Goal: Task Accomplishment & Management: Manage account settings

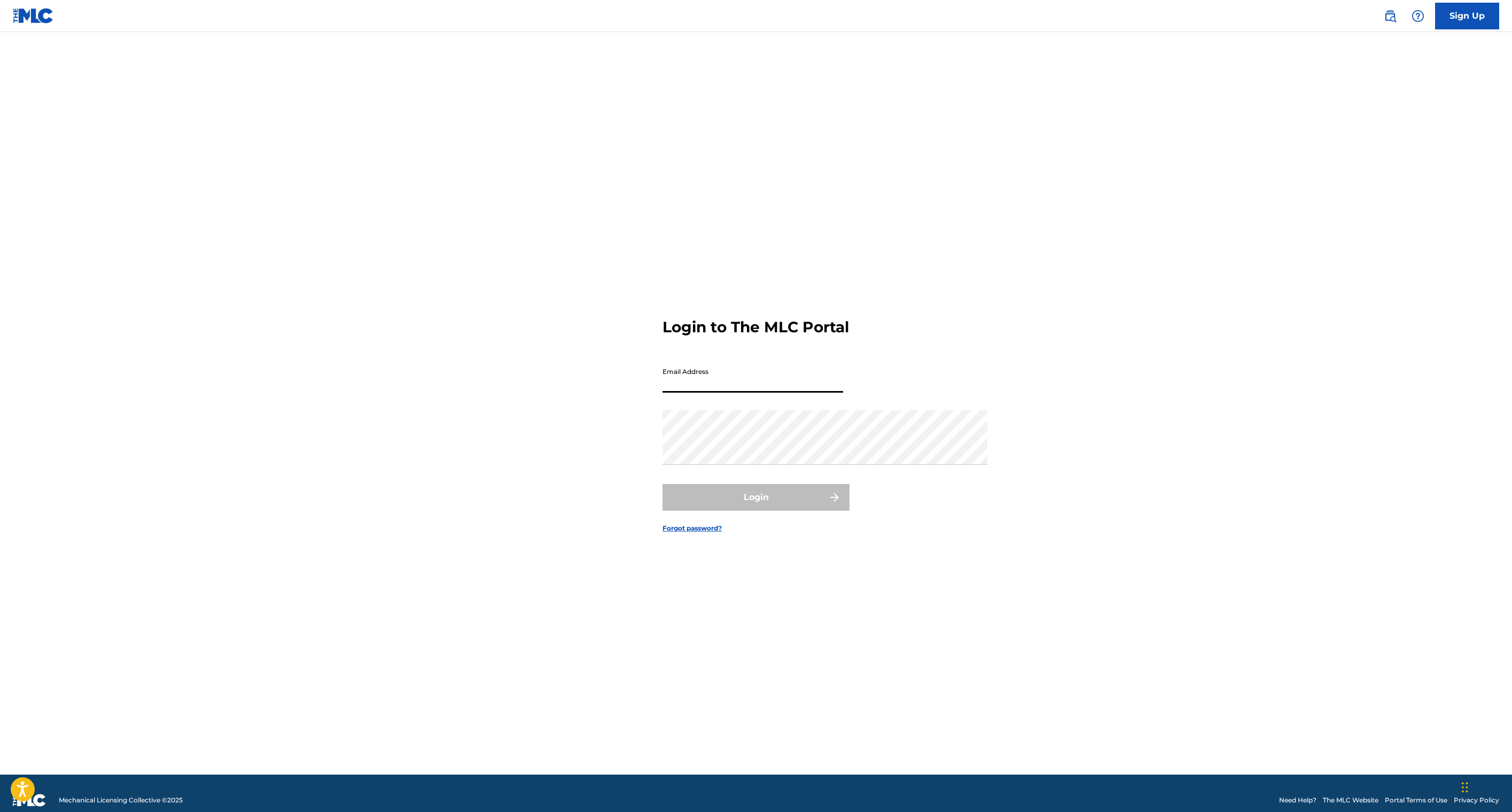
type input "[EMAIL_ADDRESS][DOMAIN_NAME]"
click at [739, 511] on button "Login" at bounding box center [756, 497] width 187 height 26
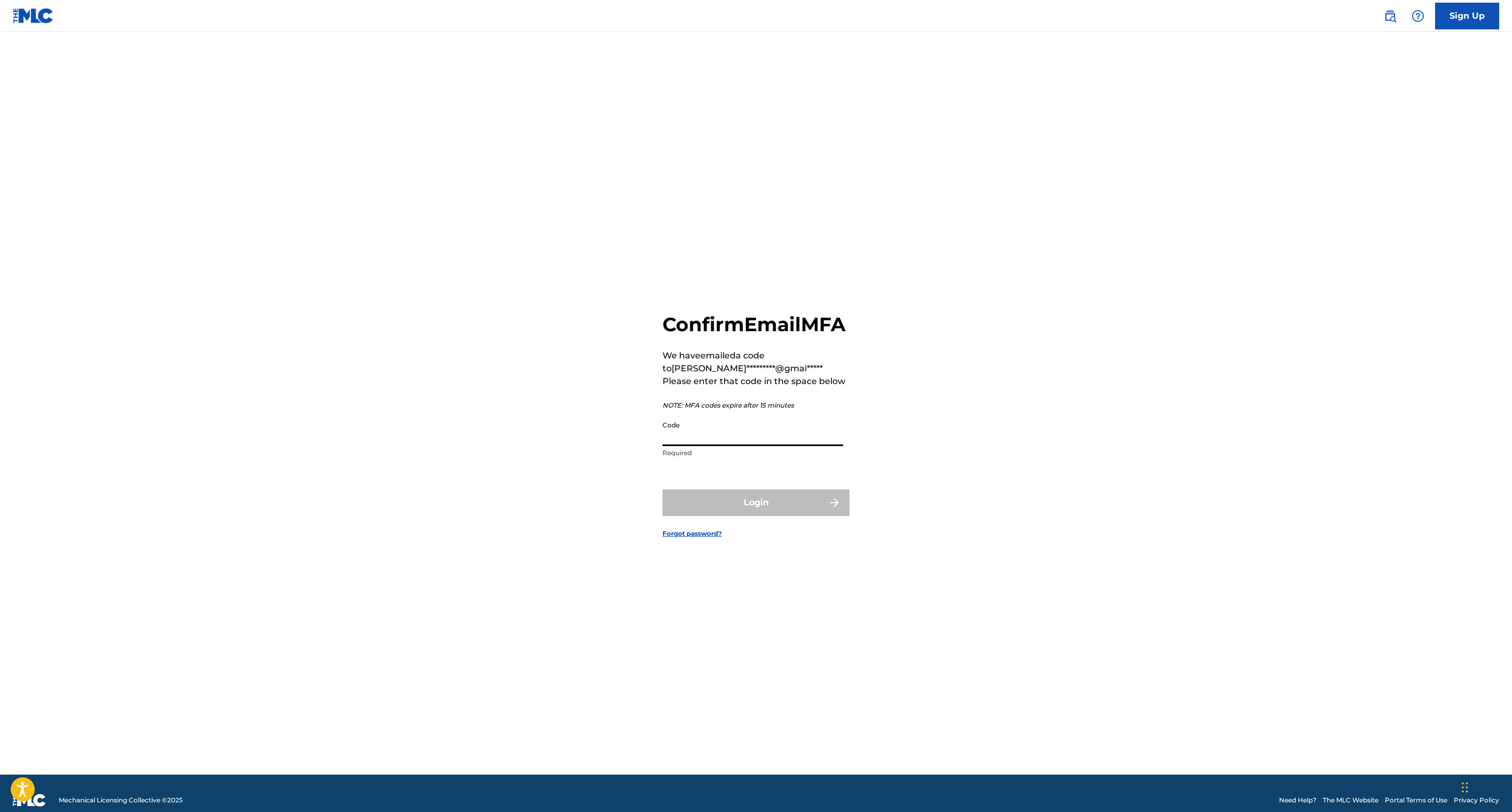
click at [703, 427] on input "Code" at bounding box center [752, 430] width 180 height 30
type input "926238"
click at [777, 516] on button "Login" at bounding box center [756, 503] width 187 height 26
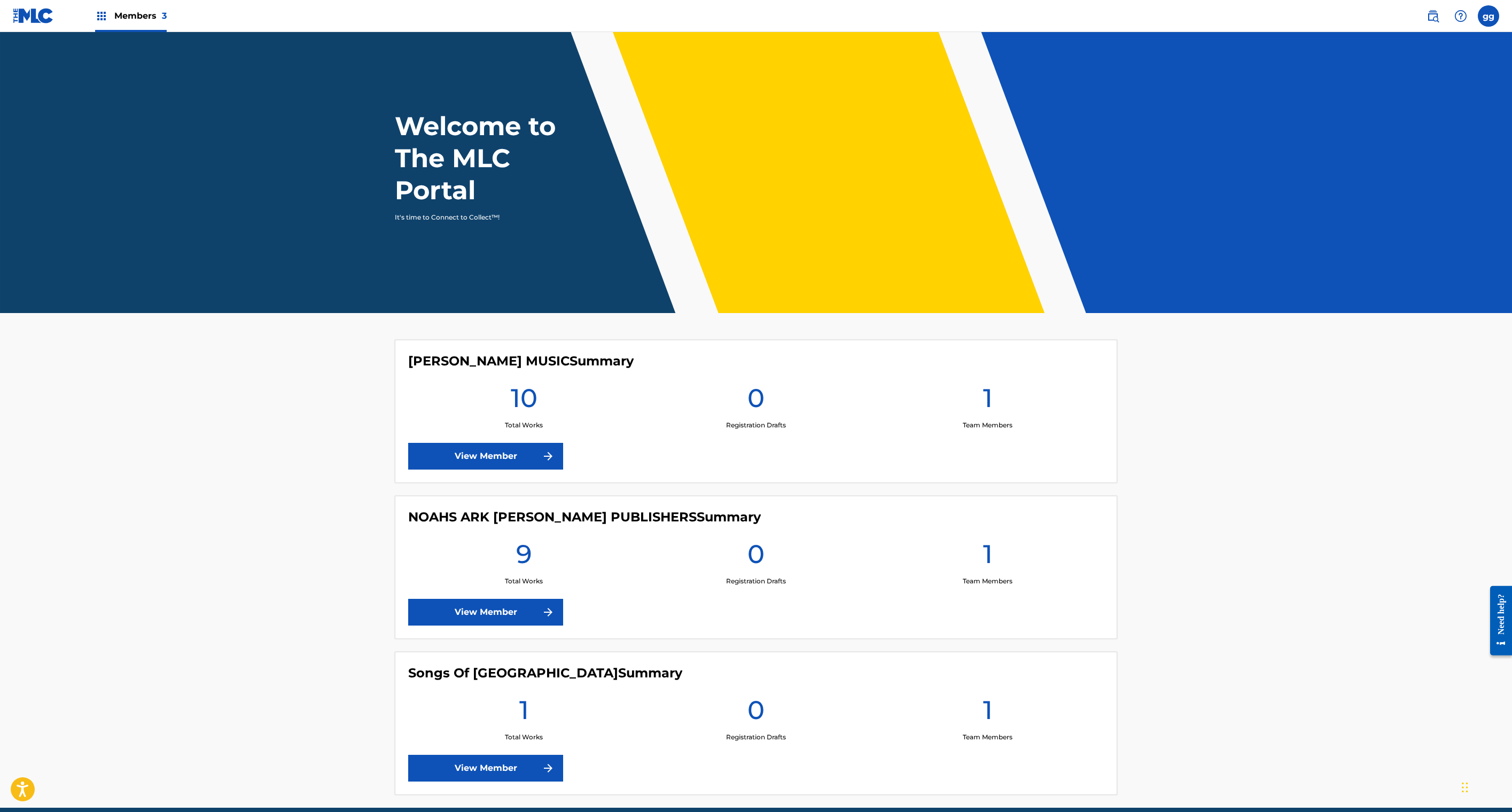
click at [167, 19] on span "Members 3" at bounding box center [141, 16] width 53 height 12
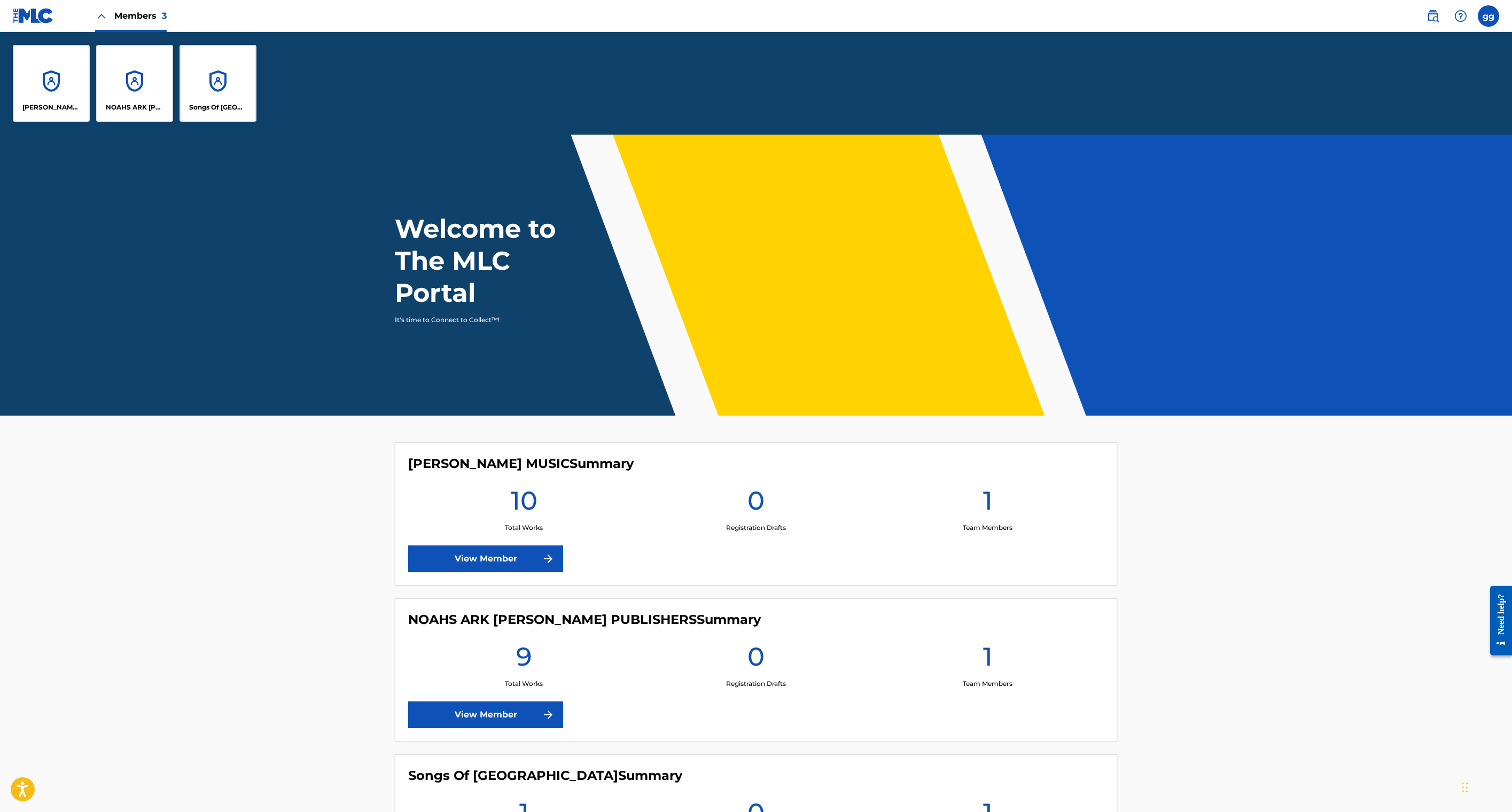
click at [90, 122] on div "[PERSON_NAME] MUSIC" at bounding box center [51, 83] width 77 height 77
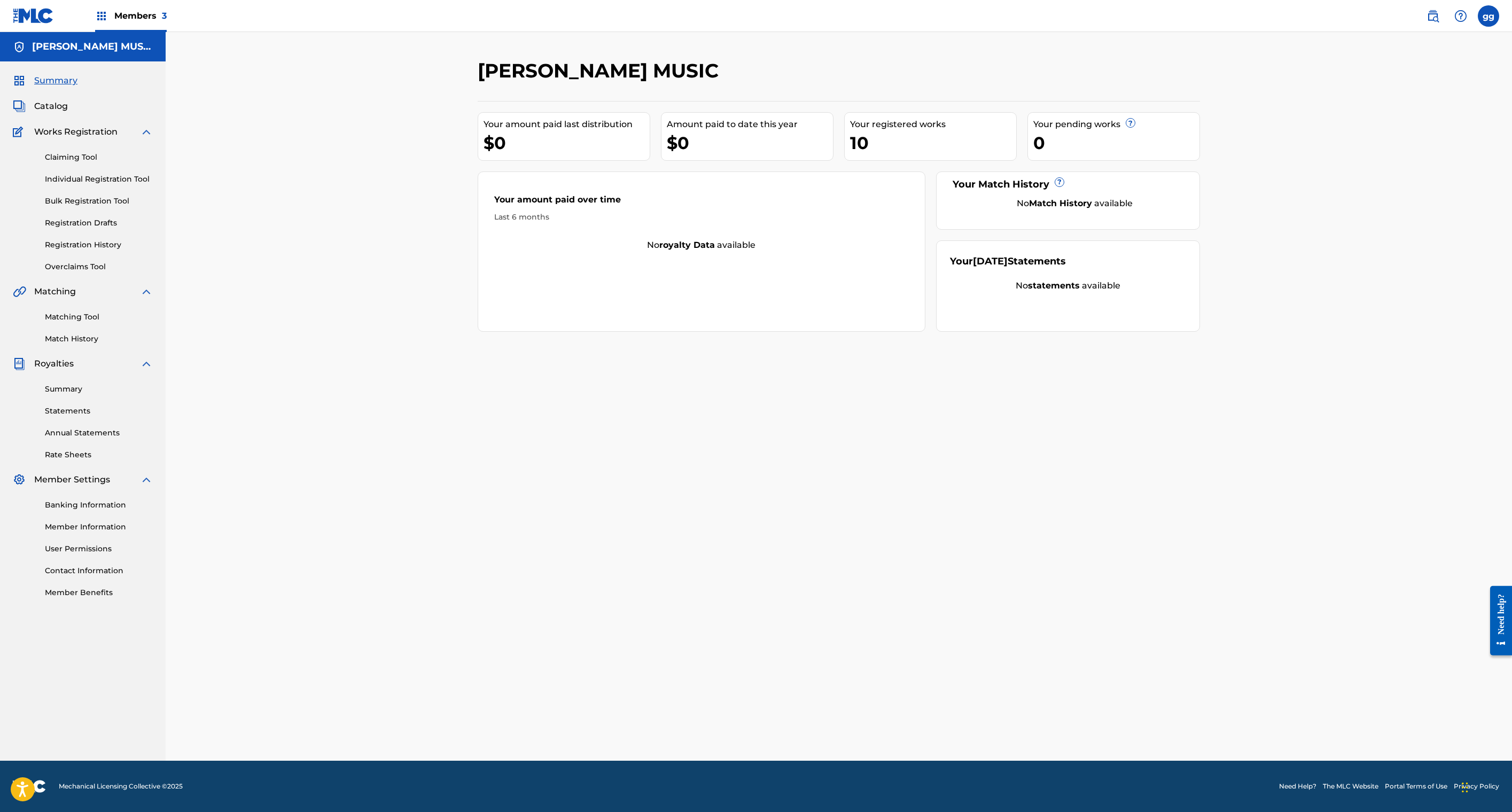
click at [67, 113] on span "Catalog" at bounding box center [51, 106] width 34 height 13
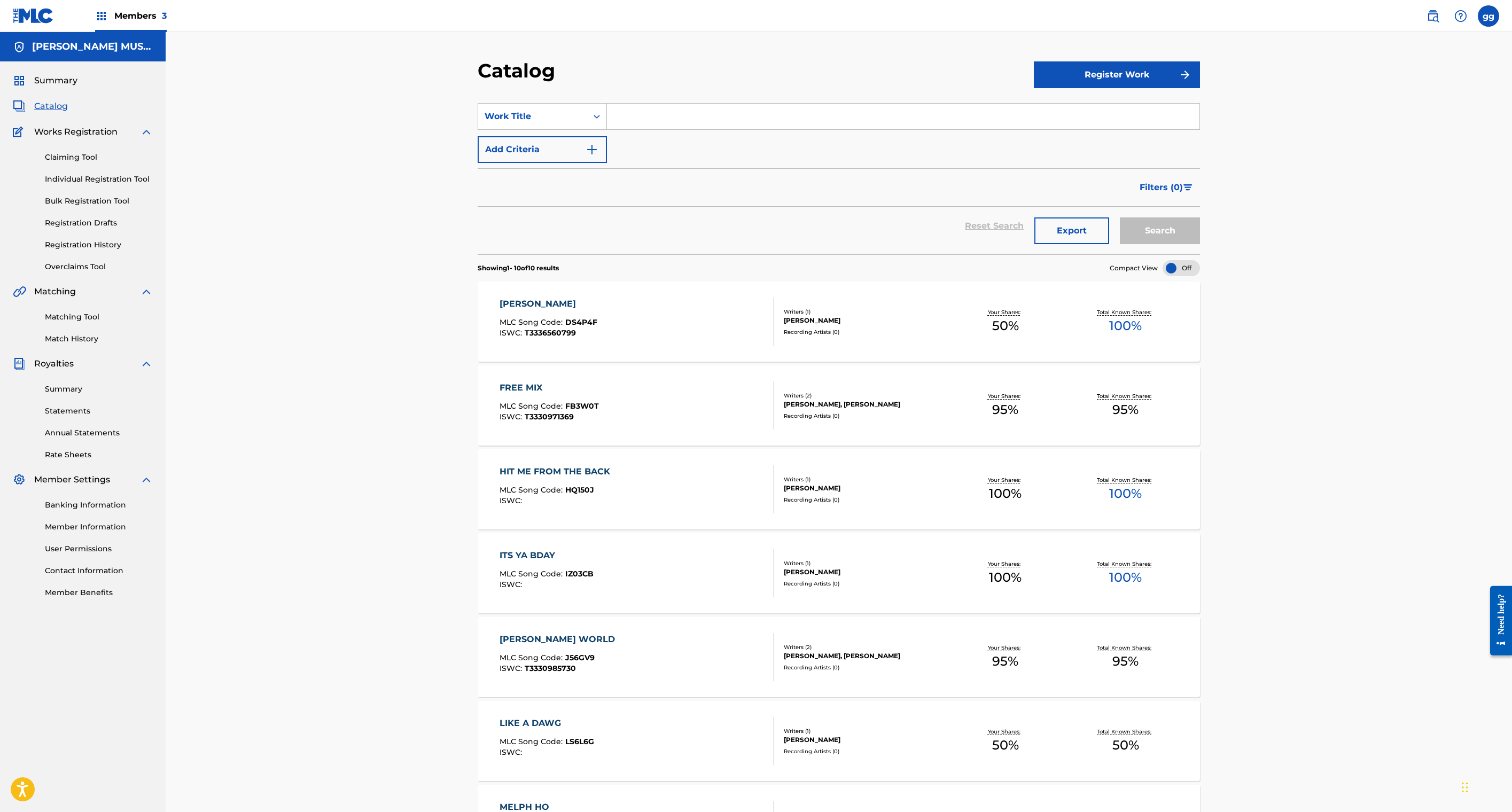
click at [678, 346] on div "[PERSON_NAME] MLC Song Code : DS4P4F ISWC : T3336560799" at bounding box center [637, 322] width 275 height 48
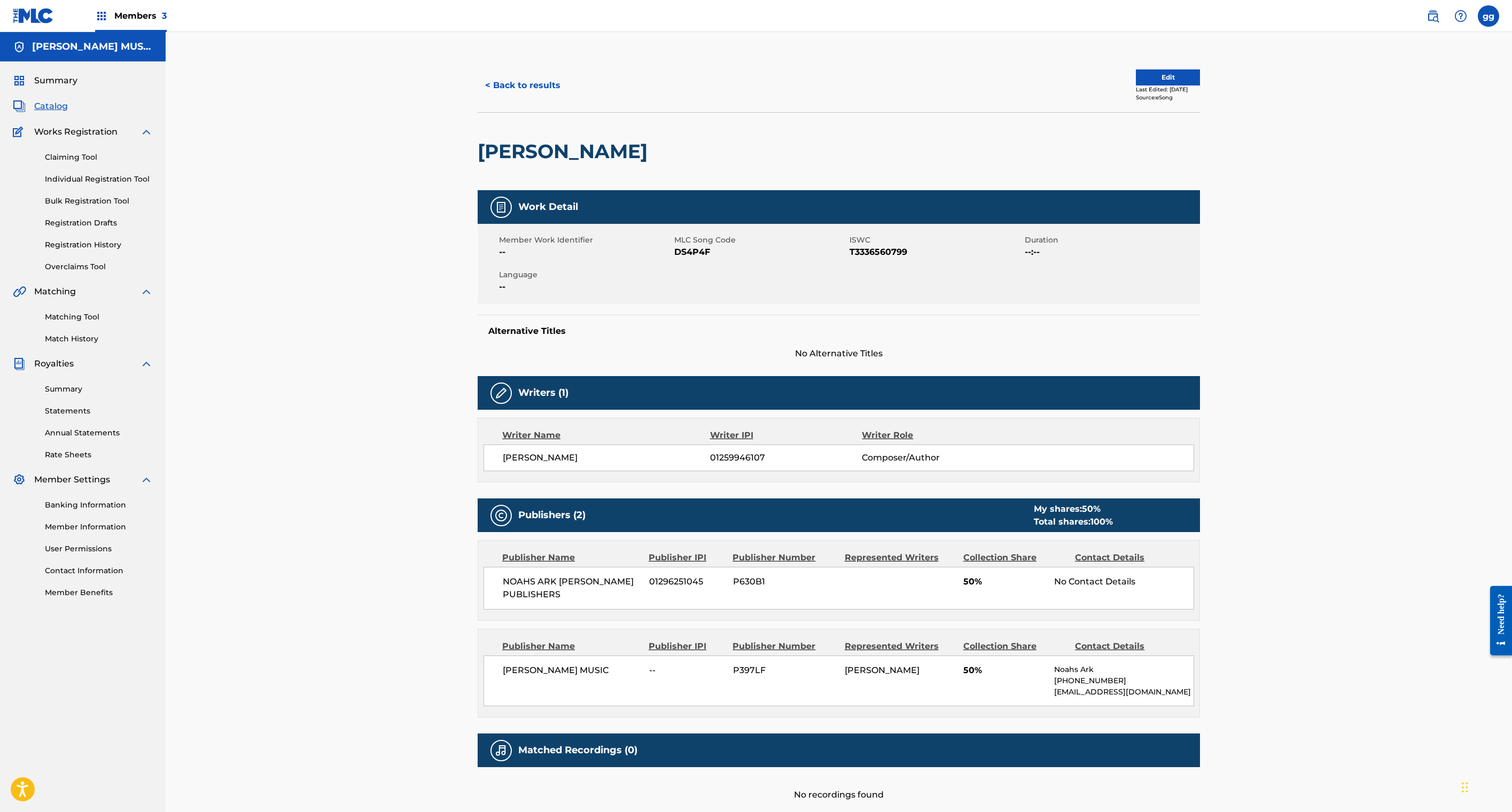
click at [1200, 360] on span "No Alternative Titles" at bounding box center [839, 354] width 723 height 13
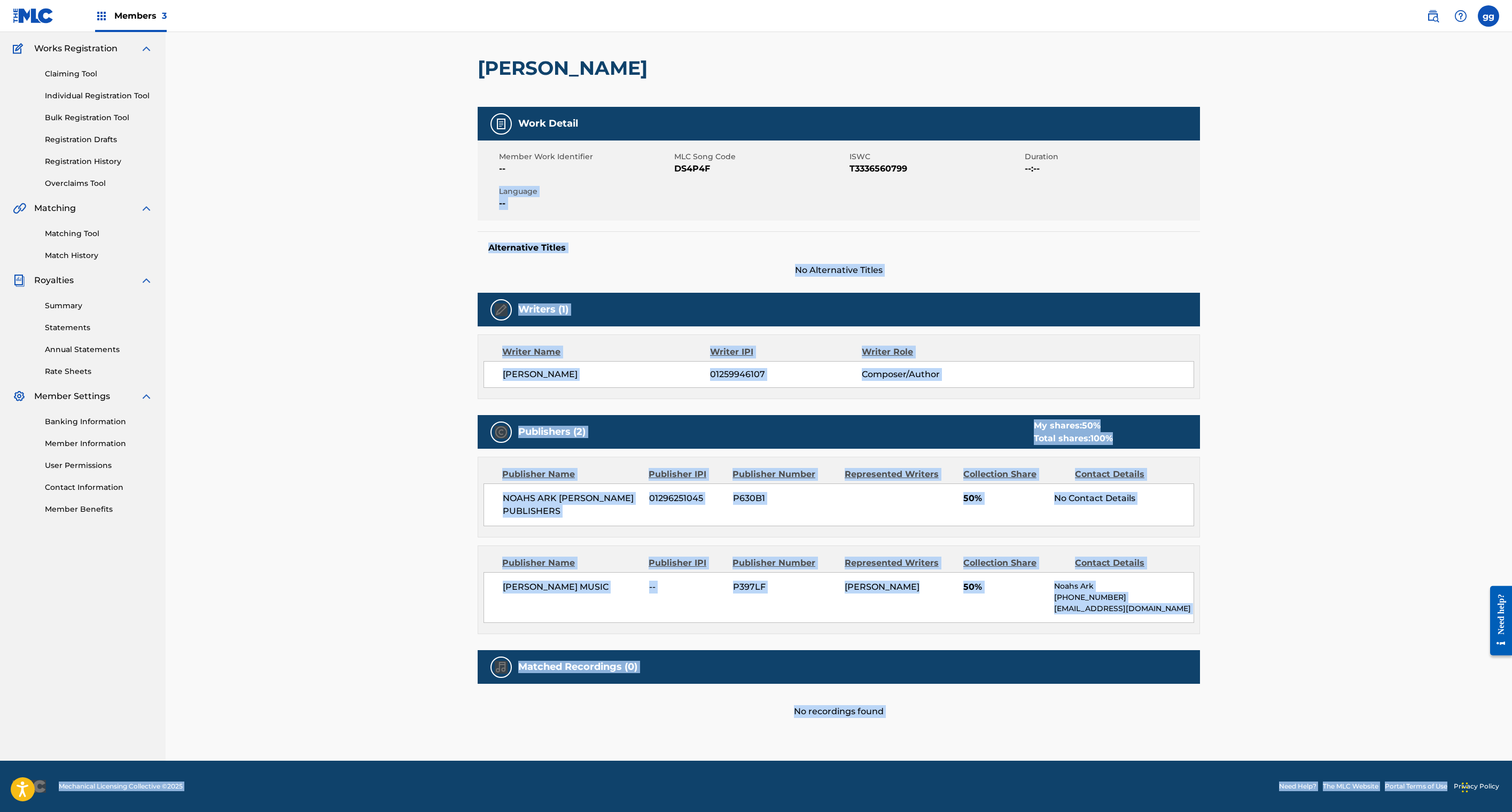
scroll to position [647, 0]
drag, startPoint x: 1511, startPoint y: 448, endPoint x: 1343, endPoint y: 705, distance: 307.0
click at [1213, 705] on div "< Back to results Edit Last Edited: August 26, 2025 Source: eSong DICK GRIPPER …" at bounding box center [839, 368] width 748 height 785
click at [775, 545] on div "Publisher Name Publisher IPI Publisher Number Represented Writers Collection Sh…" at bounding box center [839, 589] width 721 height 87
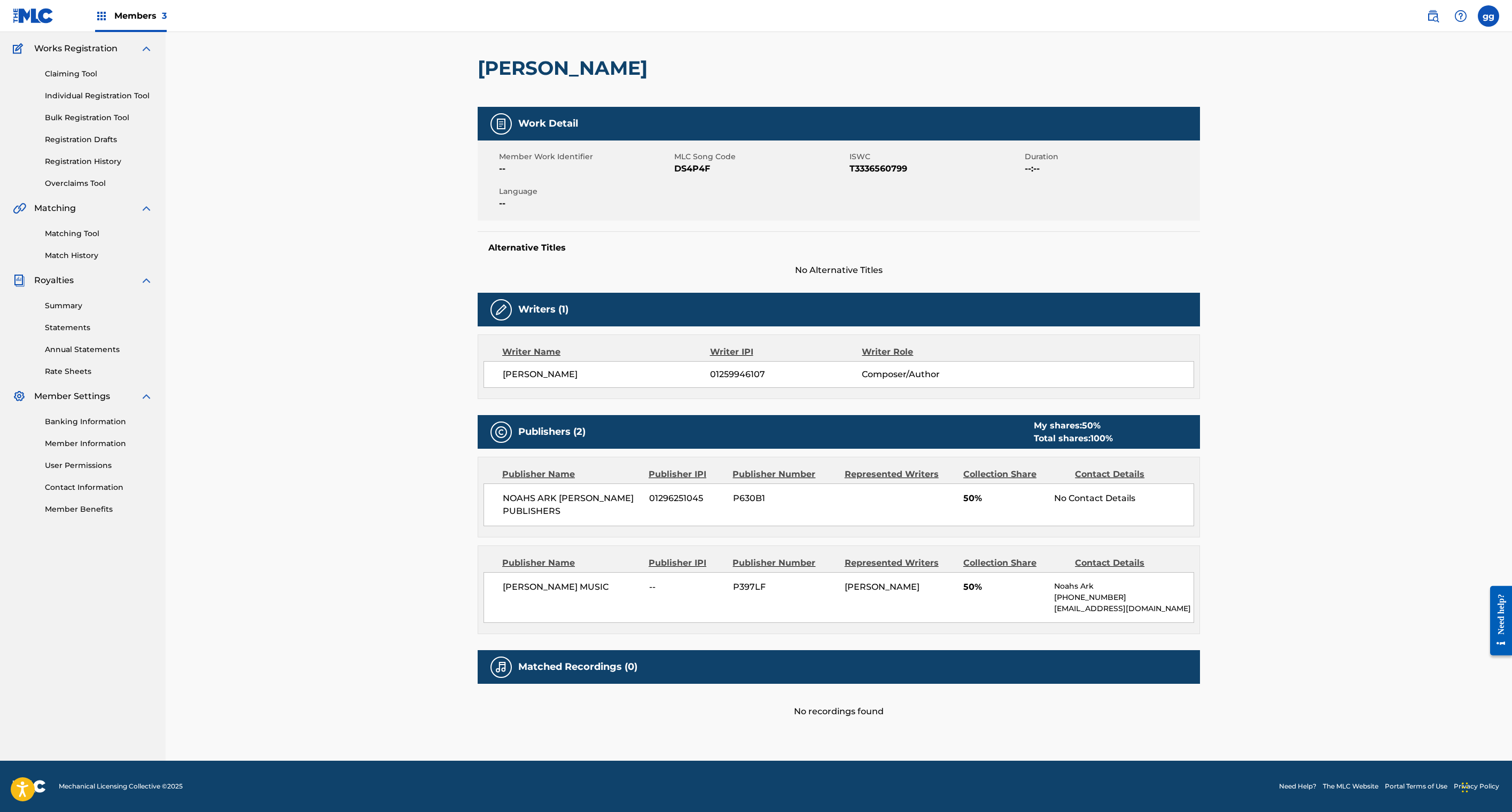
click at [1213, 167] on div "< Back to results Edit Last Edited: August 26, 2025 Source: eSong DICK GRIPPER …" at bounding box center [839, 368] width 748 height 785
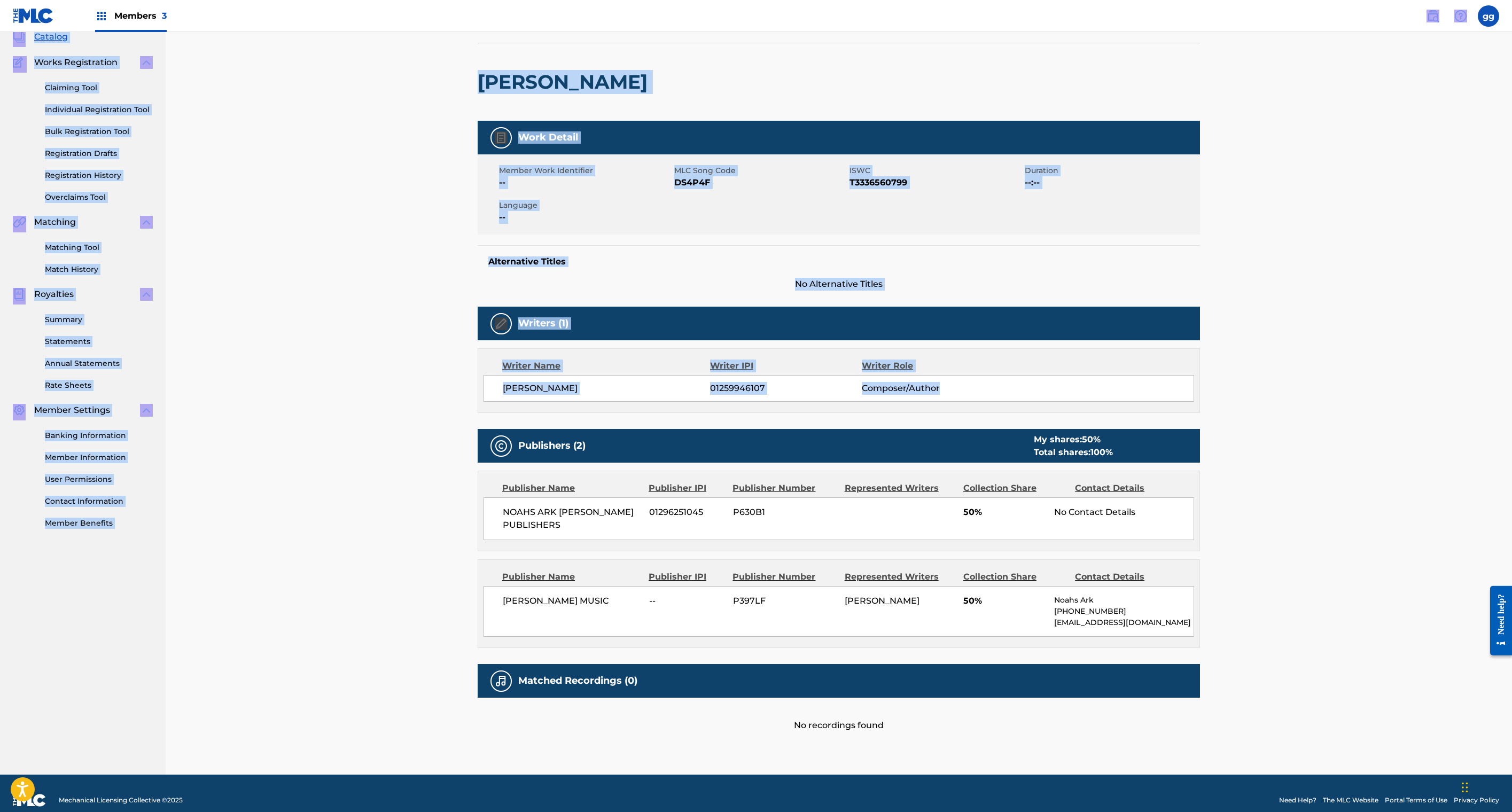
scroll to position [0, 0]
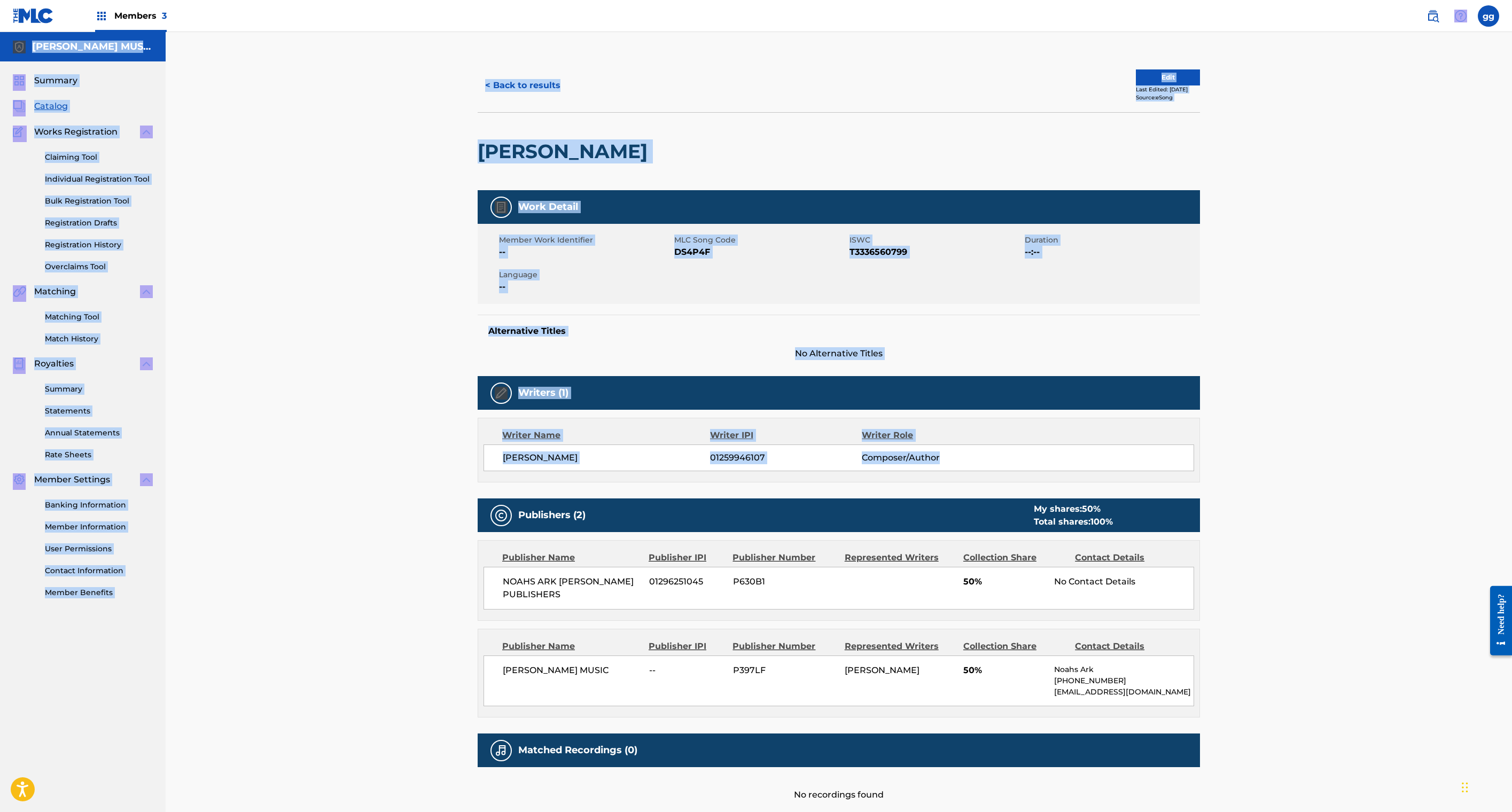
drag, startPoint x: 1451, startPoint y: 108, endPoint x: 1404, endPoint y: -56, distance: 170.6
click at [1404, 0] on html "Accessibility Screen-Reader Guide, Feedback, and Issue Reporting | New window M…" at bounding box center [756, 406] width 1512 height 812
click at [1200, 86] on button "Edit" at bounding box center [1168, 77] width 64 height 16
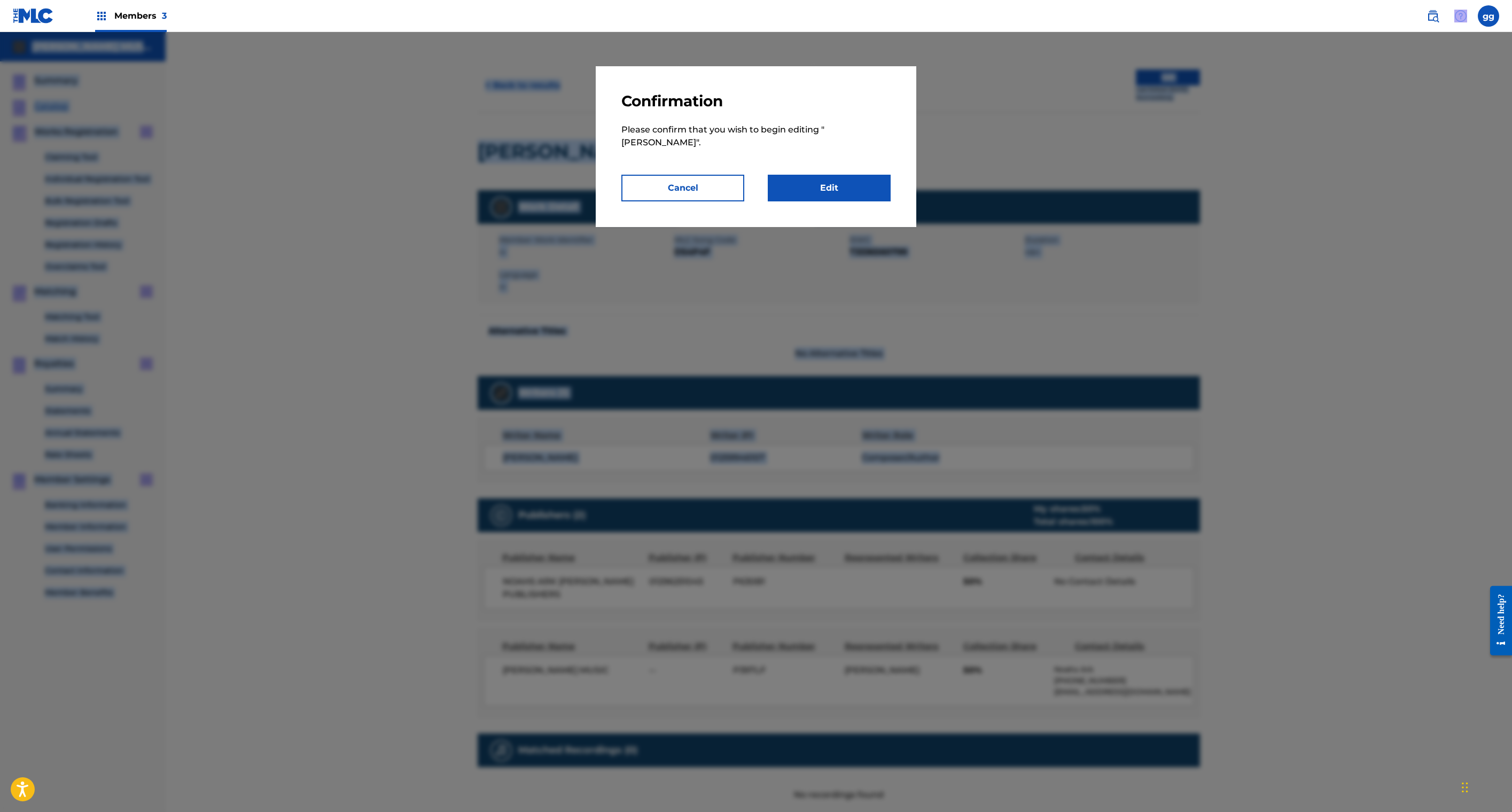
click at [842, 202] on link "Edit" at bounding box center [829, 188] width 123 height 26
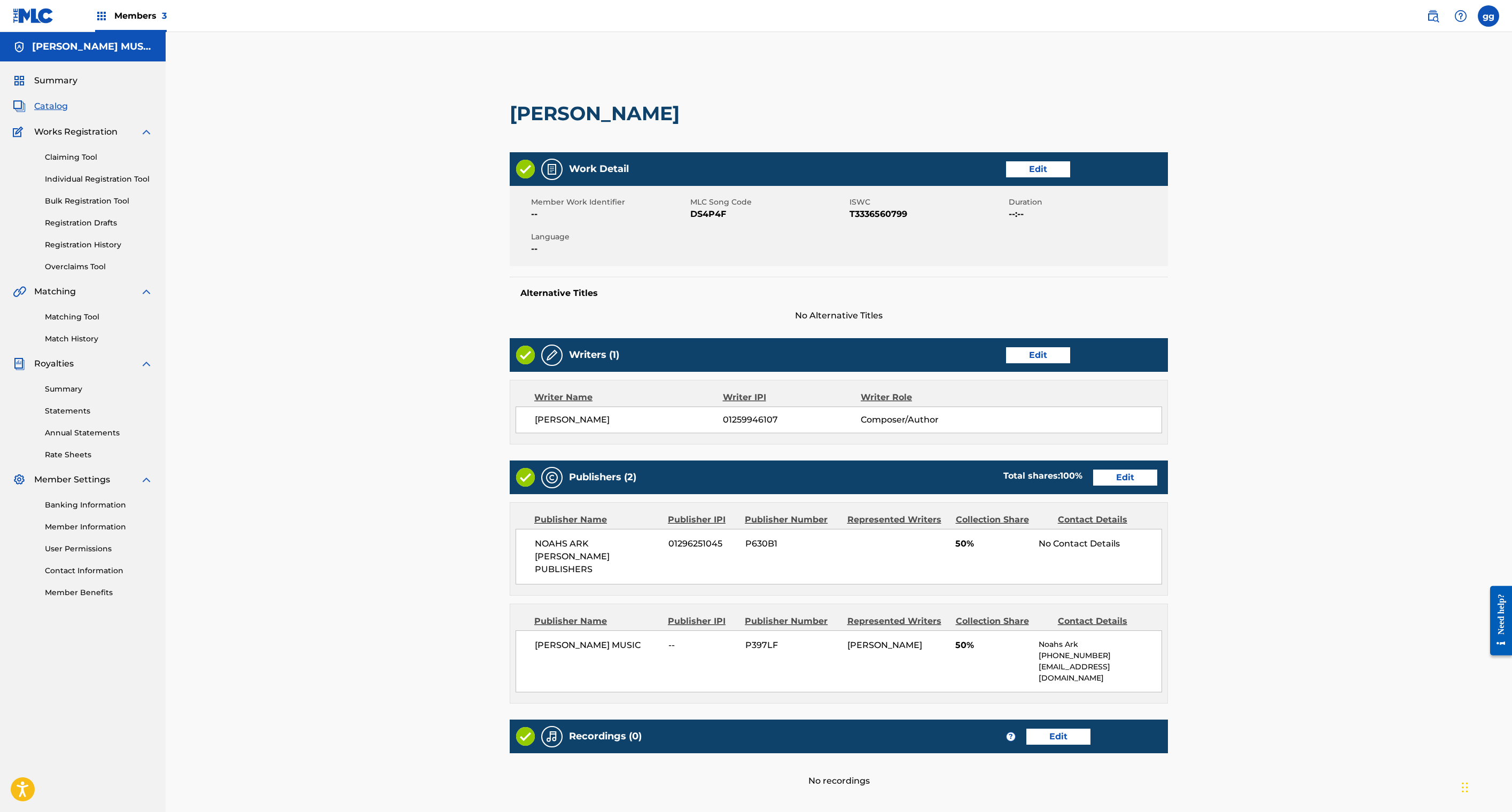
click at [1200, 482] on main "< Back DICK GRIPPER Work Detail Edit Member Work Identifier -- MLC Song Code DS…" at bounding box center [839, 464] width 723 height 812
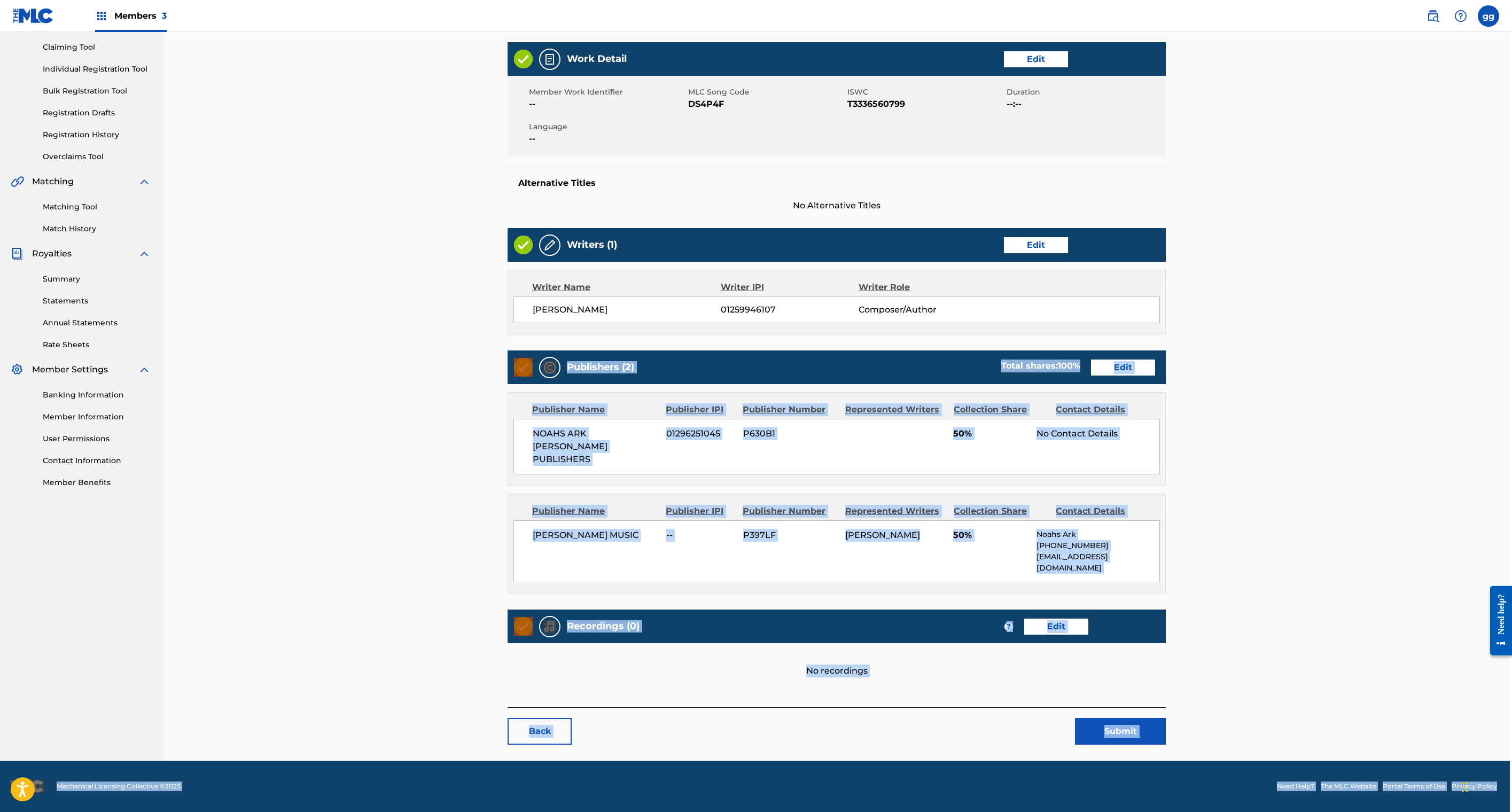
scroll to position [627, 2]
drag, startPoint x: 1428, startPoint y: 713, endPoint x: 1425, endPoint y: 845, distance: 132.0
click at [1425, 702] on html "Accessibility Screen-Reader Guide, Feedback, and Issue Reporting | New window M…" at bounding box center [753, 295] width 1512 height 812
click at [1039, 708] on div "Back Submit" at bounding box center [837, 726] width 658 height 37
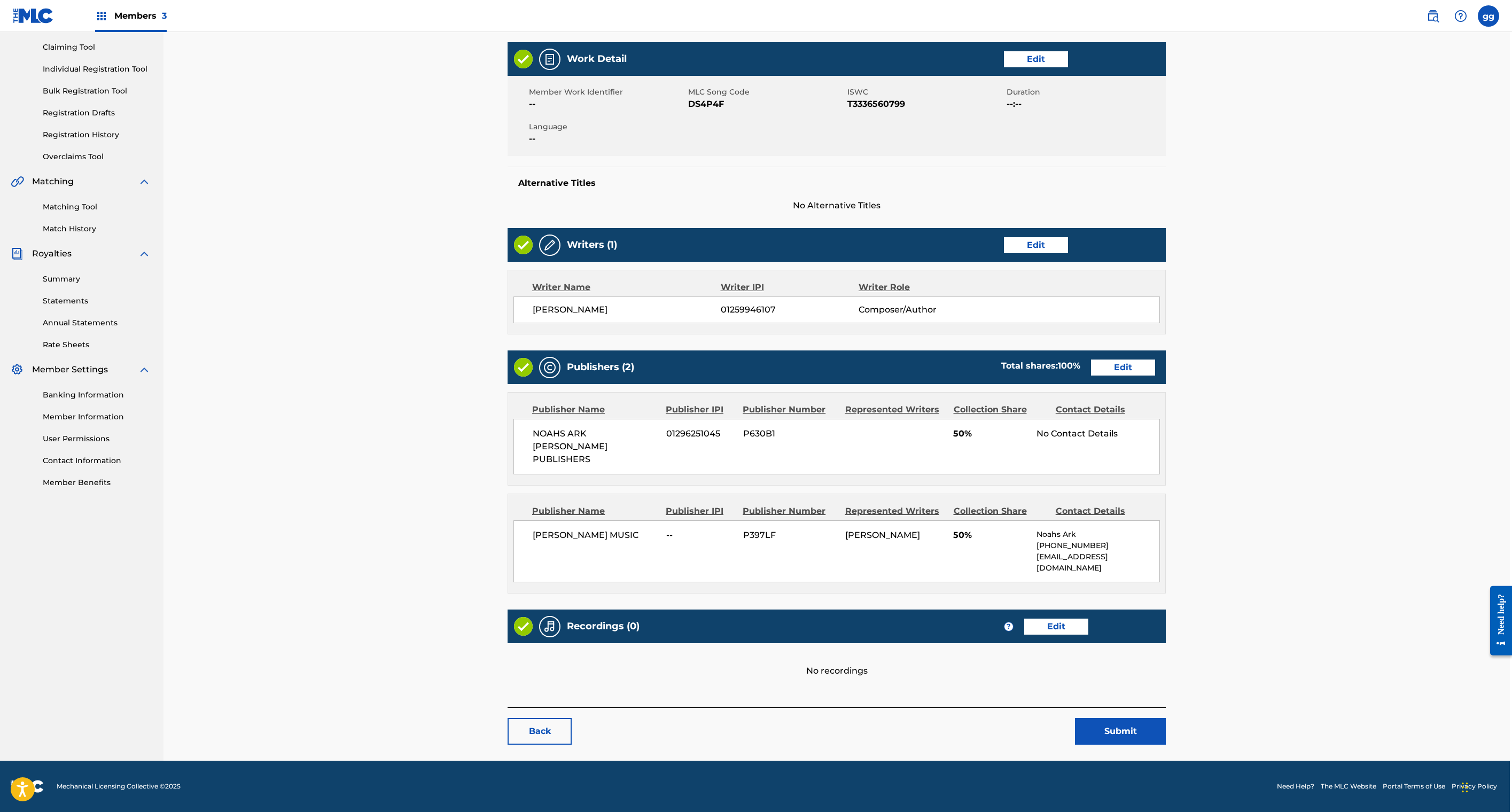
click at [1156, 360] on link "Edit" at bounding box center [1124, 367] width 64 height 16
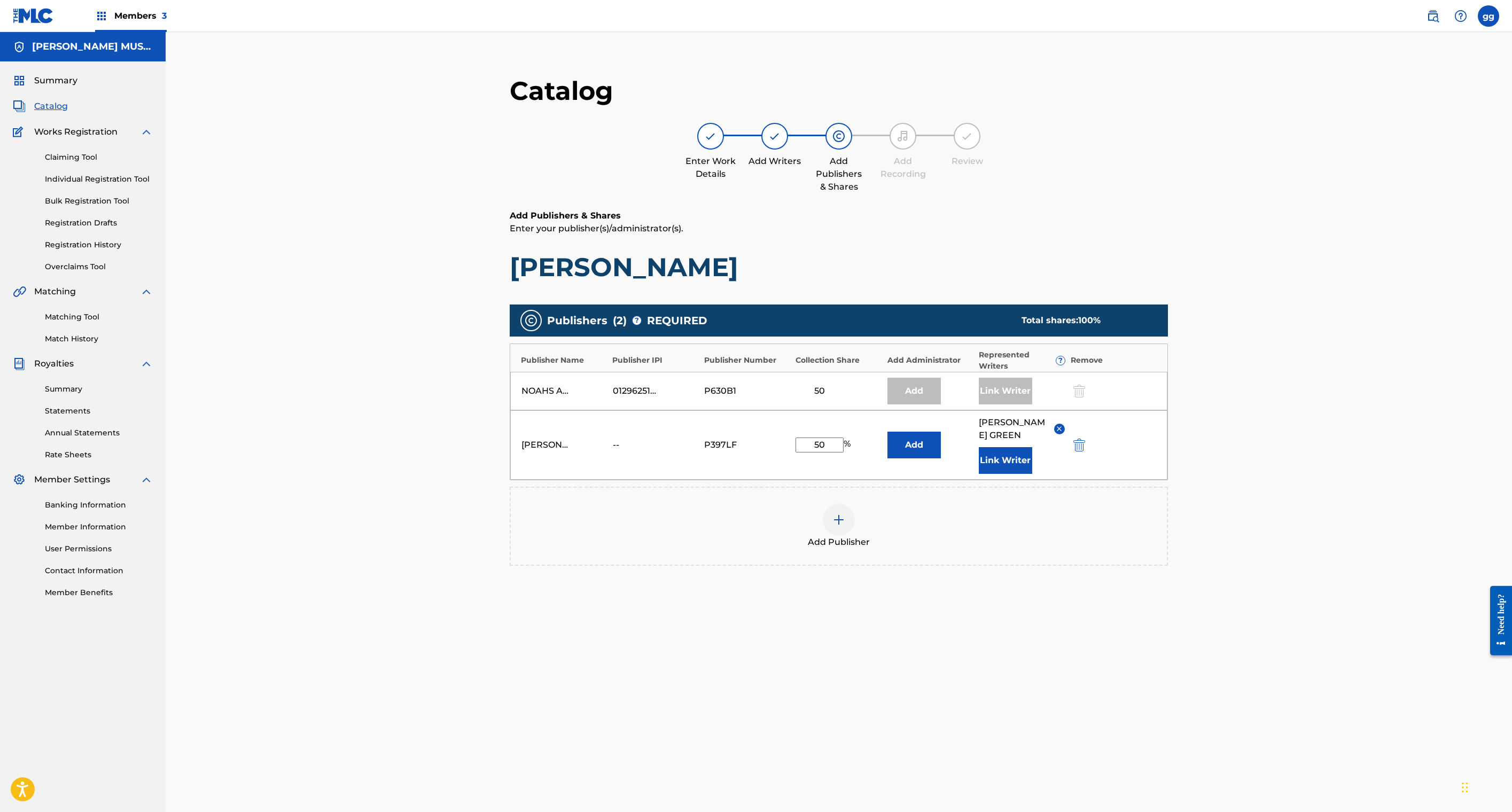
click at [167, 21] on span "Members 3" at bounding box center [141, 16] width 53 height 12
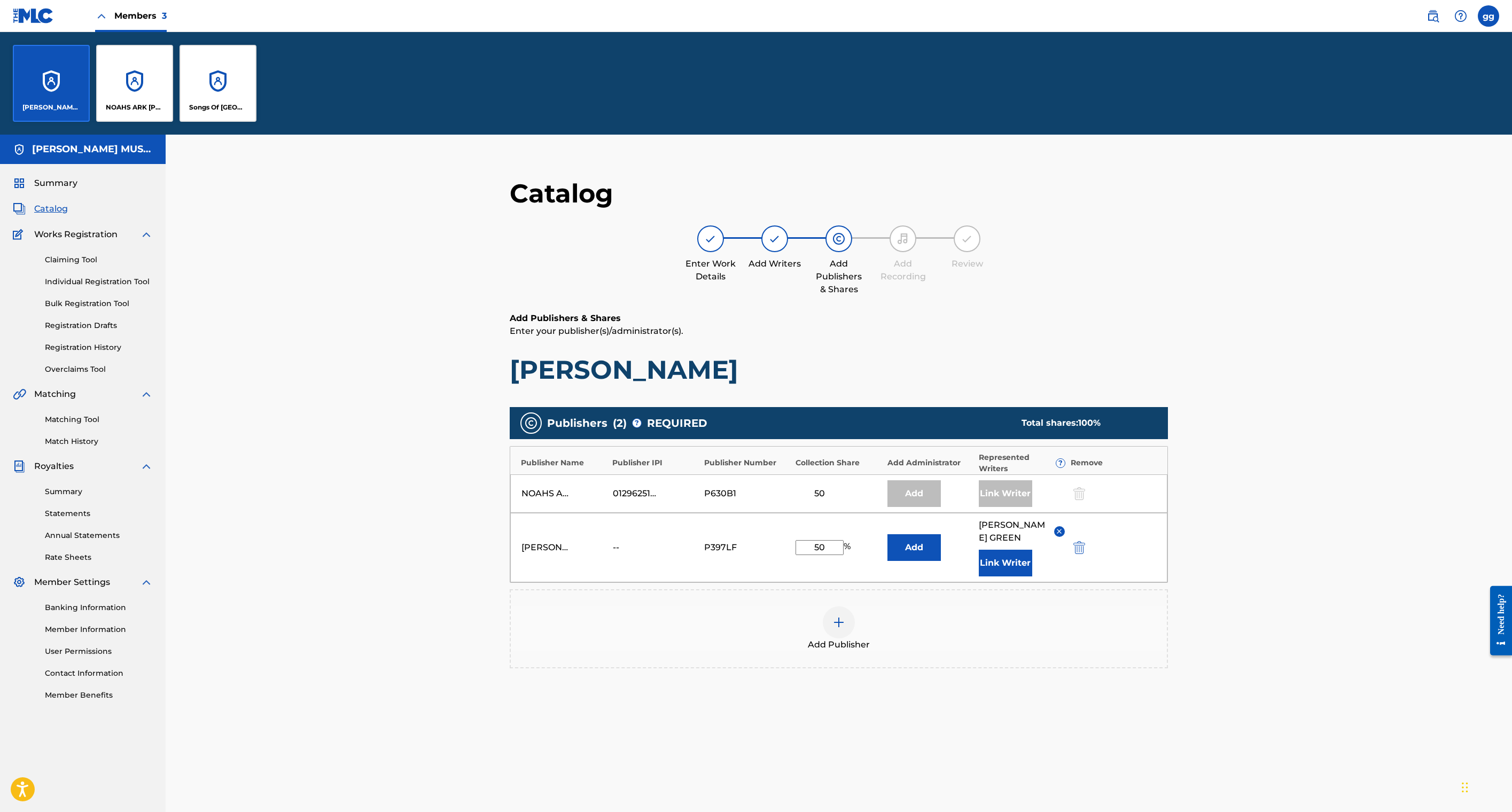
click at [173, 122] on div "NOAHS ARK [PERSON_NAME] PUBLISHERS" at bounding box center [134, 83] width 77 height 77
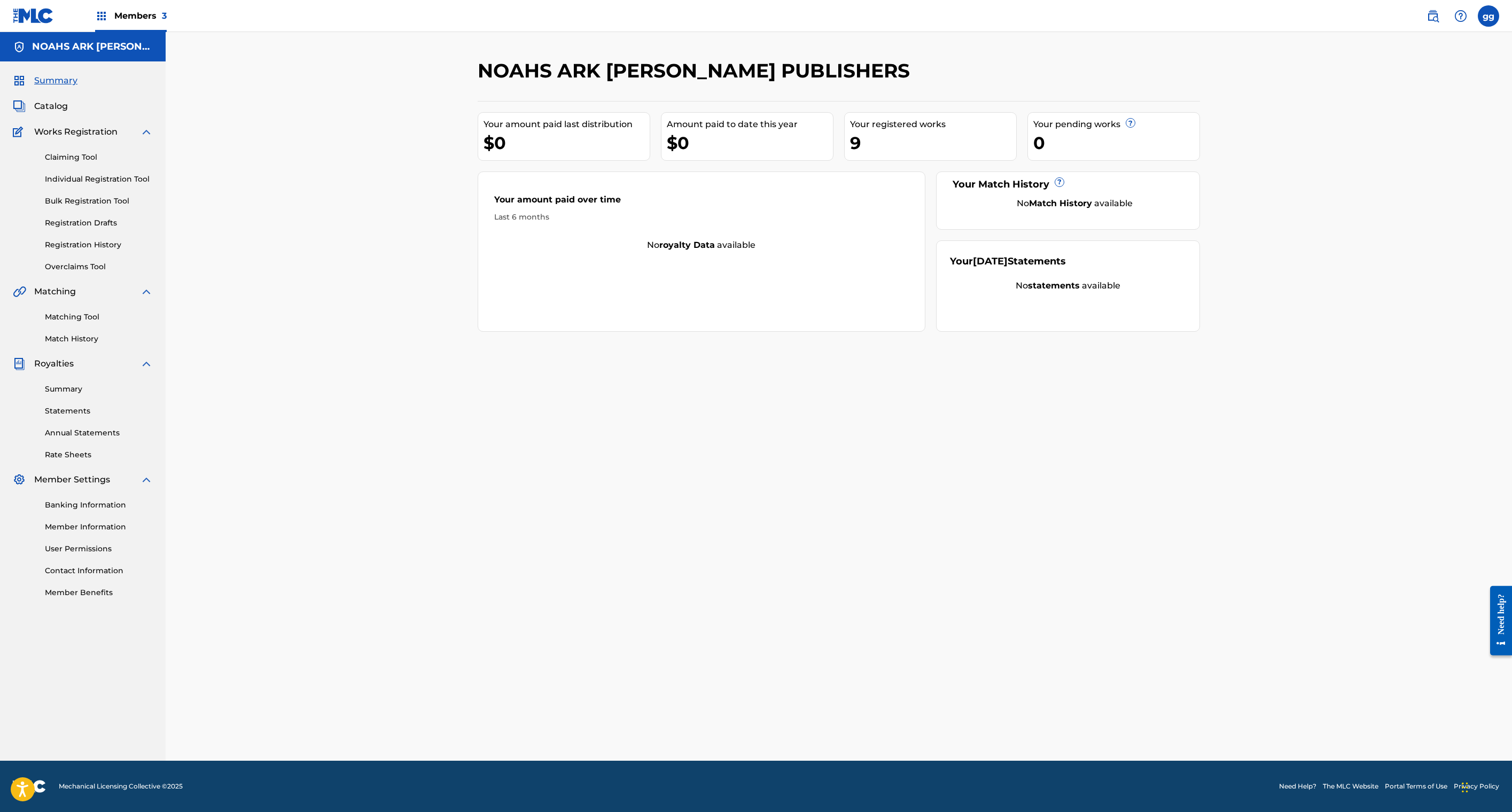
click at [67, 113] on span "Catalog" at bounding box center [51, 106] width 34 height 13
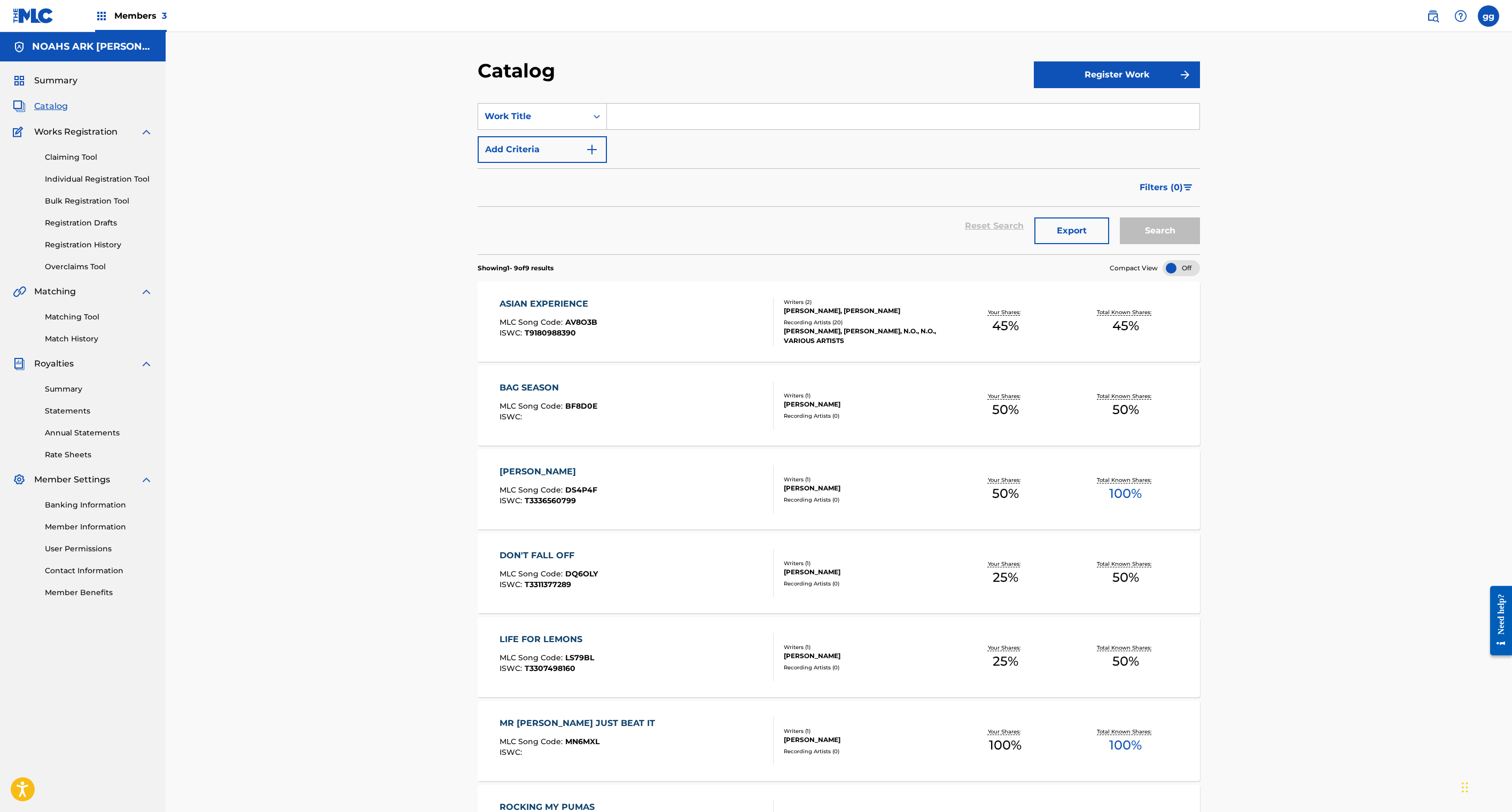
click at [945, 316] on div "[PERSON_NAME], [PERSON_NAME]" at bounding box center [864, 311] width 161 height 10
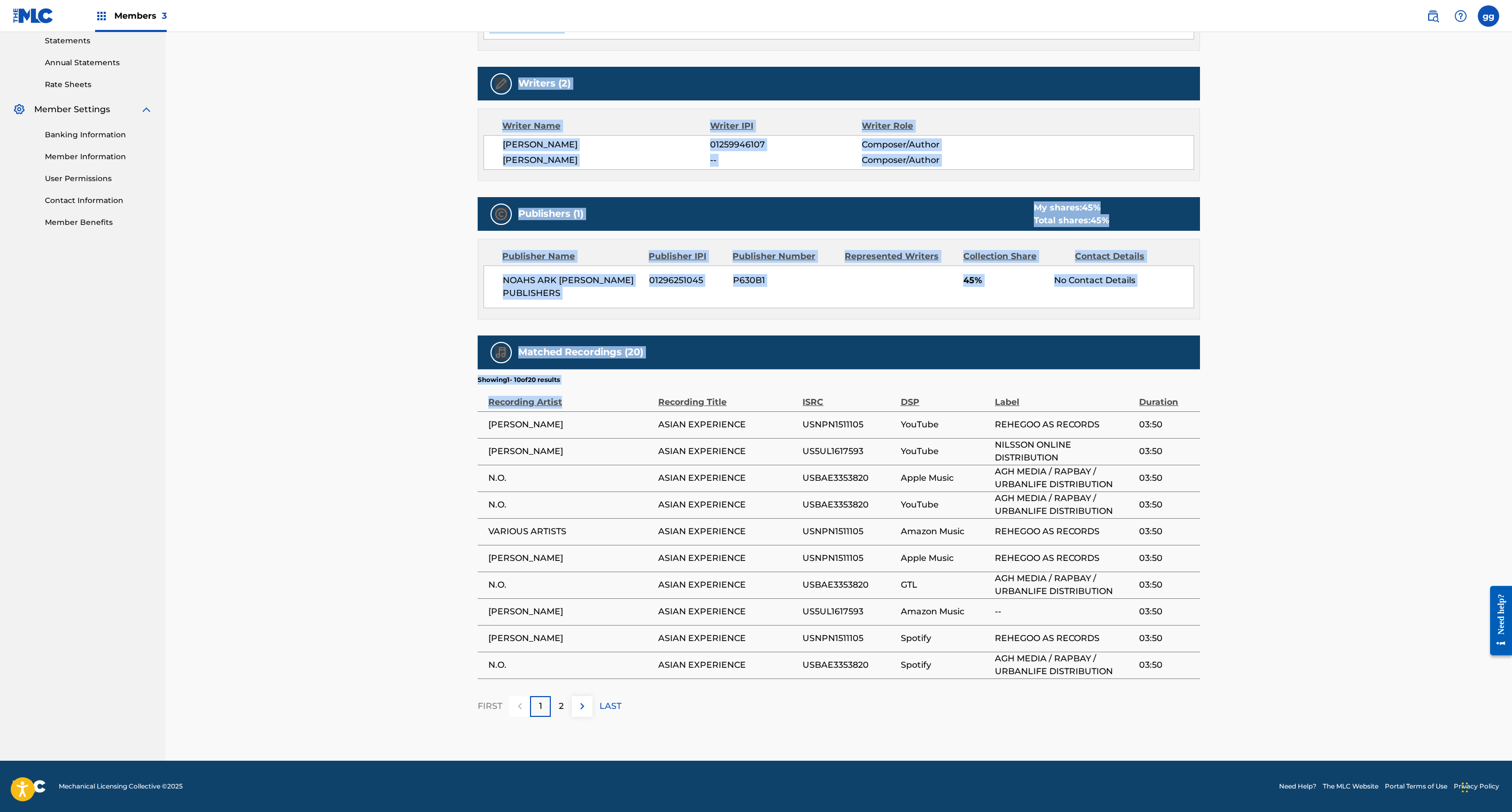
drag, startPoint x: 1343, startPoint y: 601, endPoint x: 1339, endPoint y: 833, distance: 232.0
click at [1339, 442] on html "Accessibility Screen-Reader Guide, Feedback, and Issue Reporting | New window M…" at bounding box center [756, 35] width 1512 height 812
click at [1058, 555] on div "Work Detail Member Work Identifier -- MLC Song Code AV8O3B ISWC T9180988390 Dur…" at bounding box center [839, 268] width 723 height 897
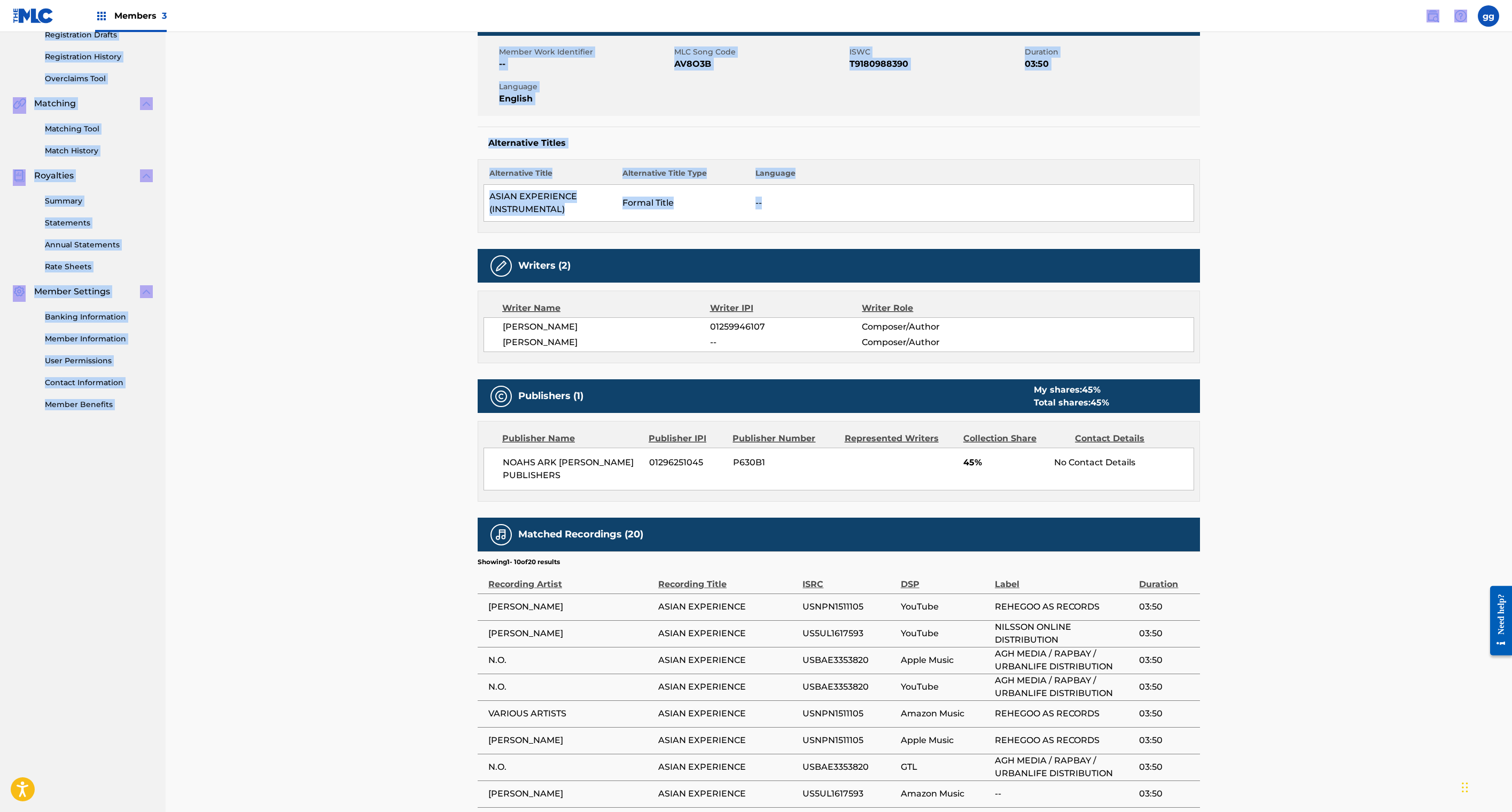
scroll to position [31, 0]
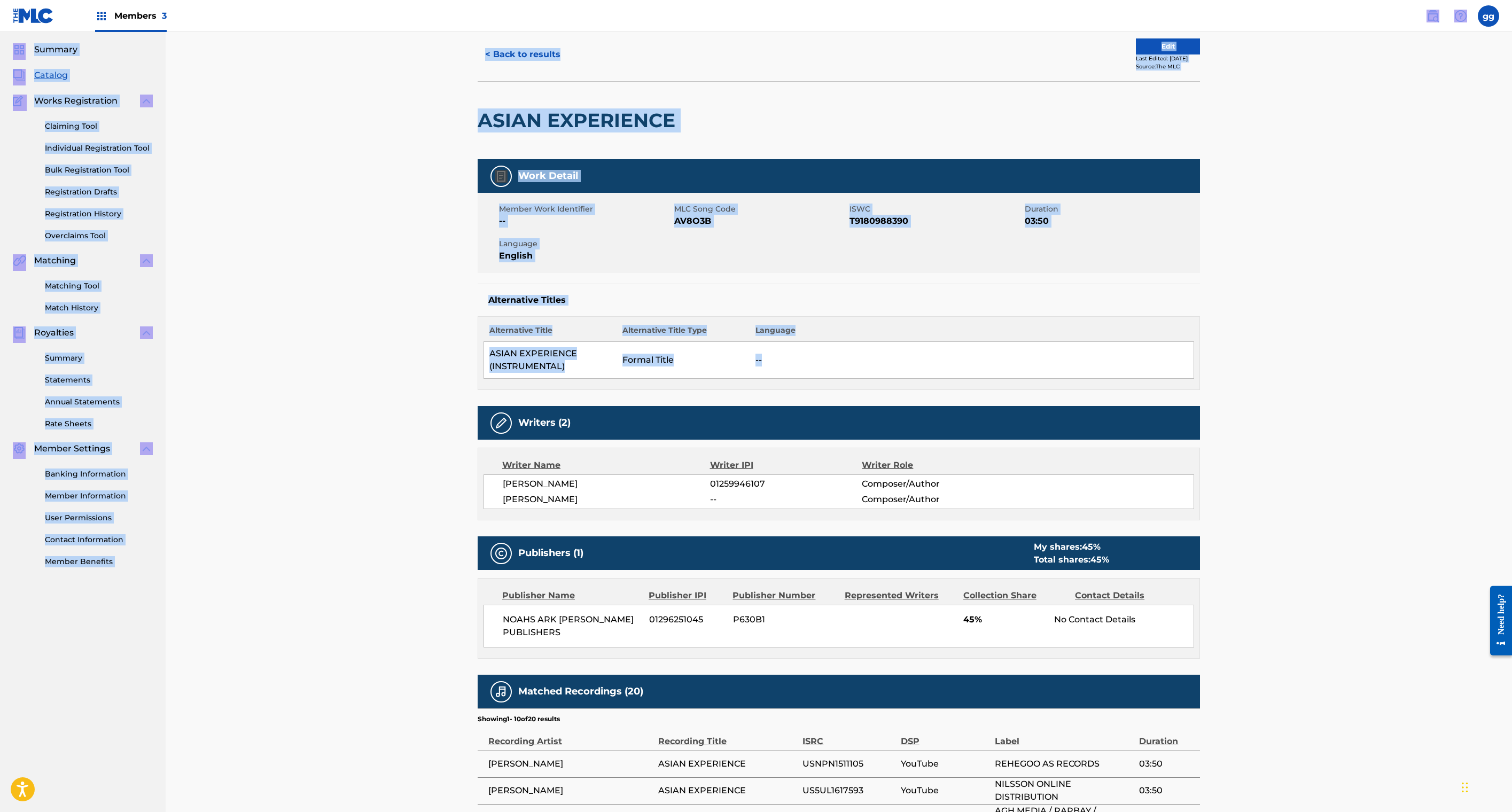
drag, startPoint x: 788, startPoint y: 90, endPoint x: 782, endPoint y: -53, distance: 143.1
click at [782, 0] on html "Accessibility Screen-Reader Guide, Feedback, and Issue Reporting | New window M…" at bounding box center [756, 374] width 1512 height 812
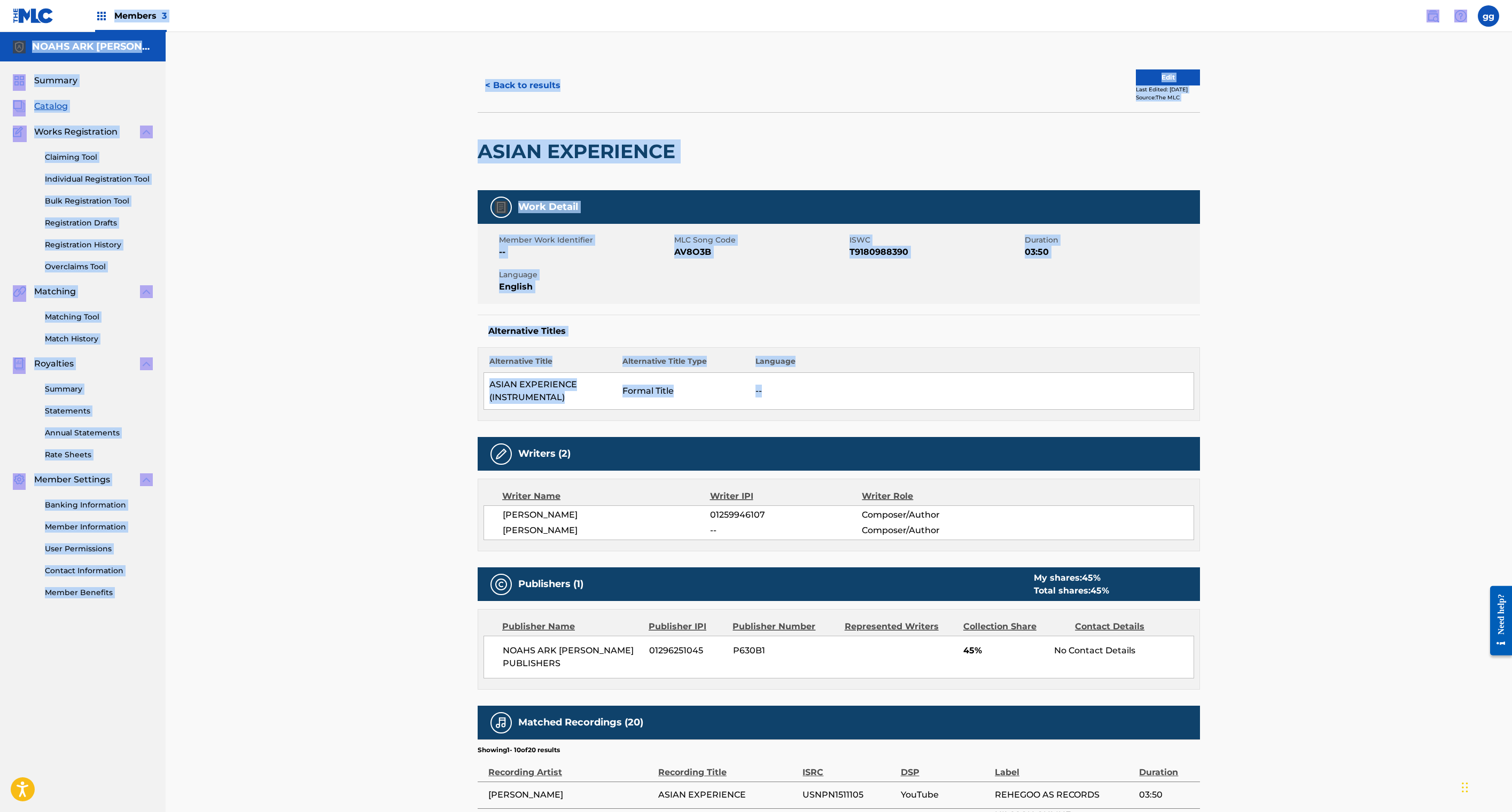
click at [477, 99] on button "< Back to results" at bounding box center [523, 86] width 91 height 26
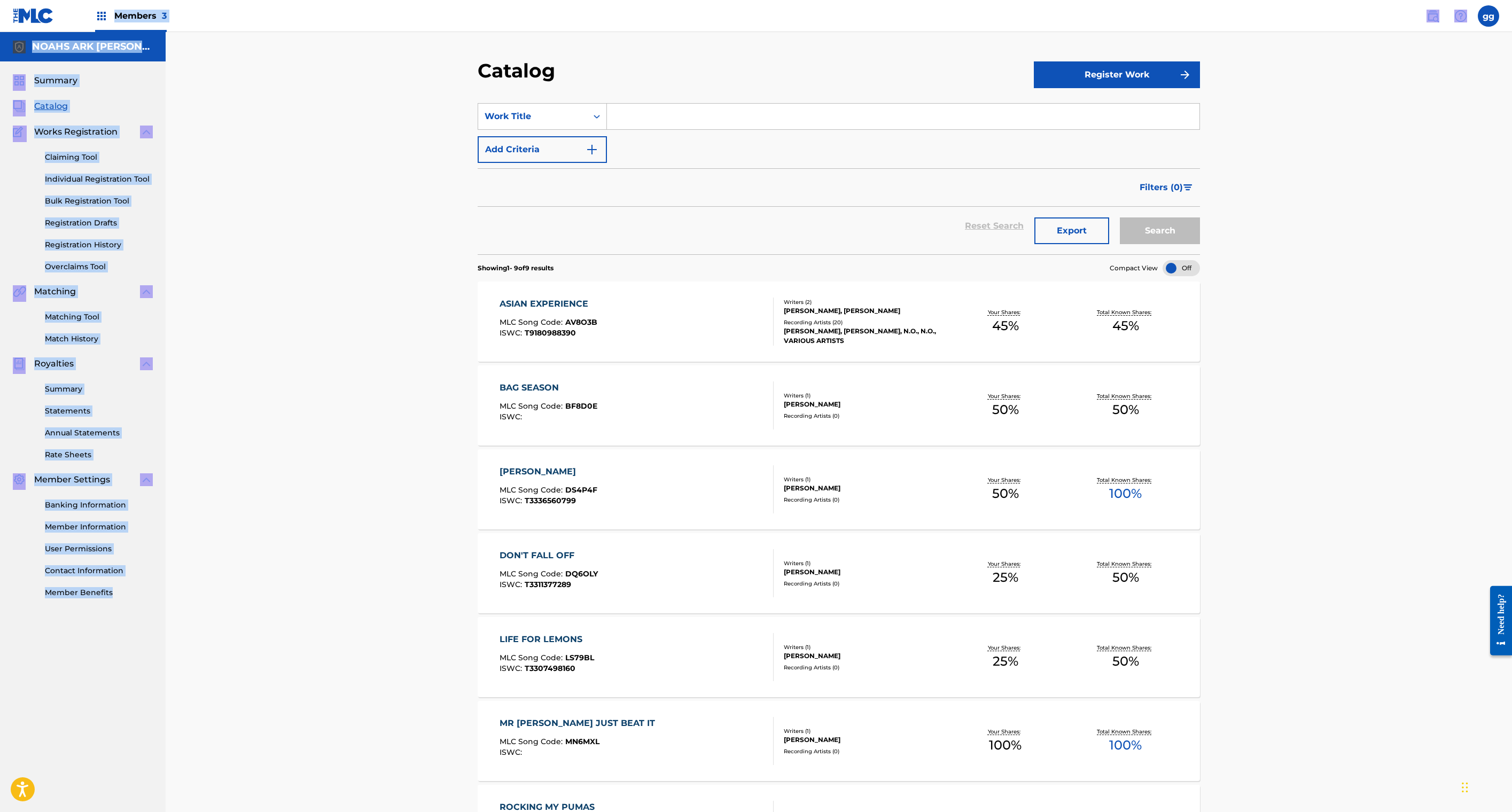
click at [500, 429] on div "BAG SEASON MLC Song Code : BF8D0E ISWC :" at bounding box center [548, 406] width 98 height 48
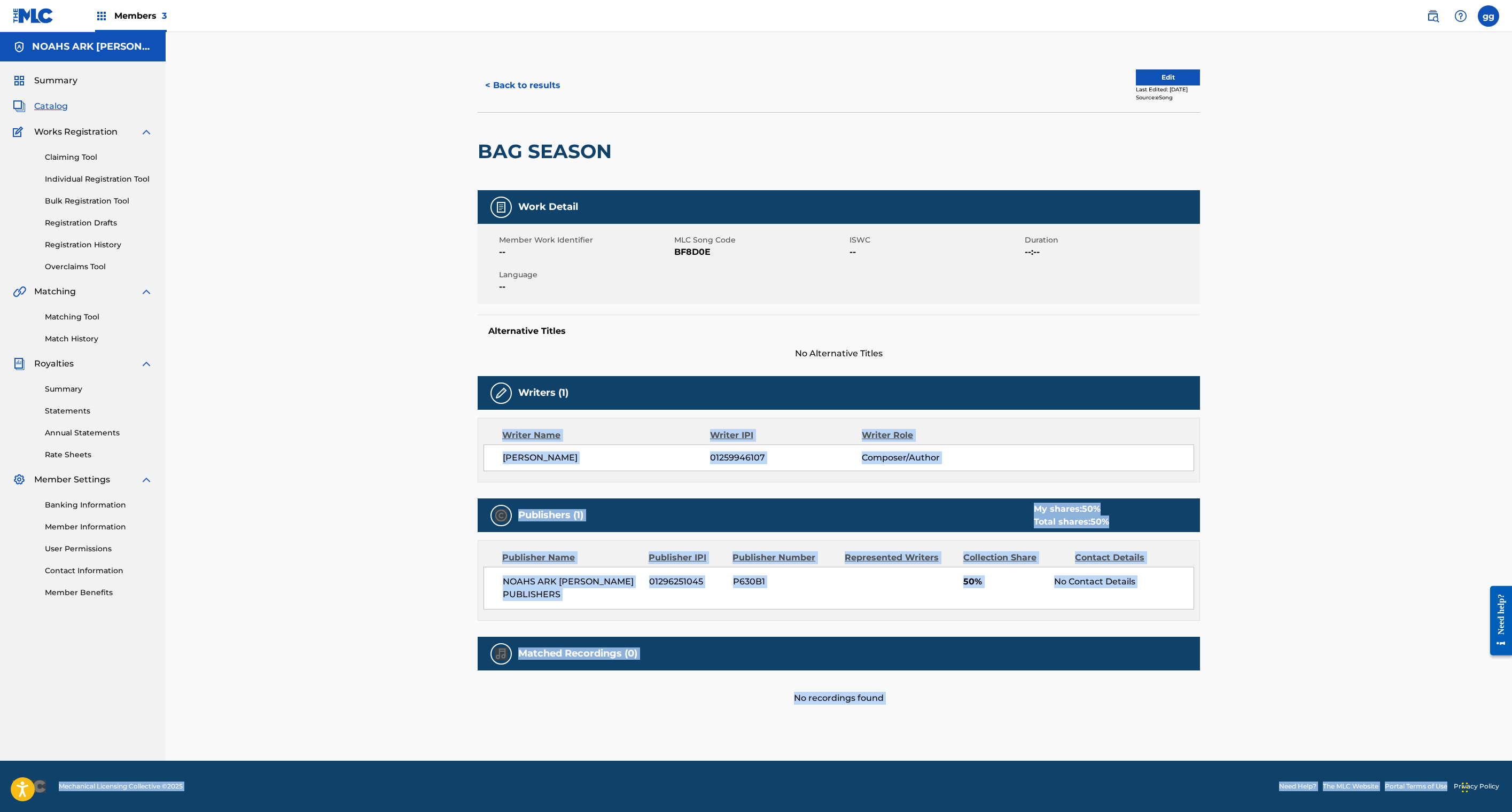
scroll to position [502, 0]
drag, startPoint x: 1343, startPoint y: 670, endPoint x: 1344, endPoint y: 745, distance: 75.0
click at [1344, 745] on div "Members 3 gg gg glenda green glendagreenma@gmail.com Notification Preferences P…" at bounding box center [756, 406] width 1512 height 812
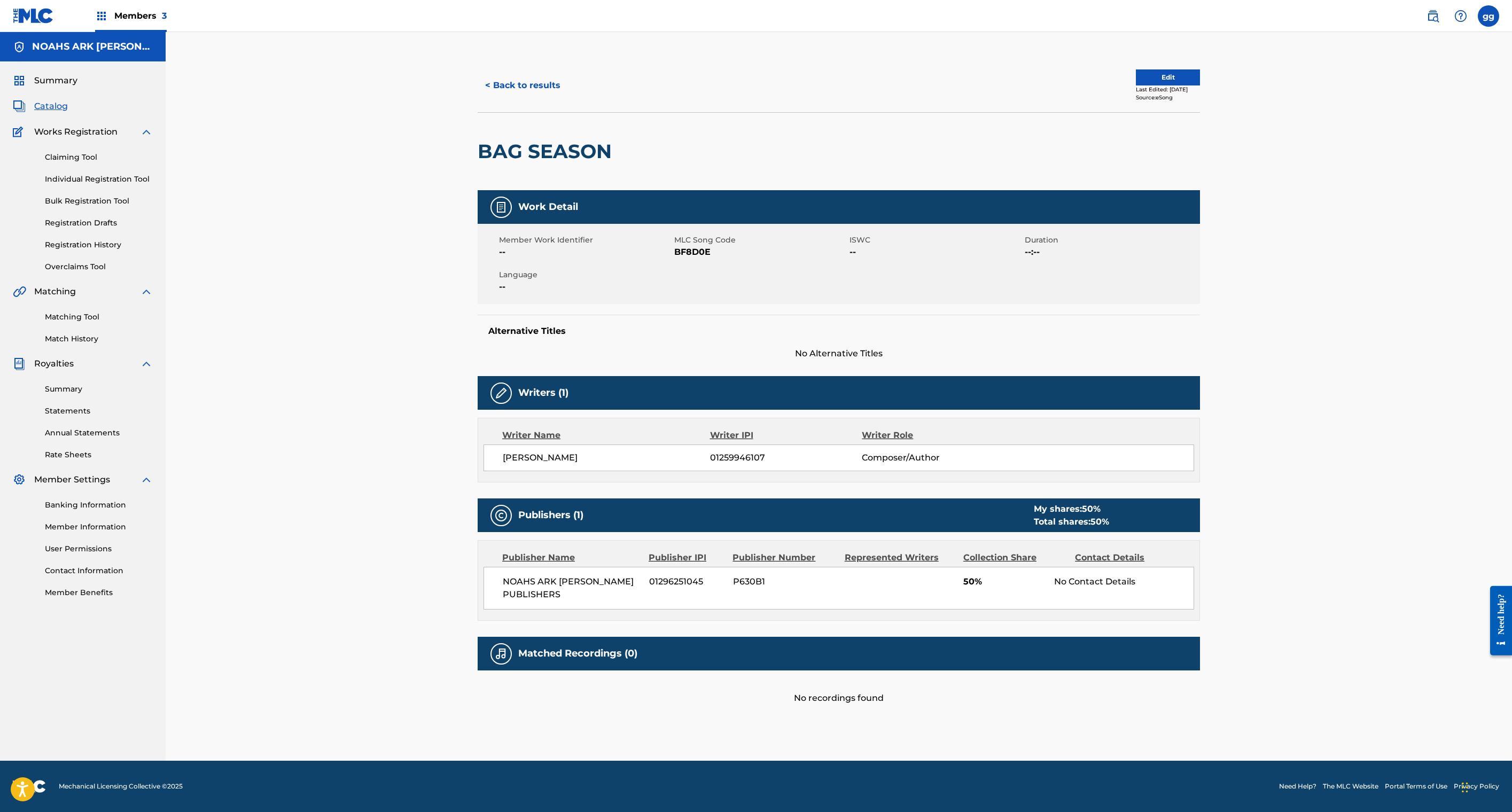
click at [477, 347] on span "No Alternative Titles" at bounding box center [839, 354] width 723 height 13
click at [477, 85] on button "< Back to results" at bounding box center [523, 86] width 91 height 26
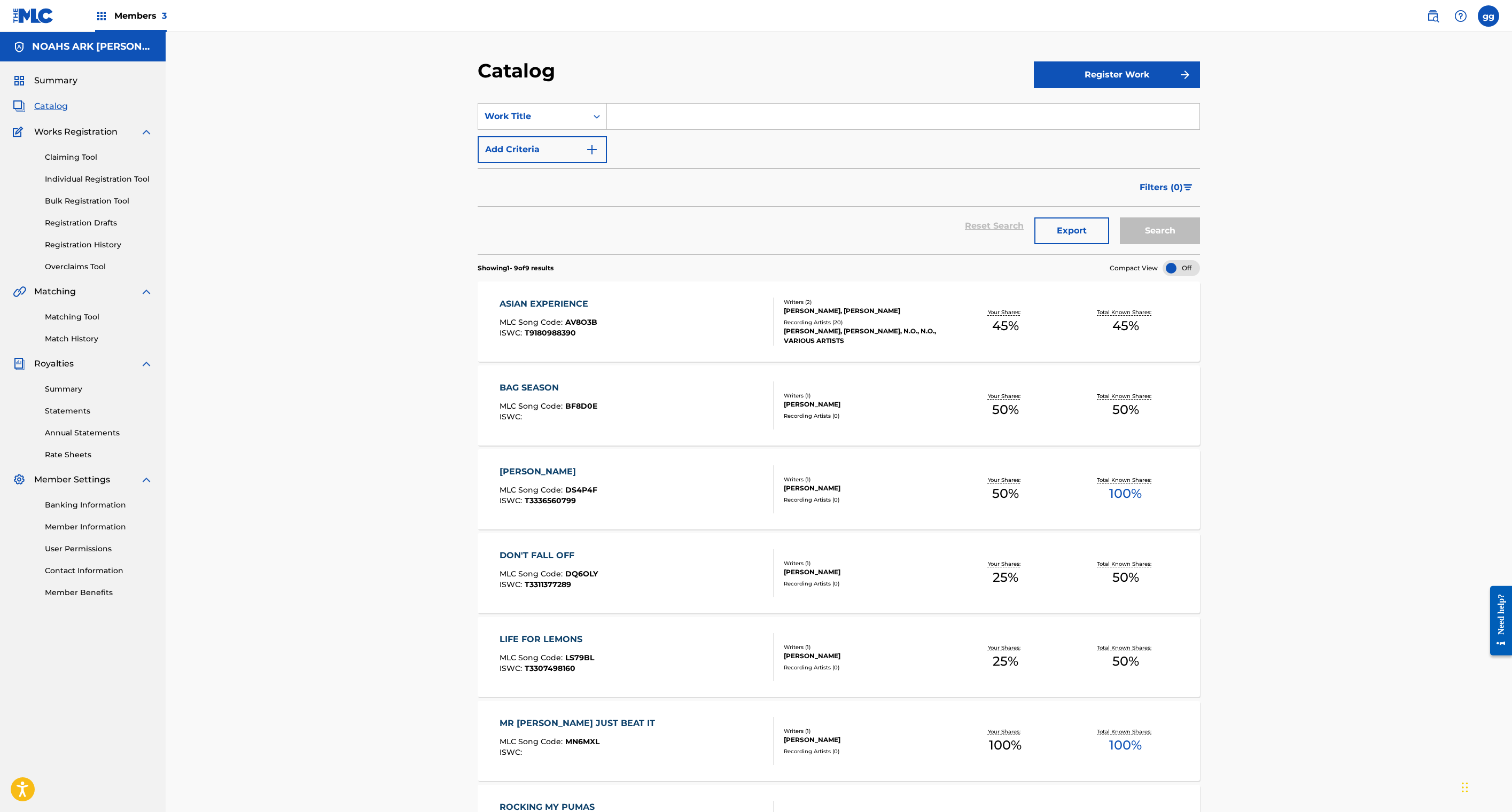
click at [500, 494] on span "MLC Song Code :" at bounding box center [533, 490] width 66 height 10
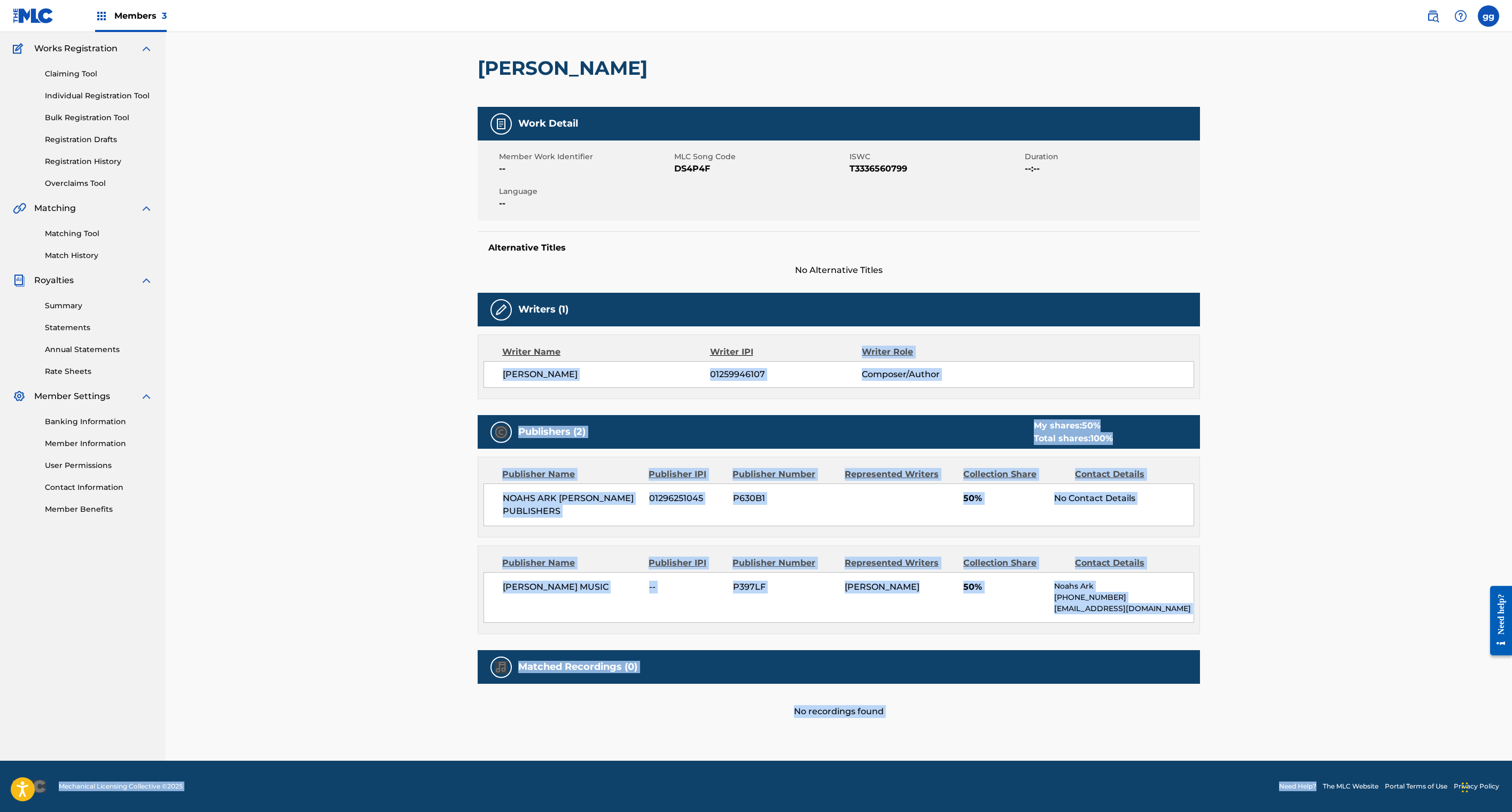
scroll to position [647, 0]
drag, startPoint x: 1100, startPoint y: 704, endPoint x: 1104, endPoint y: 841, distance: 137.1
click at [1104, 728] on html "Accessibility Screen-Reader Guide, Feedback, and Issue Reporting | New window M…" at bounding box center [756, 322] width 1512 height 812
click at [1060, 650] on div "Matched Recordings (0)" at bounding box center [839, 666] width 723 height 34
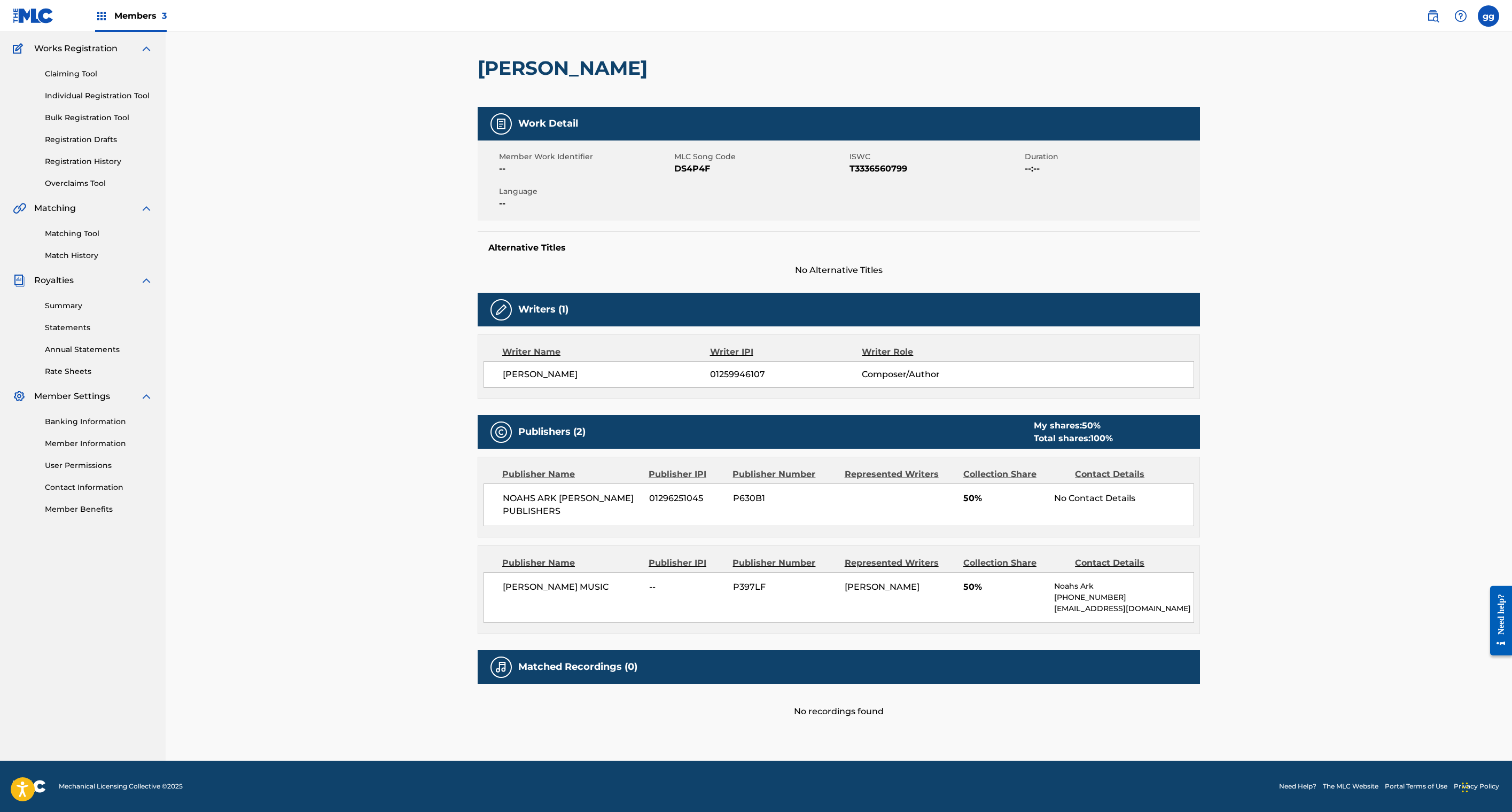
click at [167, 22] on span "Members 3" at bounding box center [141, 16] width 53 height 12
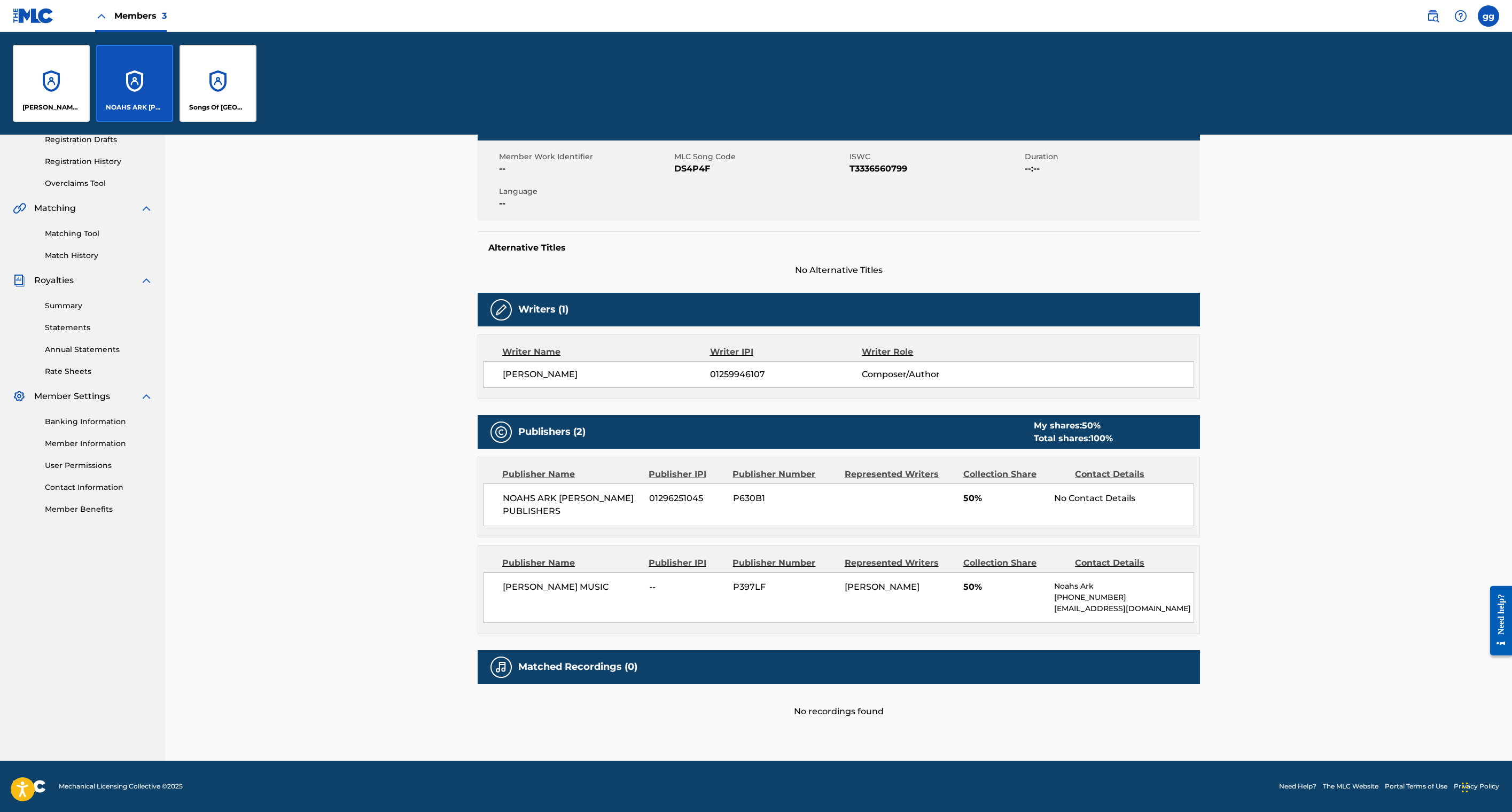
click at [90, 122] on div "[PERSON_NAME] MUSIC" at bounding box center [51, 83] width 77 height 77
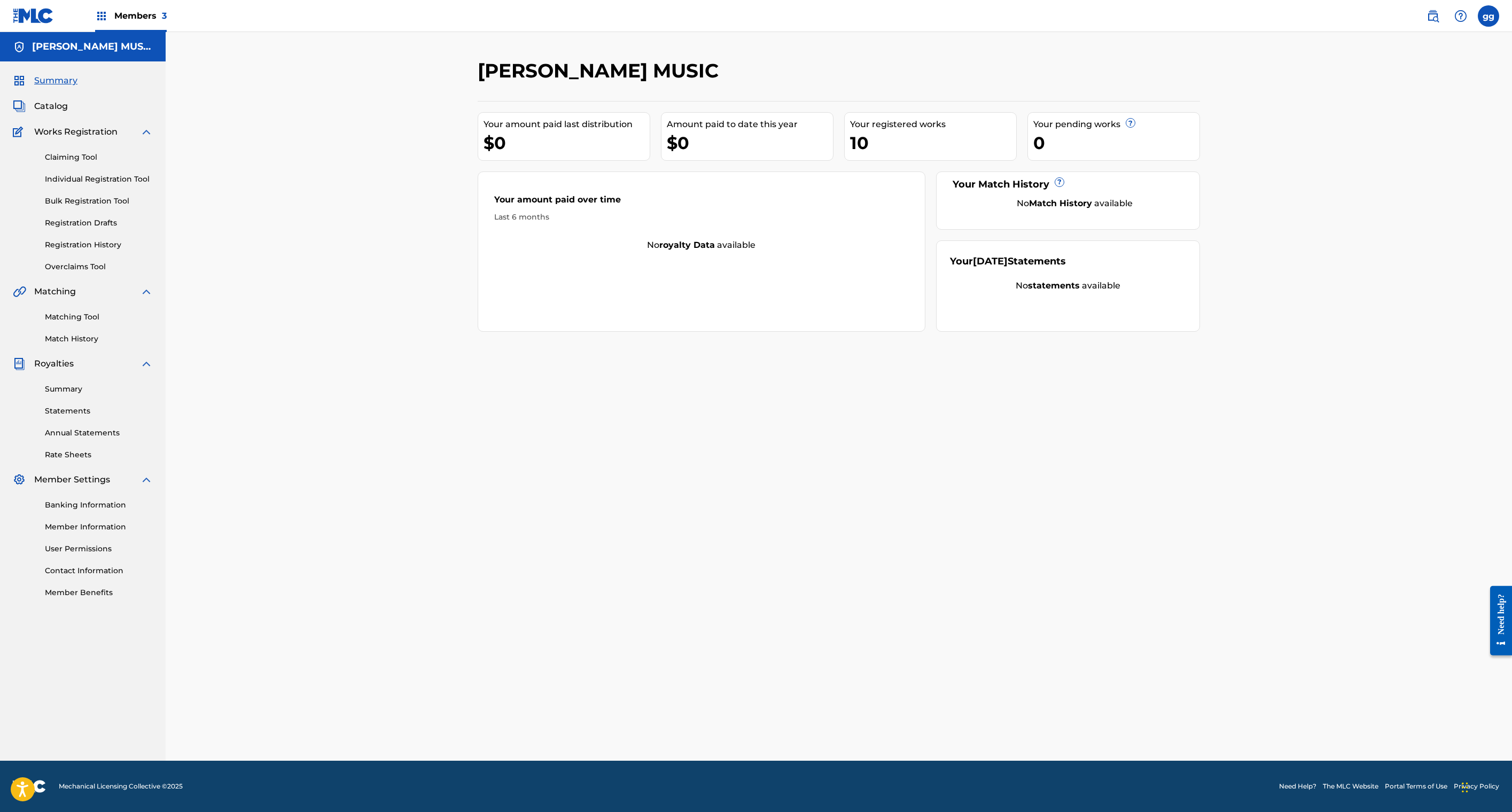
click at [67, 113] on span "Catalog" at bounding box center [51, 106] width 34 height 13
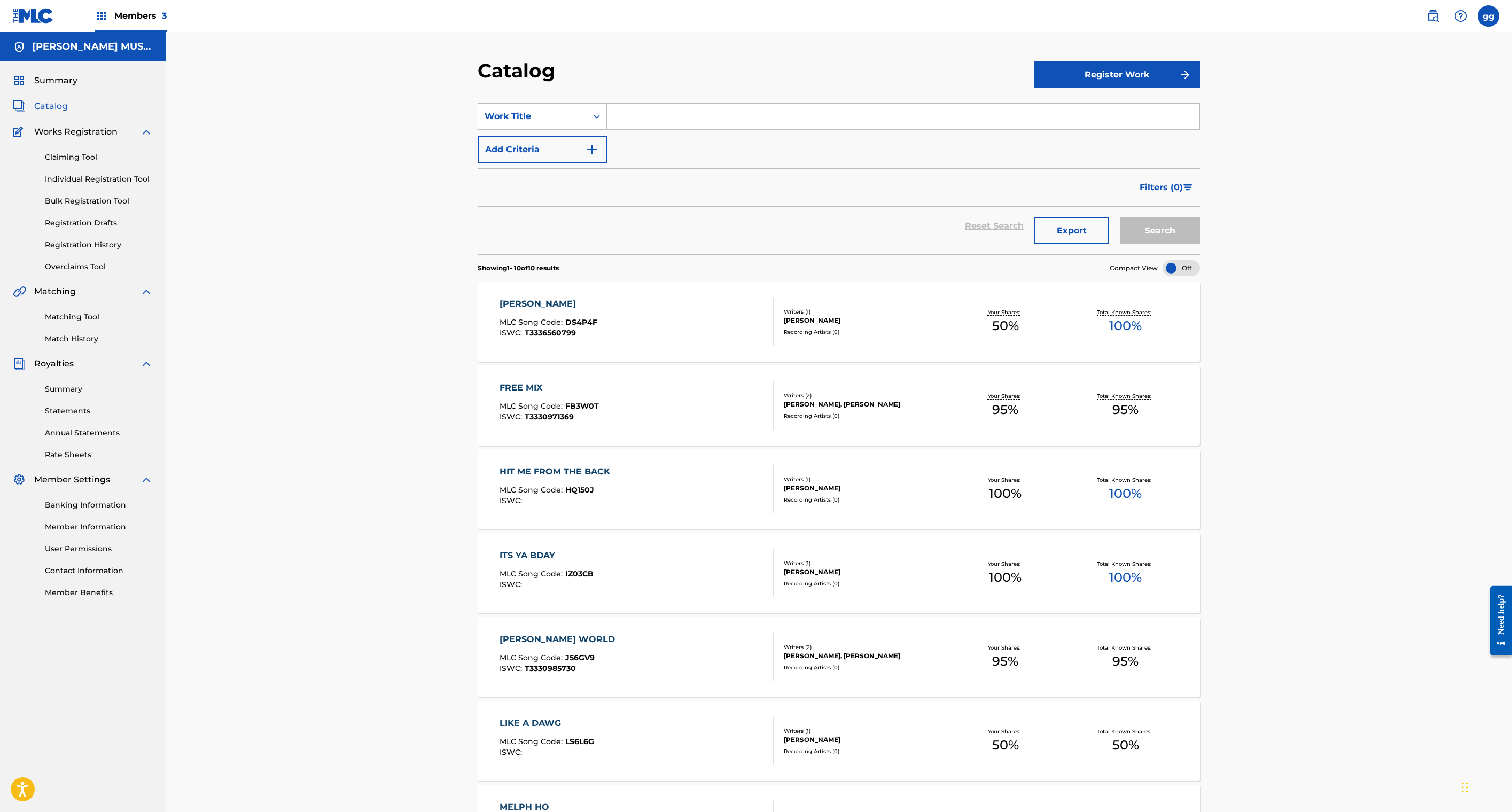
click at [167, 22] on span "Members 3" at bounding box center [141, 16] width 53 height 12
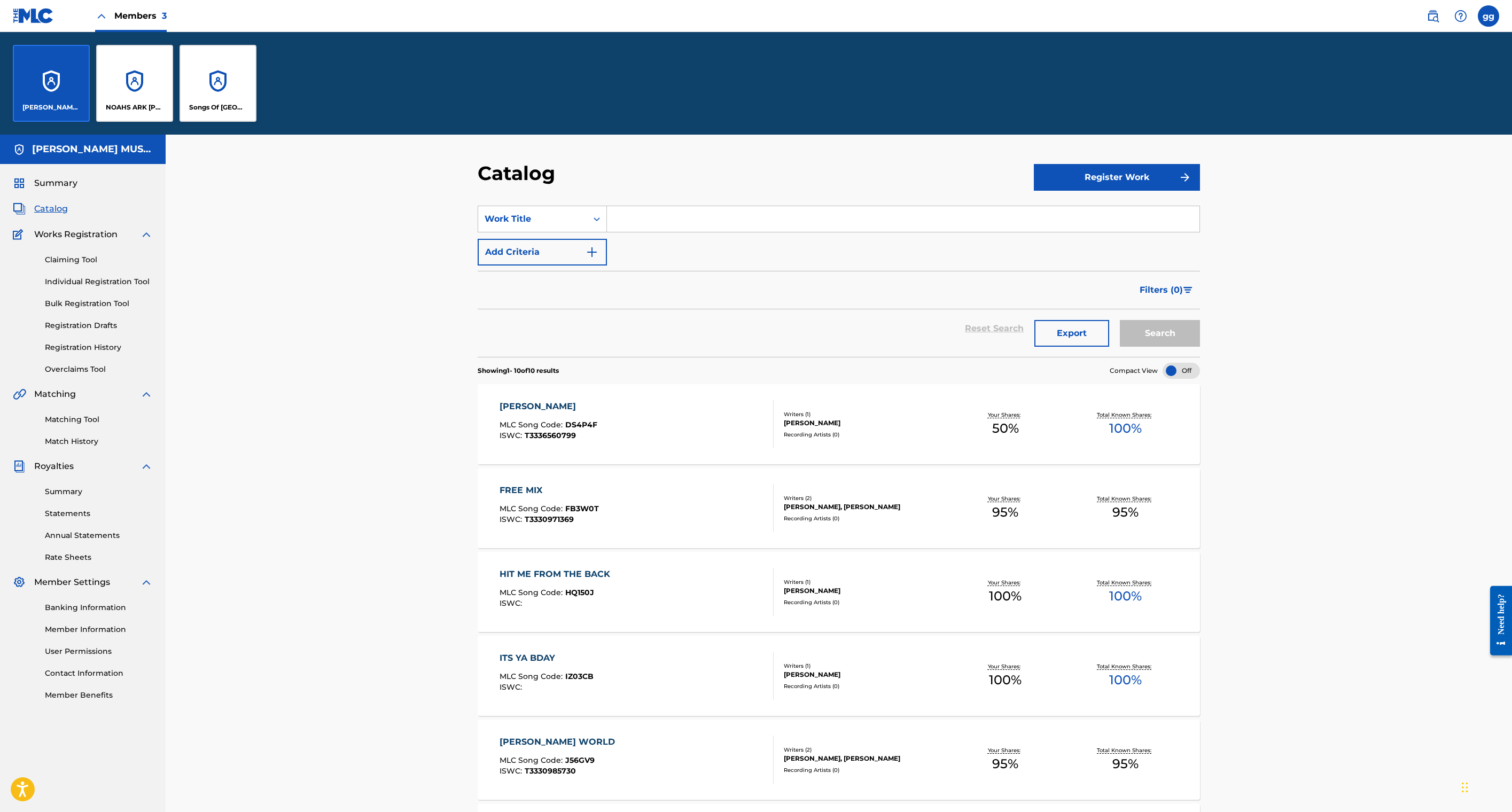
click at [90, 122] on div "[PERSON_NAME] MUSIC" at bounding box center [51, 83] width 77 height 77
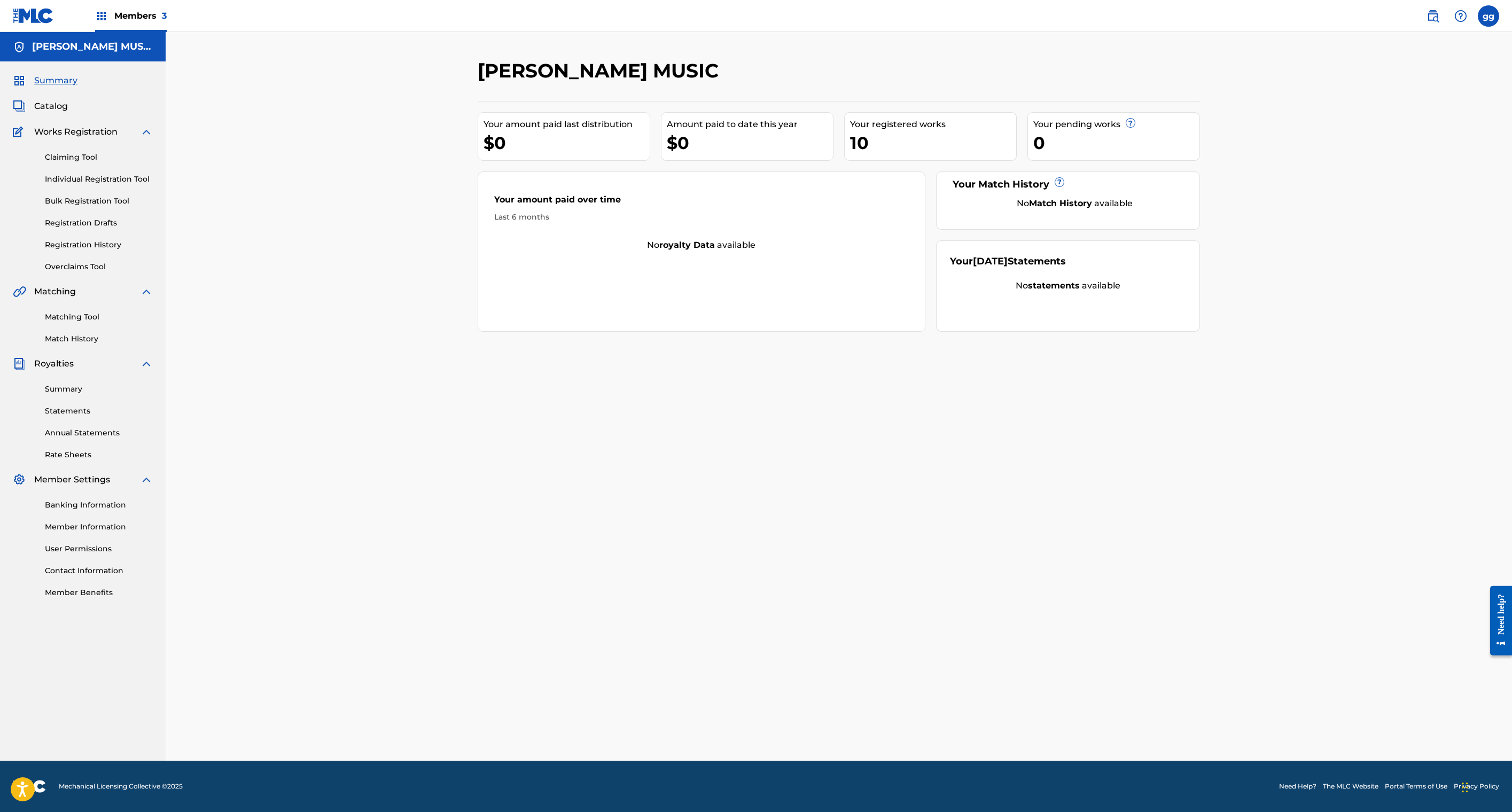
click at [1213, 219] on div "GLENDA GREEN MUSIC Your amount paid last distribution $0 Amount paid to date th…" at bounding box center [839, 409] width 748 height 702
click at [67, 113] on span "Catalog" at bounding box center [51, 106] width 34 height 13
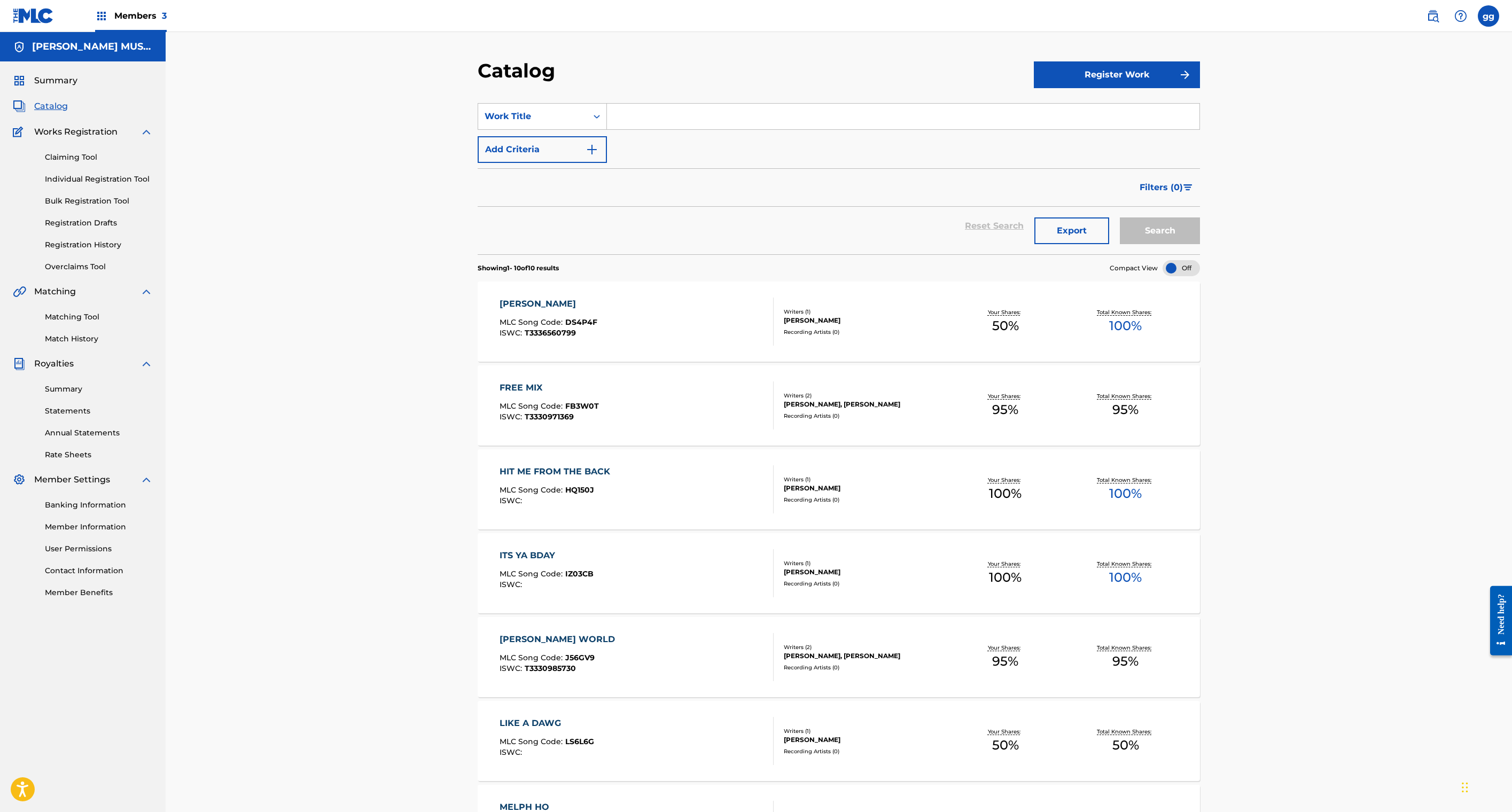
click at [621, 346] on div "[PERSON_NAME] MLC Song Code : DS4P4F ISWC : T3336560799" at bounding box center [637, 322] width 275 height 48
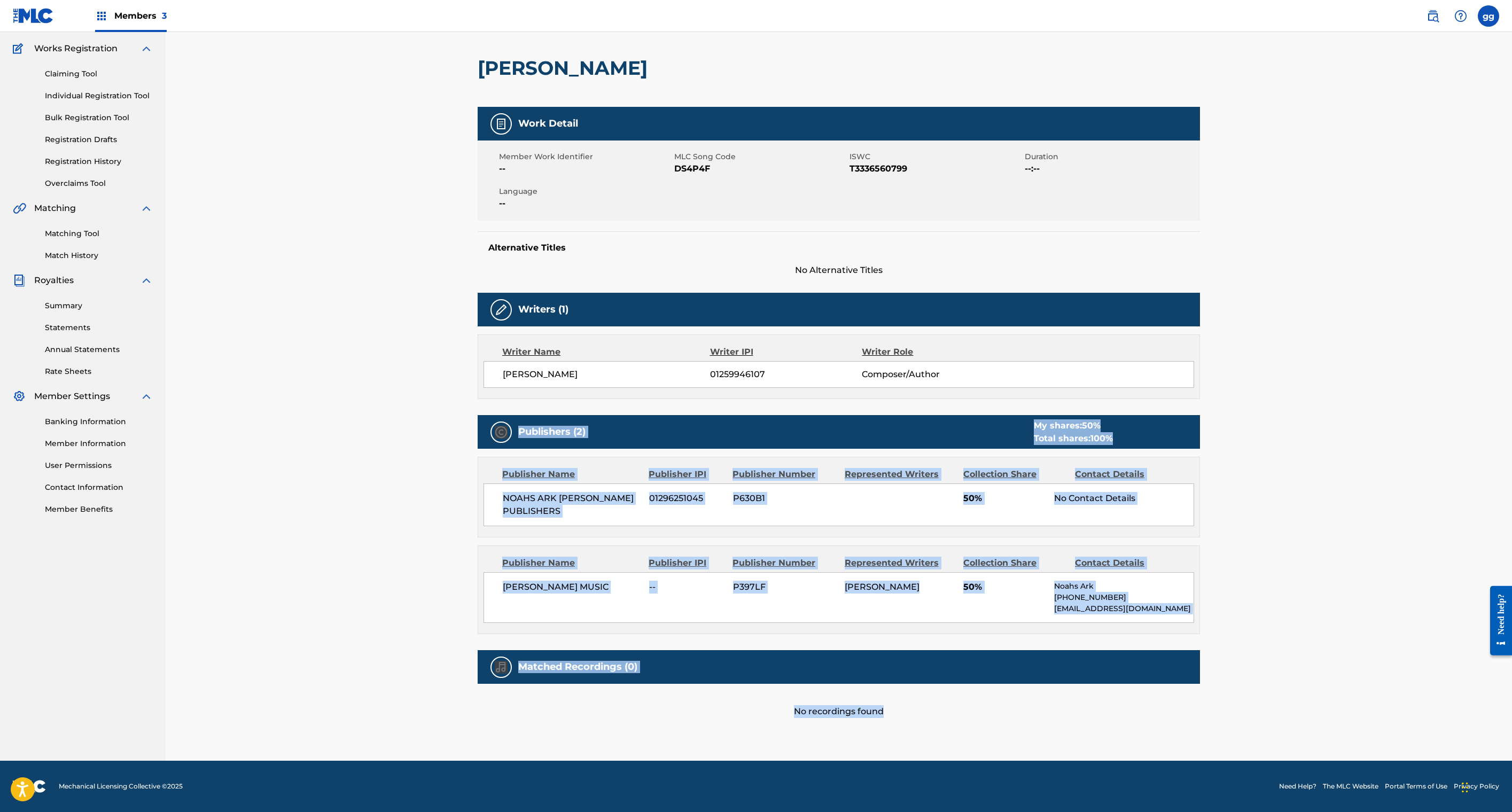
drag, startPoint x: 1187, startPoint y: 745, endPoint x: 1181, endPoint y: 852, distance: 107.2
click at [1181, 728] on html "Accessibility Screen-Reader Guide, Feedback, and Issue Reporting | New window M…" at bounding box center [756, 322] width 1512 height 812
click at [923, 592] on div "GLENDA GREEN MUSIC -- P397LF GLENDA GREEN 50% Noahs Ark +1-504-2224532 noaharkp…" at bounding box center [839, 597] width 710 height 51
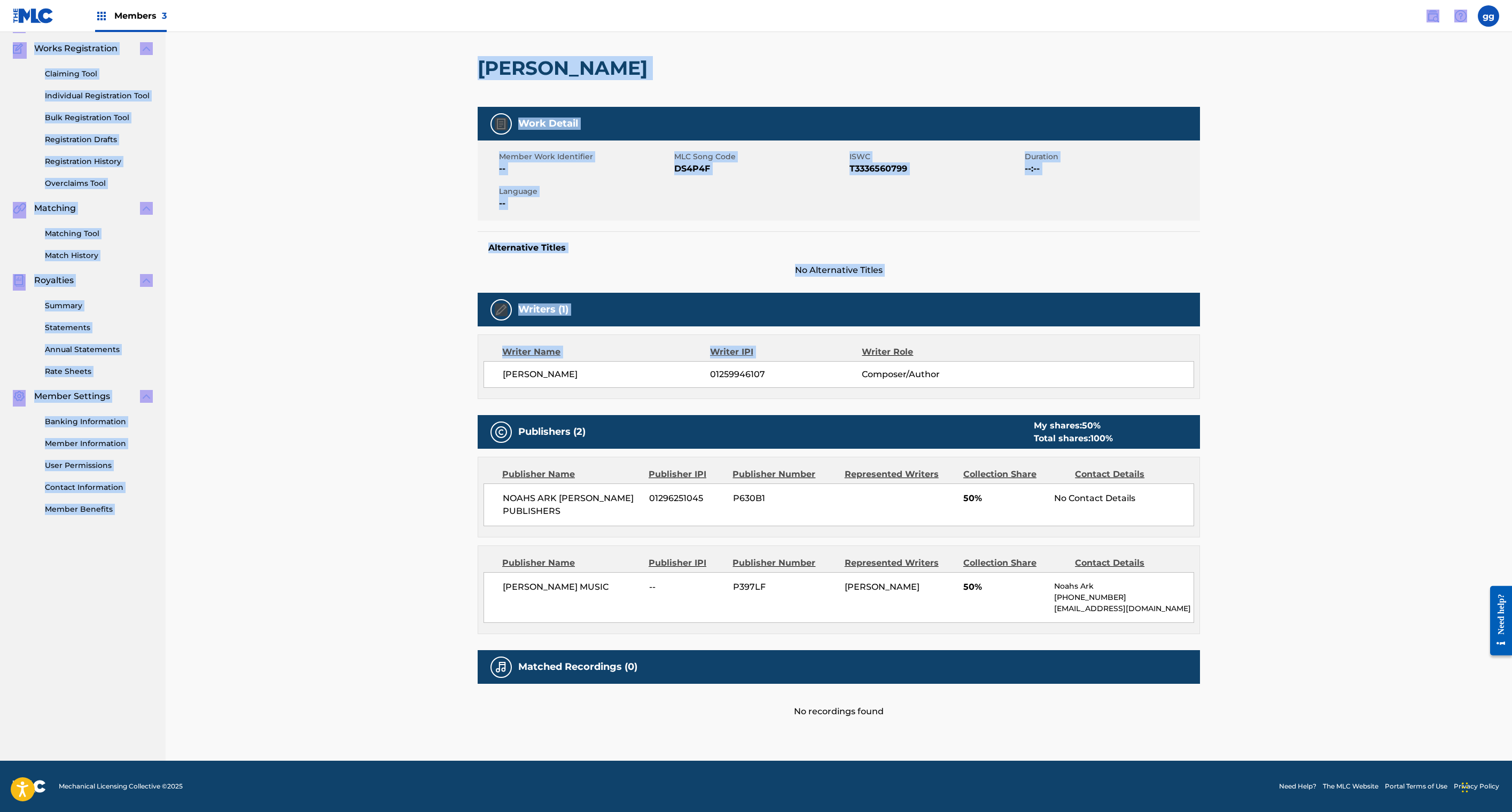
scroll to position [0, 0]
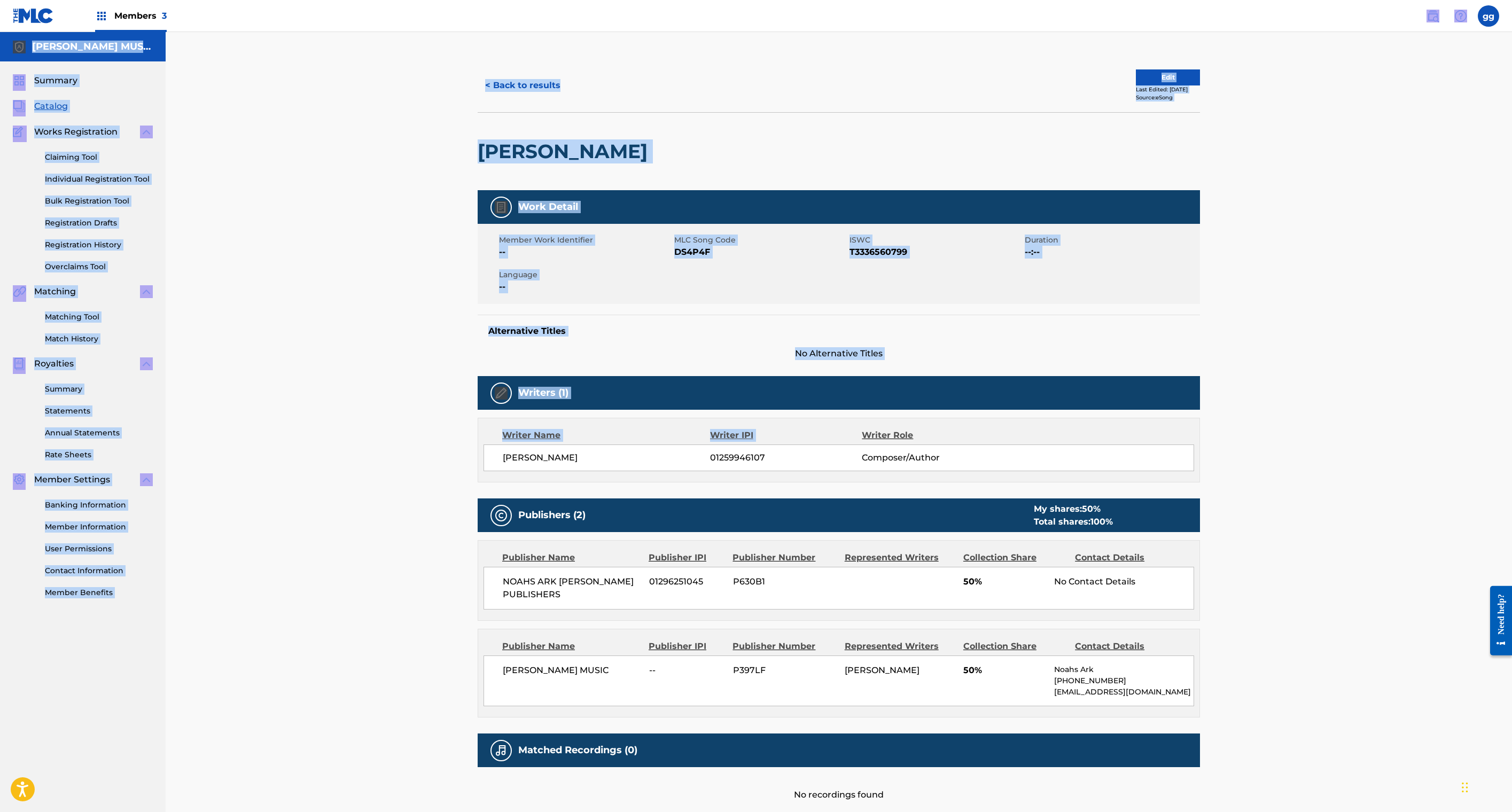
drag, startPoint x: 1344, startPoint y: 142, endPoint x: 1322, endPoint y: -47, distance: 190.3
click at [1322, 0] on html "Accessibility Screen-Reader Guide, Feedback, and Issue Reporting | New window M…" at bounding box center [756, 406] width 1512 height 812
click at [1200, 86] on button "Edit" at bounding box center [1168, 77] width 64 height 16
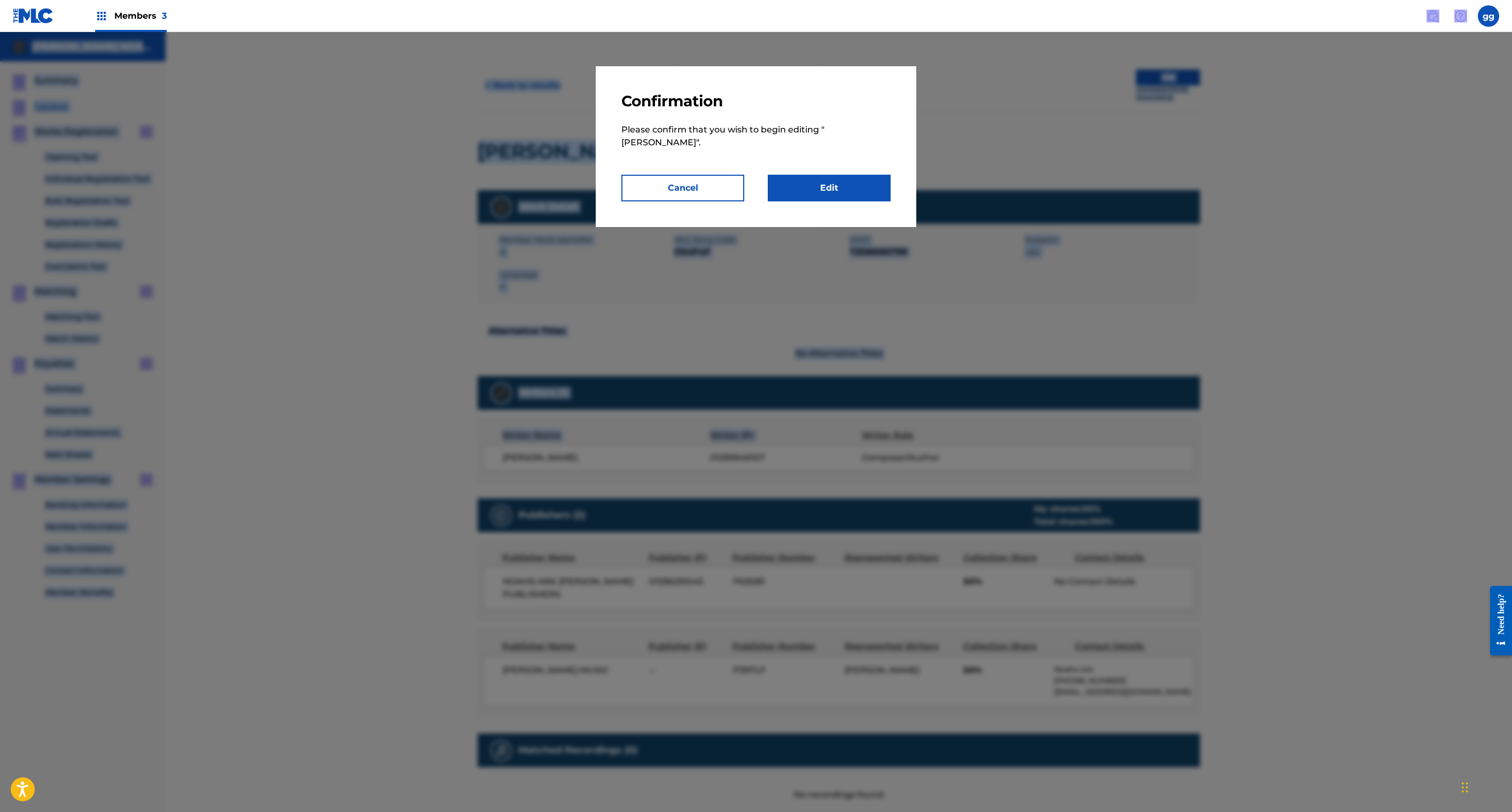
click at [891, 202] on link "Edit" at bounding box center [829, 188] width 123 height 26
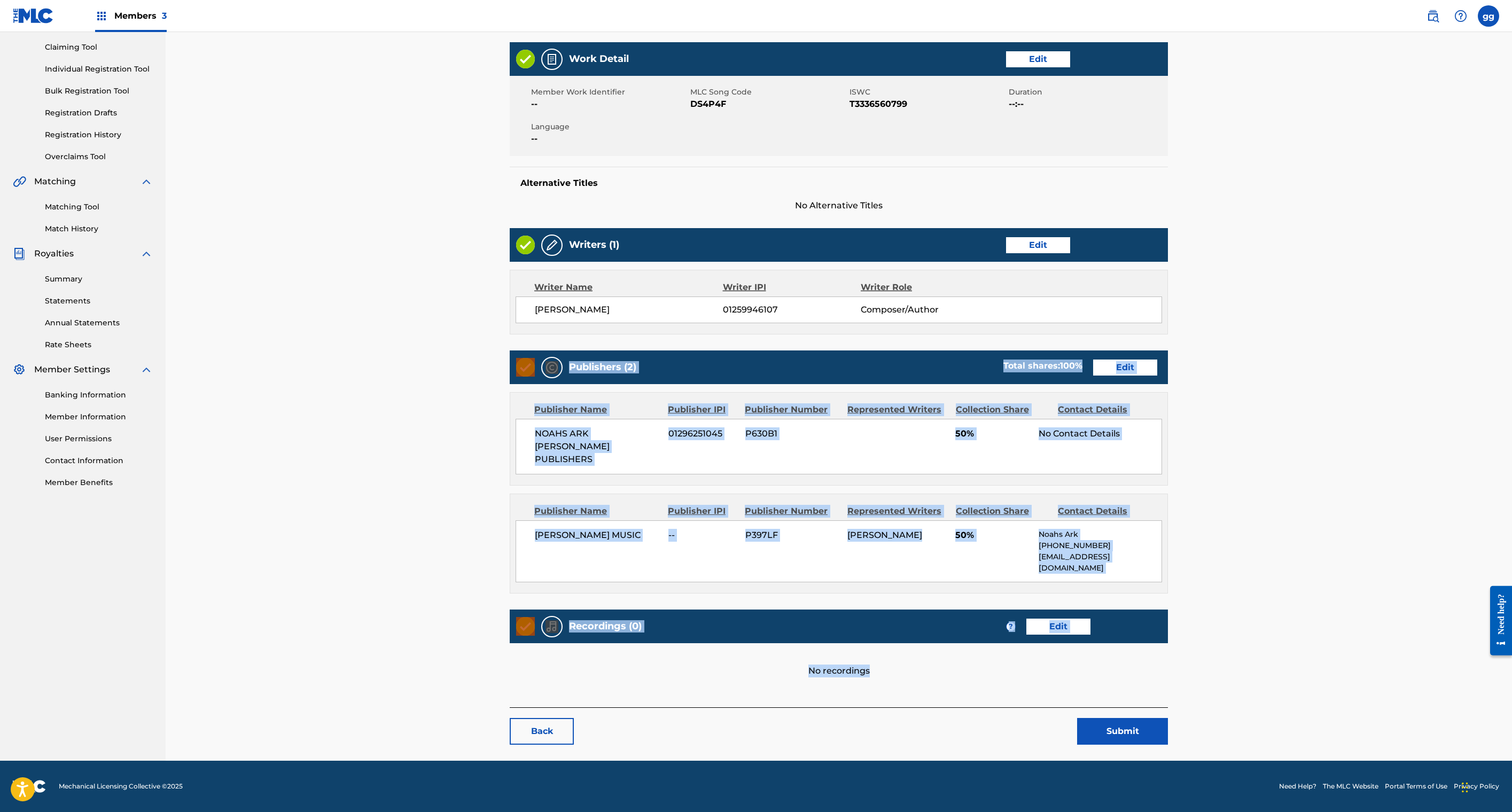
scroll to position [514, 0]
drag, startPoint x: 1089, startPoint y: 702, endPoint x: 1073, endPoint y: 841, distance: 139.9
click at [1073, 702] on html "Accessibility Screen-Reader Guide, Feedback, and Issue Reporting | New window M…" at bounding box center [756, 295] width 1512 height 812
click at [937, 570] on div "Work Detail Edit Member Work Identifier -- MLC Song Code DS4P4F ISWC T333656079…" at bounding box center [839, 367] width 658 height 651
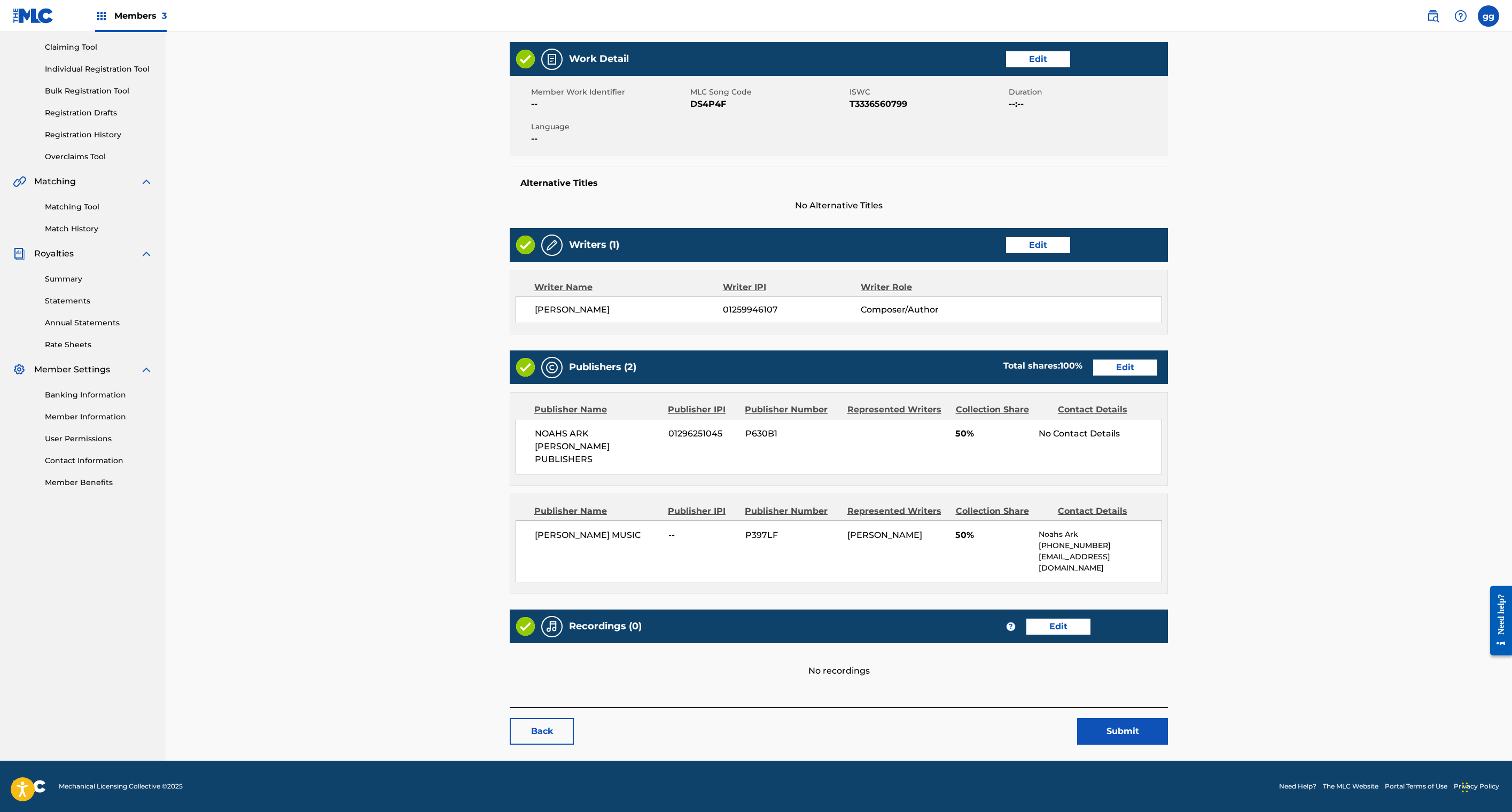
click at [1157, 360] on link "Edit" at bounding box center [1125, 367] width 64 height 16
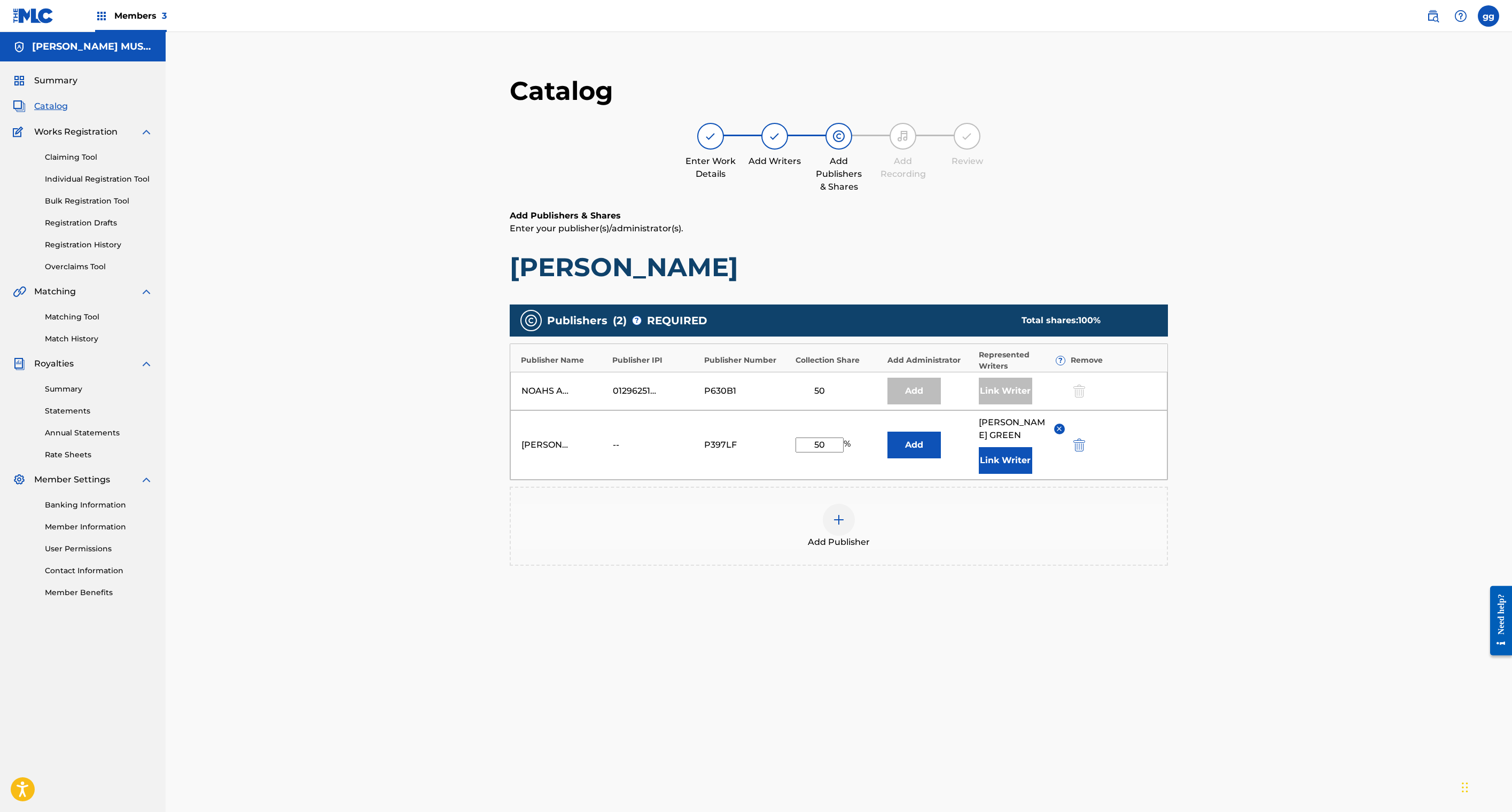
click at [1085, 452] on img "submit" at bounding box center [1079, 445] width 12 height 13
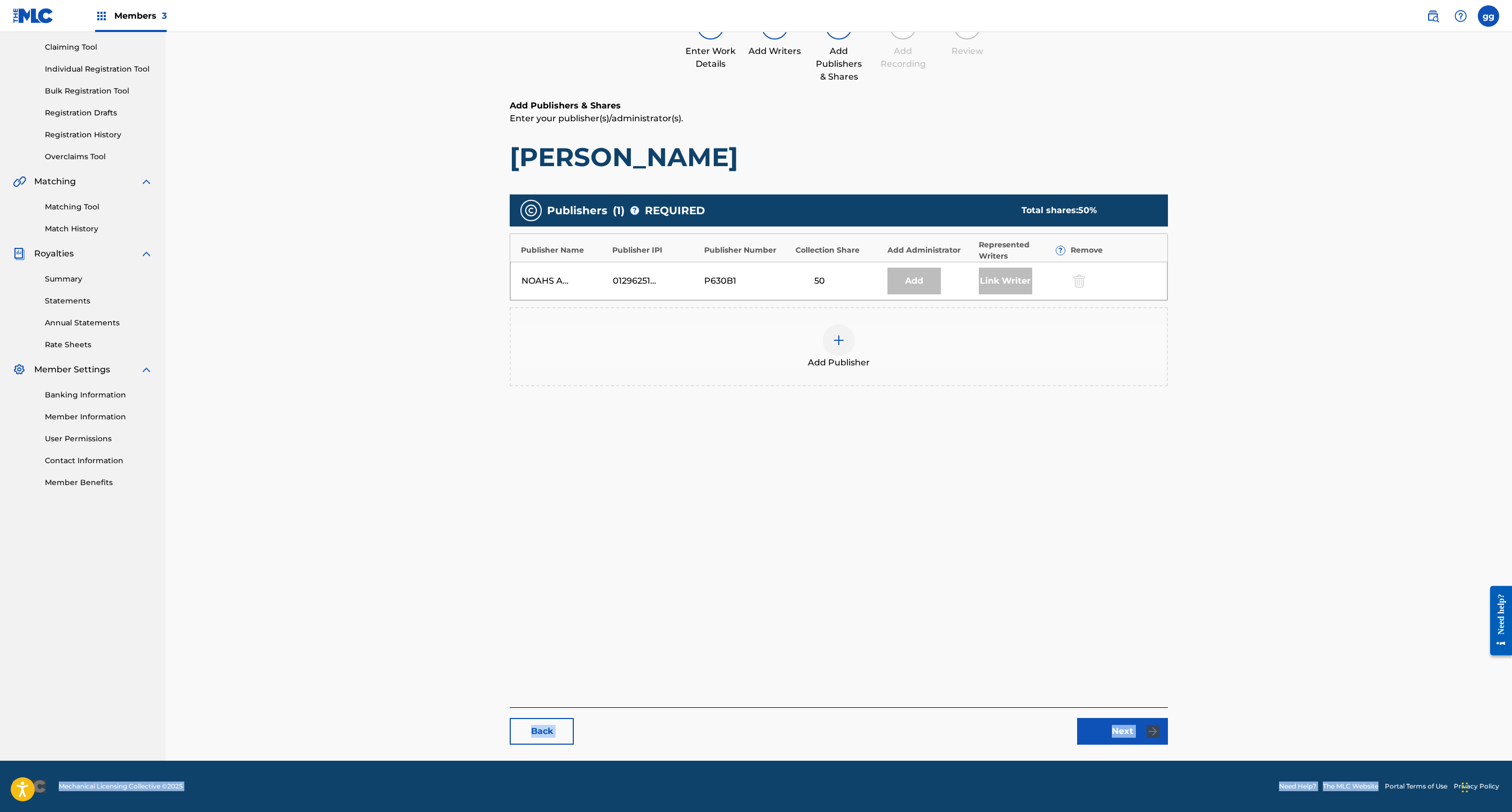
scroll to position [273, 0]
drag, startPoint x: 1274, startPoint y: 768, endPoint x: 1249, endPoint y: 885, distance: 119.6
click at [1249, 702] on html "Accessibility Screen-Reader Guide, Feedback, and Issue Reporting | New window M…" at bounding box center [756, 295] width 1512 height 812
click at [1120, 708] on div "Back Next" at bounding box center [839, 726] width 658 height 37
click at [1168, 717] on link "Next" at bounding box center [1123, 731] width 91 height 26
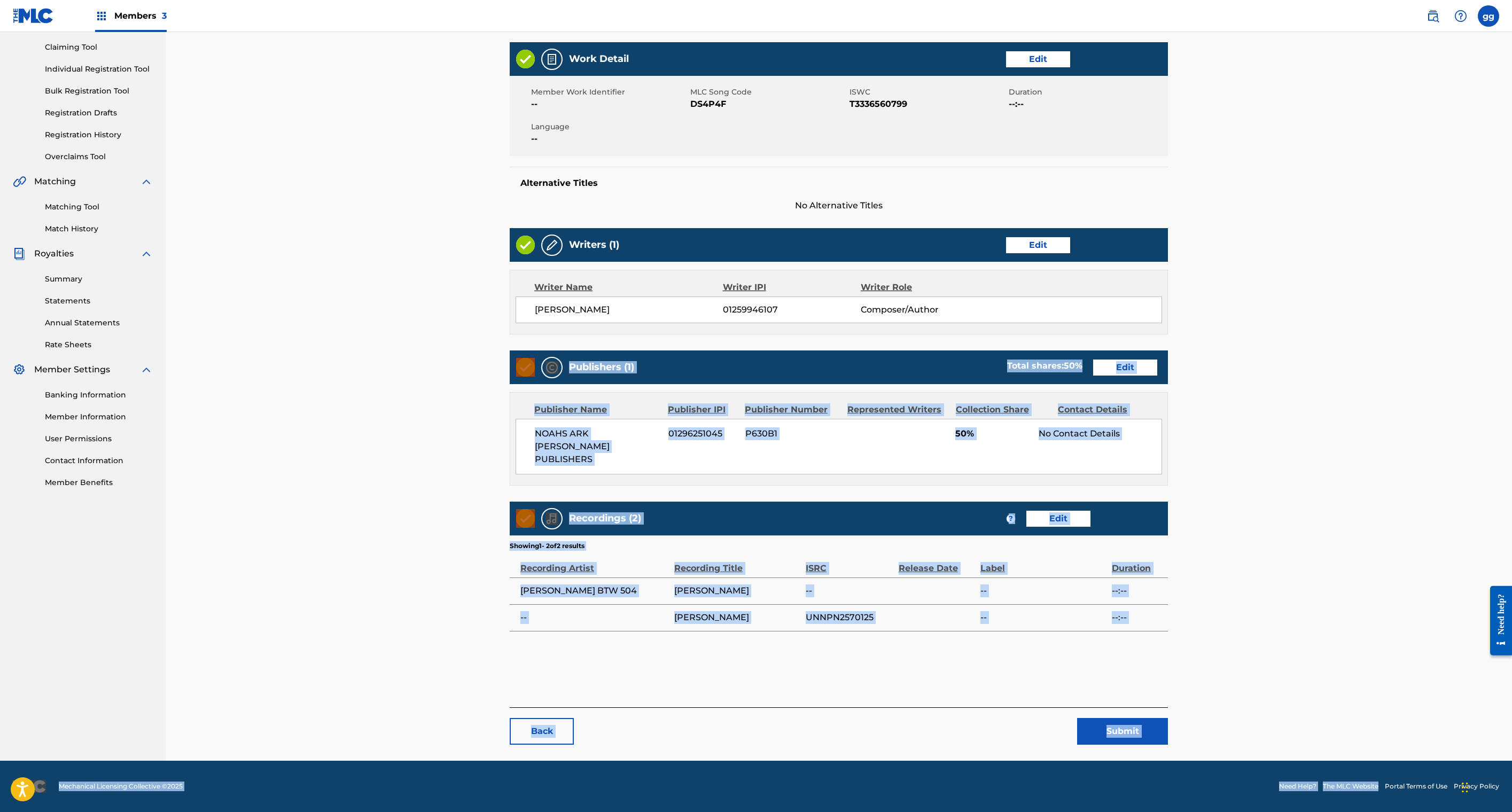
scroll to position [595, 0]
drag, startPoint x: 1236, startPoint y: 676, endPoint x: 1222, endPoint y: 834, distance: 158.6
click at [1222, 702] on html "Accessibility Screen-Reader Guide, Feedback, and Issue Reporting | New window M…" at bounding box center [756, 295] width 1512 height 812
click at [1114, 708] on div "Back Submit" at bounding box center [839, 726] width 658 height 37
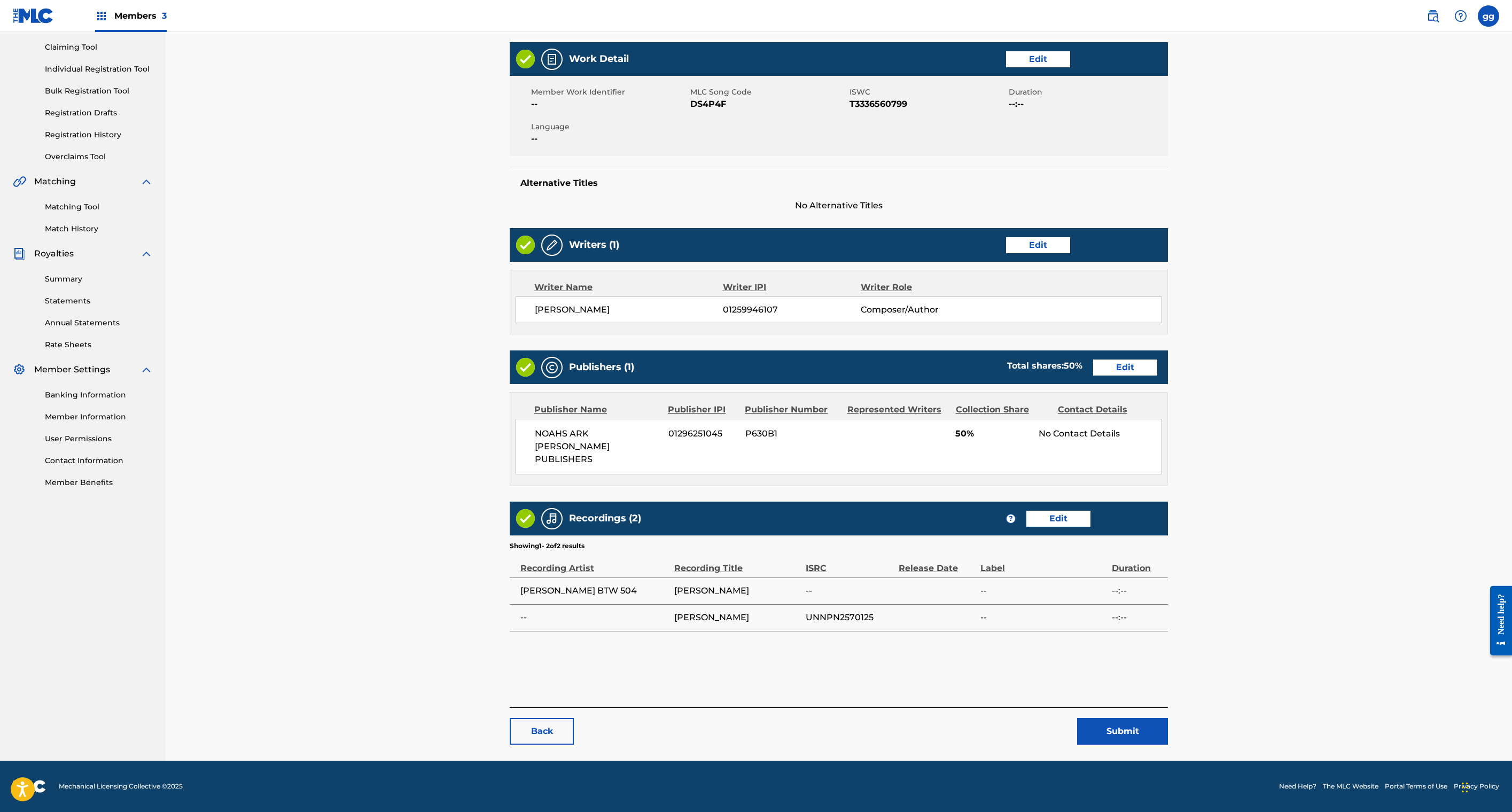
click at [1168, 717] on button "Submit" at bounding box center [1123, 731] width 91 height 26
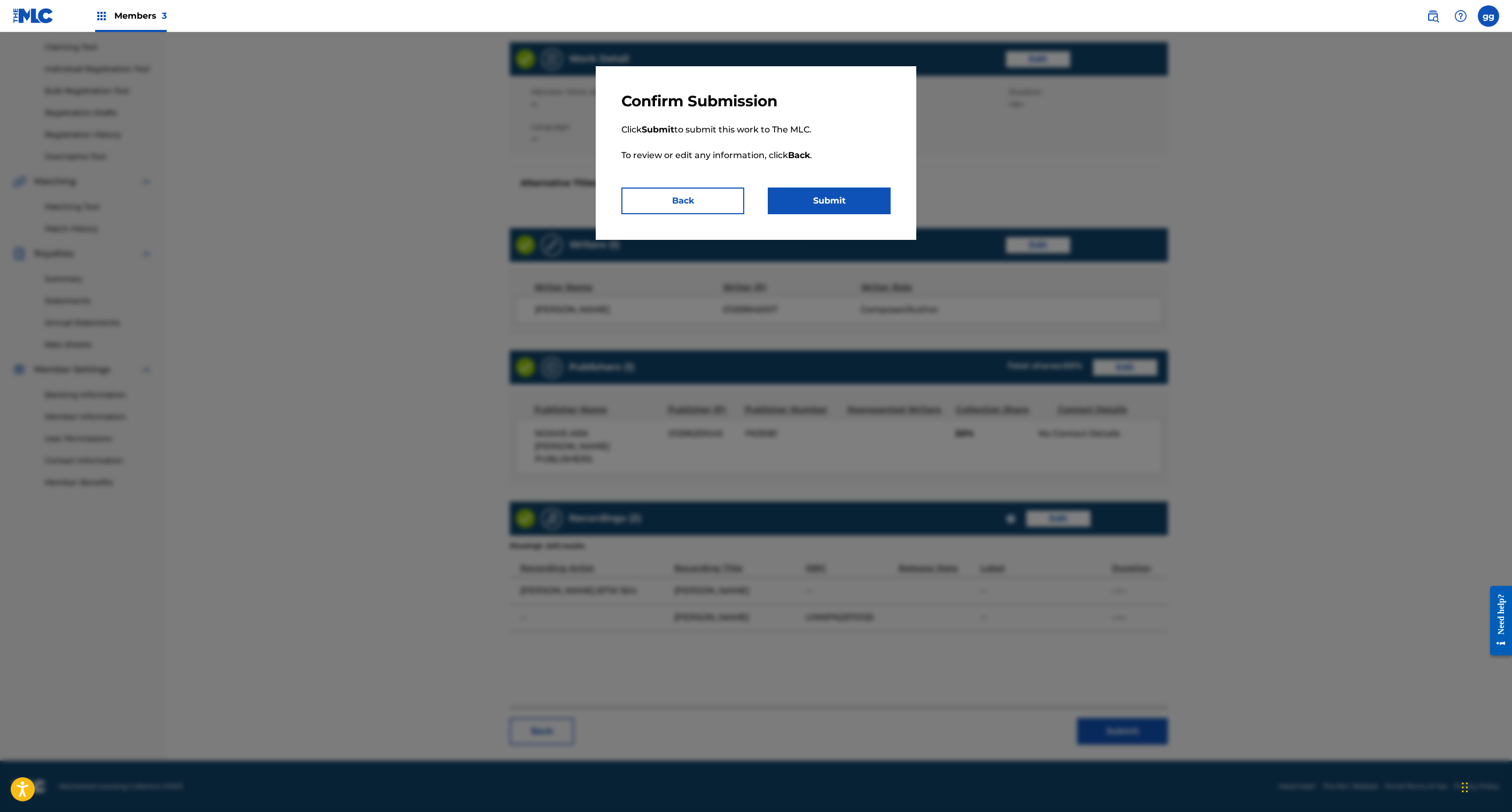
click at [891, 214] on button "Submit" at bounding box center [829, 201] width 123 height 26
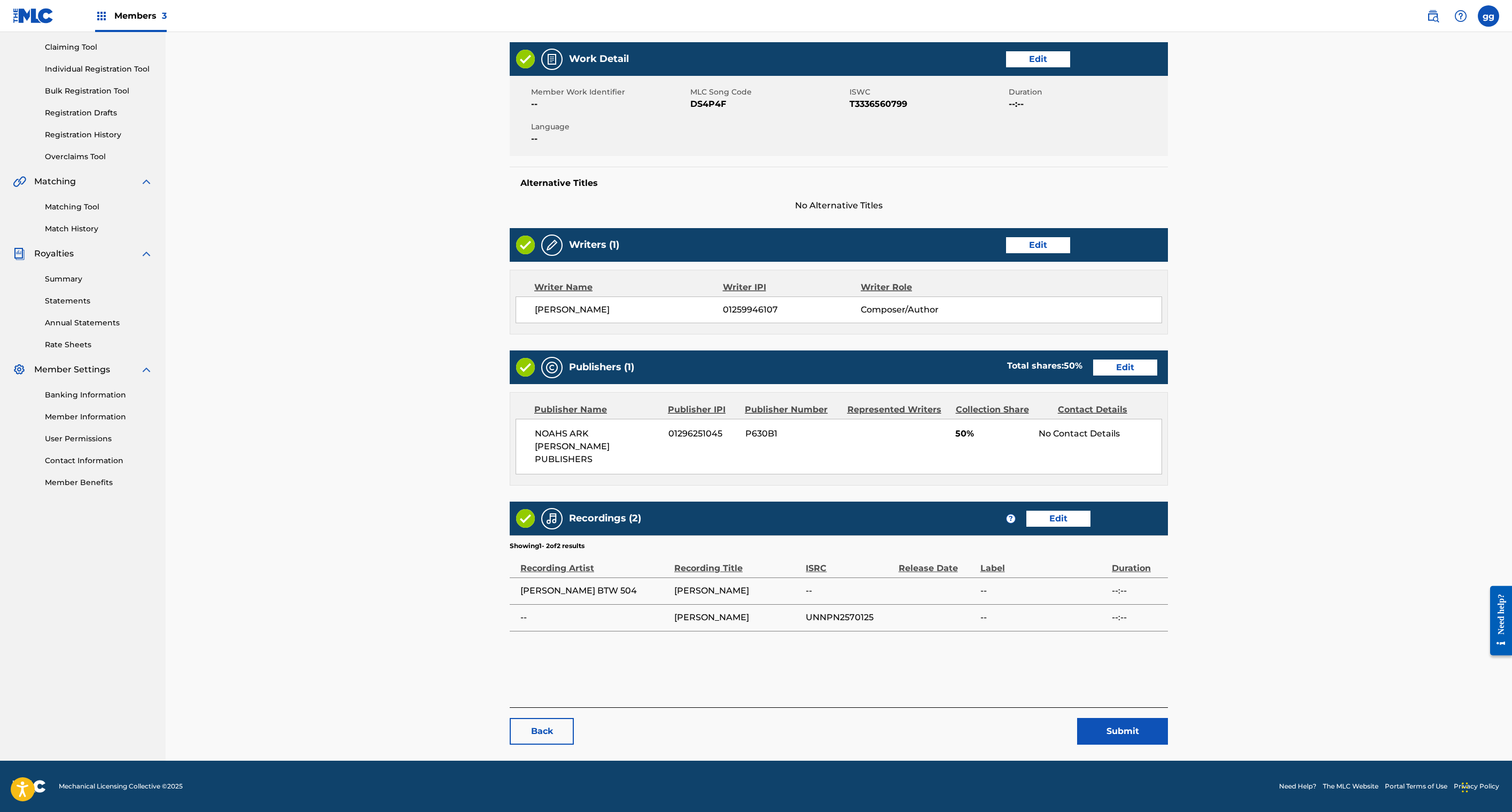
click at [1200, 171] on main "< Back DICK GRIPPER Work Detail Edit Member Work Identifier -- MLC Song Code DS…" at bounding box center [839, 355] width 723 height 812
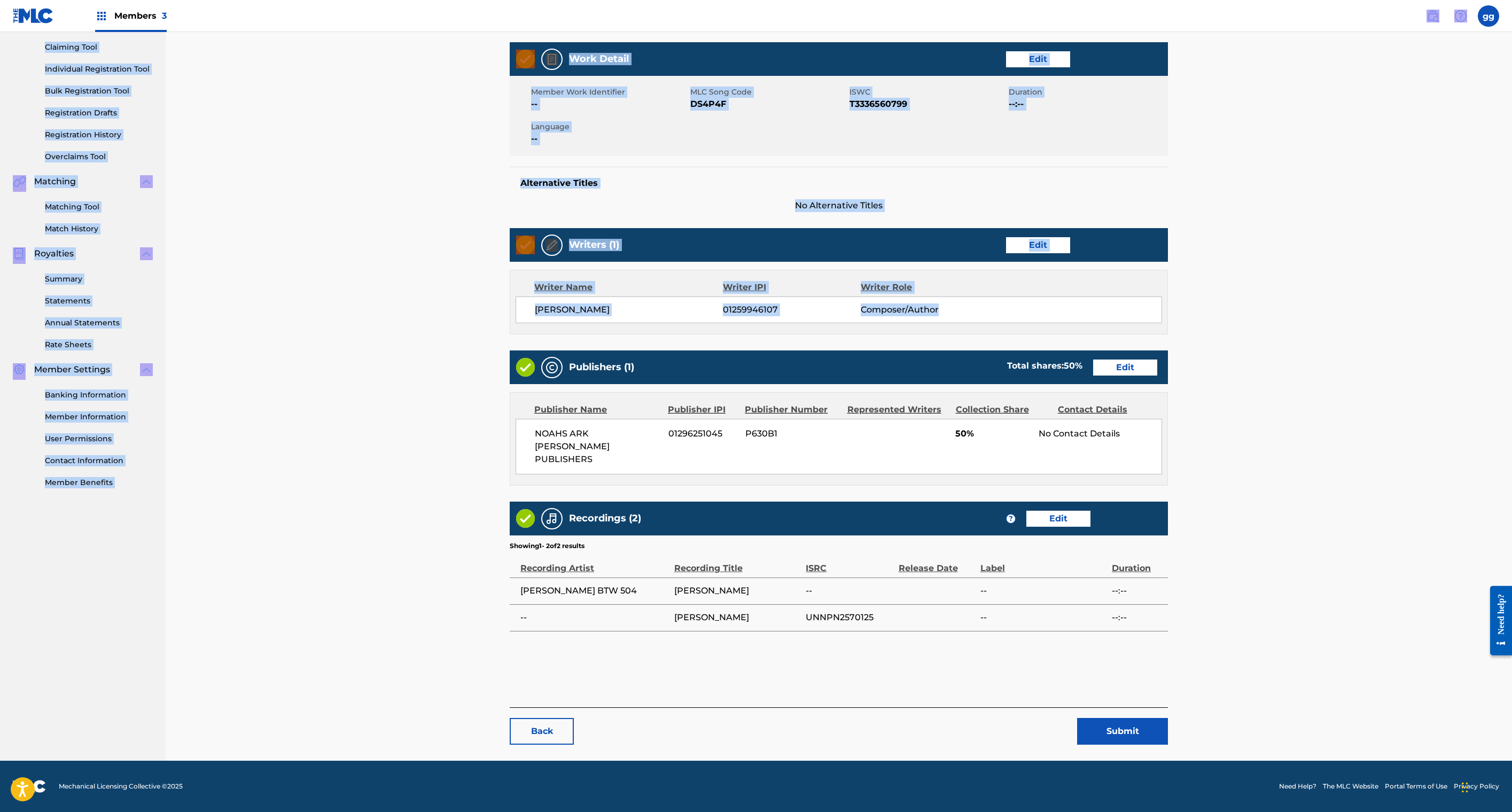
scroll to position [591, 0]
drag, startPoint x: 1240, startPoint y: 86, endPoint x: 1247, endPoint y: 7, distance: 79.3
click at [1247, 7] on div "Members 3 gg gg glenda green glendagreenma@gmail.com Notification Preferences P…" at bounding box center [756, 350] width 1512 height 921
click at [1157, 360] on link "Edit" at bounding box center [1125, 367] width 64 height 16
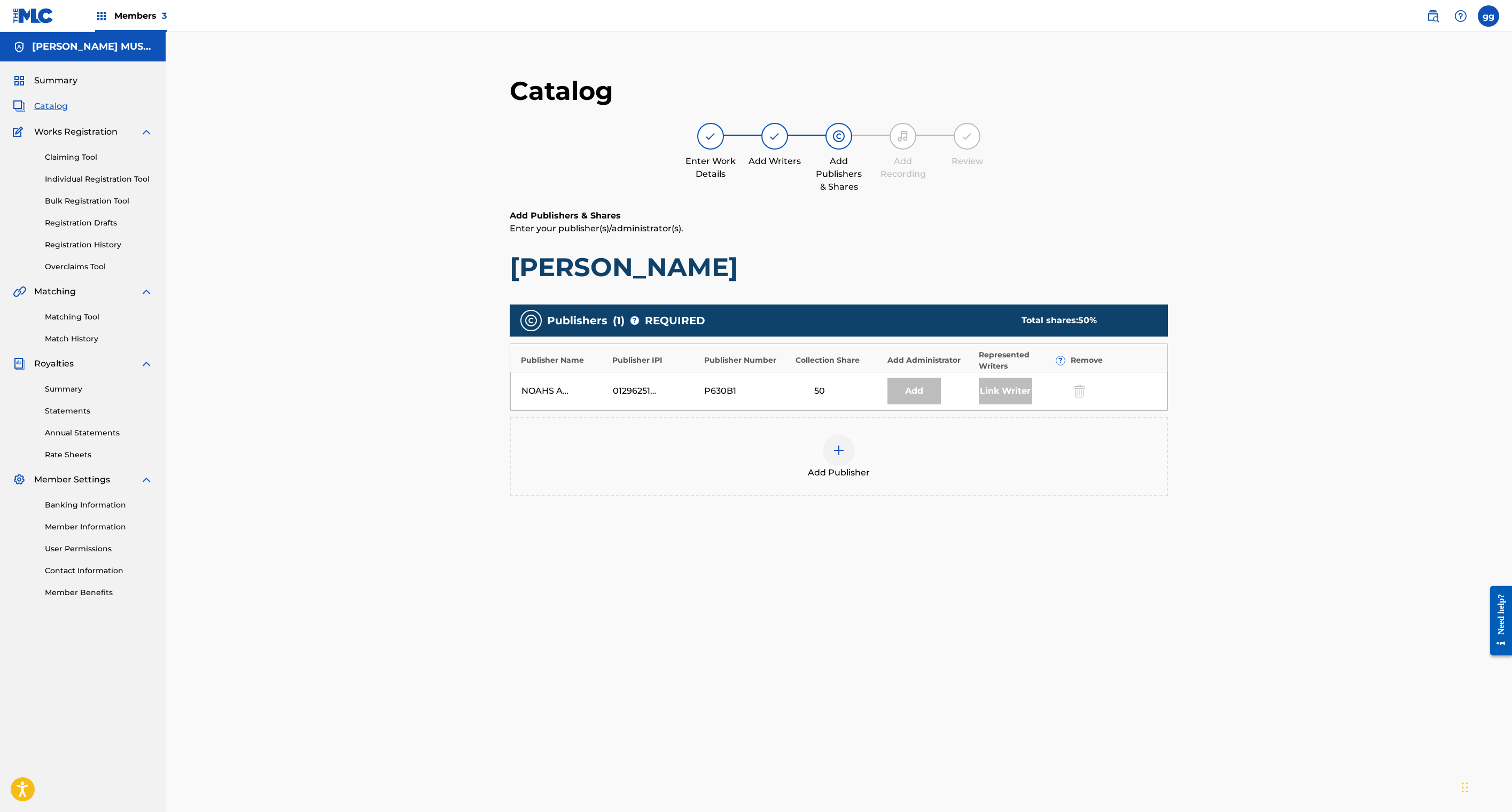
click at [1032, 404] on div "Link Writer" at bounding box center [1005, 391] width 54 height 26
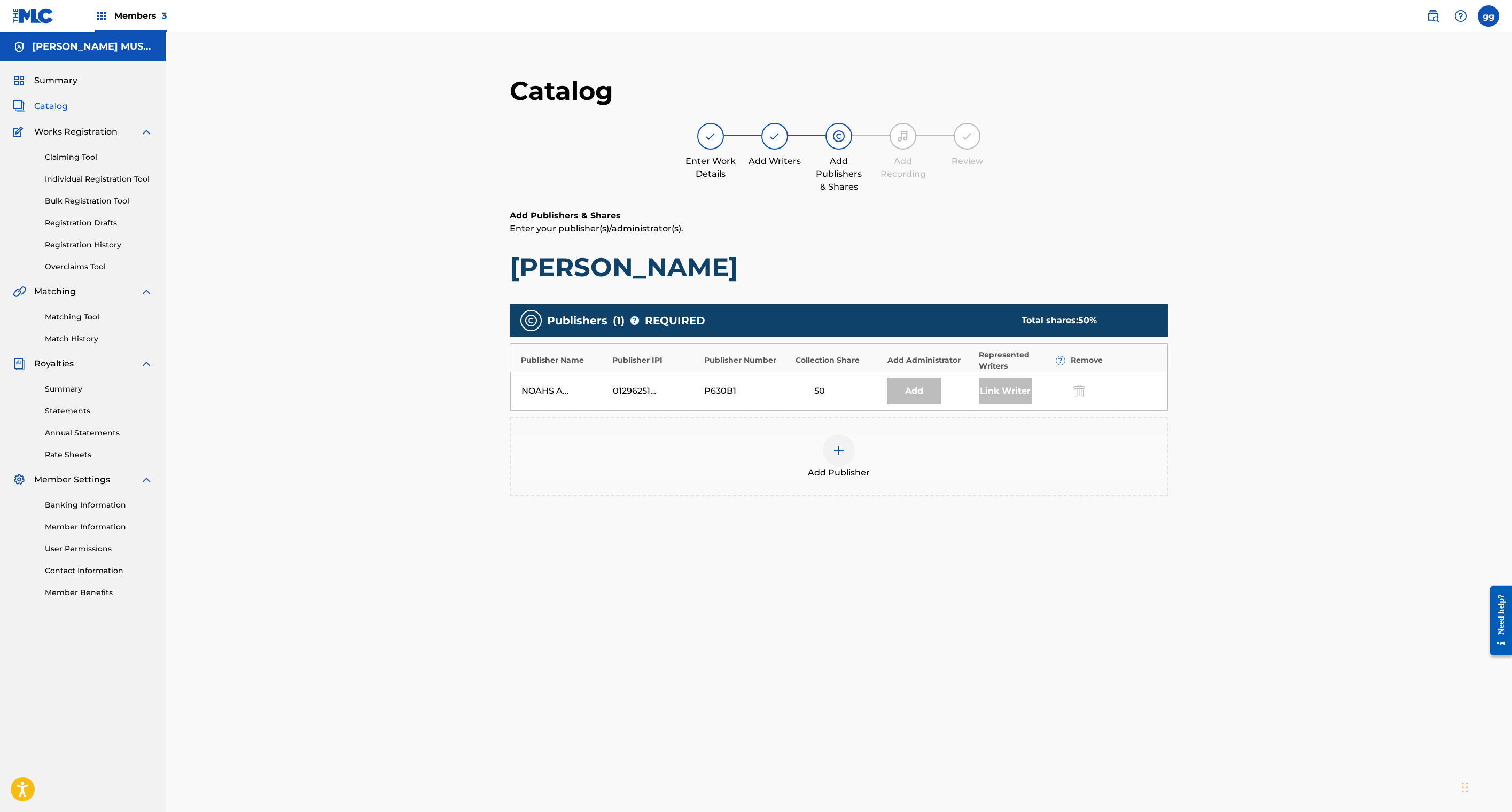
click at [941, 404] on div "Add" at bounding box center [914, 391] width 54 height 26
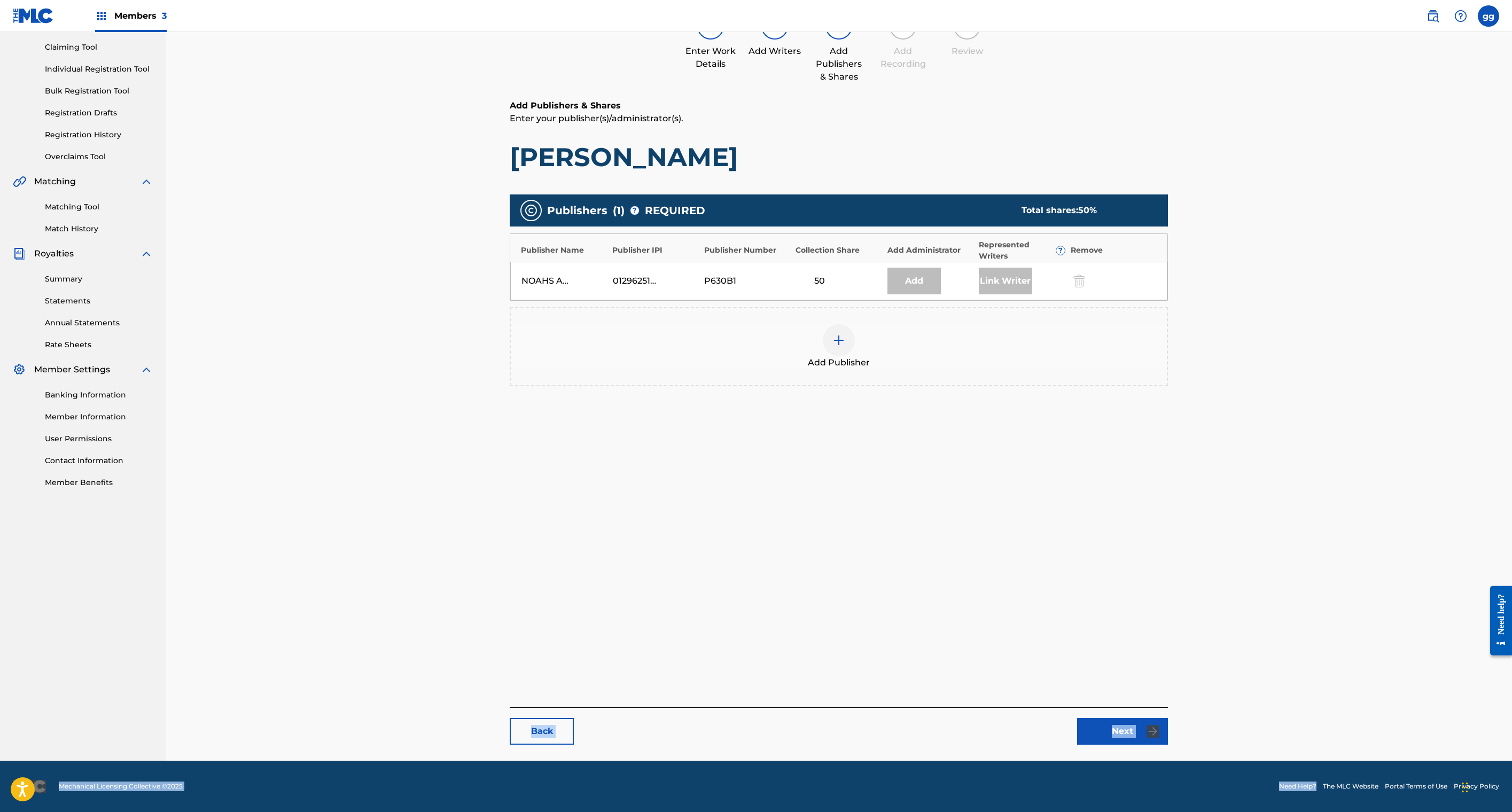
scroll to position [273, 0]
drag, startPoint x: 1158, startPoint y: 737, endPoint x: 1145, endPoint y: 863, distance: 126.7
click at [1145, 702] on html "Accessibility Screen-Reader Guide, Feedback, and Issue Reporting | New window M…" at bounding box center [756, 295] width 1512 height 812
click at [1110, 708] on div "Back Next" at bounding box center [839, 726] width 658 height 37
click at [1168, 717] on link "Next" at bounding box center [1123, 731] width 91 height 26
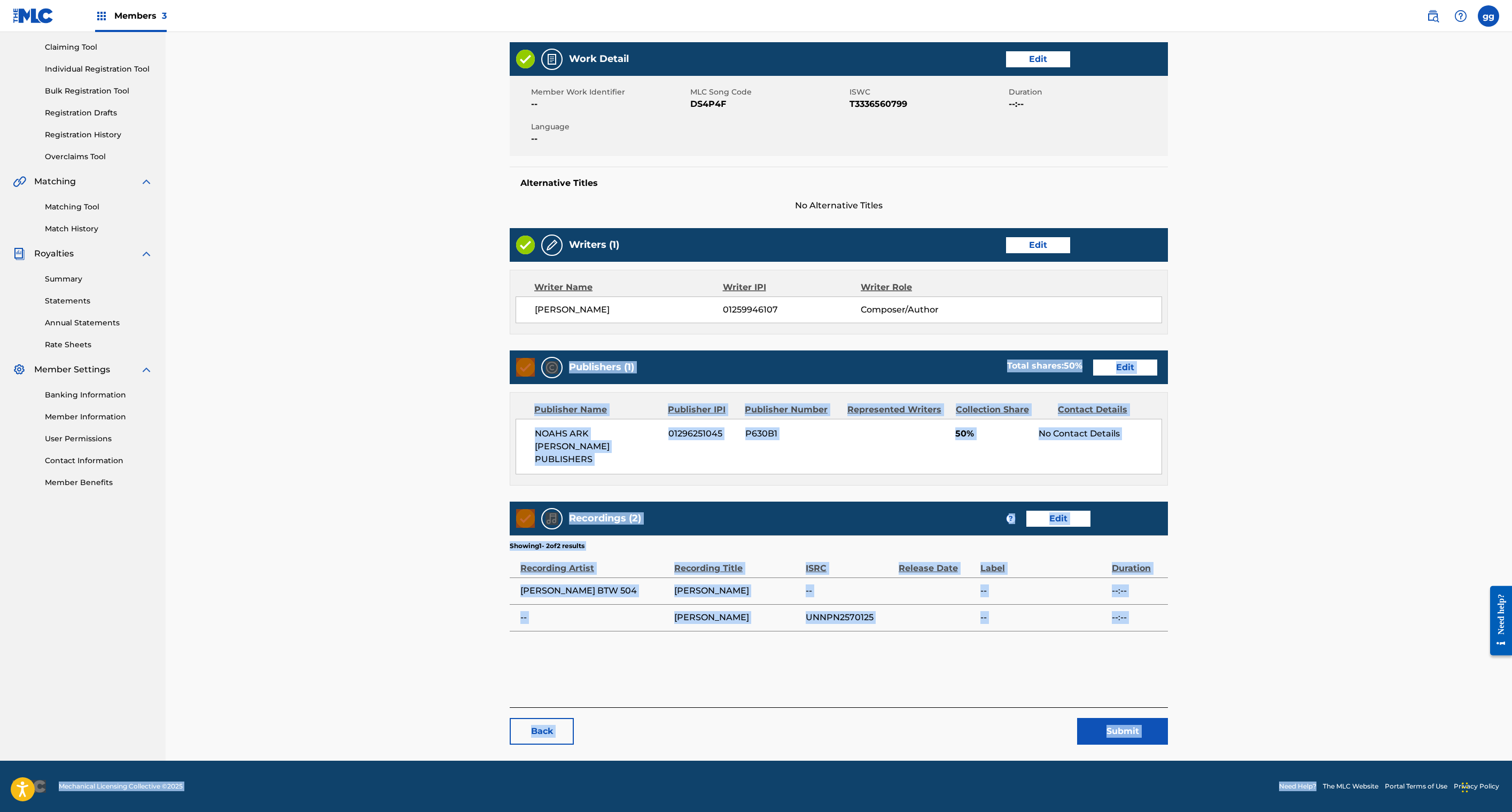
scroll to position [590, 0]
drag, startPoint x: 1126, startPoint y: 708, endPoint x: 1102, endPoint y: 720, distance: 26.8
click at [1102, 720] on main "< Back DICK GRIPPER Work Detail Edit Member Work Identifier -- MLC Song Code DS…" at bounding box center [839, 355] width 723 height 812
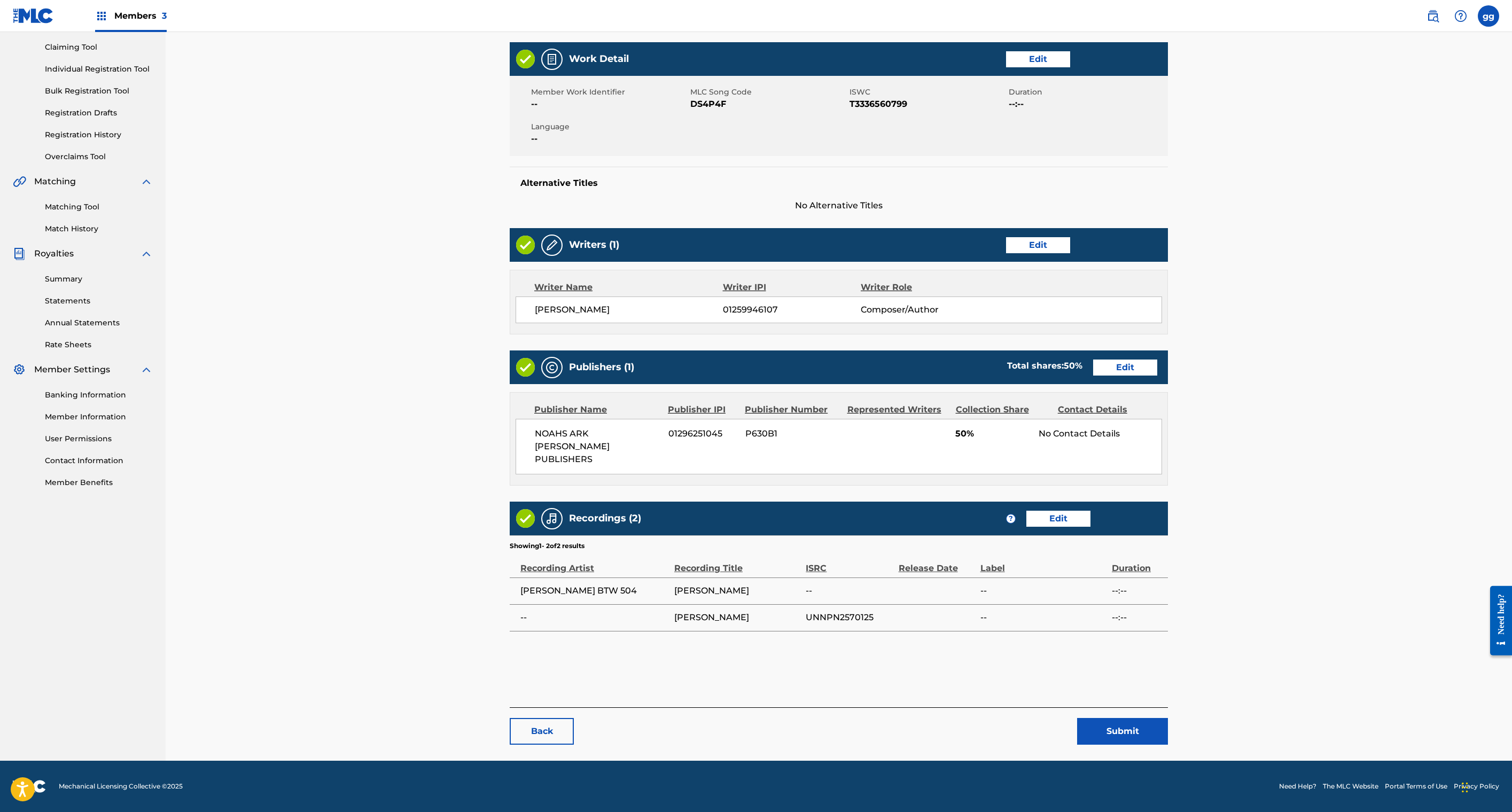
click at [1075, 708] on div "Back Submit" at bounding box center [839, 726] width 658 height 37
click at [1168, 717] on button "Submit" at bounding box center [1123, 731] width 91 height 26
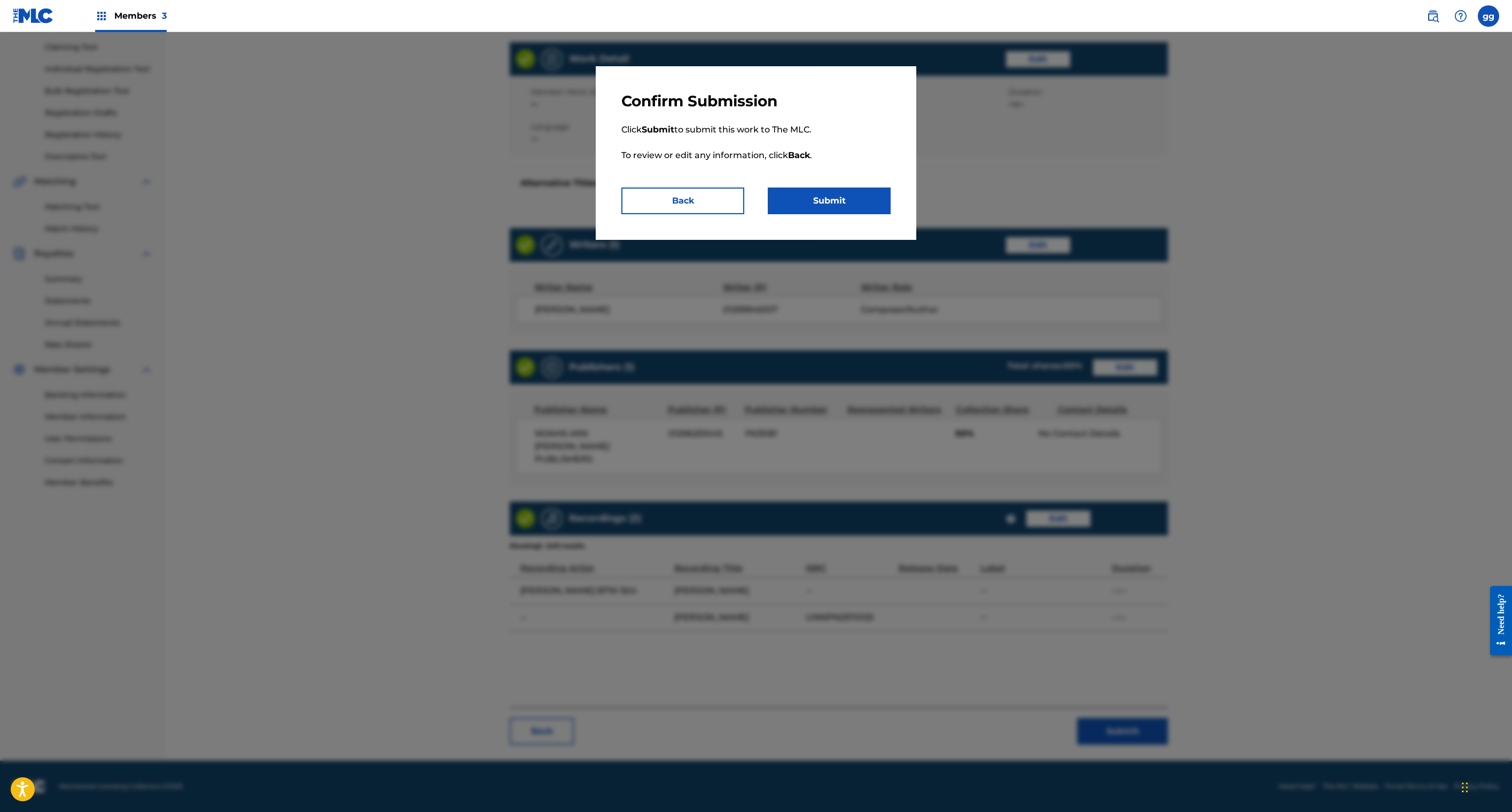
click at [891, 214] on button "Submit" at bounding box center [829, 201] width 123 height 26
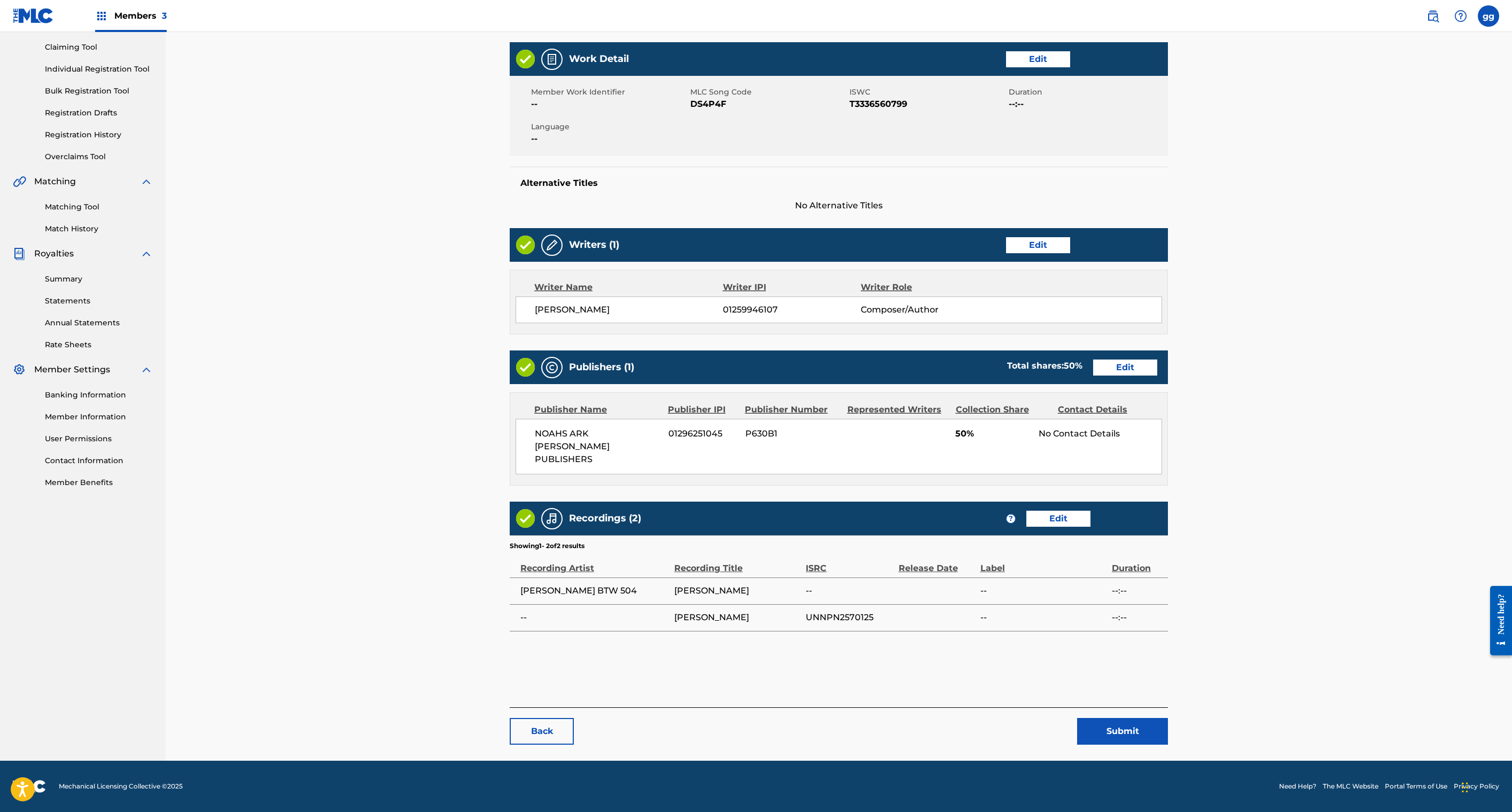
click at [1200, 122] on main "< Back DICK GRIPPER Work Detail Edit Member Work Identifier -- MLC Song Code DS…" at bounding box center [839, 355] width 723 height 812
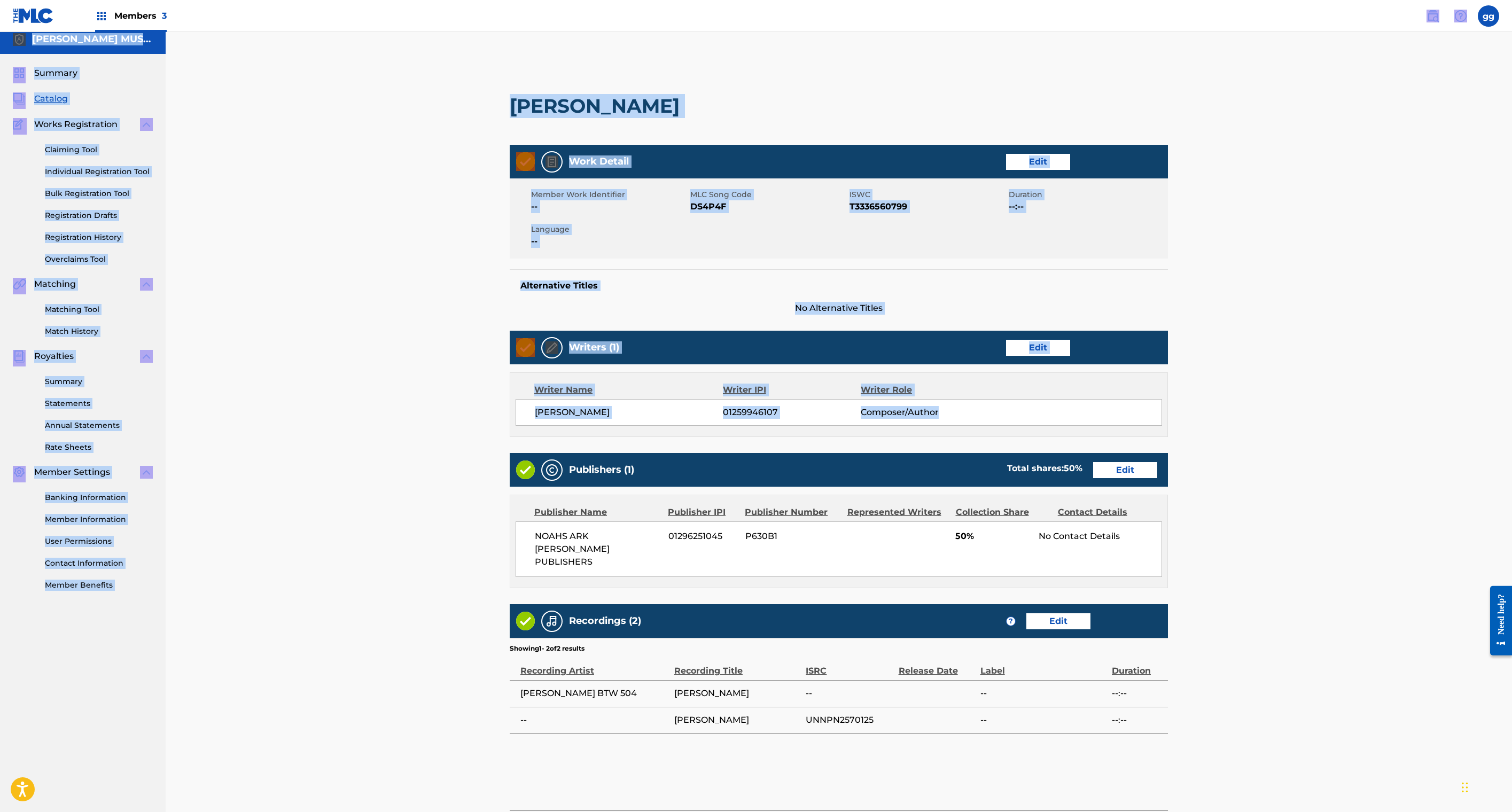
scroll to position [0, 0]
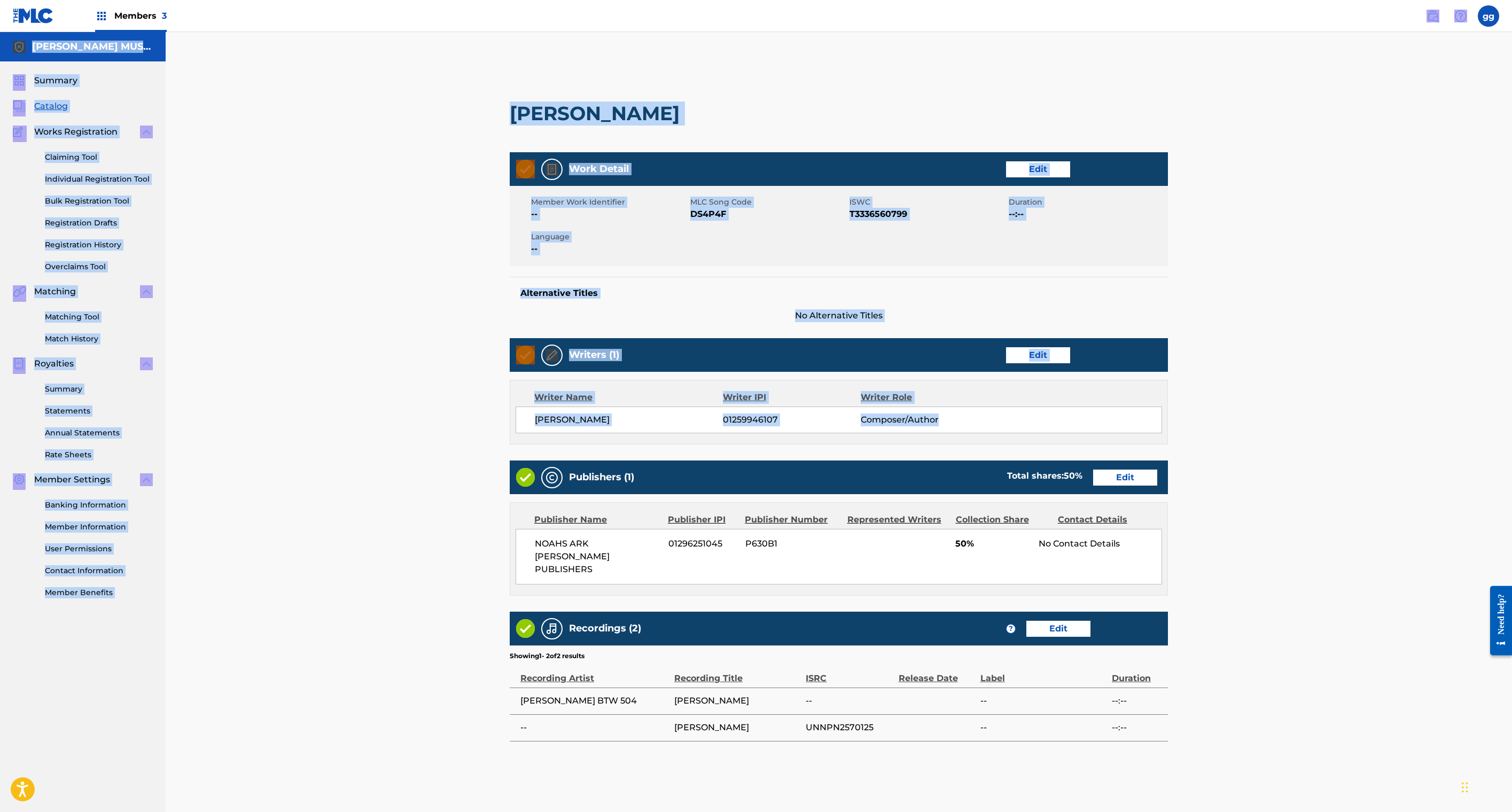
drag, startPoint x: 1142, startPoint y: 87, endPoint x: 1114, endPoint y: -42, distance: 132.0
click at [1114, 0] on html "Accessibility Screen-Reader Guide, Feedback, and Issue Reporting | New window M…" at bounding box center [756, 406] width 1512 height 812
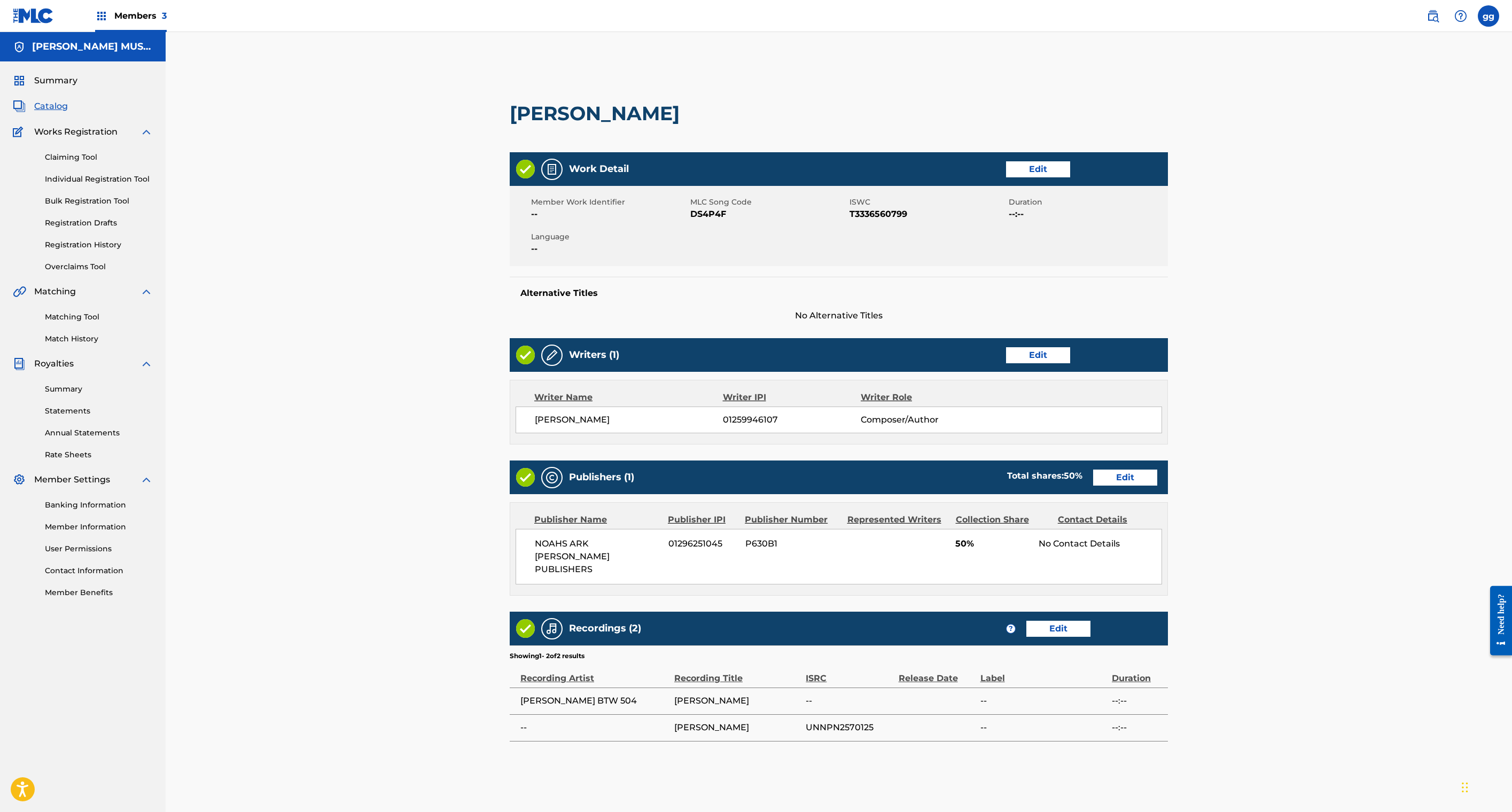
click at [167, 22] on span "Members 3" at bounding box center [141, 16] width 53 height 12
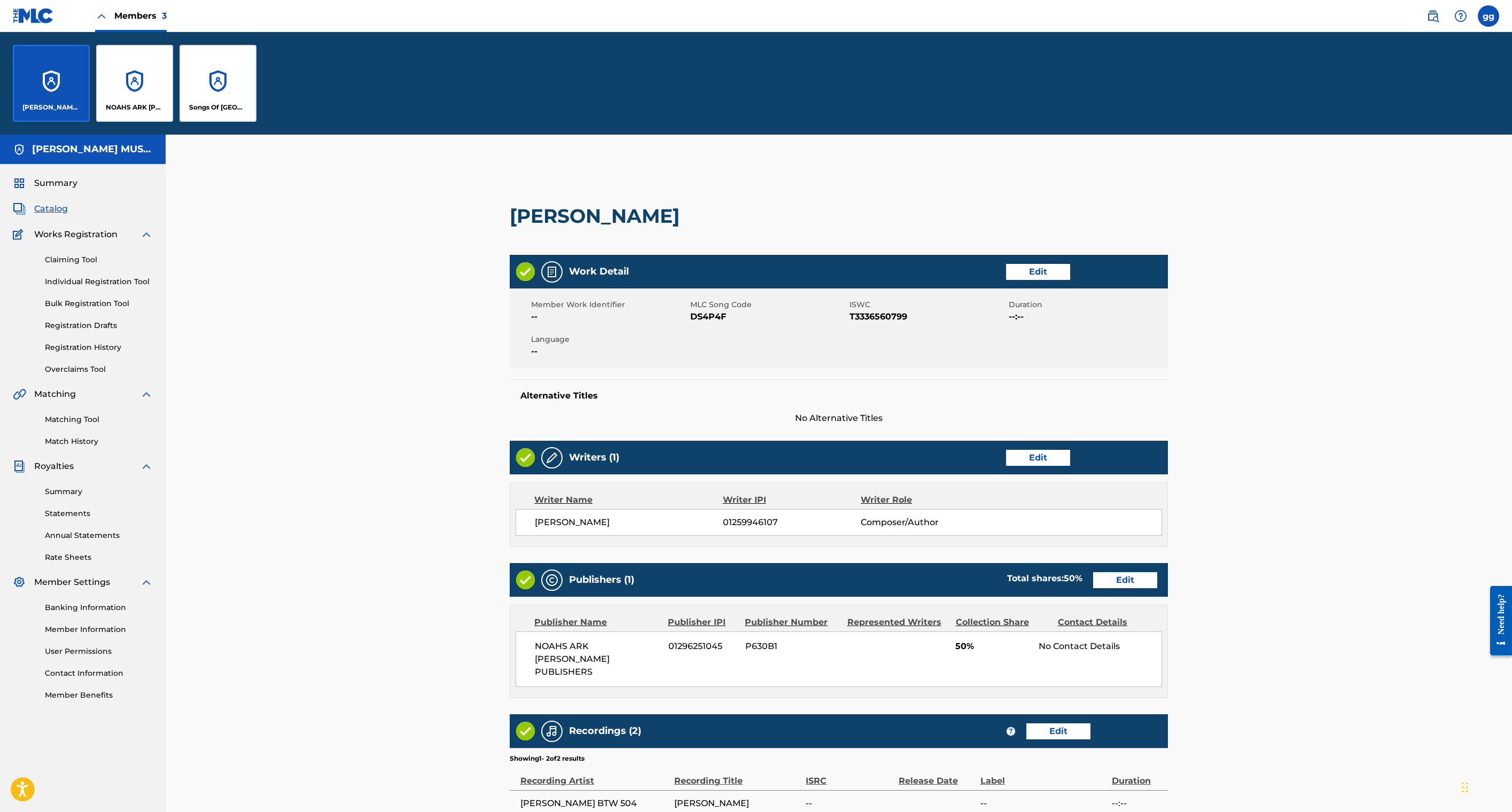
click at [173, 122] on div "NOAHS ARK [PERSON_NAME] PUBLISHERS" at bounding box center [134, 83] width 77 height 77
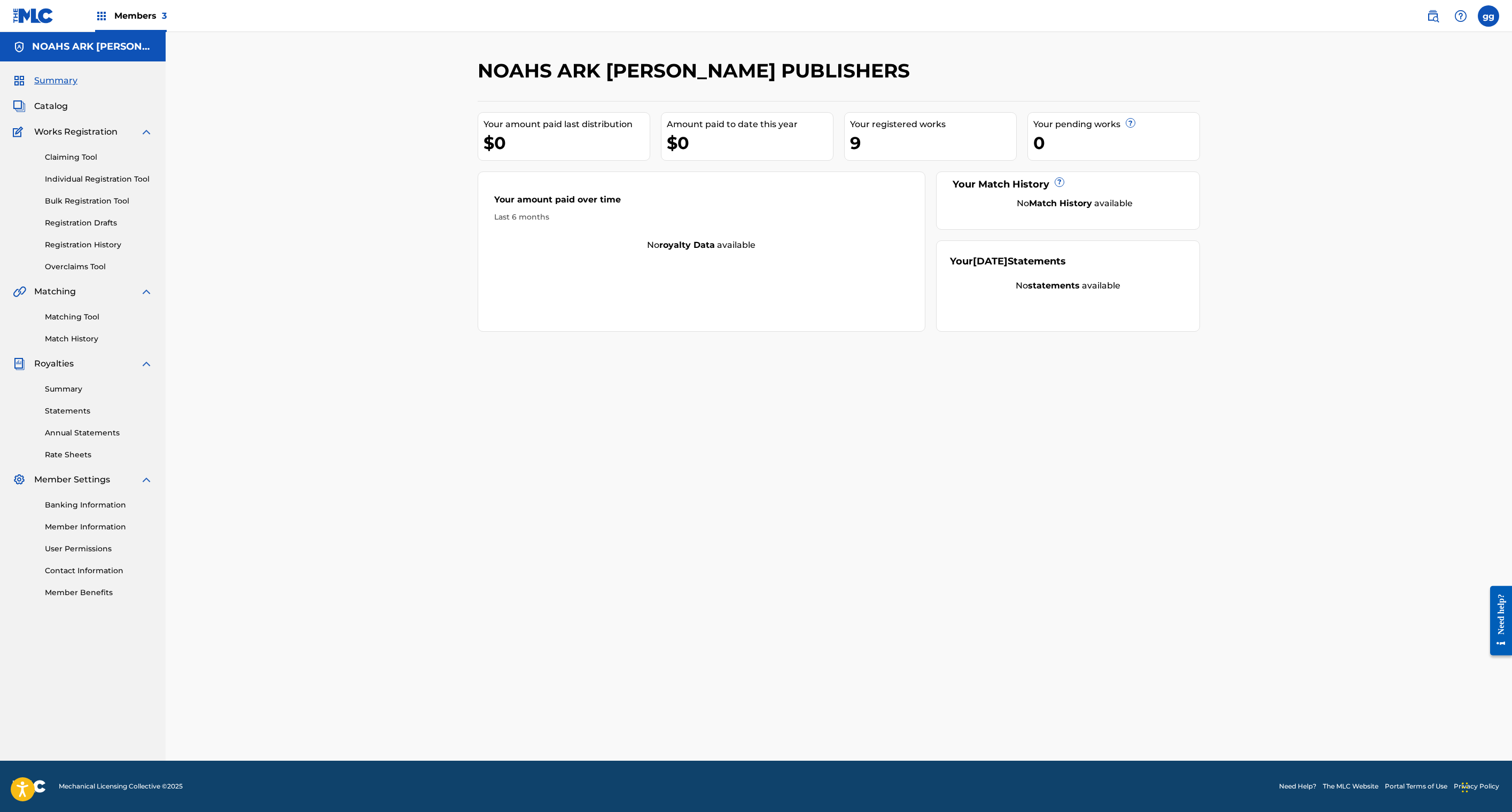
click at [67, 113] on span "Catalog" at bounding box center [51, 106] width 34 height 13
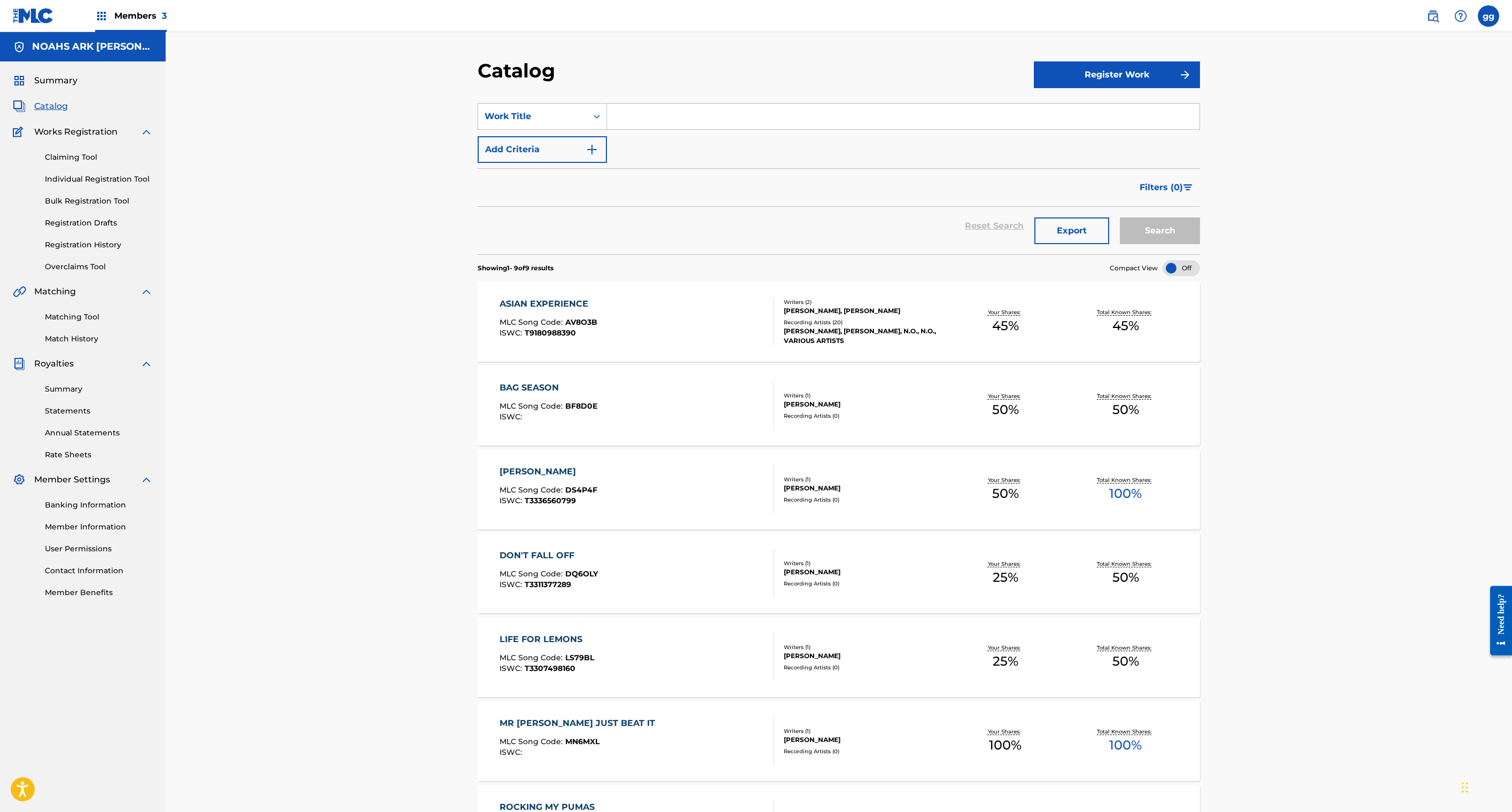
click at [701, 513] on div "[PERSON_NAME] MLC Song Code : DS4P4F ISWC : T3336560799" at bounding box center [637, 489] width 275 height 48
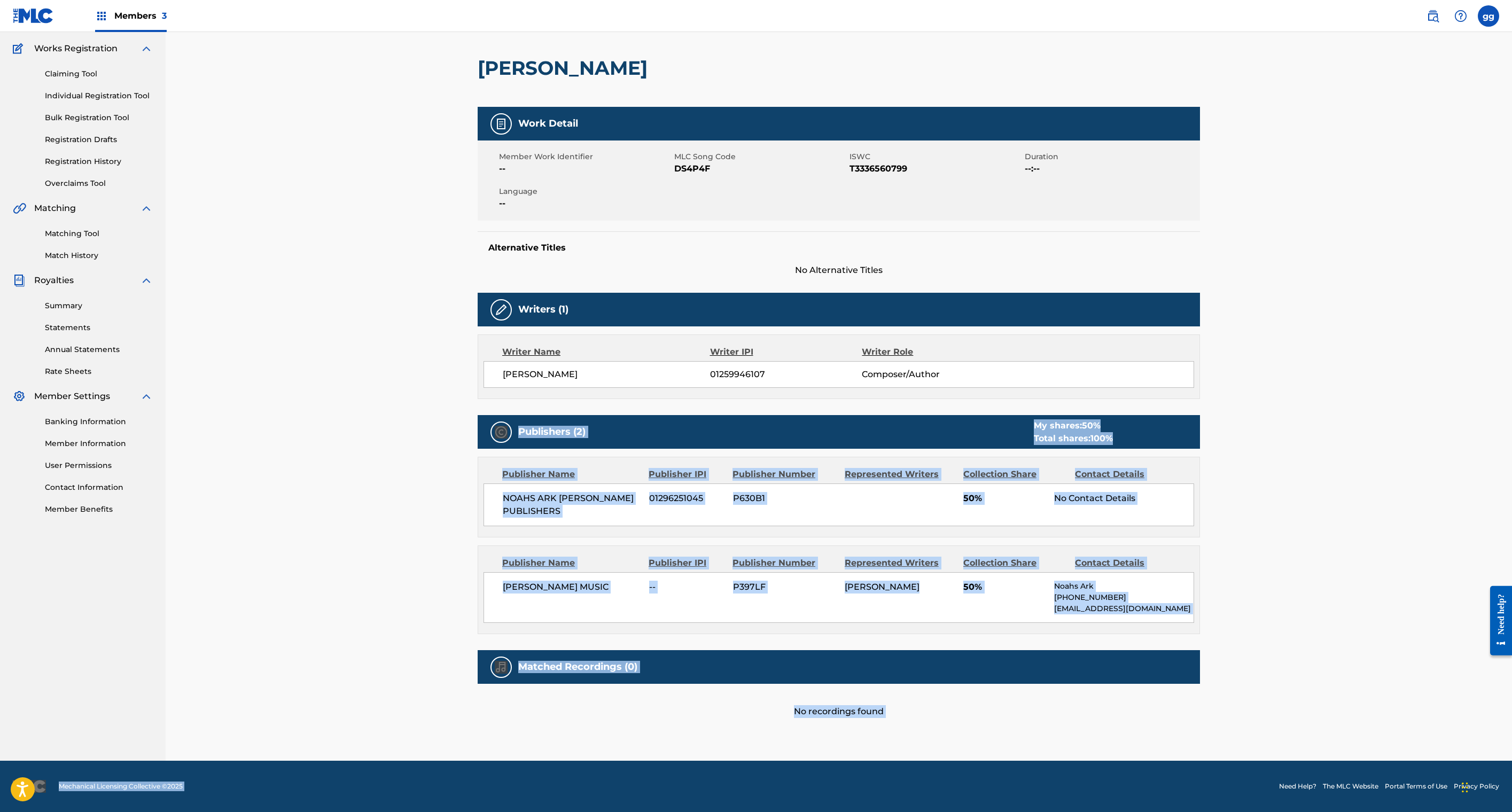
scroll to position [575, 0]
click at [1147, 739] on div "< Back to results Edit Last Edited: August 26, 2025 Source: eSong DICK GRIPPER …" at bounding box center [839, 368] width 723 height 785
click at [1086, 564] on div "Publisher Name Publisher IPI Publisher Number Represented Writers Collection Sh…" at bounding box center [839, 589] width 721 height 87
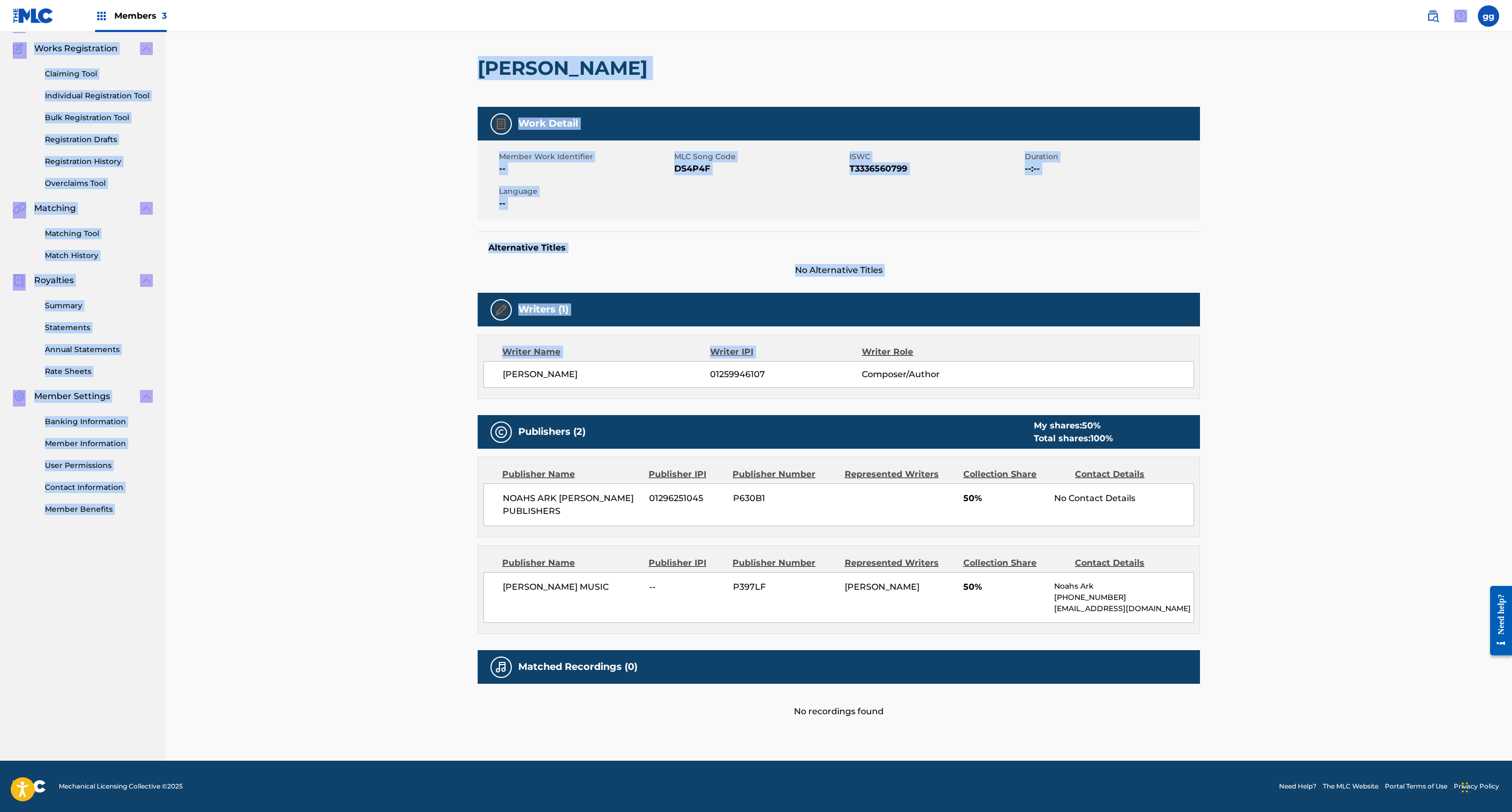
drag, startPoint x: 1429, startPoint y: 111, endPoint x: 1404, endPoint y: 10, distance: 104.0
click at [1407, 15] on div "Members 3 gg gg glenda green glendagreenma@gmail.com Notification Preferences P…" at bounding box center [756, 364] width 1512 height 895
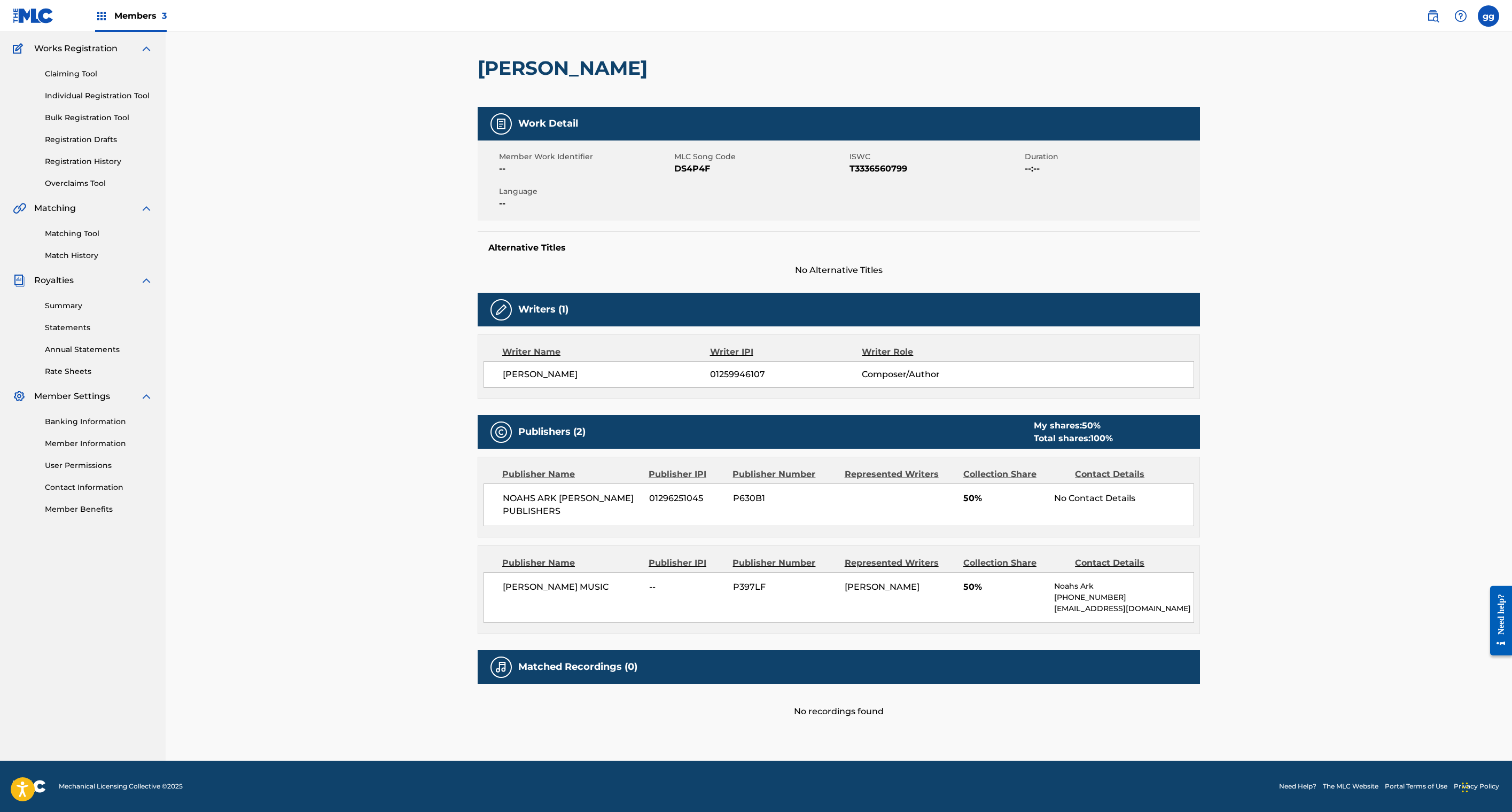
click at [1194, 346] on div "Writer Name Writer IPI Writer Role" at bounding box center [839, 352] width 710 height 13
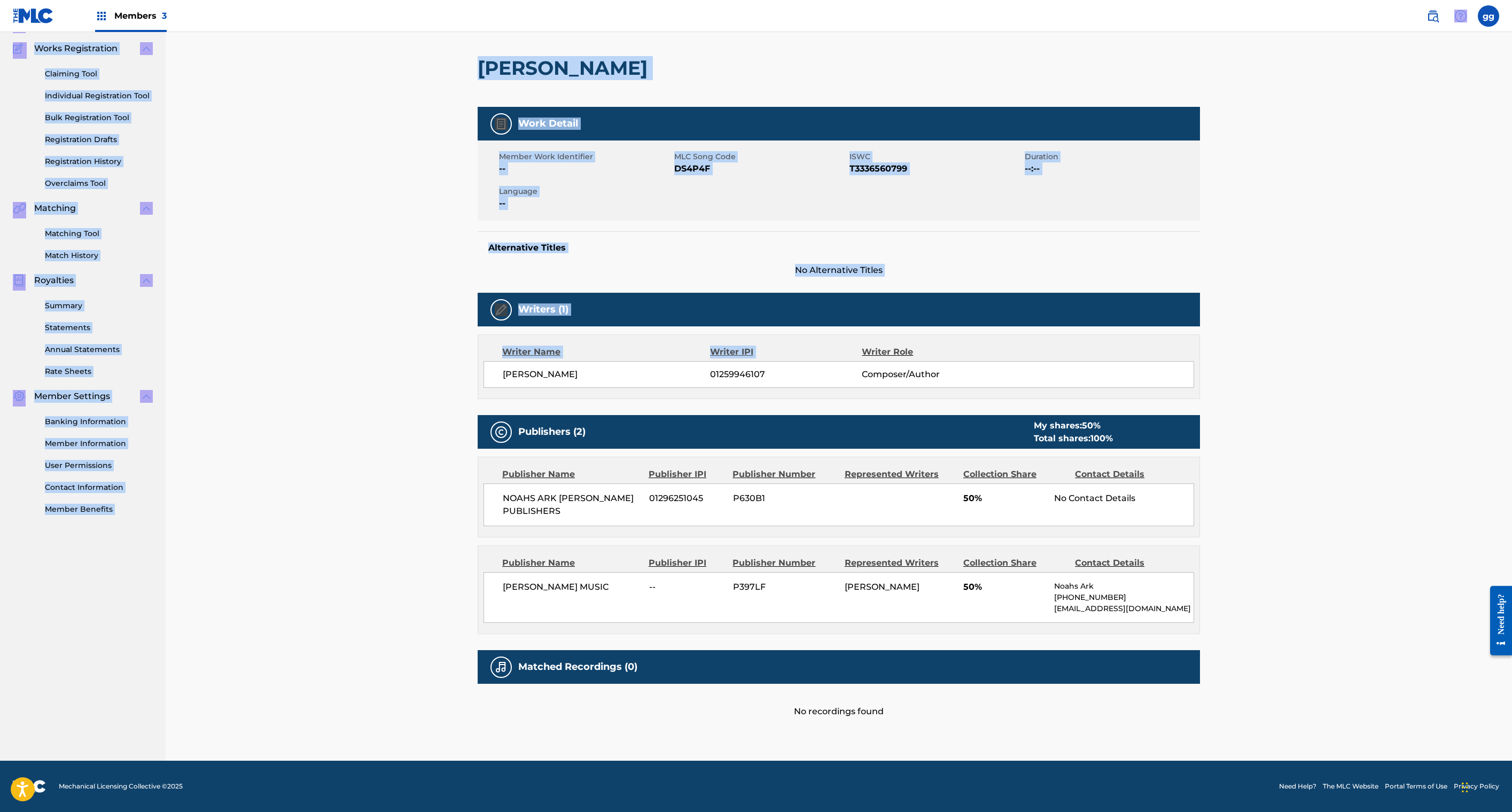
scroll to position [0, 0]
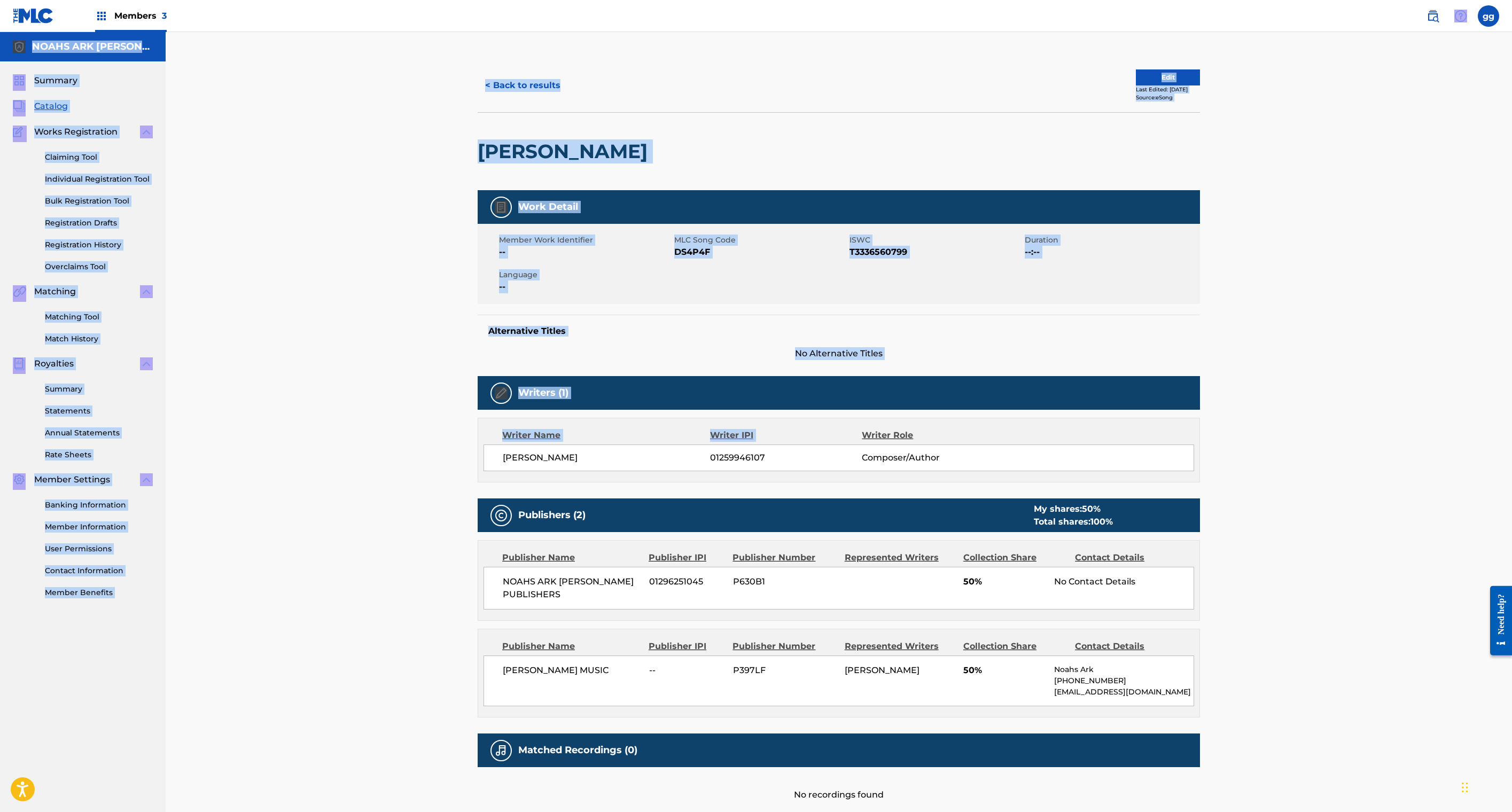
drag, startPoint x: 1450, startPoint y: 100, endPoint x: 1426, endPoint y: -53, distance: 154.9
click at [1426, 0] on html "Accessibility Screen-Reader Guide, Feedback, and Issue Reporting | New window M…" at bounding box center [756, 406] width 1512 height 812
click at [1200, 86] on button "Edit" at bounding box center [1168, 77] width 64 height 16
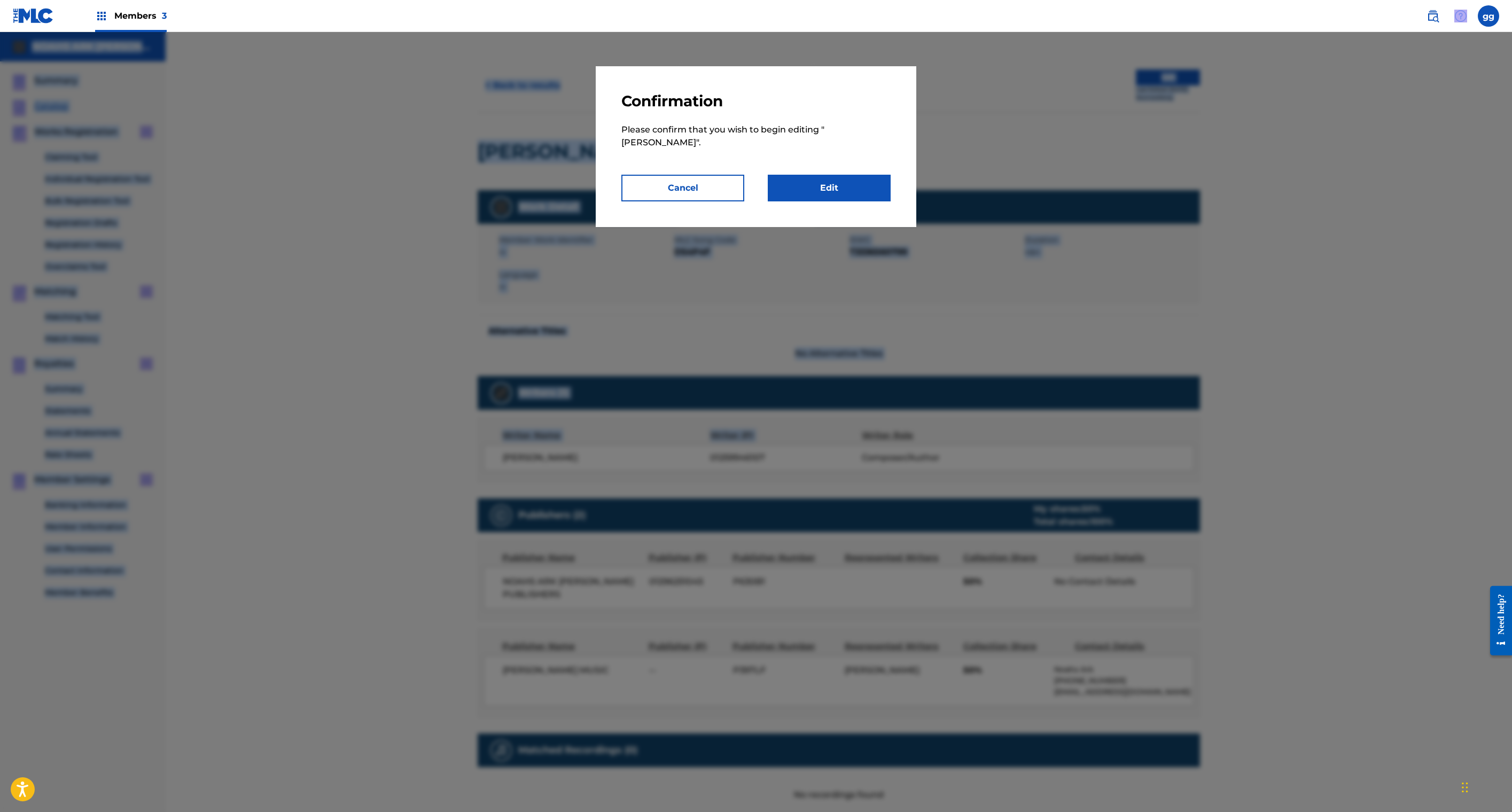
click at [891, 202] on link "Edit" at bounding box center [829, 188] width 123 height 26
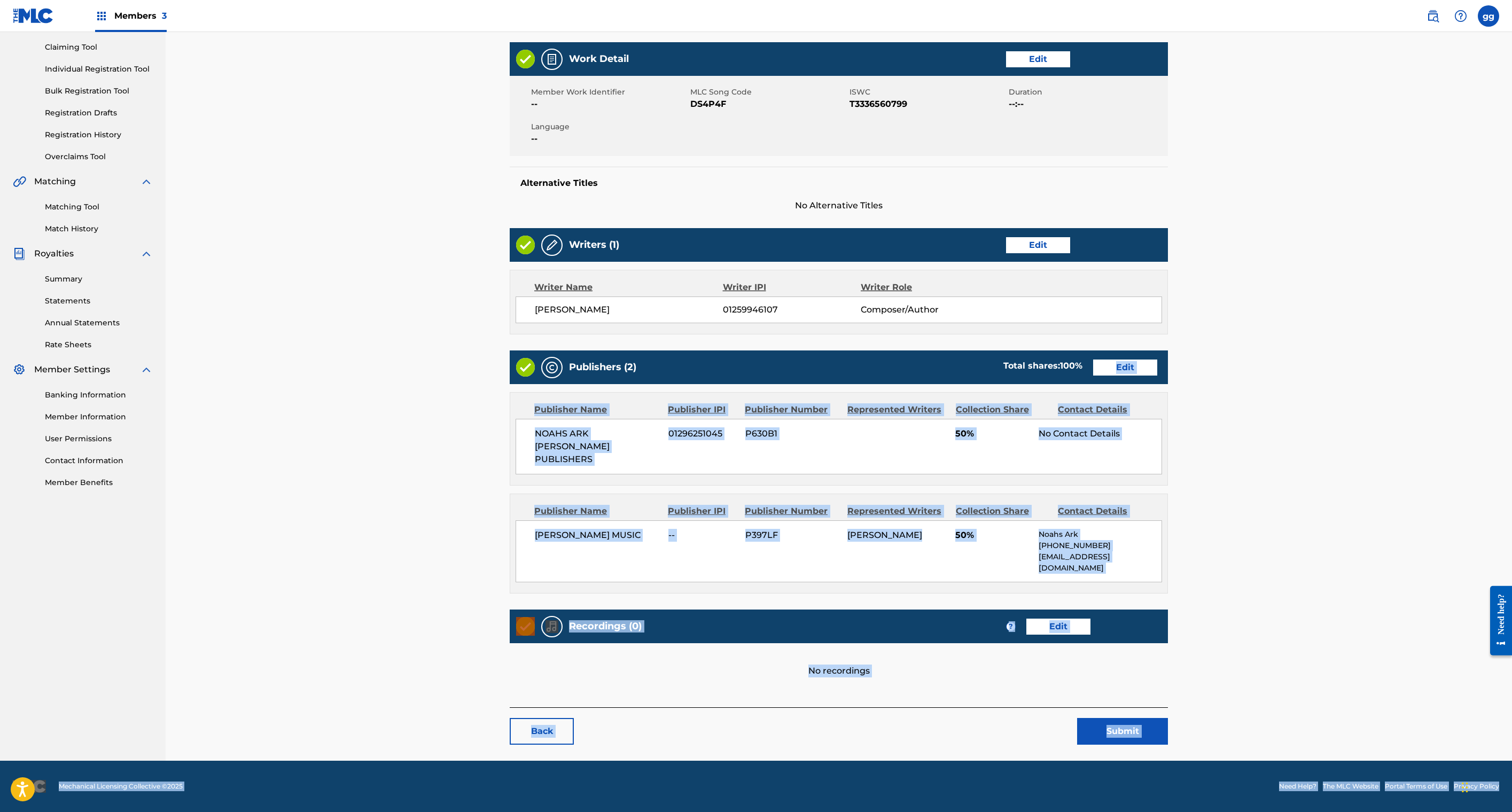
scroll to position [627, 0]
drag, startPoint x: 1443, startPoint y: 734, endPoint x: 1430, endPoint y: 848, distance: 114.7
click at [1430, 702] on html "Accessibility Screen-Reader Guide, Feedback, and Issue Reporting | New window M…" at bounding box center [756, 295] width 1512 height 812
click at [945, 477] on div "Work Detail Edit Member Work Identifier -- MLC Song Code DS4P4F ISWC T333656079…" at bounding box center [839, 367] width 658 height 651
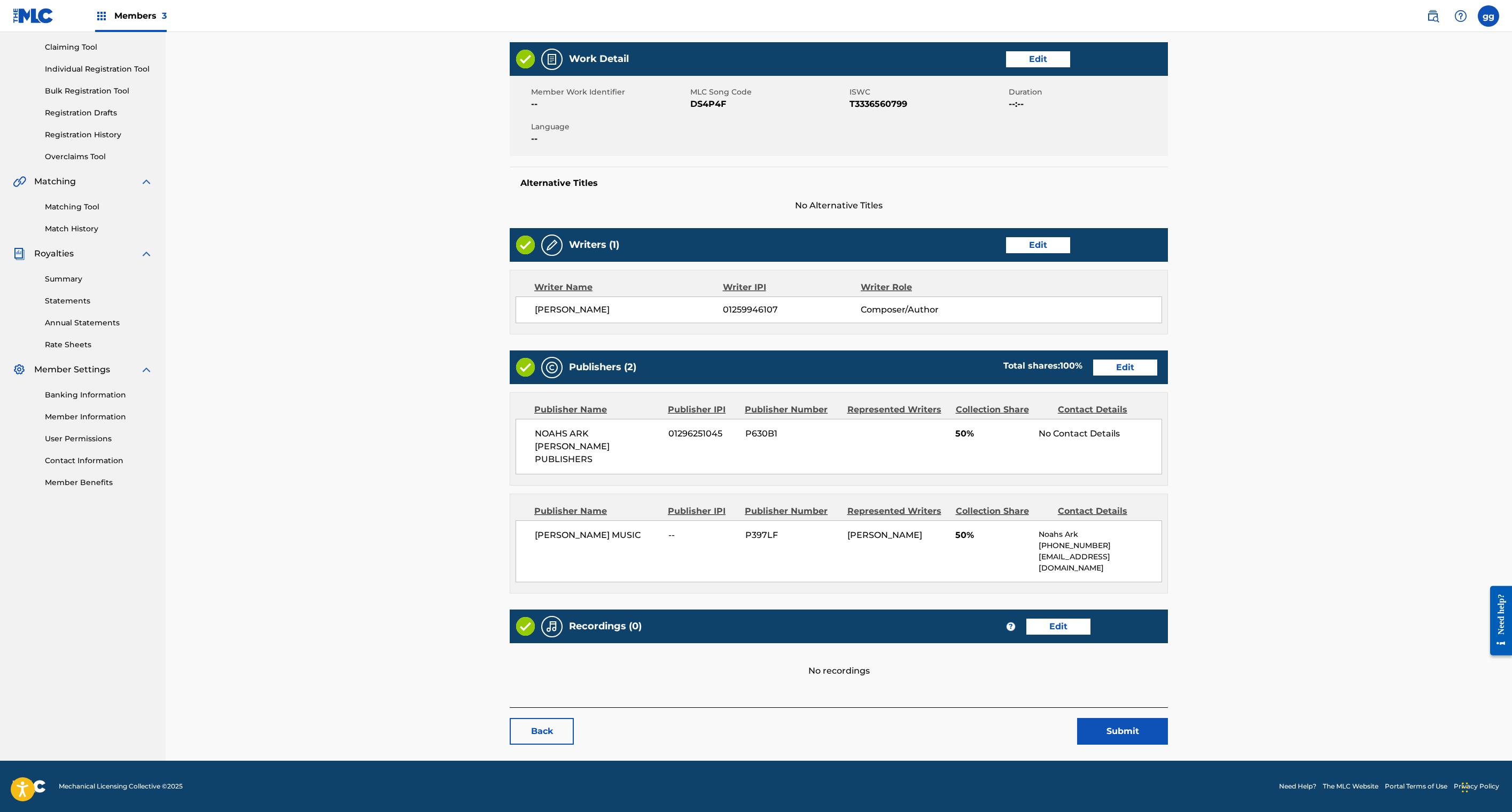
click at [1091, 619] on link "Edit" at bounding box center [1058, 626] width 64 height 16
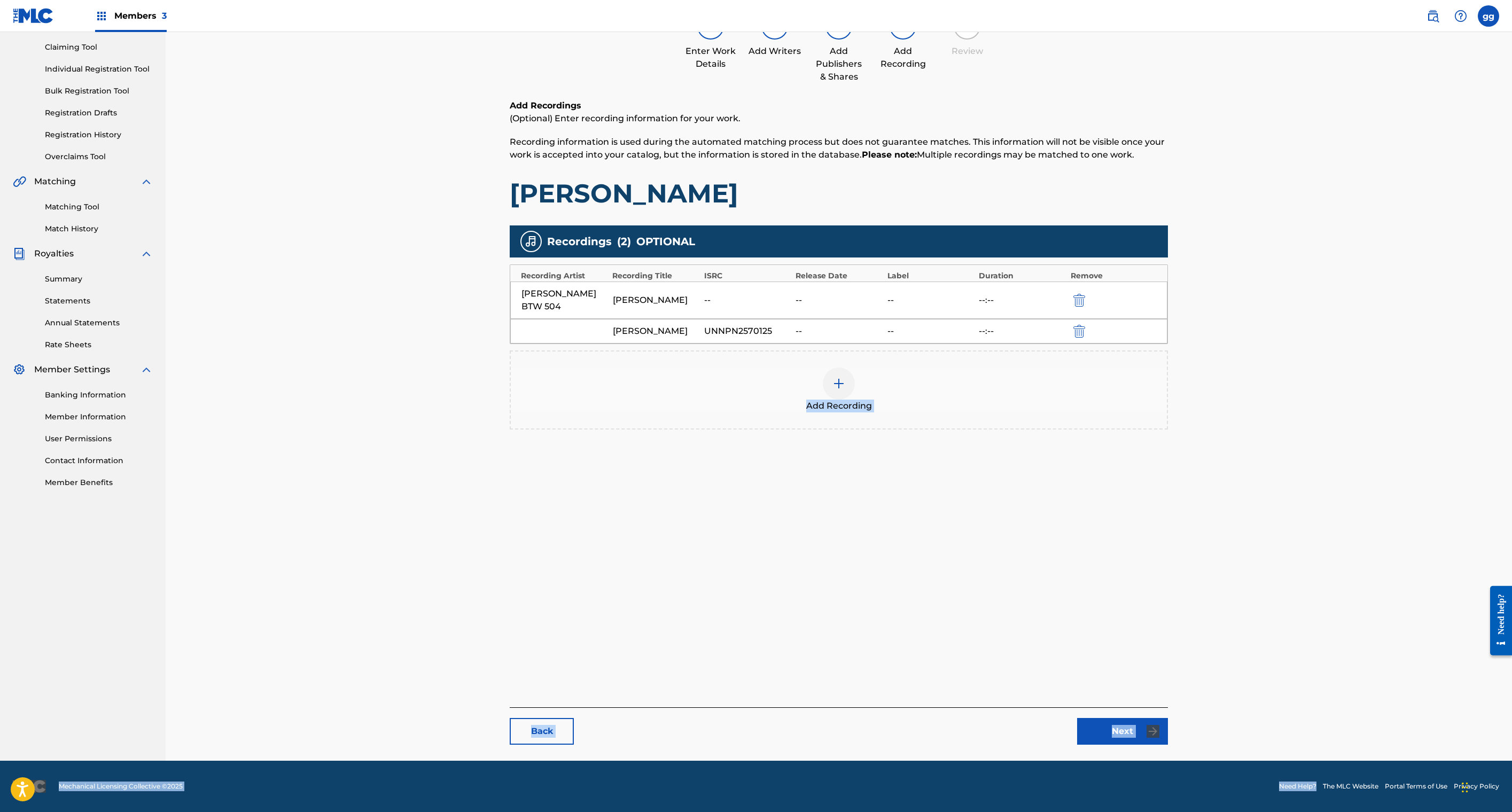
scroll to position [273, 0]
drag, startPoint x: 1142, startPoint y: 734, endPoint x: 1140, endPoint y: 797, distance: 63.0
click at [1140, 797] on div "Members 3 gg gg glenda green glendagreenma@gmail.com Notification Preferences P…" at bounding box center [756, 350] width 1512 height 921
click at [1168, 717] on link "Next" at bounding box center [1123, 731] width 91 height 26
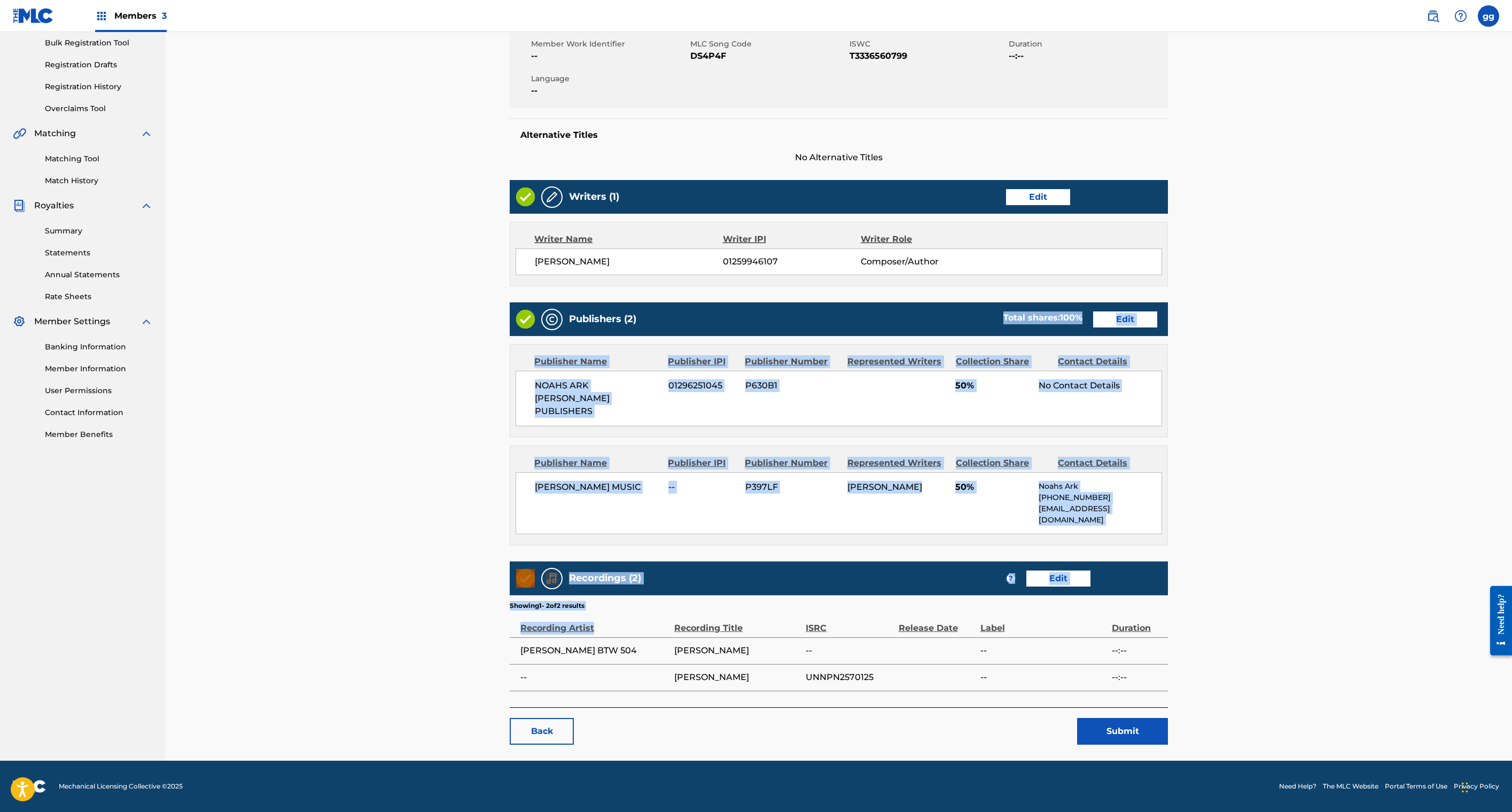
scroll to position [572, 0]
drag, startPoint x: 1113, startPoint y: 758, endPoint x: 1111, endPoint y: 841, distance: 83.0
click at [1111, 654] on html "Accessibility Screen-Reader Guide, Feedback, and Issue Reporting | New window M…" at bounding box center [756, 248] width 1512 height 812
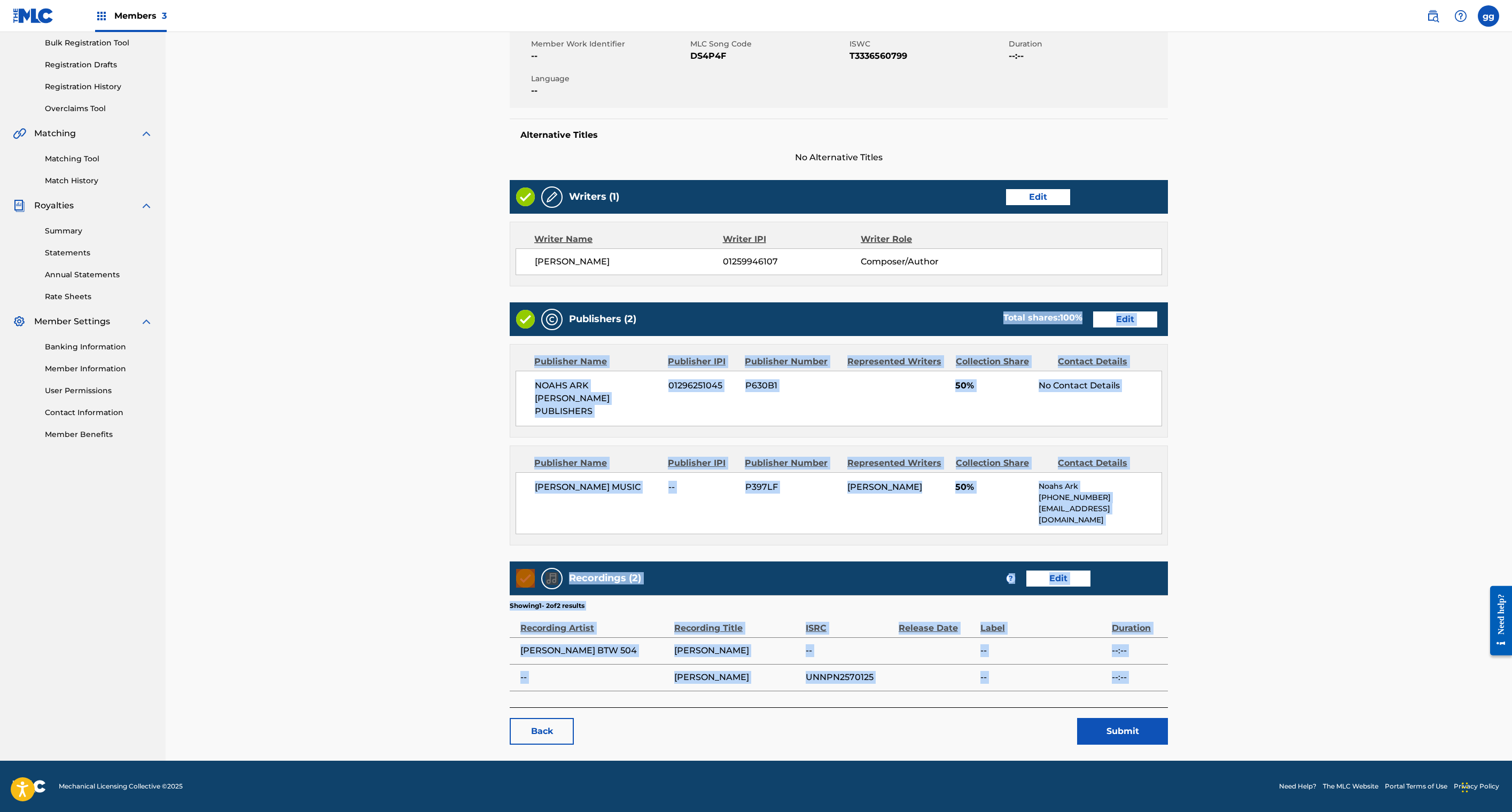
click at [1091, 570] on link "Edit" at bounding box center [1058, 578] width 64 height 16
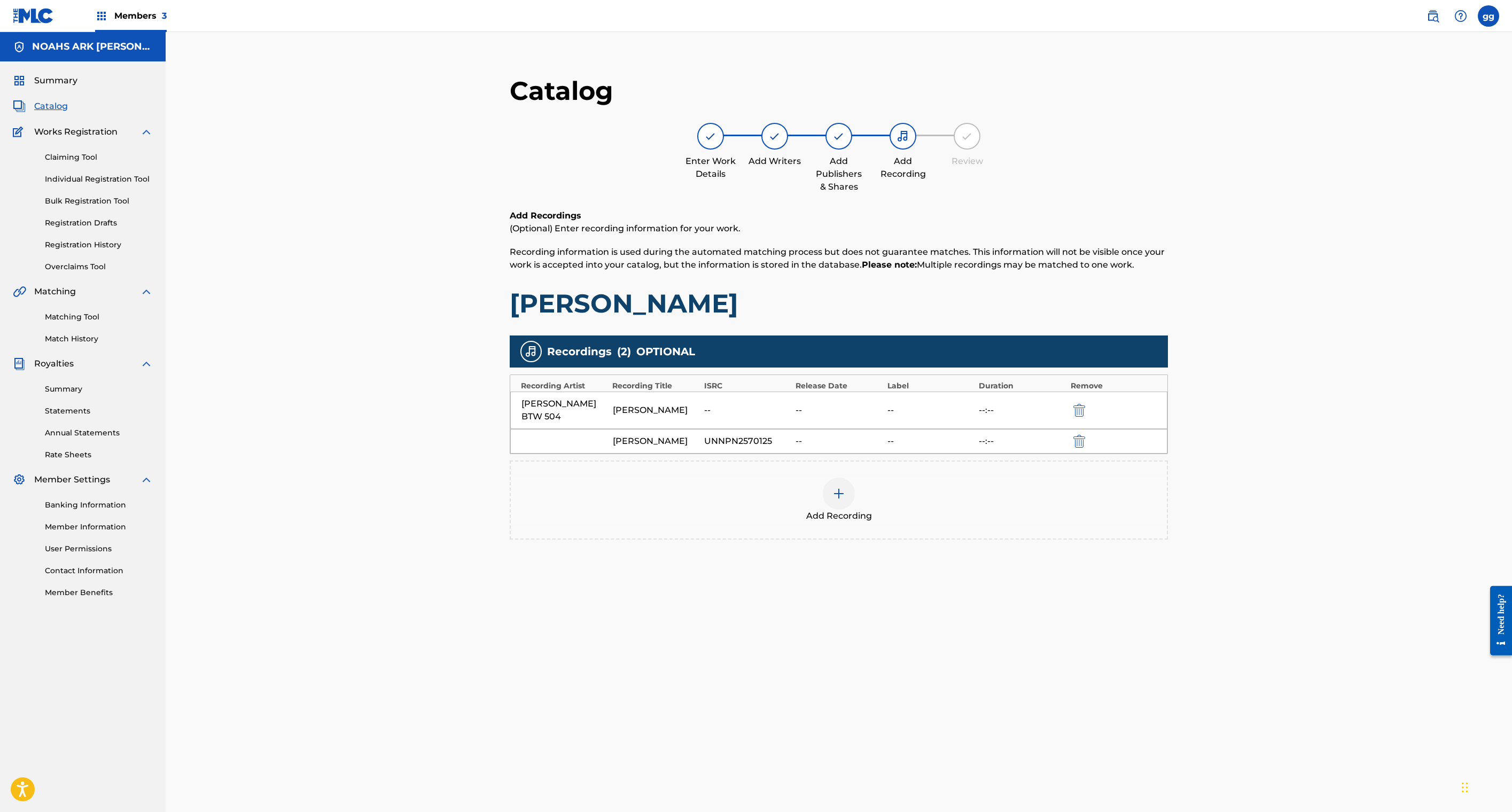
click at [1121, 522] on div "Add Recording" at bounding box center [839, 499] width 656 height 45
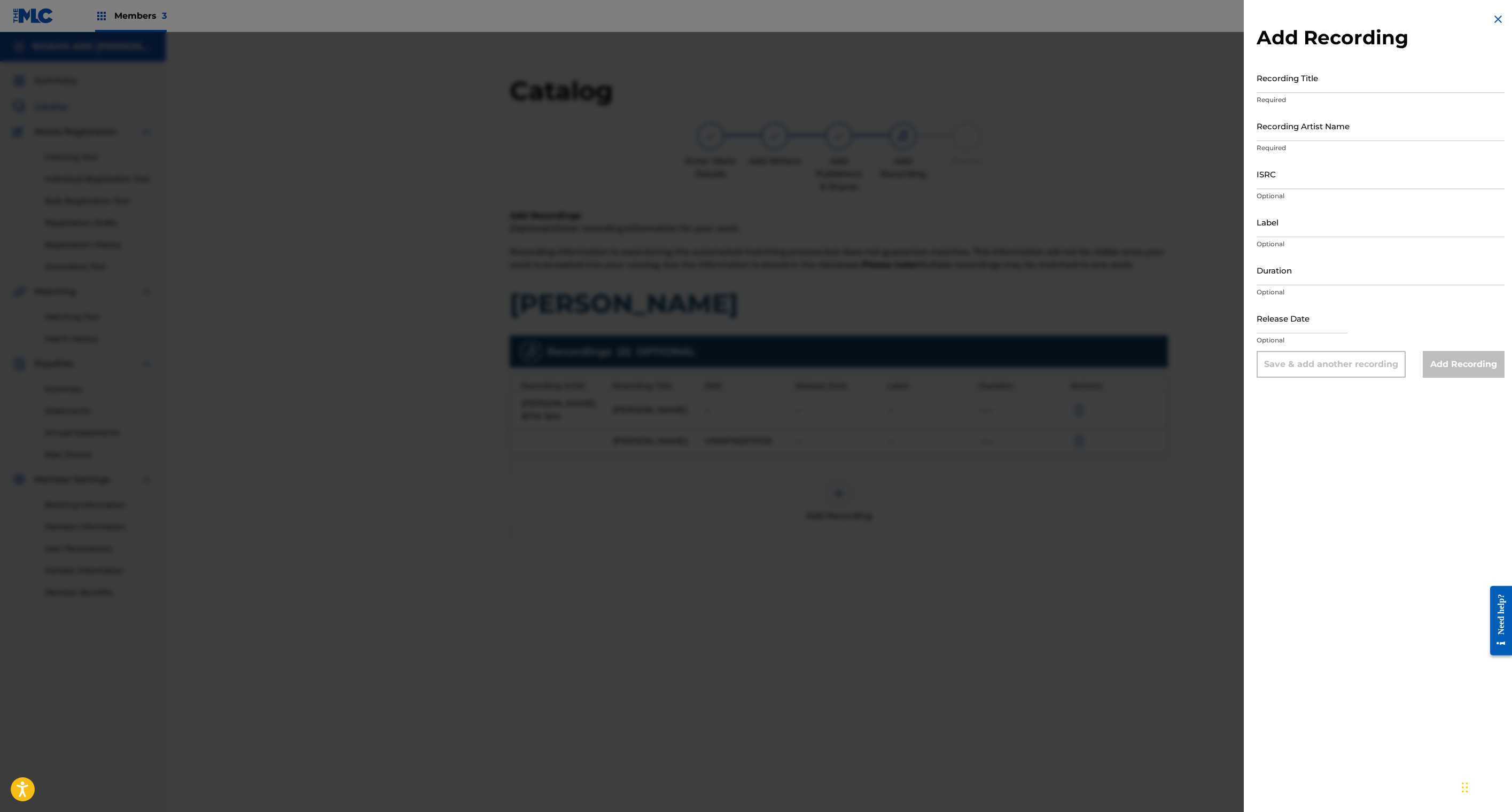
click at [1491, 26] on img at bounding box center [1498, 20] width 13 height 13
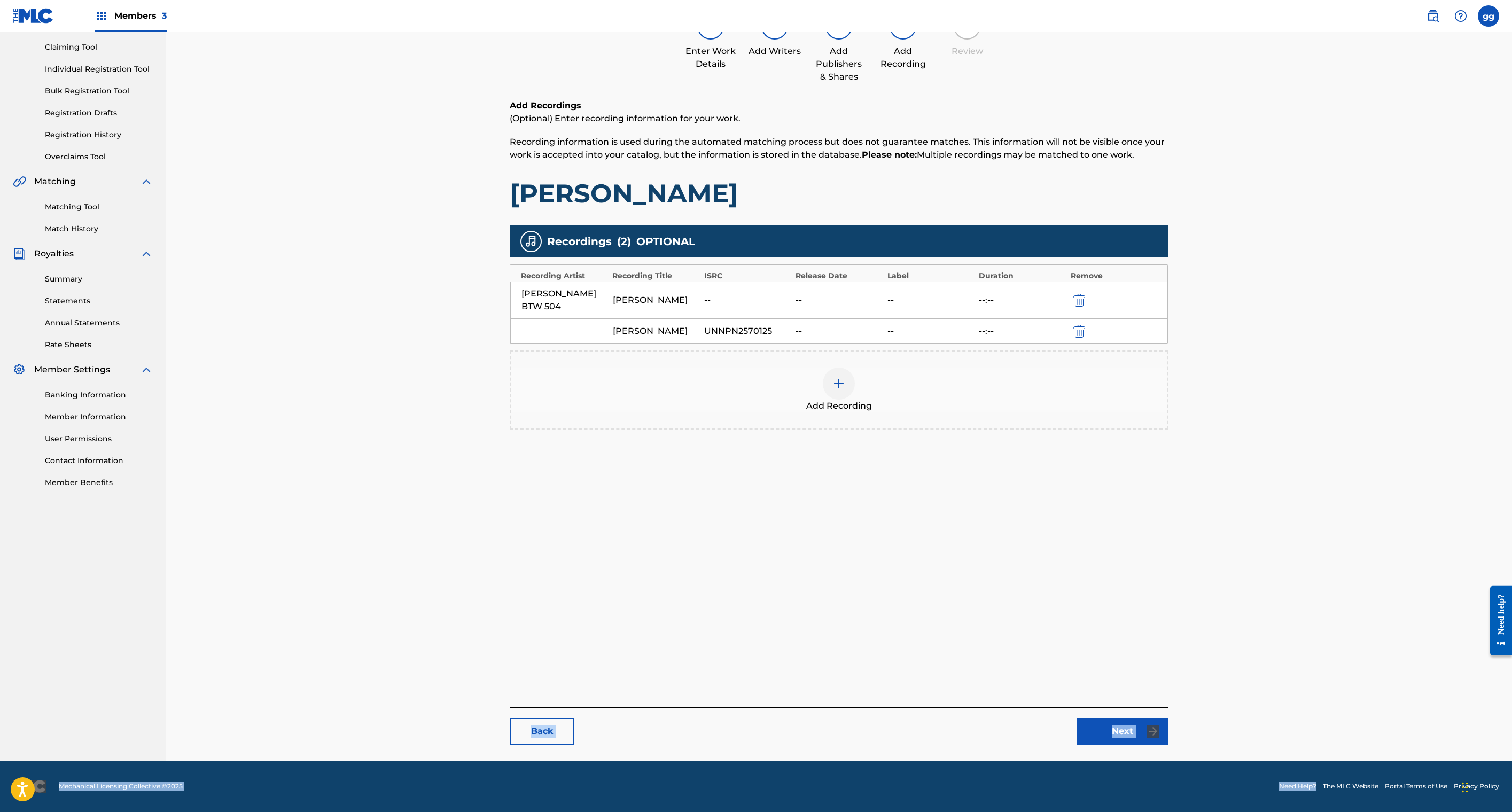
scroll to position [273, 0]
drag, startPoint x: 1082, startPoint y: 752, endPoint x: 1074, endPoint y: 855, distance: 103.3
click at [1074, 702] on html "Accessibility Screen-Reader Guide, Feedback, and Issue Reporting | New window M…" at bounding box center [756, 295] width 1512 height 812
click at [1082, 463] on div "Add Recordings (Optional) Enter recording information for your work. Recording …" at bounding box center [839, 281] width 658 height 364
drag, startPoint x: 1319, startPoint y: 95, endPoint x: 1310, endPoint y: -4, distance: 99.4
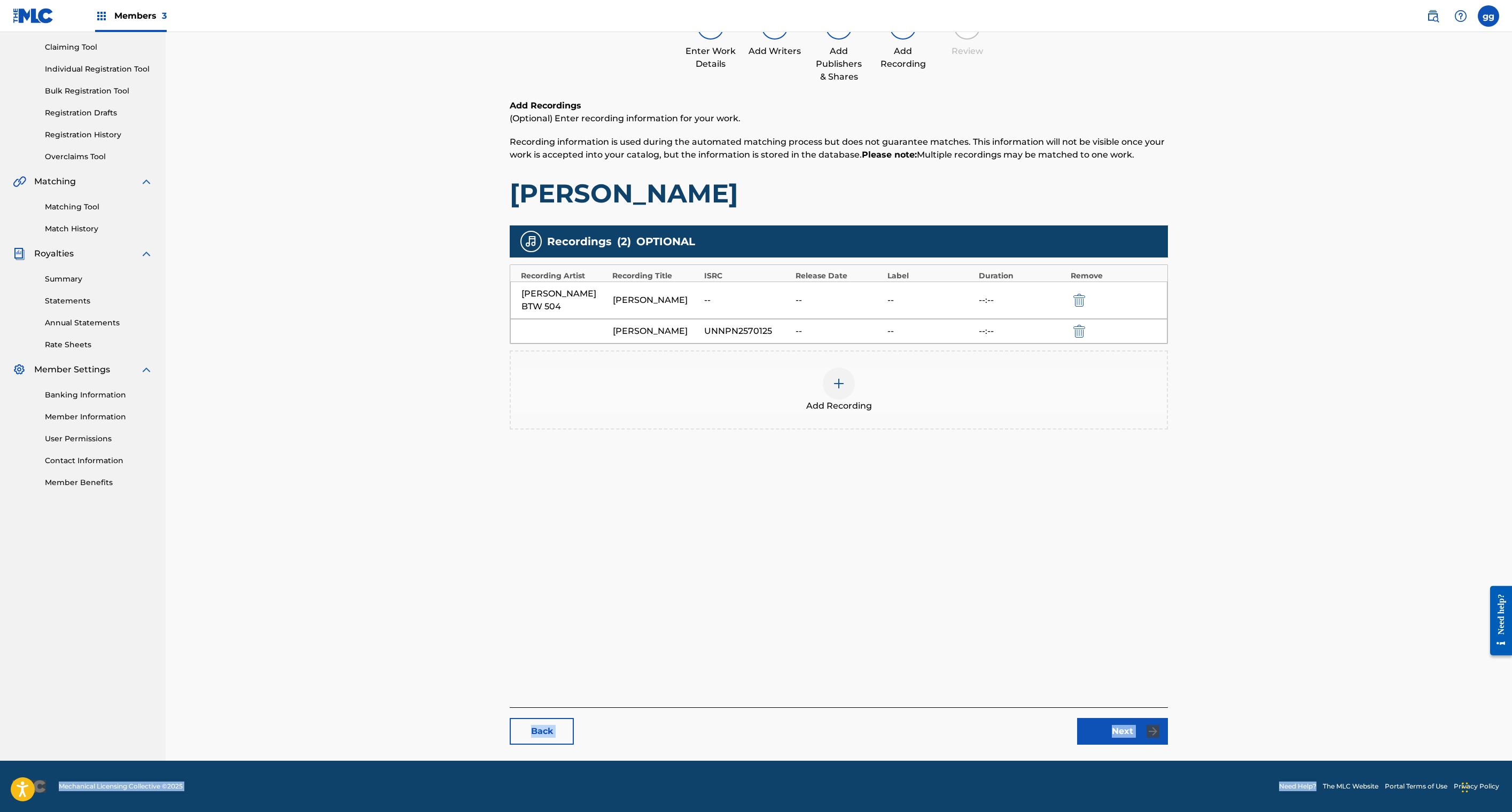
click at [1310, 0] on html "Accessibility Screen-Reader Guide, Feedback, and Issue Reporting | New window M…" at bounding box center [756, 295] width 1512 height 812
click at [1168, 178] on h1 "[PERSON_NAME]" at bounding box center [839, 193] width 658 height 32
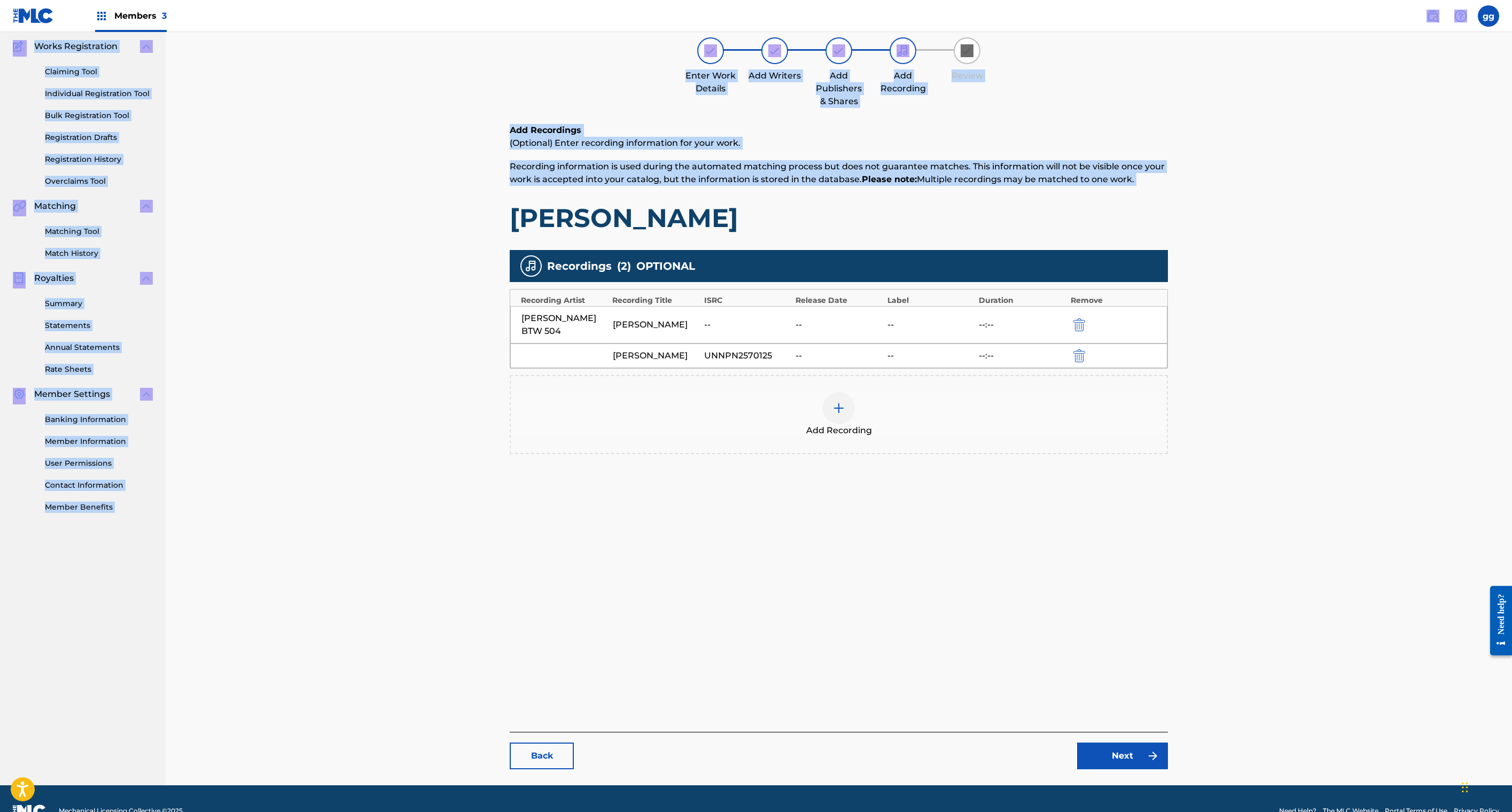
scroll to position [0, 0]
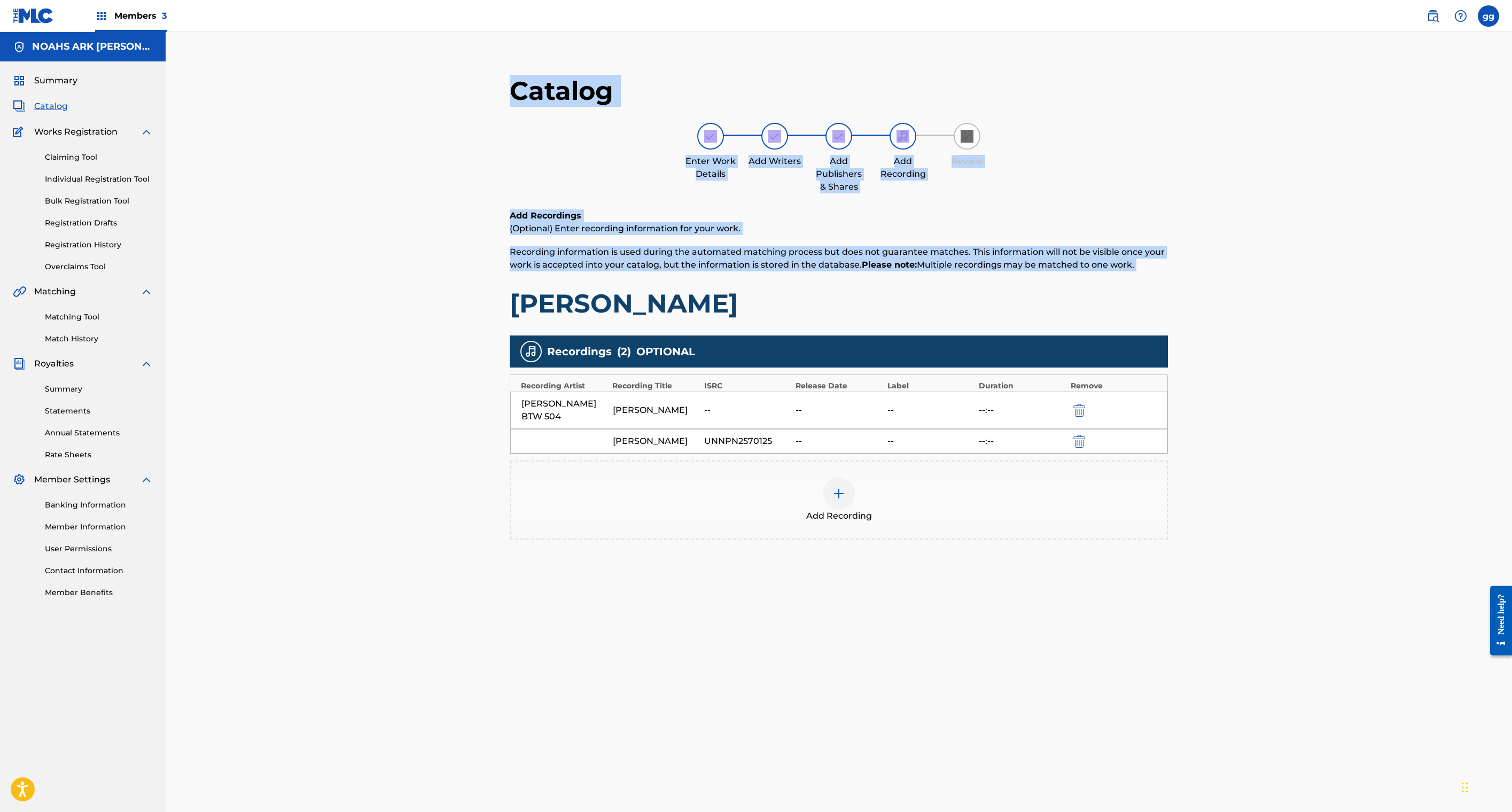
drag, startPoint x: 1210, startPoint y: 119, endPoint x: 1196, endPoint y: 93, distance: 29.5
click at [1196, 93] on div "Catalog Enter Work Details Add Writers Add Publishers & Shares Add Recording Re…" at bounding box center [839, 451] width 1347 height 838
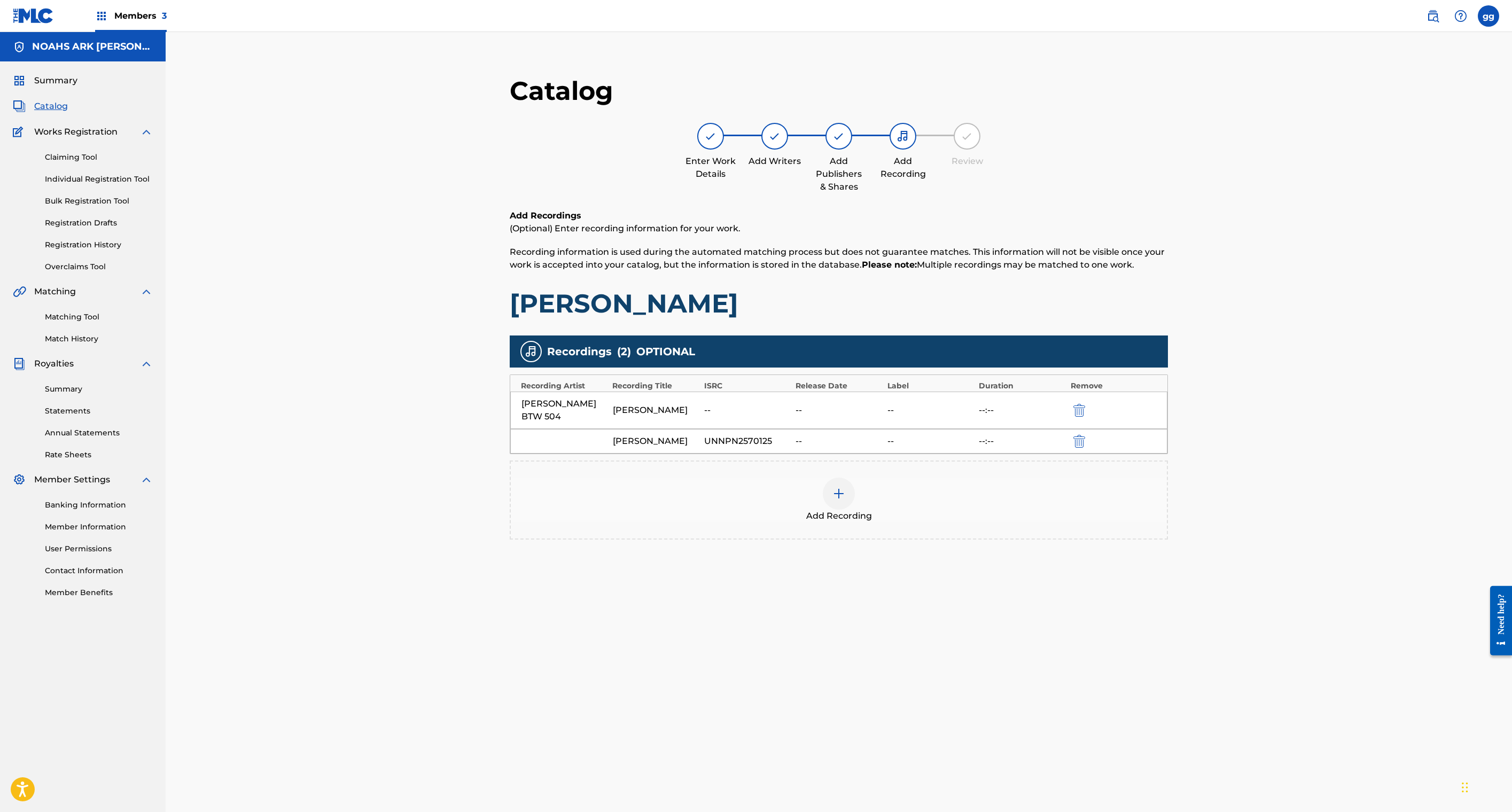
click at [1118, 209] on div "Catalog Enter Work Details Add Writers Add Publishers & Shares Add Recording Re…" at bounding box center [839, 142] width 658 height 135
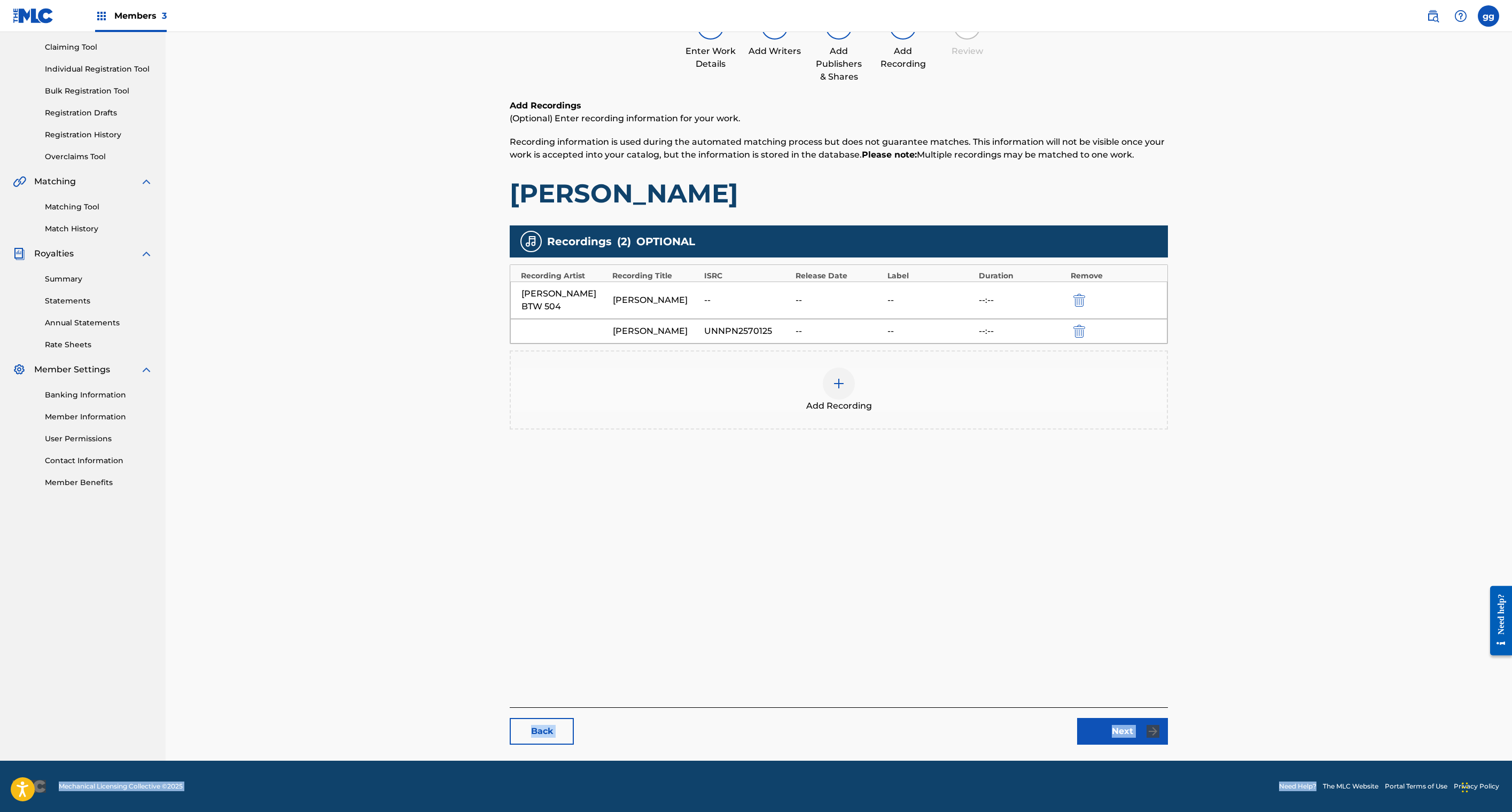
scroll to position [273, 0]
drag, startPoint x: 1097, startPoint y: 766, endPoint x: 1088, endPoint y: 878, distance: 112.4
click at [1088, 702] on html "Accessibility Screen-Reader Guide, Feedback, and Issue Reporting | New window M…" at bounding box center [756, 295] width 1512 height 812
click at [1102, 463] on div "Add Recordings (Optional) Enter recording information for your work. Recording …" at bounding box center [839, 281] width 658 height 364
click at [1168, 717] on link "Next" at bounding box center [1123, 731] width 91 height 26
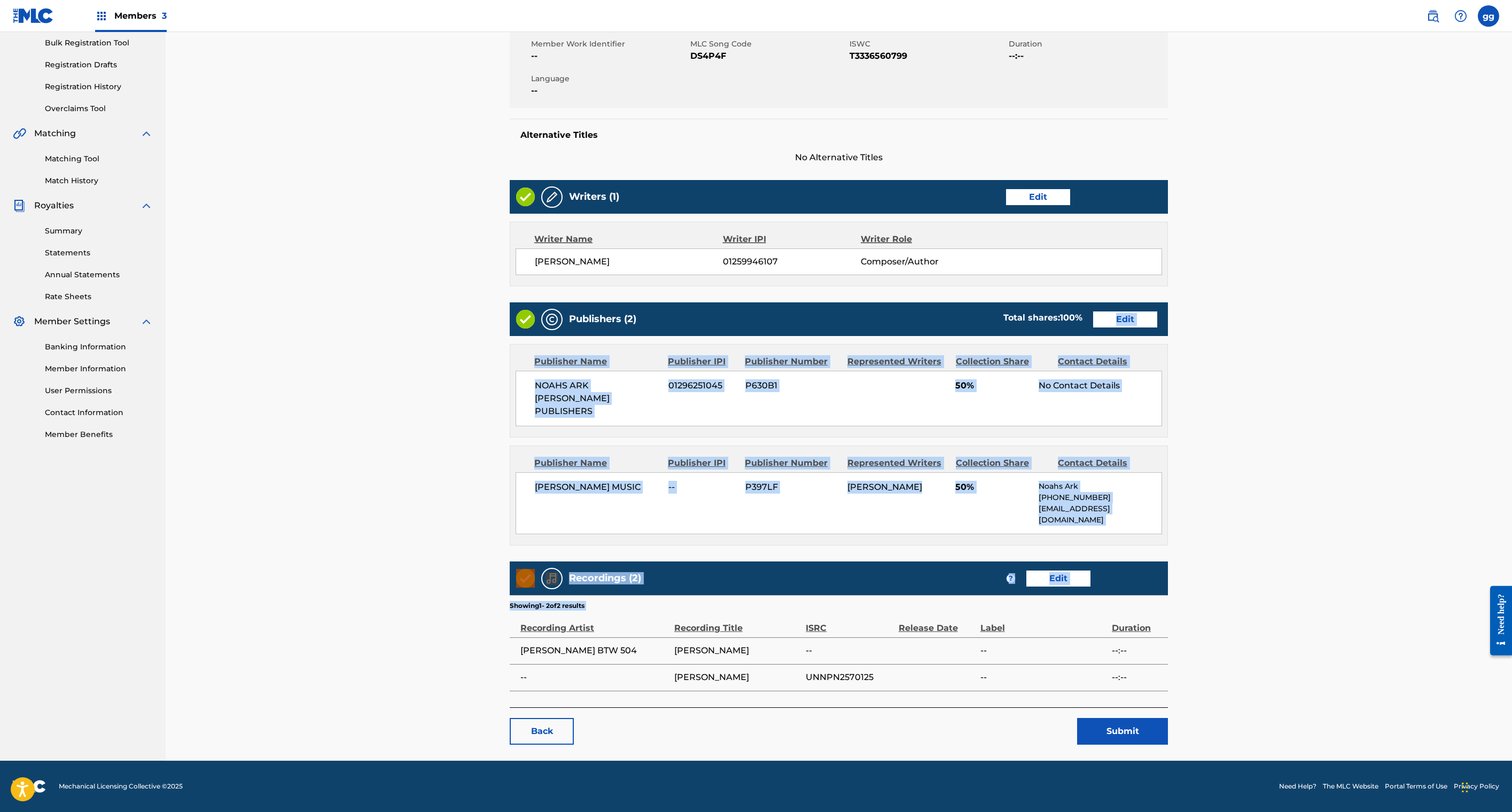
scroll to position [554, 0]
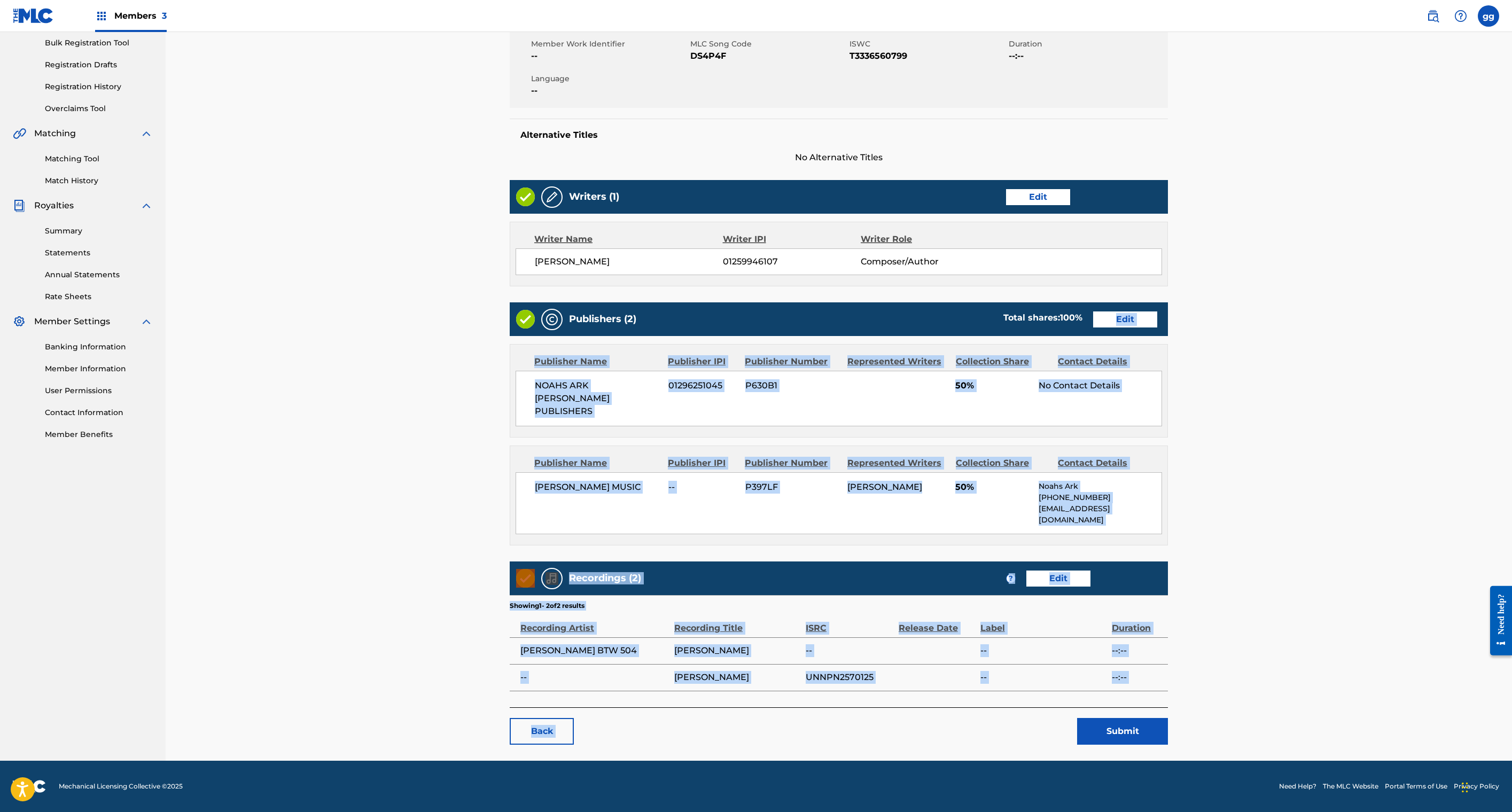
drag, startPoint x: 1443, startPoint y: 758, endPoint x: 1448, endPoint y: 831, distance: 73.2
click at [1448, 654] on html "Accessibility Screen-Reader Guide, Feedback, and Issue Reporting | New window M…" at bounding box center [756, 248] width 1512 height 812
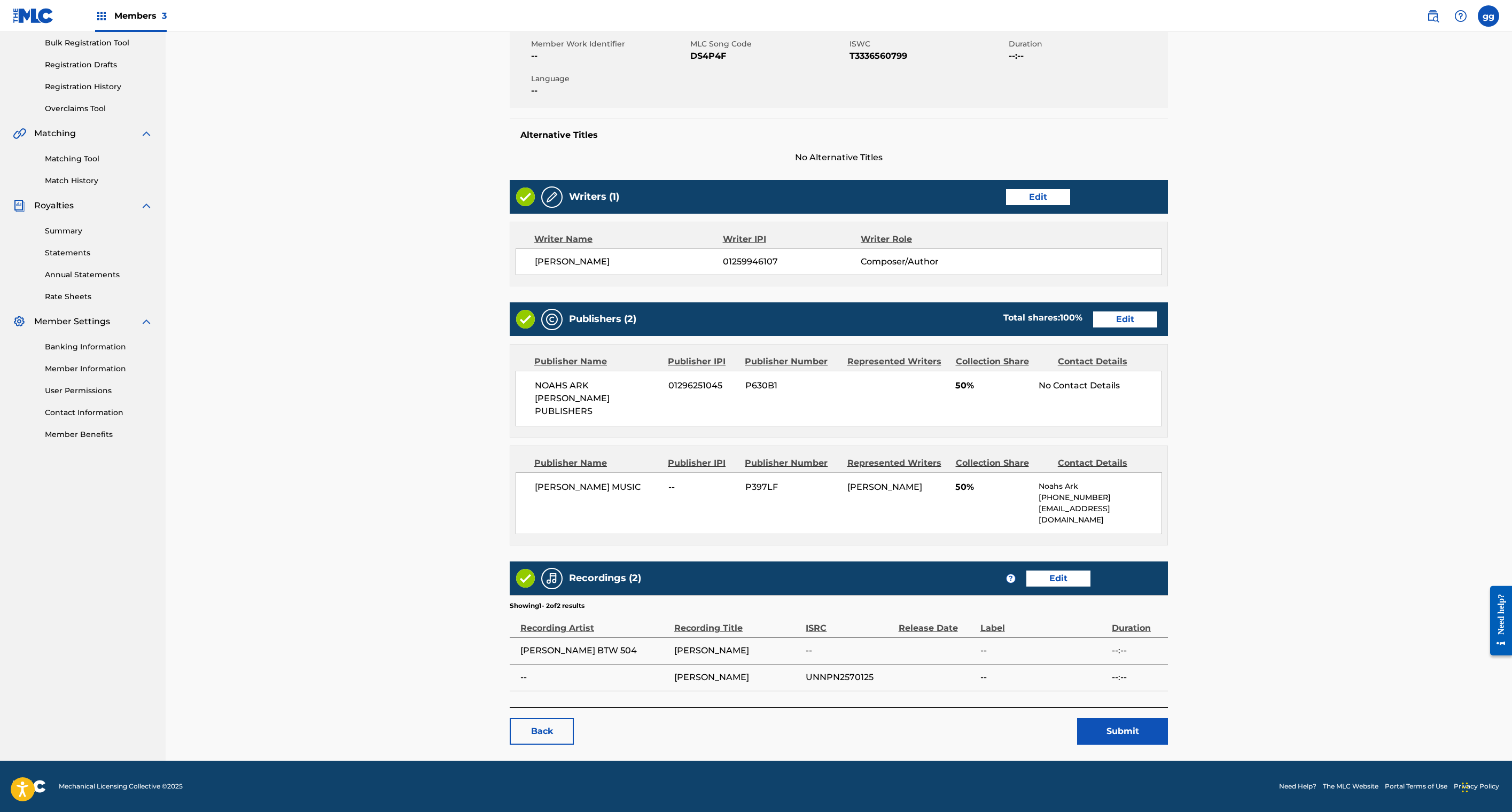
click at [1200, 411] on main "< Back DICK GRIPPER Work Detail Edit Member Work Identifier -- MLC Song Code DS…" at bounding box center [839, 330] width 723 height 860
click at [1157, 311] on link "Edit" at bounding box center [1125, 318] width 64 height 16
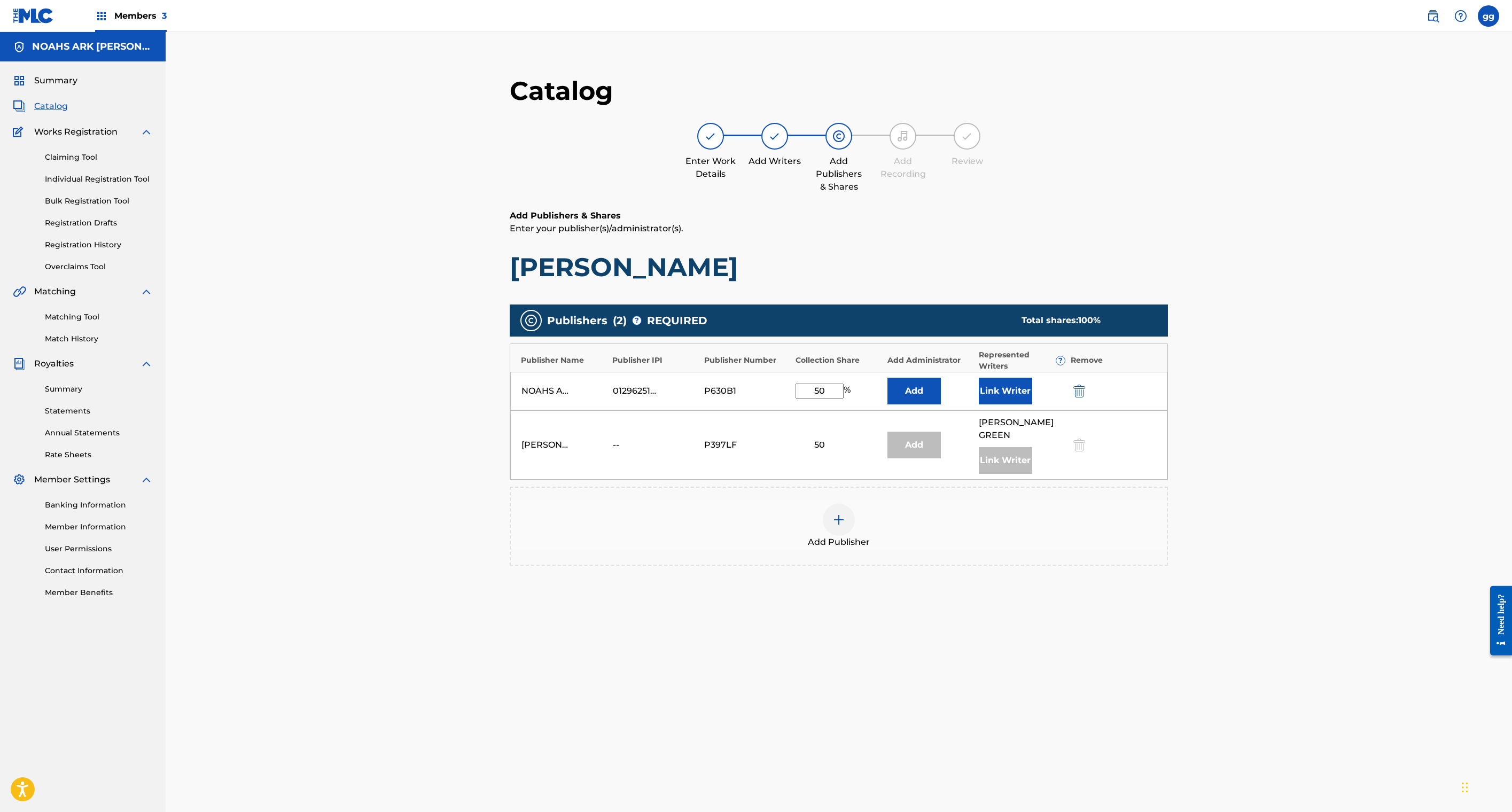
click at [1086, 451] on div at bounding box center [1077, 444] width 16 height 12
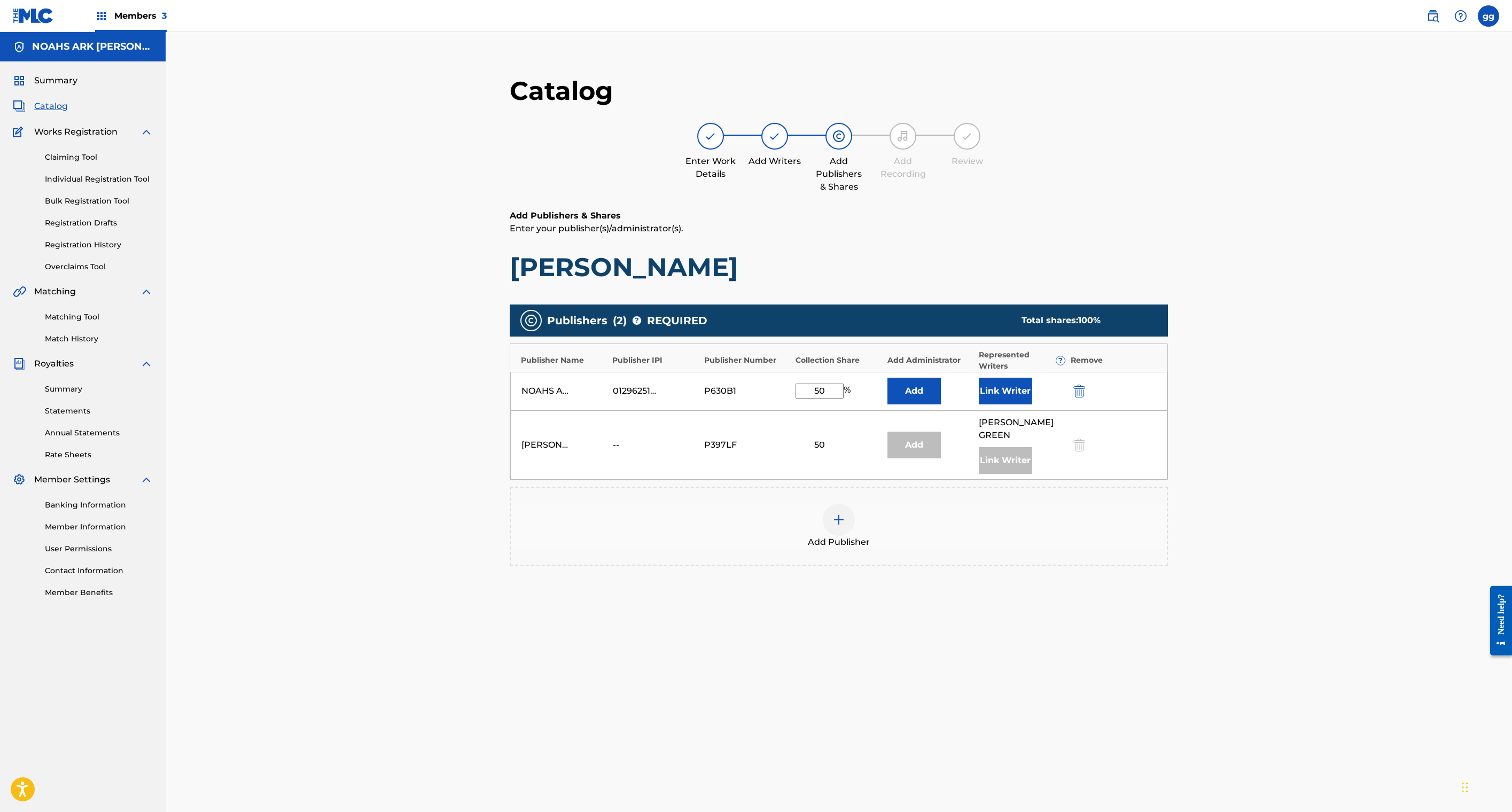
click at [140, 163] on link "Claiming Tool" at bounding box center [99, 157] width 108 height 12
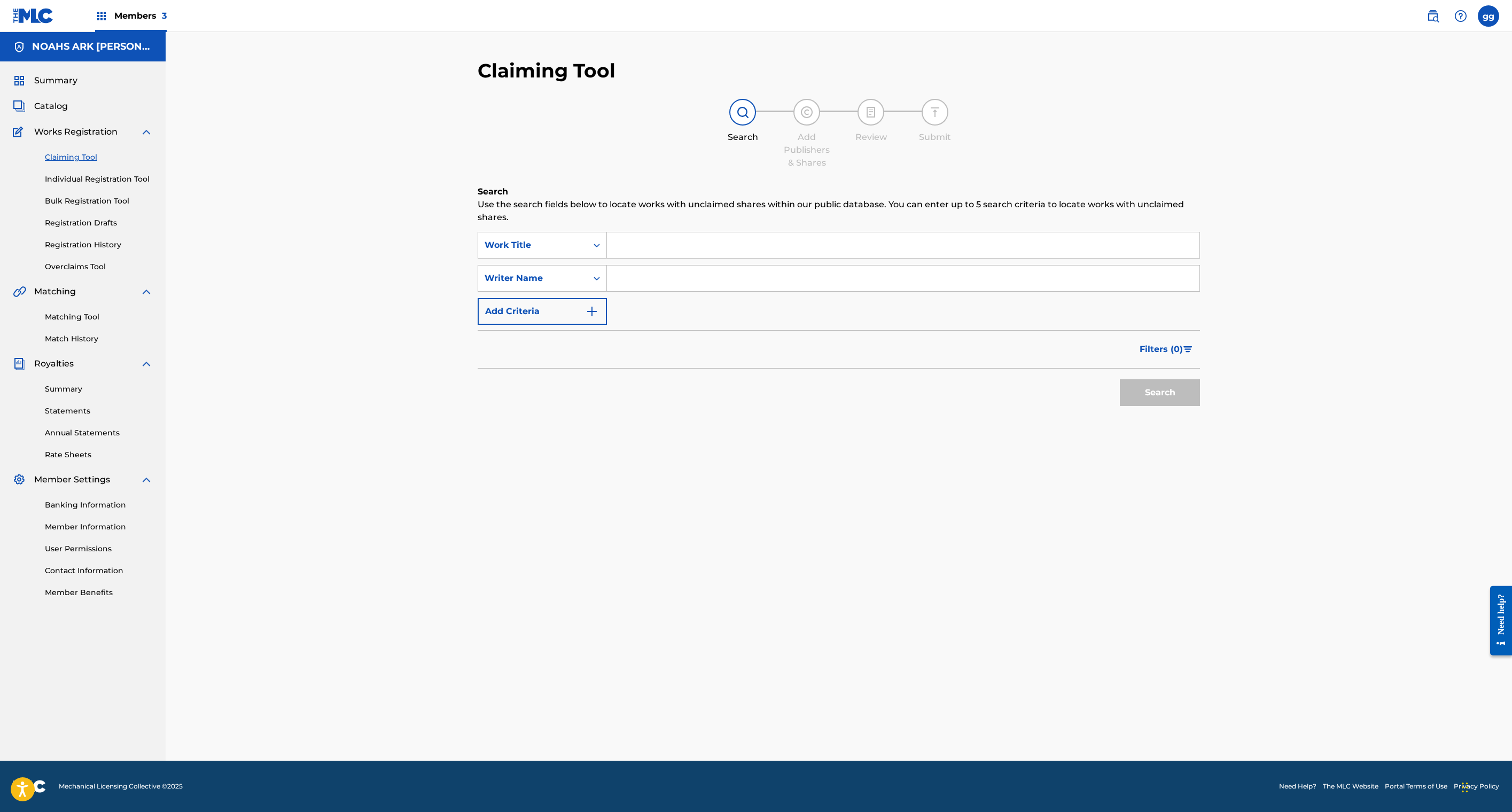
click at [607, 258] on input "Search Form" at bounding box center [903, 244] width 593 height 26
type input "[PERSON_NAME]"
click at [630, 291] on input "Search Form" at bounding box center [903, 278] width 593 height 26
type input "[PERSON_NAME]"
click at [1120, 406] on button "Search" at bounding box center [1160, 392] width 80 height 26
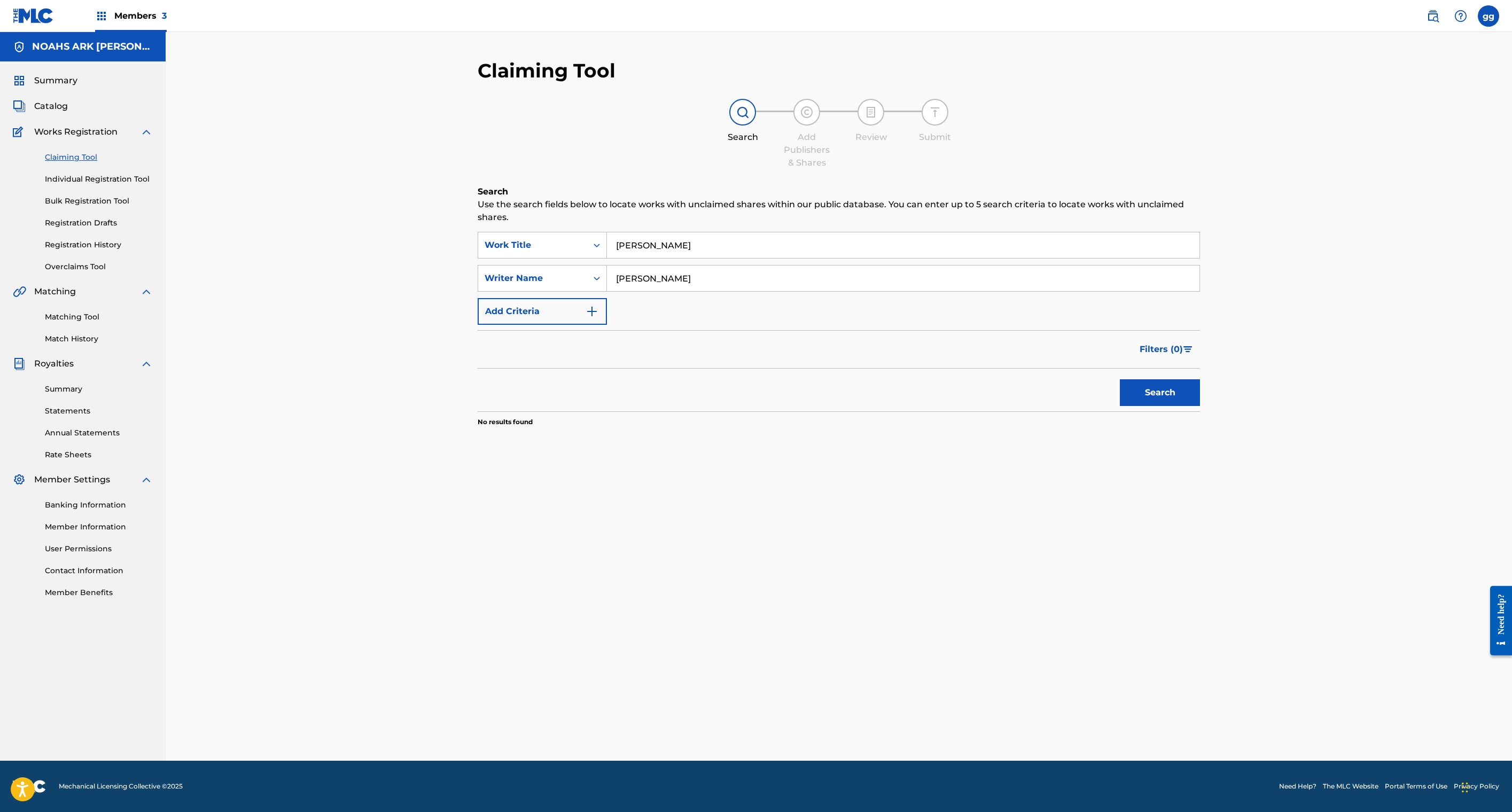
click at [1120, 406] on button "Search" at bounding box center [1160, 392] width 80 height 26
click at [674, 291] on input "[PERSON_NAME]" at bounding box center [903, 278] width 593 height 26
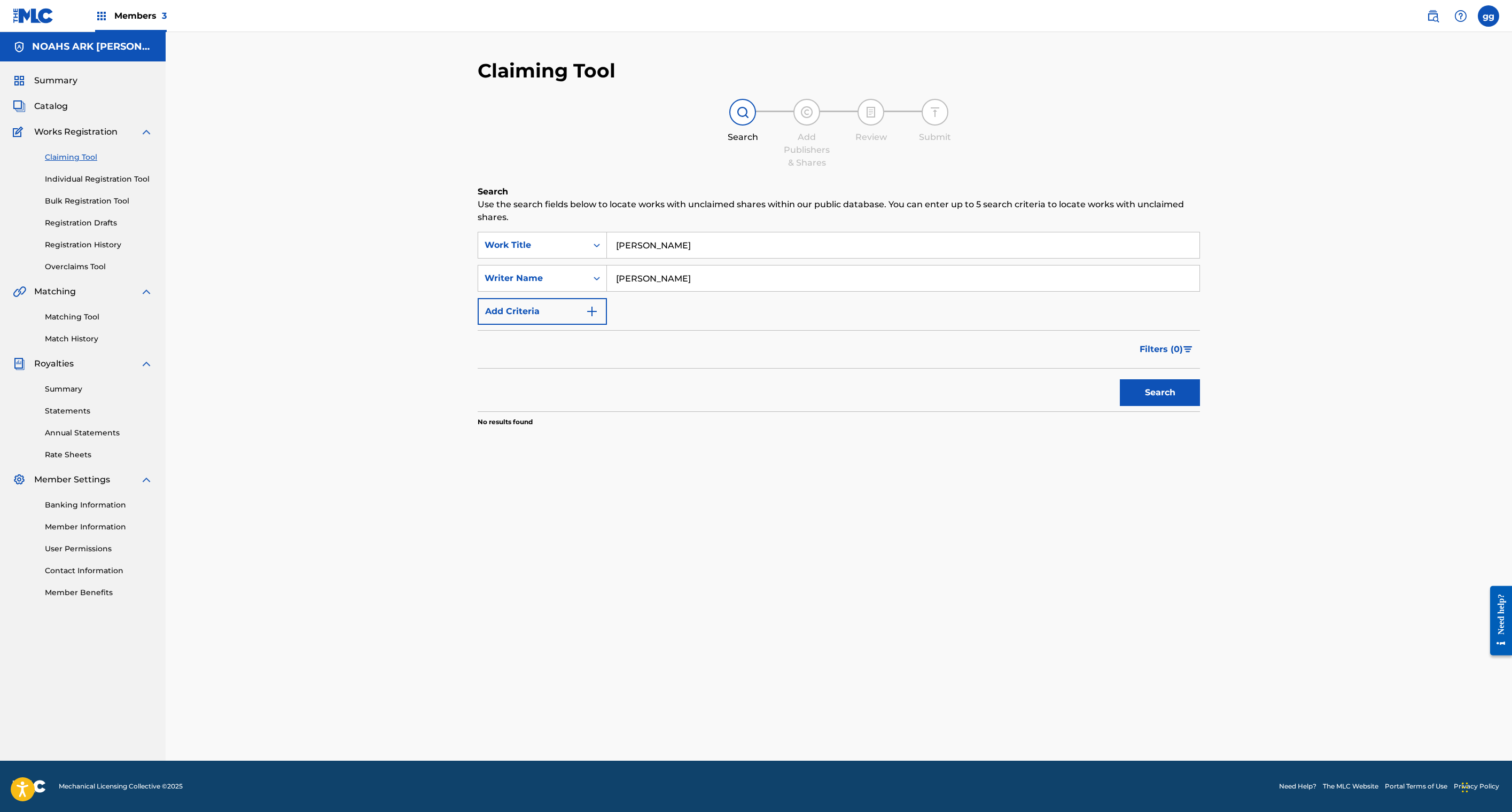
click at [674, 291] on input "[PERSON_NAME]" at bounding box center [903, 278] width 593 height 26
click at [1120, 406] on button "Search" at bounding box center [1160, 392] width 80 height 26
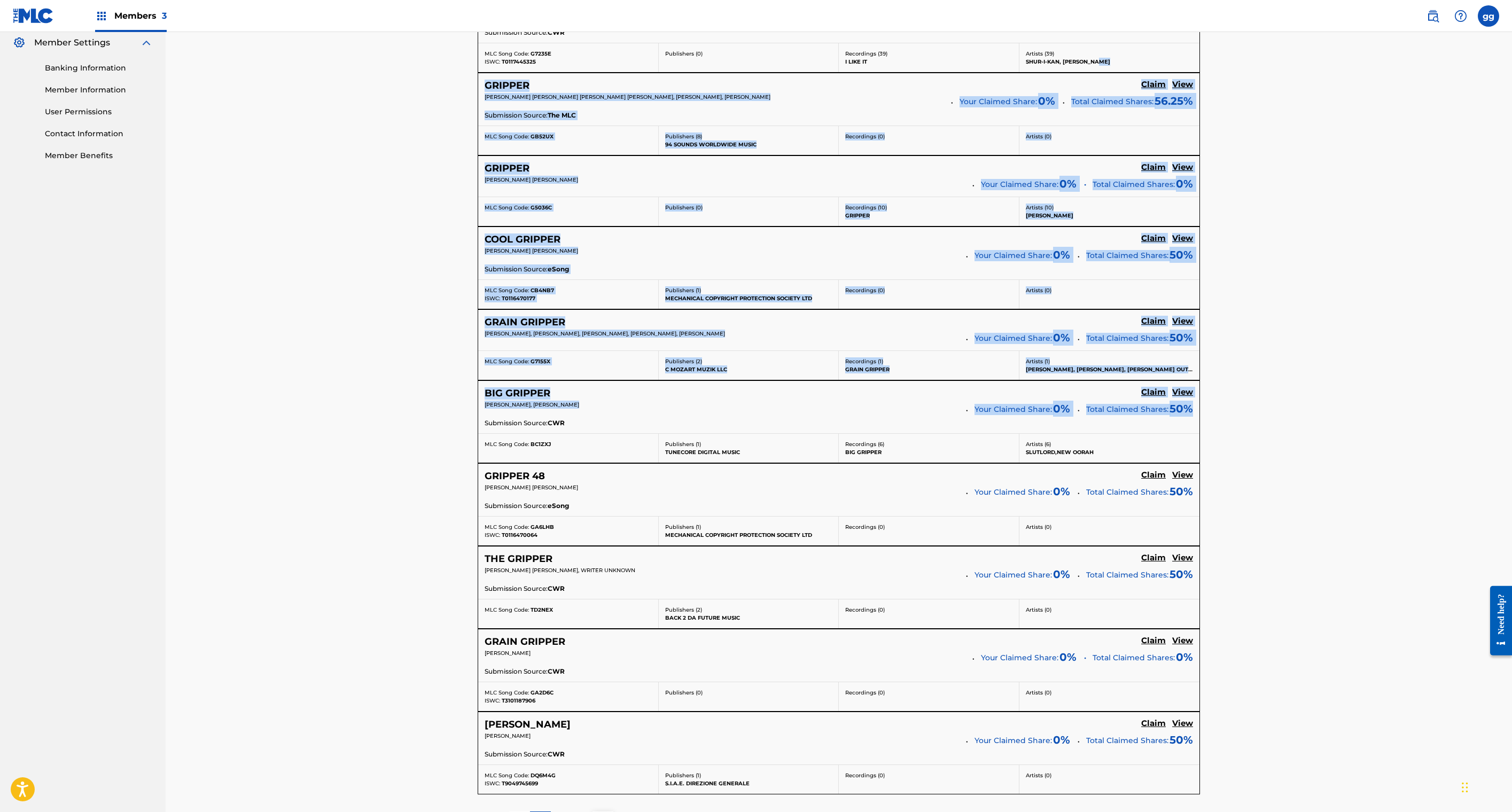
drag, startPoint x: 1237, startPoint y: 763, endPoint x: 1233, endPoint y: 838, distance: 75.1
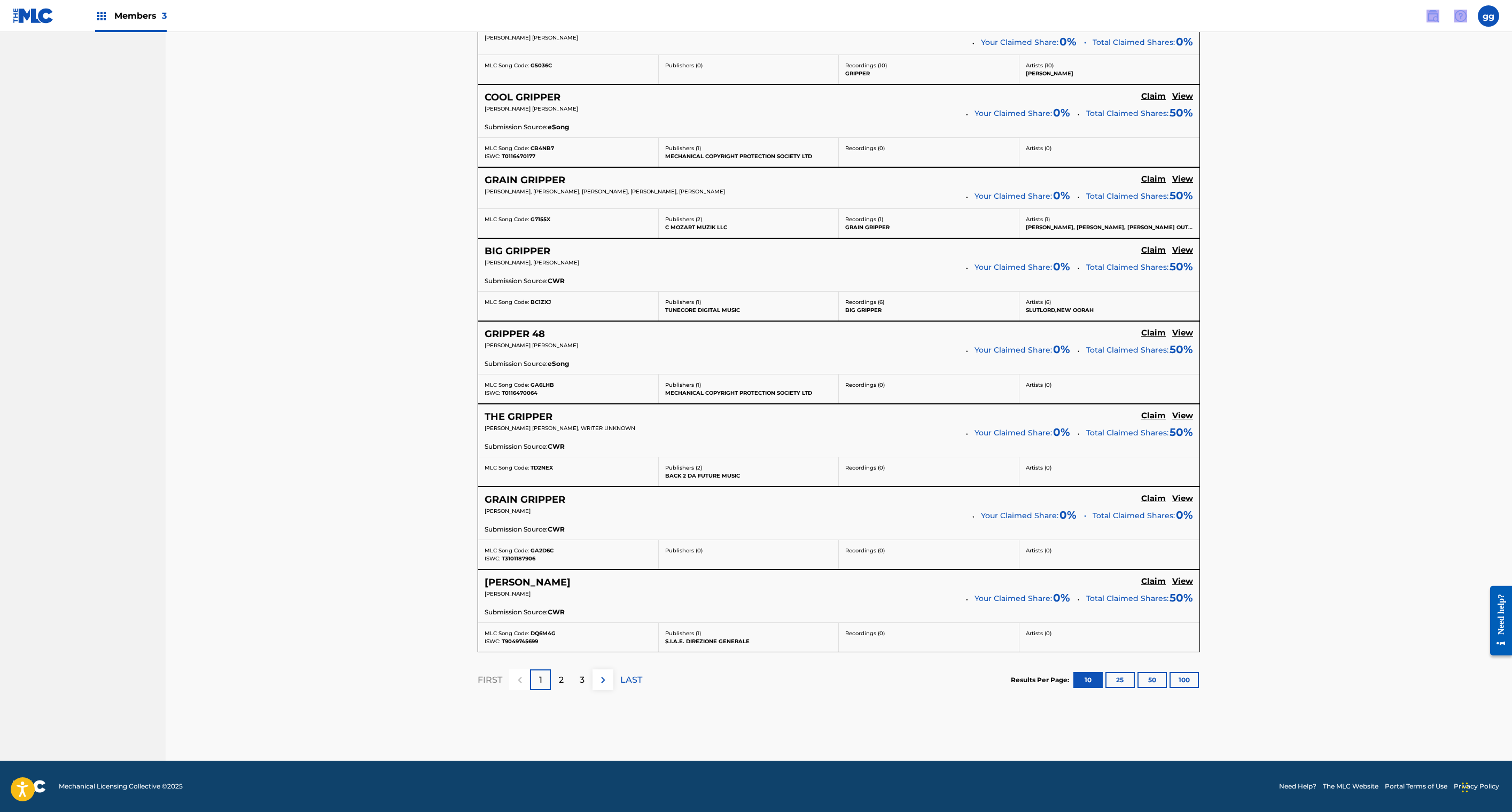
scroll to position [734, 0]
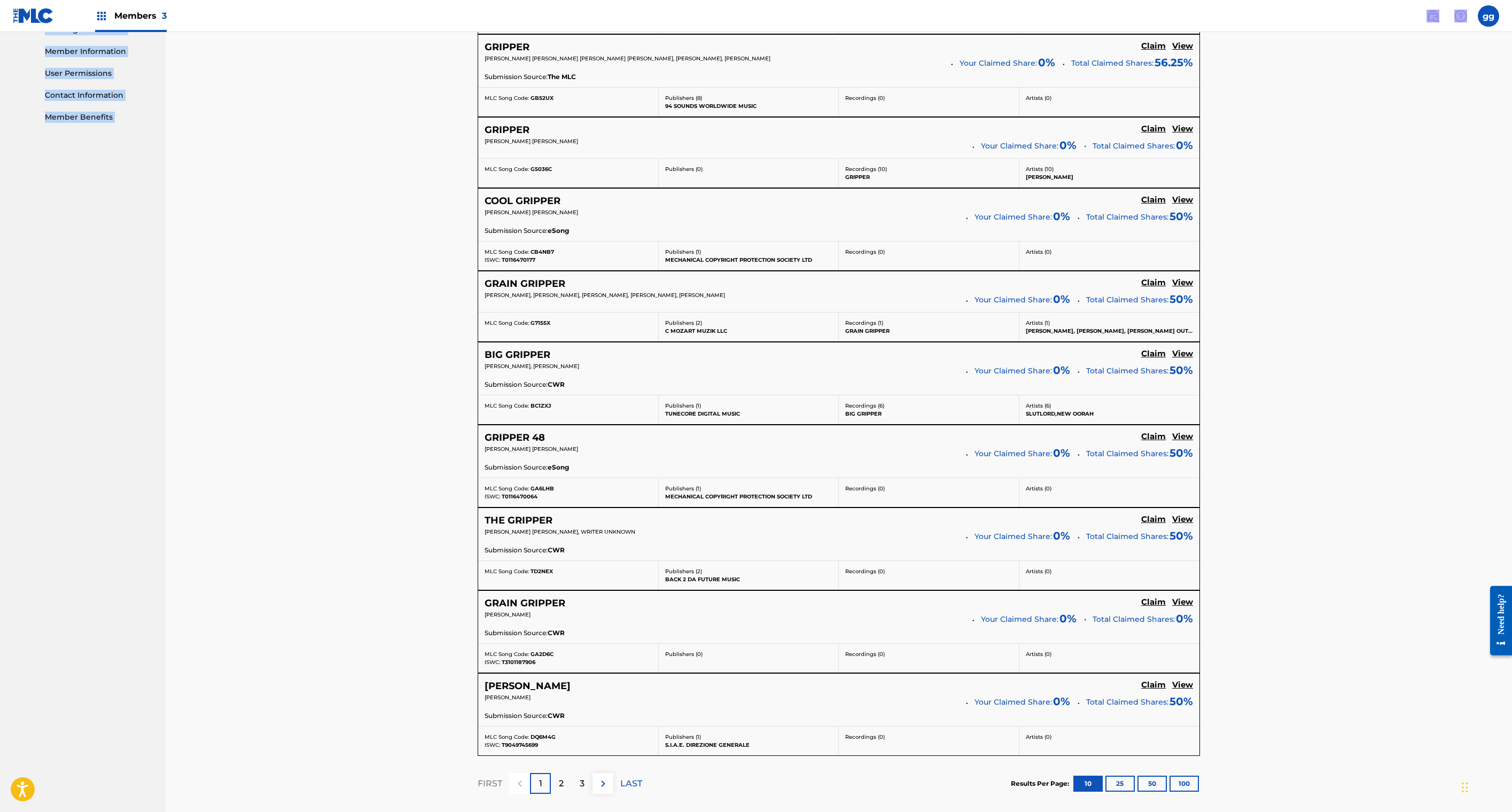
drag, startPoint x: 1240, startPoint y: 108, endPoint x: 1146, endPoint y: -2, distance: 144.7
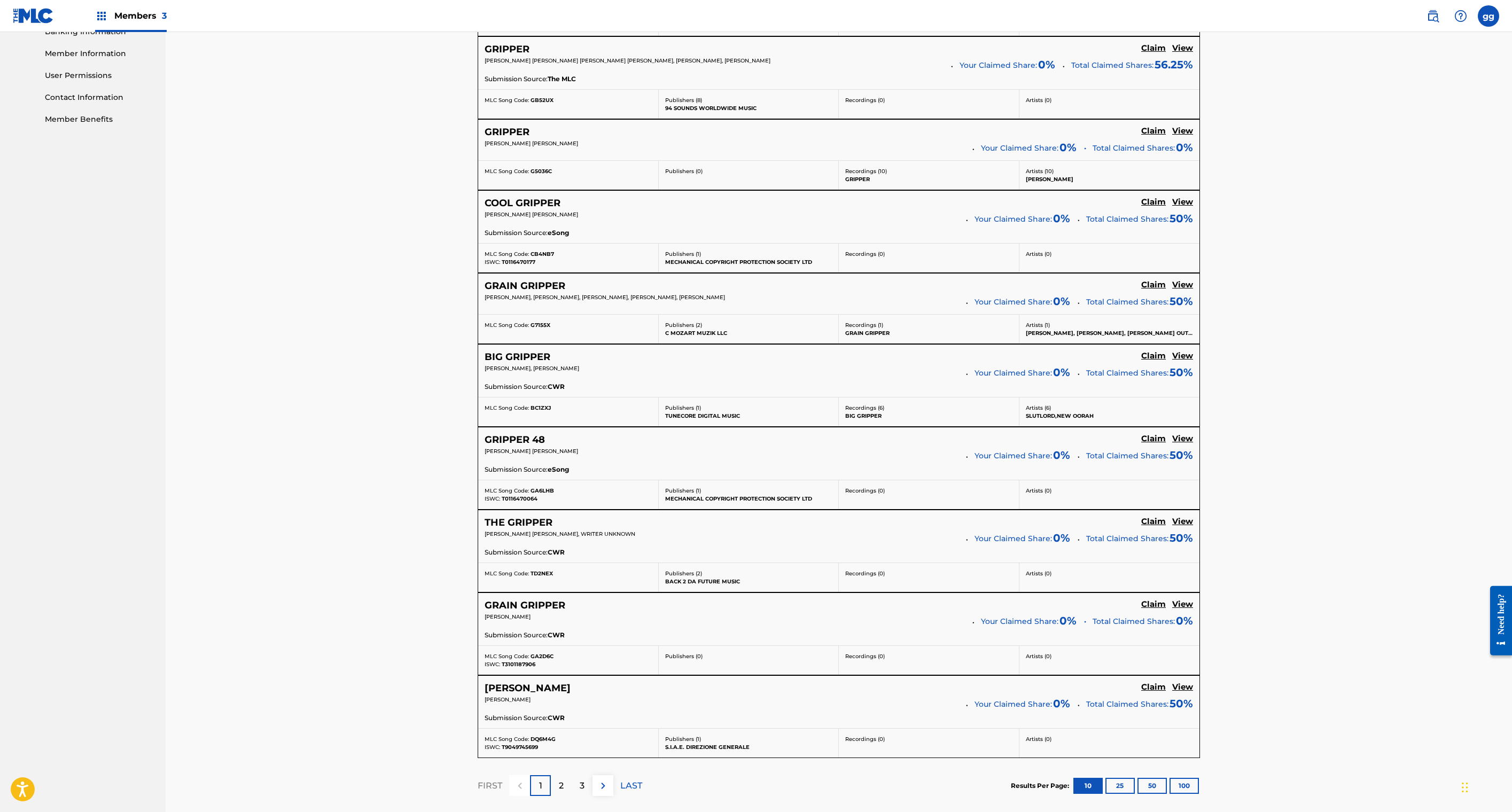
click at [1200, 344] on div "Claiming Tool Search Add Publishers & Shares Review Submit Search Use the searc…" at bounding box center [839, 225] width 723 height 1281
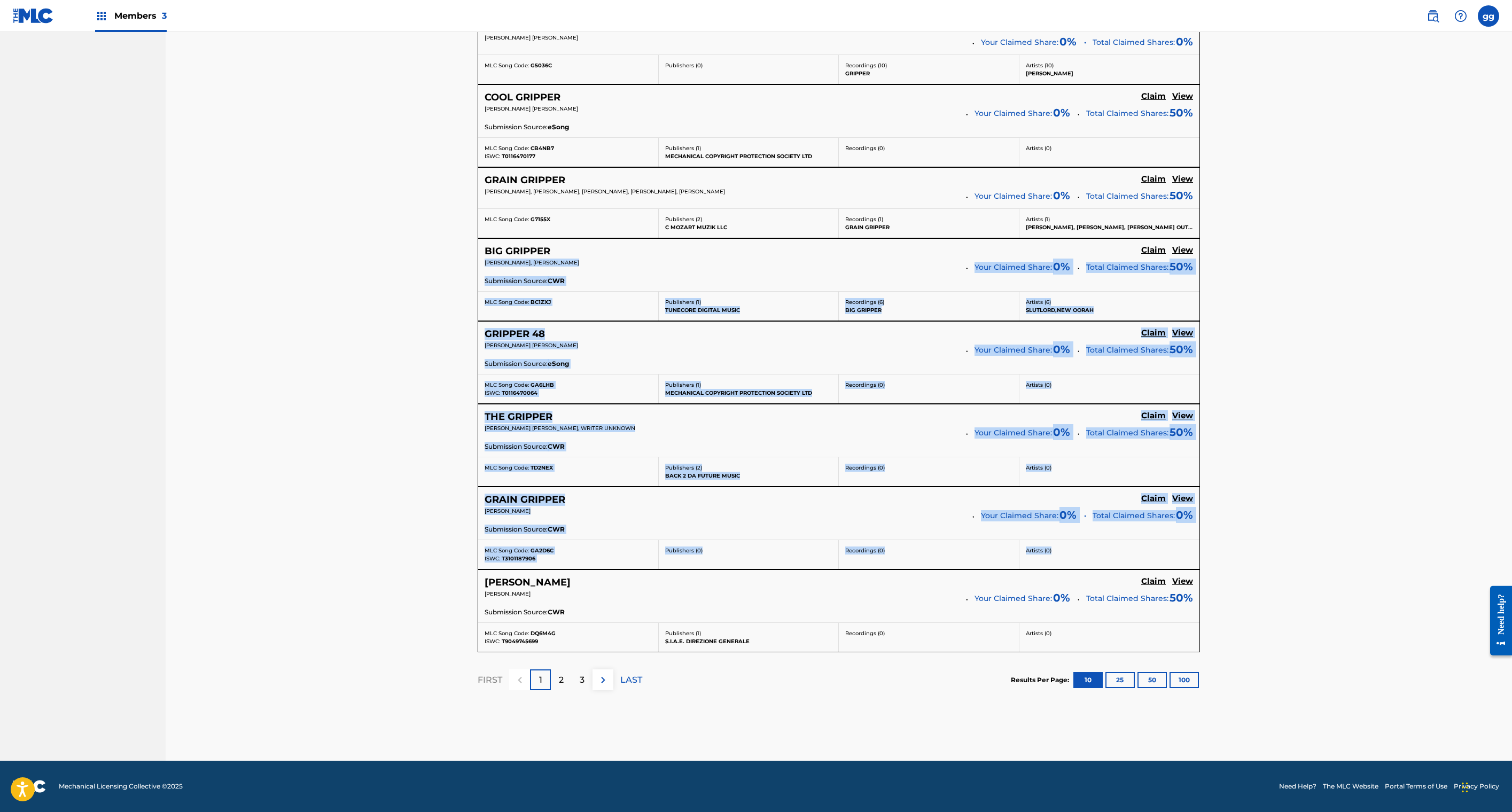
scroll to position [940, 0]
drag, startPoint x: 1231, startPoint y: 783, endPoint x: 1239, endPoint y: 674, distance: 109.3
click at [1200, 674] on div "Claiming Tool Search Add Publishers & Shares Review Submit Search Use the searc…" at bounding box center [839, 120] width 723 height 1281
click at [1200, 365] on div "Claiming Tool Search Add Publishers & Shares Review Submit Search Use the searc…" at bounding box center [839, 120] width 723 height 1281
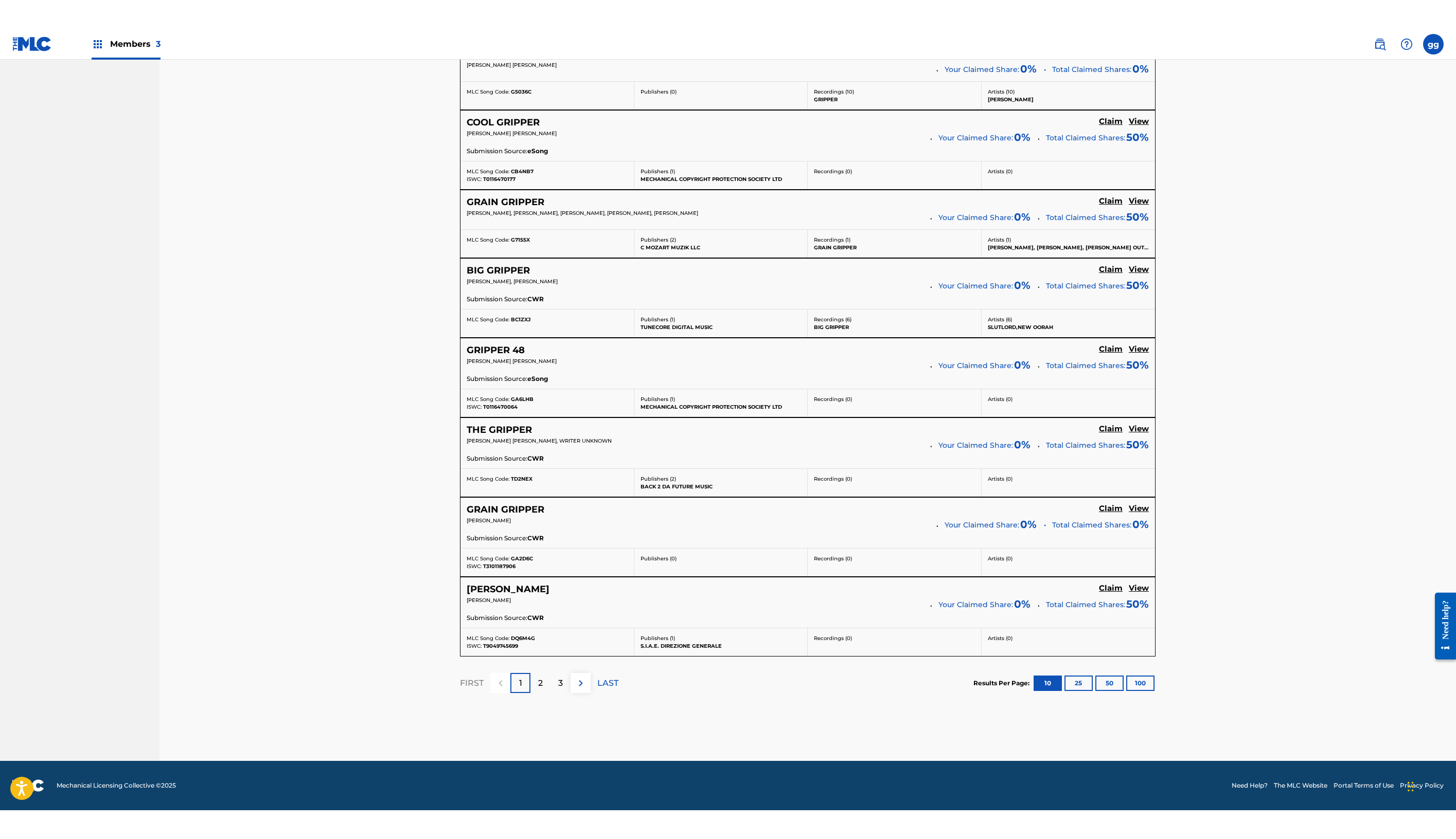
scroll to position [0, 0]
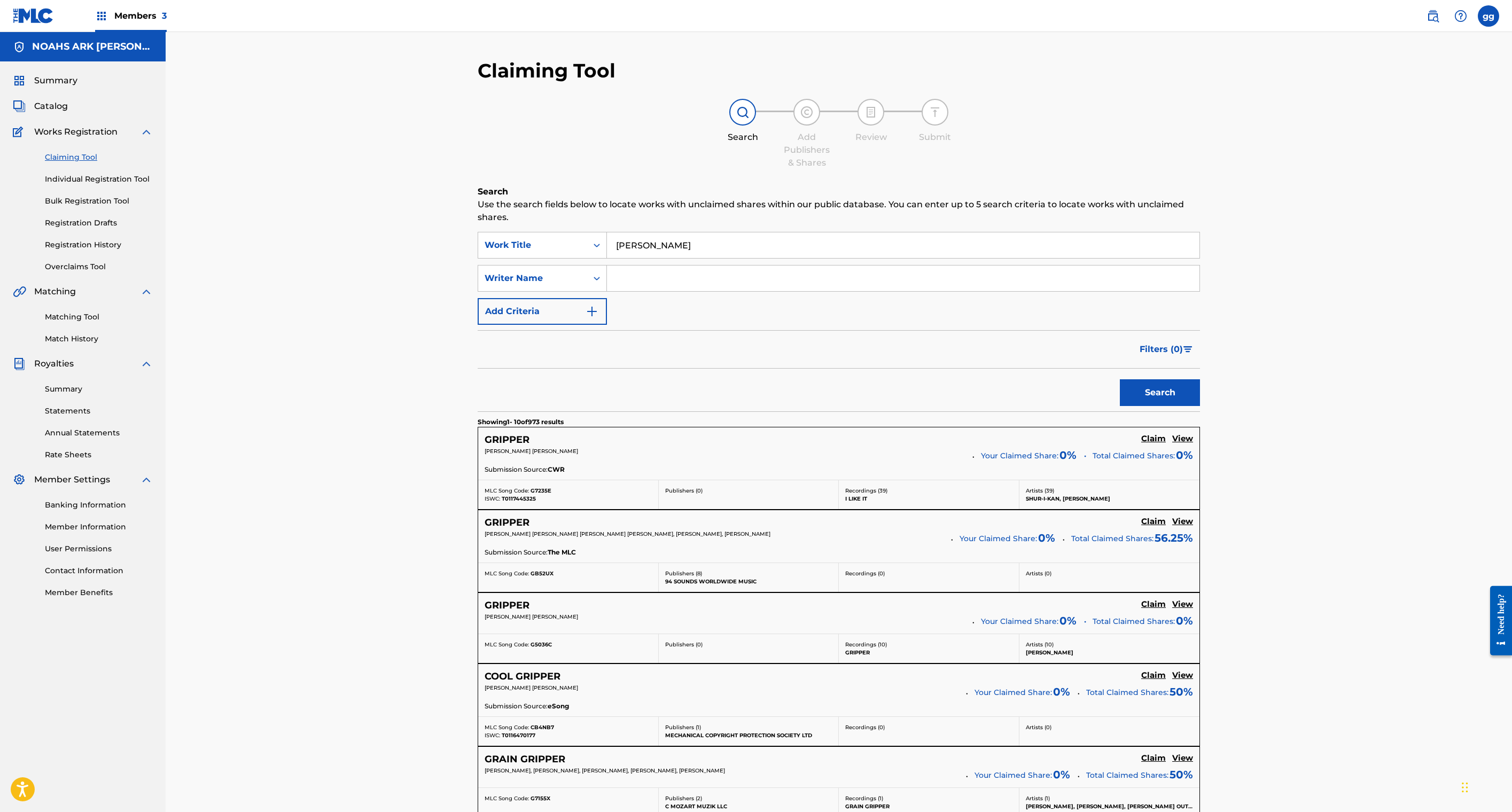
click at [142, 272] on link "Overclaims Tool" at bounding box center [99, 267] width 108 height 12
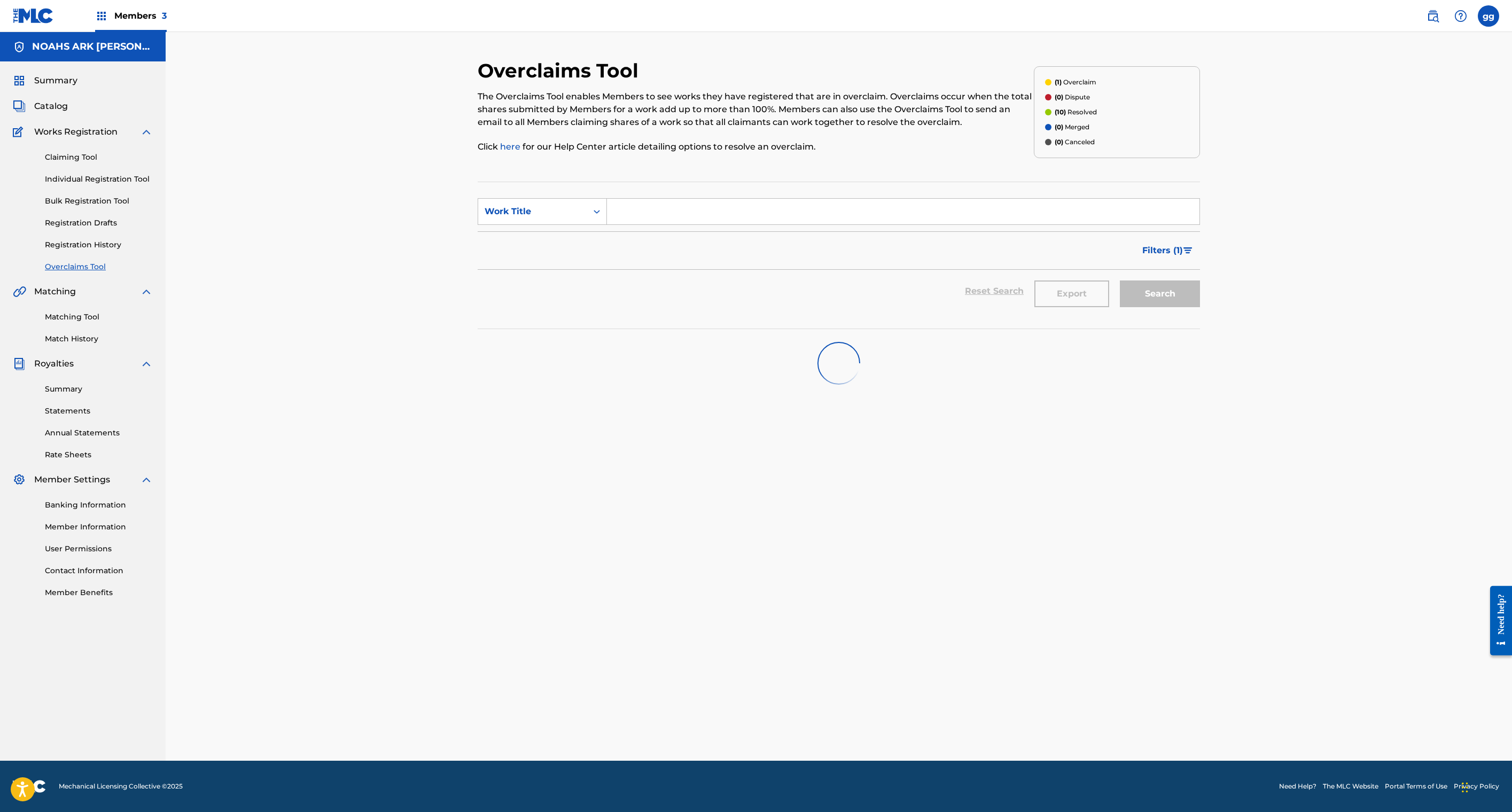
click at [167, 22] on span "Members 3" at bounding box center [141, 16] width 53 height 12
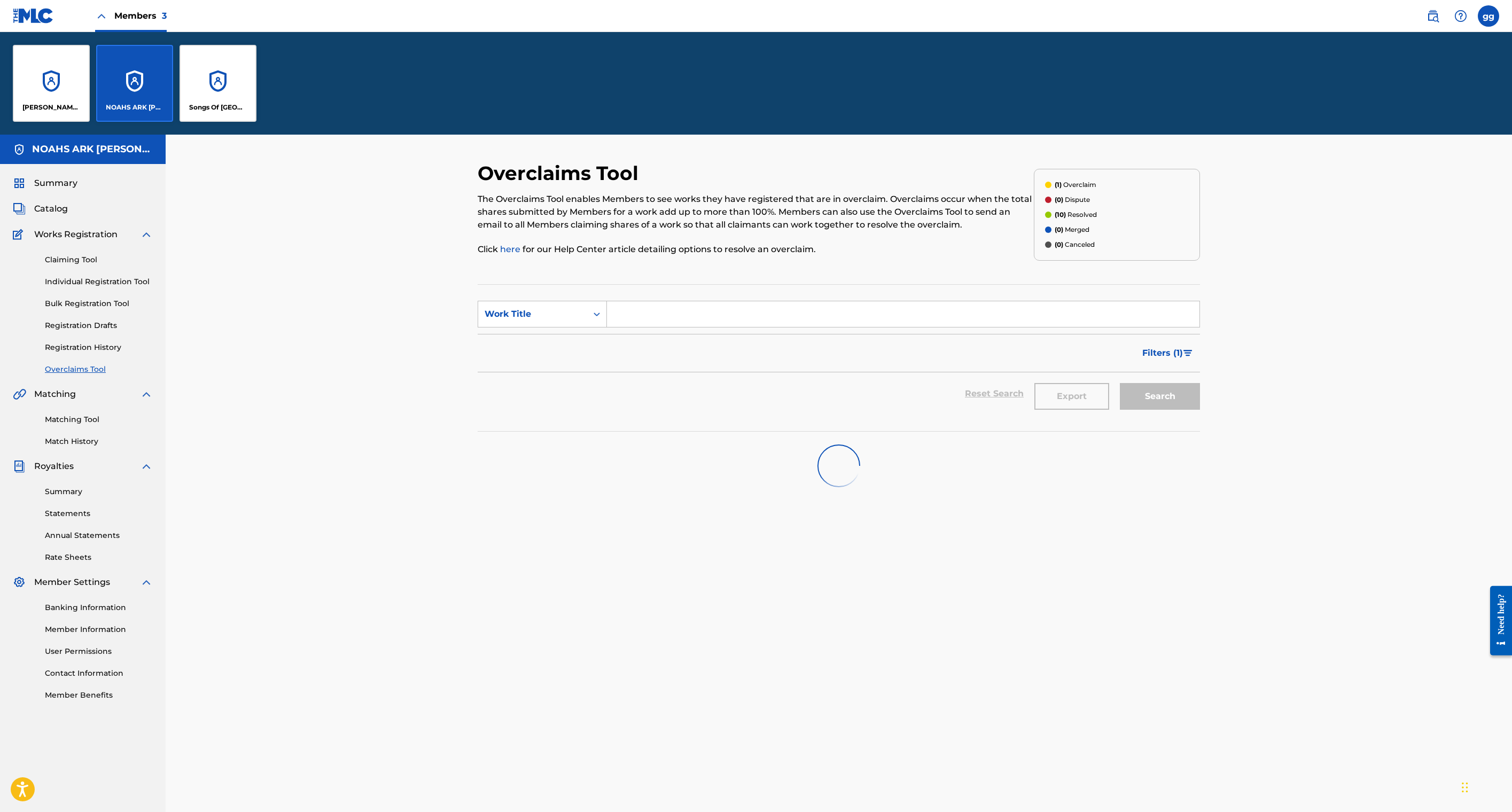
click at [90, 122] on div "[PERSON_NAME] MUSIC" at bounding box center [51, 83] width 77 height 77
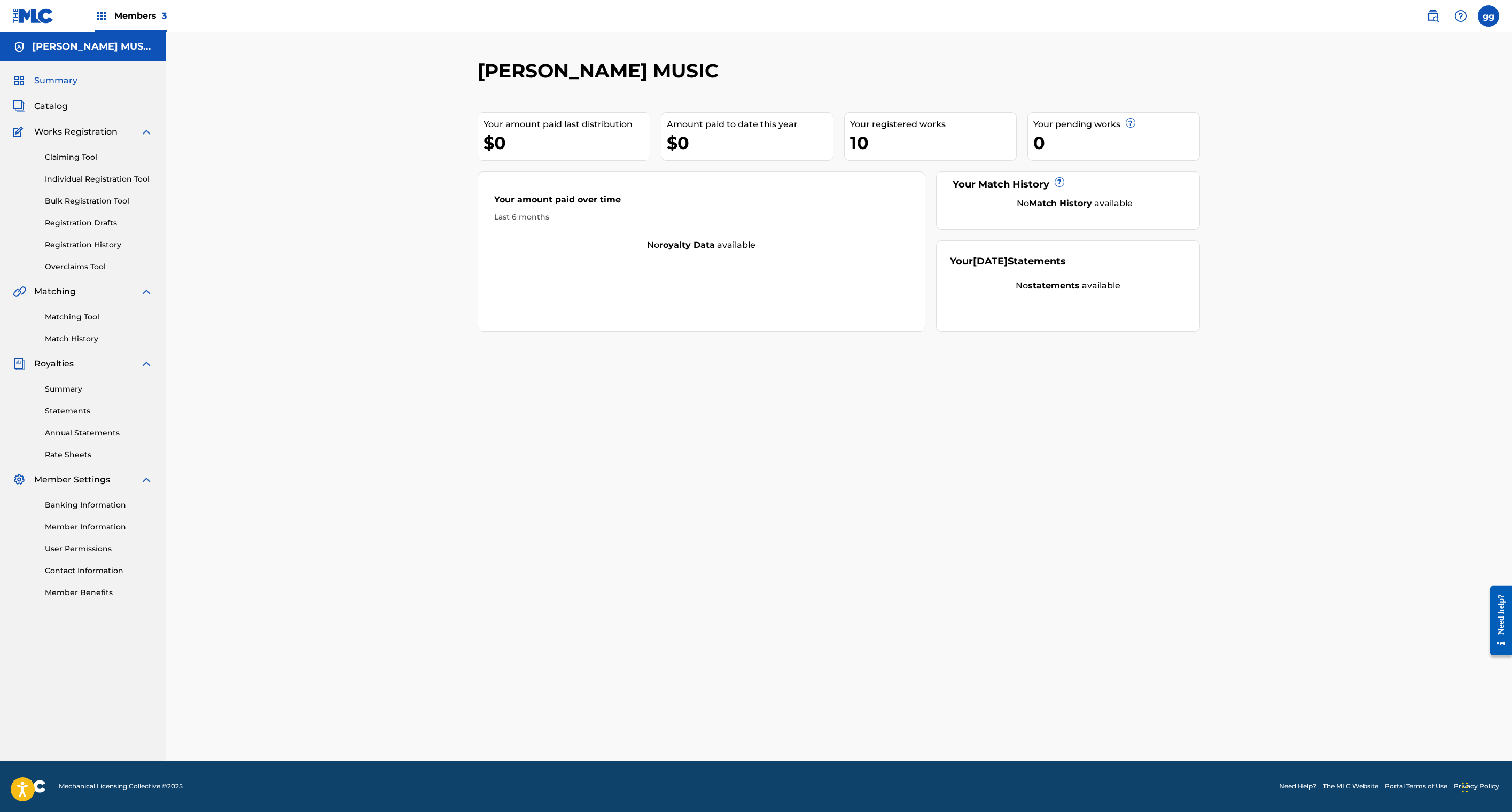
click at [124, 272] on link "Overclaims Tool" at bounding box center [99, 267] width 108 height 12
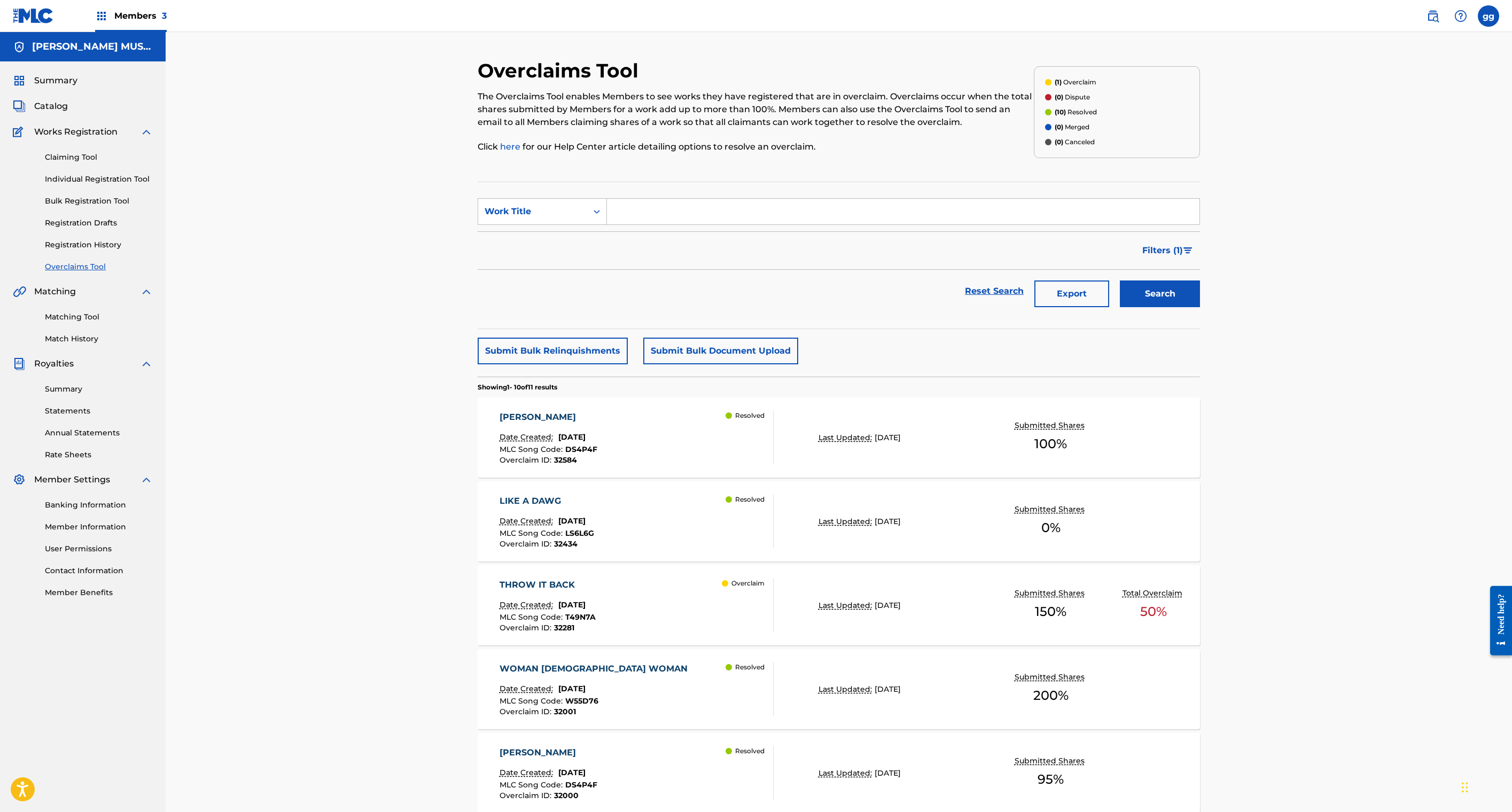
click at [741, 464] on div "Resolved" at bounding box center [750, 437] width 48 height 53
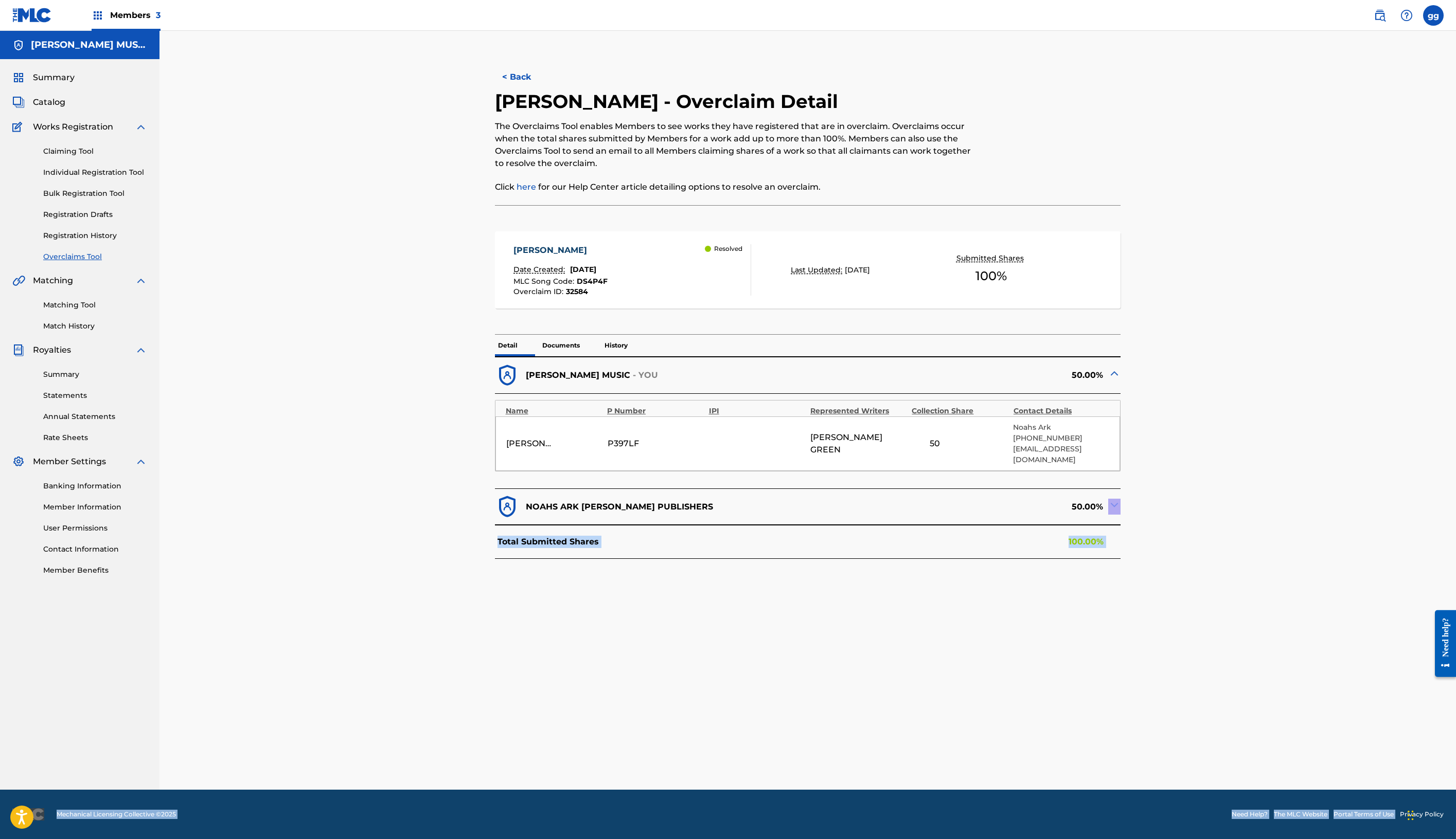
scroll to position [206, 0]
drag, startPoint x: 1412, startPoint y: 679, endPoint x: 1388, endPoint y: 803, distance: 126.3
click at [1388, 781] on div "Members 3 gg gg glenda green glendagreenma@gmail.com Notification Preferences P…" at bounding box center [728, 419] width 1456 height 839
click at [1156, 681] on div "< Back DICK GRIPPER - Overclaim Detail The Overclaims Tool enables Members to s…" at bounding box center [808, 423] width 696 height 734
click at [1121, 511] on img at bounding box center [1114, 505] width 13 height 13
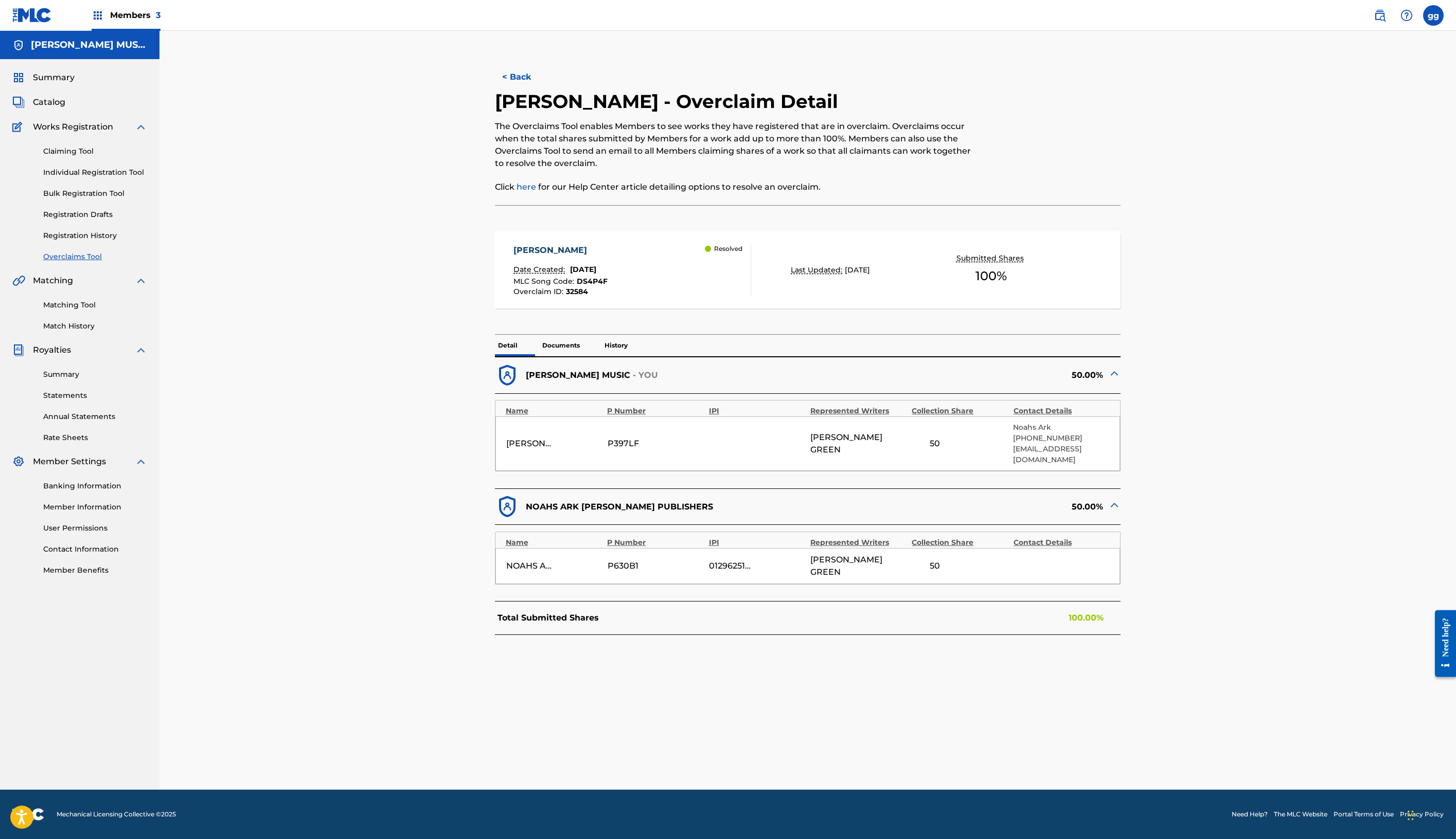
click at [1122, 231] on div "DICK GRIPPER Date Created: August 14, 2025 MLC Song Code : DS4P4F Overclaim ID …" at bounding box center [808, 269] width 626 height 77
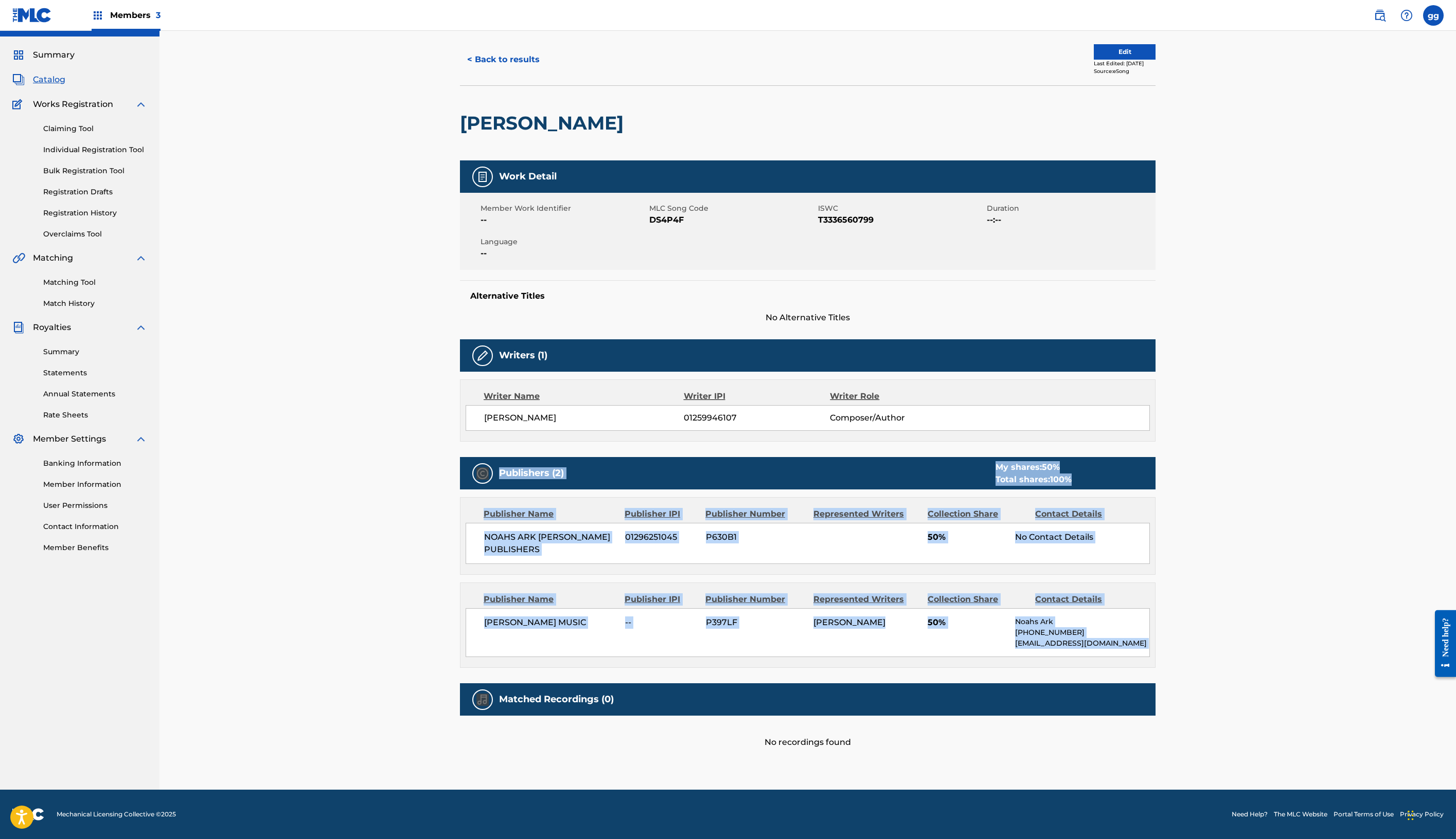
scroll to position [326, 0]
drag, startPoint x: 294, startPoint y: 780, endPoint x: 304, endPoint y: 784, distance: 10.8
click at [448, 781] on div "< Back to results Edit Last Edited: August 26, 2025 Source: eSong DICK GRIPPER …" at bounding box center [808, 412] width 720 height 756
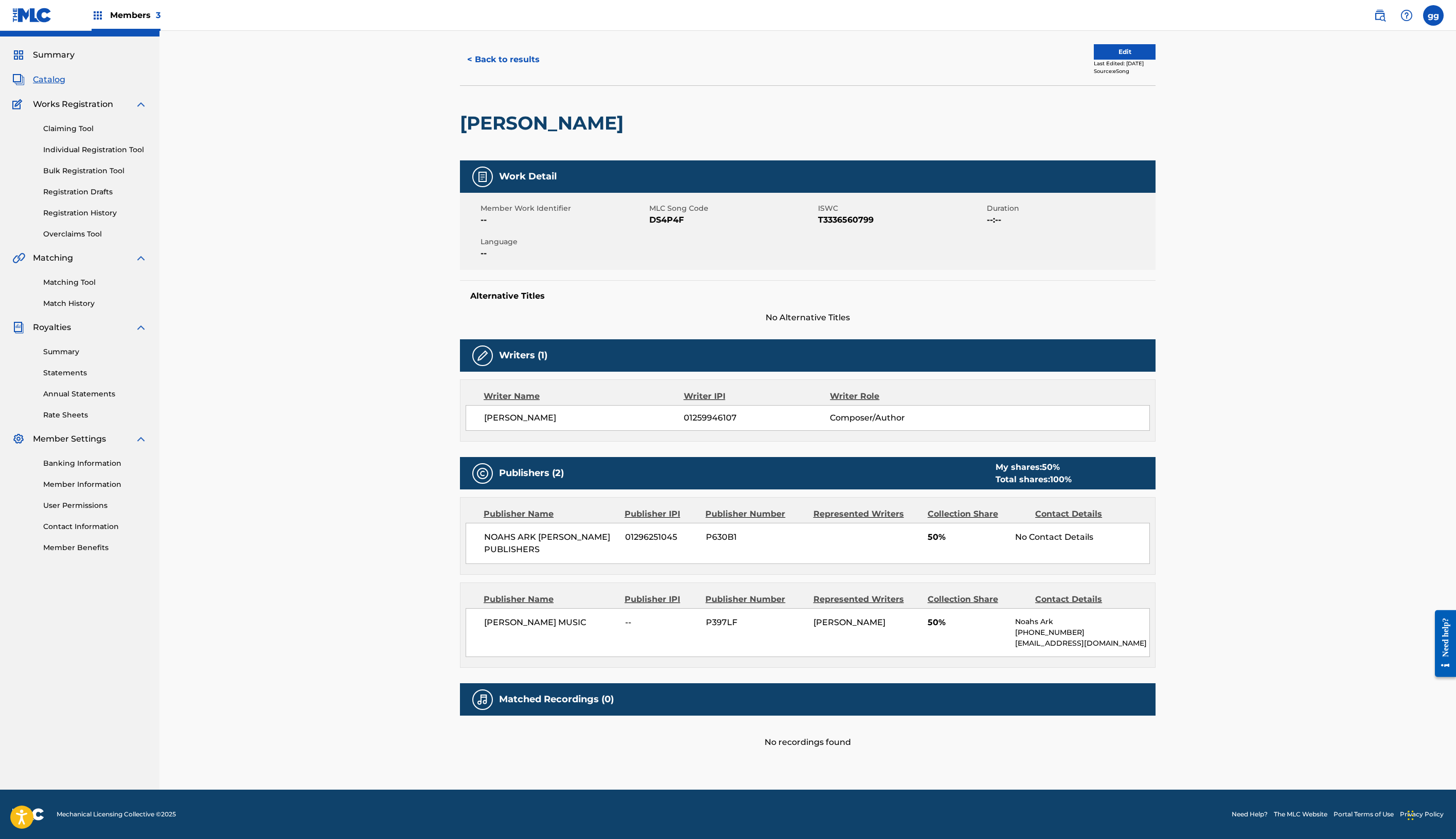
click at [448, 756] on div "< Back to results Edit Last Edited: August 26, 2025 Source: eSong DICK GRIPPER …" at bounding box center [808, 412] width 720 height 756
drag, startPoint x: 1149, startPoint y: 784, endPoint x: 1142, endPoint y: 666, distance: 118.2
click at [1142, 666] on div "Work Detail Member Work Identifier -- MLC Song Code DS4P4F ISWC T3336560799 Dur…" at bounding box center [808, 455] width 696 height 589
click at [1142, 716] on div "No recordings found" at bounding box center [808, 733] width 696 height 33
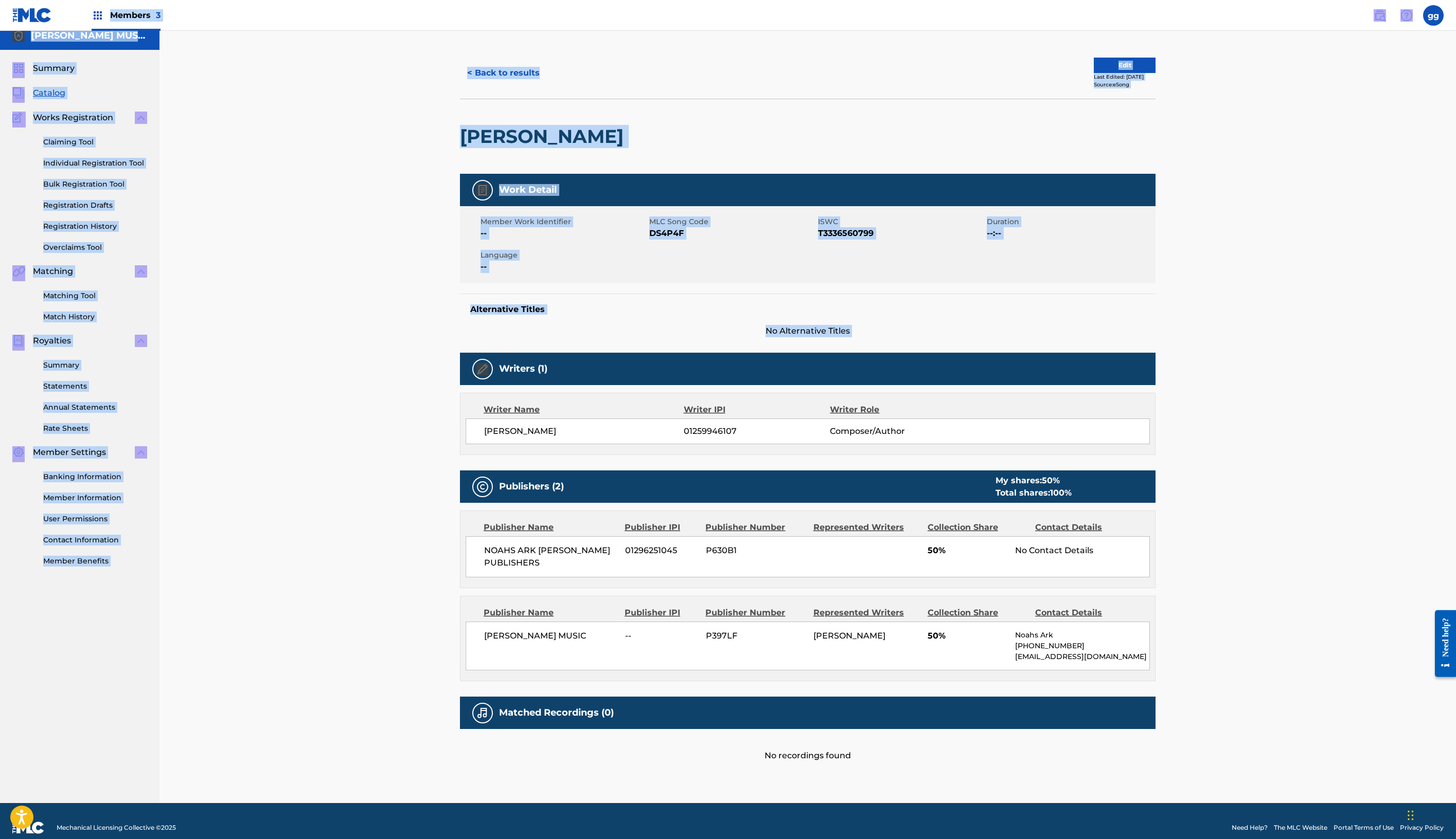
scroll to position [0, 0]
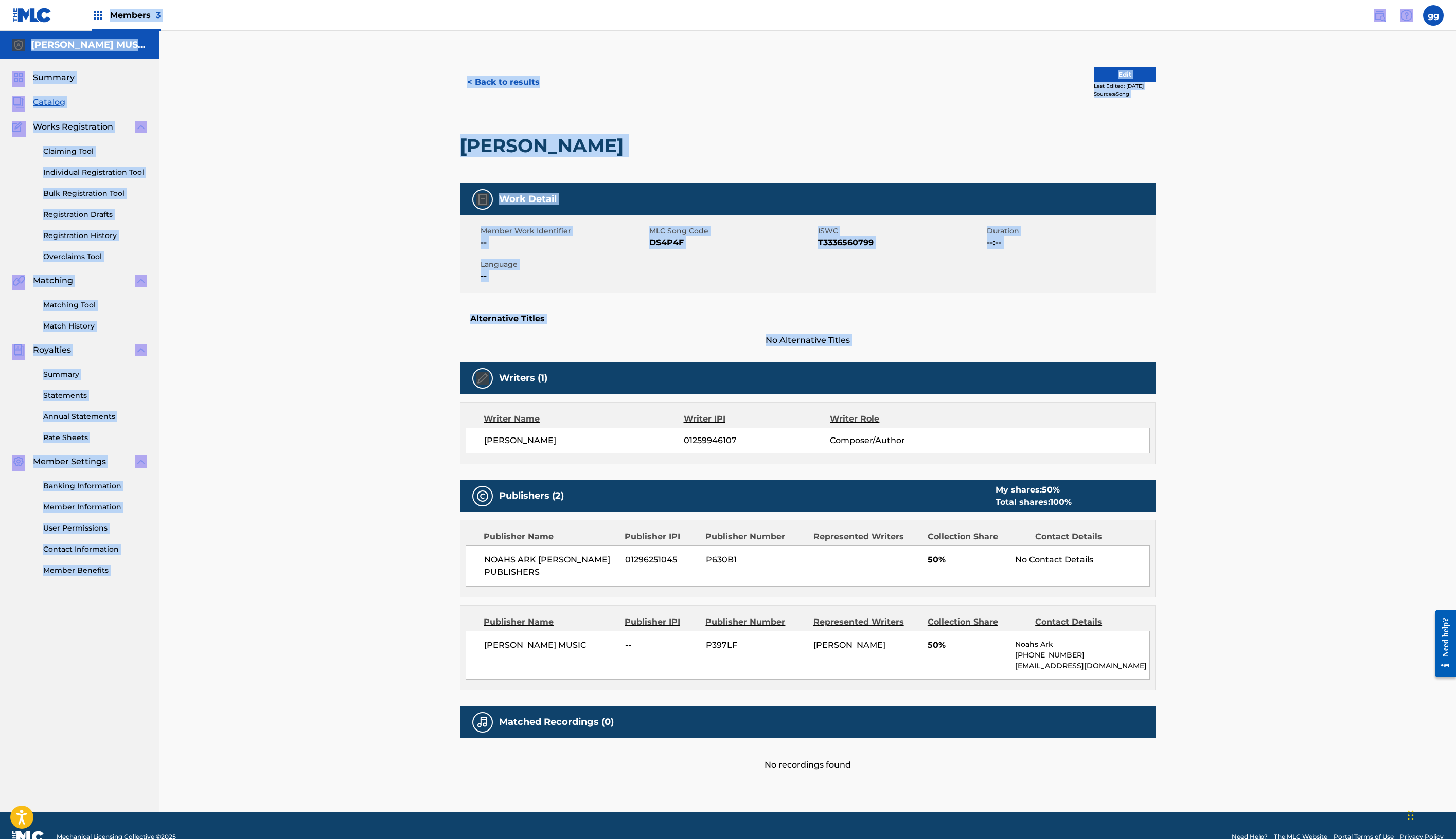
drag, startPoint x: 294, startPoint y: 72, endPoint x: 304, endPoint y: -20, distance: 92.5
click at [304, 0] on html "Accessibility Screen-Reader Guide, Feedback, and Issue Reporting | New window M…" at bounding box center [728, 419] width 1456 height 839
click at [1156, 183] on div "[PERSON_NAME]" at bounding box center [808, 145] width 696 height 75
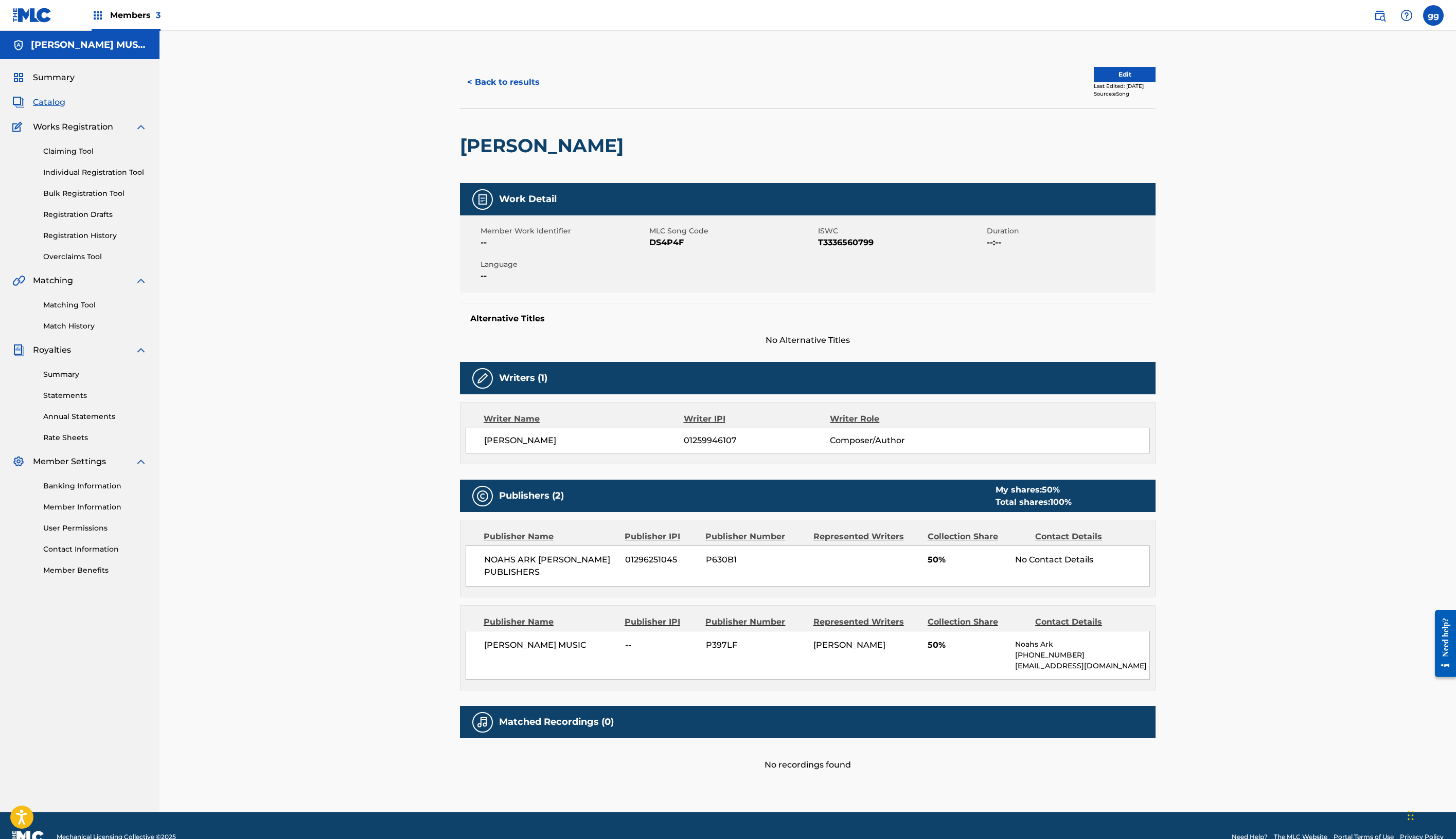
click at [1156, 82] on button "Edit" at bounding box center [1125, 74] width 62 height 15
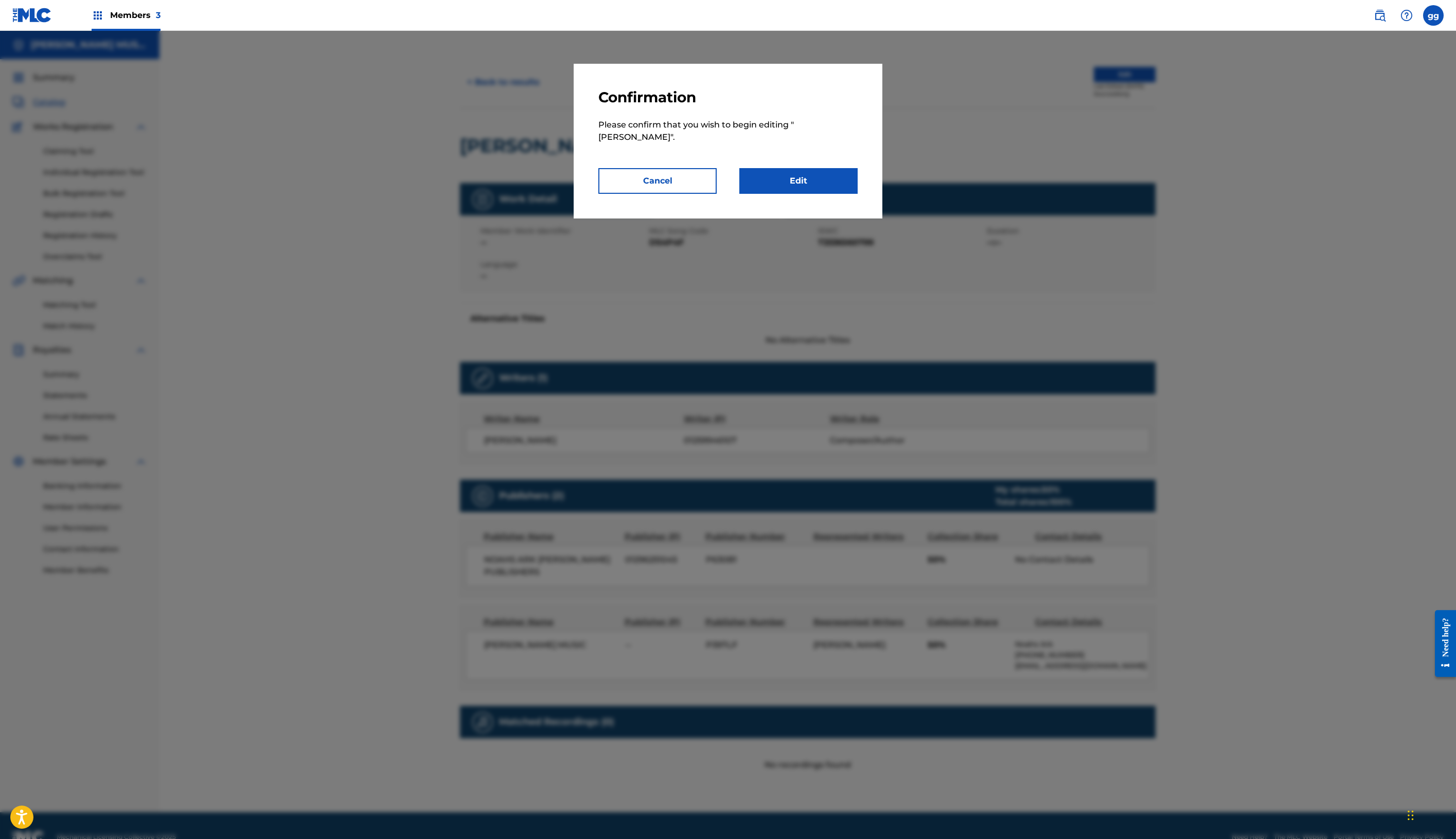
click at [858, 194] on link "Edit" at bounding box center [798, 181] width 118 height 25
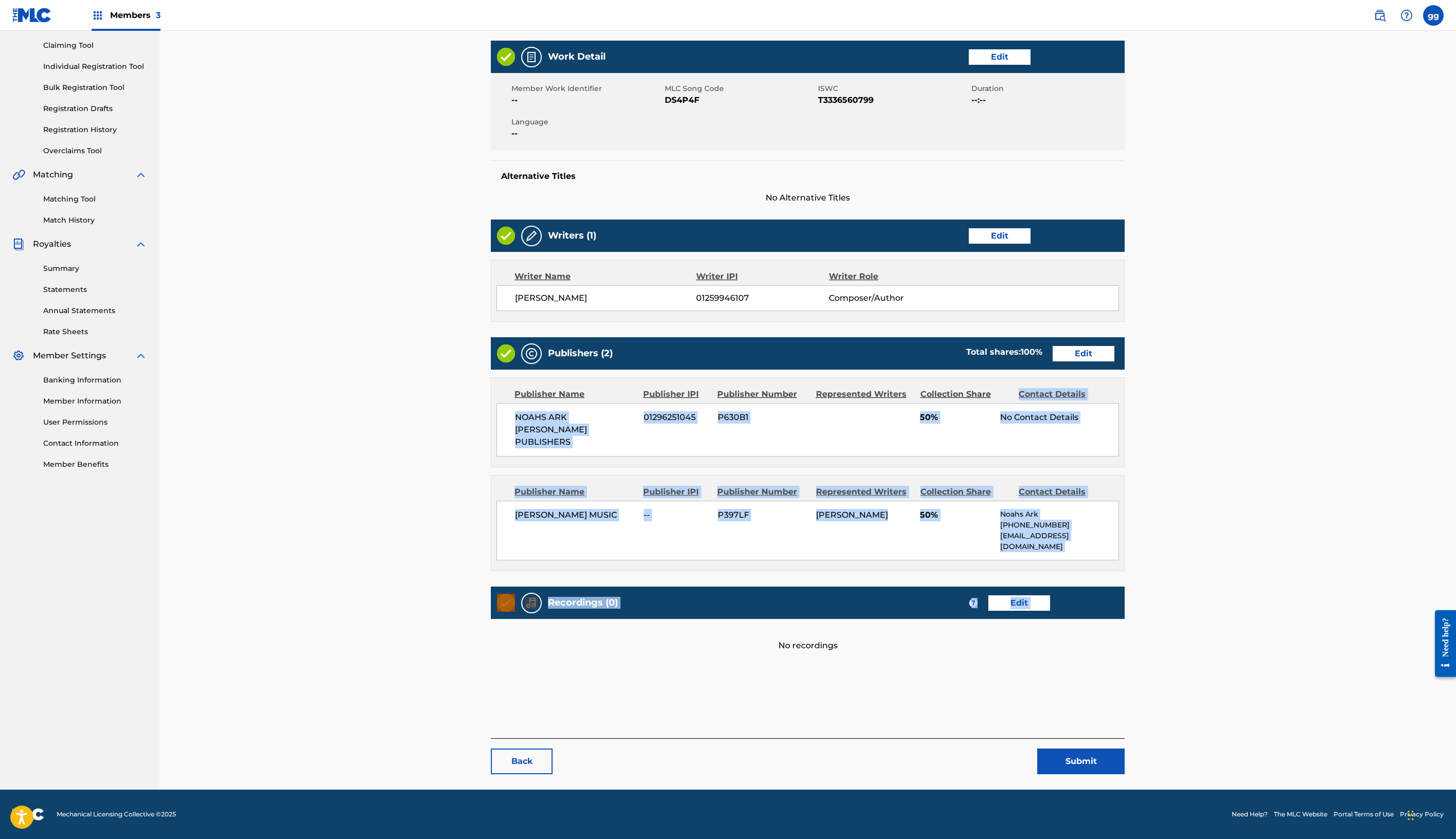
scroll to position [328, 0]
drag, startPoint x: 1317, startPoint y: 808, endPoint x: 1324, endPoint y: 803, distance: 8.6
click at [1125, 668] on div "Work Detail Edit Member Work Identifier -- MLC Song Code DS4P4F ISWC T333656079…" at bounding box center [808, 353] width 634 height 627
click at [1072, 668] on div "Work Detail Edit Member Work Identifier -- MLC Song Code DS4P4F ISWC T333656079…" at bounding box center [808, 353] width 634 height 627
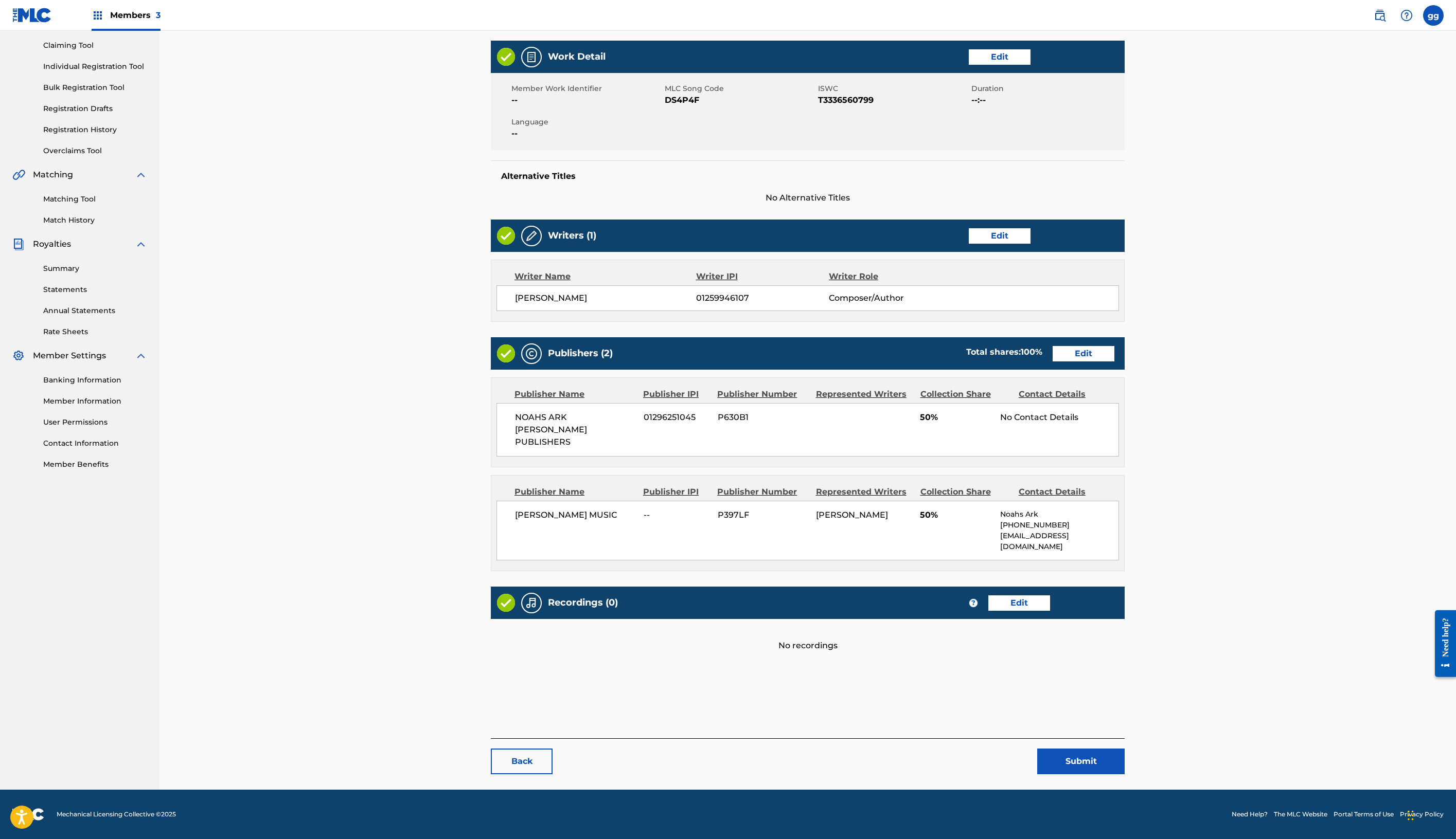
click at [1114, 361] on link "Edit" at bounding box center [1083, 353] width 62 height 15
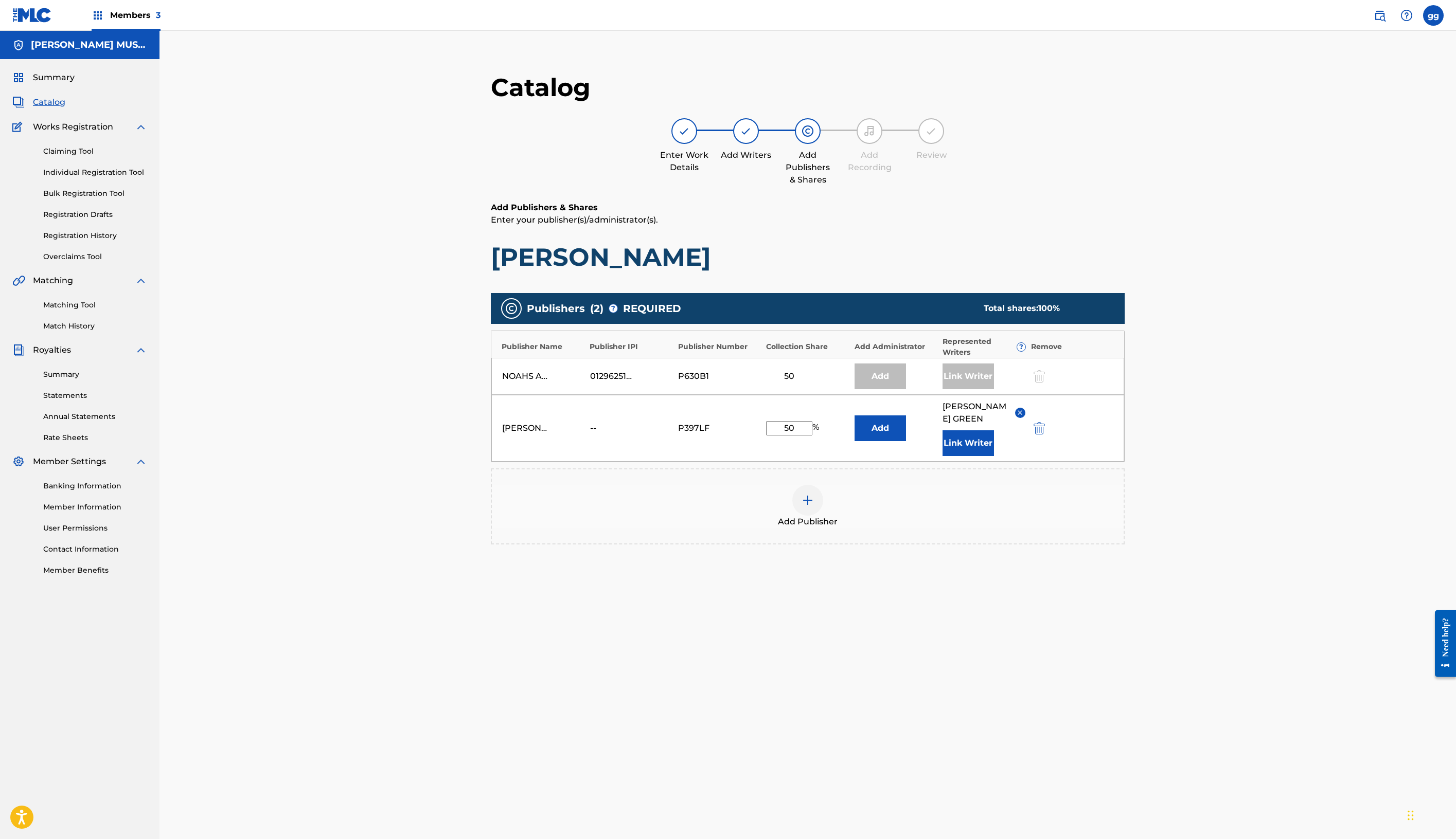
click at [1024, 417] on img at bounding box center [1020, 413] width 8 height 8
click at [1045, 420] on img "submit" at bounding box center [1039, 414] width 11 height 13
click at [994, 389] on div "Link Writer" at bounding box center [968, 376] width 52 height 25
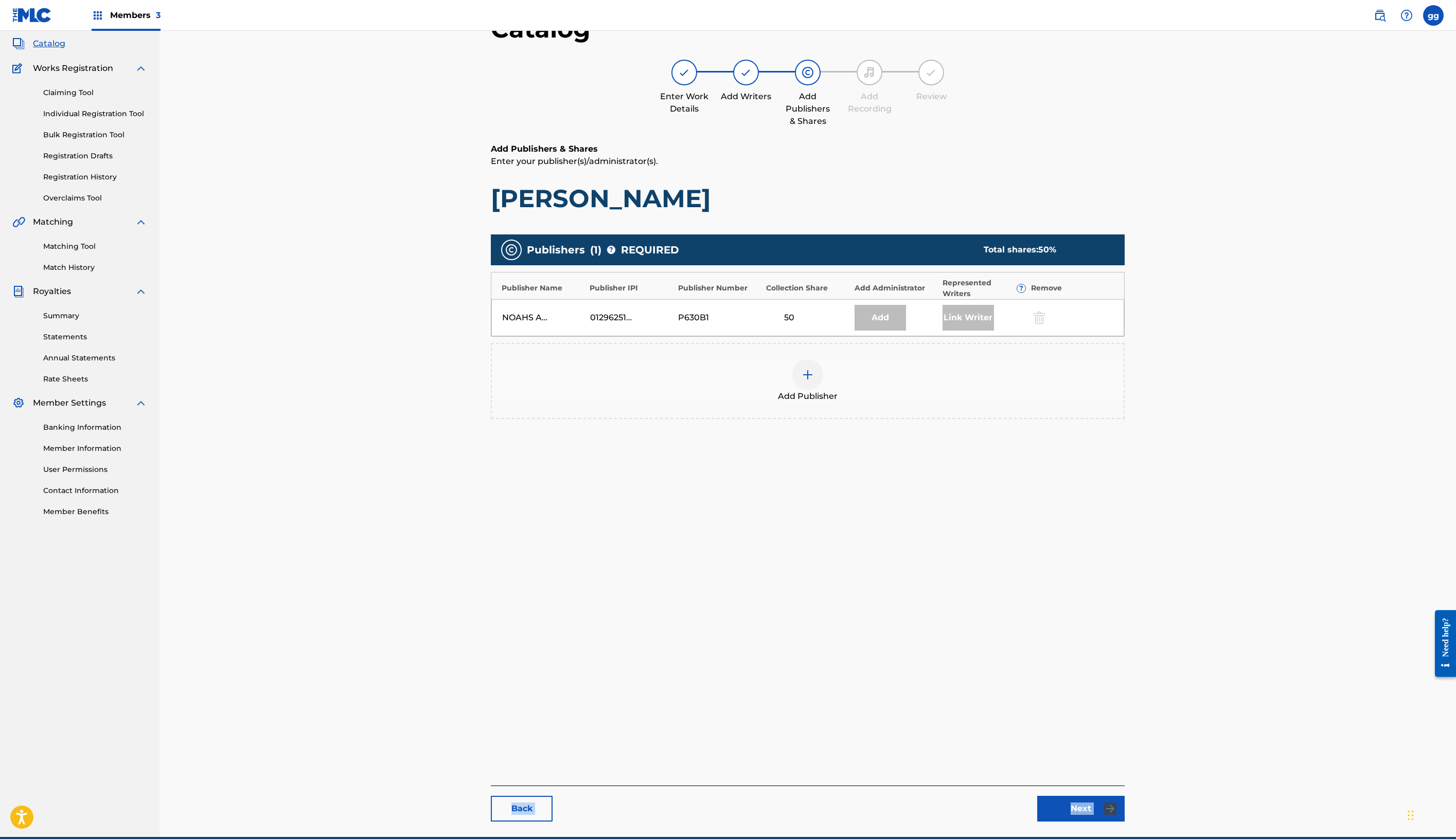
scroll to position [206, 0]
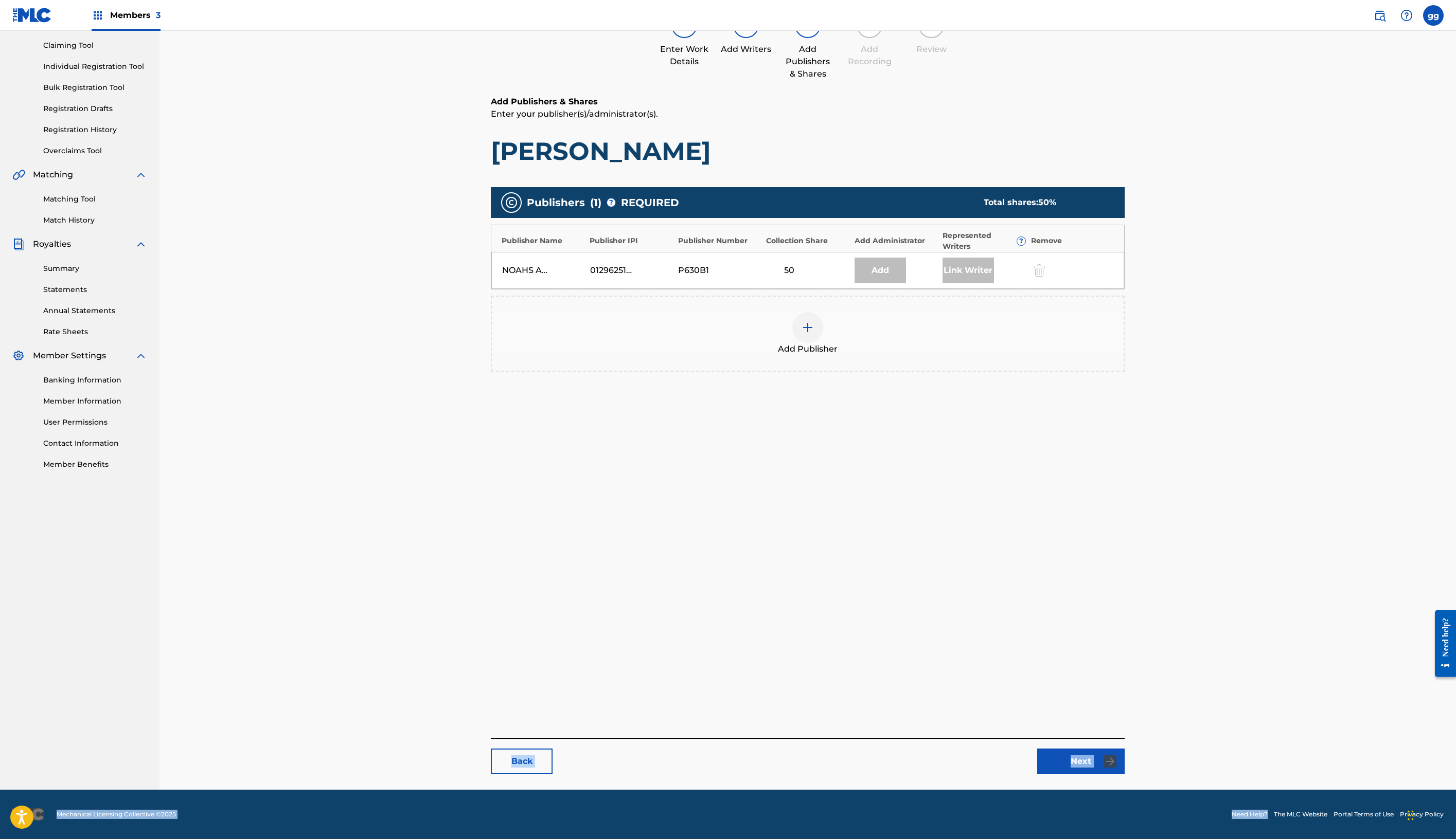
drag, startPoint x: 1093, startPoint y: 757, endPoint x: 1093, endPoint y: 828, distance: 71.0
click at [1093, 781] on div "Members 3 gg gg glenda green glendagreenma@gmail.com Notification Preferences P…" at bounding box center [728, 366] width 1456 height 945
click at [1125, 749] on link "Next" at bounding box center [1081, 761] width 87 height 25
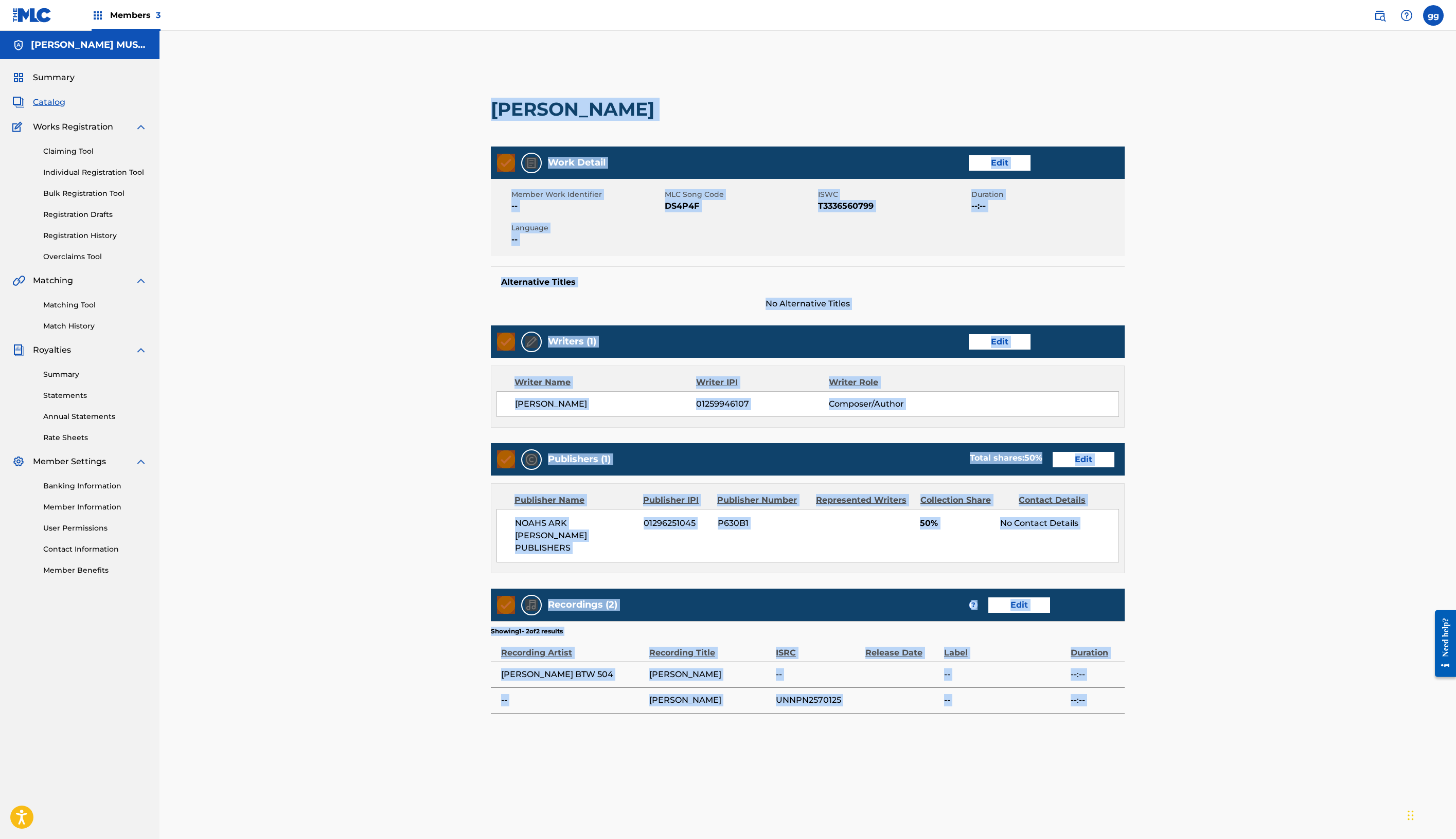
click at [887, 707] on div "Work Detail Edit Member Work Identifier -- MLC Song Code DS4P4F ISWC T333656079…" at bounding box center [808, 438] width 634 height 583
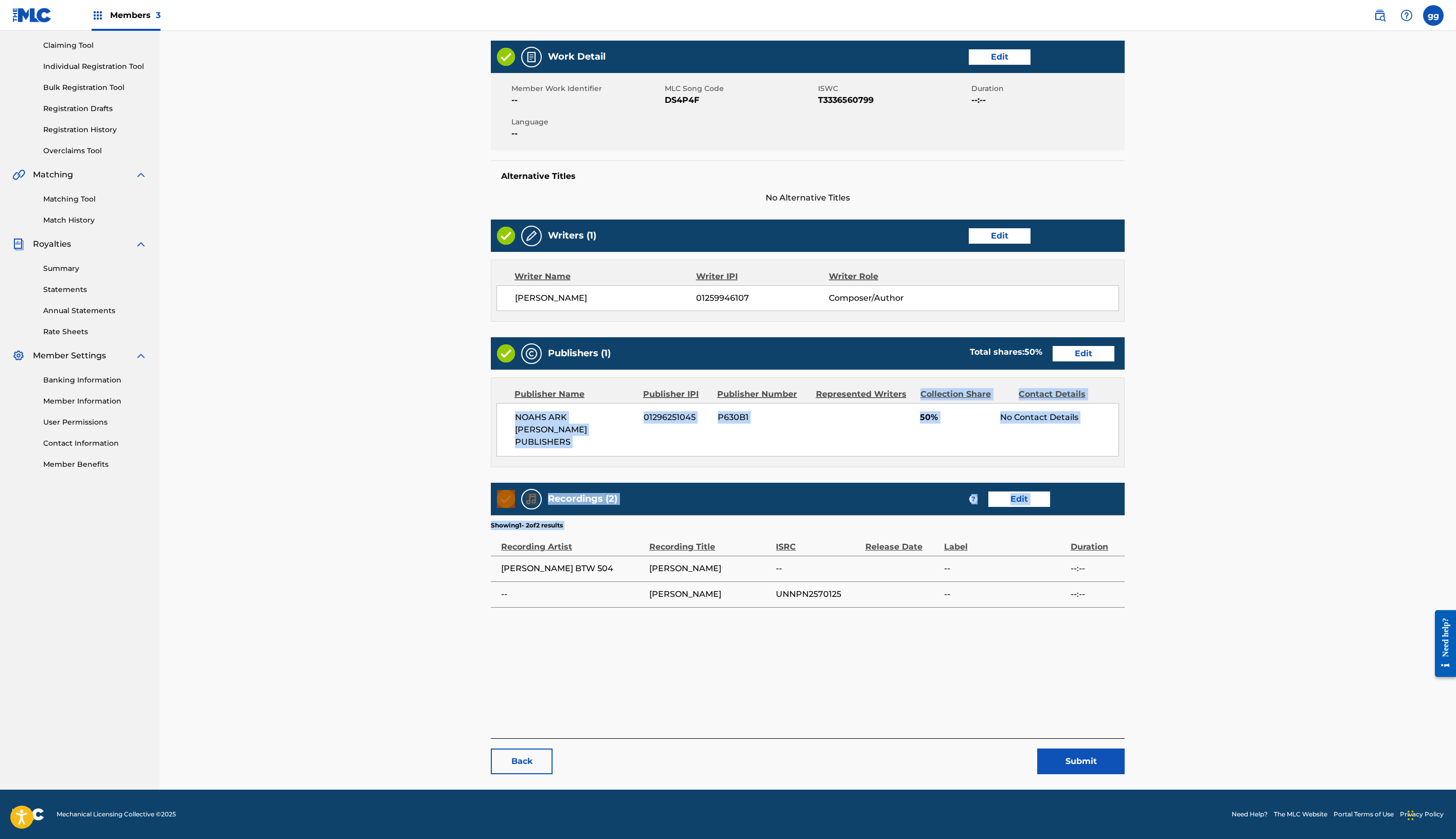
scroll to position [325, 0]
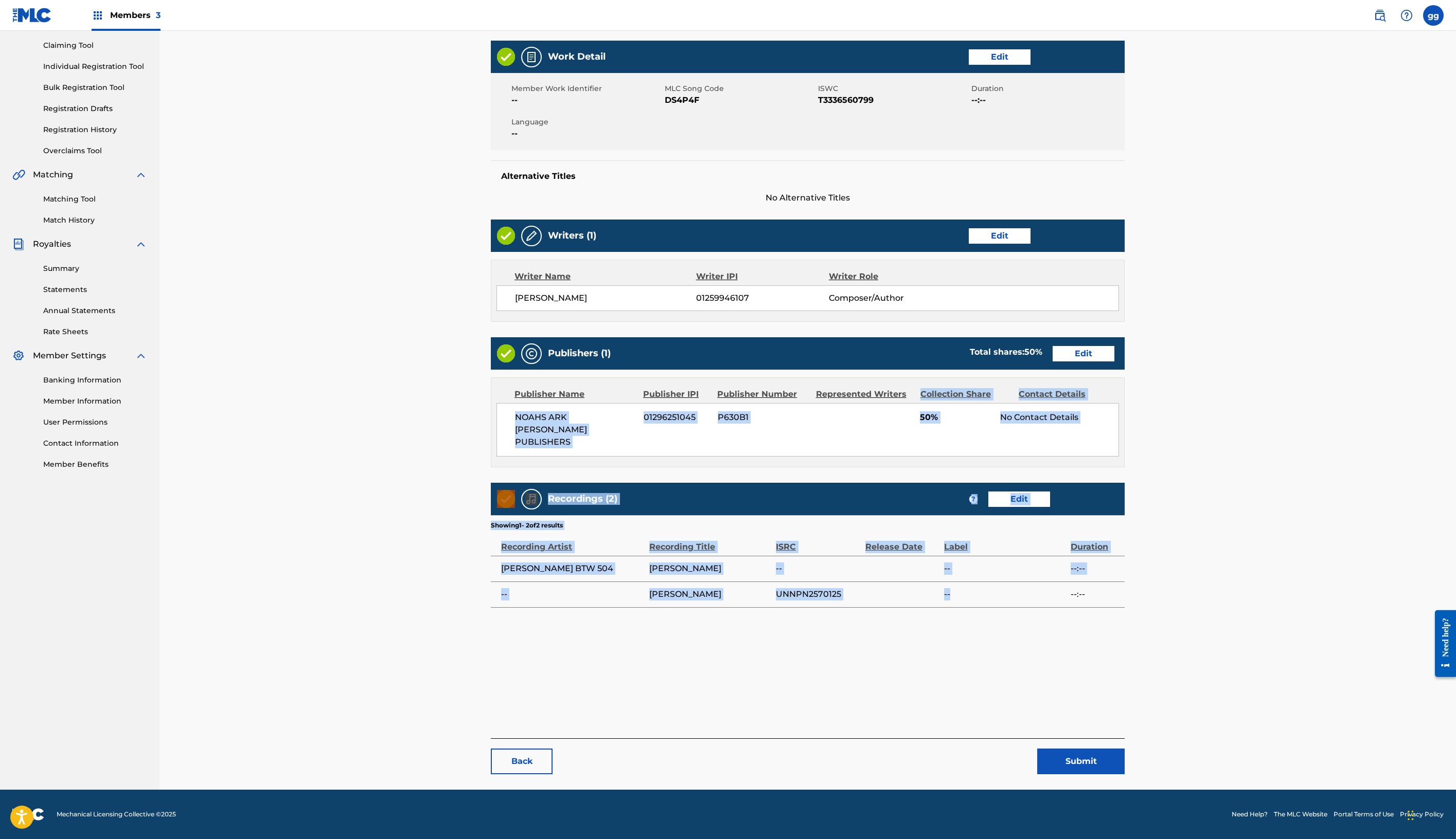
drag, startPoint x: 1163, startPoint y: 813, endPoint x: 1156, endPoint y: 807, distance: 9.2
click at [1125, 624] on div "Work Detail Edit Member Work Identifier -- MLC Song Code DS4P4F ISWC T333656079…" at bounding box center [808, 332] width 634 height 583
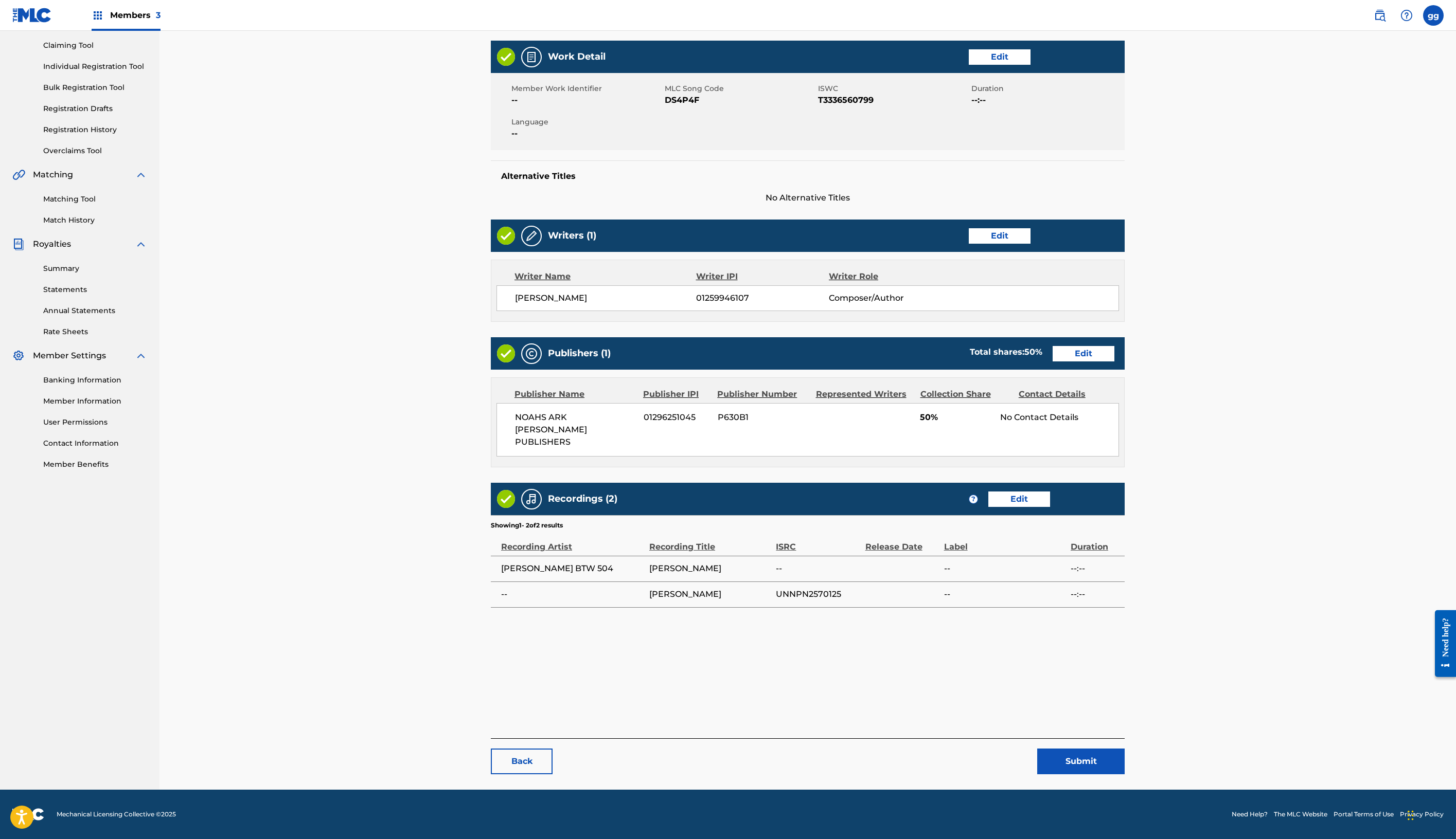
click at [1156, 688] on main "< Back DICK GRIPPER Work Detail Edit Member Work Identifier -- MLC Song Code DS…" at bounding box center [808, 370] width 696 height 839
drag, startPoint x: 1156, startPoint y: 796, endPoint x: 1156, endPoint y: 845, distance: 49.0
click at [1156, 734] on html "Accessibility Screen-Reader Guide, Feedback, and Issue Reporting | New window M…" at bounding box center [728, 313] width 1456 height 839
click at [1042, 738] on div "Back Submit" at bounding box center [808, 756] width 634 height 36
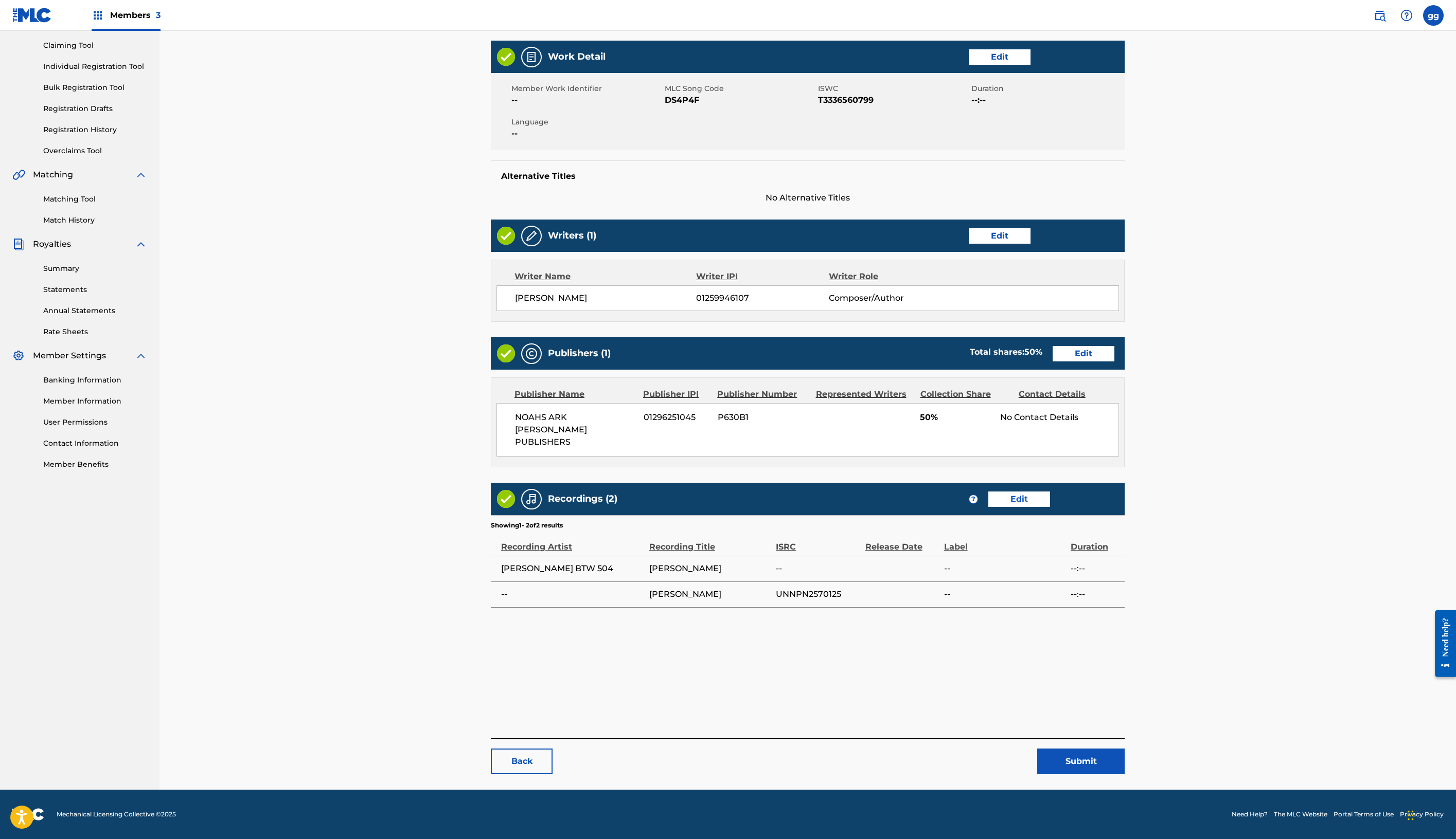
click at [1125, 749] on button "Submit" at bounding box center [1081, 761] width 87 height 25
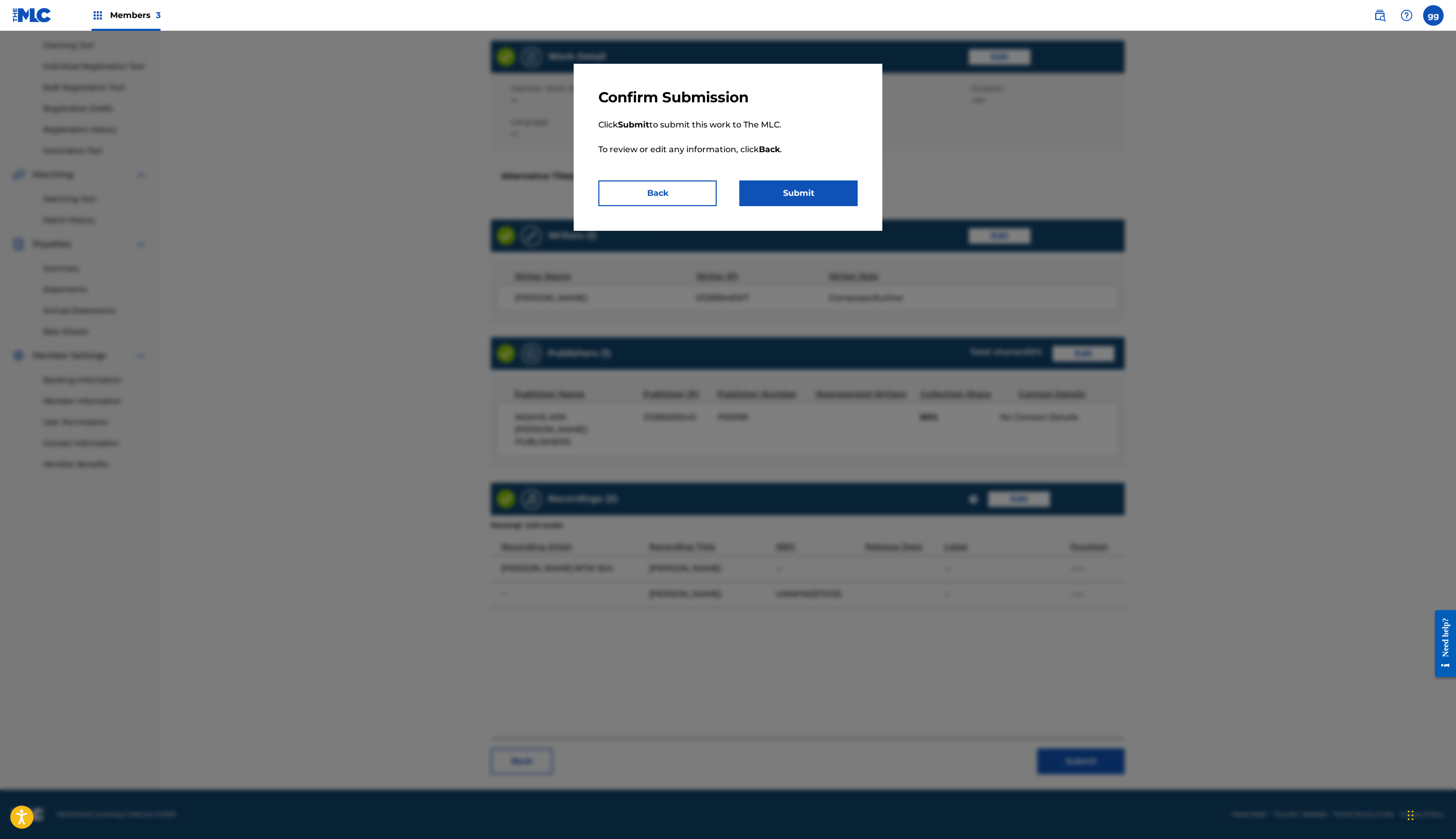
click at [858, 206] on button "Submit" at bounding box center [798, 193] width 118 height 25
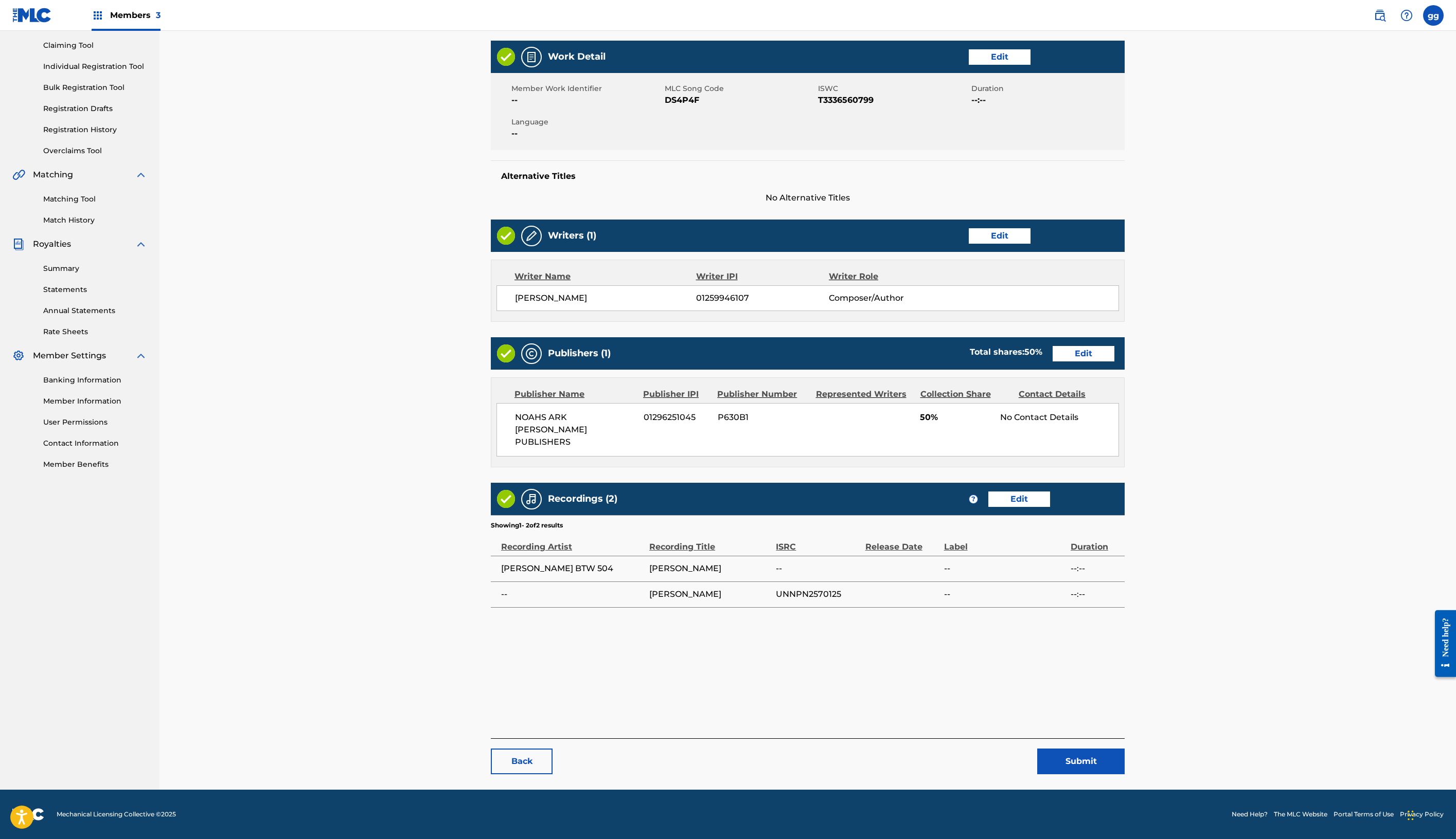
click at [1156, 141] on main "< Back DICK GRIPPER Work Detail Edit Member Work Identifier -- MLC Song Code DS…" at bounding box center [808, 370] width 696 height 839
click at [1125, 749] on button "Submit" at bounding box center [1081, 761] width 87 height 25
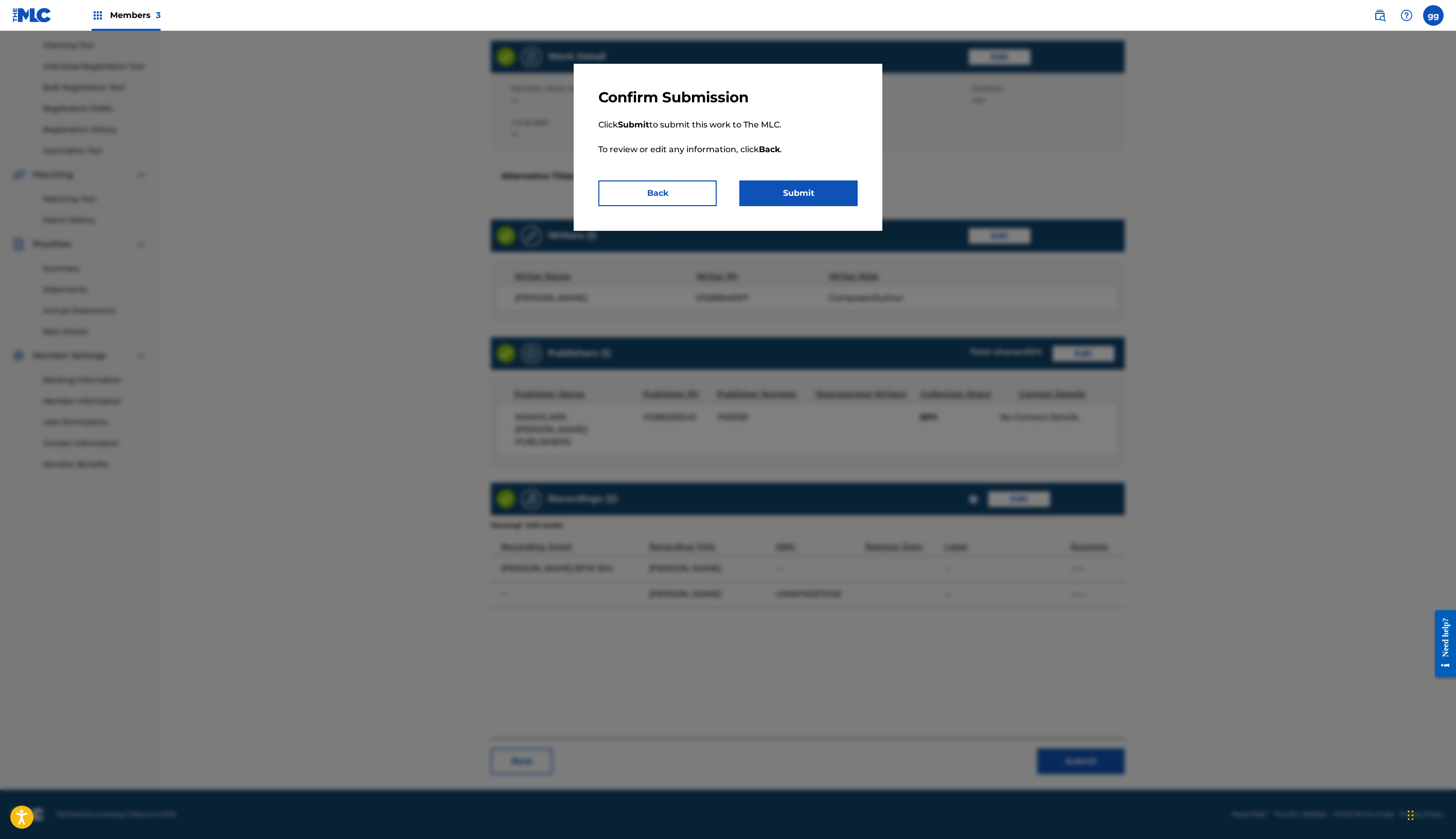
click at [852, 206] on button "Submit" at bounding box center [798, 193] width 118 height 25
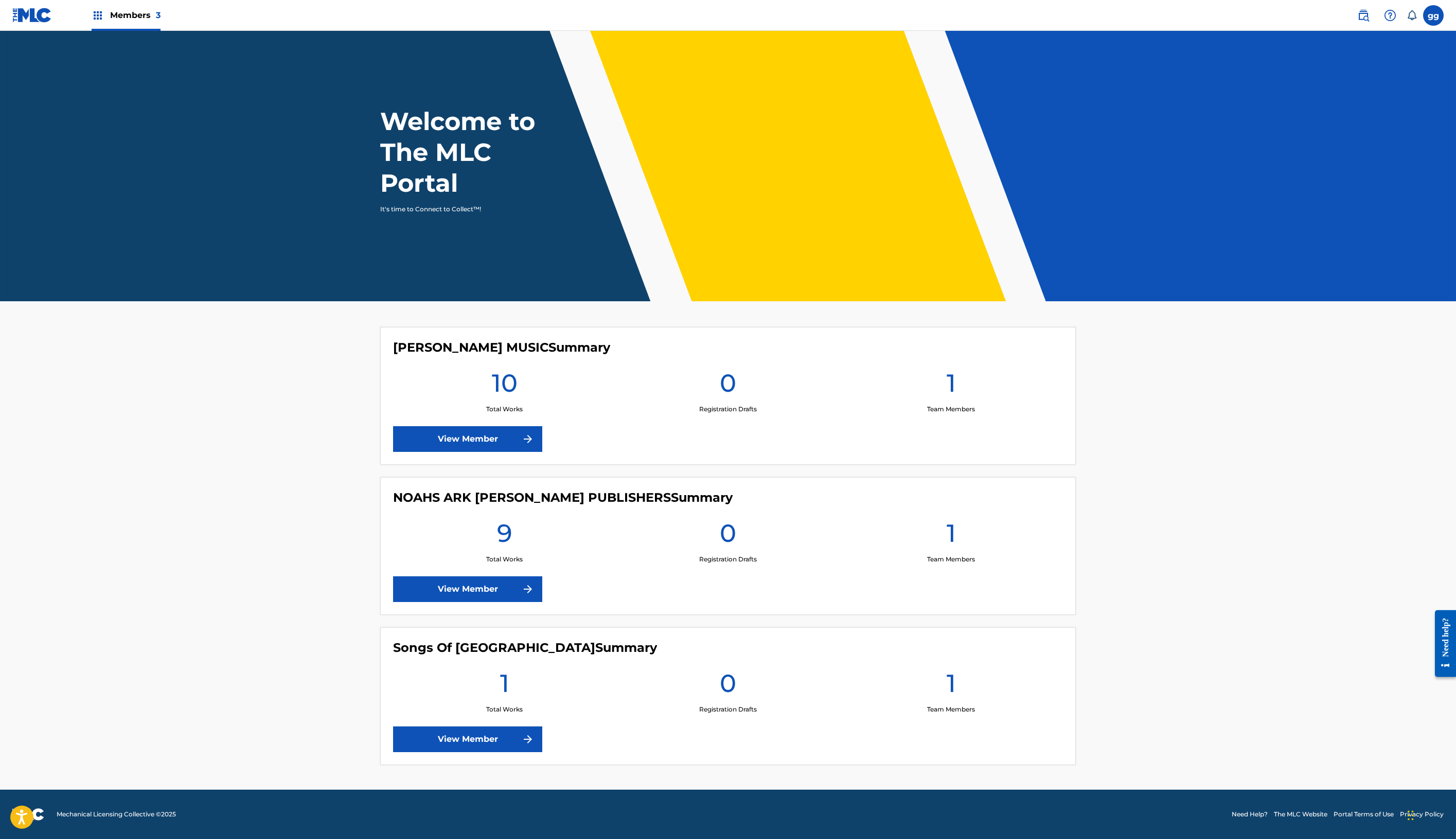
click at [492, 405] on h1 "10" at bounding box center [505, 386] width 25 height 37
click at [393, 452] on link "View Member" at bounding box center [468, 439] width 149 height 25
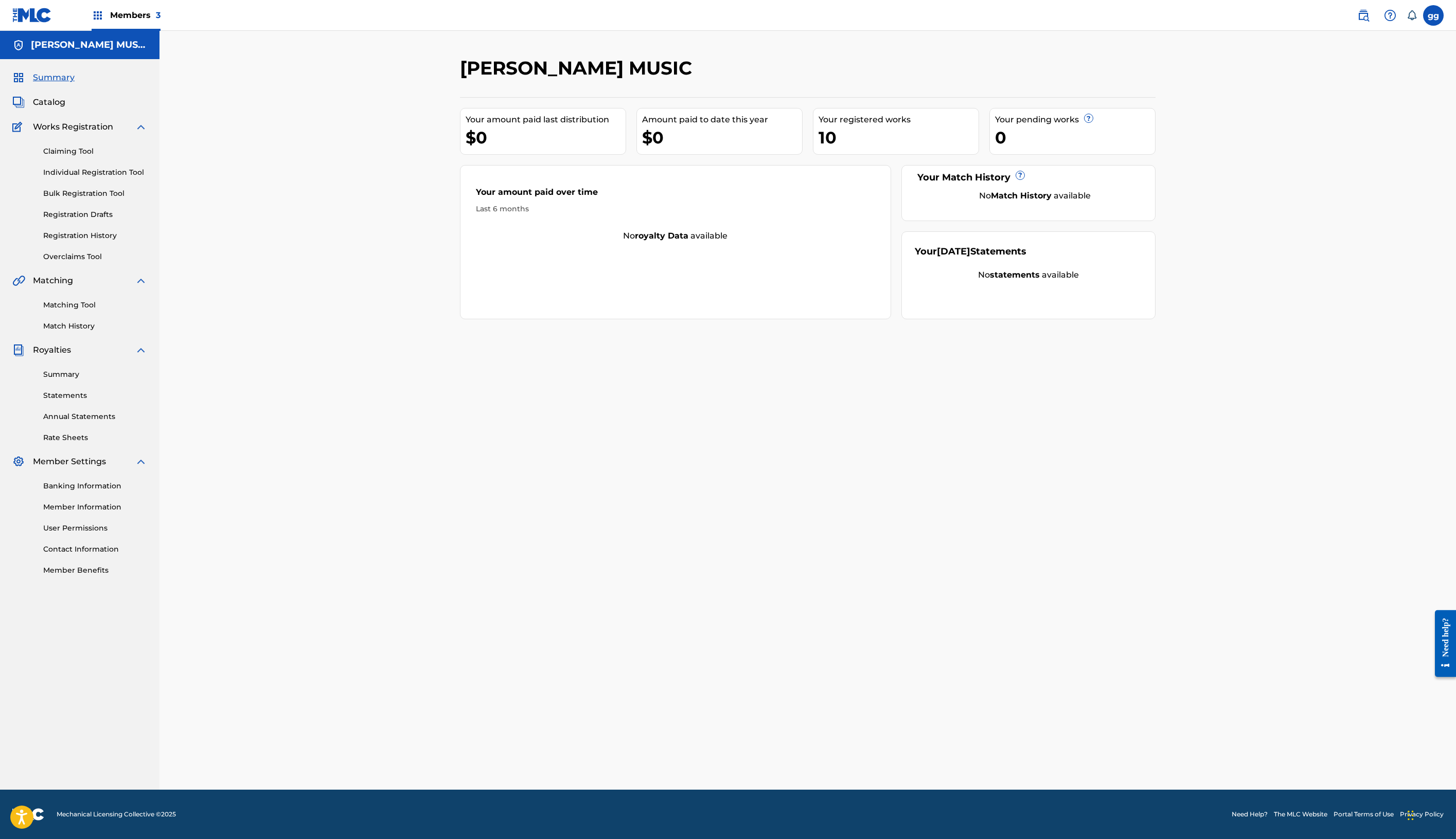
scroll to position [11, 0]
click at [65, 109] on span "Catalog" at bounding box center [49, 102] width 32 height 13
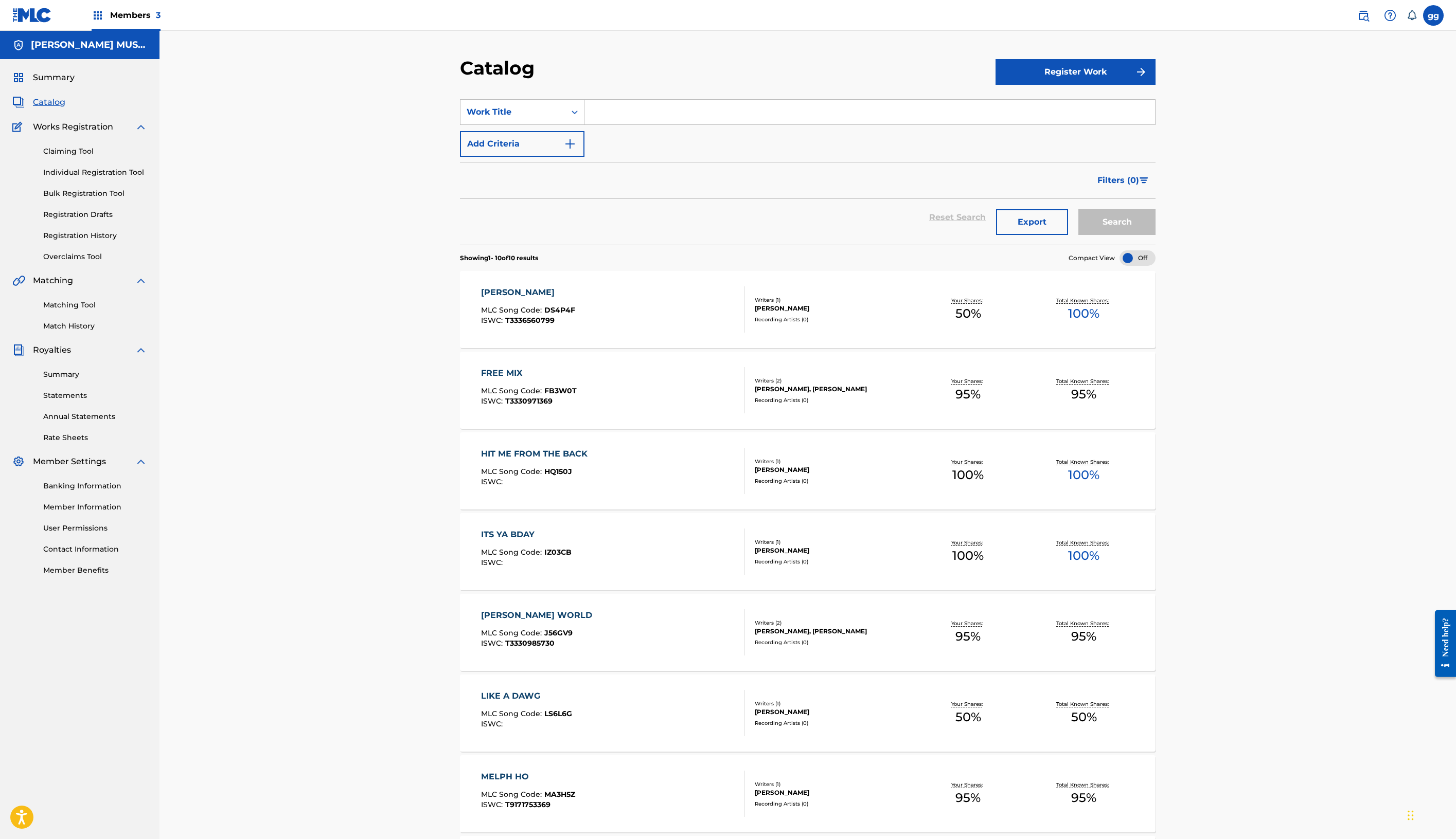
click at [645, 333] on div "[PERSON_NAME] MLC Song Code : DS4P4F ISWC : T3336560799" at bounding box center [613, 310] width 265 height 46
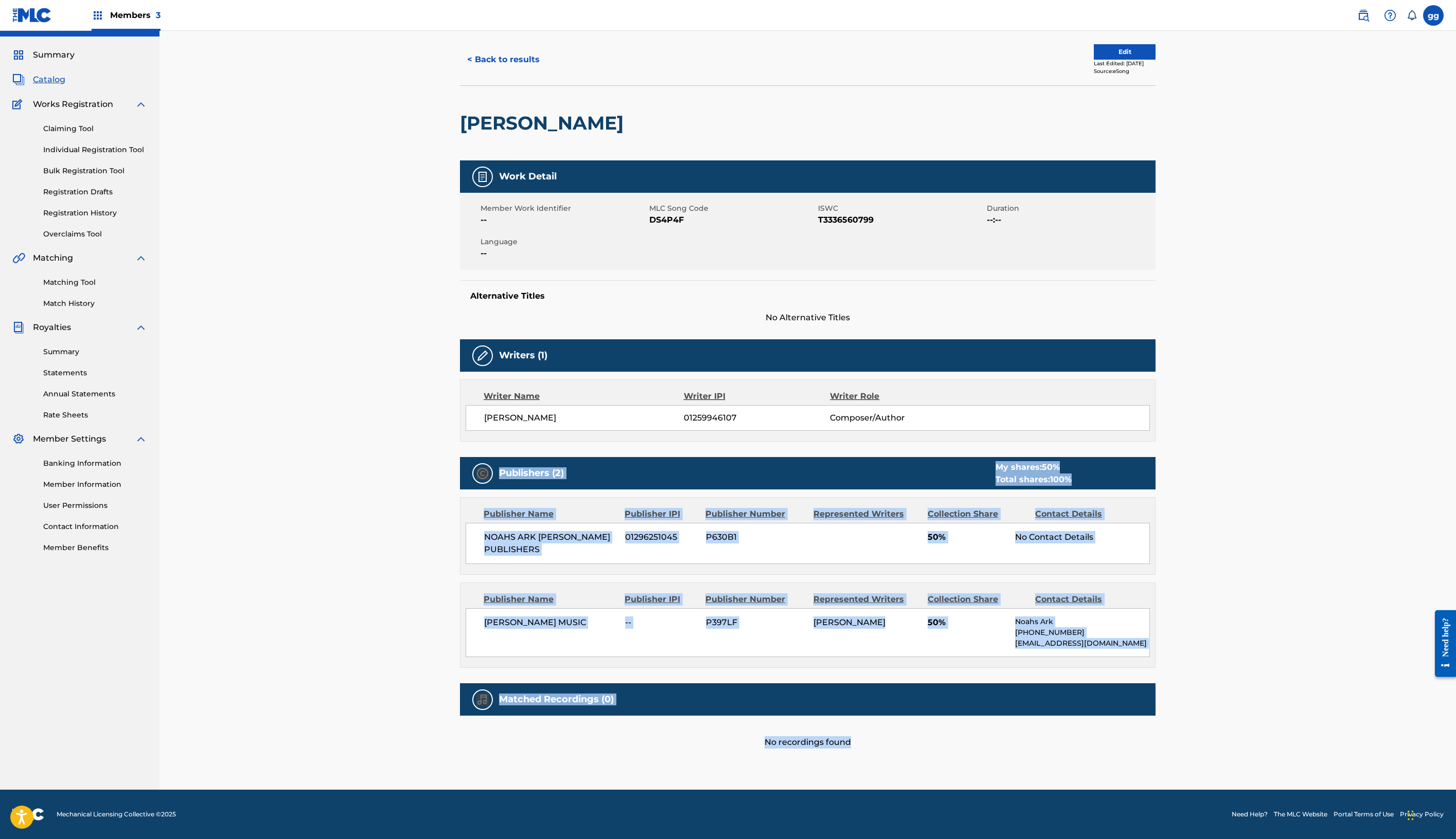
scroll to position [397, 0]
drag, startPoint x: 1015, startPoint y: 754, endPoint x: 991, endPoint y: 804, distance: 55.5
click at [991, 749] on div "Work Detail Member Work Identifier -- MLC Song Code DS4P4F ISWC T3336560799 Dur…" at bounding box center [808, 455] width 696 height 589
click at [957, 730] on div "Work Detail Member Work Identifier -- MLC Song Code DS4P4F ISWC T3336560799 Dur…" at bounding box center [808, 455] width 696 height 589
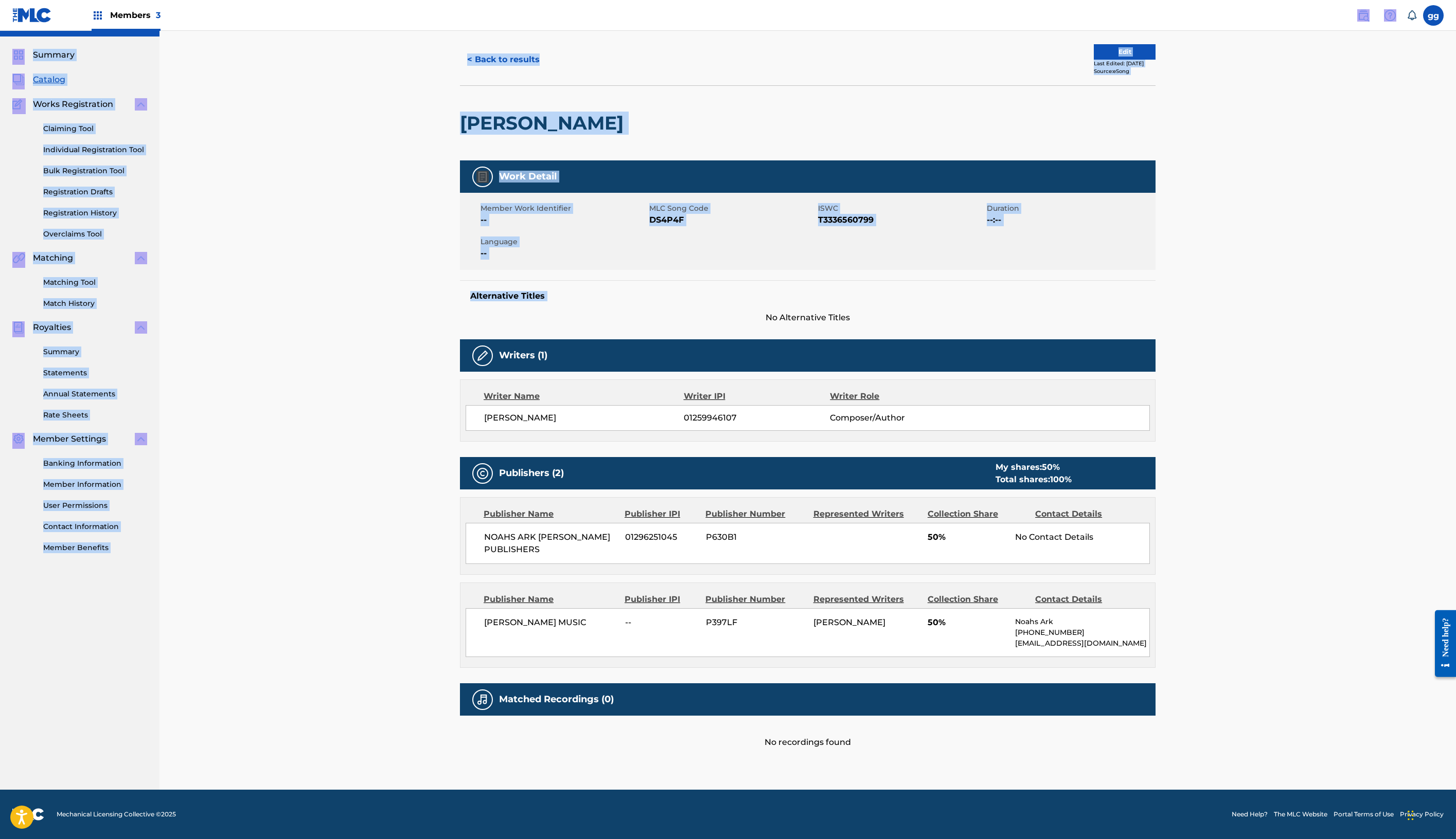
scroll to position [0, 0]
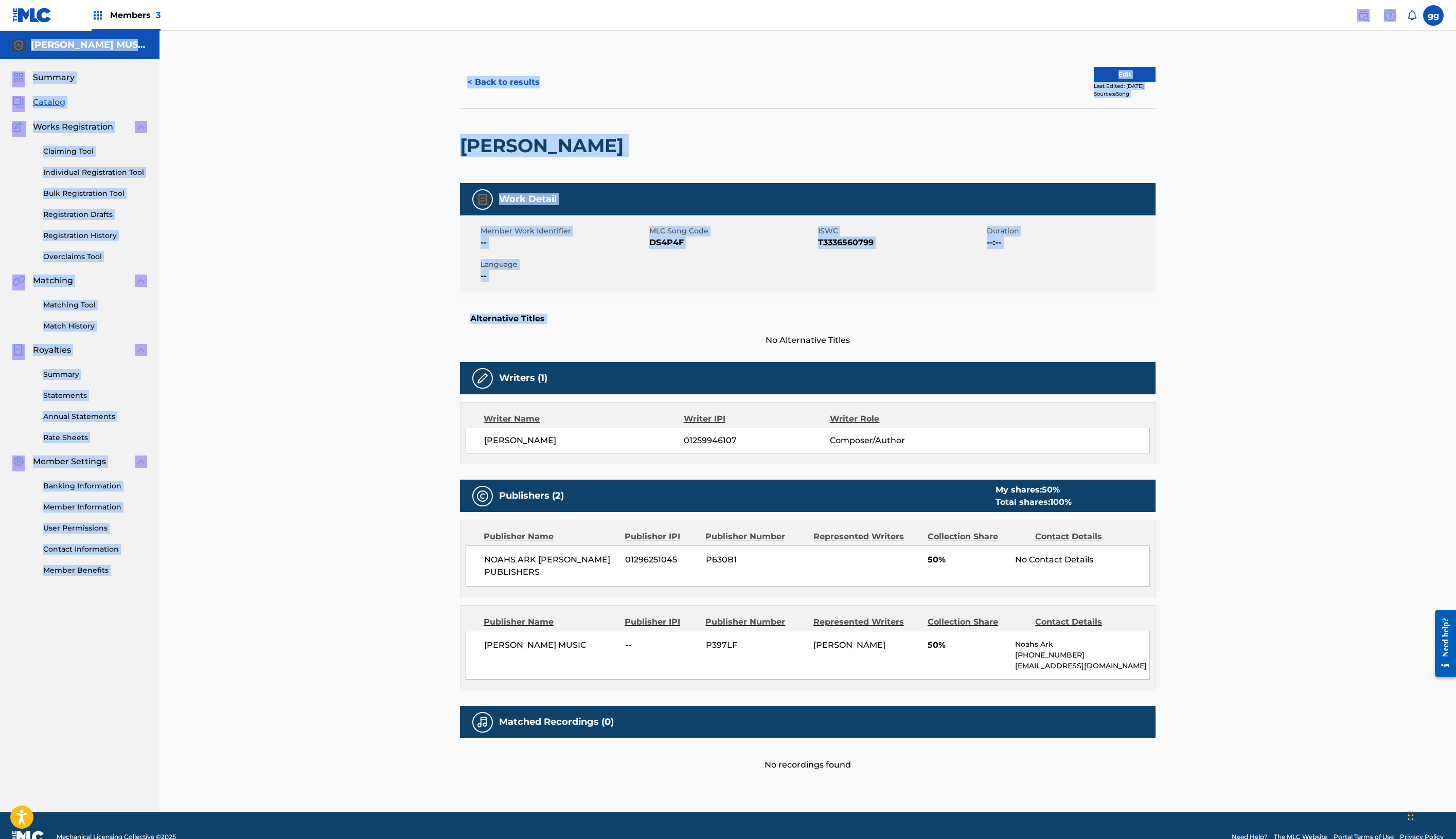
drag, startPoint x: 1227, startPoint y: 141, endPoint x: 1235, endPoint y: 15, distance: 126.3
click at [1235, 15] on div "Members 3 gg gg glenda green glendagreenma@gmail.com Notification Preferences P…" at bounding box center [728, 431] width 1456 height 862
click at [1156, 97] on div "Edit Last Edited: August 26, 2025 Source: eSong" at bounding box center [981, 82] width 348 height 31
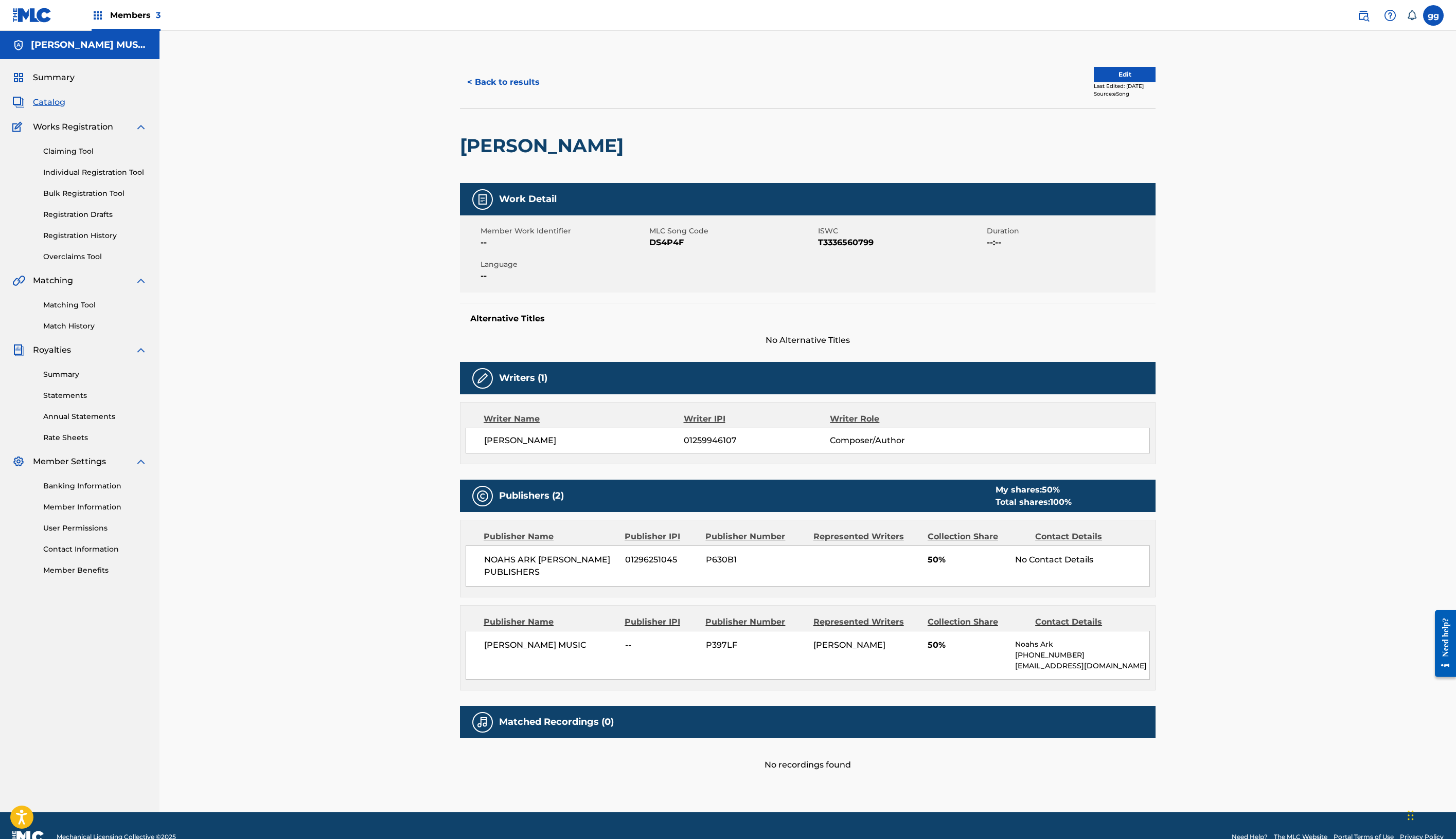
click at [1156, 82] on button "Edit" at bounding box center [1125, 74] width 62 height 15
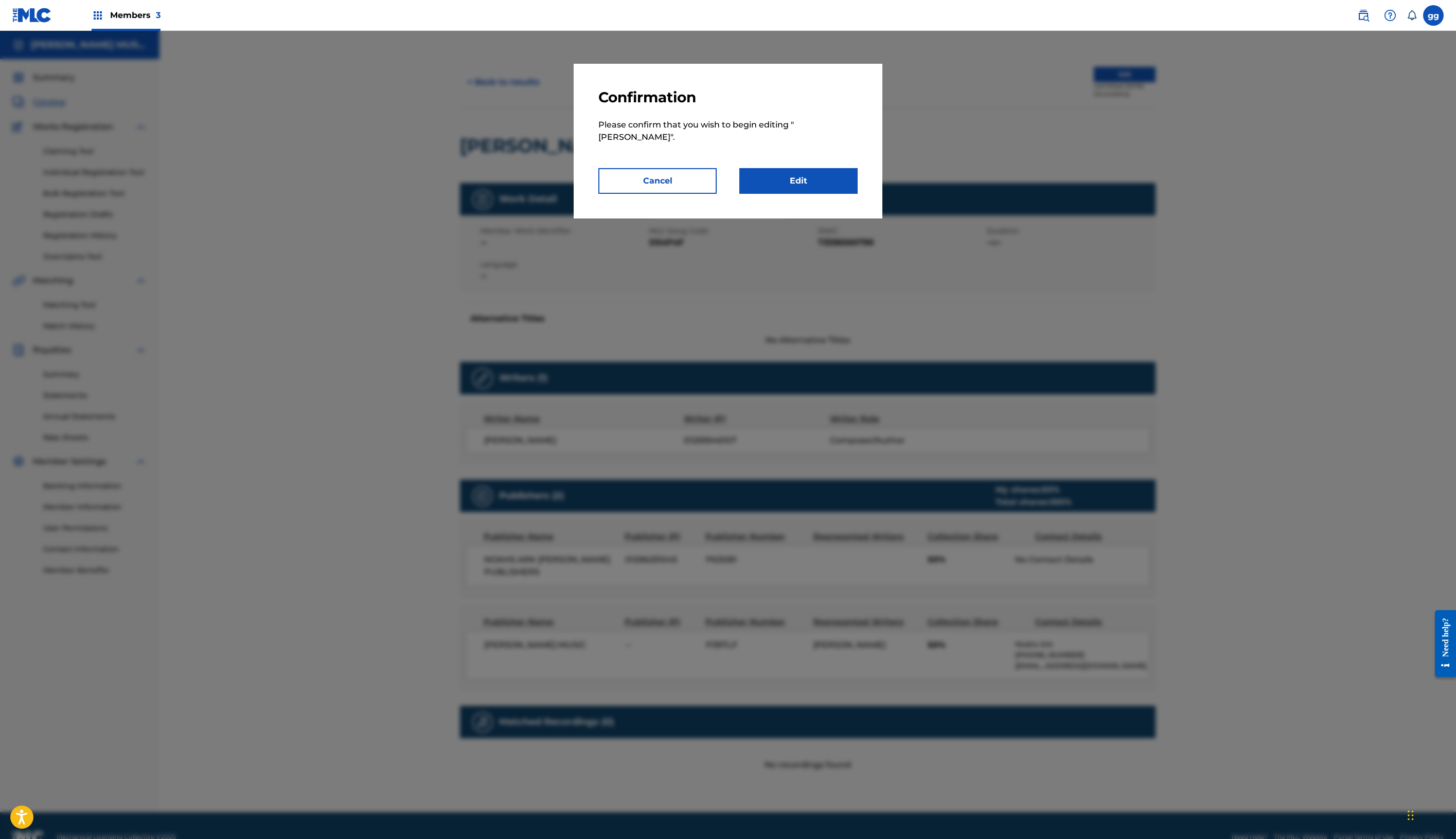
click at [851, 194] on link "Edit" at bounding box center [798, 181] width 118 height 25
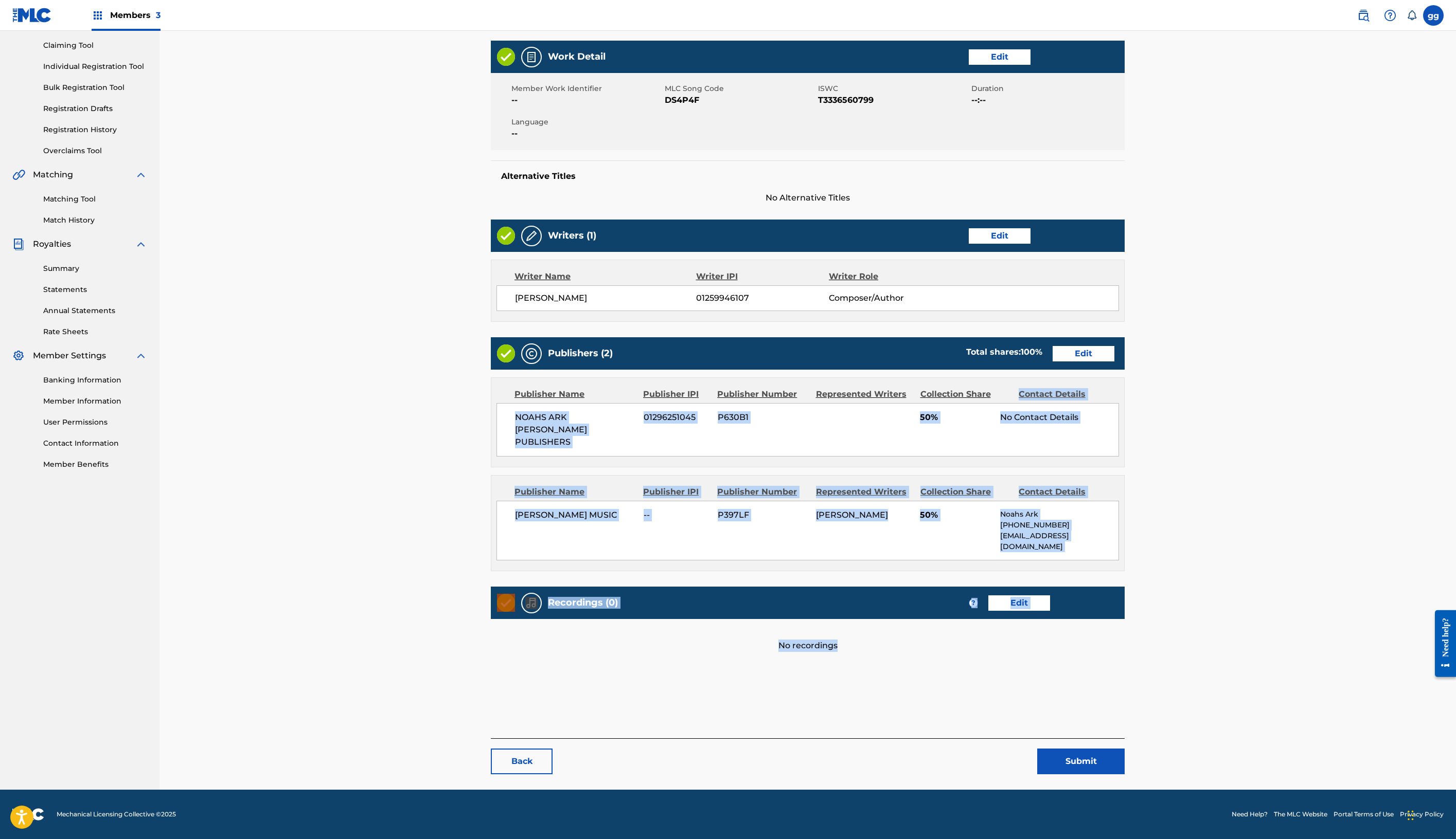
scroll to position [376, 0]
drag, startPoint x: 1331, startPoint y: 810, endPoint x: 1312, endPoint y: 818, distance: 20.6
click at [1125, 668] on div "Work Detail Edit Member Work Identifier -- MLC Song Code DS4P4F ISWC T333656079…" at bounding box center [808, 353] width 634 height 627
click at [1156, 647] on main "< Back DICK GRIPPER Work Detail Edit Member Work Identifier -- MLC Song Code DS…" at bounding box center [808, 370] width 696 height 839
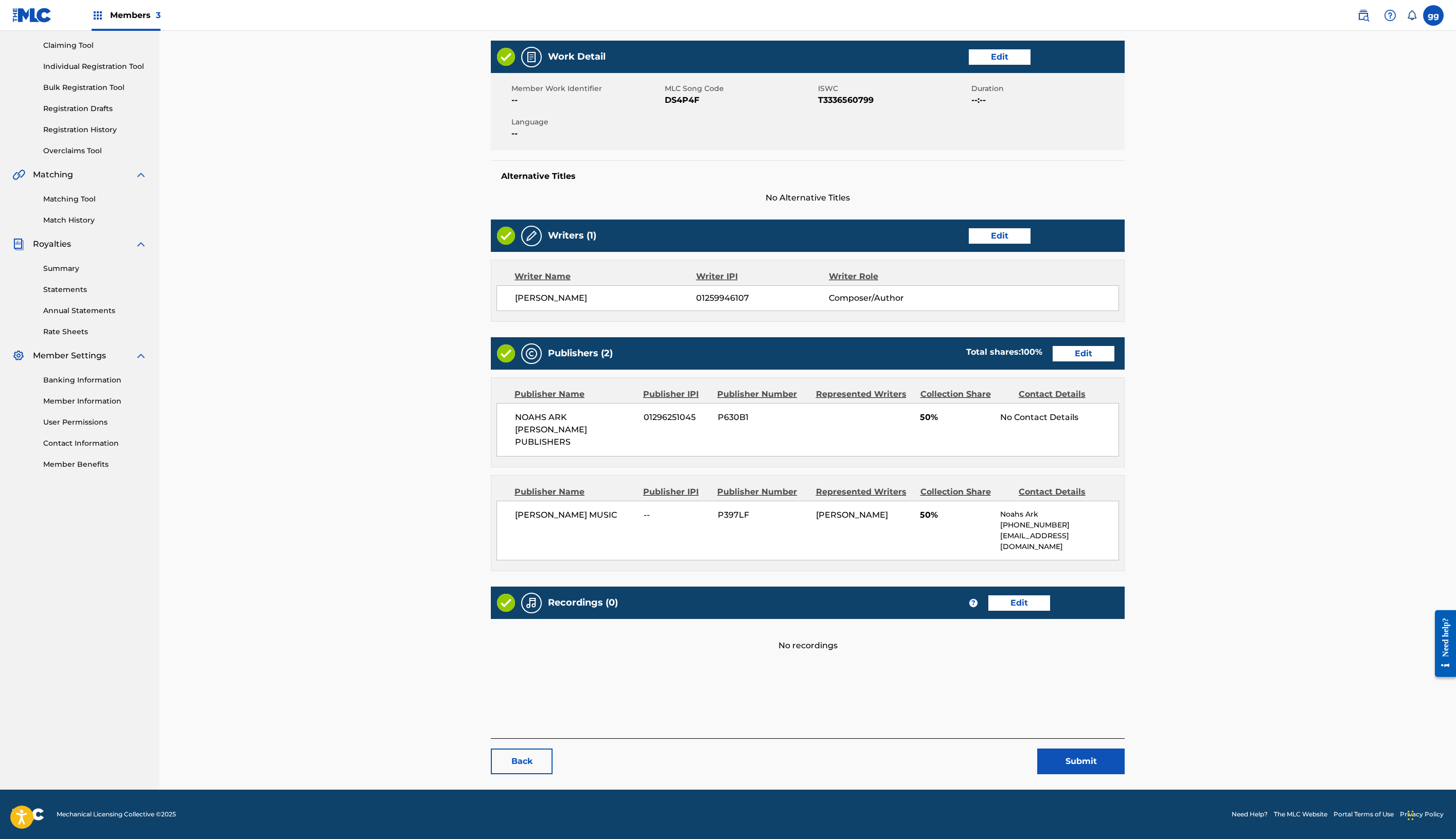
click at [1114, 361] on link "Edit" at bounding box center [1083, 353] width 62 height 15
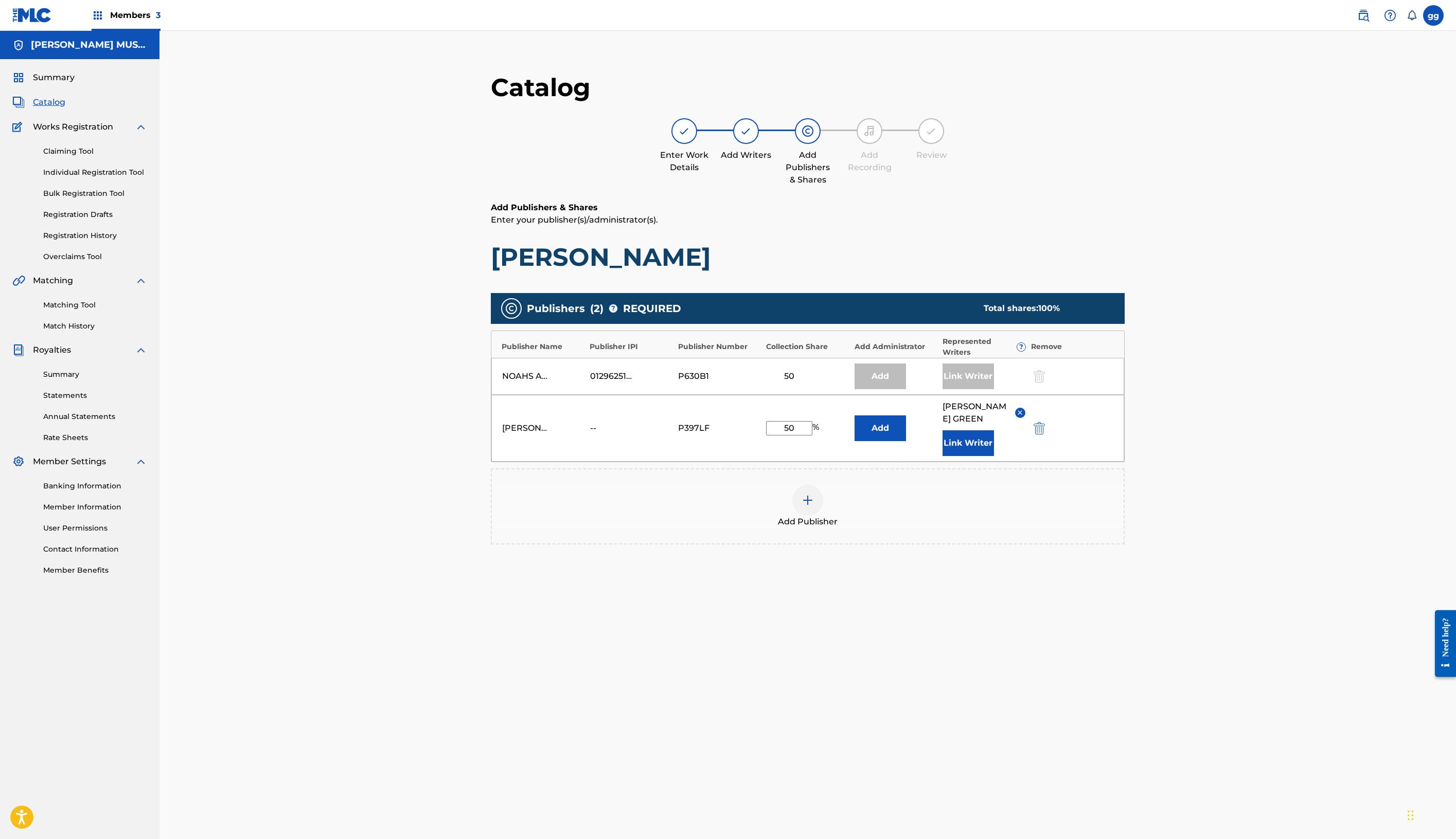
click at [1024, 417] on img at bounding box center [1020, 413] width 8 height 8
click at [812, 421] on input "50" at bounding box center [789, 414] width 46 height 14
click at [1125, 523] on div "Publishers ( 2 ) ? REQUIRED Total shares: 50 % Publisher Name Publisher IPI Pub…" at bounding box center [808, 408] width 634 height 230
click at [1045, 423] on img "submit" at bounding box center [1039, 418] width 11 height 13
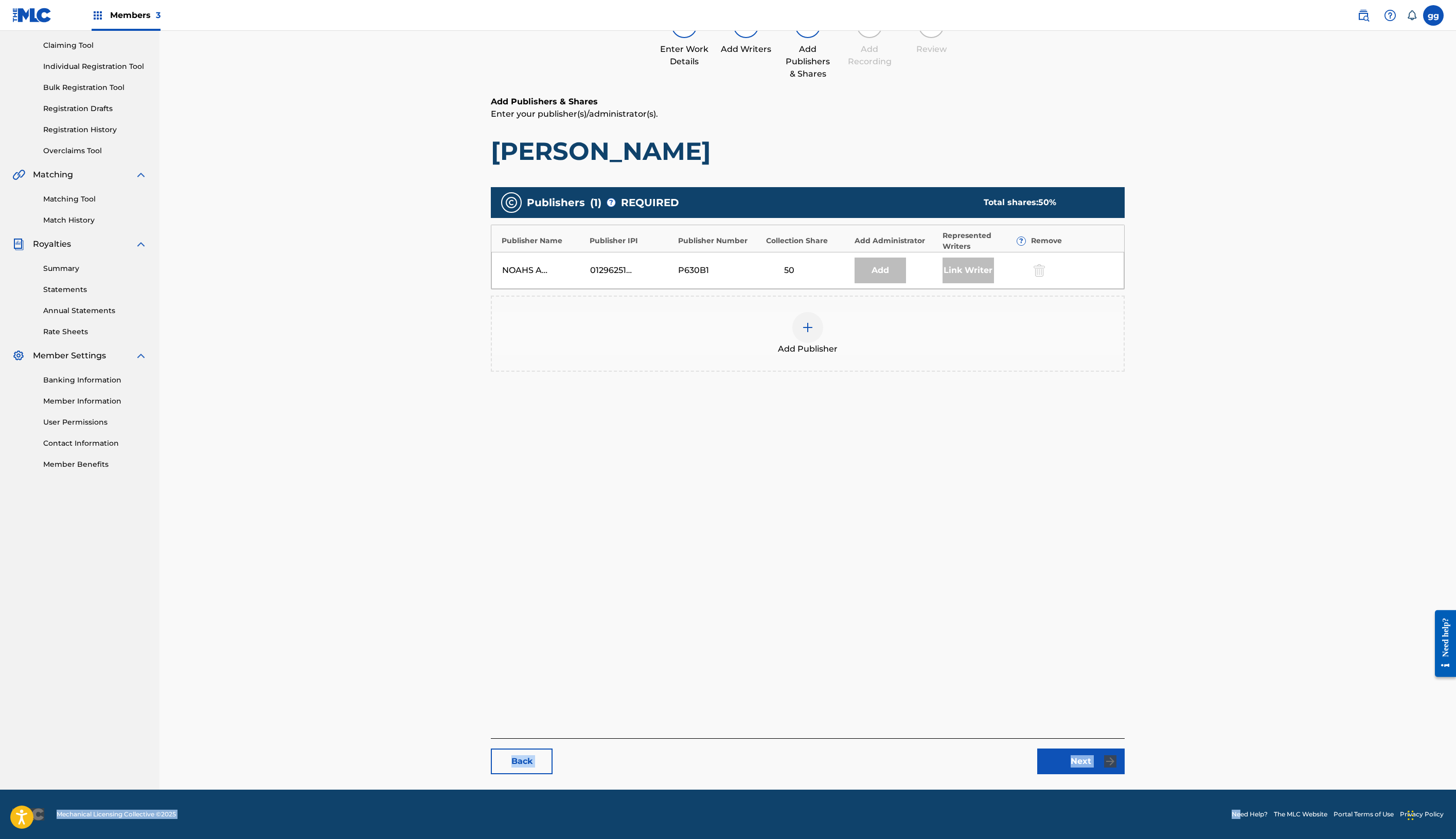
scroll to position [206, 0]
drag, startPoint x: 1125, startPoint y: 801, endPoint x: 1118, endPoint y: 887, distance: 86.3
click at [1118, 734] on html "Accessibility Screen-Reader Guide, Feedback, and Issue Reporting | New window M…" at bounding box center [728, 313] width 1456 height 839
click at [1125, 749] on link "Next" at bounding box center [1081, 761] width 87 height 25
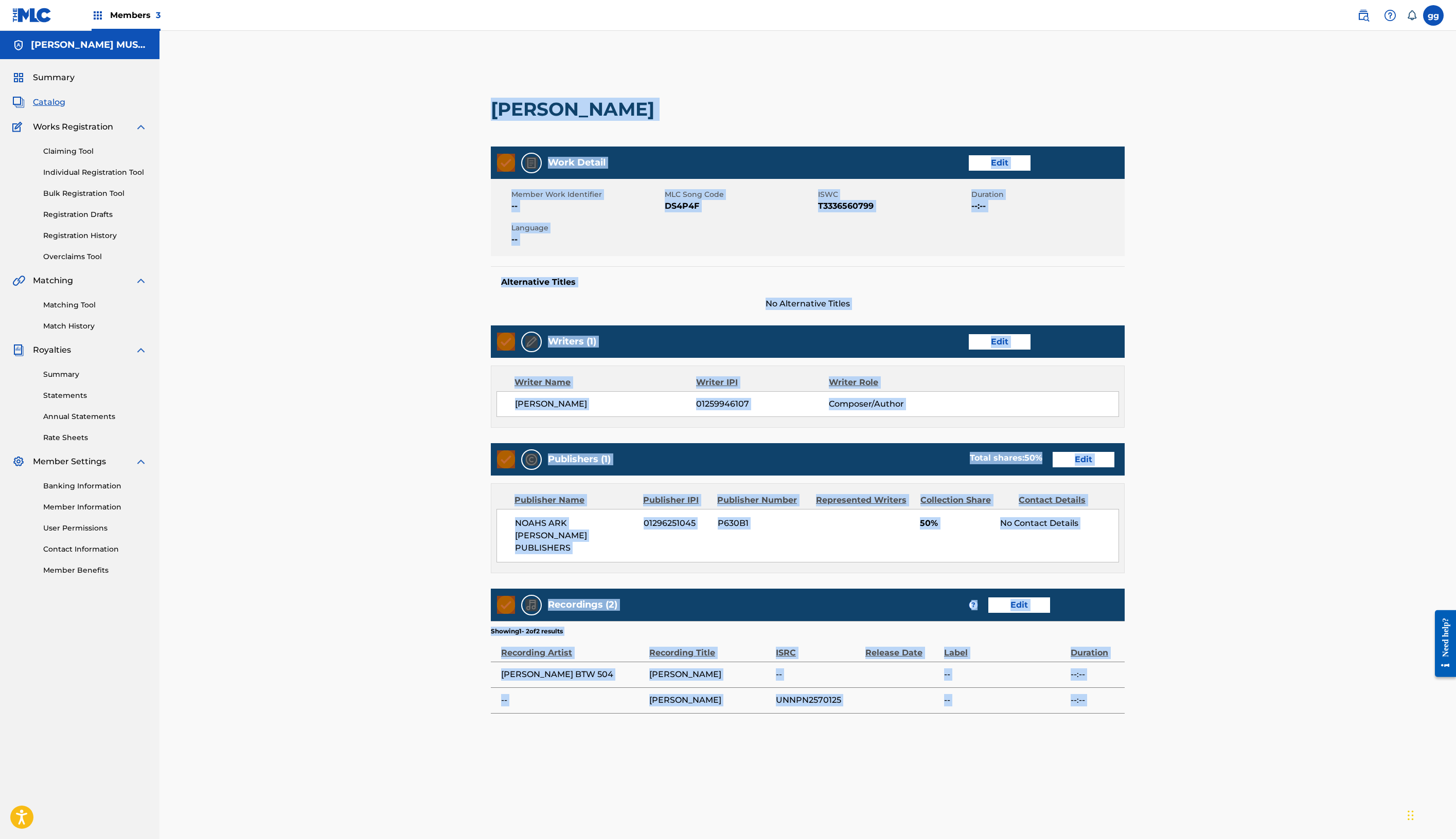
click at [1156, 776] on main "< Back DICK GRIPPER Work Detail Edit Member Work Identifier -- MLC Song Code DS…" at bounding box center [808, 475] width 696 height 839
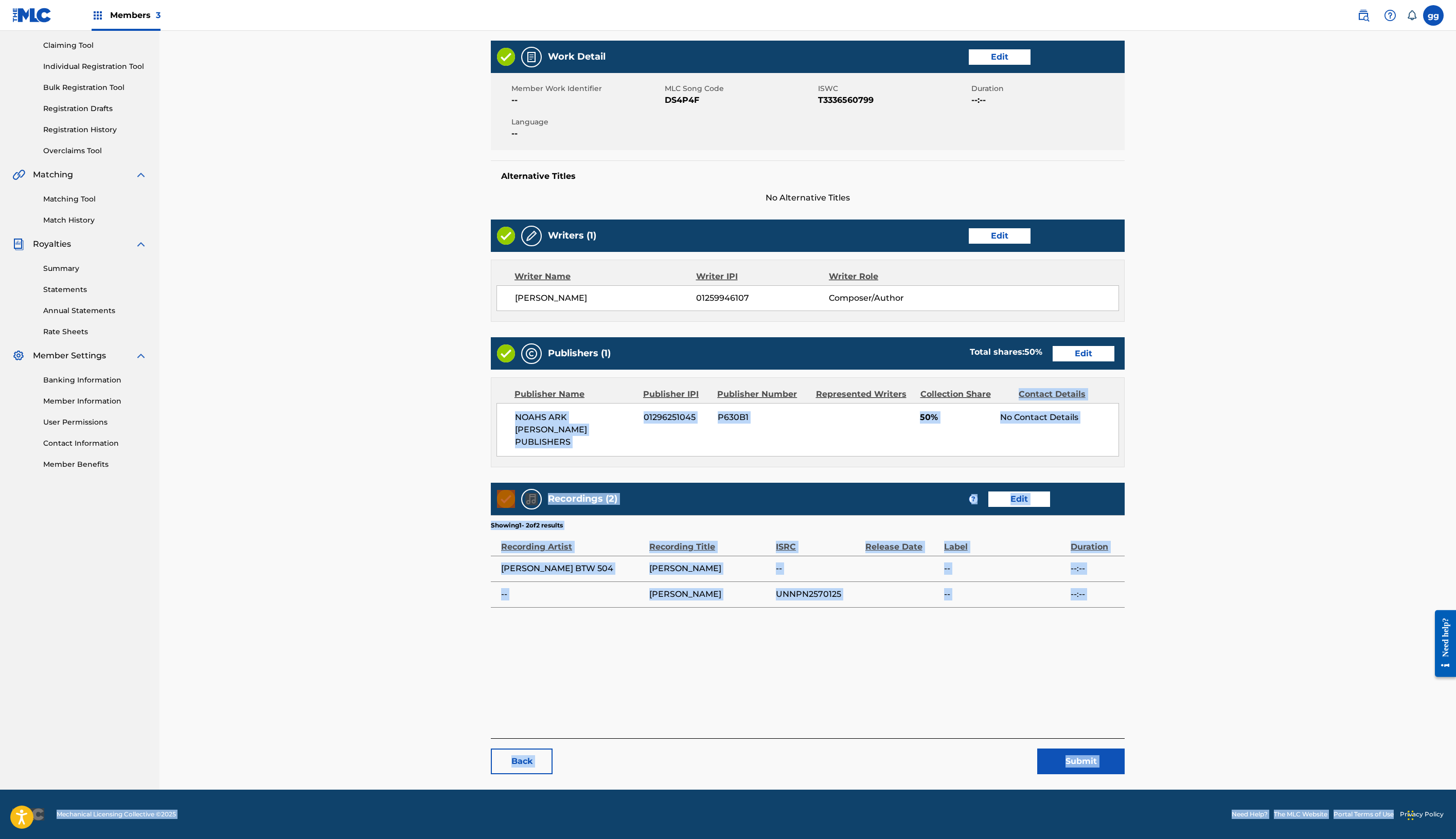
scroll to position [515, 0]
drag, startPoint x: 1314, startPoint y: 807, endPoint x: 1304, endPoint y: 890, distance: 83.6
click at [1304, 734] on html "Accessibility Screen-Reader Guide, Feedback, and Issue Reporting | New window M…" at bounding box center [728, 313] width 1456 height 839
click at [1125, 749] on button "Submit" at bounding box center [1081, 761] width 87 height 25
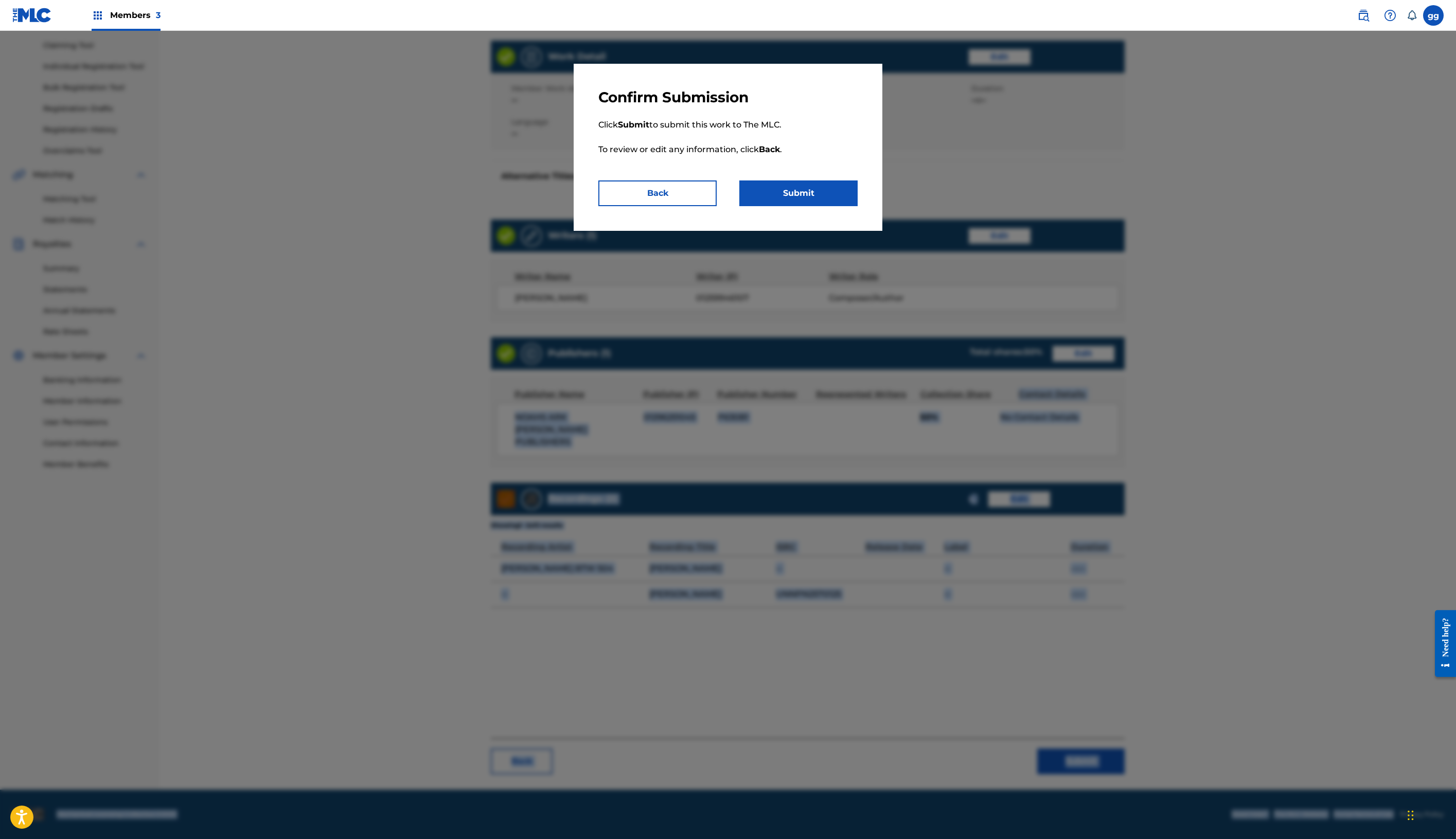
click at [858, 206] on button "Submit" at bounding box center [798, 193] width 118 height 25
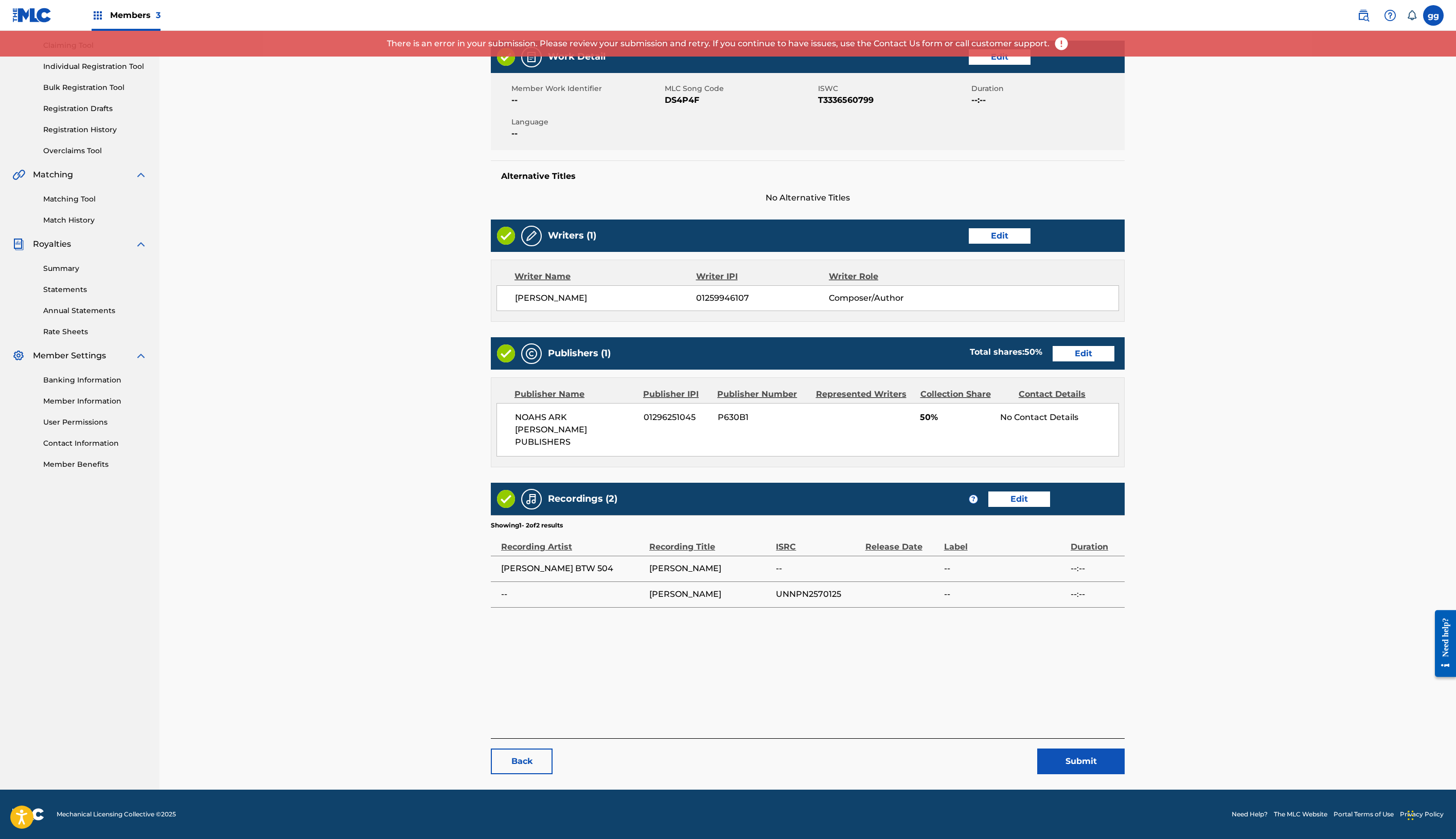
click at [460, 341] on main "< Back DICK GRIPPER Work Detail Edit Member Work Identifier -- MLC Song Code DS…" at bounding box center [808, 370] width 696 height 839
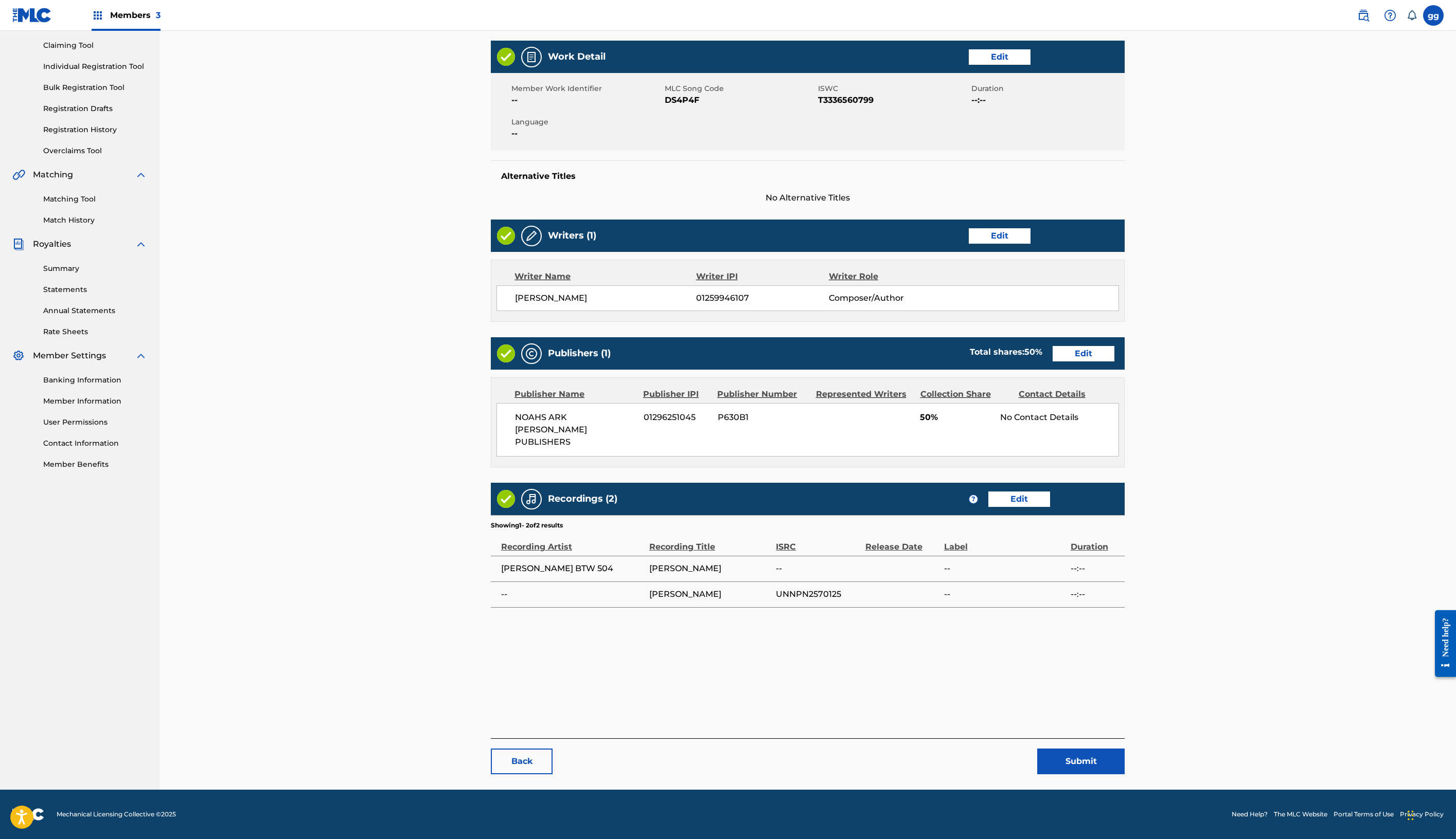
click at [1125, 749] on button "Submit" at bounding box center [1081, 761] width 87 height 25
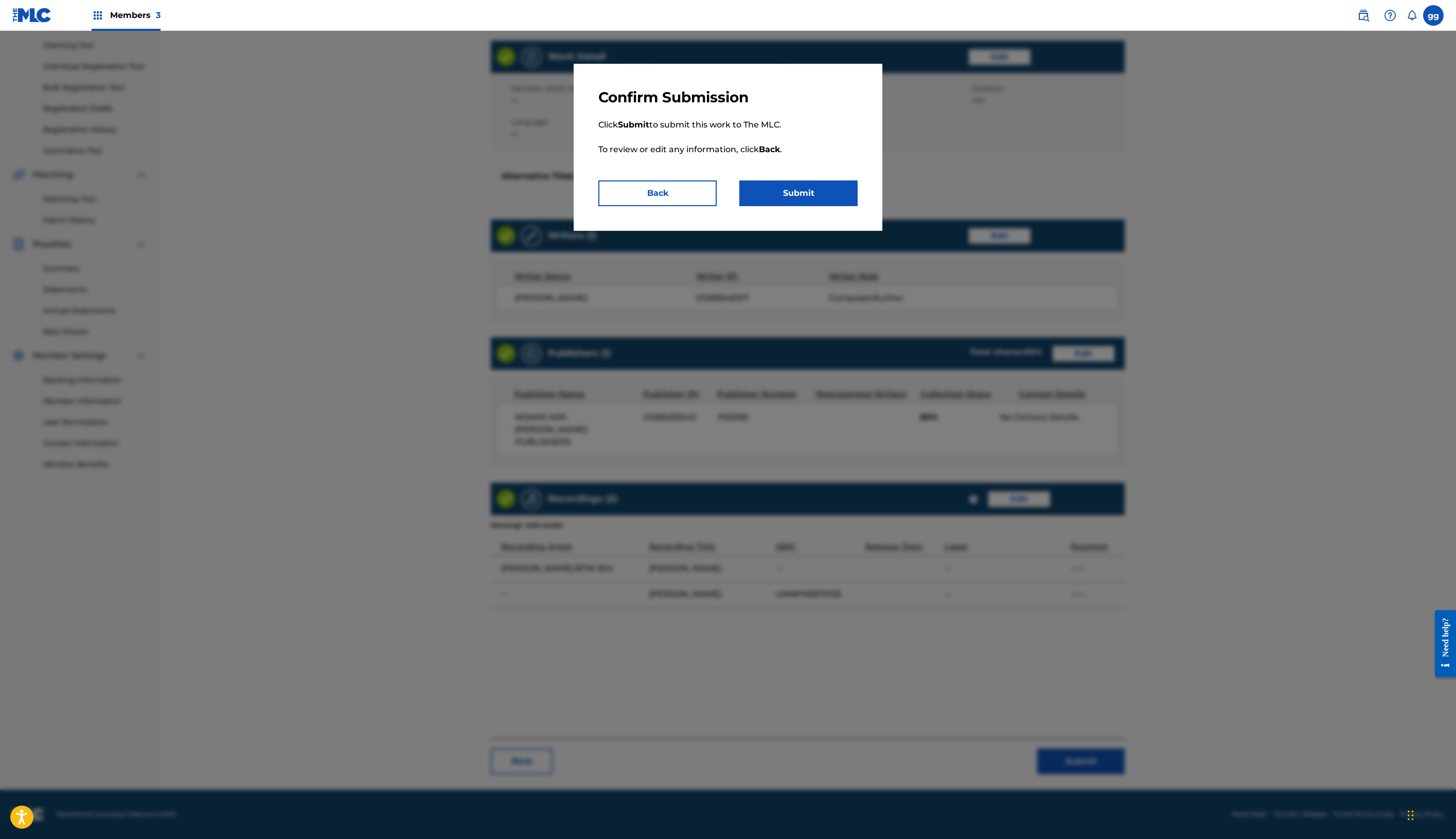
click at [786, 206] on button "Submit" at bounding box center [798, 193] width 118 height 25
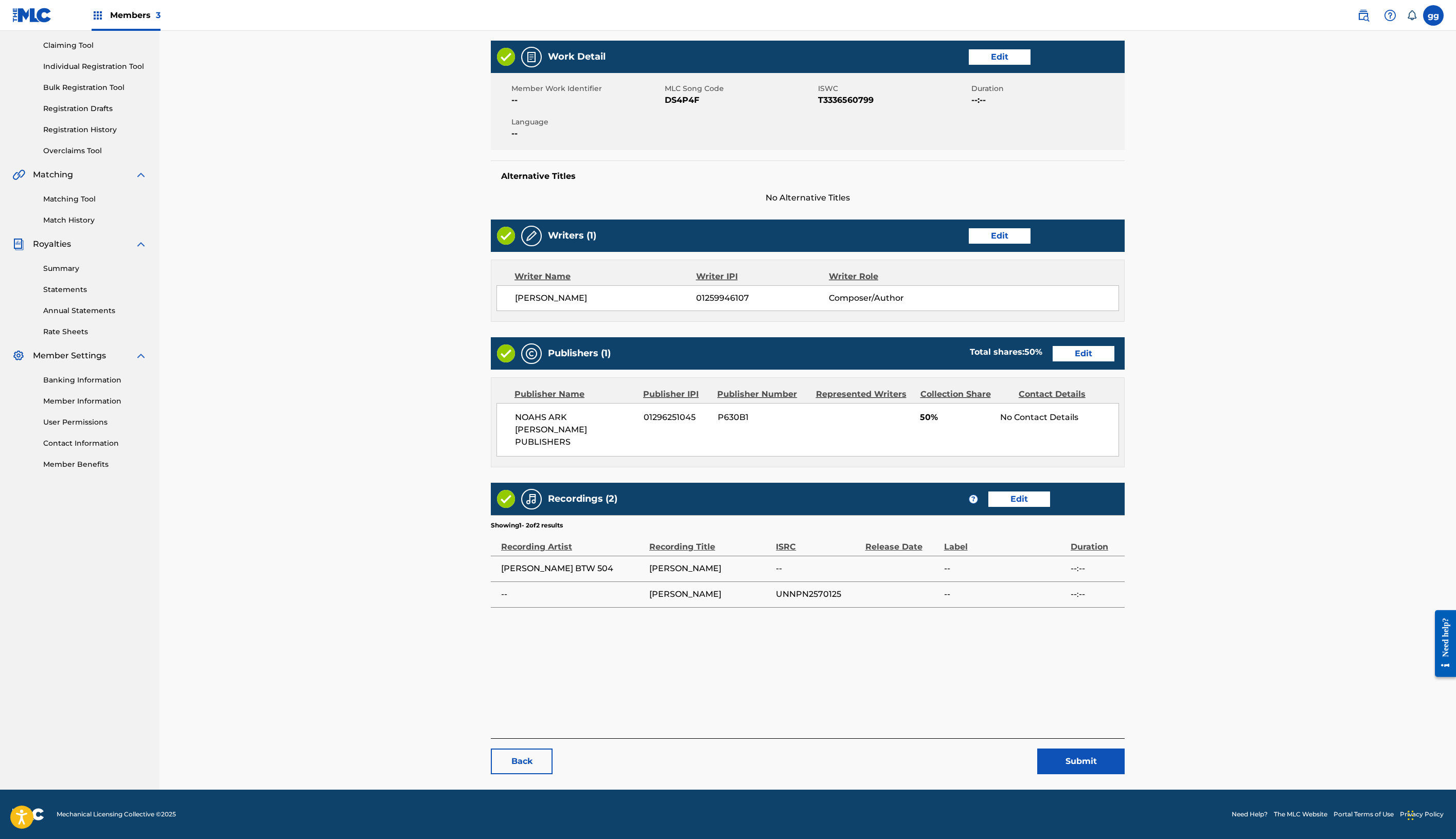
click at [460, 123] on main "< Back DICK GRIPPER Work Detail Edit Member Work Identifier -- MLC Song Code DS…" at bounding box center [808, 370] width 696 height 839
drag, startPoint x: 227, startPoint y: 92, endPoint x: 255, endPoint y: 99, distance: 28.9
click at [147, 250] on div "Summary Statements Annual Statements Rate Sheets" at bounding box center [80, 294] width 135 height 87
click at [147, 238] on img at bounding box center [141, 245] width 13 height 13
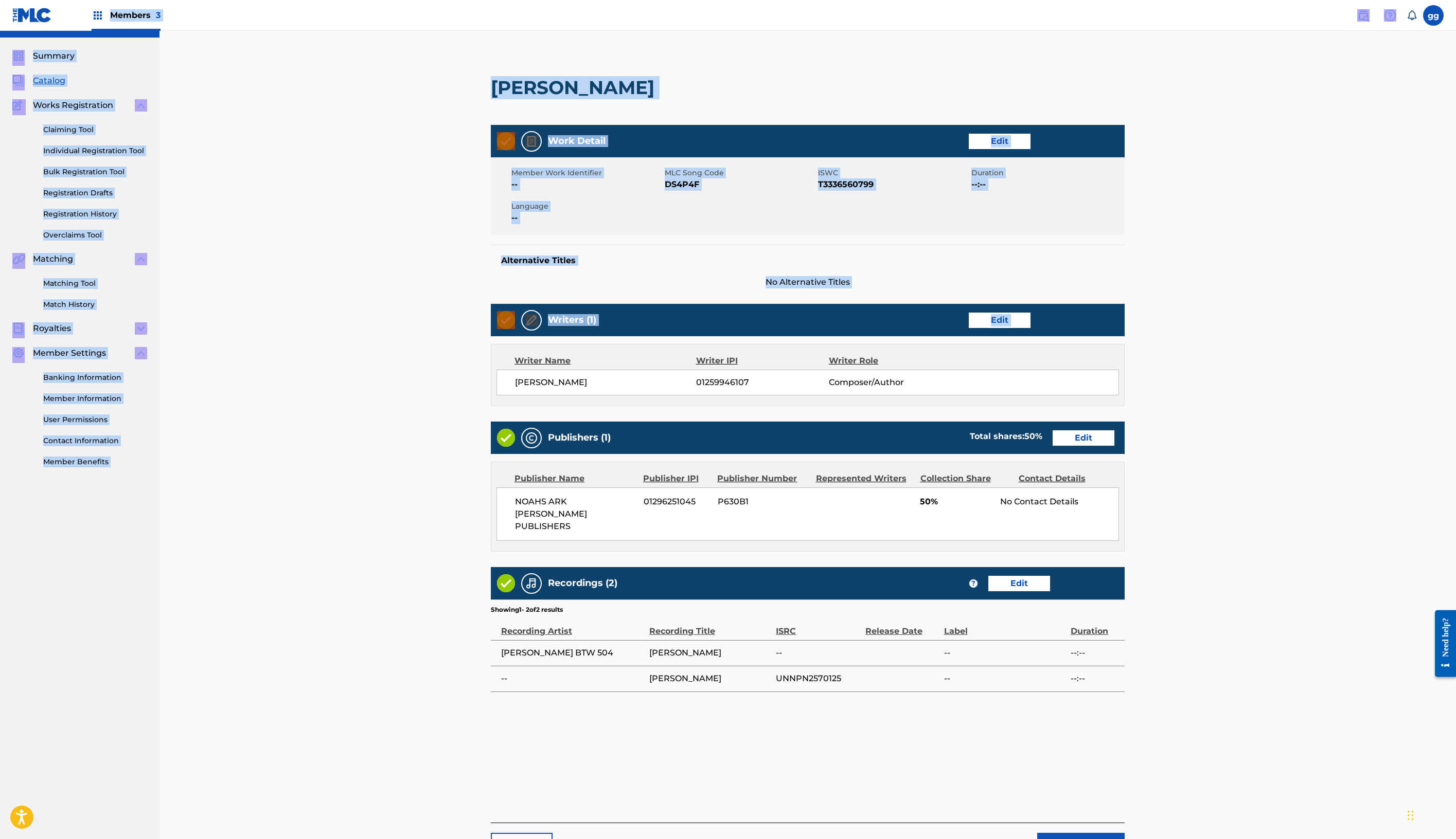
scroll to position [0, 0]
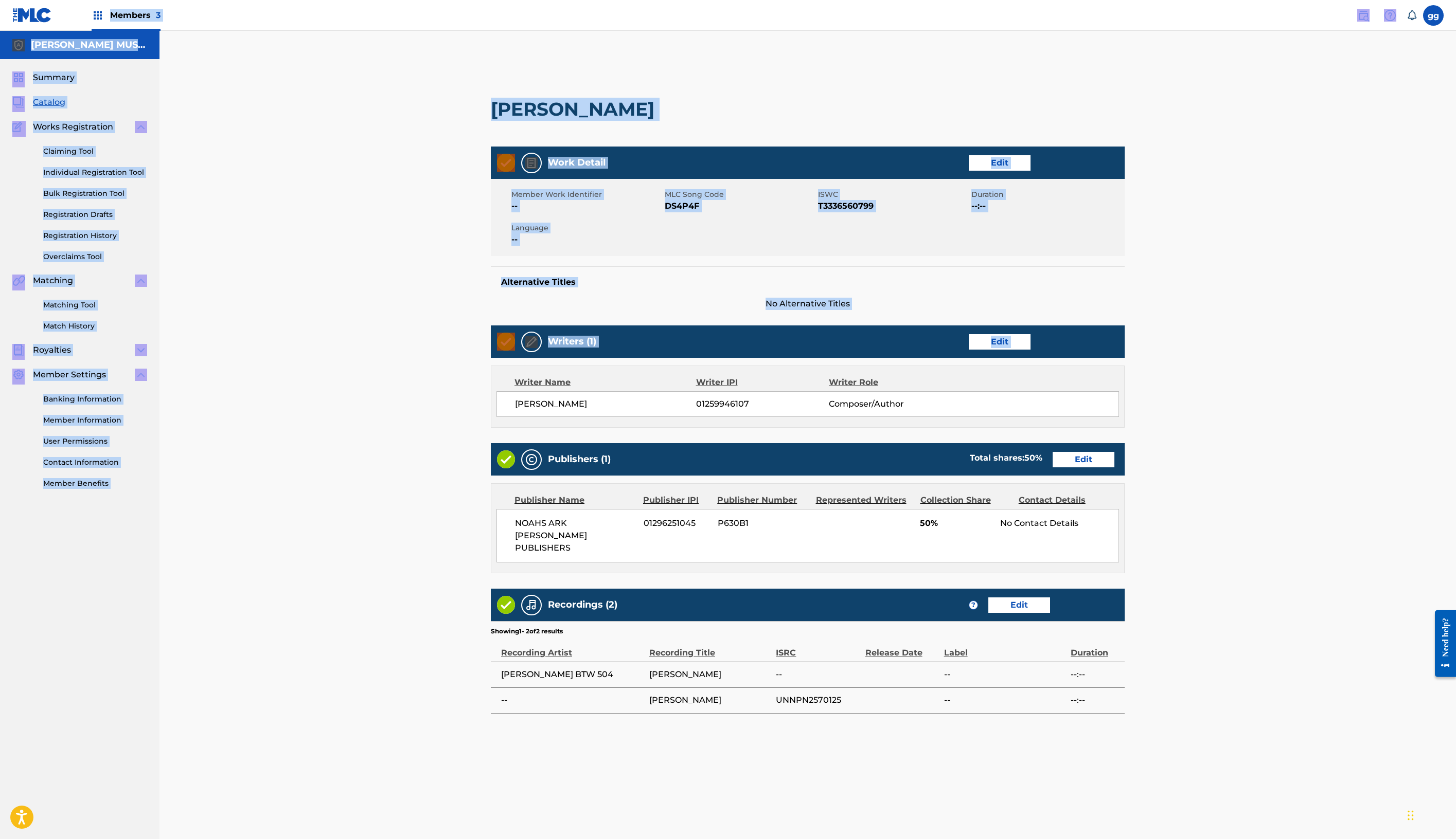
drag, startPoint x: 254, startPoint y: -2, endPoint x: 310, endPoint y: -18, distance: 58.2
click at [310, 0] on html "Accessibility Screen-Reader Guide, Feedback, and Issue Reporting | New window M…" at bounding box center [728, 419] width 1456 height 839
click at [448, 168] on div "< Back DICK GRIPPER Work Detail Edit Member Work Identifier -- MLC Song Code DS…" at bounding box center [808, 475] width 720 height 839
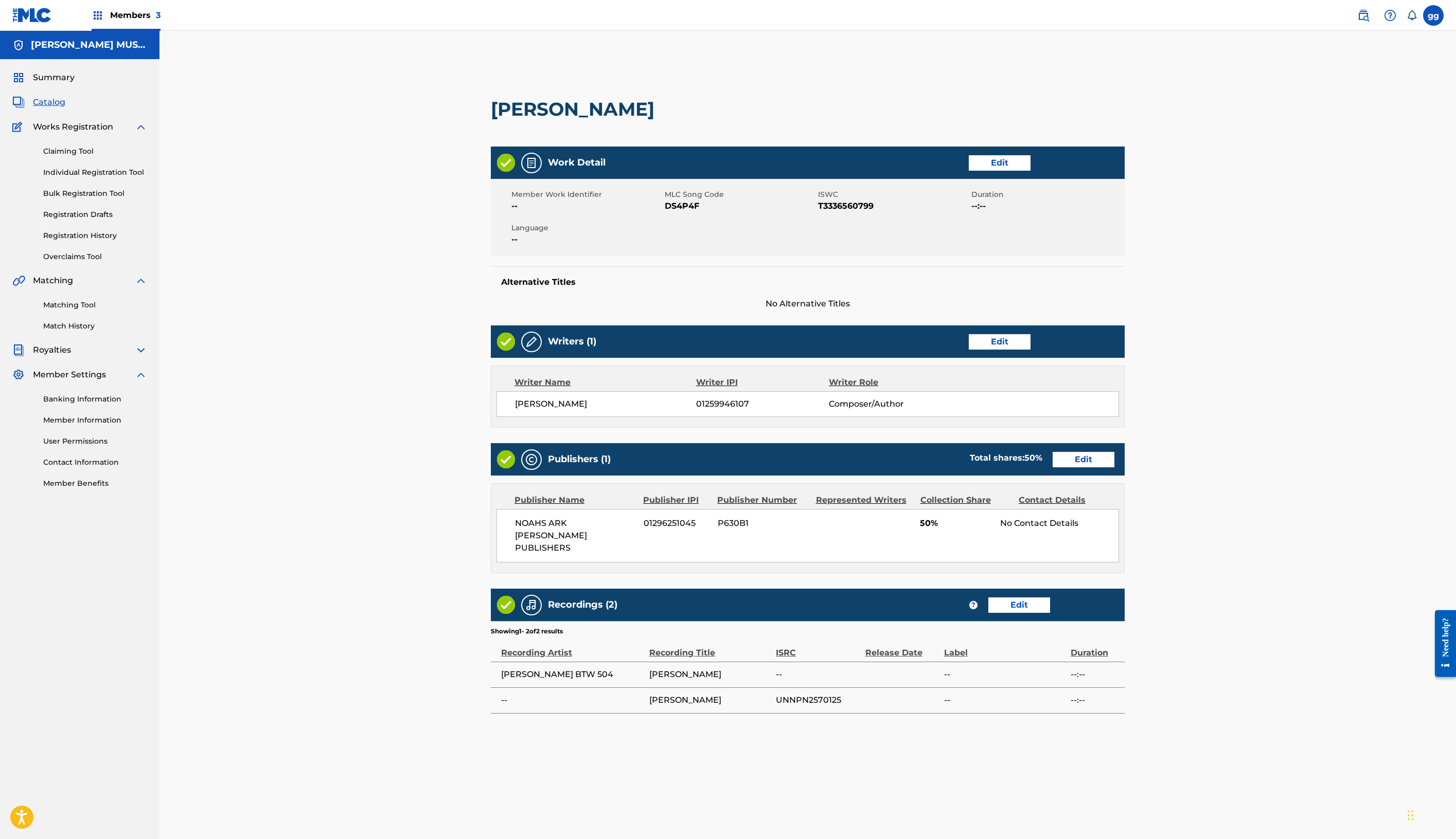
click at [65, 109] on span "Catalog" at bounding box center [49, 102] width 32 height 13
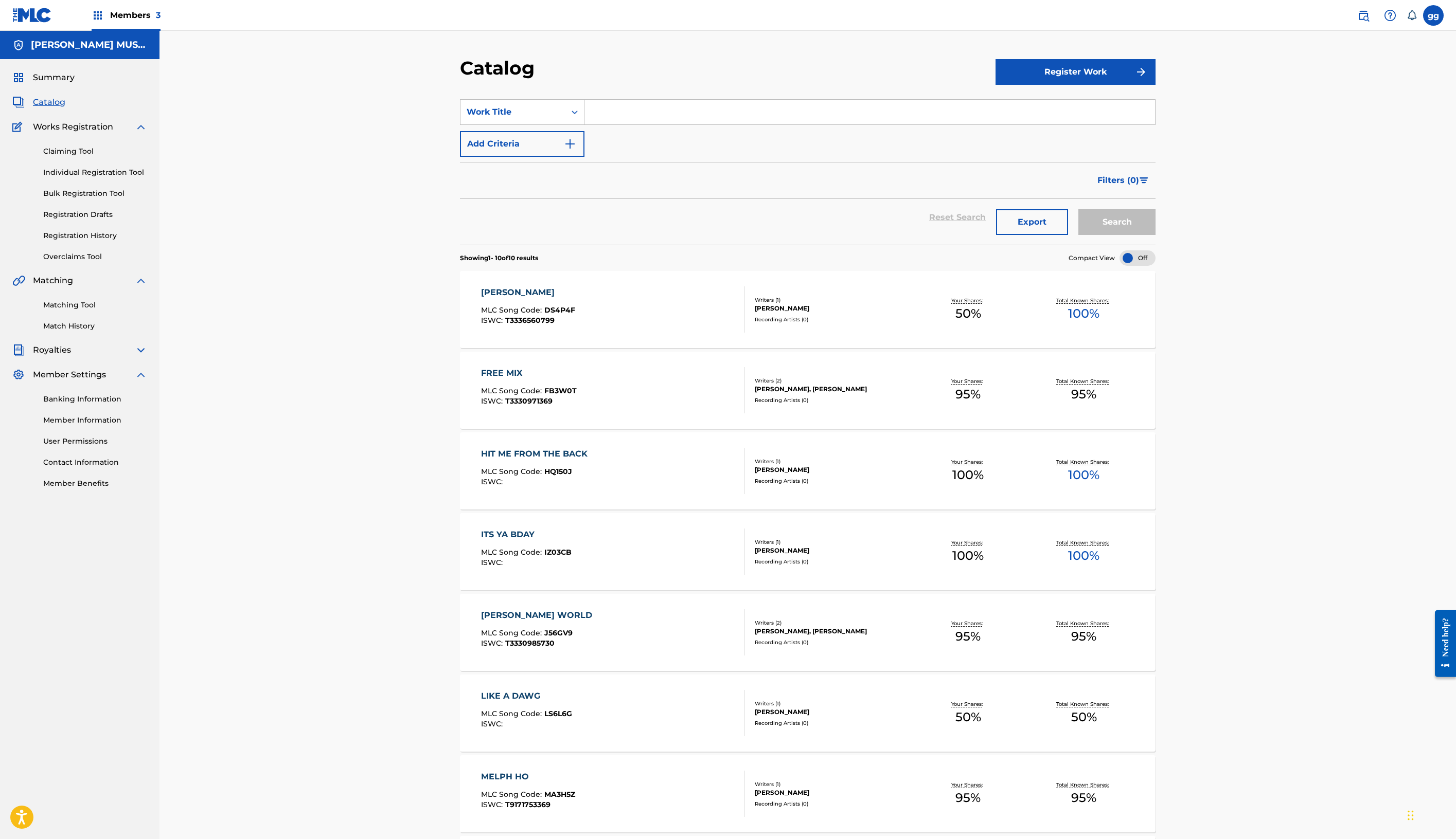
click at [529, 414] on div "FREE MIX MLC Song Code : FB3W0T ISWC : T3330971369" at bounding box center [613, 391] width 265 height 46
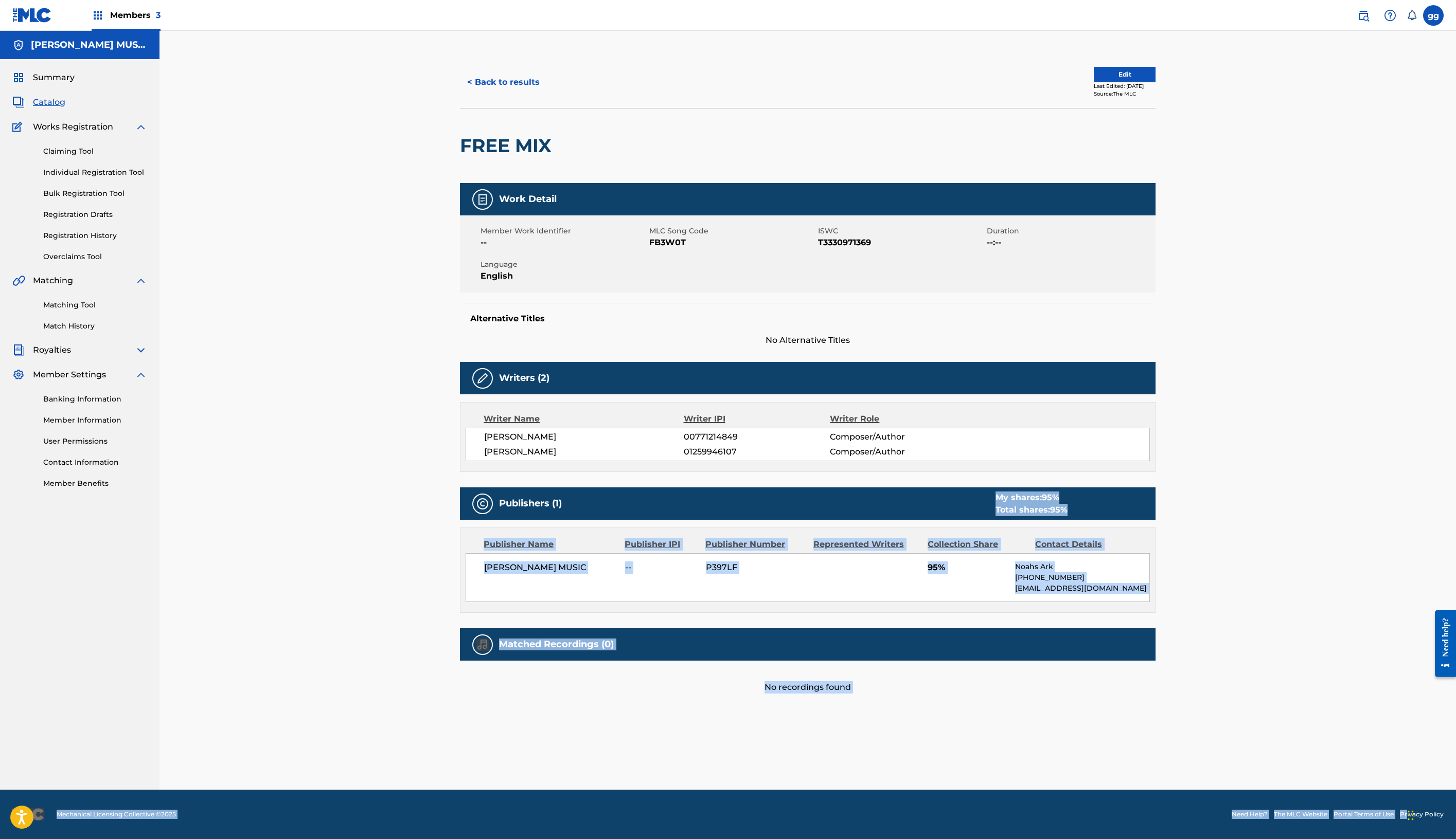
scroll to position [410, 0]
drag, startPoint x: 1388, startPoint y: 765, endPoint x: 1369, endPoint y: 780, distance: 24.2
click at [1156, 735] on div "< Back to results Edit Last Edited: August 06, 2025 Source: The MLC FREE MIX Wo…" at bounding box center [808, 395] width 696 height 678
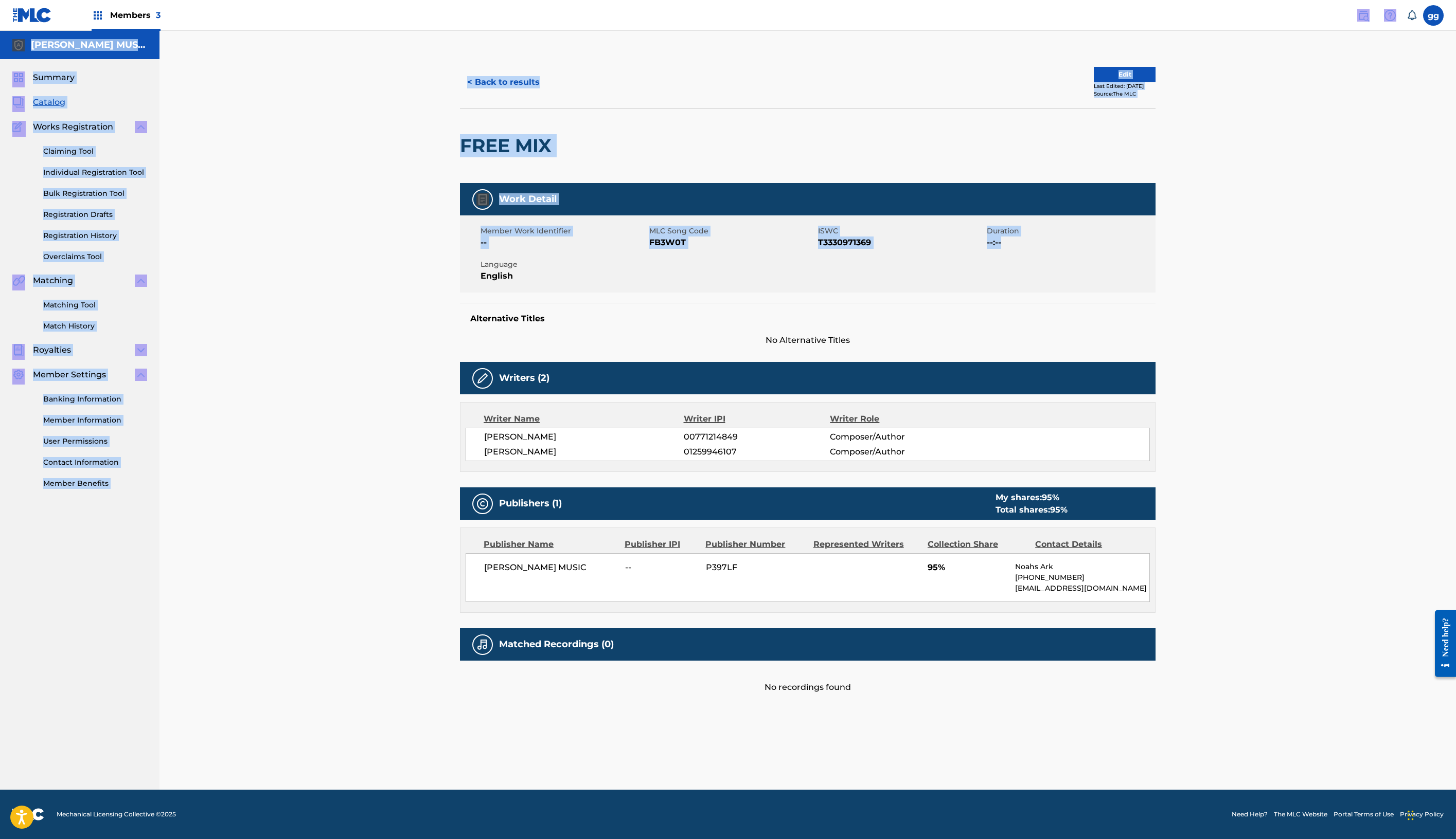
scroll to position [6, 0]
drag, startPoint x: 1259, startPoint y: 63, endPoint x: 1258, endPoint y: 6, distance: 57.0
click at [1258, 6] on div "Members 3 gg gg glenda green glendagreenma@gmail.com Notification Preferences P…" at bounding box center [728, 419] width 1456 height 839
click at [1156, 82] on button "Edit" at bounding box center [1125, 74] width 62 height 15
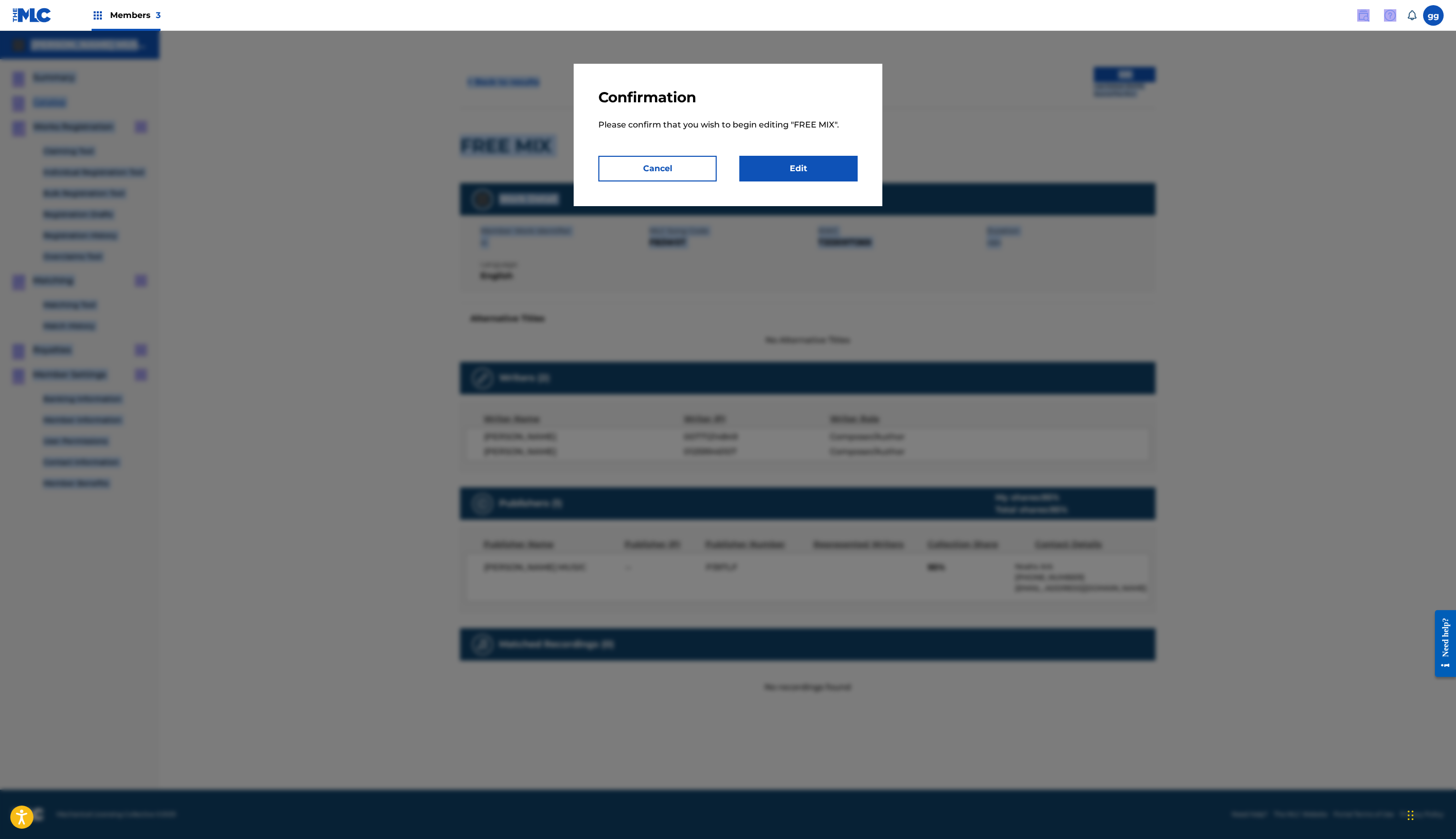
click at [856, 181] on link "Edit" at bounding box center [798, 169] width 118 height 25
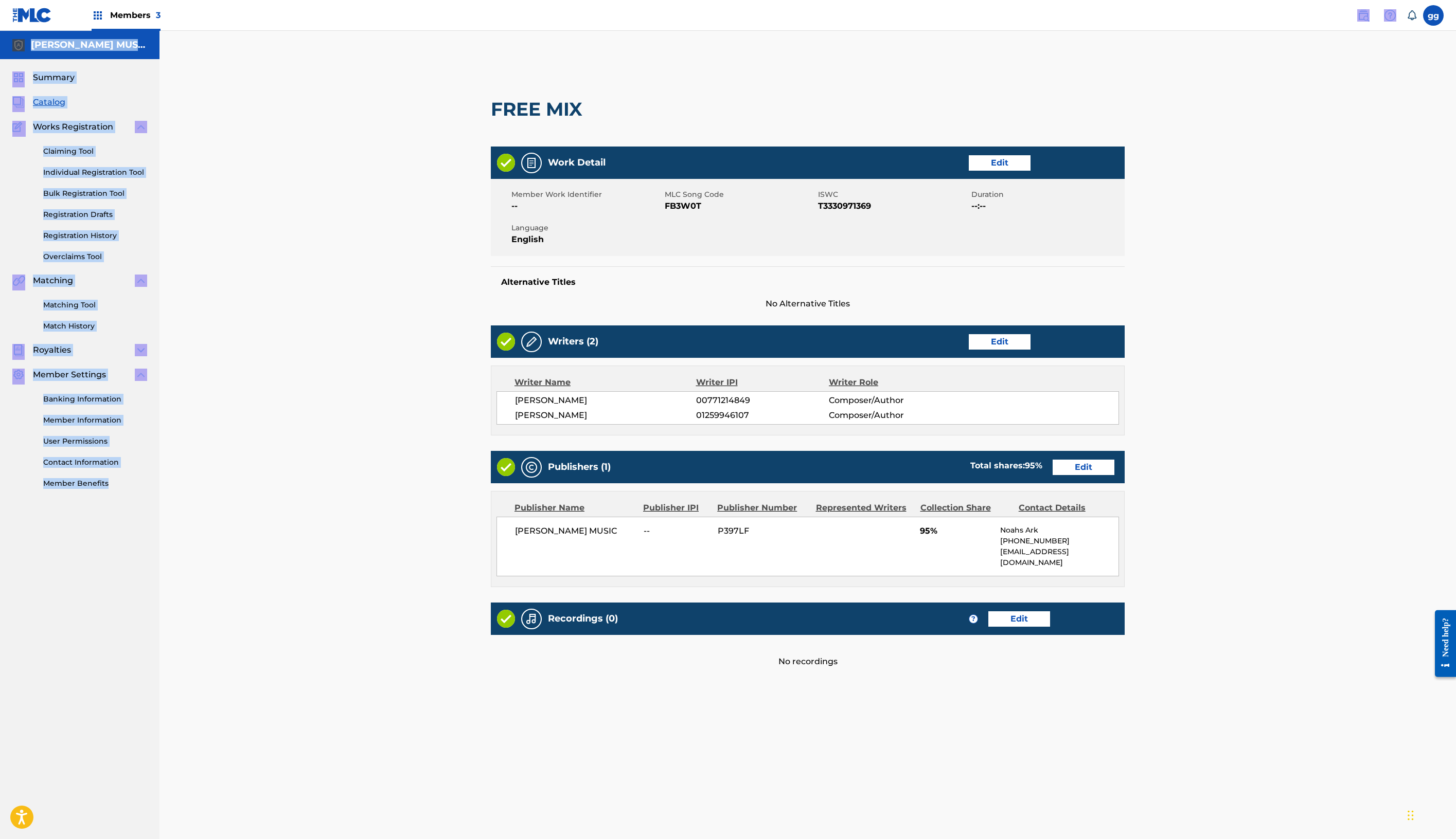
click at [1114, 475] on link "Edit" at bounding box center [1083, 467] width 62 height 15
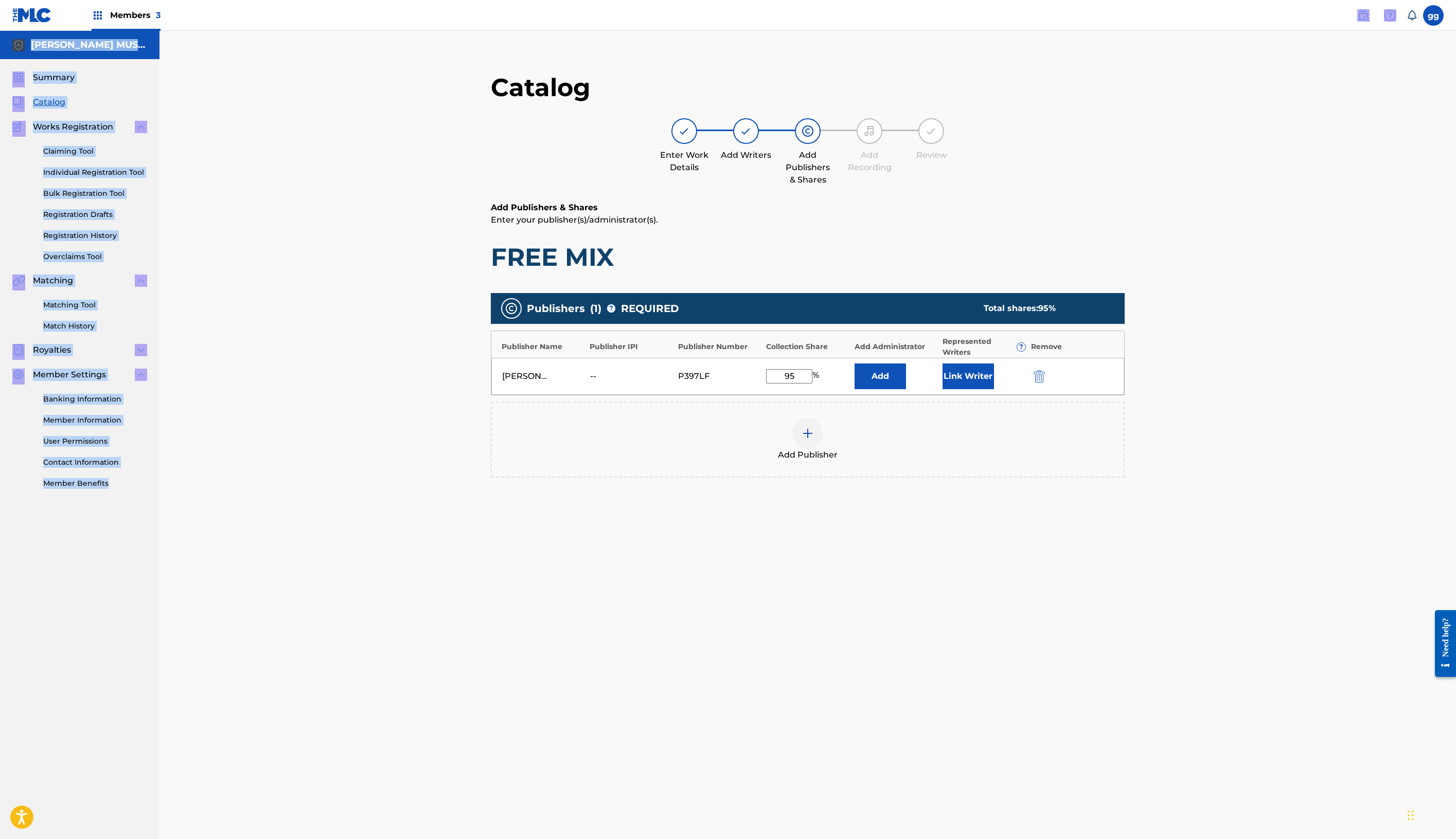
click at [1045, 383] on img "submit" at bounding box center [1039, 376] width 11 height 13
drag, startPoint x: 1232, startPoint y: 93, endPoint x: 1207, endPoint y: -79, distance: 173.8
click at [1207, 0] on html "Accessibility Screen-Reader Guide, Feedback, and Issue Reporting | New window M…" at bounding box center [728, 419] width 1456 height 839
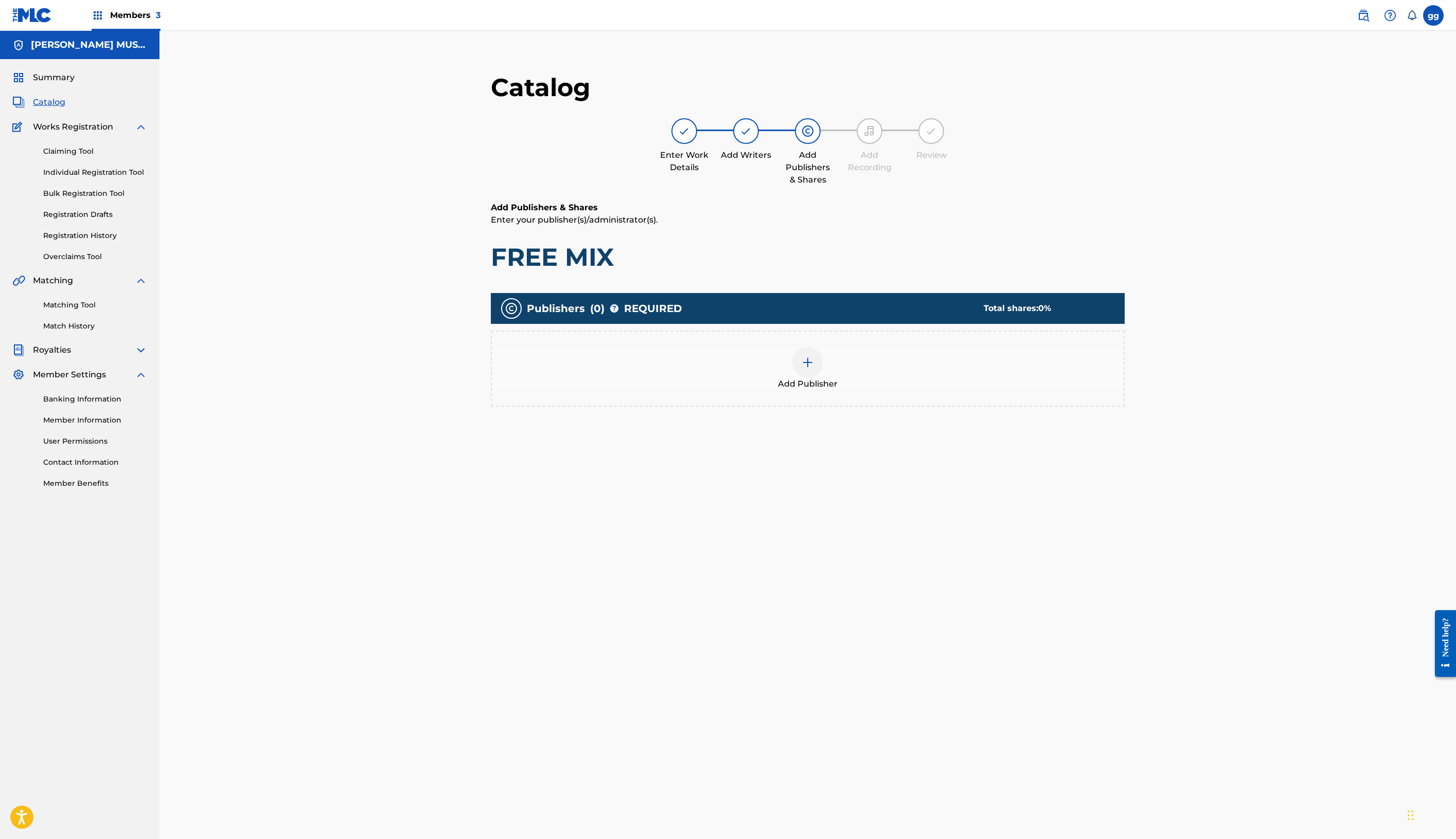
click at [1125, 487] on div "Add Publishers & Shares Enter your publisher(s)/administrator(s). FREE MIX Publ…" at bounding box center [808, 344] width 634 height 285
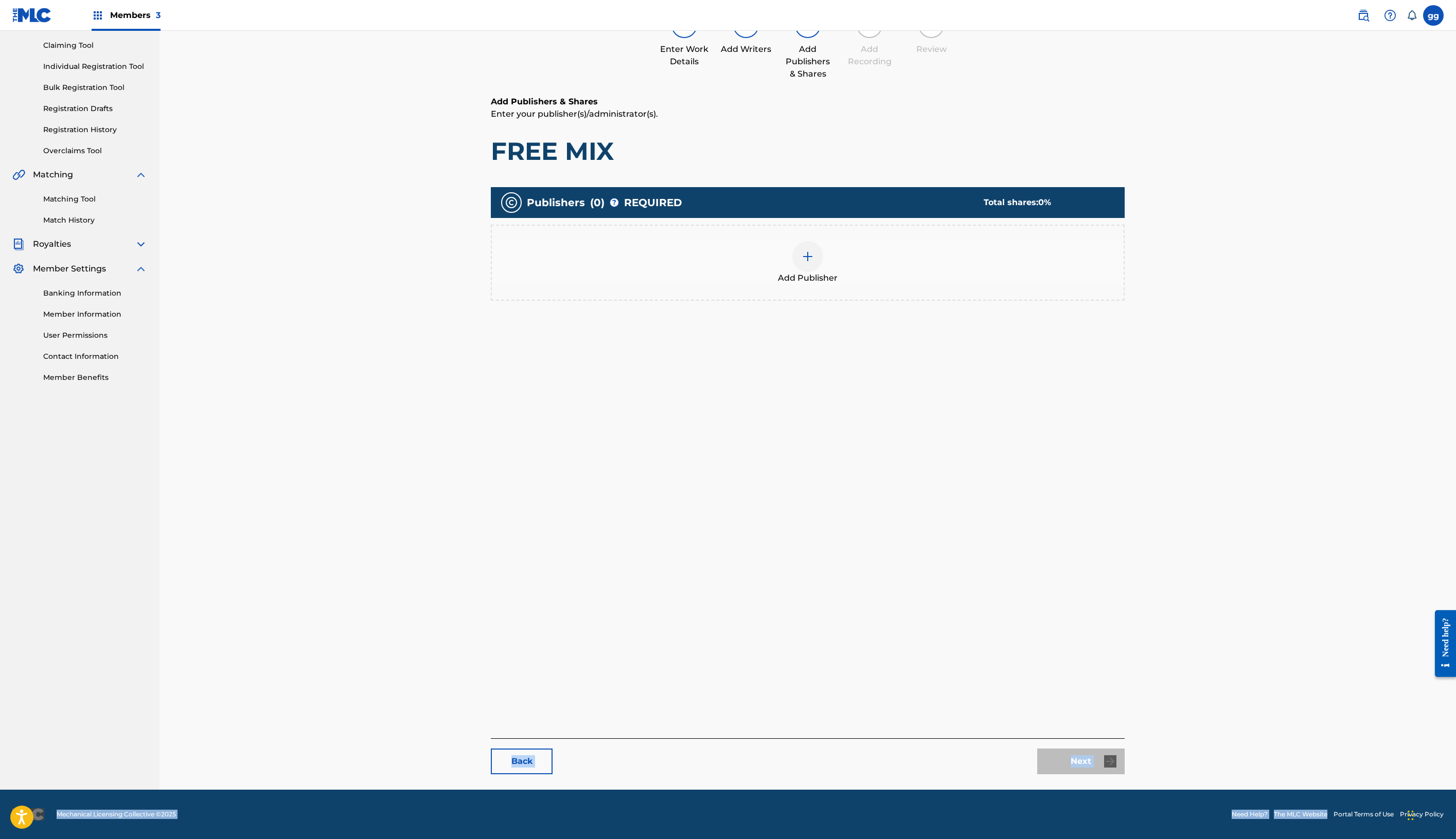
scroll to position [190, 0]
drag, startPoint x: 1252, startPoint y: 646, endPoint x: 1256, endPoint y: 772, distance: 126.1
click at [1256, 772] on div "Members 3 gg gg glenda green glendagreenma@gmail.com Notification Preferences P…" at bounding box center [728, 366] width 1456 height 945
click at [1125, 624] on div "Catalog Enter Work Details Add Writers Add Publishers & Shares Add Recording Re…" at bounding box center [808, 370] width 634 height 808
click at [1125, 749] on div "Next" at bounding box center [1081, 761] width 87 height 25
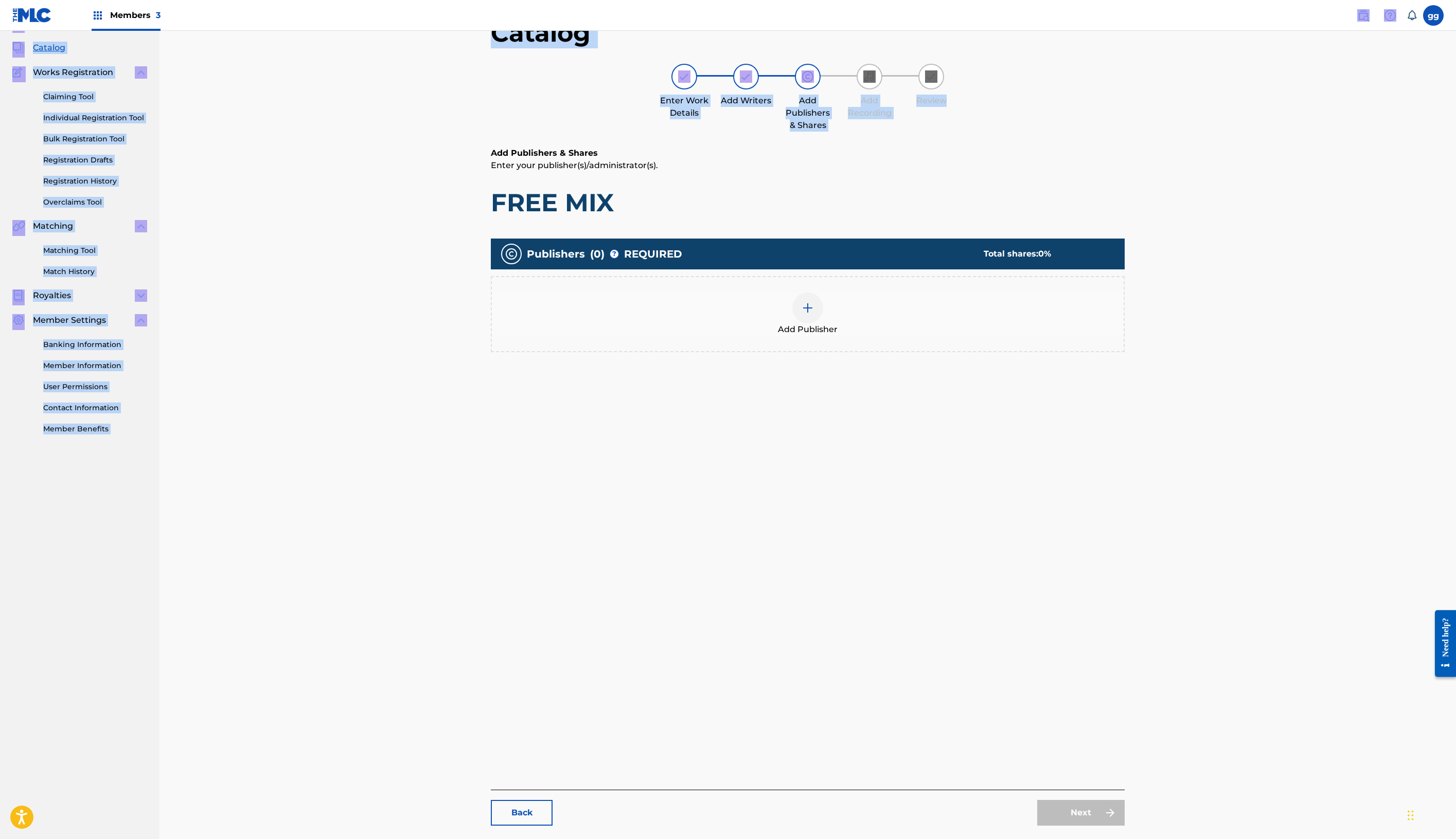
scroll to position [0, 0]
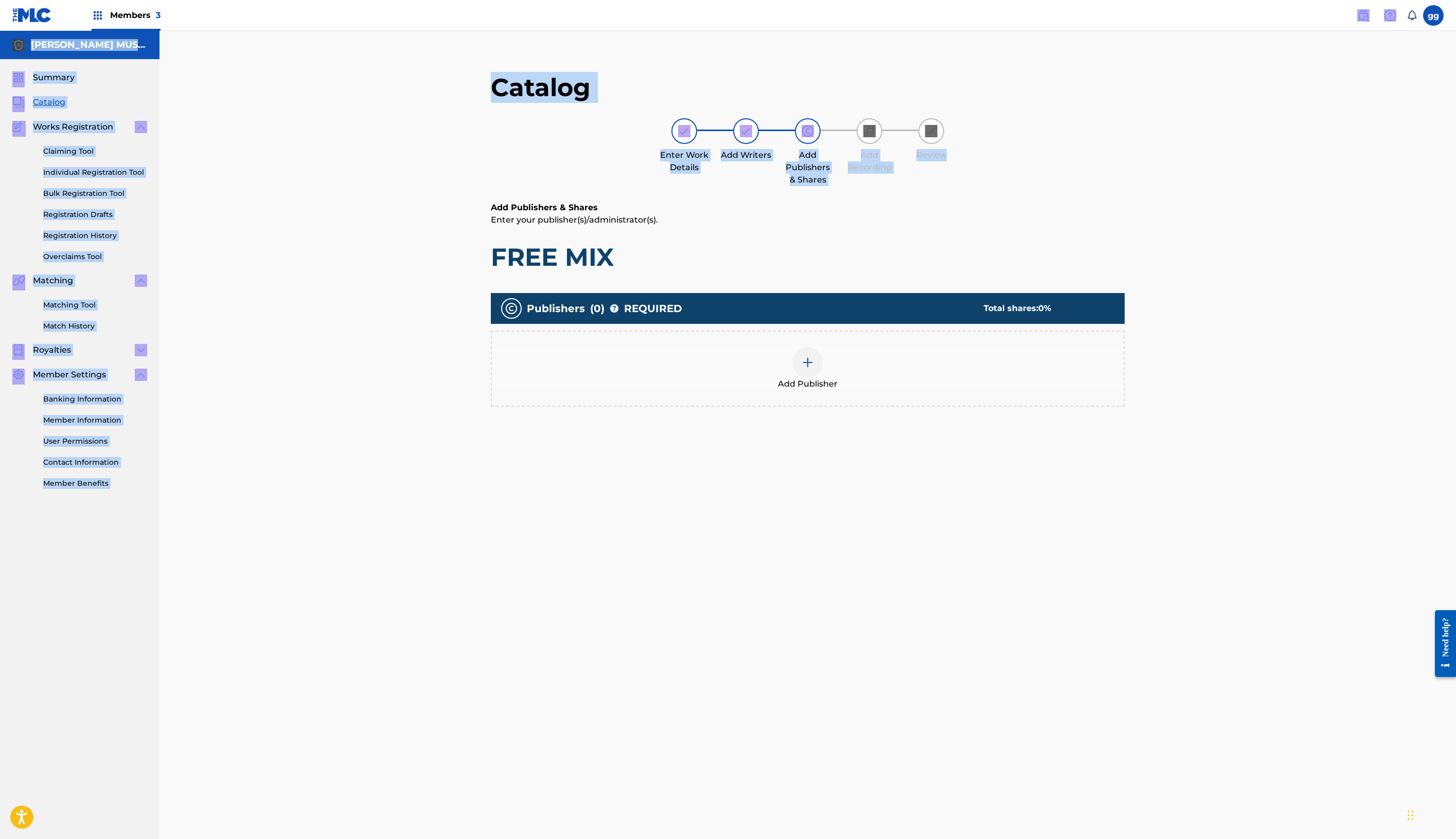
drag, startPoint x: 1193, startPoint y: 69, endPoint x: 1190, endPoint y: -79, distance: 148.0
click at [1190, 0] on html "Accessibility Screen-Reader Guide, Feedback, and Issue Reporting | New window M…" at bounding box center [728, 419] width 1456 height 839
click at [1125, 186] on div "Enter Work Details Add Writers Add Publishers & Shares Add Recording Review" at bounding box center [808, 152] width 634 height 68
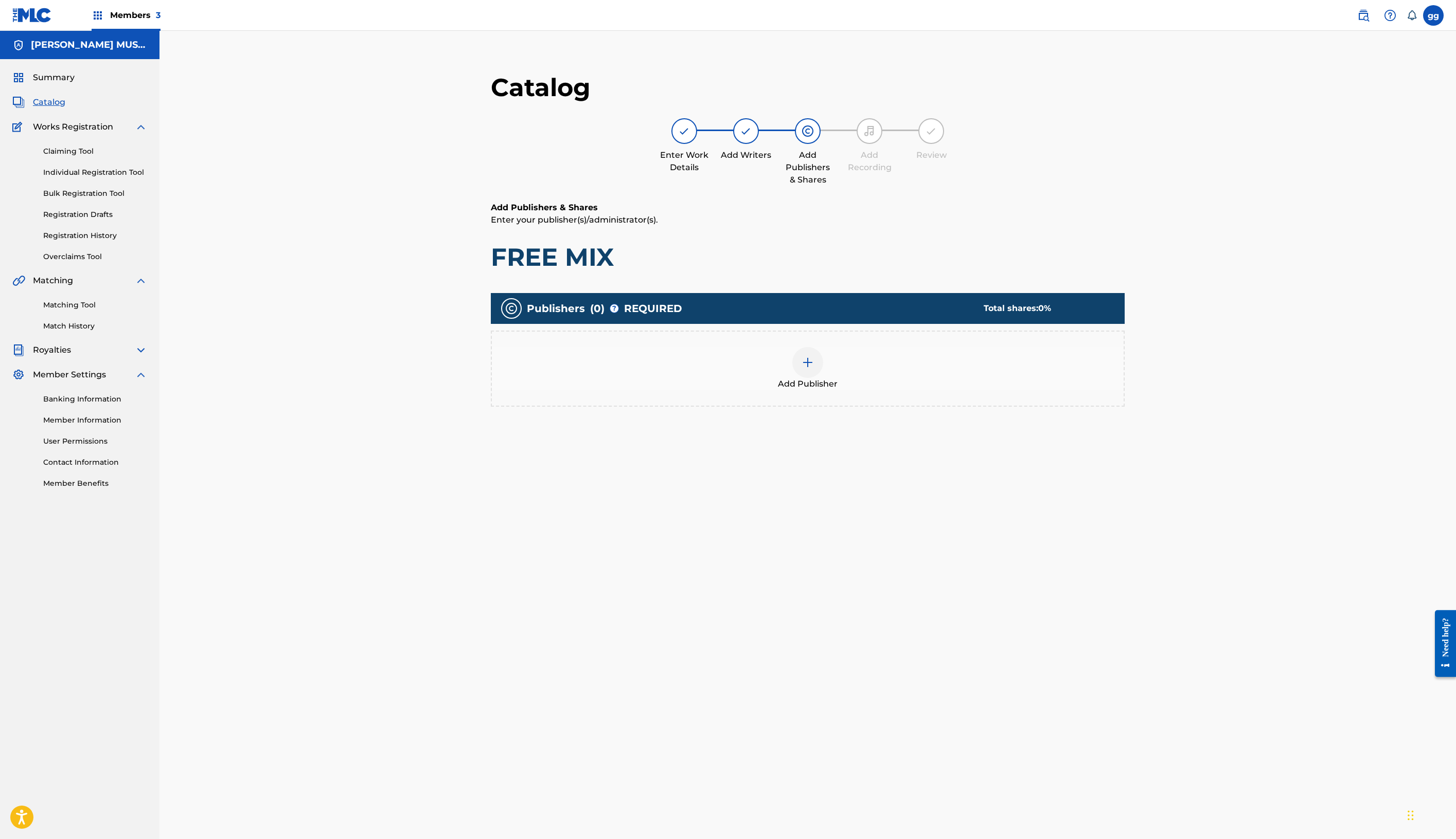
click at [814, 368] on img at bounding box center [808, 363] width 13 height 13
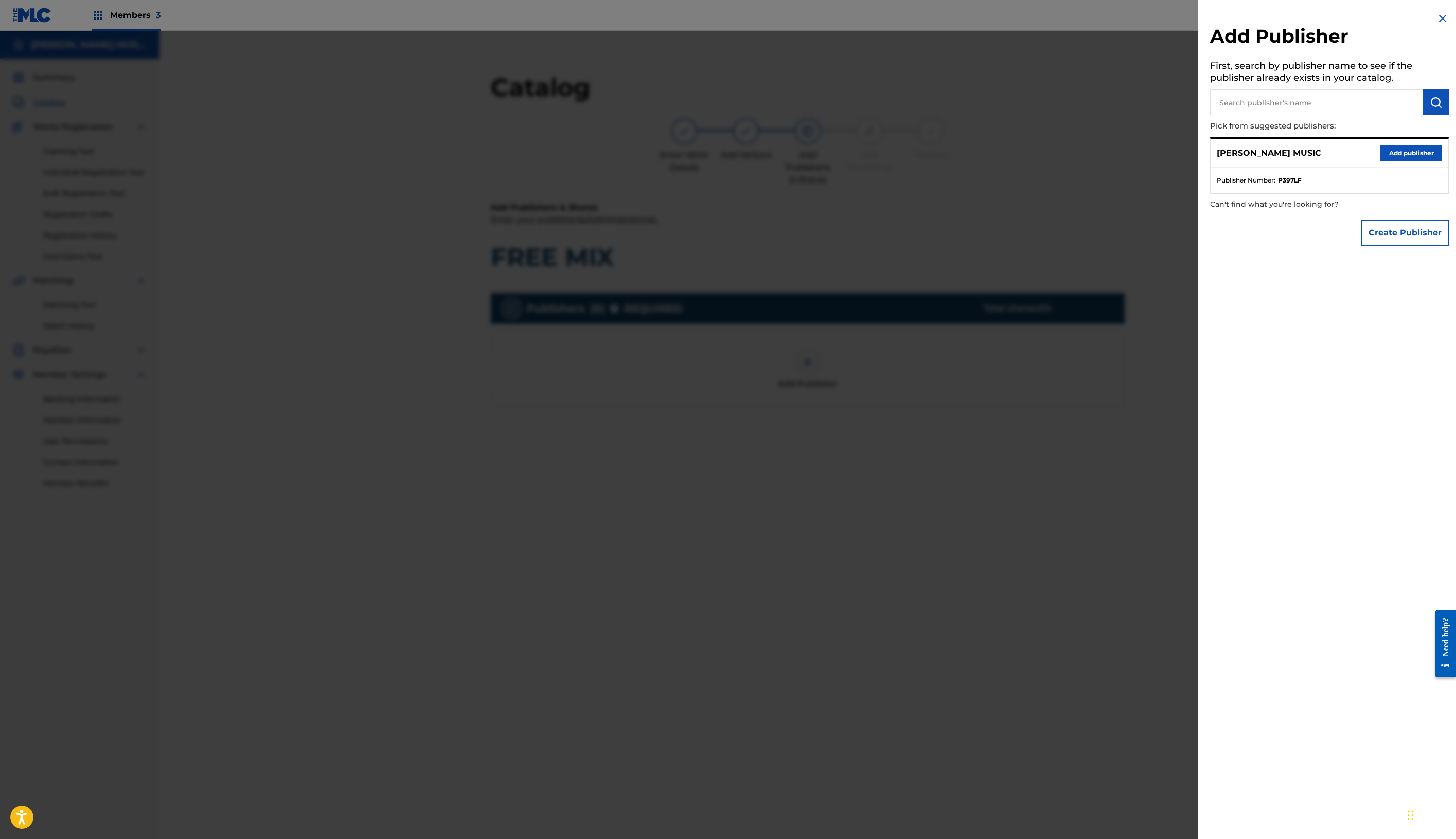
click at [1252, 115] on input "text" at bounding box center [1317, 102] width 213 height 25
type input "noahs ark robert publishers"
click at [1430, 109] on img "submit" at bounding box center [1436, 102] width 13 height 13
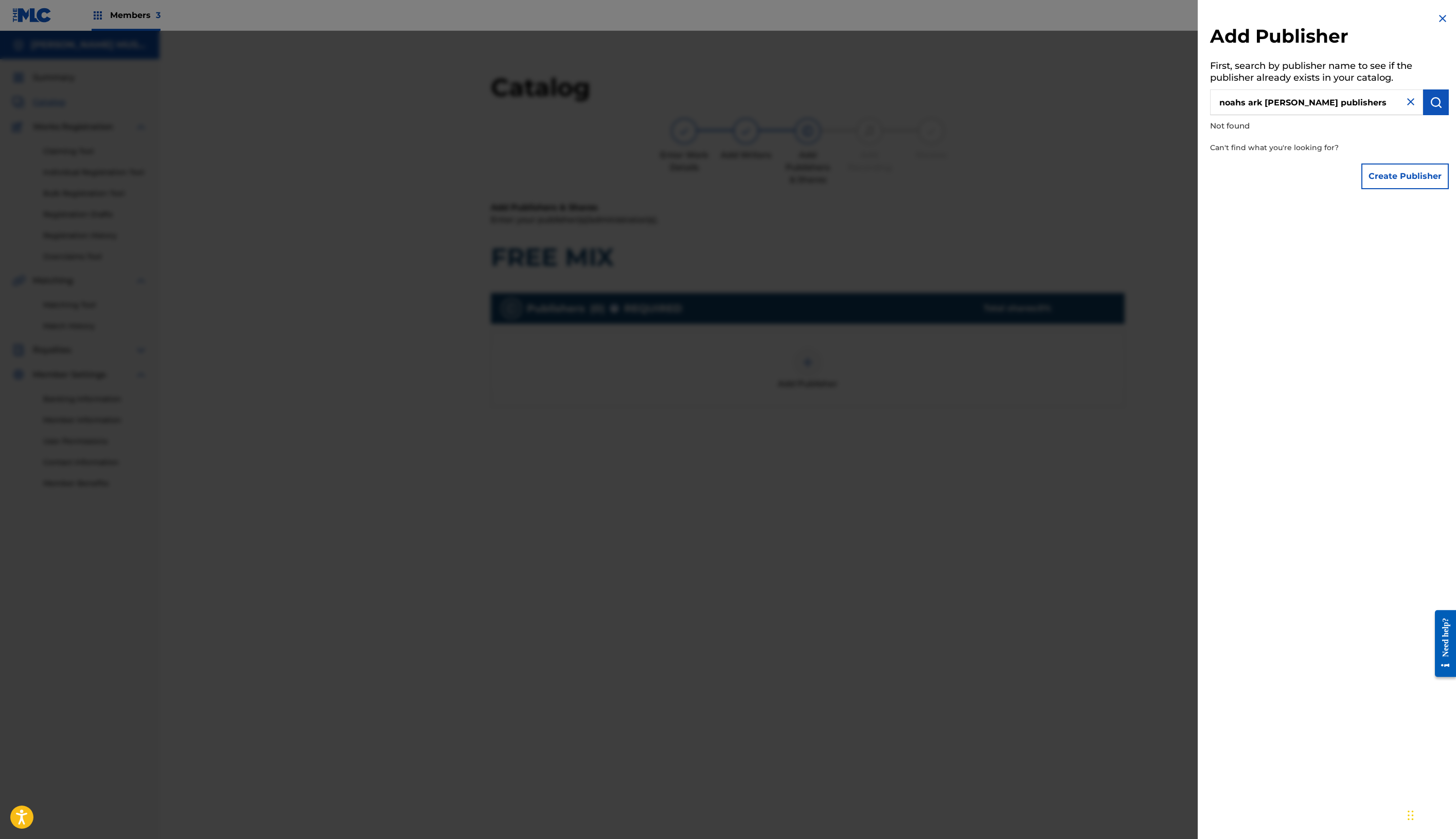
click at [1210, 115] on input "noahs ark robert publishers" at bounding box center [1317, 102] width 213 height 25
click at [1362, 189] on button "Create Publisher" at bounding box center [1405, 176] width 87 height 25
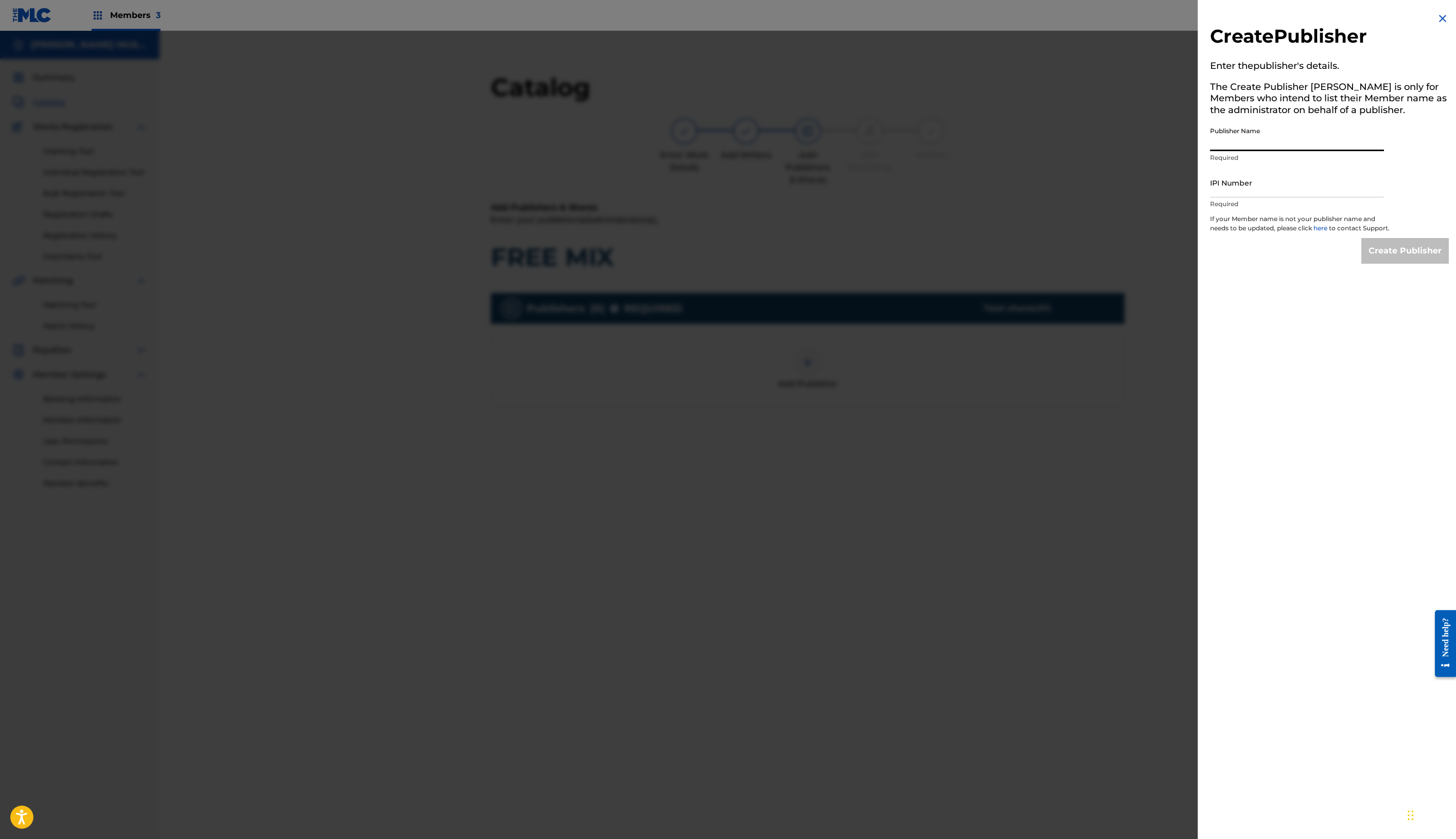
click at [1210, 151] on input "Publisher Name" at bounding box center [1297, 136] width 174 height 29
paste input "noahs ark robert publishers"
type input "noahs ark robert publishers"
click at [1210, 197] on input "IPI Number" at bounding box center [1297, 182] width 174 height 29
paste input "1296251045"
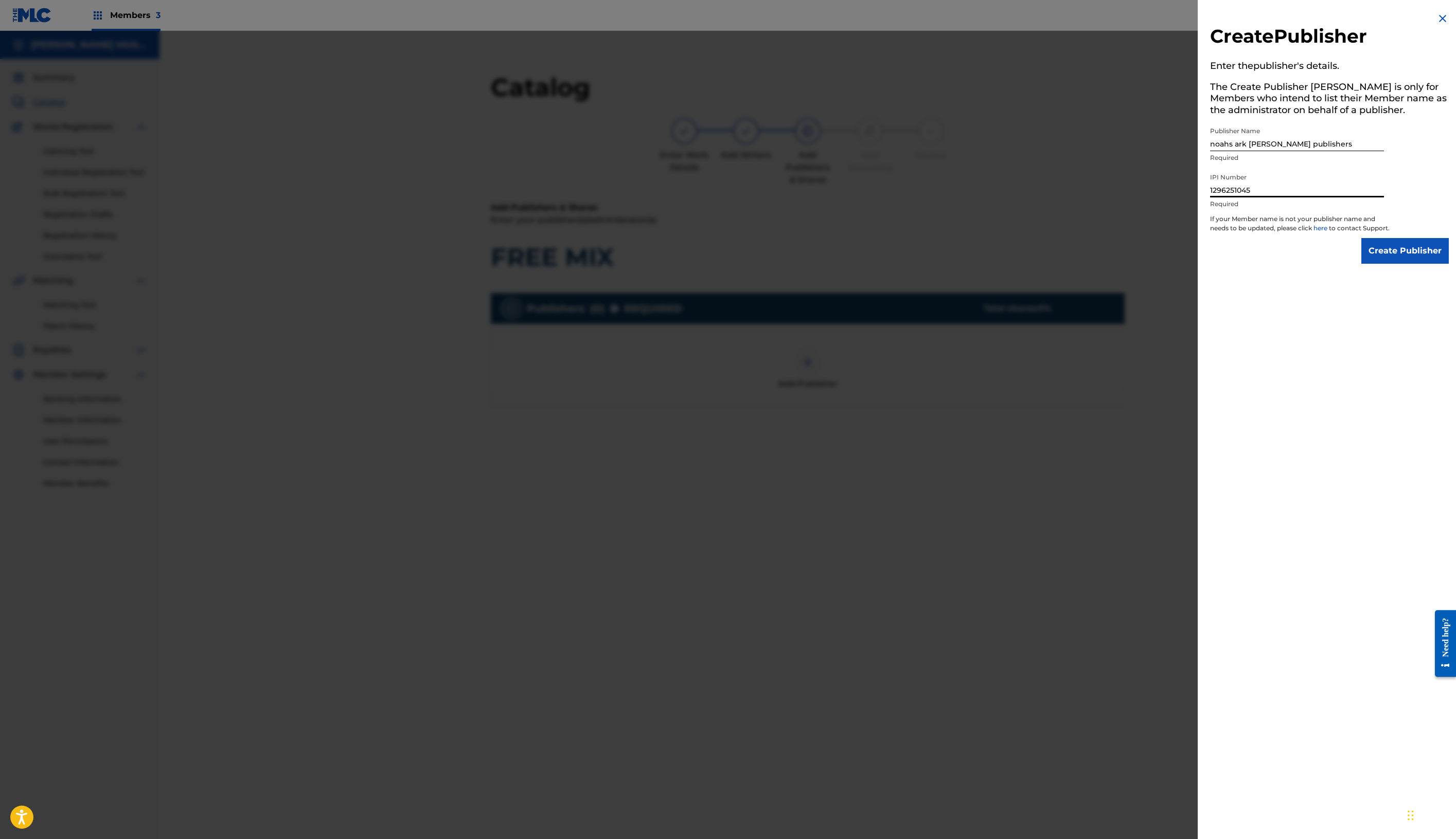
type input "1296251045"
click at [1401, 264] on input "Create Publisher" at bounding box center [1405, 251] width 87 height 25
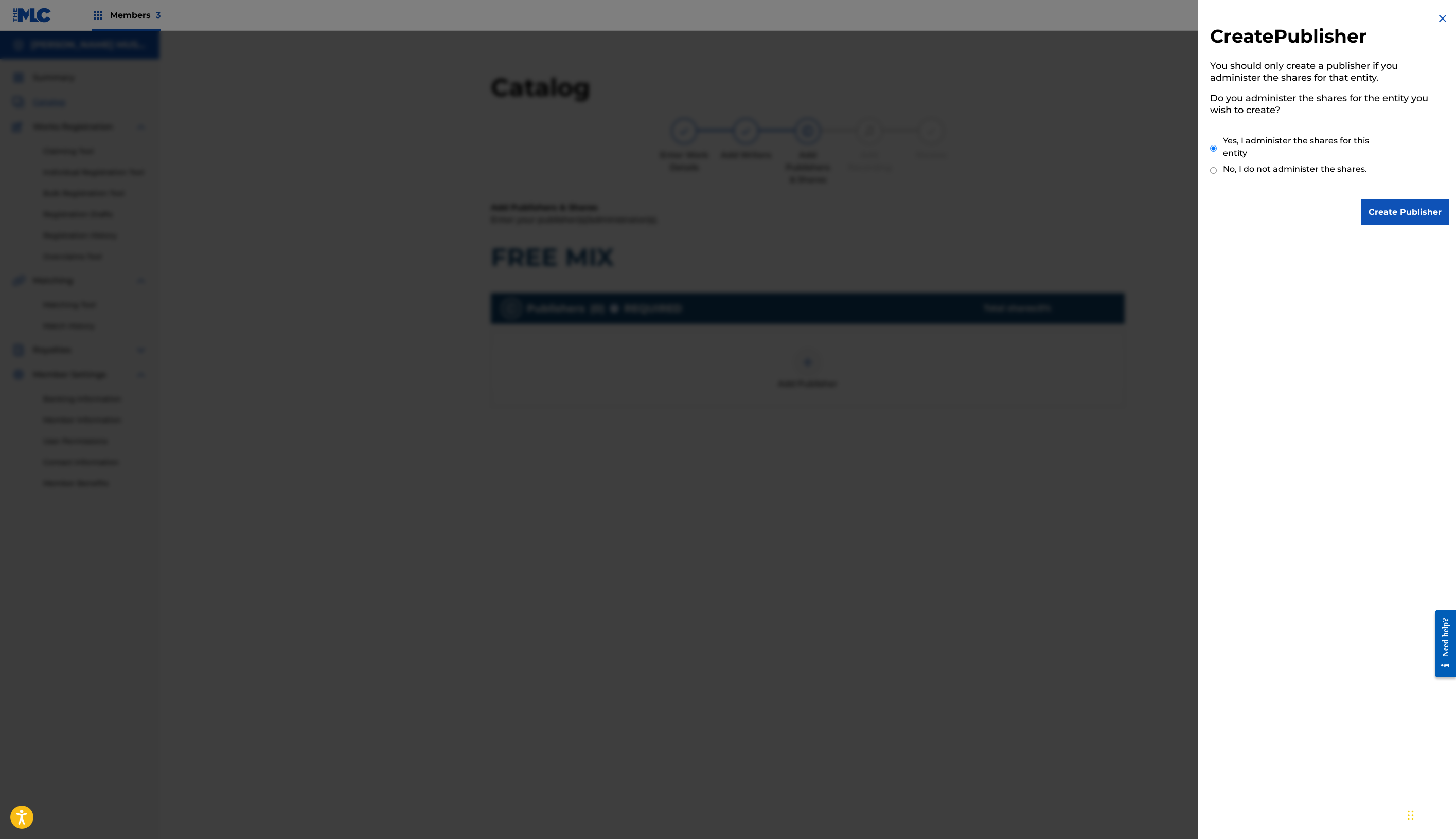
click at [1210, 175] on input "No, I do not administer the shares." at bounding box center [1213, 170] width 6 height 10
radio input "true"
click at [1382, 225] on input "Create Publisher" at bounding box center [1405, 212] width 87 height 25
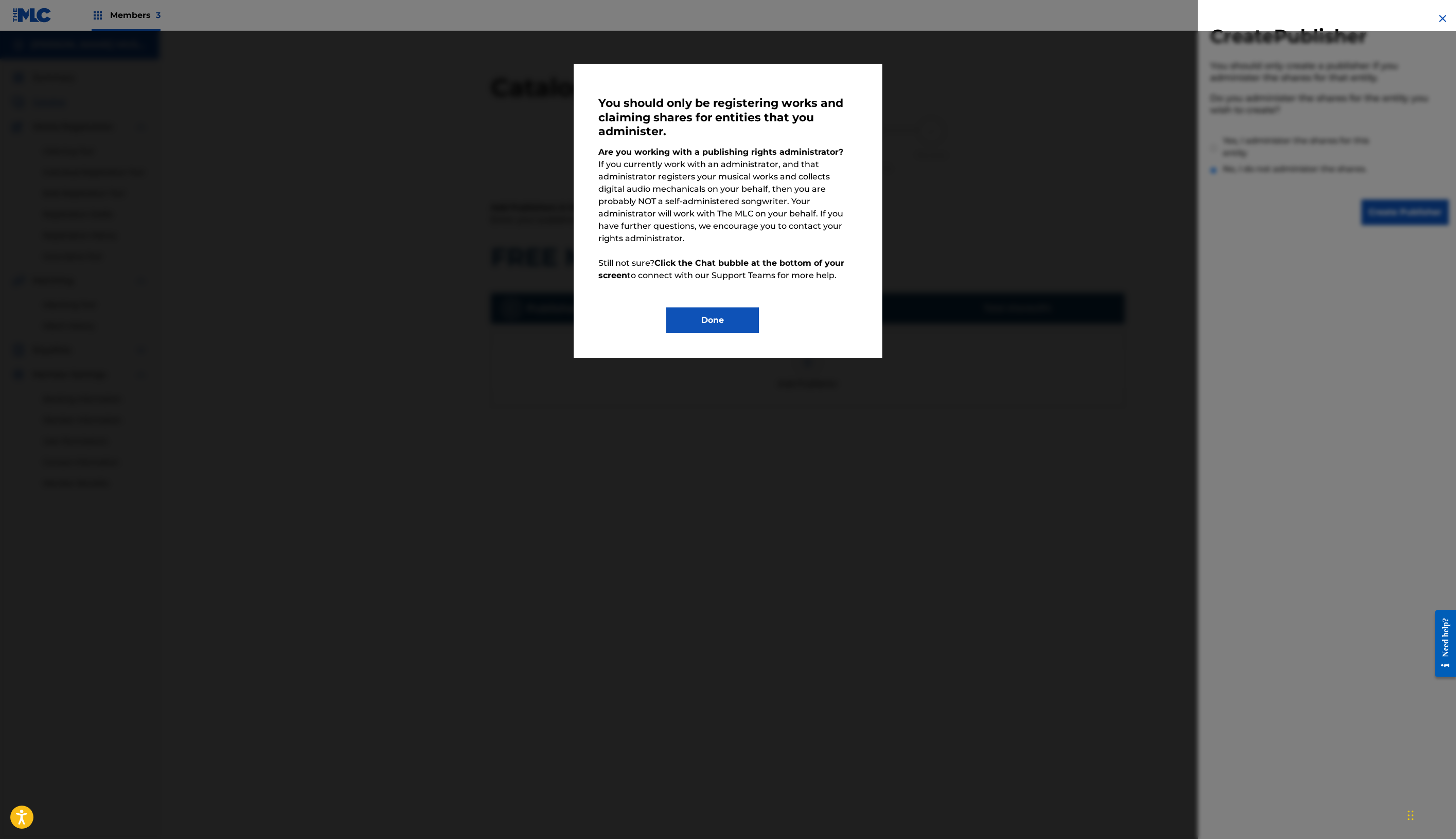
click at [708, 334] on button "Done" at bounding box center [713, 320] width 93 height 25
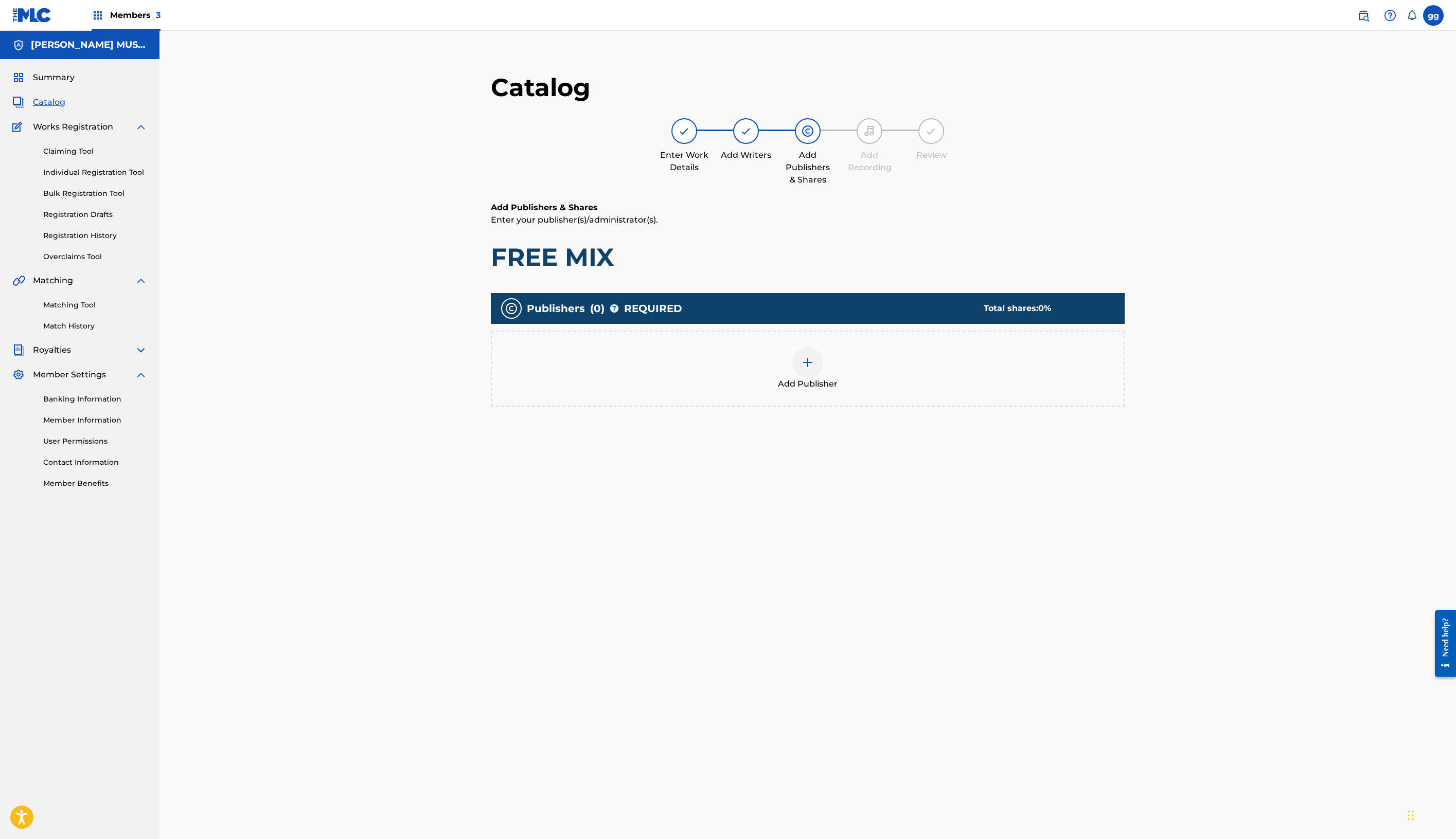
click at [533, 487] on div "Add Publishers & Shares Enter your publisher(s)/administrator(s). FREE MIX Publ…" at bounding box center [808, 344] width 634 height 285
click at [65, 109] on span "Catalog" at bounding box center [49, 102] width 32 height 13
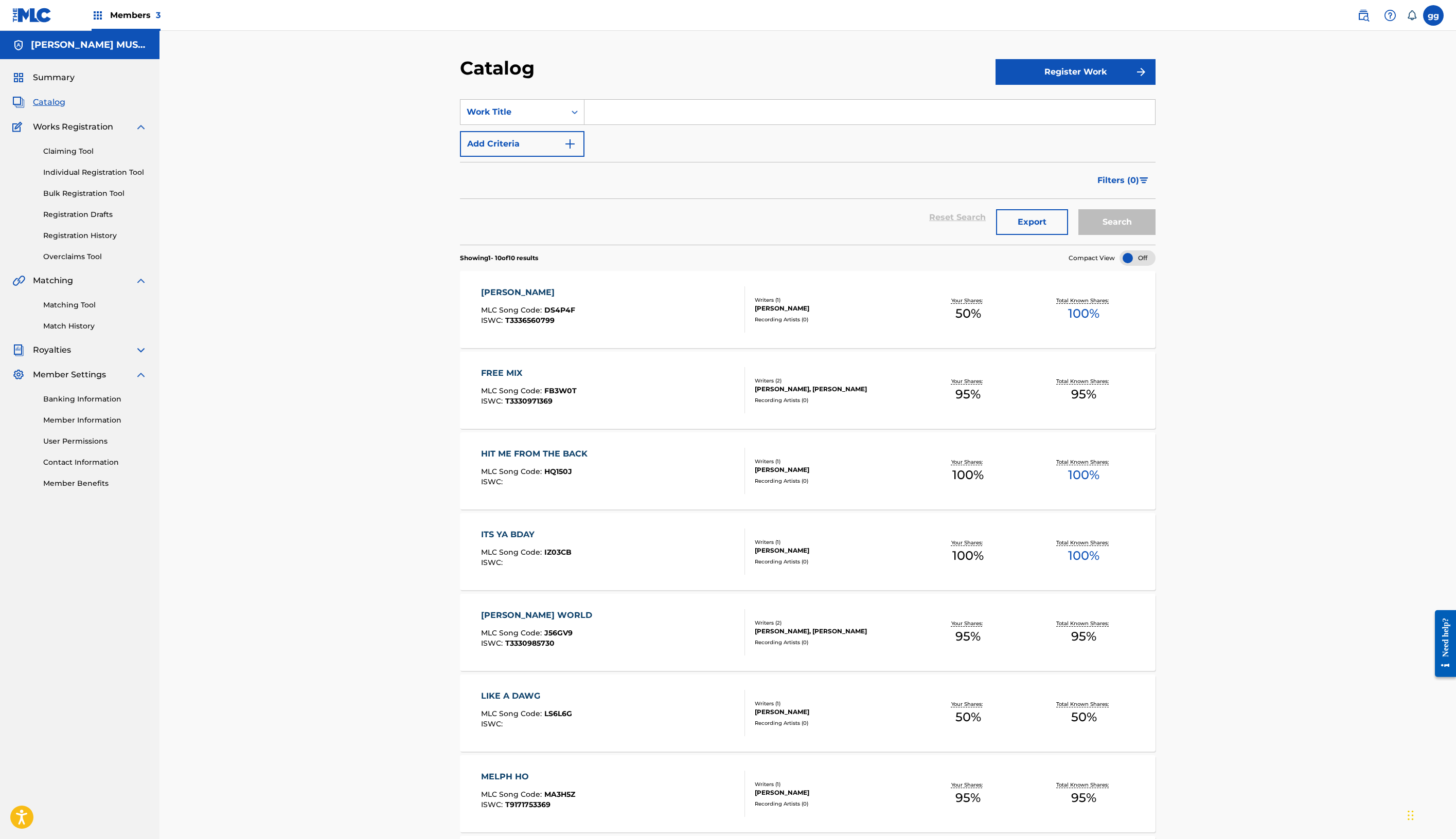
click at [655, 333] on div "[PERSON_NAME] MLC Song Code : DS4P4F ISWC : T3336560799" at bounding box center [613, 310] width 265 height 46
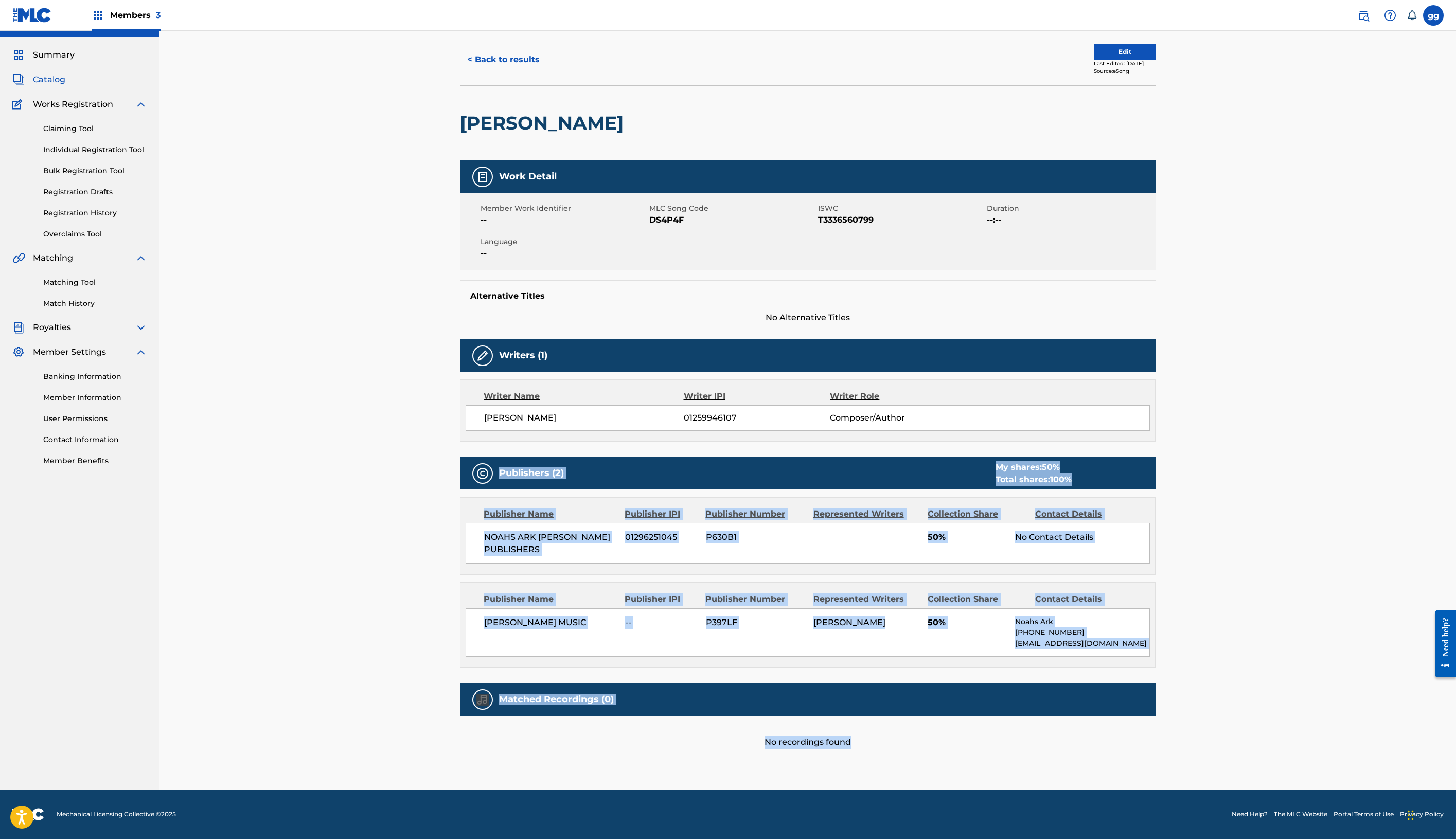
scroll to position [566, 0]
drag, startPoint x: 744, startPoint y: 783, endPoint x: 760, endPoint y: 737, distance: 48.7
click at [760, 738] on div "< Back to results Edit Last Edited: August 26, 2025 Source: eSong DICK GRIPPER …" at bounding box center [808, 412] width 696 height 756
click at [686, 562] on div "Work Detail Member Work Identifier -- MLC Song Code DS4P4F ISWC T3336560799 Dur…" at bounding box center [808, 455] width 696 height 589
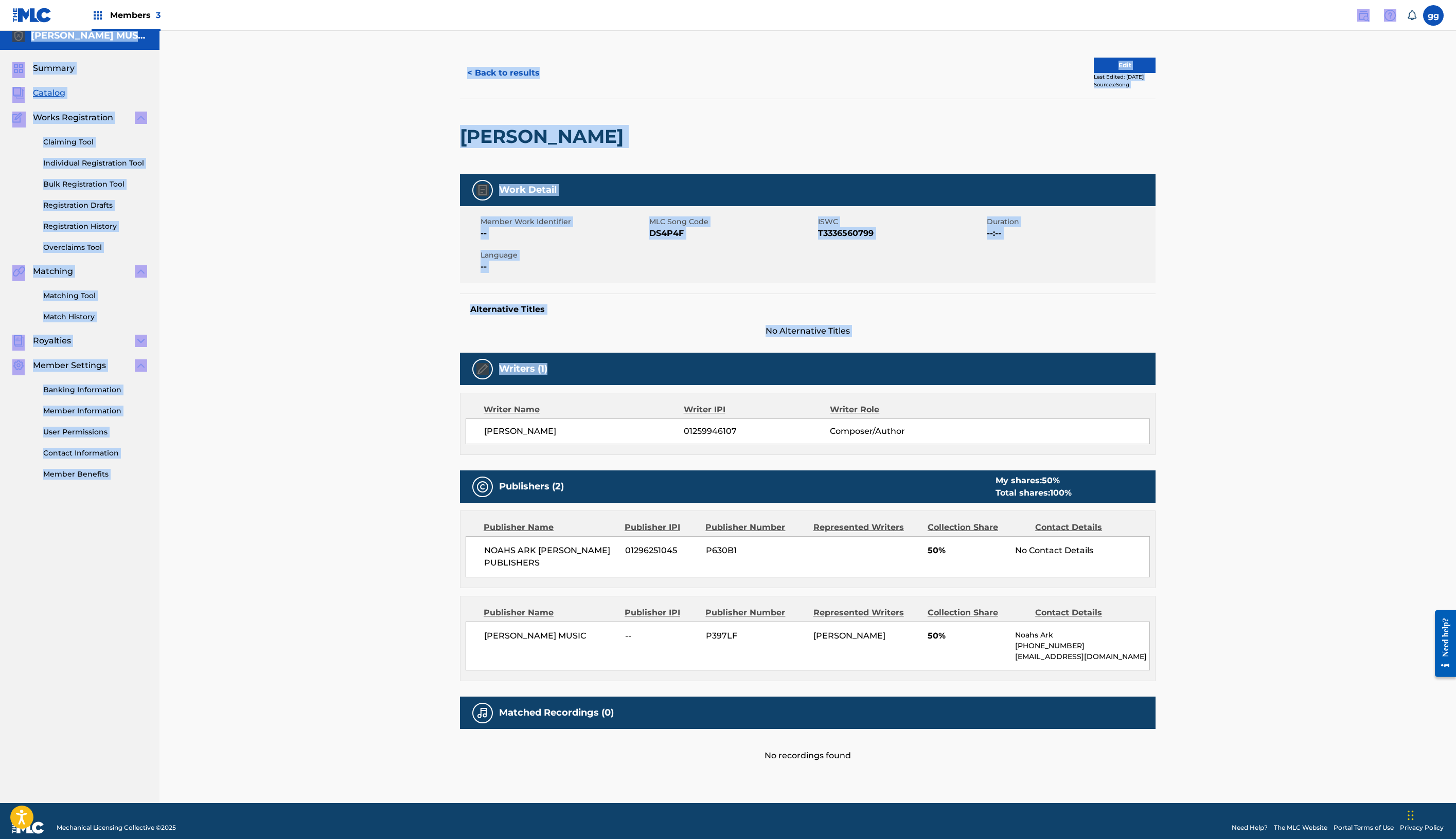
scroll to position [0, 0]
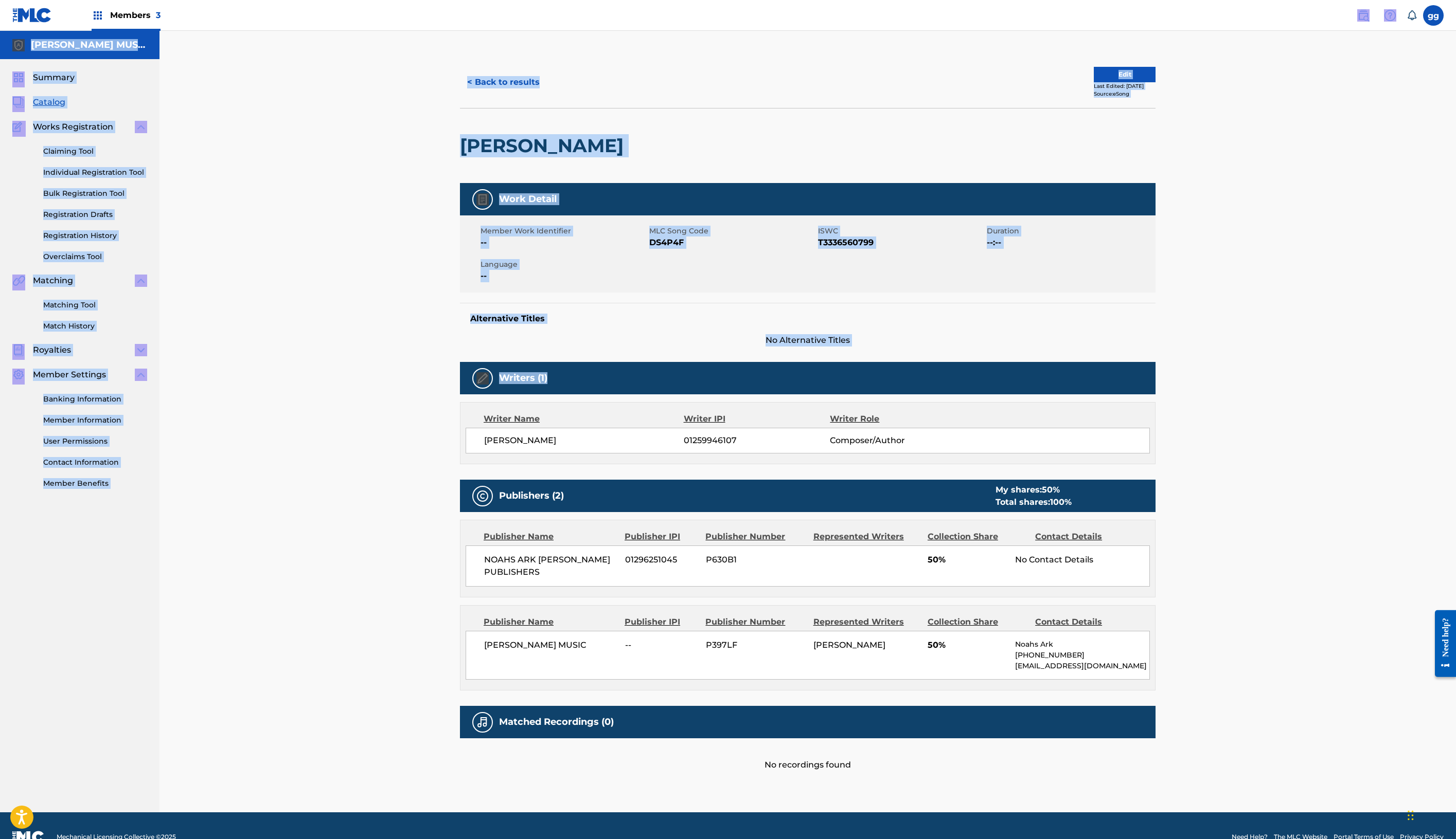
drag, startPoint x: 1106, startPoint y: 78, endPoint x: 1076, endPoint y: -32, distance: 114.0
click at [1076, 0] on html "Accessibility Screen-Reader Guide, Feedback, and Issue Reporting | New window M…" at bounding box center [728, 419] width 1456 height 839
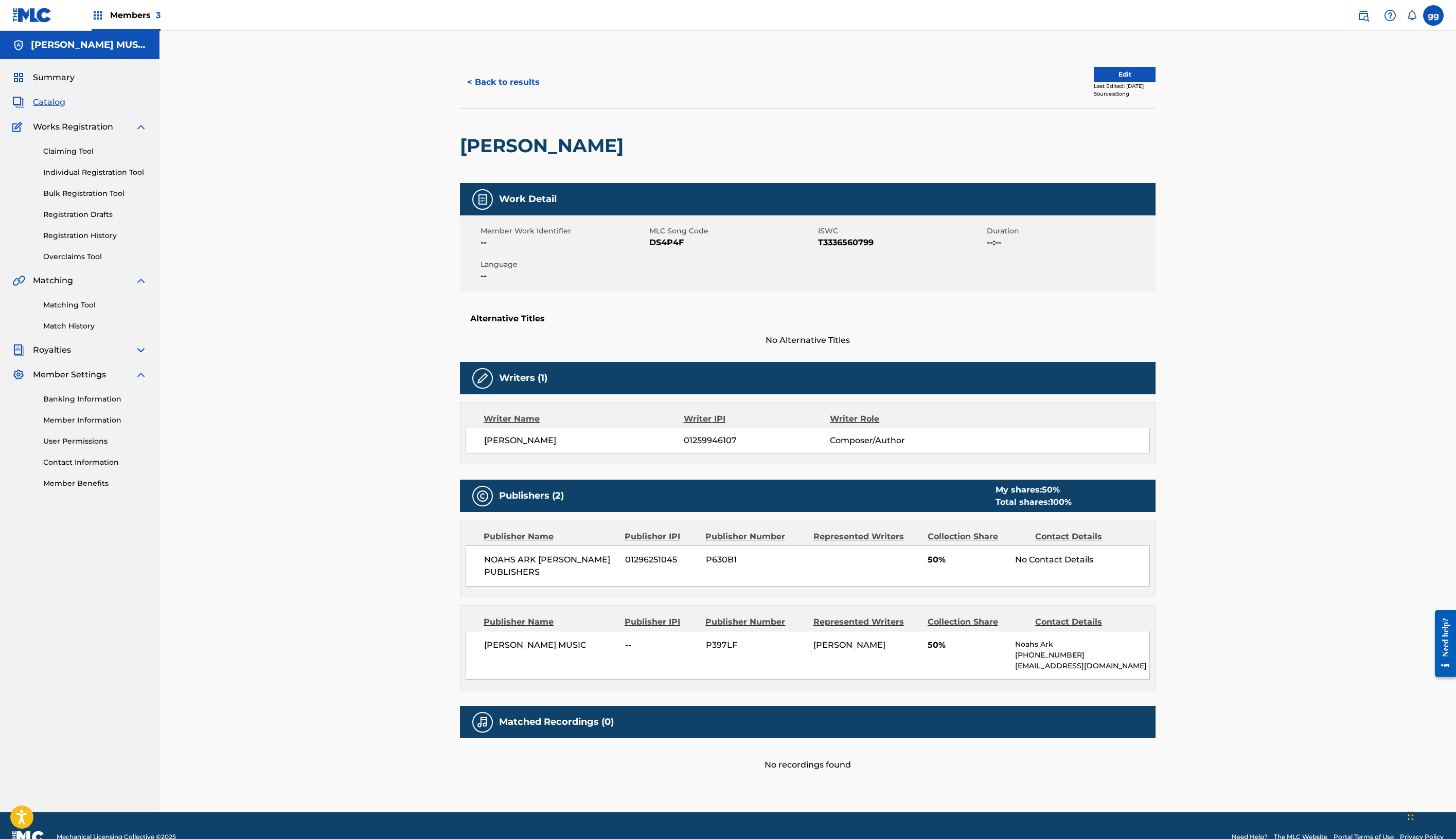
click at [1149, 108] on div "< Back to results Edit Last Edited: August 26, 2025 Source: eSong" at bounding box center [808, 82] width 696 height 51
click at [1156, 82] on button "Edit" at bounding box center [1125, 74] width 62 height 15
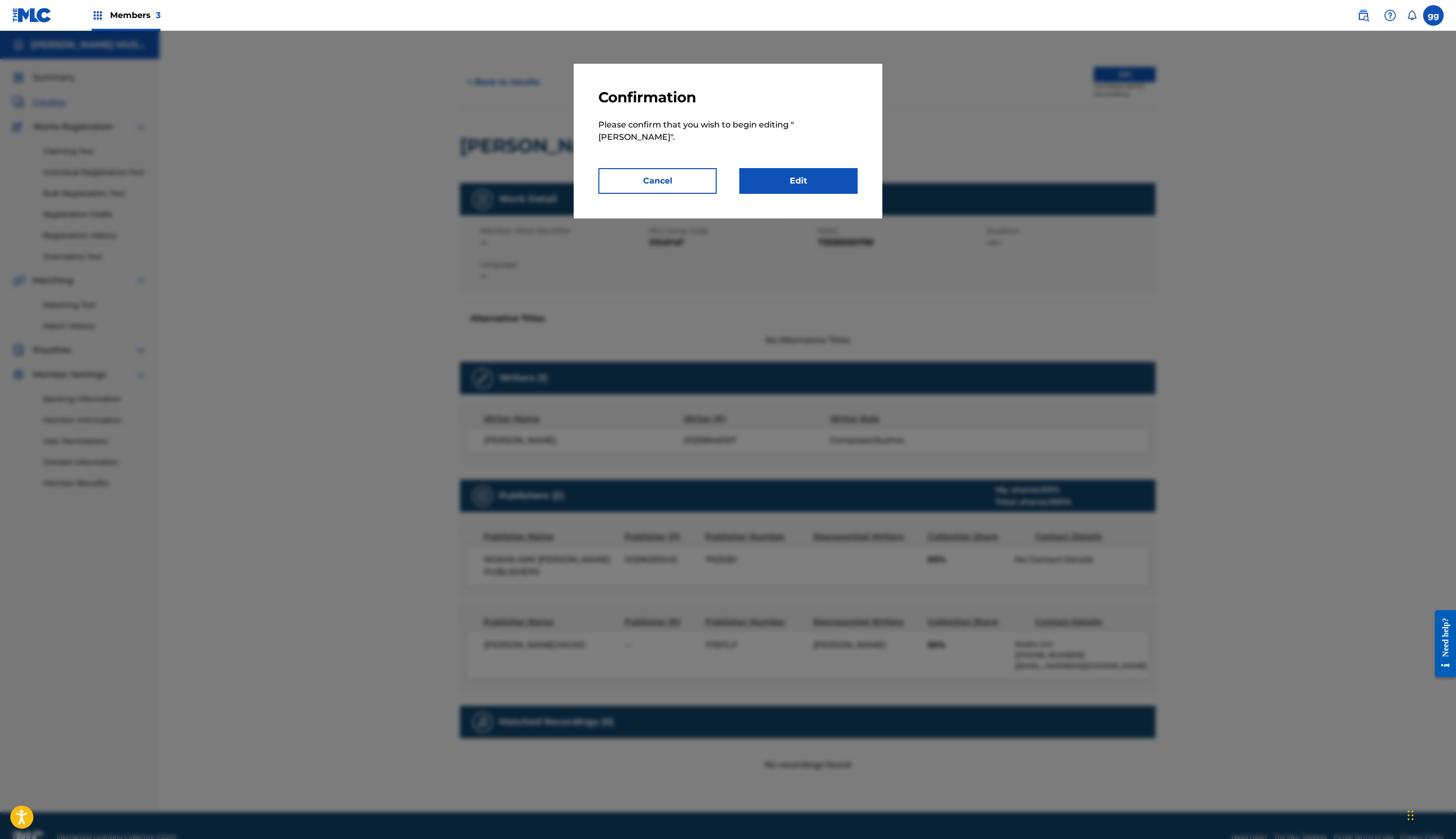
click at [825, 194] on link "Edit" at bounding box center [798, 181] width 118 height 25
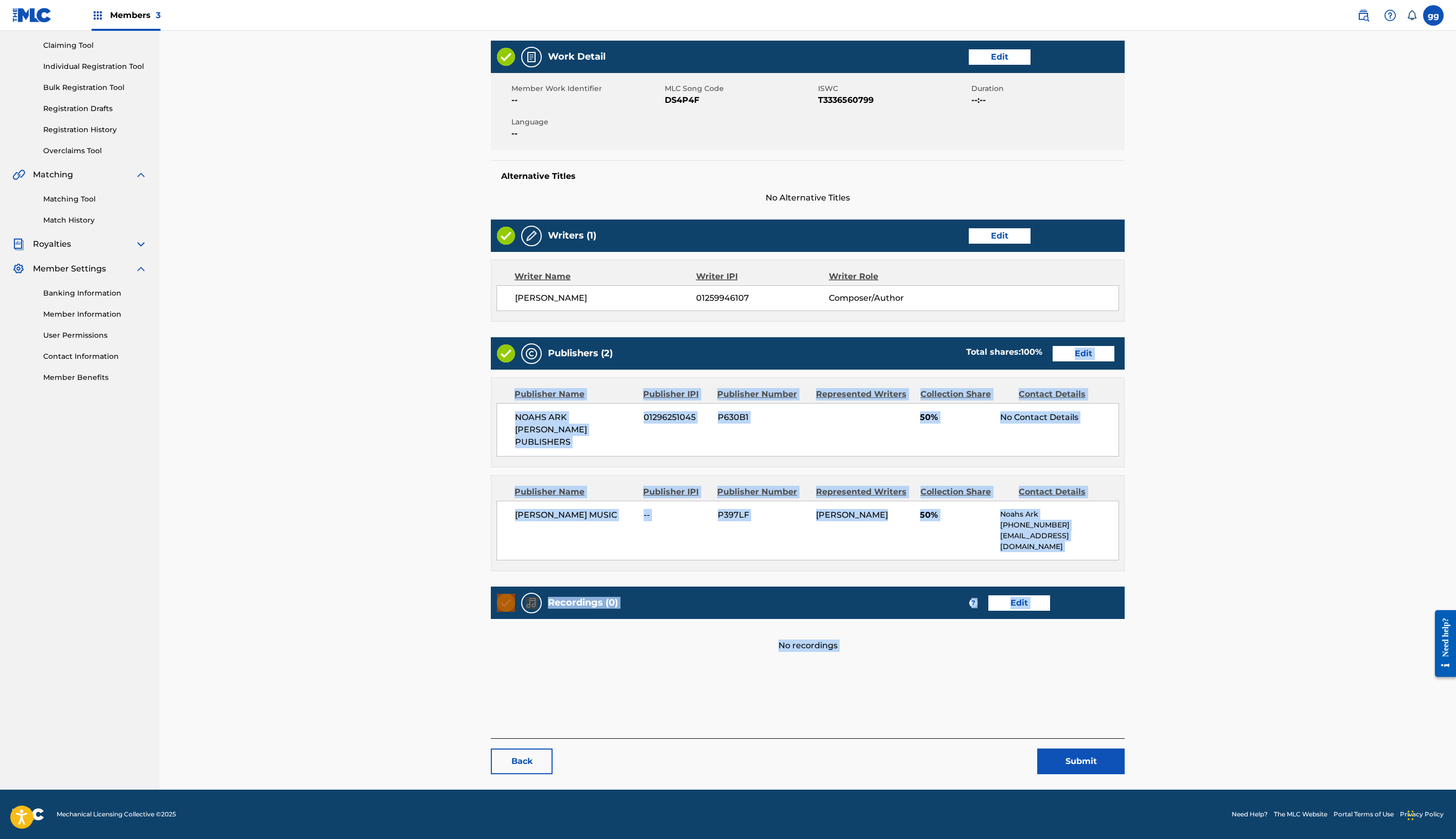
scroll to position [546, 0]
drag, startPoint x: 1065, startPoint y: 753, endPoint x: 1057, endPoint y: 890, distance: 137.2
click at [1057, 734] on html "Accessibility Screen-Reader Guide, Feedback, and Issue Reporting | New window M…" at bounding box center [728, 313] width 1456 height 839
click at [856, 738] on div "Back Submit" at bounding box center [808, 756] width 634 height 36
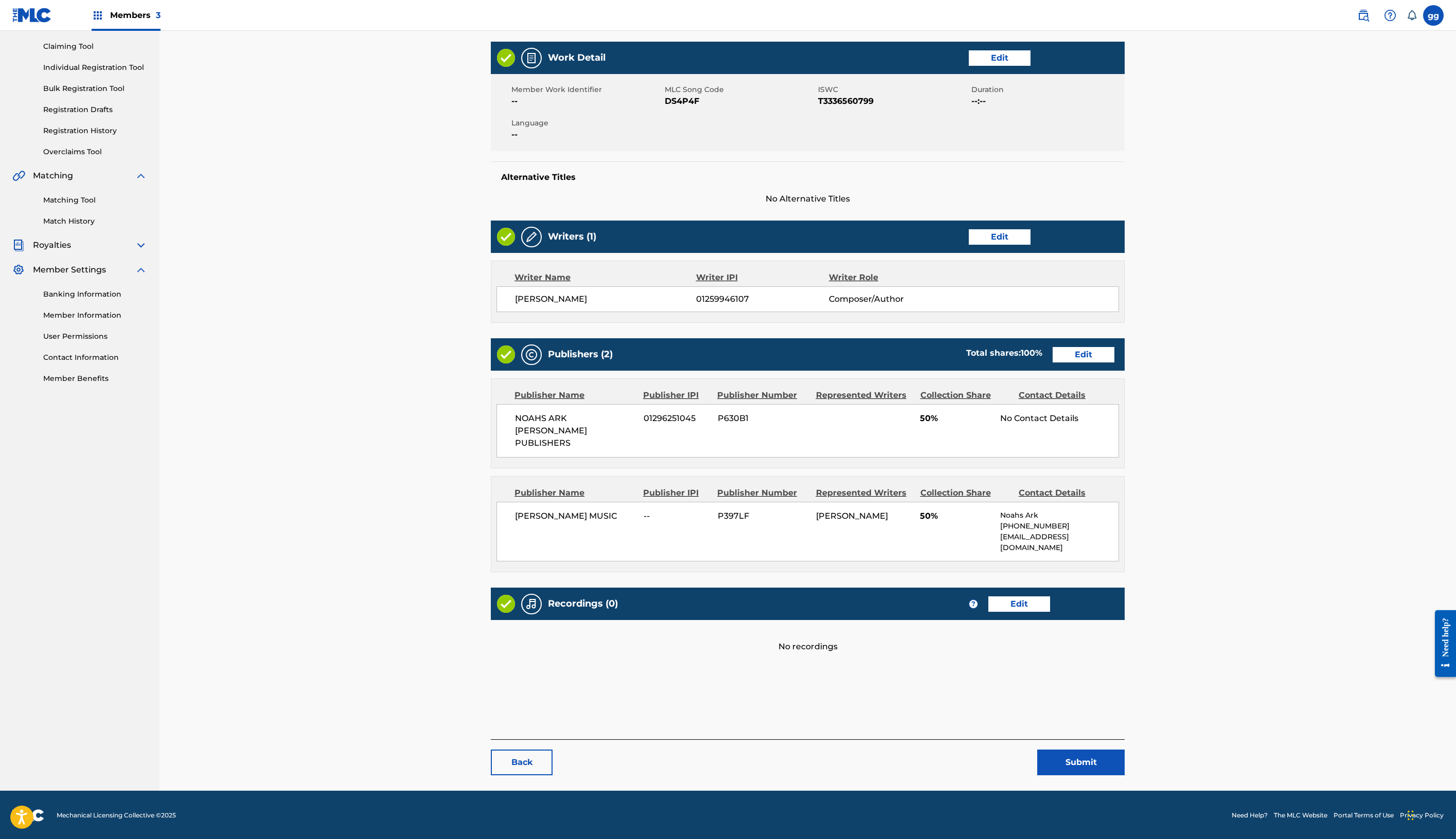
scroll to position [0, 0]
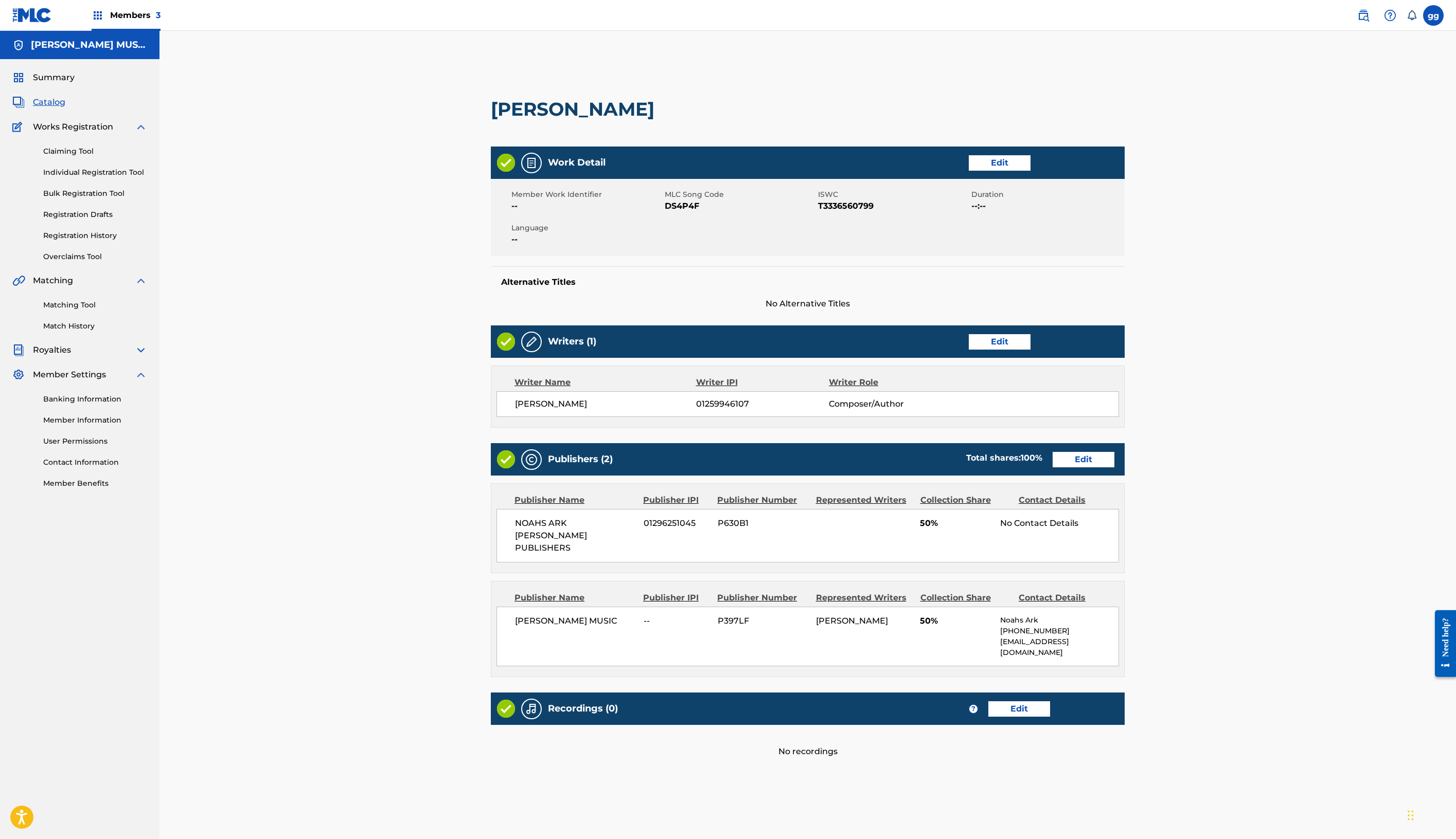
drag, startPoint x: 1198, startPoint y: 54, endPoint x: 1184, endPoint y: -44, distance: 99.0
click at [1184, 0] on html "Accessibility Screen-Reader Guide, Feedback, and Issue Reporting | New window M…" at bounding box center [728, 419] width 1456 height 839
click at [113, 262] on link "Overclaims Tool" at bounding box center [95, 257] width 104 height 11
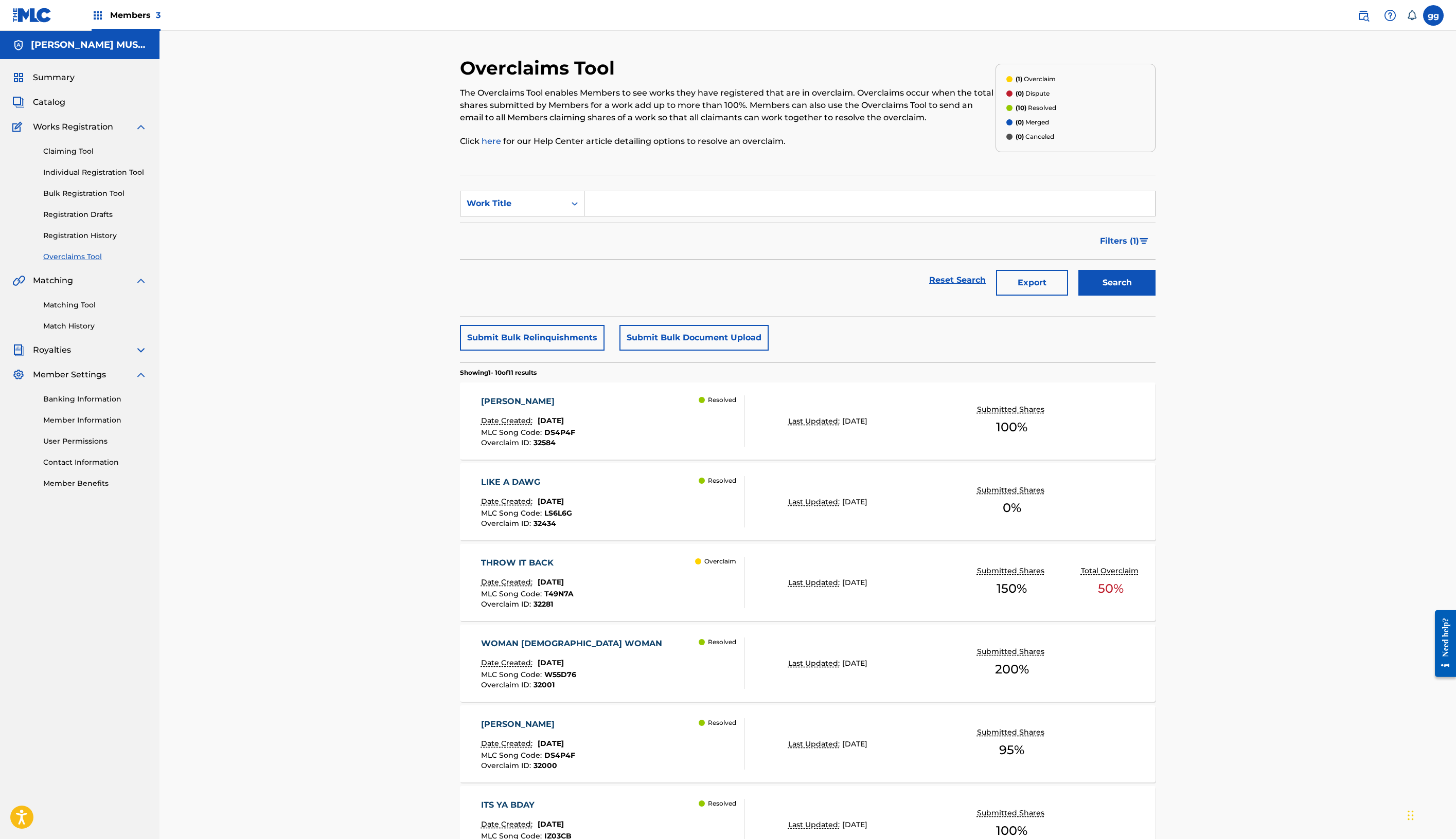
click at [130, 262] on link "Overclaims Tool" at bounding box center [95, 257] width 104 height 11
click at [476, 351] on button "Submit Bulk Relinquishments" at bounding box center [532, 338] width 144 height 25
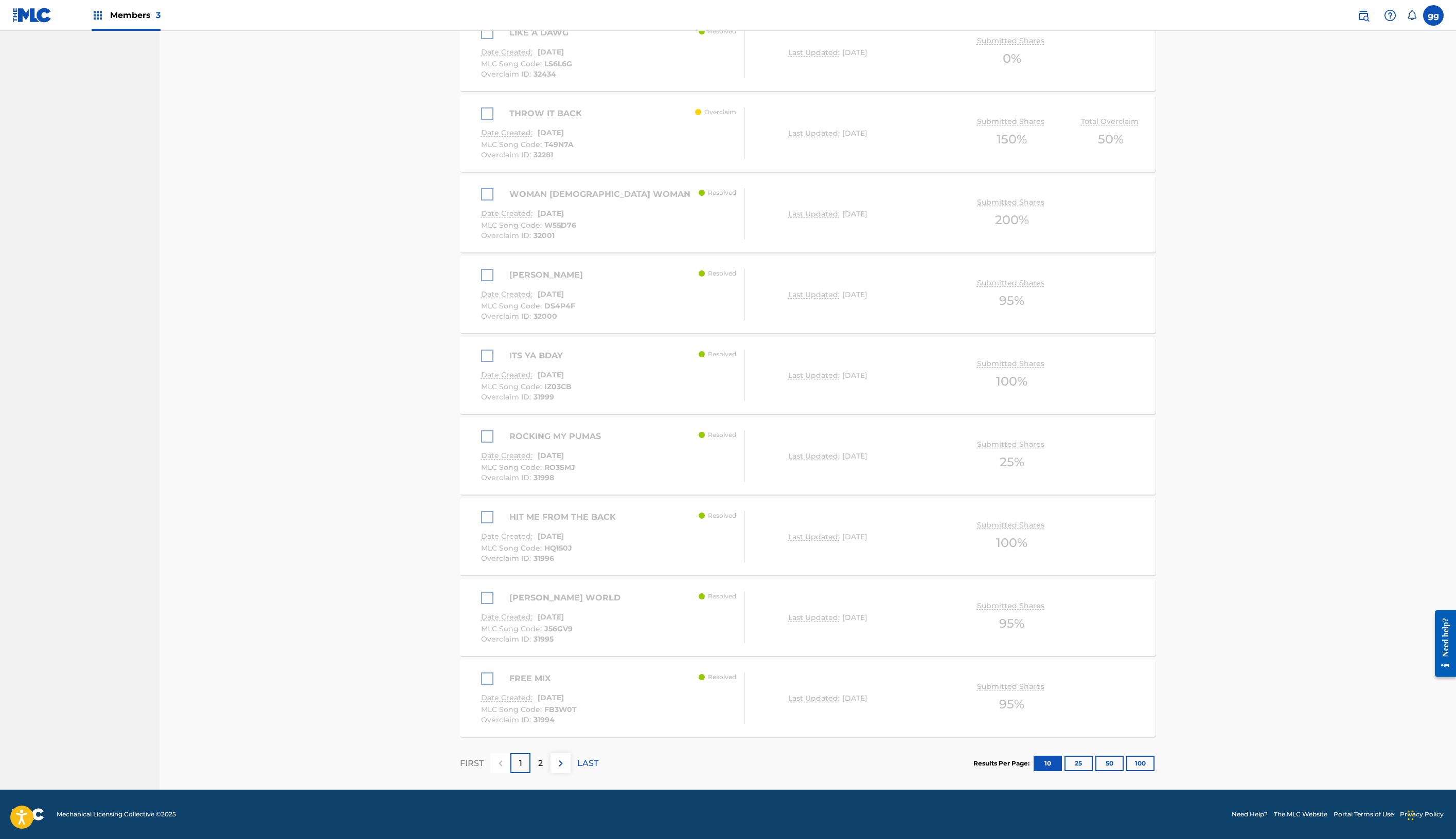
scroll to position [925, 0]
drag, startPoint x: 1011, startPoint y: 799, endPoint x: 995, endPoint y: 870, distance: 72.8
click at [734, 737] on section "FIRST 1 2 LAST Results Per Page: 10 25 50 100" at bounding box center [808, 763] width 696 height 53
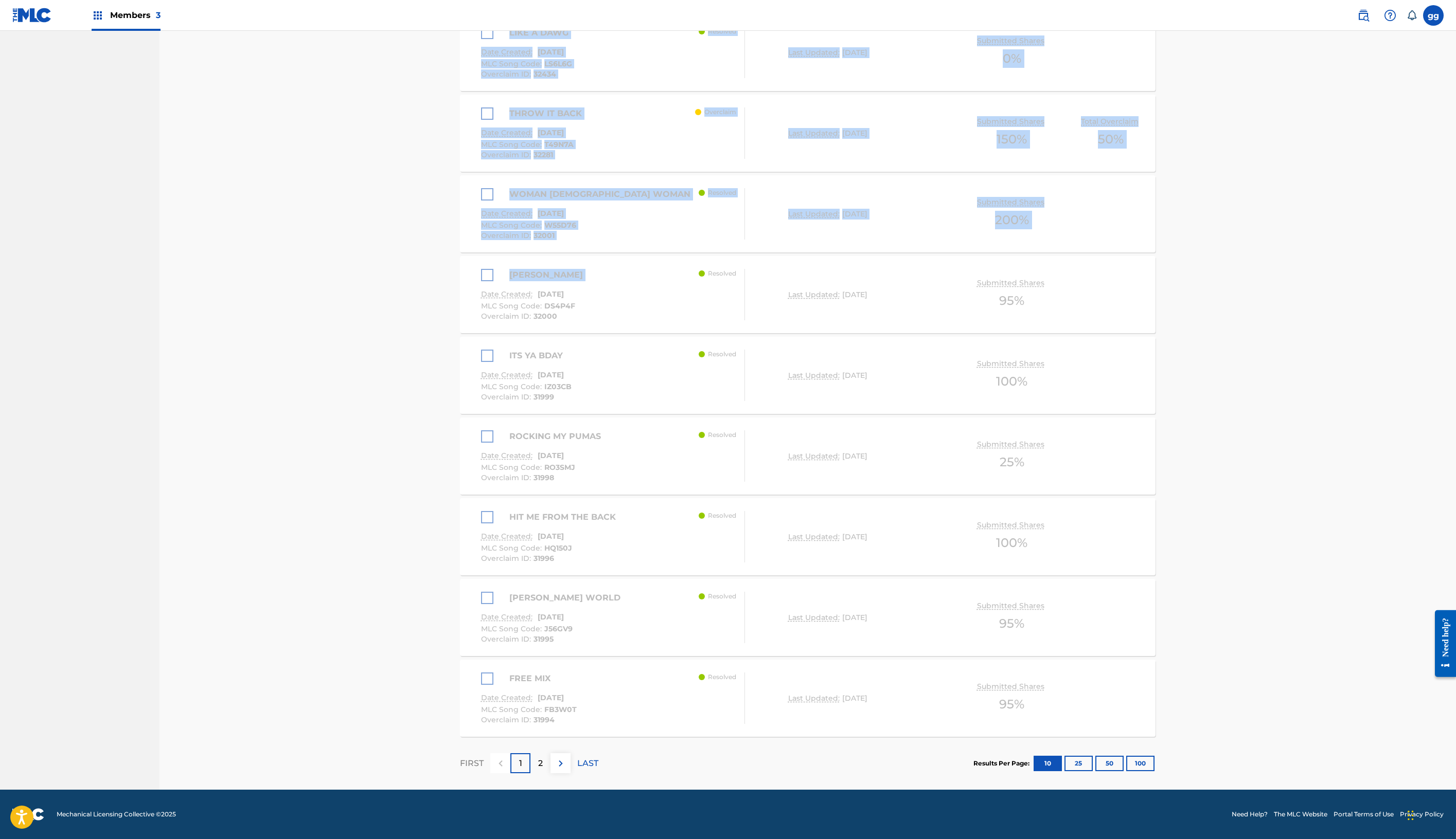
scroll to position [844, 0]
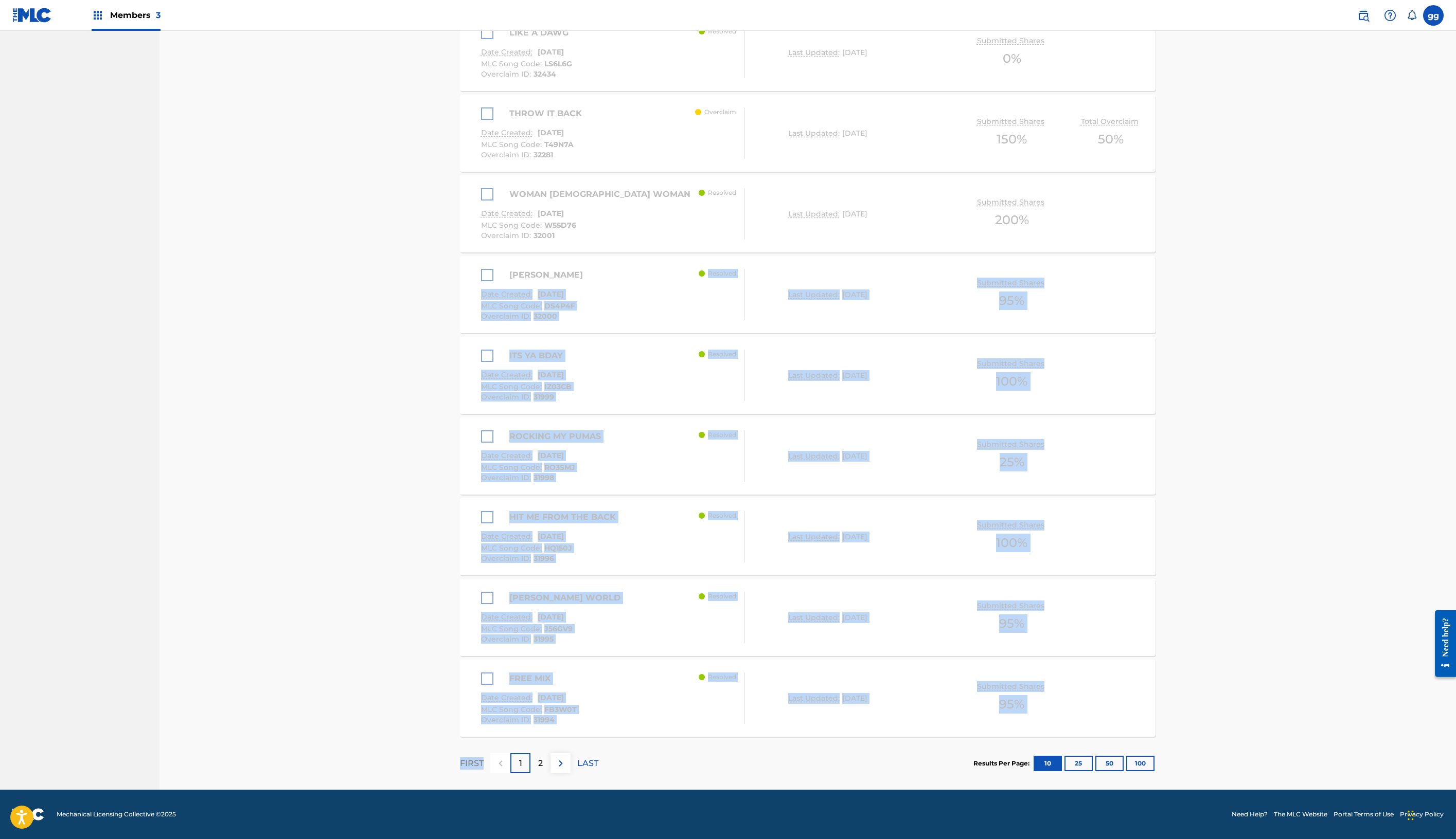
drag, startPoint x: 304, startPoint y: 787, endPoint x: 307, endPoint y: 860, distance: 73.1
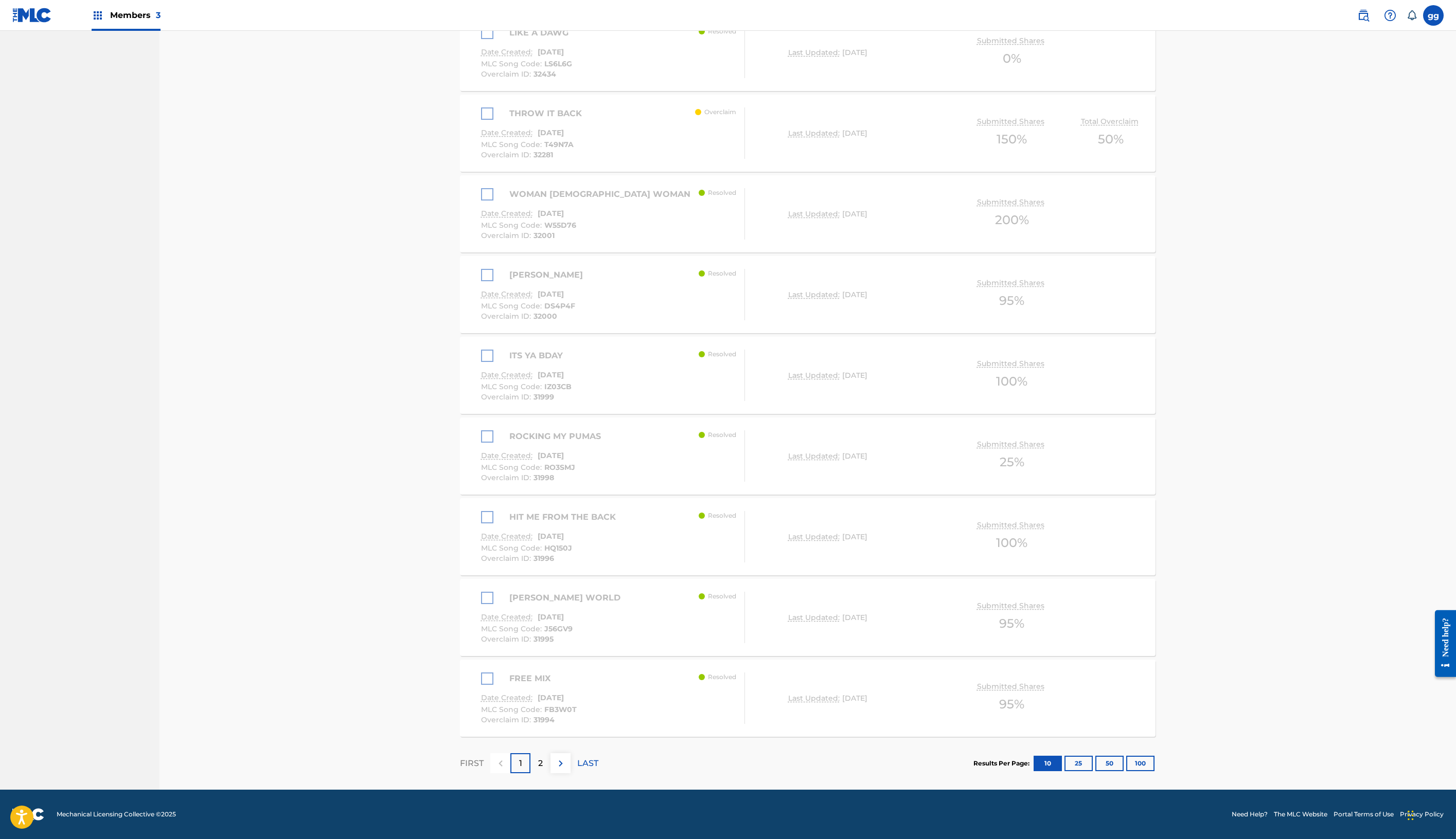
click at [448, 375] on div "Overclaims Tool - Bulk Relinquishment The Overclaims Tool enables Members to se…" at bounding box center [808, 172] width 720 height 1235
click at [530, 773] on div "2" at bounding box center [540, 763] width 20 height 20
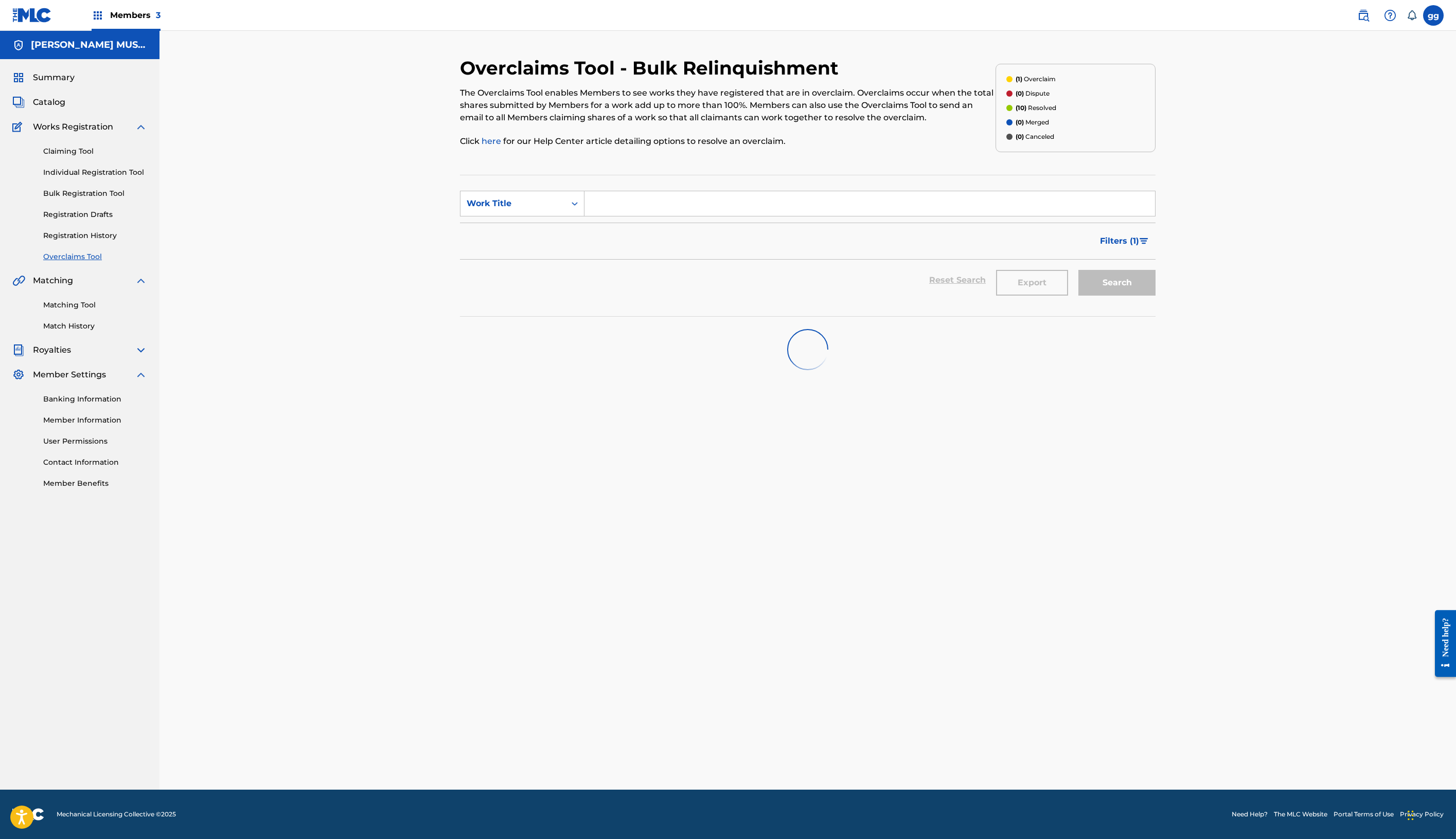
scroll to position [73, 0]
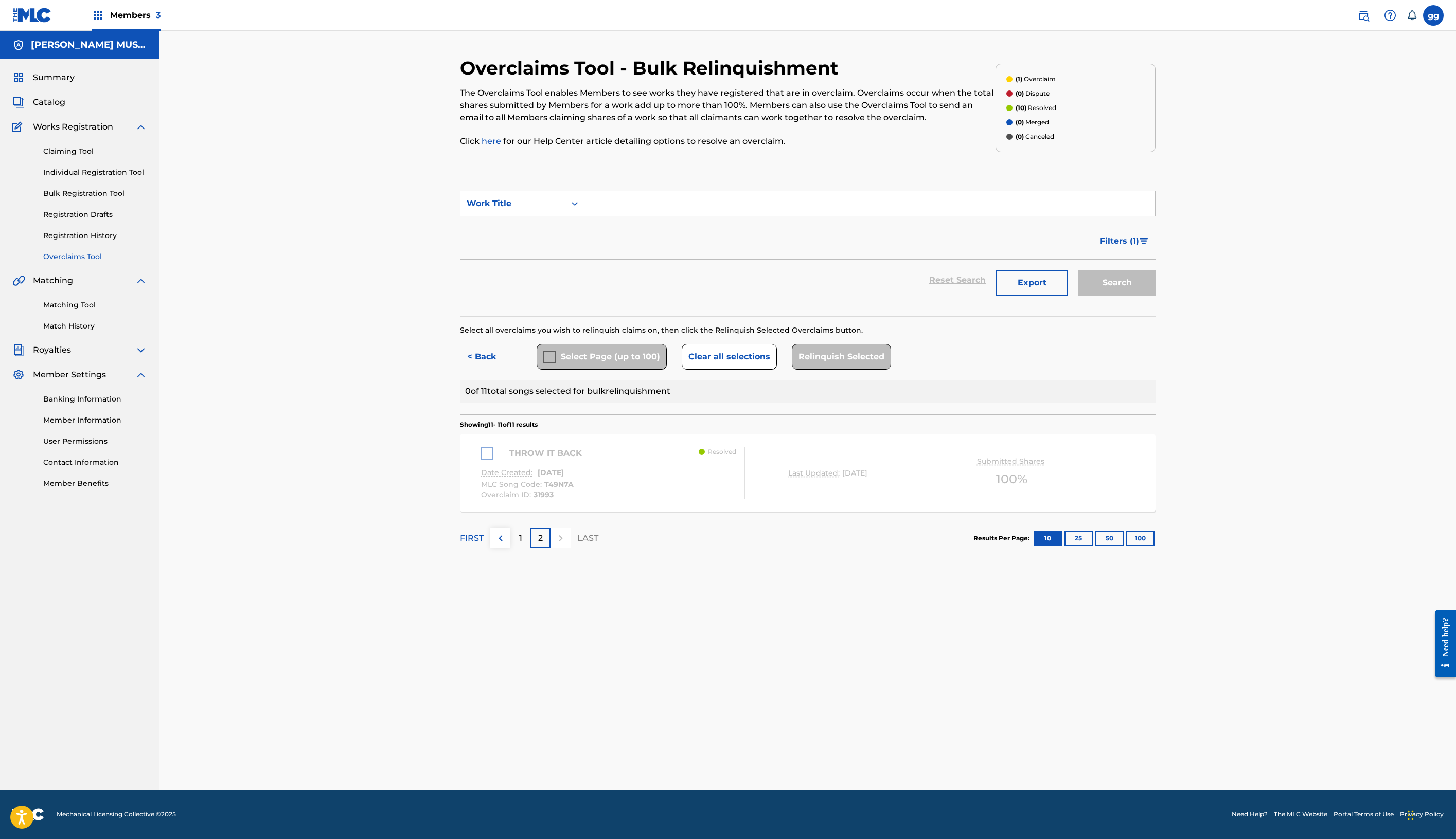
click at [510, 548] on div "1" at bounding box center [520, 538] width 20 height 20
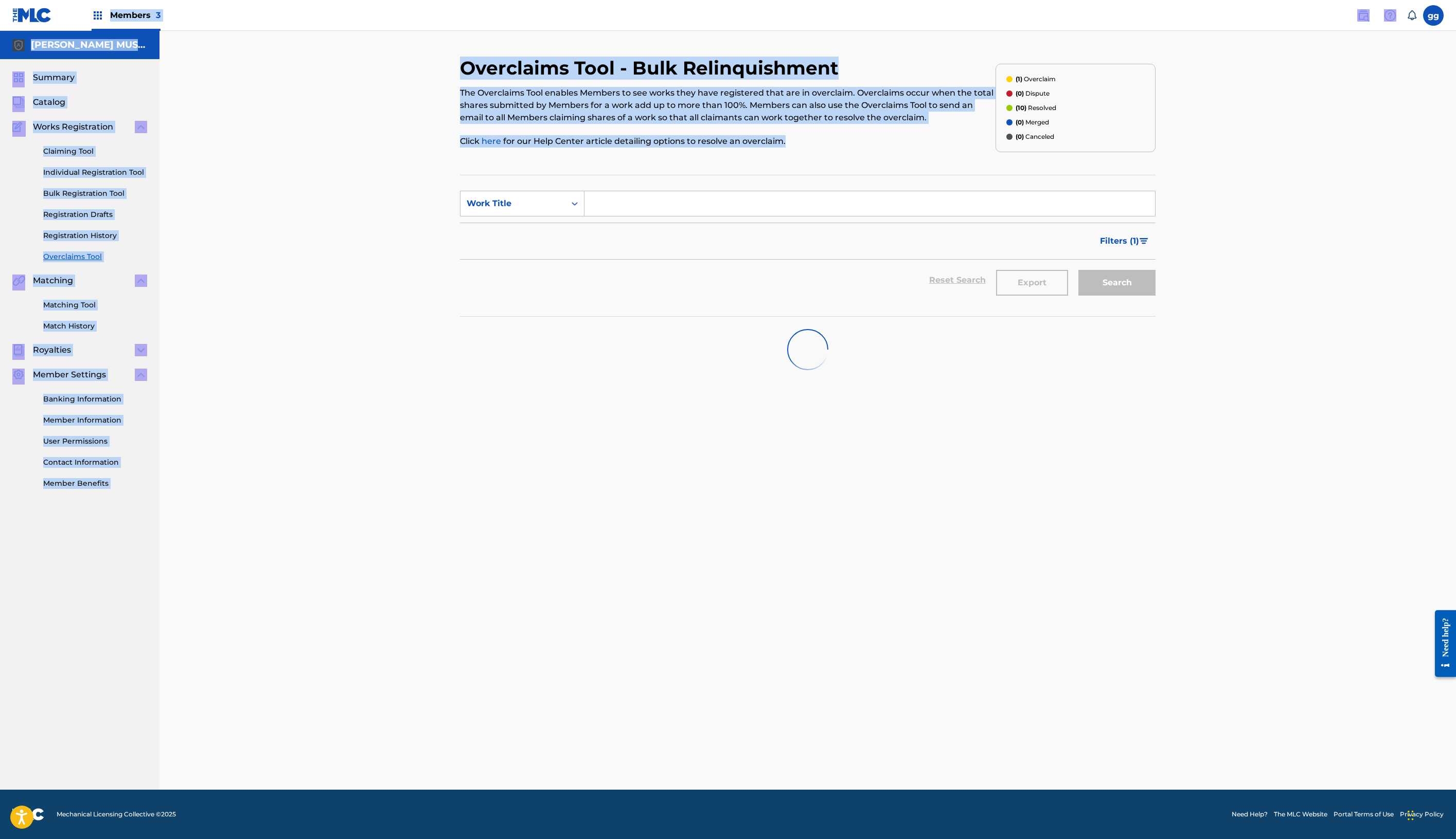
scroll to position [0, 0]
drag, startPoint x: 577, startPoint y: 128, endPoint x: 586, endPoint y: -40, distance: 168.2
click at [586, 0] on html "Accessibility Screen-Reader Guide, Feedback, and Issue Reporting | New window M…" at bounding box center [728, 419] width 1456 height 839
click at [511, 159] on div "Overclaims Tool - Bulk Relinquishment The Overclaims Tool enables Members to se…" at bounding box center [728, 108] width 536 height 103
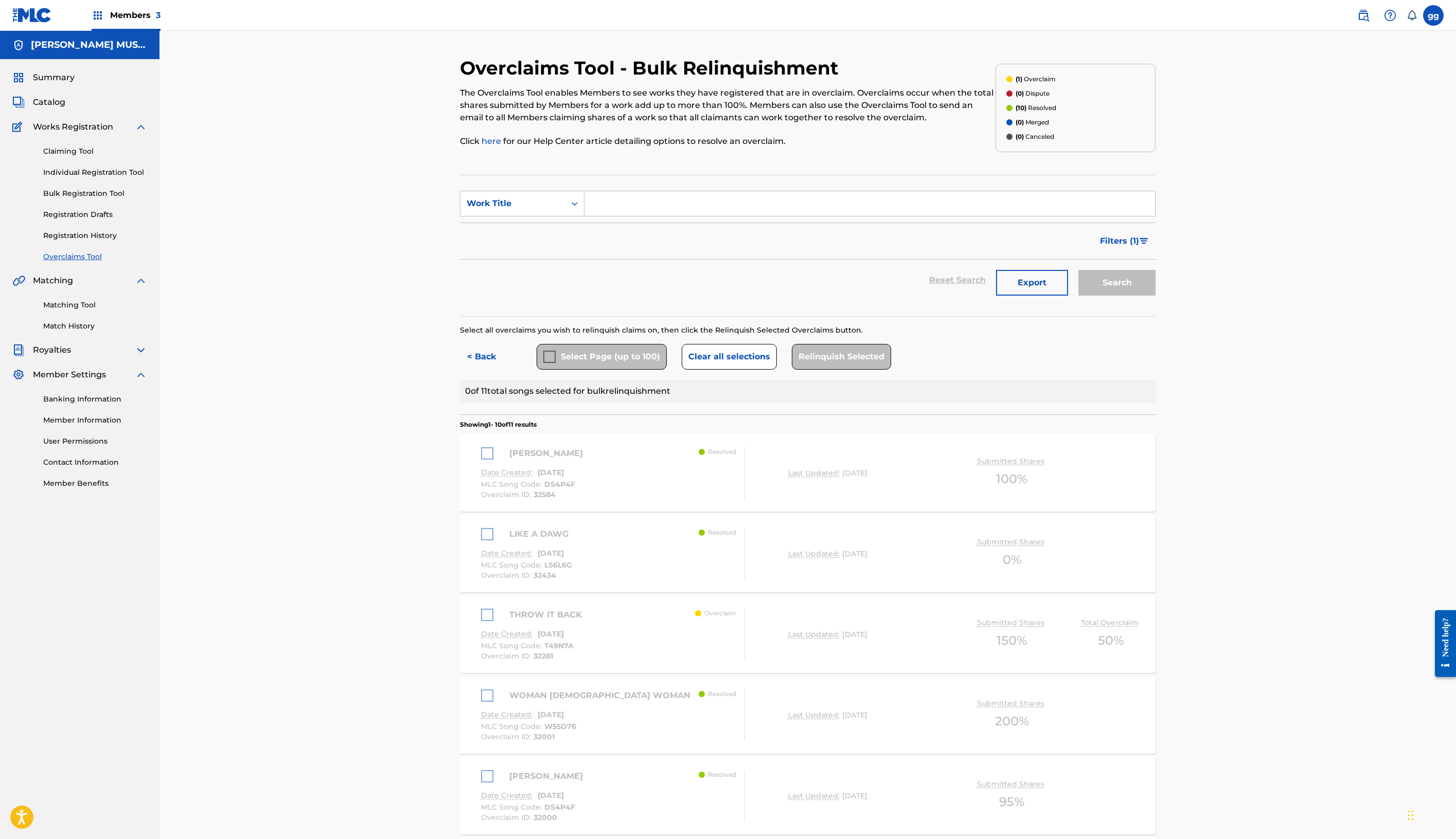
click at [537, 370] on div "Select Page (up to 100)" at bounding box center [602, 357] width 130 height 25
click at [481, 460] on div "[PERSON_NAME]" at bounding box center [534, 454] width 107 height 13
click at [682, 370] on button "Clear all selections" at bounding box center [729, 357] width 95 height 25
click at [481, 460] on div "[PERSON_NAME]" at bounding box center [534, 454] width 107 height 13
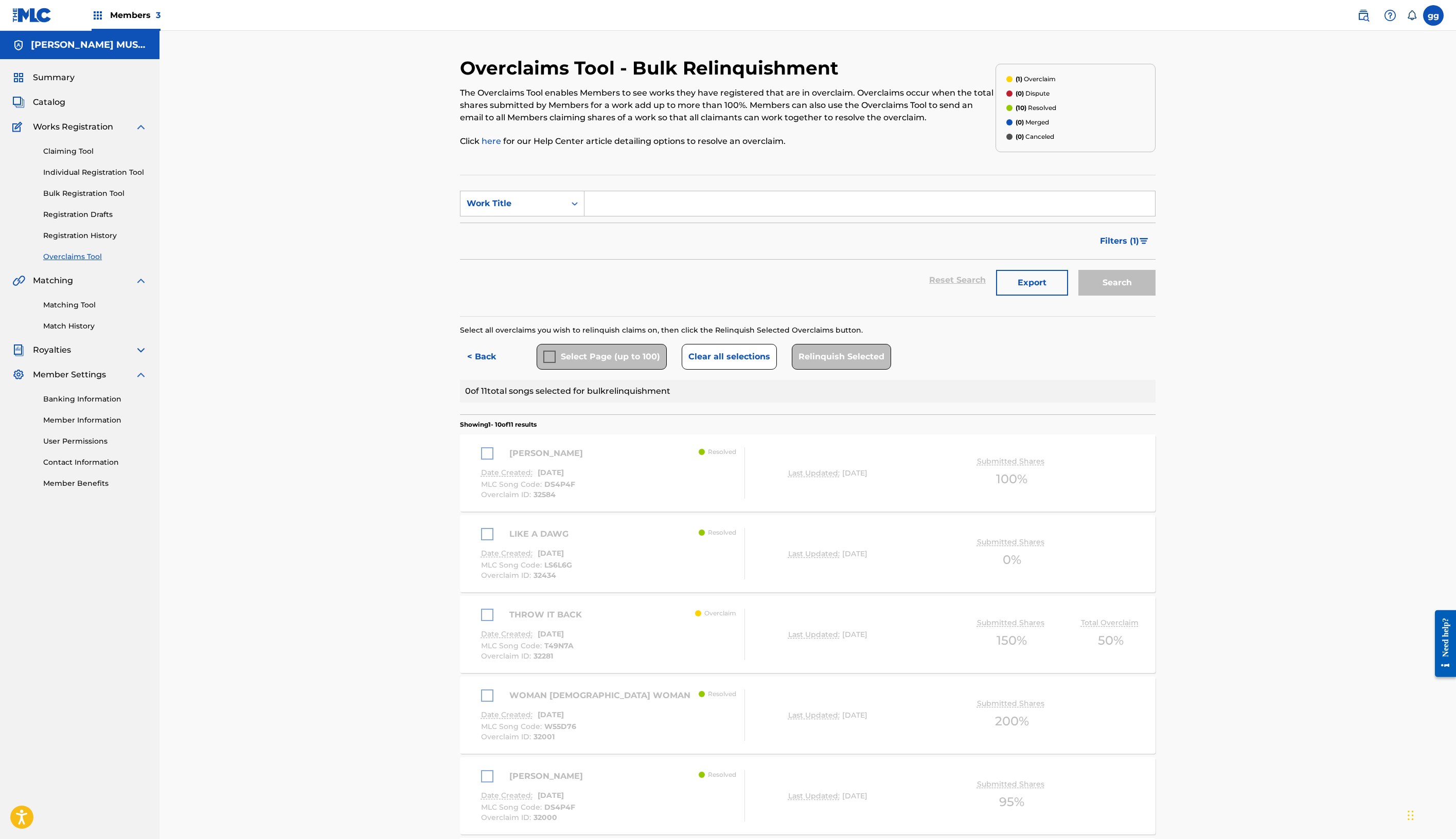
click at [831, 370] on div "Relinquish Selected" at bounding box center [841, 357] width 99 height 25
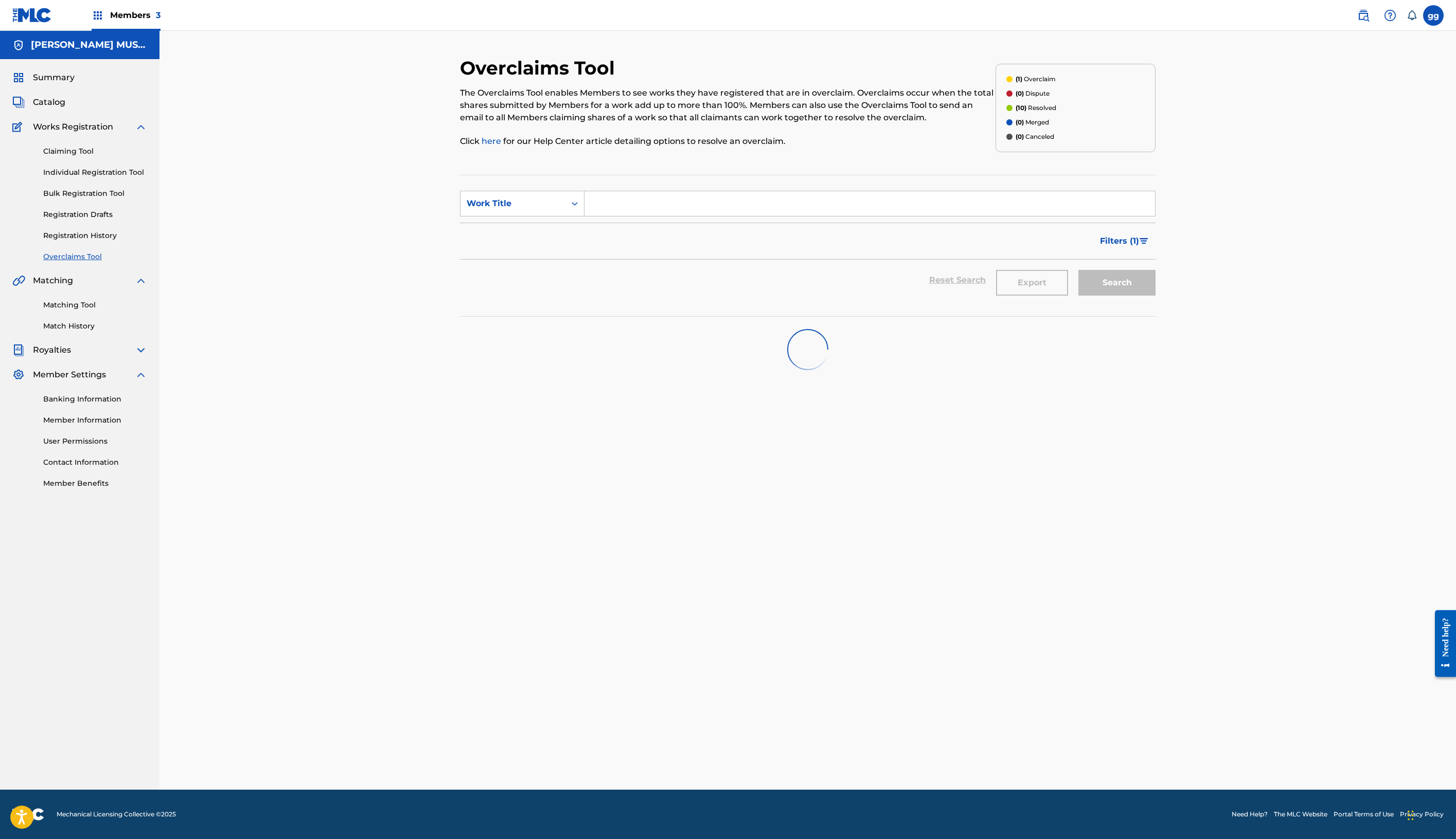
click at [161, 18] on span "Members 3" at bounding box center [136, 15] width 51 height 12
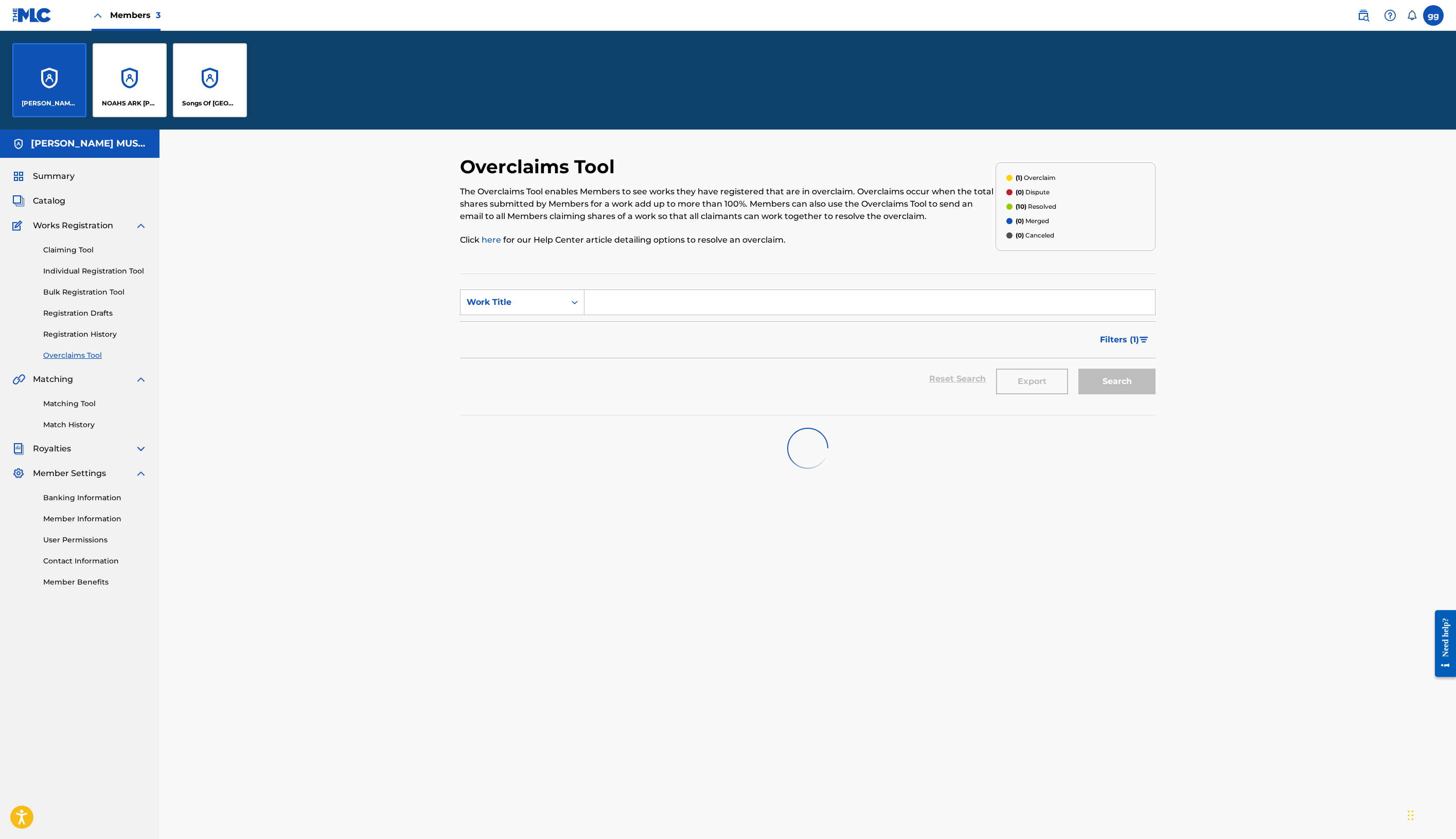
click at [166, 117] on div "NOAHS ARK [PERSON_NAME] PUBLISHERS" at bounding box center [129, 80] width 74 height 74
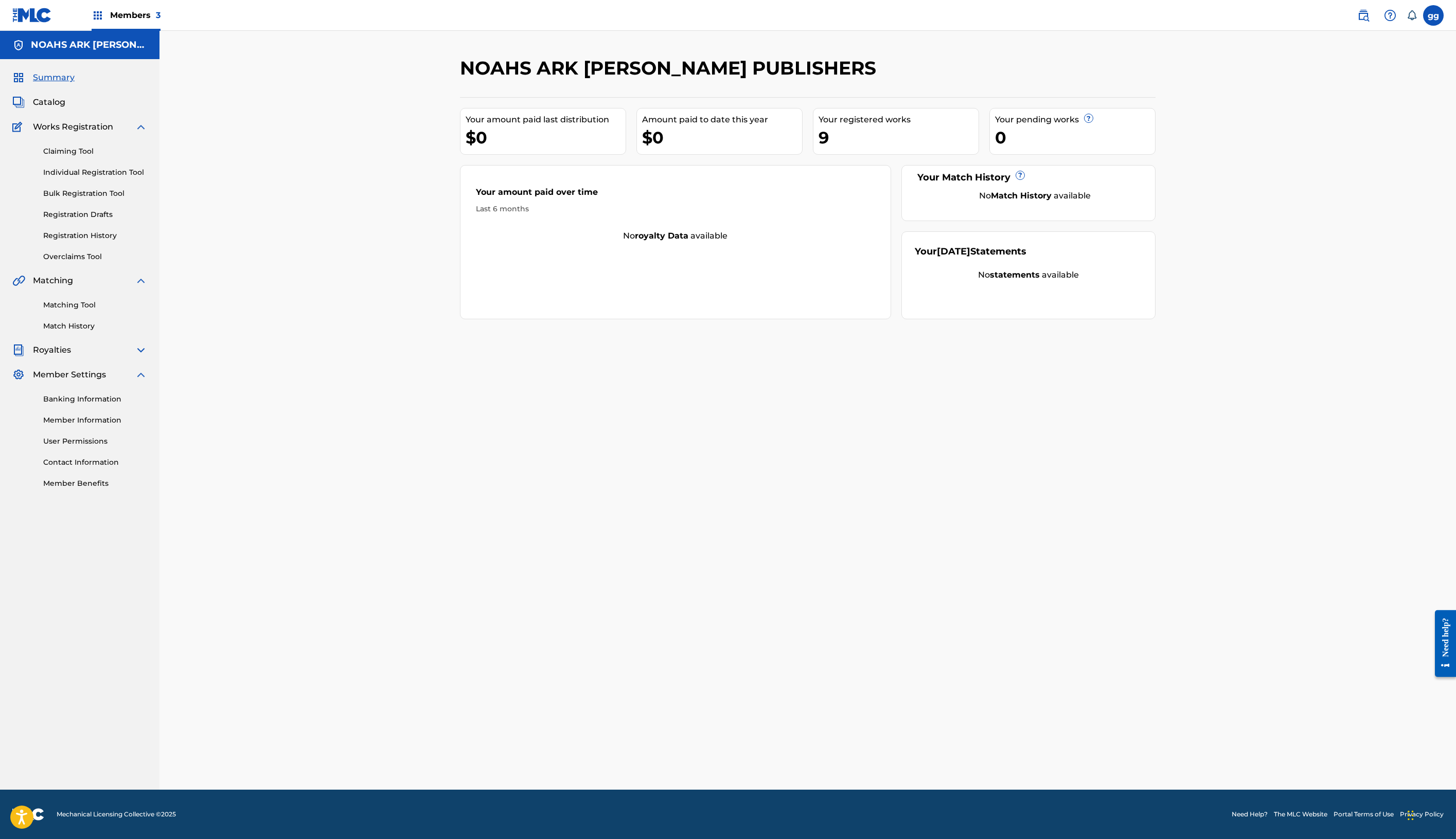
click at [161, 21] on span "Members 3" at bounding box center [136, 15] width 51 height 12
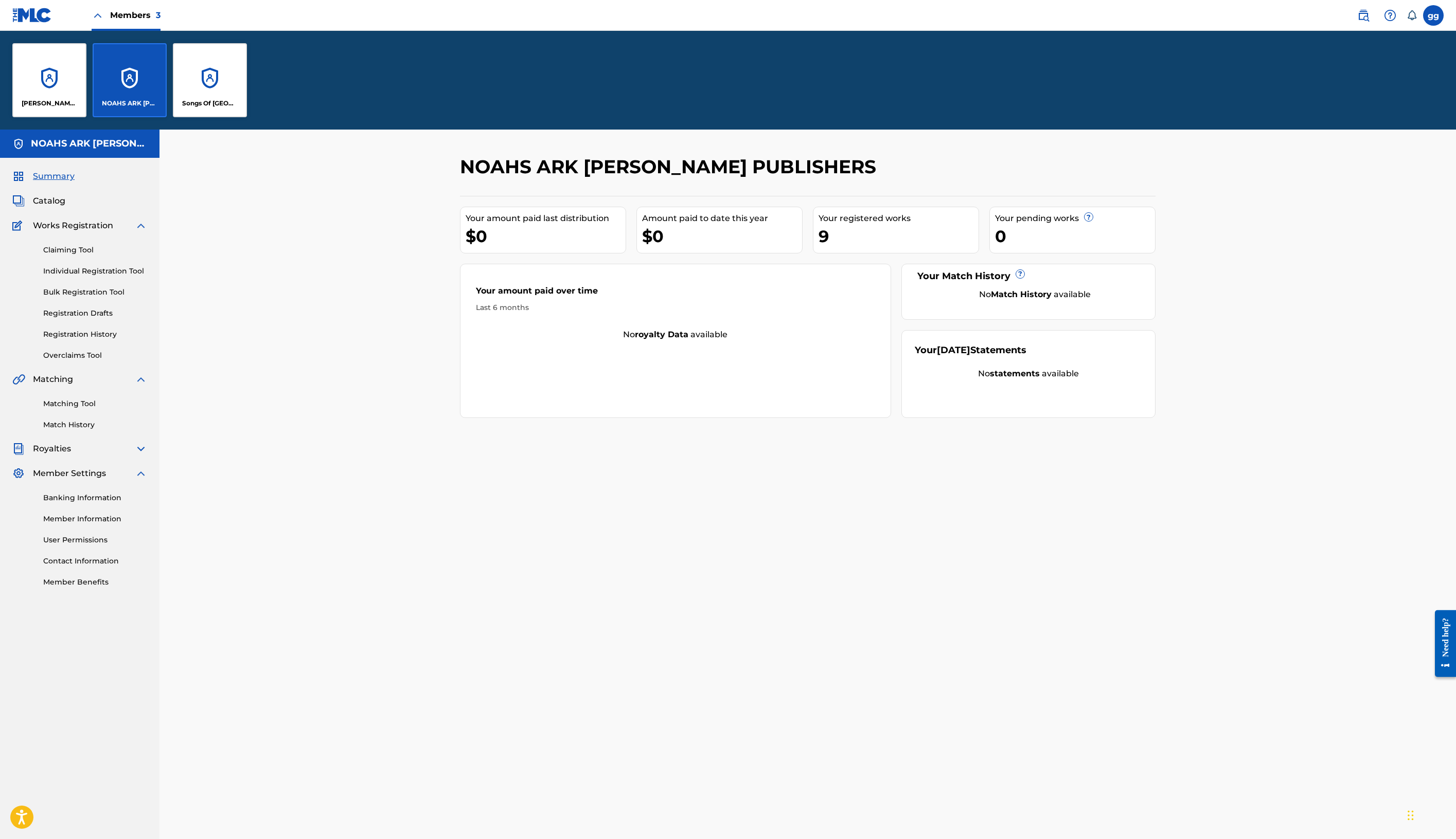
click at [86, 117] on div "[PERSON_NAME] MUSIC" at bounding box center [49, 80] width 74 height 74
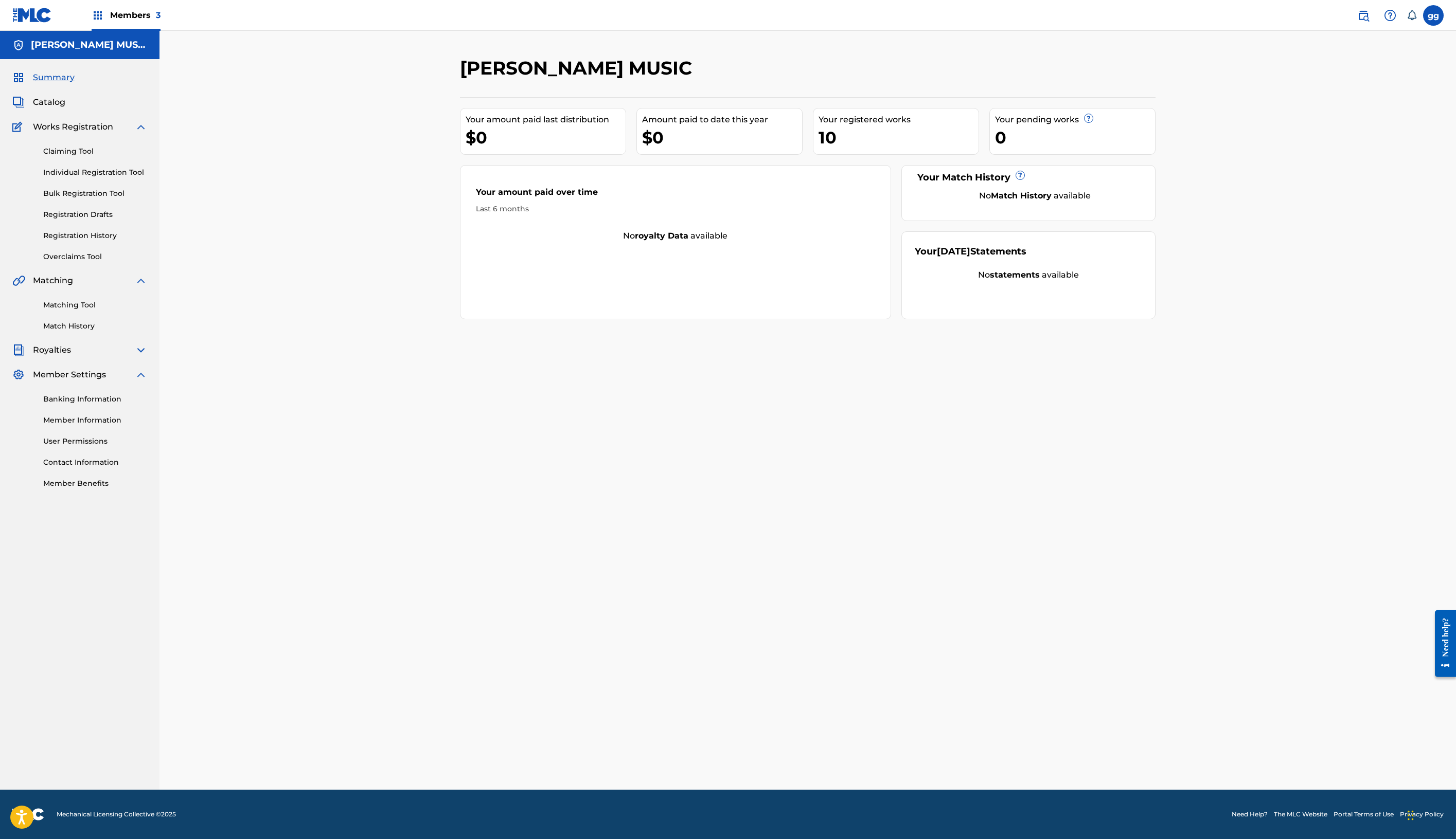
click at [142, 262] on link "Overclaims Tool" at bounding box center [95, 257] width 104 height 11
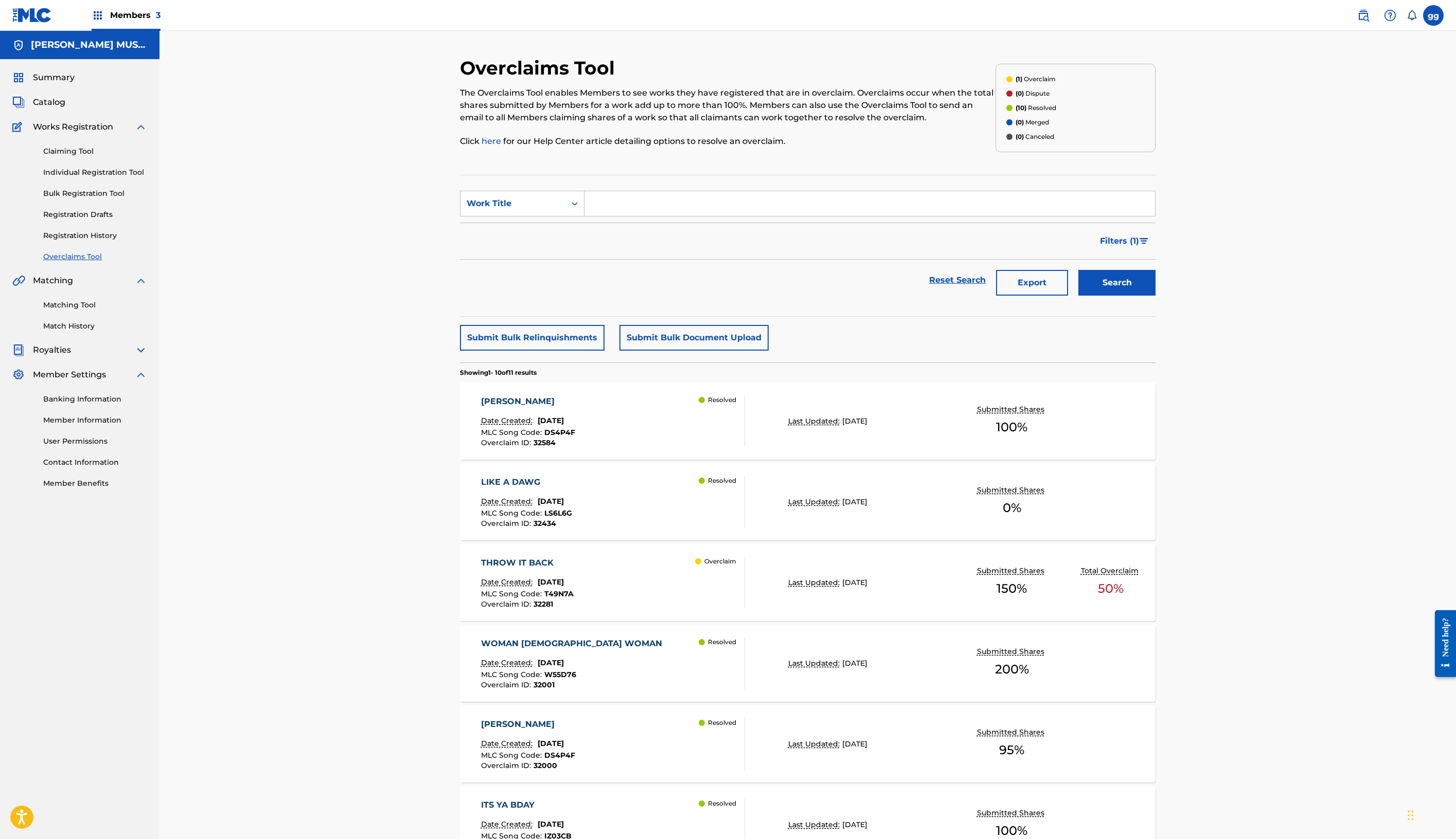
click at [460, 351] on button "Submit Bulk Relinquishments" at bounding box center [532, 338] width 144 height 25
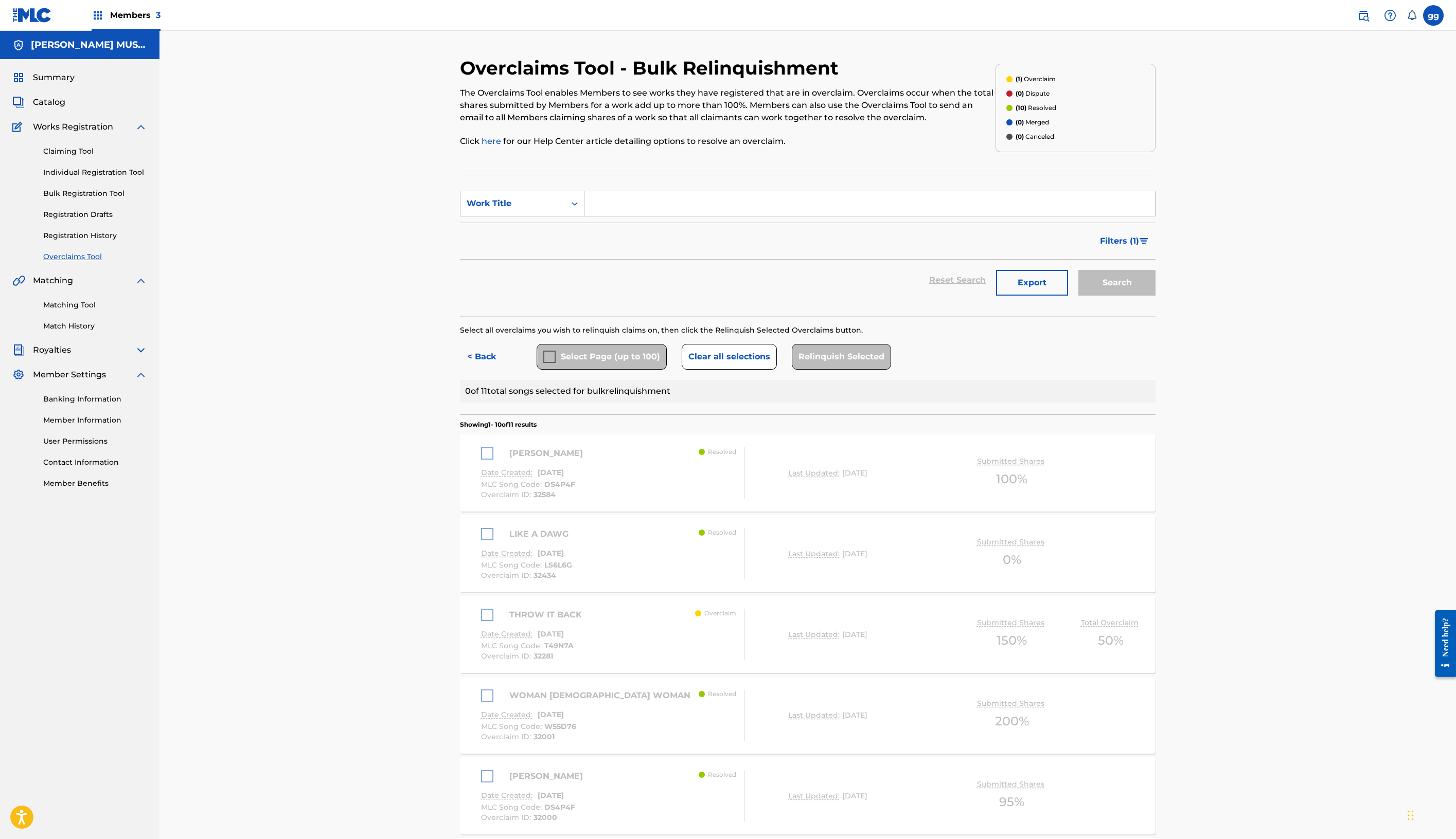
click at [481, 460] on div "[PERSON_NAME]" at bounding box center [534, 454] width 107 height 13
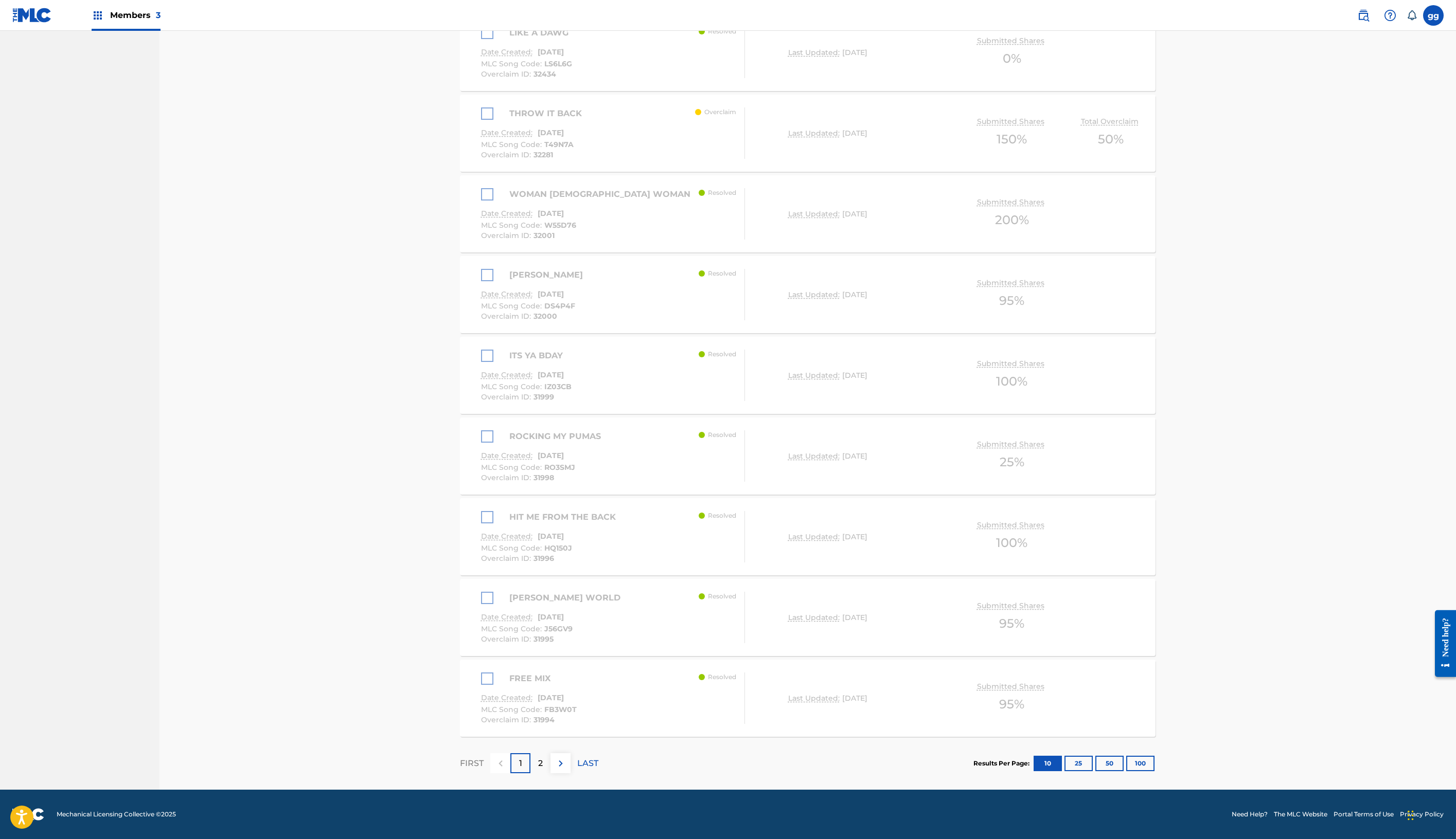
drag, startPoint x: 804, startPoint y: 772, endPoint x: 790, endPoint y: 863, distance: 92.1
click at [481, 524] on div "HIT ME FROM THE BACK" at bounding box center [551, 517] width 140 height 13
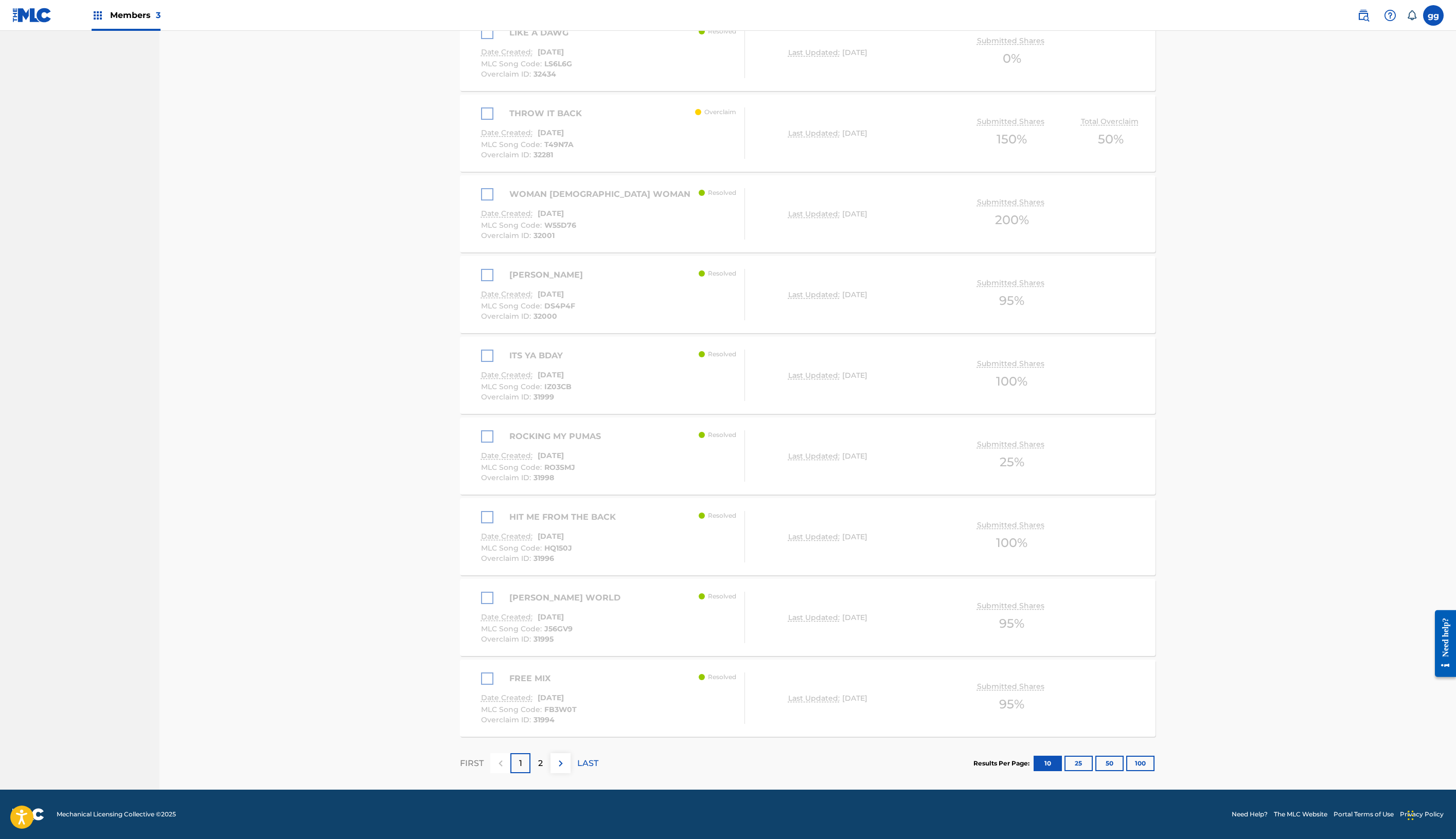
click at [481, 443] on div "ROCKING MY PUMAS" at bounding box center [544, 437] width 125 height 13
click at [481, 362] on div "ITS YA BDAY" at bounding box center [526, 356] width 90 height 13
drag, startPoint x: 1023, startPoint y: 78, endPoint x: 993, endPoint y: -5, distance: 88.3
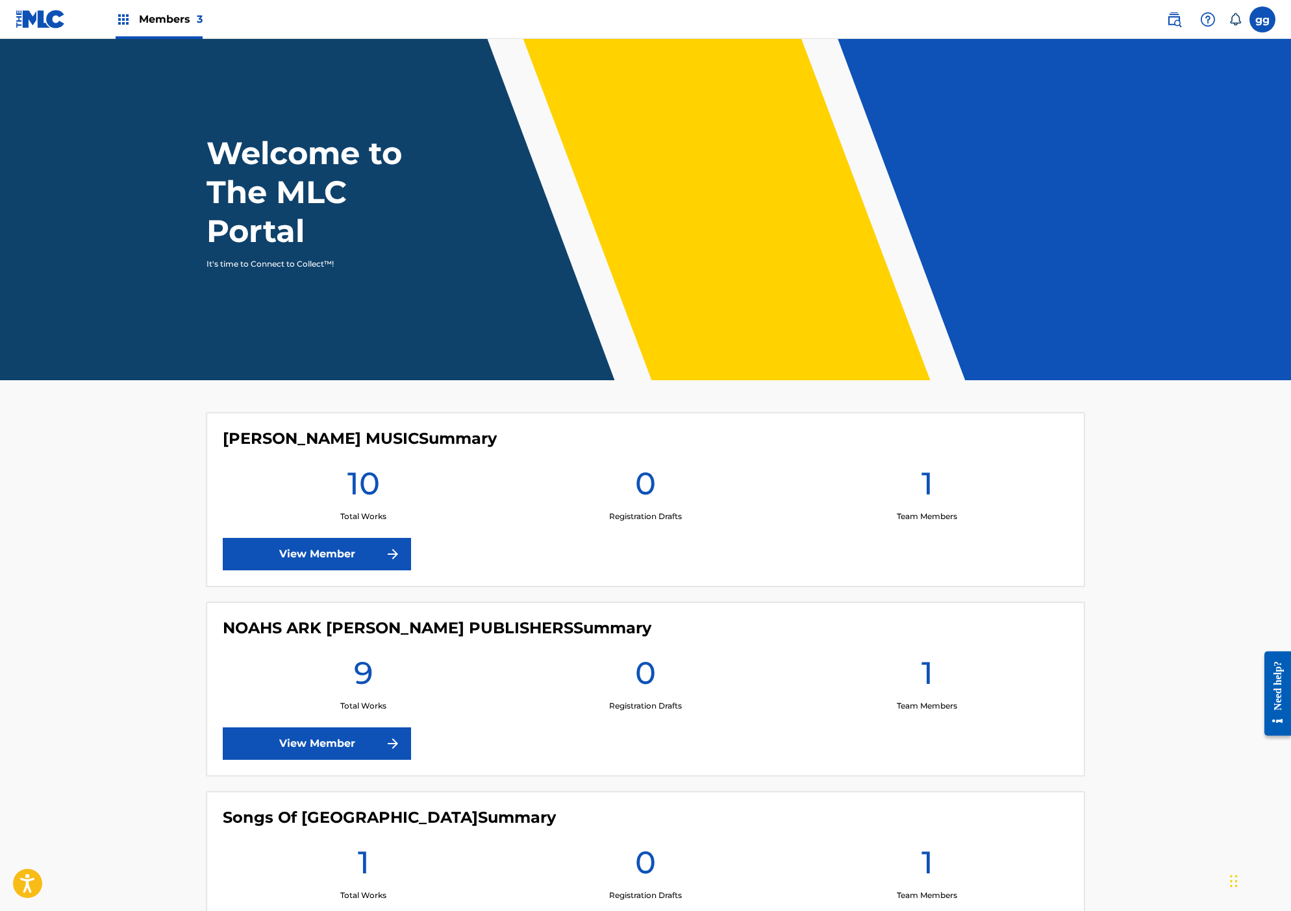
click at [230, 571] on link "View Member" at bounding box center [317, 554] width 188 height 32
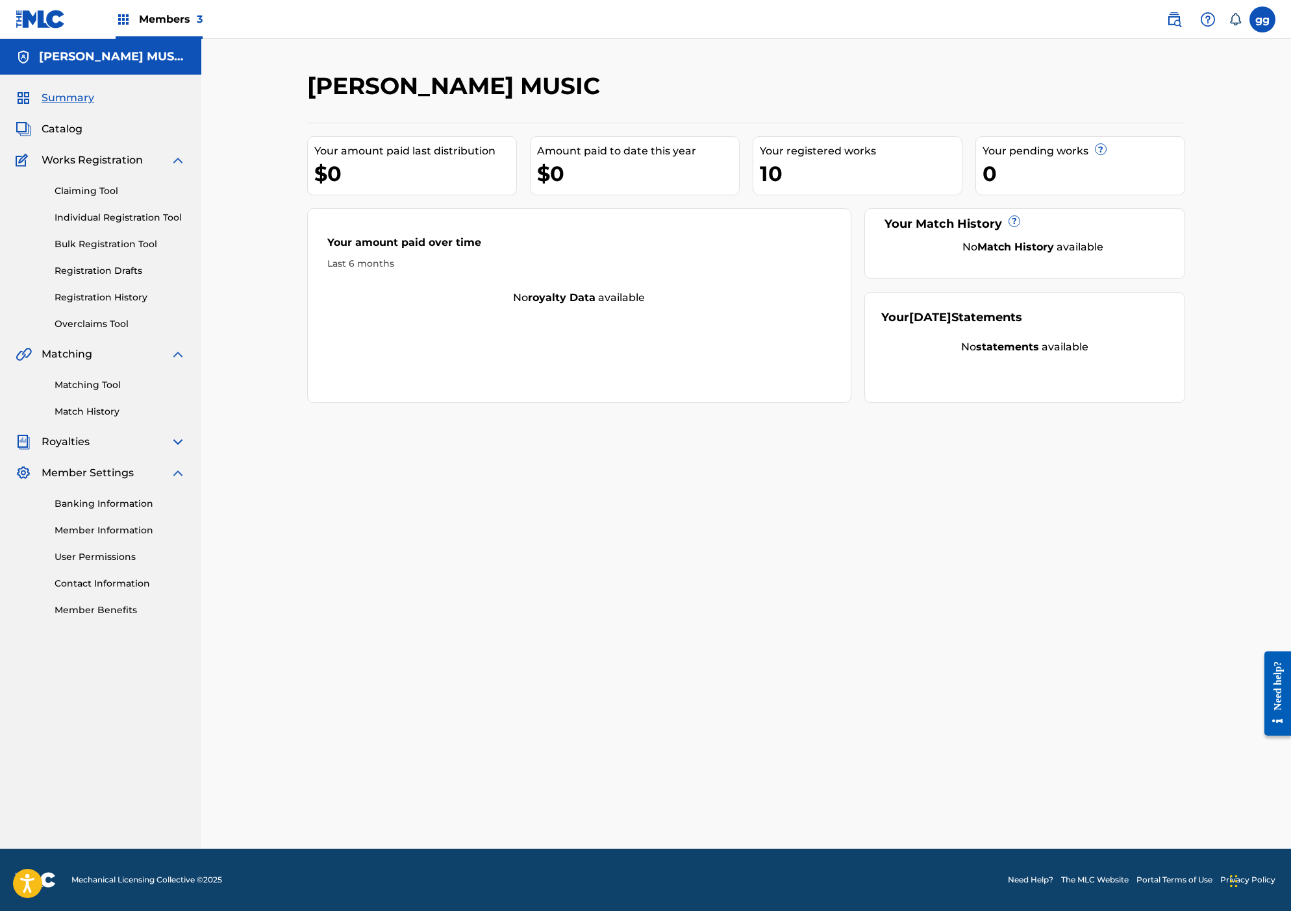
click at [160, 331] on link "Overclaims Tool" at bounding box center [120, 324] width 131 height 14
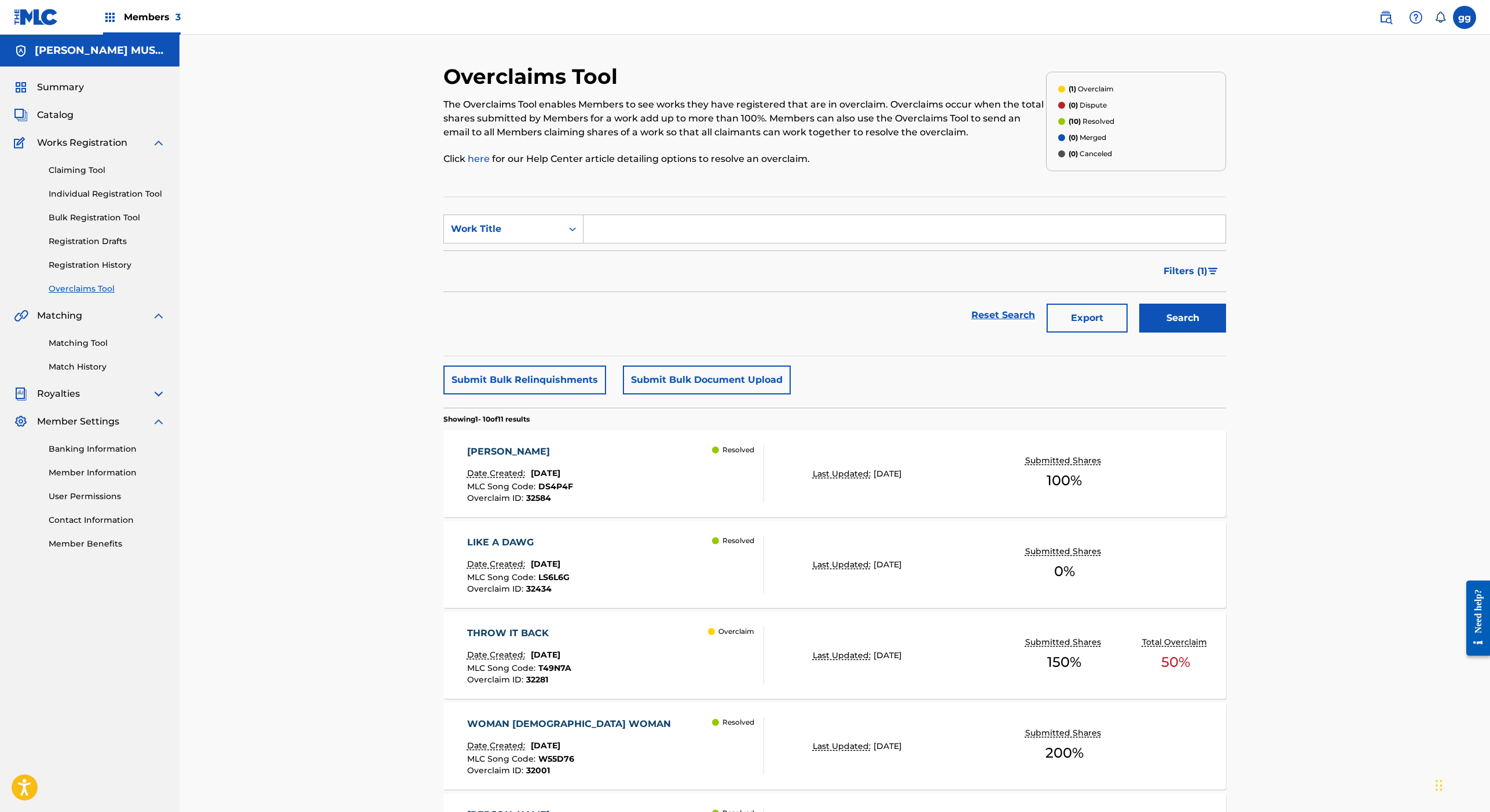
scroll to position [8, 0]
click at [139, 295] on link "Overclaims Tool" at bounding box center [107, 289] width 117 height 12
click at [143, 295] on link "Overclaims Tool" at bounding box center [107, 289] width 117 height 12
click at [589, 503] on div "[PERSON_NAME] Date Created: [DATE] MLC Song Code : DS4P4F Overclaim ID : 32584 …" at bounding box center [616, 473] width 298 height 58
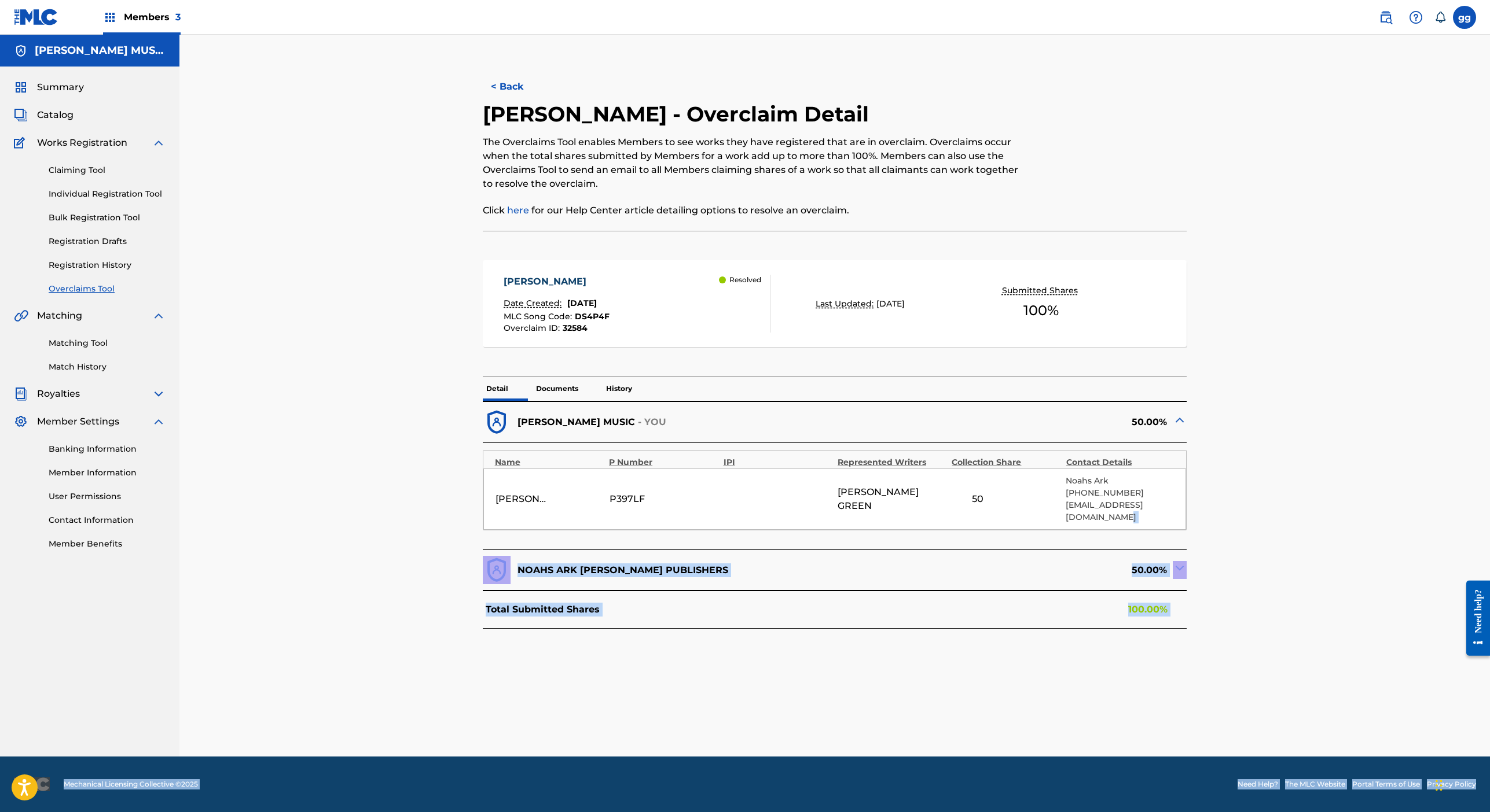
scroll to position [308, 0]
drag, startPoint x: 1420, startPoint y: 755, endPoint x: 1409, endPoint y: 893, distance: 138.4
click at [1150, 812] on html "Accessibility Screen-Reader Guide, Feedback, and Issue Reporting | New window M…" at bounding box center [745, 406] width 1490 height 812
click at [927, 621] on div "< Back DICK GRIPPER - Overclaim Detail The Overclaims Tool enables Members to s…" at bounding box center [835, 410] width 783 height 693
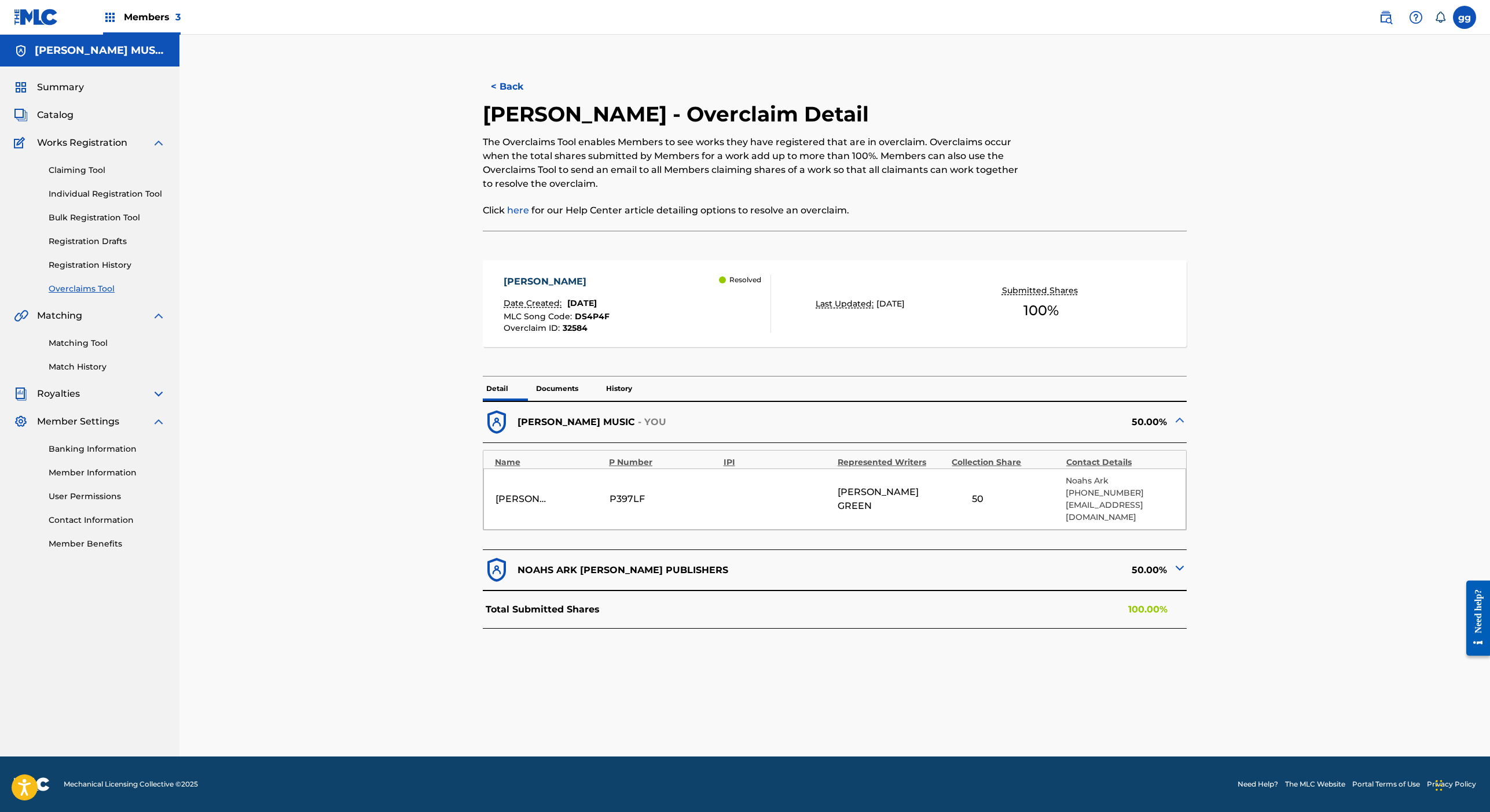
click at [1150, 562] on img at bounding box center [1180, 569] width 14 height 14
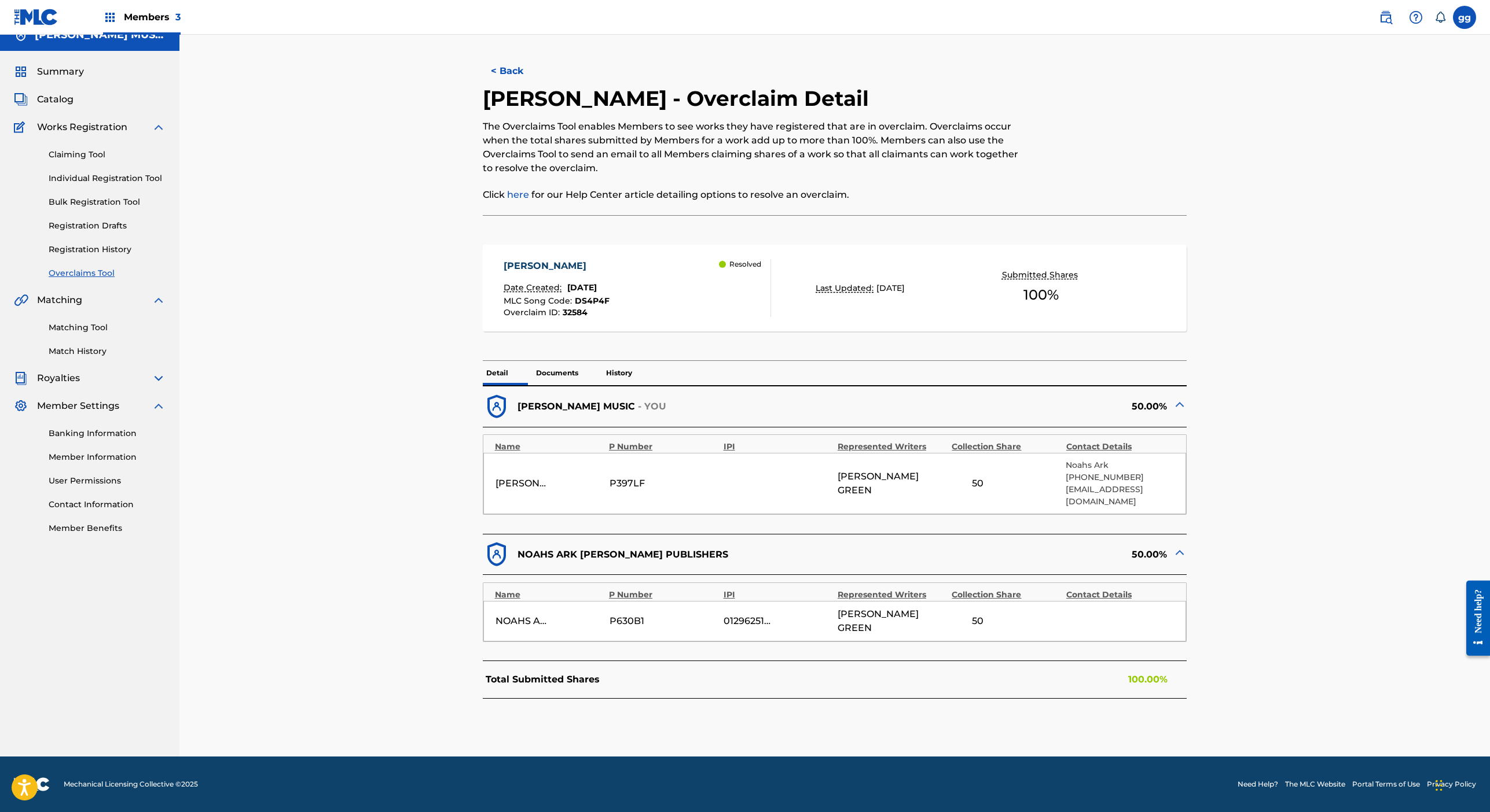
click at [1062, 393] on div "50.00%" at bounding box center [1010, 407] width 352 height 29
click at [1150, 545] on img at bounding box center [1180, 553] width 14 height 14
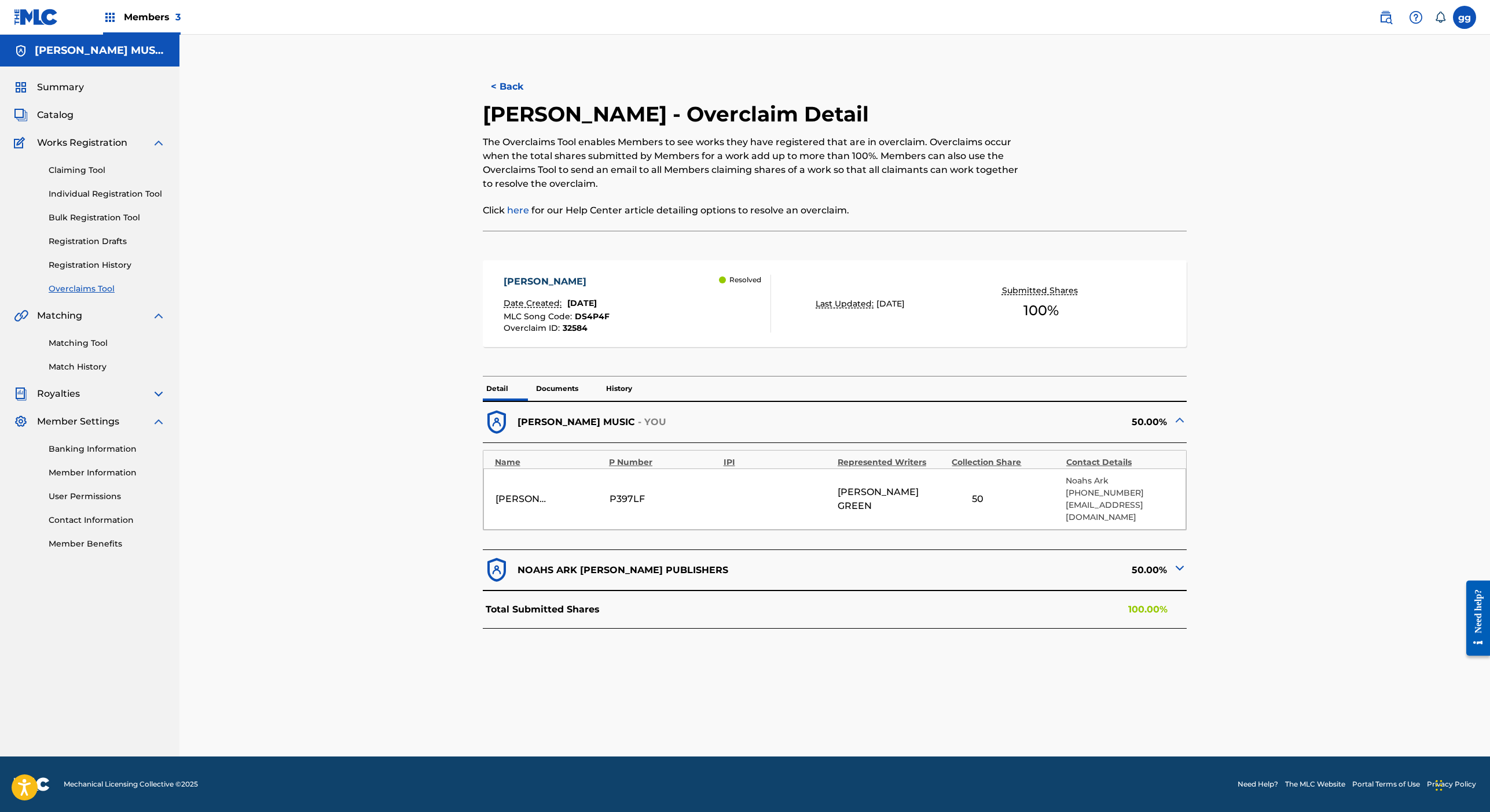
click at [718, 492] on div "P397LF" at bounding box center [663, 499] width 108 height 14
click at [1150, 475] on p "Noahs Ark" at bounding box center [1119, 481] width 108 height 12
click at [1111, 469] on div "GLENDA GREEN MUSIC P397LF GLENDA GREEN 50 Noahs Ark +1-504-2224532 noaharkpubli…" at bounding box center [835, 499] width 704 height 62
click at [483, 469] on div "GLENDA GREEN MUSIC P397LF GLENDA GREEN 50 Noahs Ark +1-504-2224532 noaharkpubli…" at bounding box center [835, 499] width 704 height 62
click at [536, 377] on p "Documents" at bounding box center [556, 389] width 49 height 24
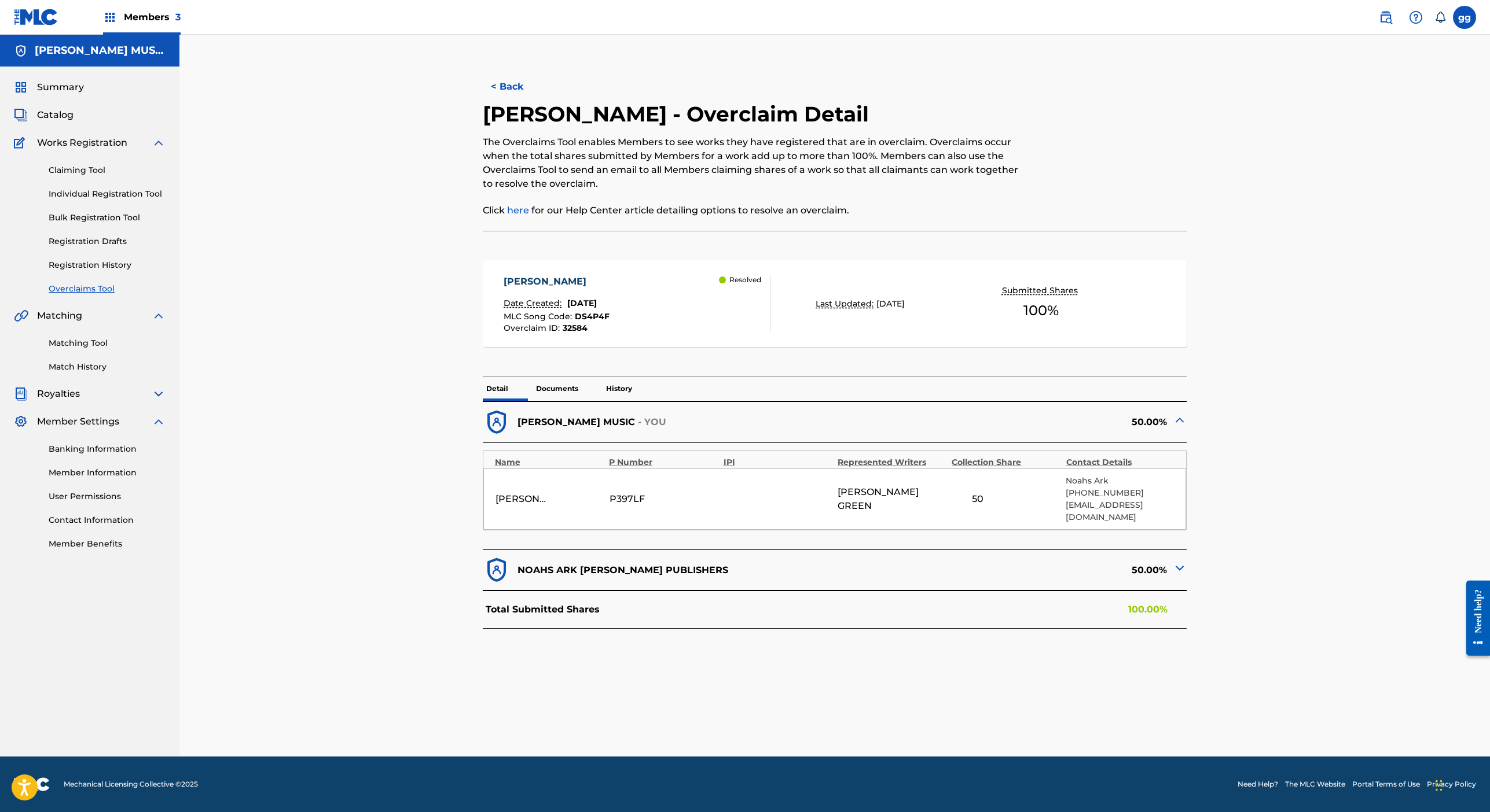
scroll to position [214, 0]
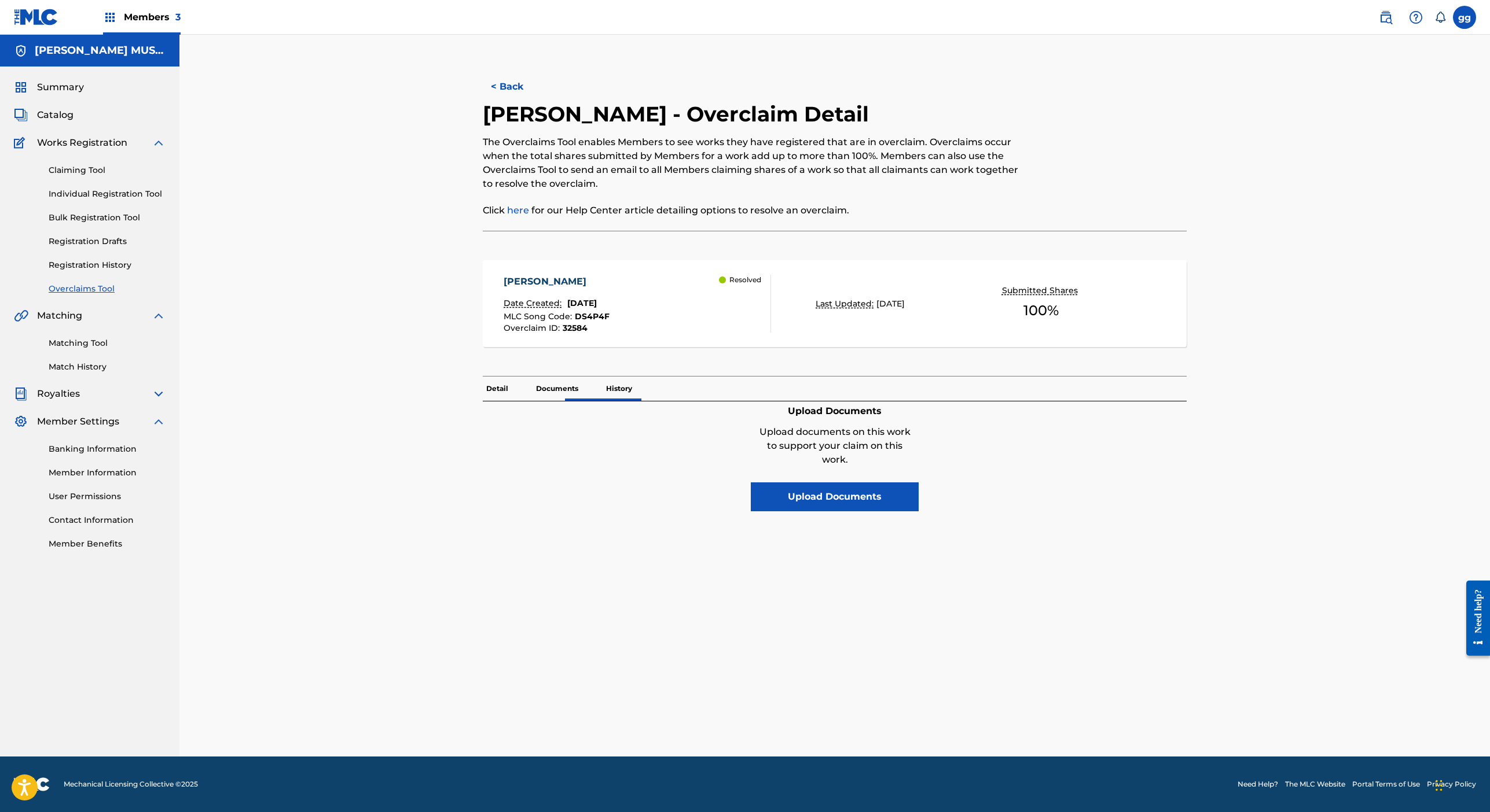
click at [621, 377] on p "History" at bounding box center [619, 389] width 33 height 24
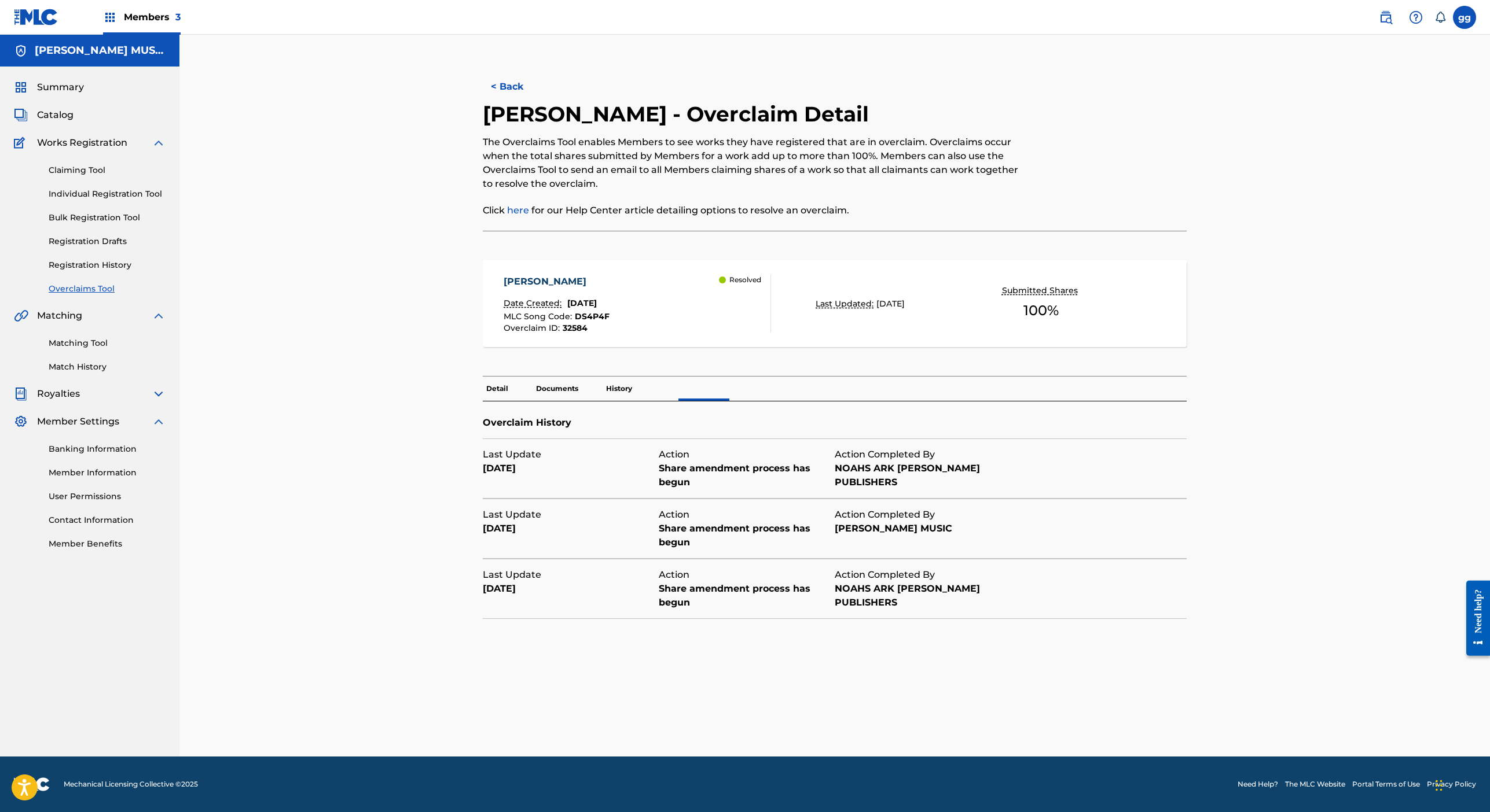
click at [482, 377] on p "Detail" at bounding box center [497, 389] width 29 height 24
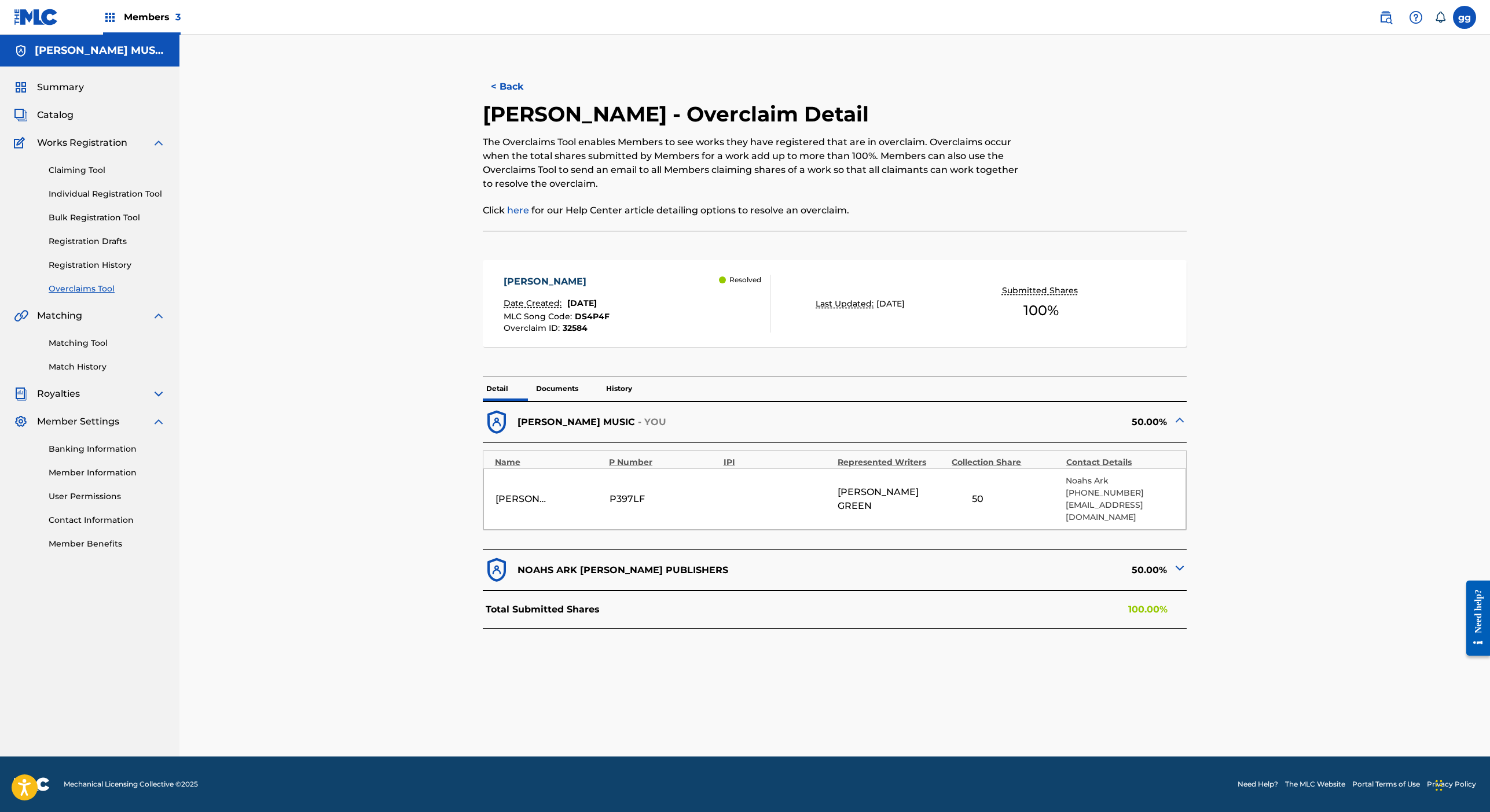
click at [496, 496] on div "[PERSON_NAME] MUSIC" at bounding box center [522, 499] width 52 height 14
click at [1150, 102] on div at bounding box center [1107, 166] width 162 height 129
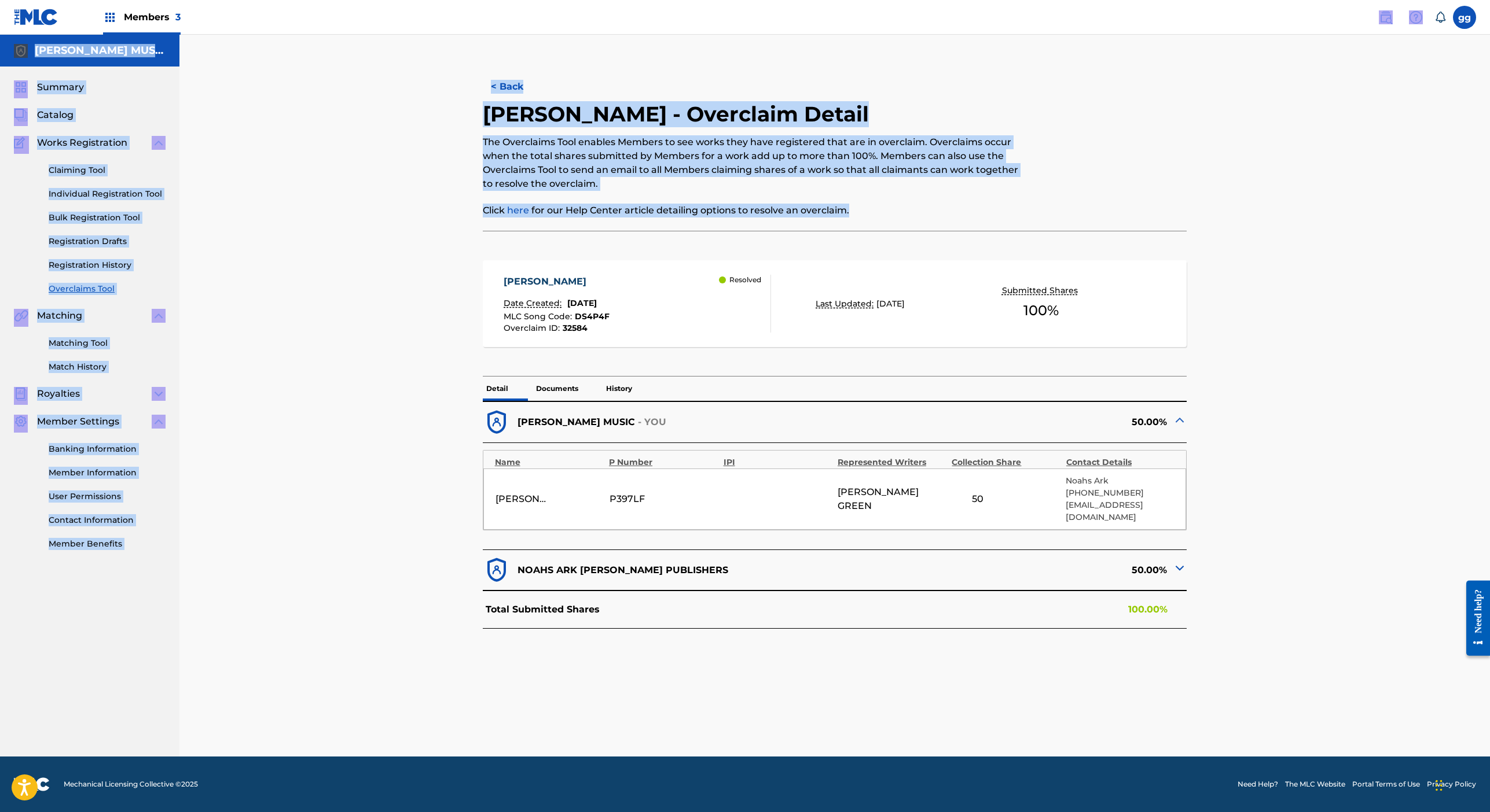
drag, startPoint x: 1208, startPoint y: 67, endPoint x: 1172, endPoint y: -70, distance: 141.7
click at [1150, 0] on html "Accessibility Screen-Reader Guide, Feedback, and Issue Reporting | New window M…" at bounding box center [745, 406] width 1490 height 812
click at [1150, 102] on div "< Back" at bounding box center [835, 86] width 704 height 29
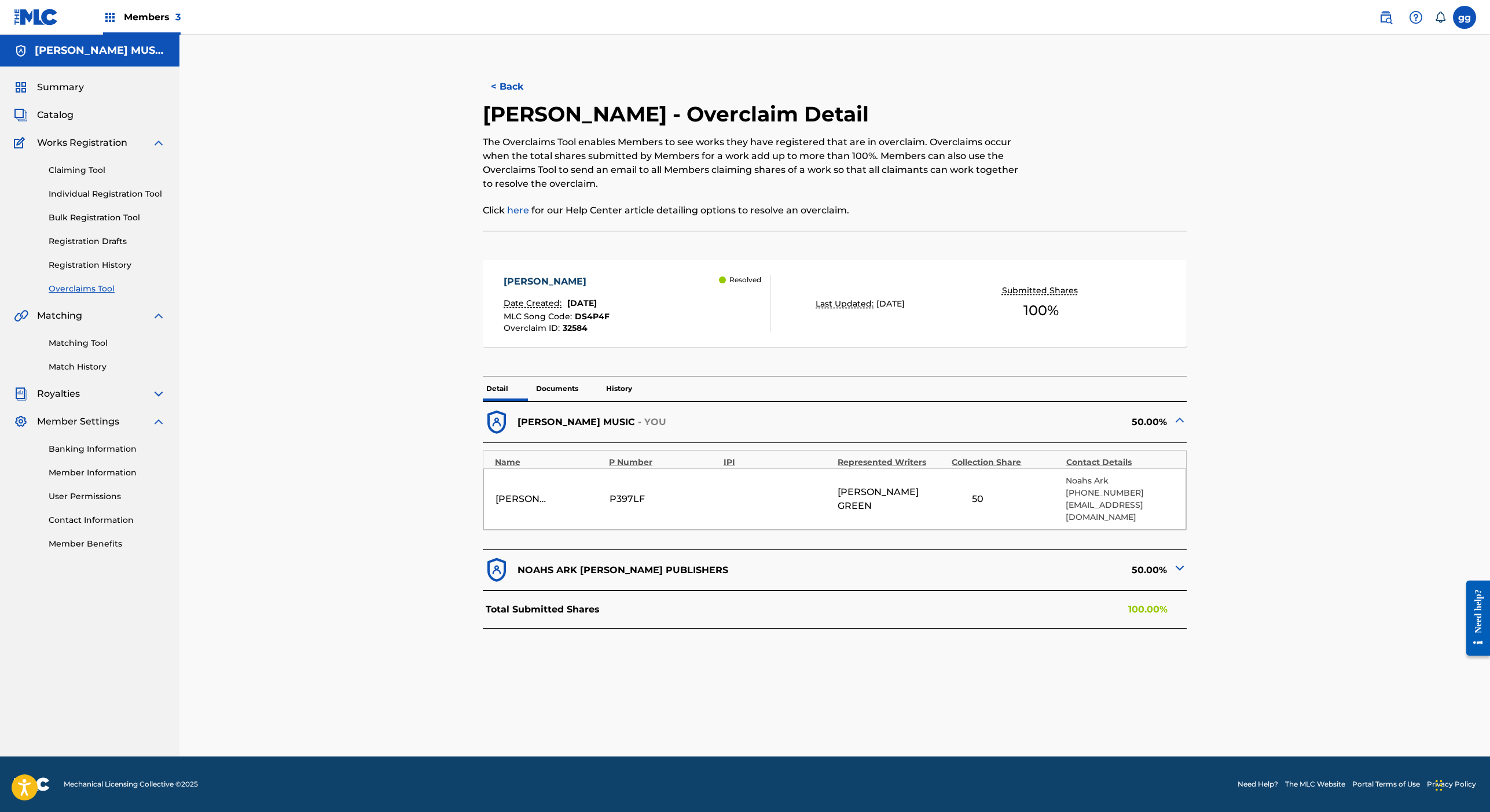
click at [123, 176] on link "Claiming Tool" at bounding box center [107, 170] width 117 height 12
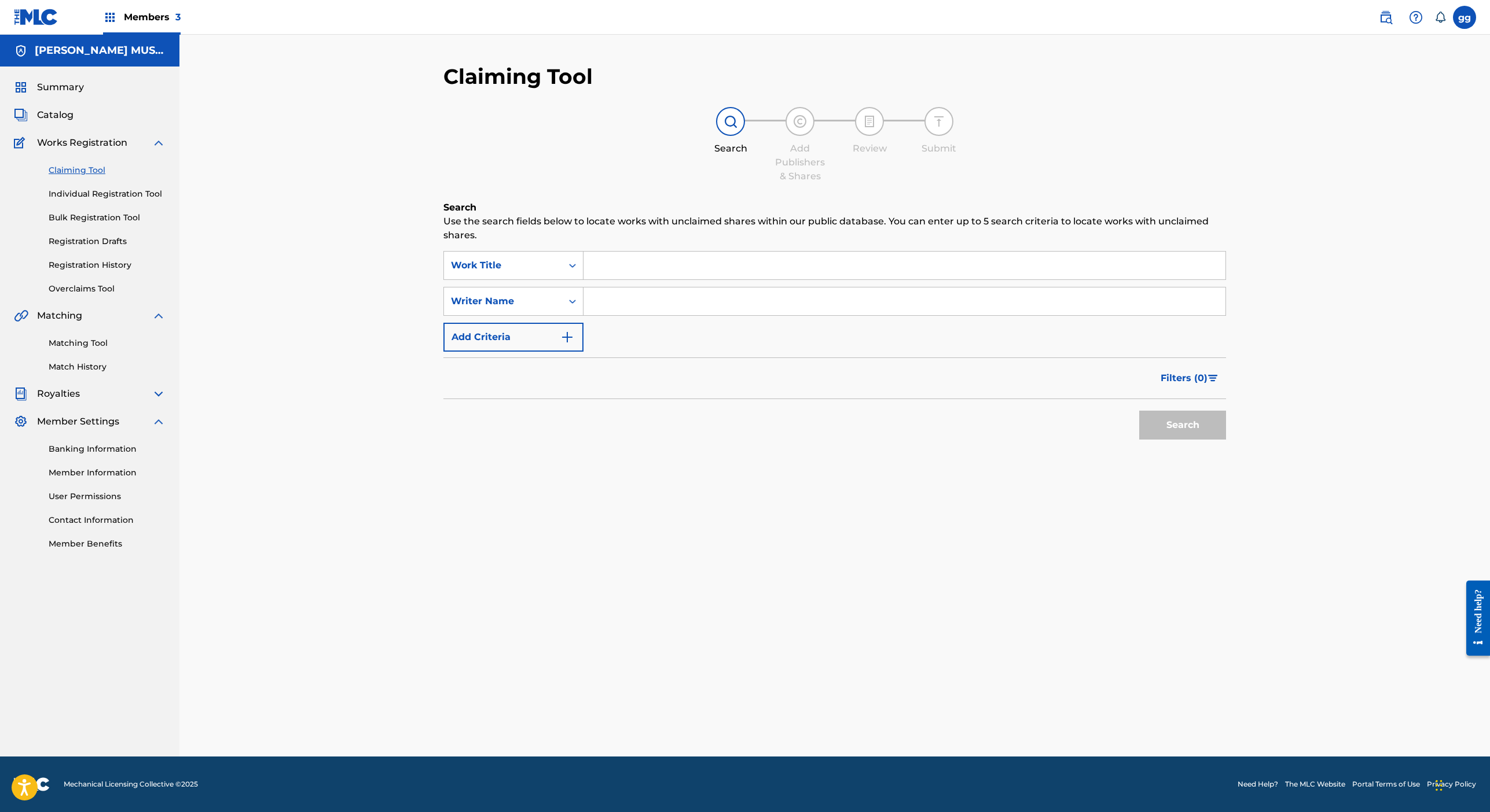
click at [713, 352] on div "SearchWithCriteria3f613b4b-0342-4eb8-8b87-9ae0926da3ae Work Title SearchWithCri…" at bounding box center [835, 301] width 783 height 101
click at [713, 280] on input "Search Form" at bounding box center [904, 265] width 642 height 28
type input "[PERSON_NAME]"
click at [1150, 439] on button "Search" at bounding box center [1182, 425] width 86 height 29
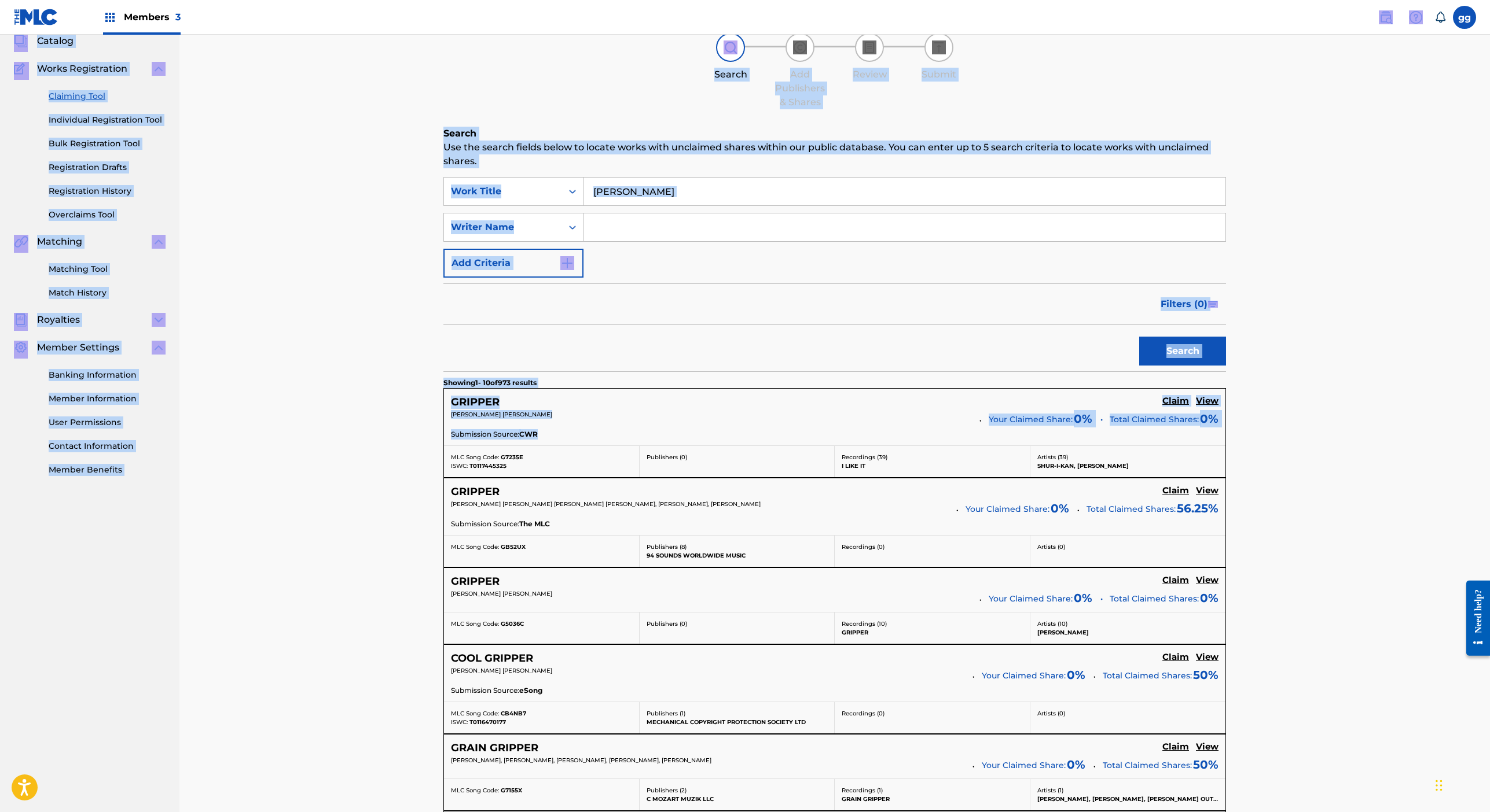
scroll to position [89, 0]
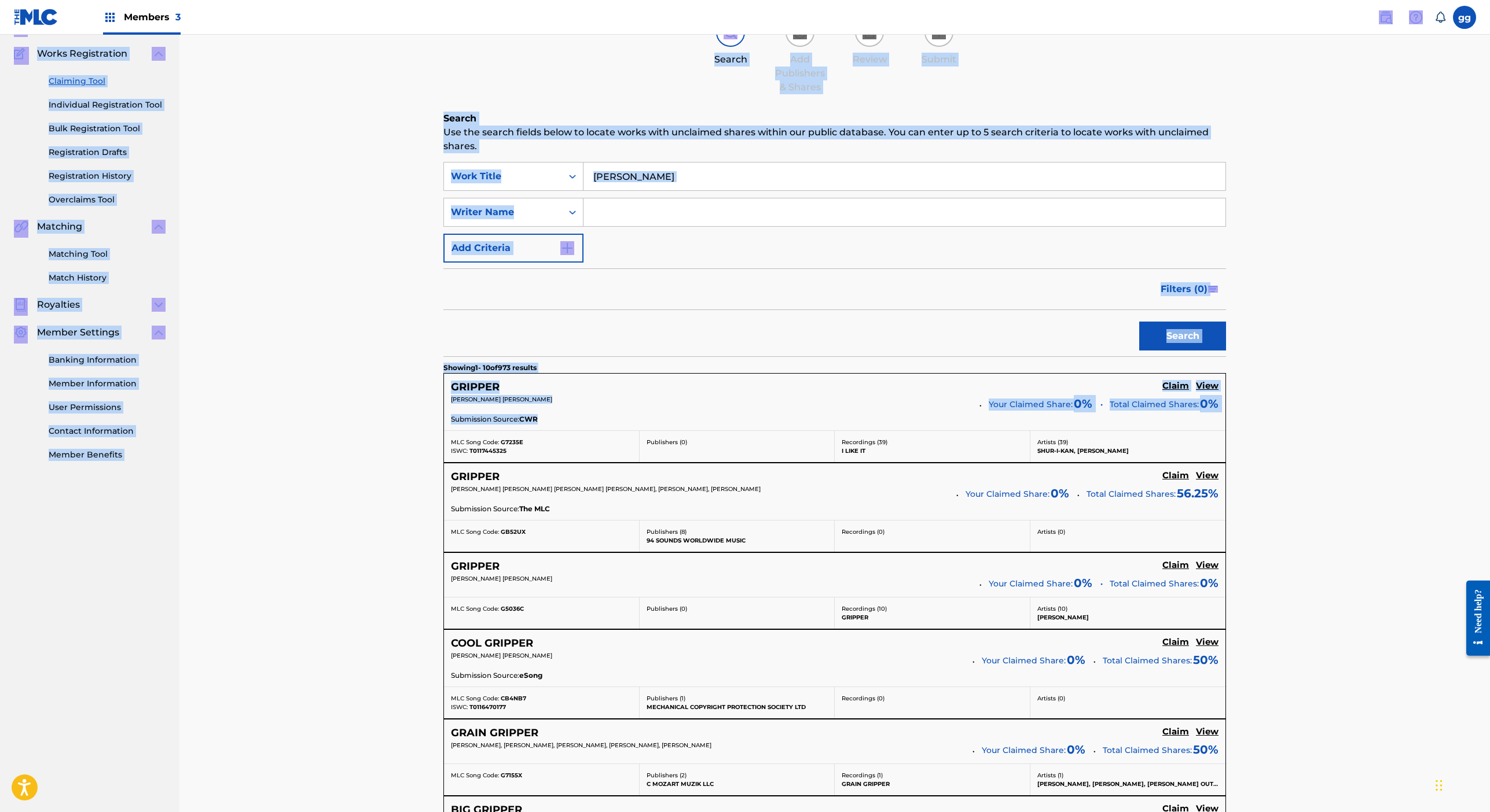
drag, startPoint x: 1283, startPoint y: 759, endPoint x: 1278, endPoint y: 814, distance: 55.2
click at [1150, 723] on html "Accessibility Screen-Reader Guide, Feedback, and Issue Reporting | New window M…" at bounding box center [745, 316] width 1490 height 812
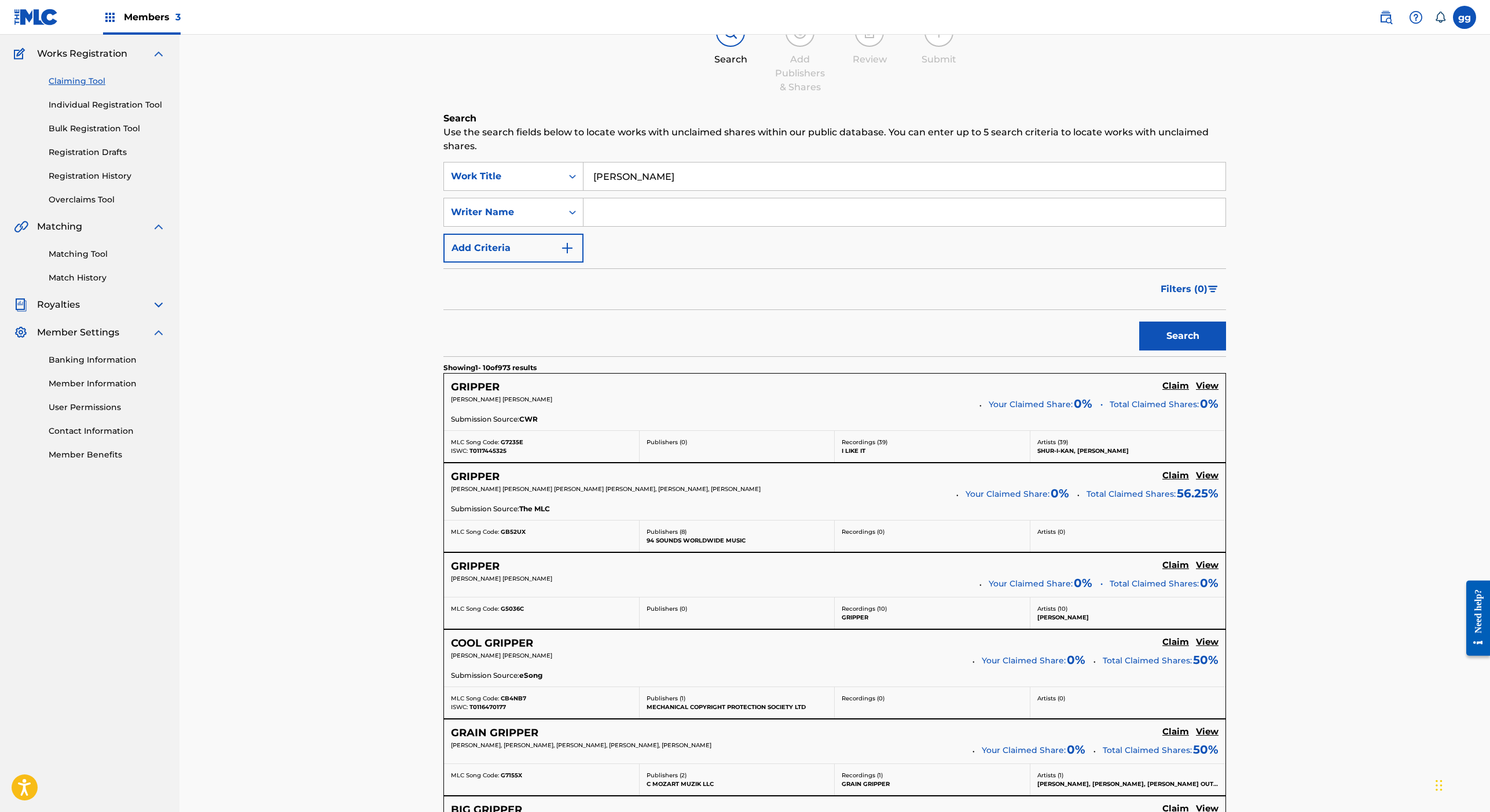
click at [717, 226] on input "Search Form" at bounding box center [904, 212] width 642 height 28
type input "[PERSON_NAME]"
click at [1140, 350] on button "Search" at bounding box center [1182, 336] width 86 height 29
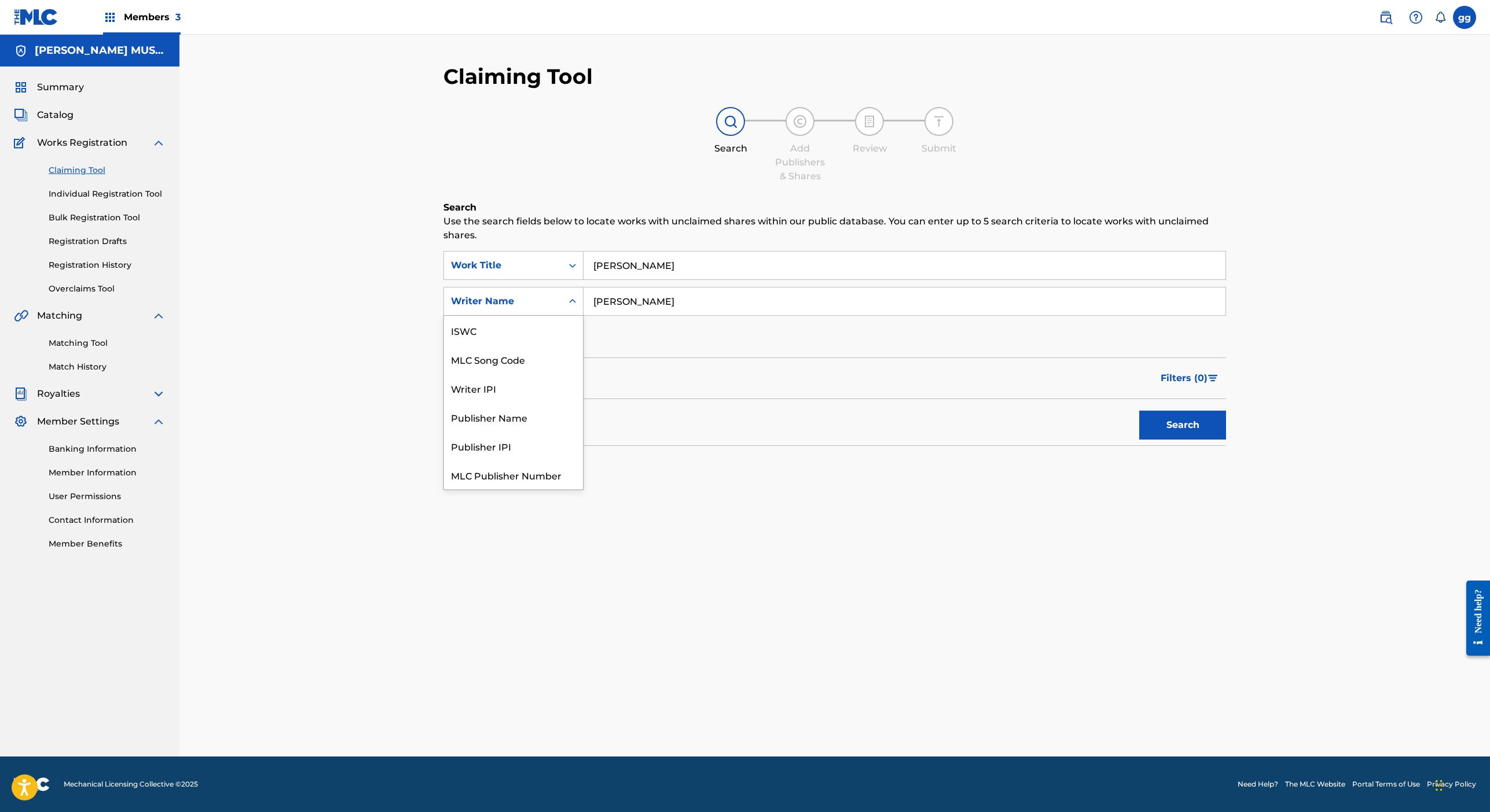
scroll to position [121, 0]
click at [579, 308] on icon "Search Form" at bounding box center [572, 301] width 12 height 12
click at [554, 375] on div "Publisher Name" at bounding box center [514, 388] width 139 height 29
click at [660, 316] on input "Search Form" at bounding box center [904, 301] width 642 height 28
type input "noahs ark robert publishers"
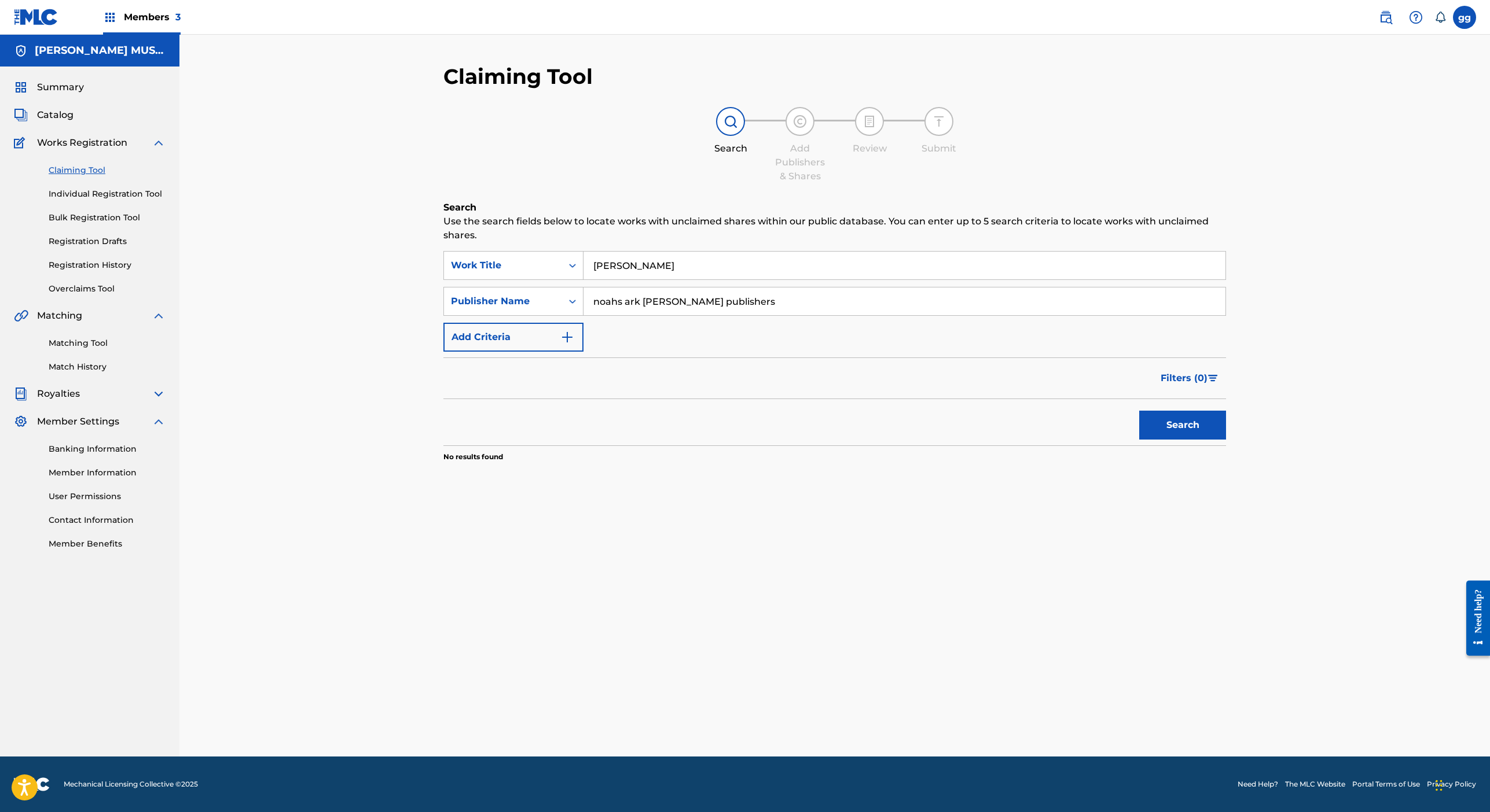
click at [1150, 439] on button "Search" at bounding box center [1182, 425] width 86 height 29
click at [576, 303] on icon "Search Form" at bounding box center [572, 301] width 7 height 4
click at [521, 461] on div "MLC Publisher Number" at bounding box center [514, 446] width 139 height 29
click at [652, 316] on input "Search Form" at bounding box center [904, 301] width 642 height 28
click at [694, 316] on input "Search Form" at bounding box center [904, 301] width 642 height 28
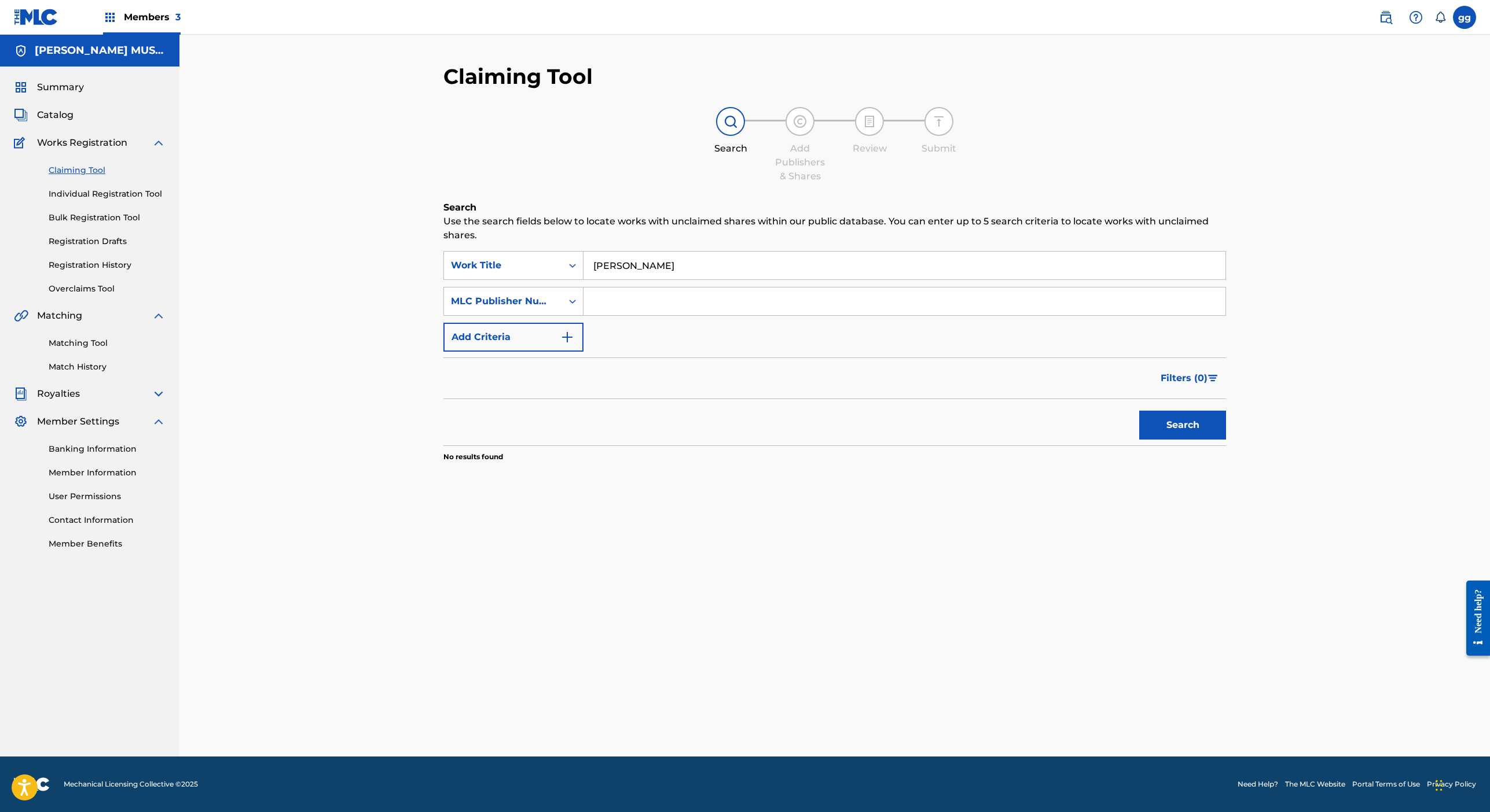
paste input "931047260"
type input "931047260"
click at [1150, 439] on button "Search" at bounding box center [1182, 425] width 86 height 29
click at [181, 24] on span "Members 3" at bounding box center [152, 17] width 57 height 13
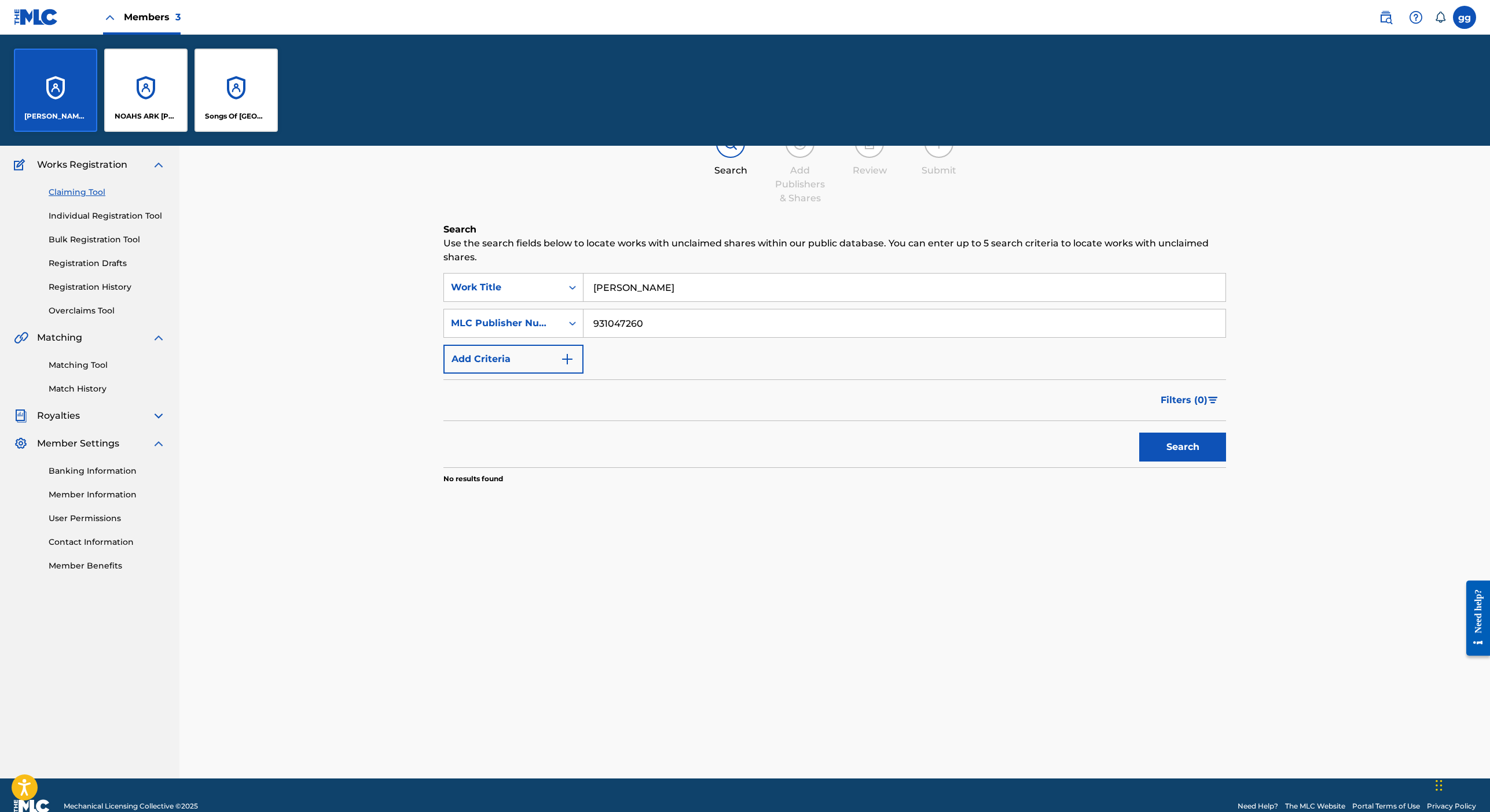
click at [187, 132] on div "NOAHS ARK [PERSON_NAME] PUBLISHERS" at bounding box center [145, 90] width 83 height 83
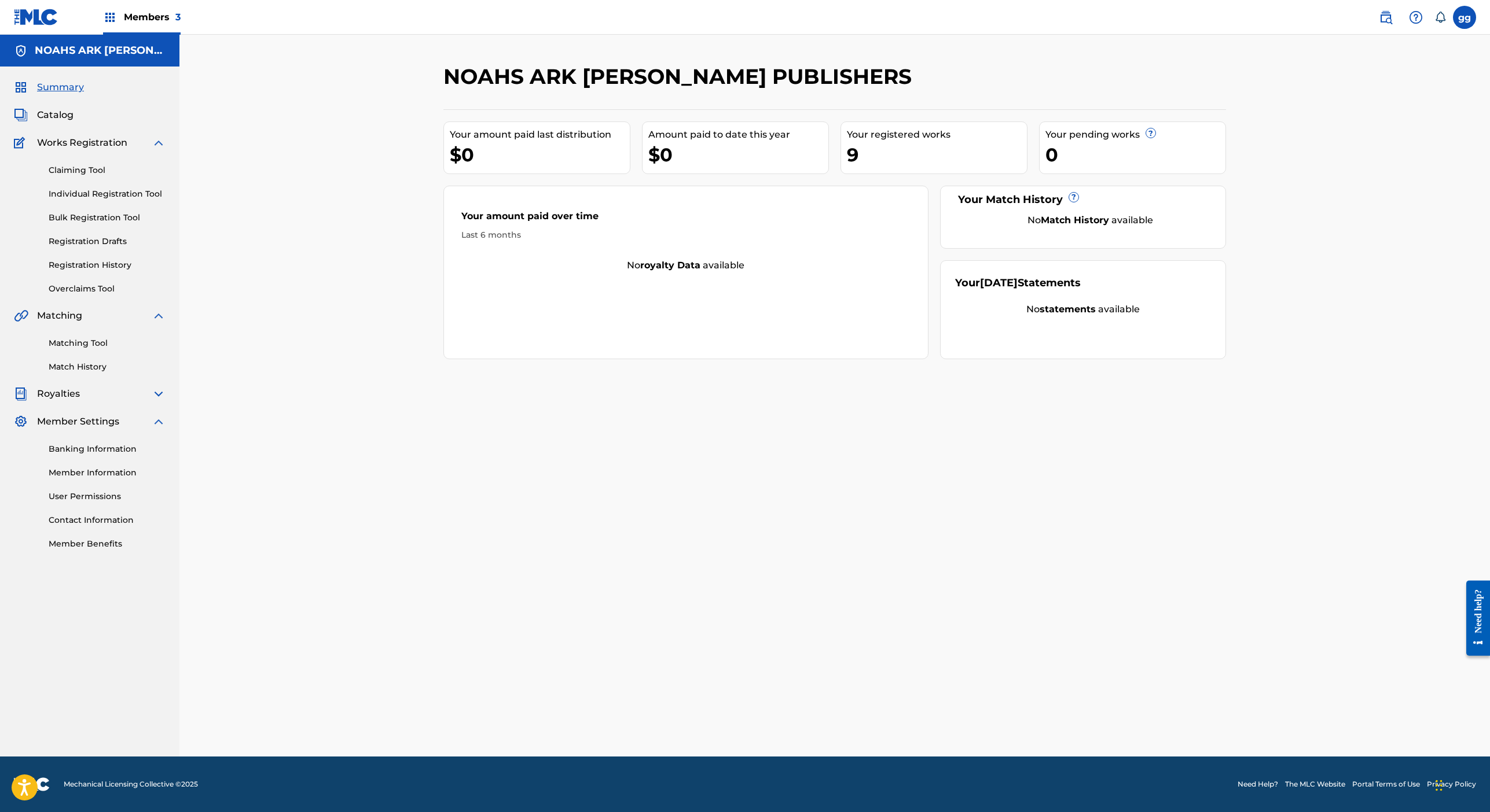
click at [166, 57] on h5 "NOAHS ARK [PERSON_NAME] PUBLISHERS" at bounding box center [100, 50] width 131 height 13
click at [1150, 29] on label at bounding box center [1464, 17] width 23 height 23
click at [1150, 17] on input "gg glenda green glendagreenma@gmail.com Notification Preferences Profile Log out" at bounding box center [1464, 17] width 0 height 0
click at [1150, 149] on link "Profile" at bounding box center [1351, 144] width 23 height 11
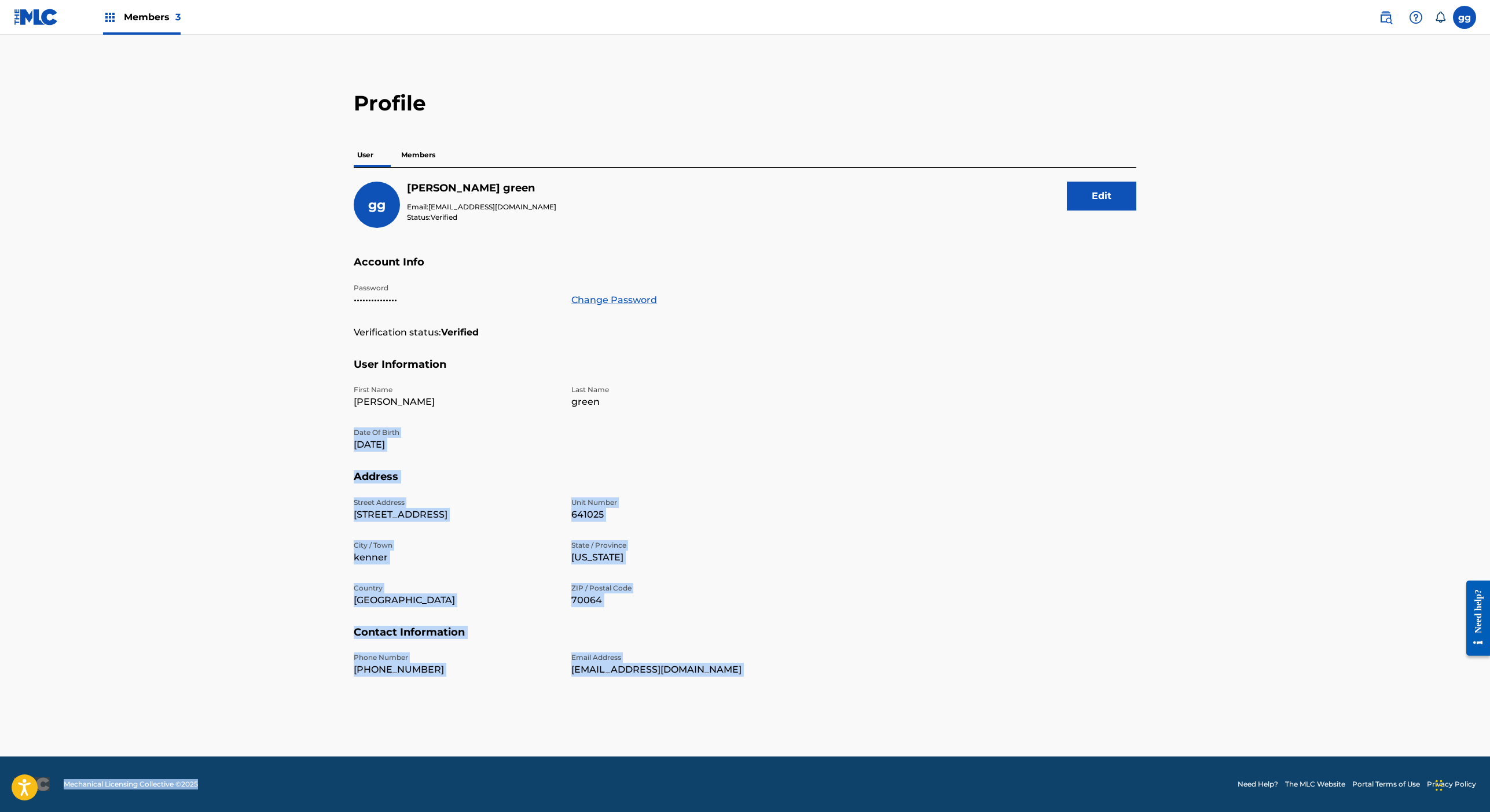
scroll to position [415, 0]
drag, startPoint x: 694, startPoint y: 718, endPoint x: 683, endPoint y: 860, distance: 142.4
click at [683, 812] on html "Accessibility Screen-Reader Guide, Feedback, and Issue Reporting | New window M…" at bounding box center [745, 406] width 1490 height 812
click at [953, 471] on section "Address Street Address 390 W Esplanade Ave Unit 641025 Unit Number 641025 City …" at bounding box center [745, 548] width 783 height 156
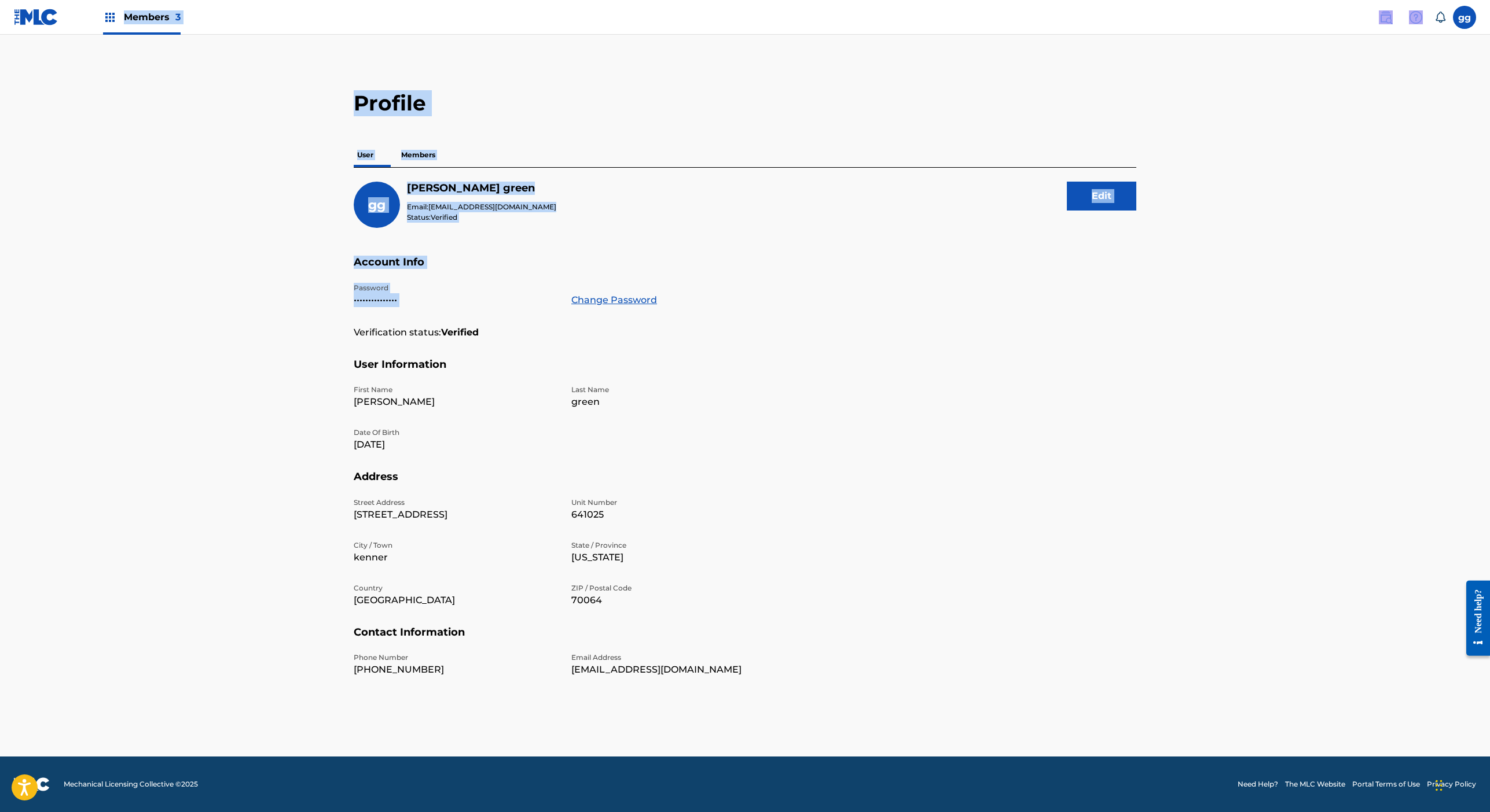
scroll to position [0, 0]
drag, startPoint x: 718, startPoint y: 63, endPoint x: 714, endPoint y: -58, distance: 121.1
click at [714, 0] on html "Accessibility Screen-Reader Guide, Feedback, and Issue Reporting | New window M…" at bounding box center [745, 406] width 1490 height 812
click at [471, 256] on div "gg glenda green Email: glendagreenma@gmail.com Status: Verified Edit" at bounding box center [745, 218] width 783 height 74
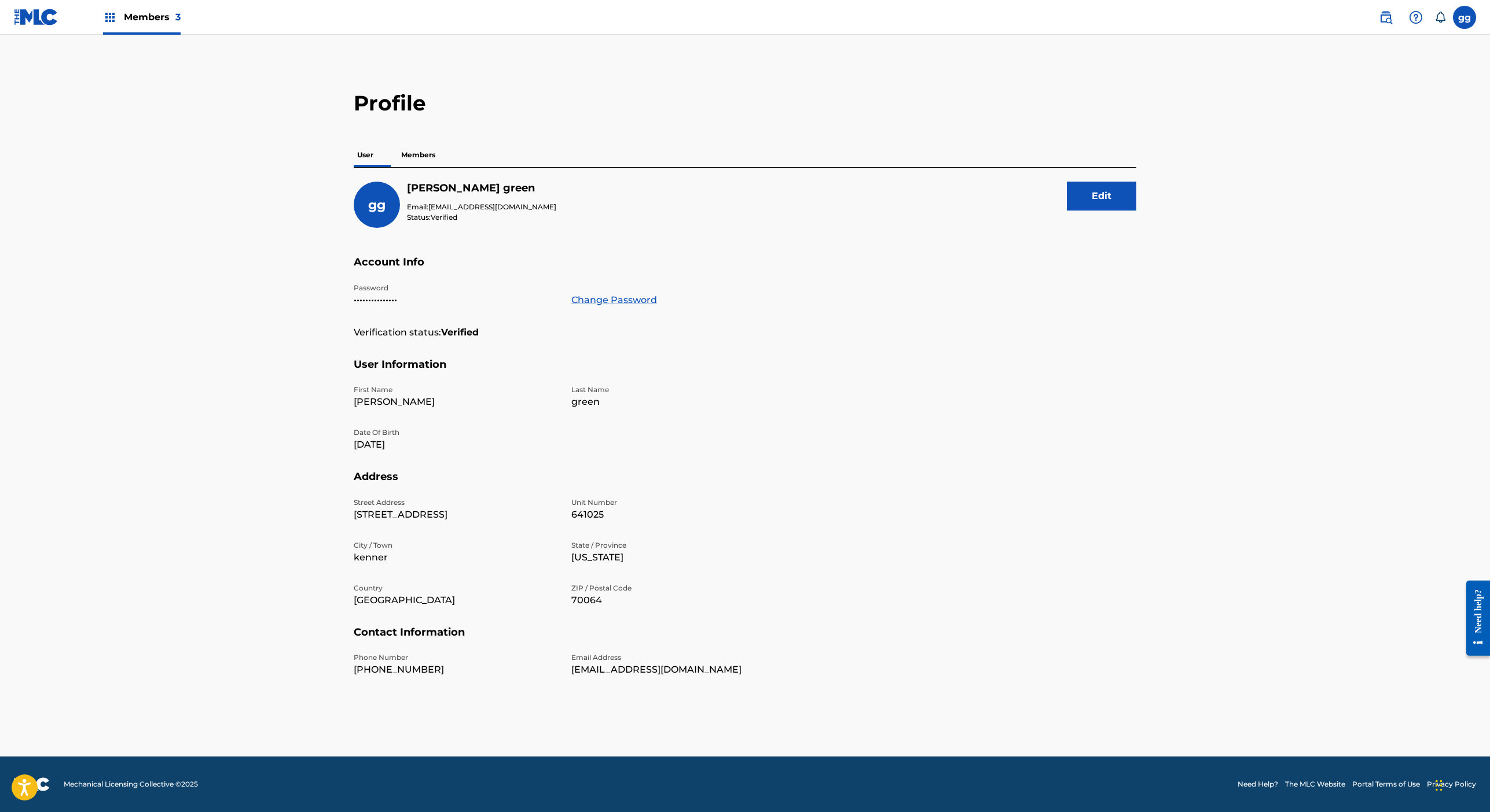
click at [398, 168] on p "Members" at bounding box center [418, 154] width 41 height 24
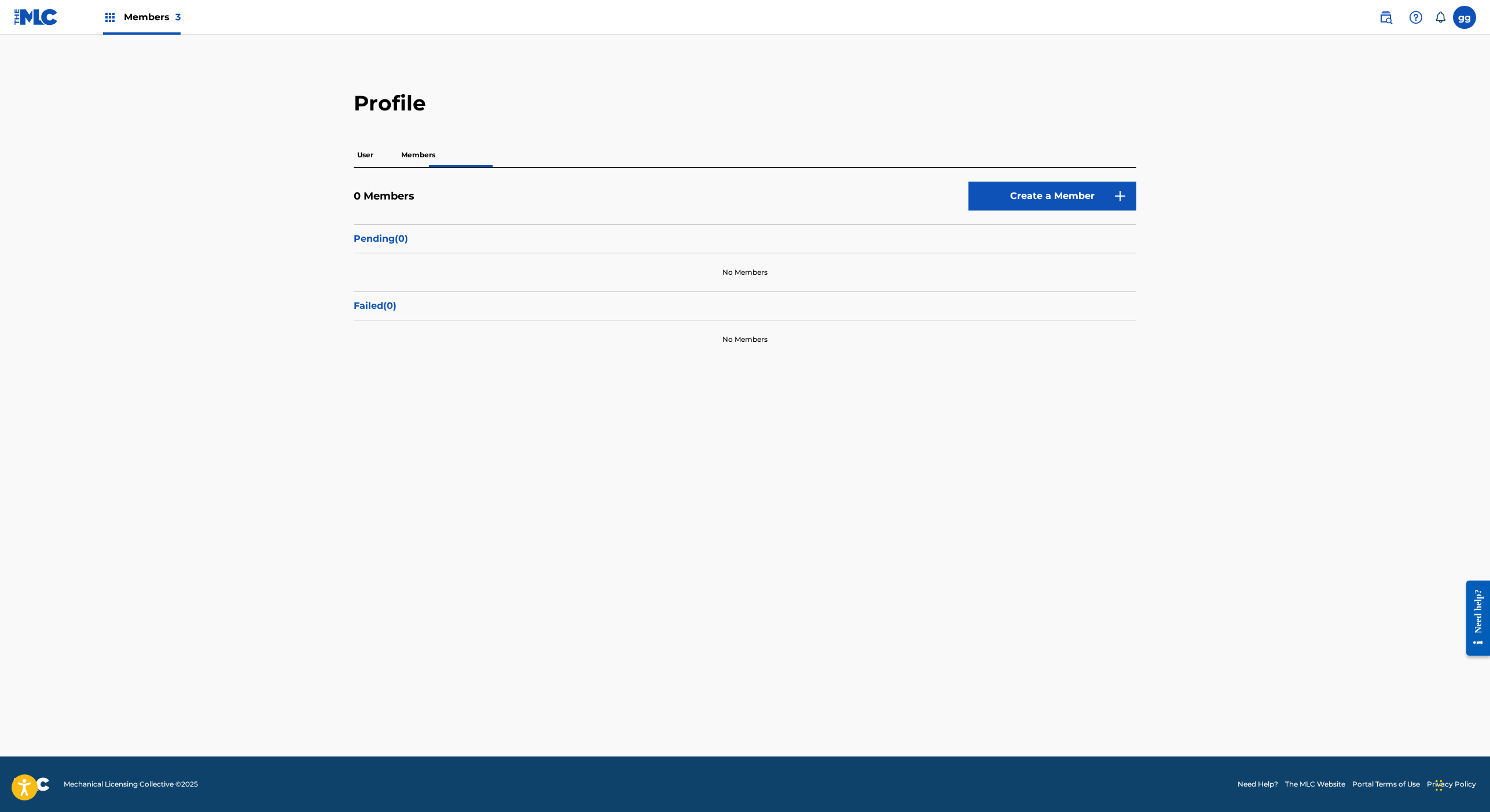
click at [181, 20] on span "Members 3" at bounding box center [152, 17] width 57 height 13
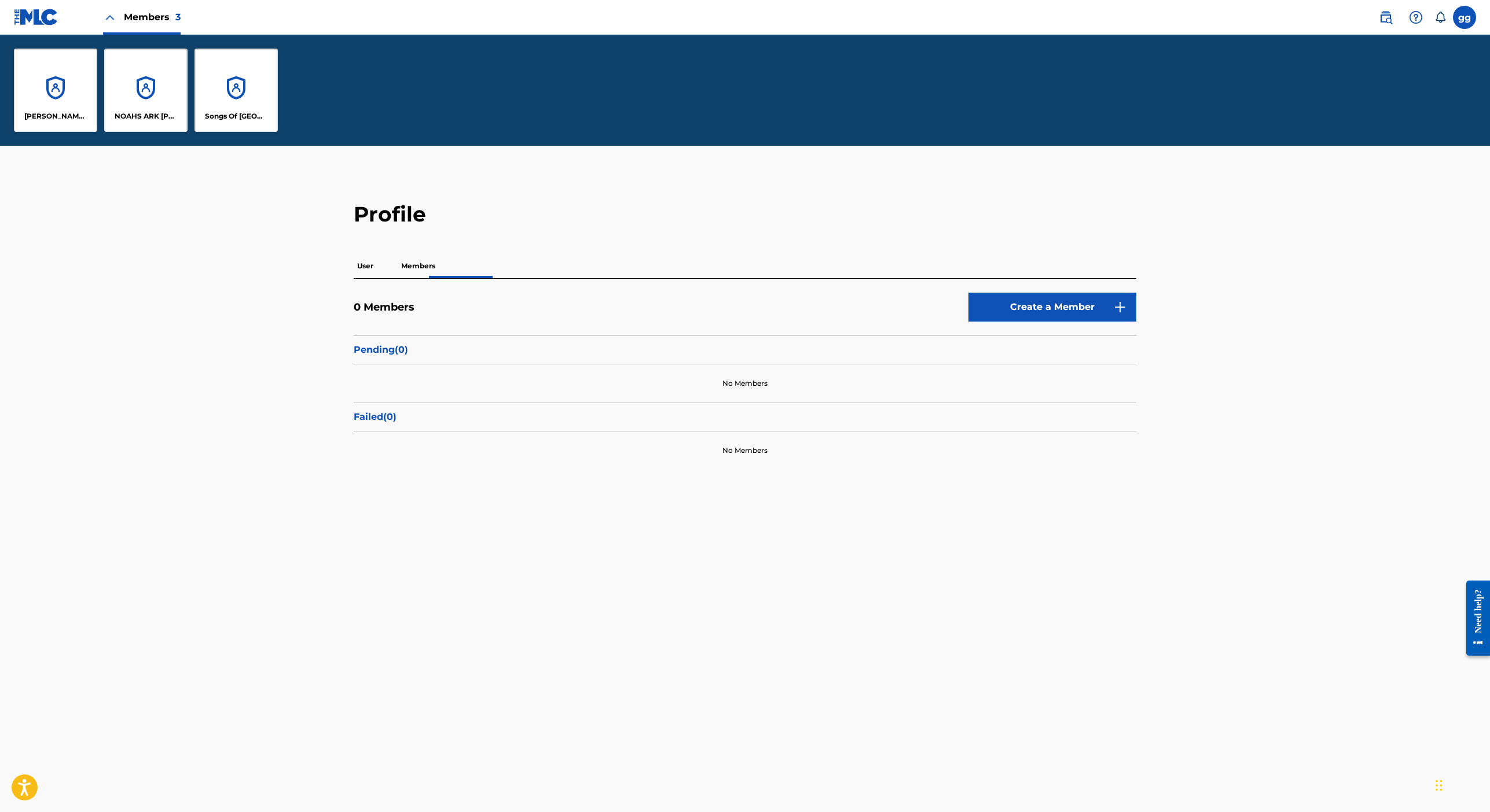
click at [187, 132] on div "NOAHS ARK [PERSON_NAME] PUBLISHERS" at bounding box center [145, 90] width 83 height 83
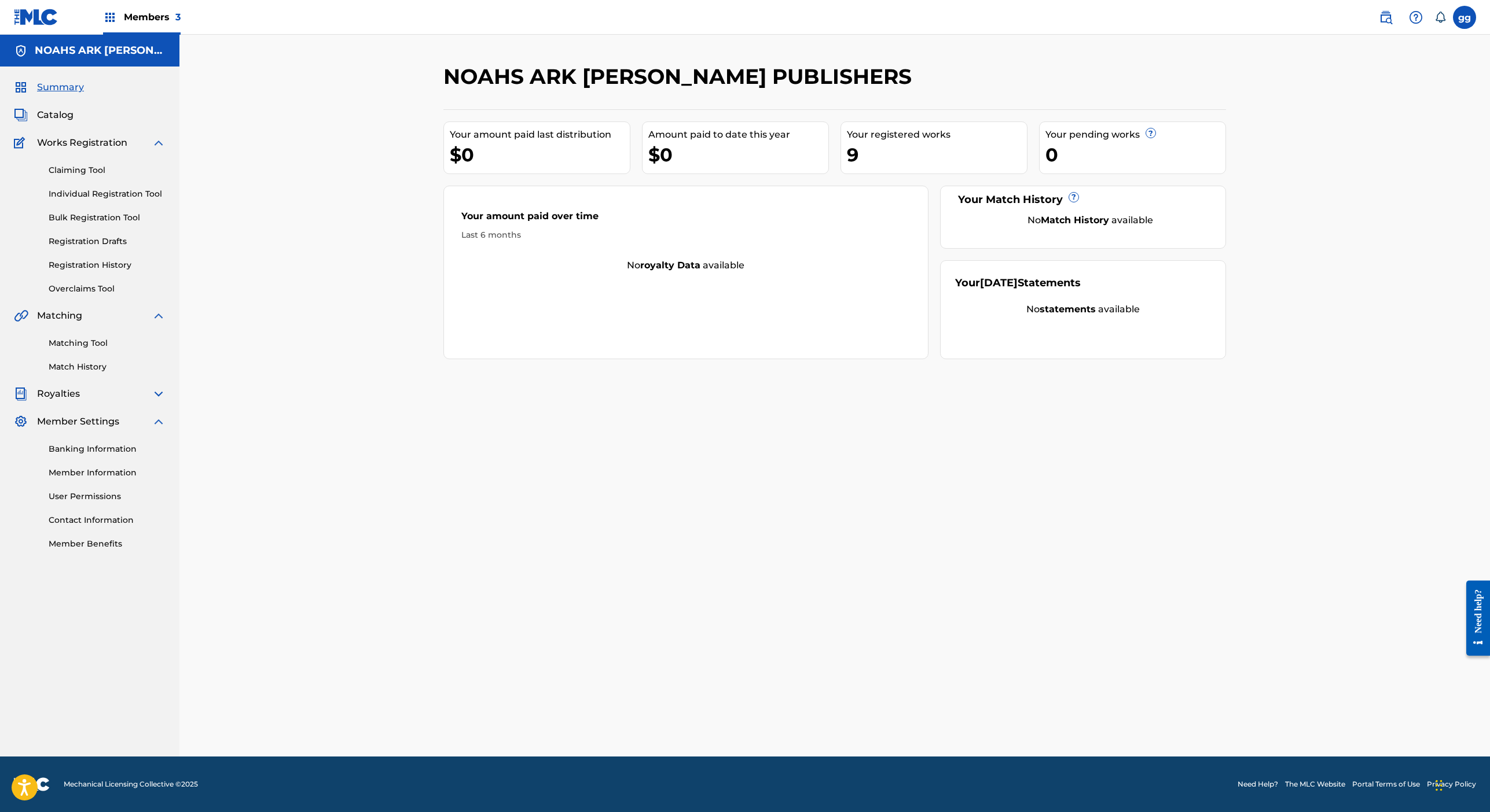
click at [117, 24] on img at bounding box center [111, 18] width 14 height 14
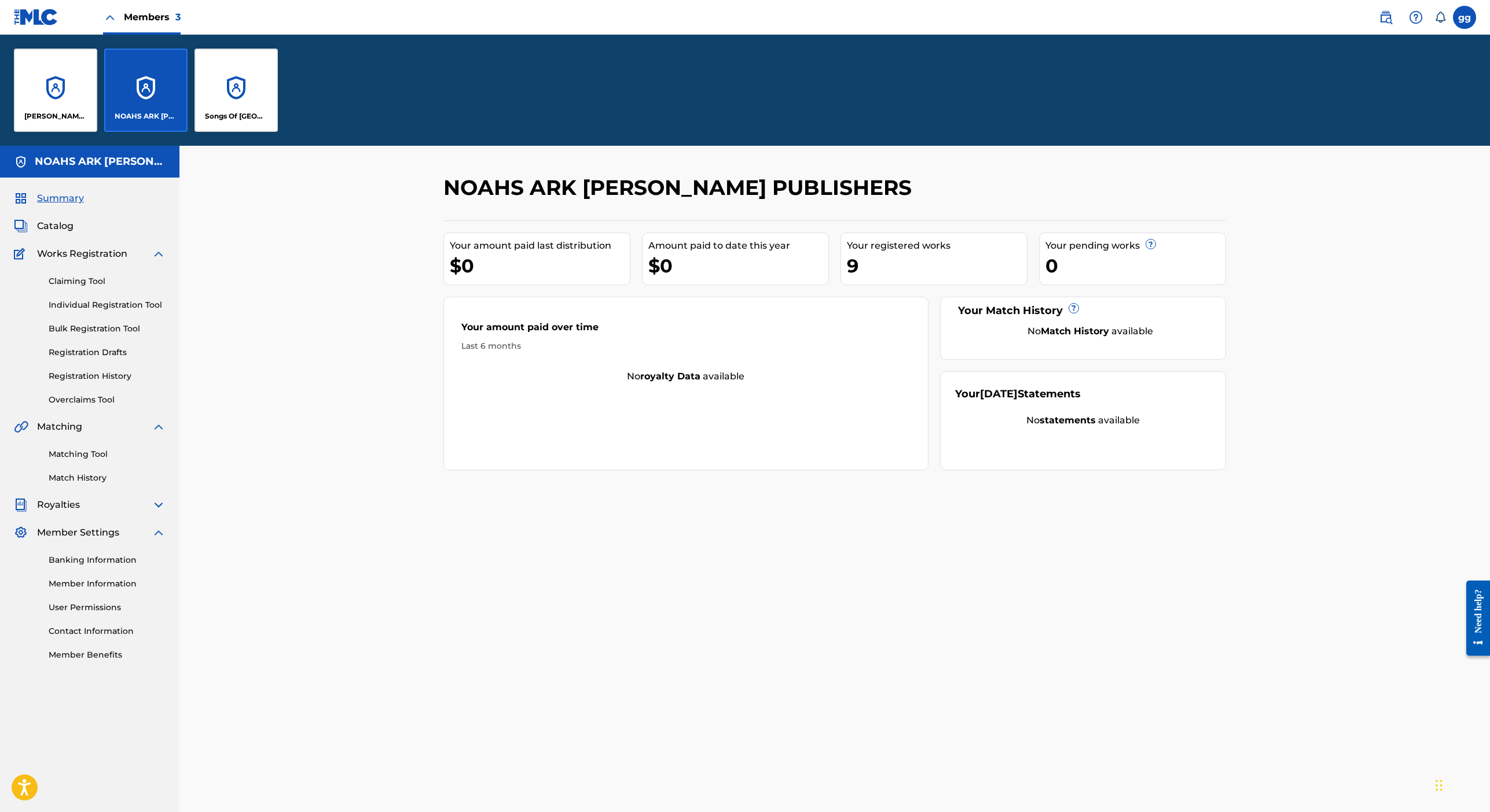
click at [97, 132] on div "[PERSON_NAME] MUSIC" at bounding box center [55, 90] width 83 height 83
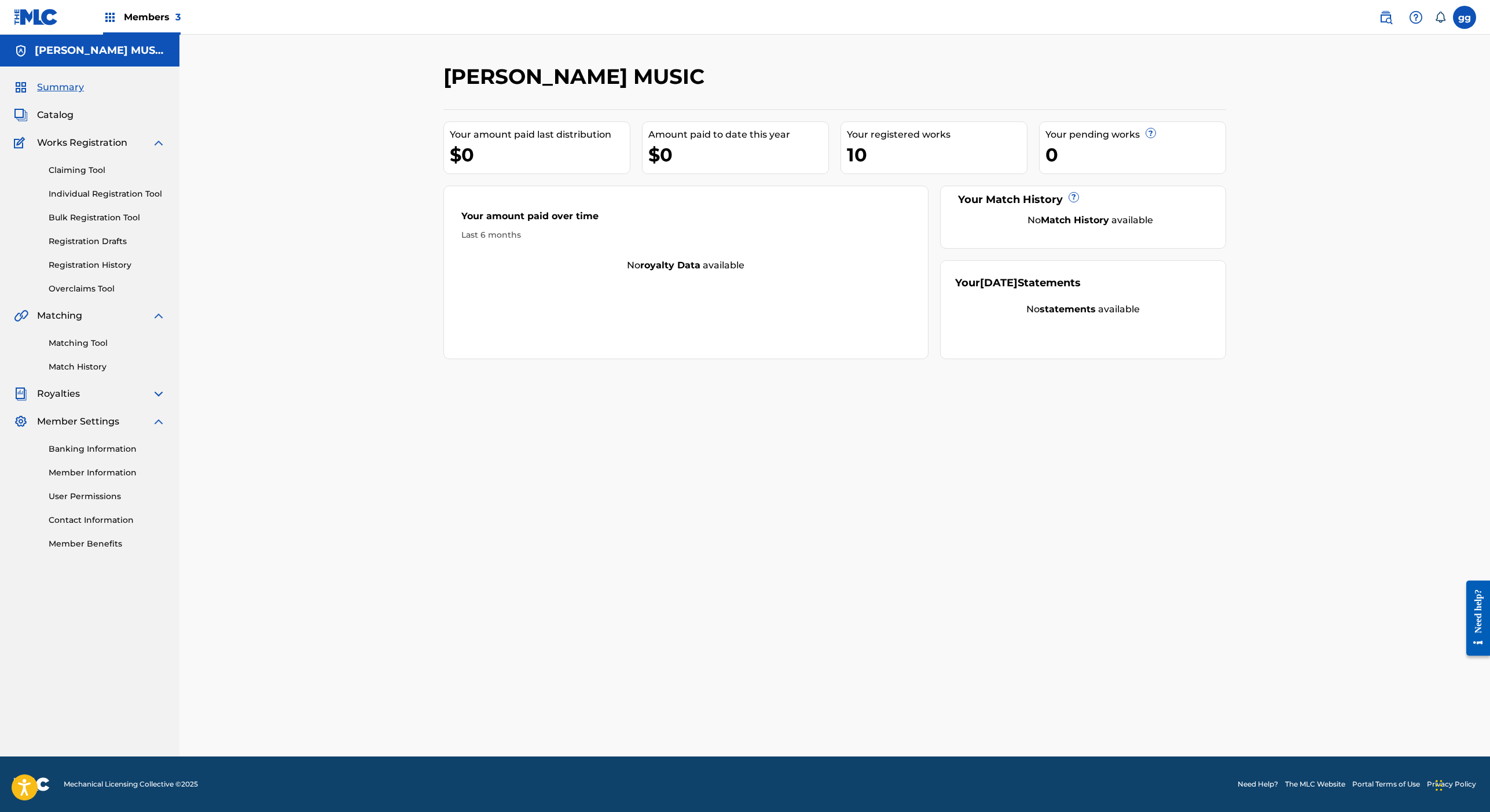
click at [181, 23] on span "Members 3" at bounding box center [152, 17] width 57 height 13
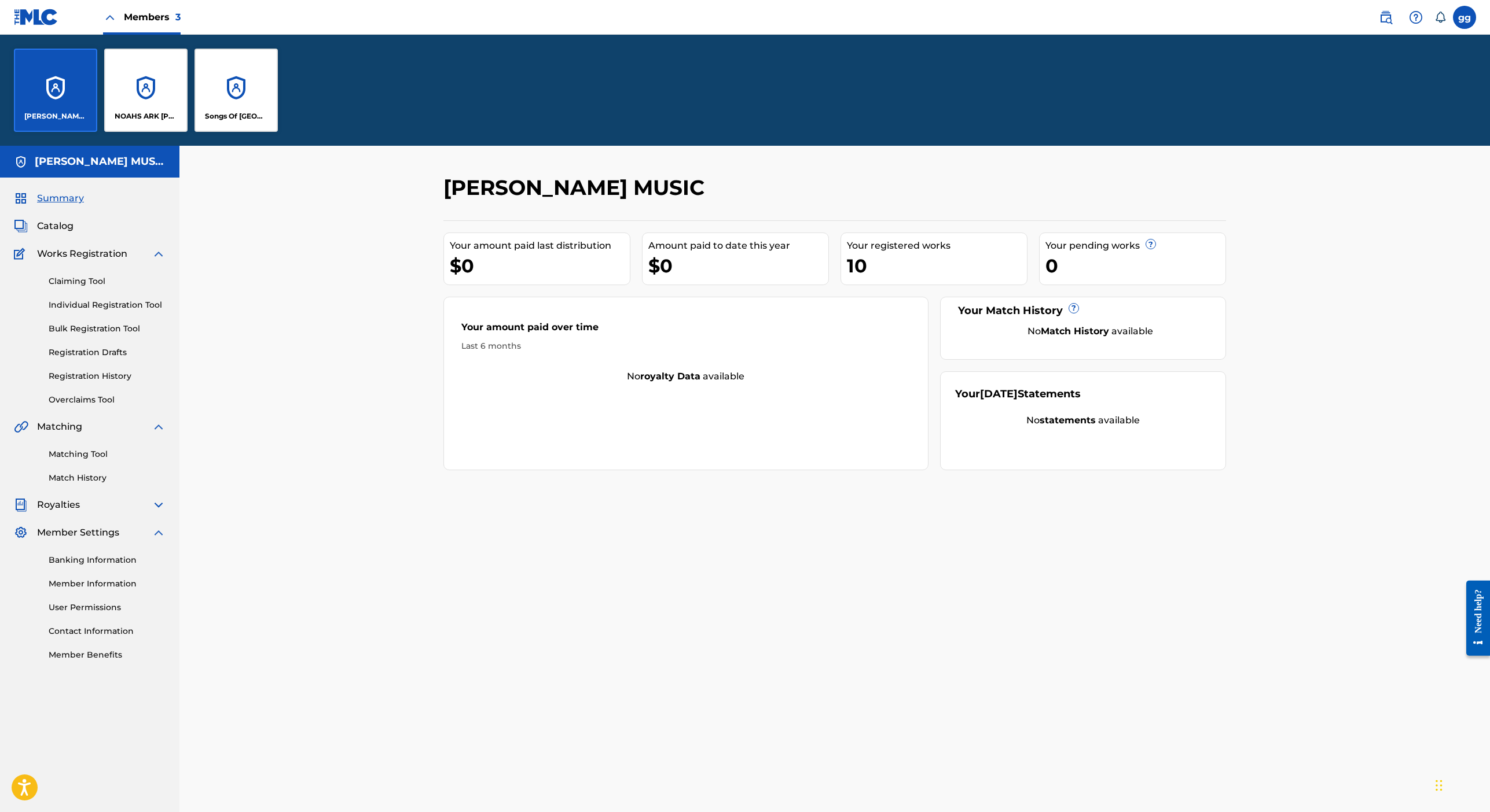
click at [73, 234] on span "Catalog" at bounding box center [55, 226] width 37 height 14
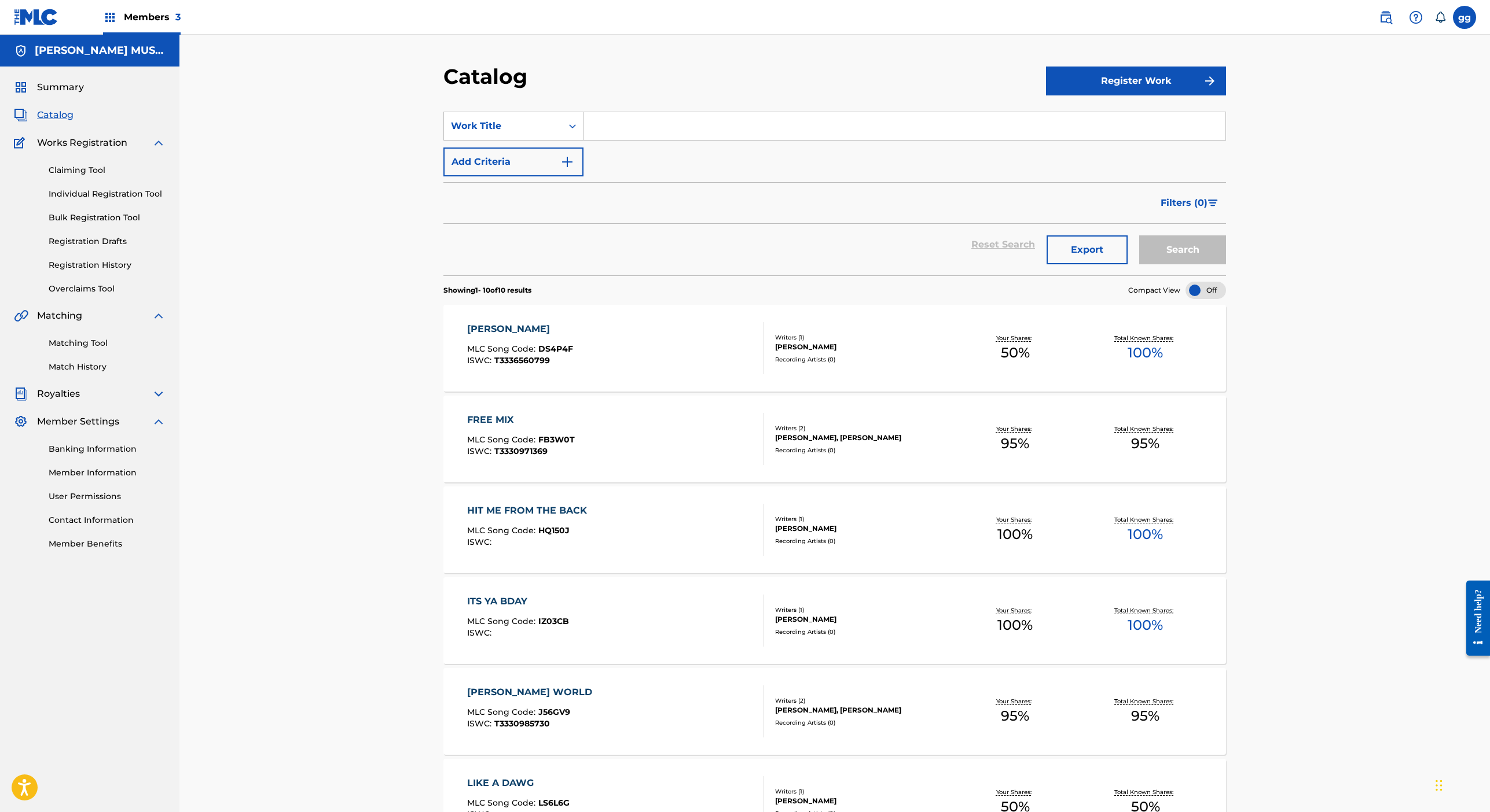
click at [523, 374] on div "[PERSON_NAME] MLC Song Code : DS4P4F ISWC : T3336560799" at bounding box center [616, 349] width 298 height 52
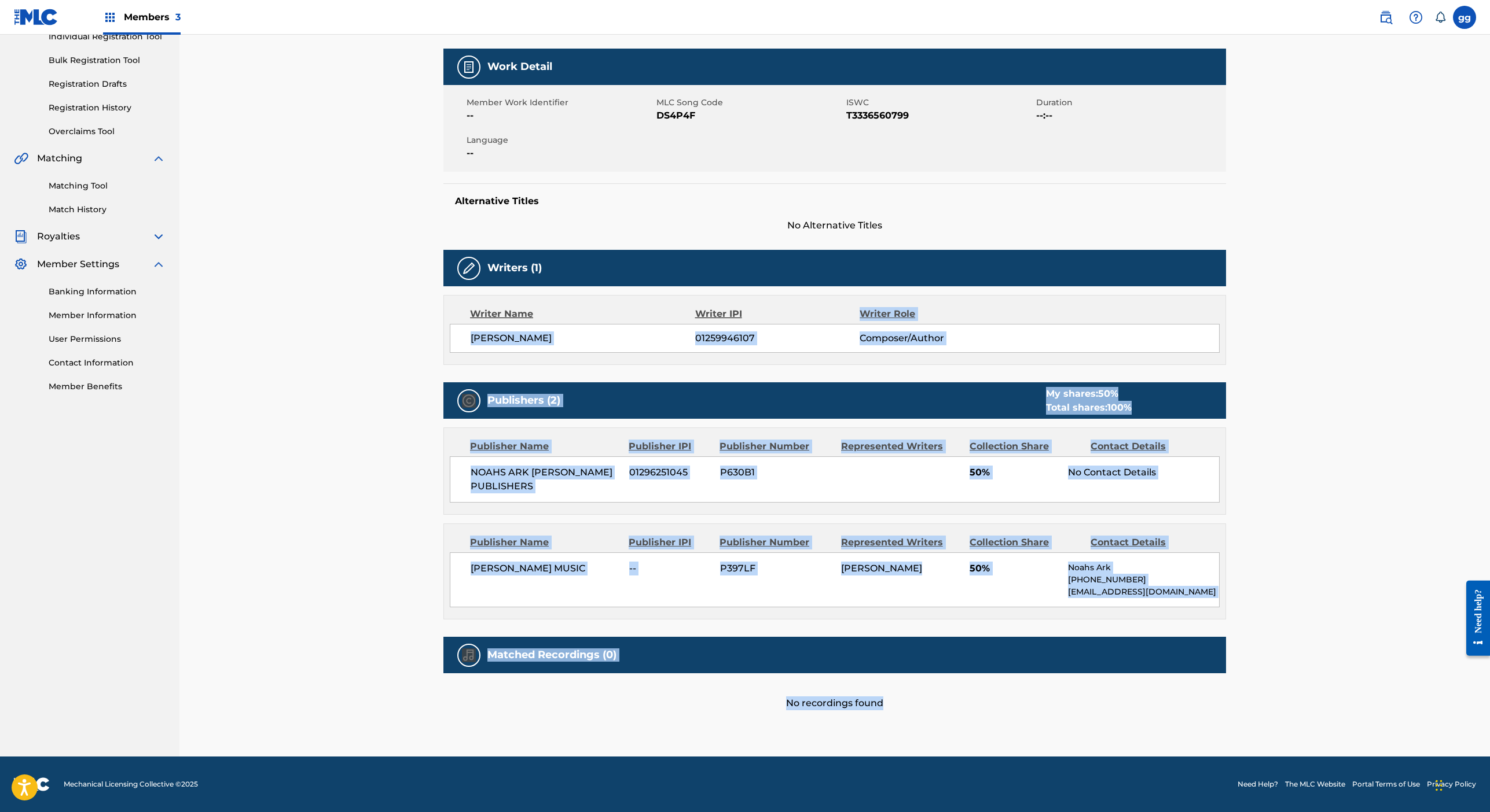
scroll to position [692, 0]
drag, startPoint x: 1382, startPoint y: 748, endPoint x: 1347, endPoint y: 775, distance: 44.2
click at [1150, 757] on div "< Back to results Edit Last Edited: August 26, 2025 Source: eSong DICK GRIPPER …" at bounding box center [835, 332] width 783 height 850
click at [1150, 684] on div "No recordings found" at bounding box center [835, 693] width 783 height 37
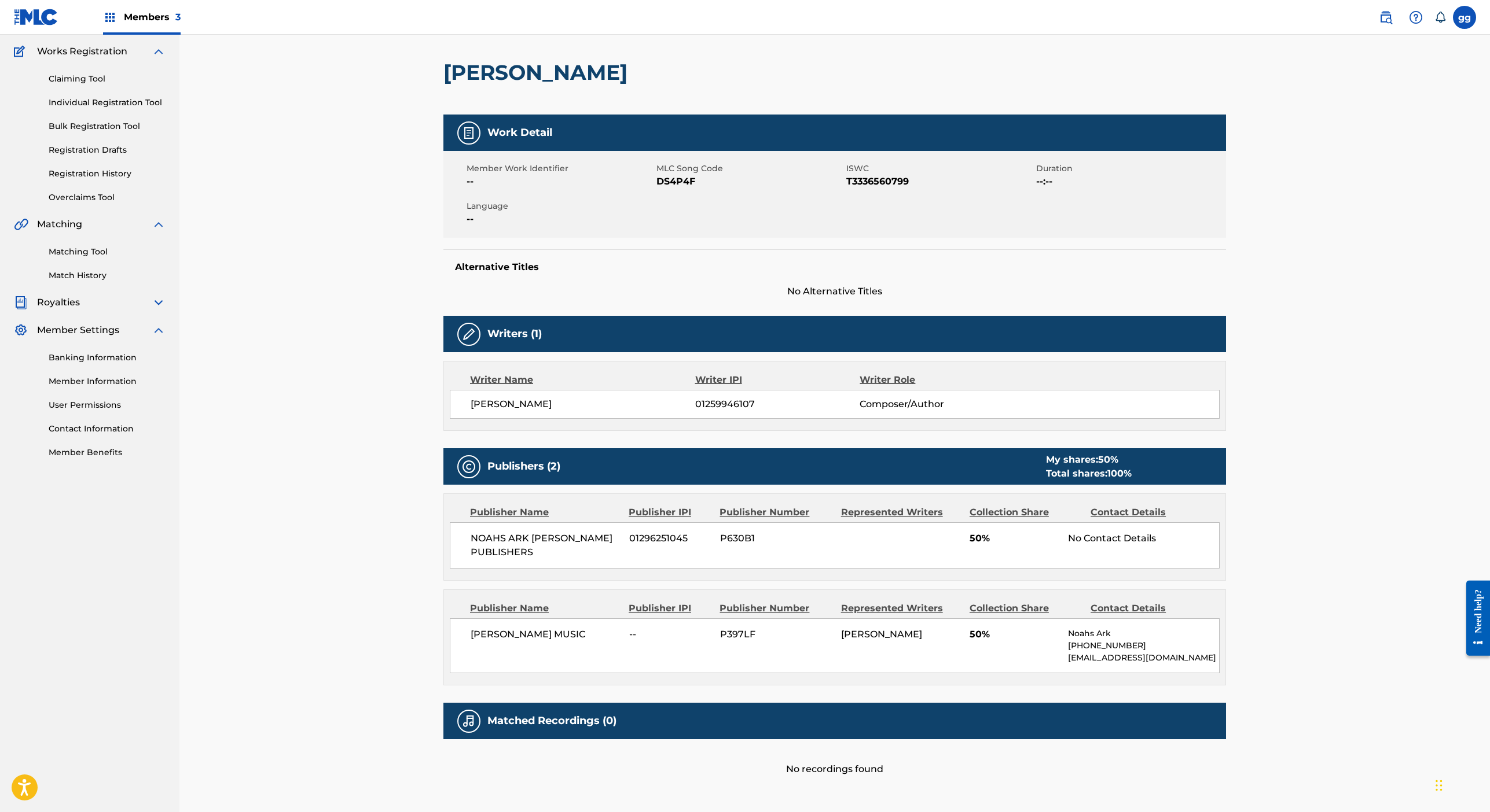
scroll to position [0, 0]
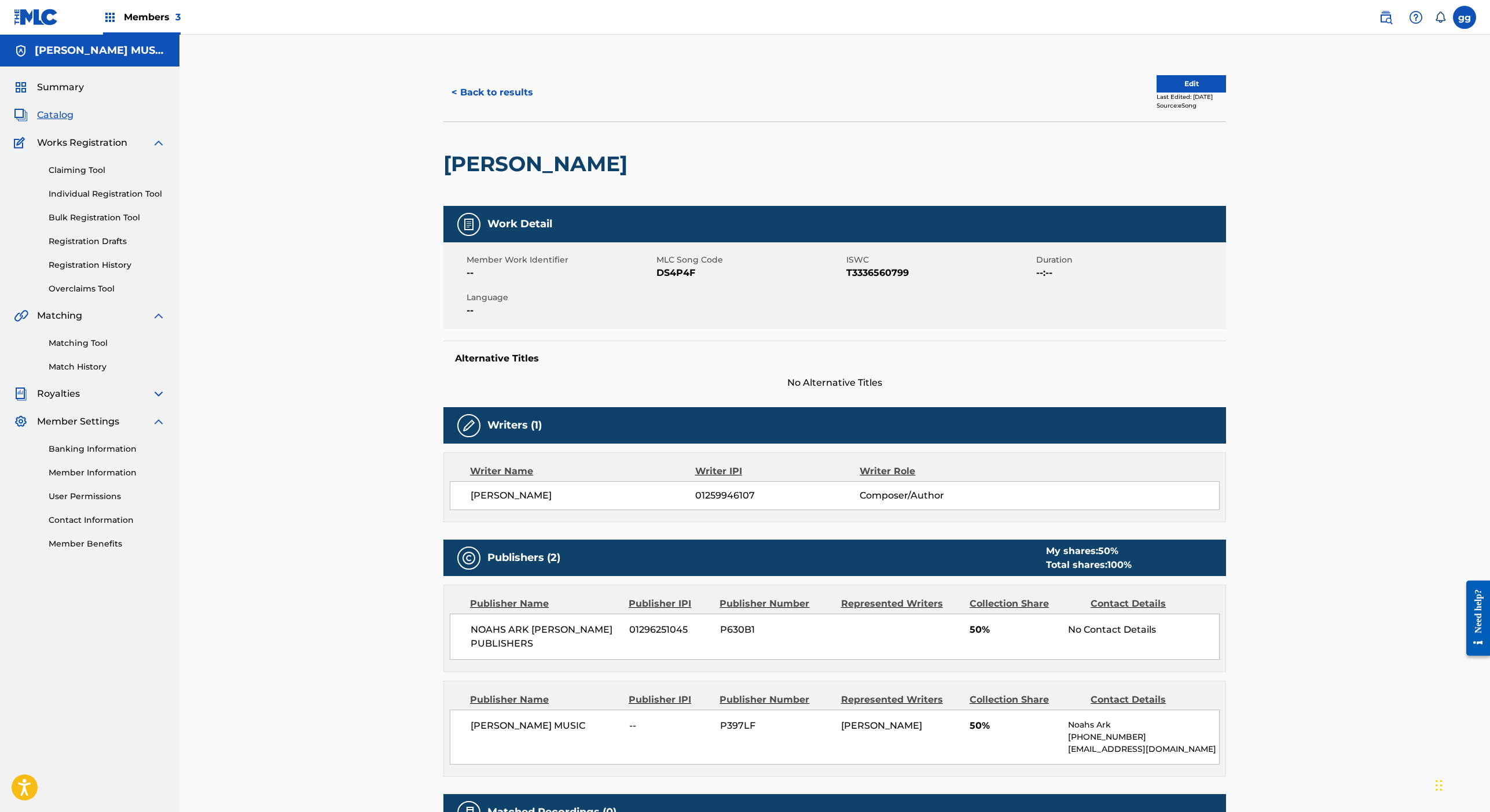
drag, startPoint x: 884, startPoint y: 50, endPoint x: 890, endPoint y: -106, distance: 156.1
click at [890, 0] on html "Accessibility Screen-Reader Guide, Feedback, and Issue Reporting | New window M…" at bounding box center [745, 406] width 1490 height 812
click at [1150, 93] on button "Edit" at bounding box center [1191, 83] width 70 height 17
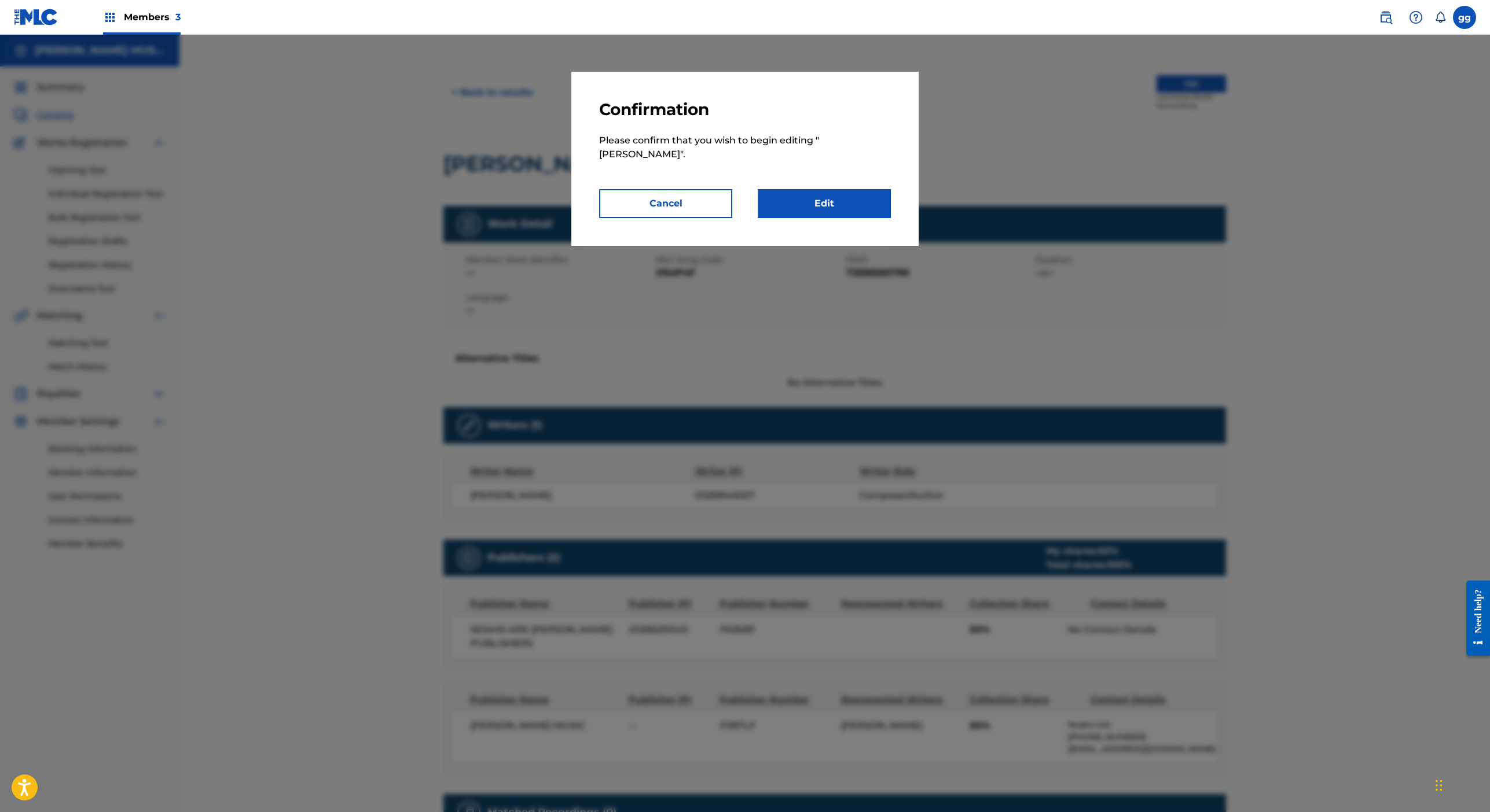
click at [891, 218] on link "Edit" at bounding box center [824, 203] width 133 height 29
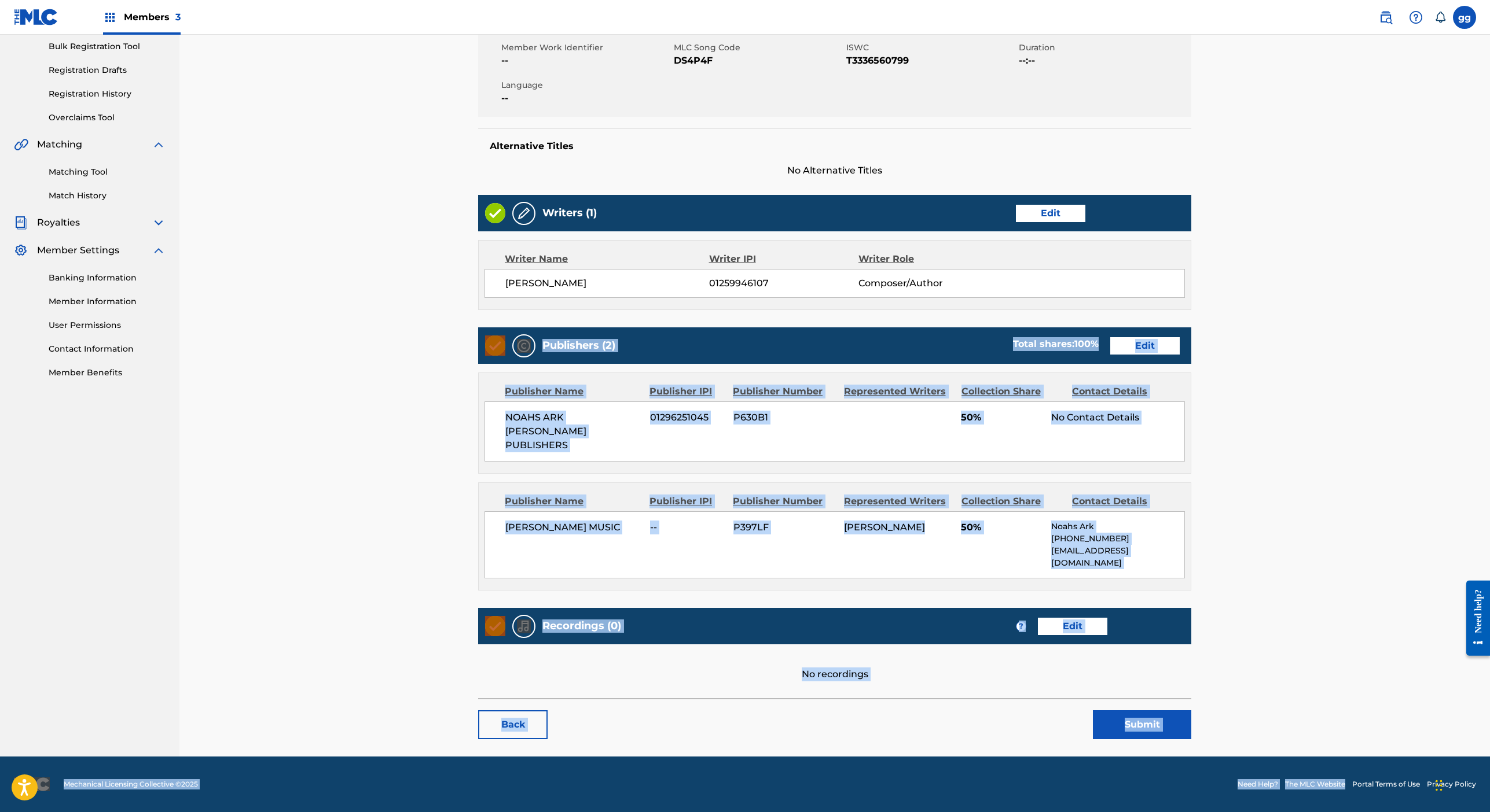
drag, startPoint x: 1266, startPoint y: 740, endPoint x: 1248, endPoint y: 842, distance: 103.6
click at [1150, 641] on html "Accessibility Screen-Reader Guide, Feedback, and Issue Reporting | New window M…" at bounding box center [745, 234] width 1490 height 812
click at [1150, 228] on main "< Back DICK GRIPPER Work Detail Edit Member Work Identifier -- MLC Song Code DS…" at bounding box center [835, 324] width 783 height 865
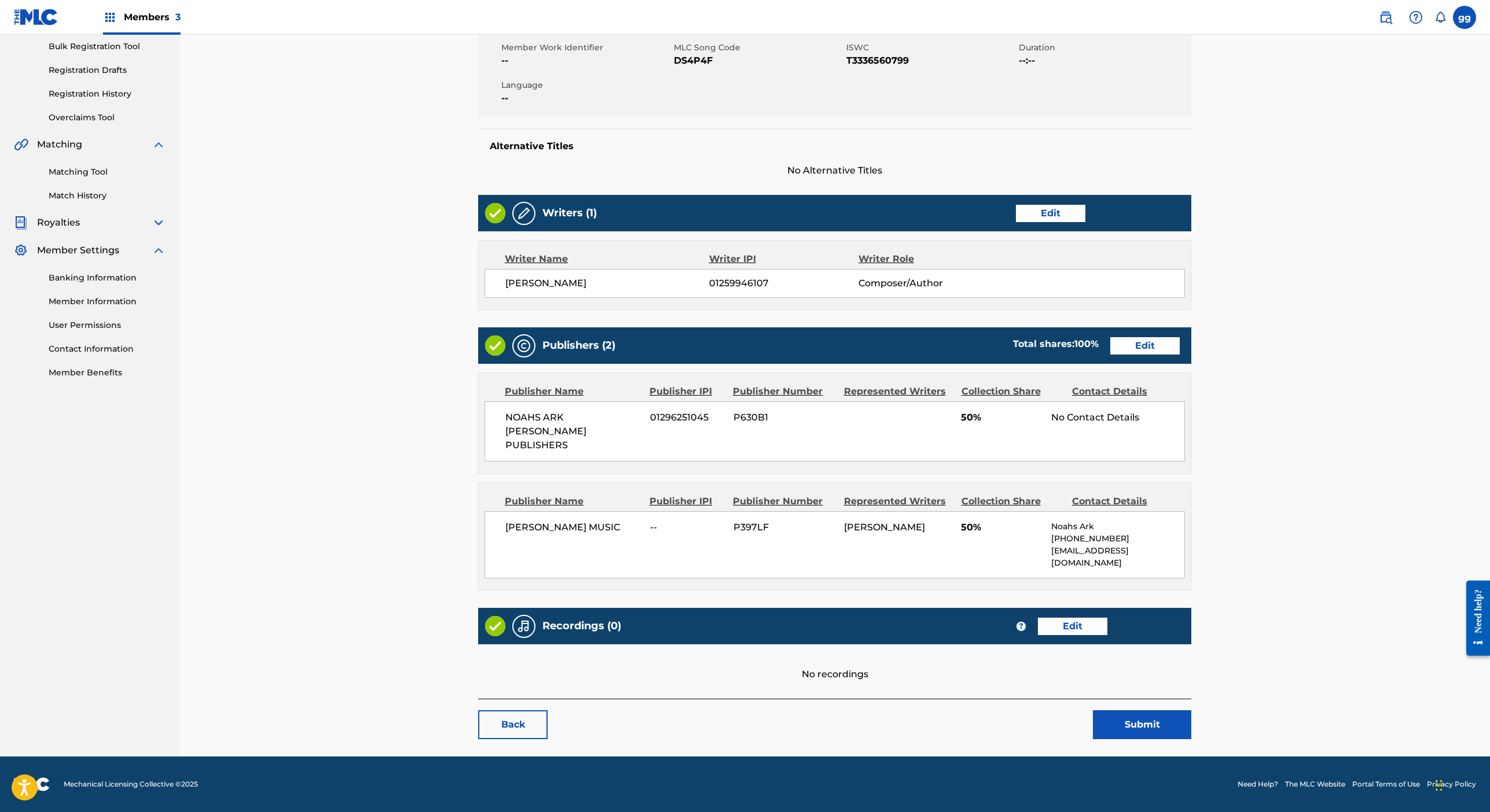
click at [1150, 337] on link "Edit" at bounding box center [1145, 345] width 70 height 17
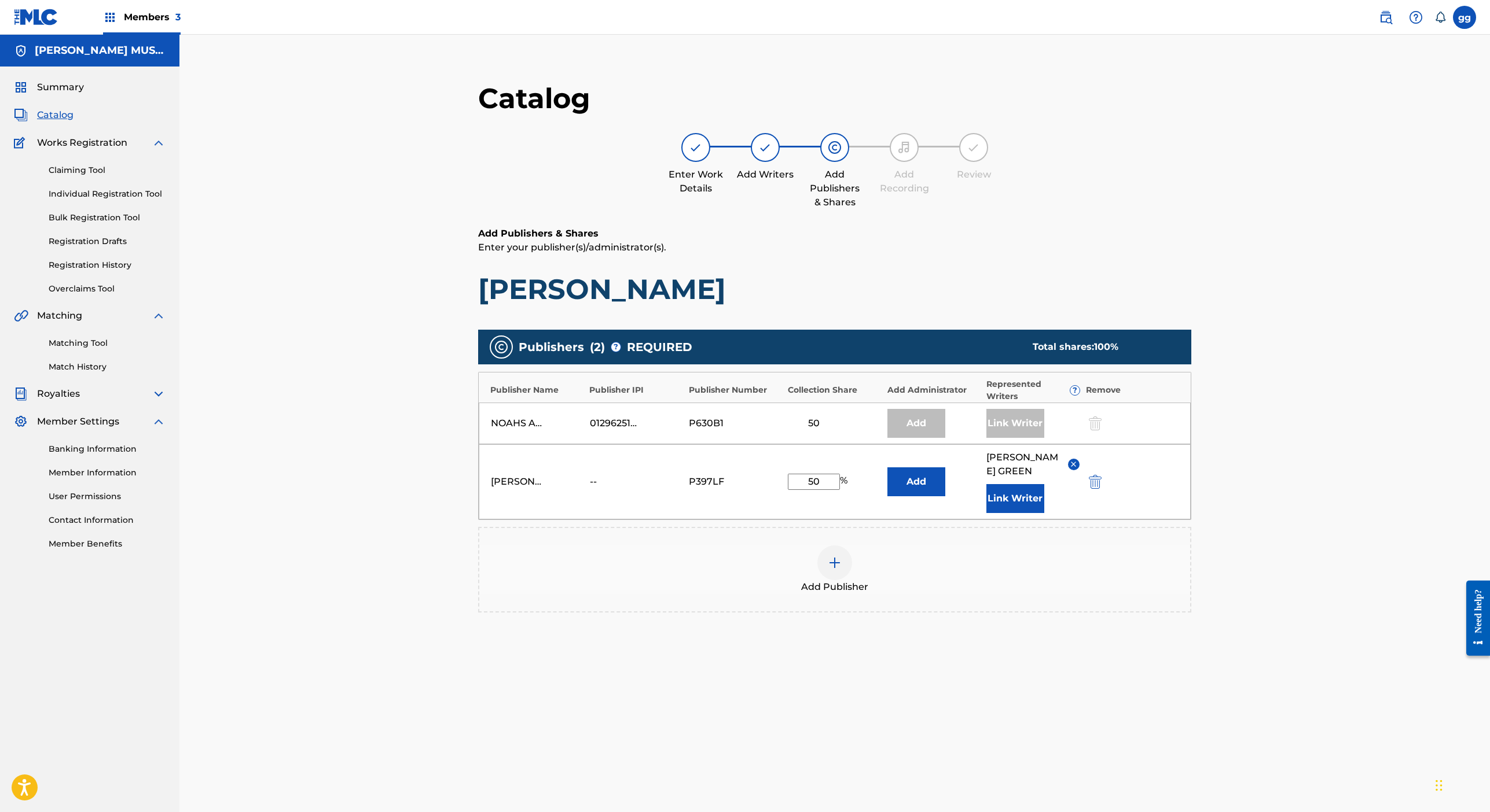
click at [1101, 489] on img "submit" at bounding box center [1095, 482] width 12 height 14
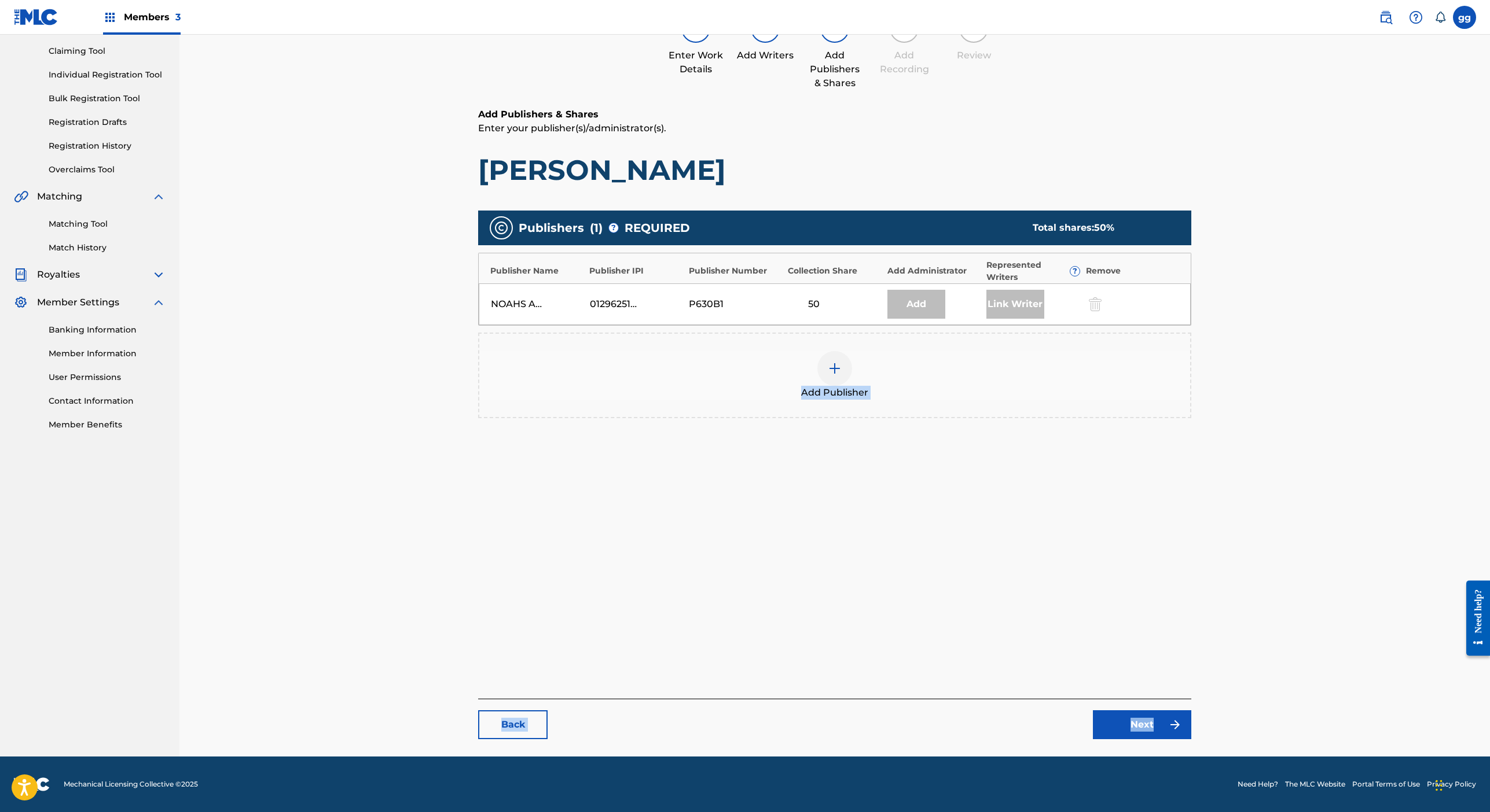
drag, startPoint x: 1334, startPoint y: 753, endPoint x: 1324, endPoint y: 833, distance: 80.6
click at [1150, 693] on html "Accessibility Screen-Reader Guide, Feedback, and Issue Reporting | New window M…" at bounding box center [745, 286] width 1490 height 812
click at [842, 375] on img at bounding box center [835, 369] width 14 height 14
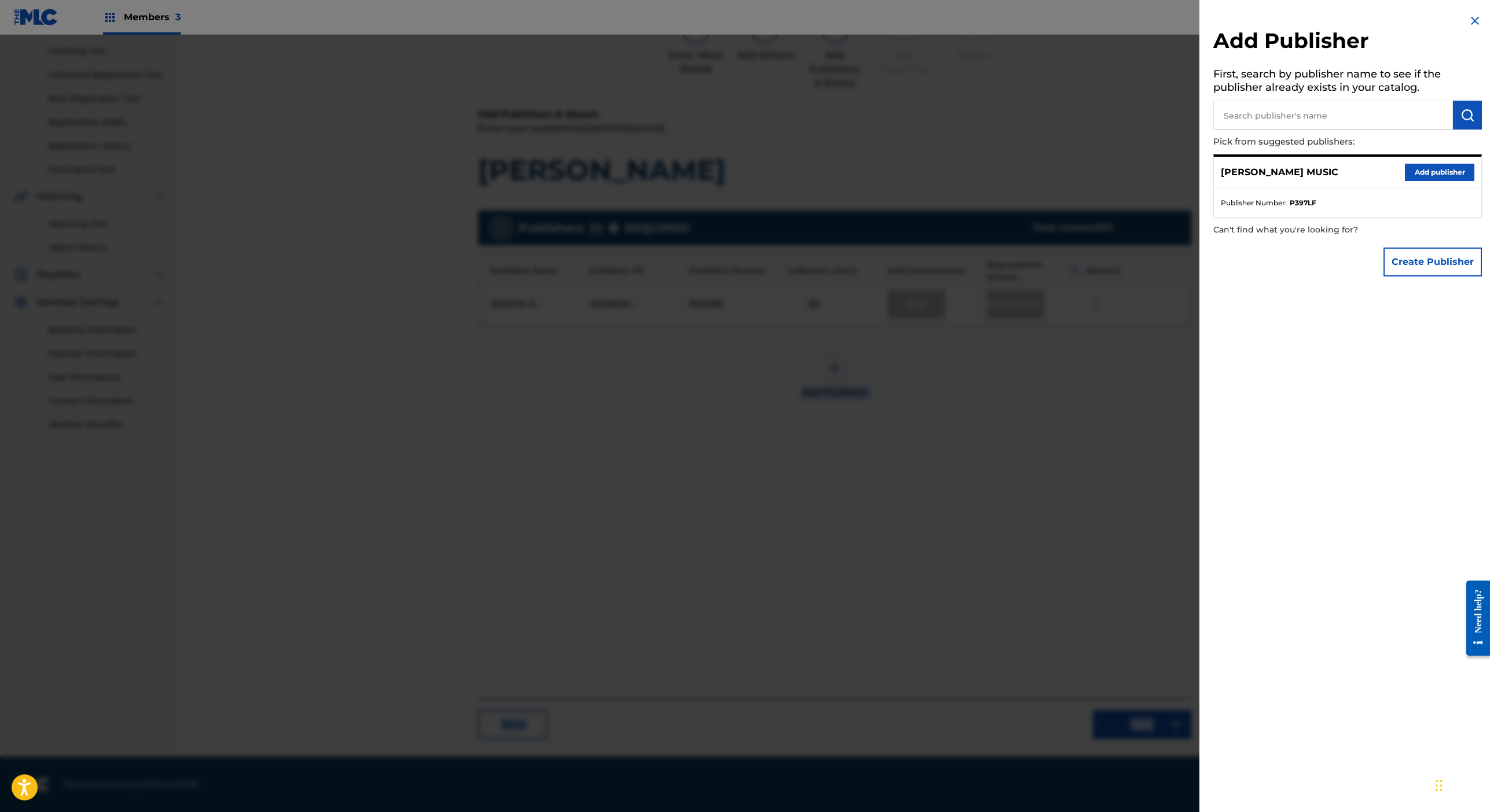
click at [1150, 28] on img at bounding box center [1475, 21] width 14 height 14
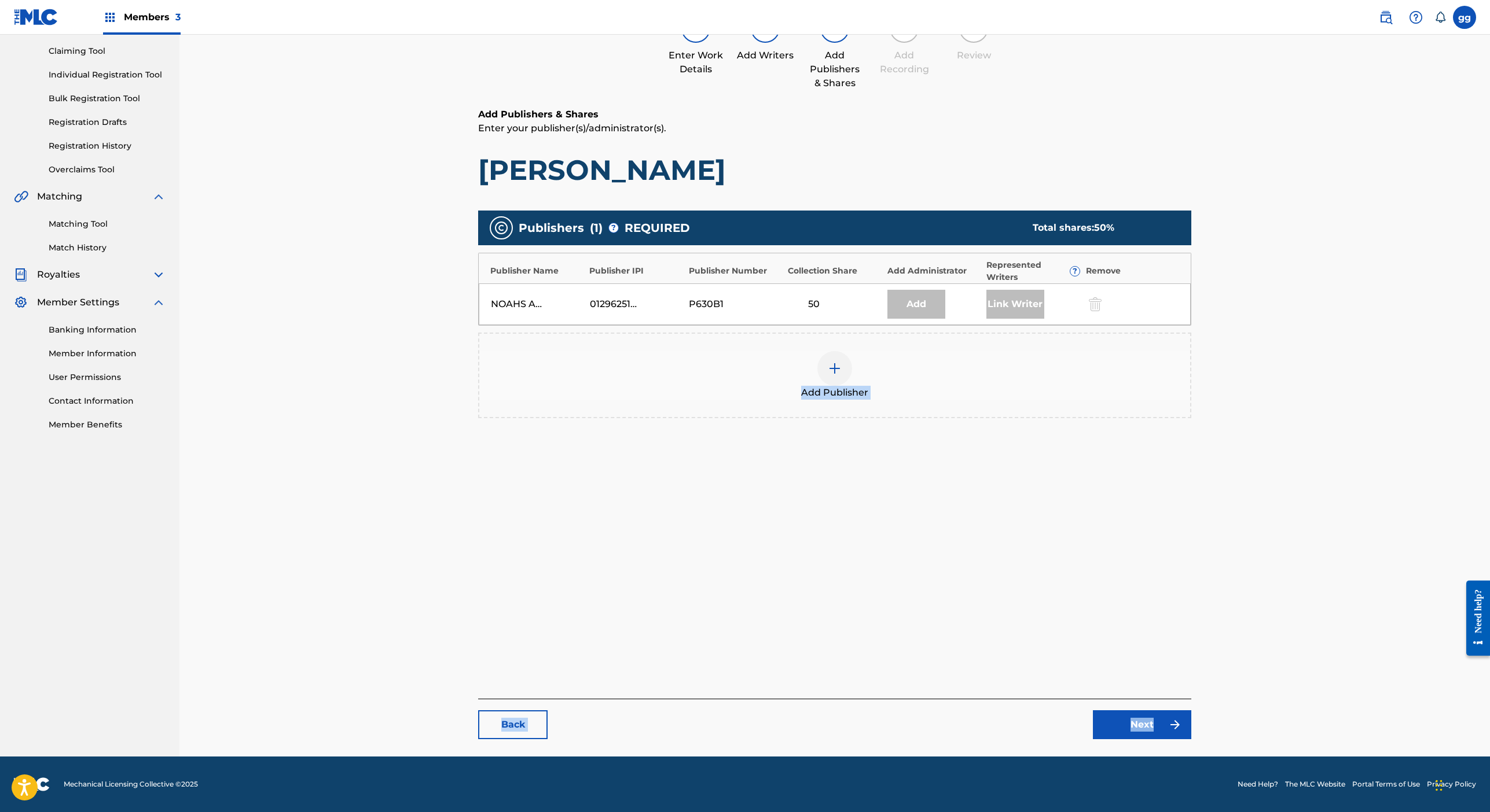
click at [1150, 740] on link "Next" at bounding box center [1142, 725] width 98 height 29
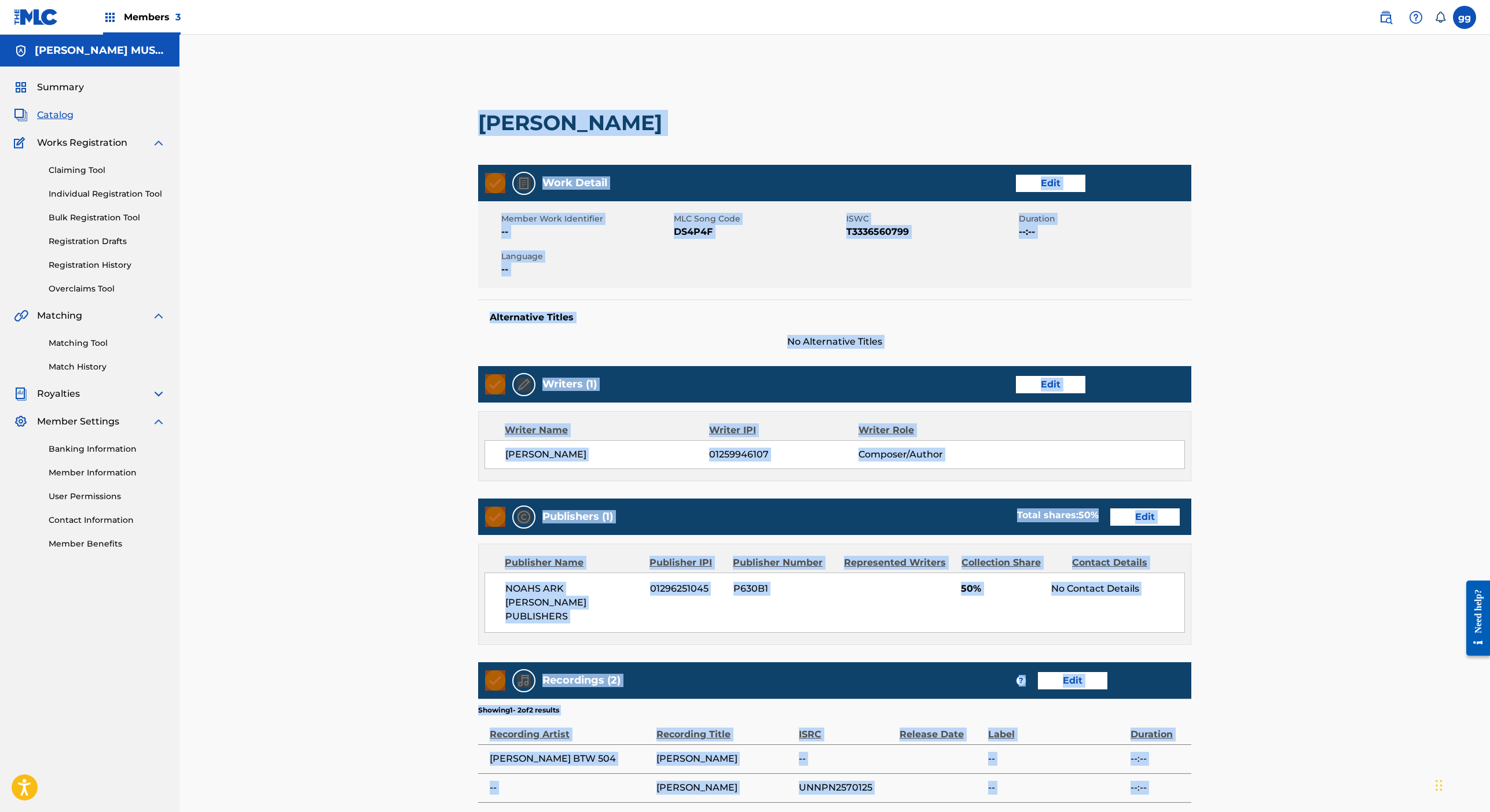
scroll to position [711, 0]
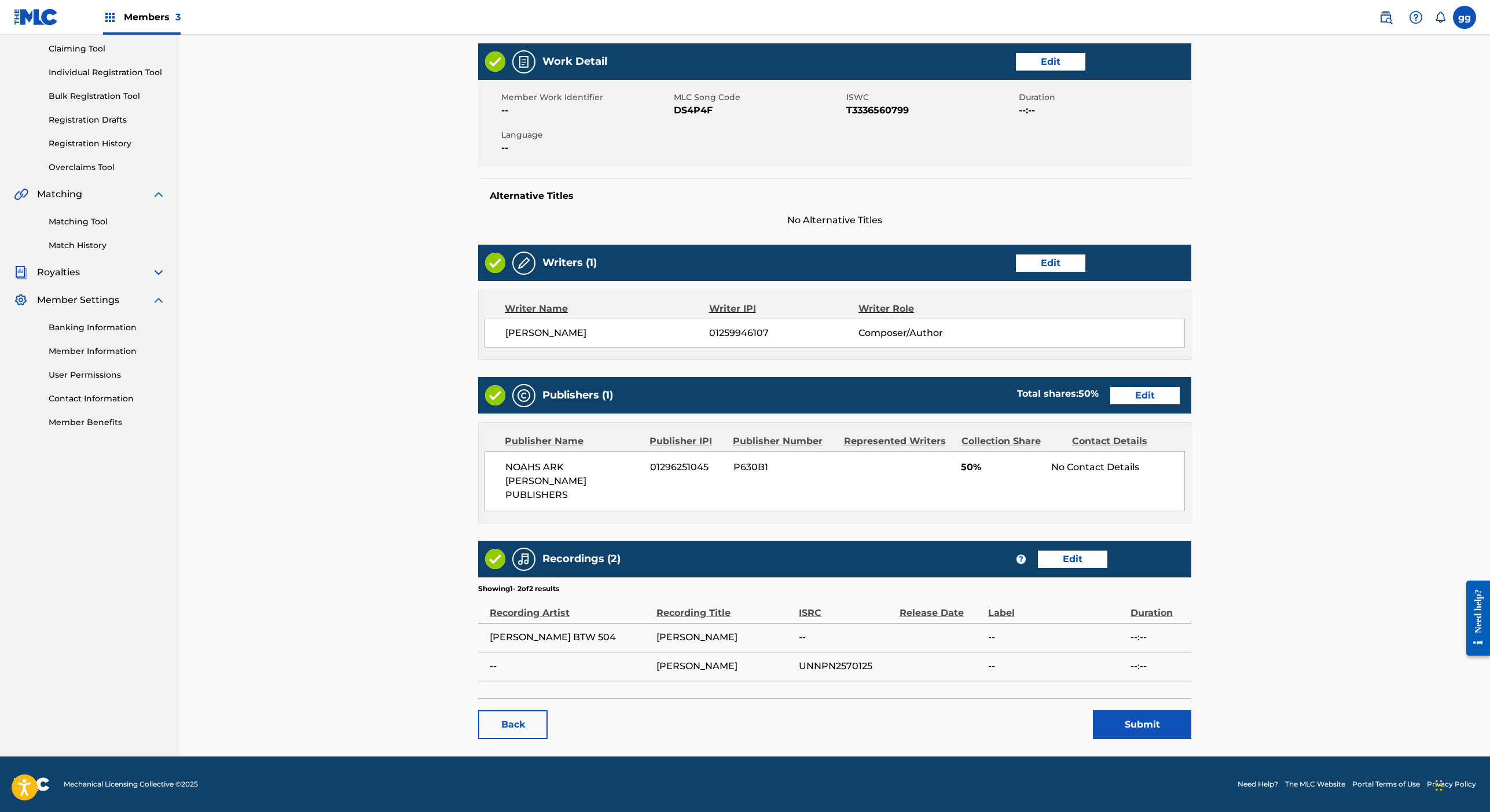
click at [1150, 710] on button "Submit" at bounding box center [1142, 725] width 98 height 29
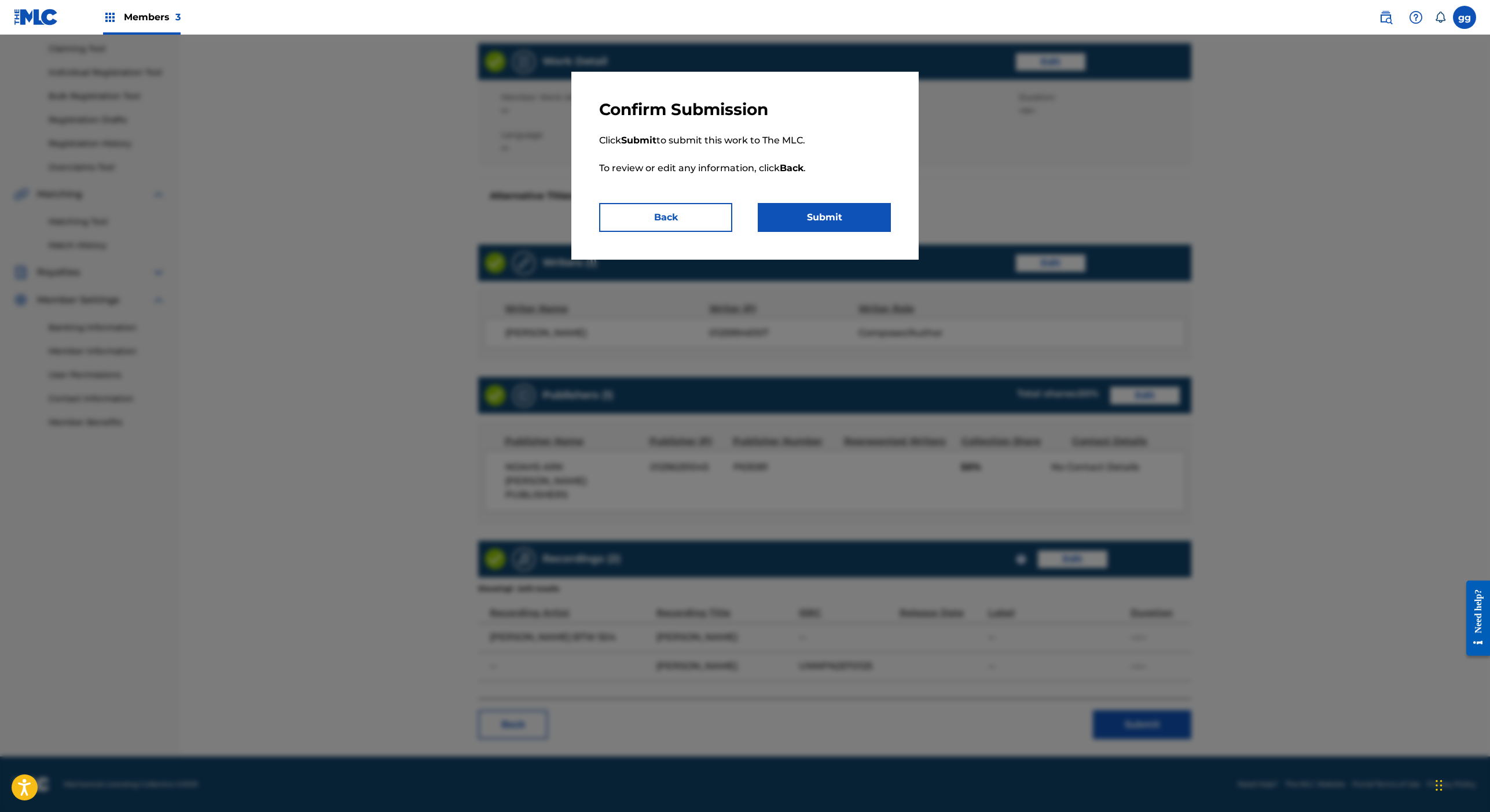
click at [891, 232] on button "Submit" at bounding box center [824, 217] width 133 height 29
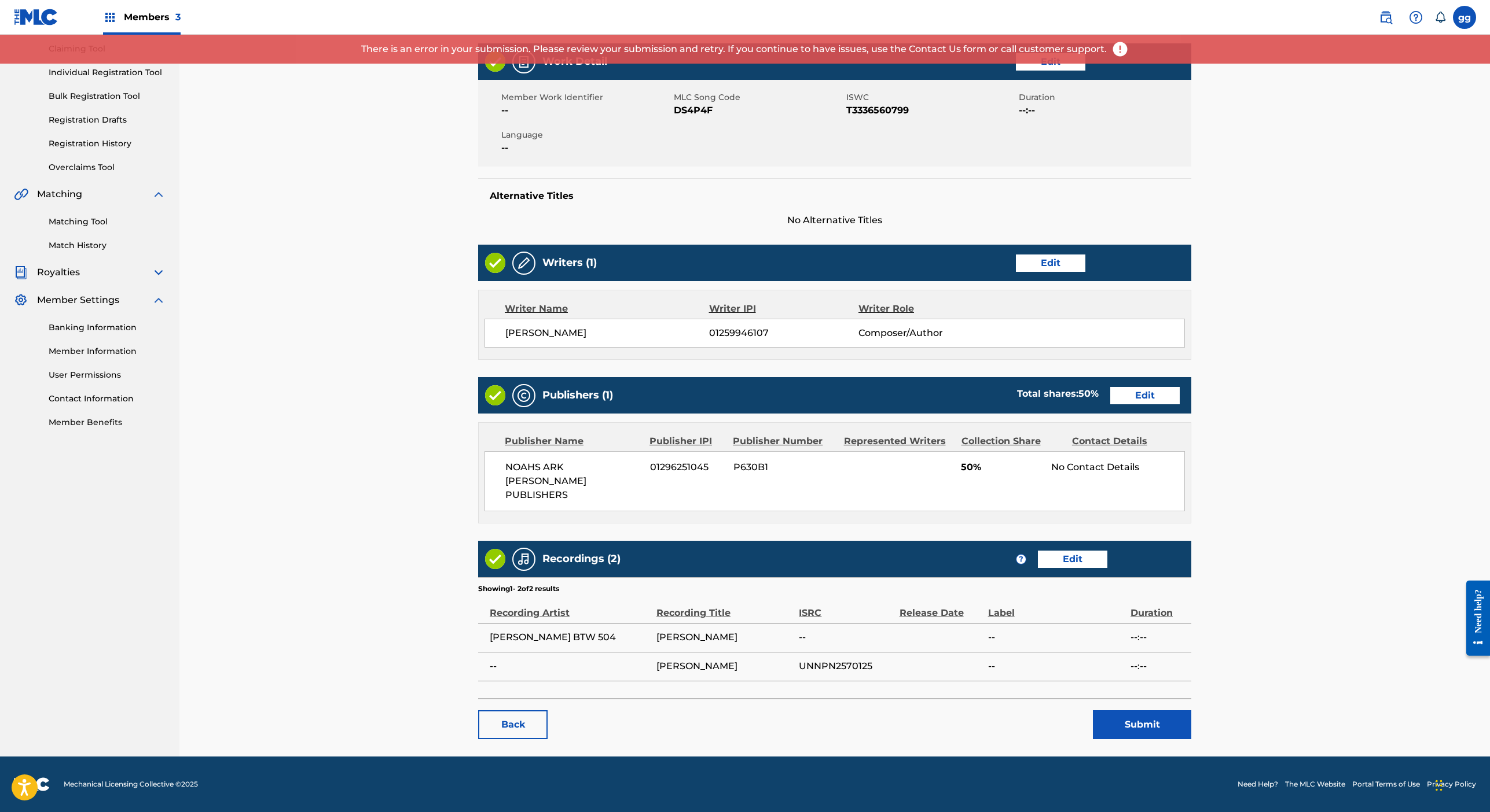
click at [1129, 58] on img at bounding box center [1119, 48] width 17 height 17
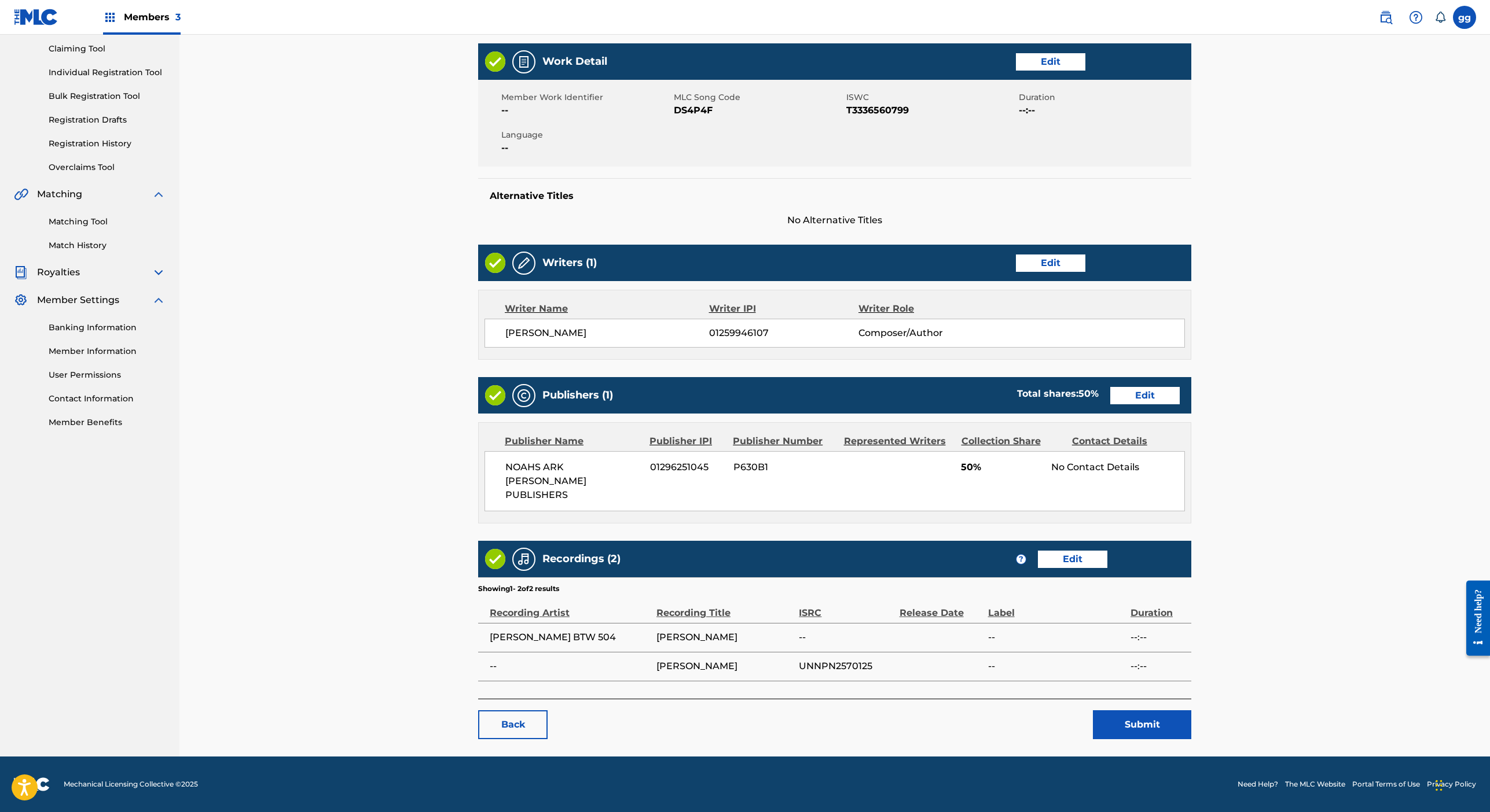
click at [443, 226] on main "< Back DICK GRIPPER Work Detail Edit Member Work Identifier -- MLC Song Code DS…" at bounding box center [835, 349] width 783 height 815
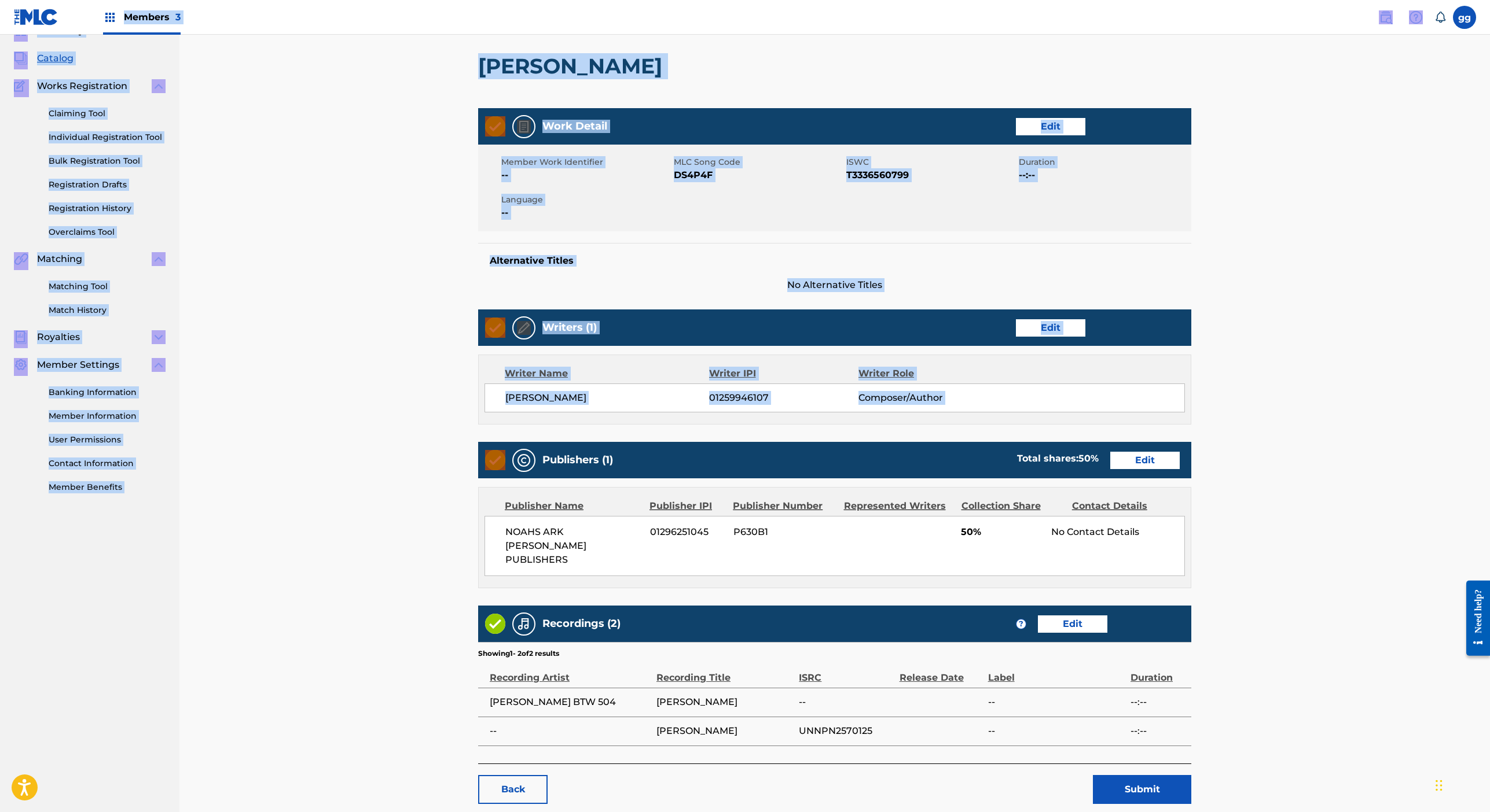
scroll to position [0, 0]
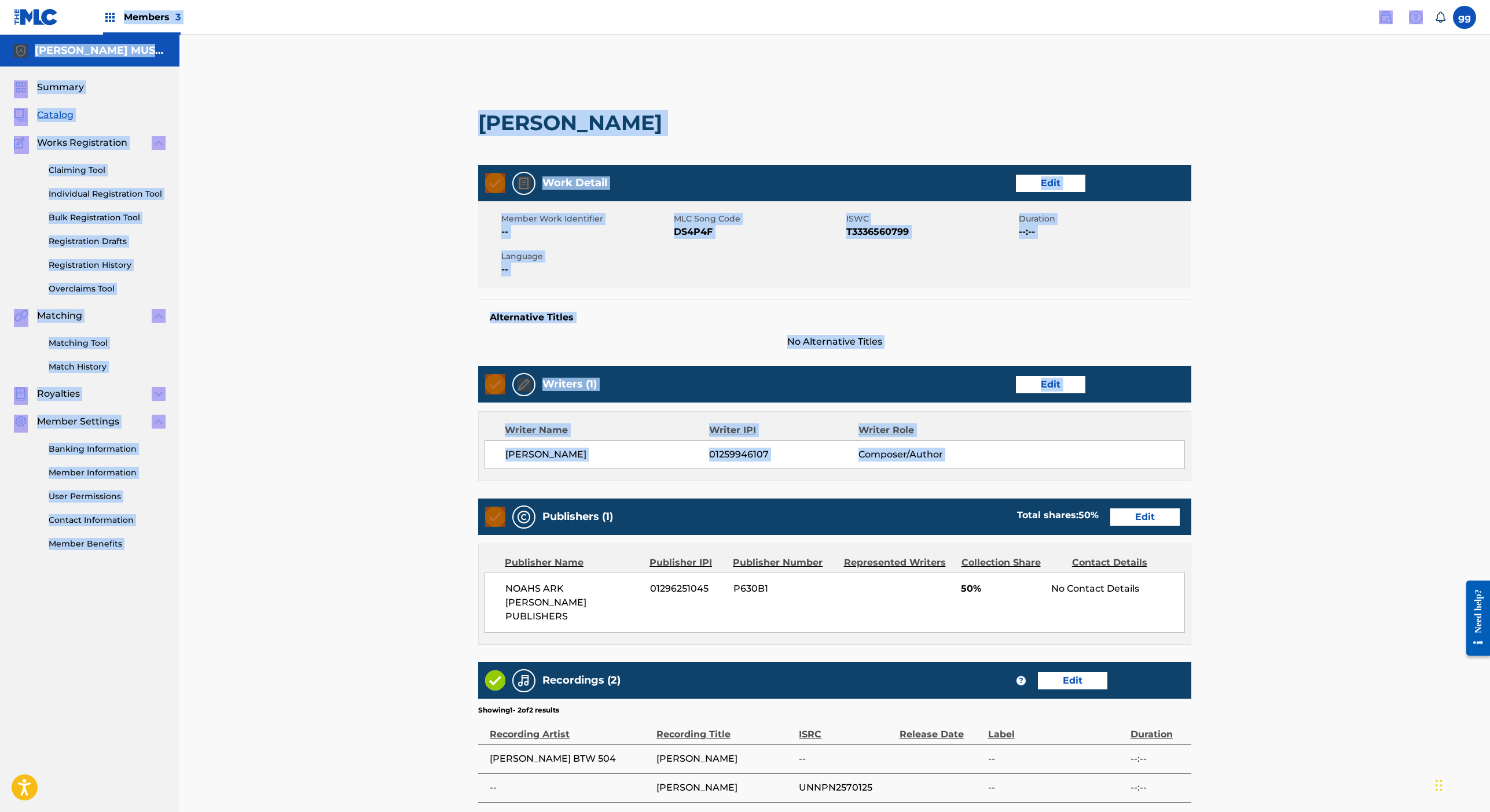
drag, startPoint x: 374, startPoint y: 78, endPoint x: 376, endPoint y: -38, distance: 116.0
click at [376, 0] on html "Accessibility Screen-Reader Guide, Feedback, and Issue Reporting | New window M…" at bounding box center [745, 406] width 1490 height 812
click at [430, 303] on div "< Back DICK GRIPPER Work Detail Edit Member Work Identifier -- MLC Song Code DS…" at bounding box center [835, 471] width 811 height 815
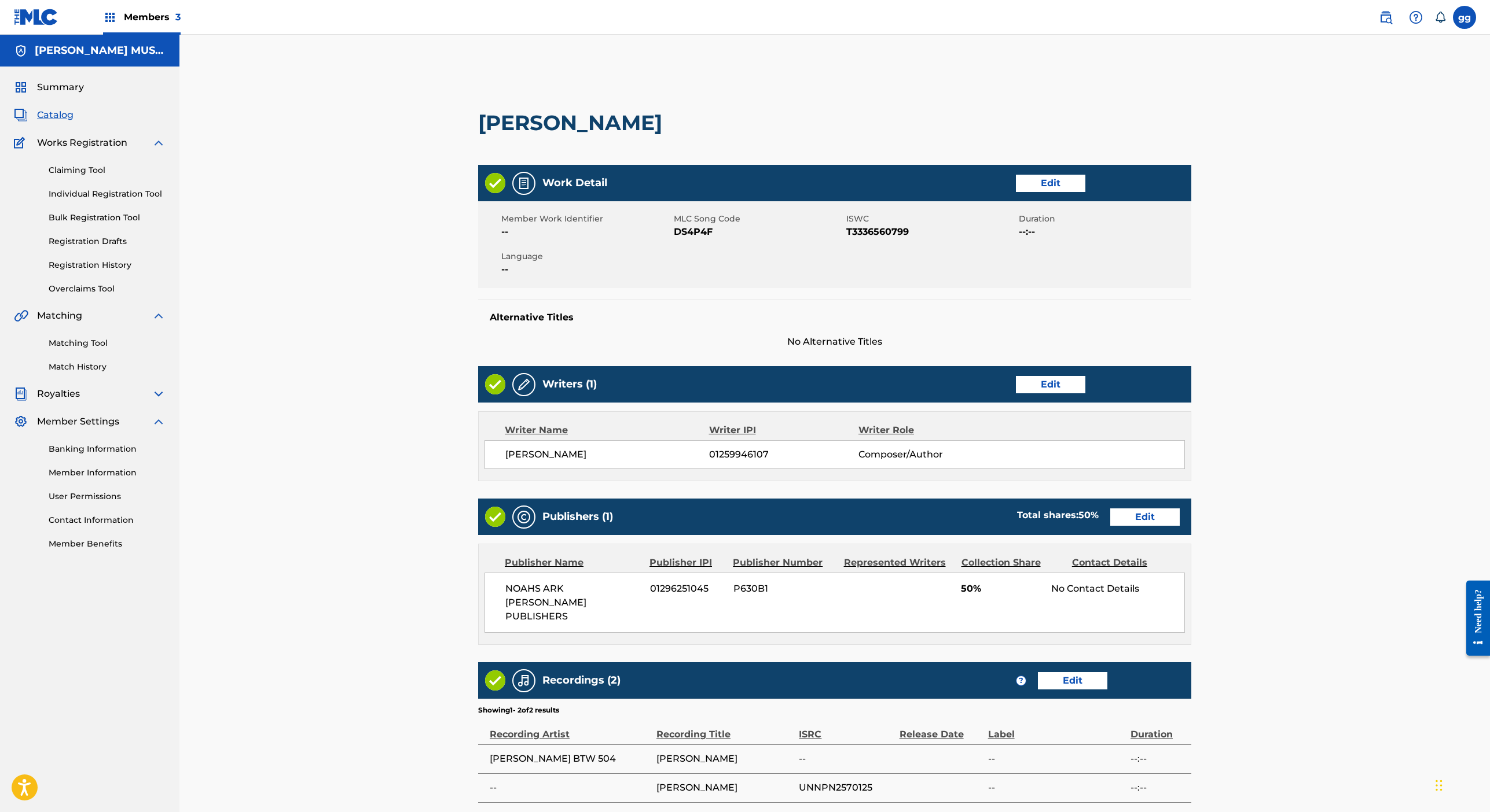
click at [154, 295] on link "Overclaims Tool" at bounding box center [107, 289] width 117 height 12
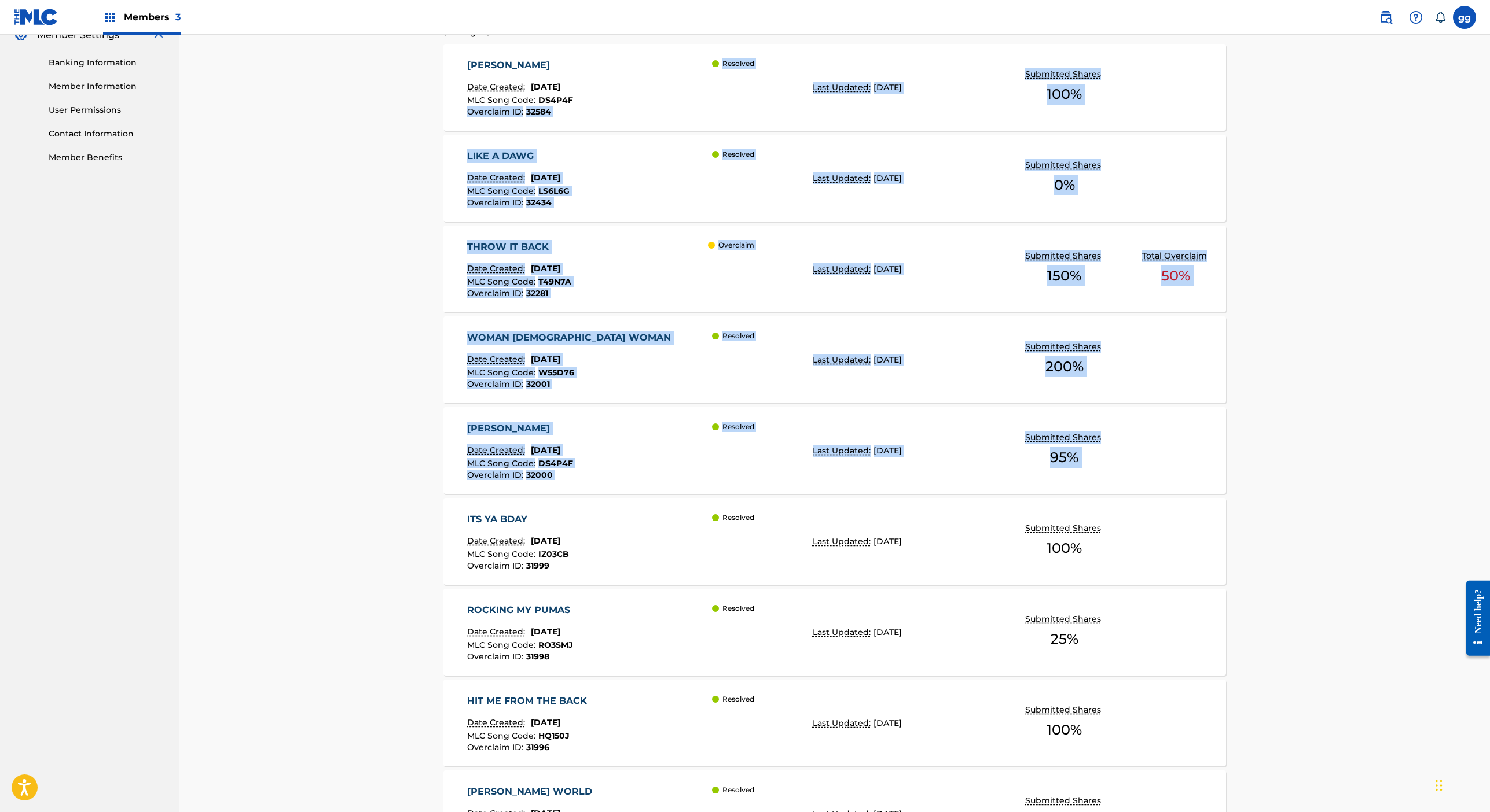
drag, startPoint x: 329, startPoint y: 784, endPoint x: 315, endPoint y: 827, distance: 45.2
click at [315, 426] on html "Accessibility Screen-Reader Guide, Feedback, and Issue Reporting | New window M…" at bounding box center [745, 19] width 1490 height 812
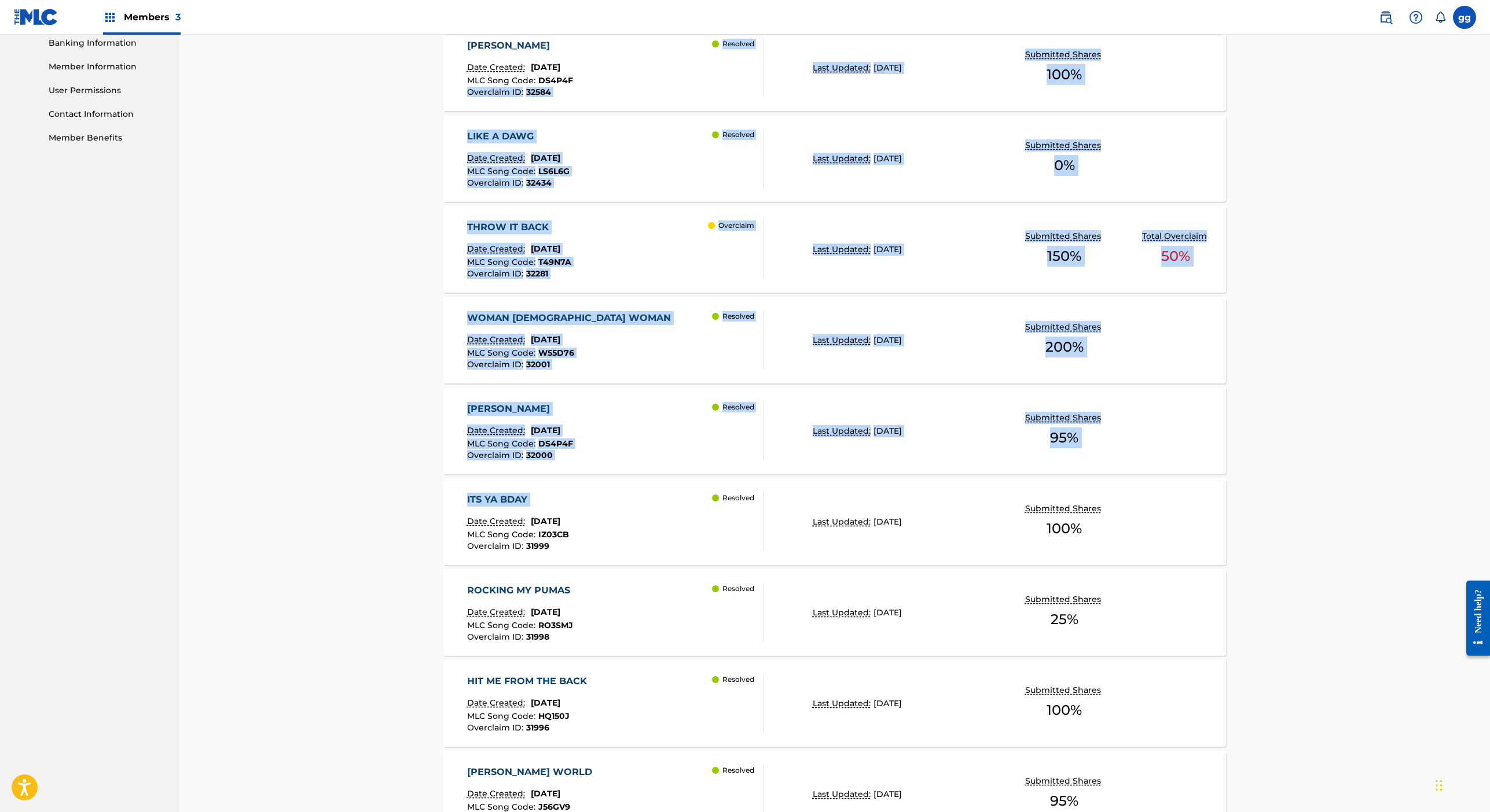
click at [430, 567] on div "Overclaims Tool The Overclaims Tool enables Members to see works they have regi…" at bounding box center [835, 323] width 811 height 1331
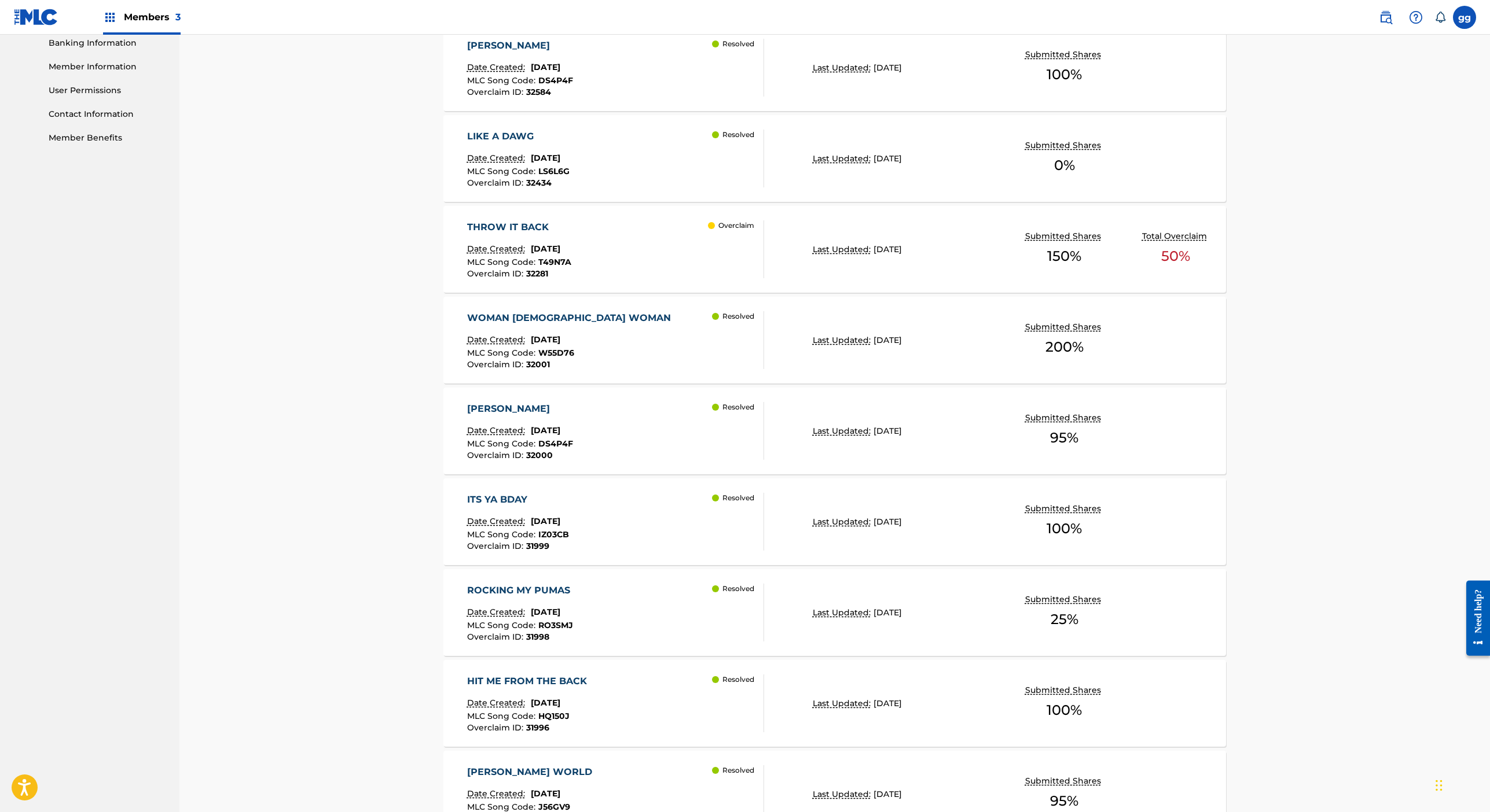
click at [531, 163] on span "[DATE]" at bounding box center [545, 158] width 29 height 11
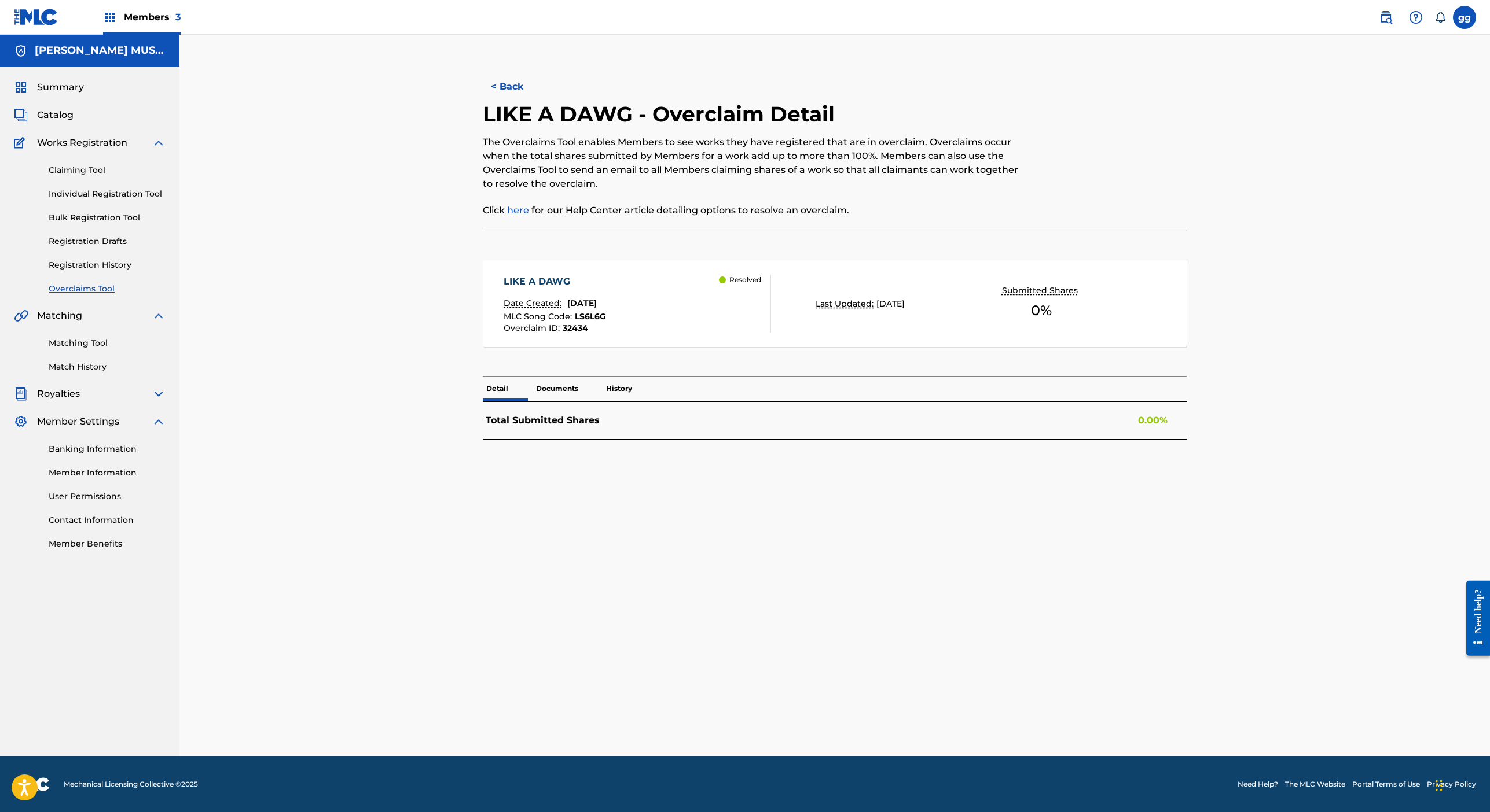
drag, startPoint x: 1217, startPoint y: 66, endPoint x: 1217, endPoint y: 92, distance: 26.0
click at [1150, 92] on div "< Back LIKE A DAWG - Overclaim Detail The Overclaims Tool enables Members to se…" at bounding box center [835, 396] width 1311 height 722
click at [1150, 112] on div "< Back LIKE A DAWG - Overclaim Detail The Overclaims Tool enables Members to se…" at bounding box center [835, 396] width 1311 height 722
click at [482, 102] on button "< Back" at bounding box center [517, 86] width 70 height 29
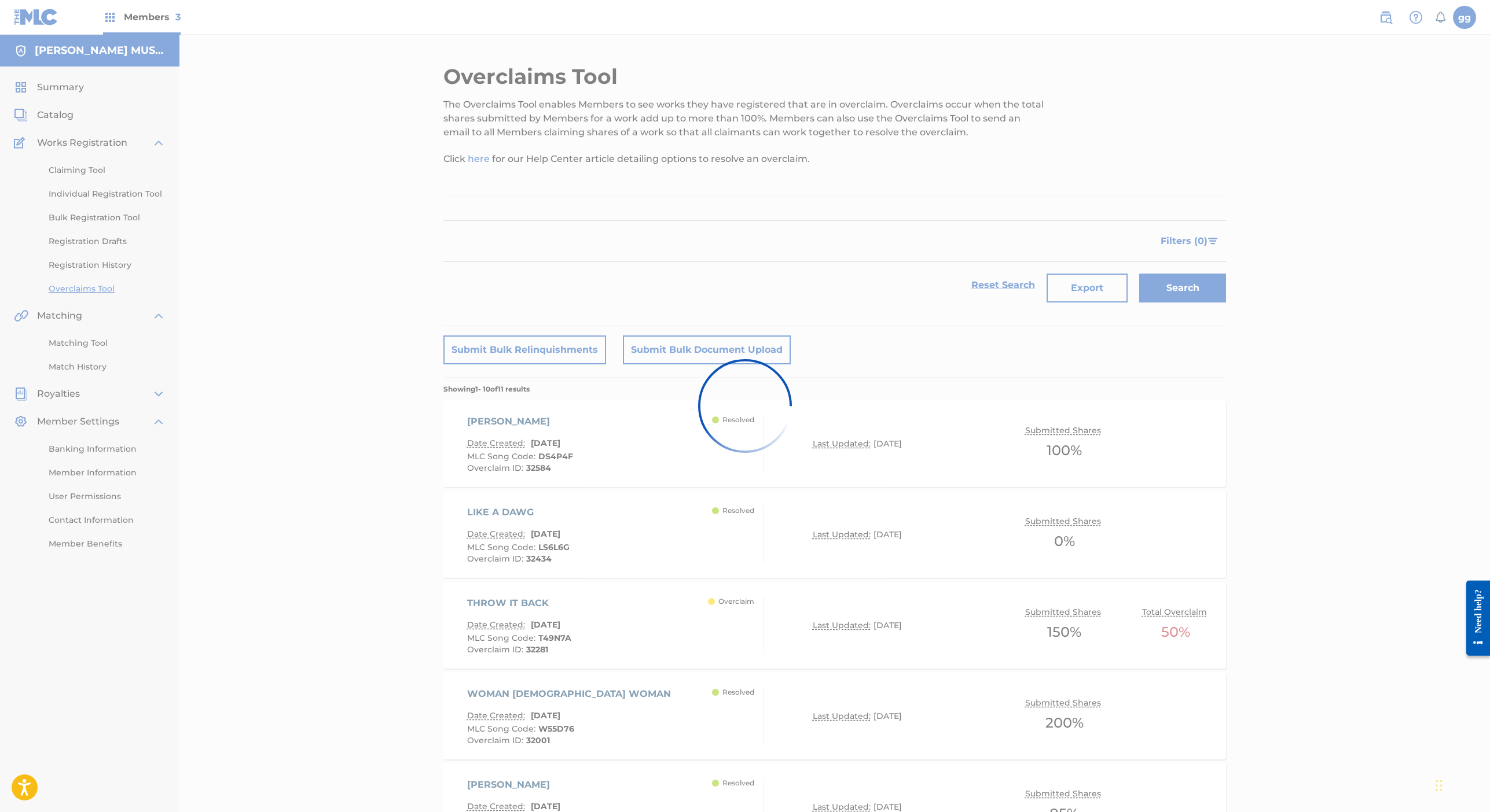
scroll to position [406, 0]
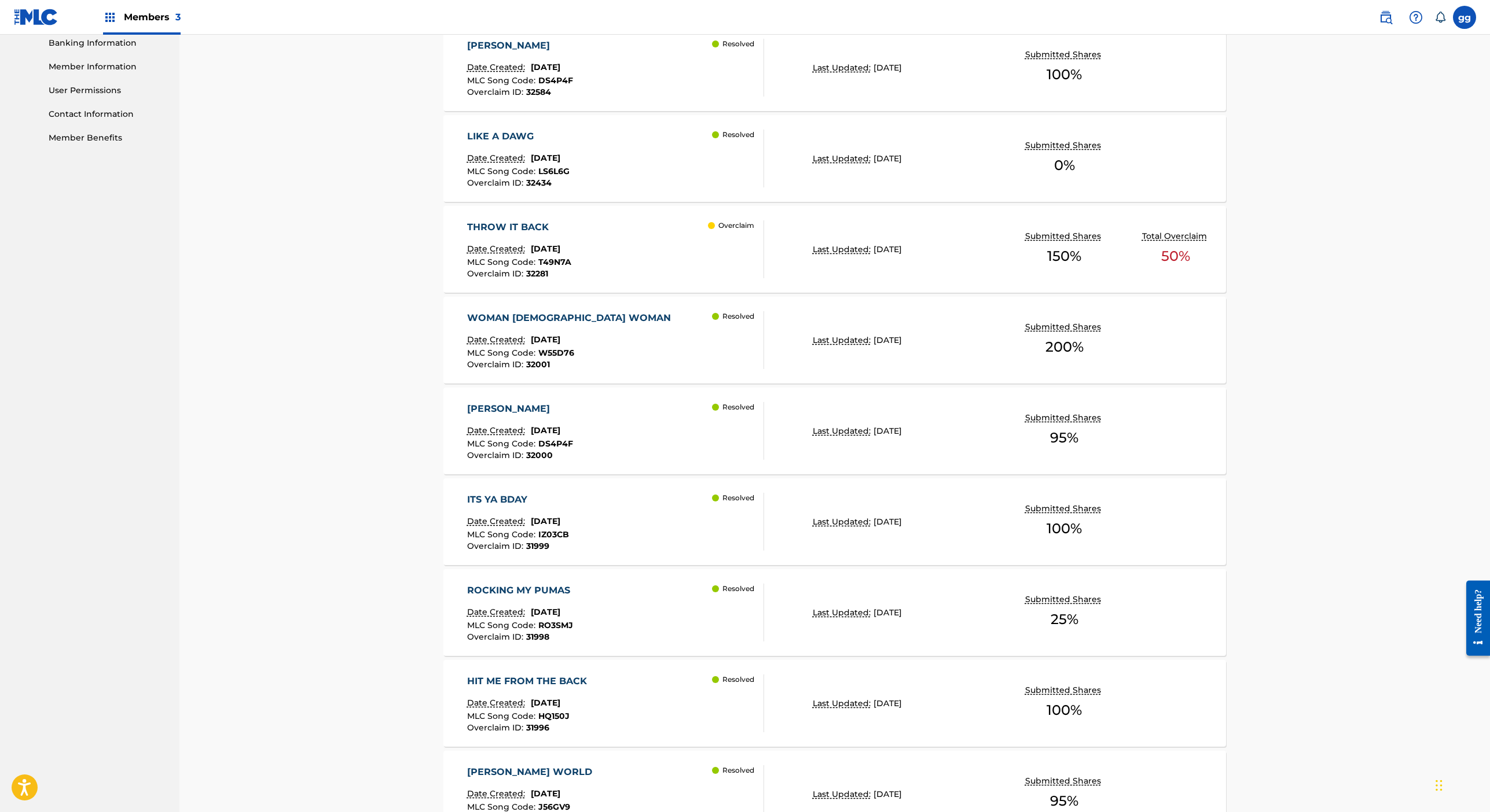
click at [535, 278] on div "THROW IT BACK Date Created: August 07, 2025 MLC Song Code : T49N7A Overclaim ID…" at bounding box center [519, 249] width 104 height 58
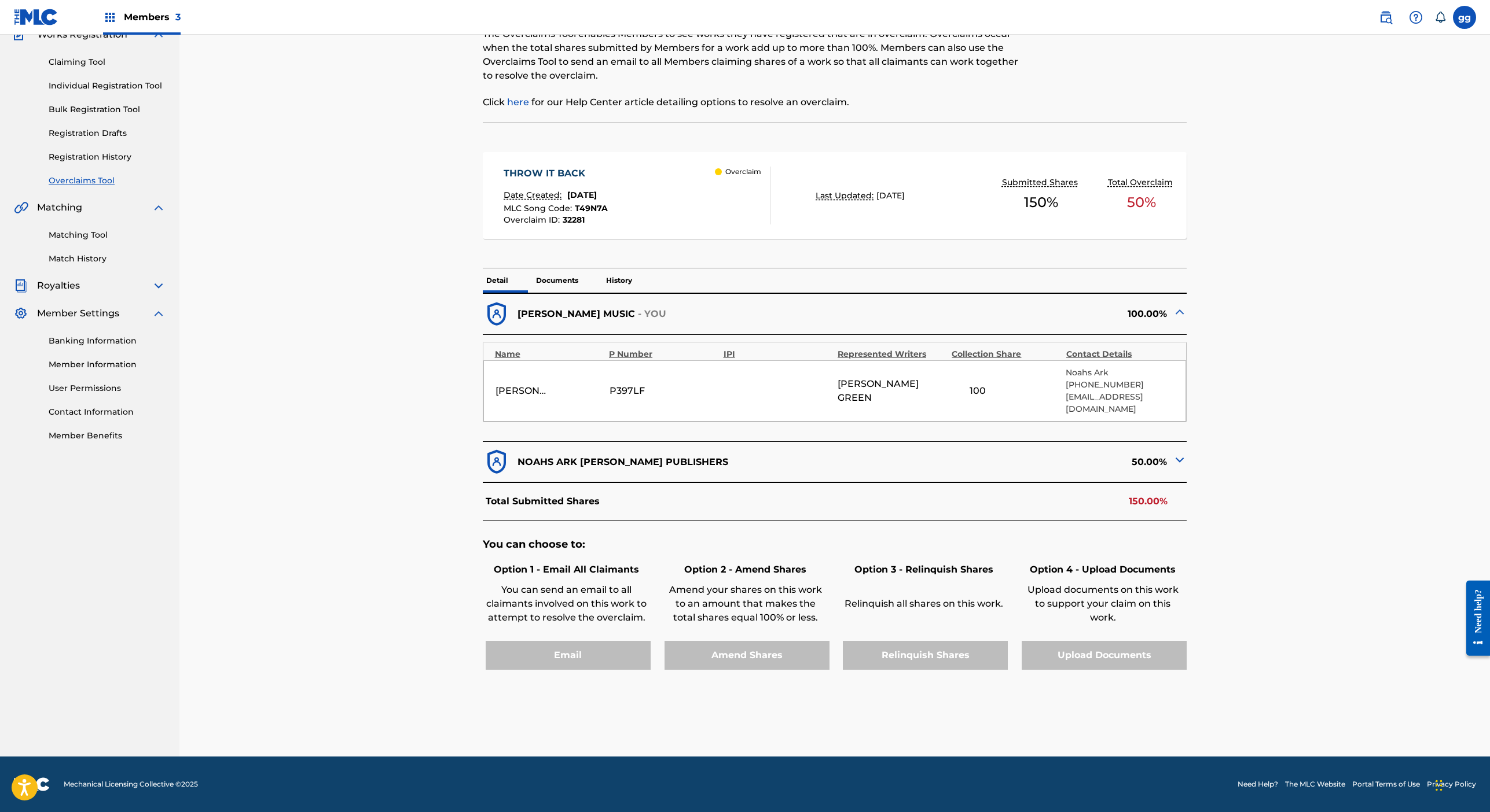
scroll to position [473, 0]
drag, startPoint x: 1169, startPoint y: 750, endPoint x: 1164, endPoint y: 855, distance: 105.1
click at [1150, 704] on html "Accessibility Screen-Reader Guide, Feedback, and Issue Reporting | New window M…" at bounding box center [745, 298] width 1490 height 812
click at [1008, 670] on div "Relinquish Shares" at bounding box center [924, 655] width 168 height 29
click at [803, 666] on div "Amend Shares" at bounding box center [745, 655] width 168 height 29
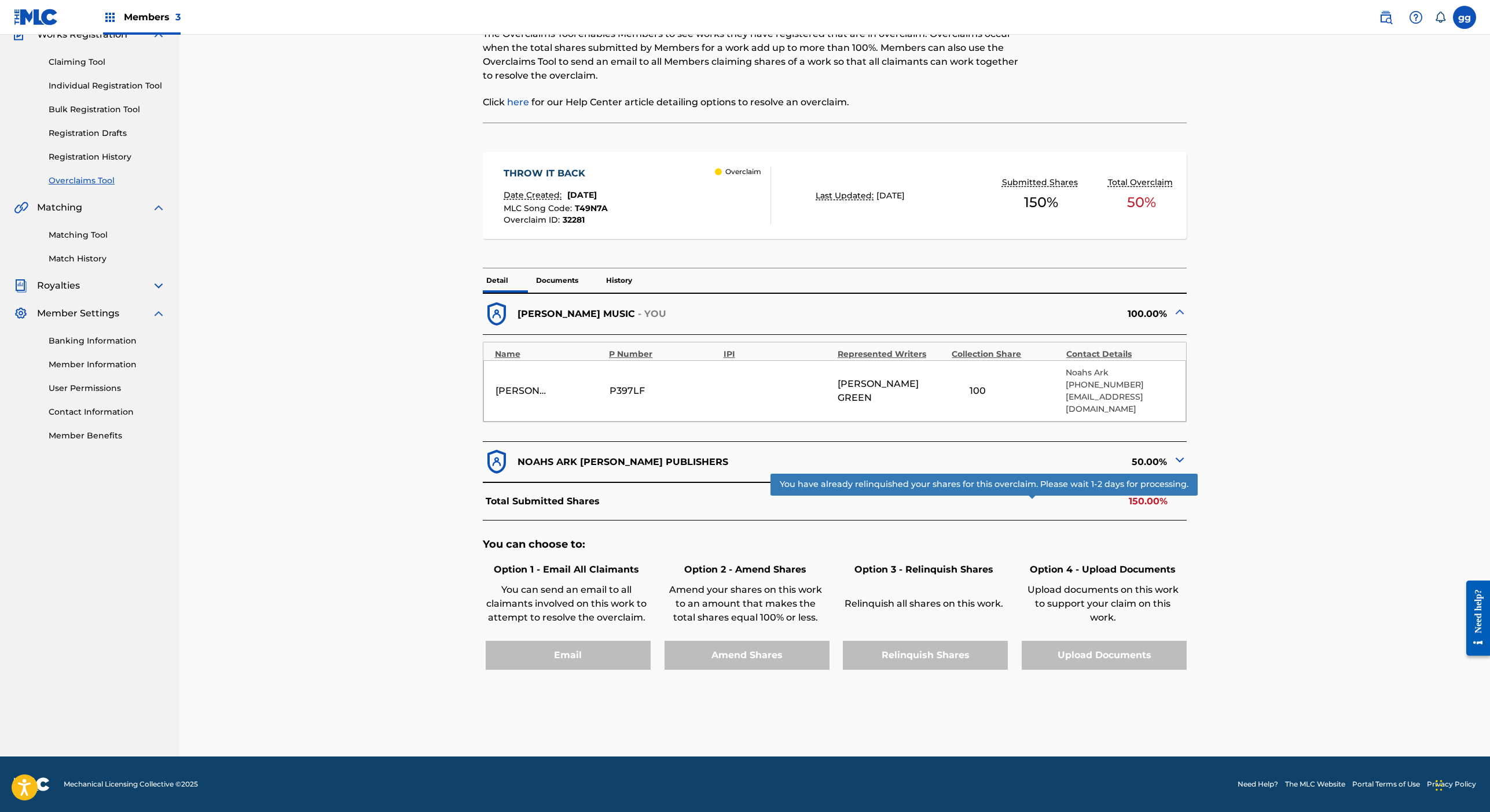
click at [978, 670] on div "Relinquish Shares" at bounding box center [924, 655] width 168 height 29
click at [512, 670] on div "Email" at bounding box center [566, 655] width 168 height 29
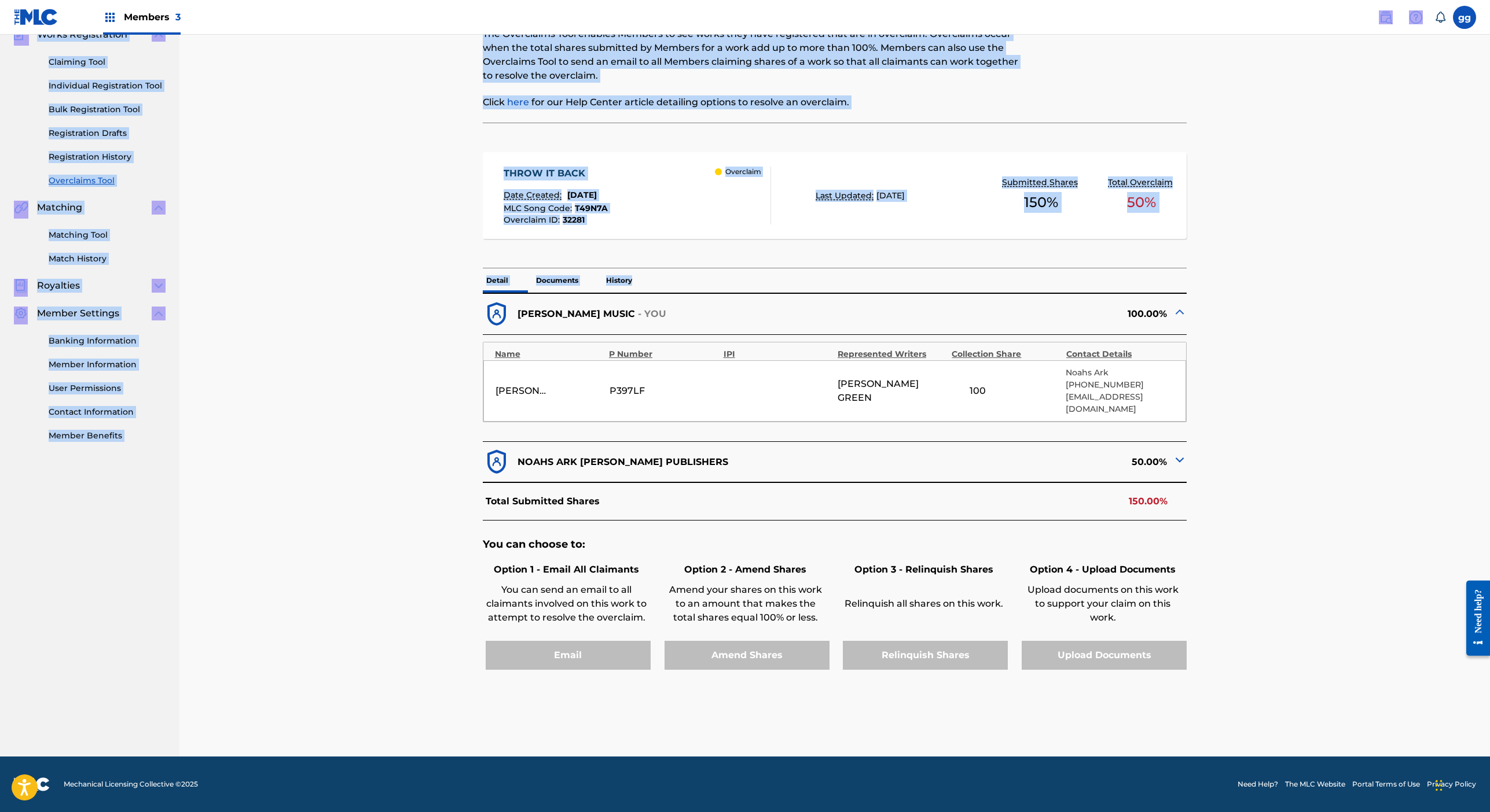
drag, startPoint x: 1136, startPoint y: 86, endPoint x: 1136, endPoint y: 1, distance: 85.0
click at [1136, 3] on div "Members 3 gg gg glenda green glendagreenma@gmail.com Notification Preferences P…" at bounding box center [745, 352] width 1490 height 921
click at [1101, 35] on nav "Members 3 gg gg glenda green glendagreenma@gmail.com Notification Preferences P…" at bounding box center [745, 17] width 1490 height 35
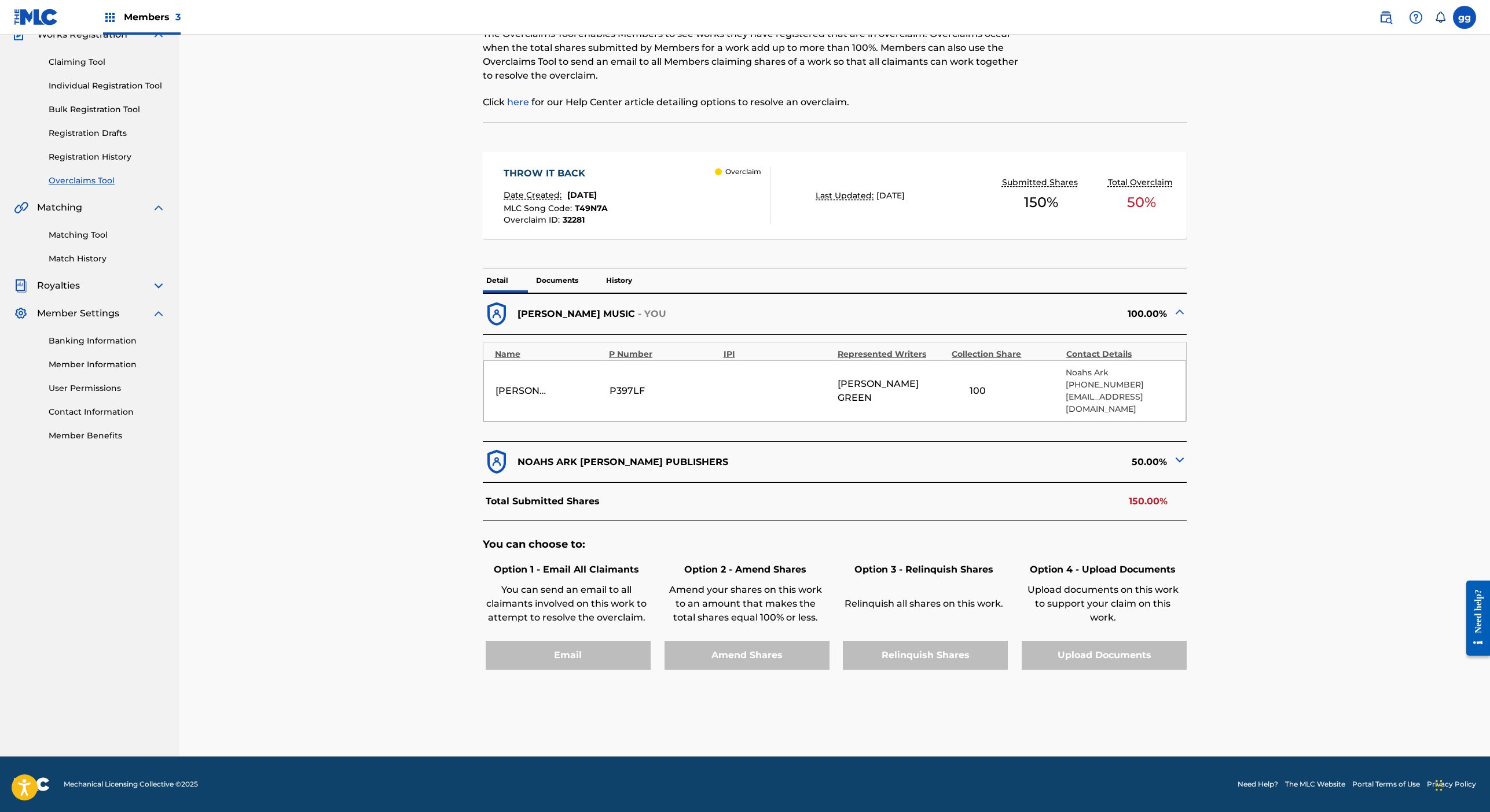
scroll to position [0, 0]
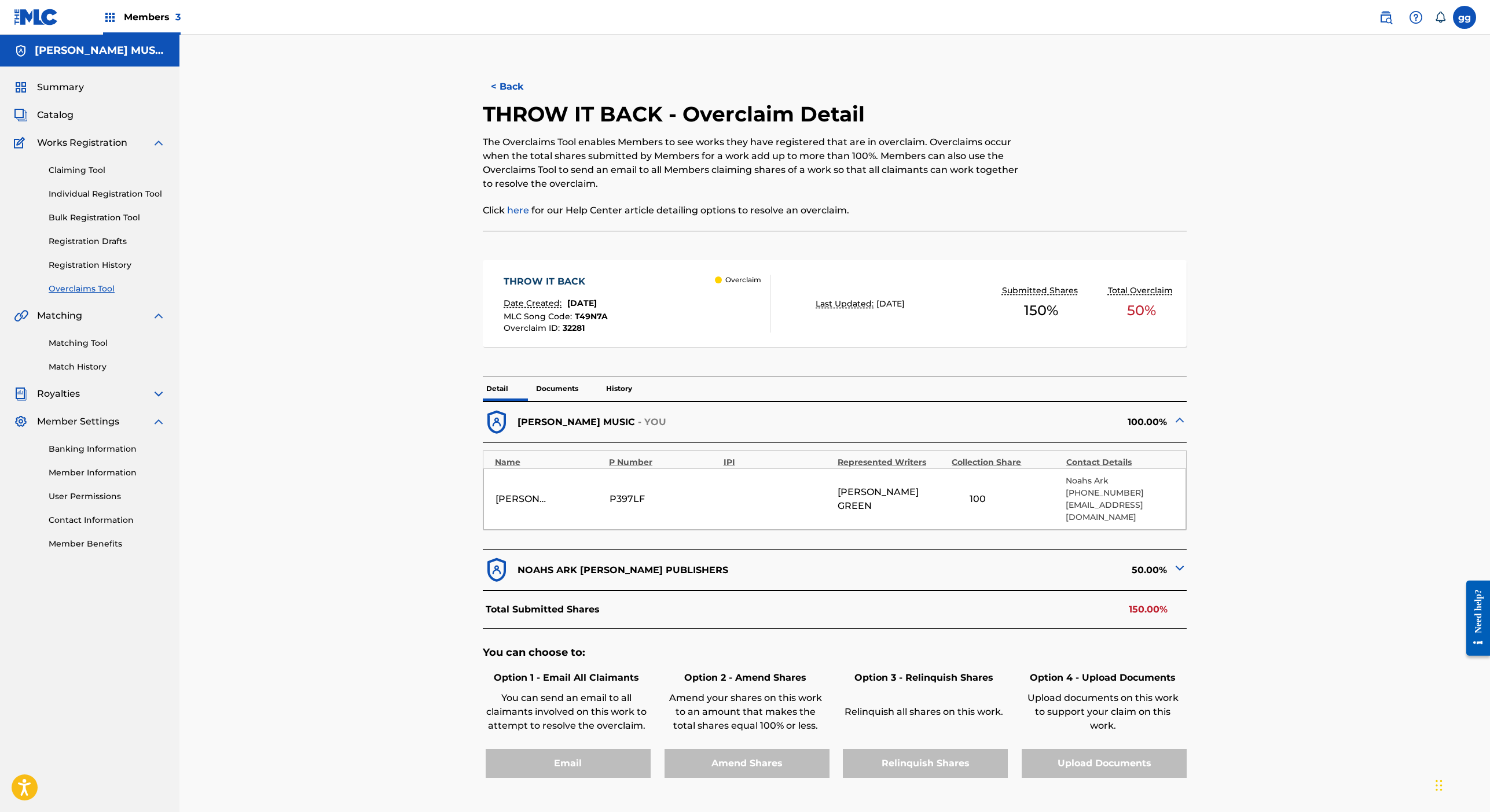
drag, startPoint x: 1101, startPoint y: 47, endPoint x: 1098, endPoint y: -40, distance: 87.1
click at [1098, 0] on html "Accessibility Screen-Reader Guide, Feedback, and Issue Reporting | New window M…" at bounding box center [745, 406] width 1490 height 812
click at [482, 102] on button "< Back" at bounding box center [517, 86] width 70 height 29
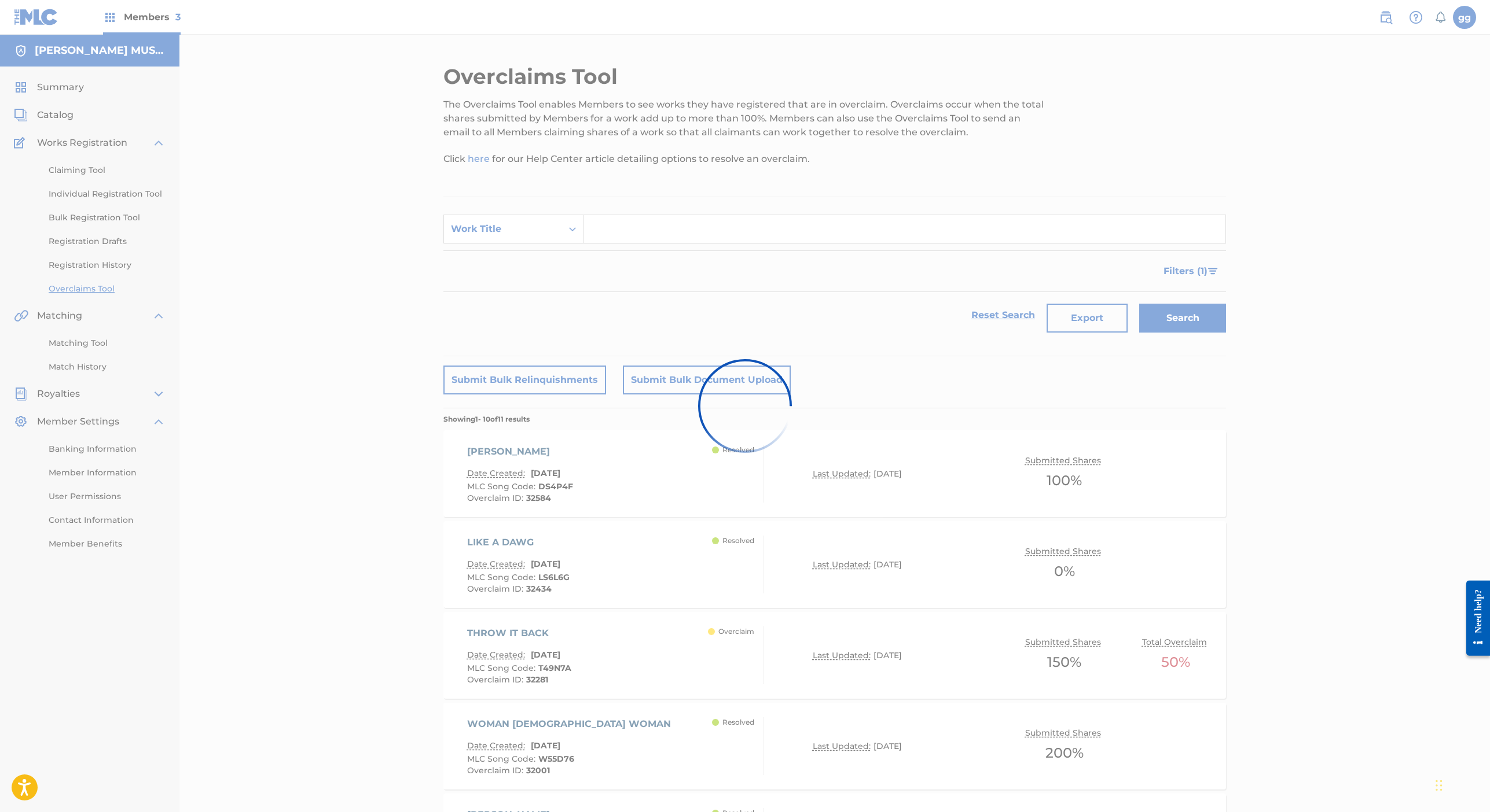
scroll to position [406, 0]
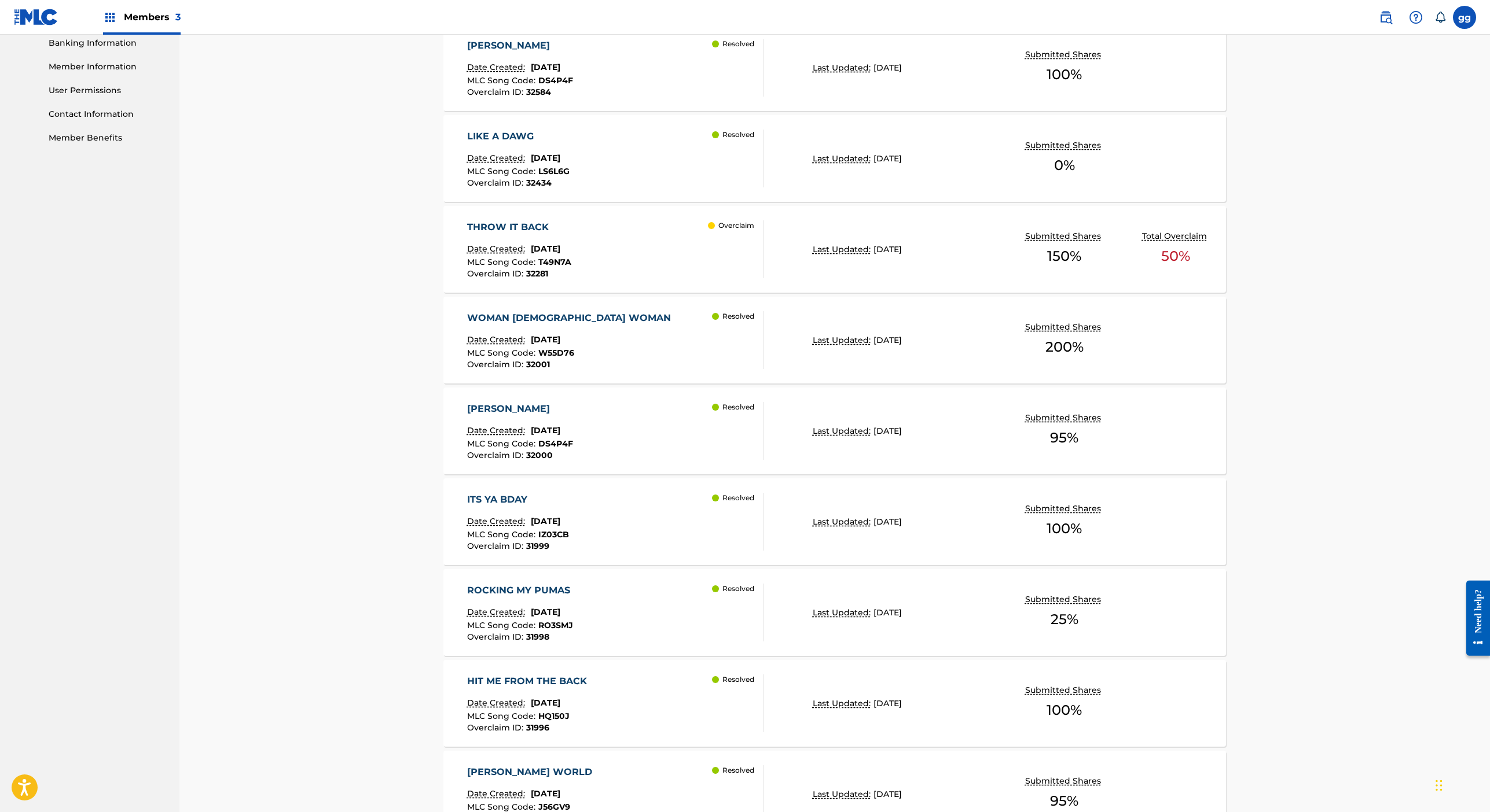
click at [602, 187] on div "LIKE A DAWG Date Created: [DATE] MLC Song Code : LS6L6G Overclaim ID : 32434 Re…" at bounding box center [616, 158] width 298 height 58
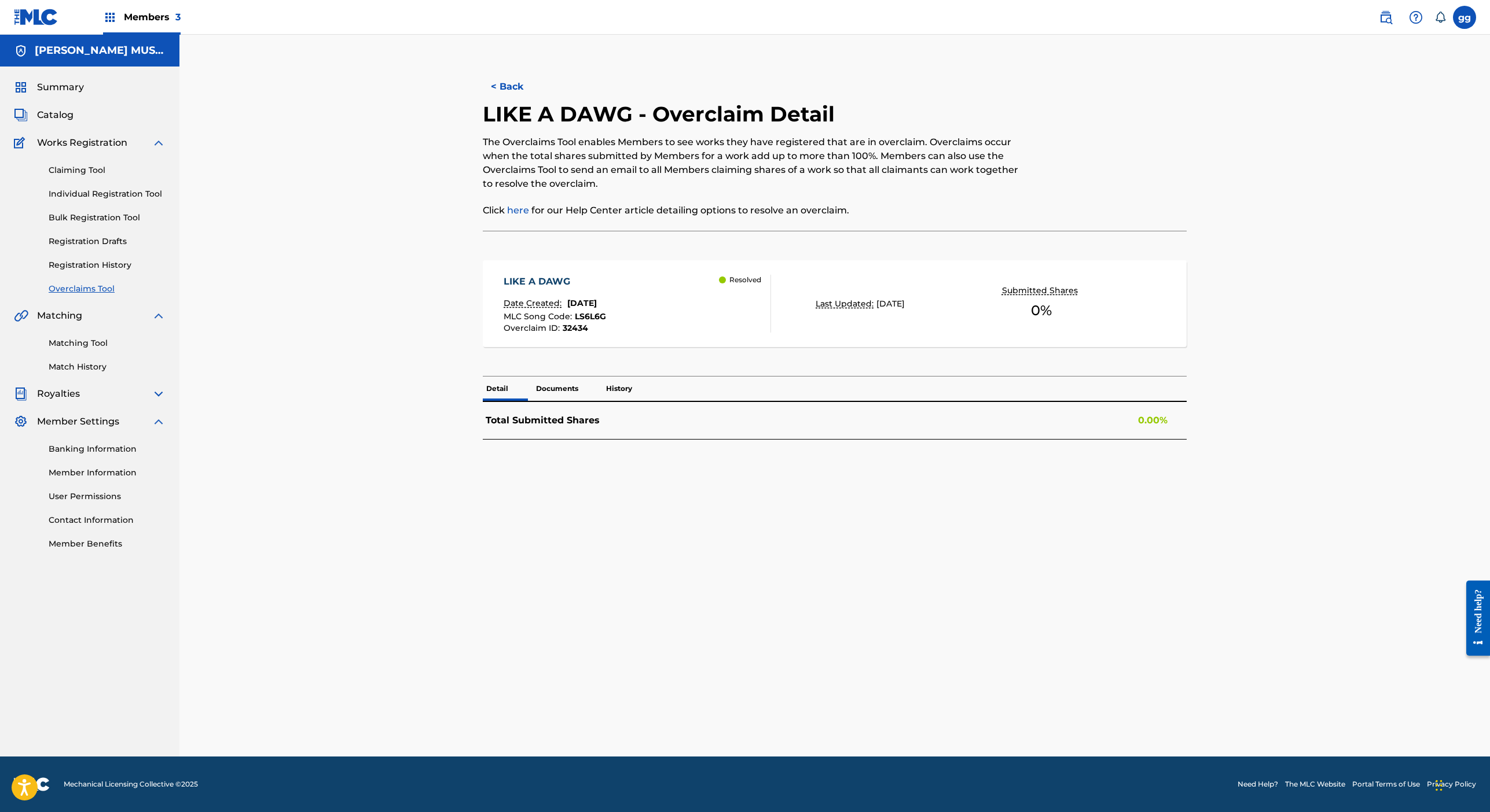
click at [482, 102] on button "< Back" at bounding box center [517, 86] width 70 height 29
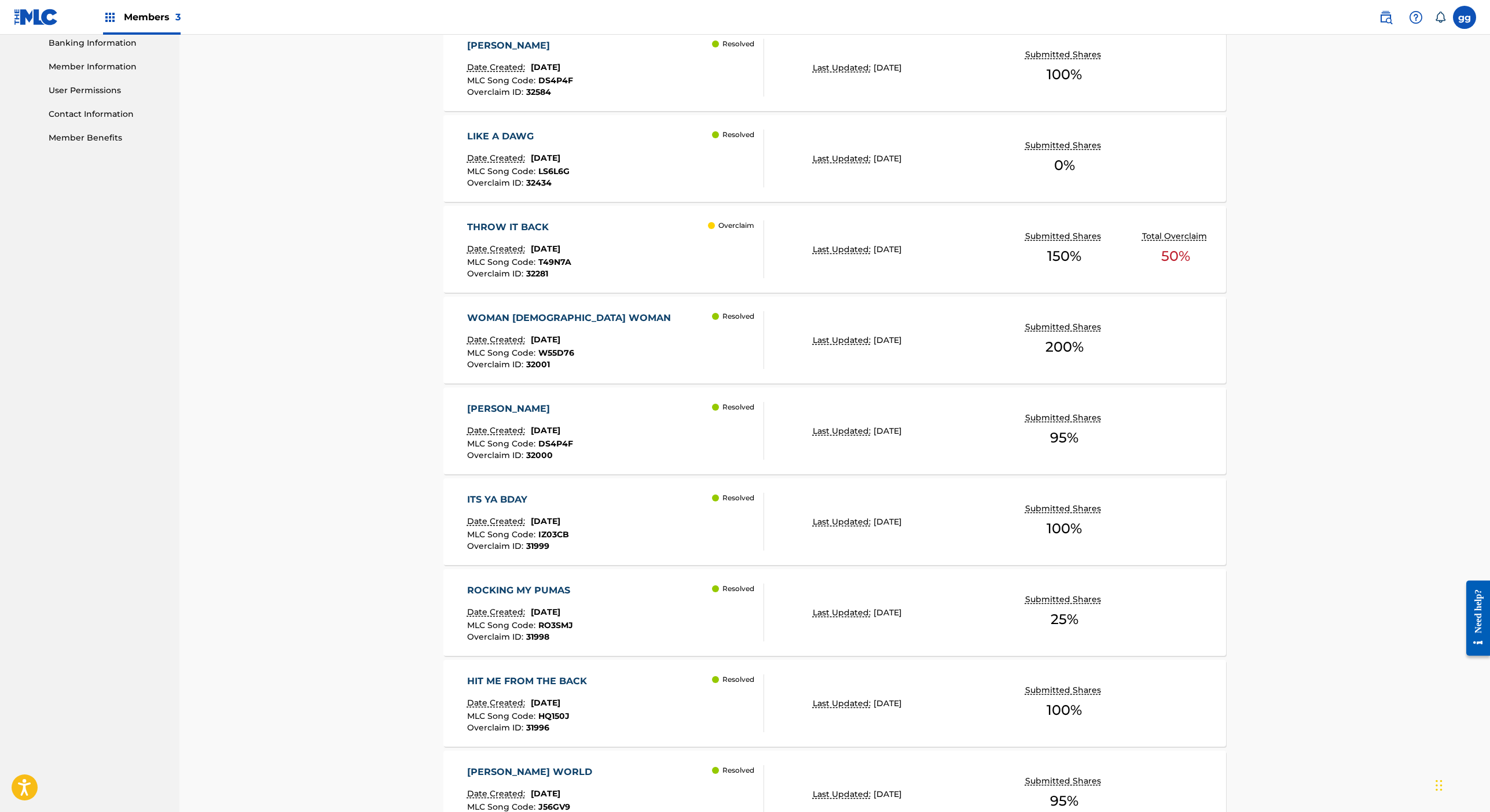
click at [597, 369] on div "WOMAN 2 WOMAN Date Created: August 05, 2025 MLC Song Code : W55D76 Overclaim ID…" at bounding box center [616, 340] width 298 height 58
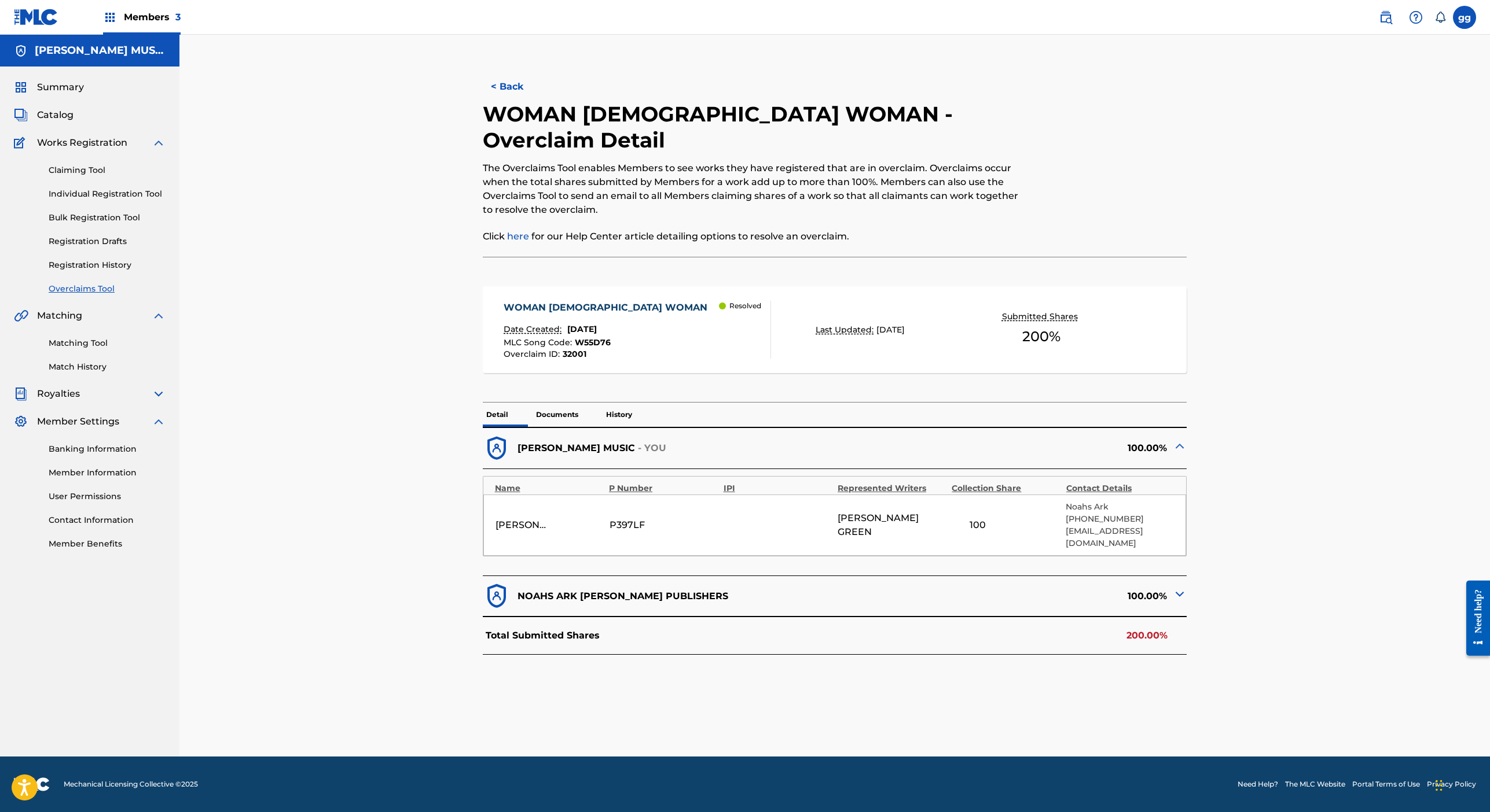
scroll to position [308, 0]
drag, startPoint x: 737, startPoint y: 726, endPoint x: 723, endPoint y: 819, distance: 94.0
click at [723, 812] on html "Accessibility Screen-Reader Guide, Feedback, and Issue Reporting | New window M…" at bounding box center [745, 406] width 1490 height 812
click at [482, 102] on button "< Back" at bounding box center [517, 86] width 70 height 29
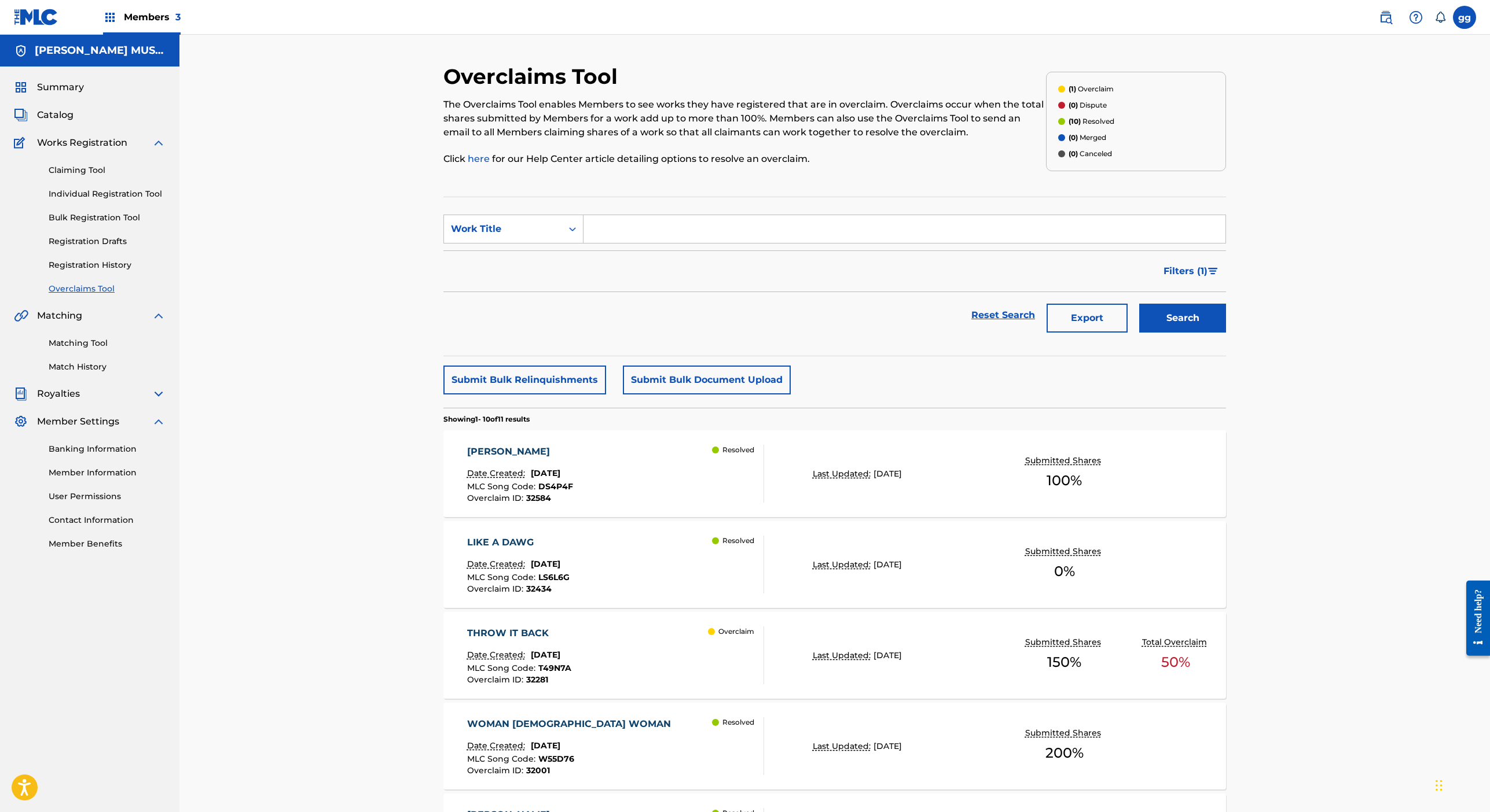
scroll to position [8, 0]
click at [528, 395] on button "Submit Bulk Relinquishments" at bounding box center [524, 380] width 162 height 29
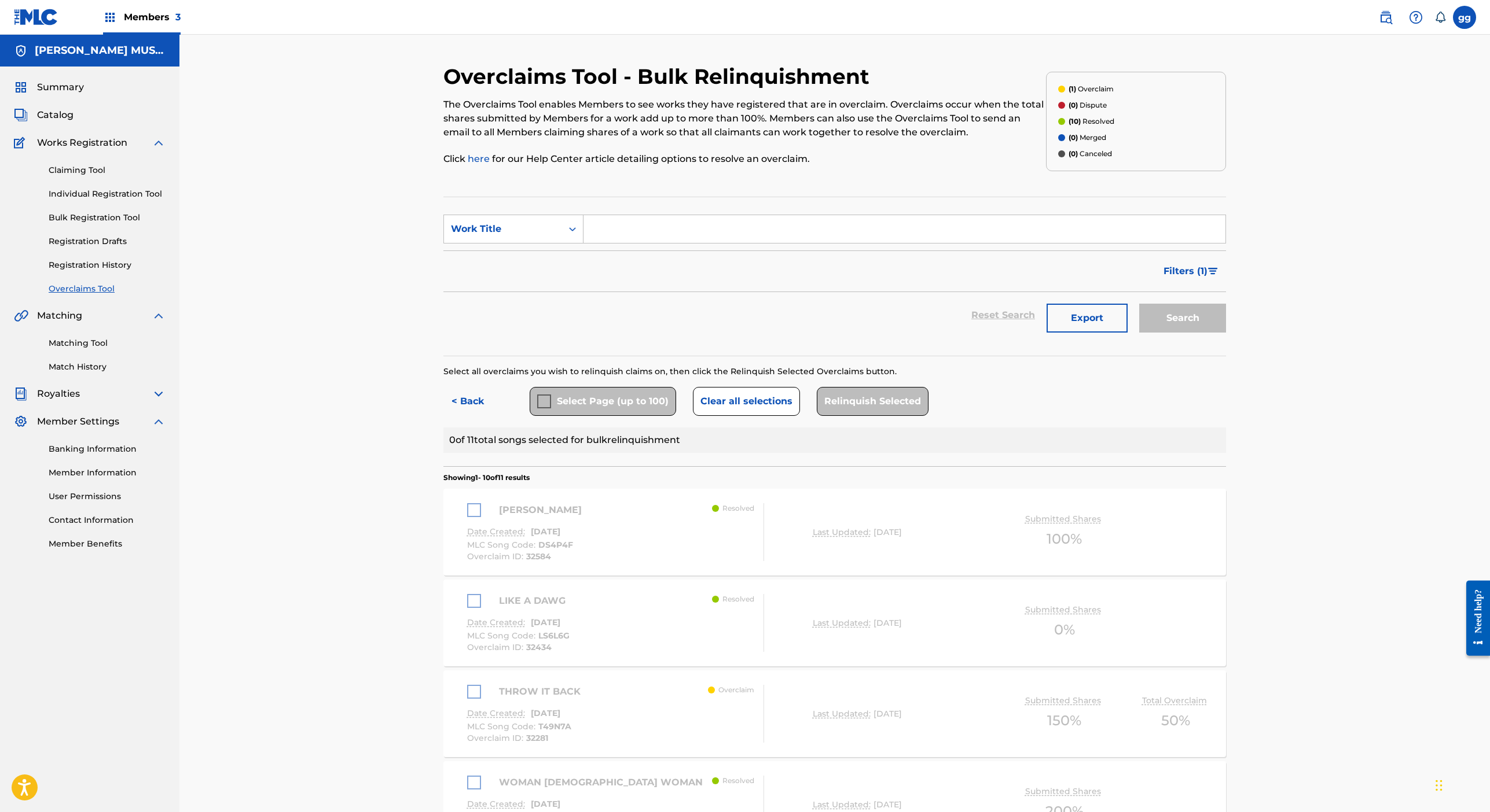
click at [530, 416] on div "Select Page (up to 100)" at bounding box center [603, 401] width 146 height 29
click at [787, 416] on button "Clear all selections" at bounding box center [746, 401] width 107 height 29
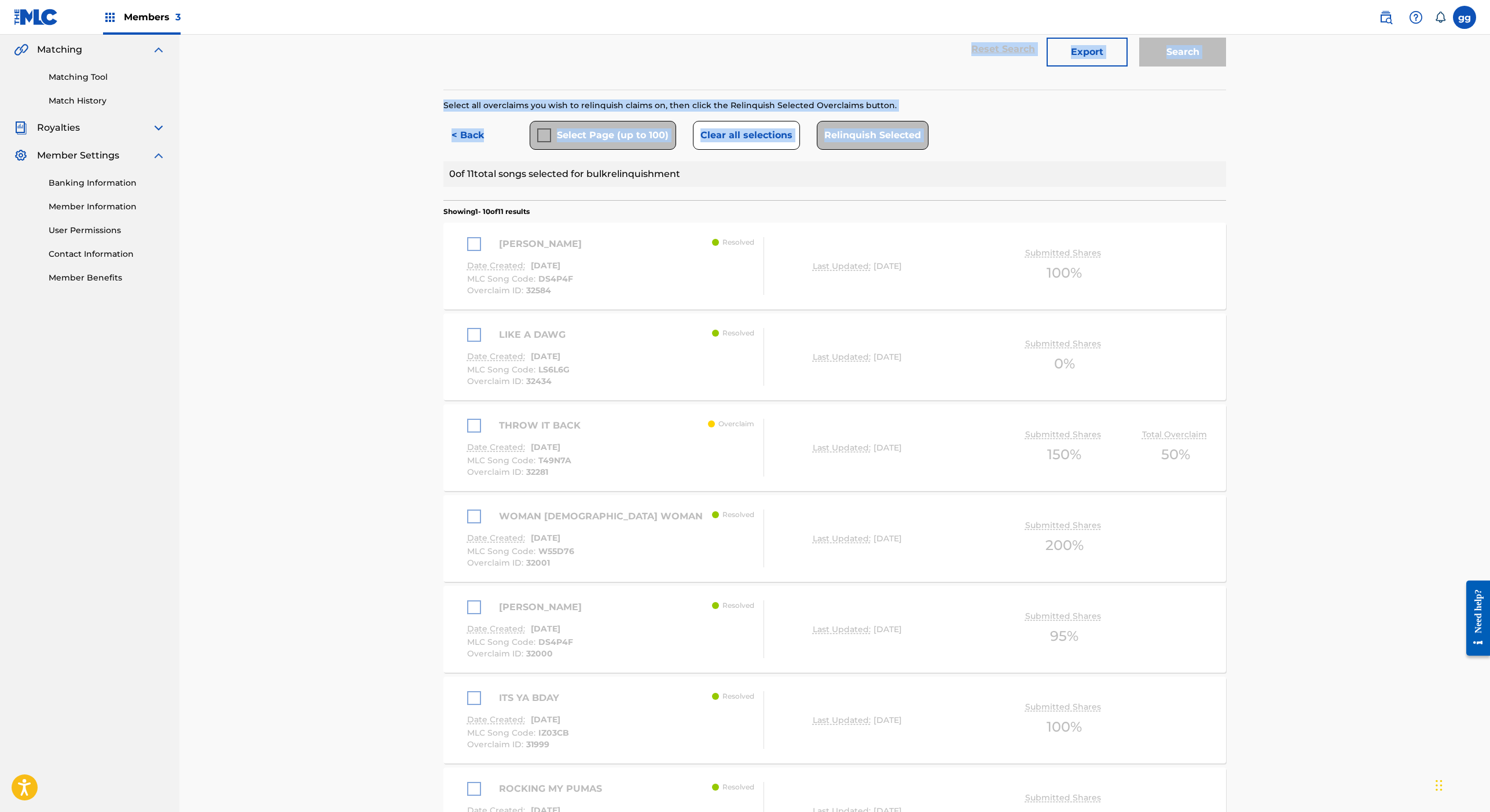
drag, startPoint x: 1070, startPoint y: 697, endPoint x: 1047, endPoint y: 834, distance: 138.9
click at [1047, 546] on html "Accessibility Screen-Reader Guide, Feedback, and Issue Reporting | New window M…" at bounding box center [745, 139] width 1490 height 812
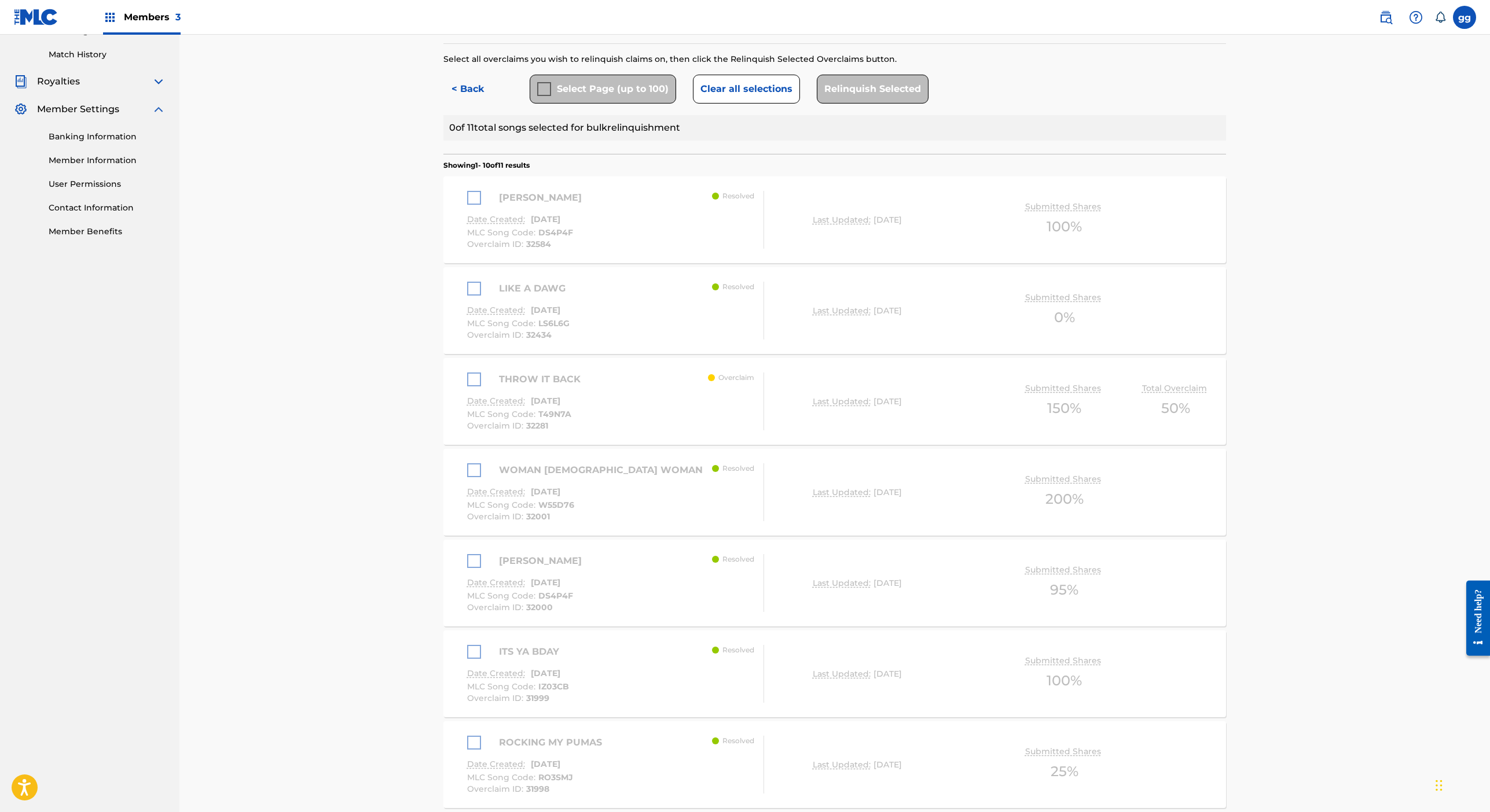
click at [467, 205] on div "[PERSON_NAME]" at bounding box center [527, 198] width 120 height 14
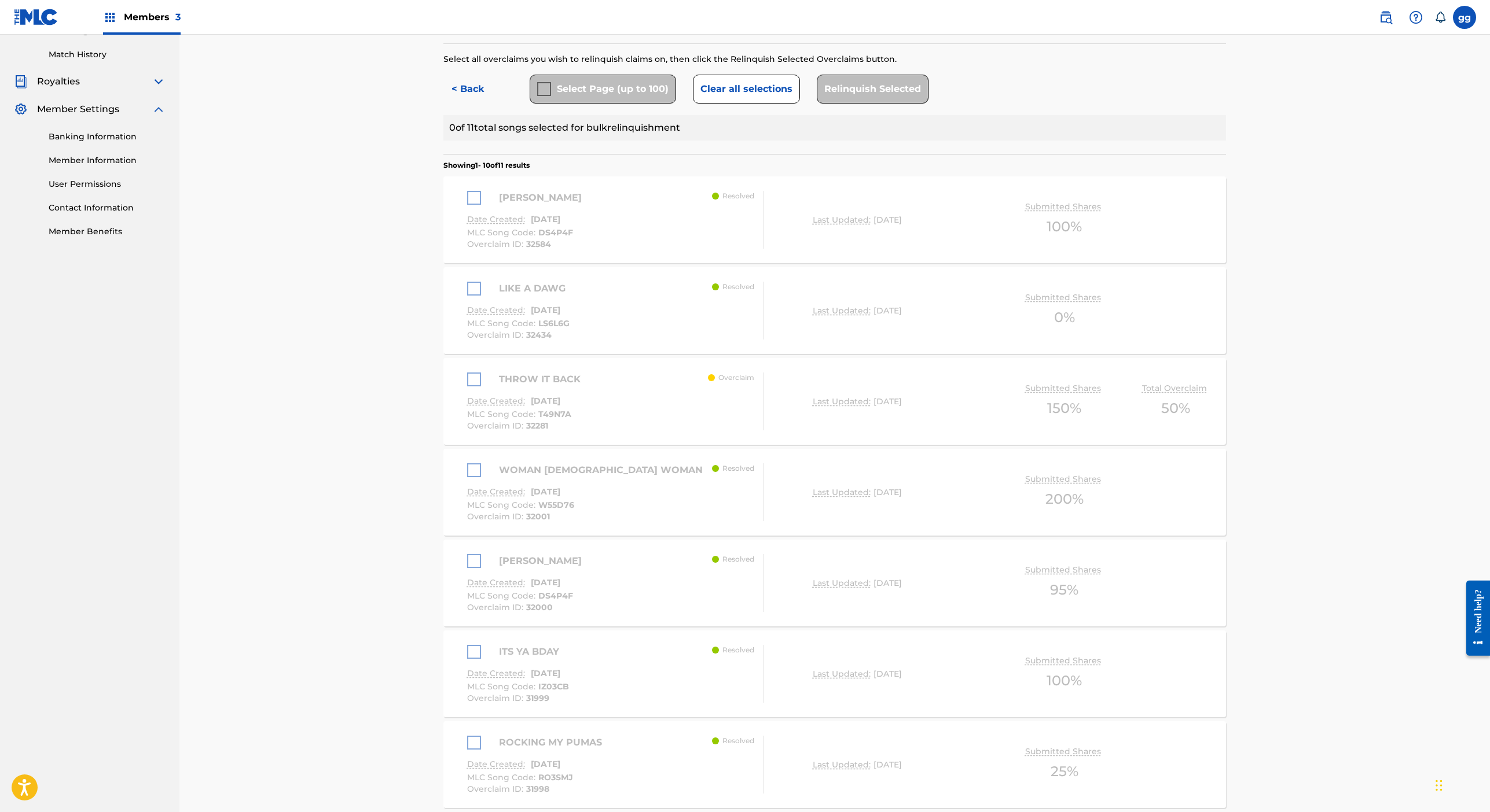
click at [467, 205] on div "[PERSON_NAME]" at bounding box center [527, 198] width 120 height 14
click at [928, 103] on div "Relinquish Selected" at bounding box center [872, 89] width 111 height 29
click at [602, 249] on div "[PERSON_NAME] Date Created: [DATE] MLC Song Code : DS4P4F Overclaim ID : 32584 …" at bounding box center [616, 219] width 298 height 58
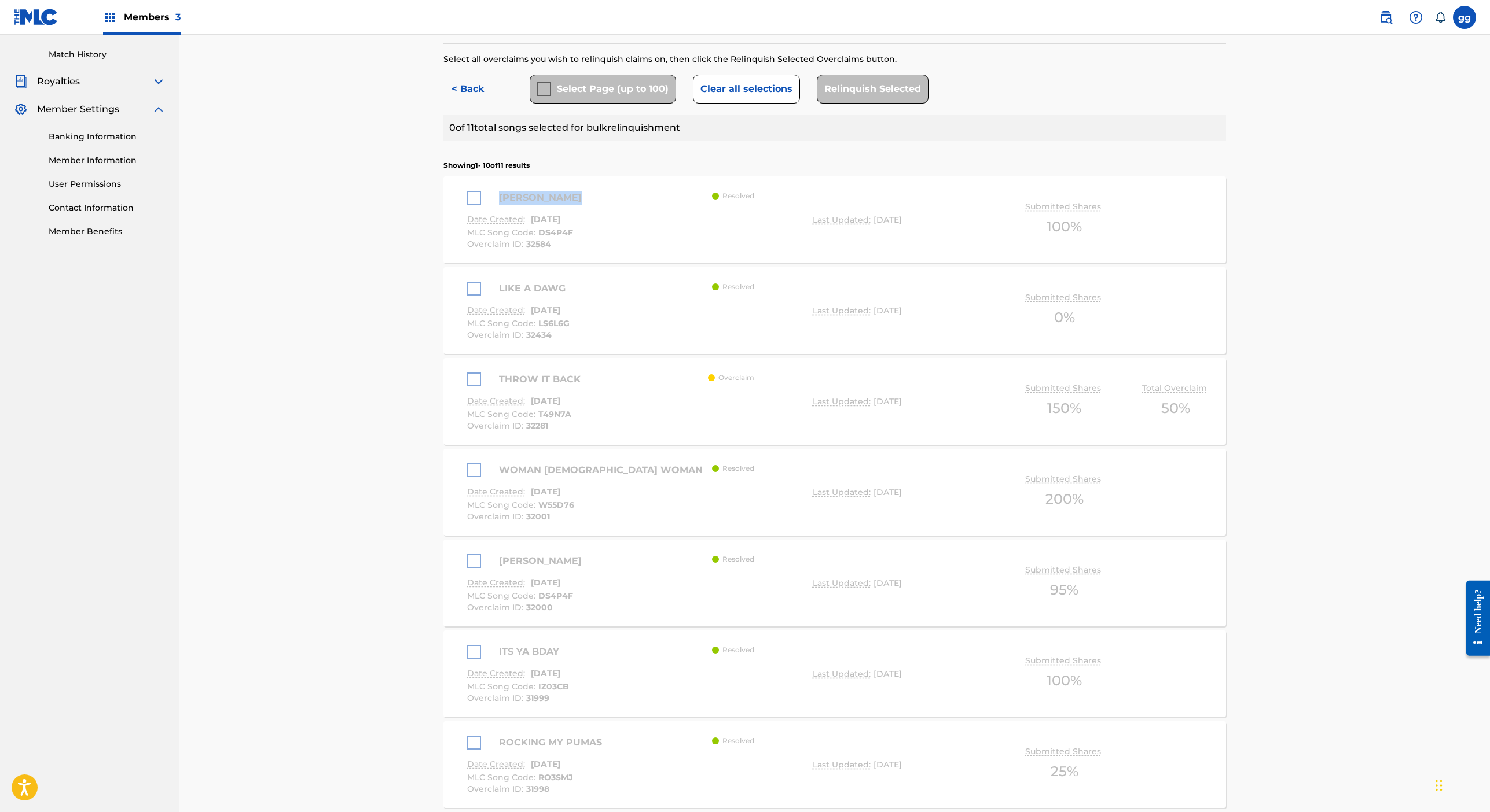
click at [602, 249] on div "[PERSON_NAME] Date Created: [DATE] MLC Song Code : DS4P4F Overclaim ID : 32584 …" at bounding box center [616, 219] width 298 height 58
click at [467, 205] on div "[PERSON_NAME]" at bounding box center [527, 198] width 120 height 14
click at [467, 249] on div "[PERSON_NAME] Date Created: [DATE] MLC Song Code : DS4P4F Overclaim ID : 32584" at bounding box center [527, 219] width 120 height 58
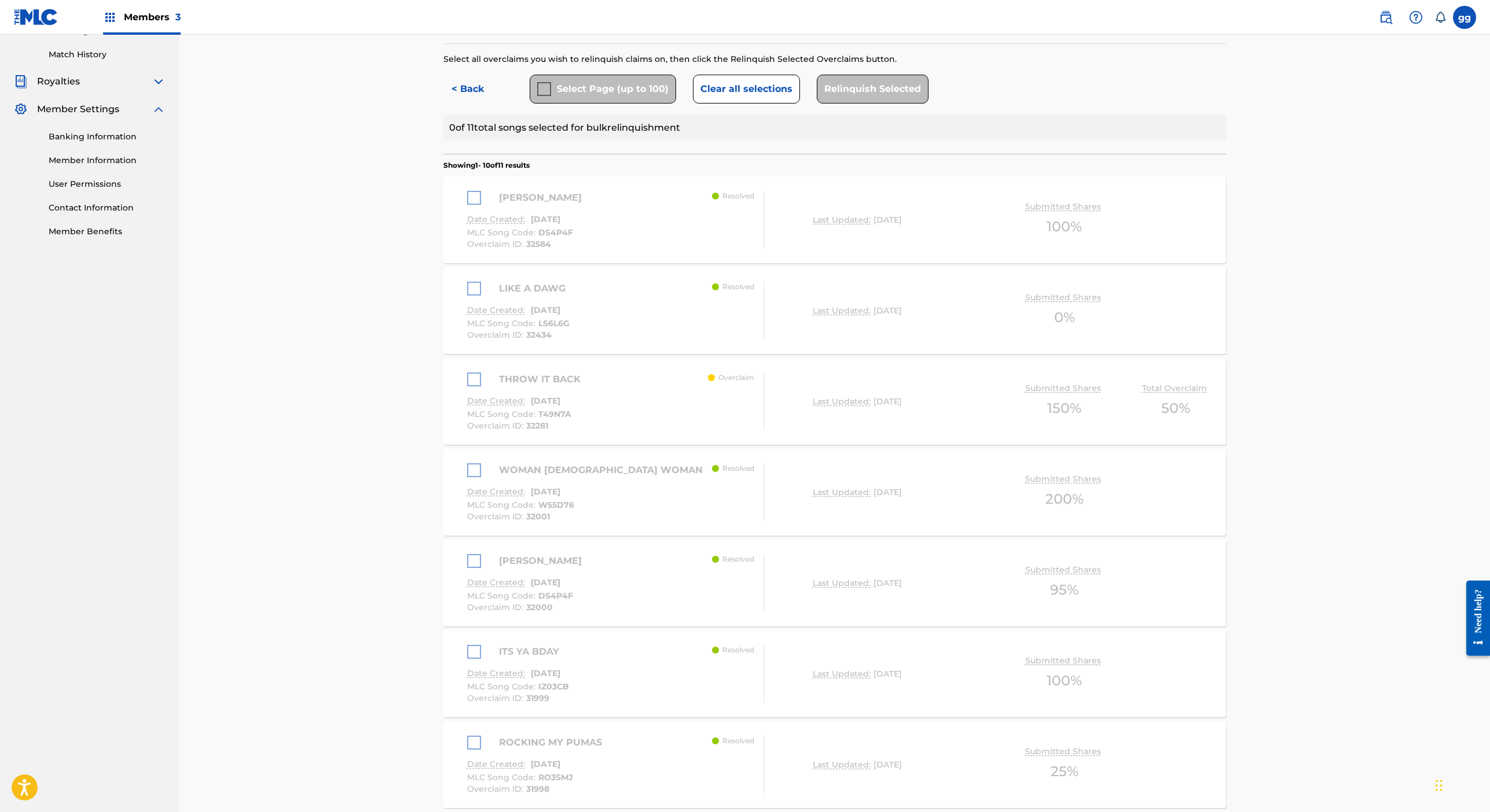
click at [467, 249] on div "[PERSON_NAME] Date Created: [DATE] MLC Song Code : DS4P4F Overclaim ID : 32584" at bounding box center [527, 219] width 120 height 58
click at [467, 387] on div "THROW IT BACK" at bounding box center [527, 380] width 119 height 14
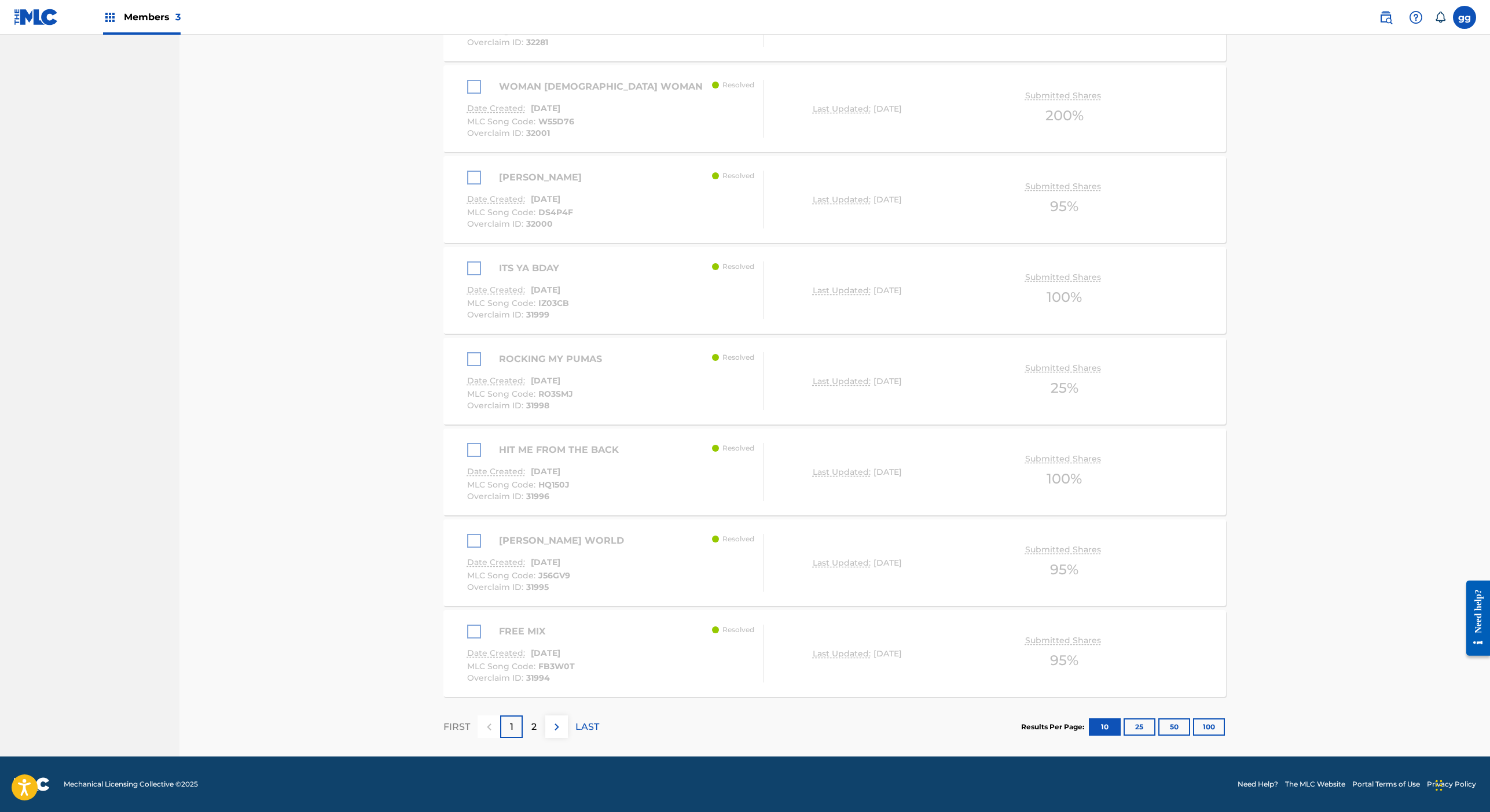
scroll to position [1172, 0]
drag, startPoint x: 1032, startPoint y: 670, endPoint x: 1028, endPoint y: 830, distance: 160.0
click at [858, 697] on section "FIRST 1 2 LAST Results Per Page: 10 25 50 100" at bounding box center [835, 726] width 783 height 60
click at [523, 716] on div "2" at bounding box center [533, 726] width 22 height 22
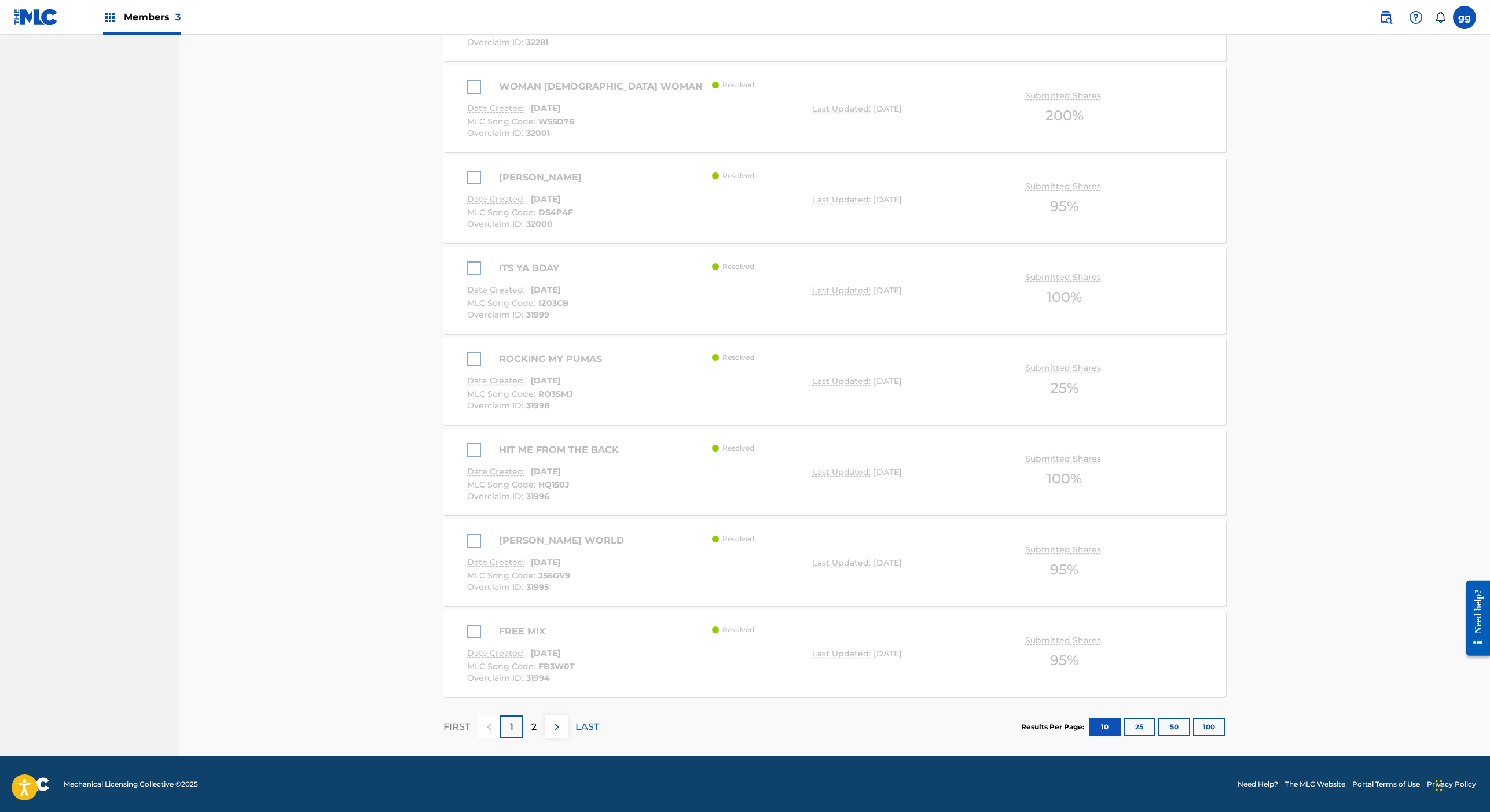
scroll to position [214, 0]
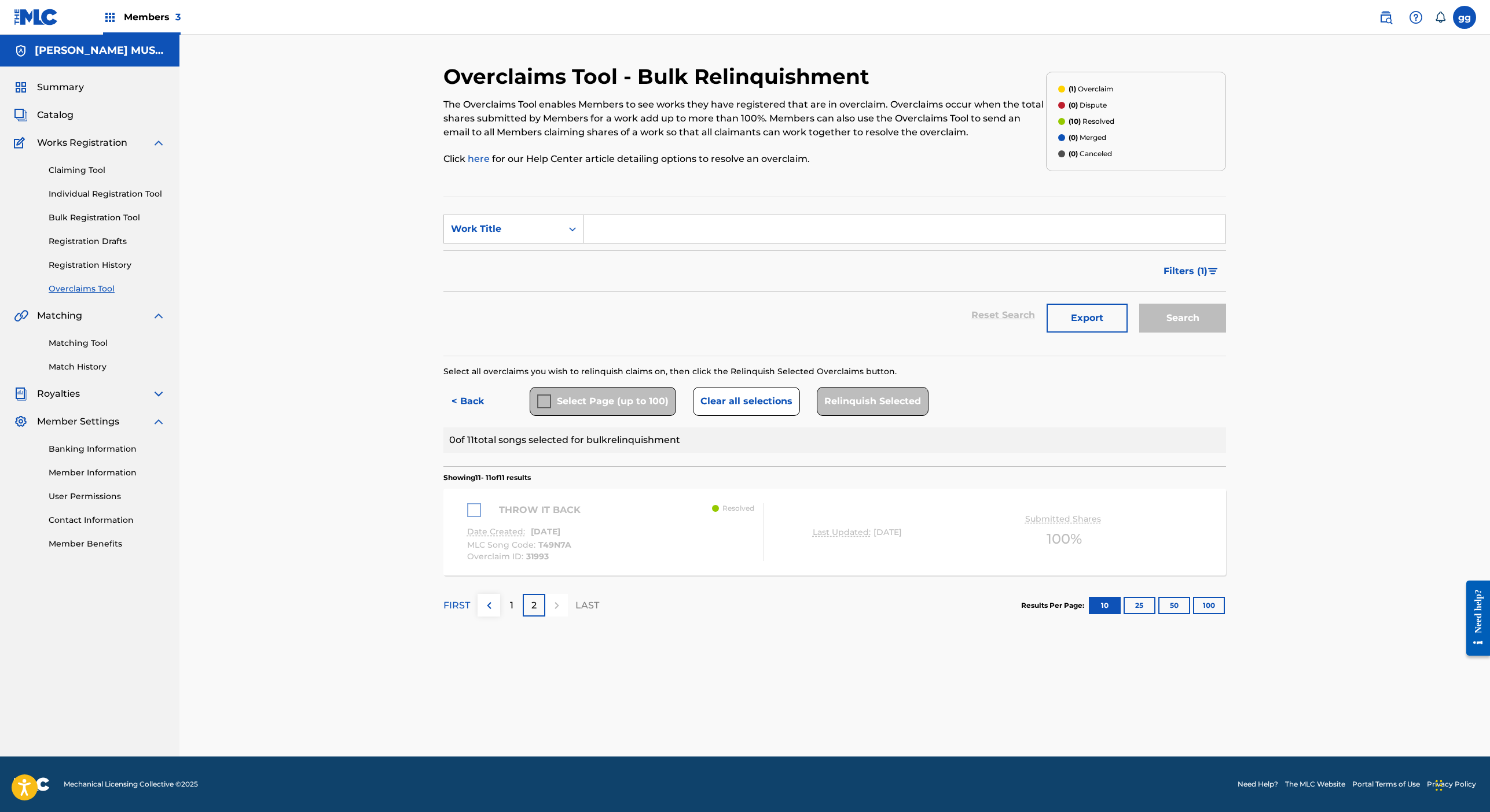
click at [467, 517] on div "THROW IT BACK" at bounding box center [527, 511] width 119 height 14
click at [581, 415] on div "Select all overclaims you wish to relinquish claims on, then click the Relinqui…" at bounding box center [835, 409] width 783 height 87
click at [531, 416] on div "Select Page (up to 100)" at bounding box center [603, 401] width 146 height 29
click at [767, 416] on button "Clear all selections" at bounding box center [746, 401] width 107 height 29
click at [500, 617] on div "1" at bounding box center [511, 605] width 22 height 22
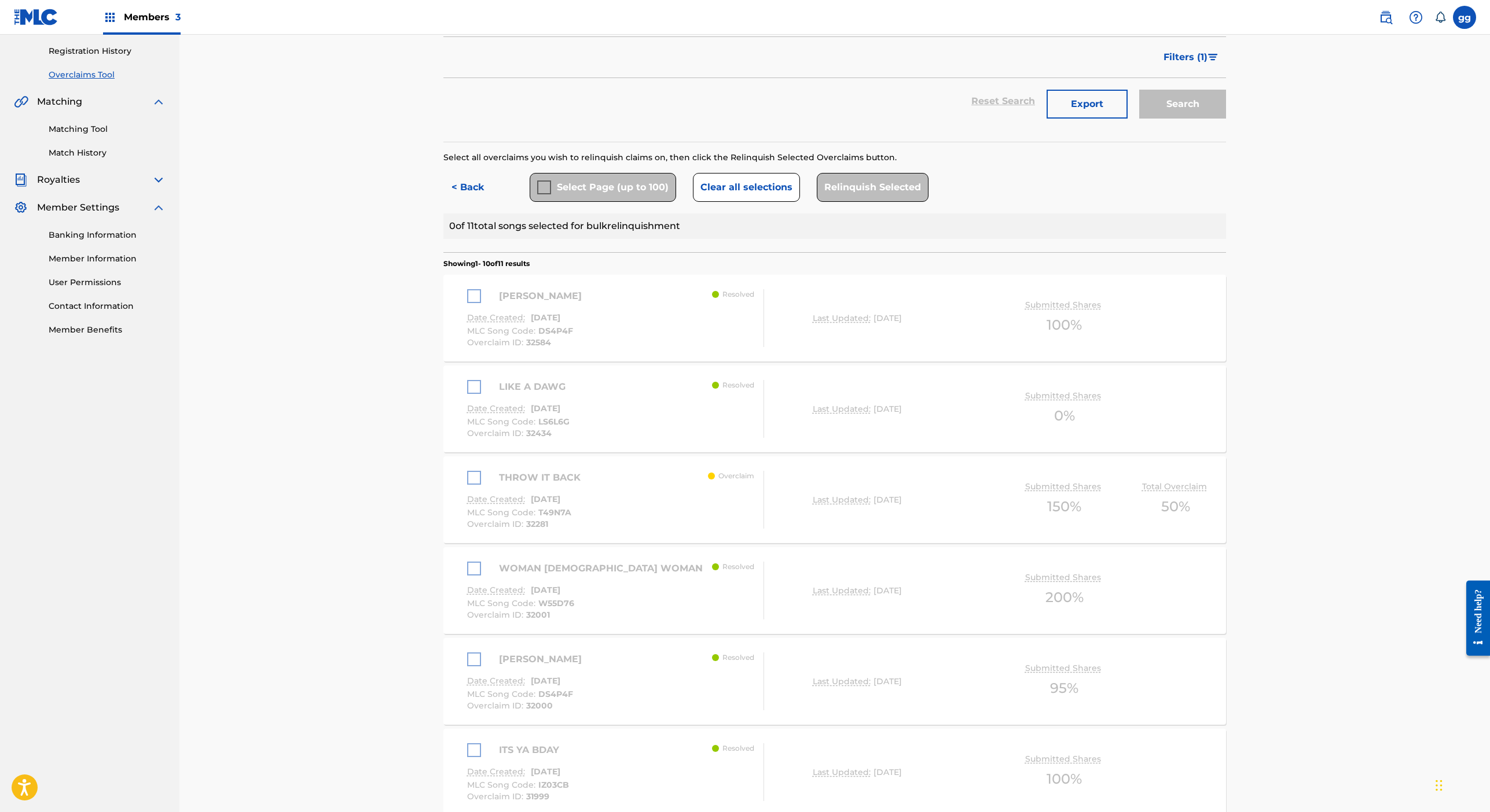
scroll to position [201, 0]
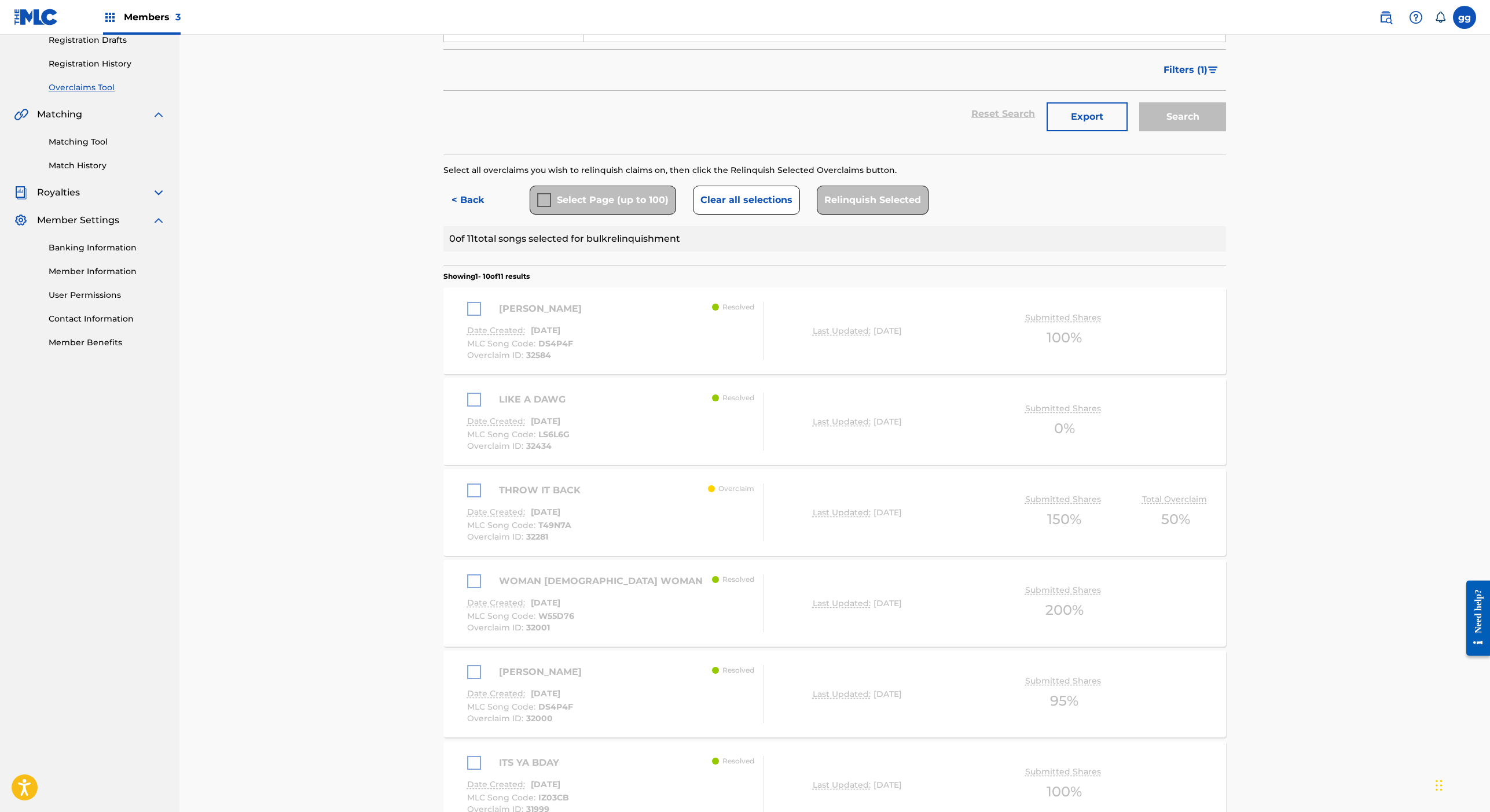
click at [605, 451] on div "LIKE A DAWG Date Created: [DATE] MLC Song Code : LS6L6G Overclaim ID : 32434 Re…" at bounding box center [616, 422] width 298 height 58
click at [179, 89] on div "Summary Catalog Works Registration Claiming Tool Individual Registration Tool B…" at bounding box center [89, 114] width 179 height 497
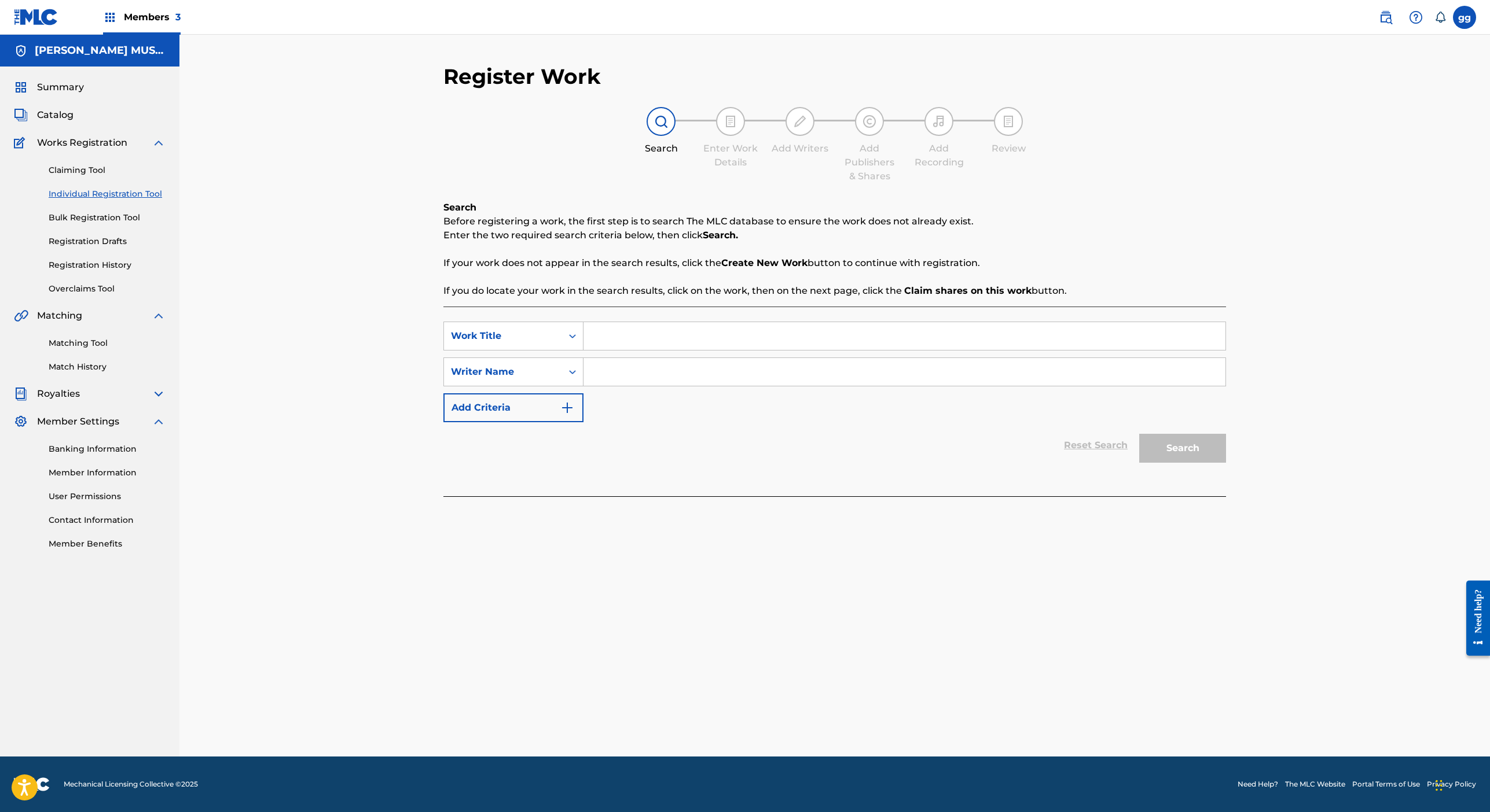
click at [136, 176] on link "Claiming Tool" at bounding box center [107, 170] width 117 height 12
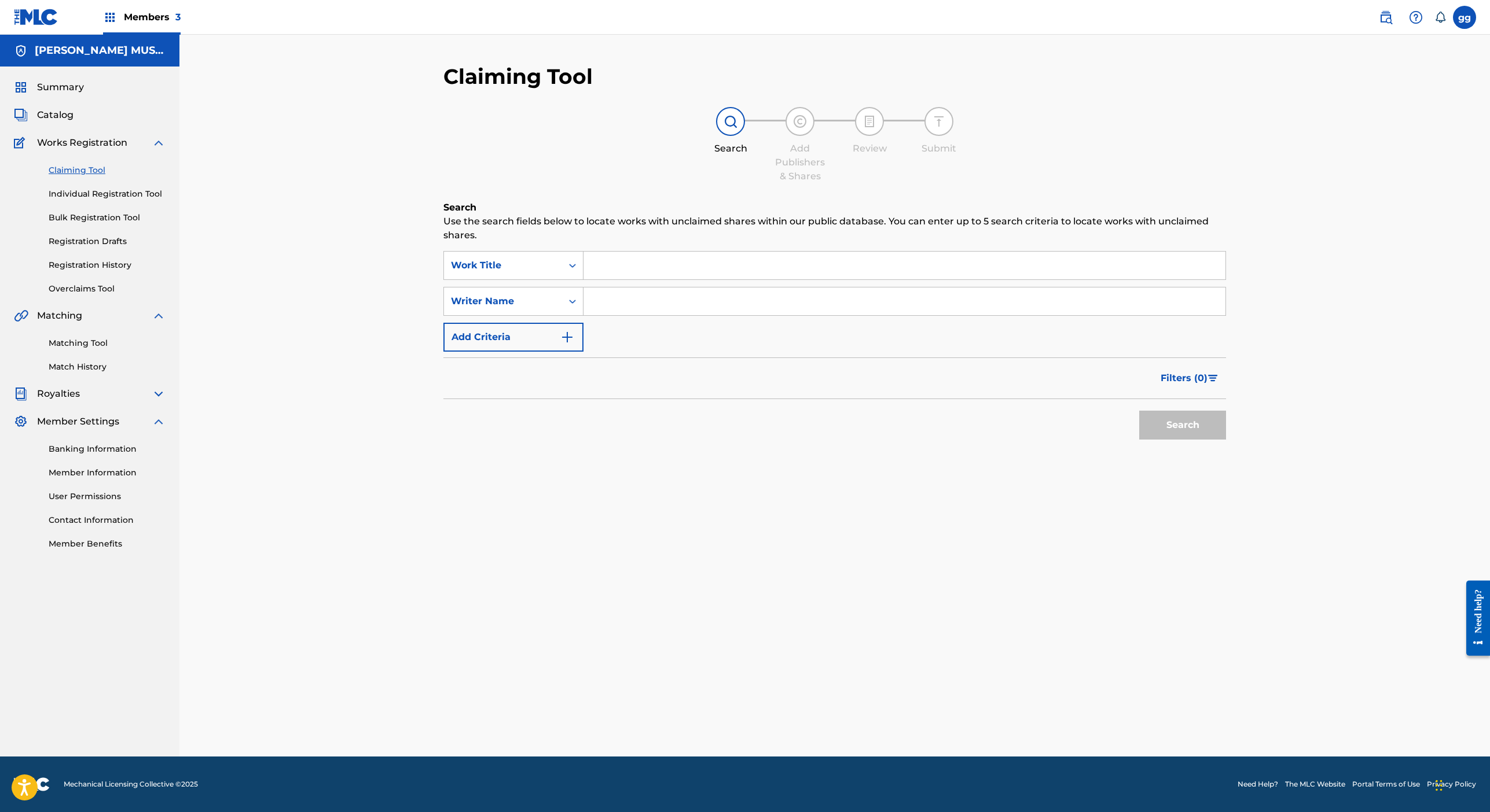
click at [699, 280] on input "Search Form" at bounding box center [904, 265] width 642 height 28
type input "[PERSON_NAME]"
click at [1166, 439] on button "Search" at bounding box center [1182, 425] width 86 height 29
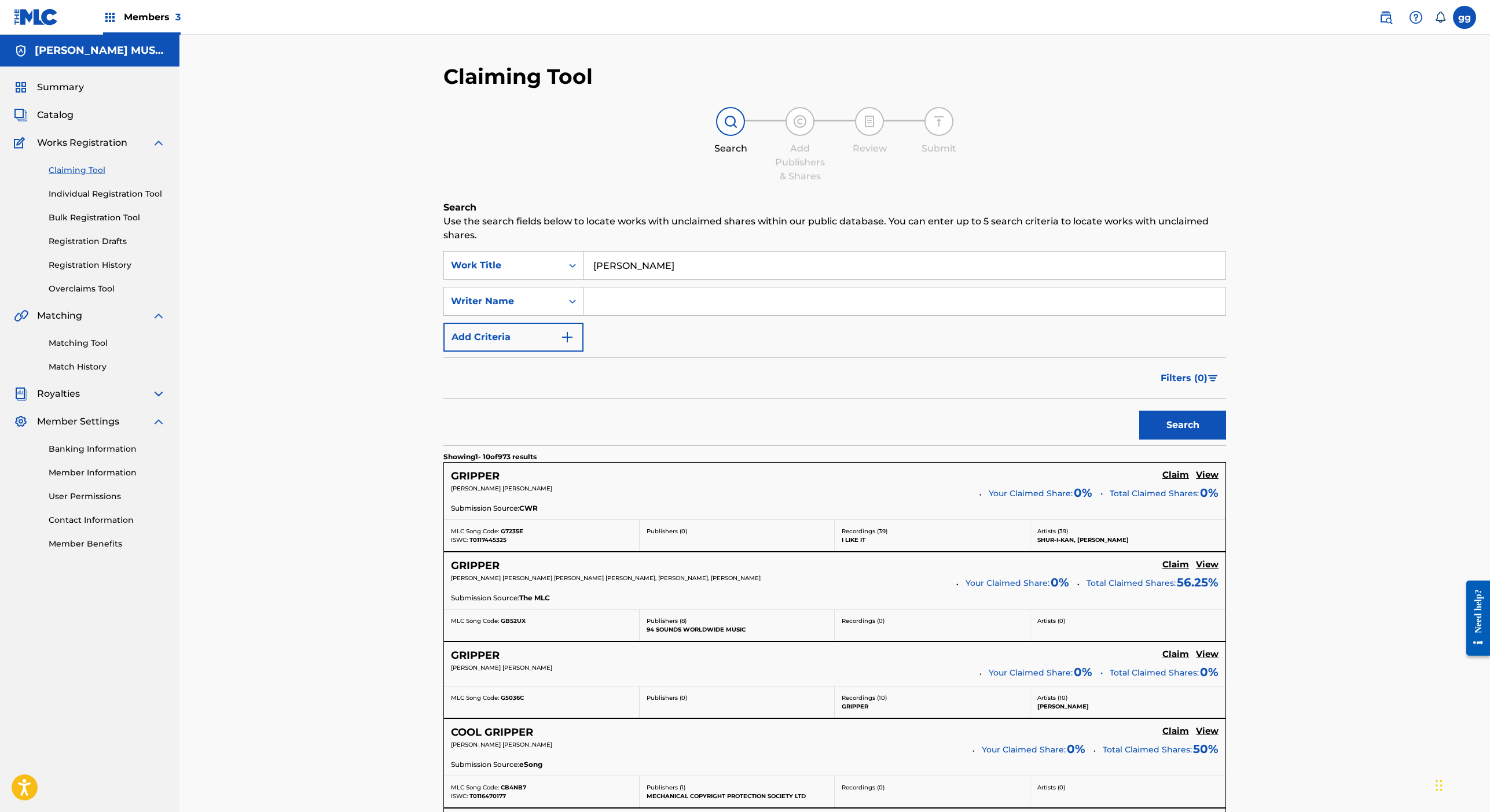
click at [583, 352] on button "Add Criteria" at bounding box center [513, 337] width 140 height 29
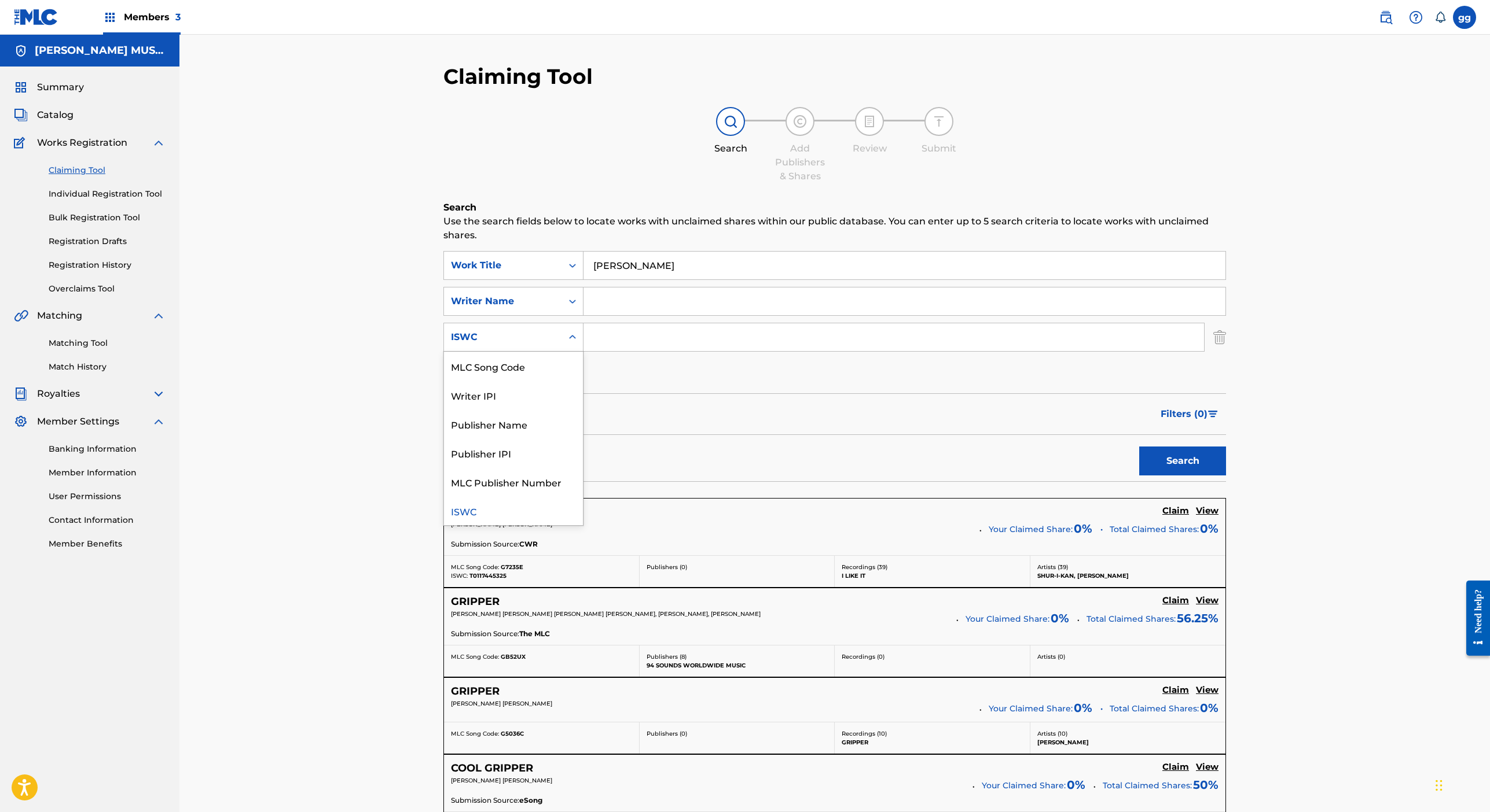
click at [579, 343] on icon "Search Form" at bounding box center [572, 337] width 12 height 12
click at [550, 308] on div "Writer Name" at bounding box center [503, 301] width 104 height 14
click at [579, 308] on icon "Search Form" at bounding box center [572, 301] width 12 height 12
click at [149, 295] on link "Overclaims Tool" at bounding box center [107, 289] width 117 height 12
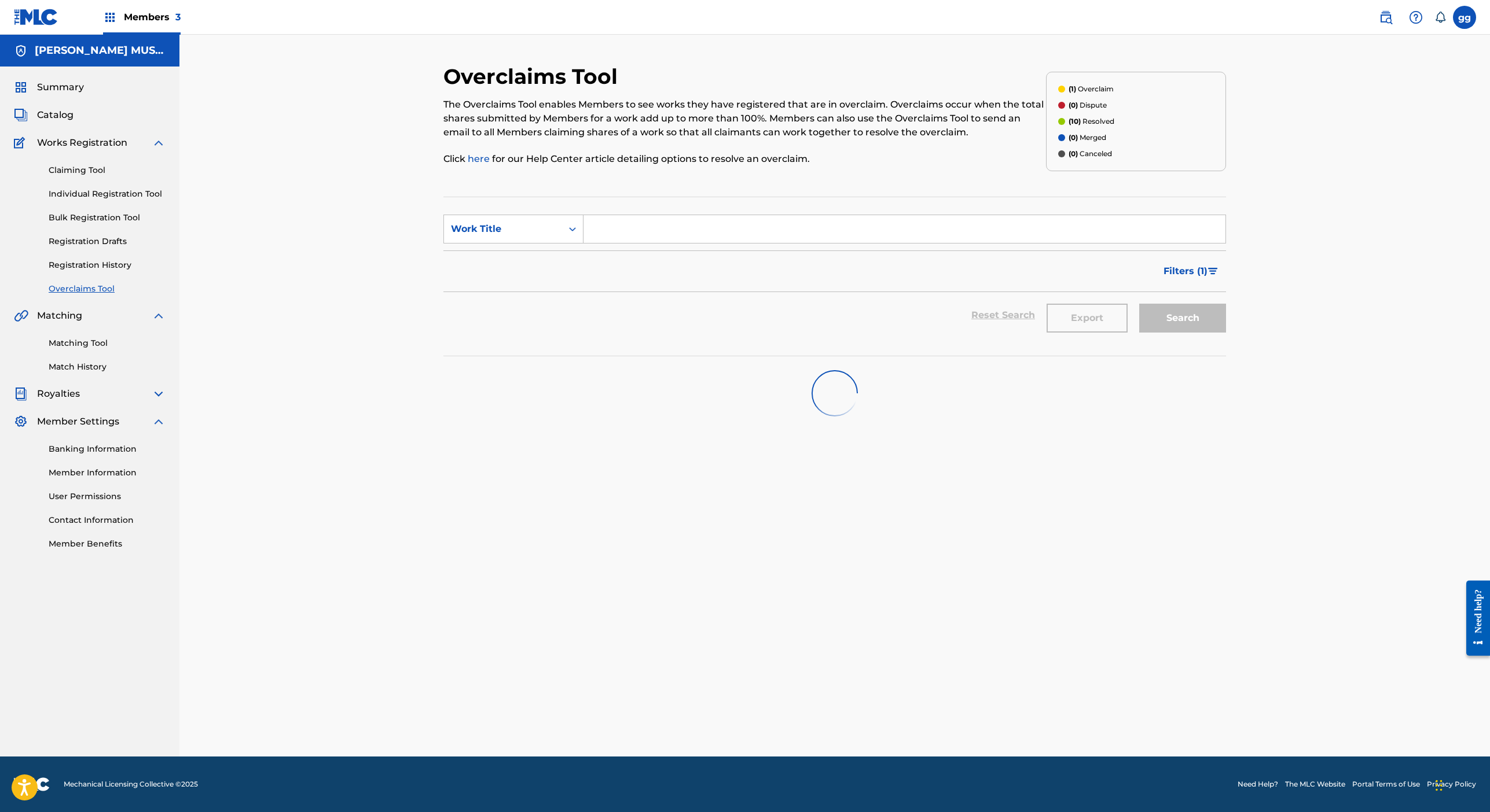
click at [73, 122] on span "Catalog" at bounding box center [55, 115] width 37 height 14
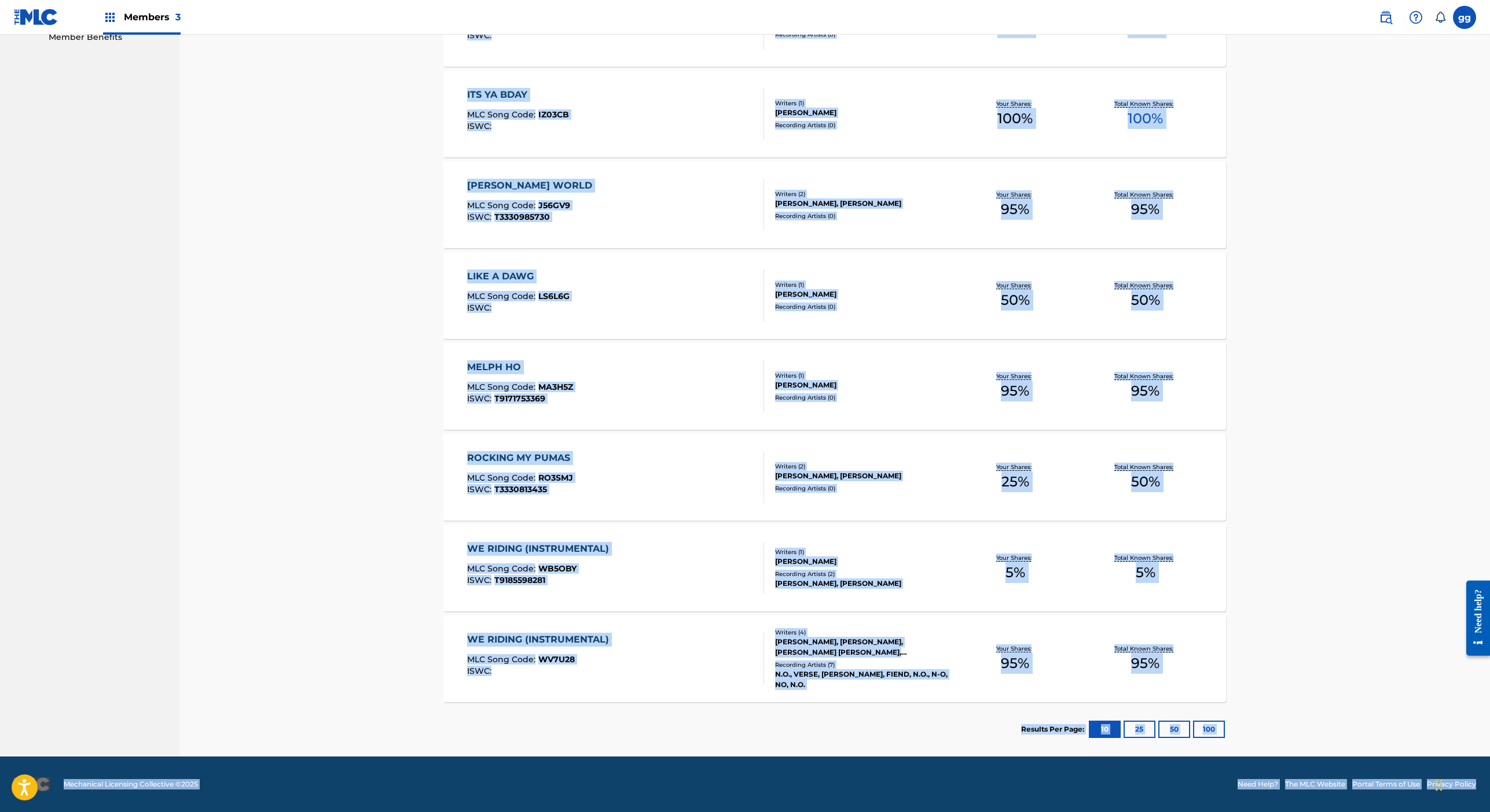
scroll to position [890, 0]
drag, startPoint x: 1475, startPoint y: 700, endPoint x: 1467, endPoint y: 829, distance: 129.2
click at [713, 702] on section "Results Per Page: 10 25 50 100" at bounding box center [835, 729] width 783 height 54
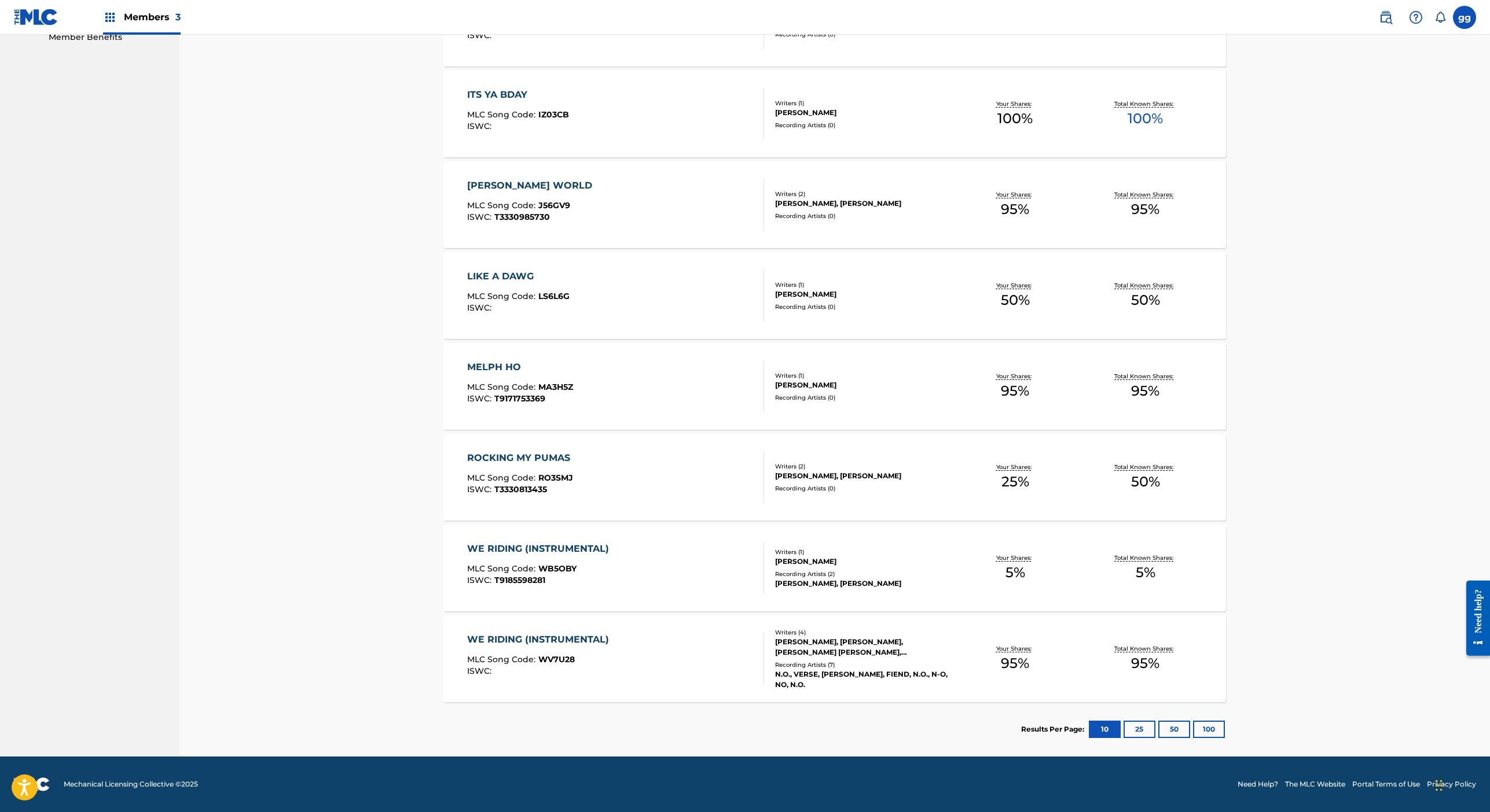
click at [170, 349] on nav "[PERSON_NAME] MUSIC Summary Catalog Works Registration Claiming Tool Individual…" at bounding box center [89, 142] width 179 height 1229
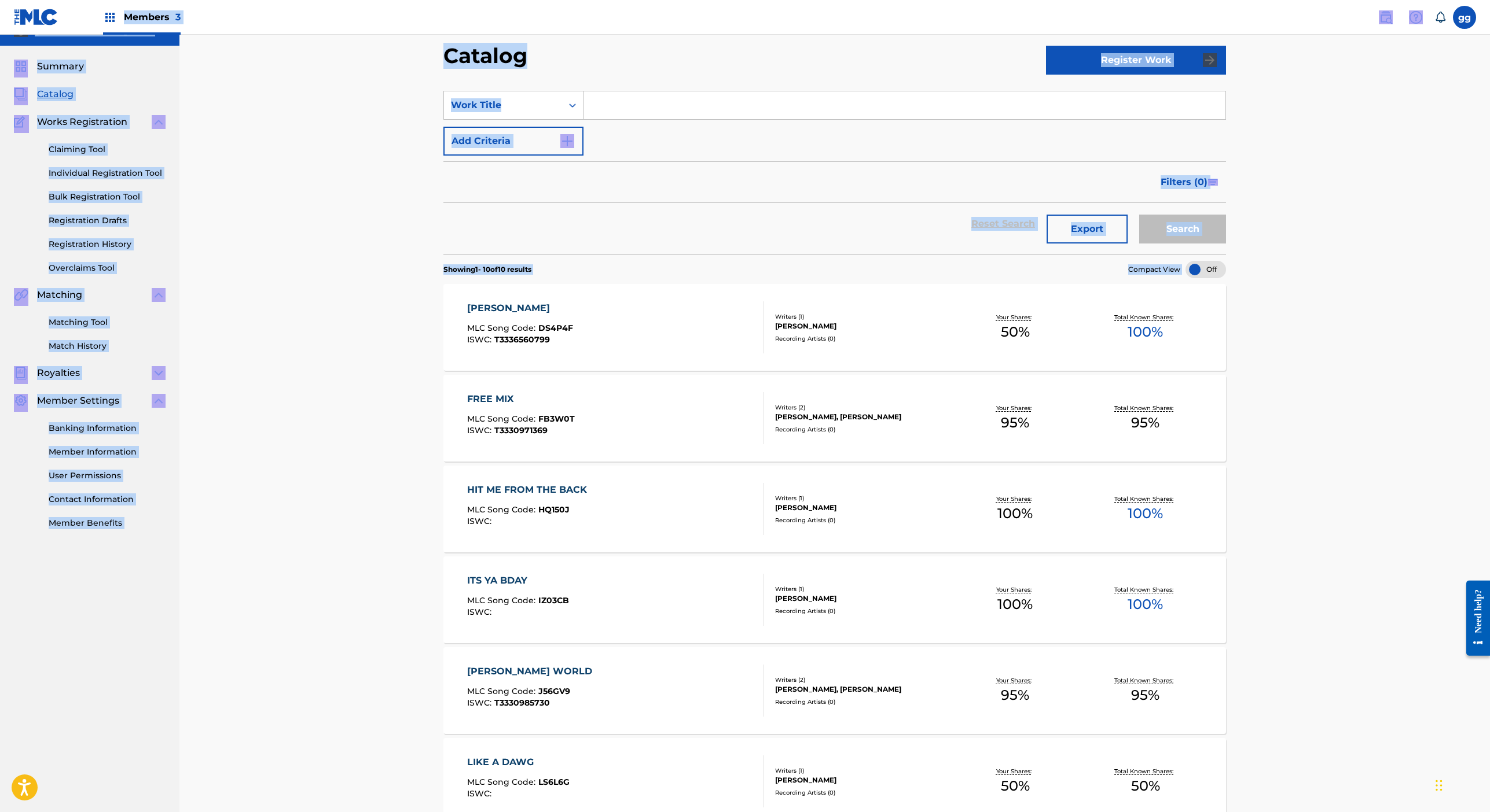
scroll to position [0, 0]
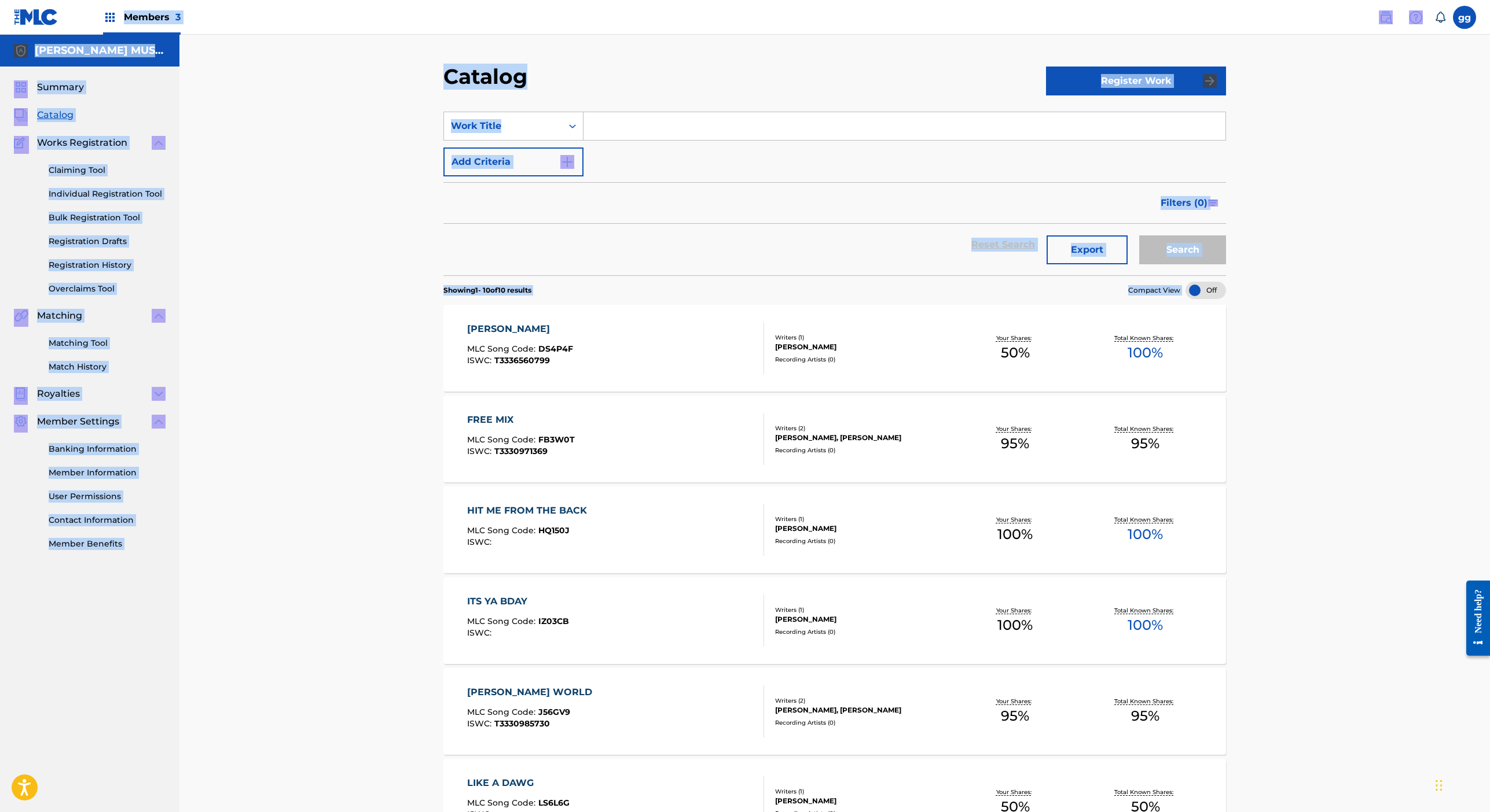
drag, startPoint x: 333, startPoint y: 75, endPoint x: 326, endPoint y: -15, distance: 90.3
click at [326, 0] on html "Accessibility Screen-Reader Guide, Feedback, and Issue Reporting | New window M…" at bounding box center [745, 406] width 1490 height 812
click at [430, 324] on div "Catalog Register Work SearchWithCriteria006440ad-da43-4e55-a4fd-40a7bd26e4cc Wo…" at bounding box center [835, 663] width 811 height 1200
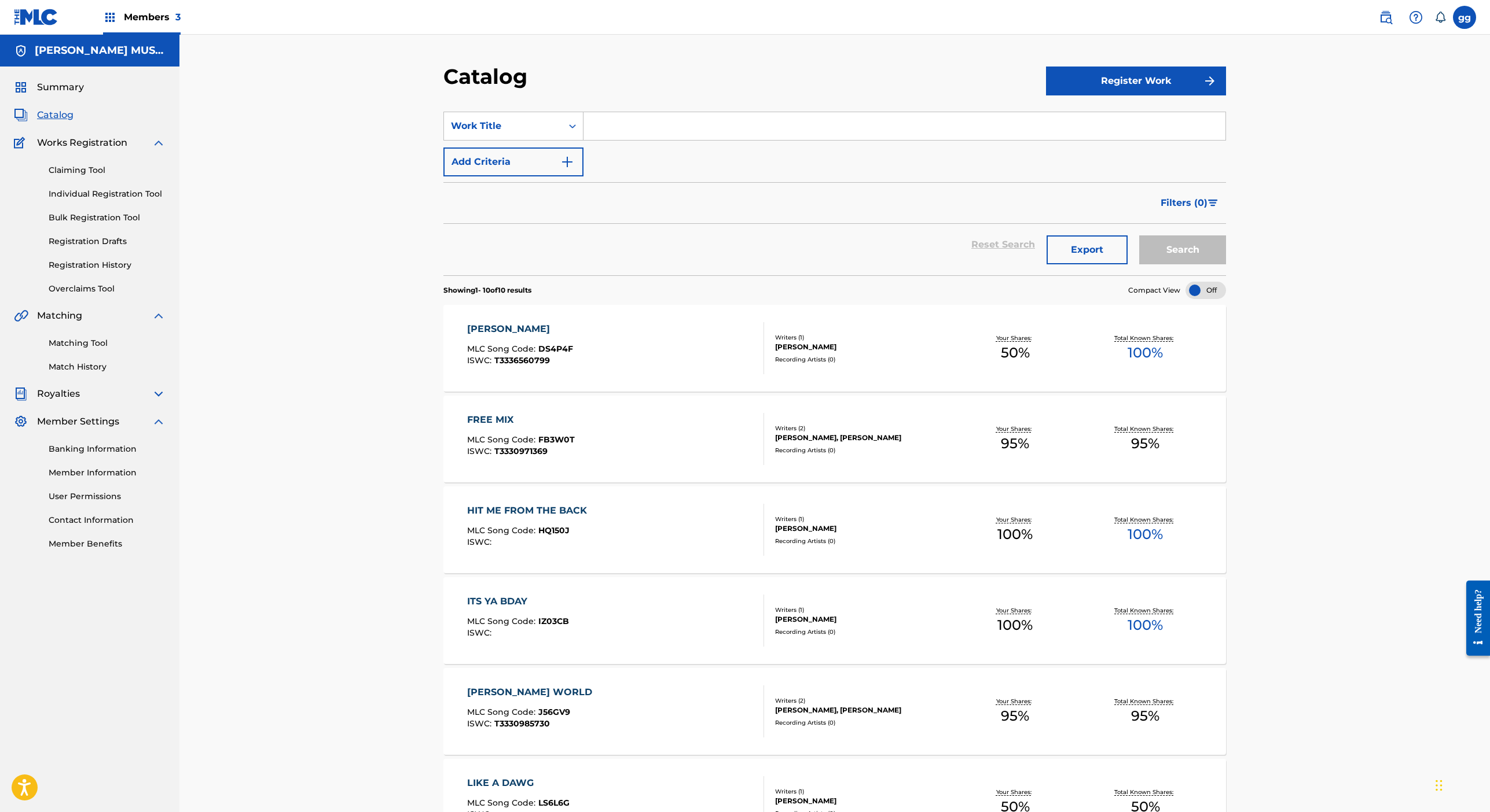
click at [146, 295] on link "Overclaims Tool" at bounding box center [107, 289] width 117 height 12
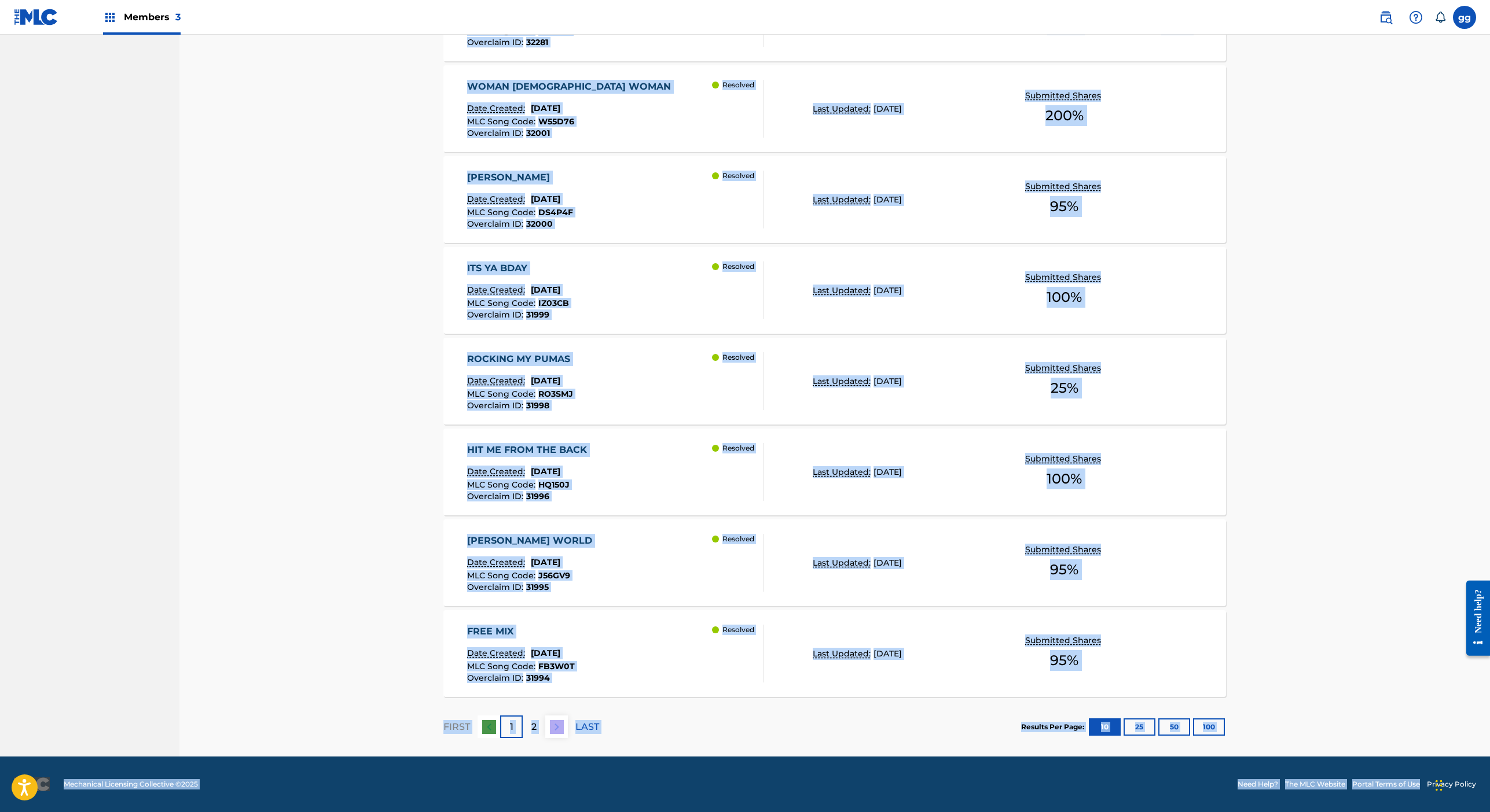
scroll to position [1083, 0]
drag, startPoint x: 1374, startPoint y: 657, endPoint x: 1346, endPoint y: 841, distance: 186.1
click at [767, 697] on section "FIRST 1 2 LAST Results Per Page: 10 25 50 100" at bounding box center [835, 726] width 783 height 60
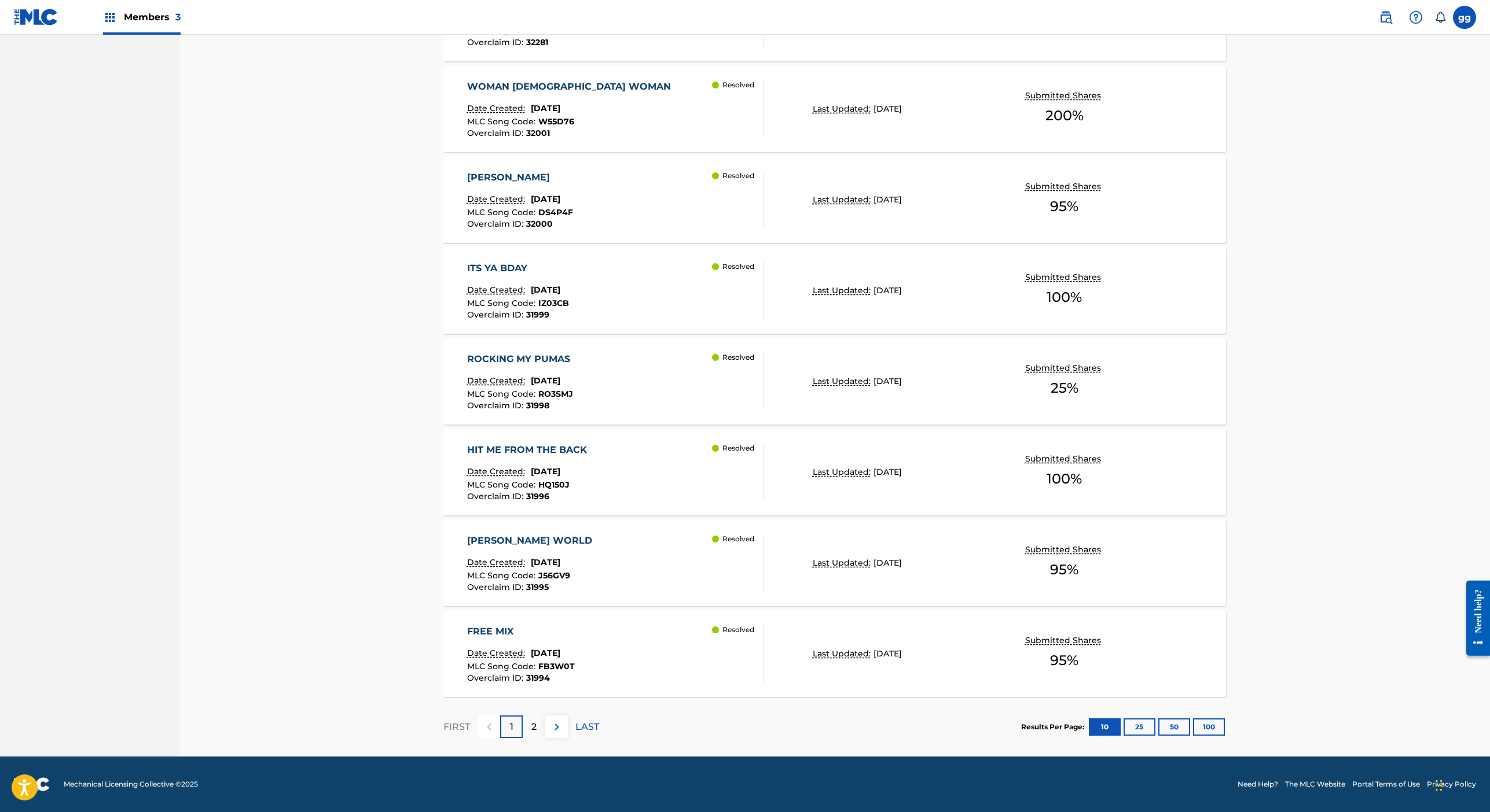
click at [181, 17] on div "Members 3" at bounding box center [142, 17] width 78 height 34
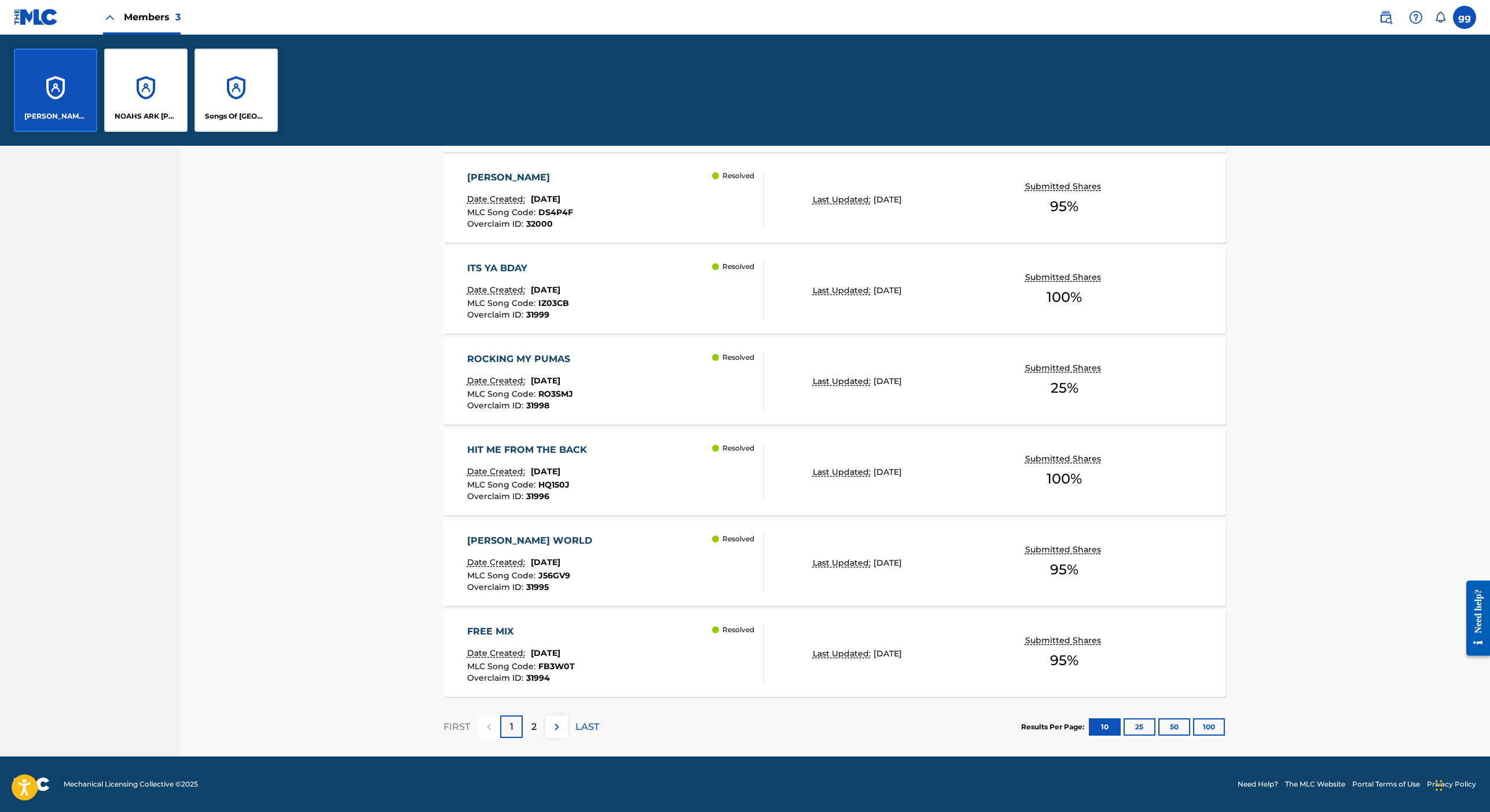
click at [187, 132] on div "NOAHS ARK [PERSON_NAME] PUBLISHERS" at bounding box center [145, 90] width 83 height 83
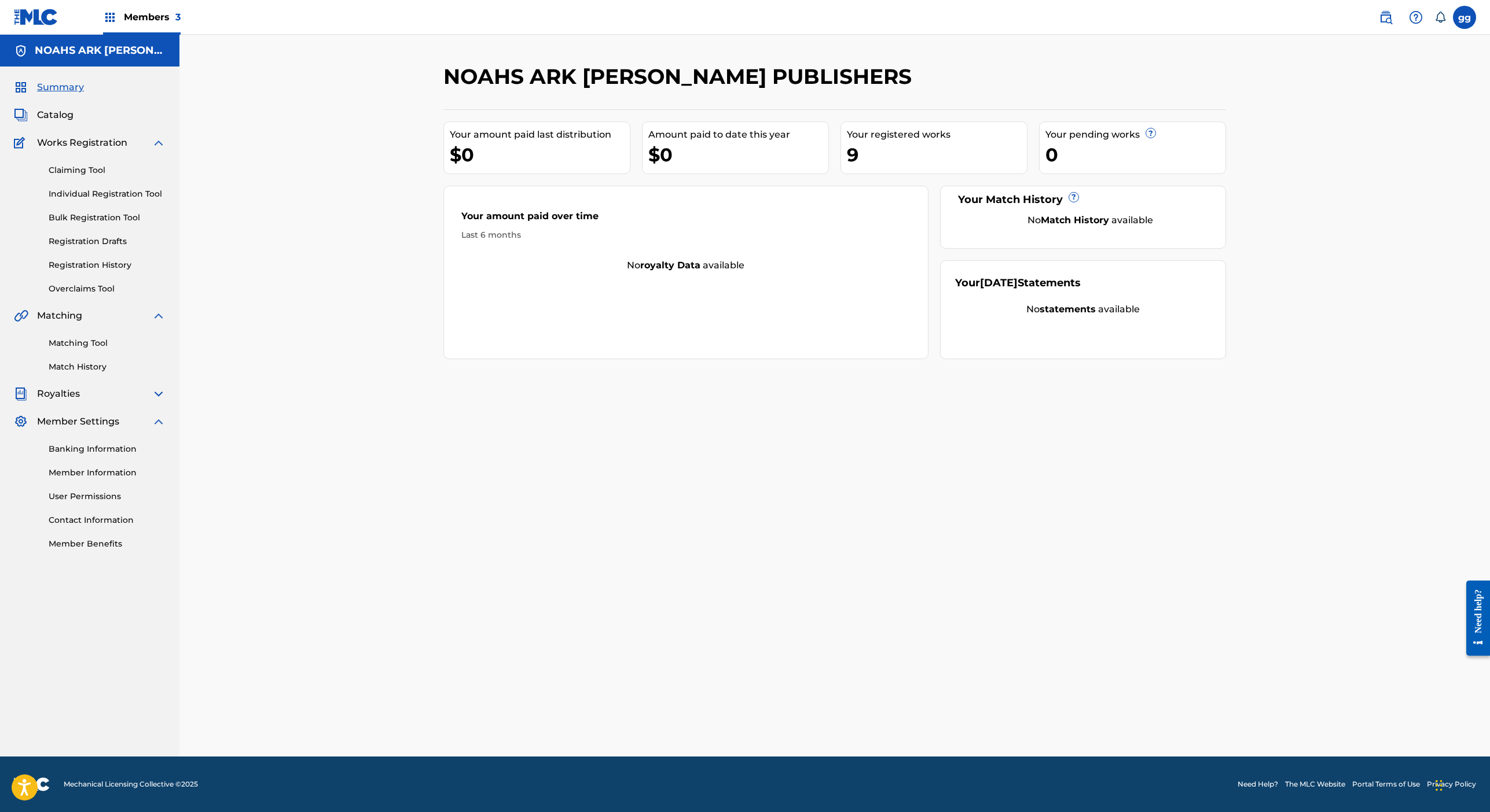
click at [151, 295] on link "Overclaims Tool" at bounding box center [107, 289] width 117 height 12
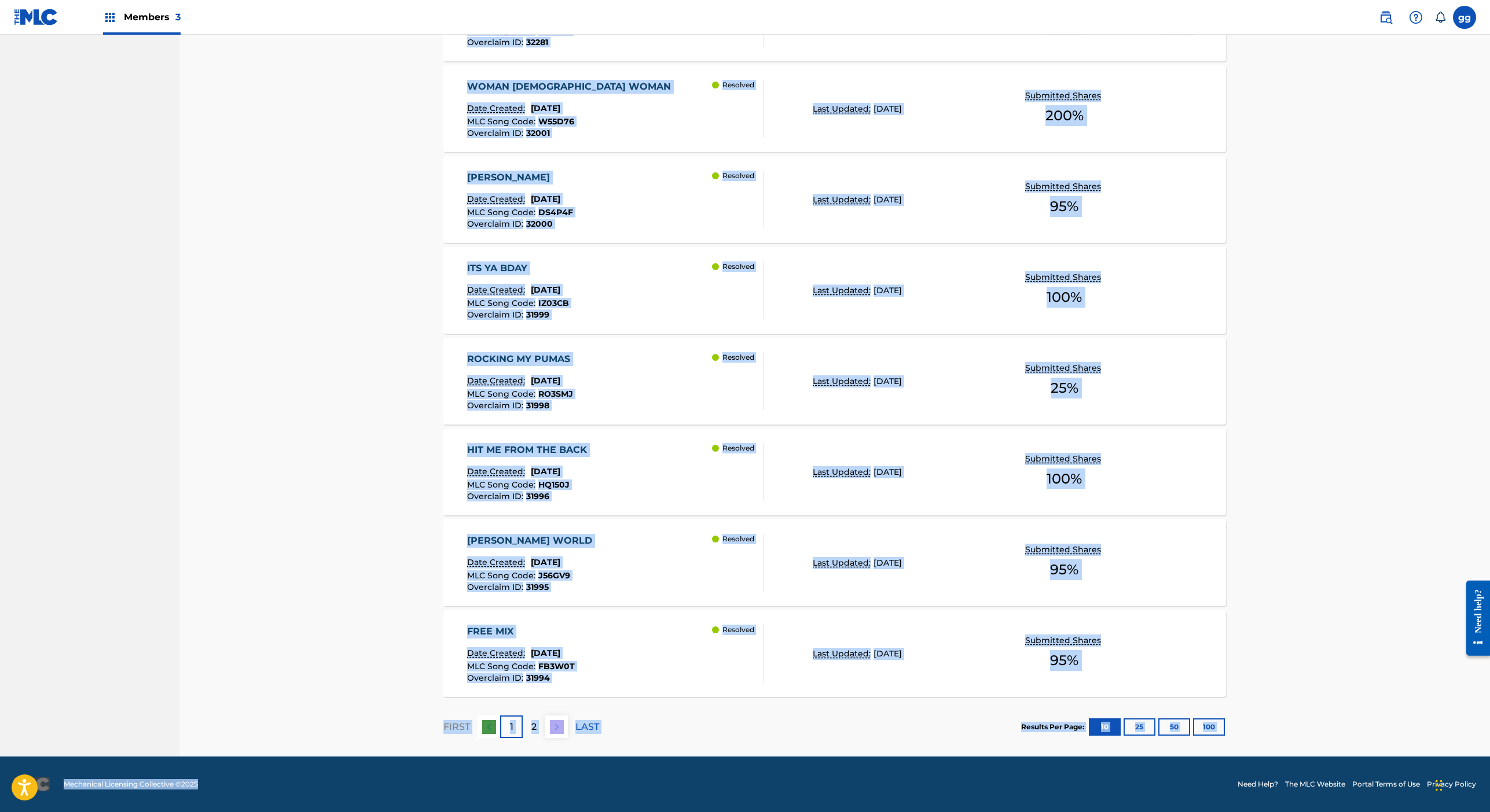
scroll to position [1083, 0]
drag, startPoint x: 331, startPoint y: 745, endPoint x: 317, endPoint y: 904, distance: 159.6
click at [788, 697] on section "FIRST 1 2 LAST Results Per Page: 10 25 50 100" at bounding box center [835, 726] width 783 height 60
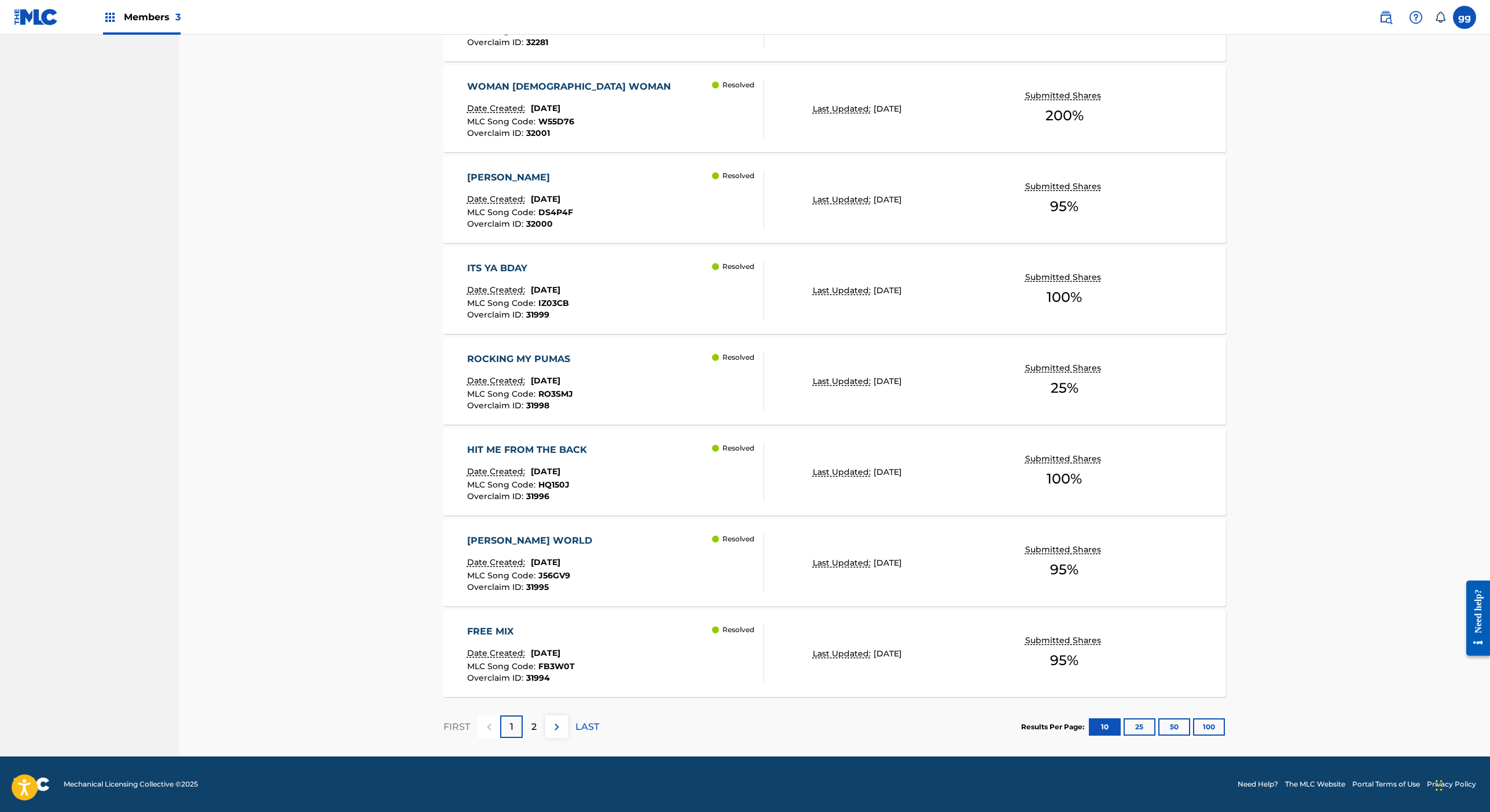
click at [605, 625] on div "FREE MIX Date Created: [DATE] MLC Song Code : FB3W0T Overclaim ID : 31994 Resol…" at bounding box center [616, 653] width 298 height 58
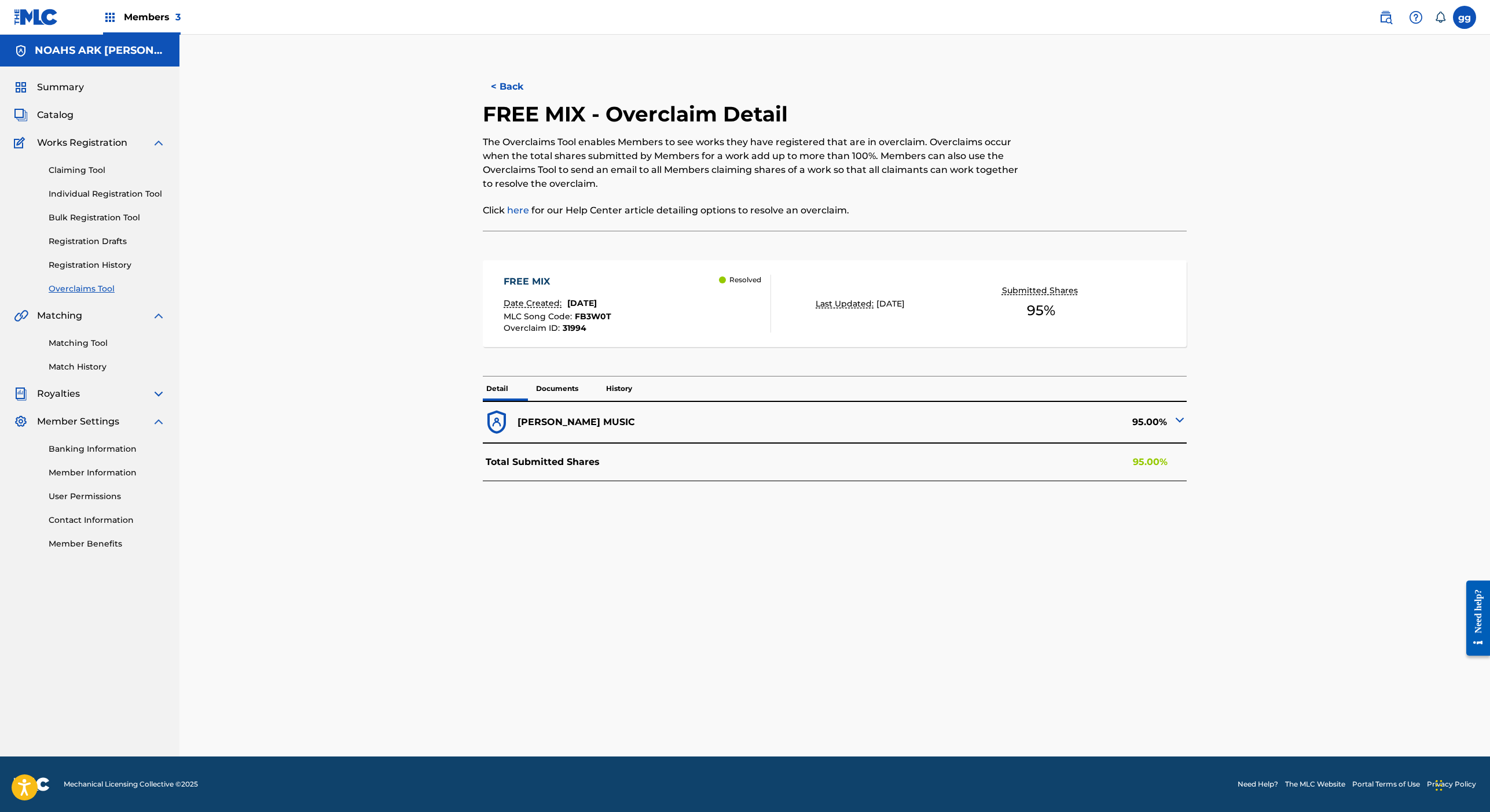
click at [657, 332] on div "FREE MIX Date Created: [DATE] MLC Song Code : FB3W0T Overclaim ID : 31994 Resol…" at bounding box center [638, 303] width 268 height 58
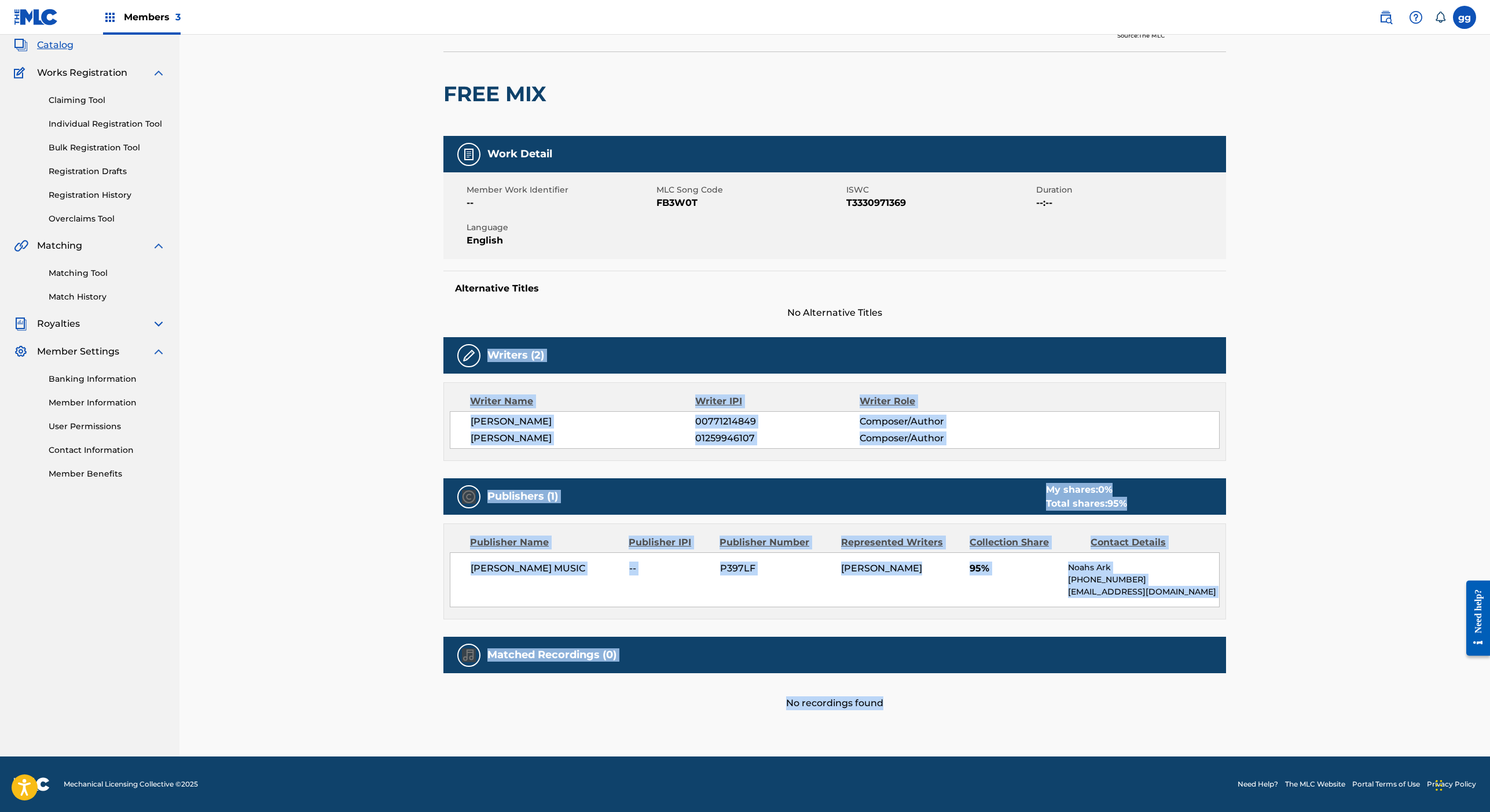
scroll to position [636, 0]
drag, startPoint x: 1272, startPoint y: 656, endPoint x: 1240, endPoint y: 857, distance: 203.5
click at [1240, 742] on html "Accessibility Screen-Reader Guide, Feedback, and Issue Reporting | New window M…" at bounding box center [745, 335] width 1490 height 812
click at [948, 655] on div "< Back to results Claim shares on this work Last Edited: [DATE] Source: The MLC…" at bounding box center [835, 375] width 783 height 763
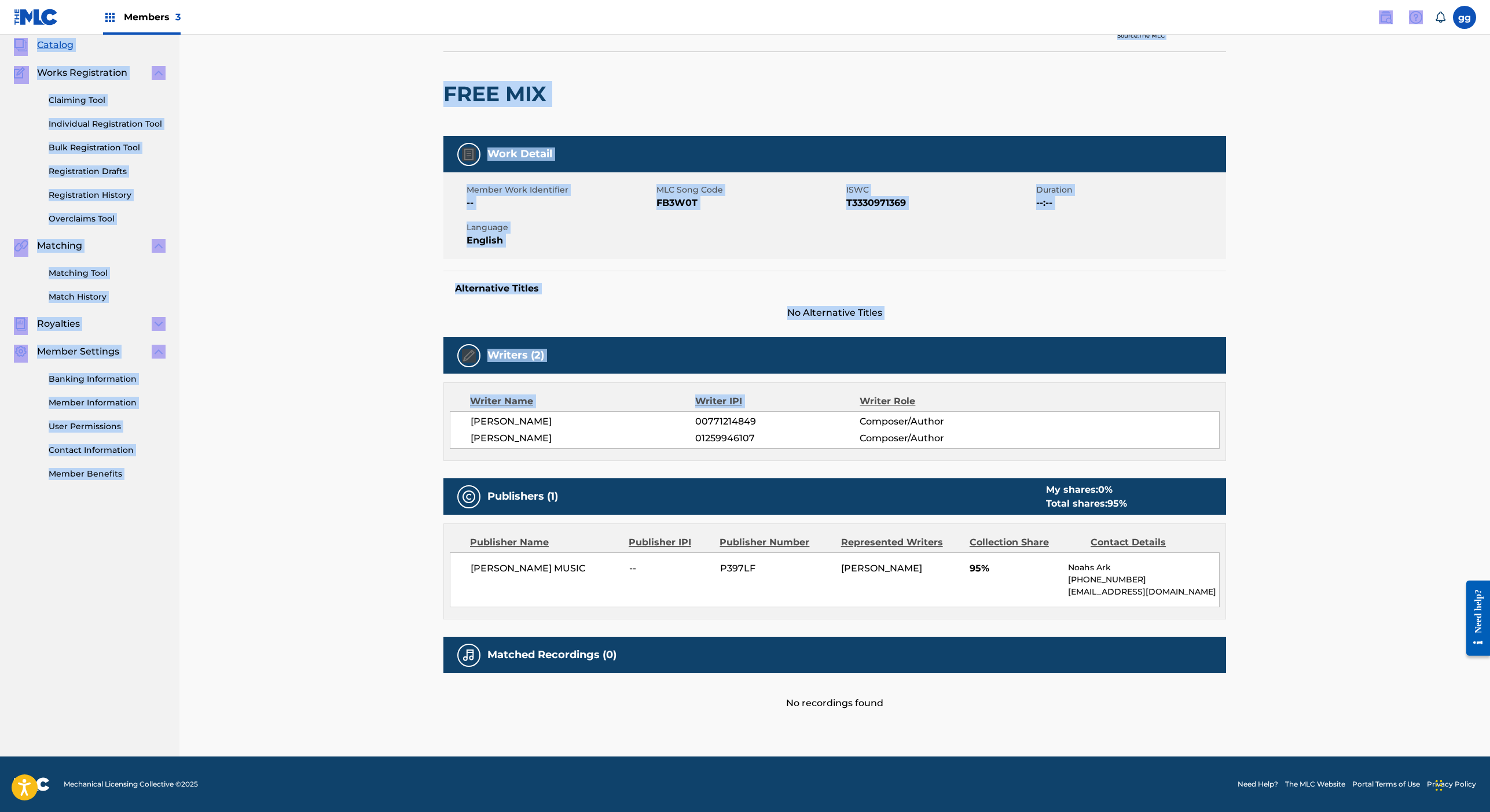
scroll to position [197, 0]
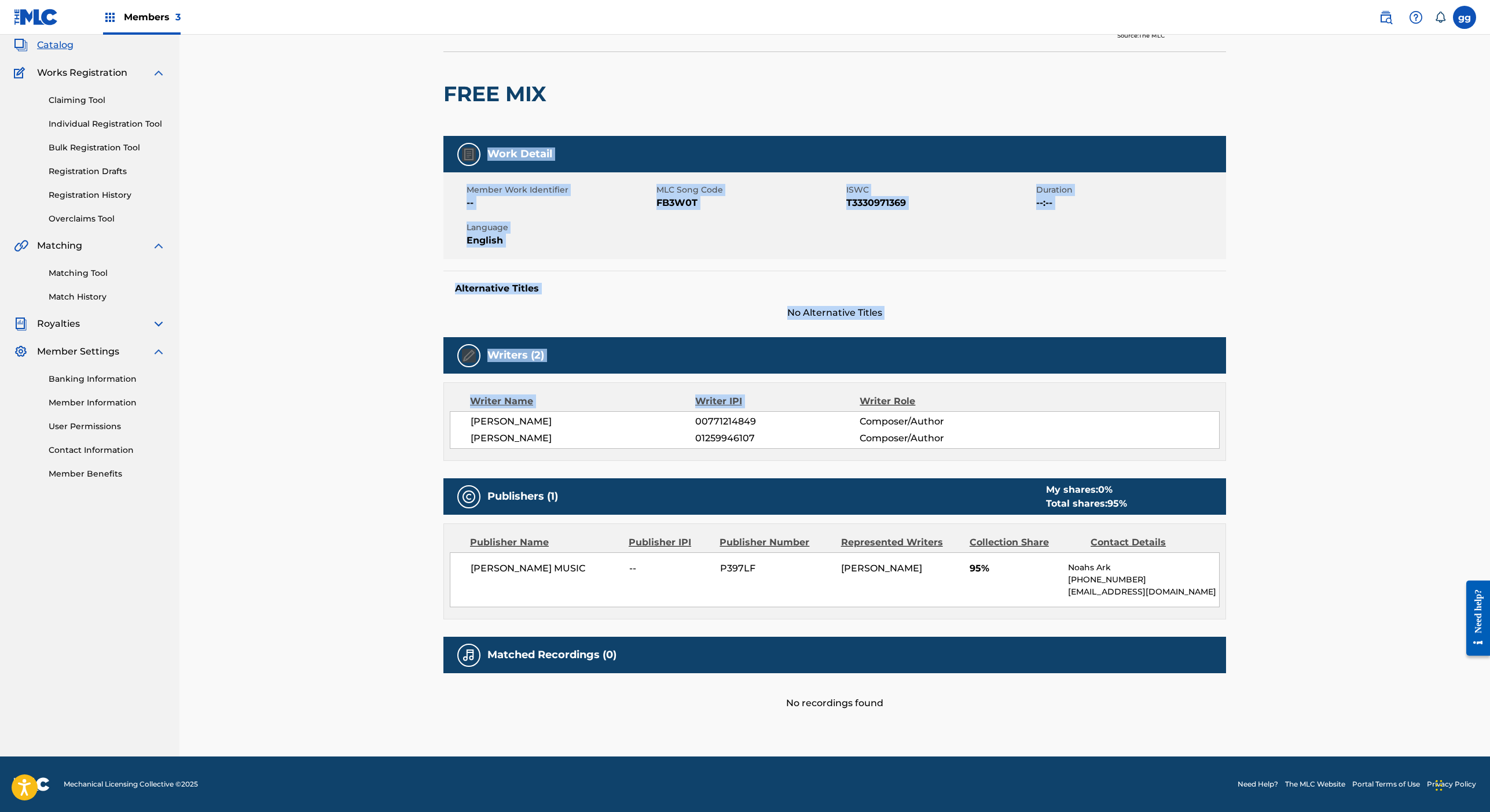
drag, startPoint x: 1190, startPoint y: 94, endPoint x: 1169, endPoint y: 89, distance: 21.6
click at [1169, 89] on div "< Back to results Claim shares on this work Last Edited: [DATE] Source: The MLC…" at bounding box center [835, 375] width 783 height 763
click at [1091, 136] on div "FREE MIX" at bounding box center [835, 94] width 783 height 85
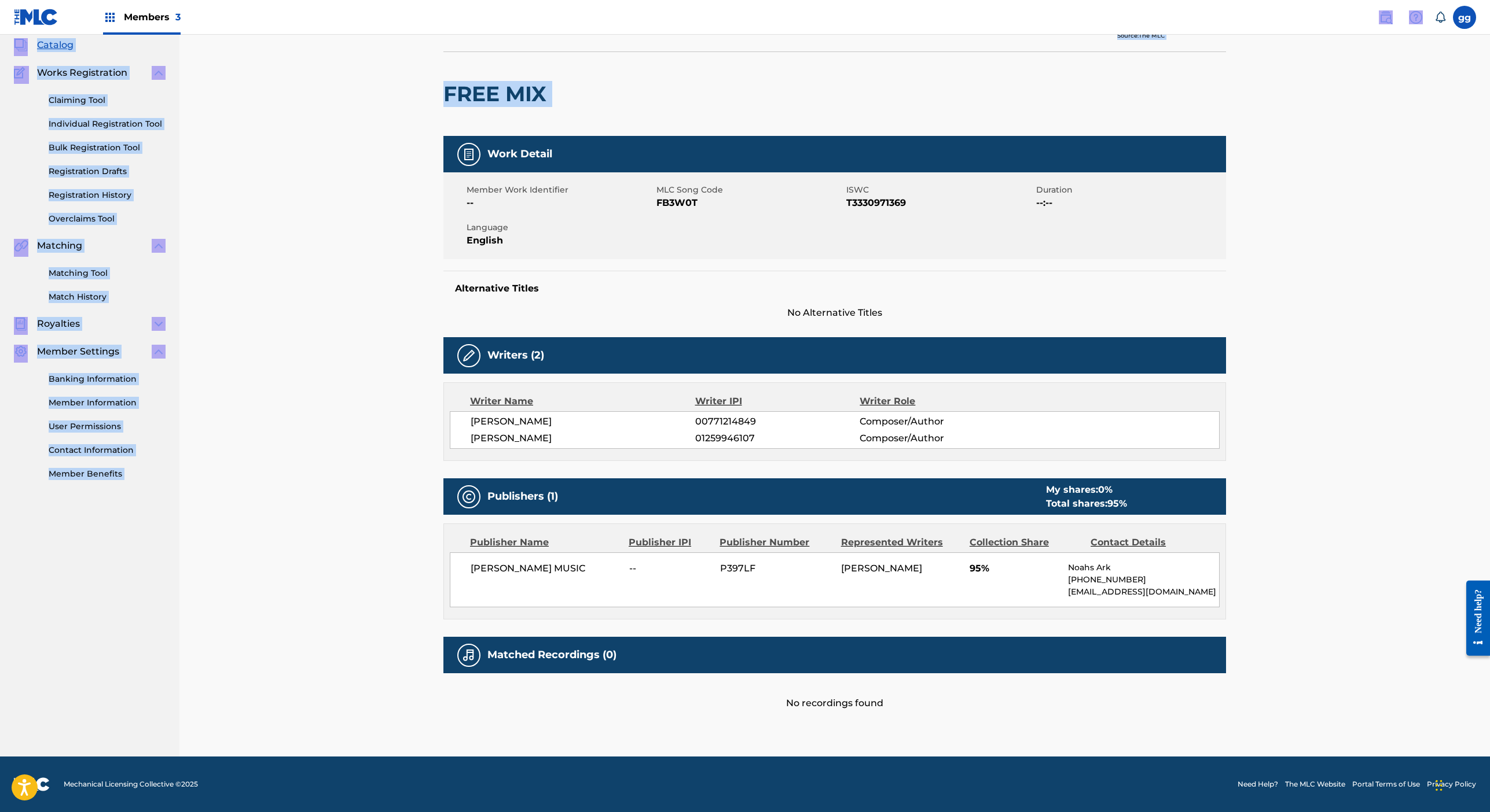
scroll to position [86, 0]
drag, startPoint x: 1129, startPoint y: 78, endPoint x: 1122, endPoint y: -32, distance: 110.2
click at [1122, 0] on html "Accessibility Screen-Reader Guide, Feedback, and Issue Reporting | New window M…" at bounding box center [745, 335] width 1490 height 812
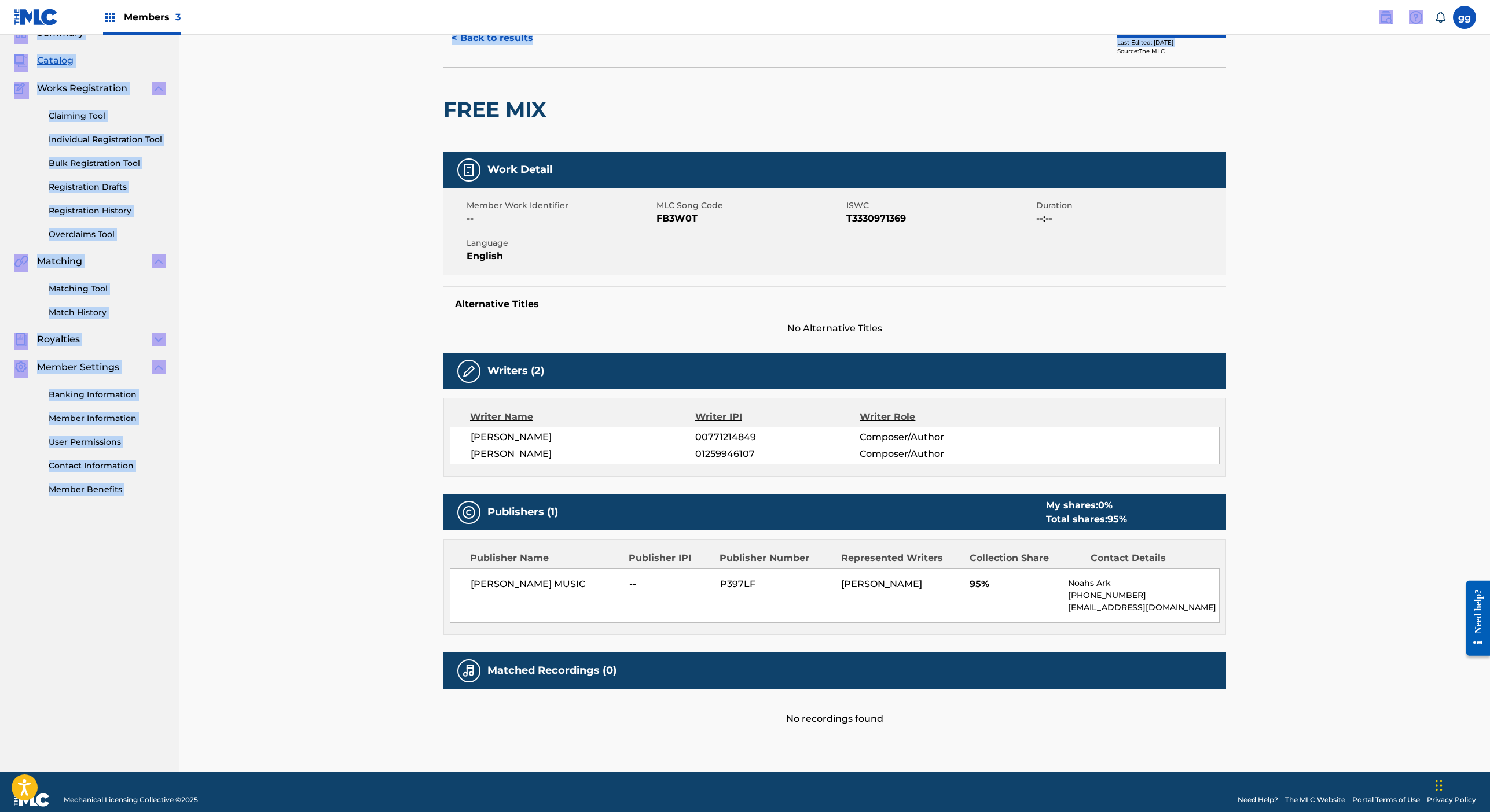
scroll to position [0, 0]
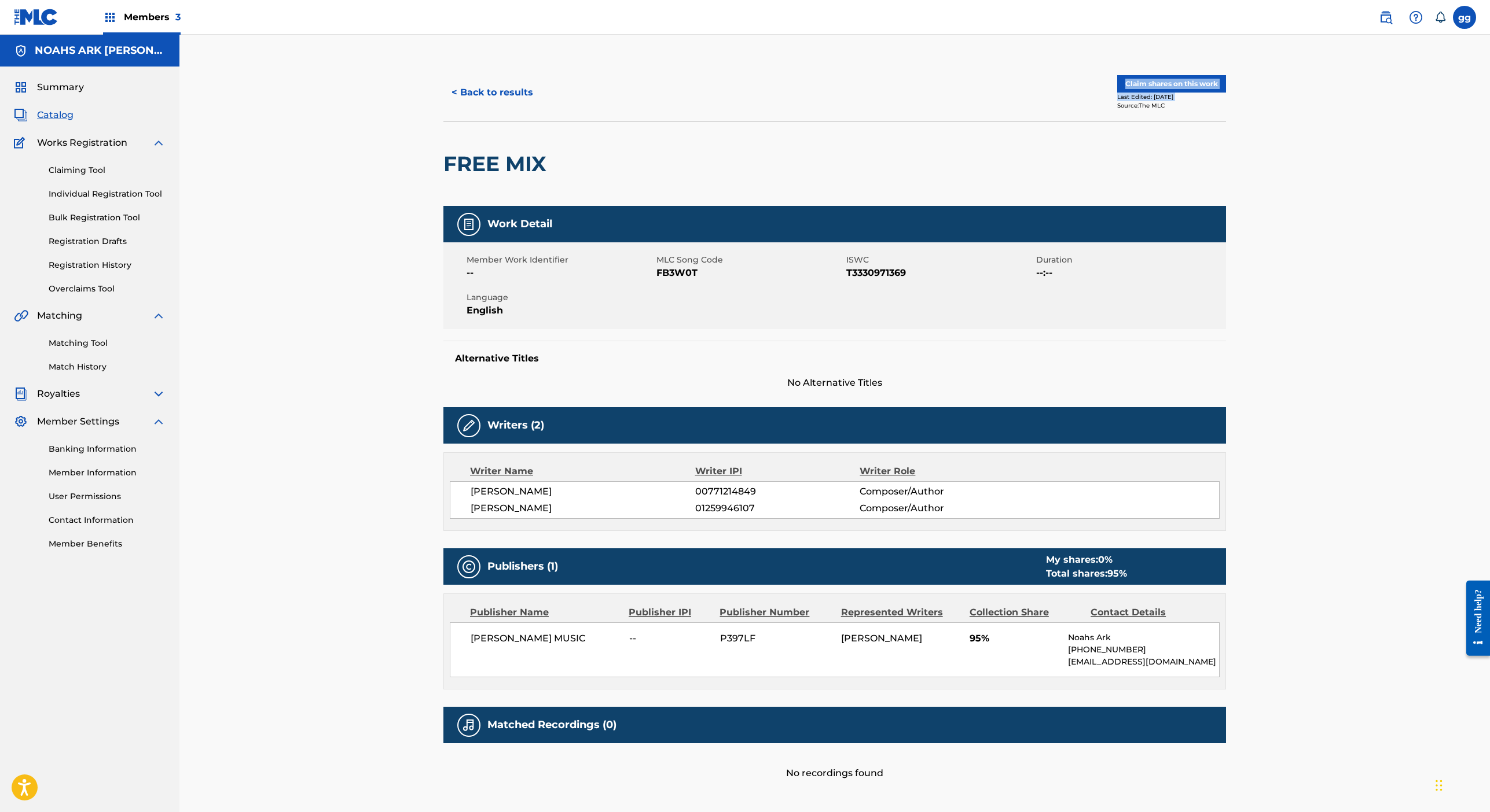
drag, startPoint x: 1125, startPoint y: 106, endPoint x: 1124, endPoint y: 166, distance: 60.0
click at [1124, 110] on div "Claim shares on this work Last Edited: [DATE] Source: The MLC" at bounding box center [1030, 92] width 391 height 35
click at [1099, 206] on div "FREE MIX" at bounding box center [835, 163] width 783 height 85
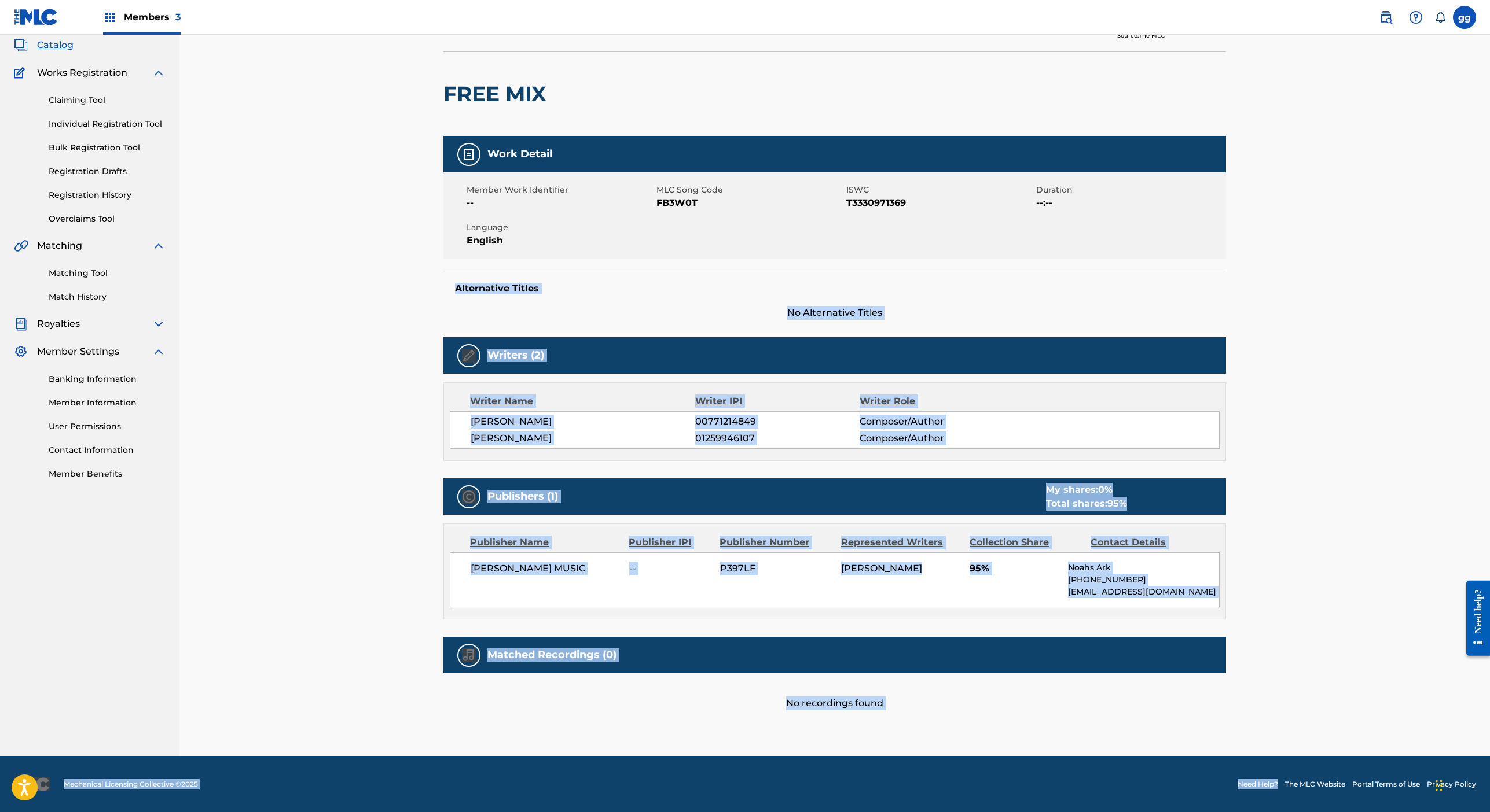
scroll to position [636, 0]
drag, startPoint x: 1181, startPoint y: 578, endPoint x: 1159, endPoint y: 841, distance: 263.9
click at [1159, 742] on html "Accessibility Screen-Reader Guide, Feedback, and Issue Reporting | New window M…" at bounding box center [745, 335] width 1490 height 812
click at [1109, 674] on div "No recordings found" at bounding box center [835, 693] width 783 height 37
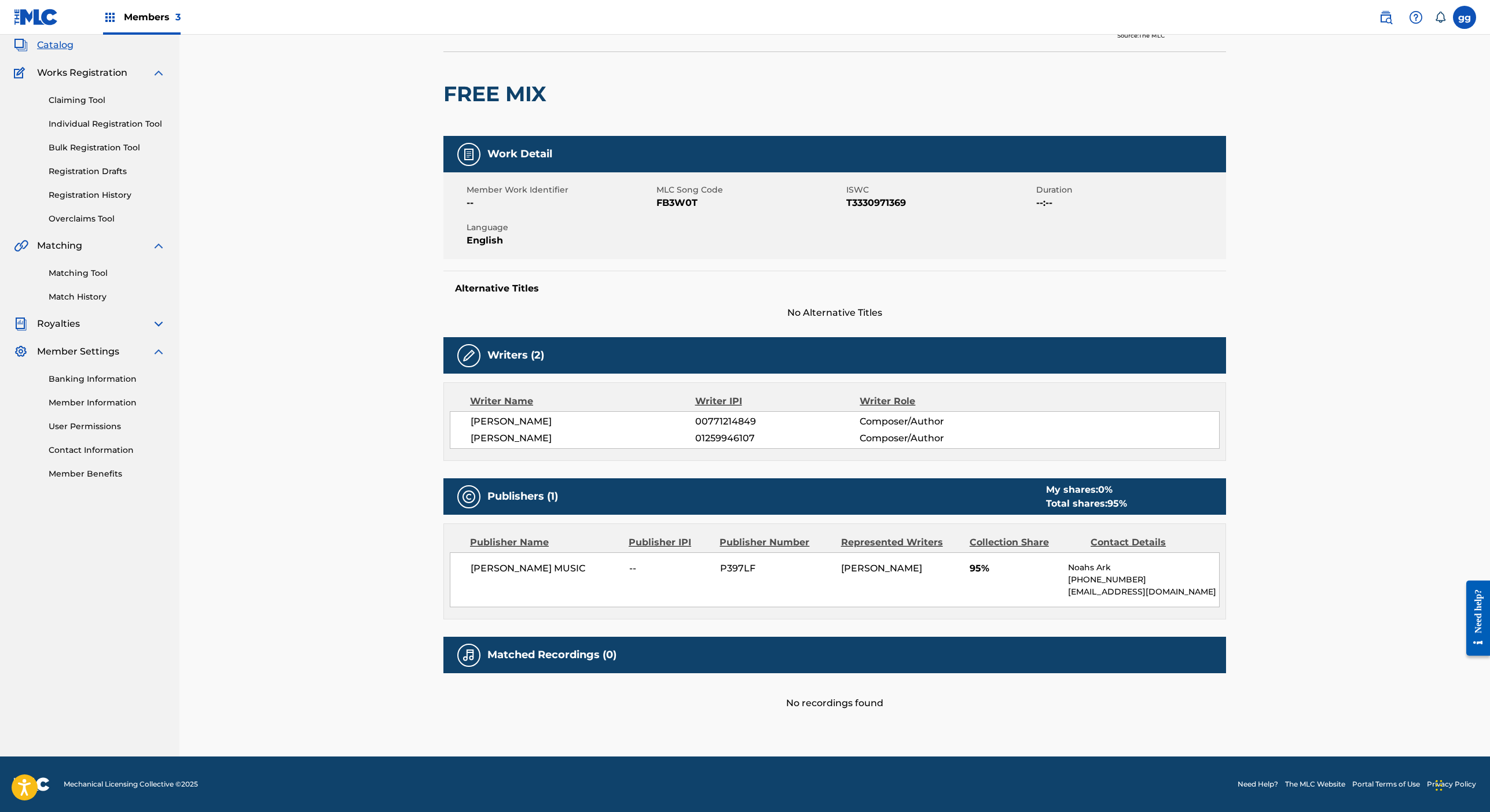
click at [908, 553] on div "[PERSON_NAME] MUSIC -- P397LF [PERSON_NAME] 95% Noahs Ark [PHONE_NUMBER] [EMAIL…" at bounding box center [834, 580] width 770 height 55
click at [727, 553] on div "[PERSON_NAME] MUSIC -- P397LF [PERSON_NAME] 95% Noahs Ark [PHONE_NUMBER] [EMAIL…" at bounding box center [834, 580] width 770 height 55
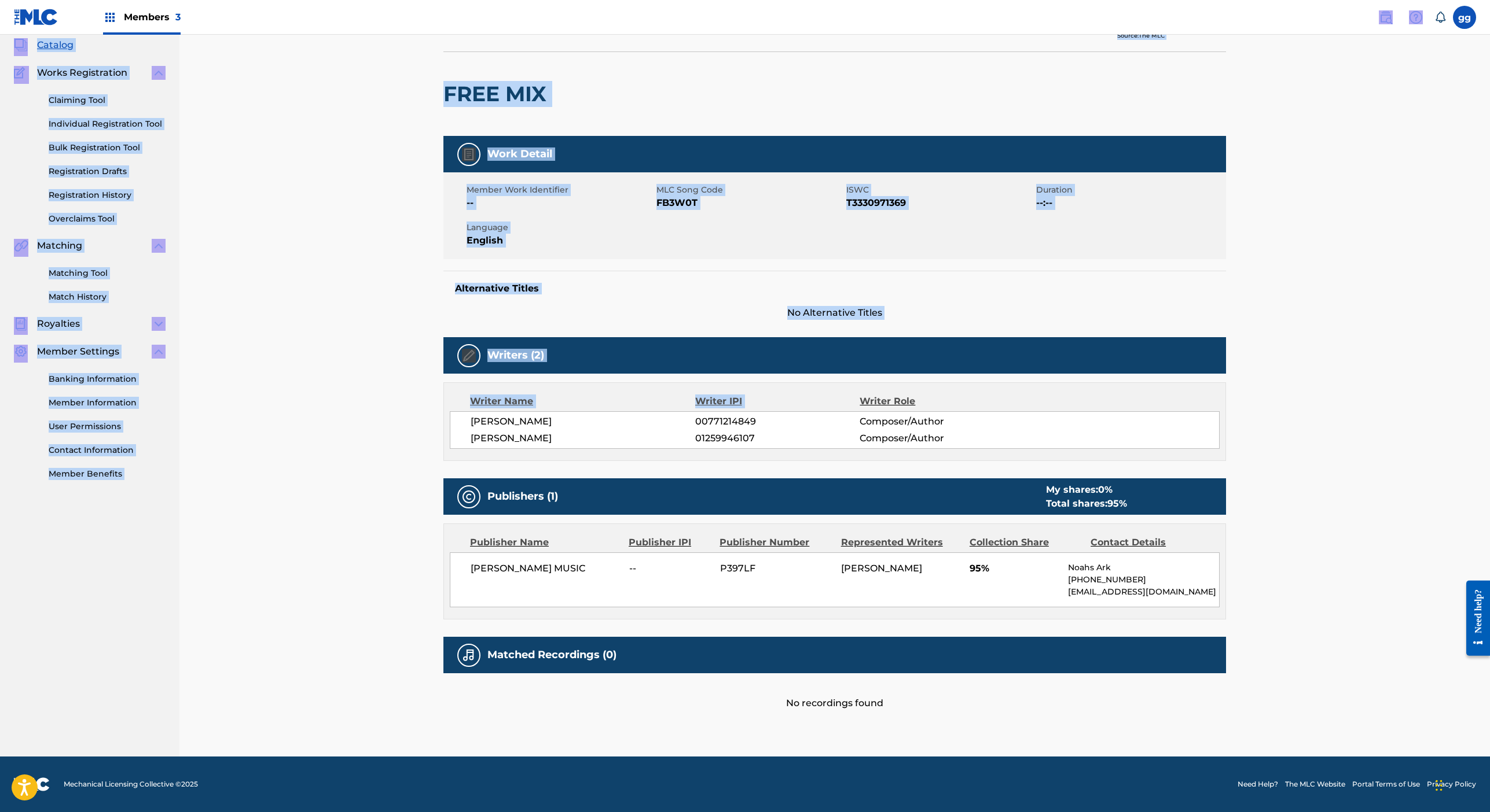
scroll to position [0, 0]
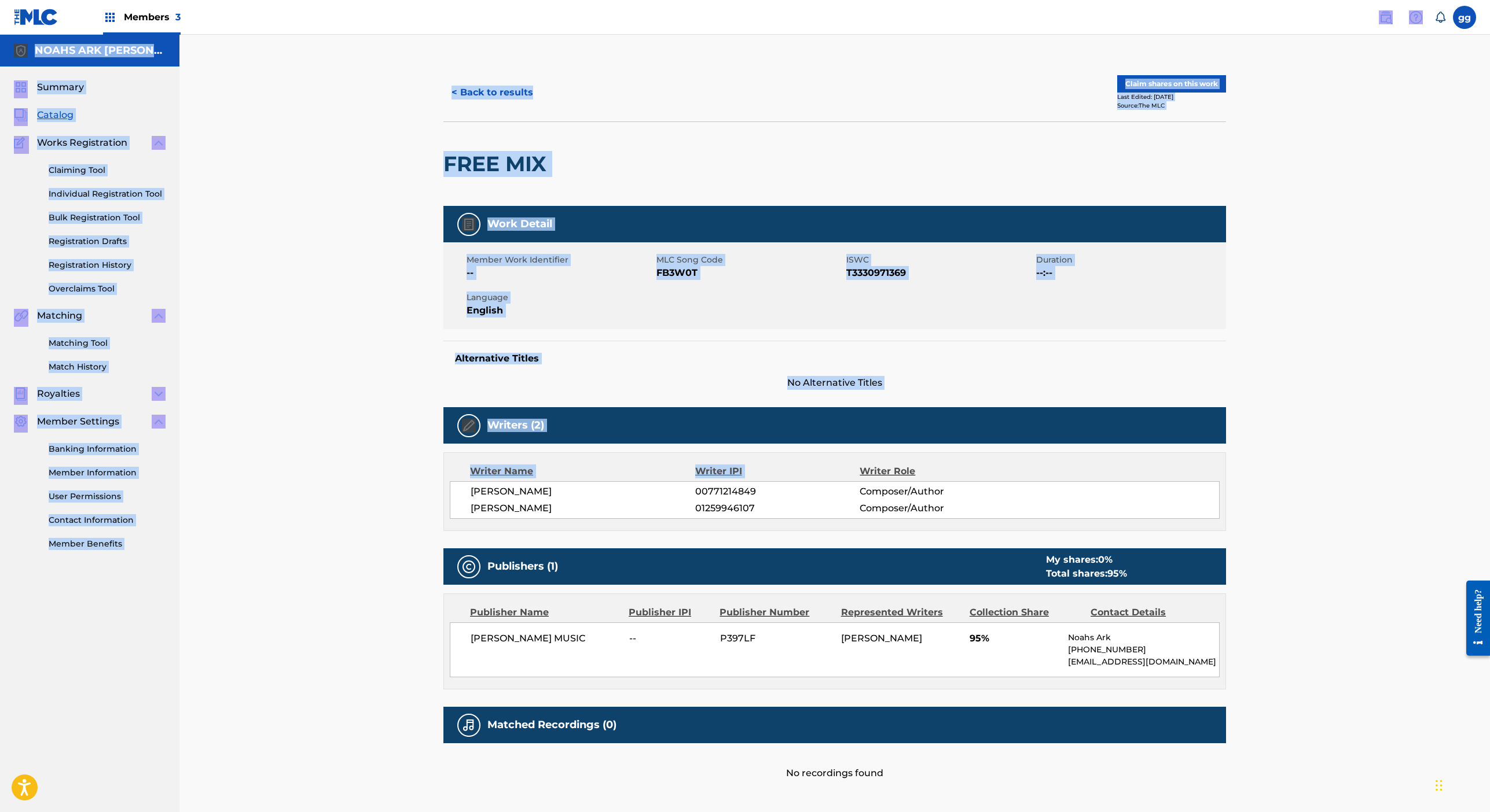
drag, startPoint x: 1142, startPoint y: 112, endPoint x: 1121, endPoint y: -44, distance: 157.4
click at [1121, 0] on html "Accessibility Screen-Reader Guide, Feedback, and Issue Reporting | New window M…" at bounding box center [745, 406] width 1490 height 812
click at [944, 206] on div "FREE MIX" at bounding box center [835, 163] width 783 height 85
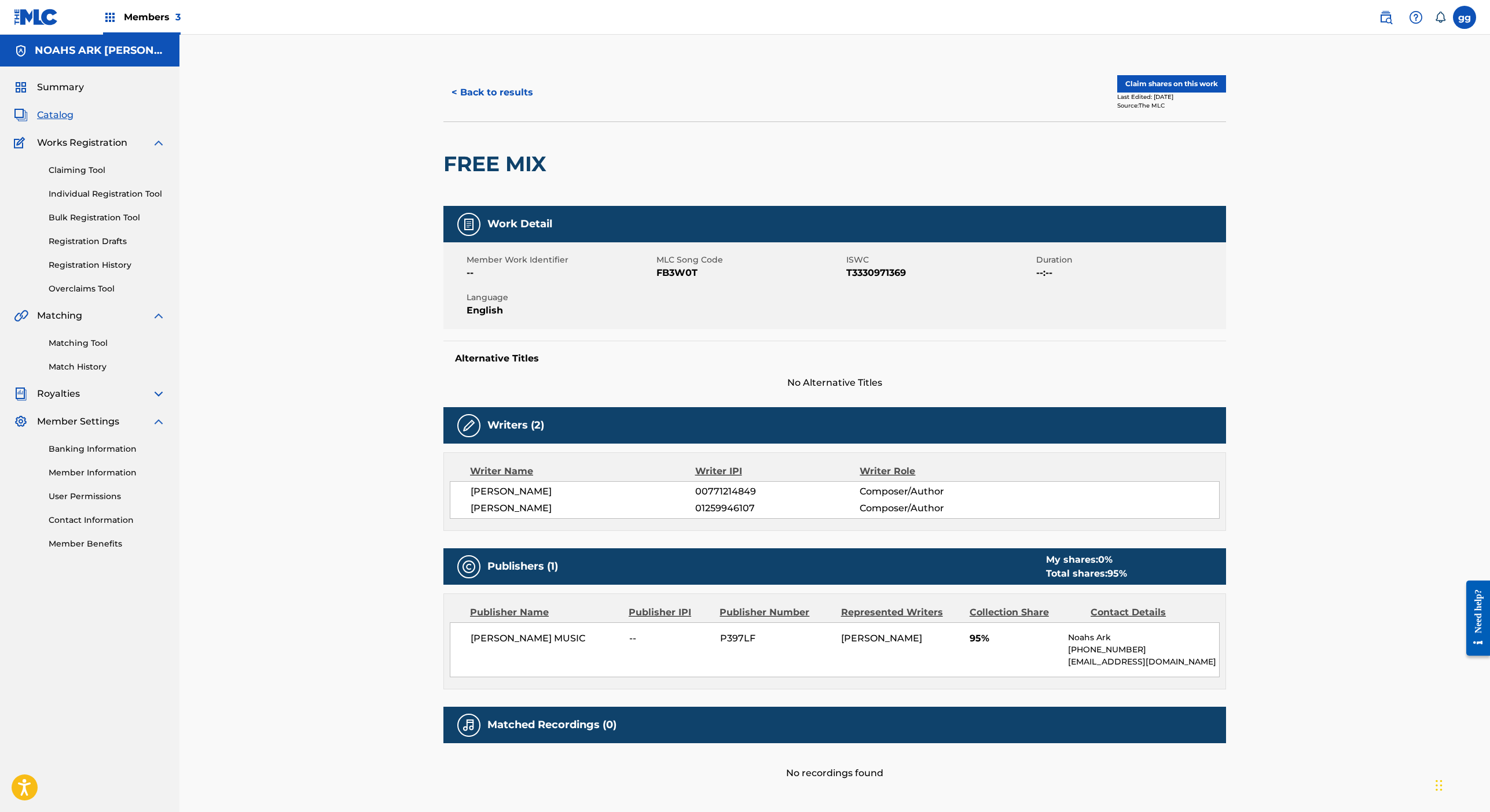
click at [1226, 93] on button "Claim shares on this work" at bounding box center [1172, 83] width 109 height 17
click at [443, 107] on button "< Back to results" at bounding box center [492, 93] width 98 height 29
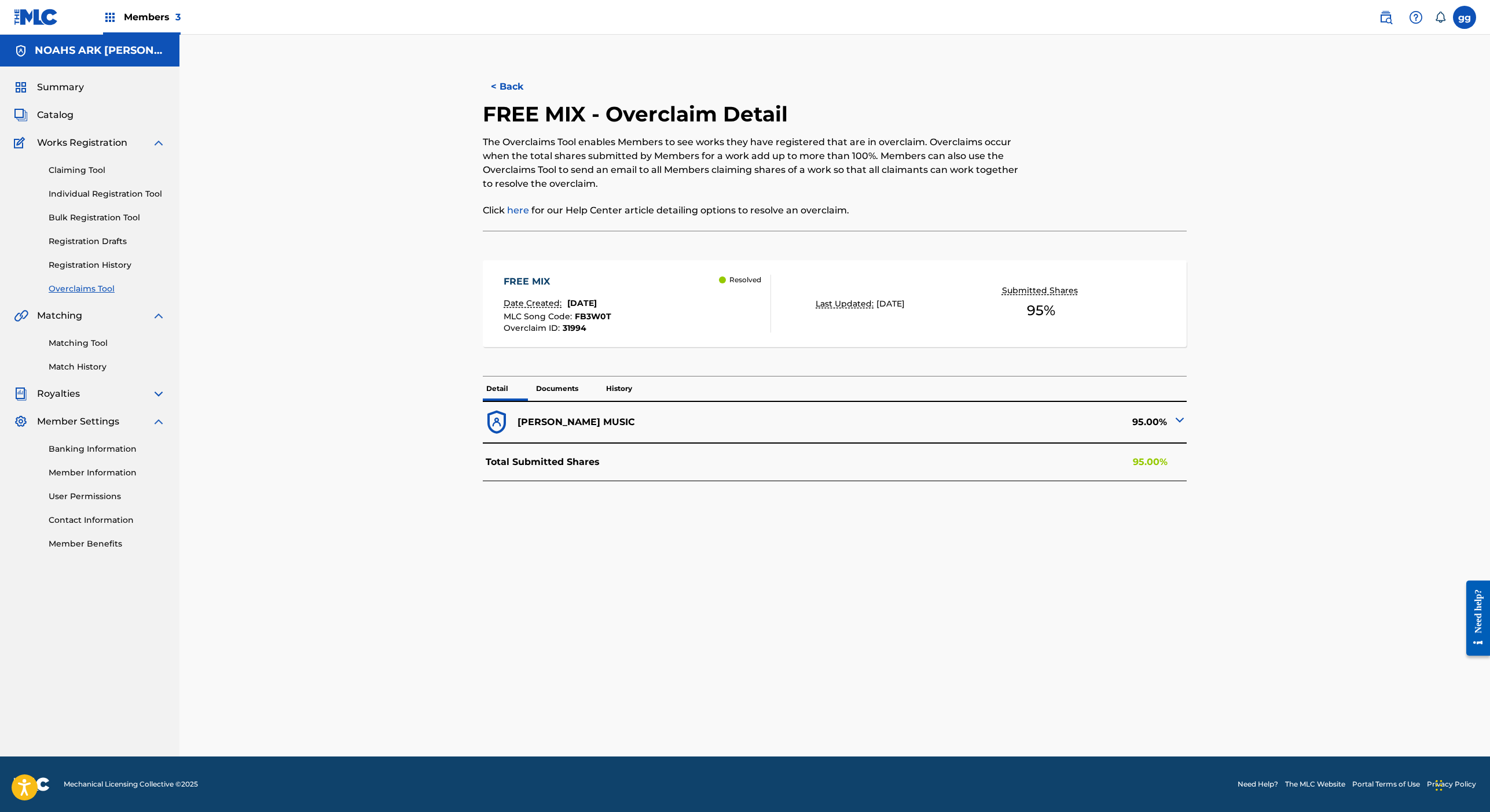
click at [482, 102] on button "< Back" at bounding box center [517, 86] width 70 height 29
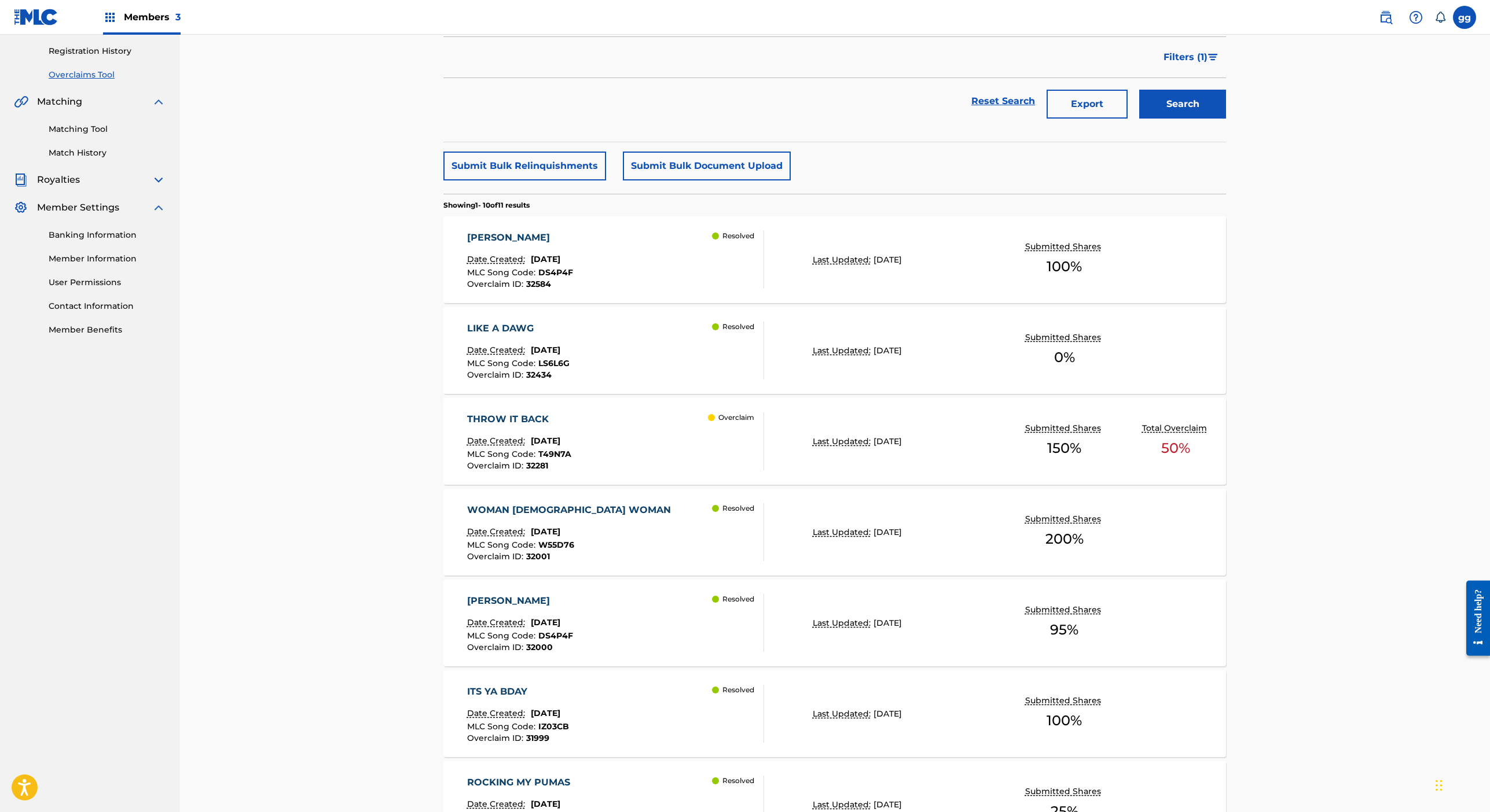
click at [517, 181] on button "Submit Bulk Relinquishments" at bounding box center [524, 166] width 162 height 29
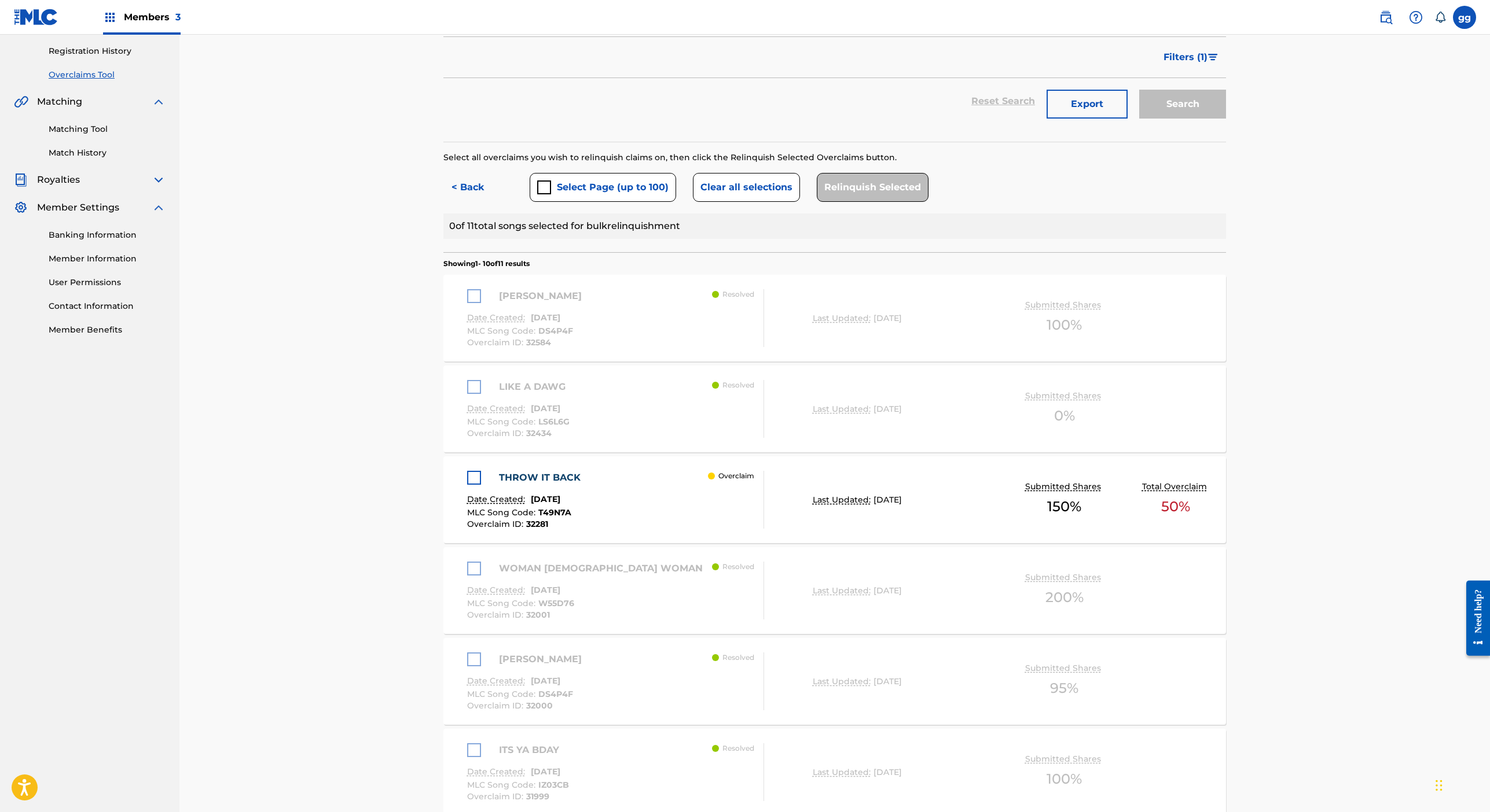
click at [467, 303] on div "[PERSON_NAME]" at bounding box center [527, 297] width 120 height 14
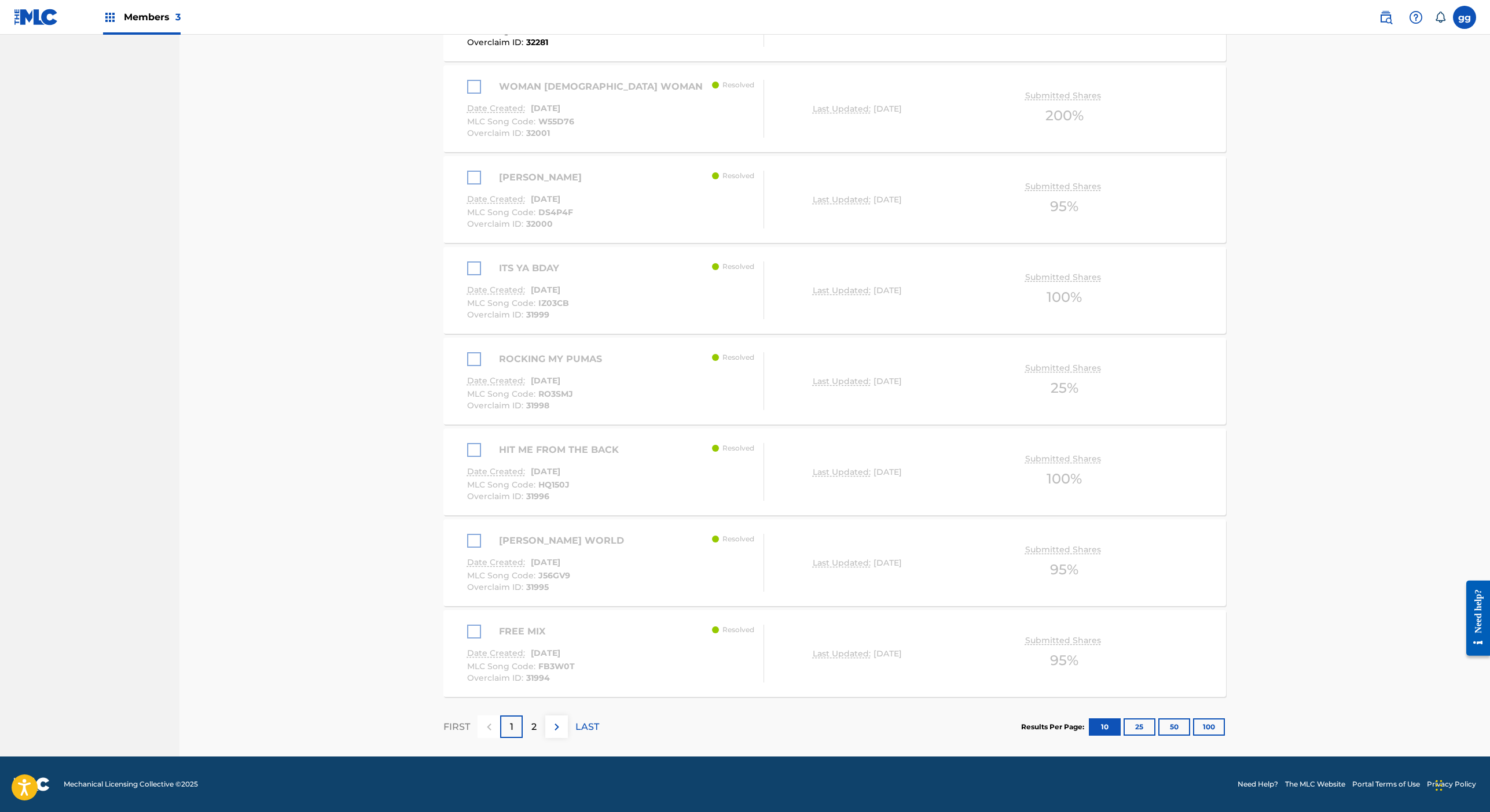
scroll to position [865, 0]
click at [574, 228] on div "[PERSON_NAME] Date Created: [DATE] MLC Song Code : DS4P4F Overclaim ID : 32000 …" at bounding box center [616, 200] width 298 height 58
click at [570, 47] on div "THROW IT BACK Date Created: [DATE] MLC Song Code : T49N7A Overclaim ID : 32281 …" at bounding box center [616, 18] width 298 height 58
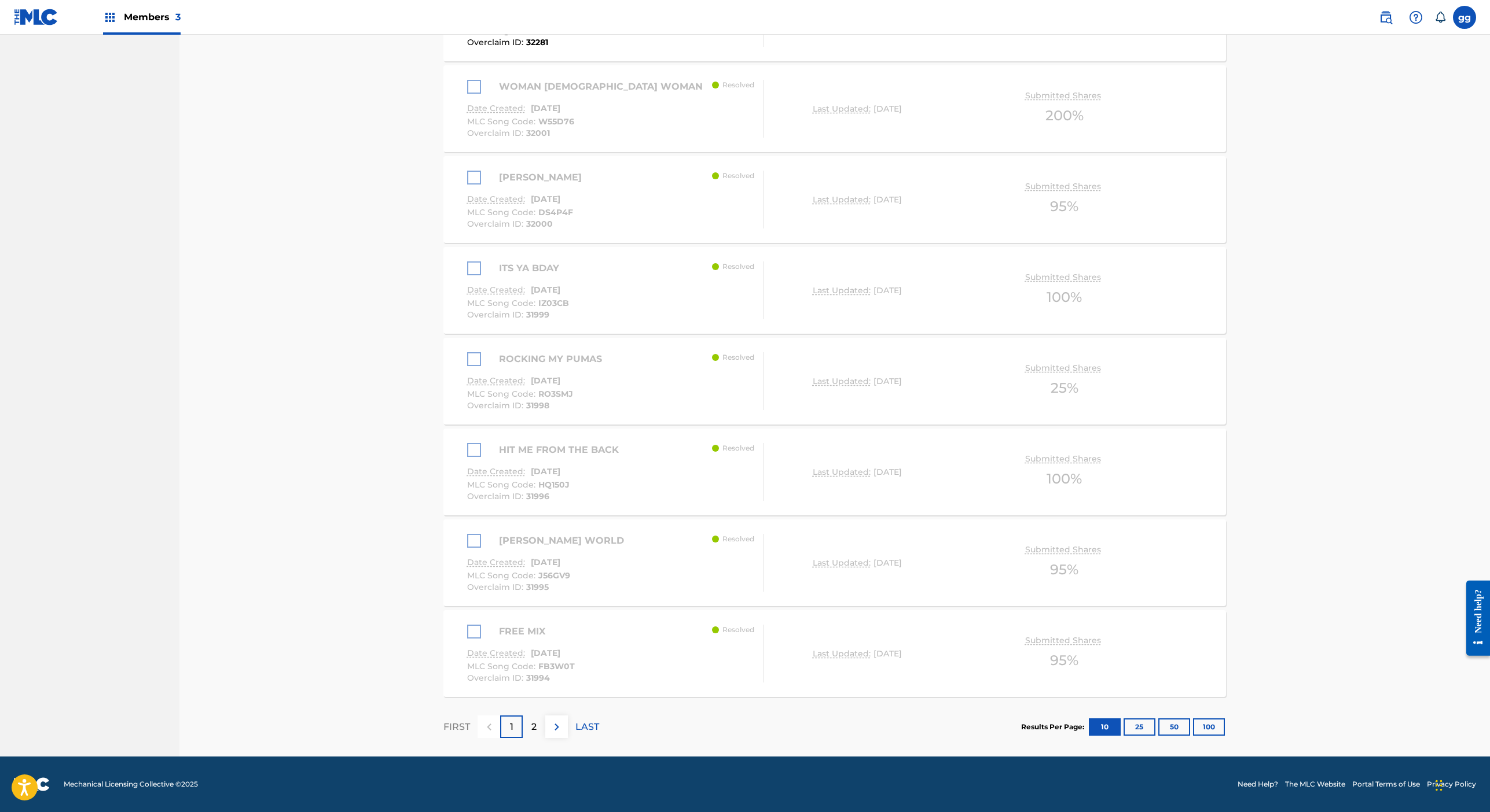
click at [467, 94] on div "WOMAN [DEMOGRAPHIC_DATA] WOMAN" at bounding box center [588, 87] width 242 height 14
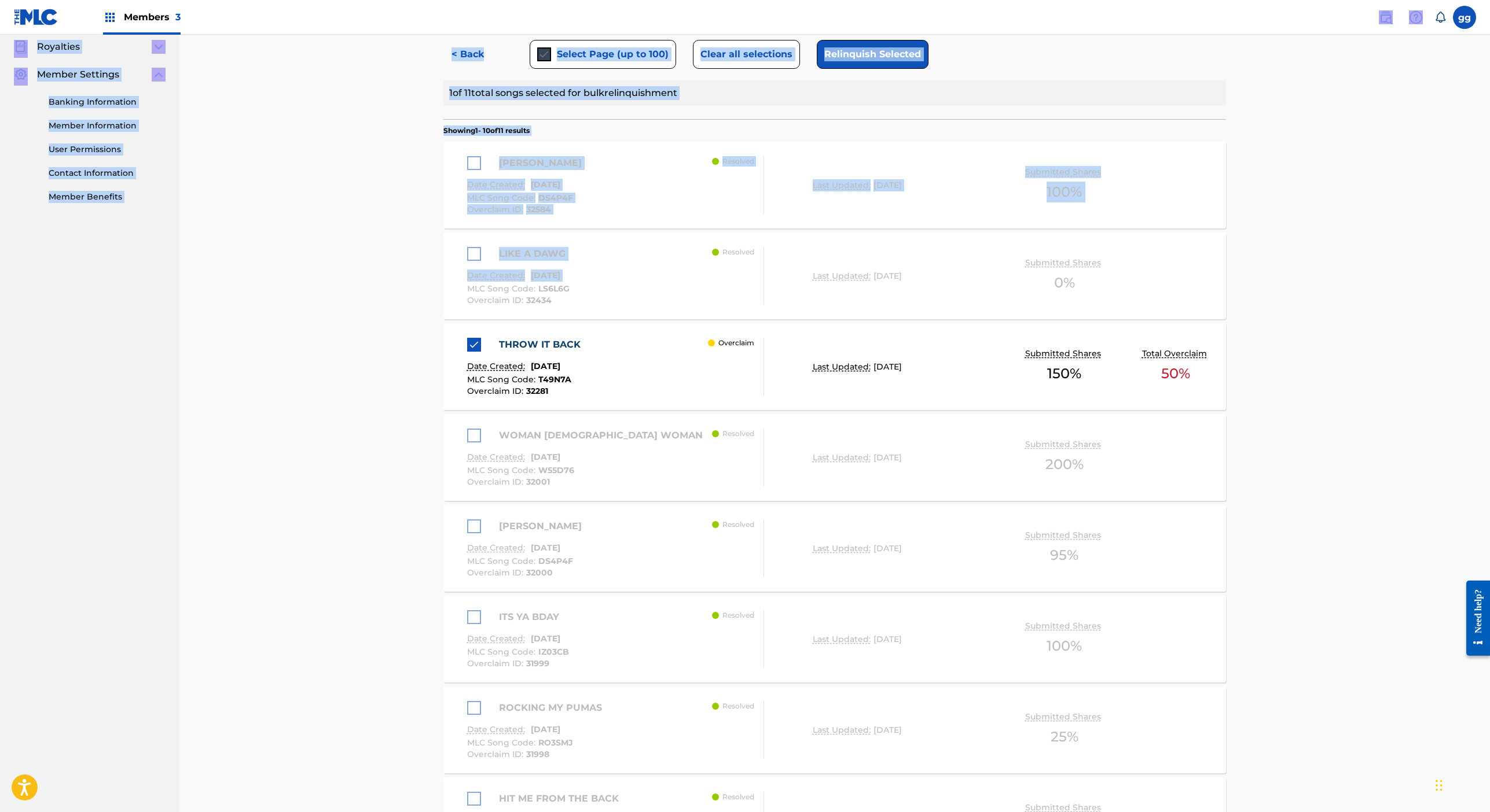
drag, startPoint x: 334, startPoint y: 96, endPoint x: 350, endPoint y: 34, distance: 64.0
click at [349, 0] on html "Accessibility Screen-Reader Guide, Feedback, and Issue Reporting | New window M…" at bounding box center [745, 58] width 1490 height 812
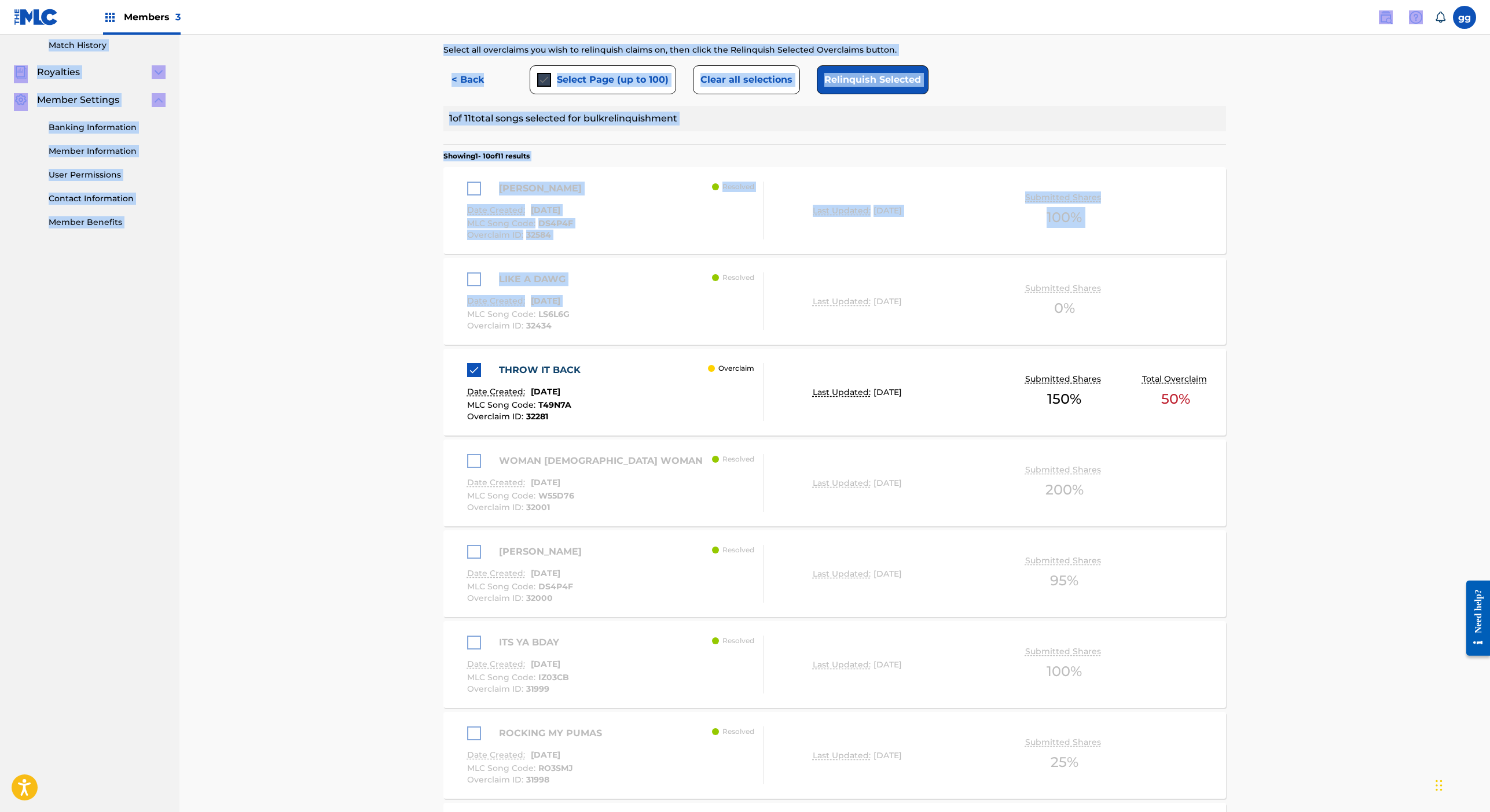
click at [430, 513] on div "Overclaims Tool - Bulk Relinquishment The Overclaims Tool enables Members to se…" at bounding box center [835, 436] width 811 height 1390
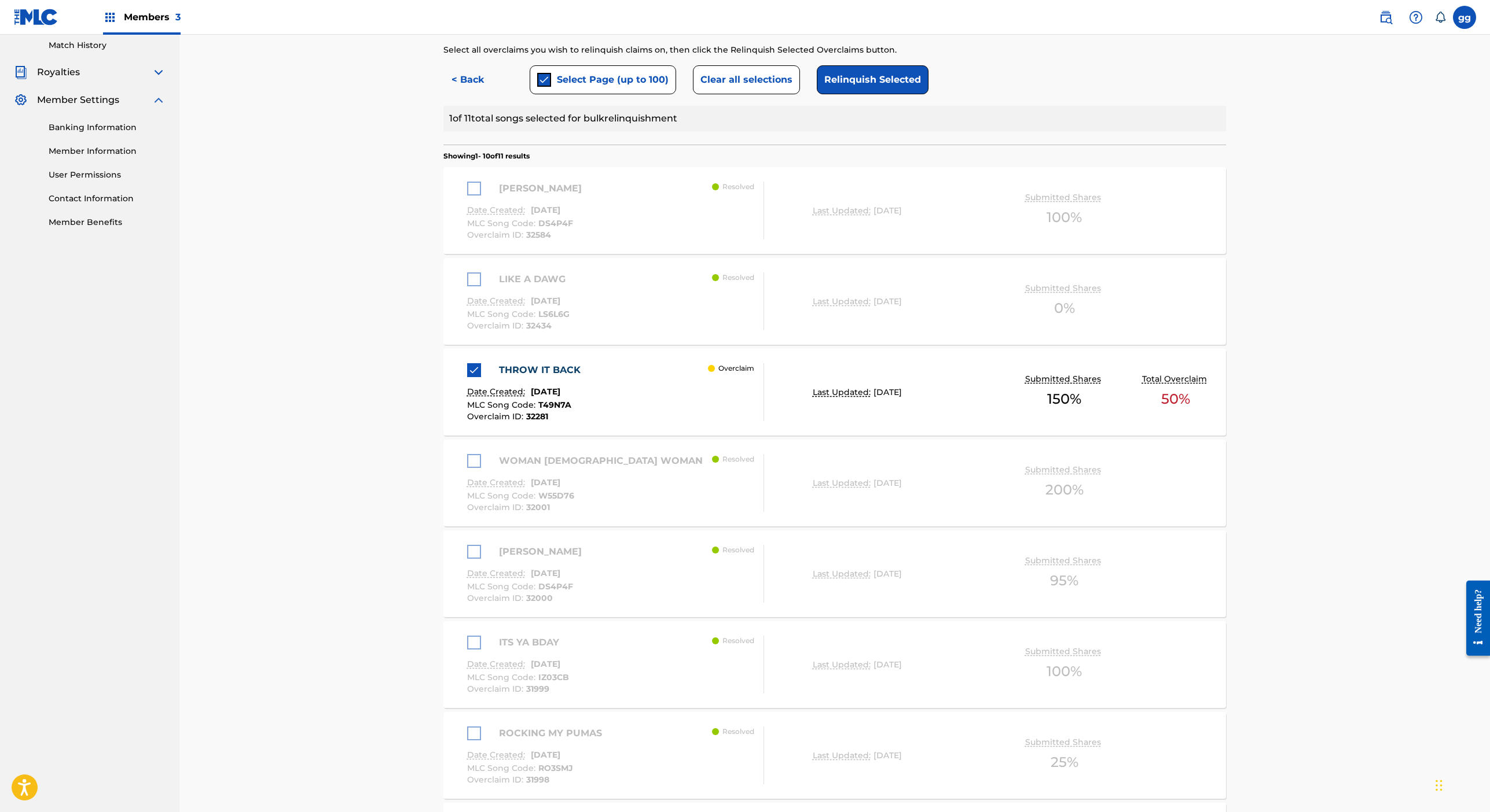
click at [467, 286] on div "LIKE A DAWG" at bounding box center [519, 280] width 104 height 14
click at [467, 195] on div "[PERSON_NAME]" at bounding box center [527, 189] width 120 height 14
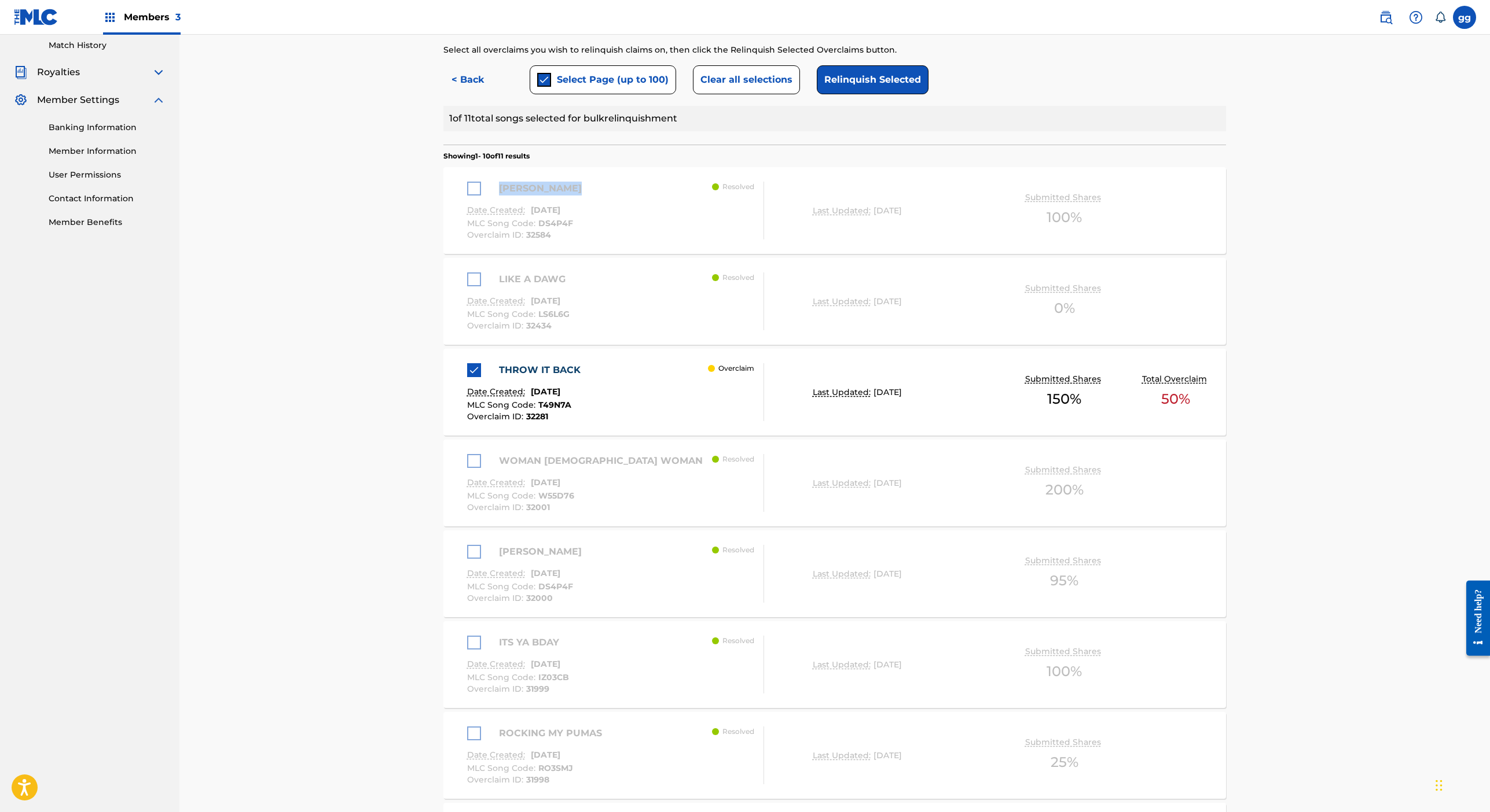
click at [595, 94] on button "Select Page (up to 100)" at bounding box center [603, 79] width 146 height 29
click at [537, 86] on div "submit" at bounding box center [544, 80] width 14 height 14
click at [915, 94] on button "Relinquish Selected" at bounding box center [872, 79] width 111 height 29
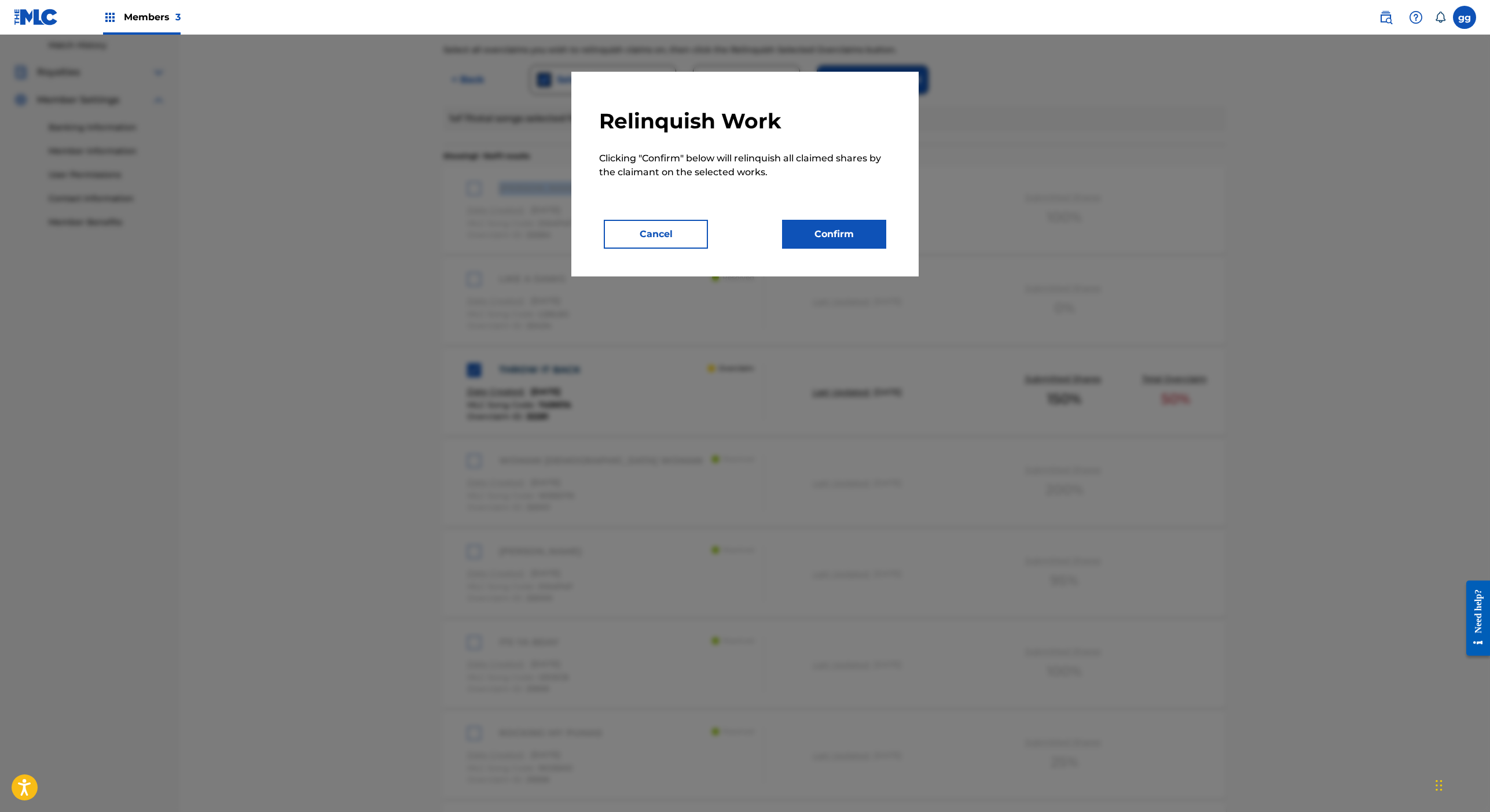
click at [886, 249] on button "Confirm" at bounding box center [834, 234] width 104 height 29
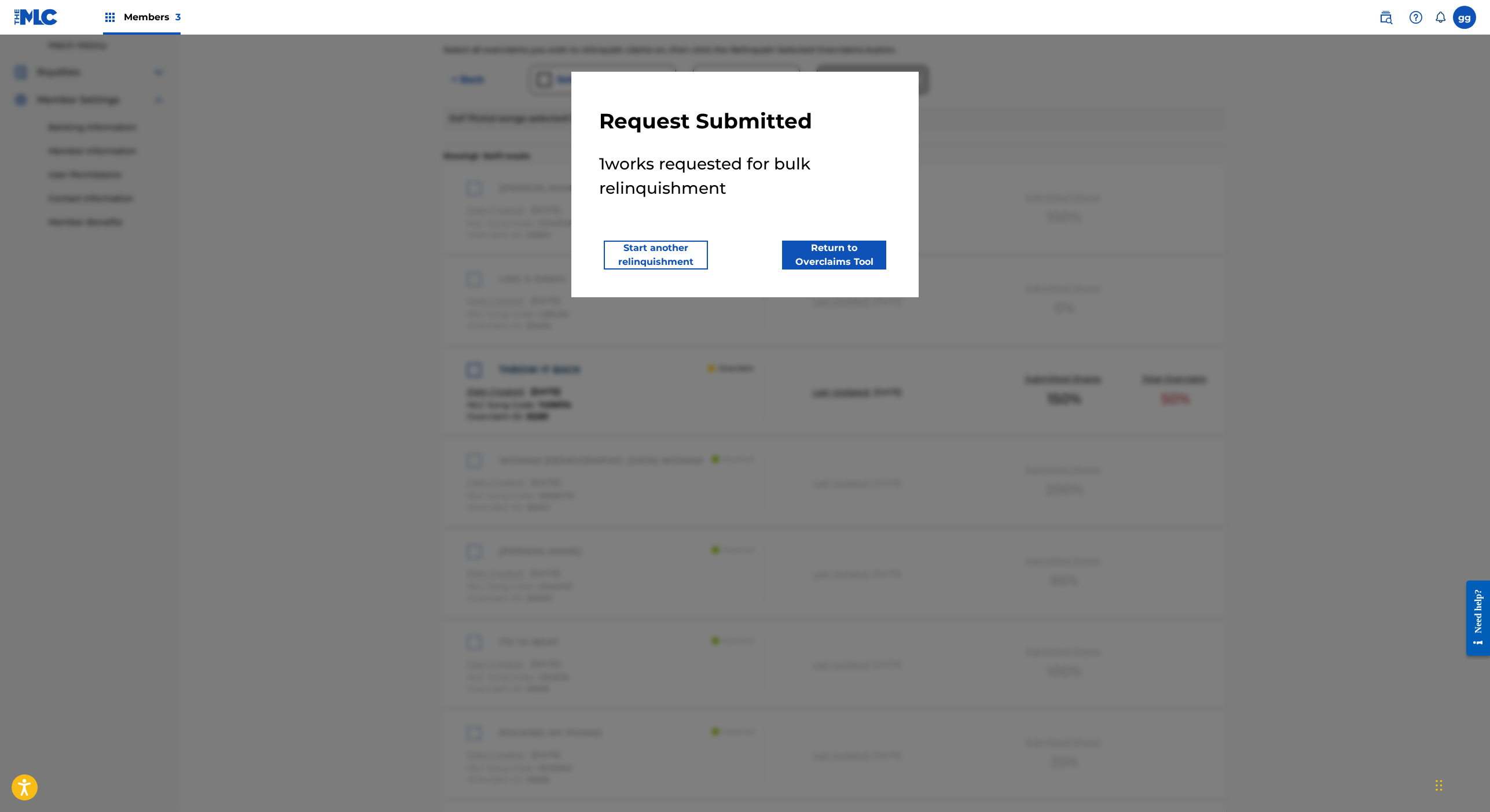
click at [613, 270] on button "Start another relinquishment" at bounding box center [655, 255] width 104 height 29
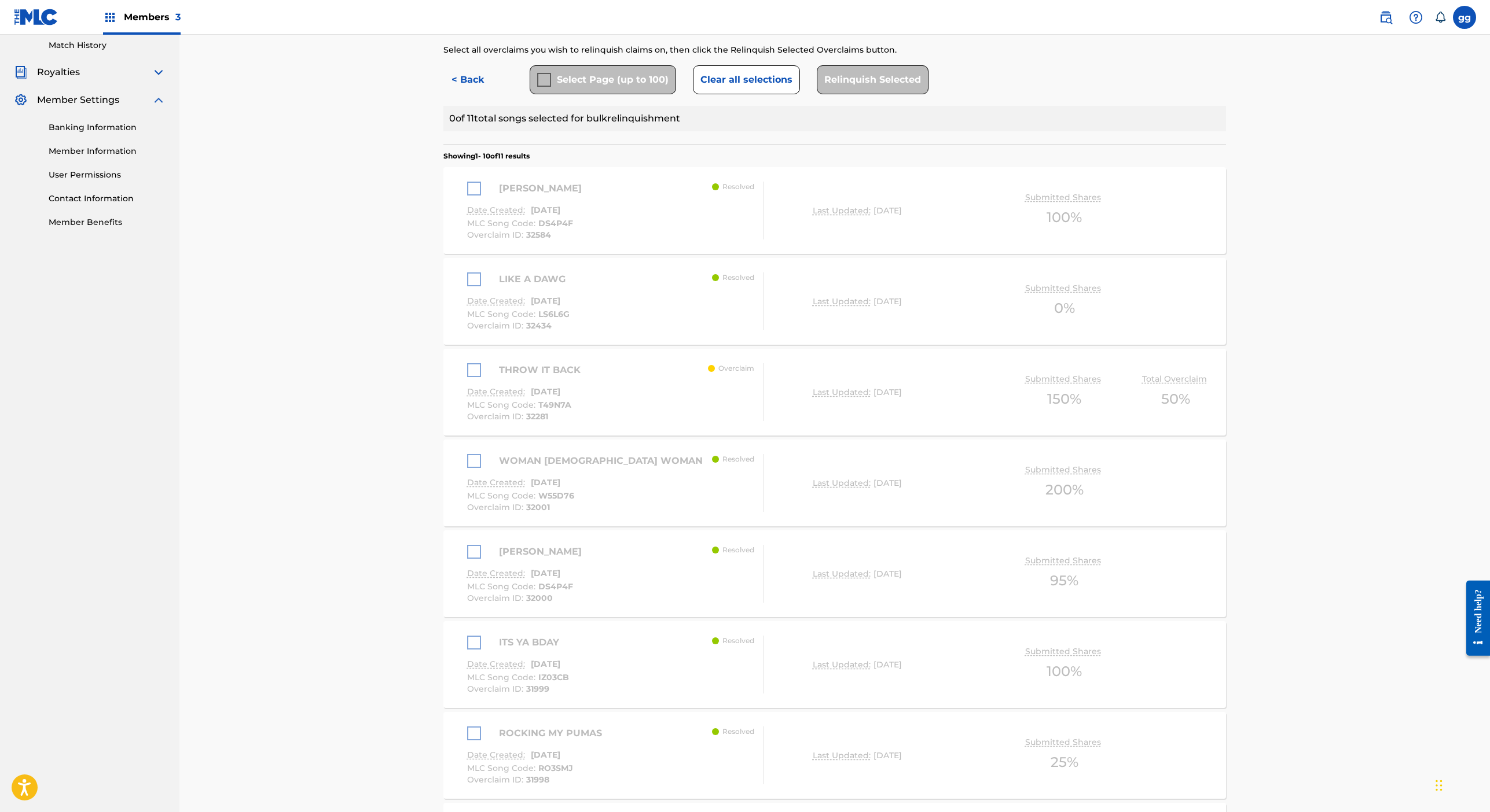
click at [430, 573] on div "Overclaims Tool - Bulk Relinquishment The Overclaims Tool enables Members to se…" at bounding box center [835, 436] width 811 height 1390
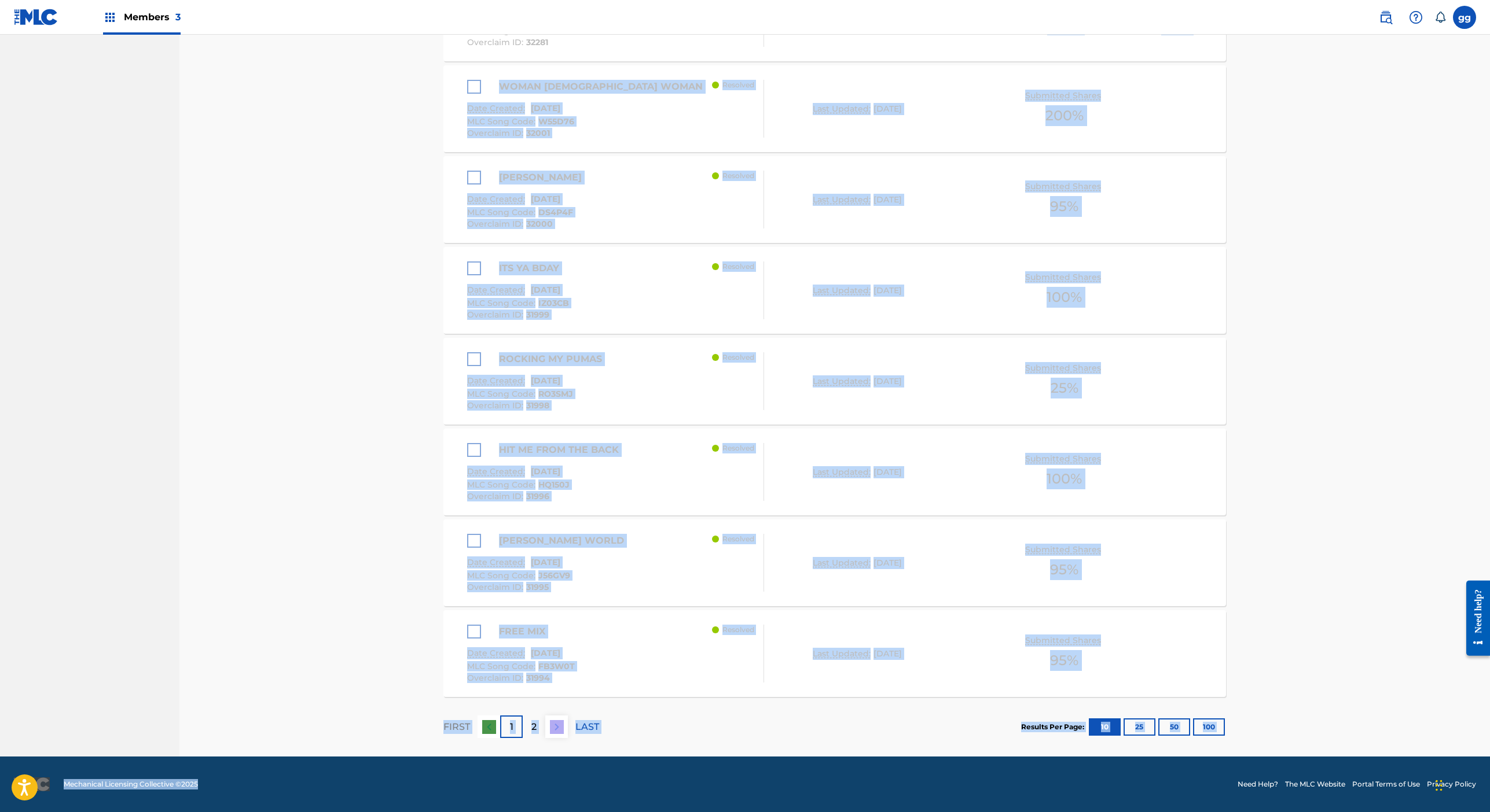
scroll to position [1172, 0]
drag, startPoint x: 334, startPoint y: 773, endPoint x: 333, endPoint y: 866, distance: 93.0
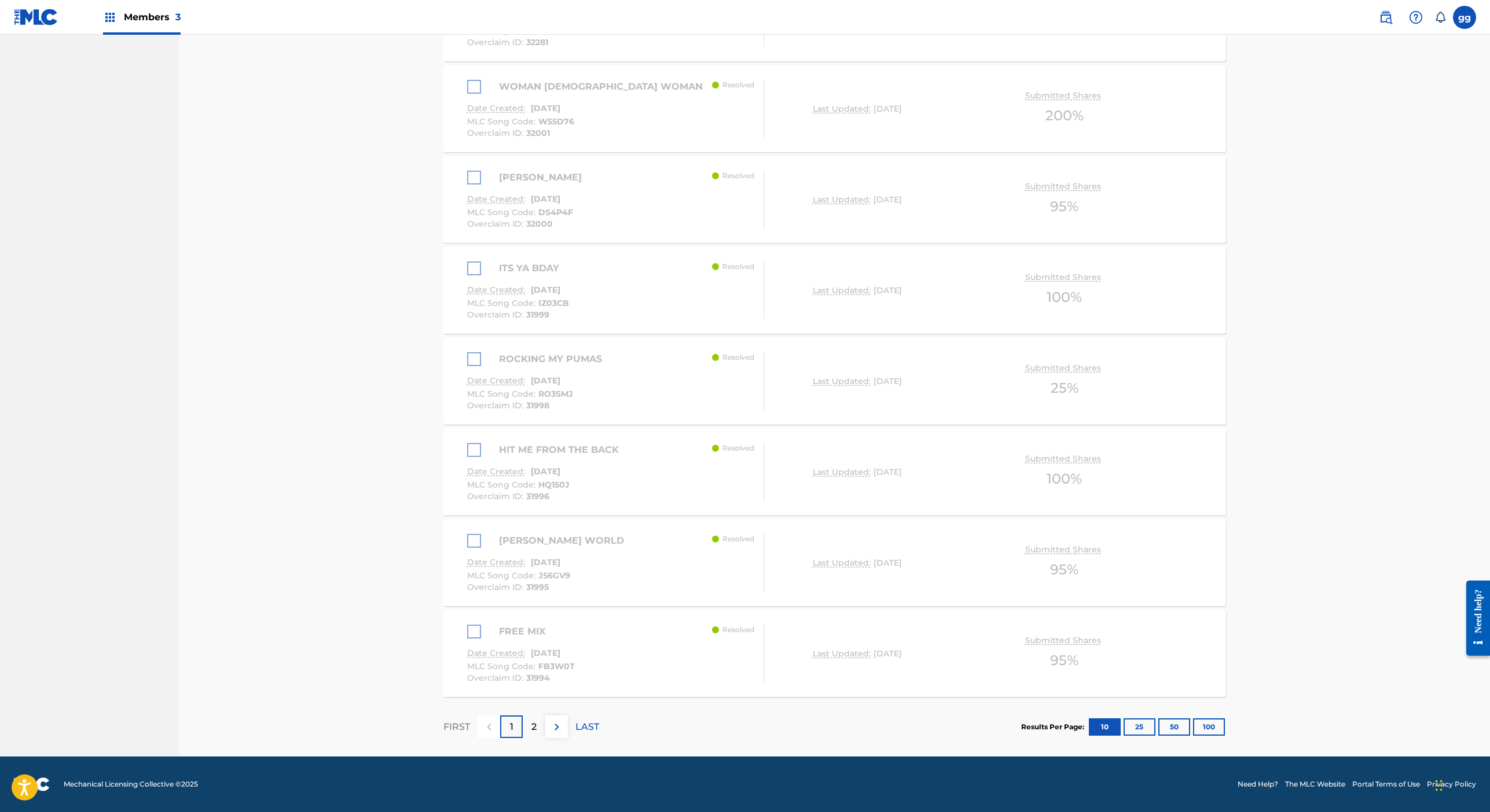
click at [686, 697] on section "FIRST 1 2 LAST Results Per Page: 10 25 50 100" at bounding box center [835, 726] width 783 height 60
click at [523, 716] on div "2" at bounding box center [533, 726] width 22 height 22
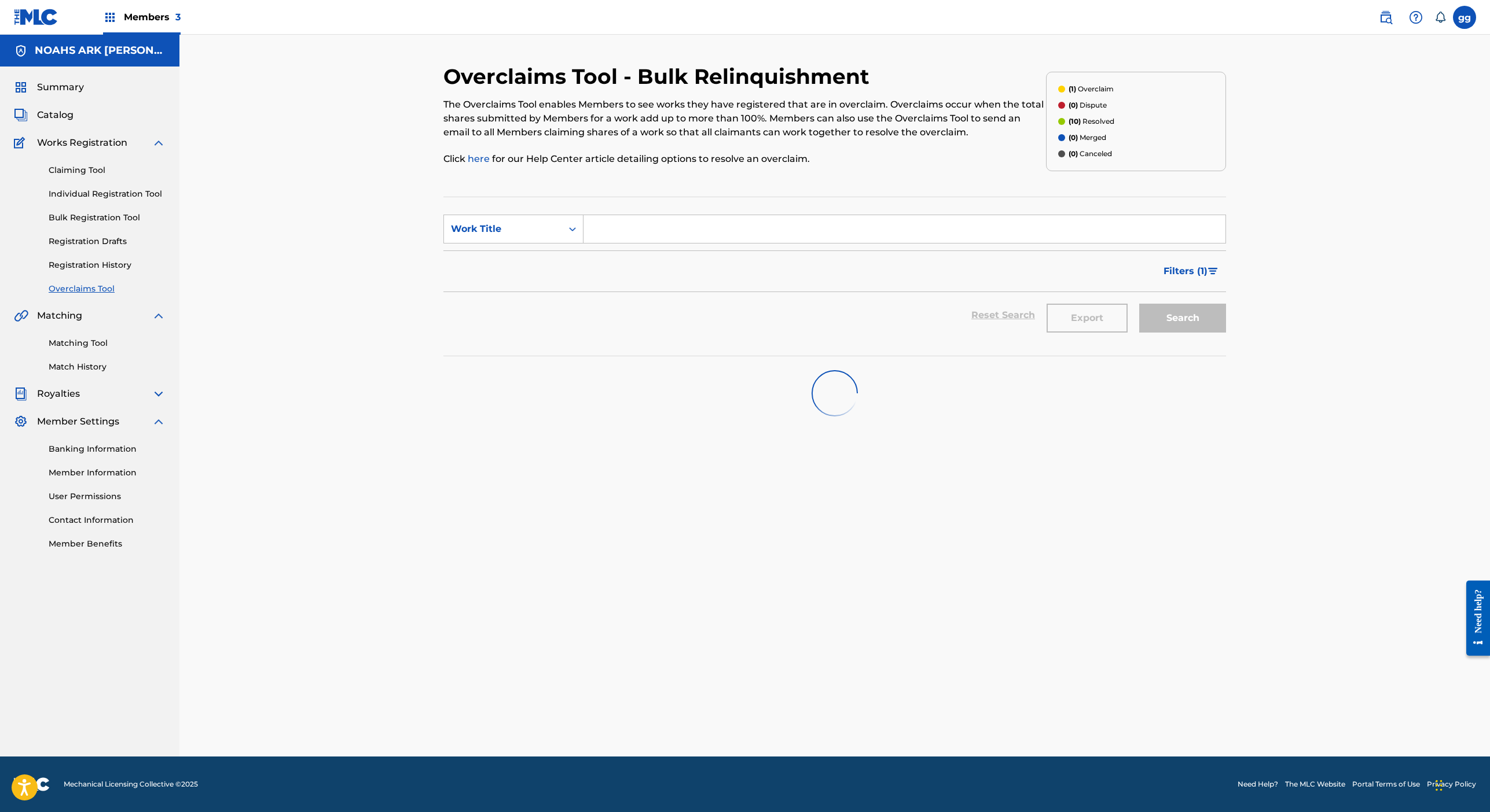
scroll to position [214, 0]
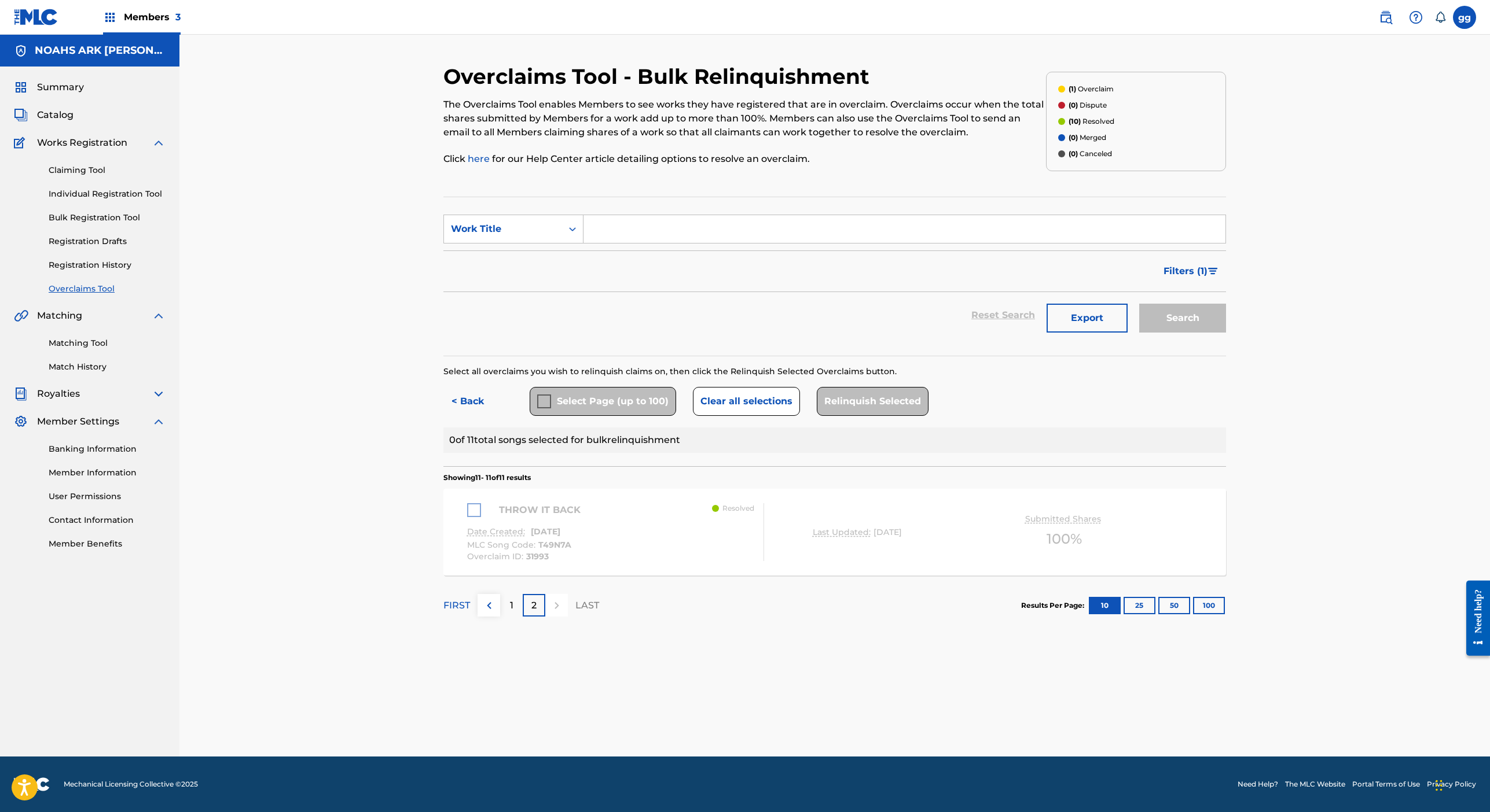
click at [467, 517] on div "THROW IT BACK" at bounding box center [527, 511] width 119 height 14
click at [768, 416] on button "Clear all selections" at bounding box center [746, 401] width 107 height 29
click at [577, 416] on div "Select Page (up to 100)" at bounding box center [603, 401] width 146 height 29
click at [921, 416] on div "Relinquish Selected" at bounding box center [872, 401] width 111 height 29
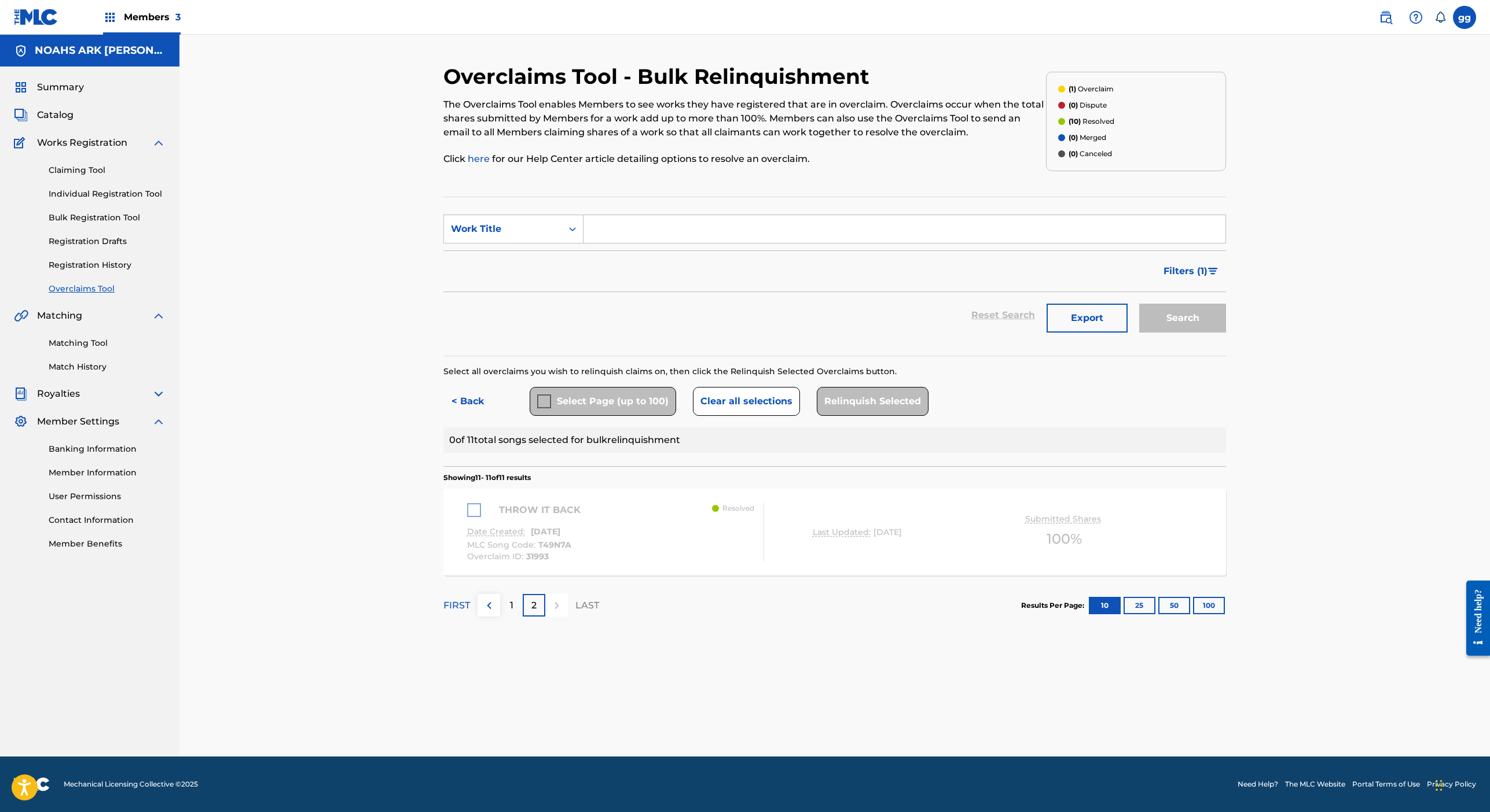
click at [467, 517] on div "THROW IT BACK" at bounding box center [527, 511] width 119 height 14
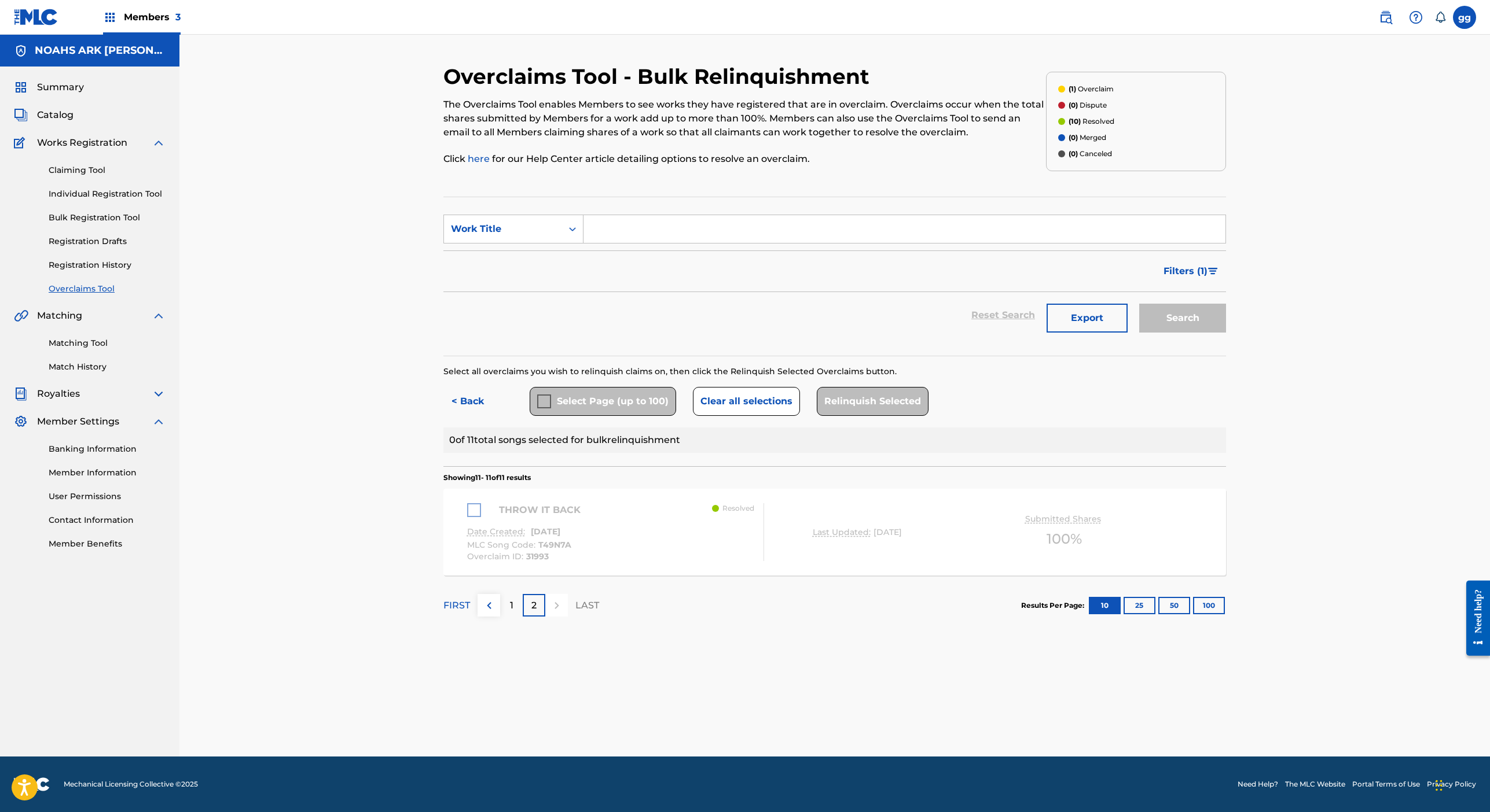
click at [467, 517] on div "THROW IT BACK" at bounding box center [527, 511] width 119 height 14
click at [443, 416] on button "< Back" at bounding box center [478, 401] width 70 height 29
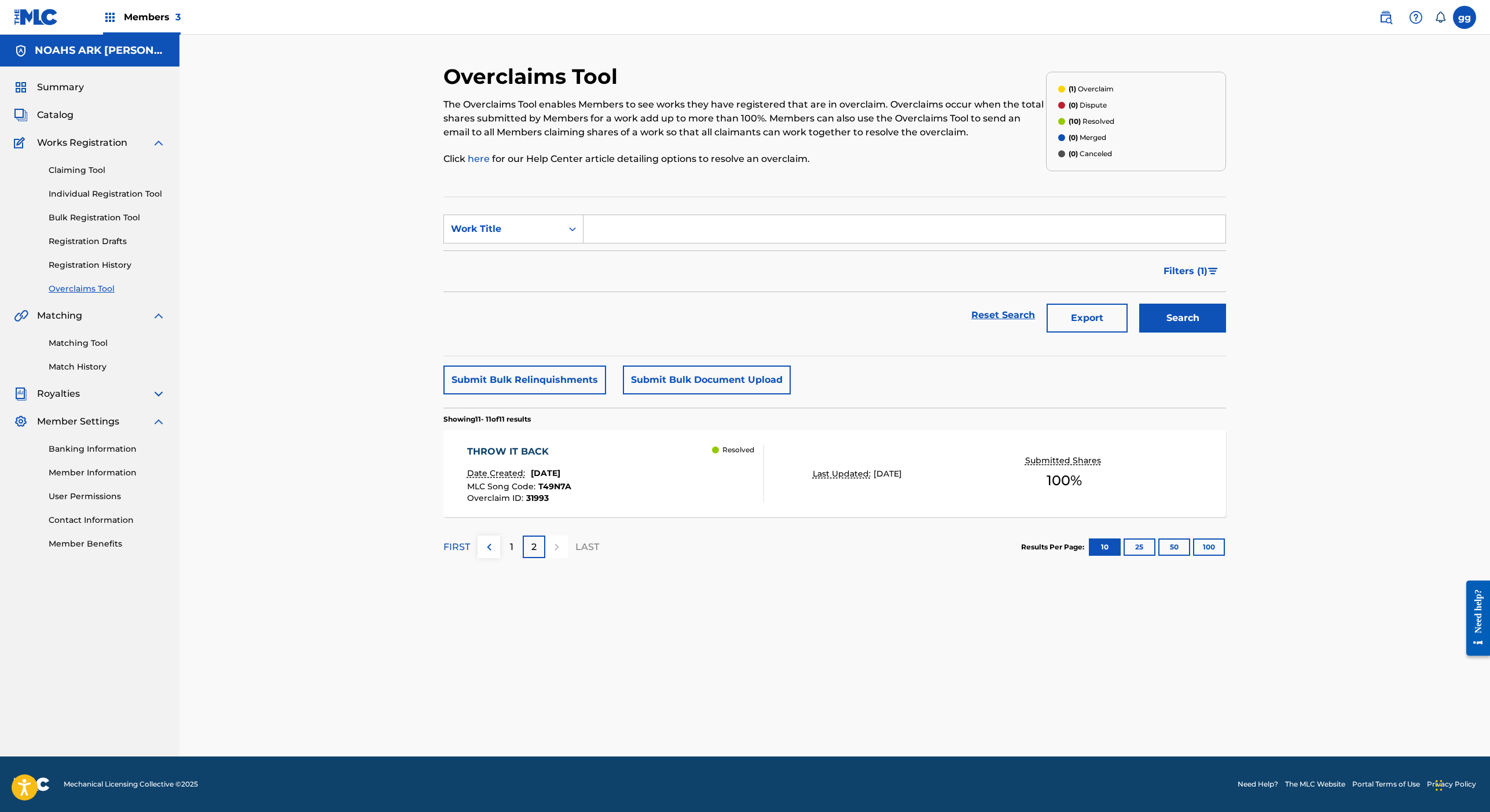
click at [500, 558] on div "1" at bounding box center [511, 546] width 22 height 22
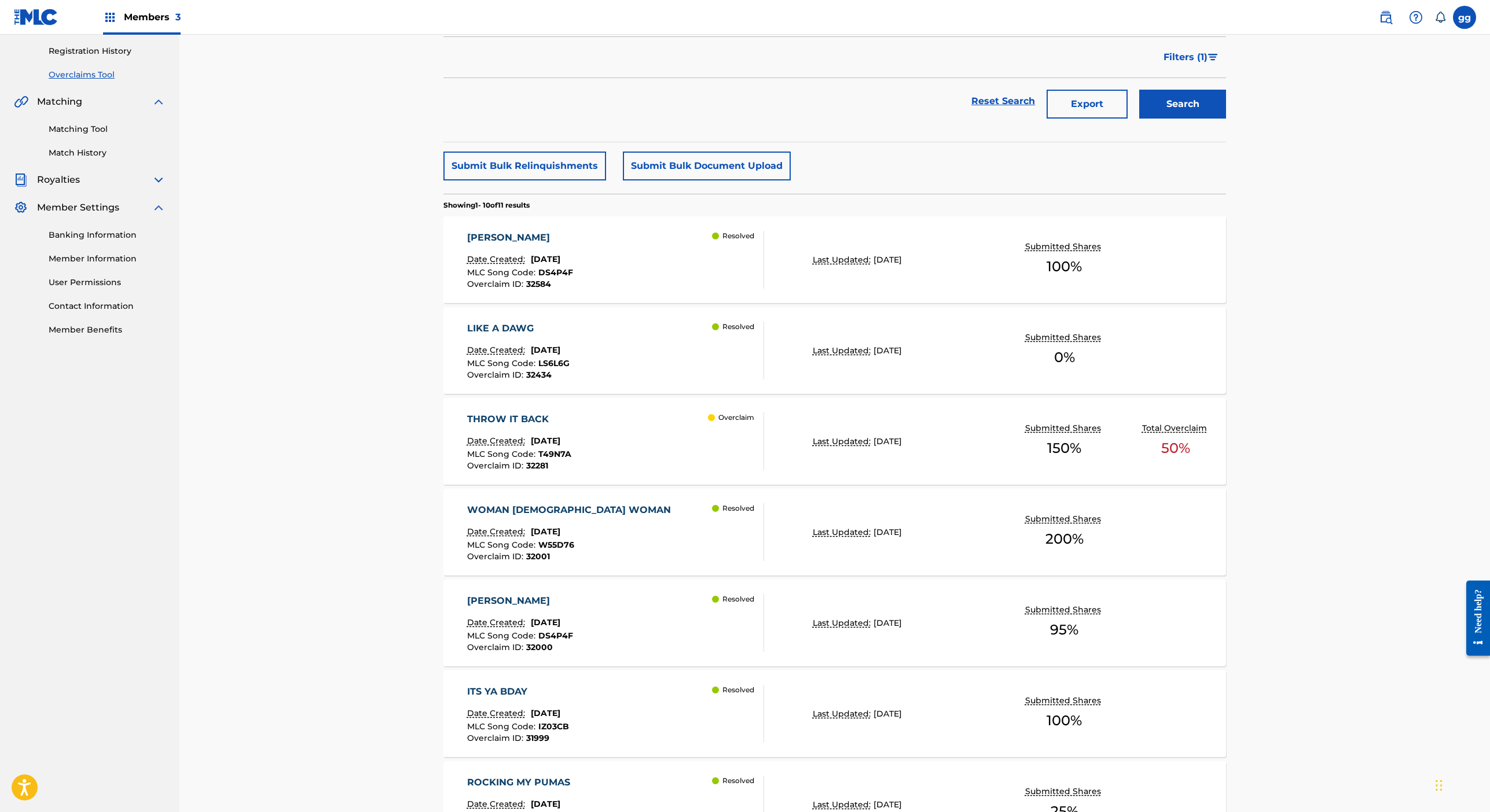
click at [181, 24] on span "Members 3" at bounding box center [152, 17] width 57 height 13
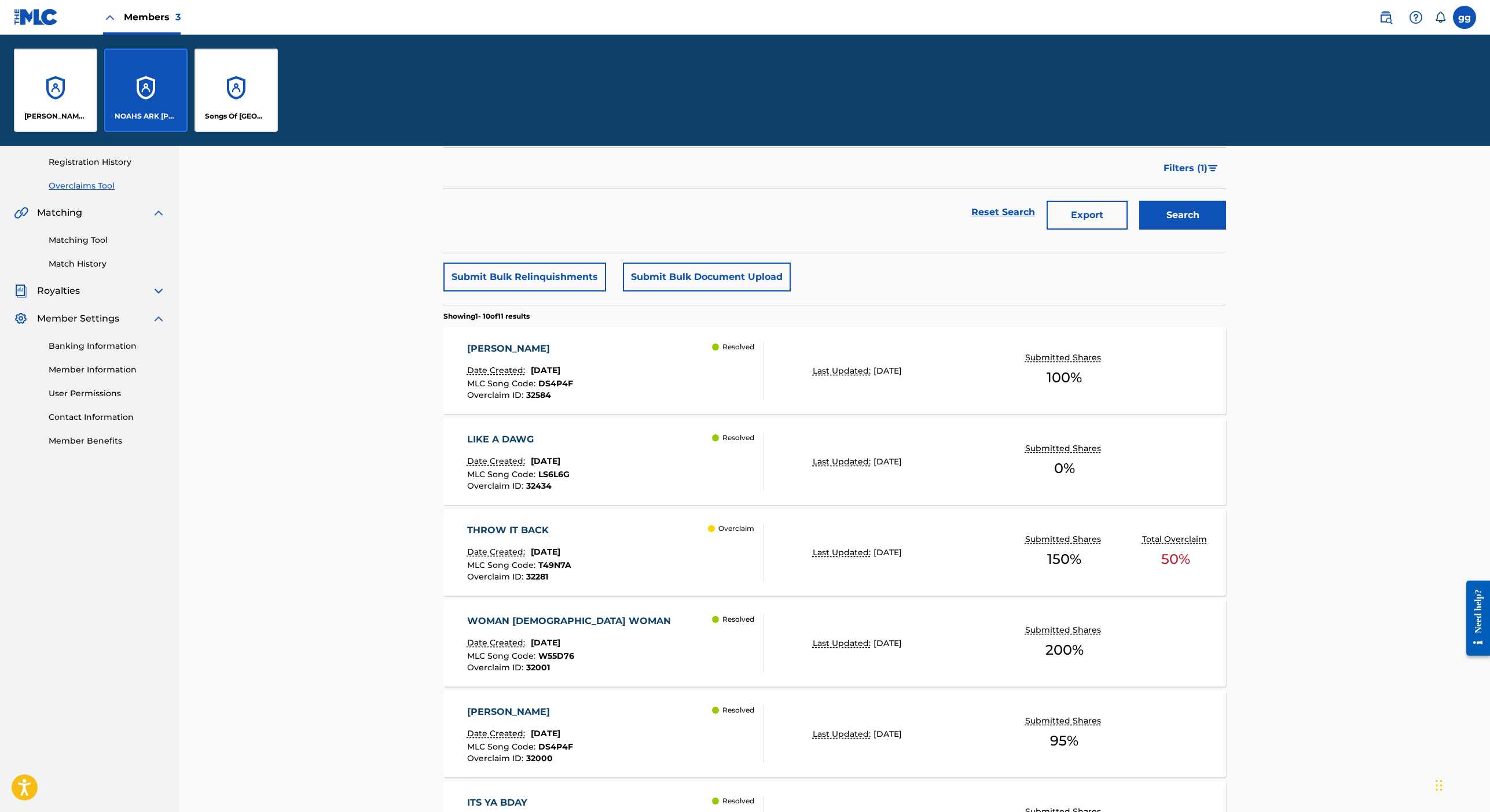
click at [177, 121] on p "NOAHS ARK [PERSON_NAME] PUBLISHERS" at bounding box center [146, 117] width 63 height 11
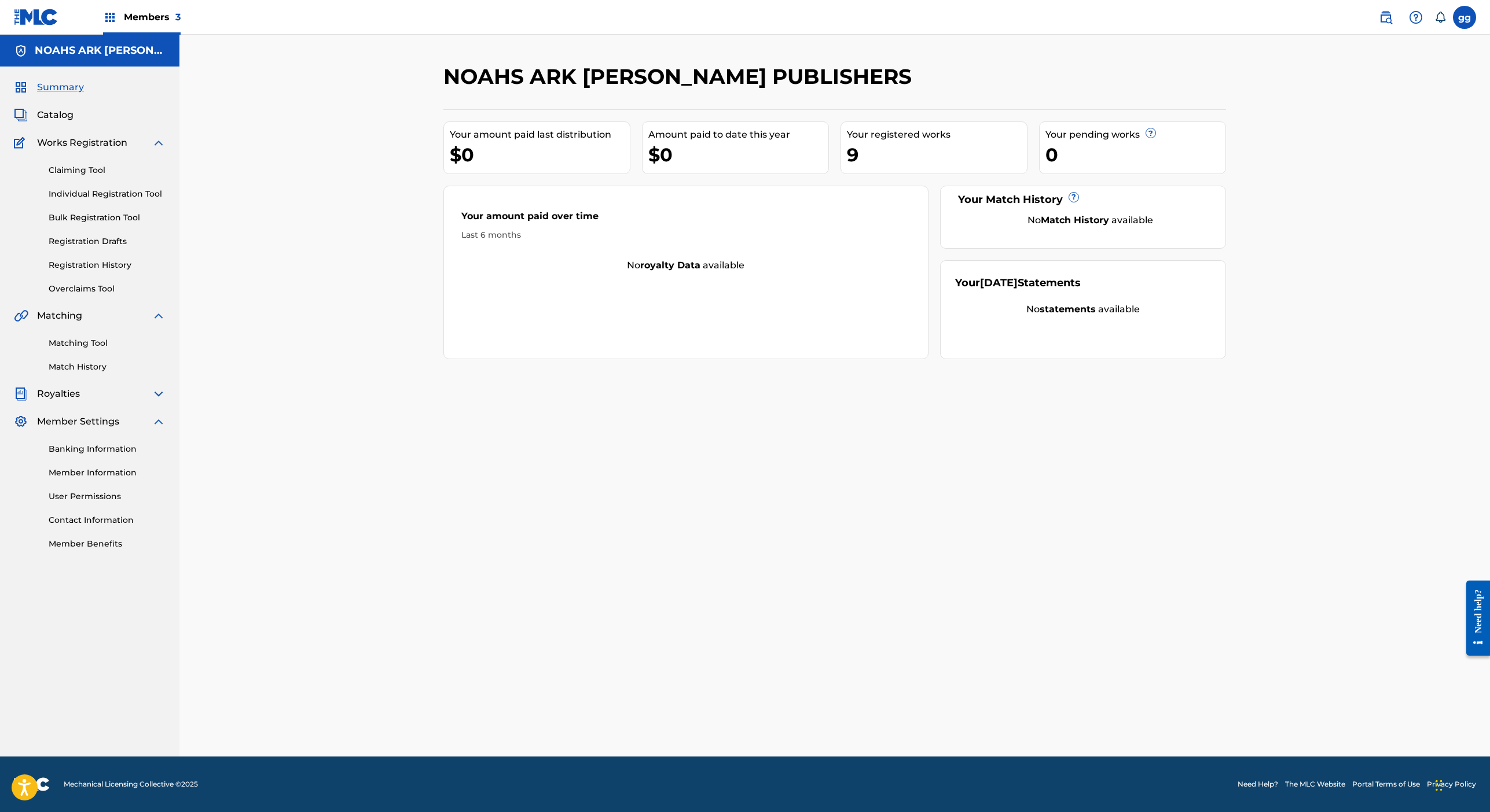
click at [73, 122] on span "Catalog" at bounding box center [55, 115] width 37 height 14
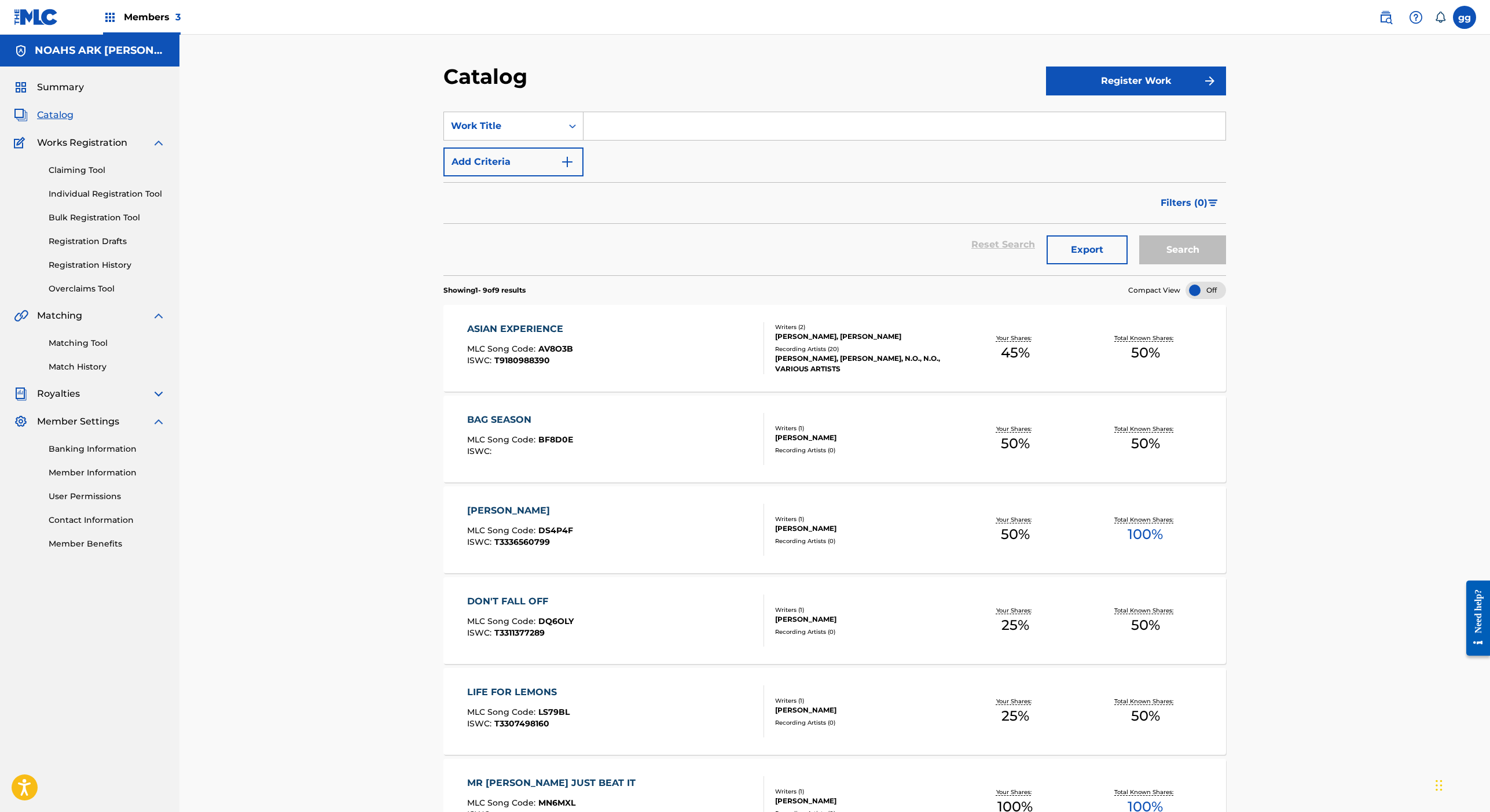
click at [430, 662] on div "Catalog Register Work SearchWithCriteria006440ad-da43-4e55-a4fd-40a7bd26e4cc Wo…" at bounding box center [835, 618] width 811 height 1109
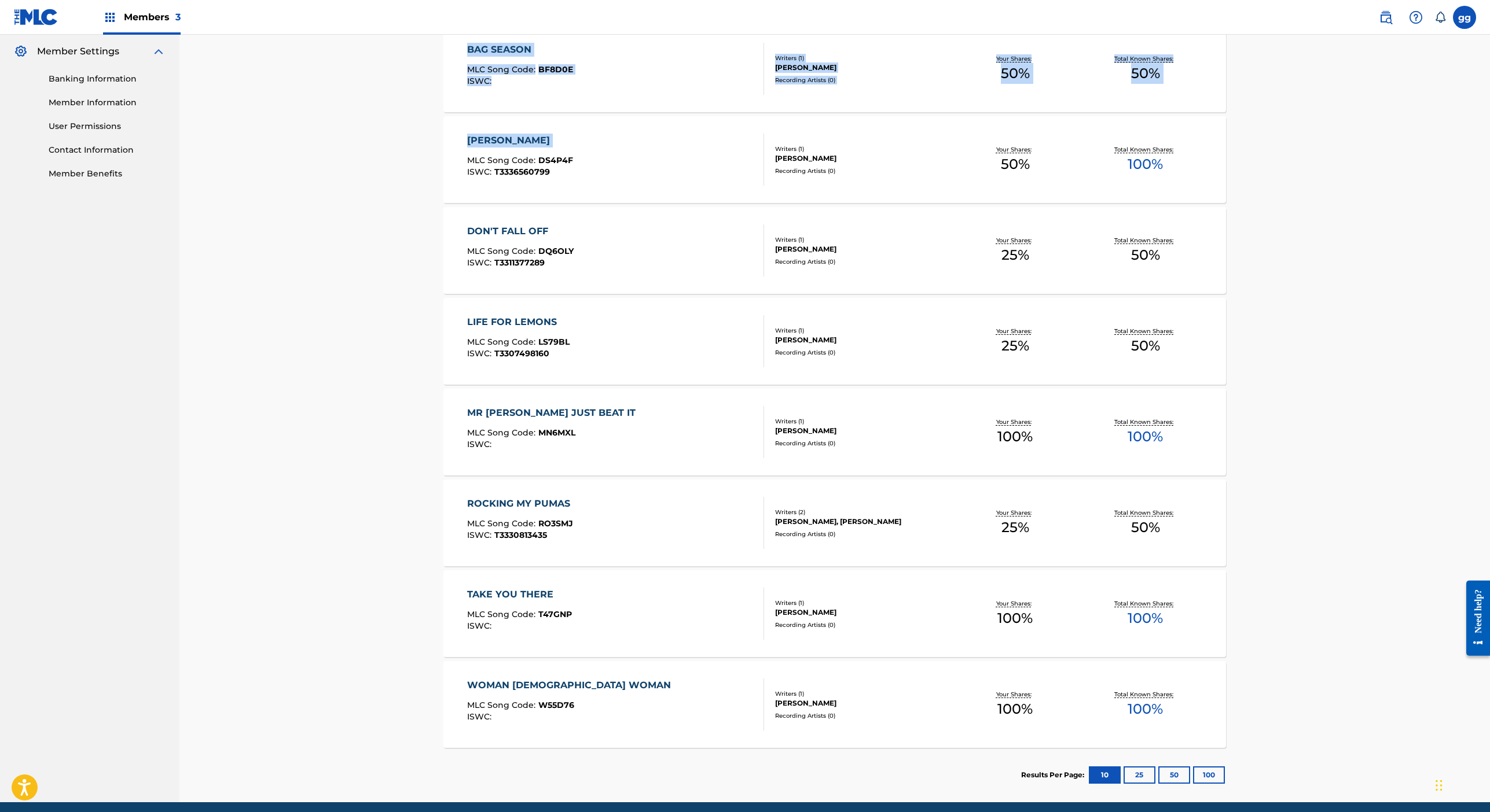
scroll to position [523, 0]
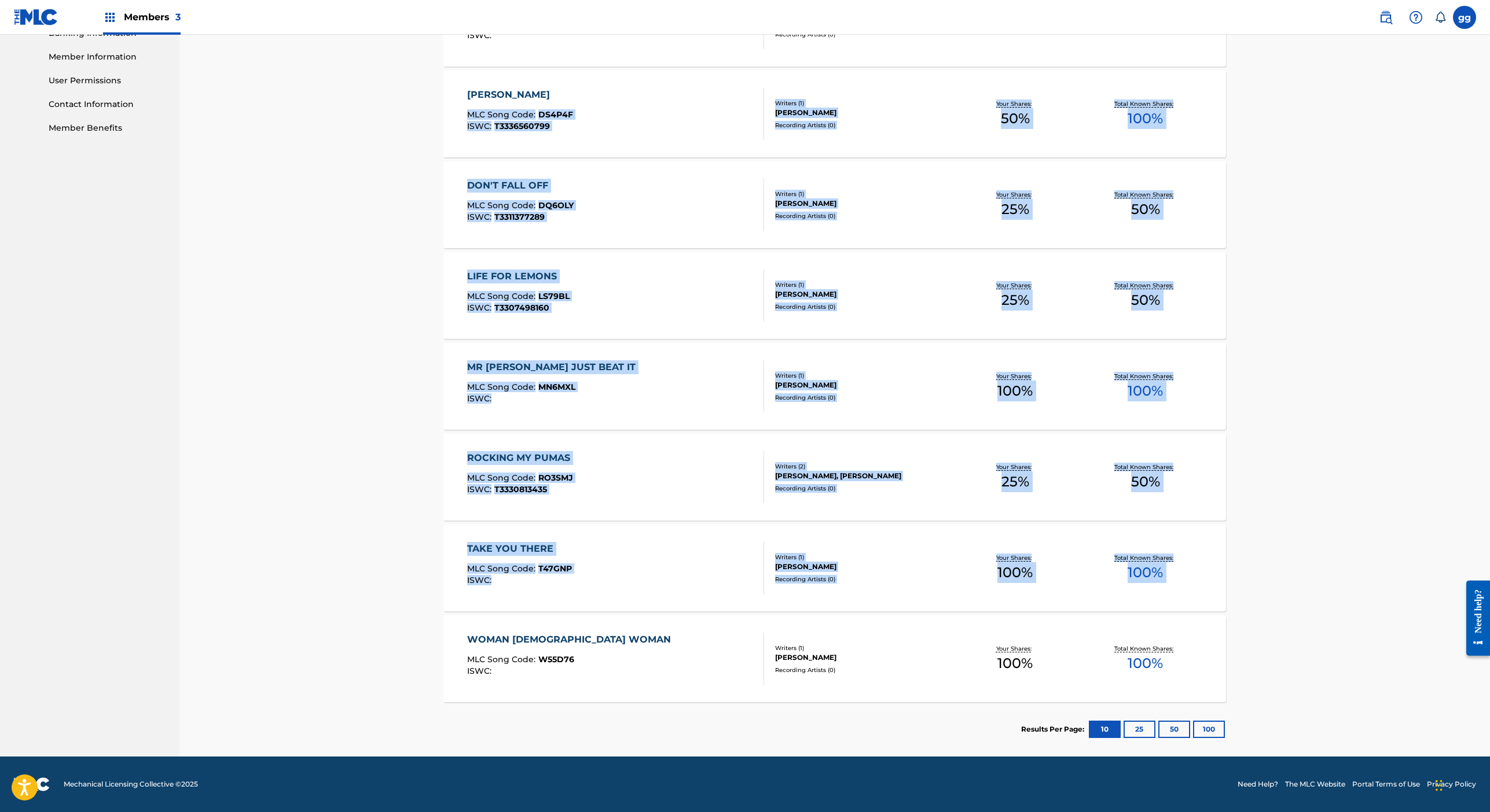
drag, startPoint x: 325, startPoint y: 758, endPoint x: 338, endPoint y: 803, distance: 46.8
click at [430, 757] on div "Catalog Register Work SearchWithCriteria006440ad-da43-4e55-a4fd-40a7bd26e4cc Wo…" at bounding box center [835, 202] width 811 height 1109
click at [430, 634] on div "Catalog Register Work SearchWithCriteria006440ad-da43-4e55-a4fd-40a7bd26e4cc Wo…" at bounding box center [835, 202] width 811 height 1109
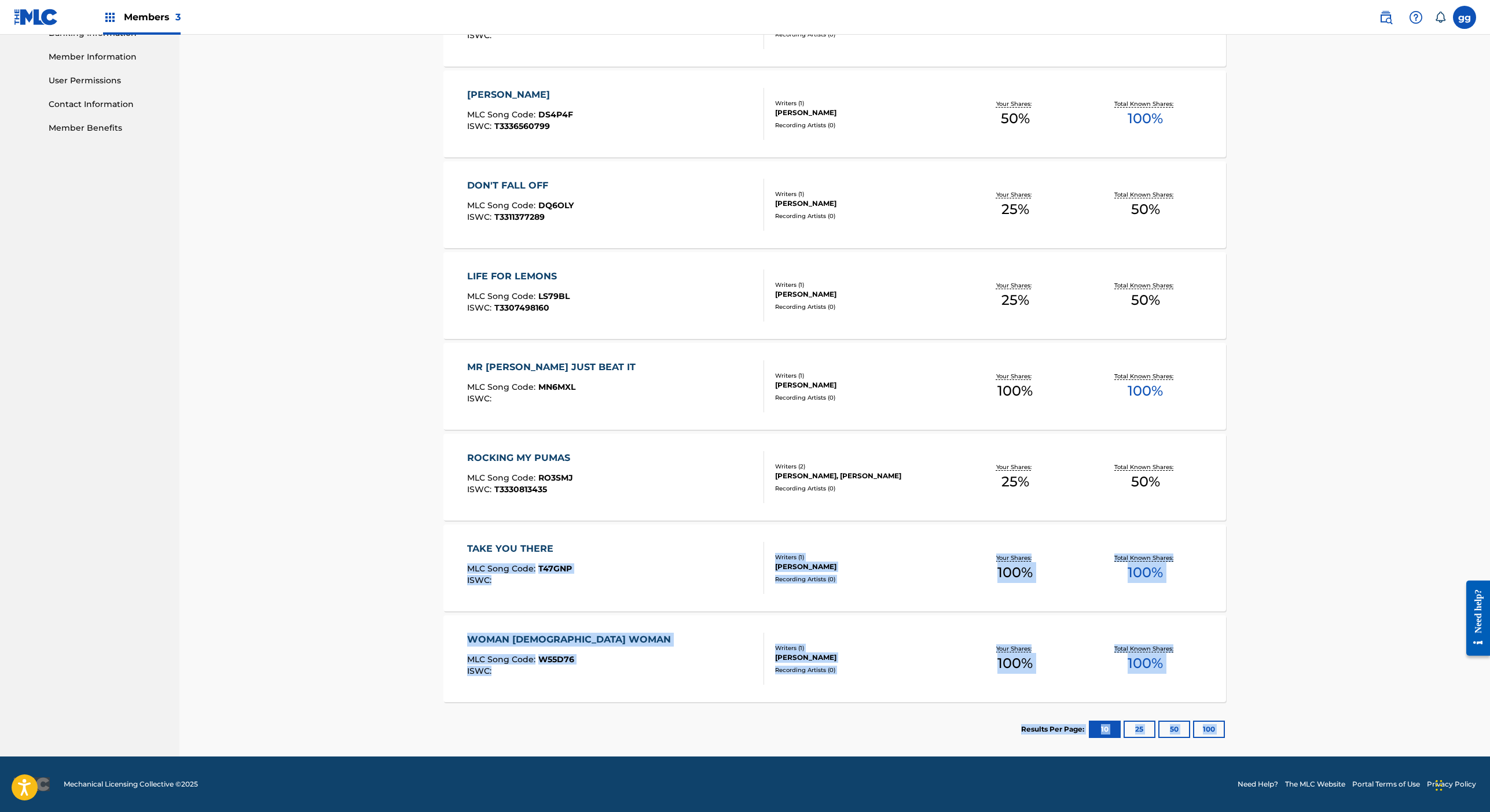
scroll to position [751, 0]
drag, startPoint x: 338, startPoint y: 720, endPoint x: 346, endPoint y: 831, distance: 111.3
click at [430, 534] on div "Catalog Register Work SearchWithCriteria006440ad-da43-4e55-a4fd-40a7bd26e4cc Wo…" at bounding box center [835, 202] width 811 height 1109
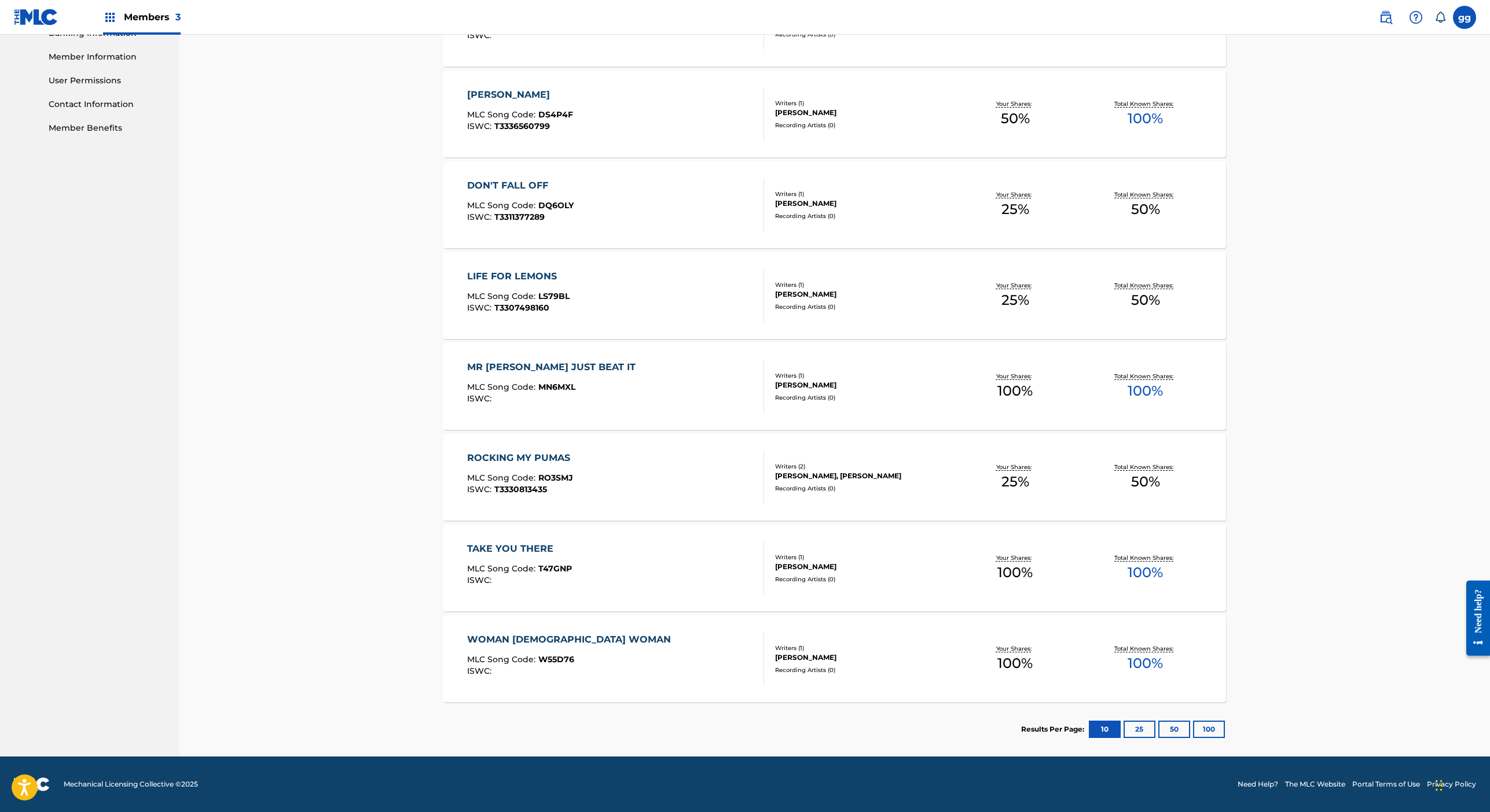
click at [1156, 721] on button "25" at bounding box center [1140, 729] width 32 height 17
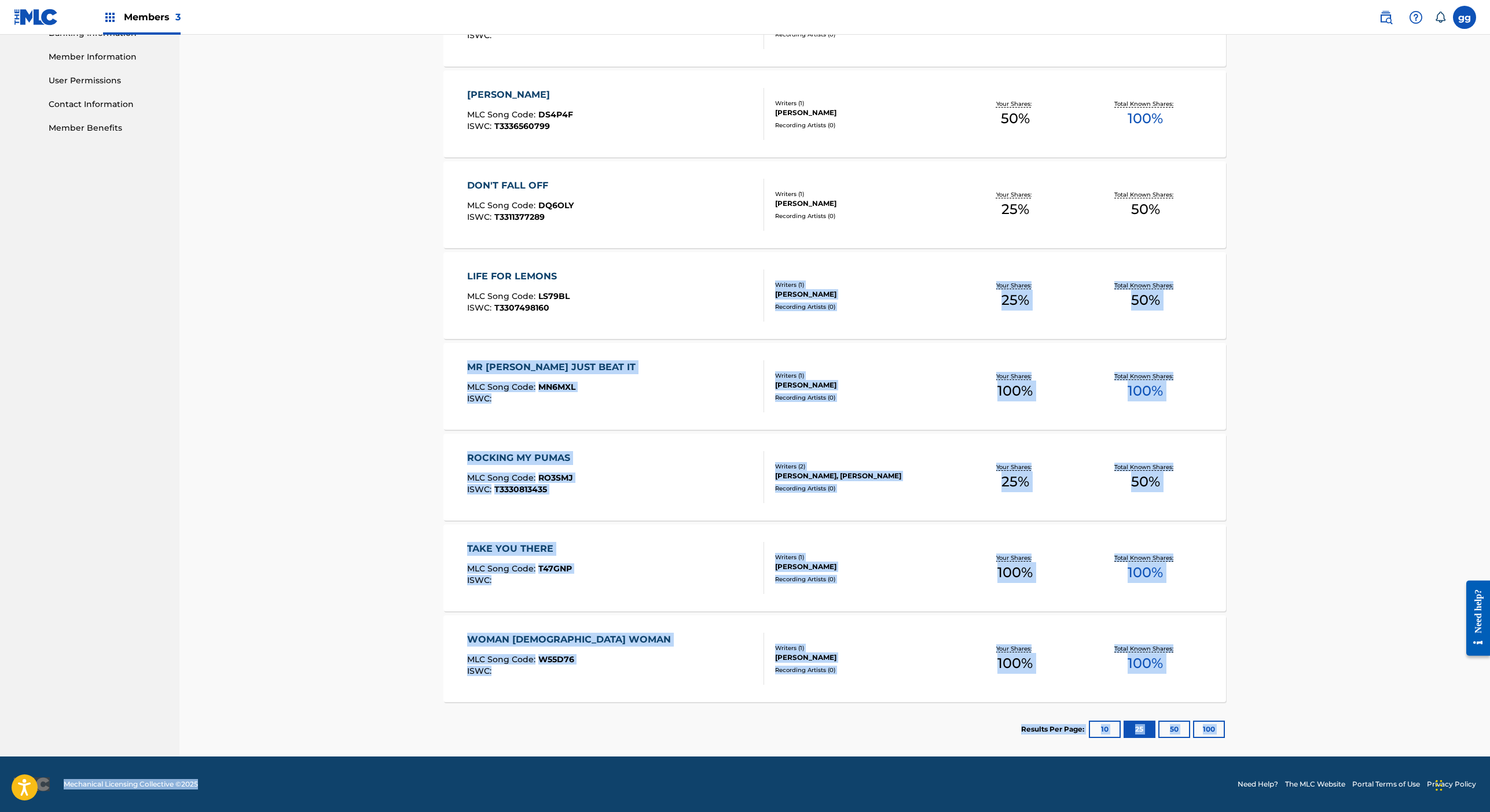
scroll to position [791, 0]
drag, startPoint x: 350, startPoint y: 817, endPoint x: 338, endPoint y: 810, distance: 13.9
click at [338, 810] on div "Members 3 gg gg [PERSON_NAME] [EMAIL_ADDRESS][DOMAIN_NAME] Notification Prefere…" at bounding box center [745, 198] width 1490 height 1228
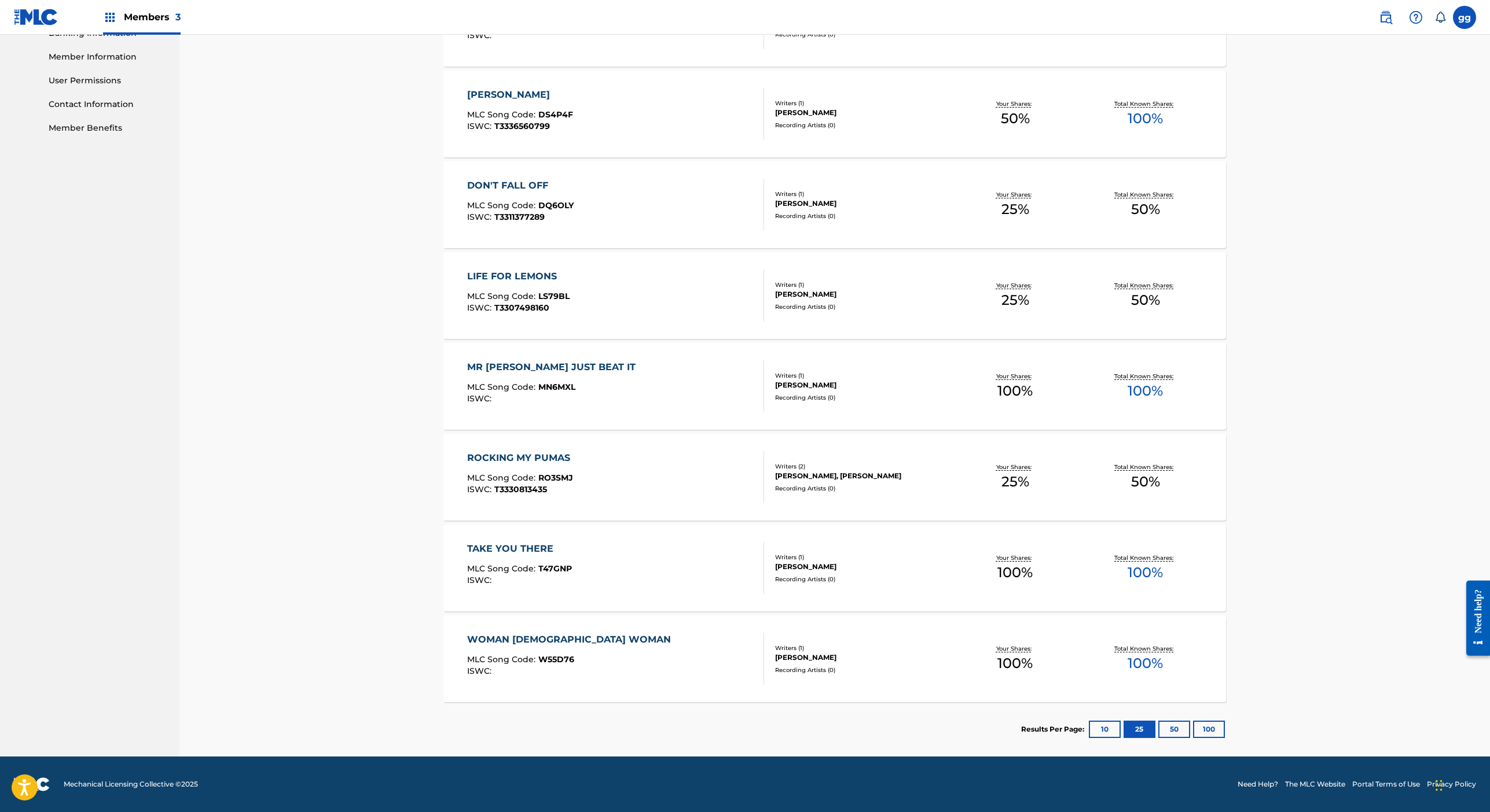
click at [179, 338] on nav "NOAHS ARK [PERSON_NAME] PUBLISHERS Summary Catalog Works Registration Claiming …" at bounding box center [89, 187] width 179 height 1138
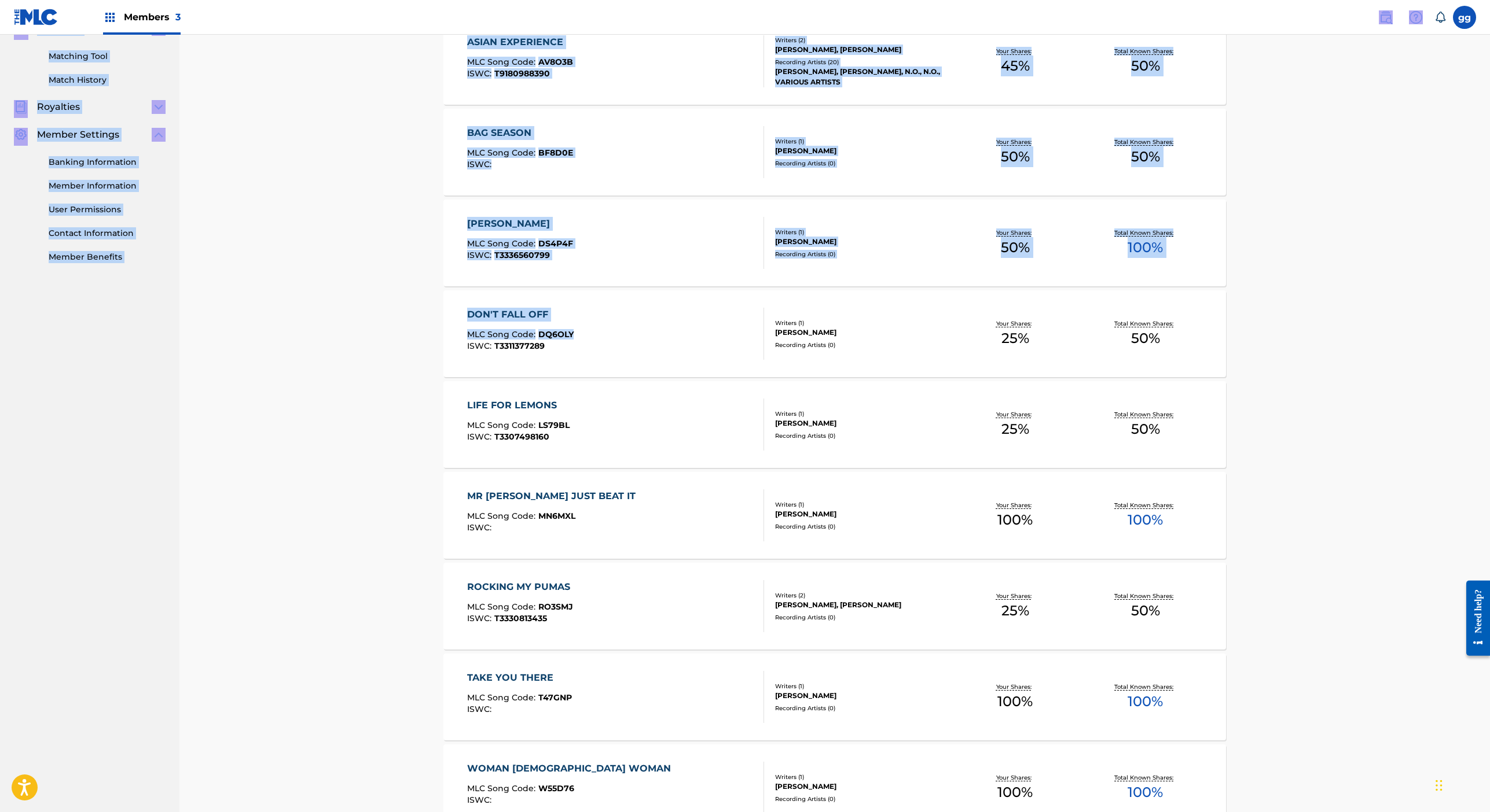
scroll to position [264, 0]
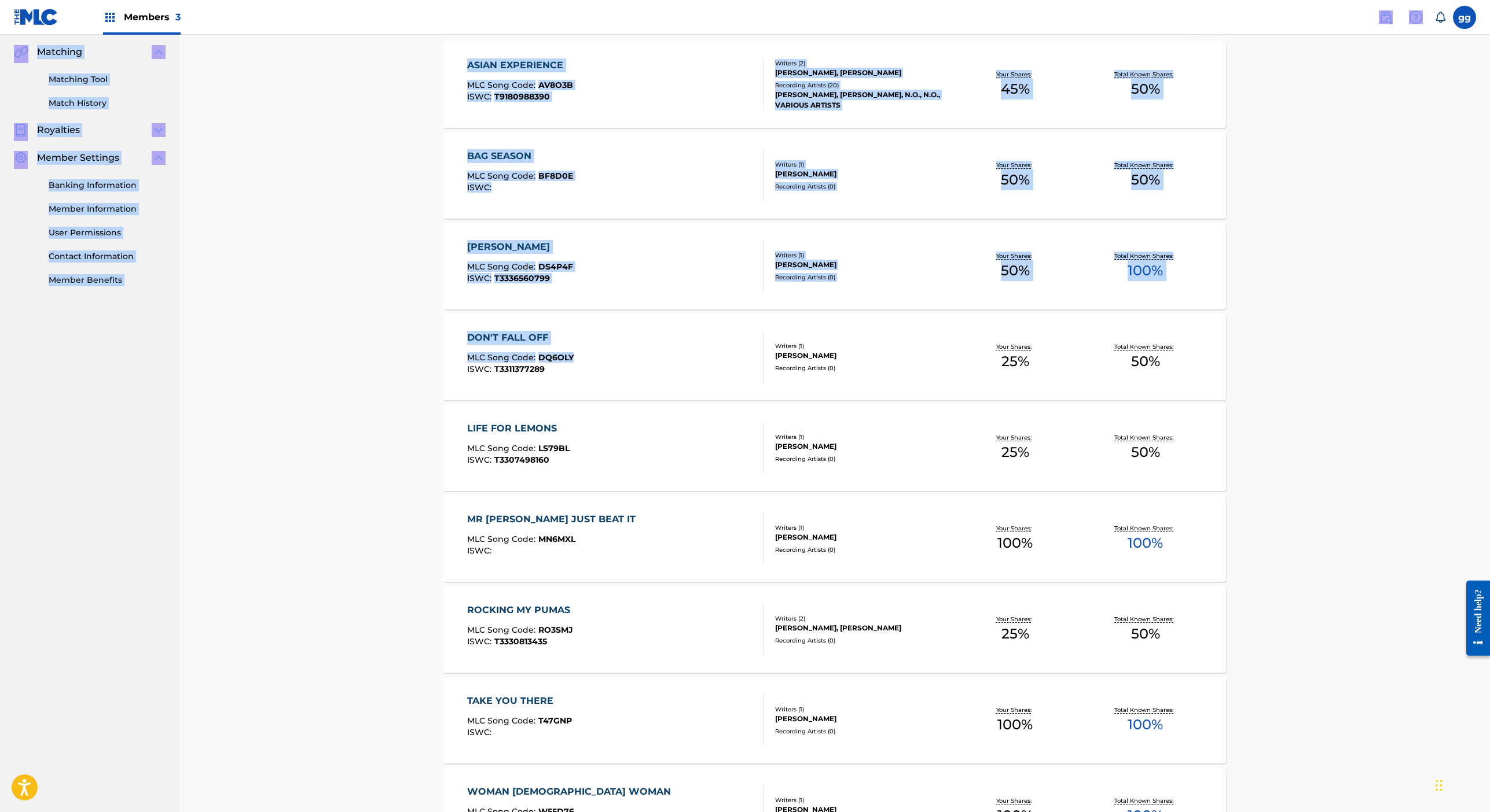
drag, startPoint x: 325, startPoint y: 78, endPoint x: 330, endPoint y: -12, distance: 90.1
click at [330, 0] on html "Accessibility Screen-Reader Guide, Feedback, and Issue Reporting | New window M…" at bounding box center [745, 142] width 1490 height 812
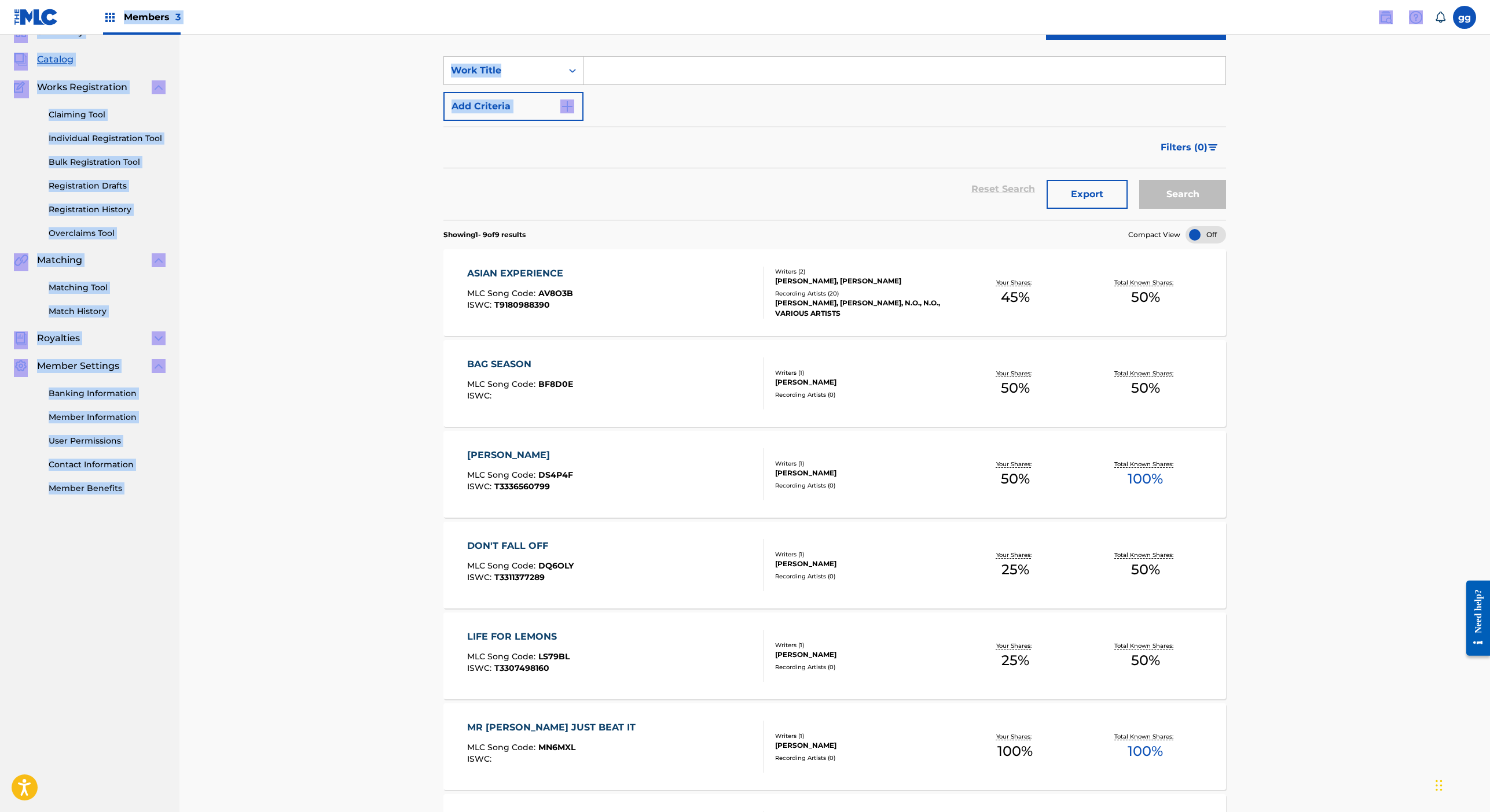
scroll to position [0, 0]
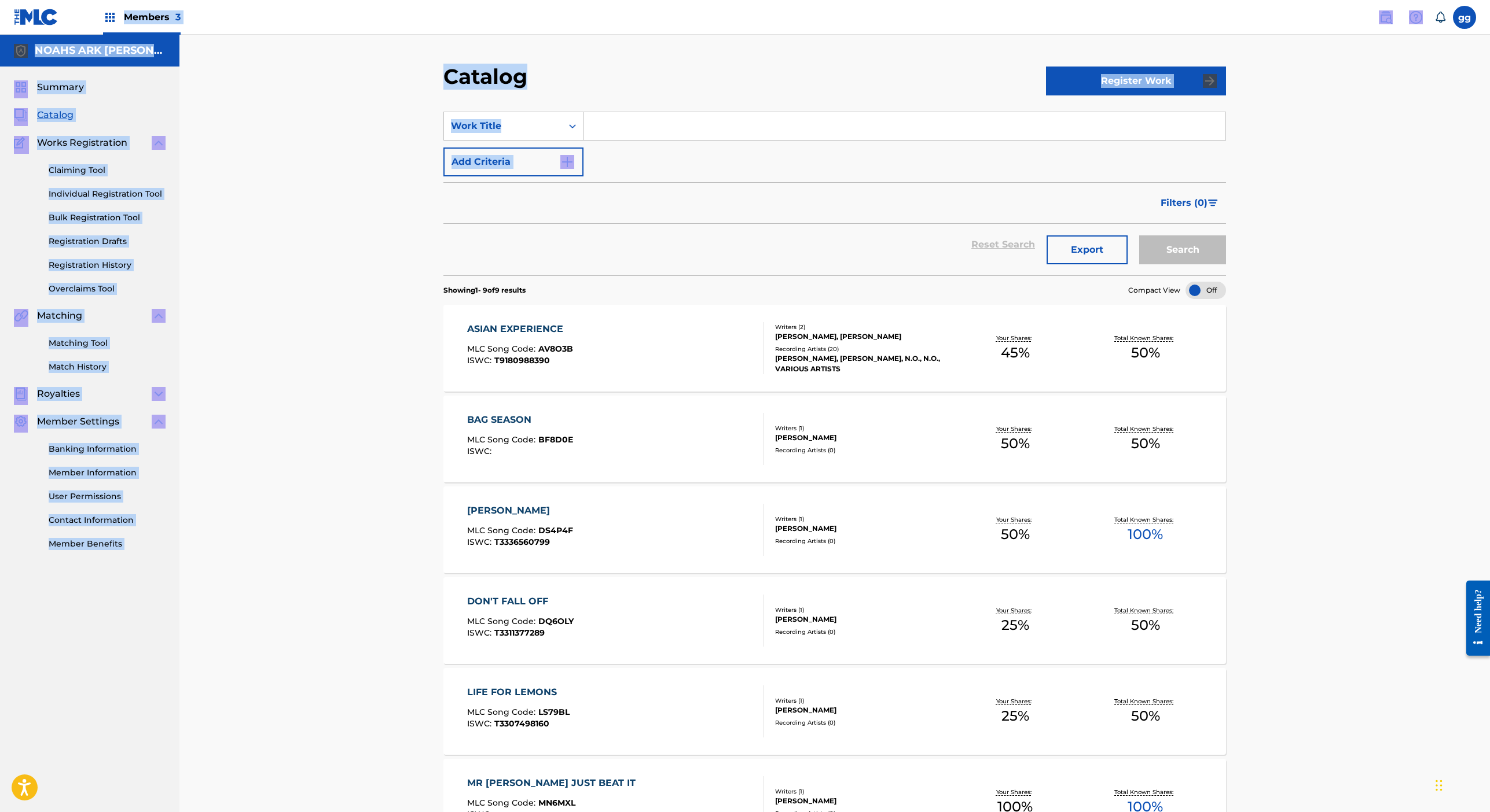
drag, startPoint x: 329, startPoint y: 78, endPoint x: 338, endPoint y: -62, distance: 140.3
click at [338, 0] on html "Accessibility Screen-Reader Guide, Feedback, and Issue Reporting | New window M…" at bounding box center [745, 406] width 1490 height 812
click at [181, 22] on span "Members 3" at bounding box center [152, 17] width 57 height 13
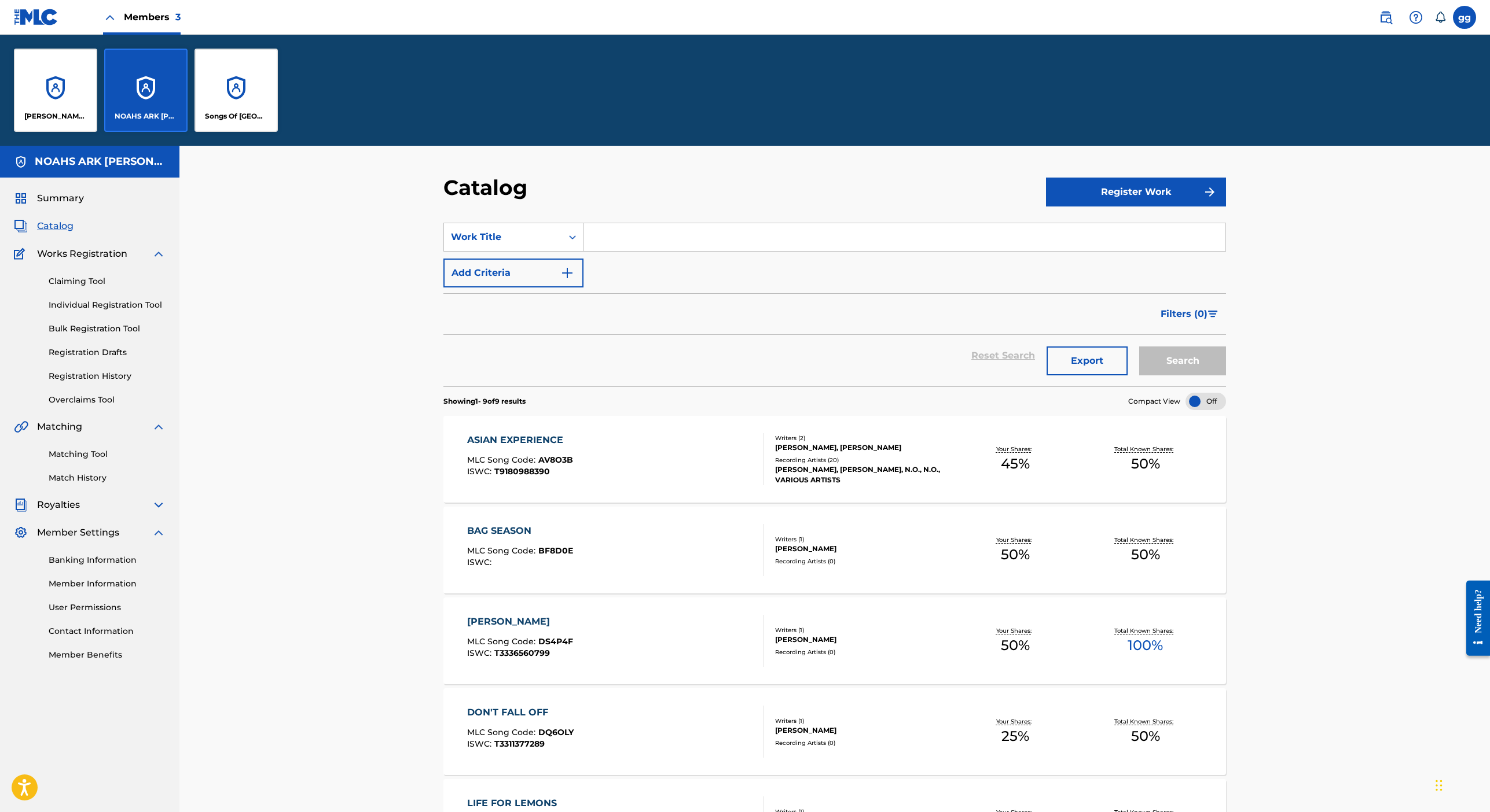
click at [97, 132] on div "[PERSON_NAME] MUSIC" at bounding box center [55, 90] width 83 height 83
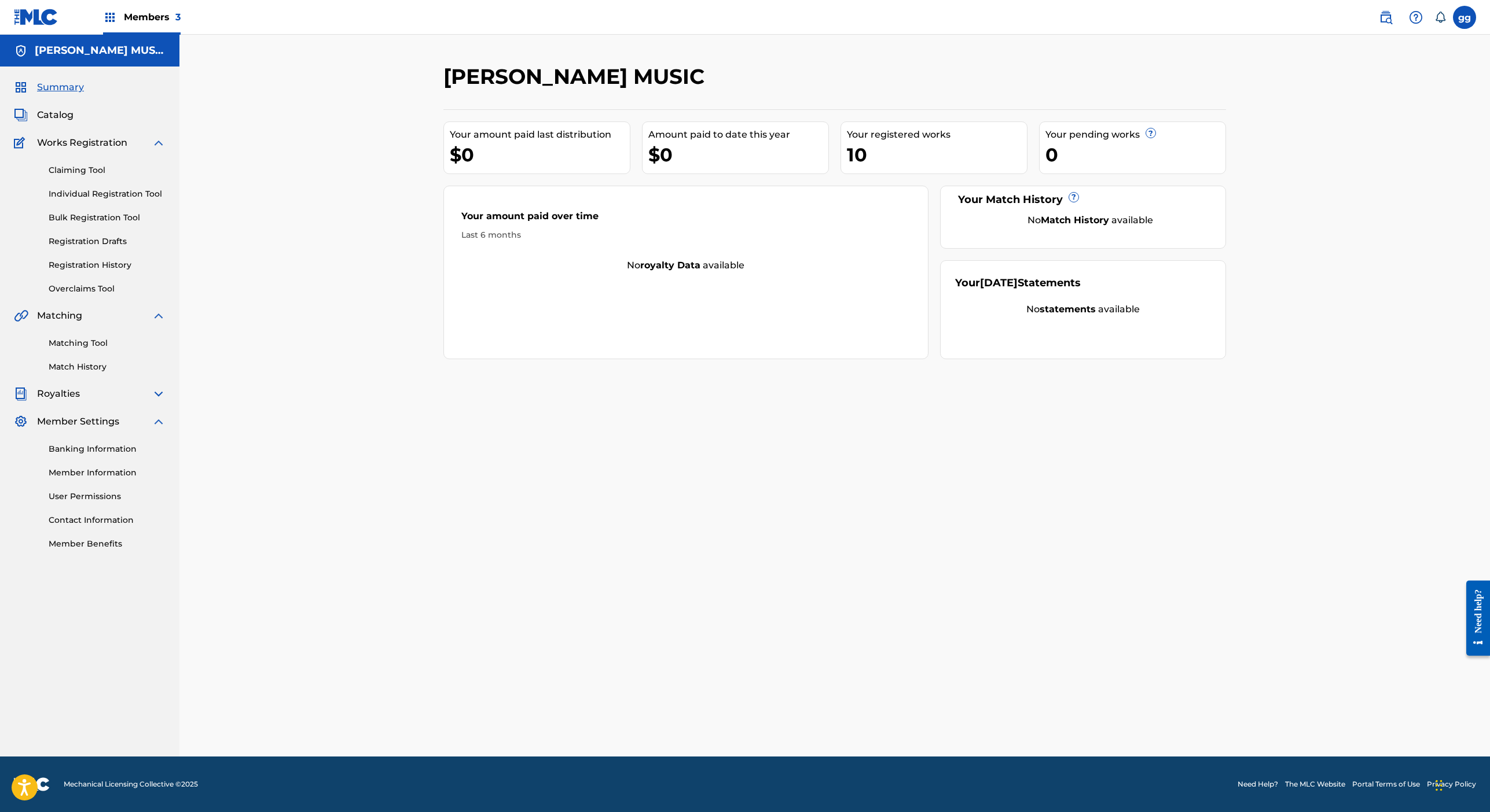
click at [144, 295] on link "Overclaims Tool" at bounding box center [107, 289] width 117 height 12
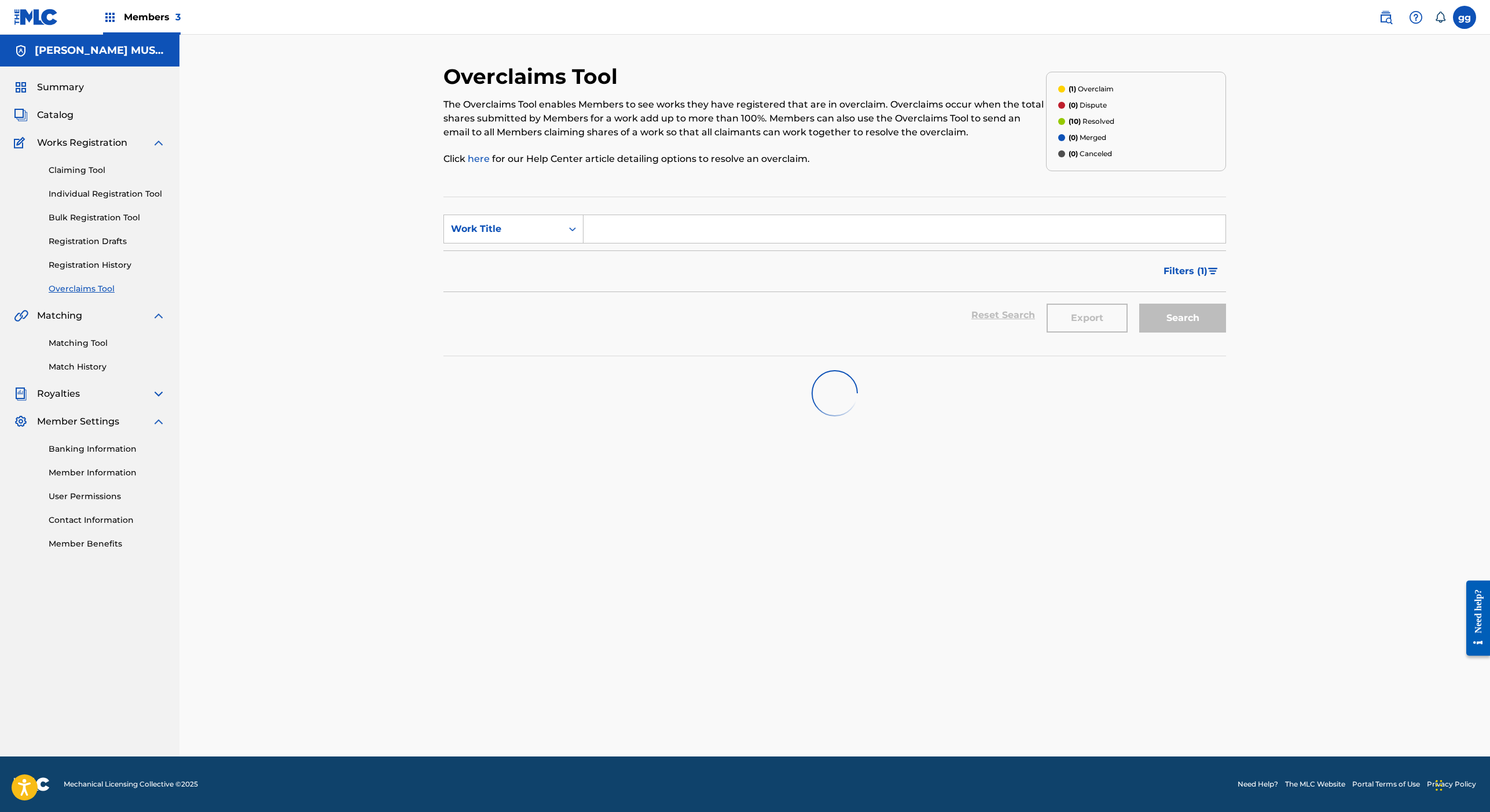
click at [73, 122] on span "Catalog" at bounding box center [55, 115] width 37 height 14
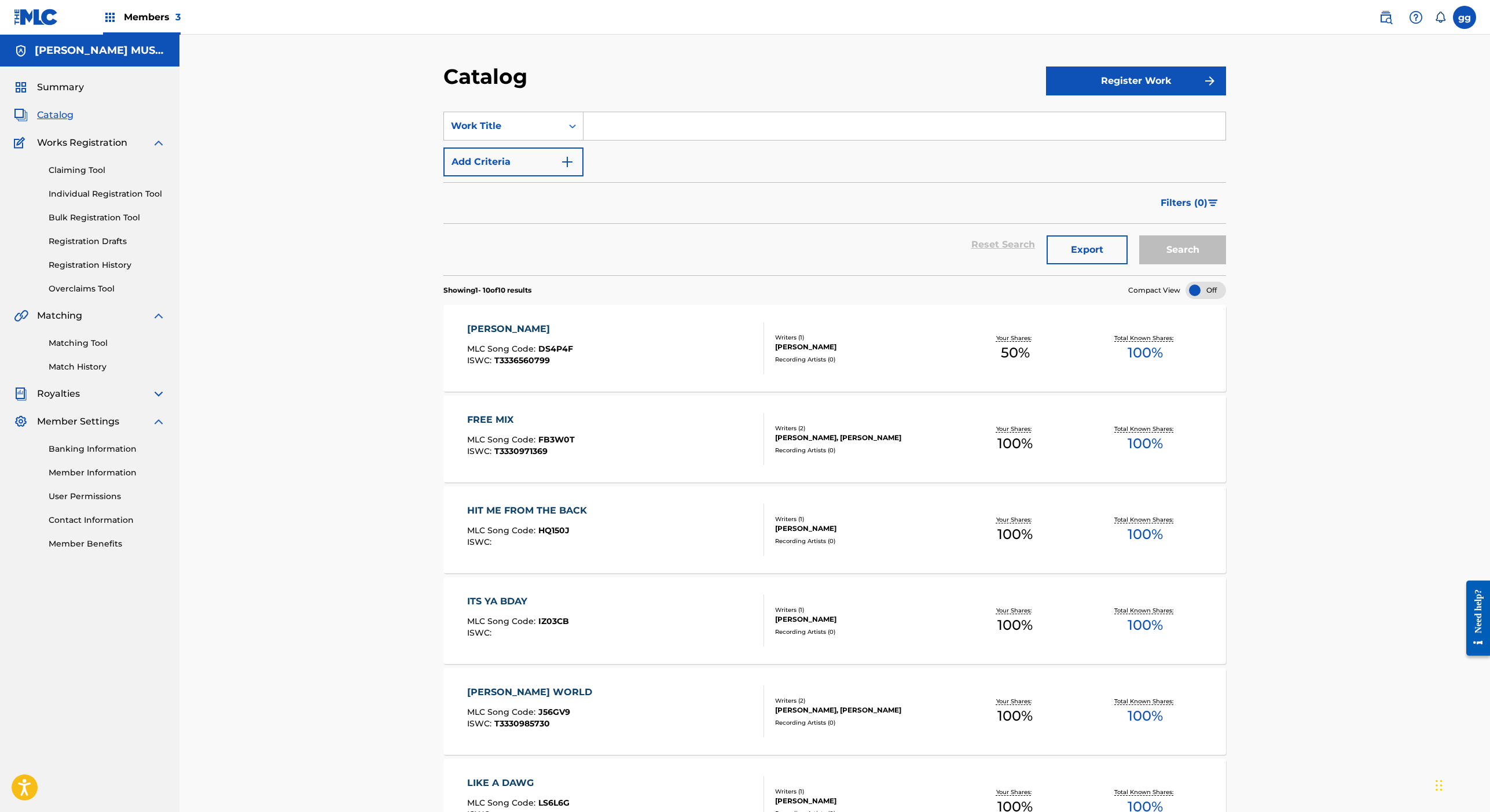
click at [618, 374] on div "[PERSON_NAME] MLC Song Code : DS4P4F ISWC : T3336560799" at bounding box center [616, 349] width 298 height 52
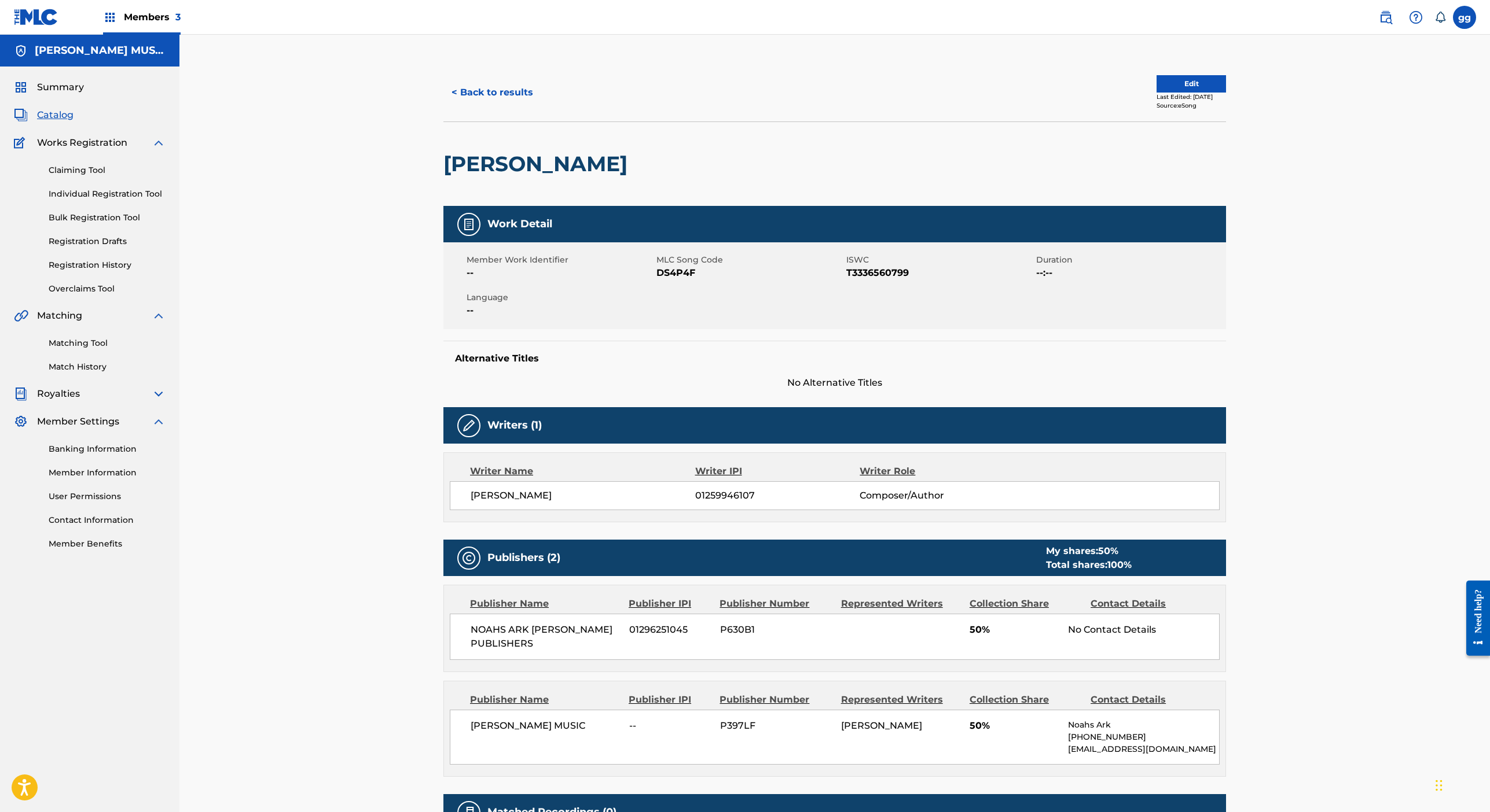
click at [1226, 93] on button "Edit" at bounding box center [1191, 83] width 70 height 17
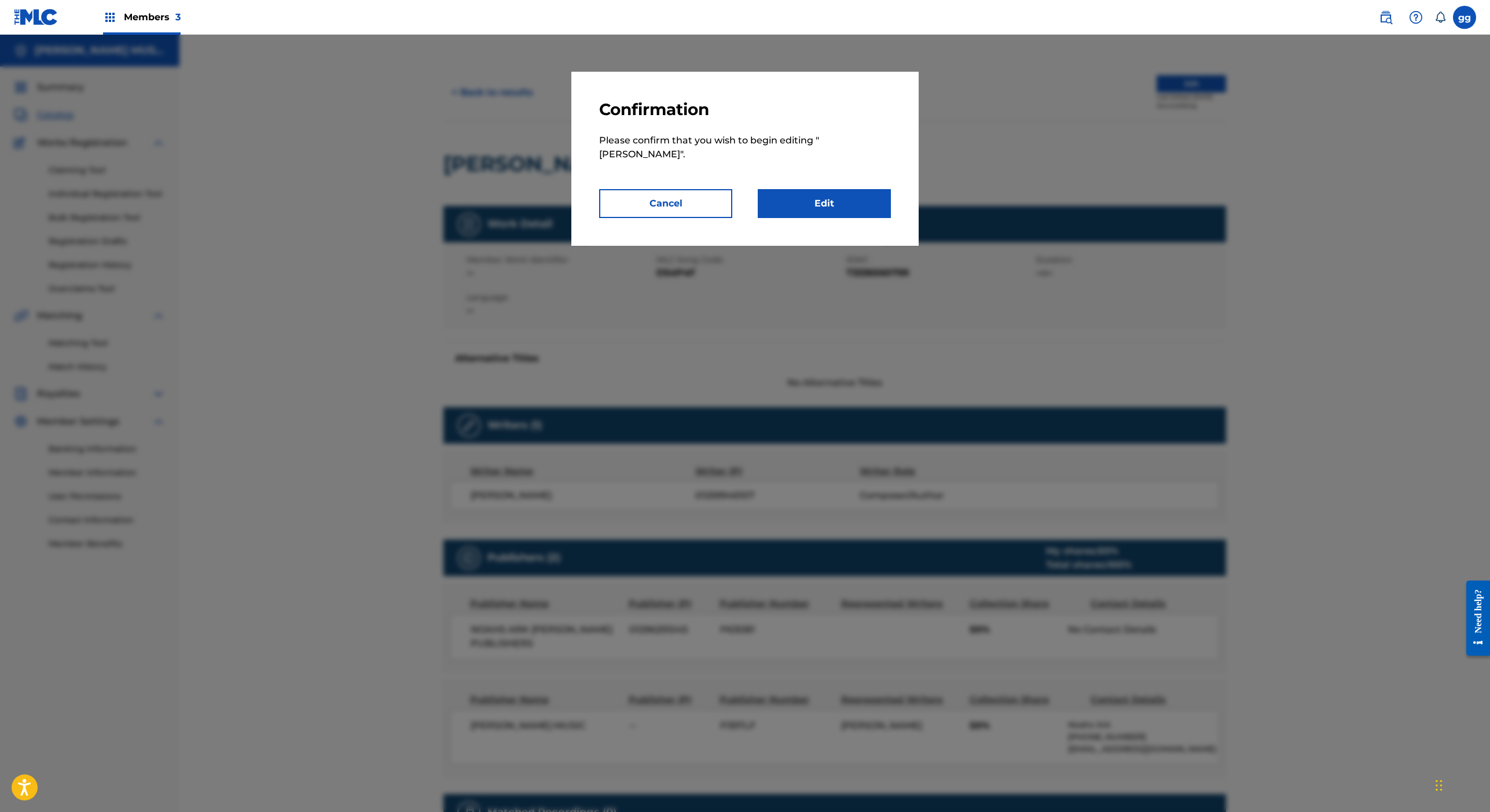
click at [891, 218] on link "Edit" at bounding box center [824, 203] width 133 height 29
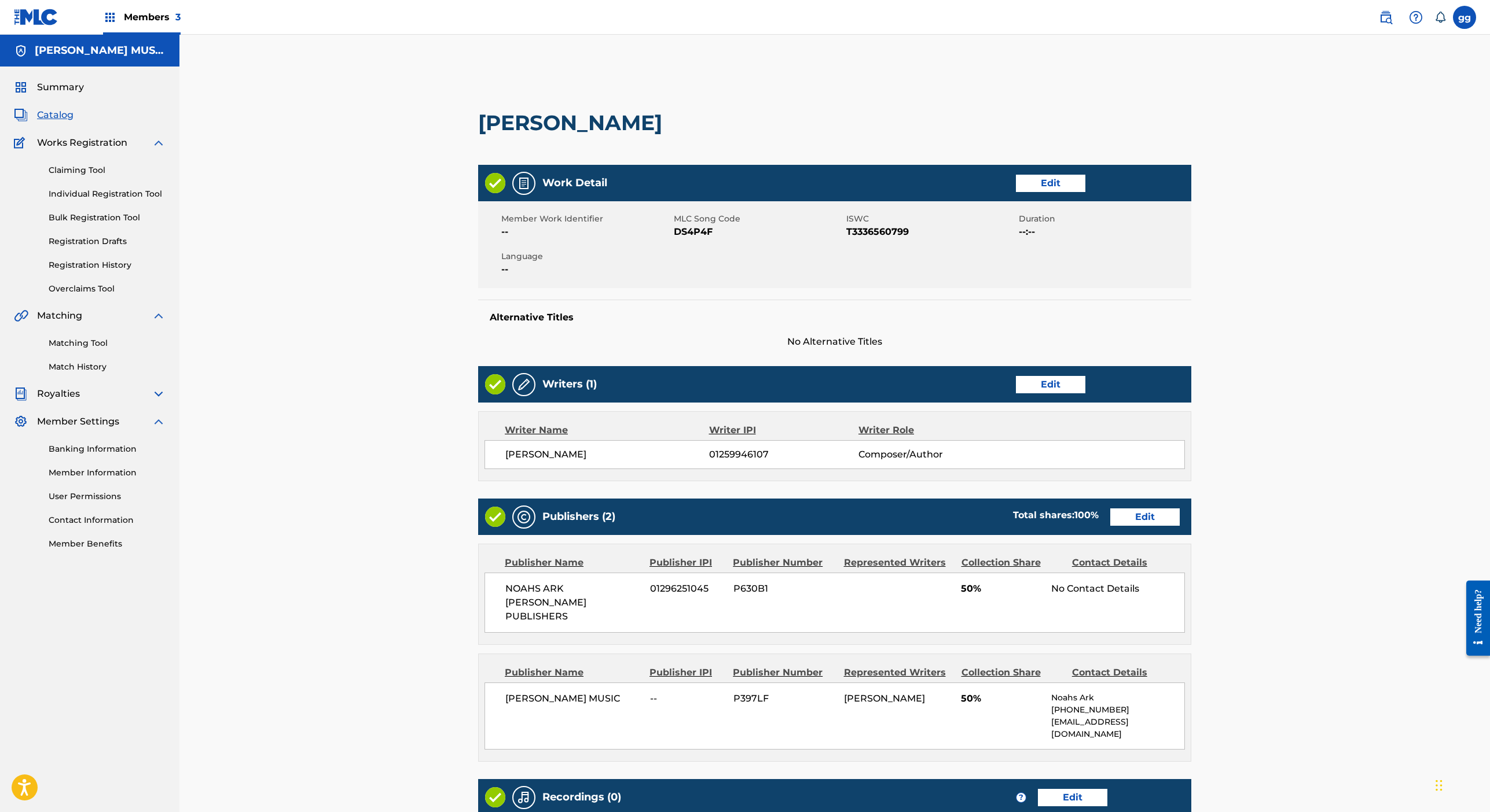
click at [1185, 469] on div "[PERSON_NAME] 01259946107 Composer/Author" at bounding box center [834, 455] width 700 height 29
click at [73, 122] on span "Catalog" at bounding box center [55, 115] width 37 height 14
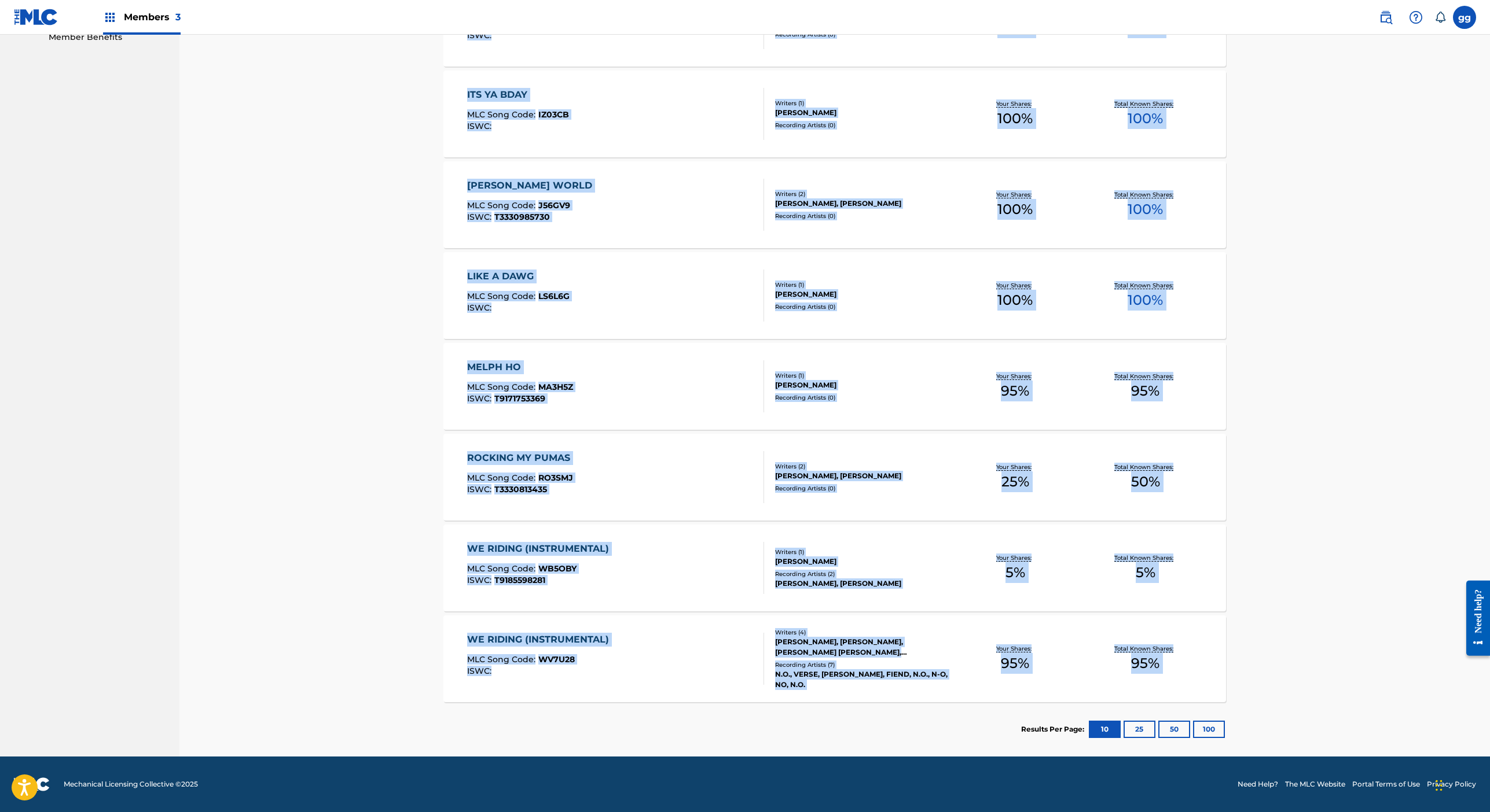
scroll to position [822, 0]
drag, startPoint x: 329, startPoint y: 742, endPoint x: 331, endPoint y: 821, distance: 79.0
click at [430, 96] on div "Catalog Register Work SearchWithCriteria006440ad-da43-4e55-a4fd-40a7bd26e4cc Wo…" at bounding box center [835, 157] width 811 height 1200
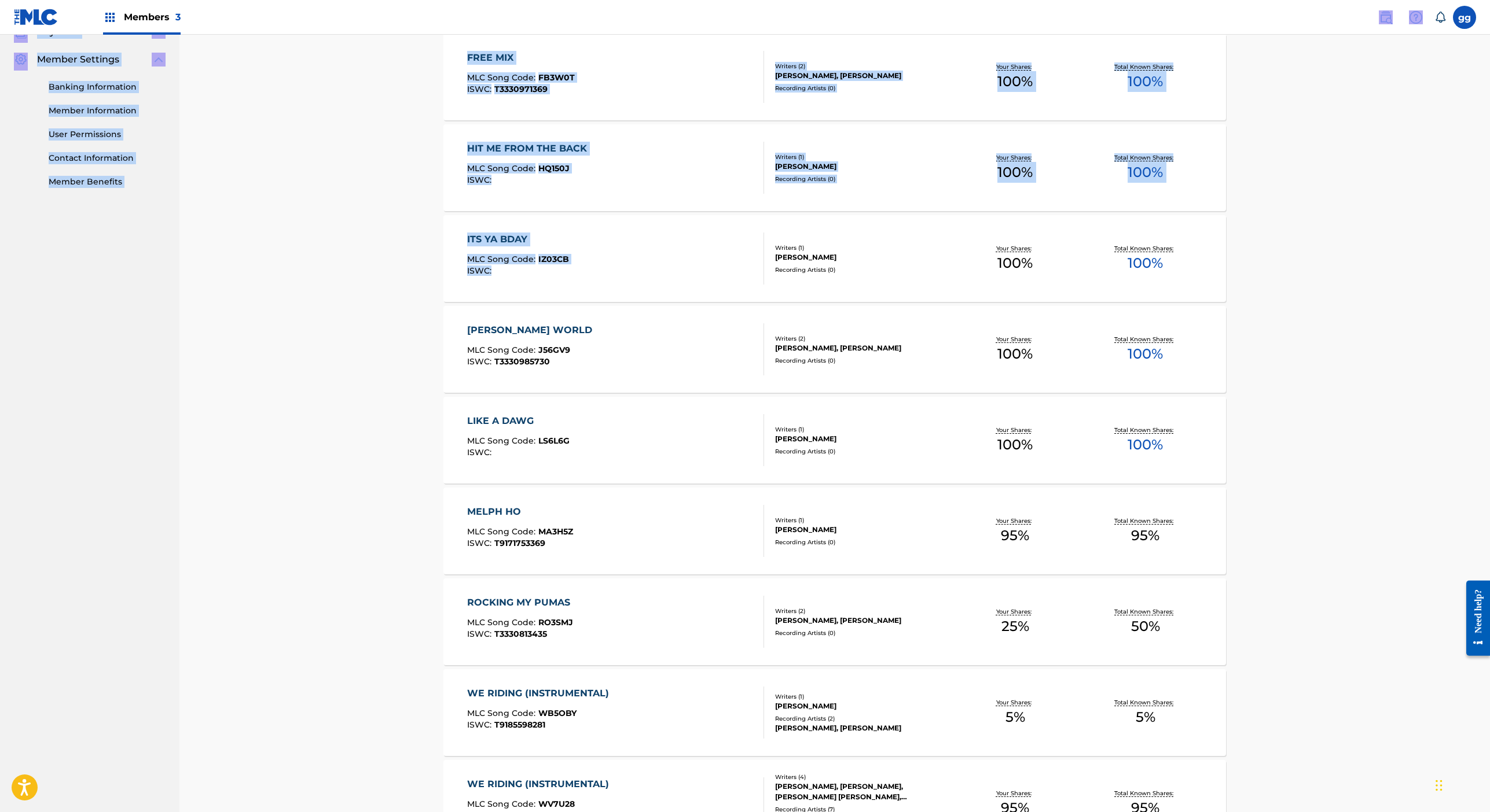
scroll to position [337, 0]
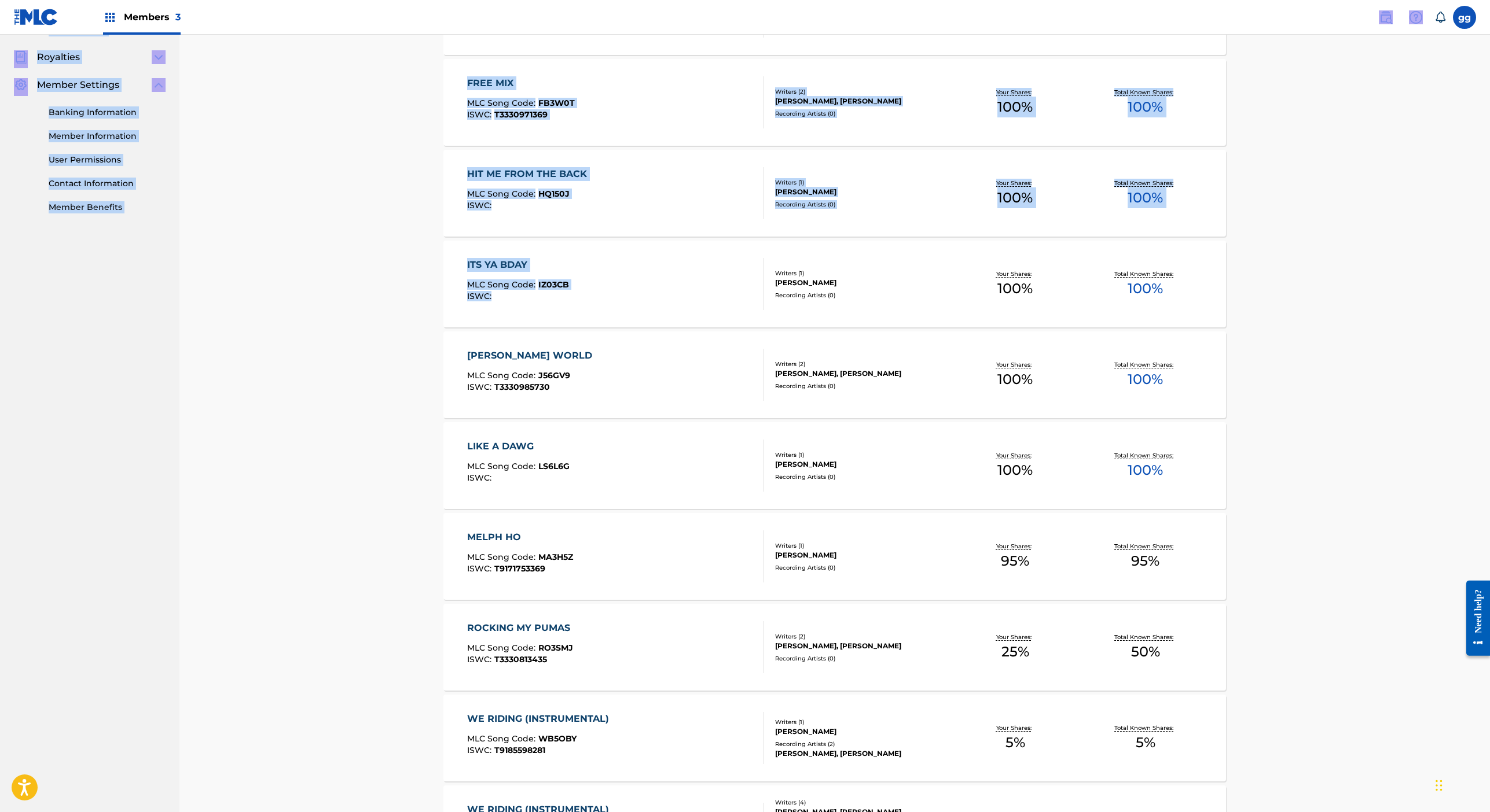
drag, startPoint x: 338, startPoint y: 81, endPoint x: 348, endPoint y: -12, distance: 93.5
click at [348, 0] on html "Accessibility Screen-Reader Guide, Feedback, and Issue Reporting | New window M…" at bounding box center [745, 69] width 1490 height 812
click at [430, 283] on div "Catalog Register Work SearchWithCriteria006440ad-da43-4e55-a4fd-40a7bd26e4cc Wo…" at bounding box center [835, 327] width 811 height 1200
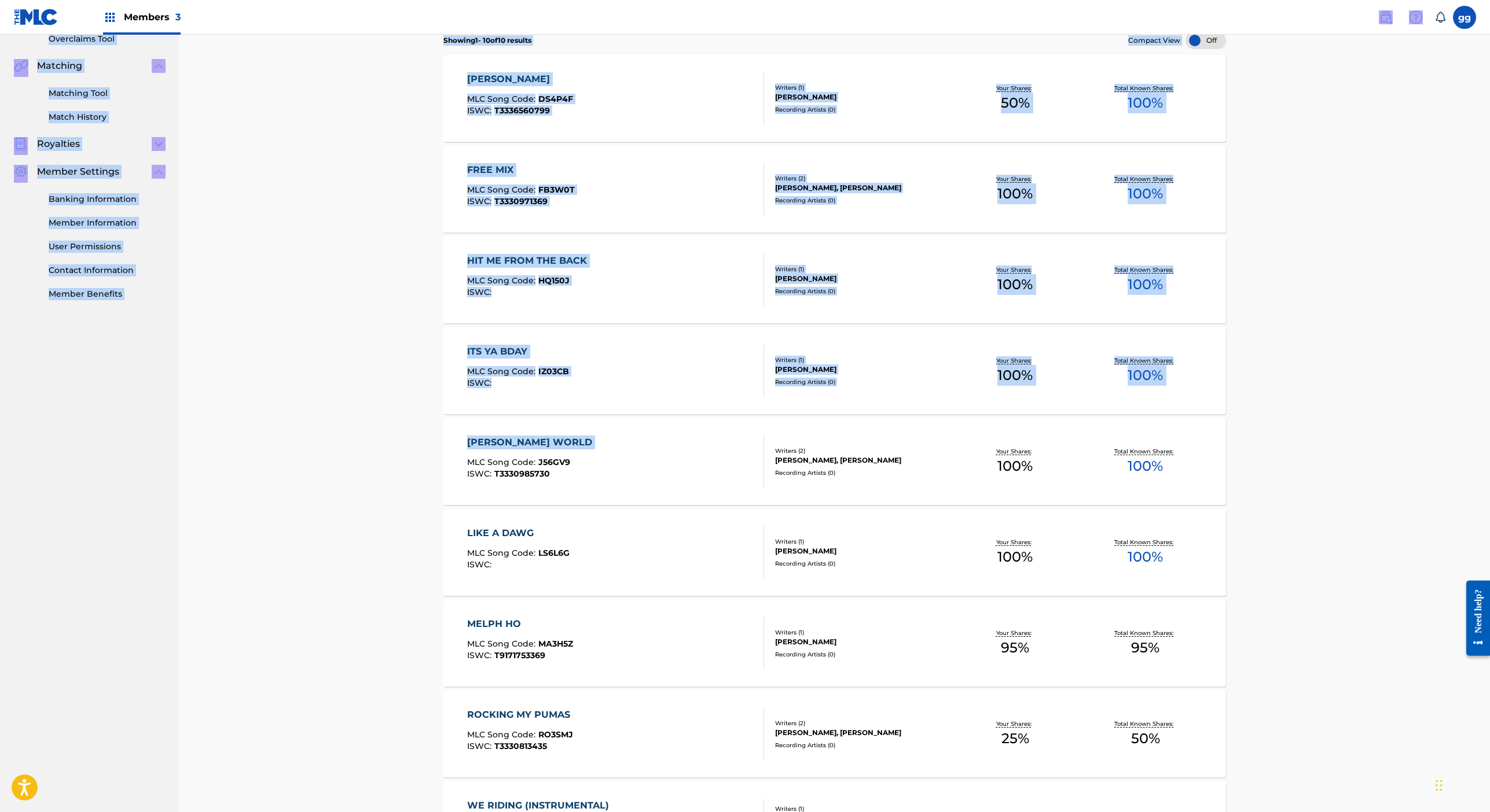
scroll to position [97, 0]
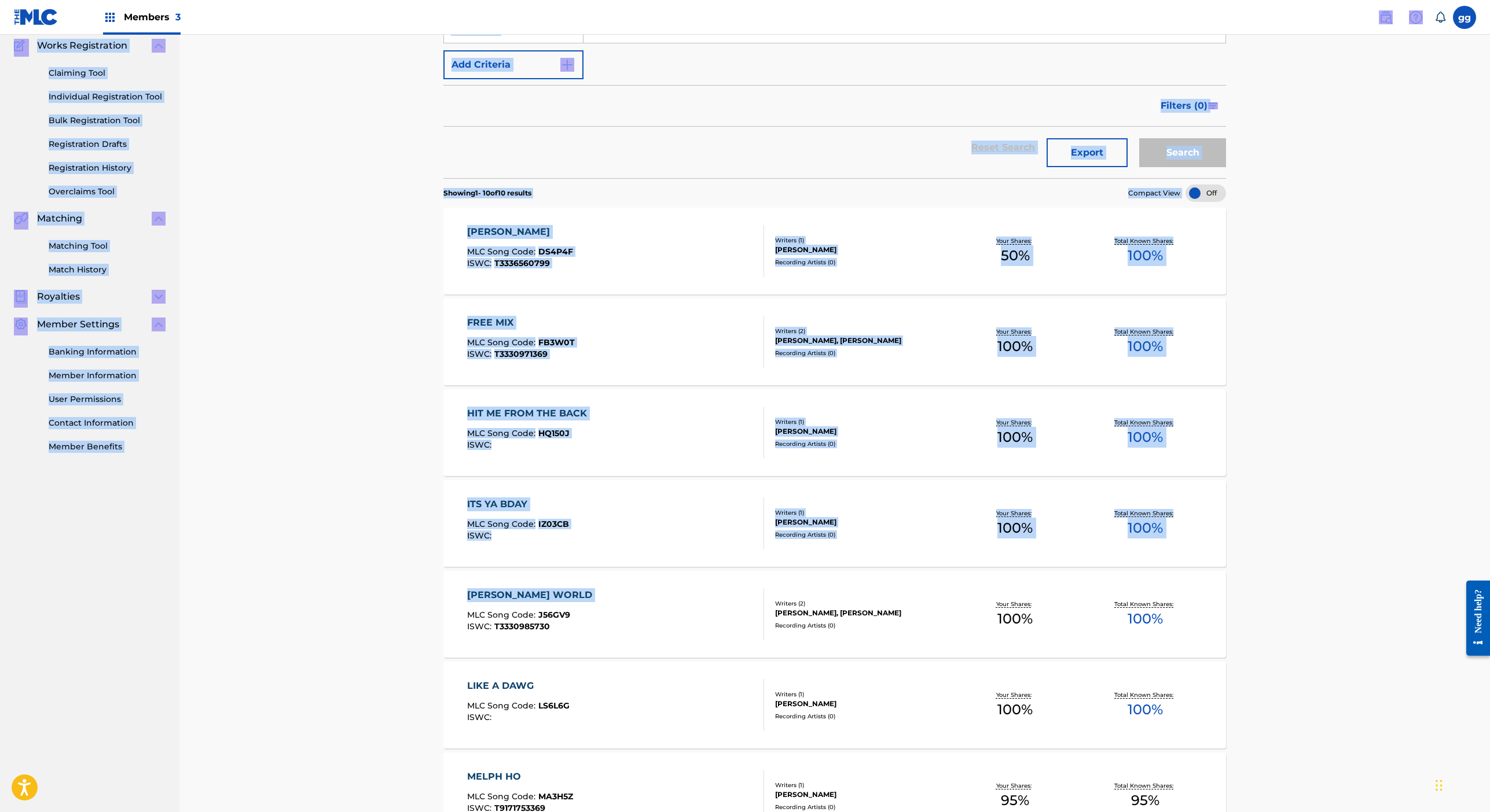
drag, startPoint x: 334, startPoint y: 74, endPoint x: 344, endPoint y: -51, distance: 125.4
click at [344, 0] on html "Accessibility Screen-Reader Guide, Feedback, and Issue Reporting | New window M…" at bounding box center [745, 308] width 1490 height 812
click at [430, 775] on div "Catalog Register Work SearchWithCriteria006440ad-da43-4e55-a4fd-40a7bd26e4cc Wo…" at bounding box center [835, 566] width 811 height 1200
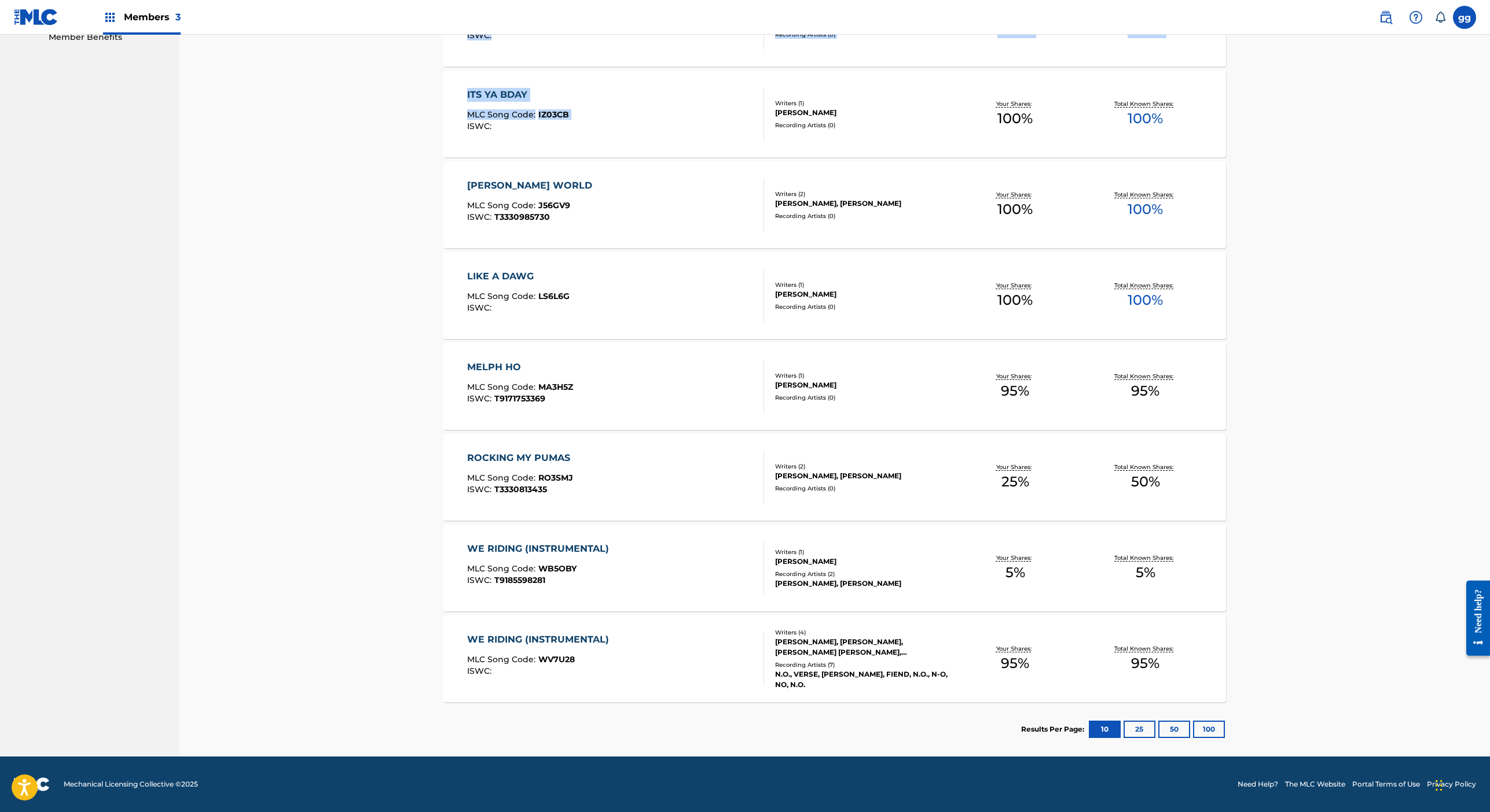
drag, startPoint x: 326, startPoint y: 775, endPoint x: 325, endPoint y: 838, distance: 63.0
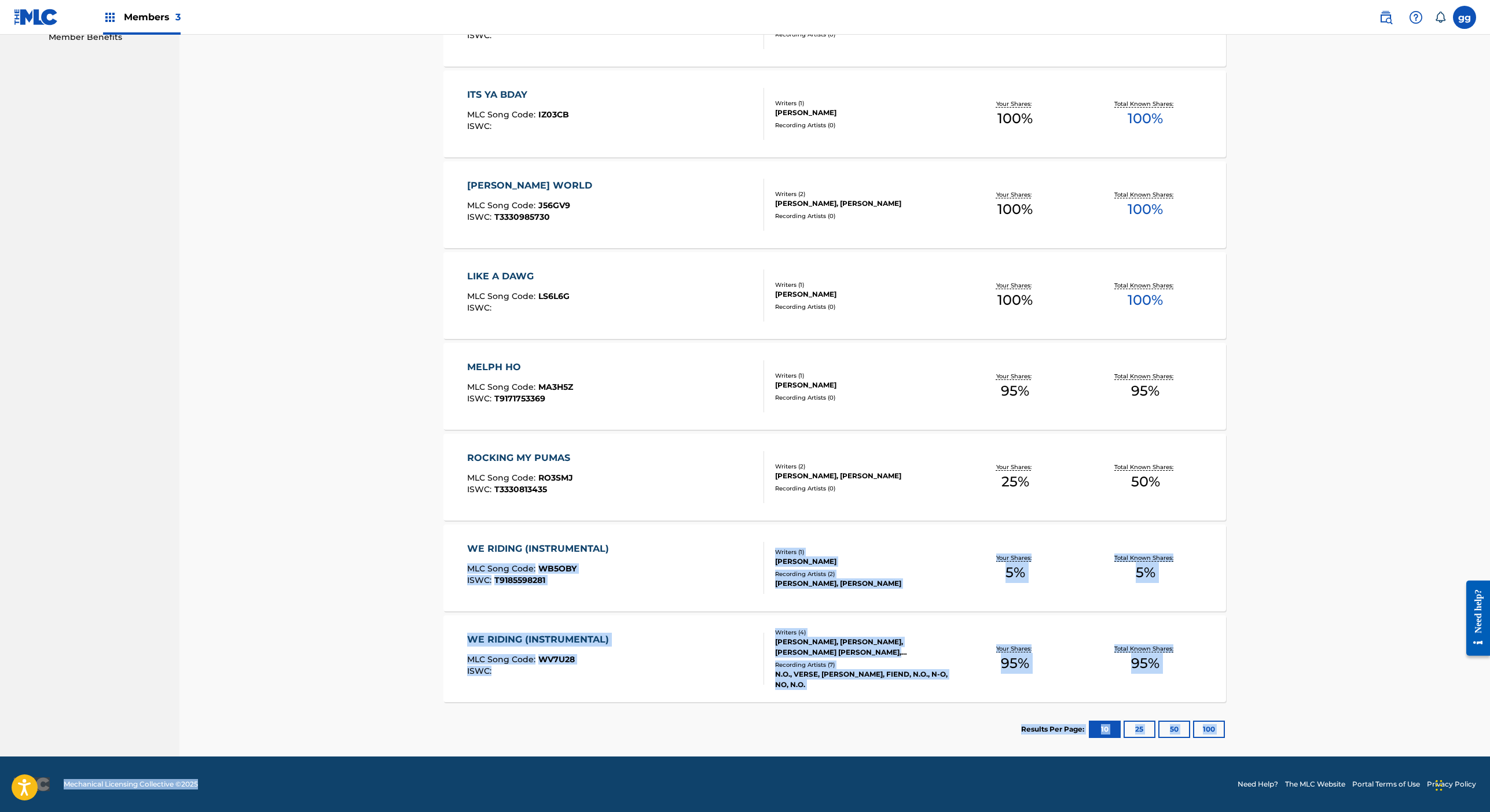
drag, startPoint x: 331, startPoint y: 767, endPoint x: 336, endPoint y: 821, distance: 54.2
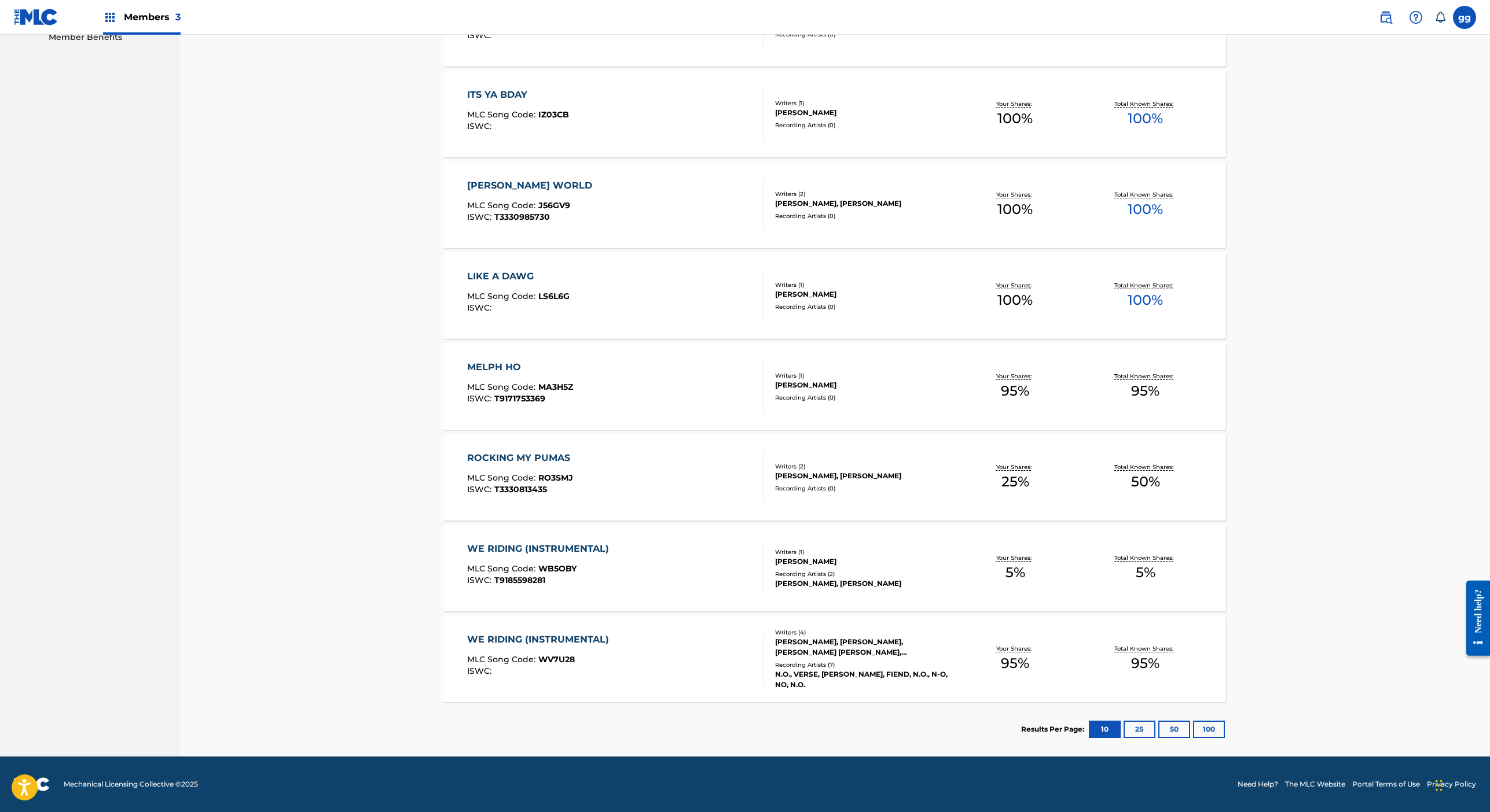
click at [179, 128] on nav "[PERSON_NAME] MUSIC Summary Catalog Works Registration Claiming Tool Individual…" at bounding box center [89, 142] width 179 height 1229
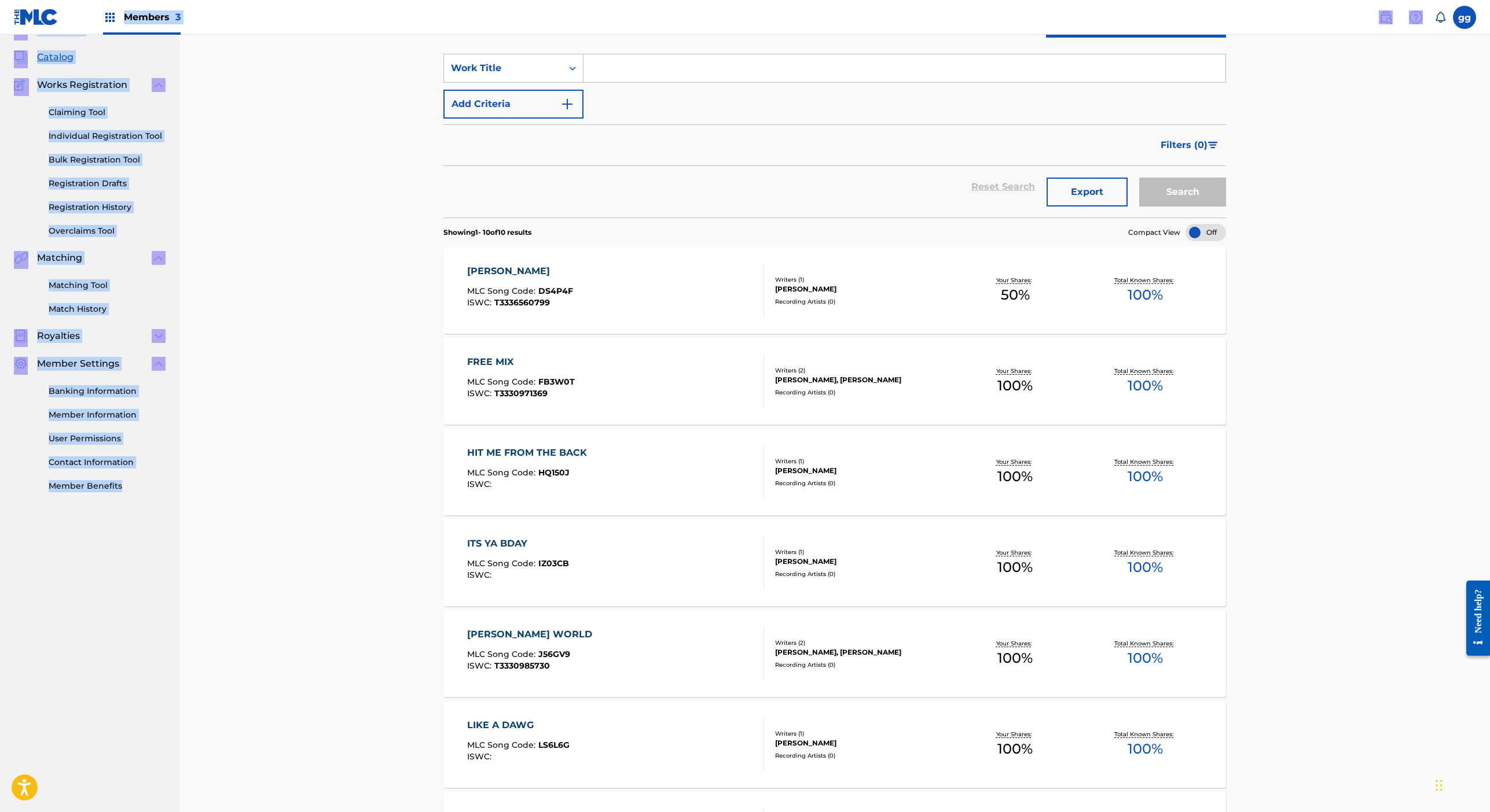
scroll to position [0, 0]
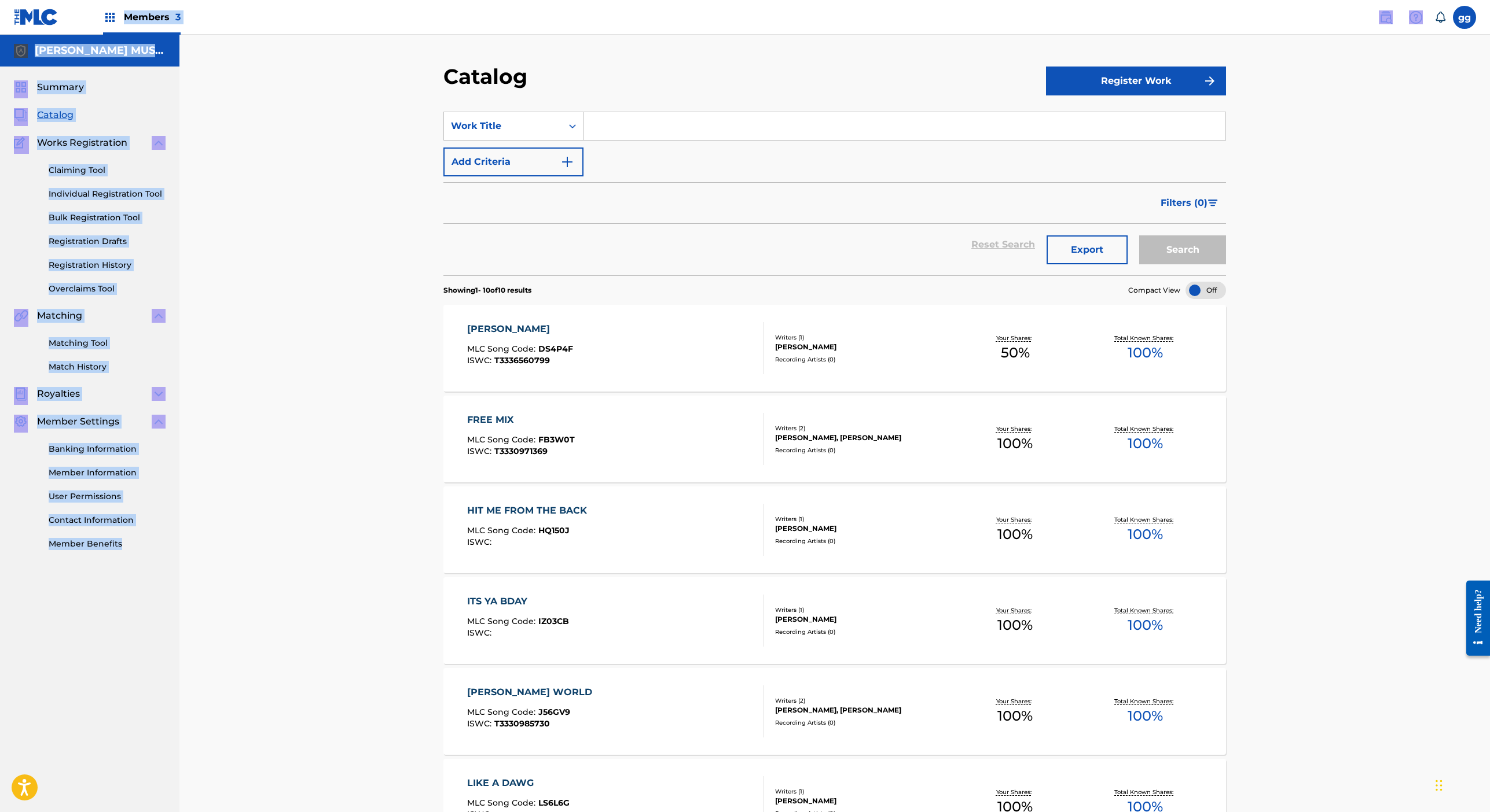
drag, startPoint x: 321, startPoint y: 69, endPoint x: 326, endPoint y: -50, distance: 119.1
click at [326, 0] on html "Accessibility Screen-Reader Guide, Feedback, and Issue Reporting | New window M…" at bounding box center [745, 406] width 1490 height 812
click at [181, 24] on span "Members 3" at bounding box center [152, 17] width 57 height 13
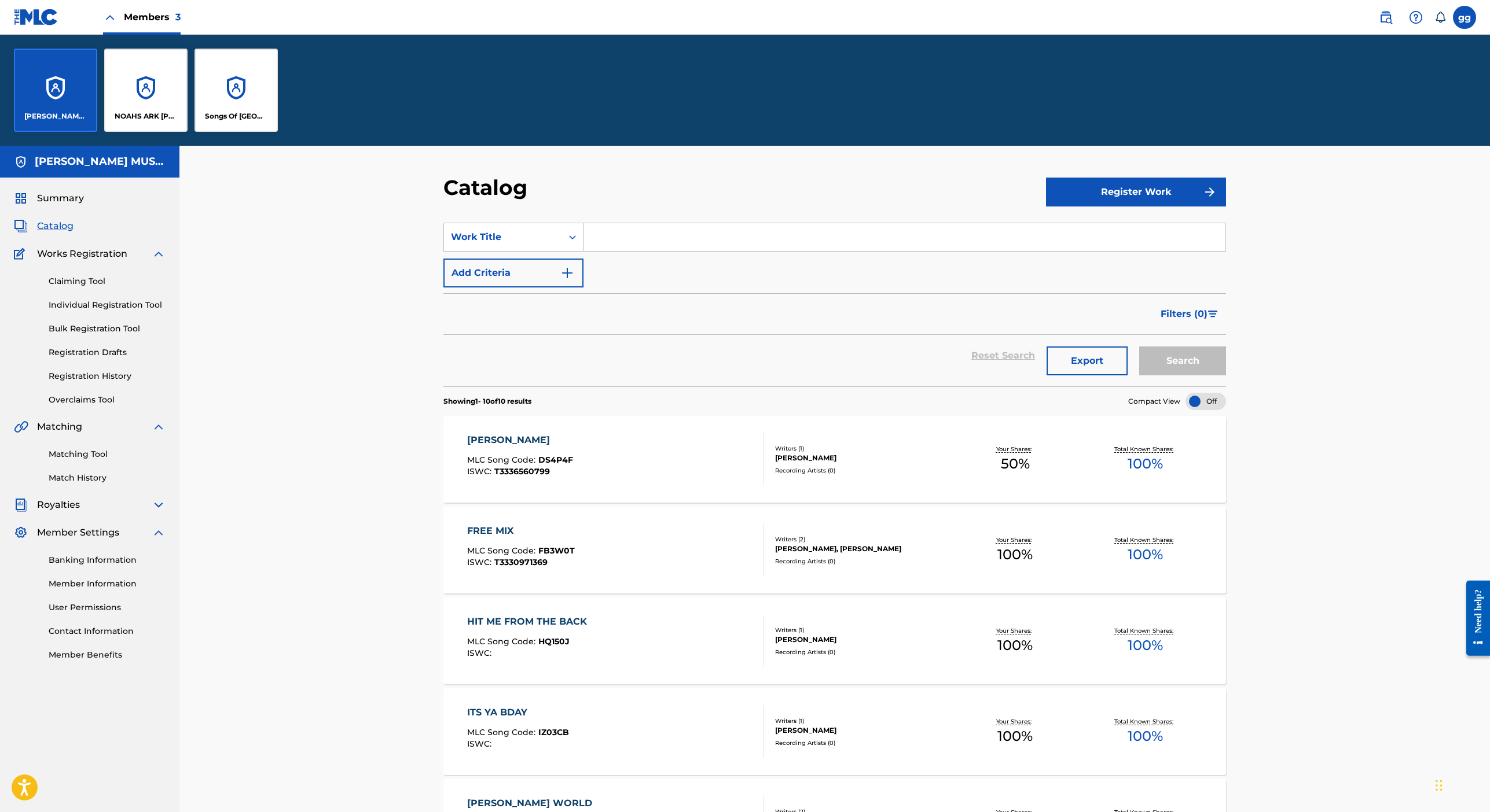
click at [187, 132] on div "NOAHS ARK [PERSON_NAME] PUBLISHERS" at bounding box center [145, 90] width 83 height 83
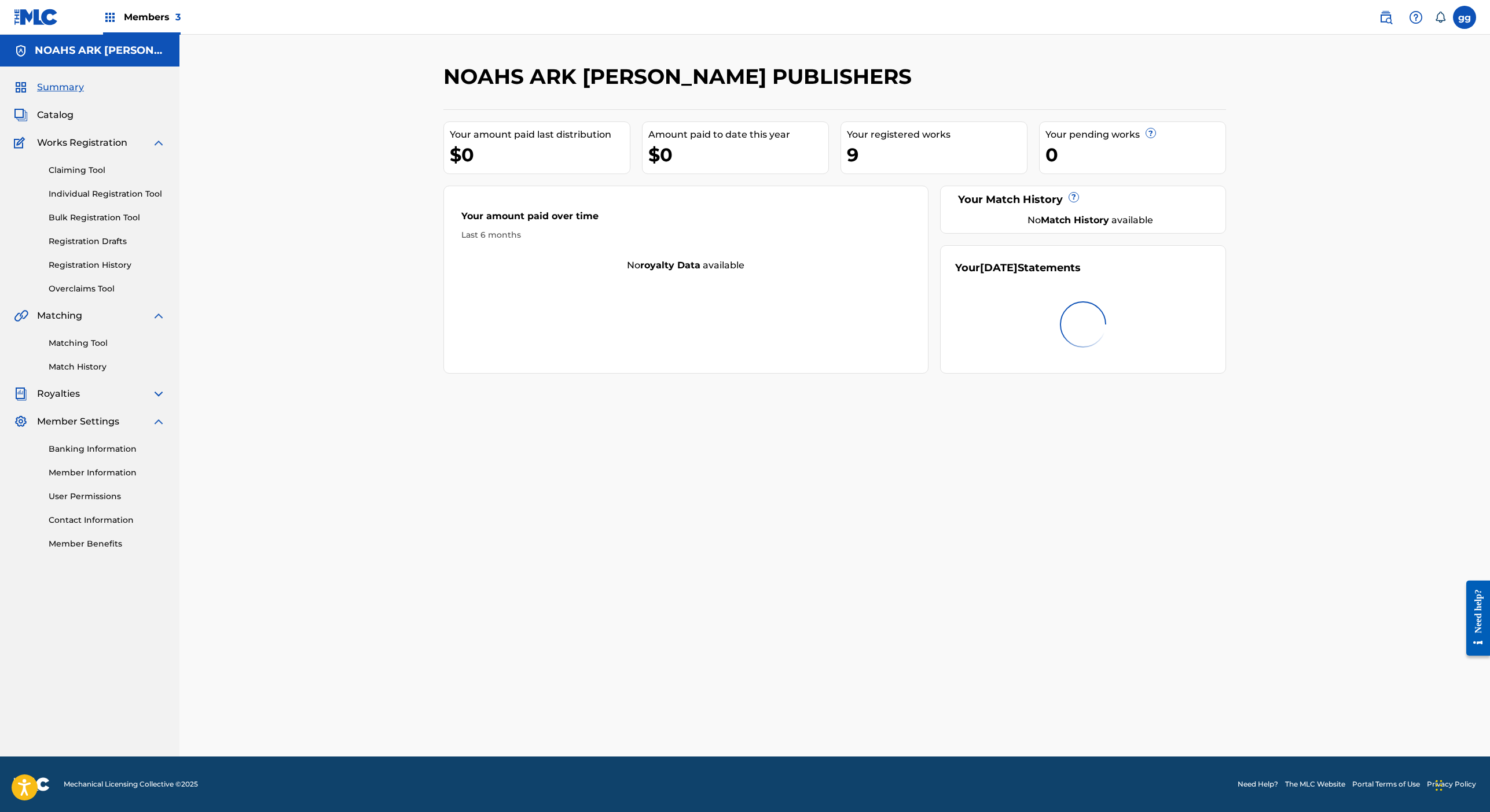
click at [73, 122] on span "Catalog" at bounding box center [55, 115] width 37 height 14
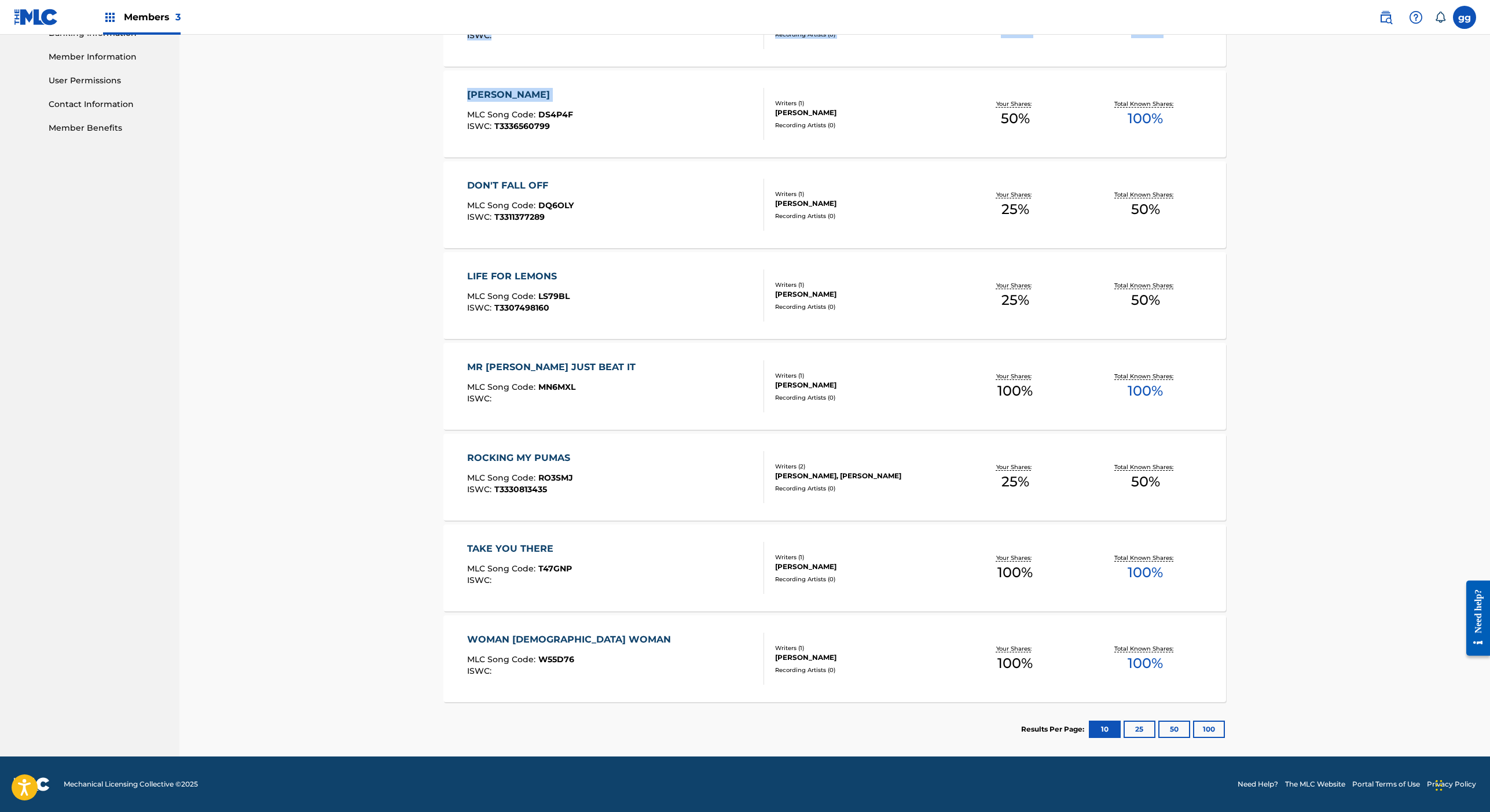
scroll to position [675, 0]
drag, startPoint x: 331, startPoint y: 755, endPoint x: 333, endPoint y: 827, distance: 72.0
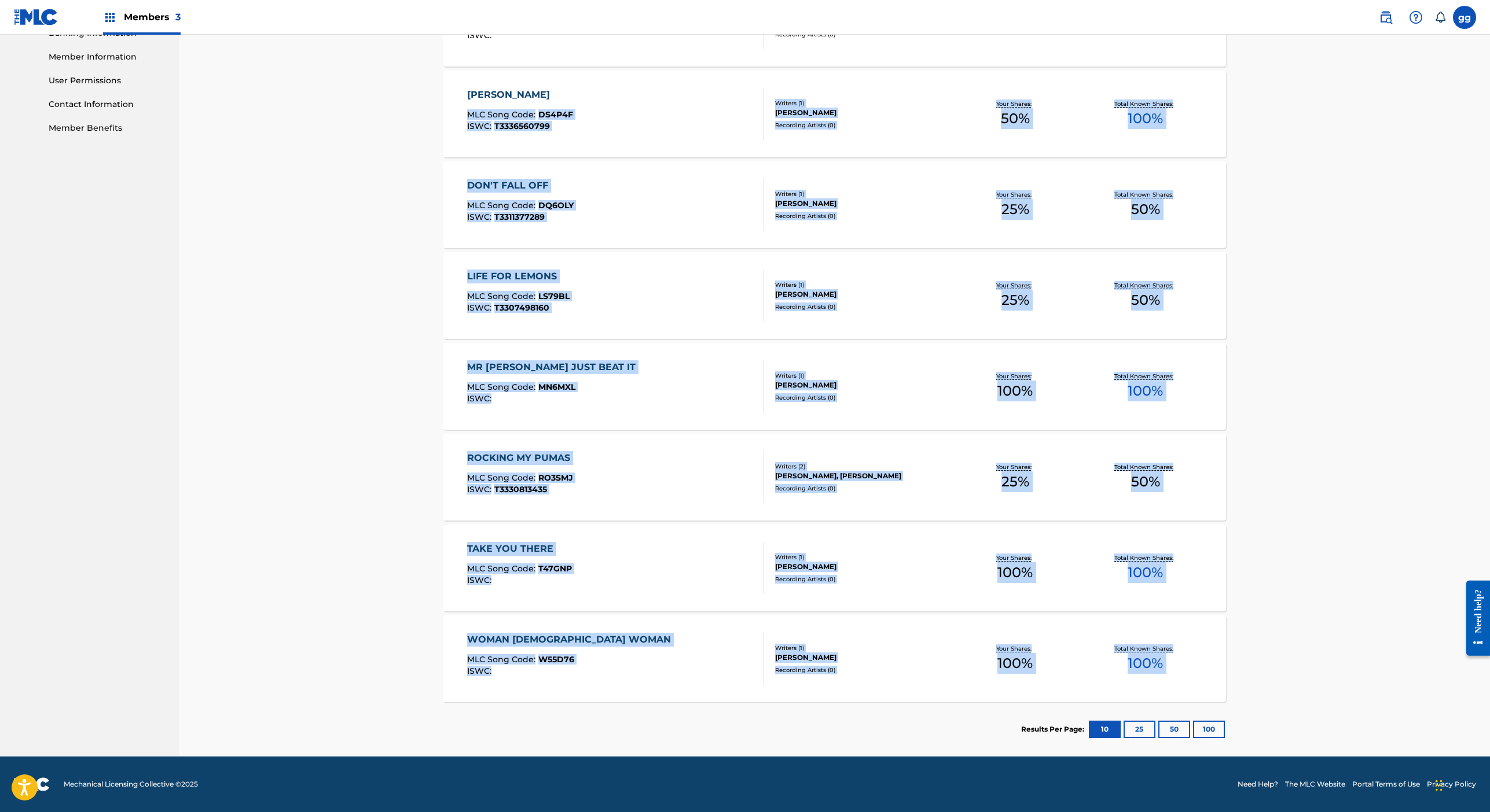
click at [468, 466] on div "ROCKING MY PUMAS MLC Song Code : RO3SMJ ISWC : T3330813435" at bounding box center [522, 477] width 109 height 52
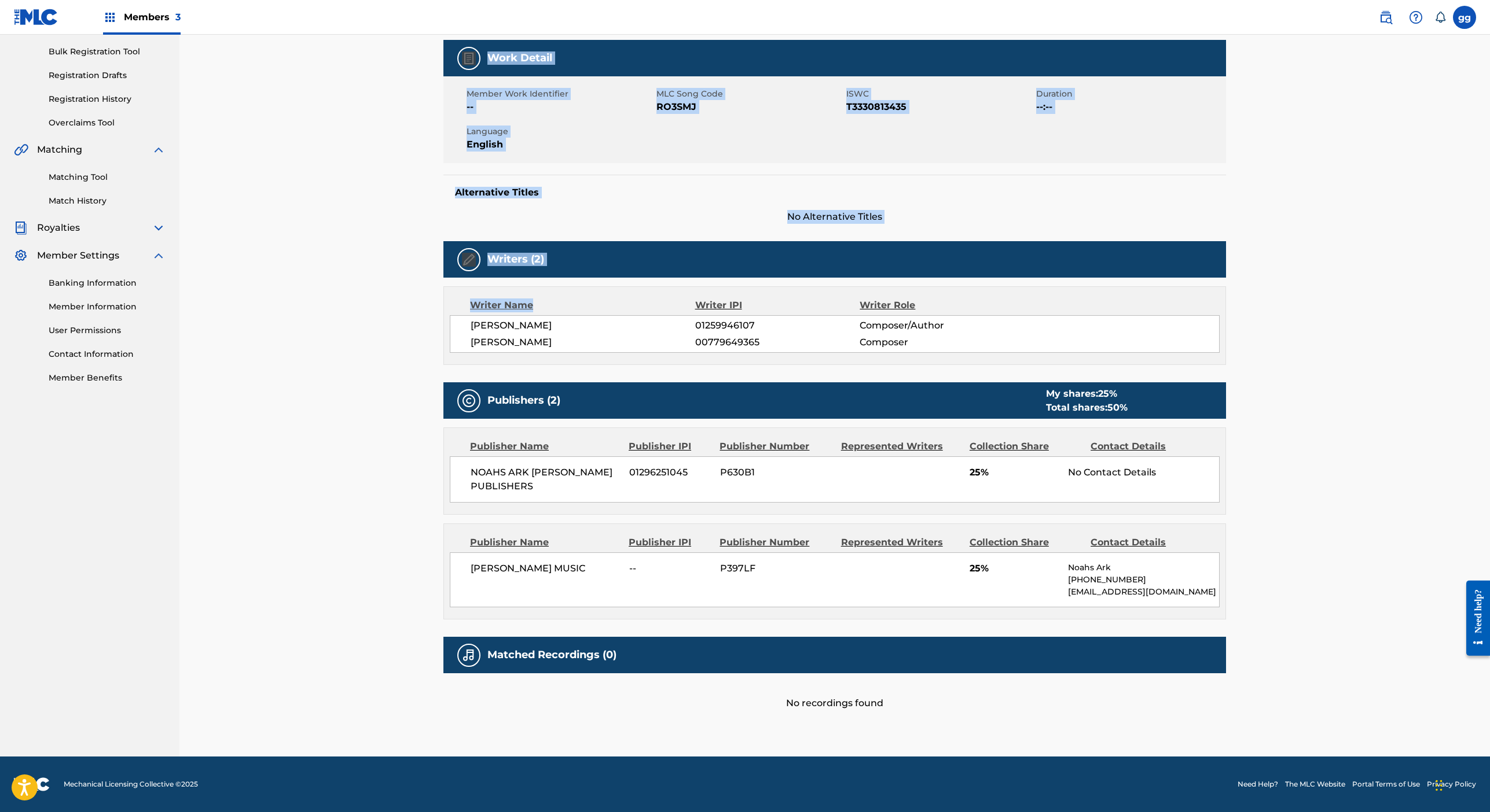
scroll to position [476, 0]
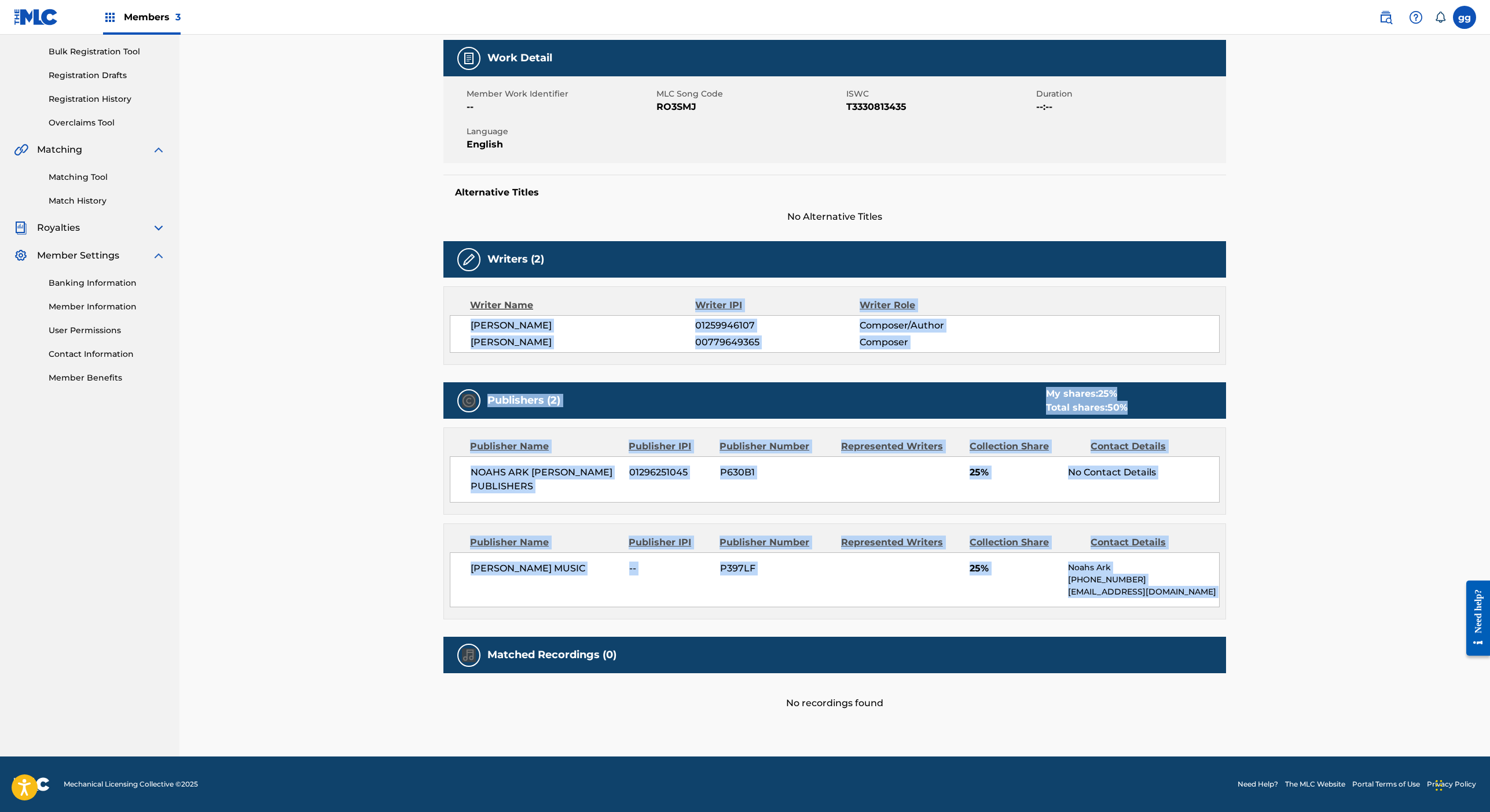
drag, startPoint x: 534, startPoint y: 775, endPoint x: 531, endPoint y: 849, distance: 74.1
click at [531, 646] on html "Accessibility Screen-Reader Guide, Feedback, and Issue Reporting | New window M…" at bounding box center [745, 240] width 1490 height 812
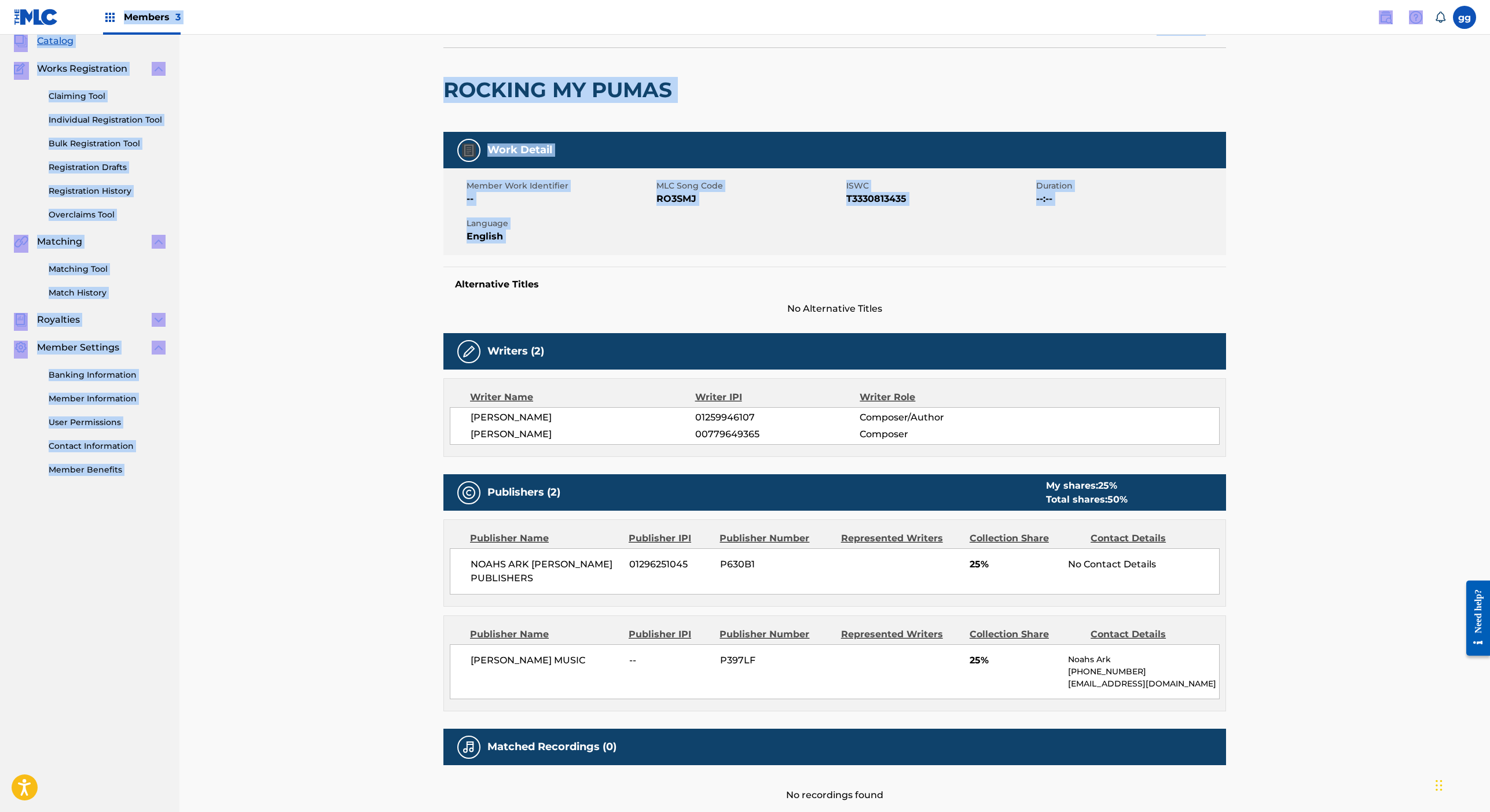
scroll to position [0, 0]
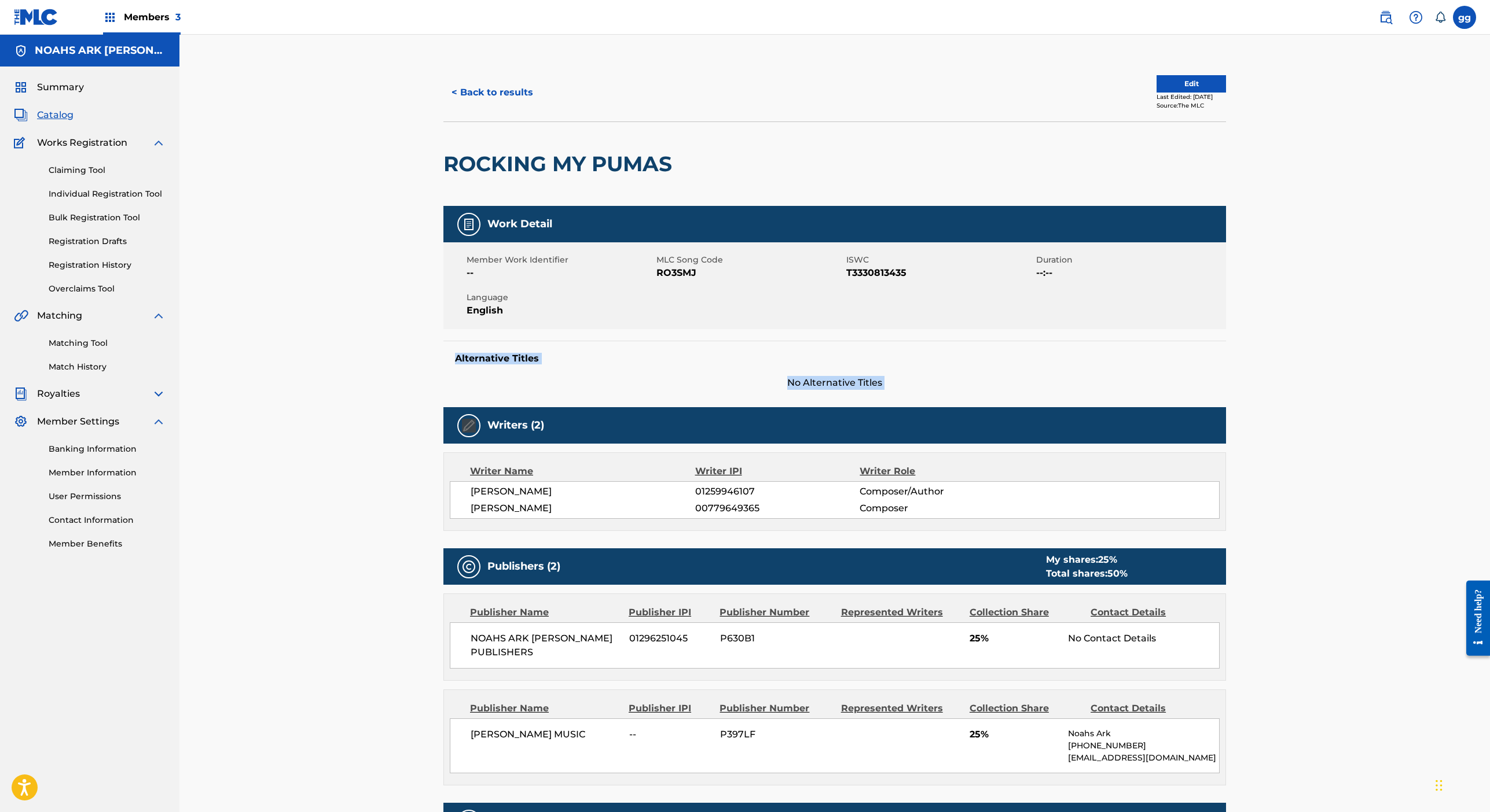
drag, startPoint x: 548, startPoint y: 103, endPoint x: 470, endPoint y: 672, distance: 574.3
click at [470, 672] on div "Work Detail Member Work Identifier -- MLC Song Code RO3SMJ ISWC T3330813435 Dur…" at bounding box center [835, 541] width 783 height 670
click at [1226, 93] on button "Edit" at bounding box center [1191, 83] width 70 height 17
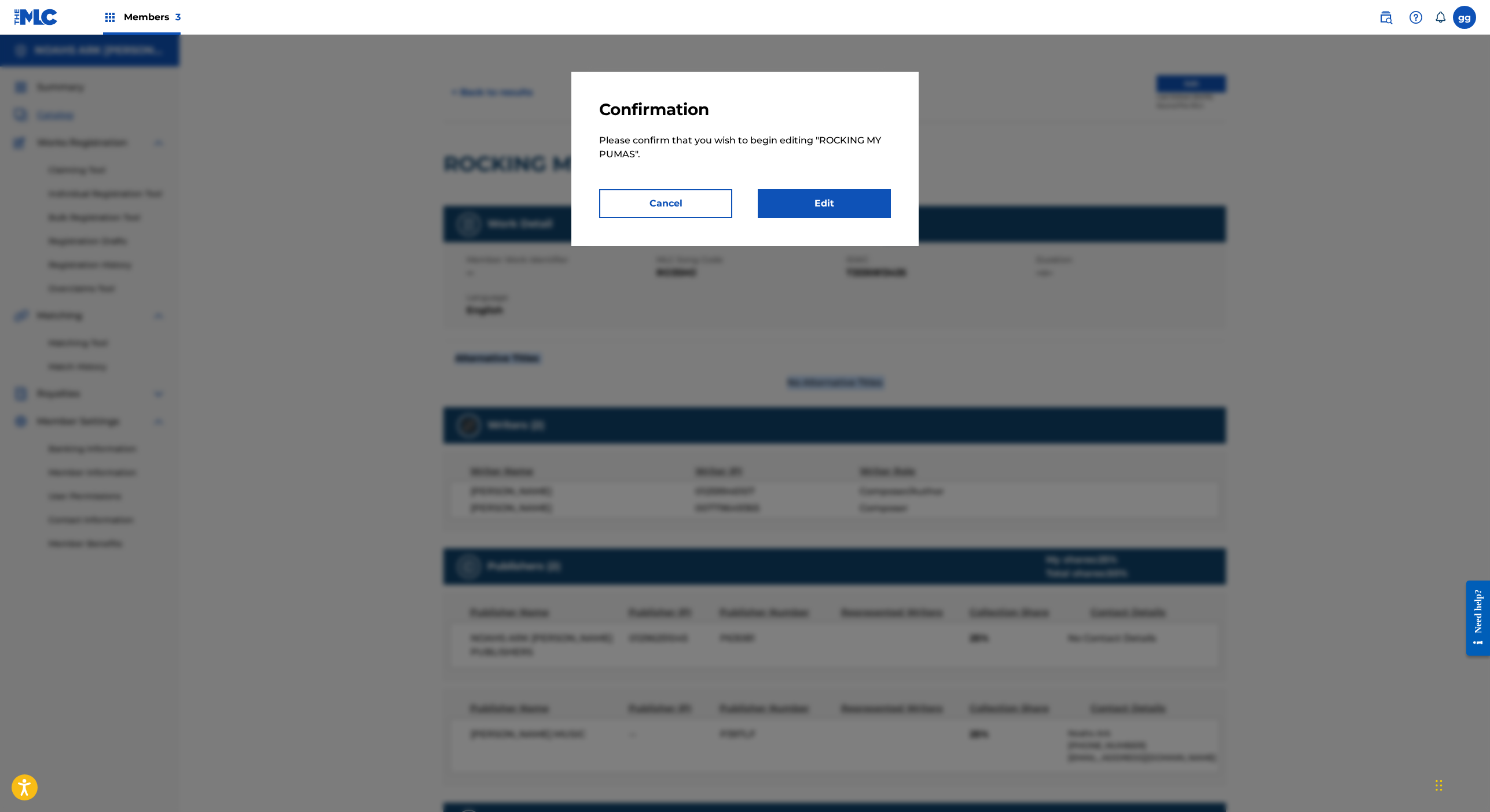
click at [891, 218] on link "Edit" at bounding box center [824, 203] width 133 height 29
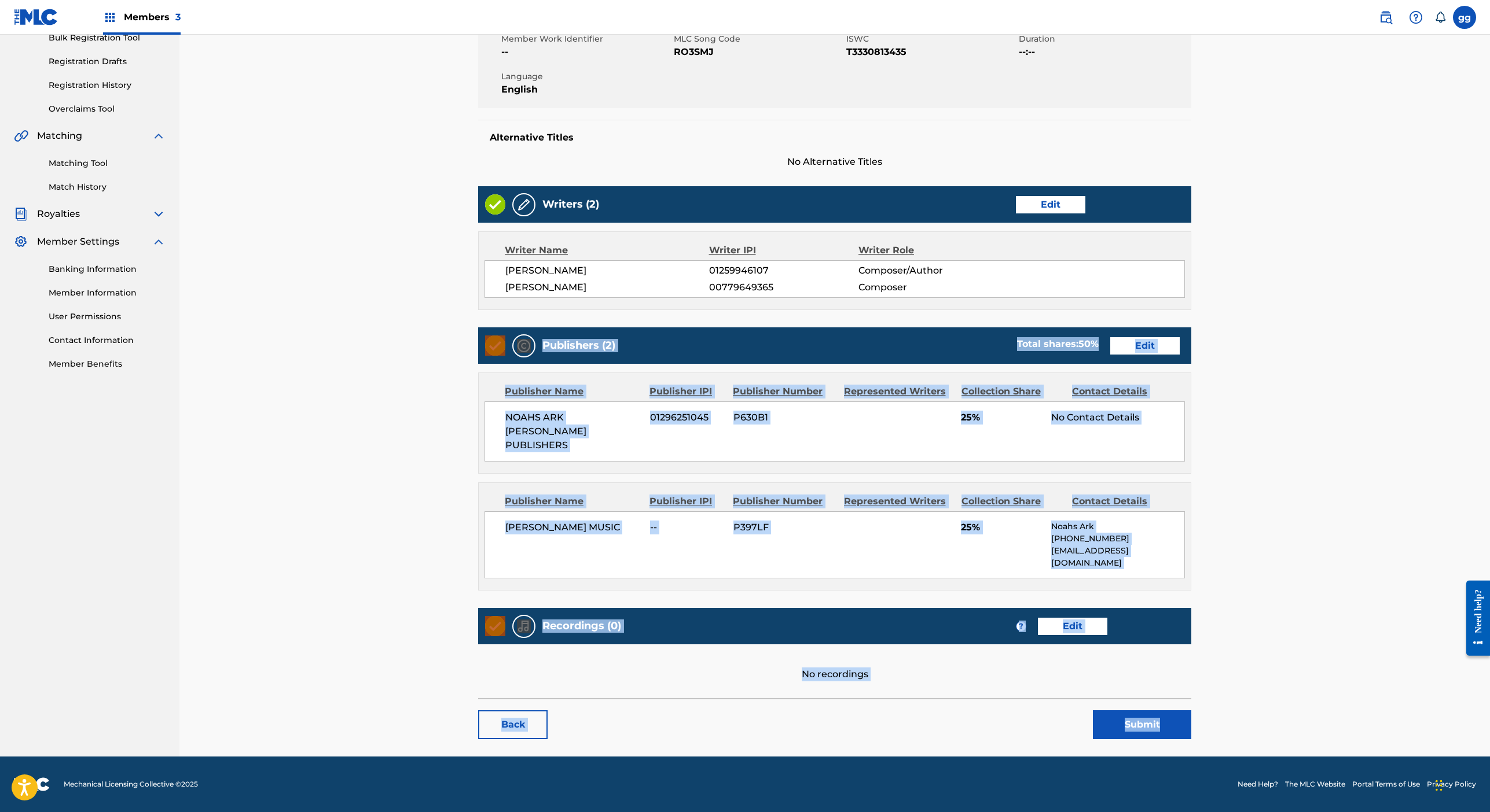
drag, startPoint x: 1254, startPoint y: 752, endPoint x: 1234, endPoint y: 857, distance: 106.9
click at [1234, 633] on html "Accessibility Screen-Reader Guide, Feedback, and Issue Reporting | New window M…" at bounding box center [745, 226] width 1490 height 812
click at [1190, 509] on div "Publisher Name Publisher IPI Publisher Number Represented Writers Collection Sh…" at bounding box center [835, 537] width 712 height 107
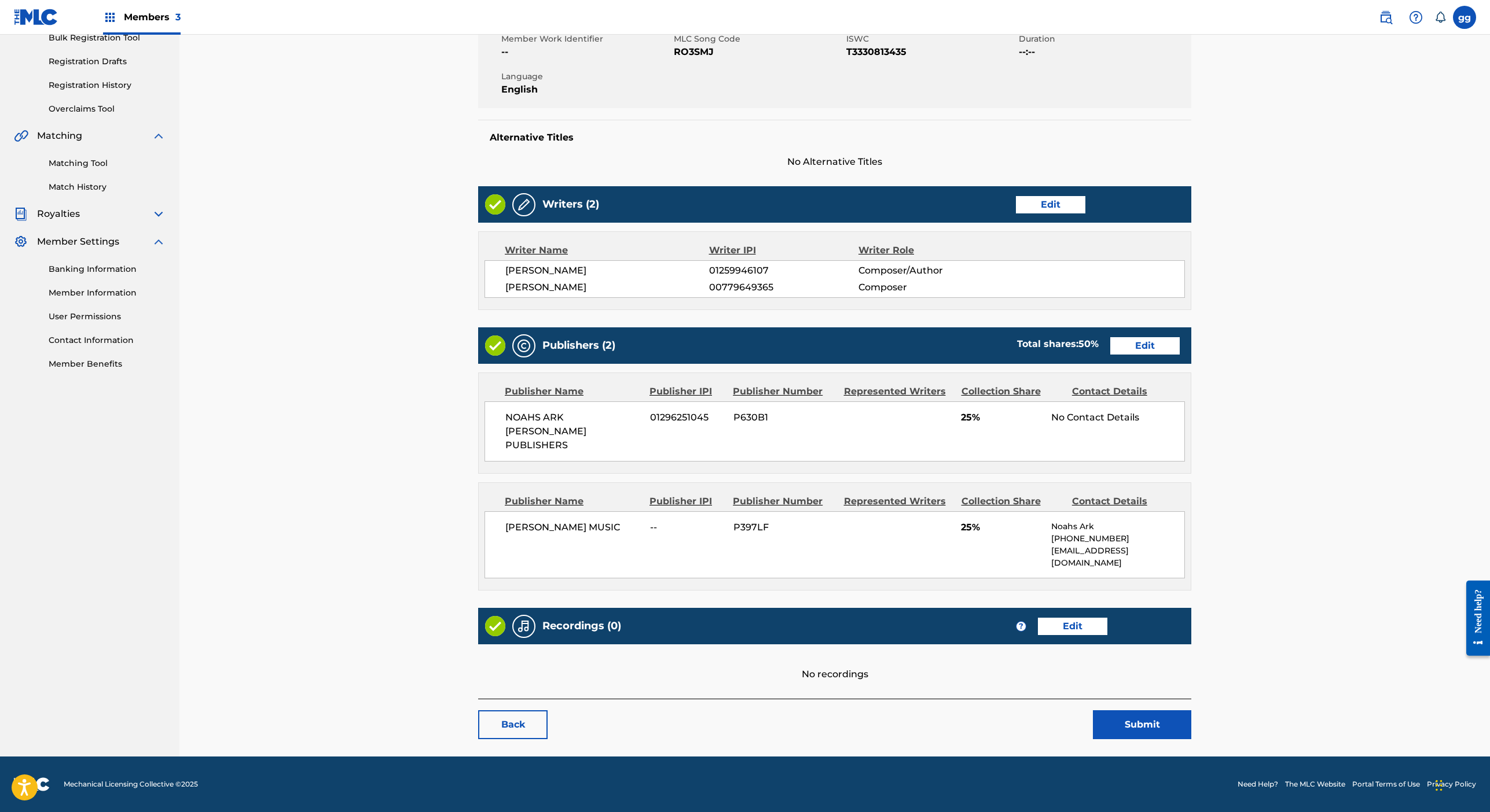
click at [1180, 337] on link "Edit" at bounding box center [1145, 345] width 70 height 17
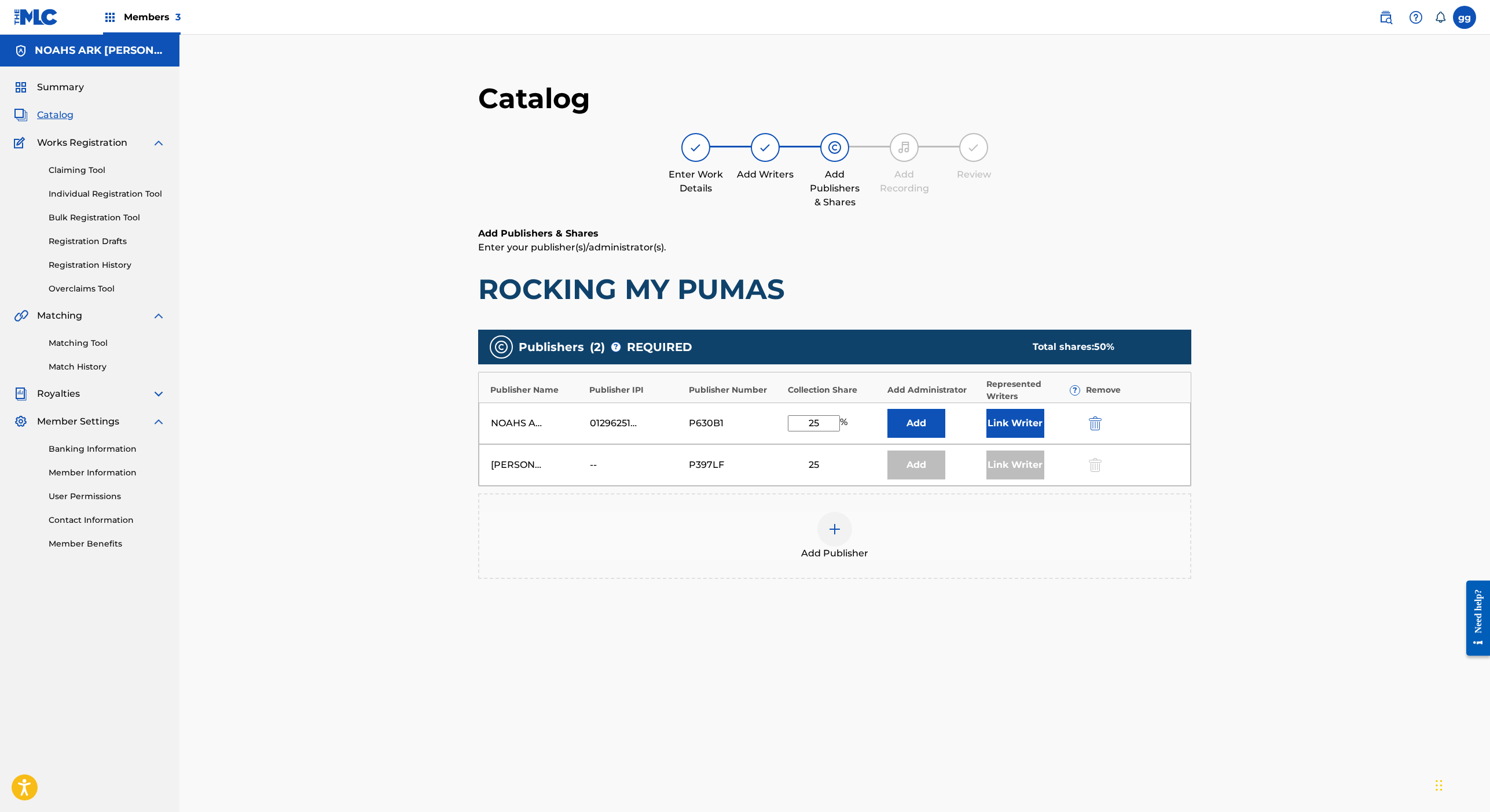
click at [1103, 472] on div at bounding box center [1093, 464] width 17 height 13
click at [1044, 480] on div "Link Writer" at bounding box center [1015, 465] width 58 height 29
click at [945, 480] on div "Add" at bounding box center [916, 465] width 58 height 29
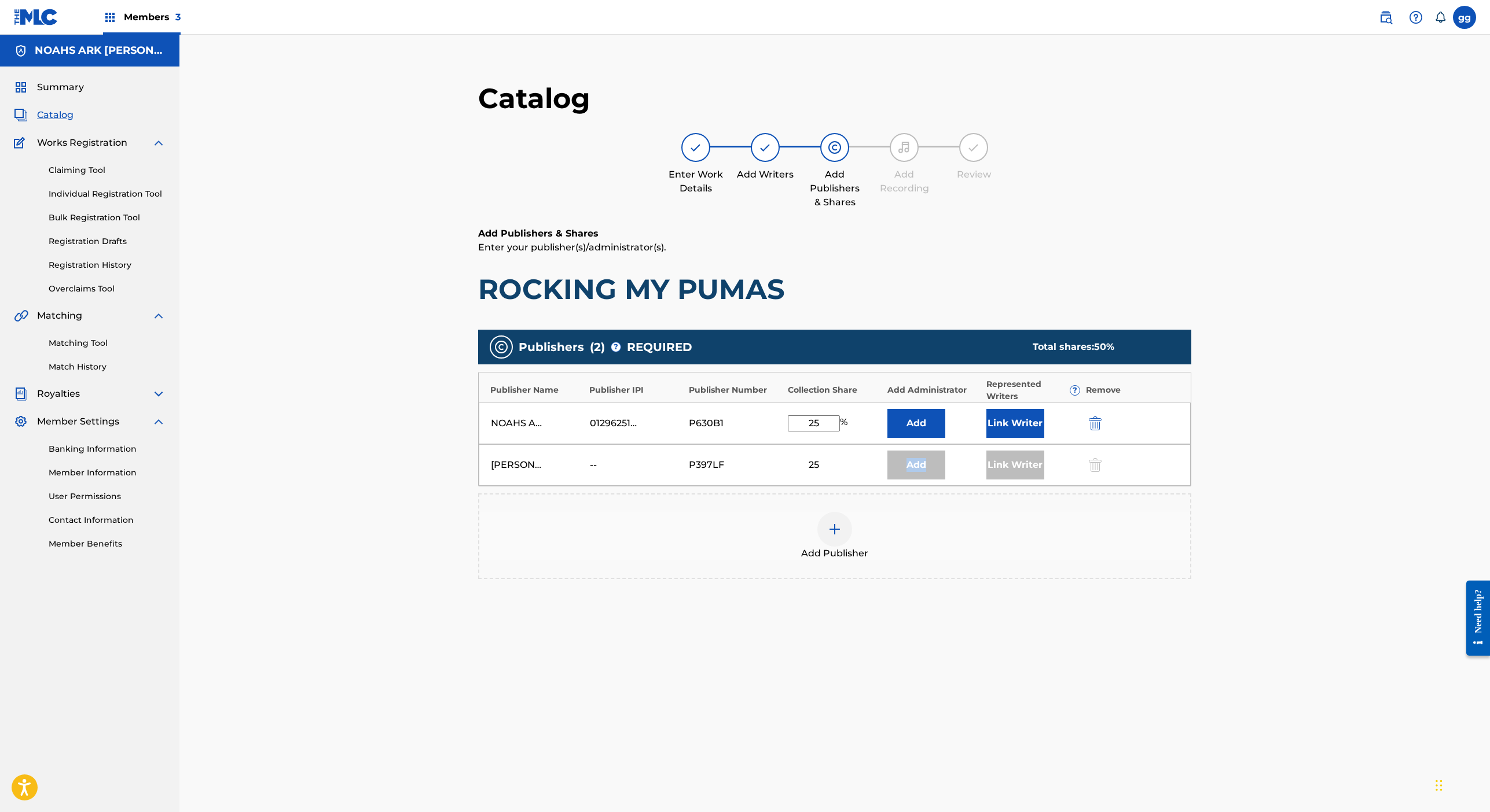
click at [945, 480] on div "Add" at bounding box center [916, 465] width 58 height 29
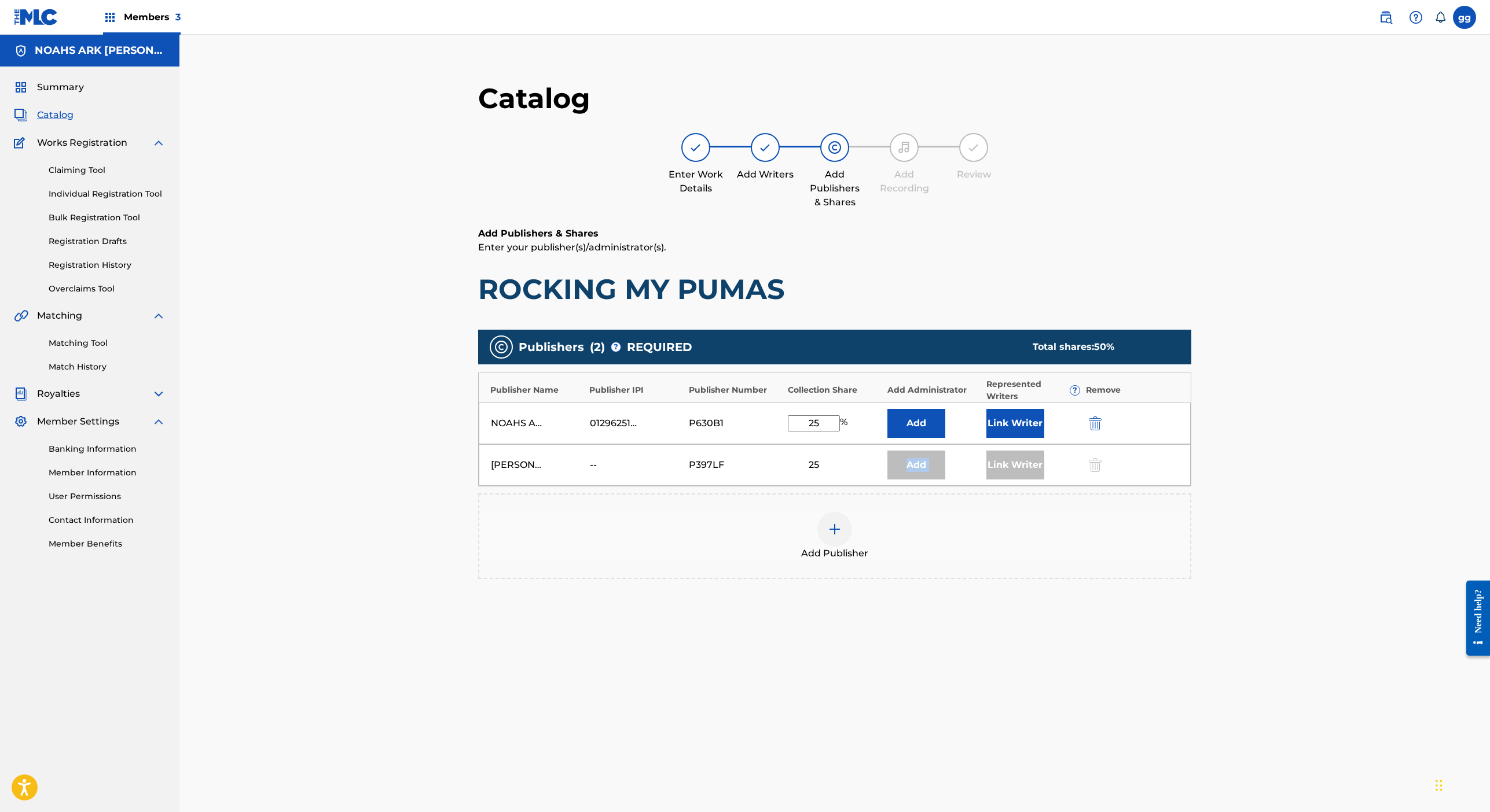
click at [945, 480] on div "Add" at bounding box center [916, 465] width 58 height 29
click at [1044, 480] on div "Link Writer" at bounding box center [1015, 465] width 58 height 29
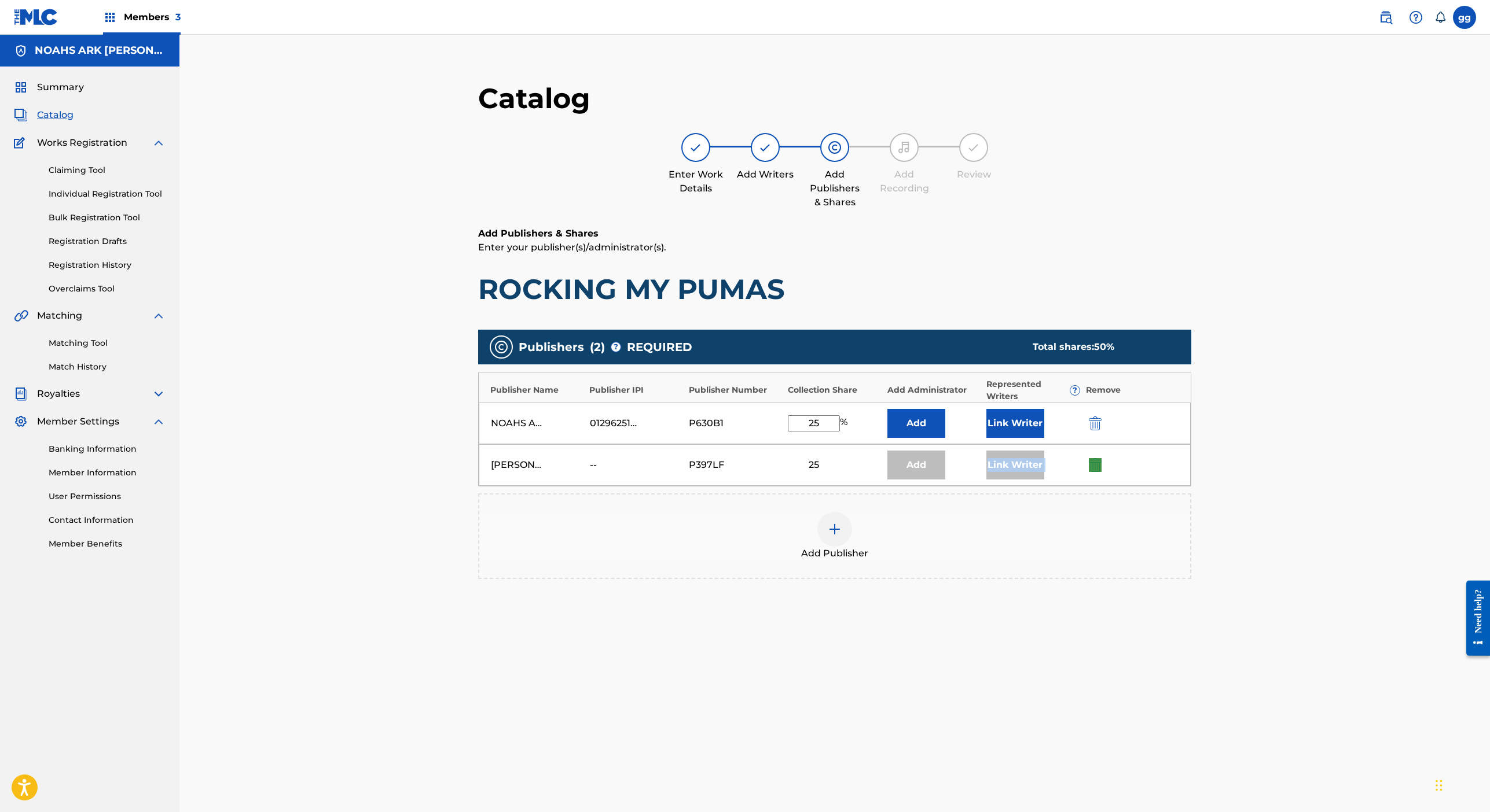
click at [1044, 480] on div "Link Writer" at bounding box center [1015, 465] width 58 height 29
click at [1044, 438] on button "Link Writer" at bounding box center [1015, 423] width 58 height 29
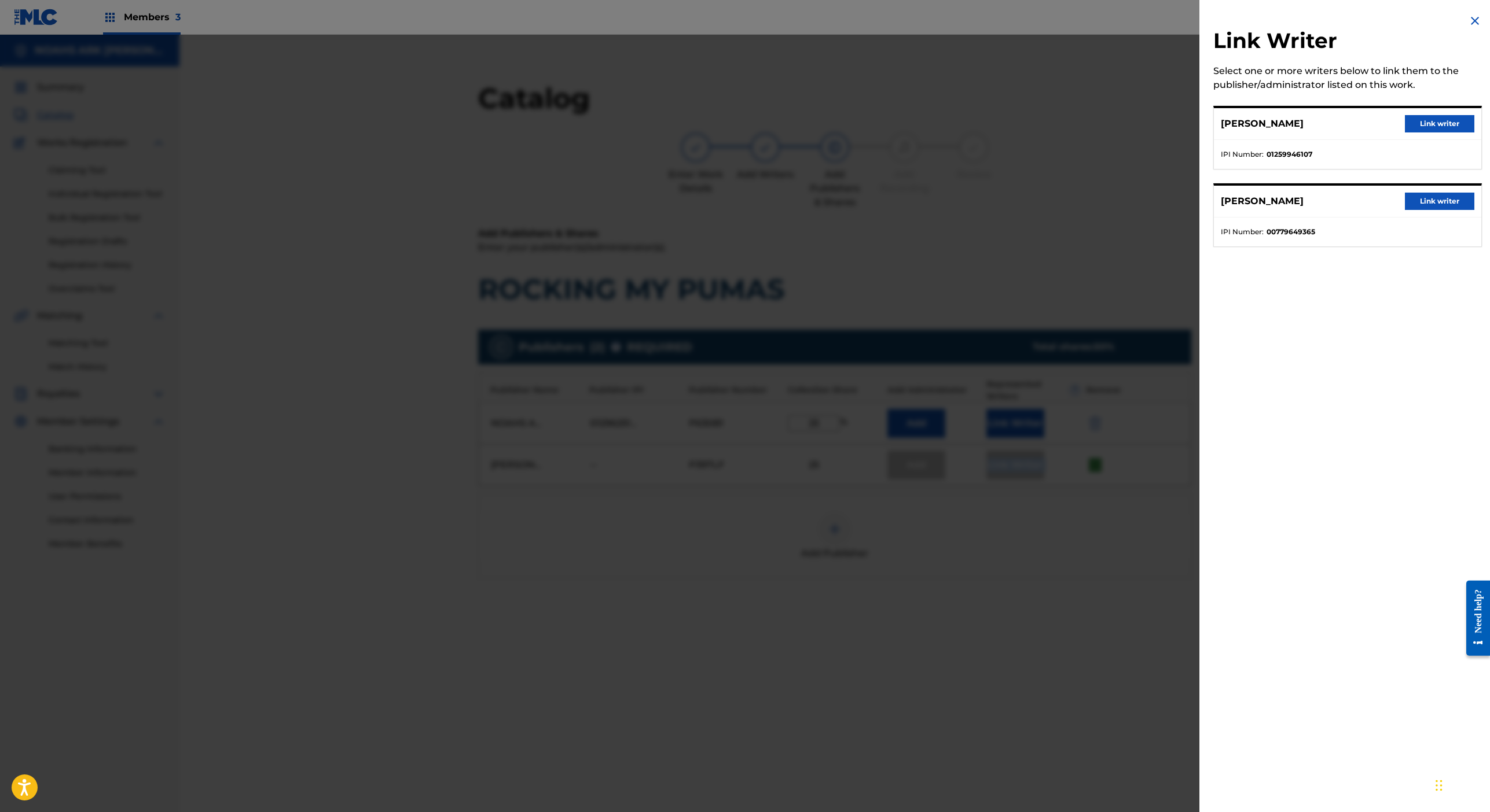
click at [1405, 133] on button "Link writer" at bounding box center [1440, 123] width 70 height 17
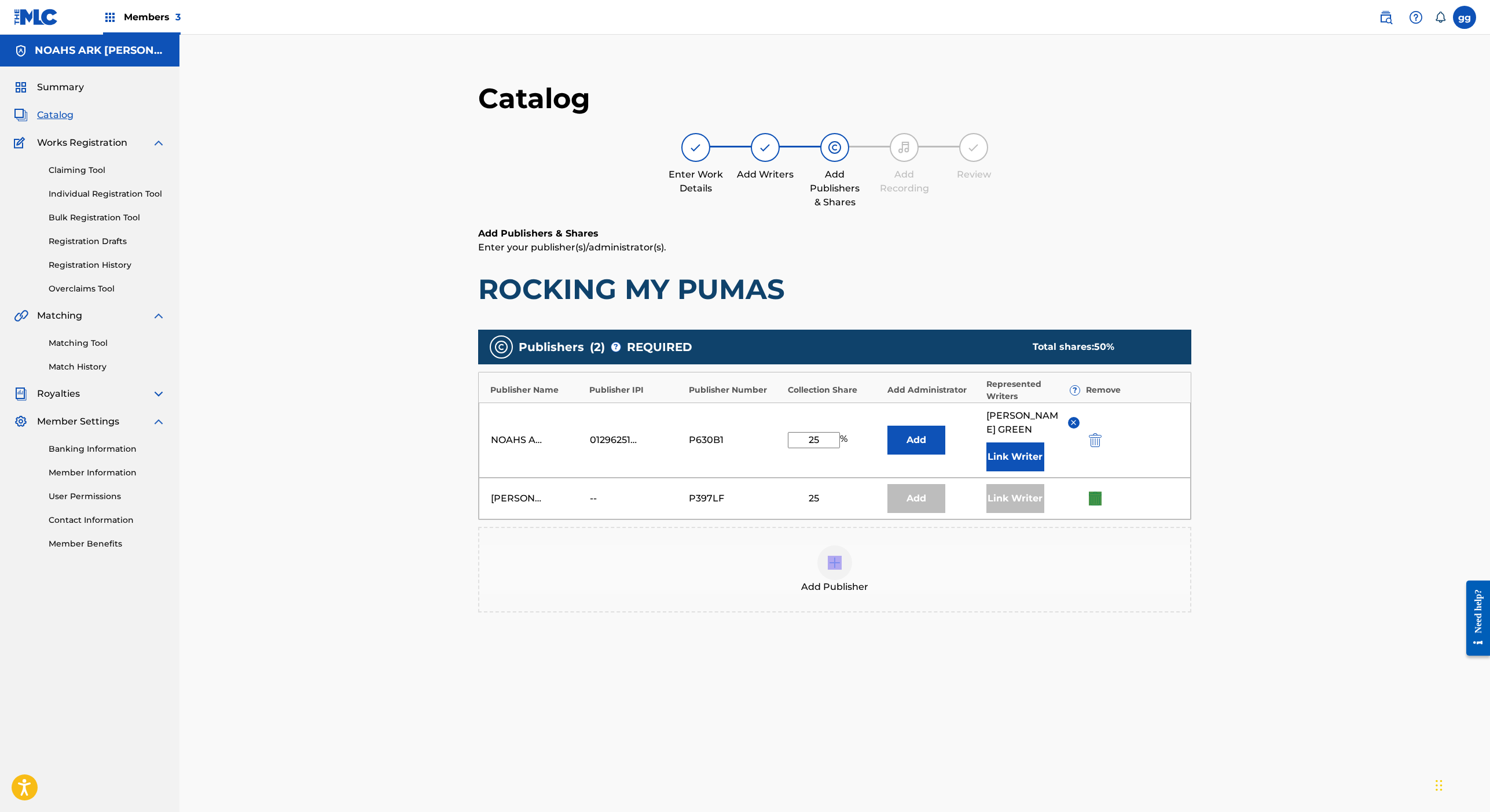
click at [1103, 505] on div at bounding box center [1093, 498] width 17 height 13
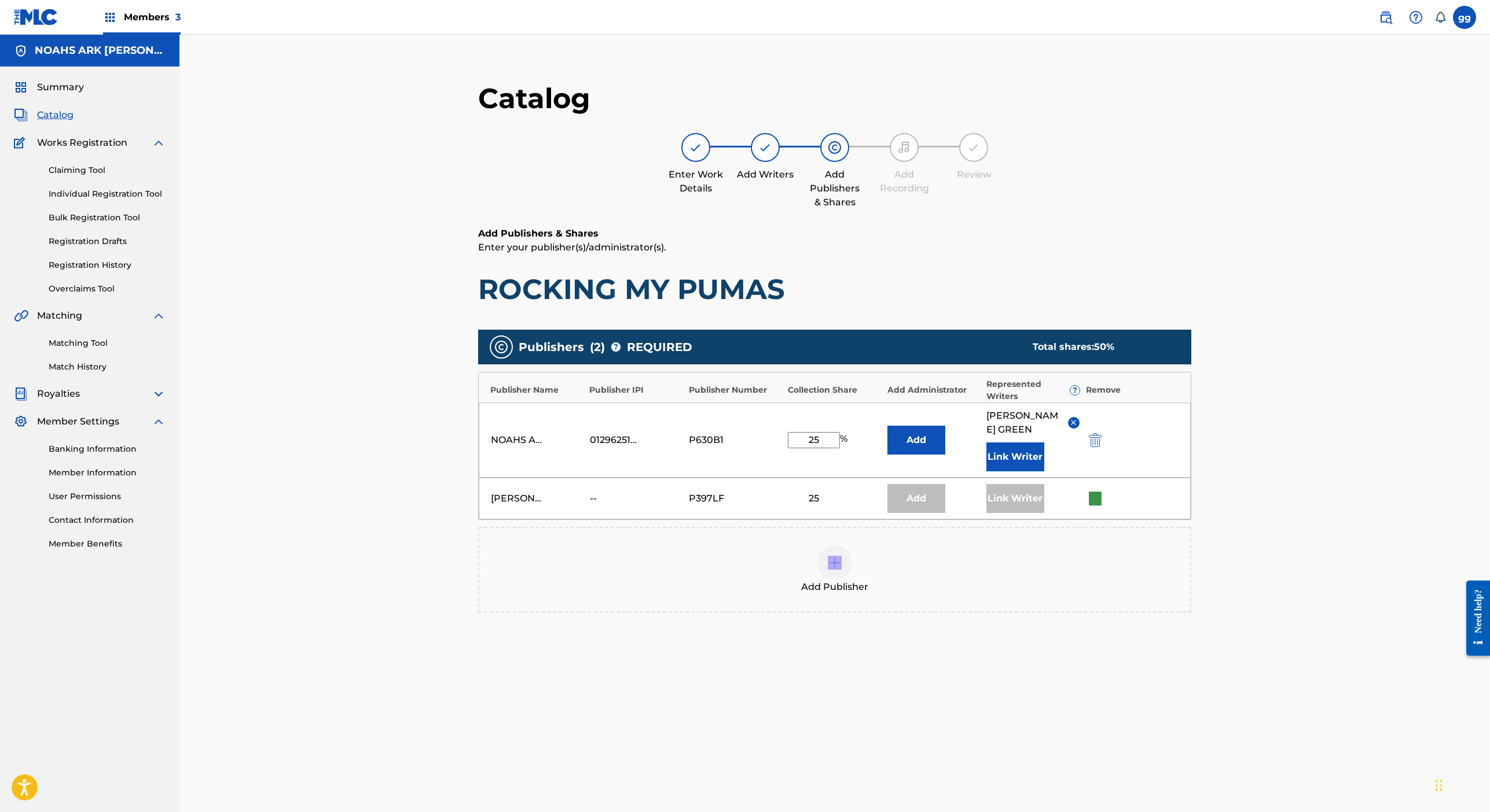
click at [1103, 505] on div at bounding box center [1093, 498] width 17 height 13
click at [1190, 520] on div "[PERSON_NAME] MUSIC -- P397LF 25 Add Link Writer" at bounding box center [835, 498] width 712 height 42
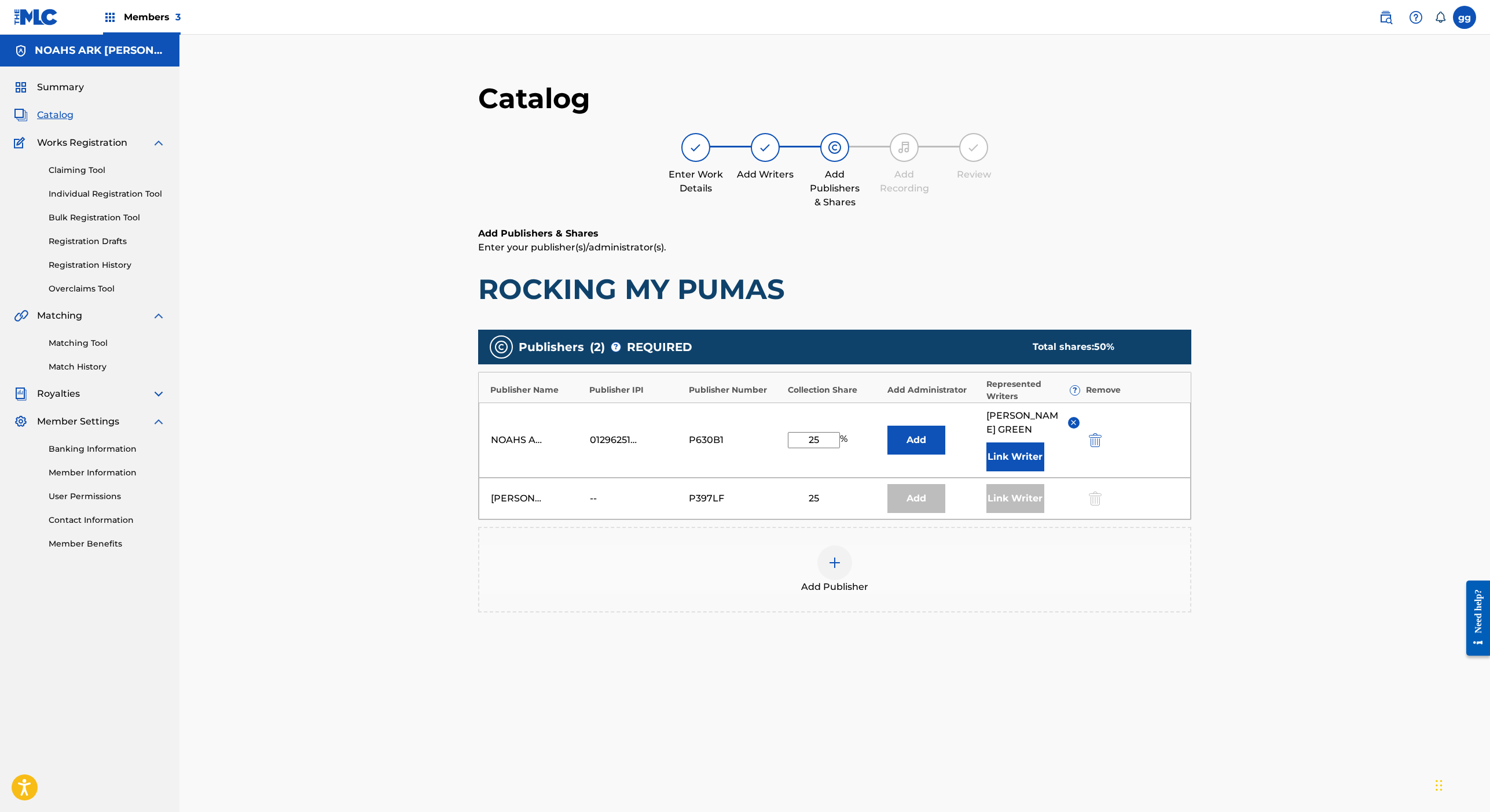
click at [840, 505] on div "25" at bounding box center [814, 499] width 52 height 14
click at [1190, 520] on div "[PERSON_NAME] MUSIC -- P397LF 25 Add Link Writer" at bounding box center [835, 498] width 712 height 42
click at [1103, 505] on div at bounding box center [1093, 498] width 17 height 13
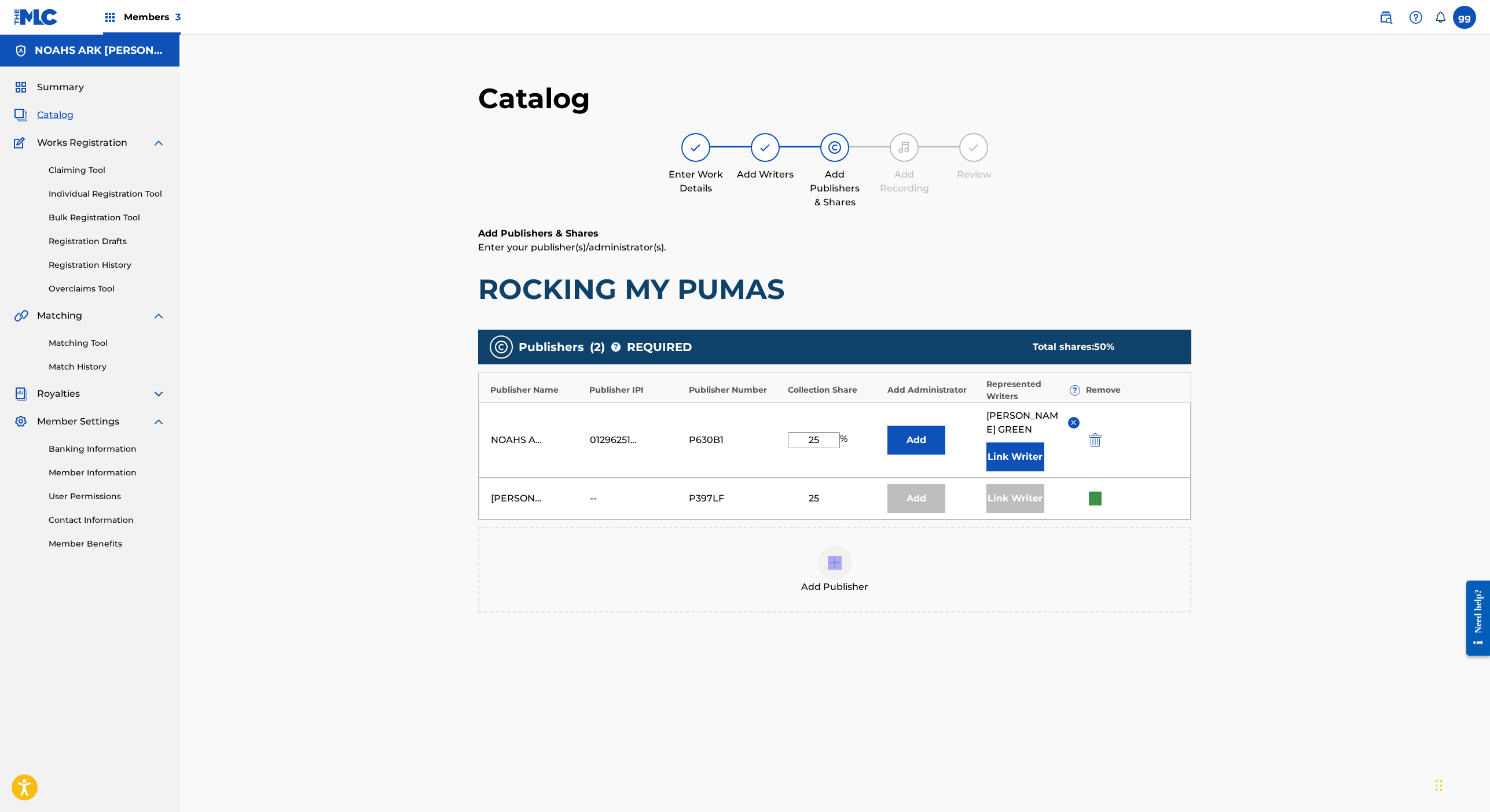
click at [1103, 505] on div at bounding box center [1093, 498] width 17 height 13
click at [1190, 520] on div "[PERSON_NAME] MUSIC -- P397LF 25 Add Link Writer" at bounding box center [835, 498] width 712 height 42
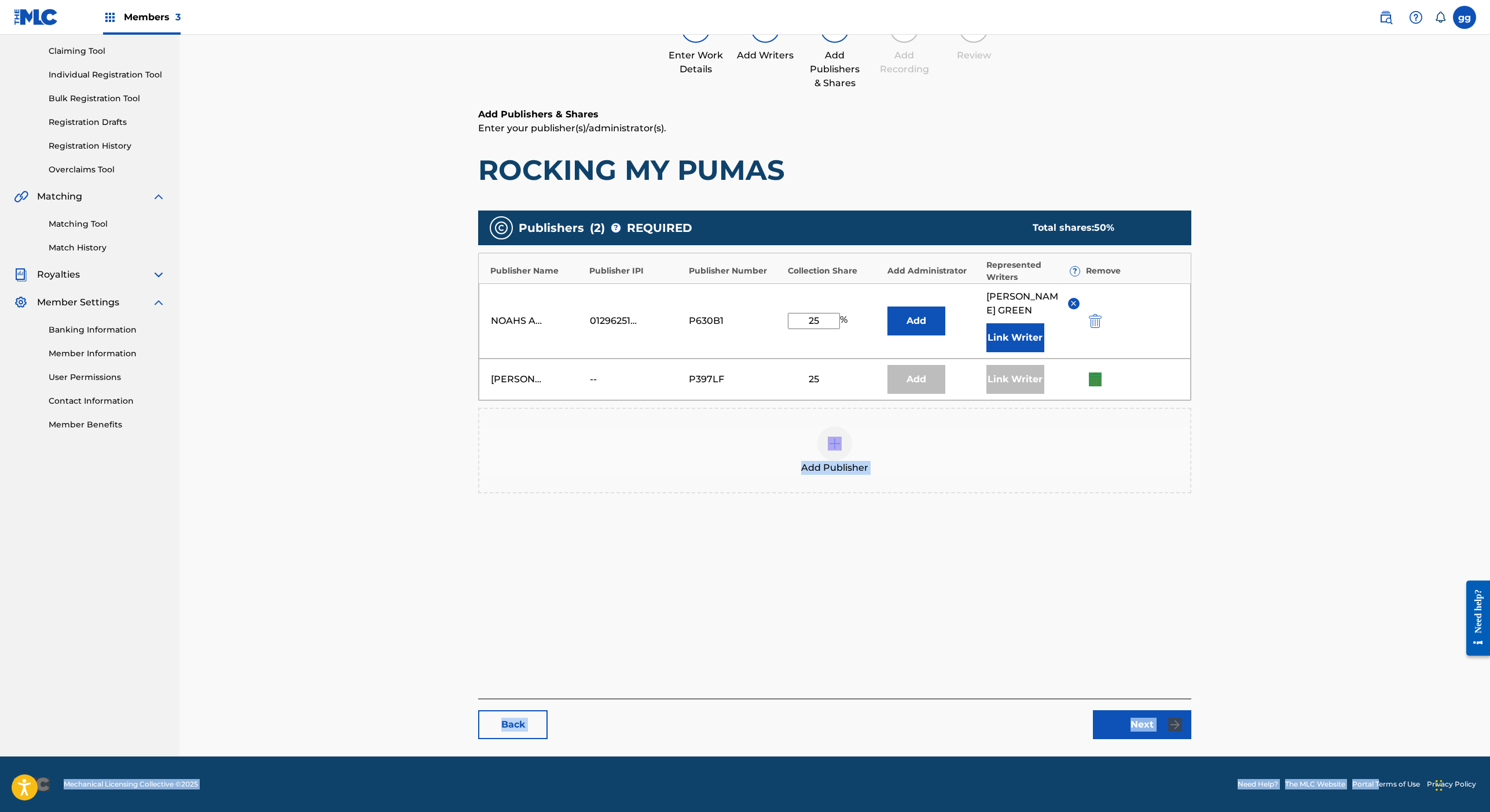
scroll to position [420, 0]
drag, startPoint x: 1334, startPoint y: 728, endPoint x: 1305, endPoint y: 694, distance: 44.7
click at [1191, 694] on div "Catalog Enter Work Details Add Writers Add Publishers & Shares Add Recording Re…" at bounding box center [835, 350] width 713 height 777
click at [1191, 711] on link "Next" at bounding box center [1142, 725] width 98 height 29
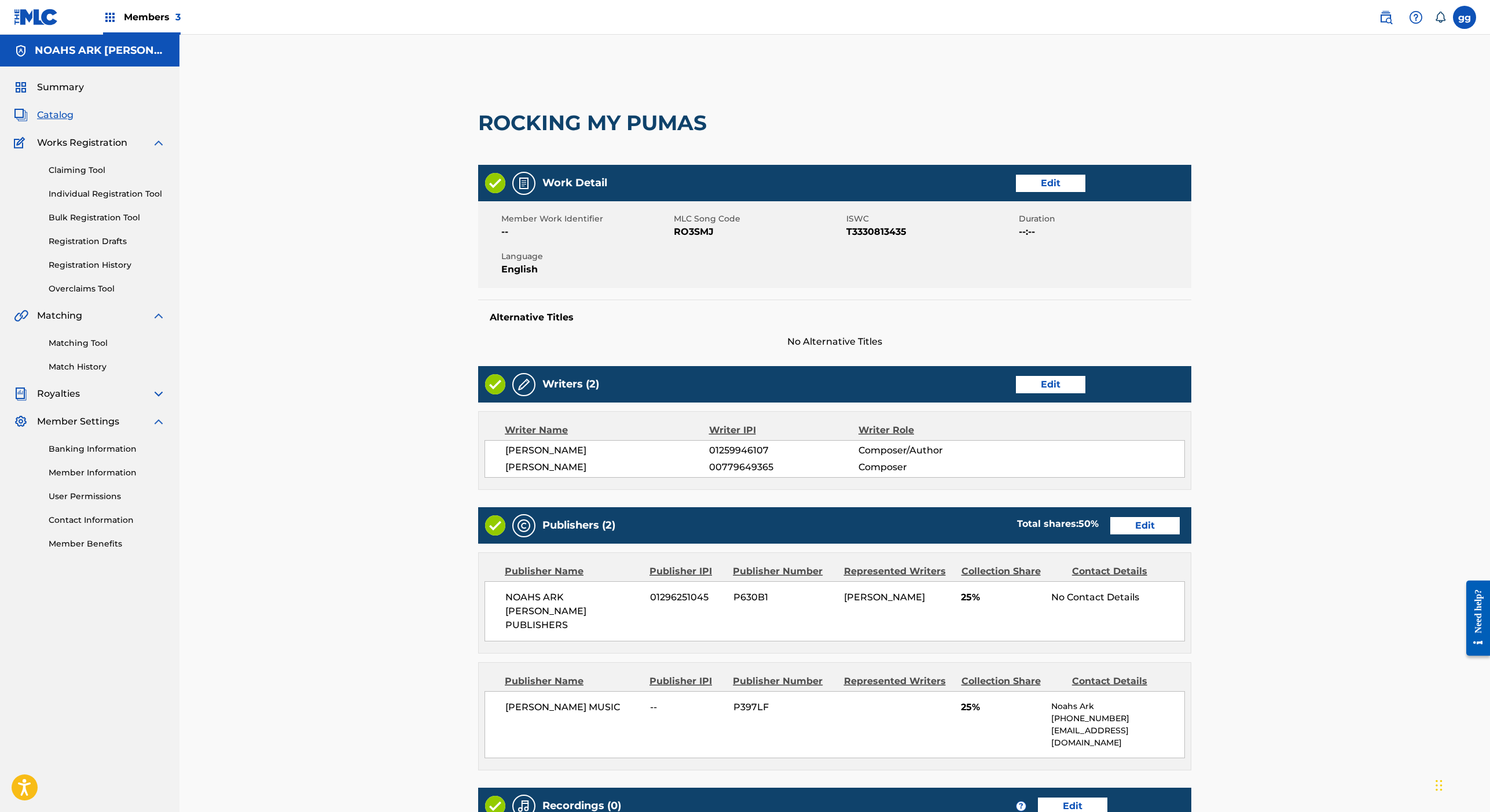
click at [1184, 457] on div "[PERSON_NAME] 01259946107 Composer/Author" at bounding box center [844, 451] width 679 height 14
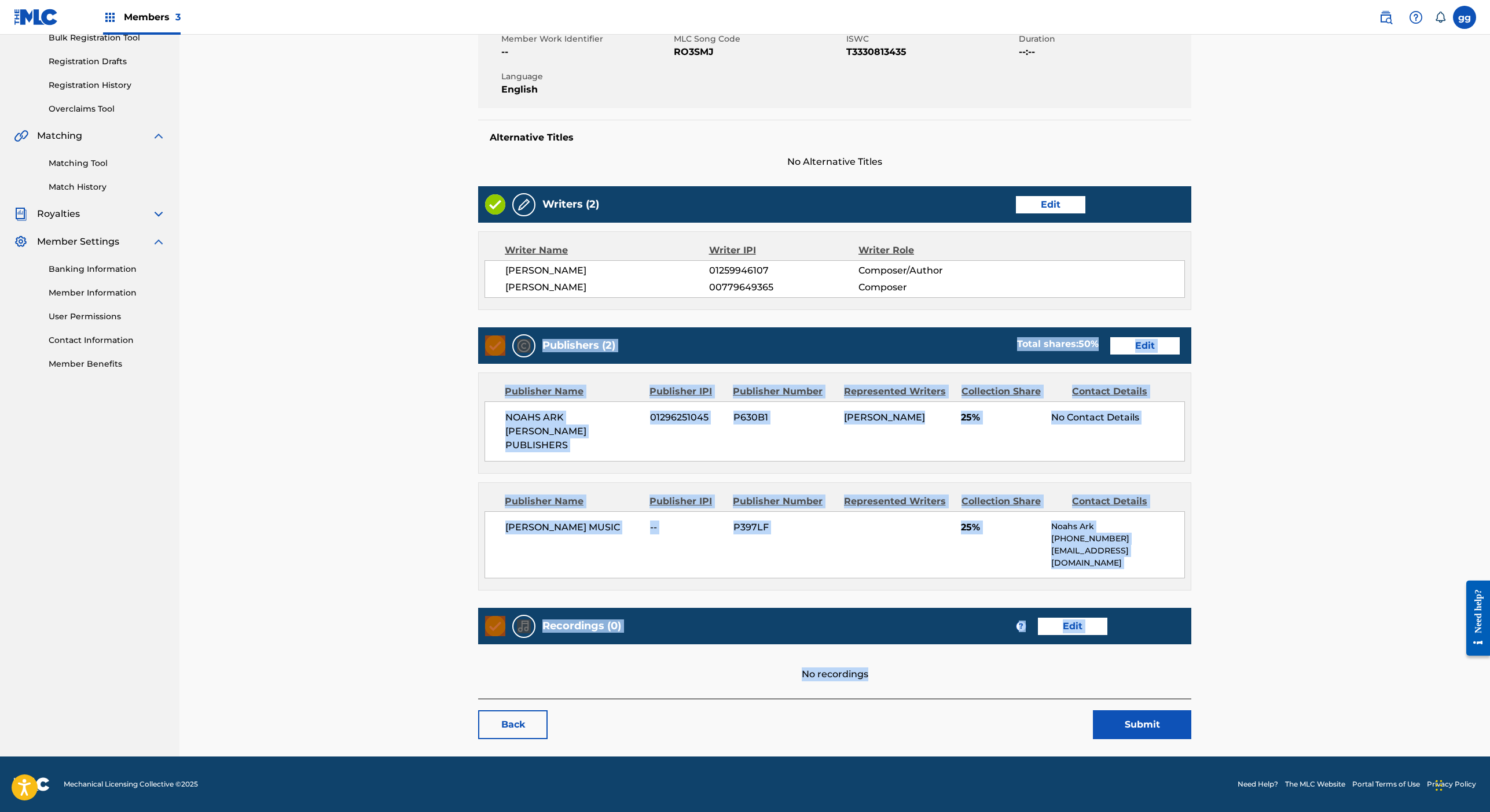
drag, startPoint x: 1272, startPoint y: 748, endPoint x: 1265, endPoint y: 815, distance: 67.4
click at [1265, 633] on html "Accessibility Screen-Reader Guide, Feedback, and Issue Reporting | New window M…" at bounding box center [745, 226] width 1490 height 812
click at [1191, 644] on div "Recordings (0) ? Edit" at bounding box center [835, 626] width 713 height 37
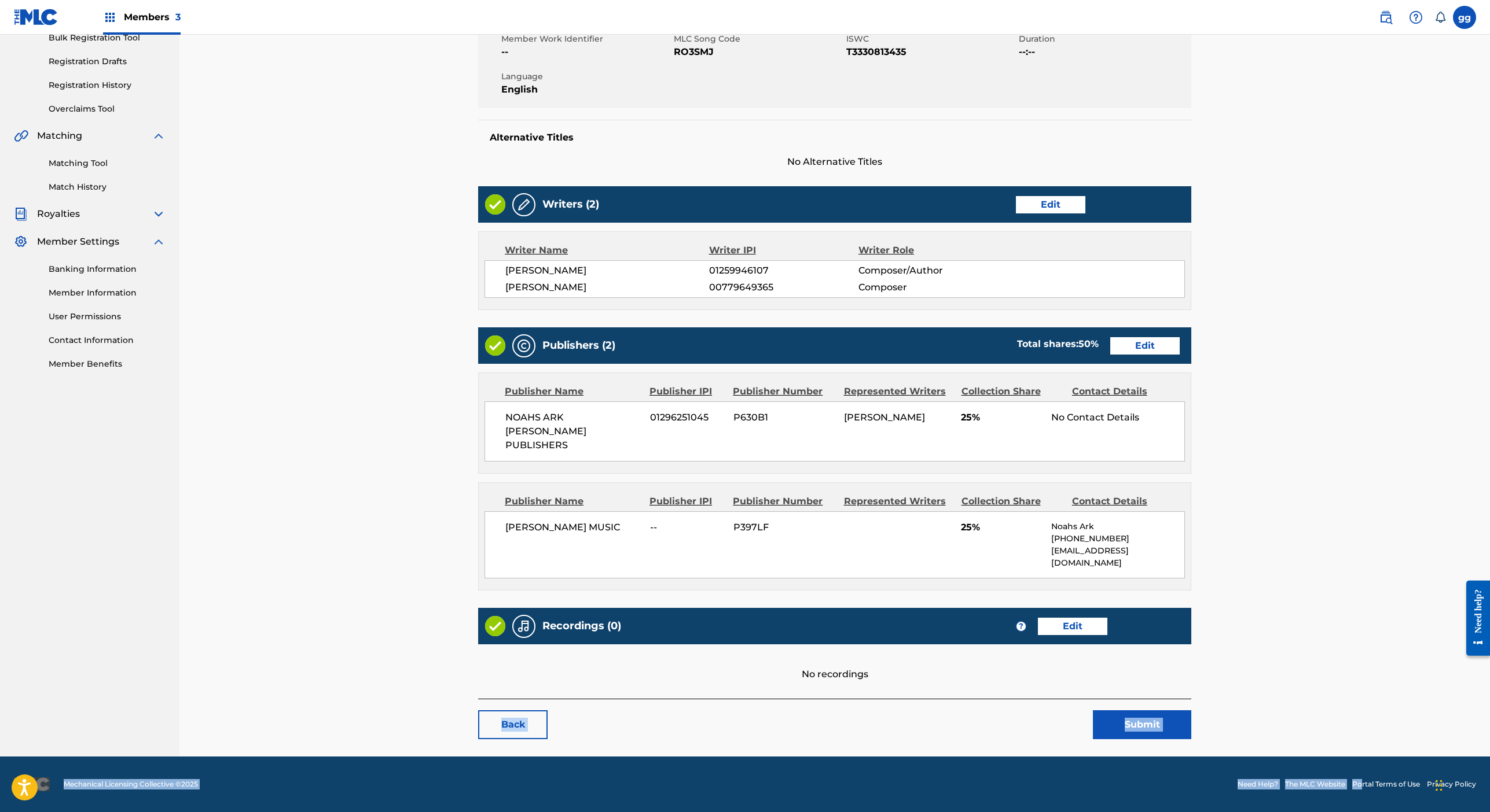
scroll to position [761, 0]
drag, startPoint x: 1299, startPoint y: 767, endPoint x: 1288, endPoint y: 850, distance: 83.7
click at [1288, 633] on html "Accessibility Screen-Reader Guide, Feedback, and Issue Reporting | New window M…" at bounding box center [745, 226] width 1490 height 812
click at [1191, 710] on button "Submit" at bounding box center [1142, 725] width 98 height 29
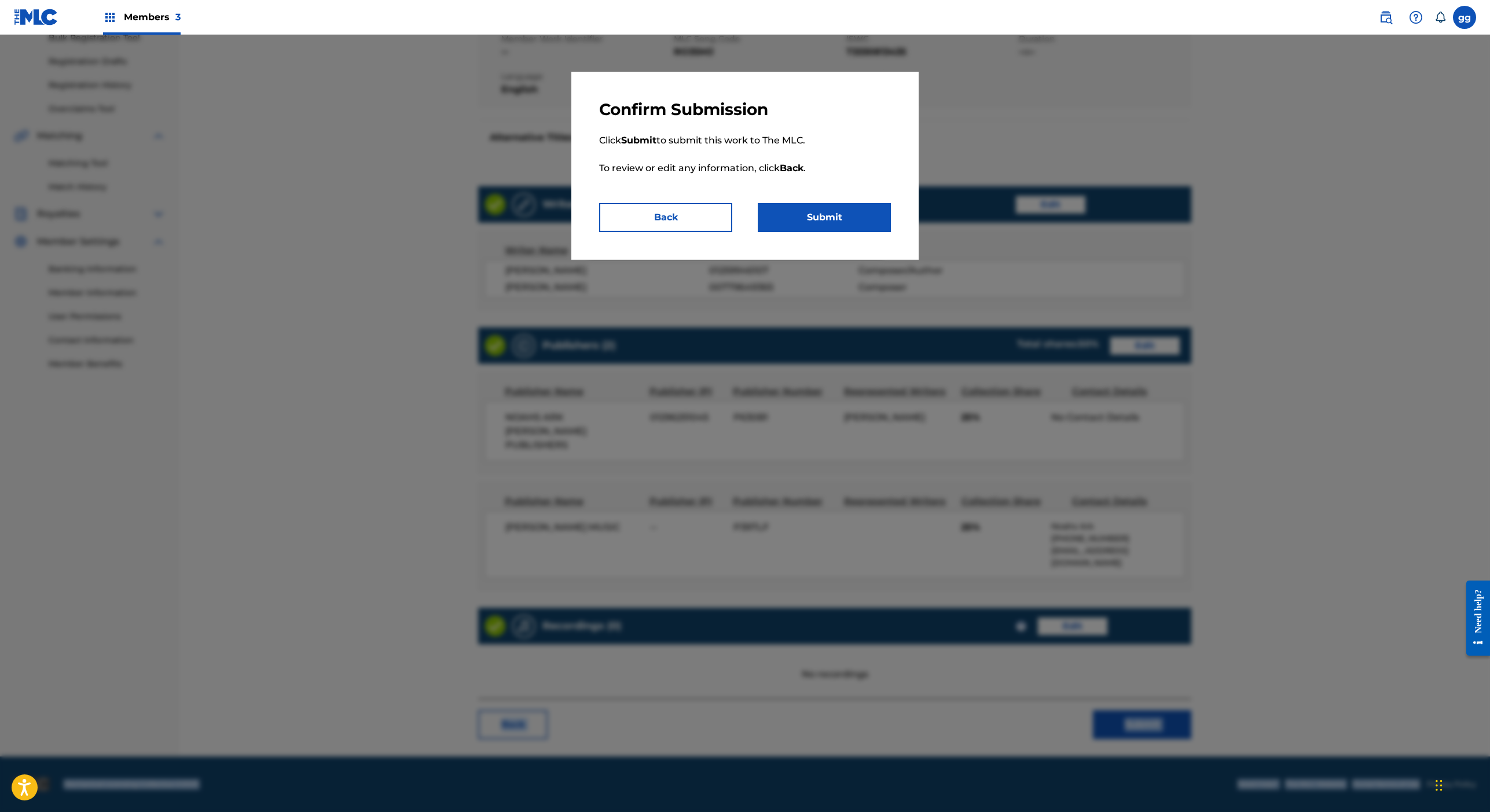
click at [891, 232] on button "Submit" at bounding box center [824, 217] width 133 height 29
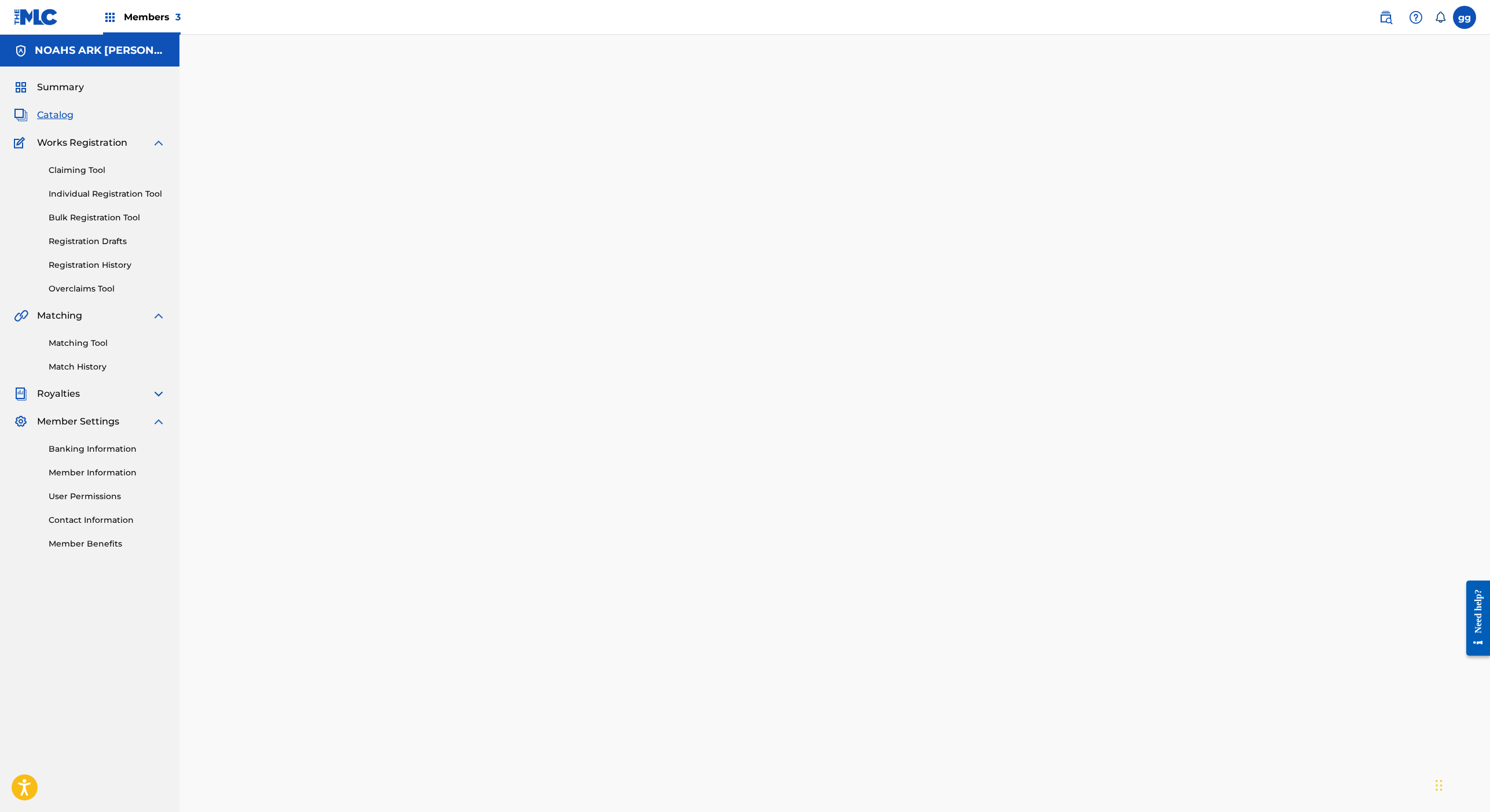
click at [144, 295] on link "Overclaims Tool" at bounding box center [107, 289] width 117 height 12
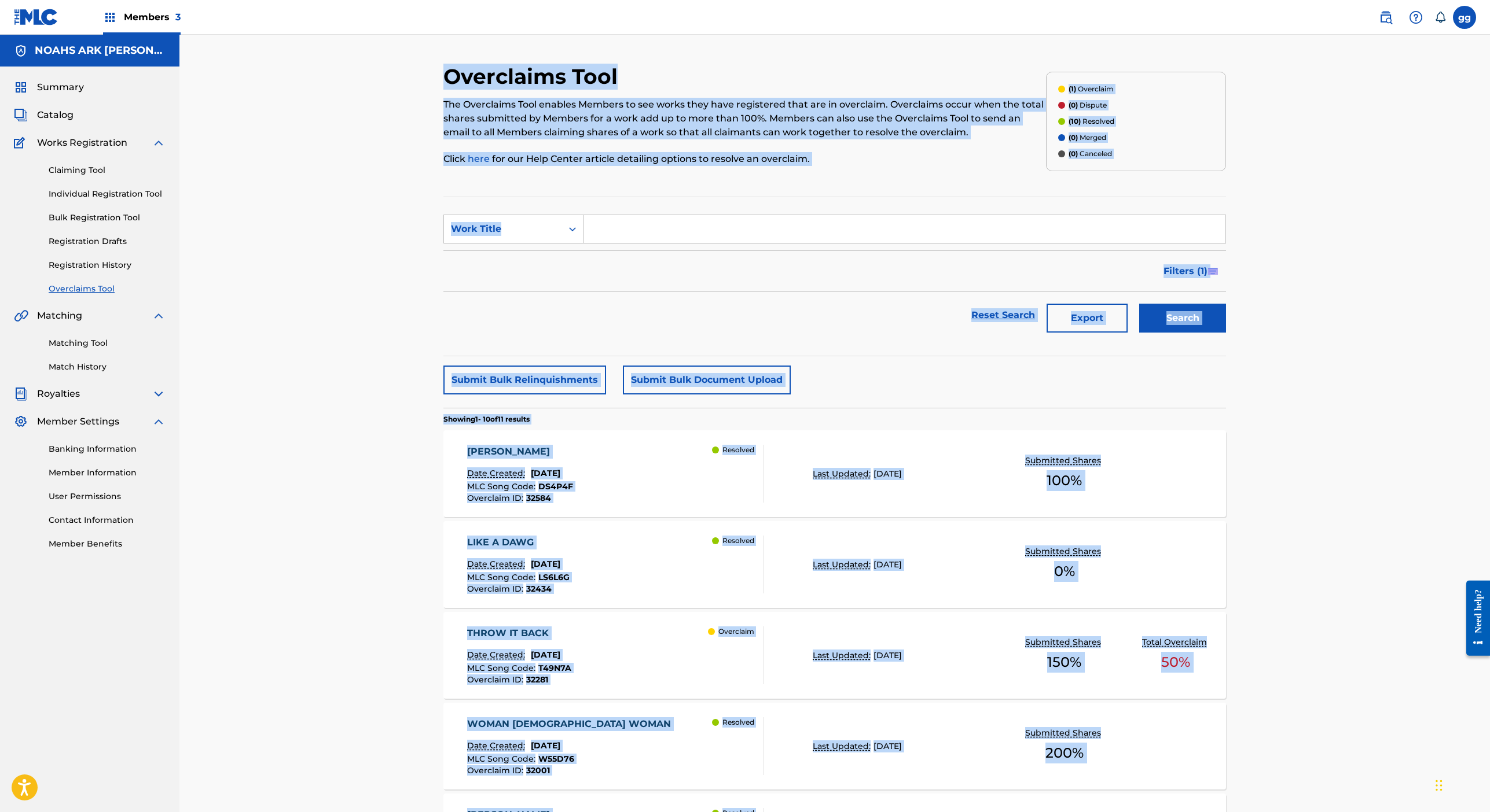
click at [430, 753] on div "Overclaims Tool The Overclaims Tool enables Members to see works they have regi…" at bounding box center [835, 728] width 811 height 1331
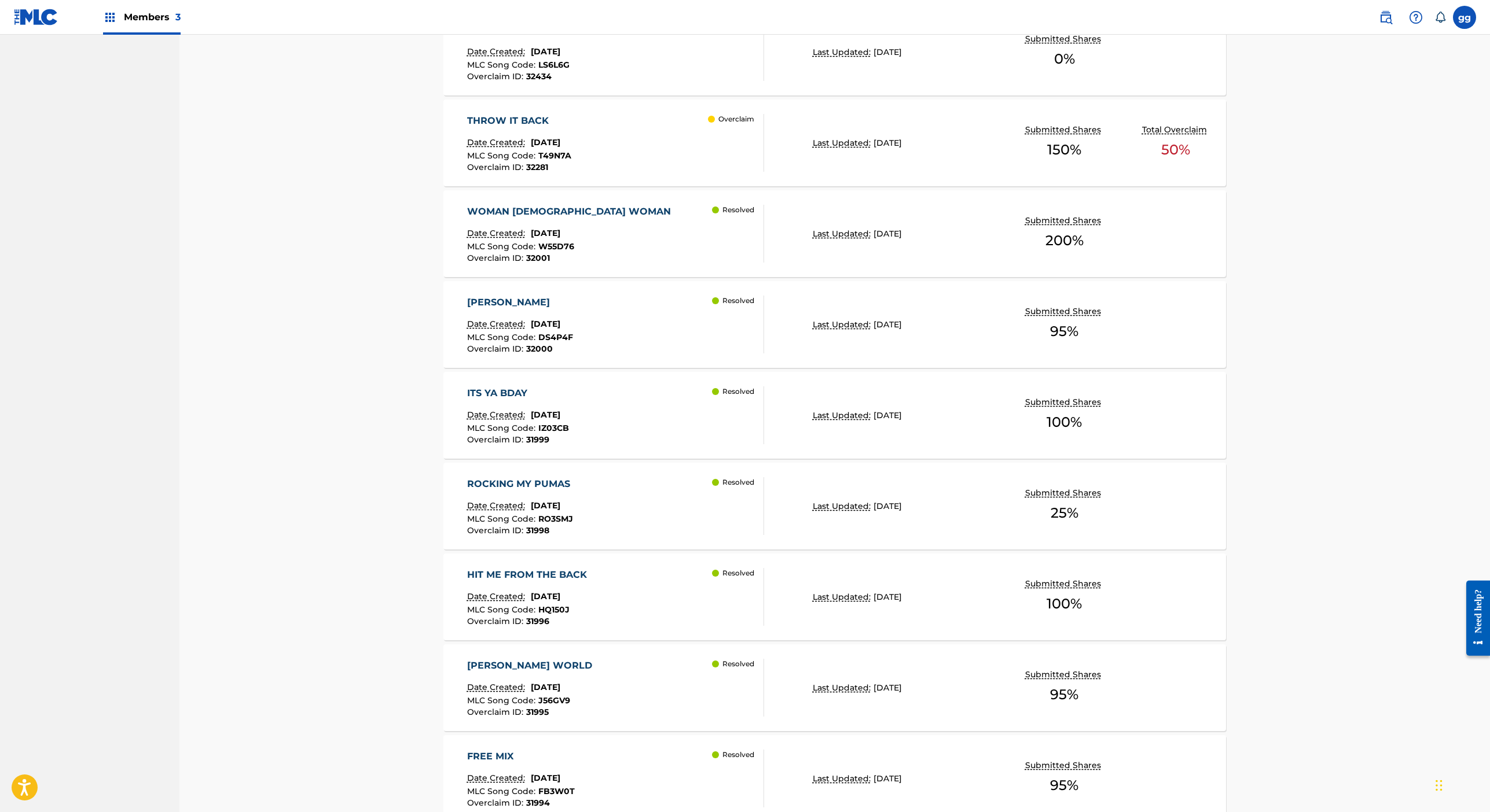
scroll to position [532, 0]
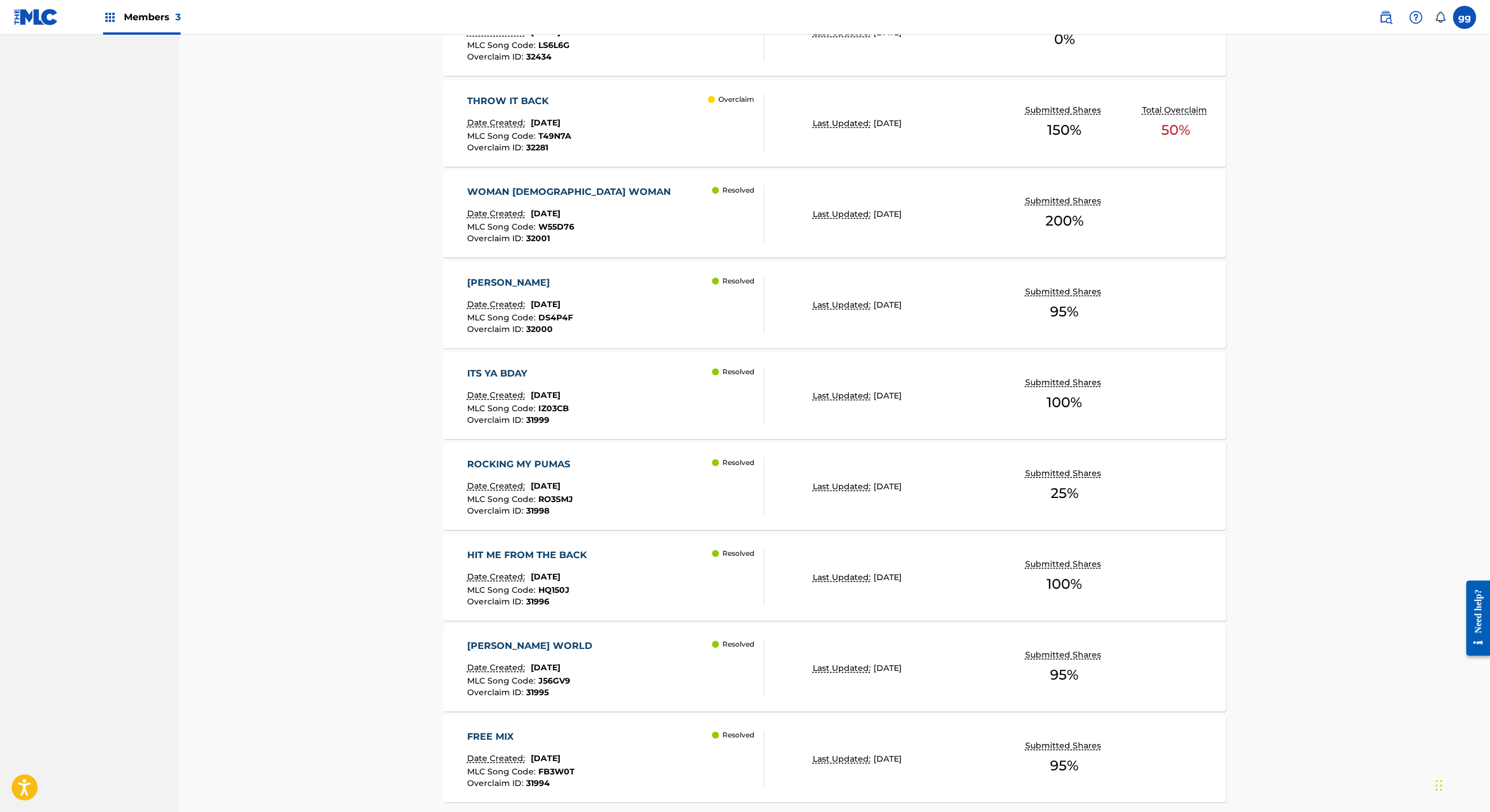
drag, startPoint x: 331, startPoint y: 753, endPoint x: 325, endPoint y: 817, distance: 64.3
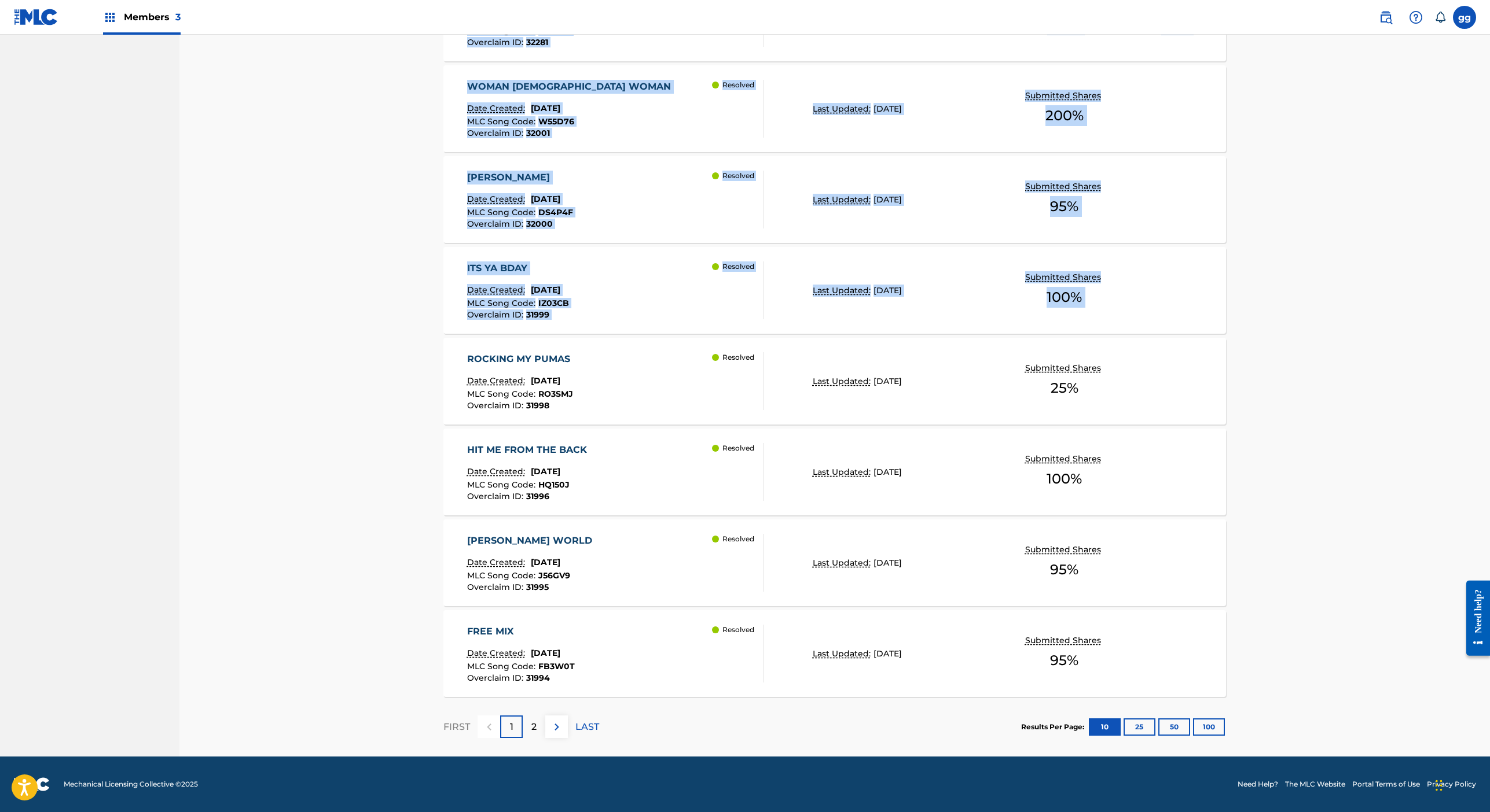
drag, startPoint x: 330, startPoint y: 775, endPoint x: 333, endPoint y: 833, distance: 58.1
click at [606, 410] on div "ROCKING MY PUMAS Date Created: [DATE] MLC Song Code : RO3SMJ Overclaim ID : 319…" at bounding box center [616, 381] width 298 height 58
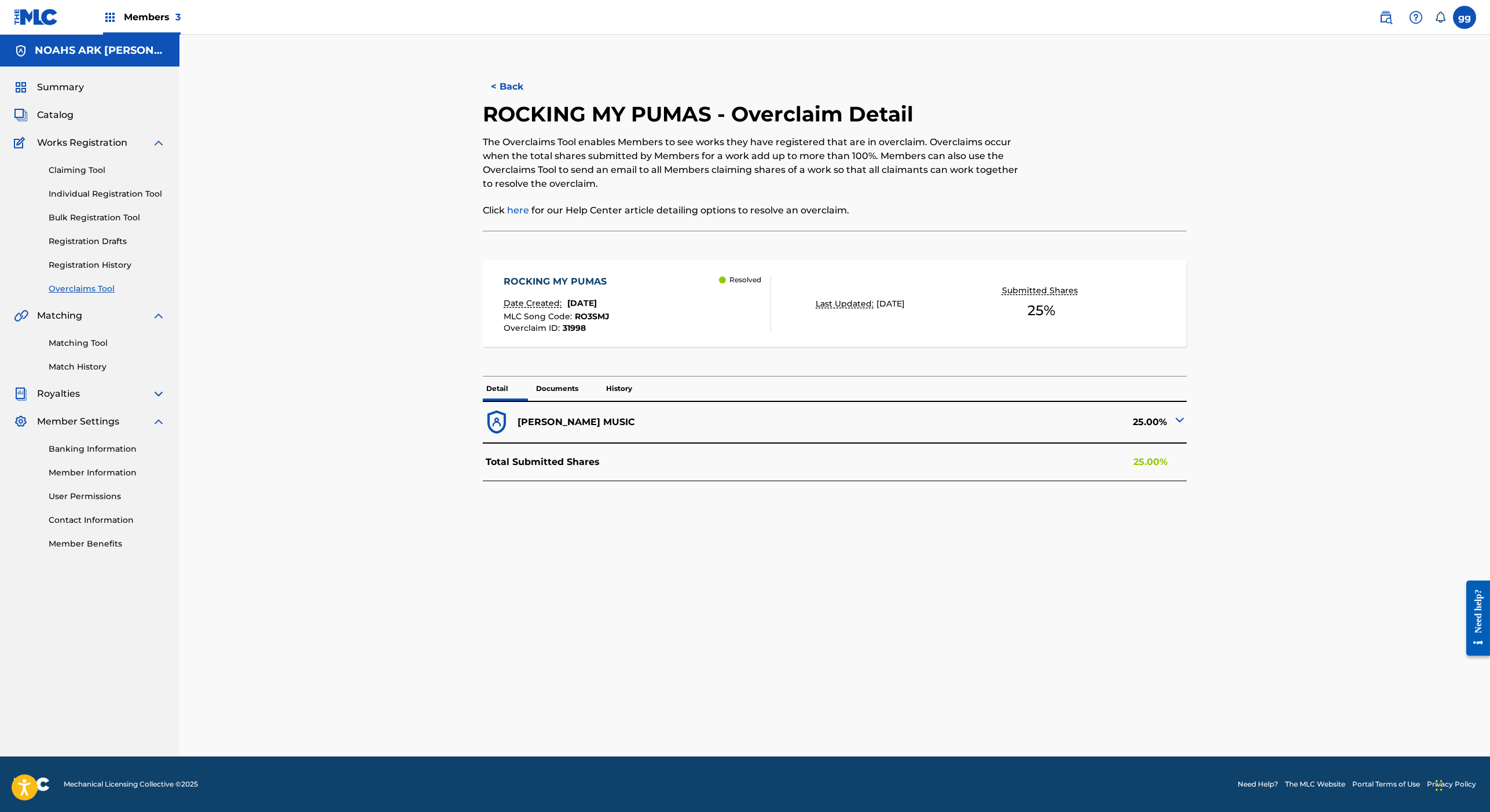
click at [482, 102] on button "< Back" at bounding box center [517, 86] width 70 height 29
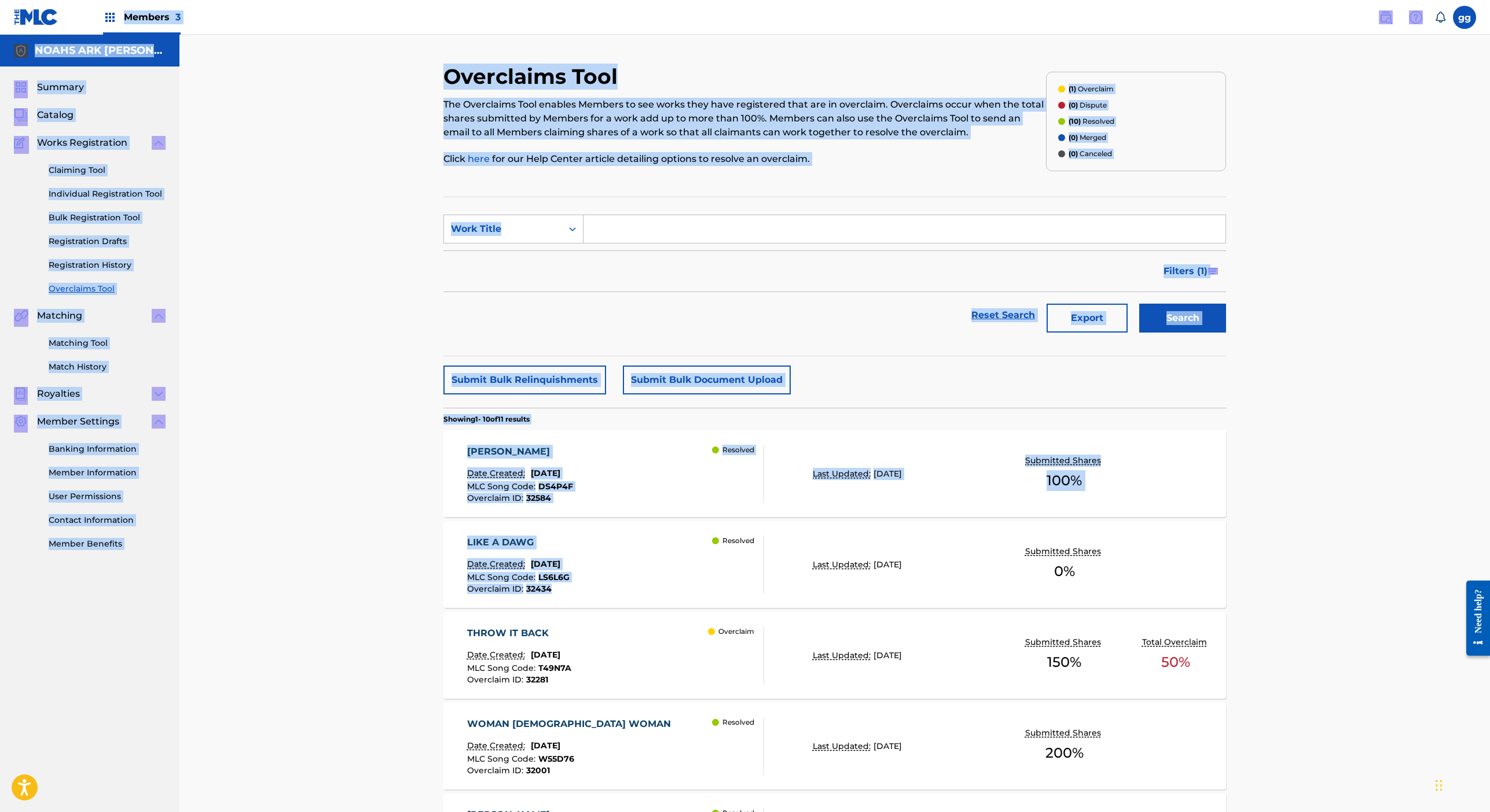
drag, startPoint x: 330, startPoint y: 80, endPoint x: 338, endPoint y: -29, distance: 109.3
click at [338, 0] on html "Accessibility Screen-Reader Guide, Feedback, and Issue Reporting | New window M…" at bounding box center [745, 406] width 1490 height 812
click at [430, 393] on div "Overclaims Tool The Overclaims Tool enables Members to see works they have regi…" at bounding box center [835, 728] width 811 height 1331
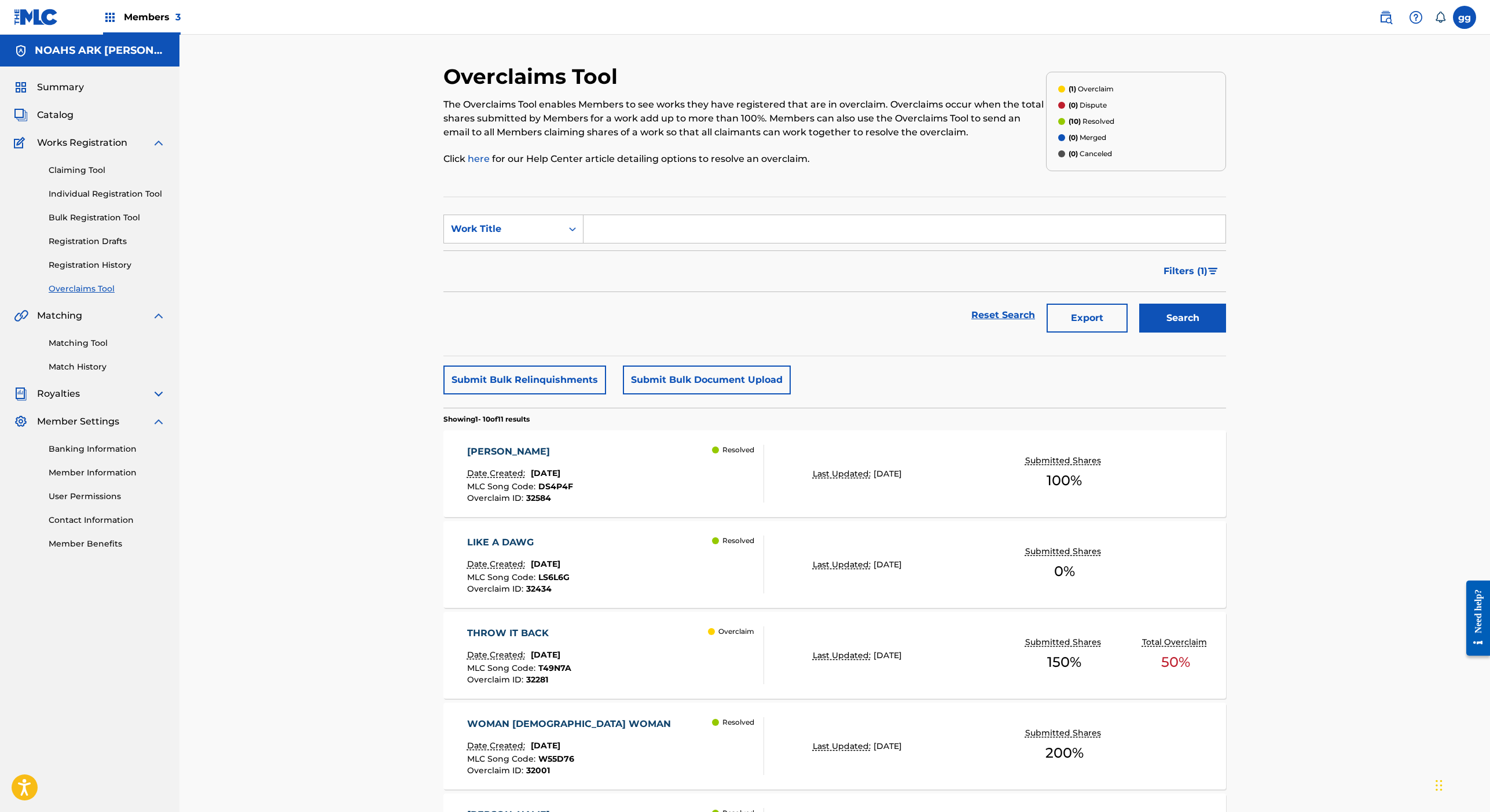
click at [73, 122] on span "Catalog" at bounding box center [55, 115] width 37 height 14
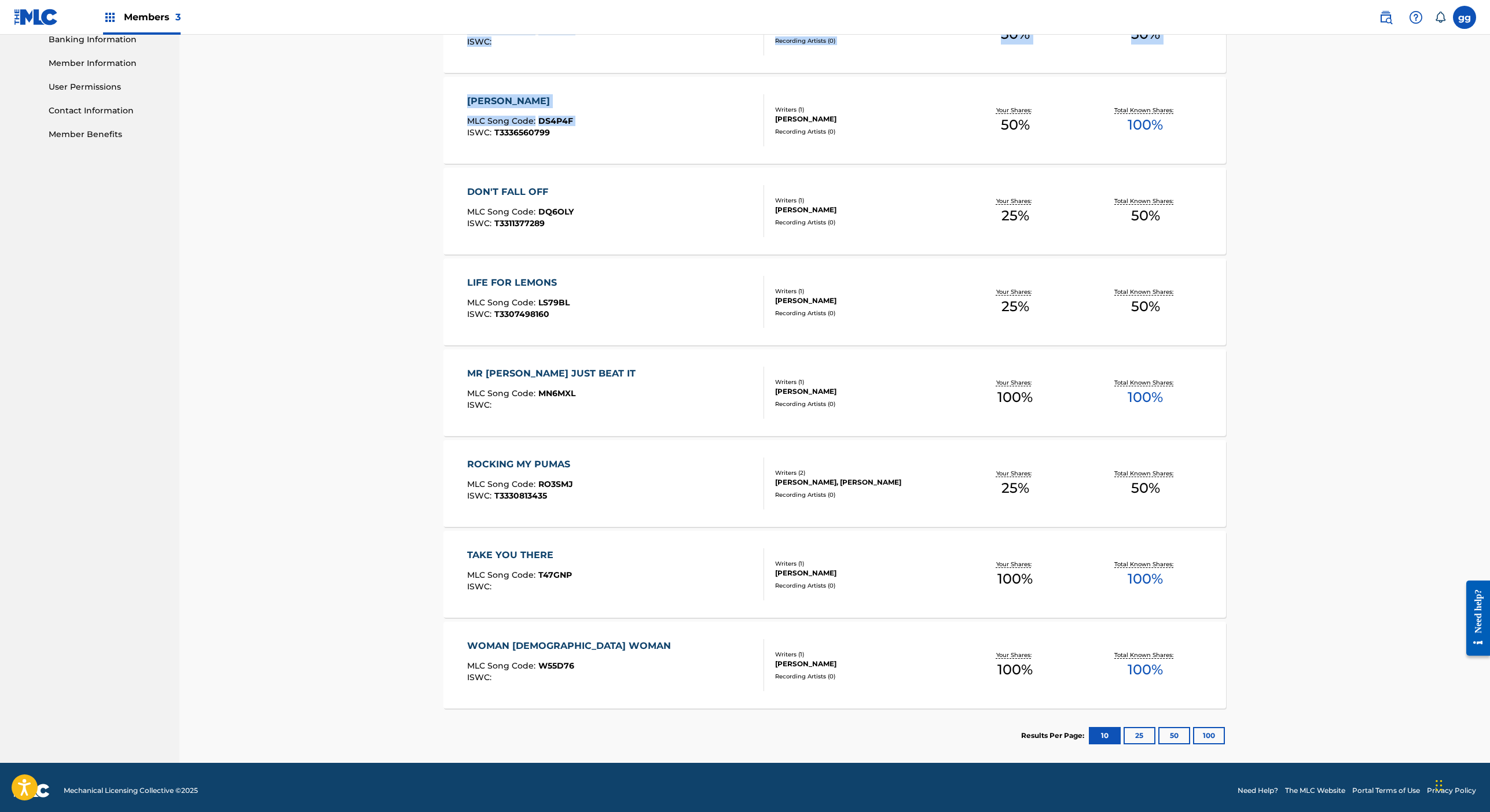
scroll to position [422, 0]
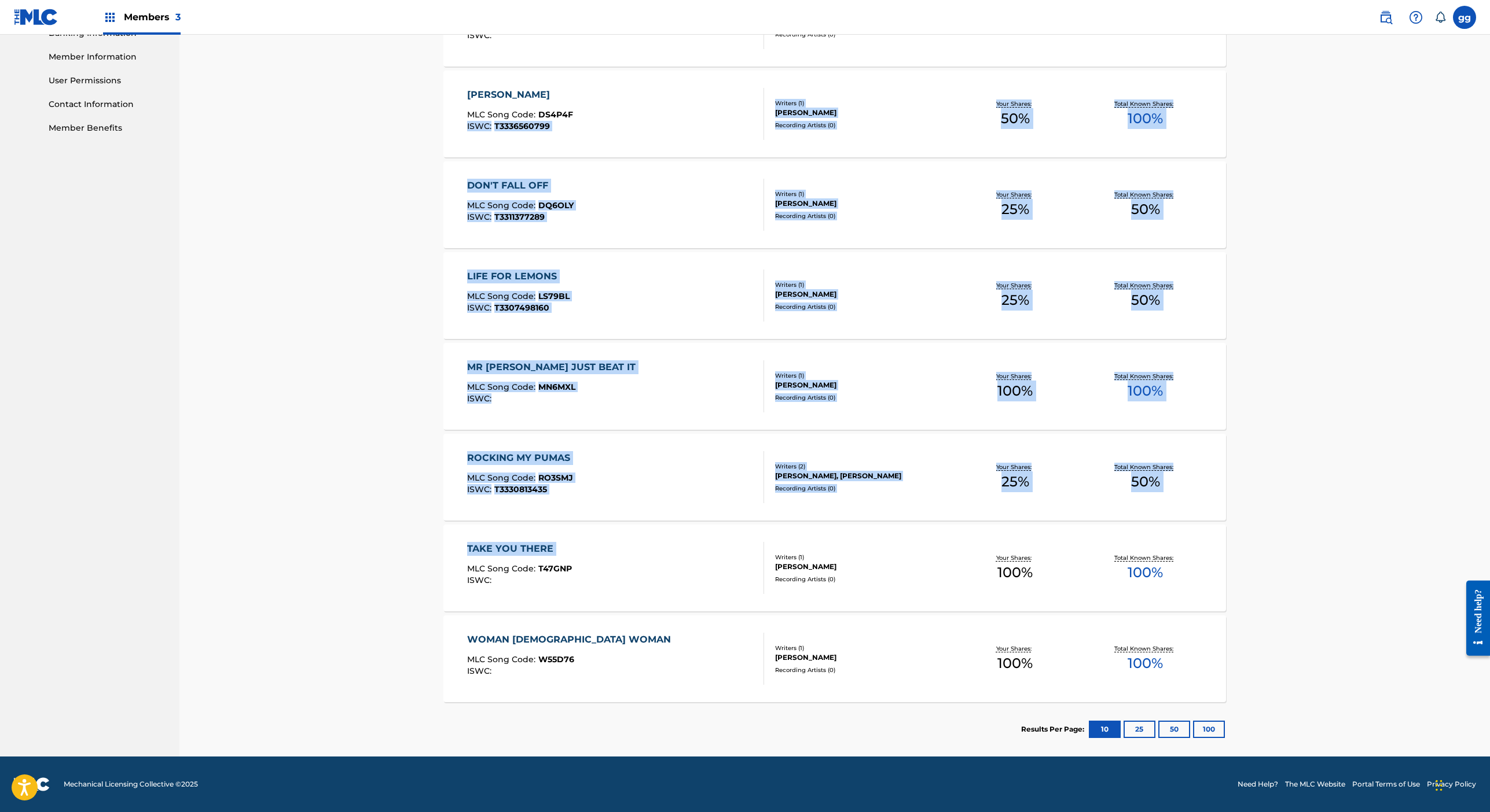
drag, startPoint x: 333, startPoint y: 784, endPoint x: 329, endPoint y: 809, distance: 25.3
click at [430, 757] on div "Catalog Register Work SearchWithCriteria006440ad-da43-4e55-a4fd-40a7bd26e4cc Wo…" at bounding box center [835, 202] width 811 height 1109
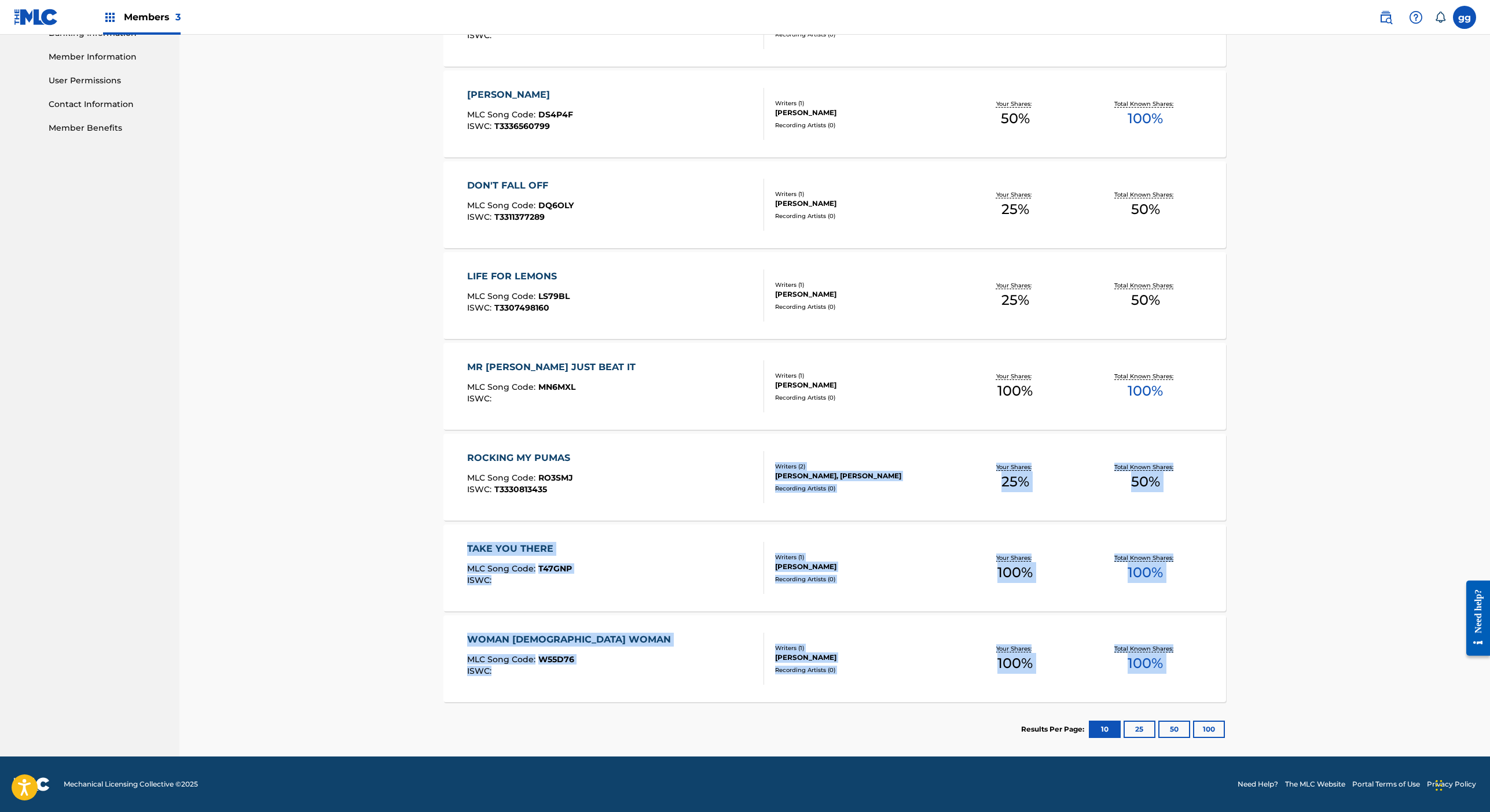
scroll to position [721, 0]
drag, startPoint x: 334, startPoint y: 772, endPoint x: 336, endPoint y: 819, distance: 47.0
click at [443, 728] on section "Results Per Page: 10 25 50 100" at bounding box center [835, 729] width 783 height 54
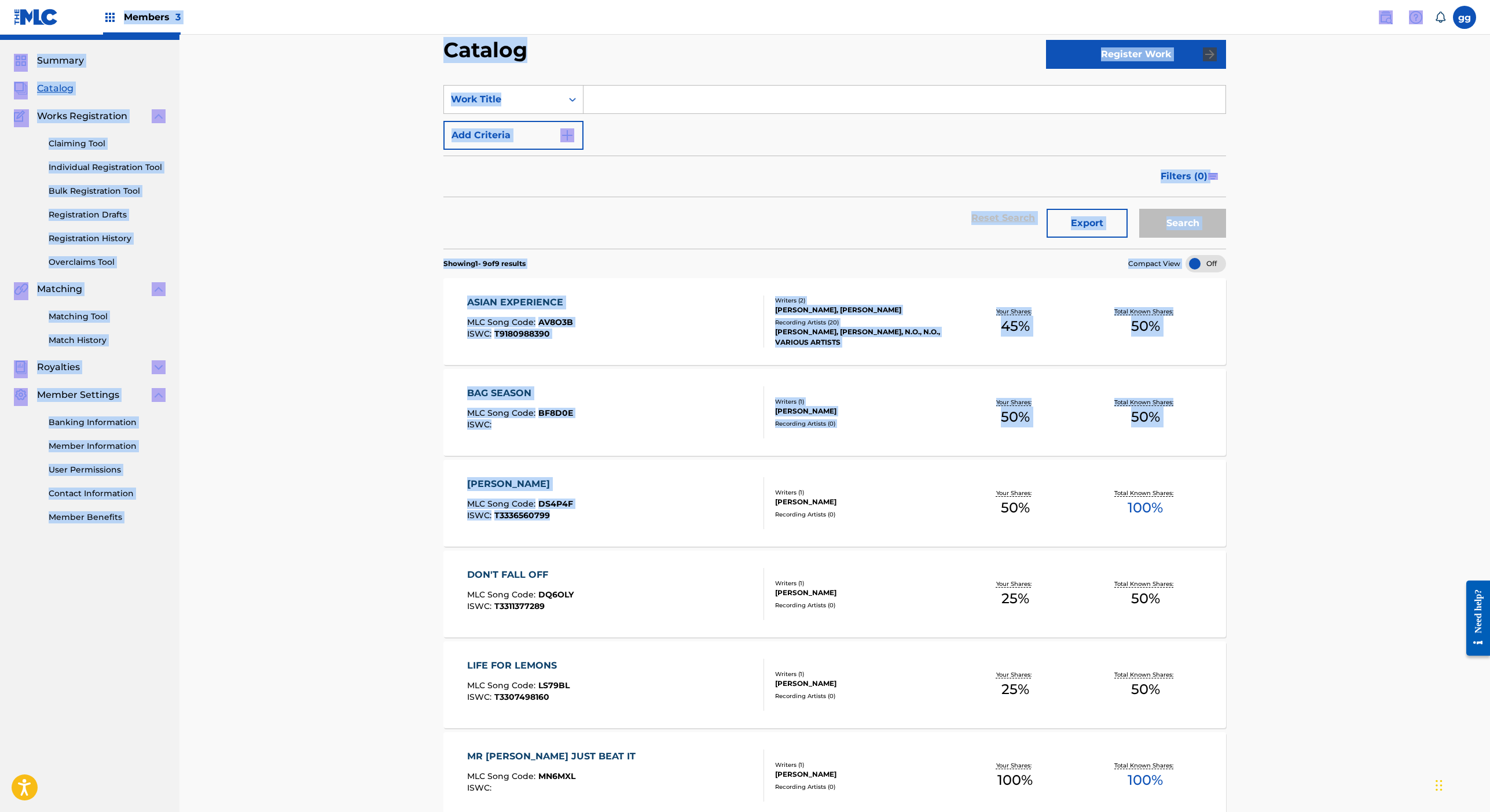
scroll to position [0, 0]
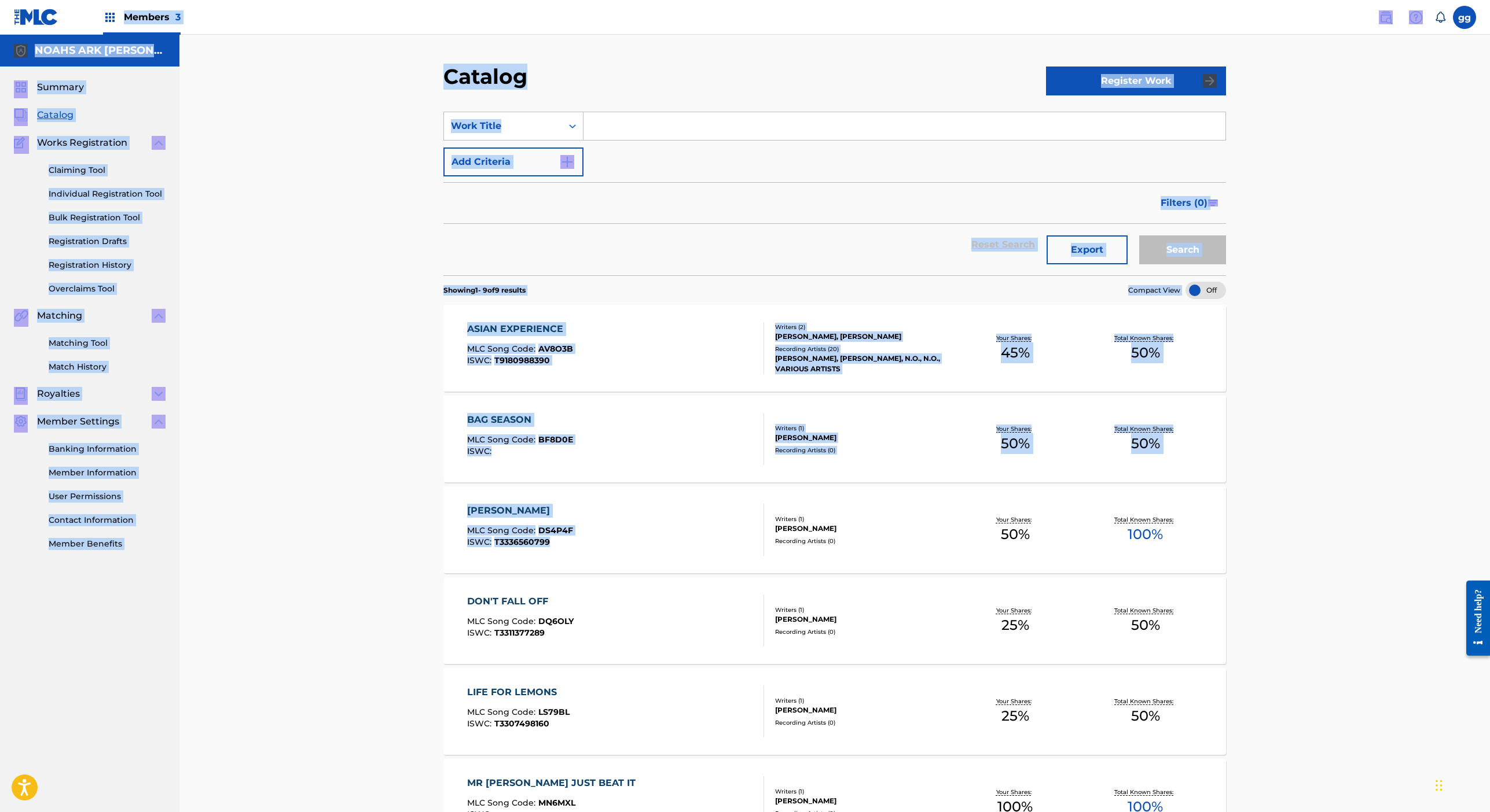
drag, startPoint x: 341, startPoint y: 90, endPoint x: 329, endPoint y: -20, distance: 110.7
click at [329, 0] on html "Accessibility Screen-Reader Guide, Feedback, and Issue Reporting | New window M…" at bounding box center [745, 406] width 1490 height 812
click at [181, 24] on span "Members 3" at bounding box center [152, 17] width 57 height 13
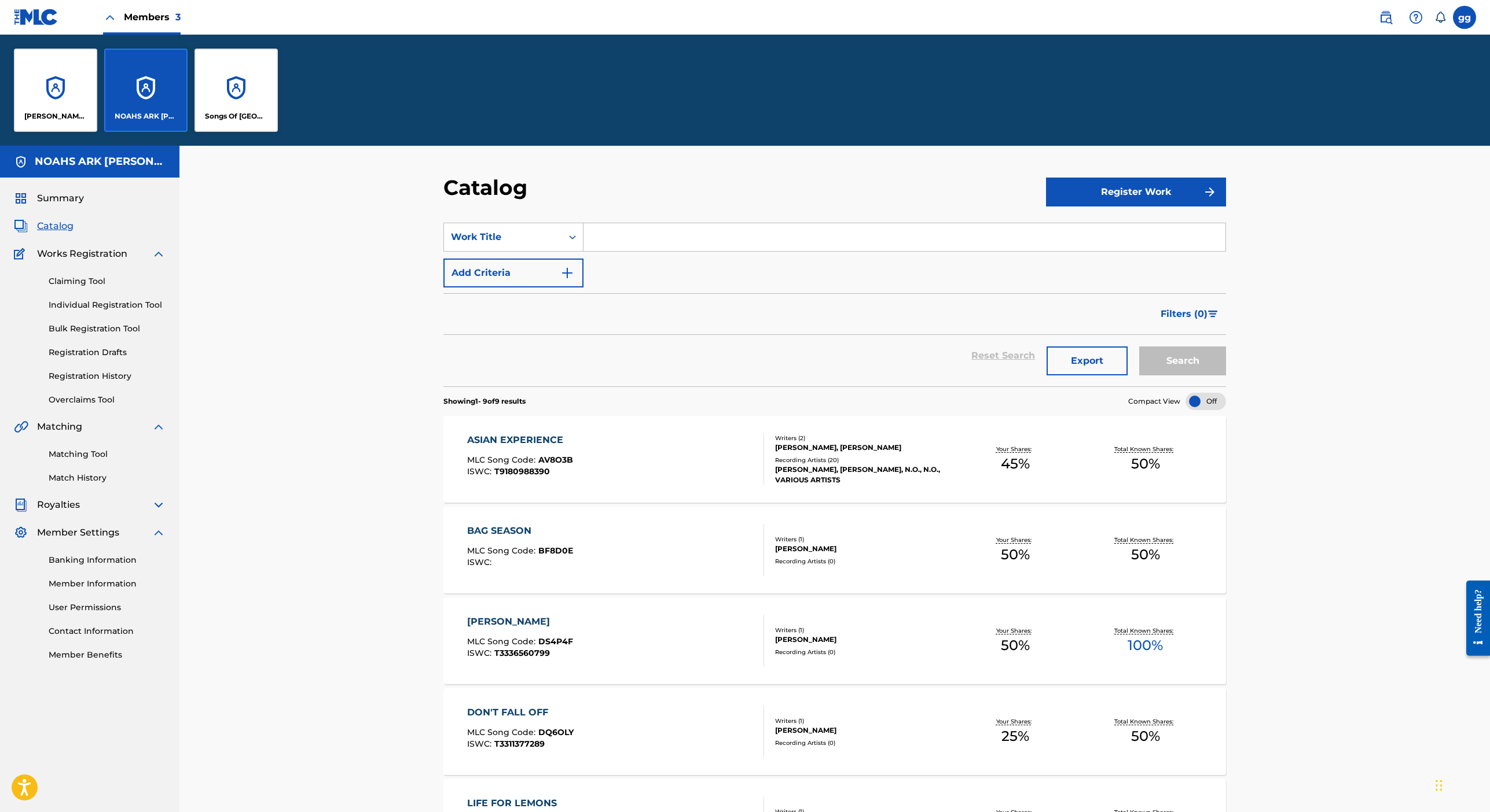
click at [83, 132] on div "[PERSON_NAME] MUSIC" at bounding box center [55, 90] width 83 height 83
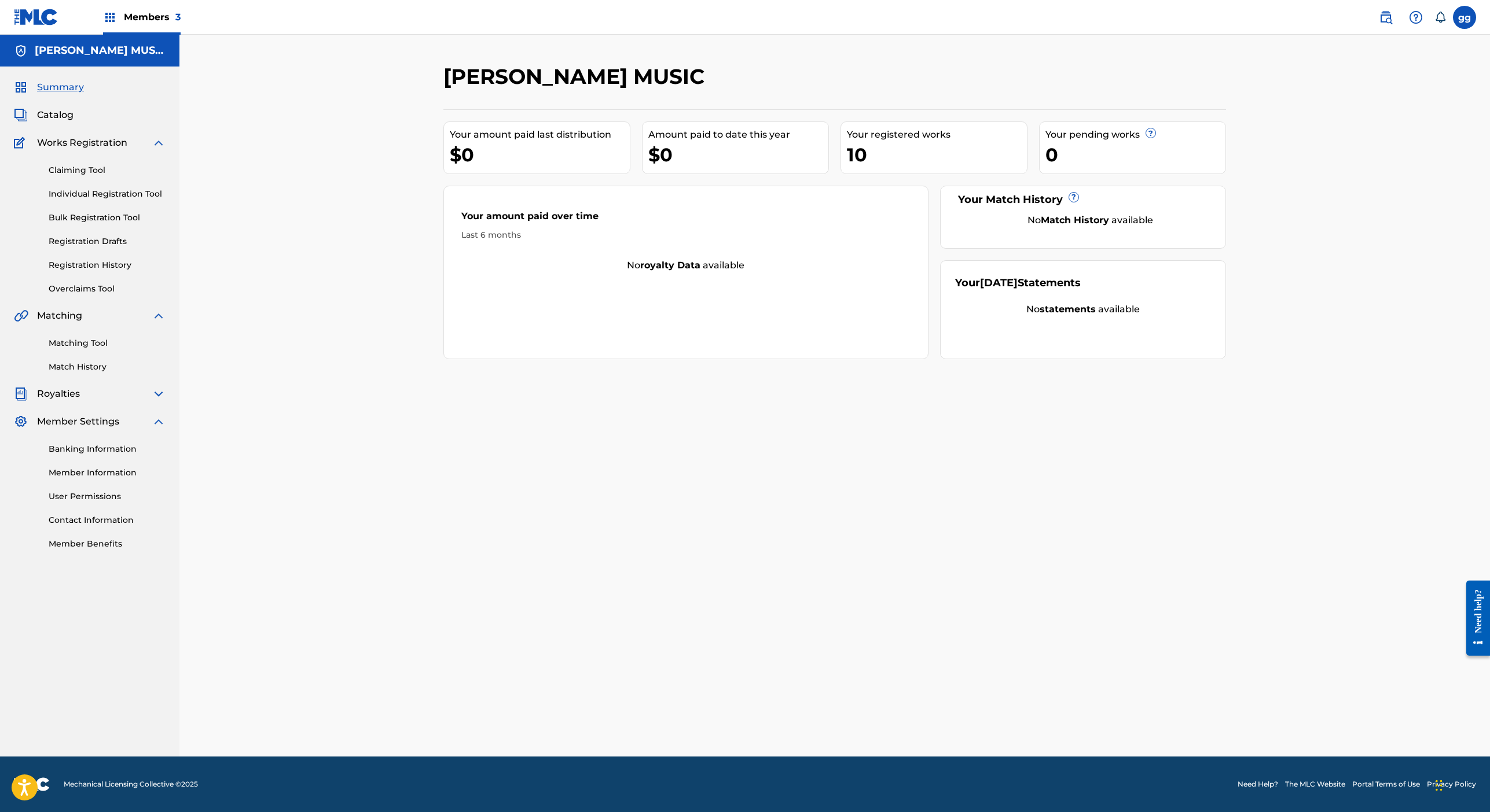
click at [73, 122] on span "Catalog" at bounding box center [55, 115] width 37 height 14
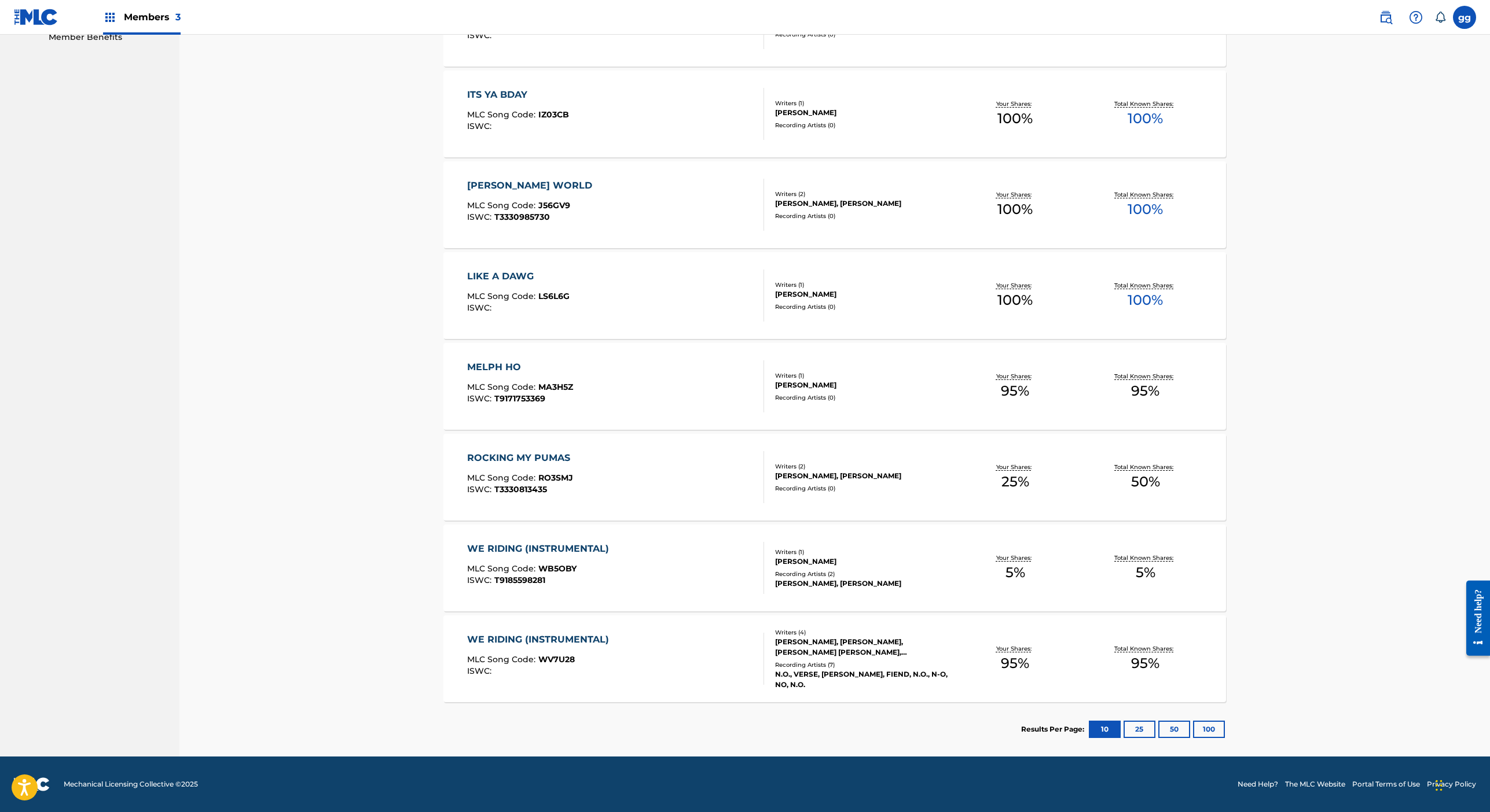
drag, startPoint x: 338, startPoint y: 759, endPoint x: 333, endPoint y: 829, distance: 70.2
drag, startPoint x: 403, startPoint y: 800, endPoint x: 400, endPoint y: 845, distance: 45.1
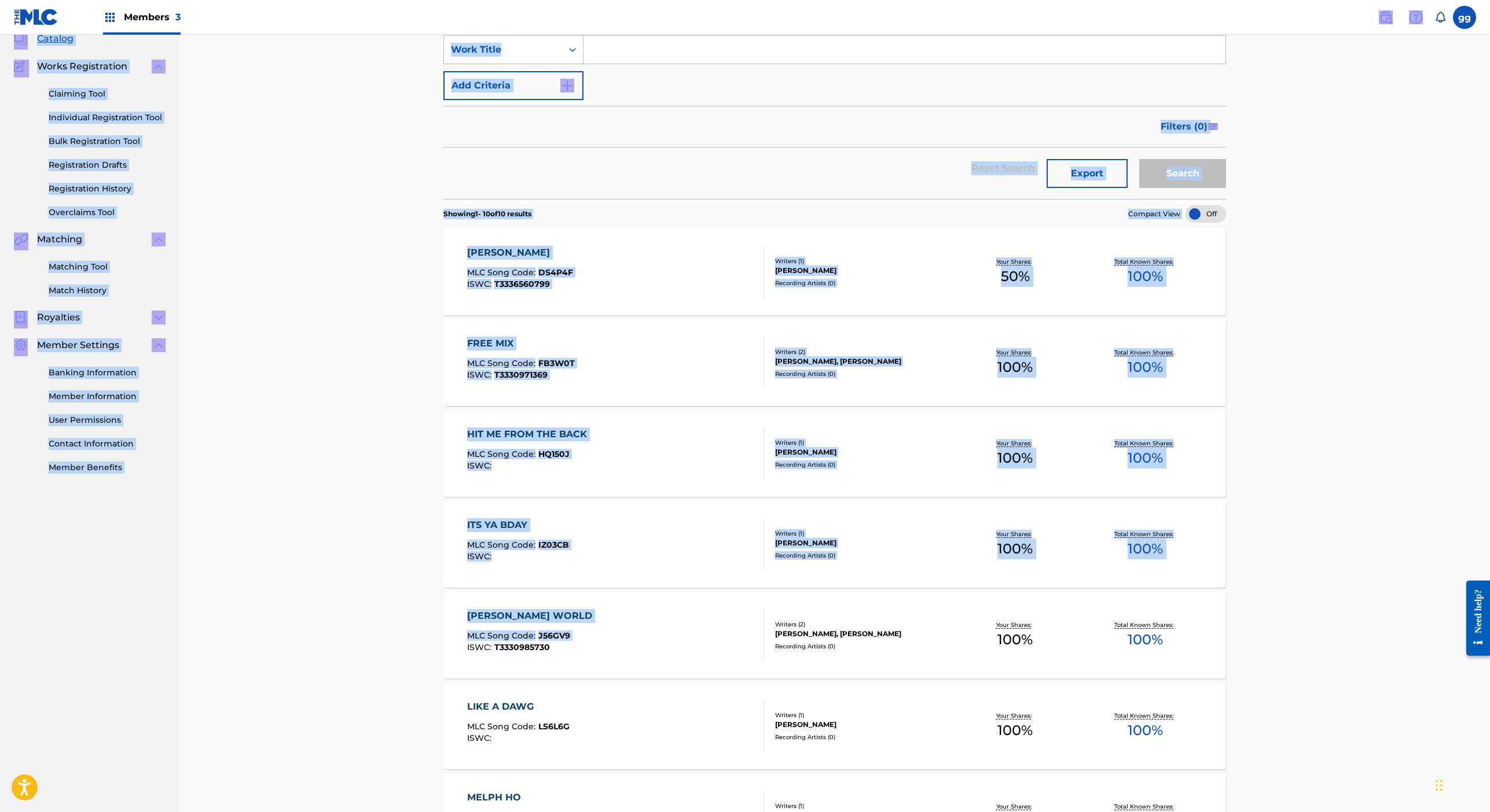
scroll to position [0, 0]
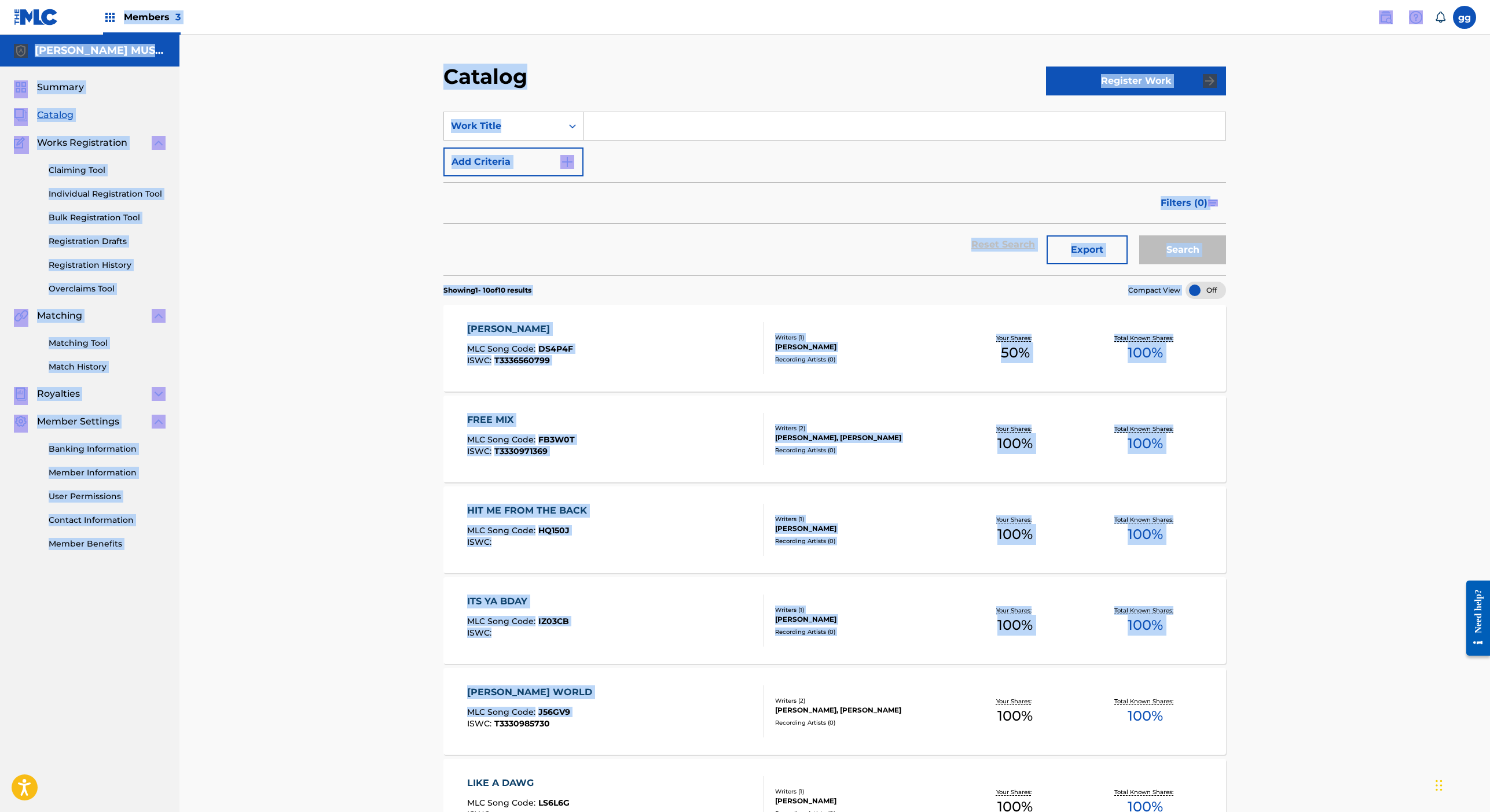
drag, startPoint x: 336, startPoint y: 83, endPoint x: 345, endPoint y: -26, distance: 109.4
click at [345, 0] on html "Accessibility Screen-Reader Guide, Feedback, and Issue Reporting | New window M…" at bounding box center [745, 406] width 1490 height 812
click at [443, 266] on div "Reset Search Export Search" at bounding box center [835, 244] width 783 height 42
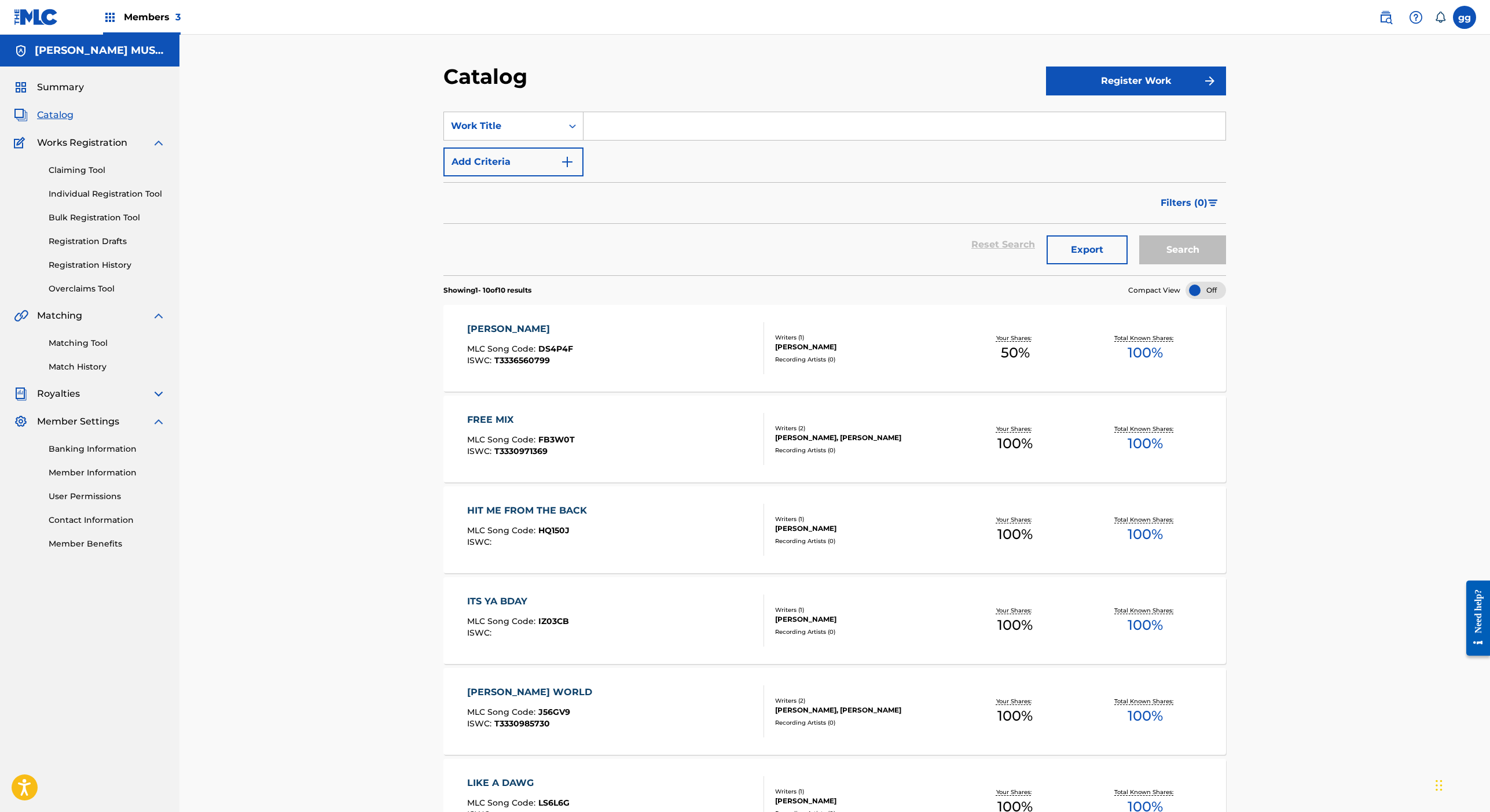
click at [467, 518] on div "HIT ME FROM THE BACK" at bounding box center [530, 511] width 126 height 14
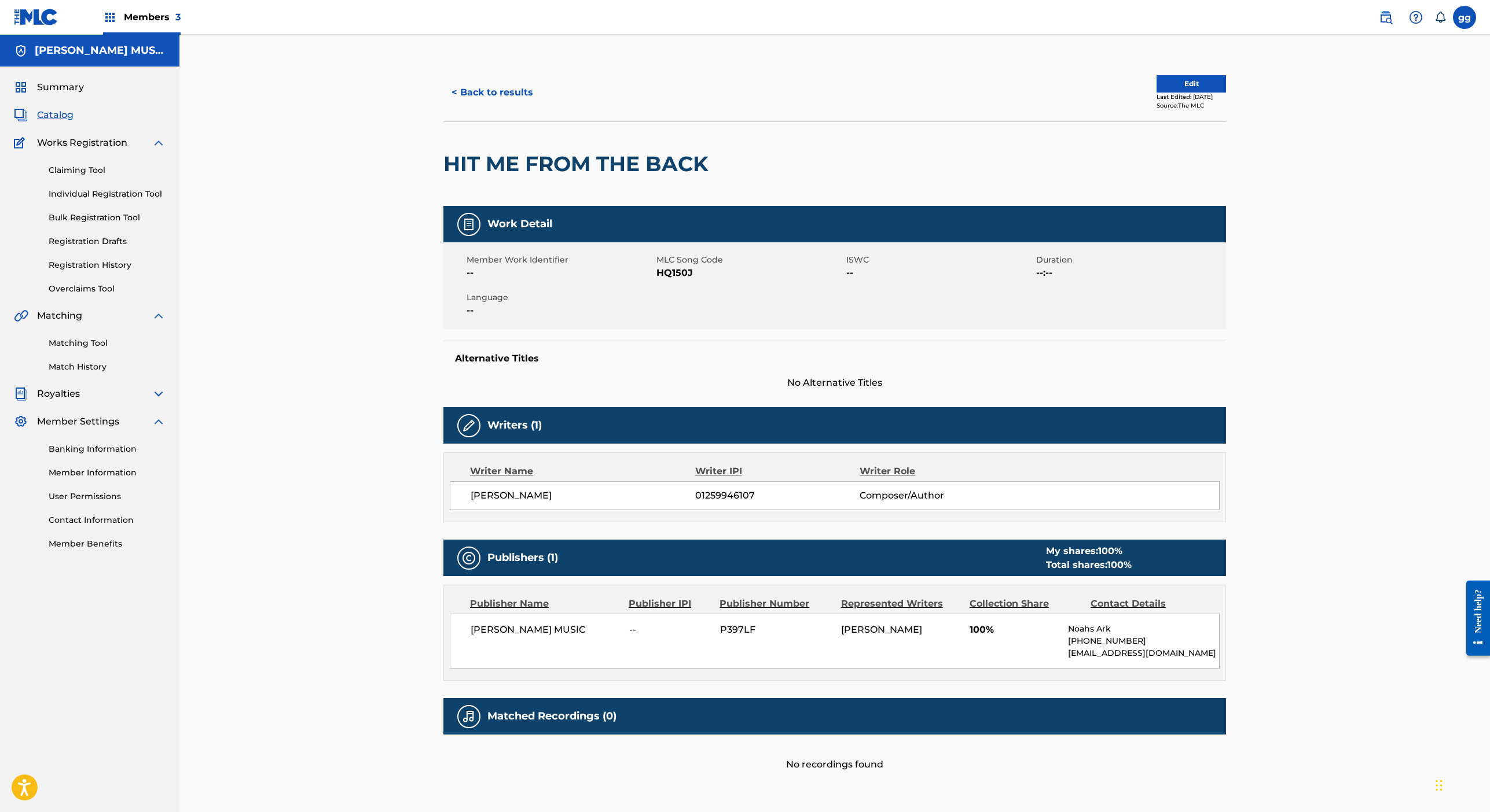
click at [1226, 93] on button "Edit" at bounding box center [1191, 83] width 70 height 17
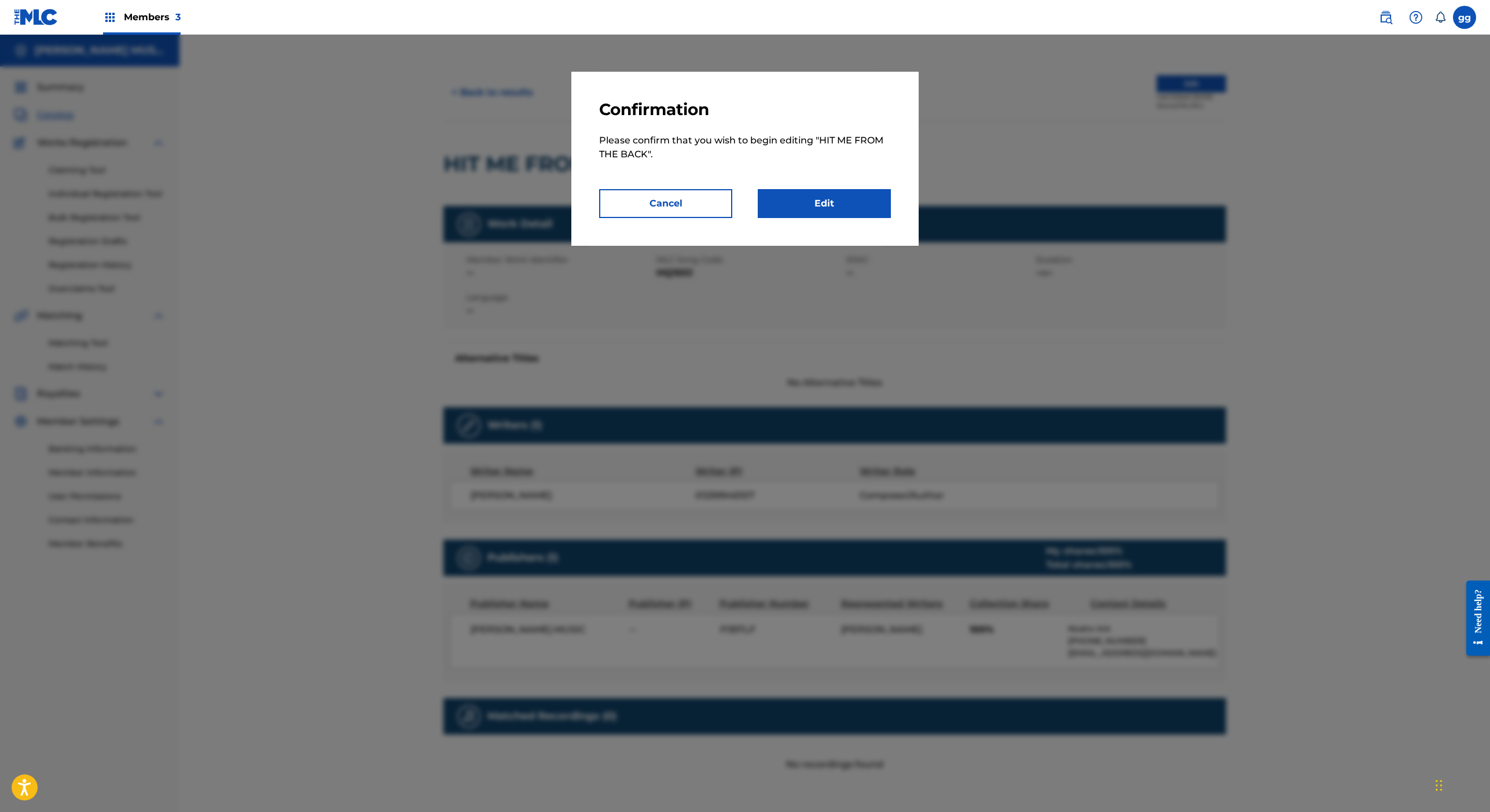
click at [891, 218] on link "Edit" at bounding box center [824, 203] width 133 height 29
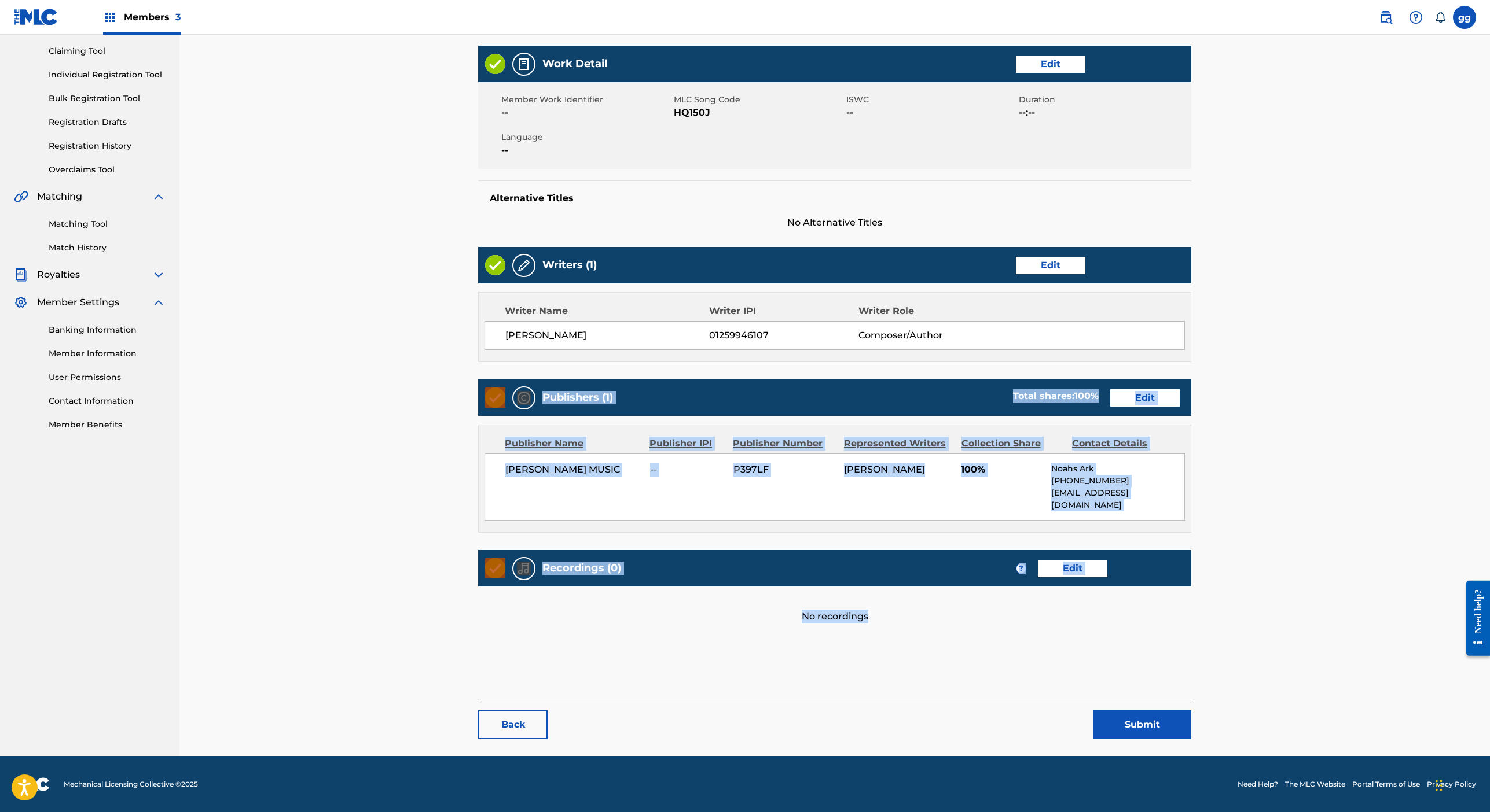
scroll to position [439, 0]
drag, startPoint x: 1118, startPoint y: 743, endPoint x: 1106, endPoint y: 841, distance: 98.7
click at [1106, 693] on html "Accessibility Screen-Reader Guide, Feedback, and Issue Reporting | New window M…" at bounding box center [745, 286] width 1490 height 812
click at [853, 521] on div "[PERSON_NAME] MUSIC -- P397LF [PERSON_NAME] 100% Noahs Ark [PHONE_NUMBER] [EMAI…" at bounding box center [834, 487] width 700 height 67
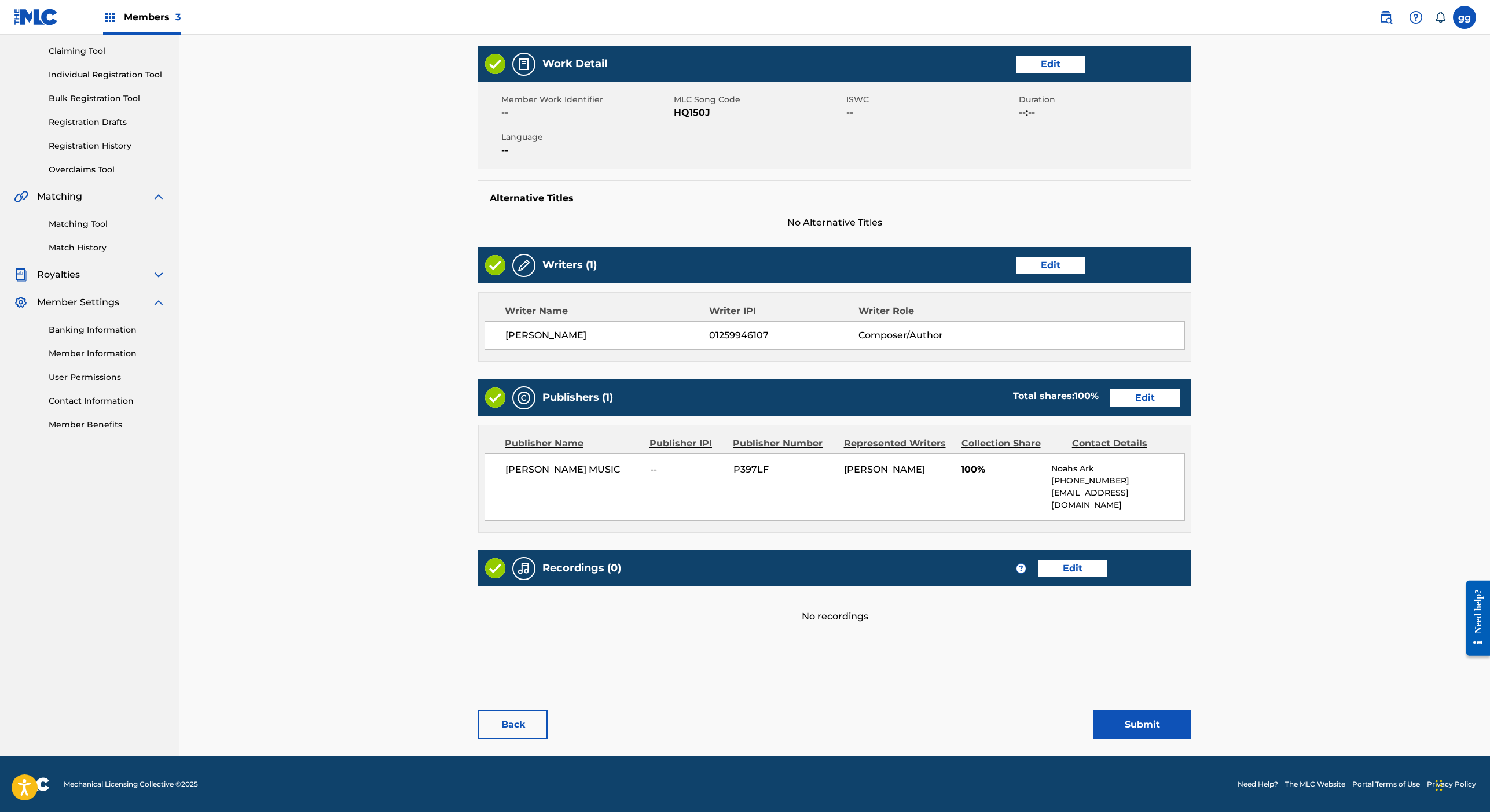
click at [1180, 406] on link "Edit" at bounding box center [1145, 398] width 70 height 17
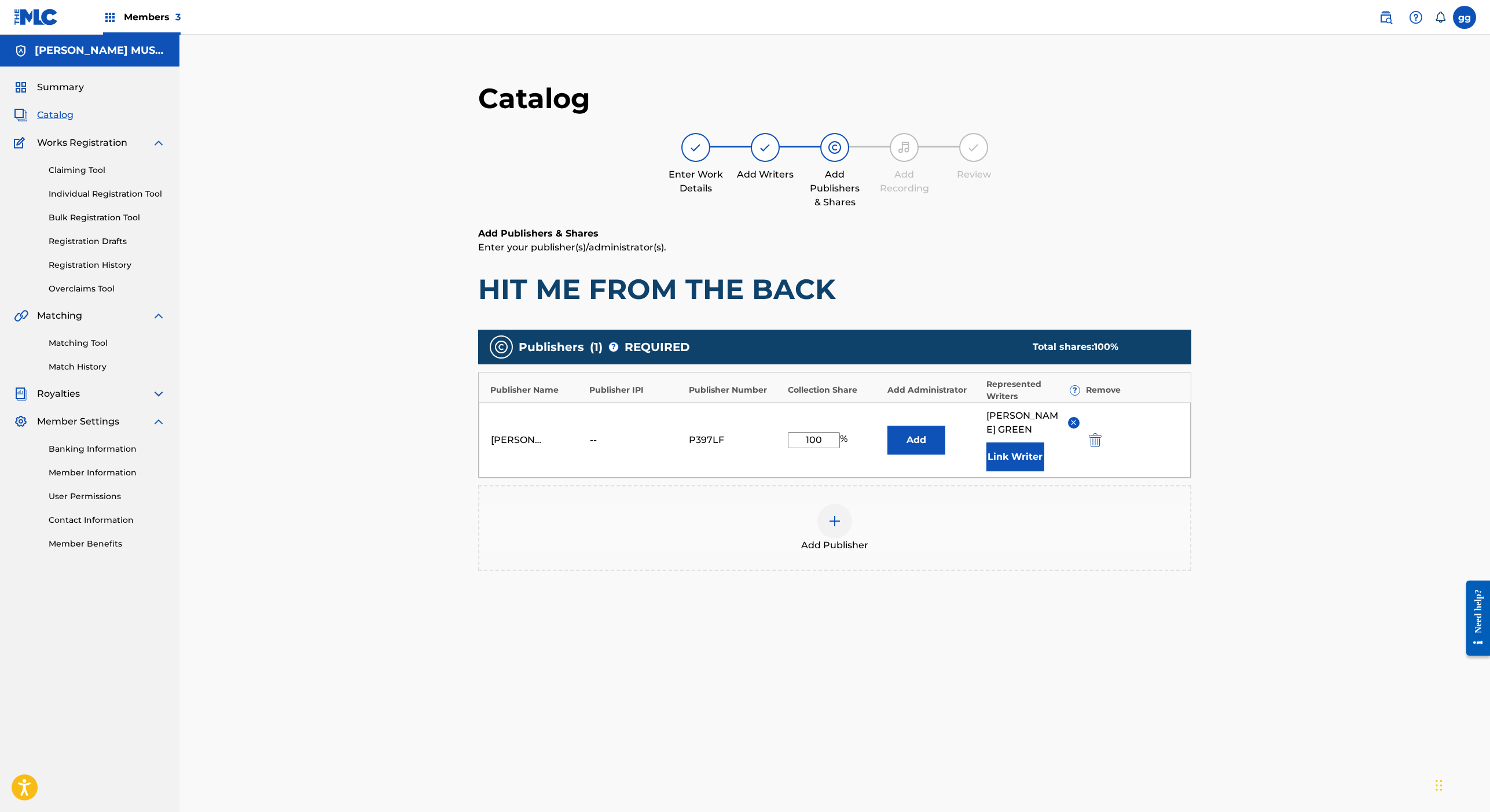
click at [1101, 447] on img "submit" at bounding box center [1095, 440] width 12 height 14
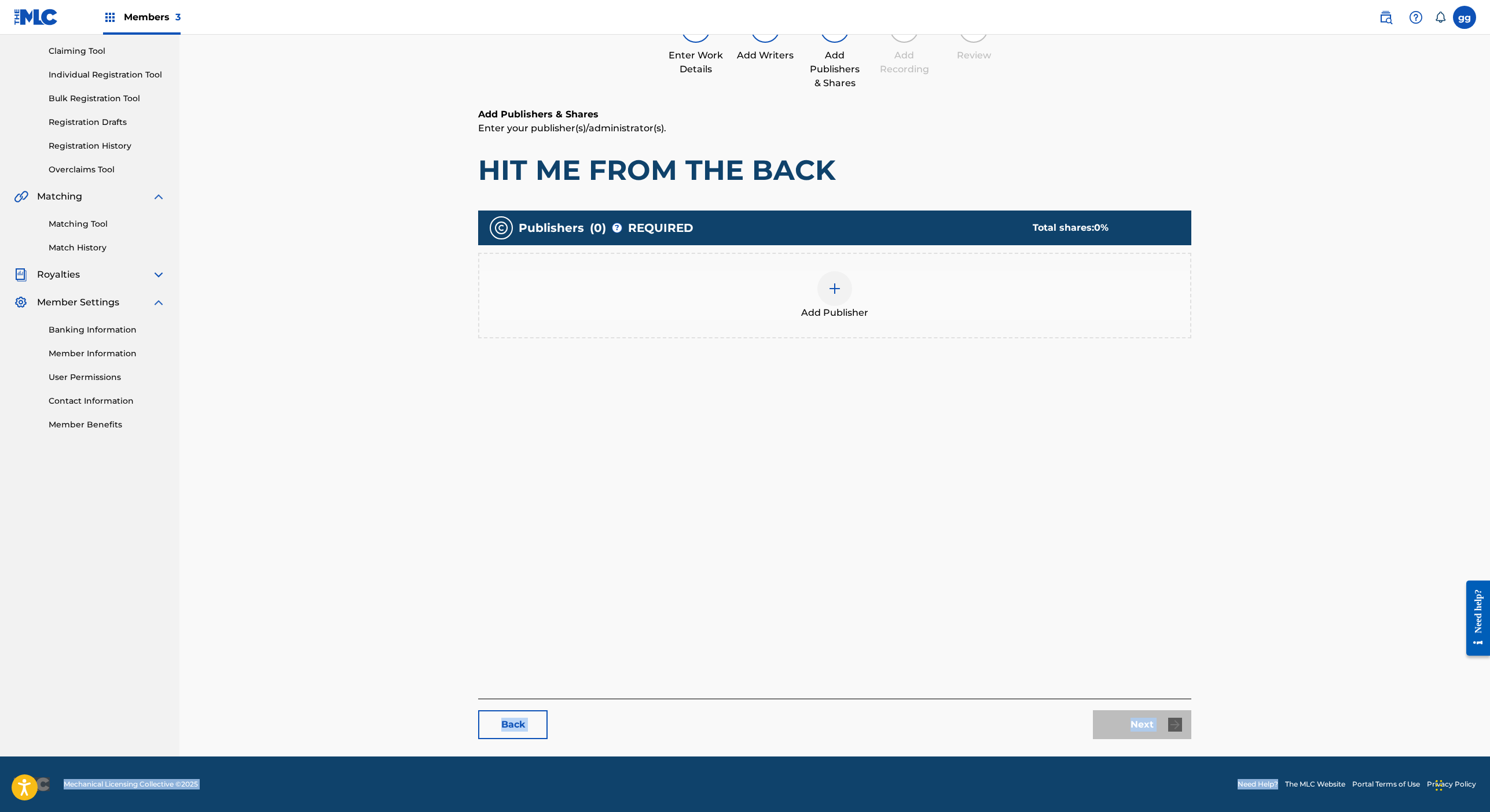
scroll to position [237, 0]
drag, startPoint x: 1032, startPoint y: 722, endPoint x: 1002, endPoint y: 843, distance: 124.7
click at [1002, 693] on html "Accessibility Screen-Reader Guide, Feedback, and Issue Reporting | New window M…" at bounding box center [745, 286] width 1490 height 812
click at [1138, 699] on div "Back Next" at bounding box center [835, 718] width 713 height 40
click at [1191, 710] on div "Next" at bounding box center [1142, 725] width 98 height 29
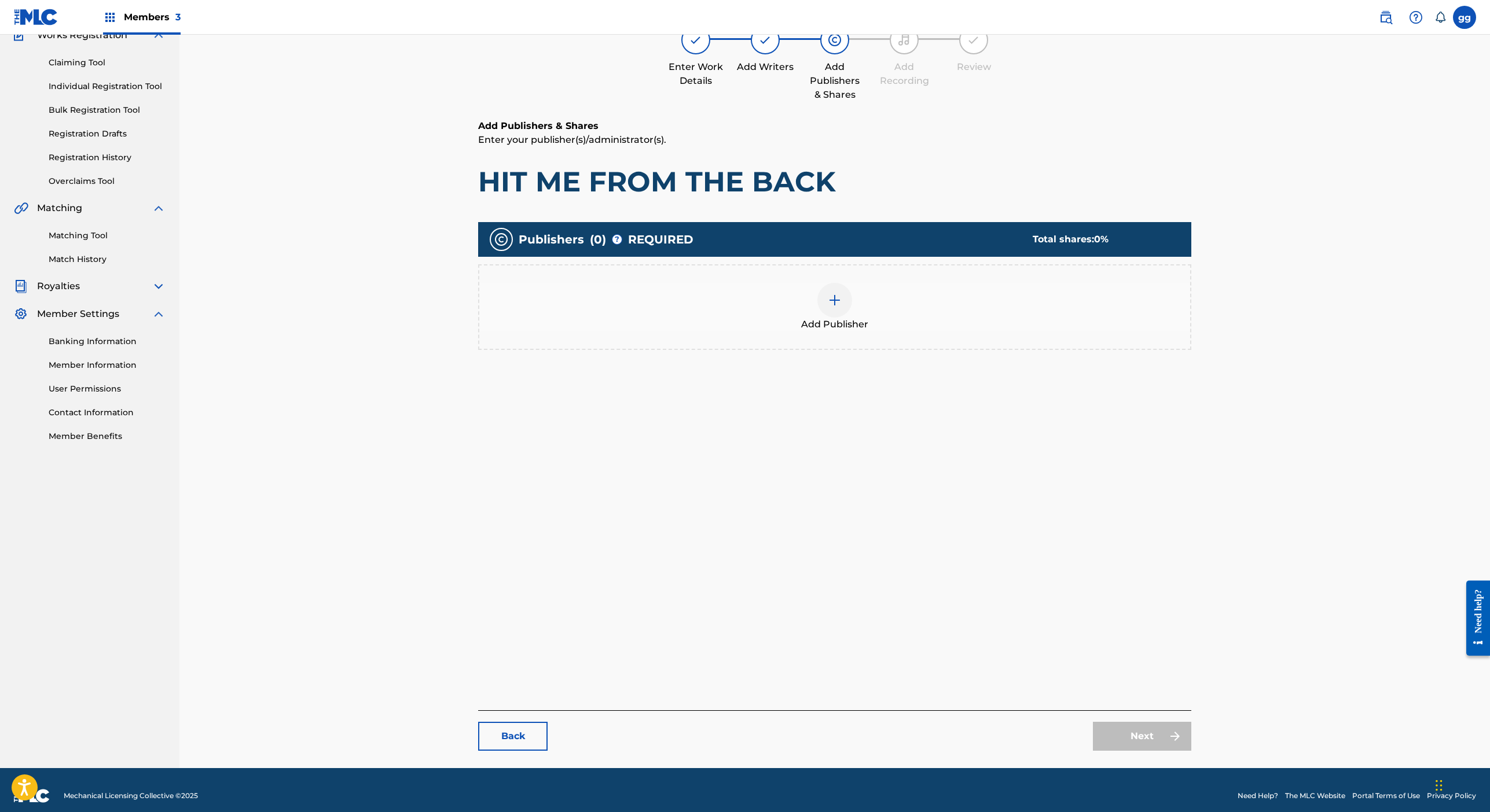
scroll to position [0, 0]
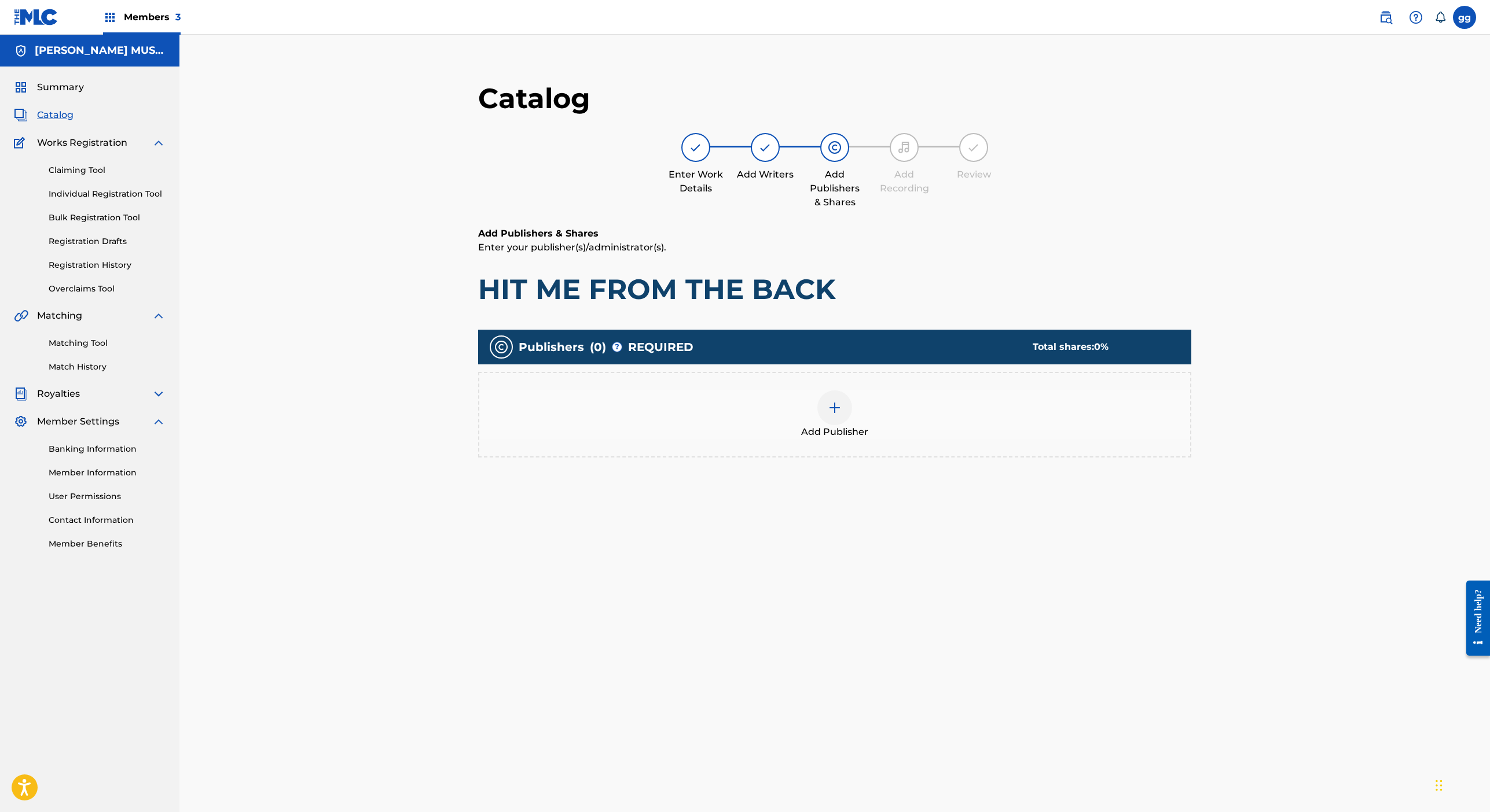
drag, startPoint x: 1025, startPoint y: 40, endPoint x: 1033, endPoint y: -55, distance: 95.3
click at [1033, 0] on html "Accessibility Screen-Reader Guide, Feedback, and Issue Reporting | New window M…" at bounding box center [745, 406] width 1490 height 812
click at [133, 295] on link "Overclaims Tool" at bounding box center [107, 289] width 117 height 12
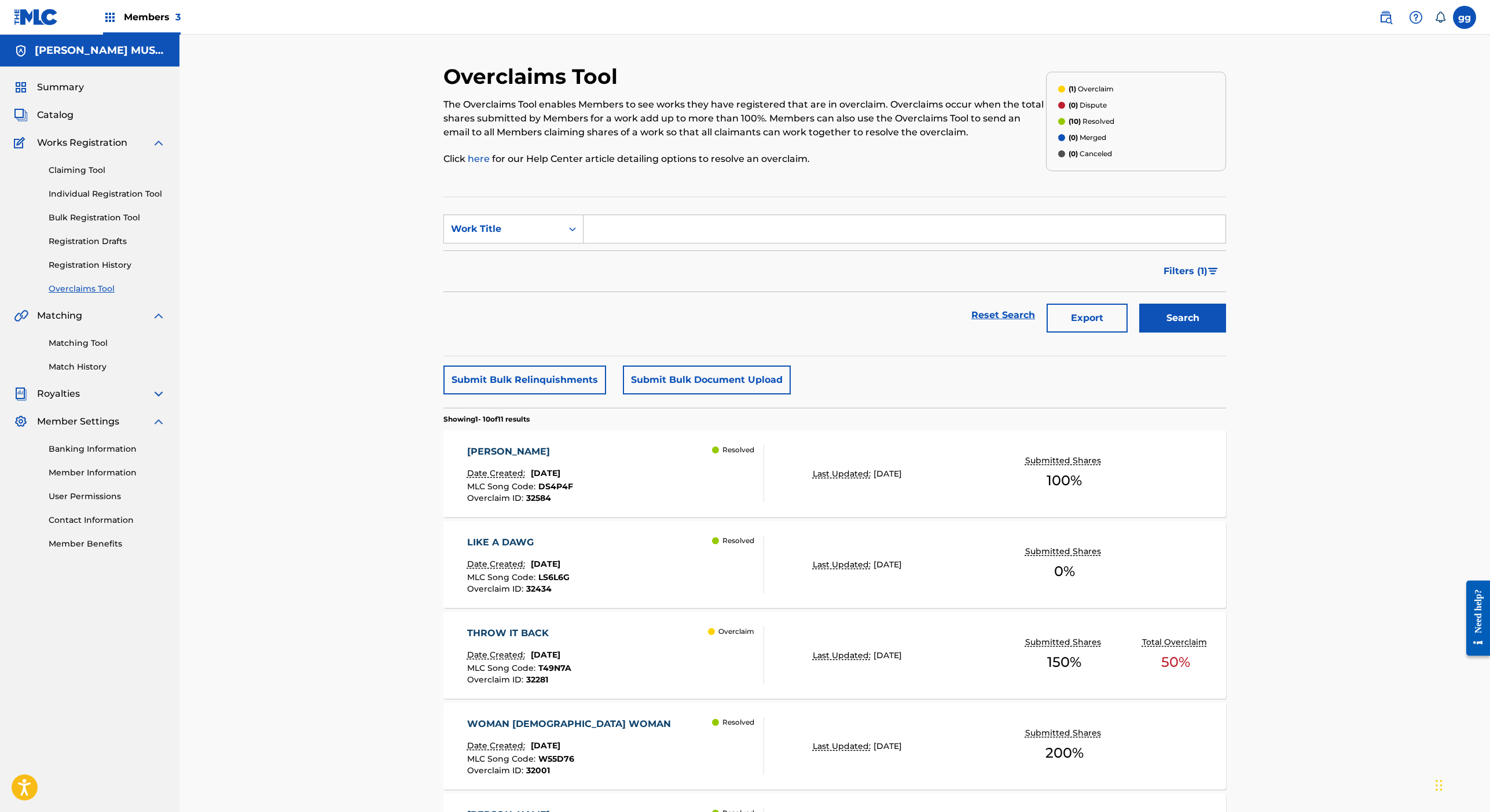
click at [524, 395] on button "Submit Bulk Relinquishments" at bounding box center [524, 380] width 162 height 29
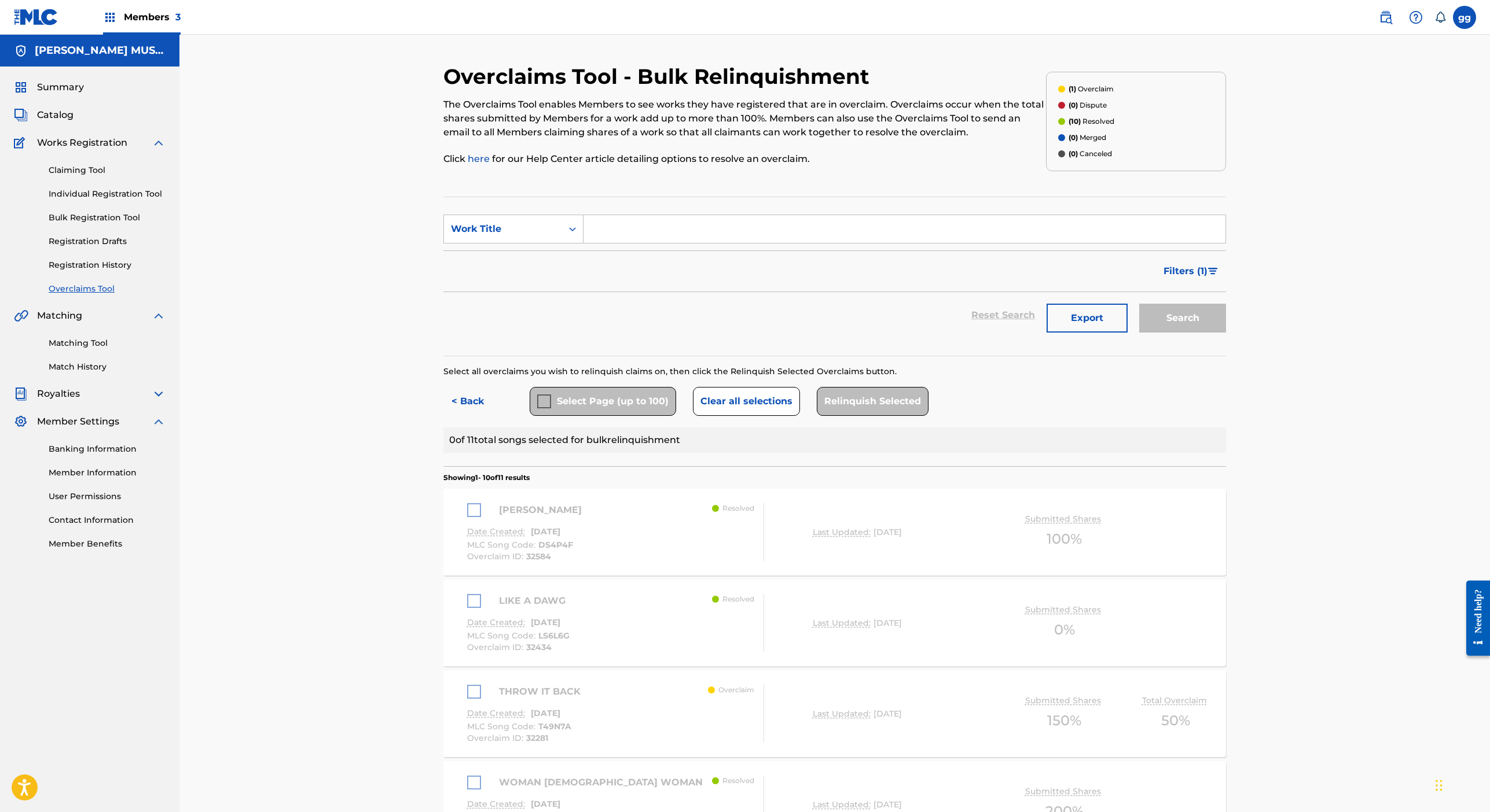
click at [530, 416] on div "Select Page (up to 100)" at bounding box center [603, 401] width 146 height 29
click at [1117, 416] on div "< Back Select Page (up to 100) Clear all selections Relinquish Selected" at bounding box center [835, 401] width 783 height 29
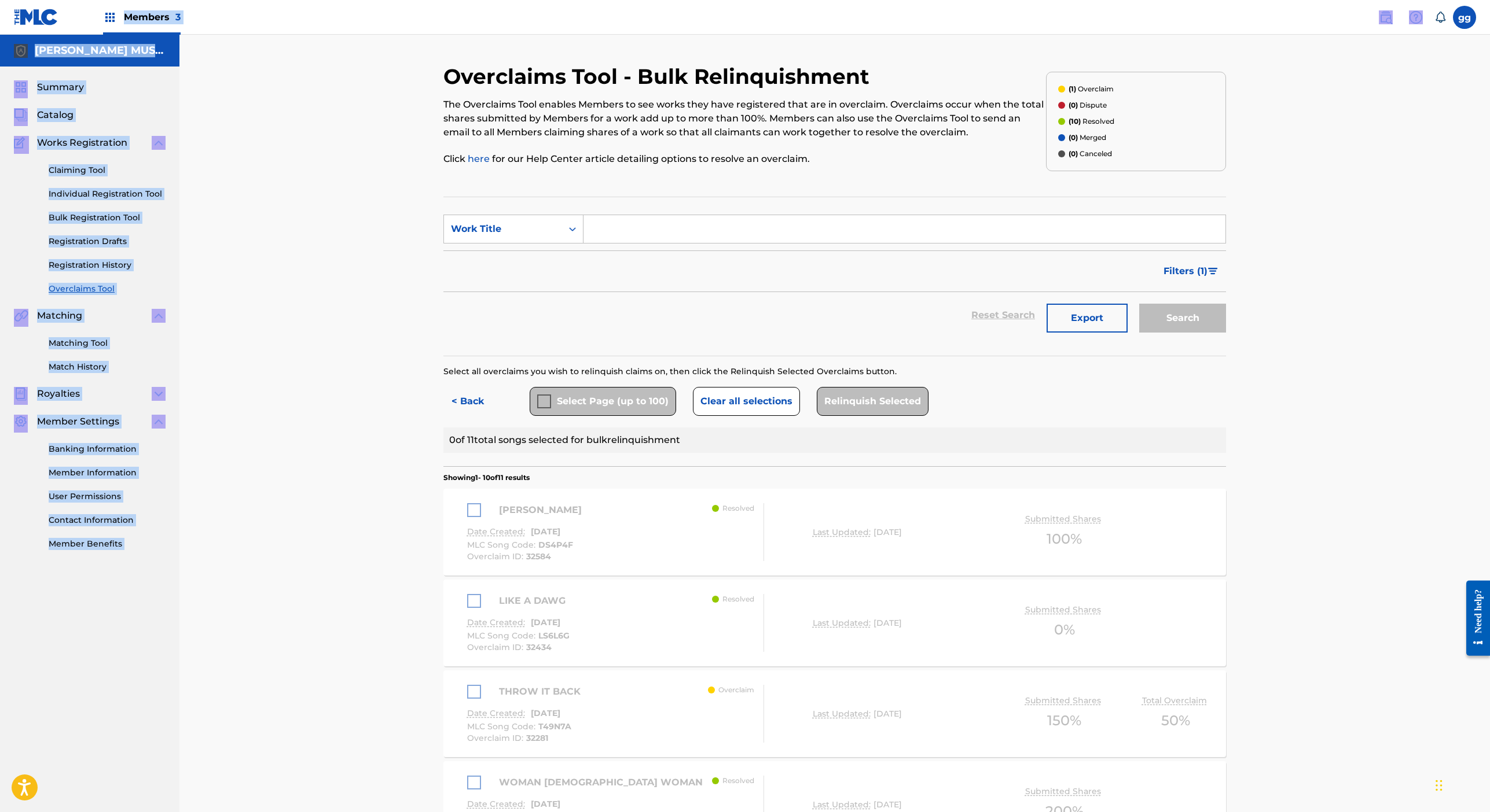
drag, startPoint x: 339, startPoint y: 73, endPoint x: 321, endPoint y: 183, distance: 111.5
click at [348, 0] on html "Accessibility Screen-Reader Guide, Feedback, and Issue Reporting | New window M…" at bounding box center [745, 406] width 1490 height 812
click at [179, 564] on div "Summary Catalog Works Registration Claiming Tool Individual Registration Tool B…" at bounding box center [89, 316] width 179 height 497
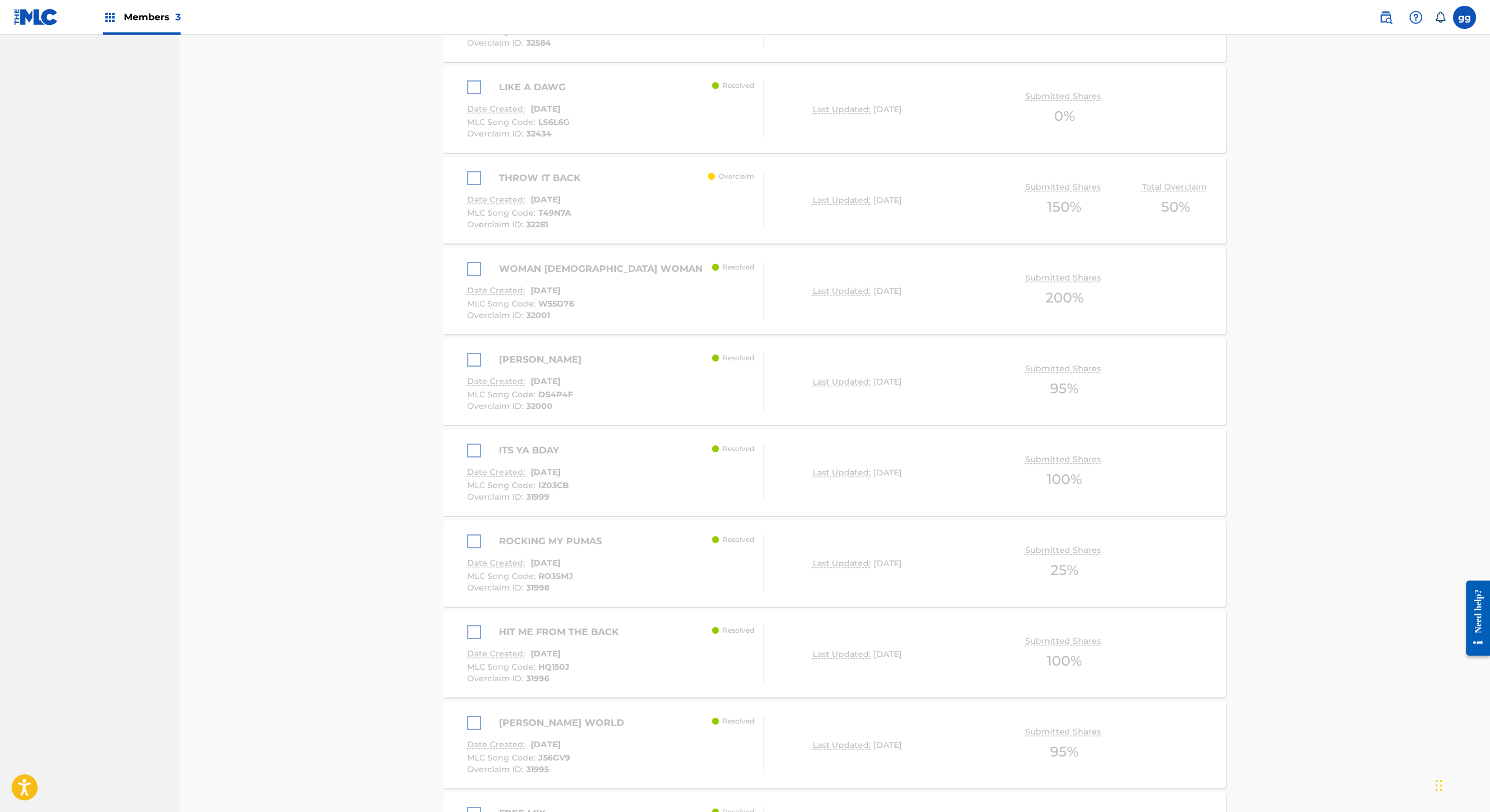
scroll to position [577, 0]
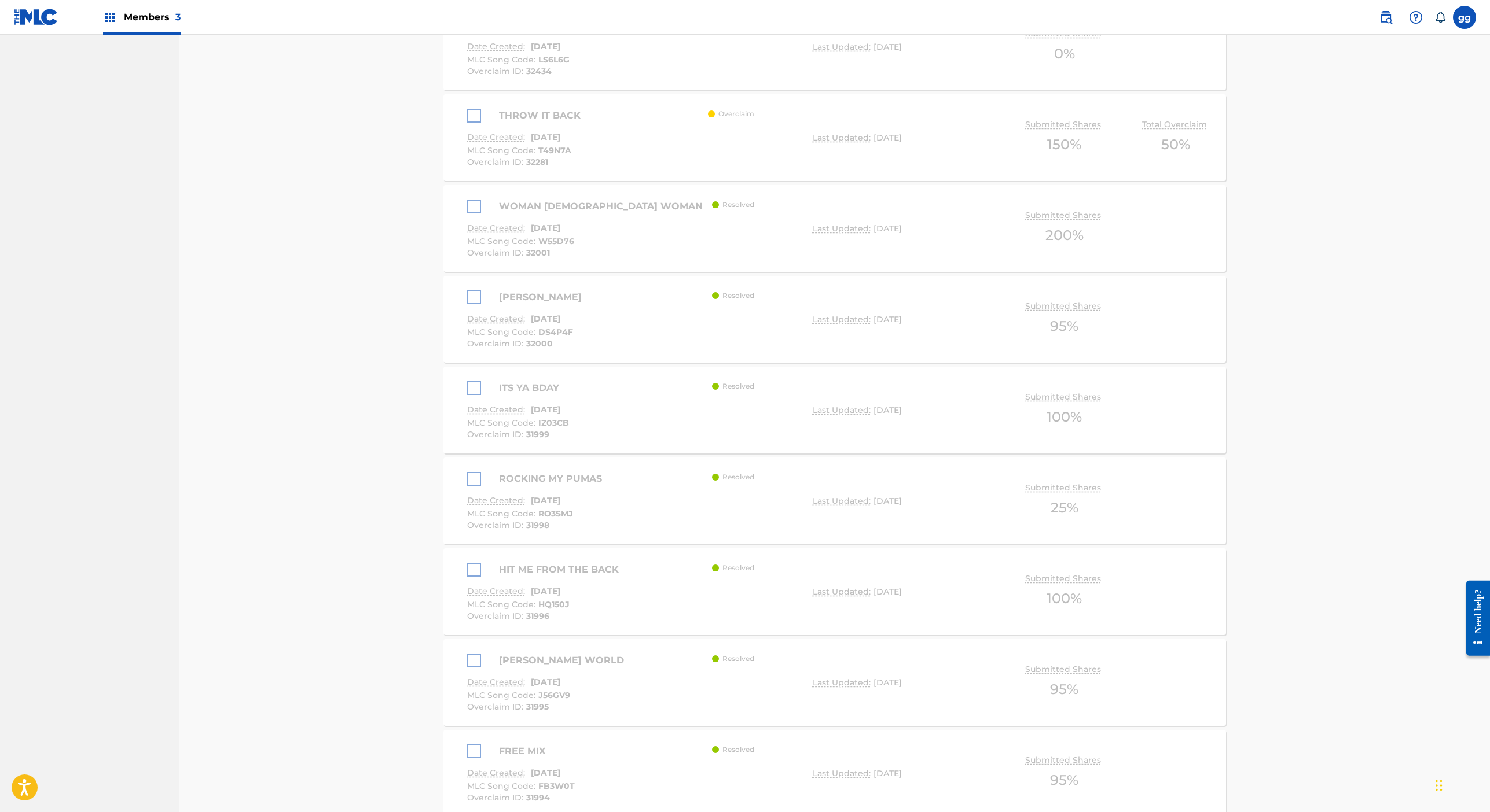
drag, startPoint x: 337, startPoint y: 771, endPoint x: 336, endPoint y: 842, distance: 71.0
click at [467, 304] on div "[PERSON_NAME]" at bounding box center [527, 298] width 120 height 14
click at [467, 214] on div "WOMAN [DEMOGRAPHIC_DATA] WOMAN" at bounding box center [588, 207] width 242 height 14
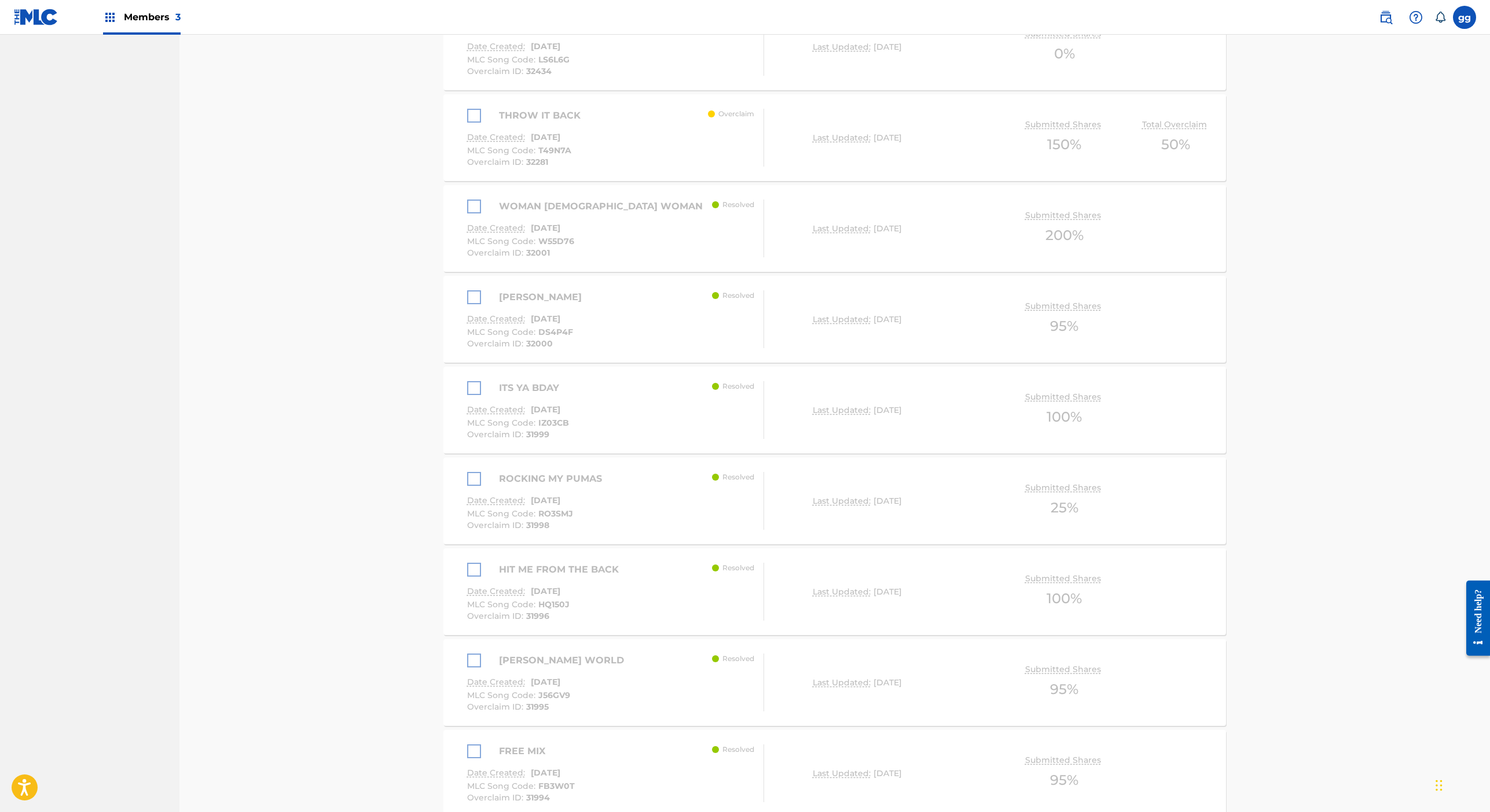
click at [467, 123] on div "THROW IT BACK" at bounding box center [527, 116] width 119 height 14
click at [467, 32] on div "LIKE A DAWG" at bounding box center [519, 25] width 104 height 14
click at [467, 304] on div "[PERSON_NAME]" at bounding box center [527, 298] width 120 height 14
click at [467, 395] on div "ITS YA BDAY" at bounding box center [518, 389] width 102 height 14
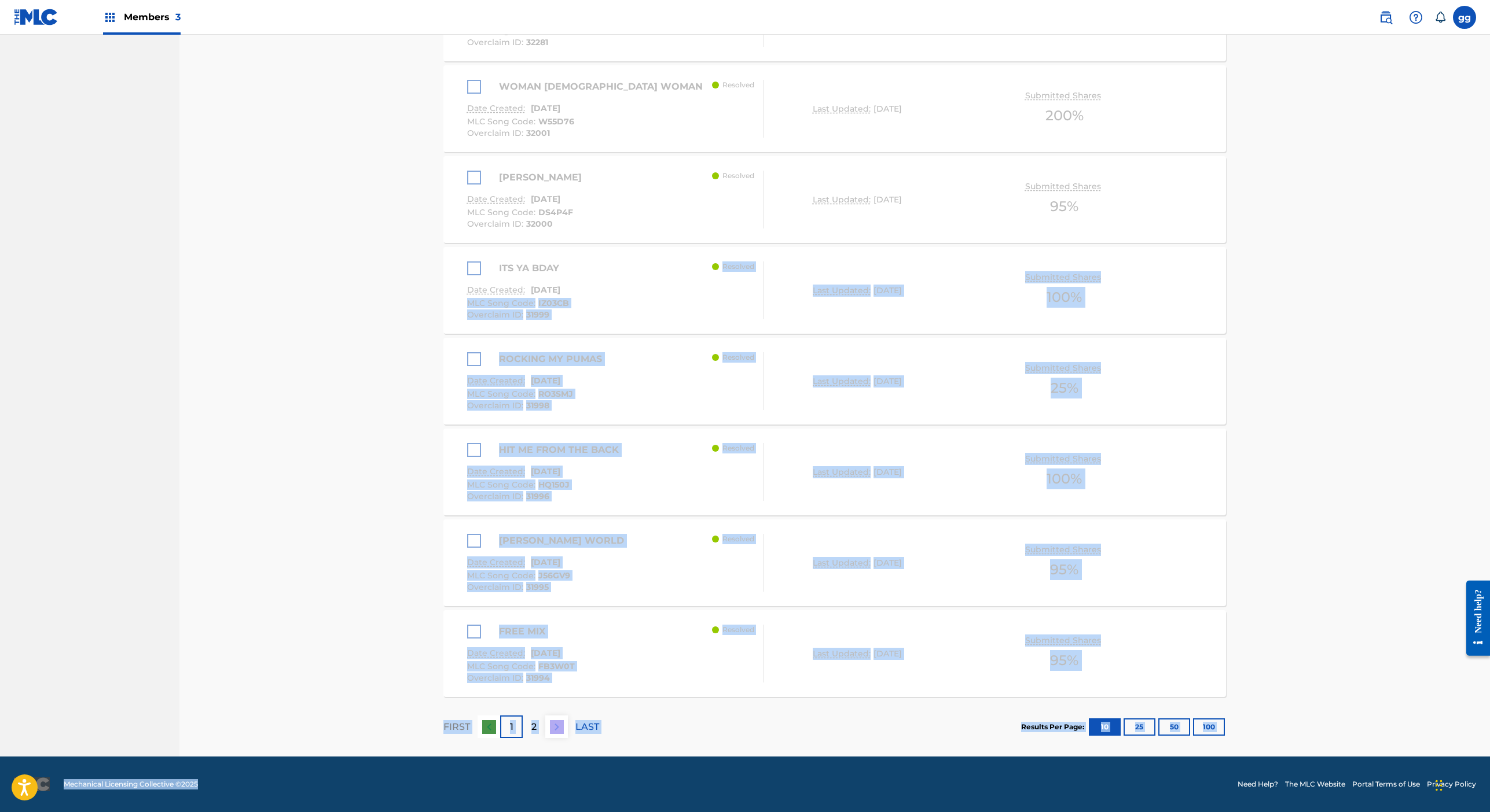
drag, startPoint x: 345, startPoint y: 781, endPoint x: 342, endPoint y: 846, distance: 65.1
click at [467, 625] on div "FREE MIX" at bounding box center [521, 632] width 108 height 14
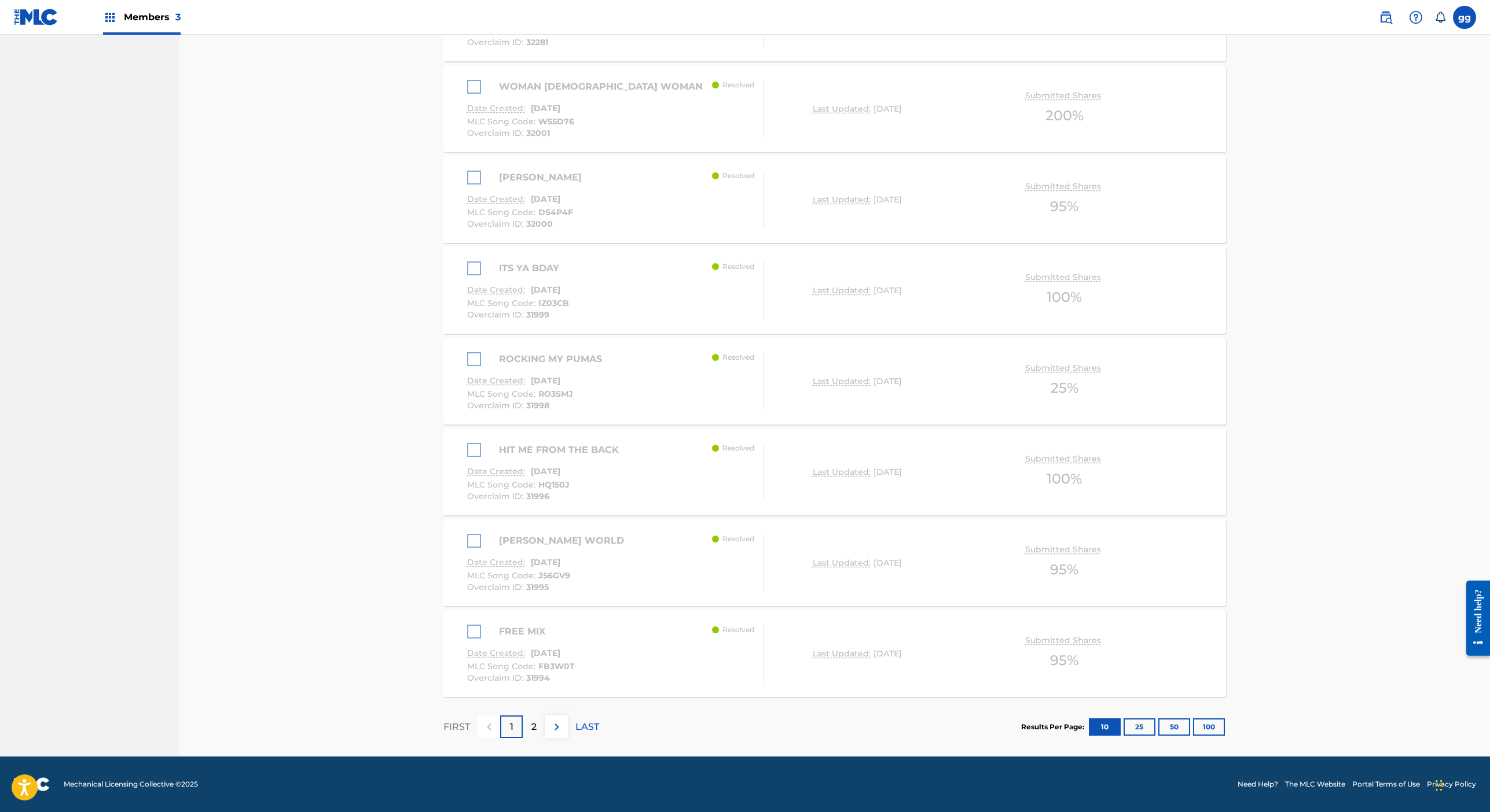
click at [467, 534] on div "[PERSON_NAME] WORLD" at bounding box center [548, 541] width 162 height 14
click at [467, 443] on div "HIT ME FROM THE BACK" at bounding box center [546, 450] width 158 height 14
click at [601, 352] on div "ROCKING MY PUMAS Date Created: [DATE] MLC Song Code : RO3SMJ Overclaim ID : 319…" at bounding box center [616, 381] width 298 height 58
click at [181, 24] on span "Members 3" at bounding box center [152, 17] width 57 height 13
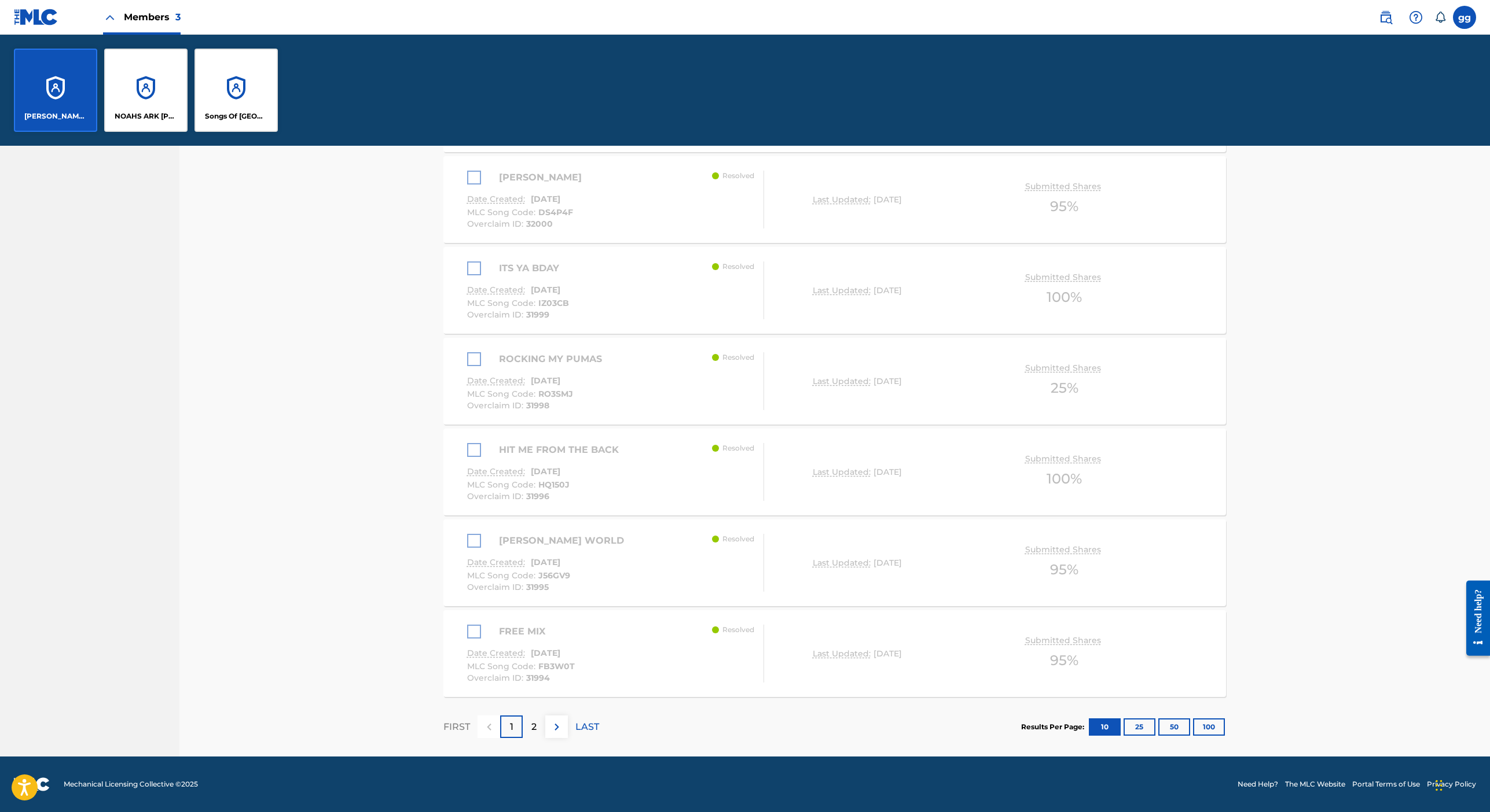
click at [97, 132] on div "[PERSON_NAME] MUSIC" at bounding box center [55, 90] width 83 height 83
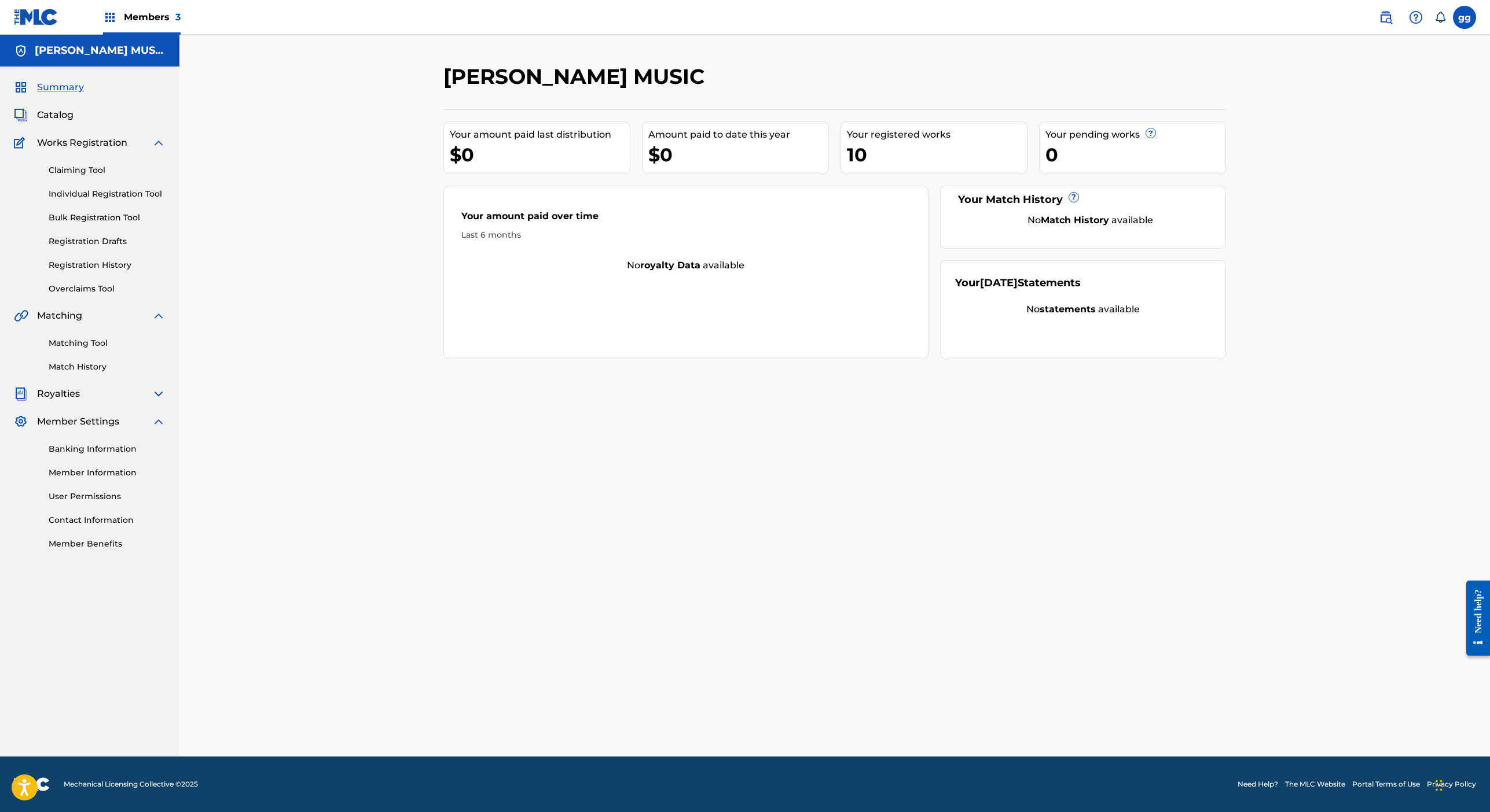
click at [73, 122] on span "Catalog" at bounding box center [55, 115] width 37 height 14
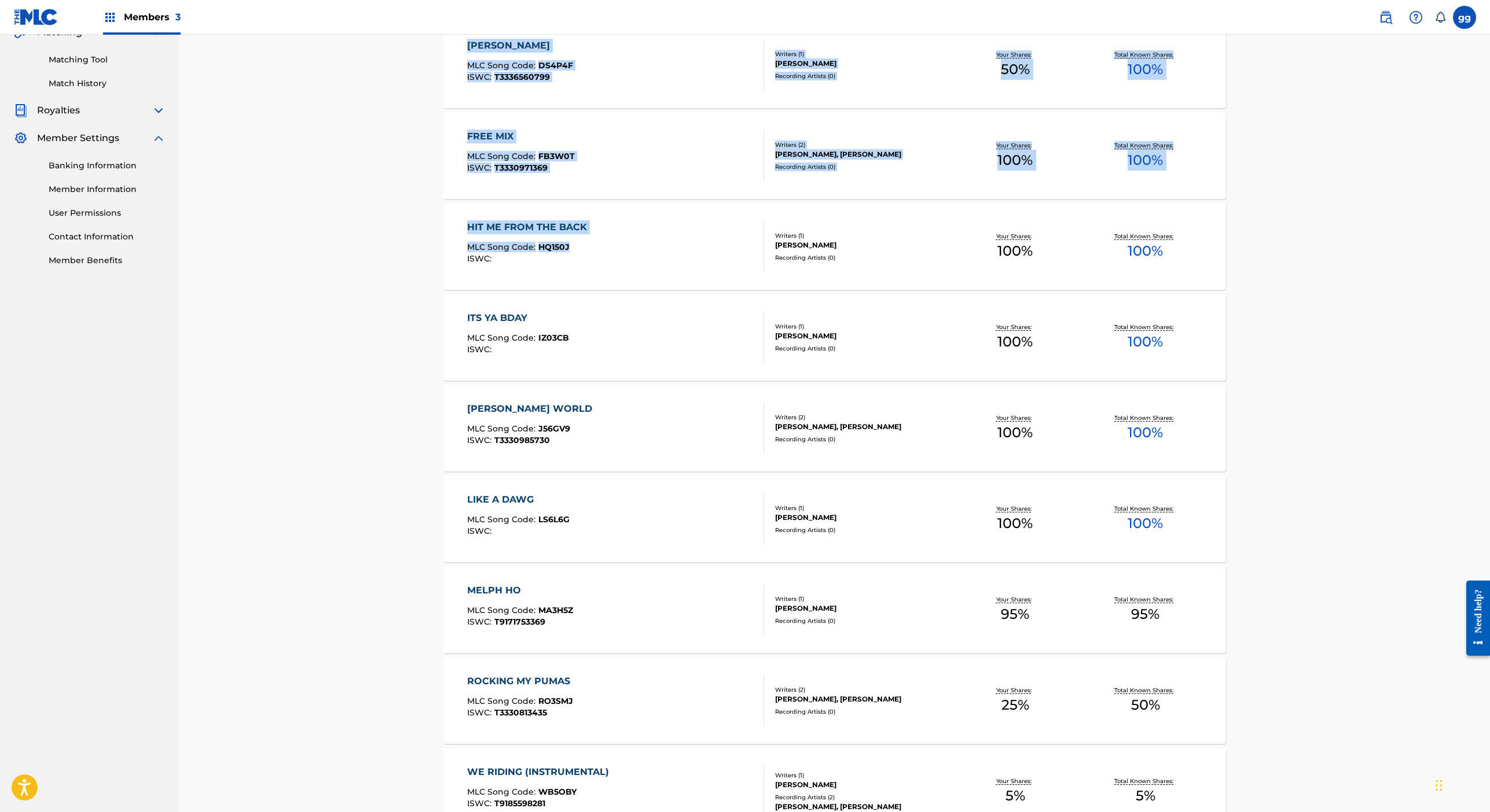
drag, startPoint x: 333, startPoint y: 772, endPoint x: 333, endPoint y: 843, distance: 71.0
click at [333, 529] on html "Accessibility Screen-Reader Guide, Feedback, and Issue Reporting | New window M…" at bounding box center [745, 122] width 1490 height 812
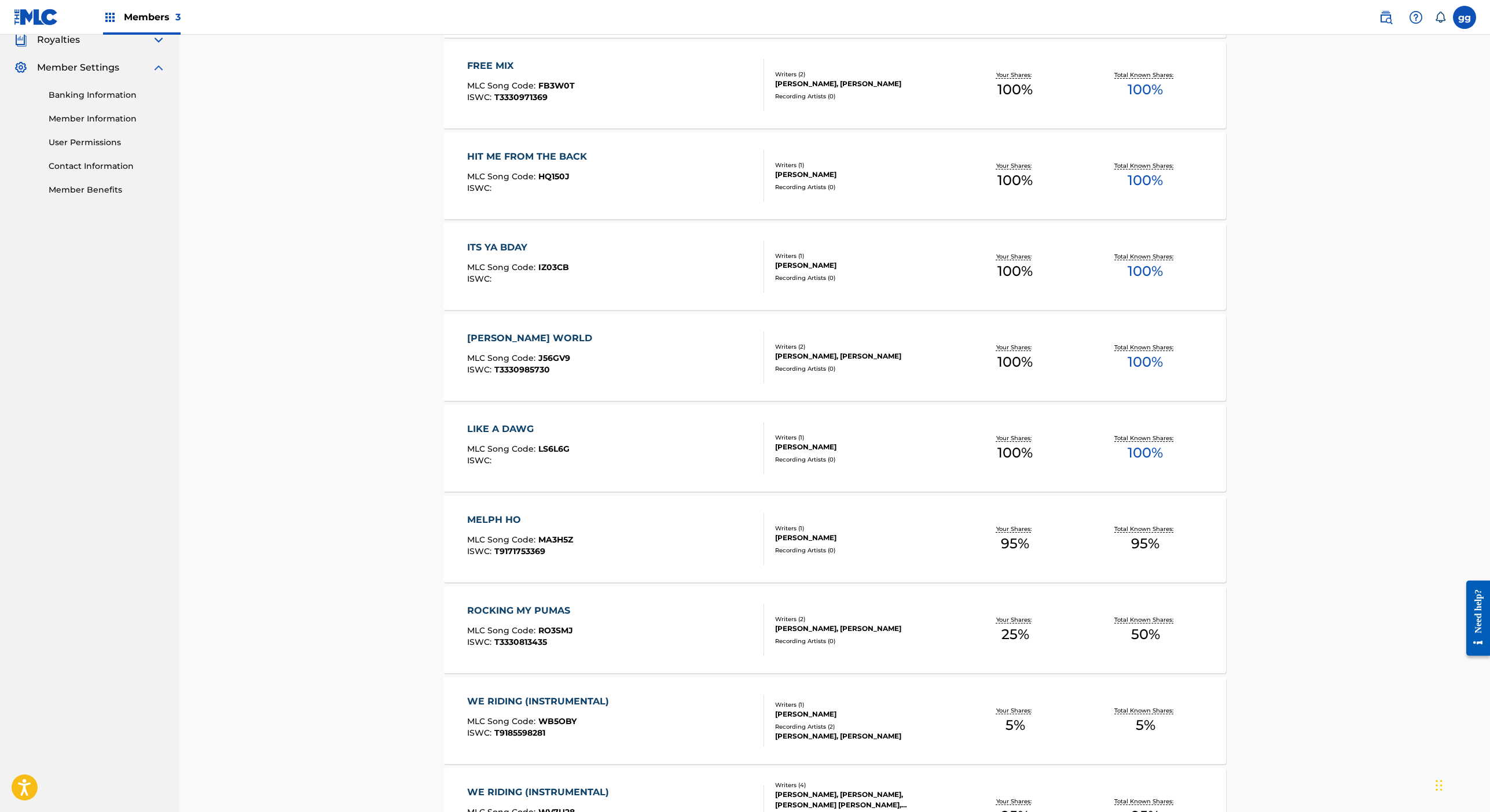
click at [430, 676] on div "Catalog Register Work SearchWithCriteria006440ad-da43-4e55-a4fd-40a7bd26e4cc Wo…" at bounding box center [835, 309] width 811 height 1200
click at [467, 527] on div "MELPH HO" at bounding box center [520, 521] width 106 height 14
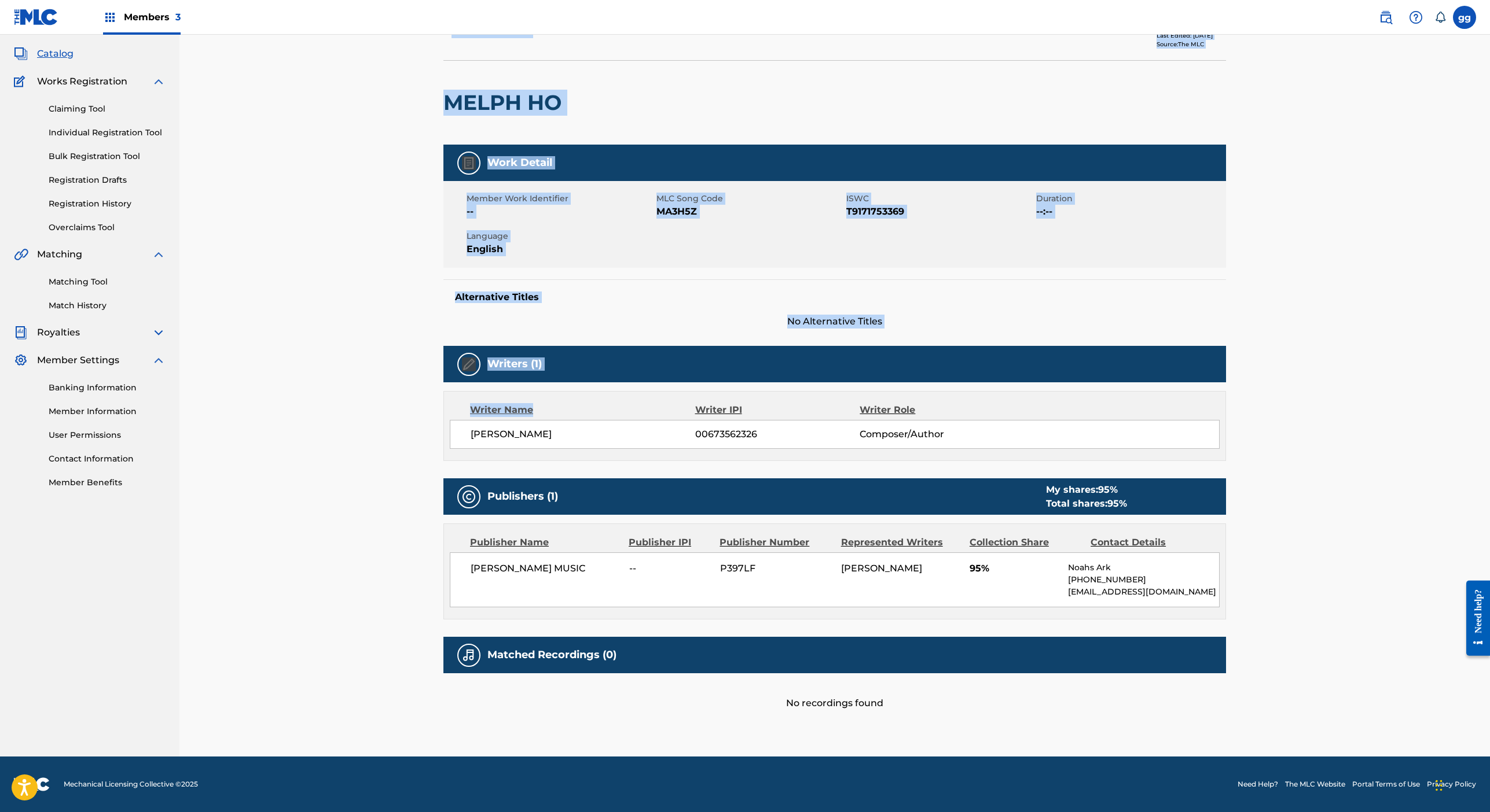
drag, startPoint x: 331, startPoint y: 787, endPoint x: 333, endPoint y: 839, distance: 52.0
click at [333, 751] on html "Accessibility Screen-Reader Guide, Feedback, and Issue Reporting | New window M…" at bounding box center [745, 344] width 1490 height 812
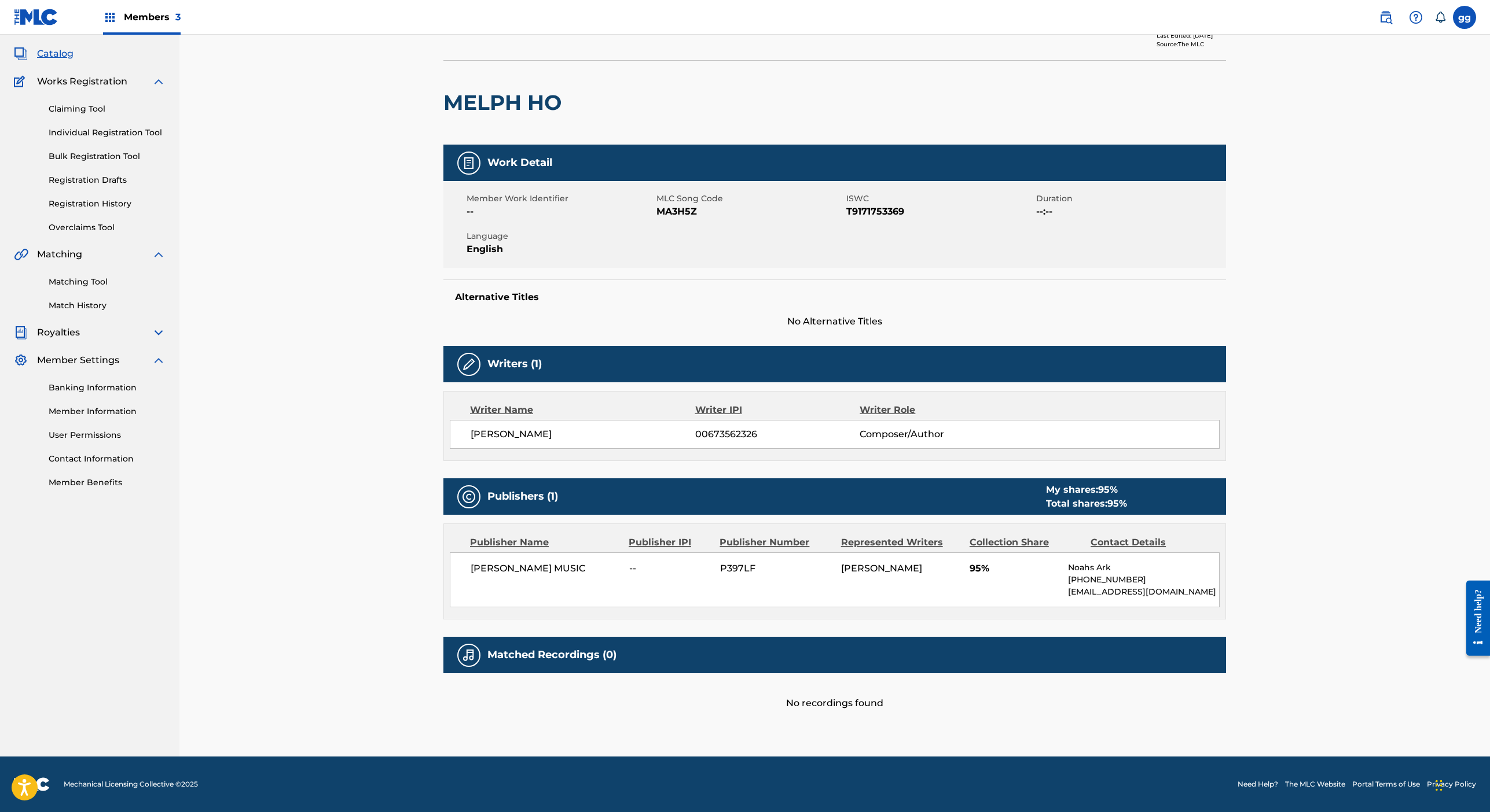
click at [430, 710] on div "< Back to results Edit Last Edited: [DATE] Source: The MLC [PERSON_NAME] Work D…" at bounding box center [835, 380] width 811 height 755
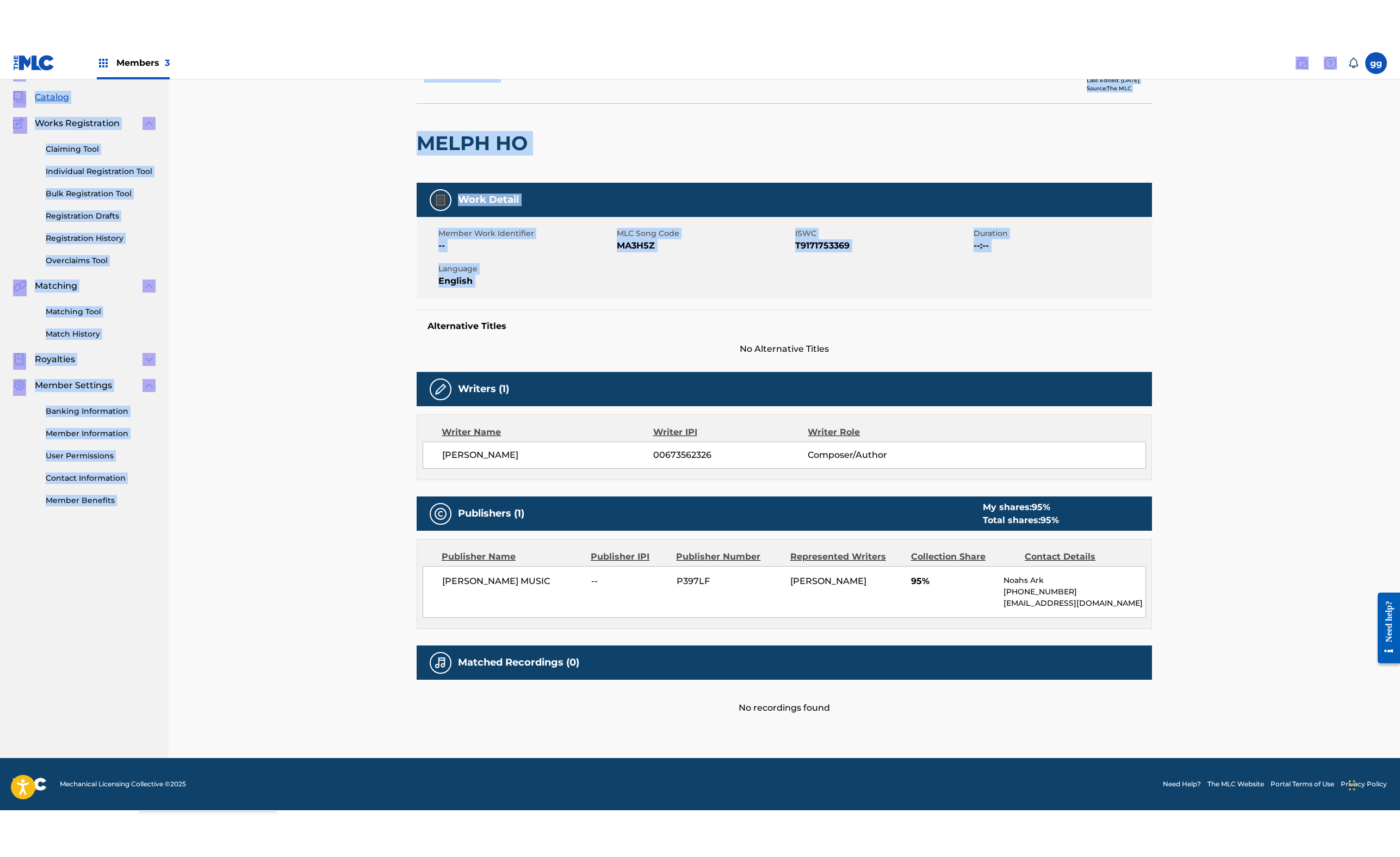
scroll to position [0, 0]
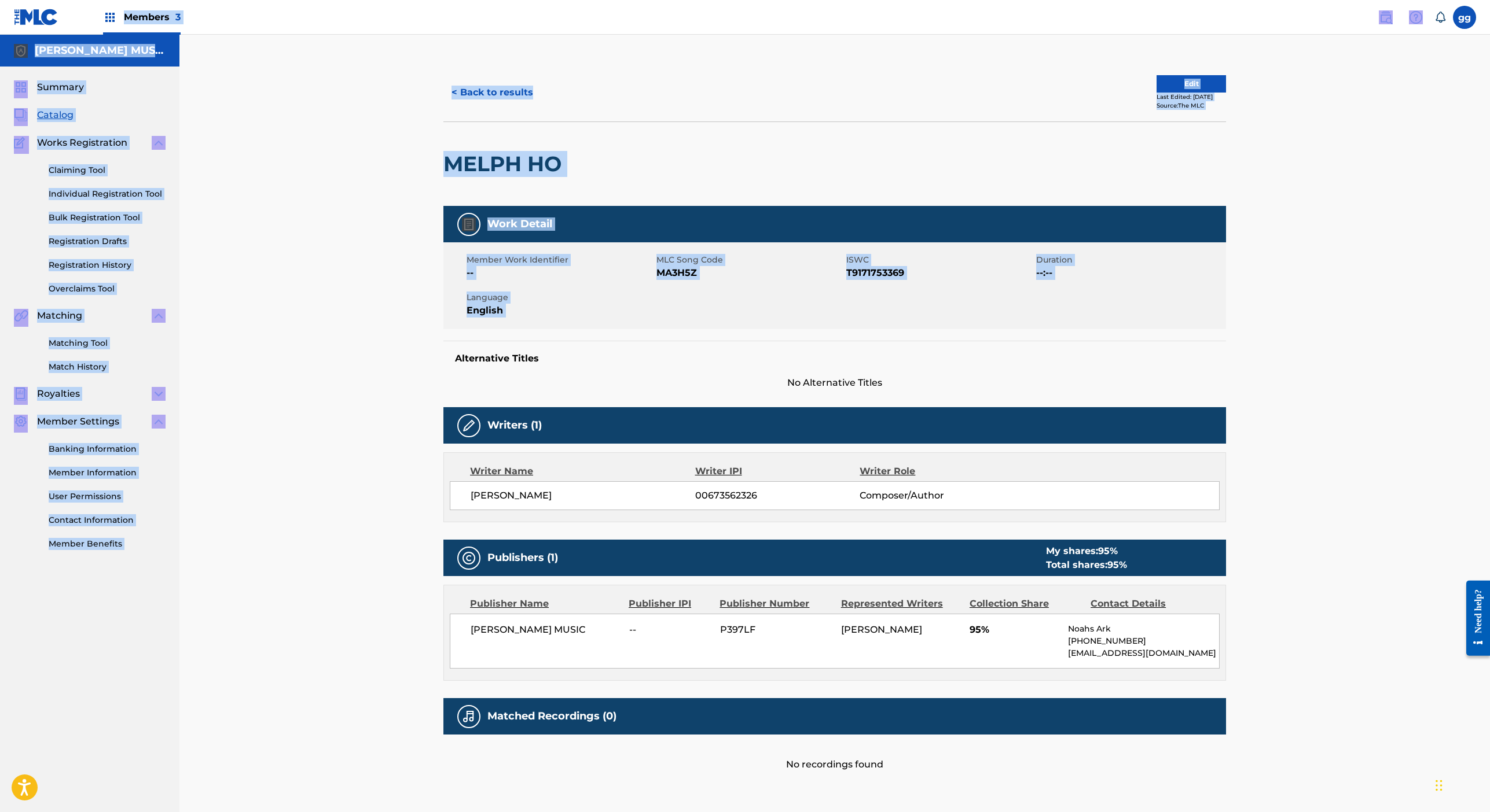
drag, startPoint x: 336, startPoint y: 74, endPoint x: 349, endPoint y: -73, distance: 147.6
click at [349, 0] on html "Accessibility Screen-Reader Guide, Feedback, and Issue Reporting | New window M…" at bounding box center [745, 406] width 1490 height 812
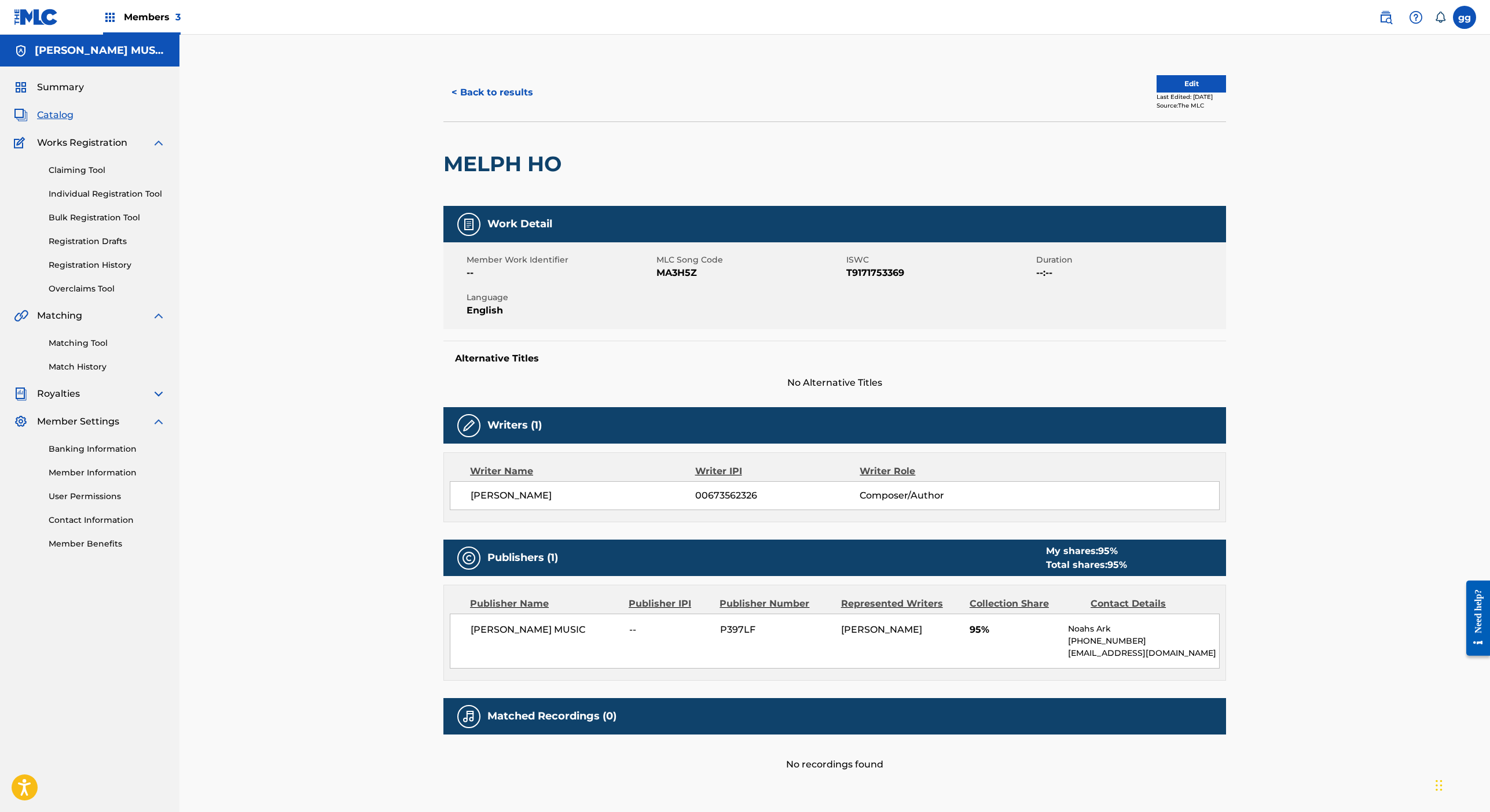
click at [179, 67] on div "[PERSON_NAME] MUSIC" at bounding box center [89, 51] width 179 height 32
click at [181, 21] on span "Members 3" at bounding box center [152, 17] width 57 height 13
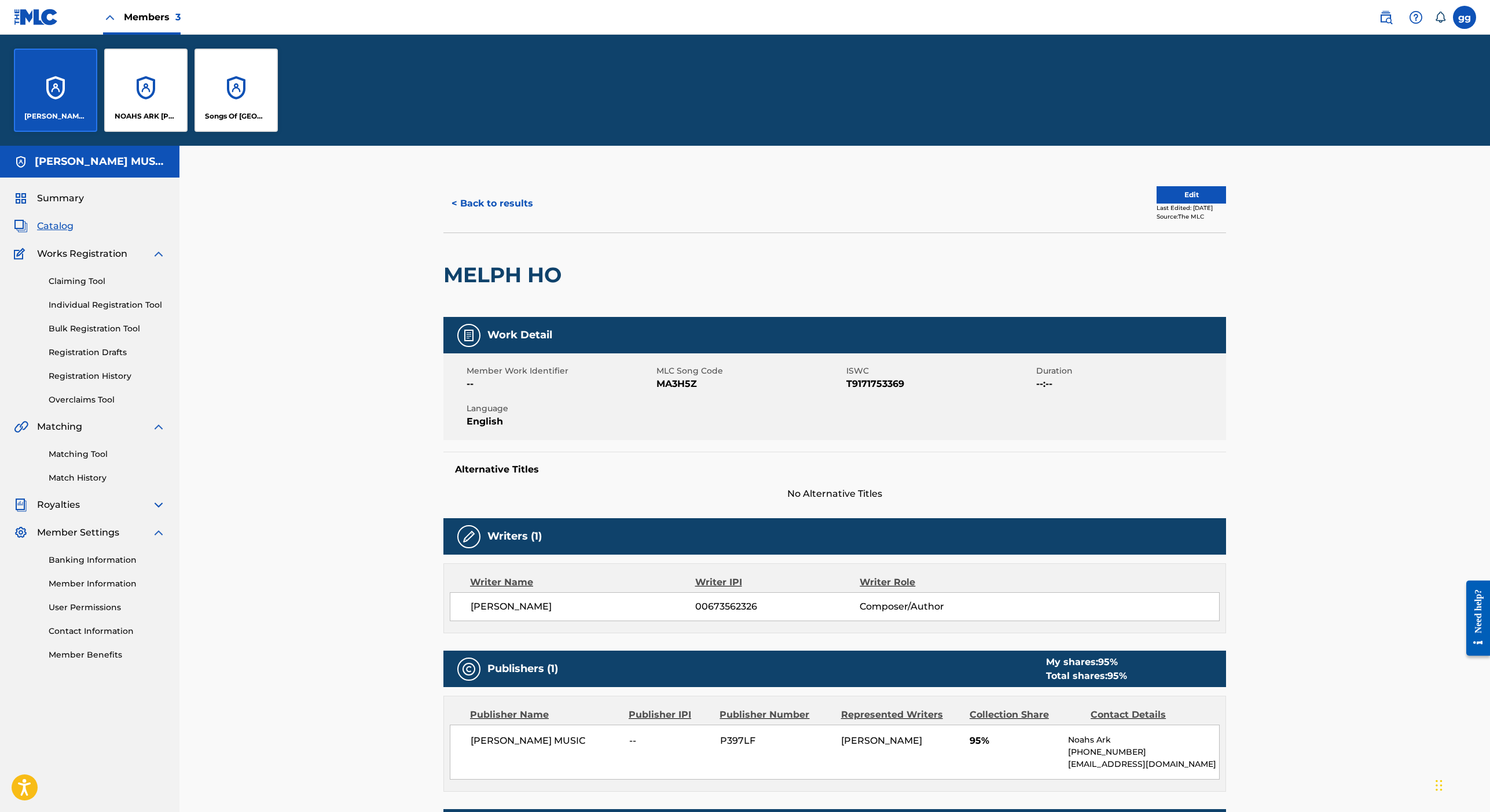
click at [187, 132] on div "NOAHS ARK [PERSON_NAME] PUBLISHERS" at bounding box center [145, 90] width 83 height 83
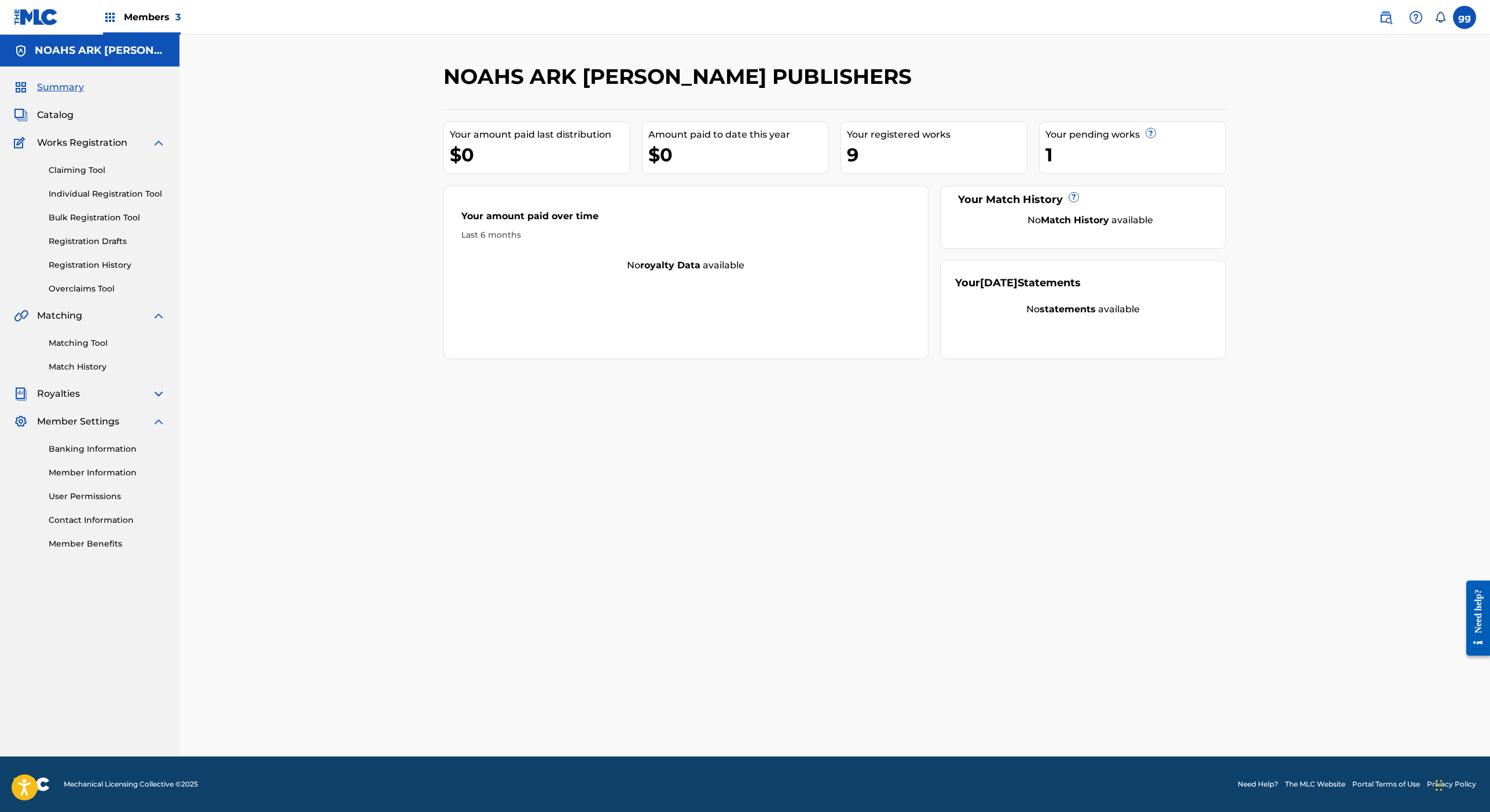
click at [1225, 142] on div "Your pending works ?" at bounding box center [1135, 135] width 180 height 14
click at [1156, 138] on span "?" at bounding box center [1150, 133] width 9 height 9
click at [148, 271] on link "Registration History" at bounding box center [107, 266] width 117 height 12
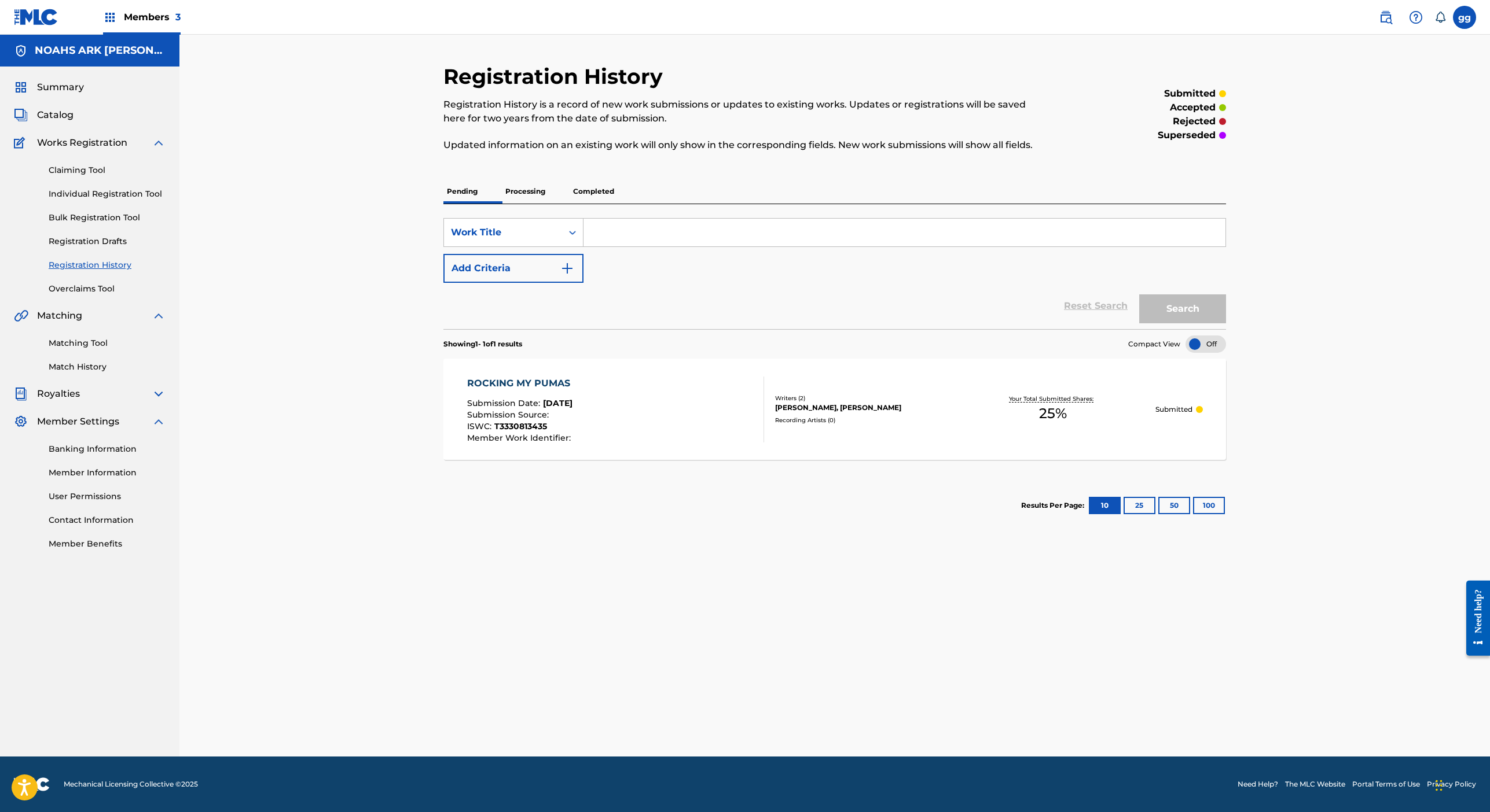
click at [500, 283] on div "SearchWithCriteria82bea12e-678e-48f5-b83f-791ee35286d6 Work Title Add Criteria" at bounding box center [835, 250] width 783 height 65
click at [481, 420] on span "Submission Source :" at bounding box center [509, 415] width 85 height 11
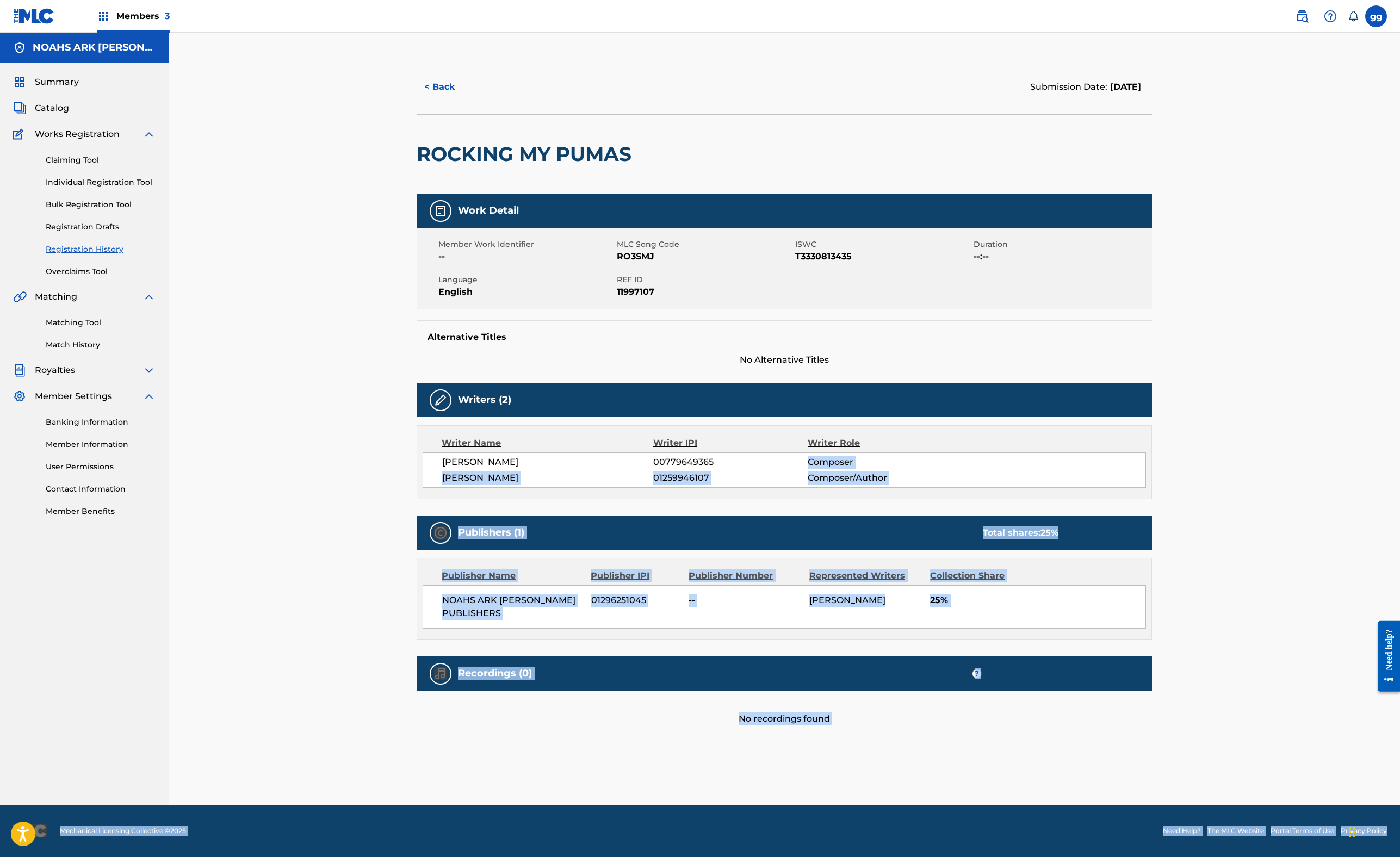
scroll to position [481, 0]
drag, startPoint x: 1386, startPoint y: 743, endPoint x: 1377, endPoint y: 871, distance: 128.3
click at [1377, 763] on html "Accessibility Screen-Reader Guide, Feedback, and Issue Reporting | New window M…" at bounding box center [700, 428] width 1400 height 857
click at [553, 690] on div "No recordings found" at bounding box center [784, 708] width 736 height 35
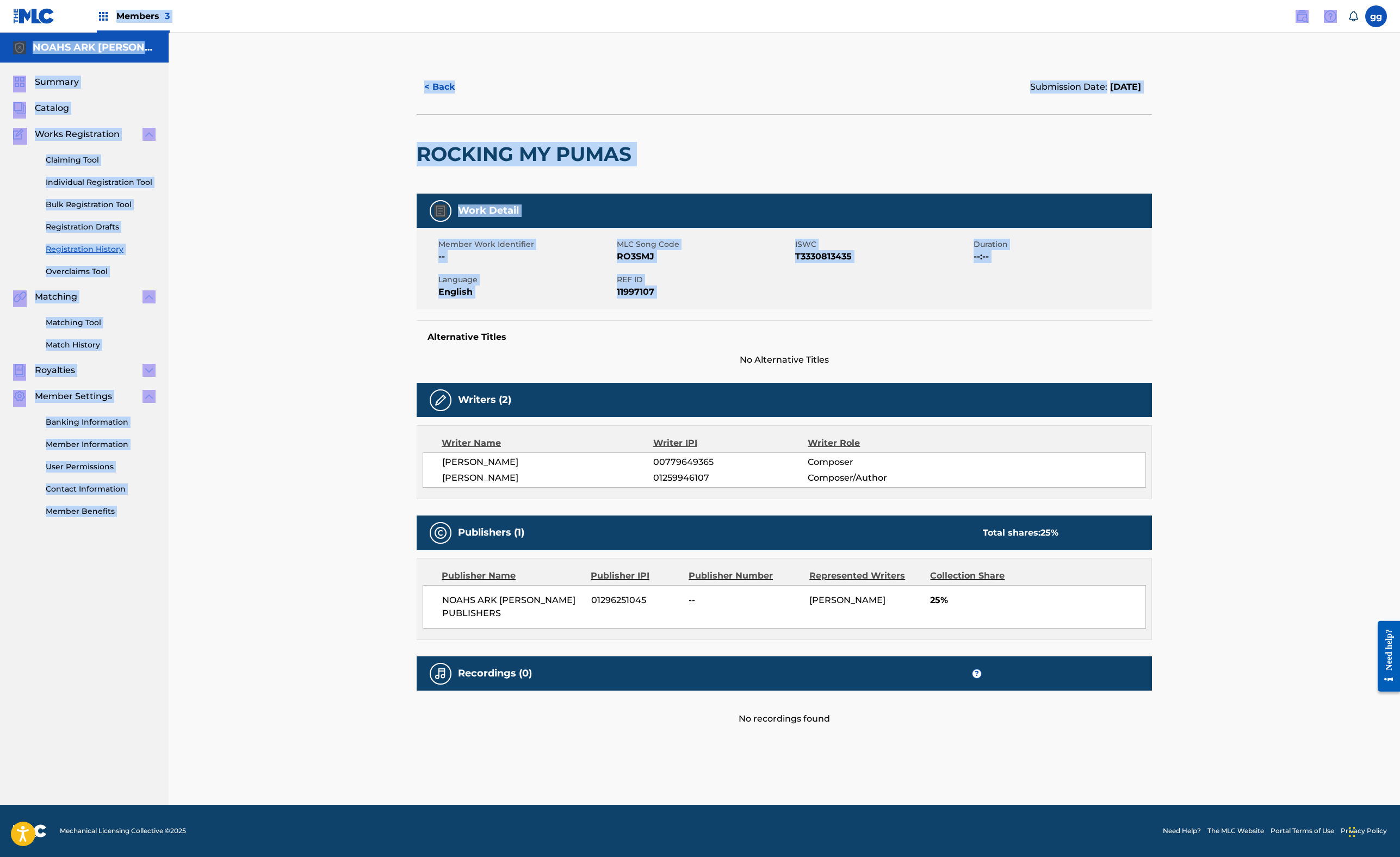
scroll to position [0, 0]
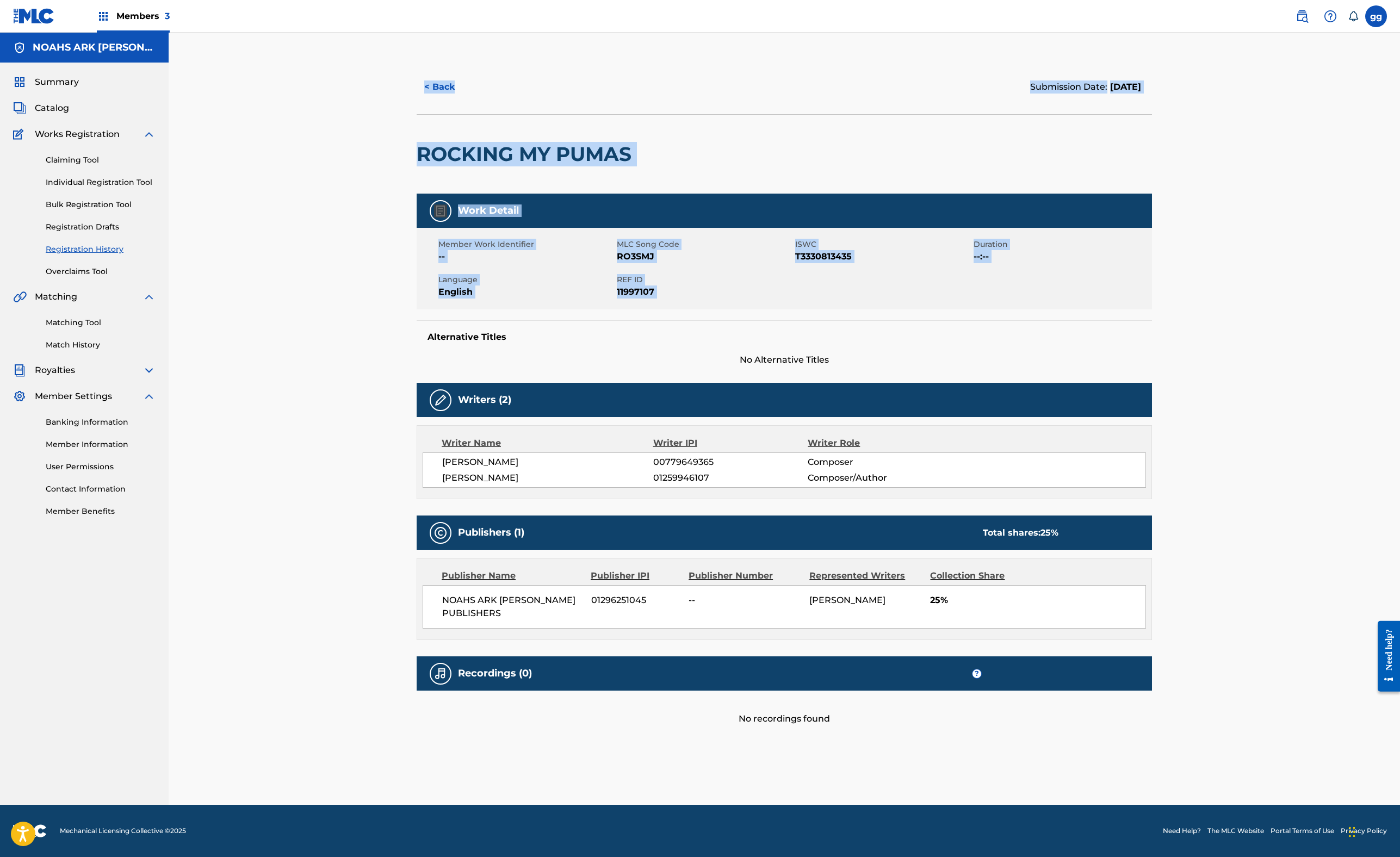
drag, startPoint x: 325, startPoint y: 70, endPoint x: 314, endPoint y: 126, distance: 57.1
click at [404, 126] on div "< Back Submission Date: [DATE] ROCKING MY PUMAS Work Detail Member Work Identif…" at bounding box center [784, 431] width 762 height 745
click at [404, 452] on div "< Back Submission Date: [DATE] ROCKING MY PUMAS Work Detail Member Work Identif…" at bounding box center [784, 431] width 762 height 745
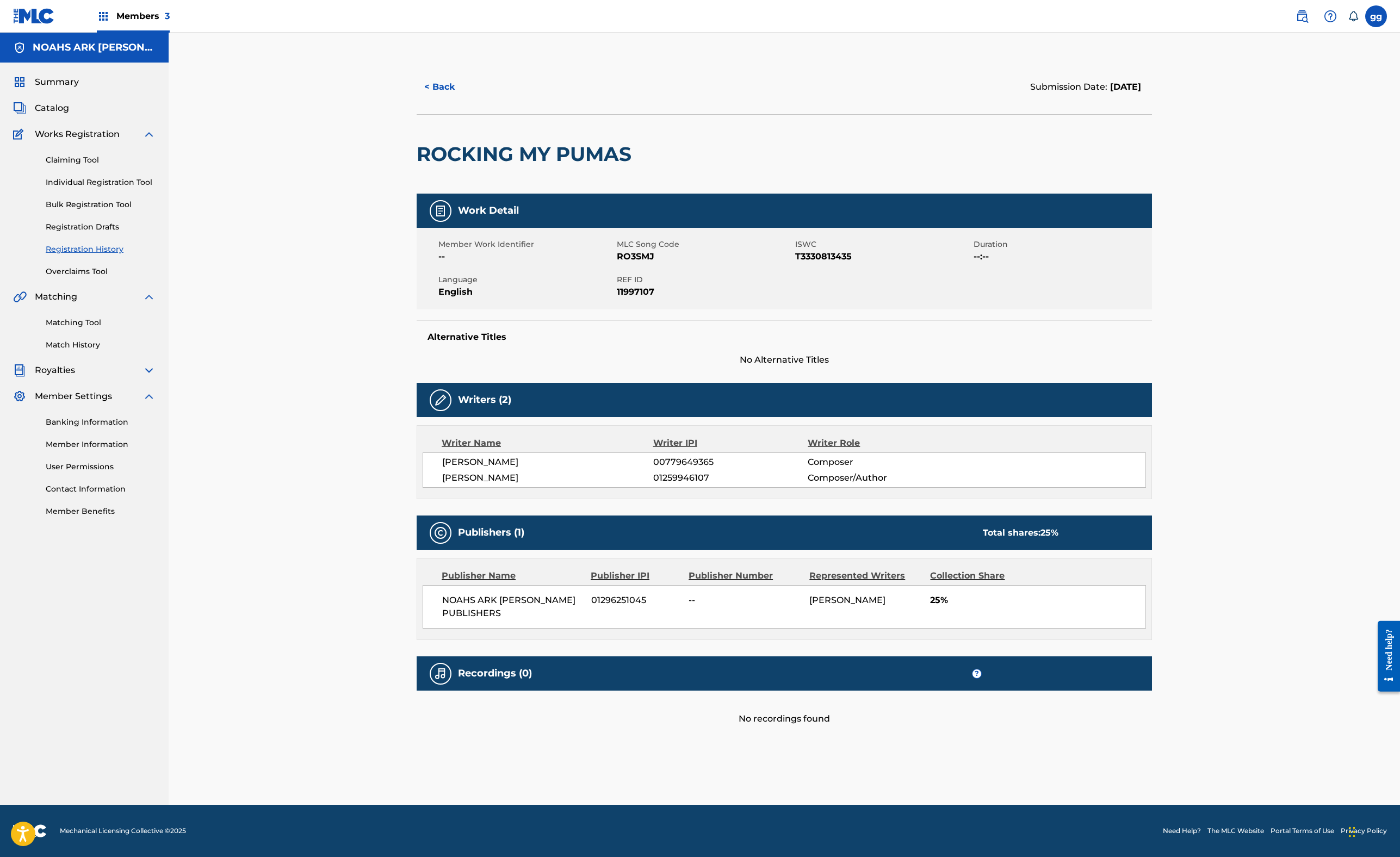
click at [416, 101] on button "< Back" at bounding box center [449, 87] width 65 height 27
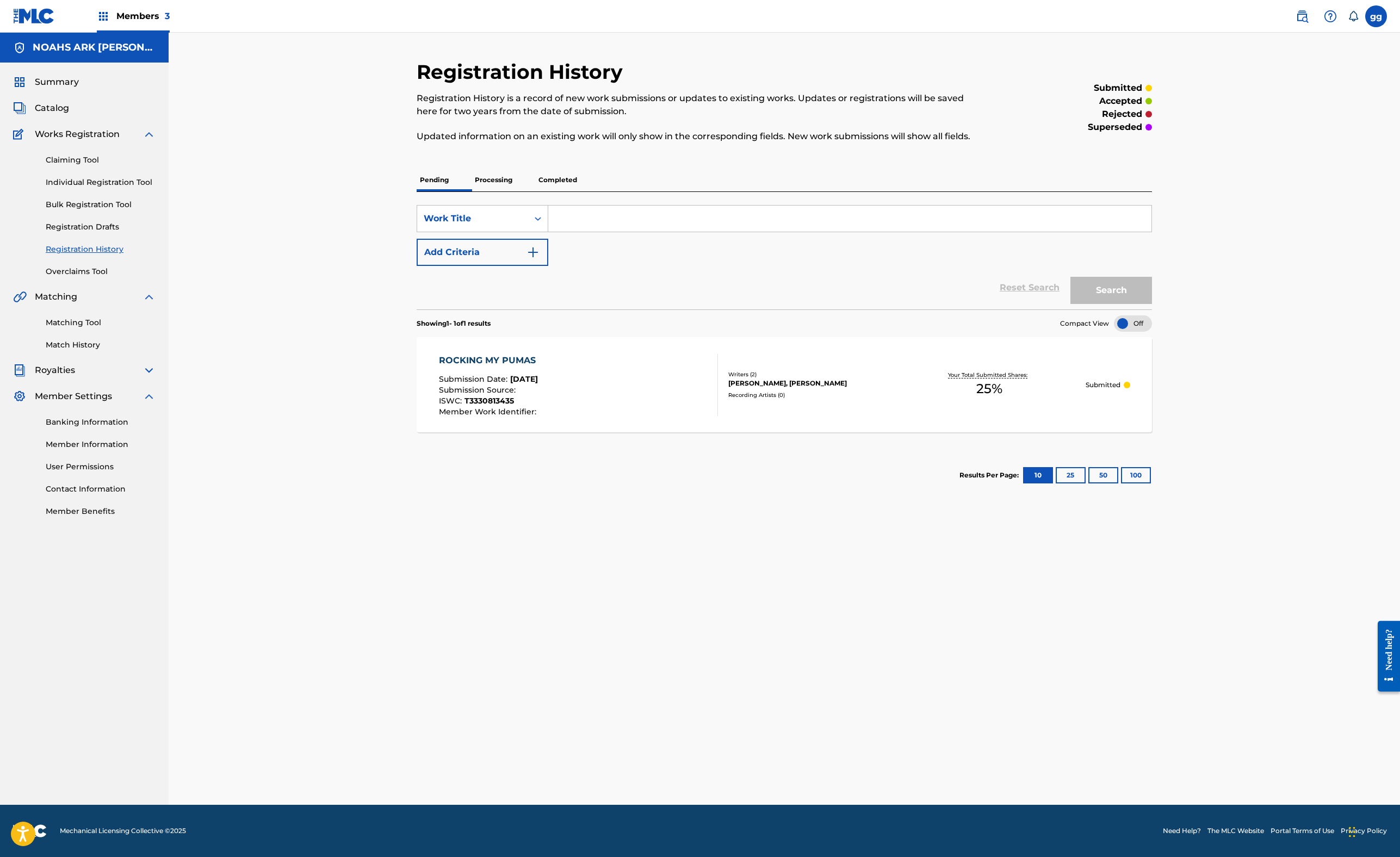
click at [170, 23] on span "Members 3" at bounding box center [143, 16] width 54 height 13
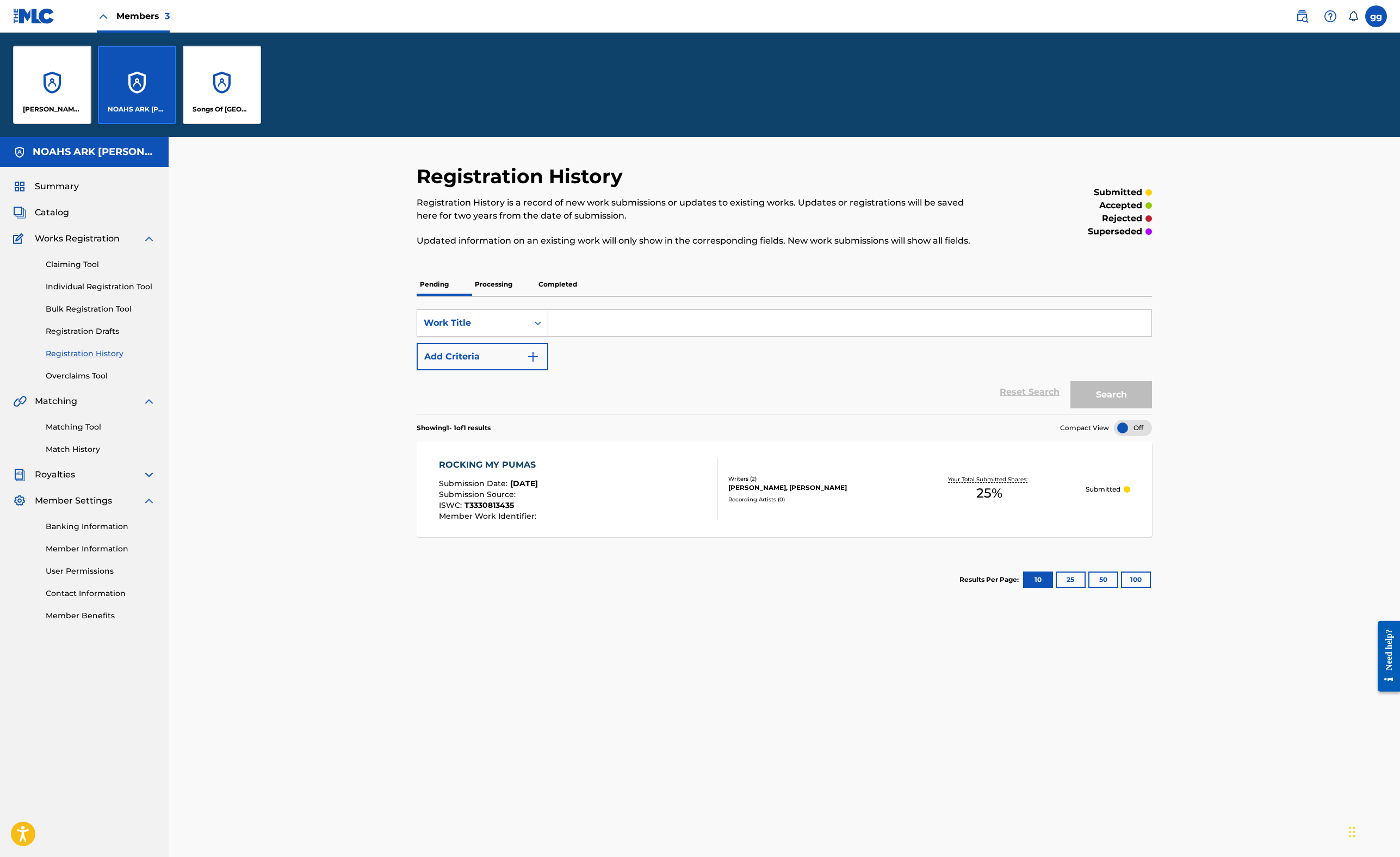
click at [91, 124] on div "[PERSON_NAME] MUSIC" at bounding box center [52, 85] width 78 height 78
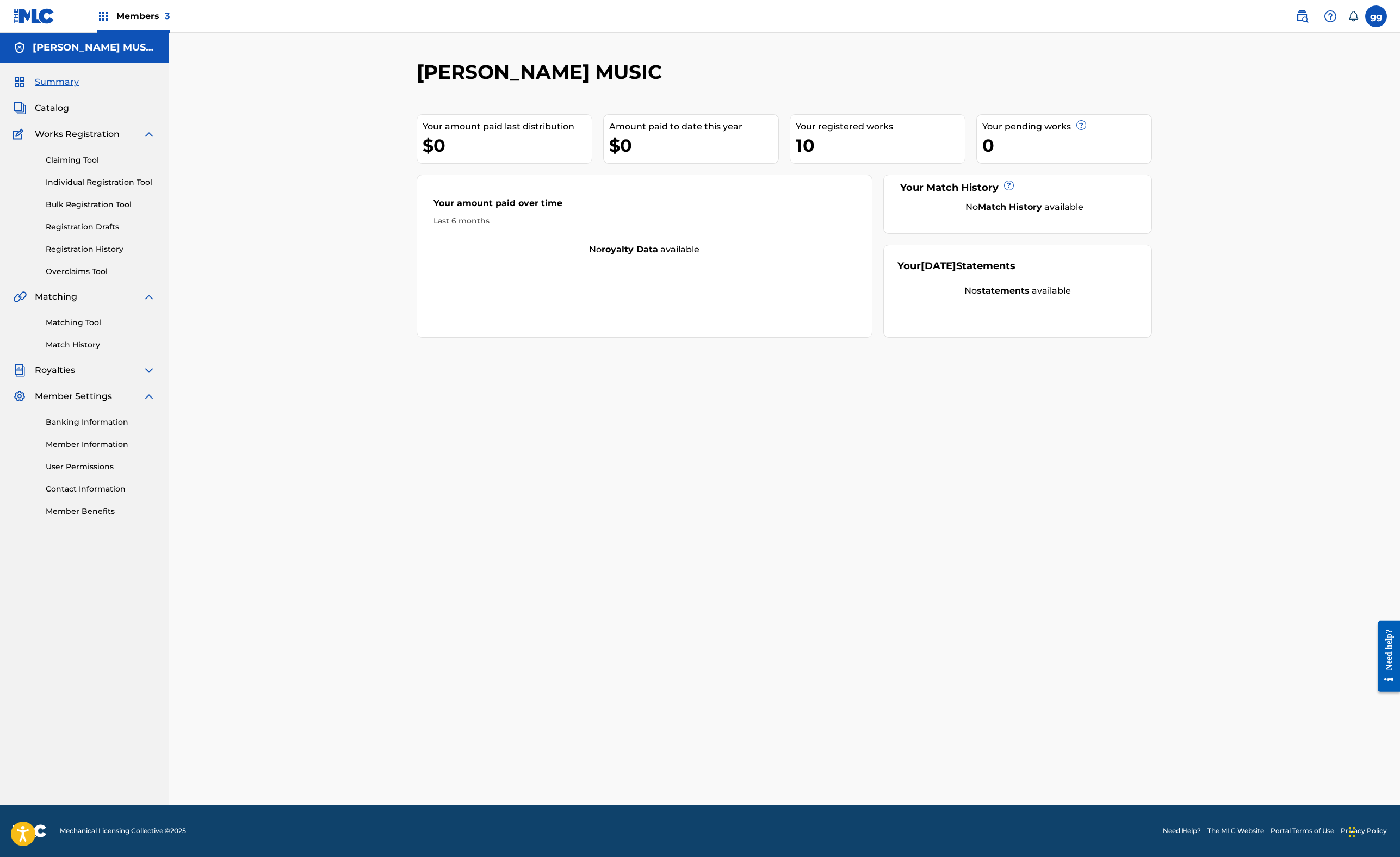
click at [69, 115] on span "Catalog" at bounding box center [52, 108] width 34 height 13
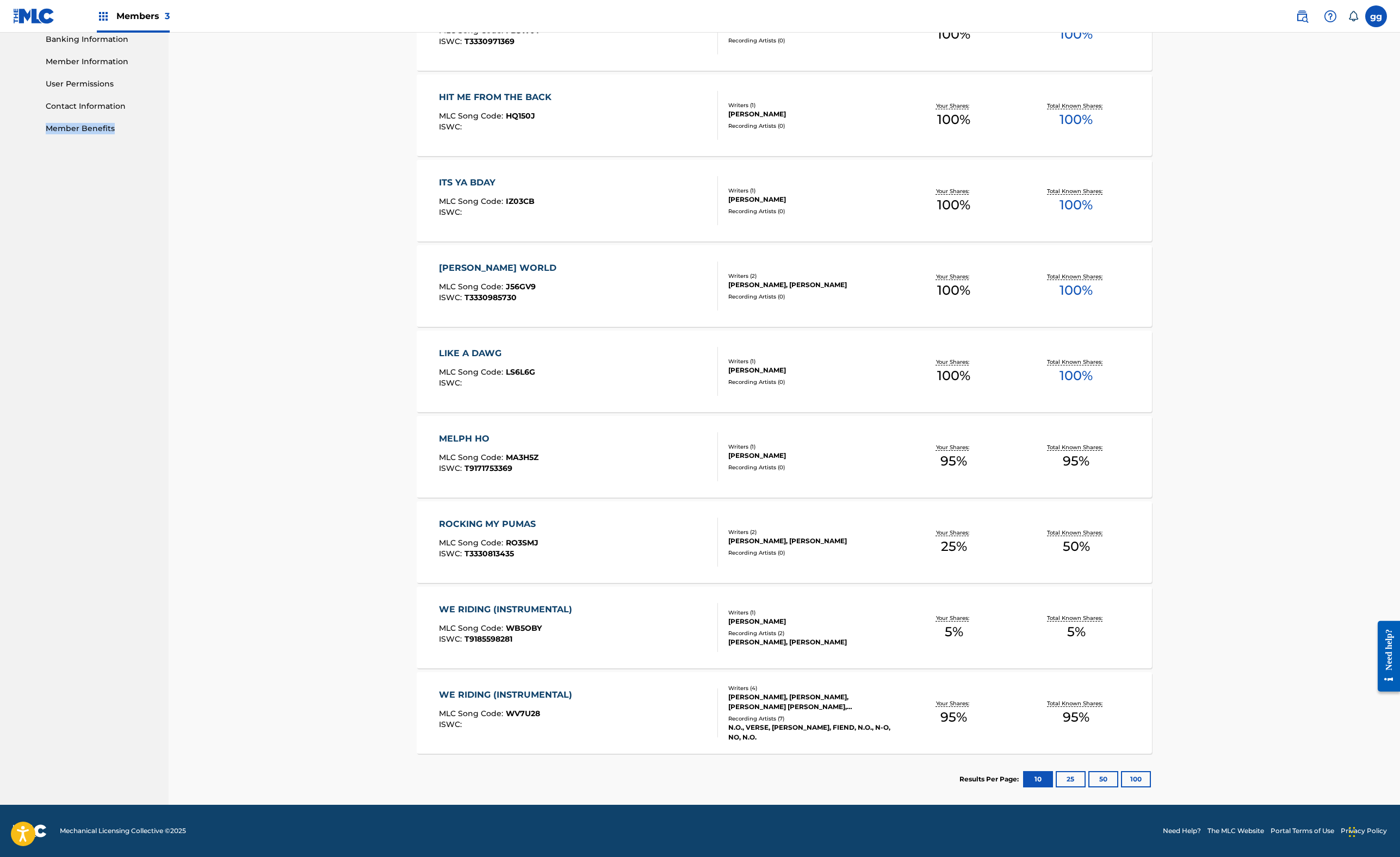
drag, startPoint x: 302, startPoint y: 824, endPoint x: 309, endPoint y: 881, distance: 57.4
click at [309, 474] on html "Accessibility Screen-Reader Guide, Feedback, and Issue Reporting | New window M…" at bounding box center [700, 45] width 1400 height 857
click at [442, 566] on div "ROCKING MY PUMAS MLC Song Code : RO3SMJ ISWC : T3330813435" at bounding box center [490, 542] width 102 height 49
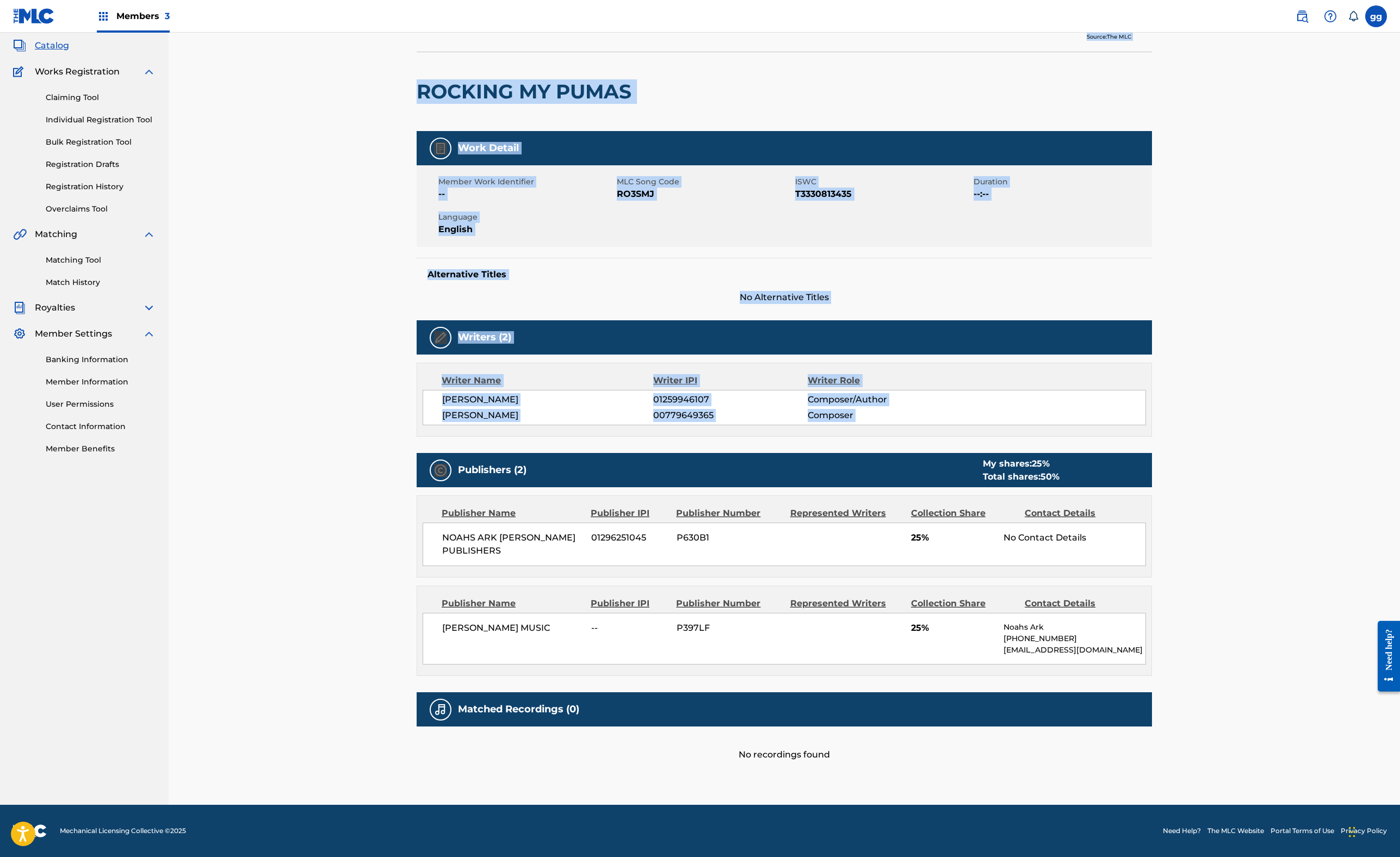
drag, startPoint x: 313, startPoint y: 825, endPoint x: 313, endPoint y: 881, distance: 56.0
click at [313, 763] on html "Accessibility Screen-Reader Guide, Feedback, and Issue Reporting | New window M…" at bounding box center [700, 365] width 1400 height 857
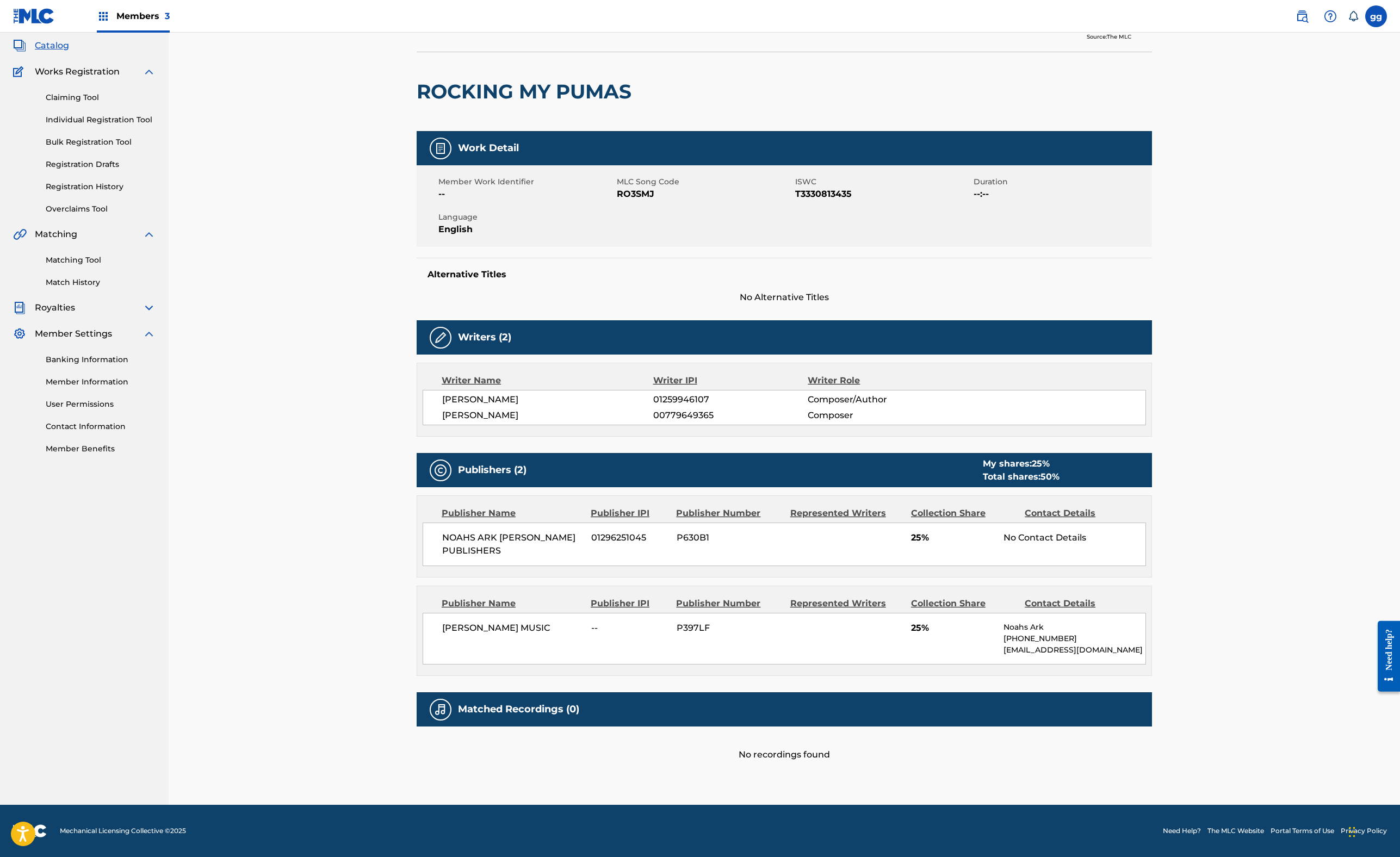
click at [404, 659] on div "< Back to results Edit Last Edited: [DATE] Source: The MLC ROCKING MY PUMAS Wor…" at bounding box center [784, 401] width 762 height 808
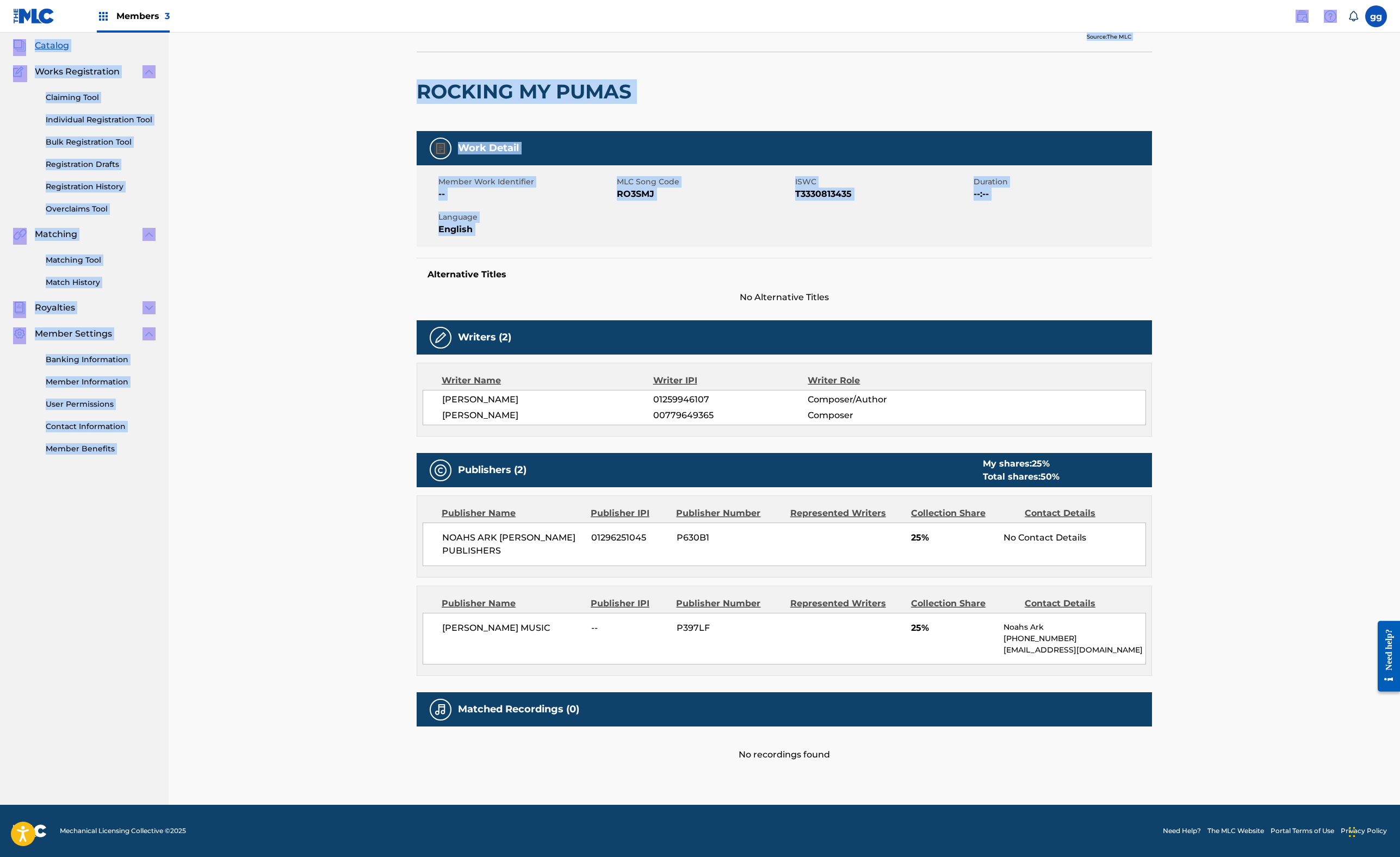
drag, startPoint x: 313, startPoint y: 76, endPoint x: 327, endPoint y: 21, distance: 56.8
click at [327, 22] on div "Members 3 gg gg [PERSON_NAME] [EMAIL_ADDRESS][DOMAIN_NAME] Notification Prefere…" at bounding box center [700, 397] width 1400 height 920
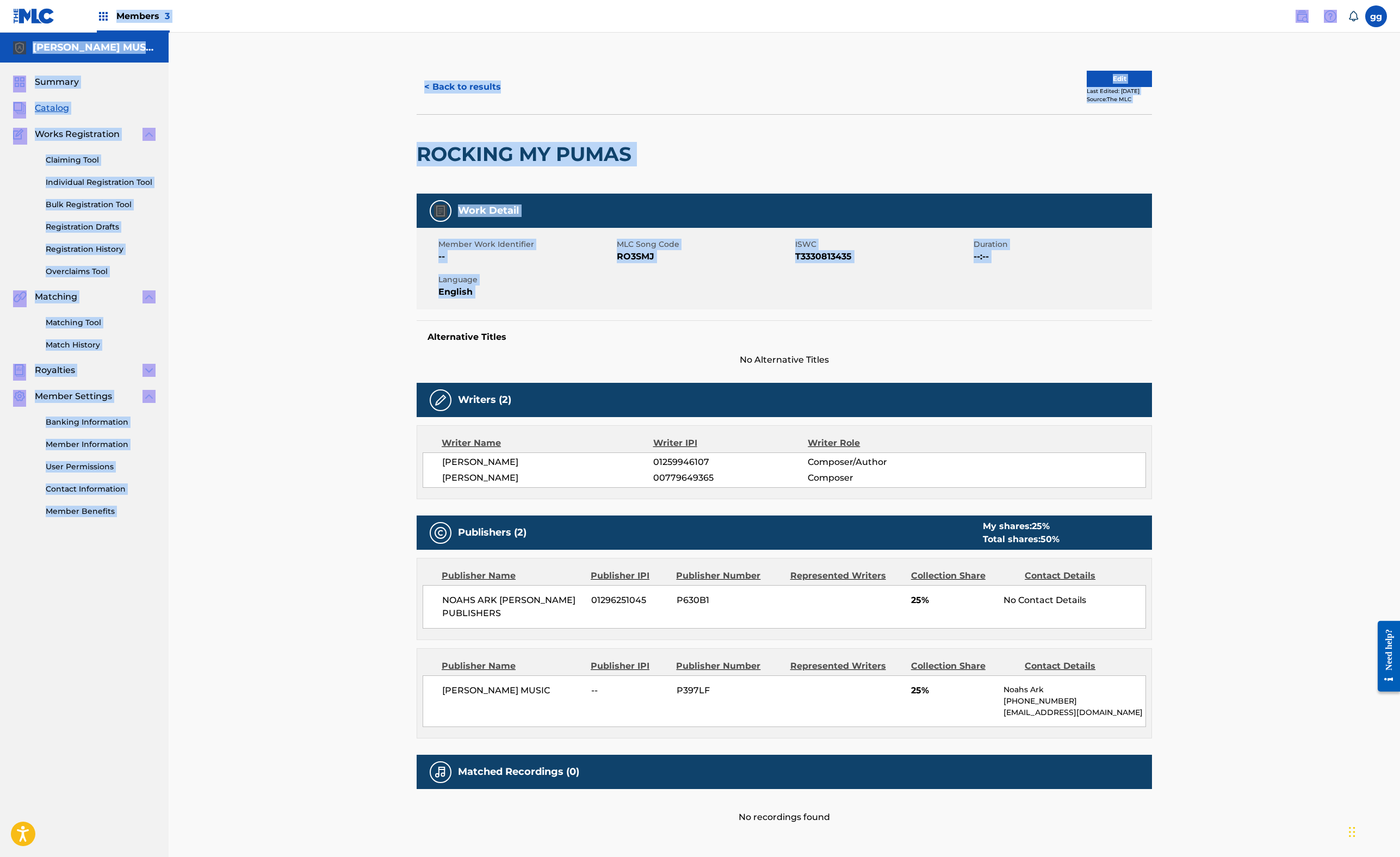
drag, startPoint x: 316, startPoint y: 62, endPoint x: 321, endPoint y: -44, distance: 106.1
click at [321, 0] on html "Accessibility Screen-Reader Guide, Feedback, and Issue Reporting | New window M…" at bounding box center [700, 428] width 1400 height 857
click at [1152, 87] on button "Edit" at bounding box center [1119, 78] width 65 height 16
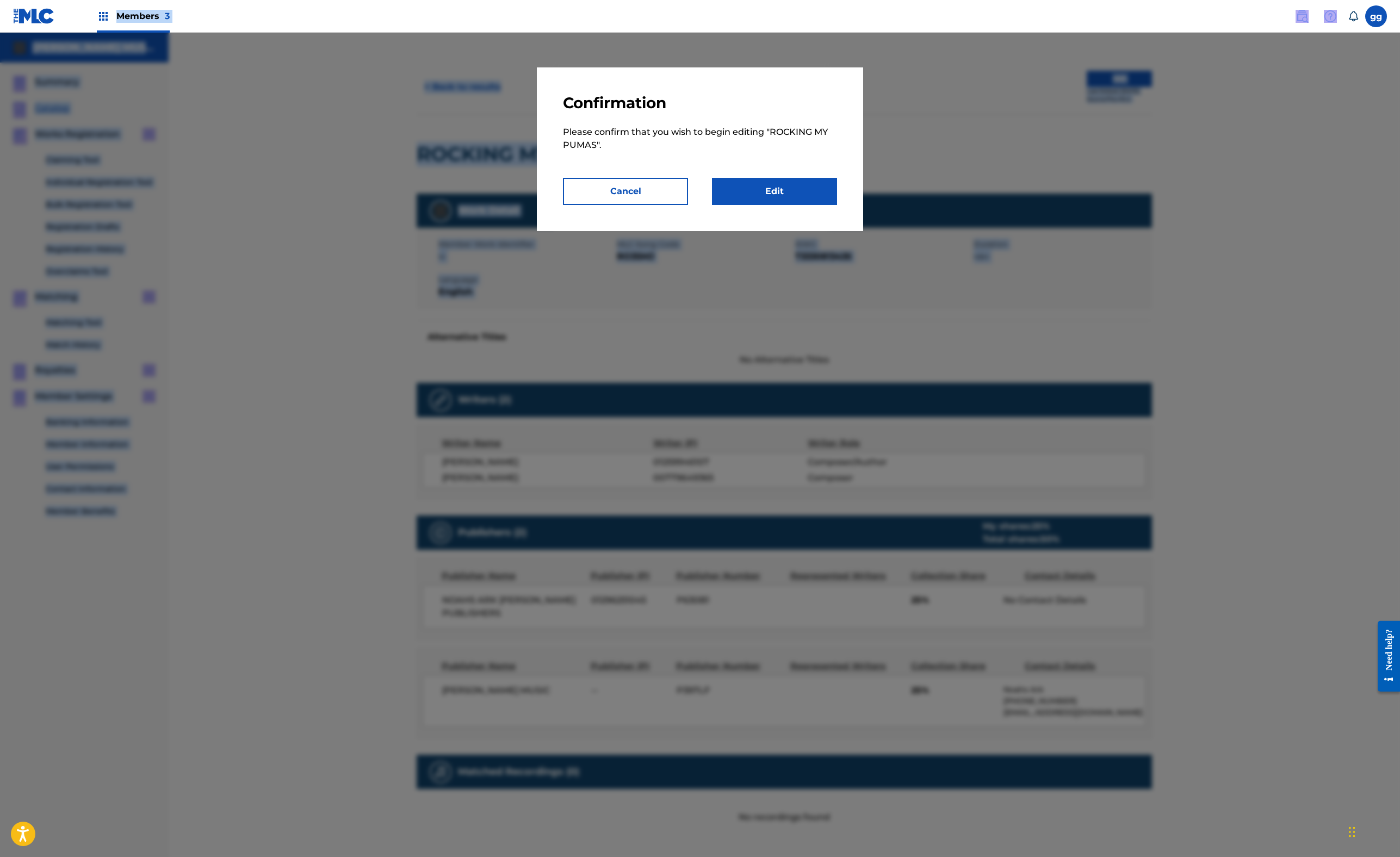
click at [837, 205] on link "Edit" at bounding box center [774, 191] width 125 height 27
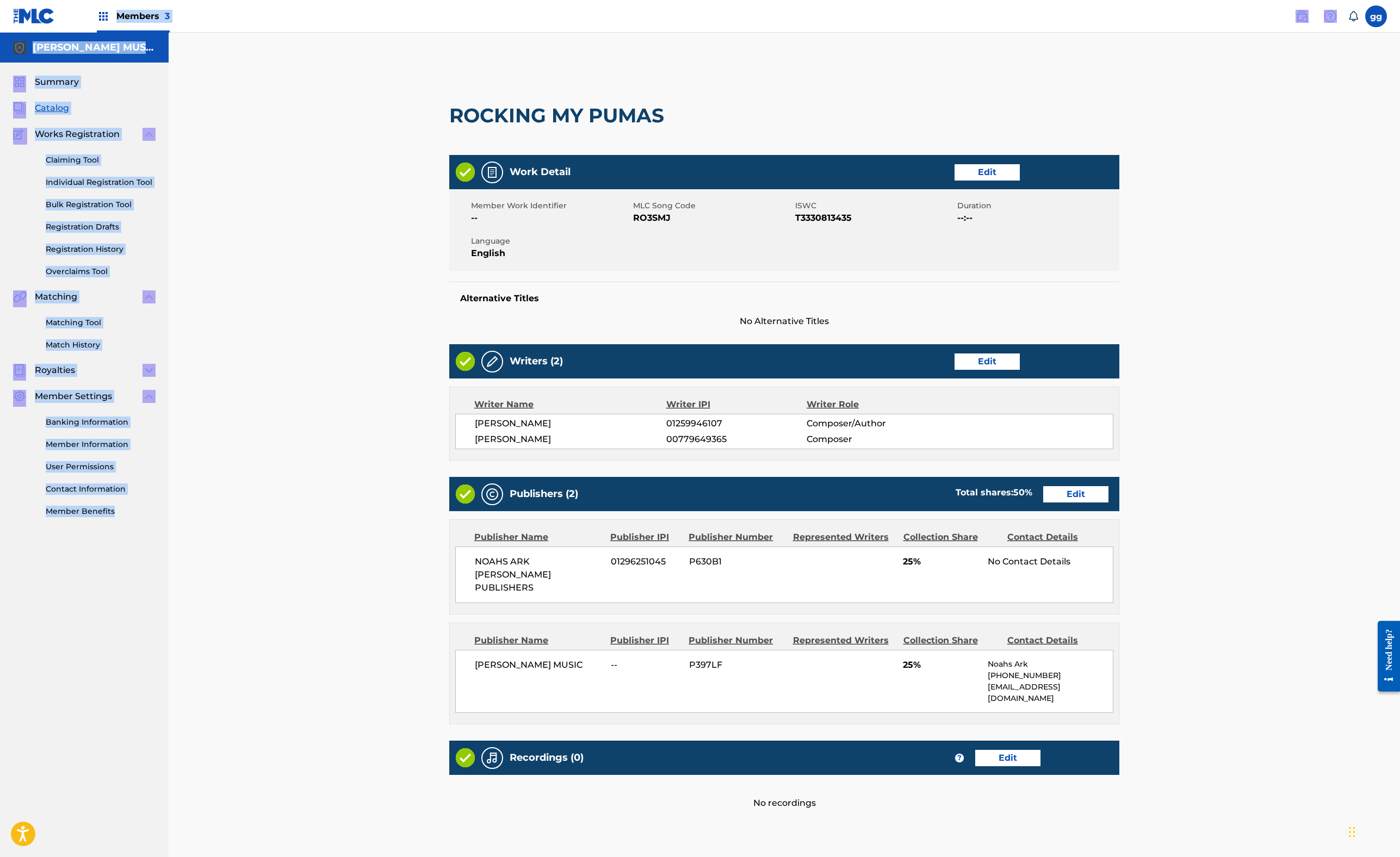
click at [1108, 503] on link "Edit" at bounding box center [1076, 493] width 65 height 16
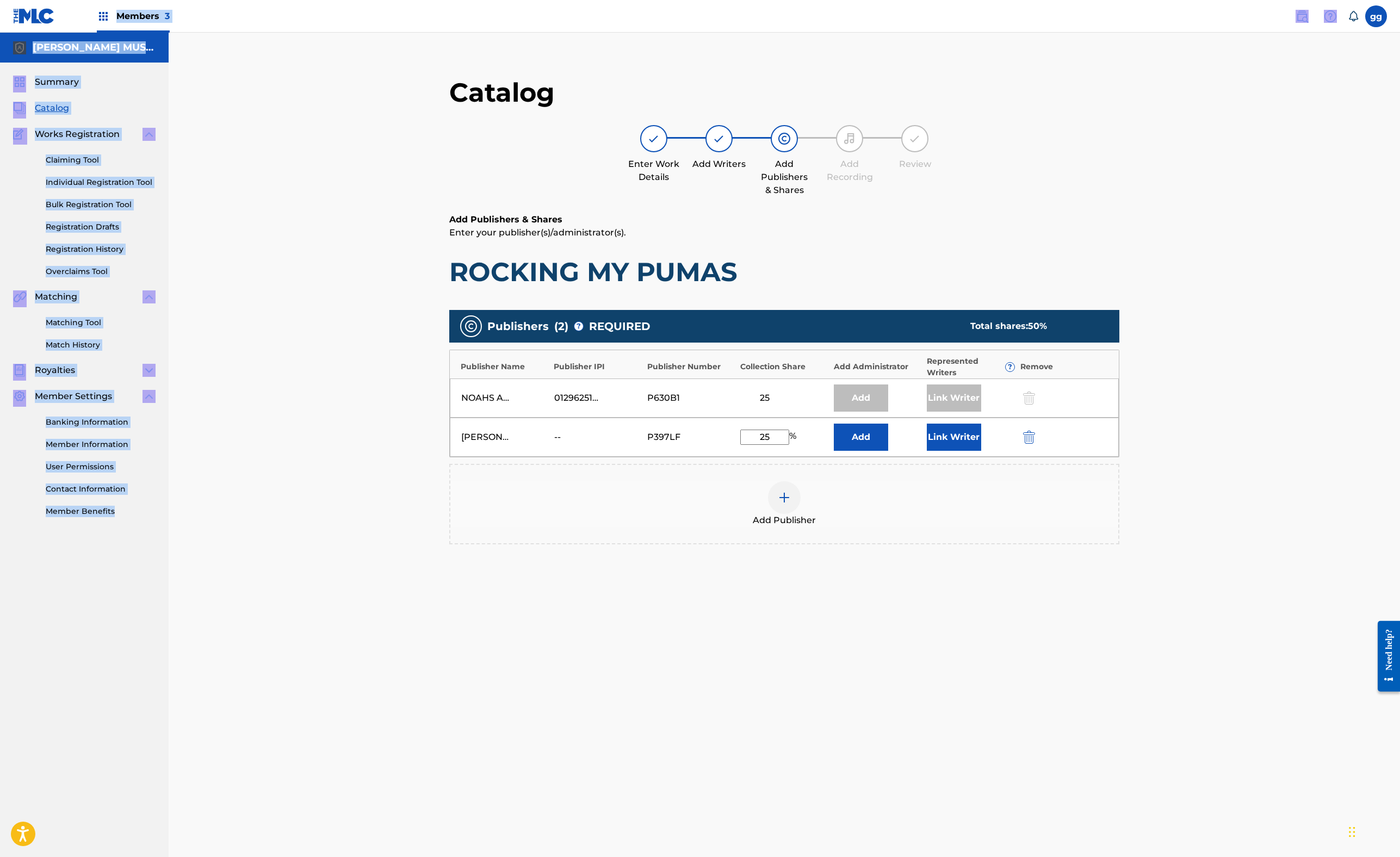
click at [1035, 444] on img "submit" at bounding box center [1029, 437] width 12 height 13
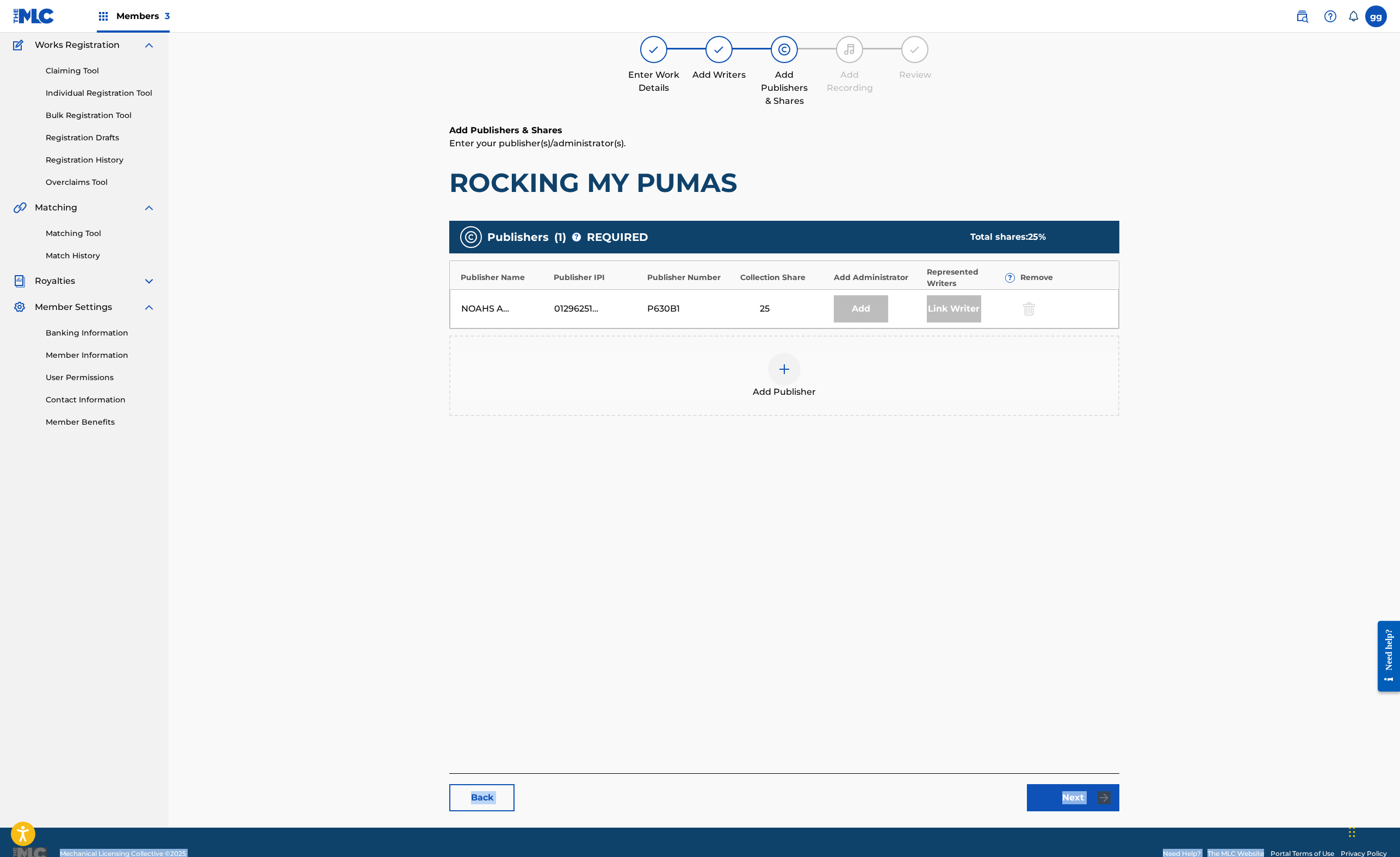
scroll to position [252, 0]
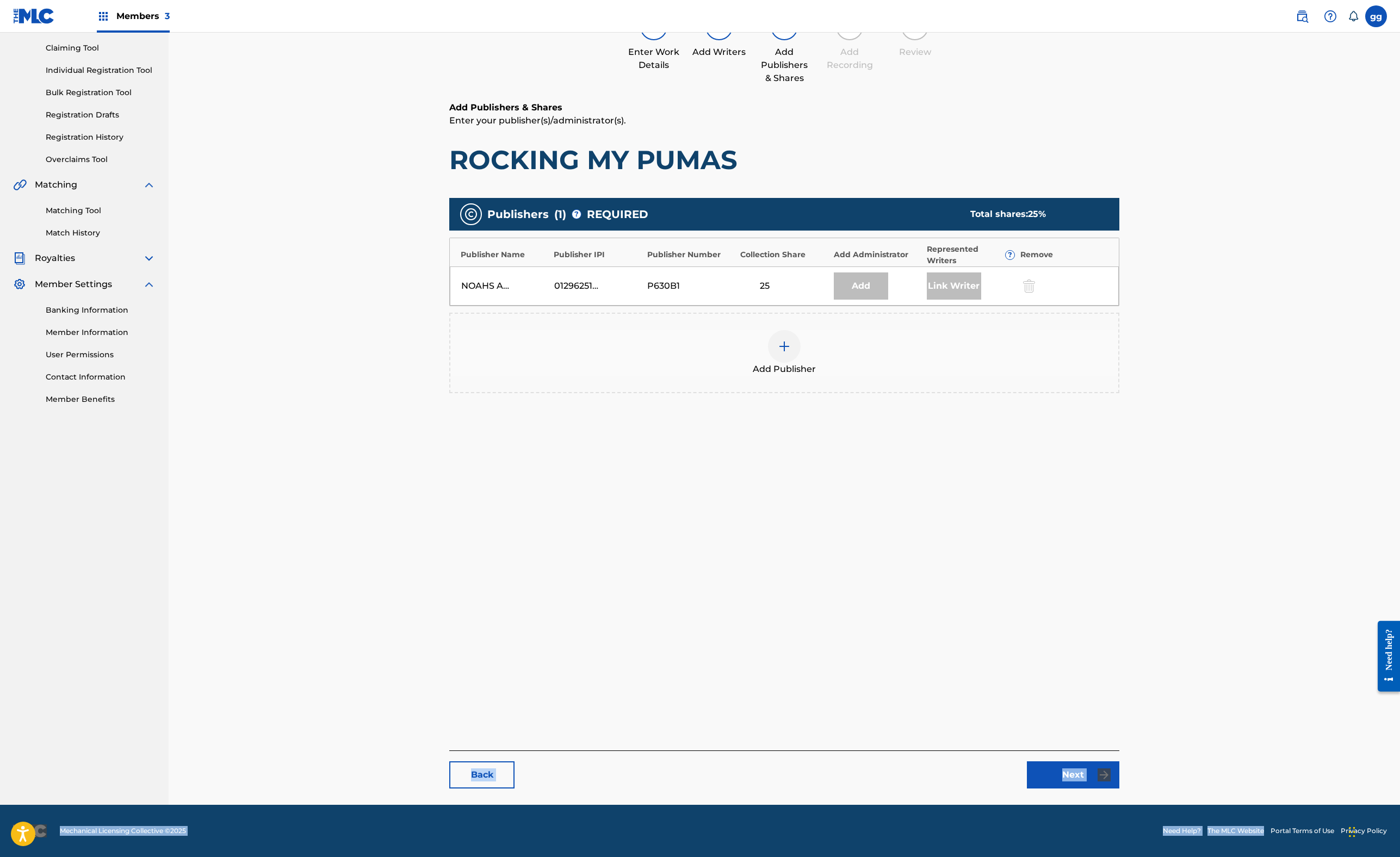
drag, startPoint x: 1111, startPoint y: 798, endPoint x: 1109, endPoint y: 912, distance: 114.0
click at [1109, 745] on html "Accessibility Screen-Reader Guide, Feedback, and Issue Reporting | New window M…" at bounding box center [700, 316] width 1400 height 857
click at [1119, 761] on link "Next" at bounding box center [1073, 775] width 92 height 27
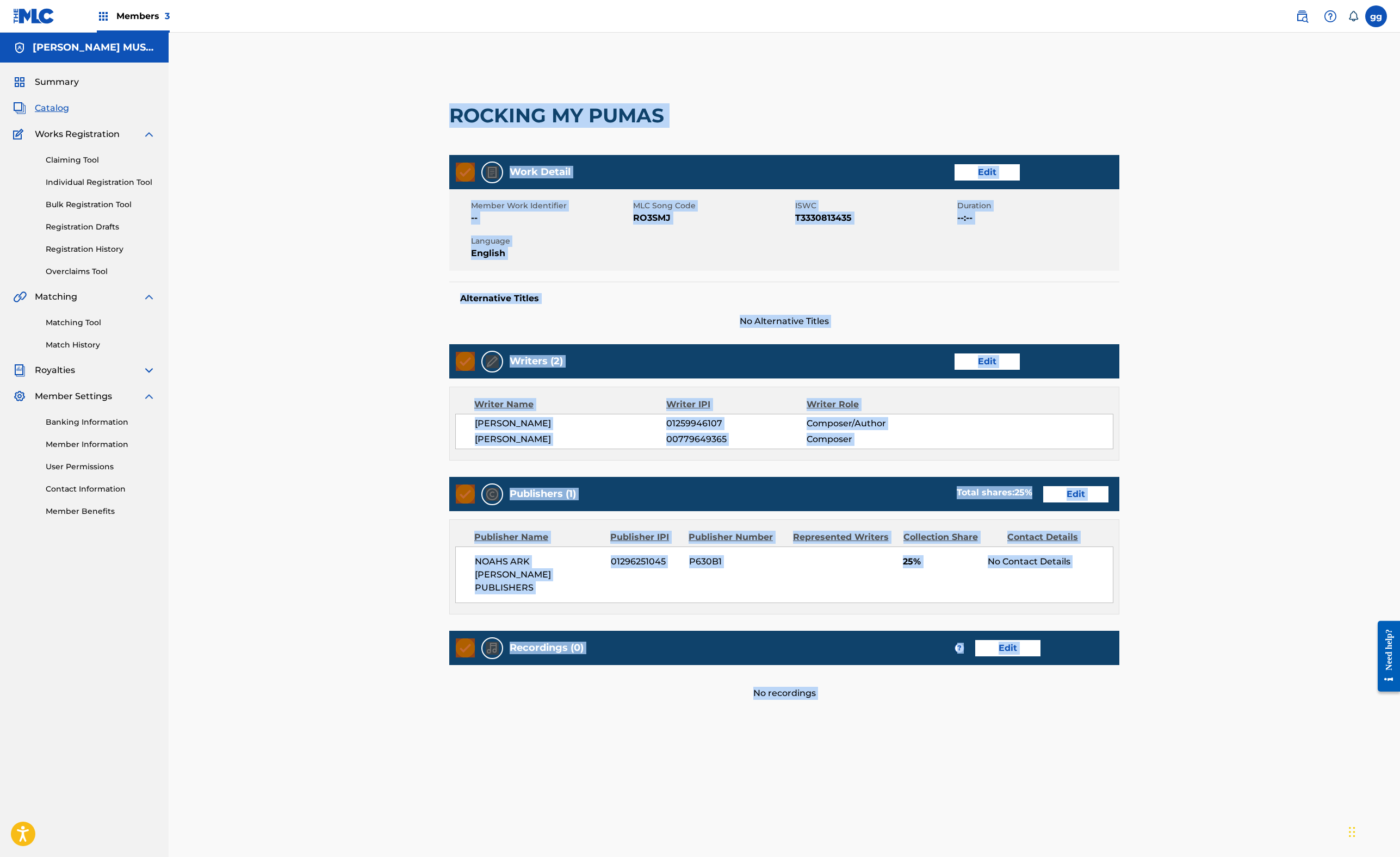
scroll to position [460, 0]
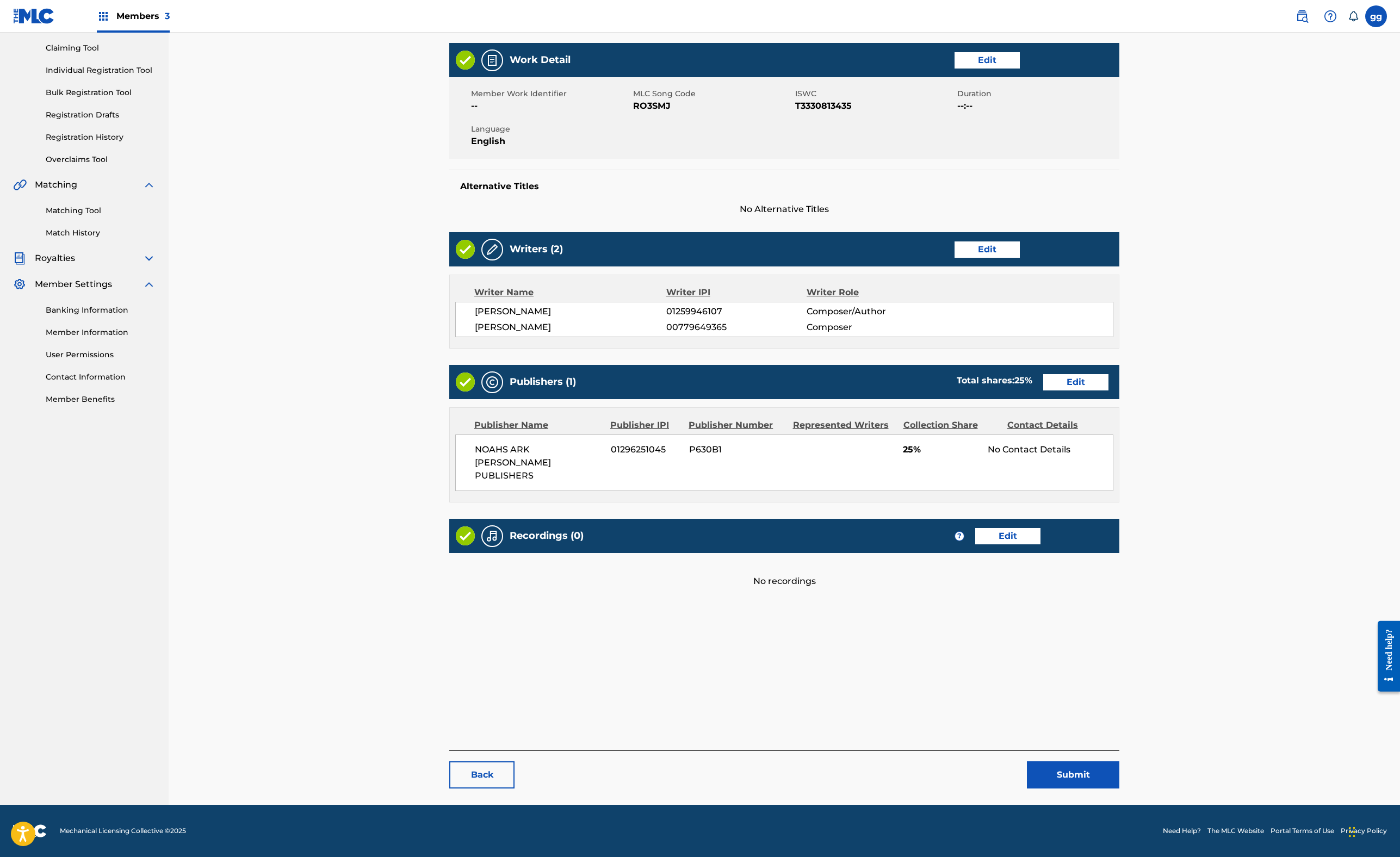
click at [1119, 761] on button "Submit" at bounding box center [1073, 775] width 92 height 27
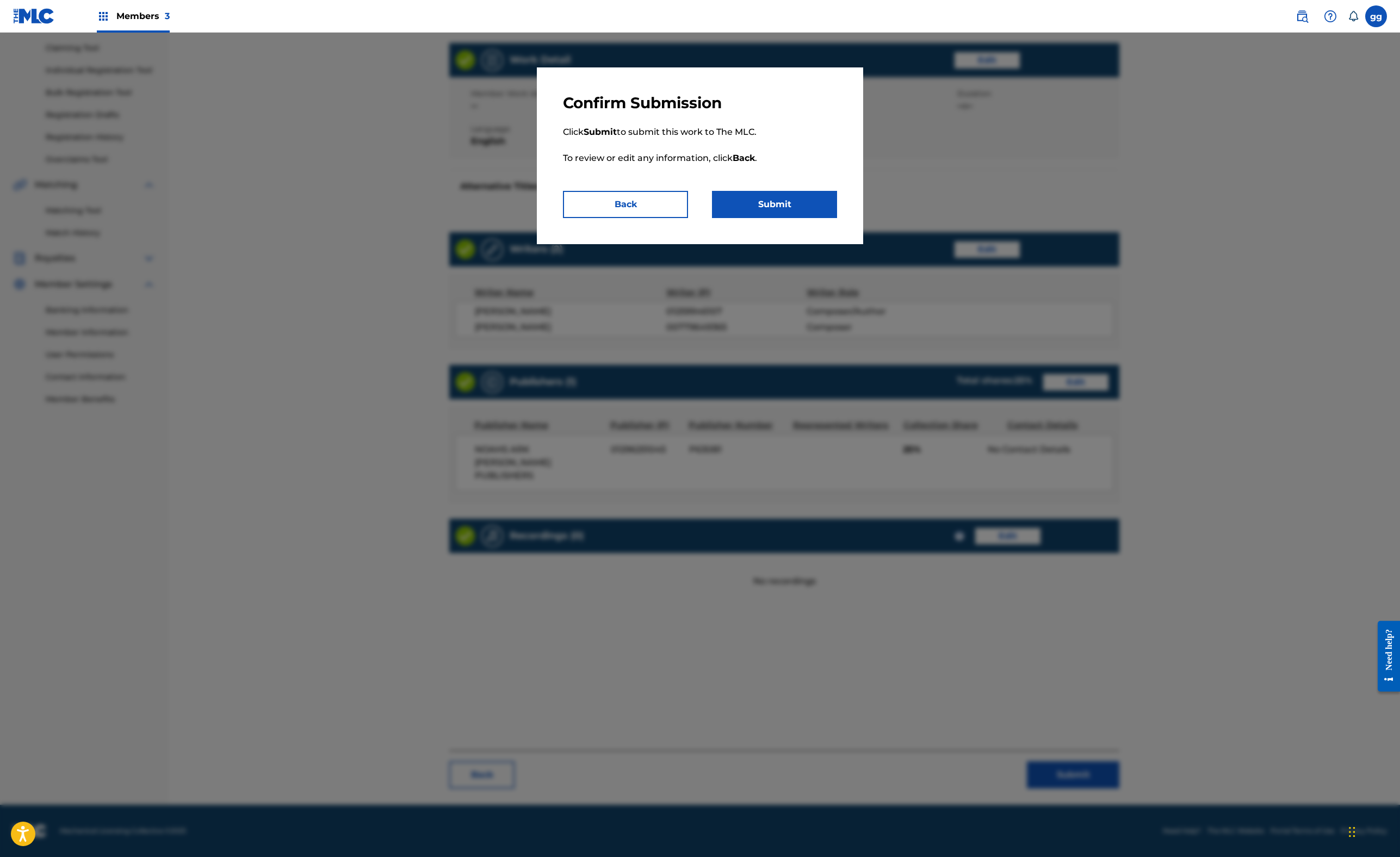
click at [837, 218] on button "Submit" at bounding box center [774, 204] width 125 height 27
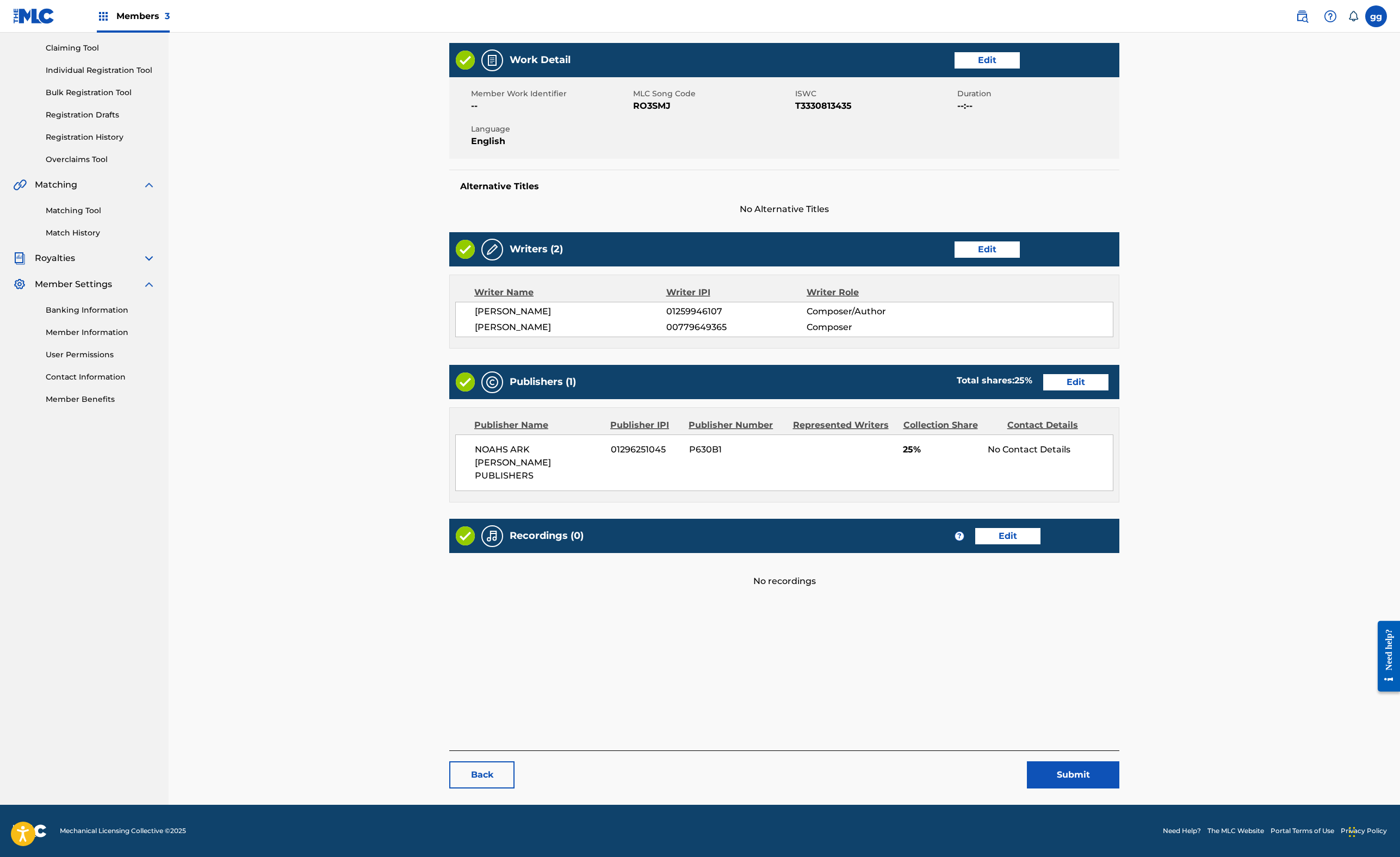
click at [416, 124] on main "< Back ROCKING MY PUMAS Work Detail Edit Member Work Identifier -- MLC Song Cod…" at bounding box center [784, 376] width 736 height 857
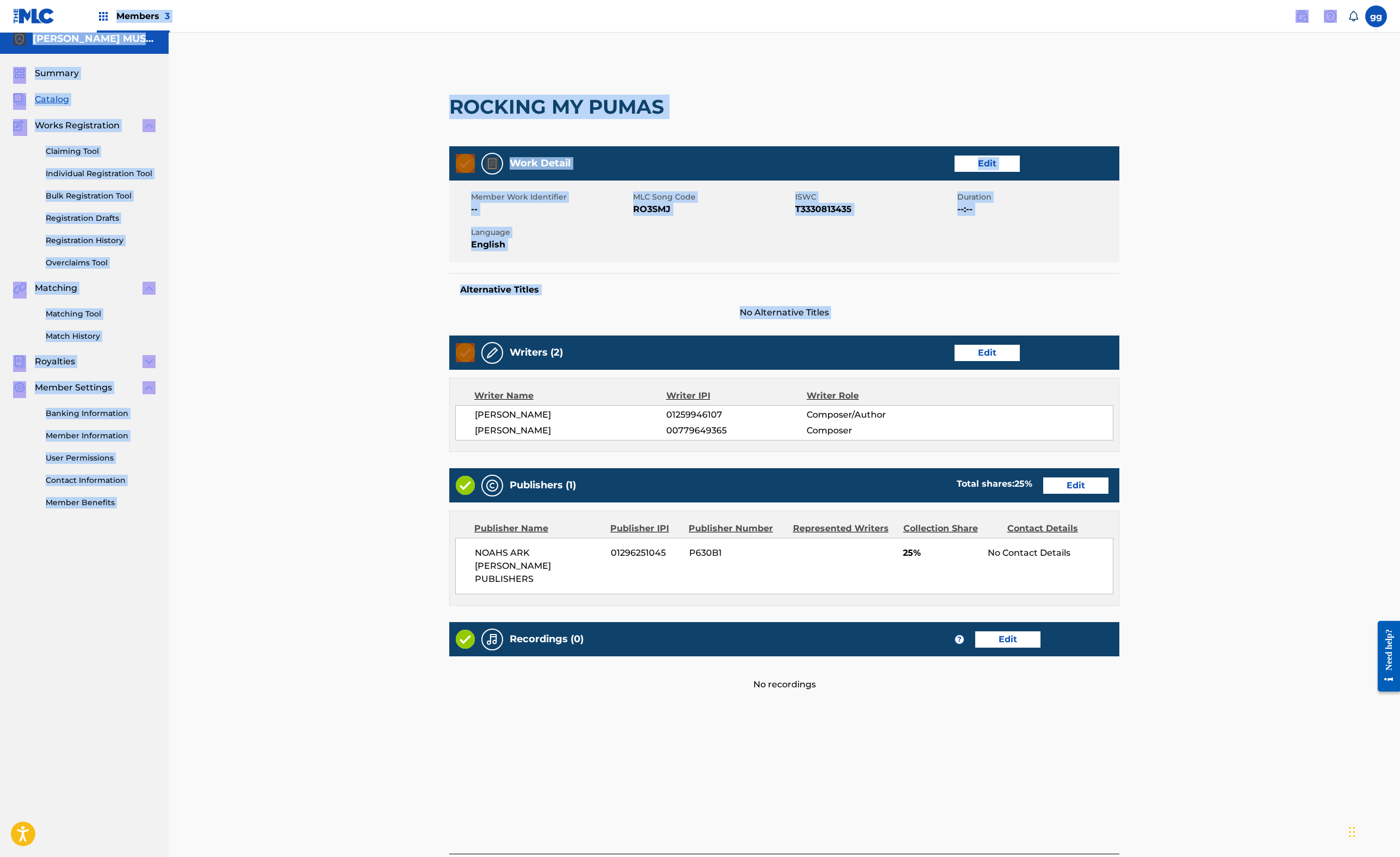
scroll to position [0, 0]
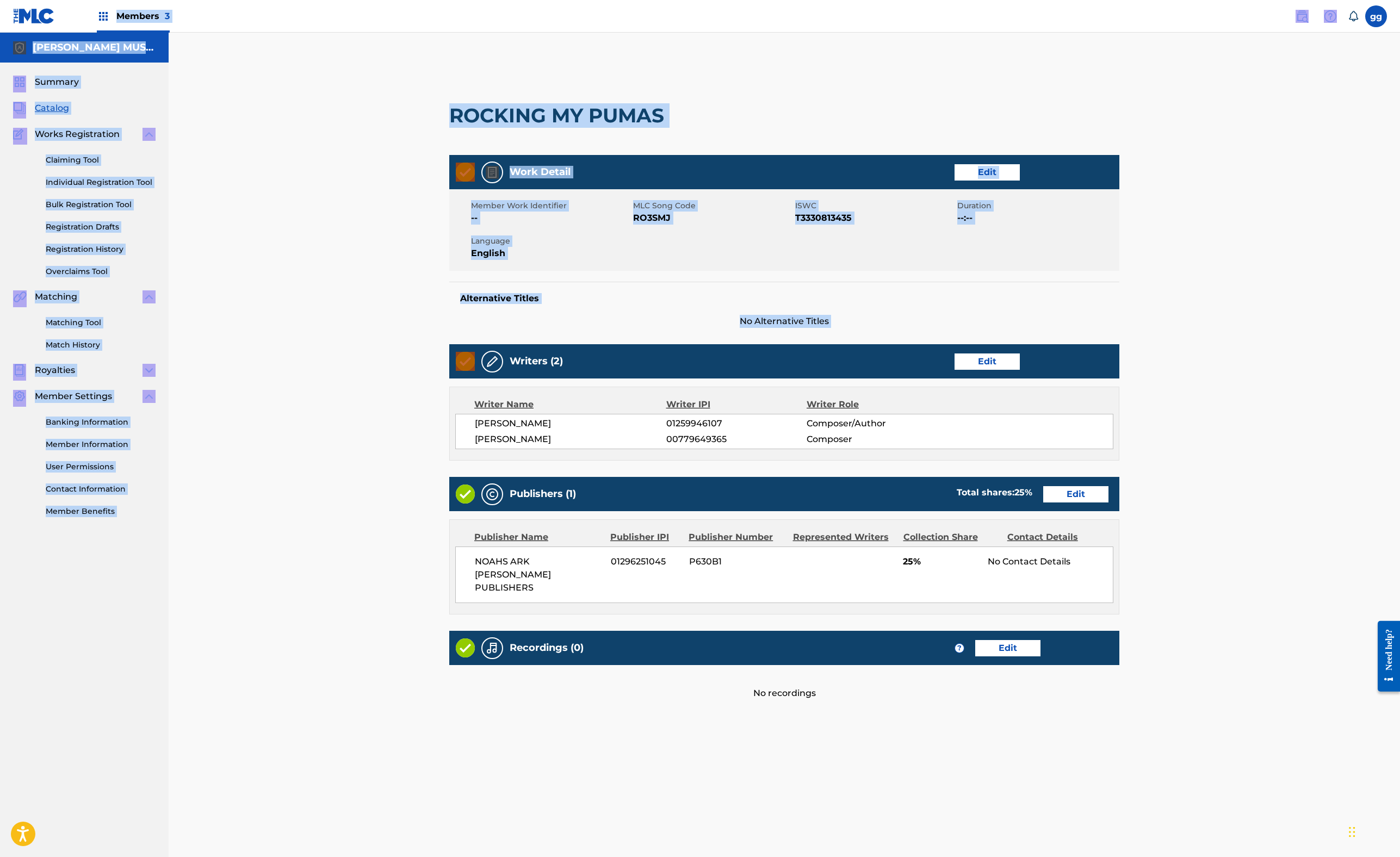
drag, startPoint x: 353, startPoint y: 63, endPoint x: 340, endPoint y: -44, distance: 107.8
click at [340, 0] on html "Accessibility Screen-Reader Guide, Feedback, and Issue Reporting | New window M…" at bounding box center [700, 428] width 1400 height 857
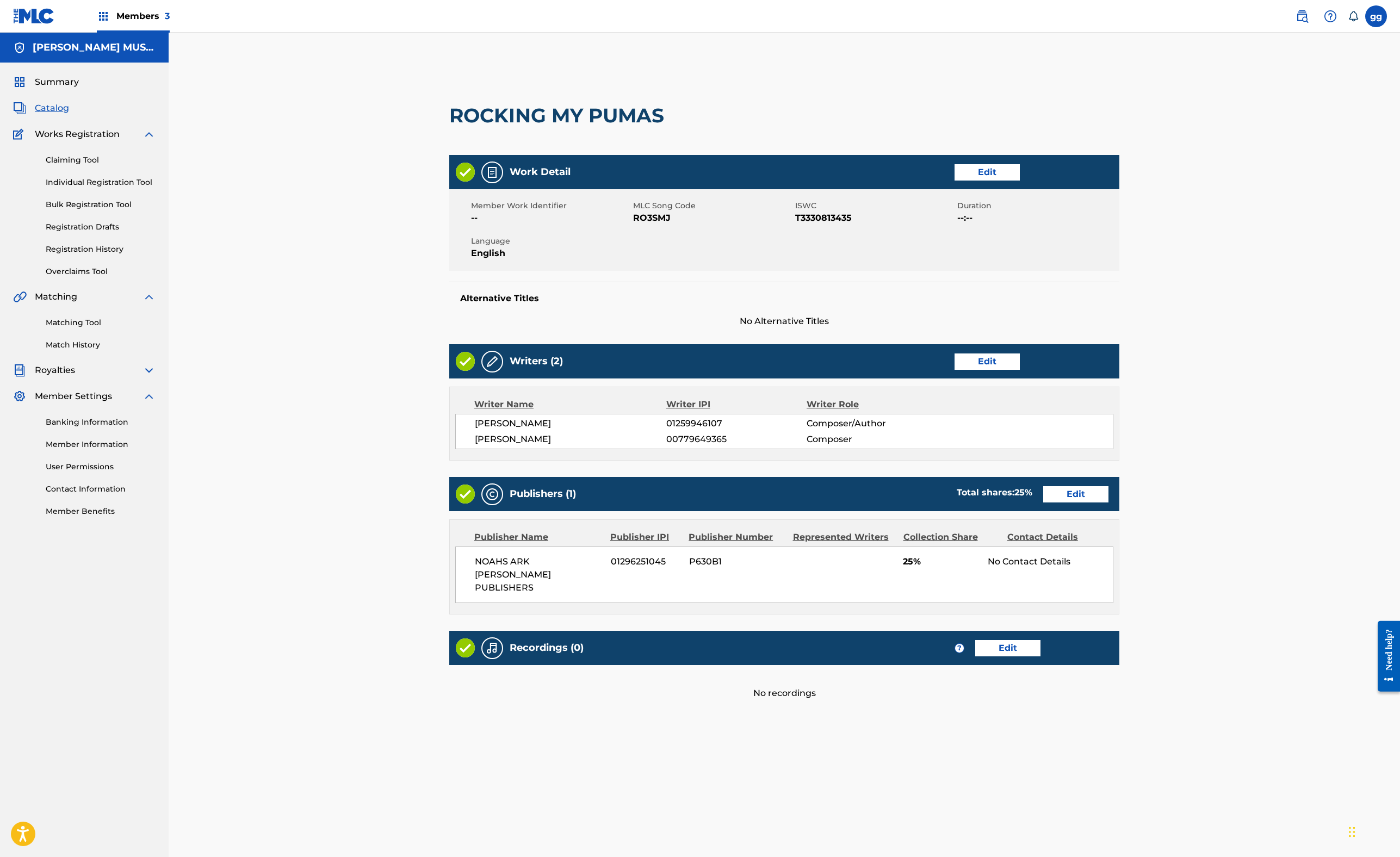
click at [416, 729] on main "< Back ROCKING MY PUMAS Work Detail Edit Member Work Identifier -- MLC Song Cod…" at bounding box center [784, 488] width 736 height 857
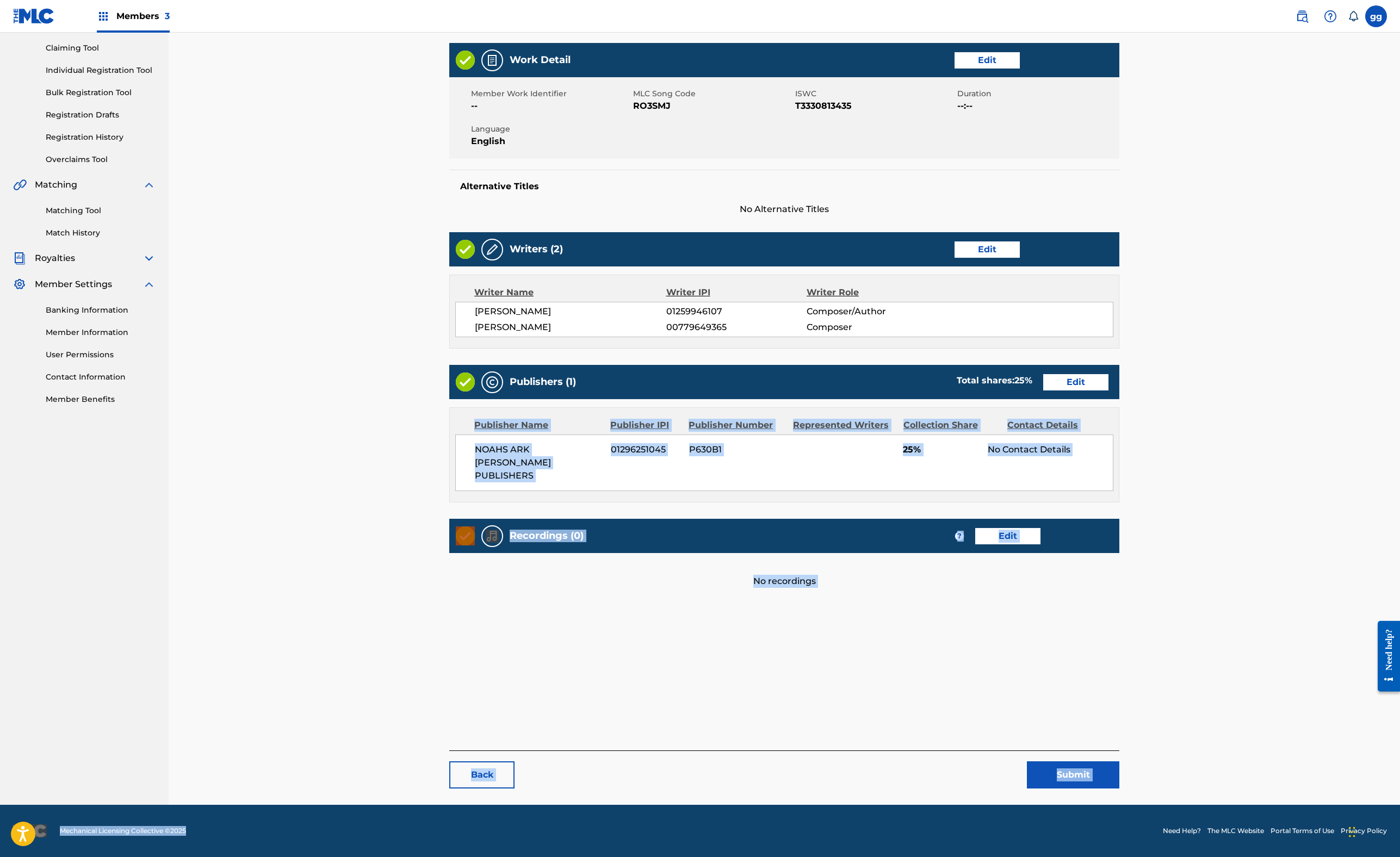
drag, startPoint x: 334, startPoint y: 836, endPoint x: 327, endPoint y: 892, distance: 56.4
click at [327, 745] on html "Accessibility Screen-Reader Guide, Feedback, and Issue Reporting | New window M…" at bounding box center [700, 316] width 1400 height 857
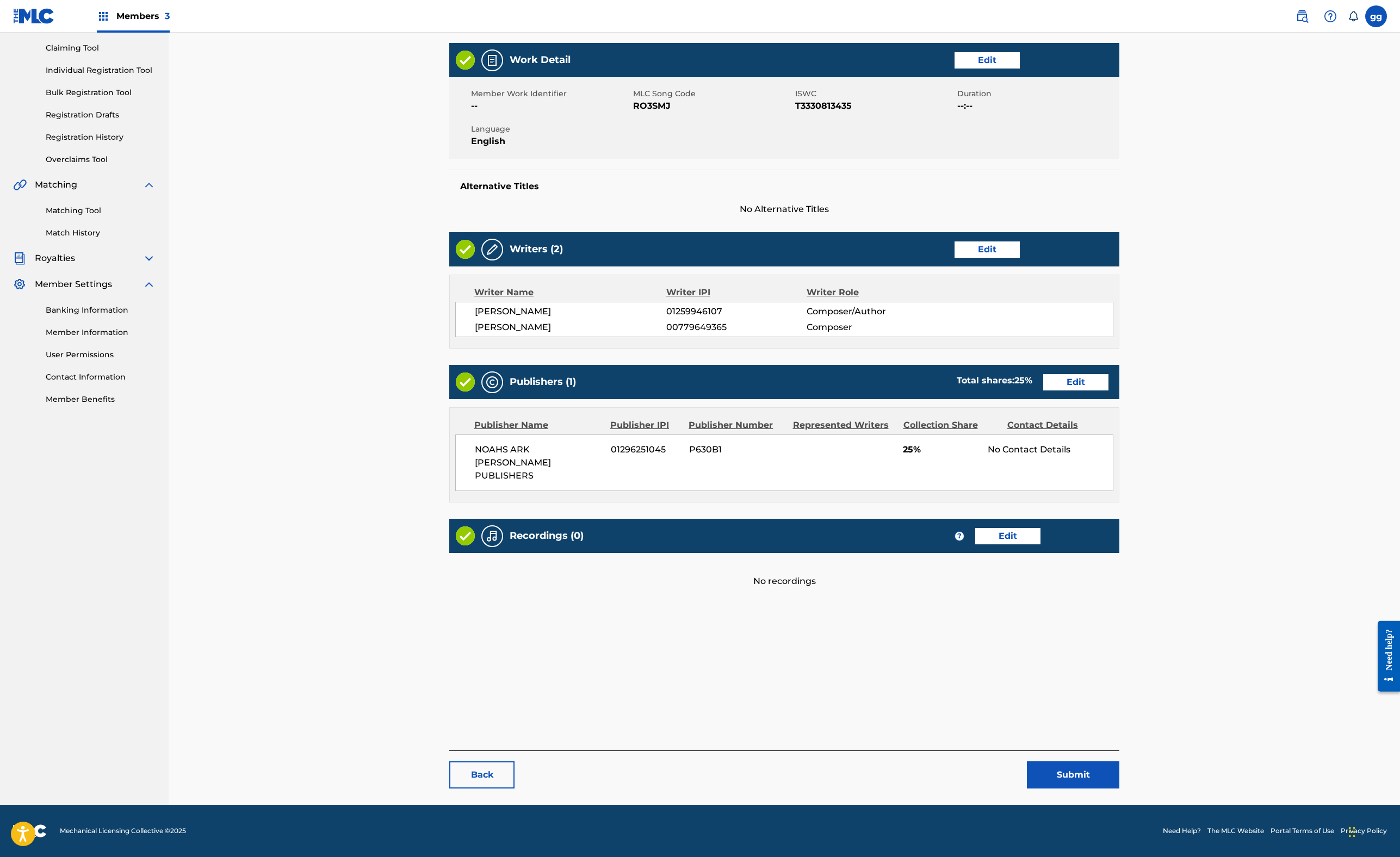
click at [416, 617] on main "< Back ROCKING MY PUMAS Work Detail Edit Member Work Identifier -- MLC Song Cod…" at bounding box center [784, 376] width 736 height 857
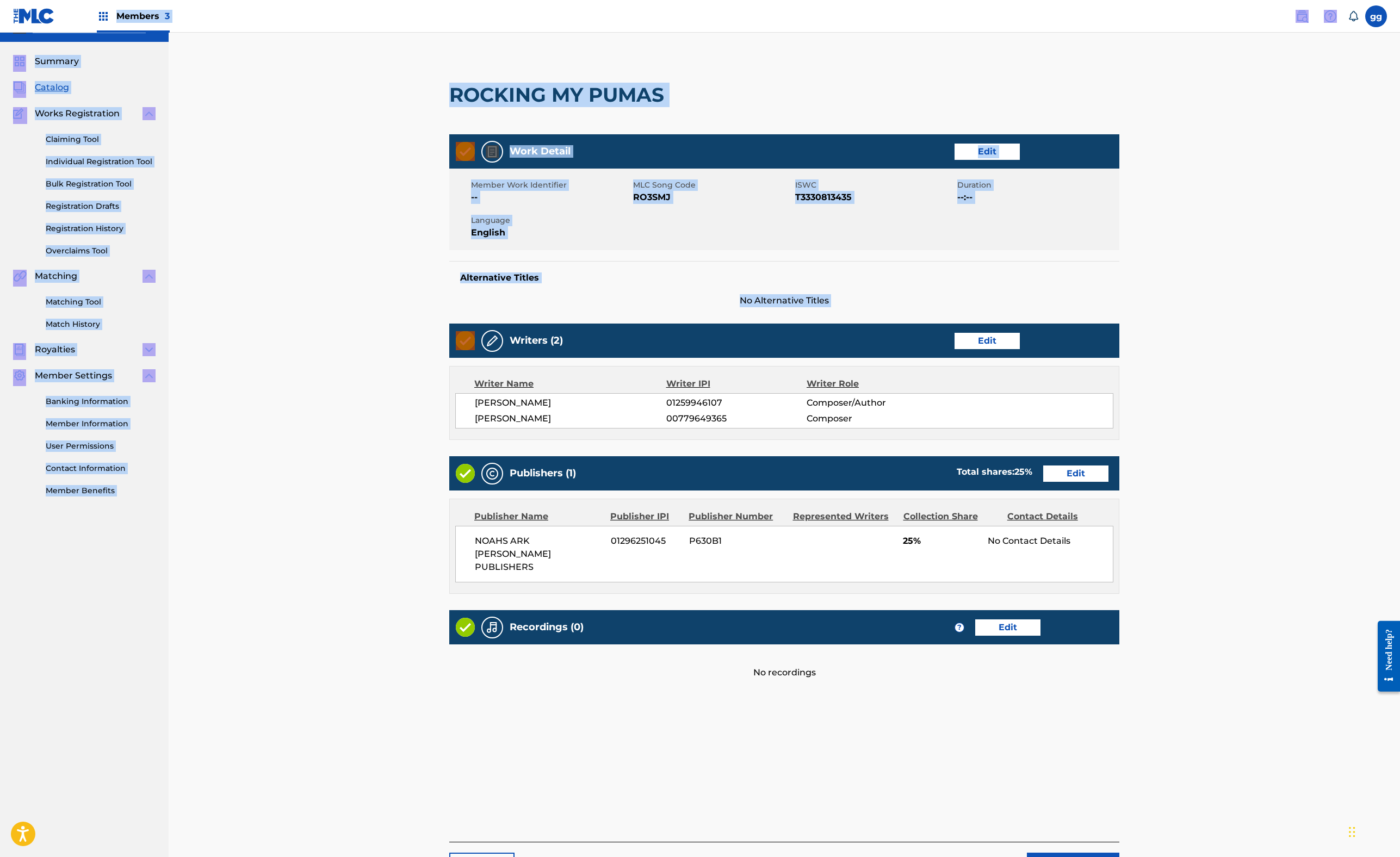
scroll to position [0, 0]
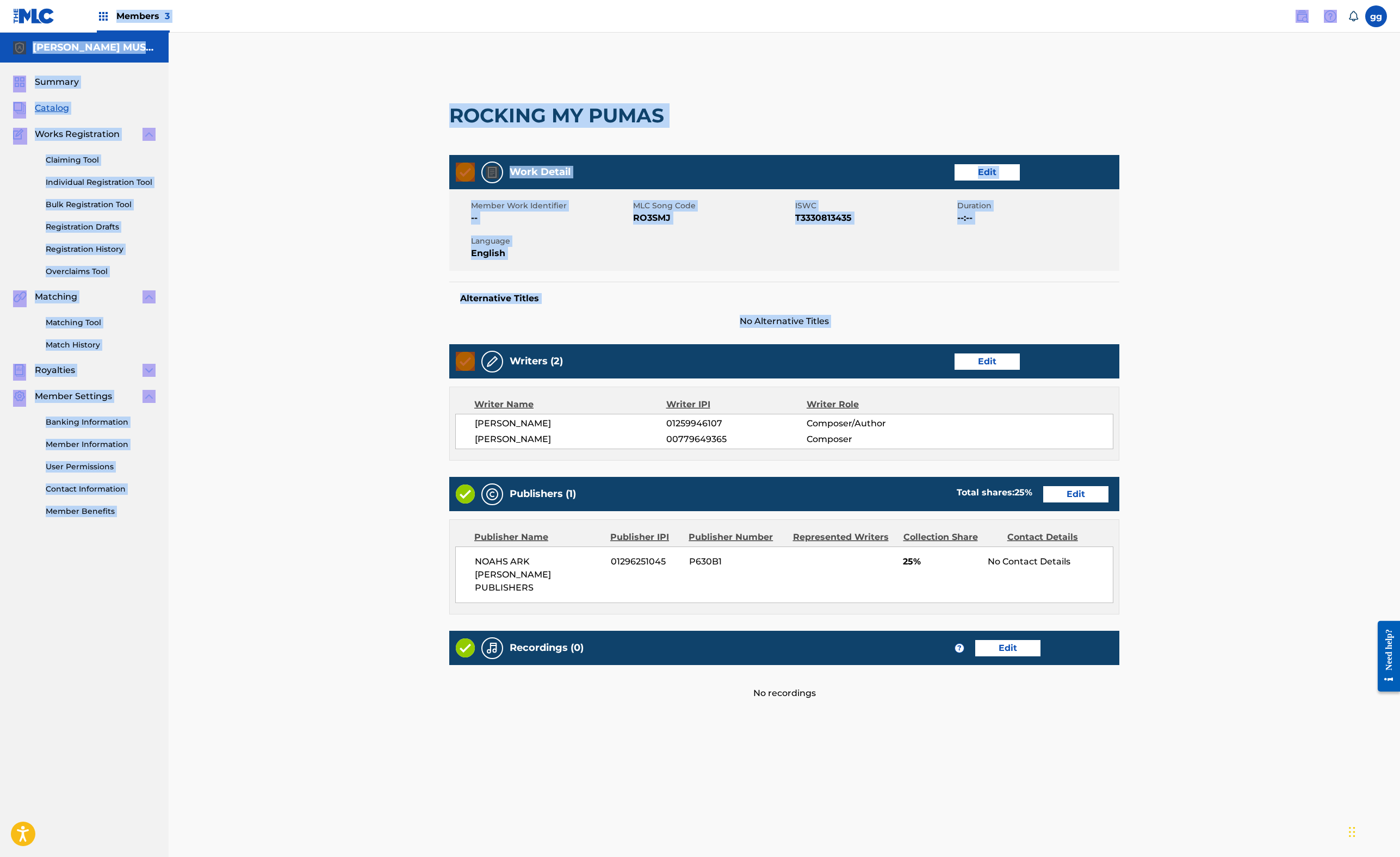
drag, startPoint x: 336, startPoint y: 73, endPoint x: 338, endPoint y: -34, distance: 107.0
click at [338, 0] on html "Accessibility Screen-Reader Guide, Feedback, and Issue Reporting | New window M…" at bounding box center [700, 428] width 1400 height 857
click at [416, 149] on main "< Back ROCKING MY PUMAS Work Detail Edit Member Work Identifier -- MLC Song Cod…" at bounding box center [784, 488] width 736 height 857
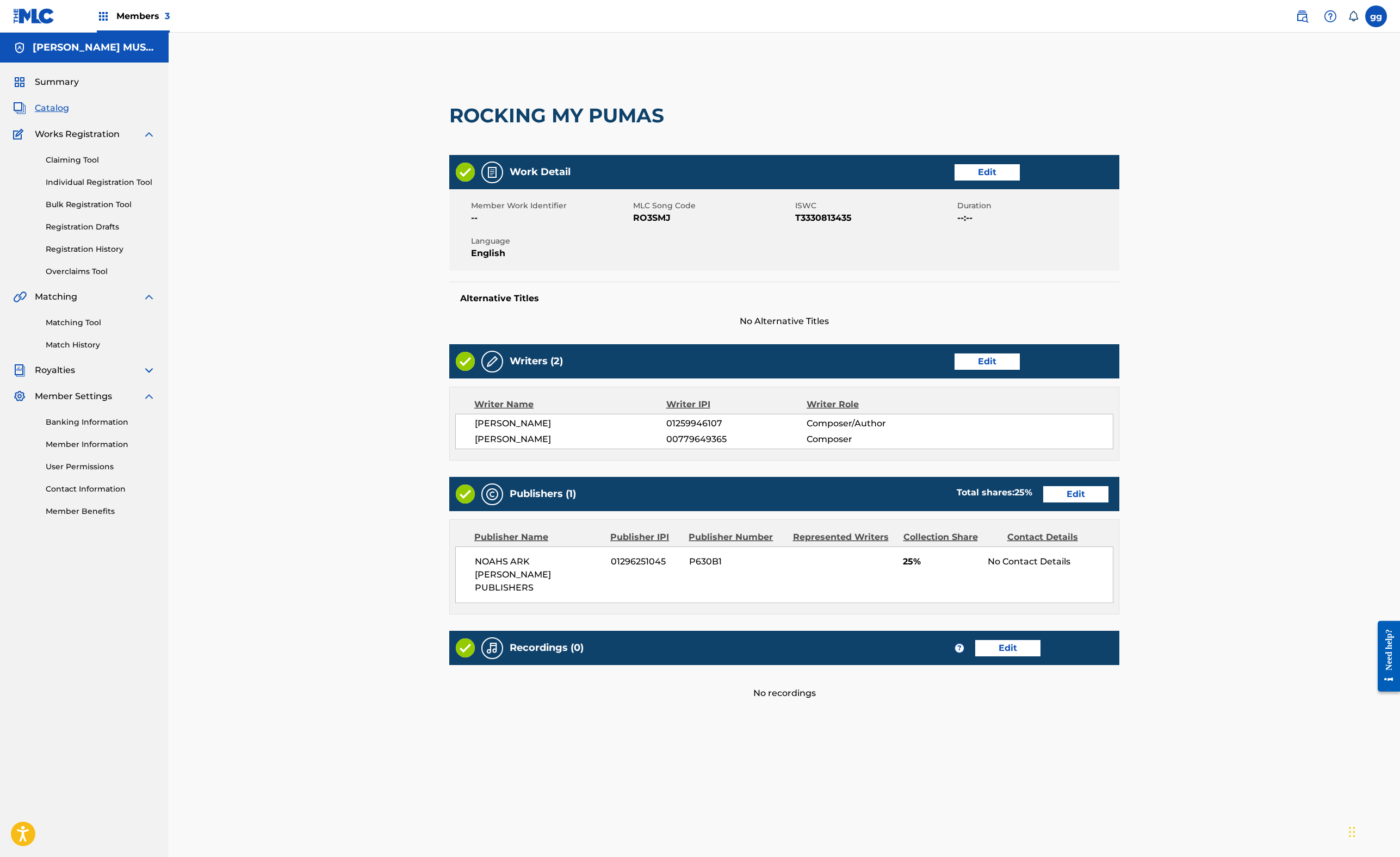
click at [170, 23] on span "Members 3" at bounding box center [143, 16] width 54 height 13
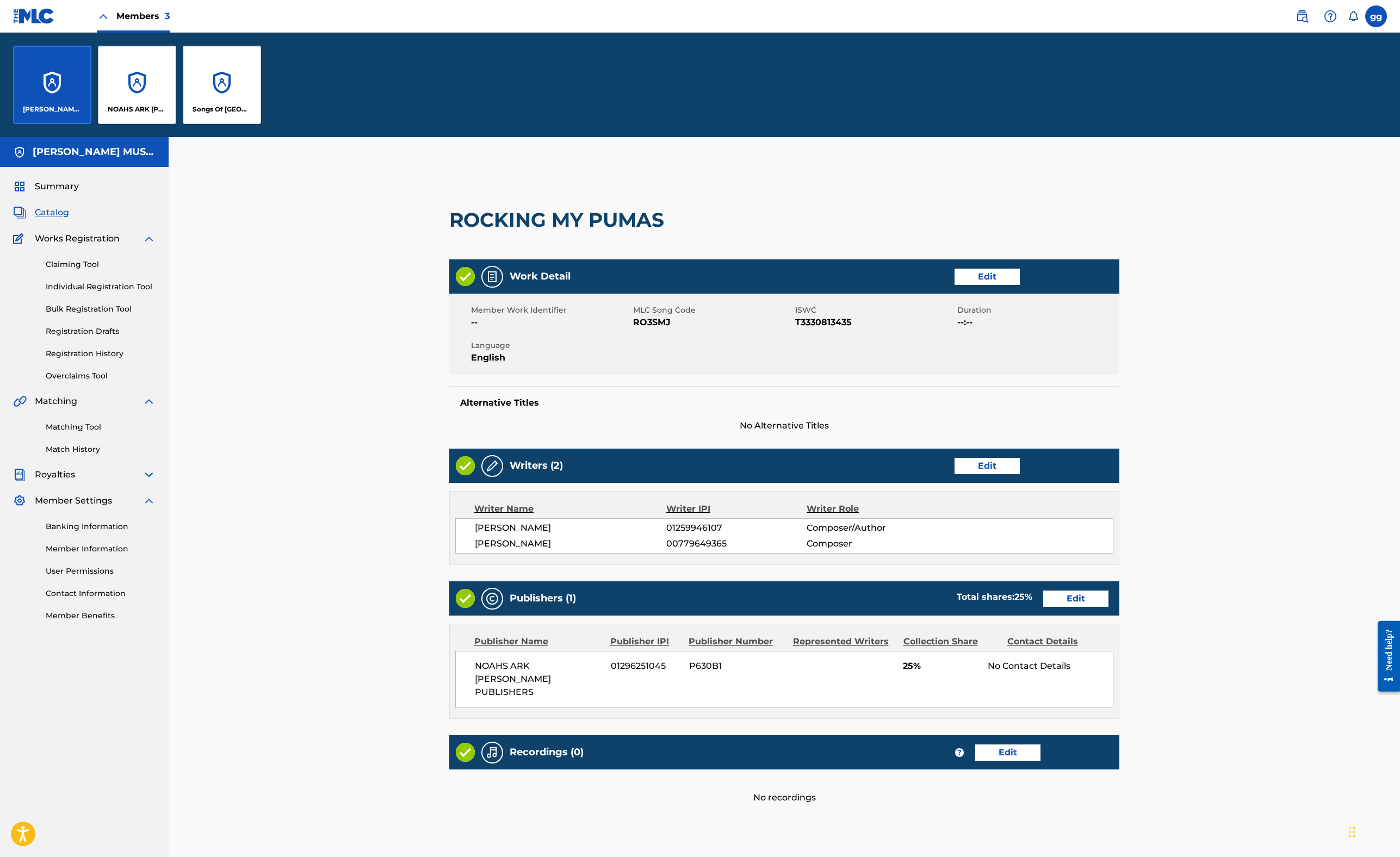
click at [176, 124] on div "NOAHS ARK [PERSON_NAME] PUBLISHERS" at bounding box center [137, 85] width 78 height 78
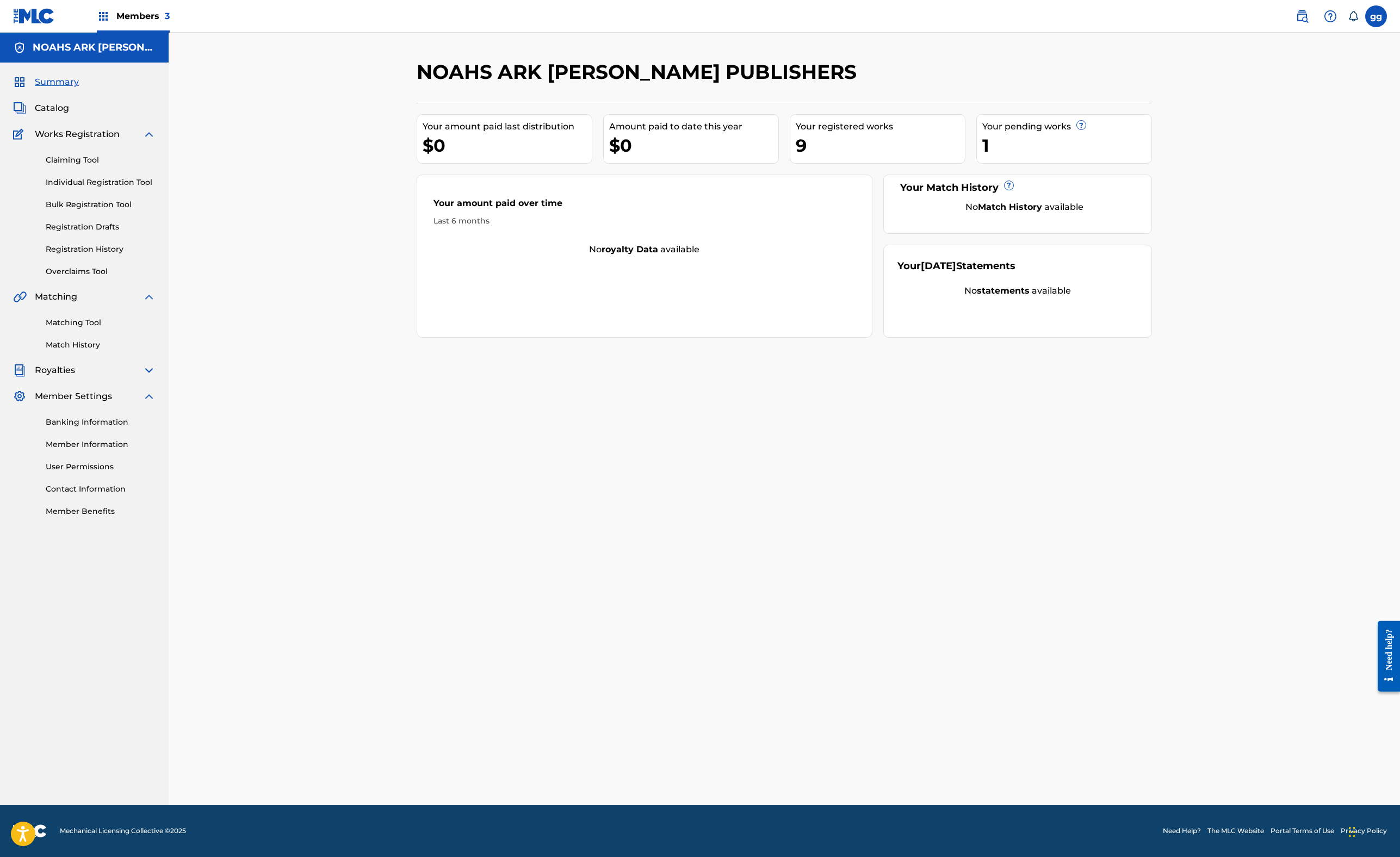
click at [147, 188] on link "Individual Registration Tool" at bounding box center [101, 183] width 110 height 12
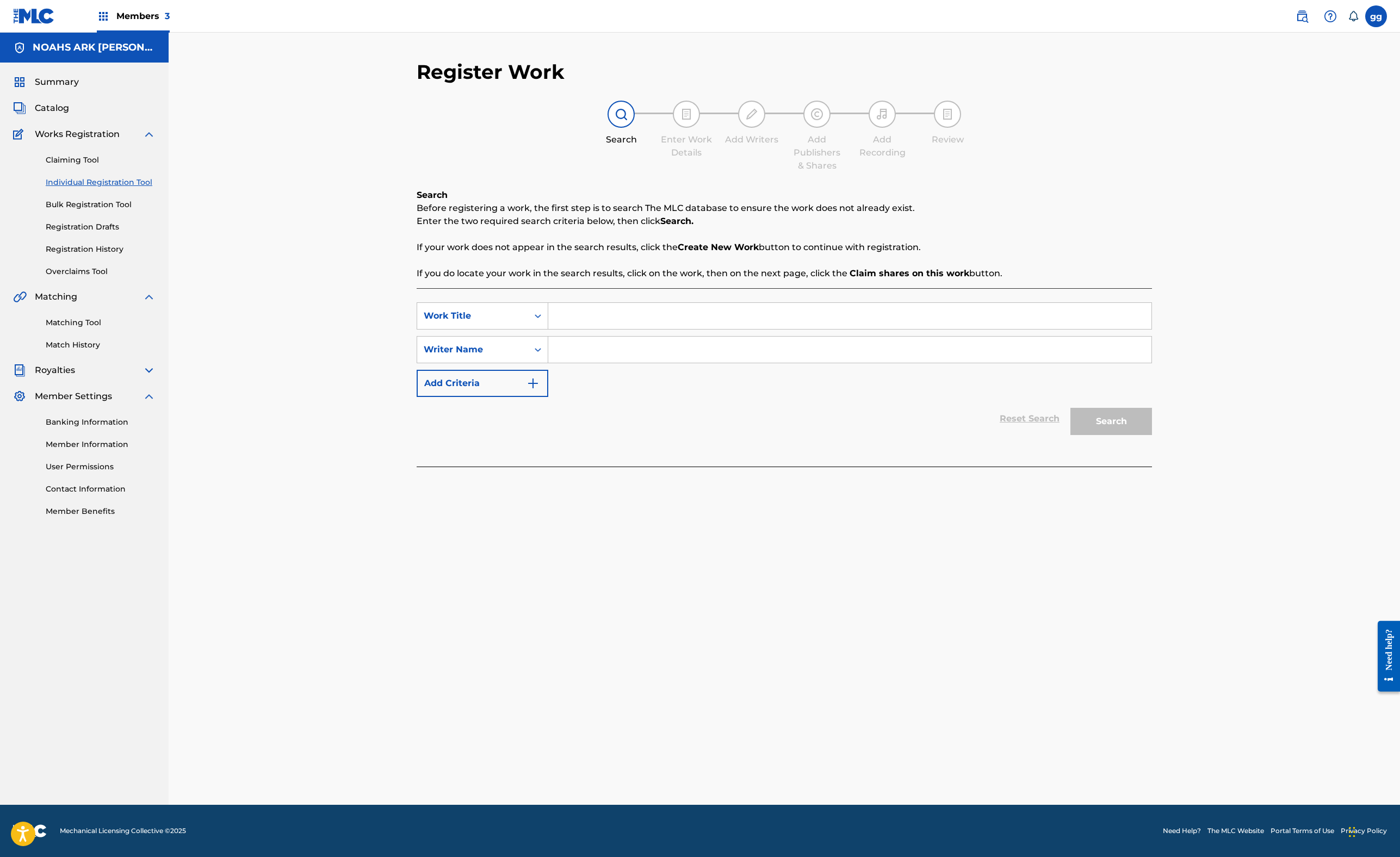
click at [619, 404] on div "SearchWithCriteria8811a3cc-5ce8-432a-9341-b3f37b00a315 Work Title SearchWithCri…" at bounding box center [784, 377] width 736 height 178
click at [617, 329] on input "Search Form" at bounding box center [850, 316] width 603 height 26
type input "throw it back"
click at [653, 363] on input "Search Form" at bounding box center [850, 349] width 603 height 26
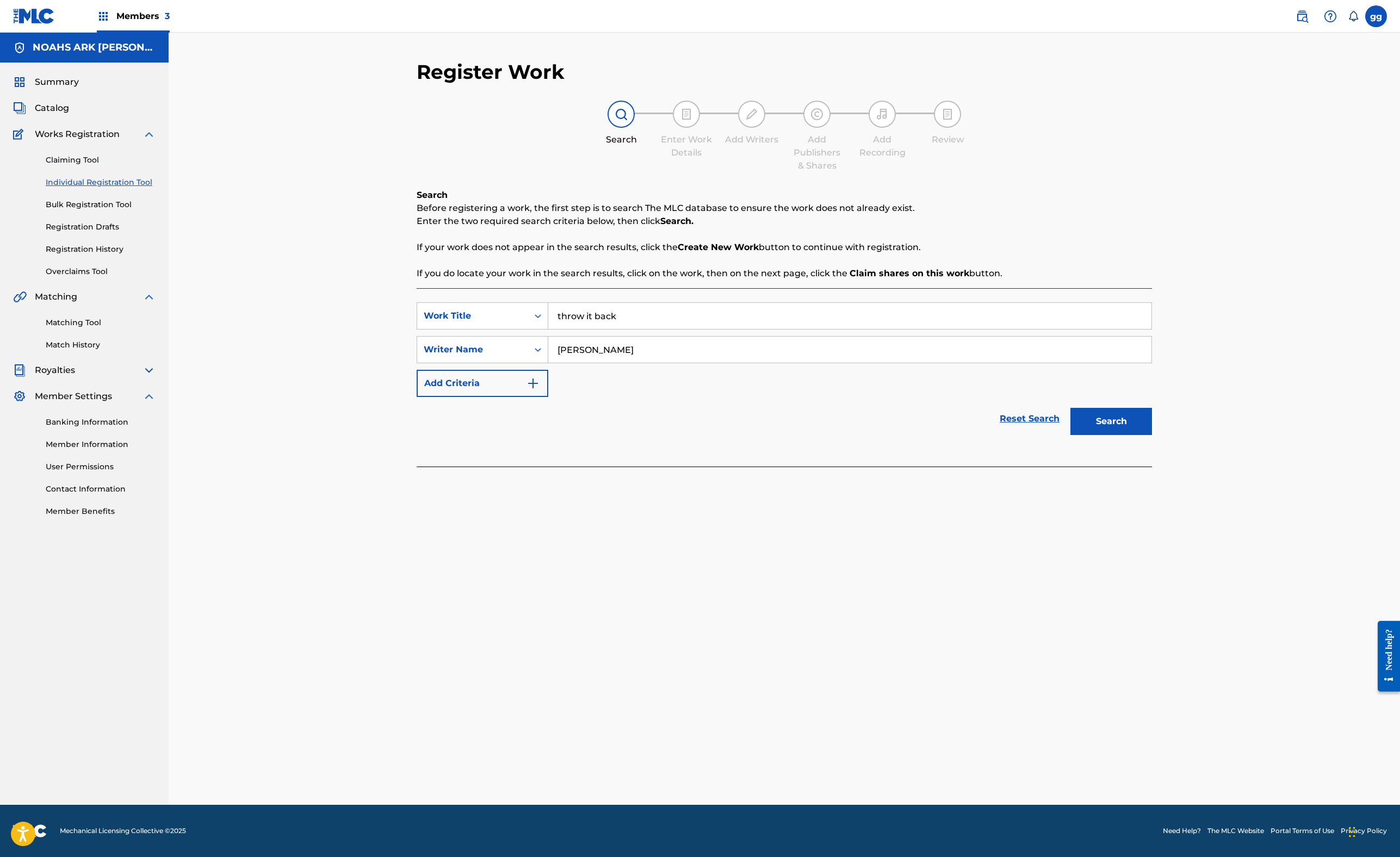
type input "[PERSON_NAME]"
click at [1152, 435] on button "Search" at bounding box center [1111, 421] width 81 height 27
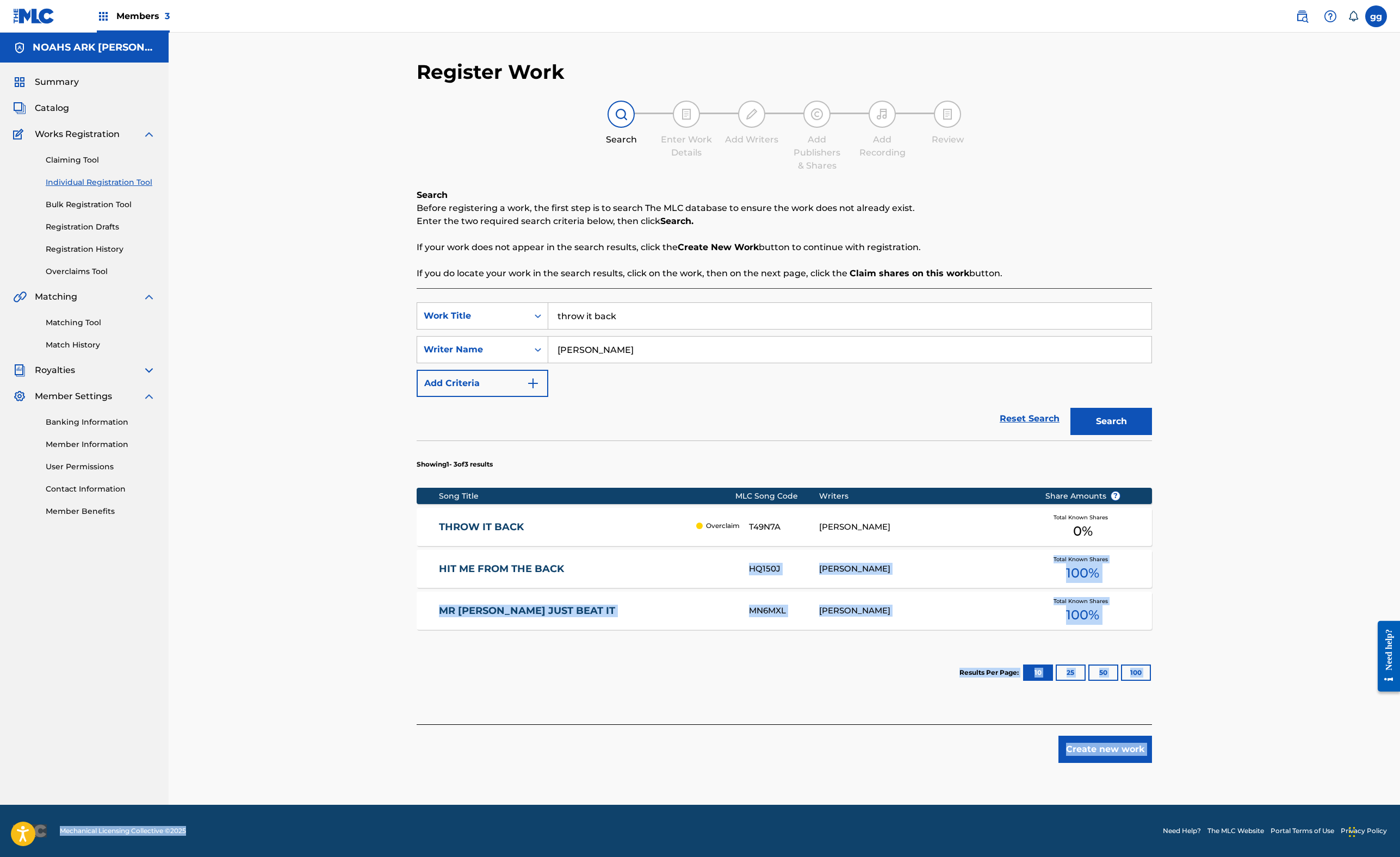
drag, startPoint x: 306, startPoint y: 834, endPoint x: 302, endPoint y: 887, distance: 53.2
click at [302, 763] on html "Accessibility Screen-Reader Guide, Feedback, and Issue Reporting | New window M…" at bounding box center [700, 428] width 1400 height 857
click at [404, 588] on div "Register Work Search Enter Work Details Add Writers Add Publishers & Shares Add…" at bounding box center [784, 431] width 762 height 745
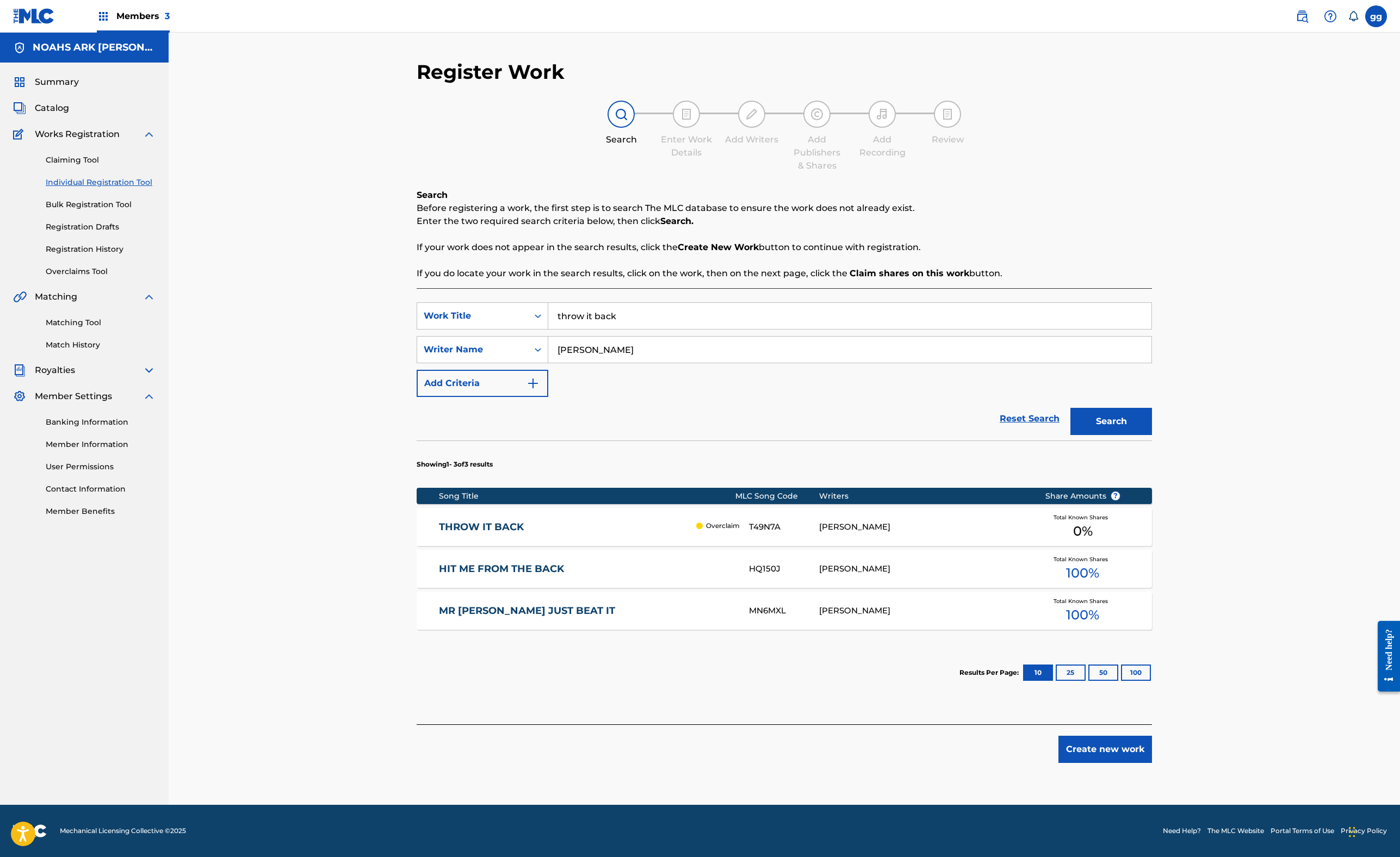
click at [510, 508] on div "THROW IT BACK Overclaim T49N7A [PERSON_NAME] Total Known Shares 0 %" at bounding box center [784, 526] width 736 height 38
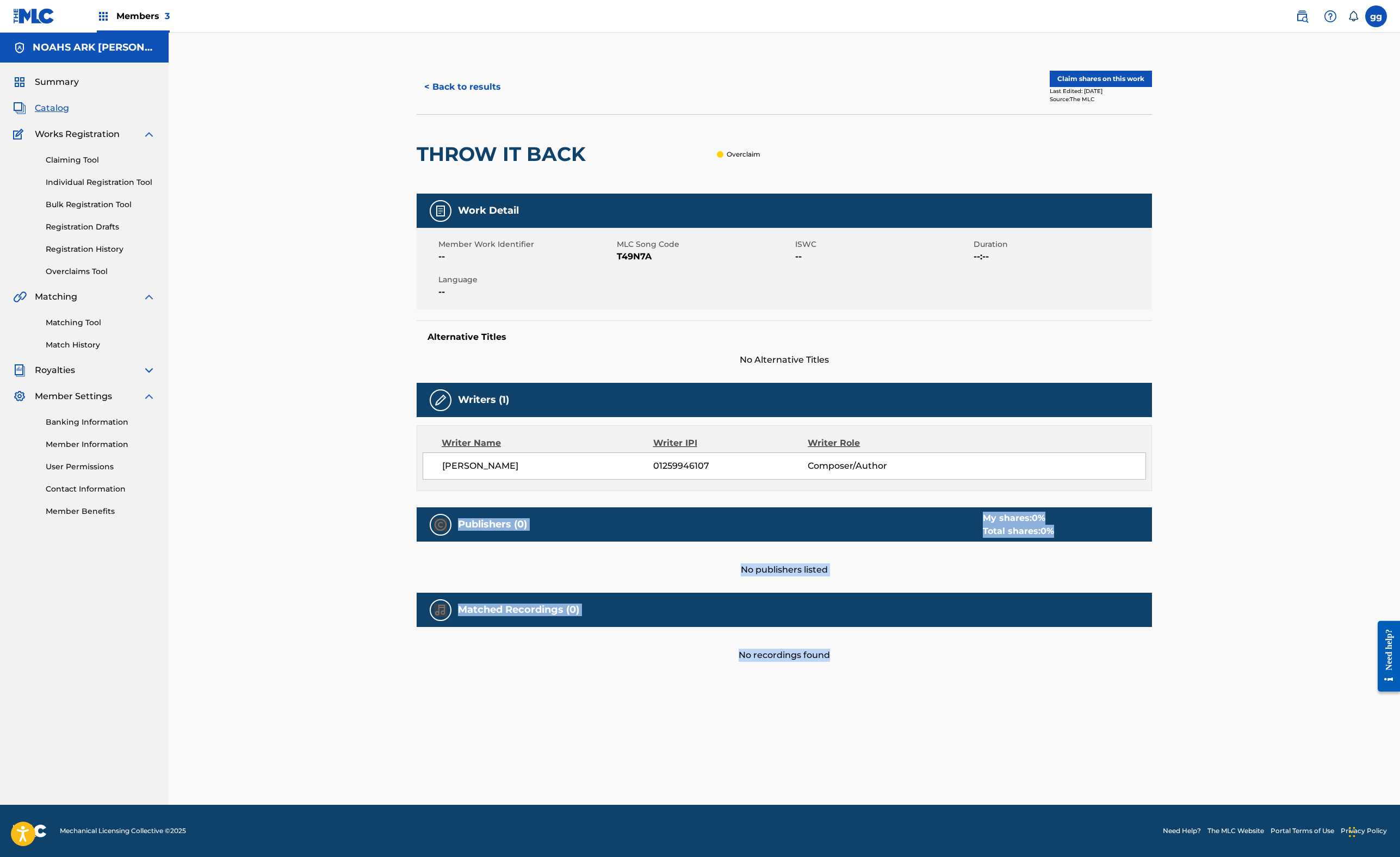
scroll to position [410, 0]
drag, startPoint x: 1124, startPoint y: 799, endPoint x: 1122, endPoint y: 870, distance: 71.0
click at [1122, 763] on html "Accessibility Screen-Reader Guide, Feedback, and Issue Reporting | New window M…" at bounding box center [700, 428] width 1400 height 857
click at [609, 705] on div "< Back to results Claim shares on this work Last Edited: [DATE] Source: The MLC…" at bounding box center [784, 382] width 736 height 646
click at [1087, 228] on div "Member Work Identifier -- MLC Song Code T49N7A ISWC -- Duration --:-- Language …" at bounding box center [784, 268] width 736 height 81
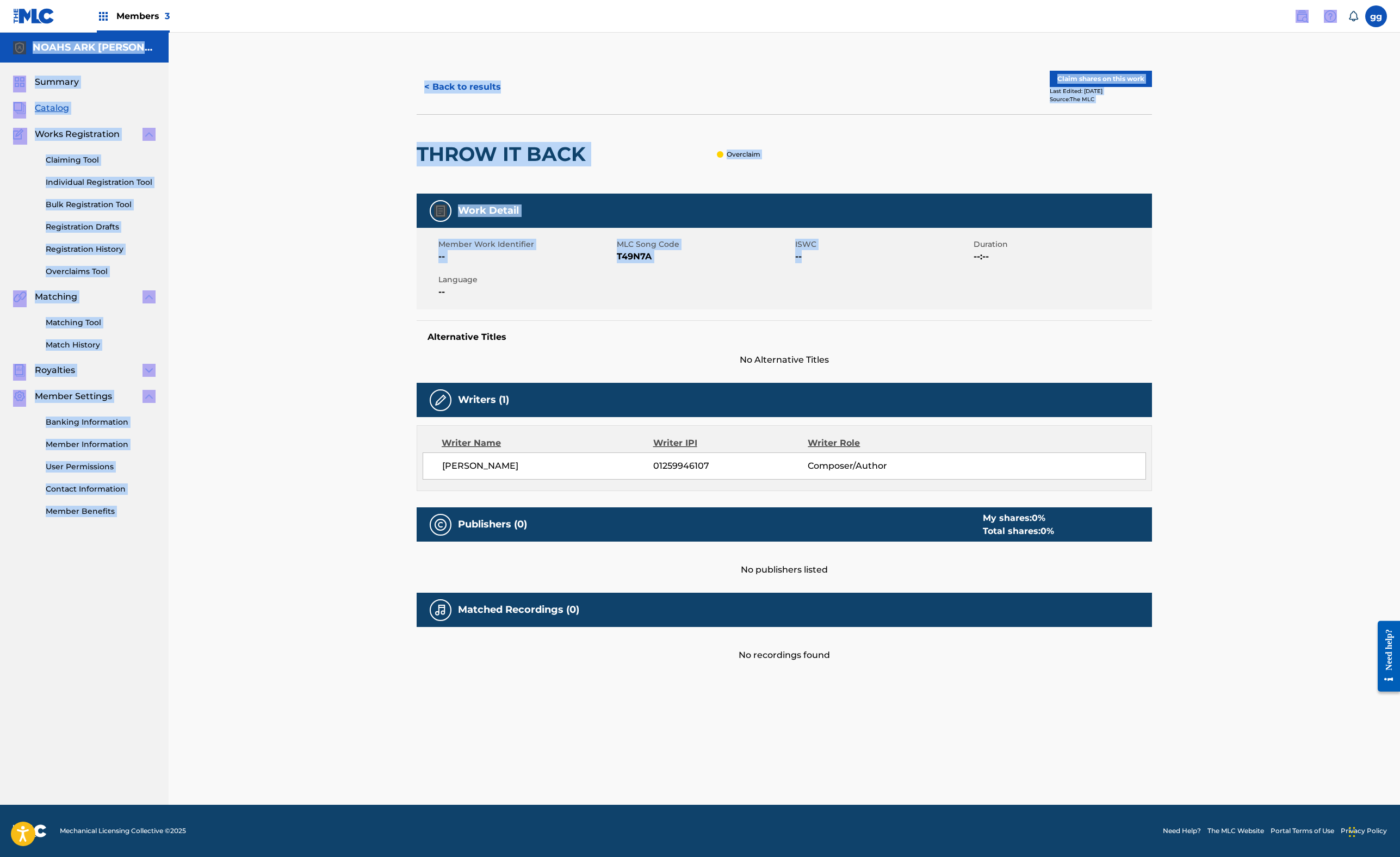
drag, startPoint x: 1086, startPoint y: 65, endPoint x: 1098, endPoint y: -46, distance: 111.6
click at [1098, 0] on html "Accessibility Screen-Reader Guide, Feedback, and Issue Reporting | New window M…" at bounding box center [700, 428] width 1400 height 857
click at [1097, 194] on div "THROW IT BACK Overclaim" at bounding box center [784, 153] width 736 height 80
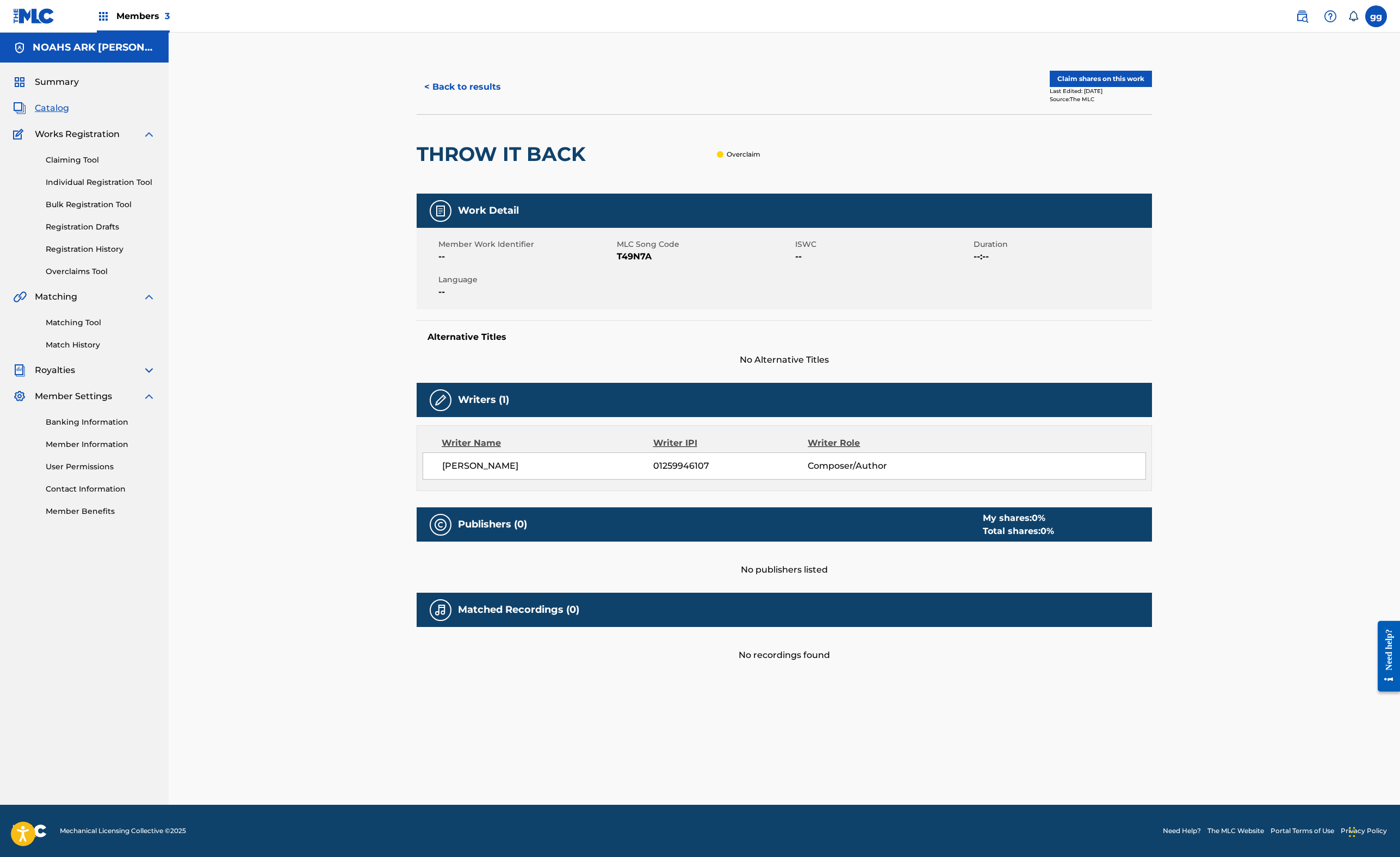
click at [1152, 87] on button "Claim shares on this work" at bounding box center [1101, 78] width 102 height 16
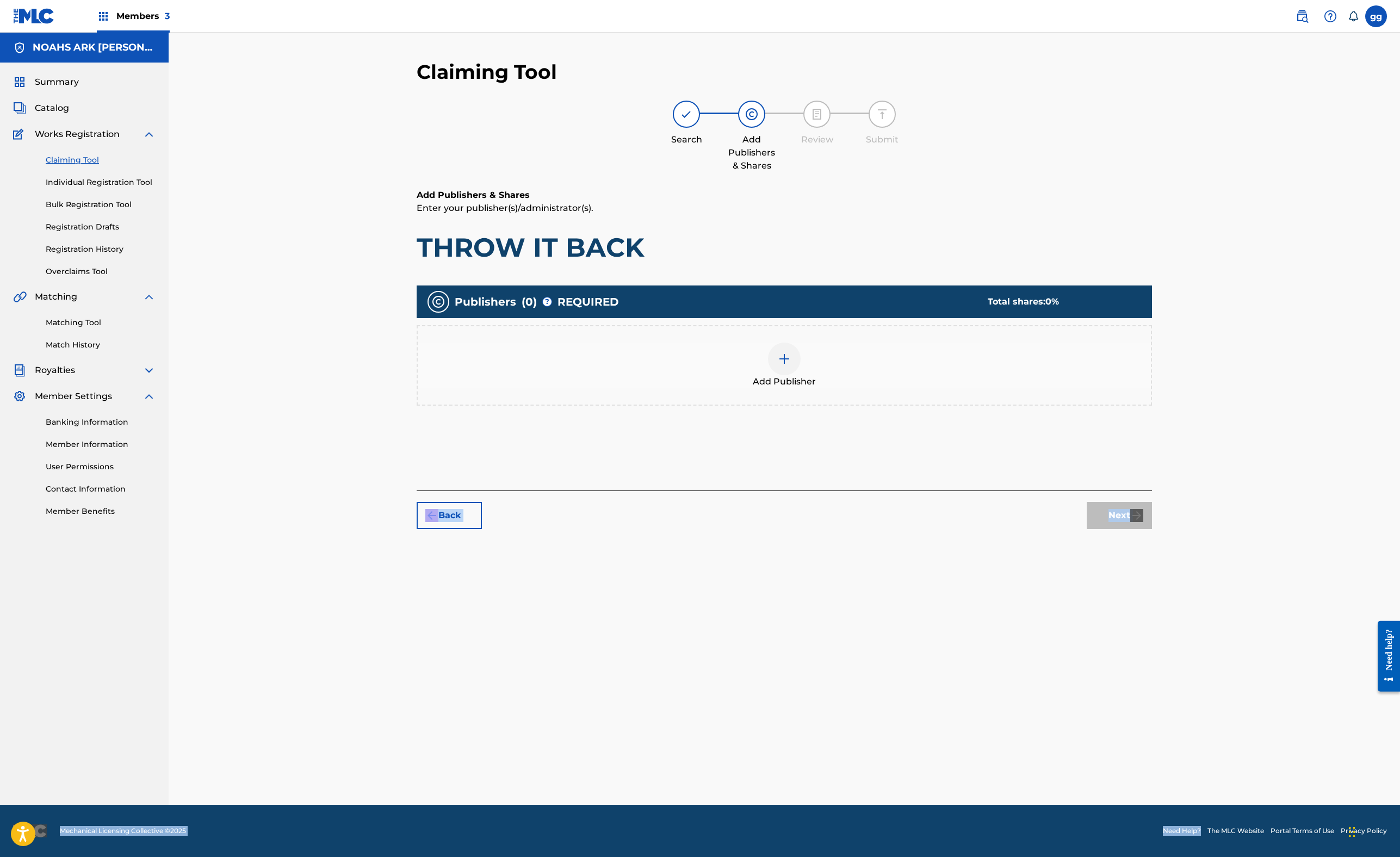
scroll to position [108, 0]
drag, startPoint x: 705, startPoint y: 754, endPoint x: 679, endPoint y: 900, distance: 148.3
click at [679, 763] on html "Accessibility Screen-Reader Guide, Feedback, and Issue Reporting | New window M…" at bounding box center [700, 428] width 1400 height 857
click at [791, 365] on img at bounding box center [784, 359] width 13 height 13
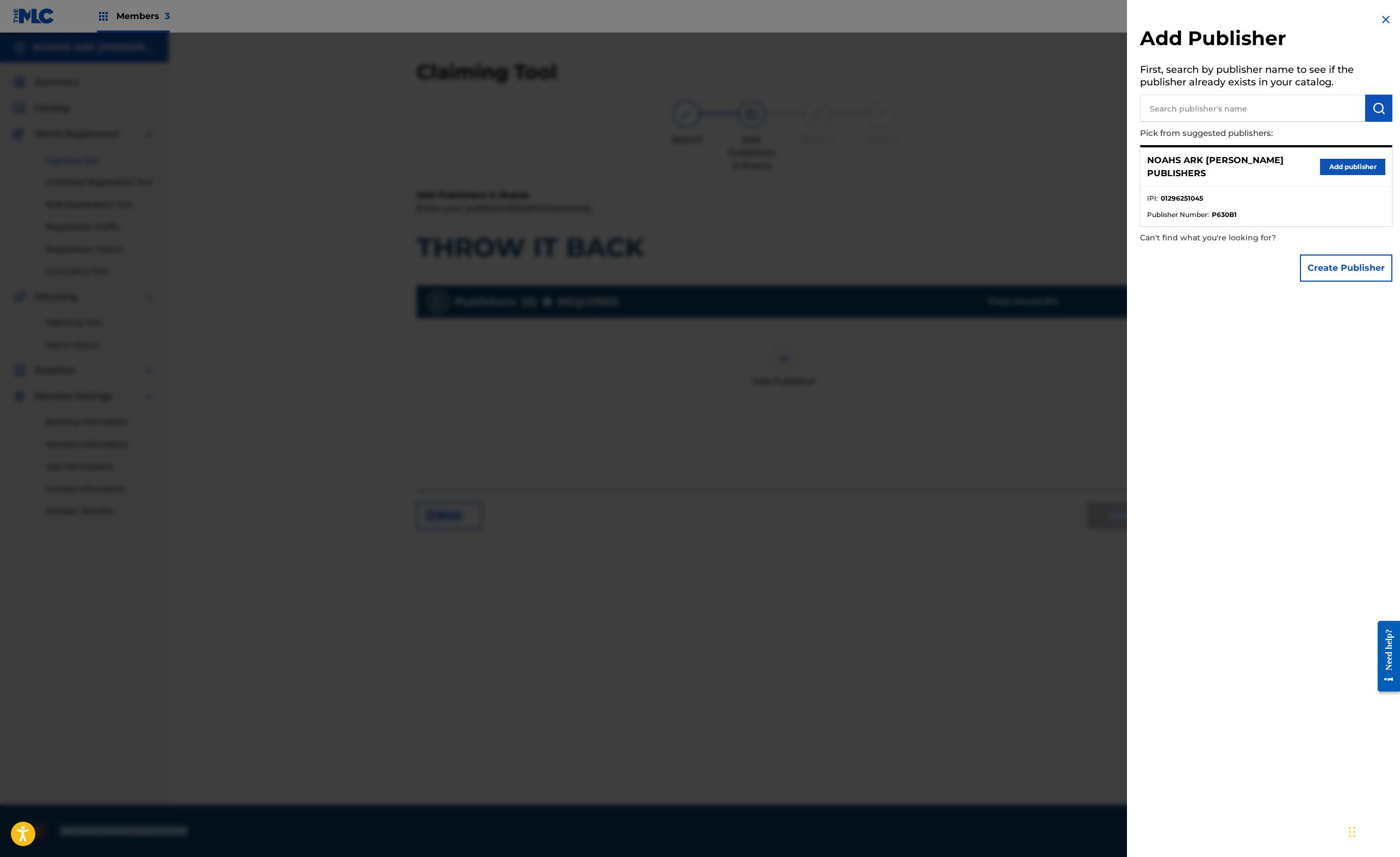
click at [1320, 175] on button "Add publisher" at bounding box center [1353, 167] width 65 height 16
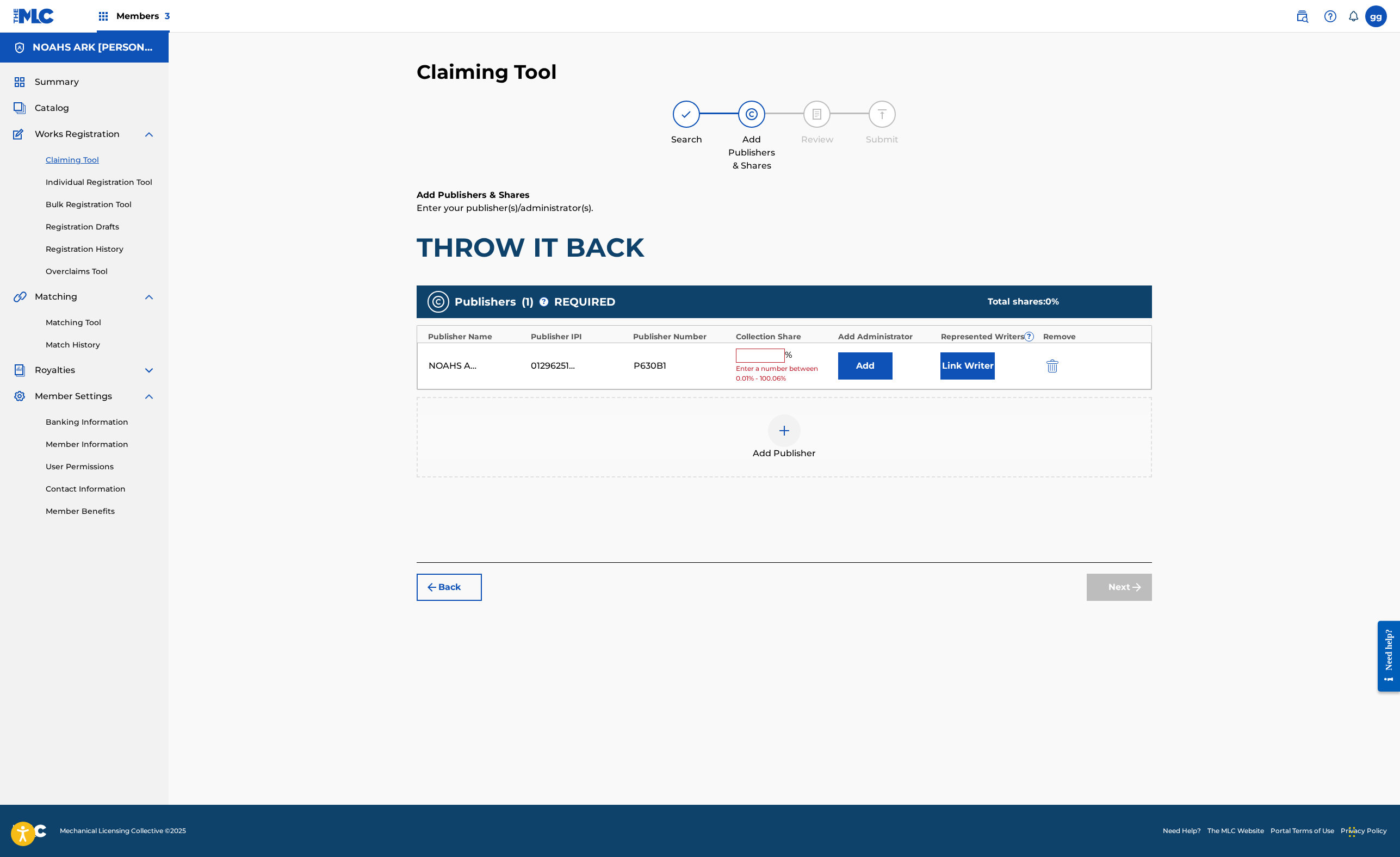
click at [785, 363] on input "text" at bounding box center [760, 355] width 49 height 14
type input "50"
click at [994, 376] on button "Link Writer" at bounding box center [967, 362] width 54 height 27
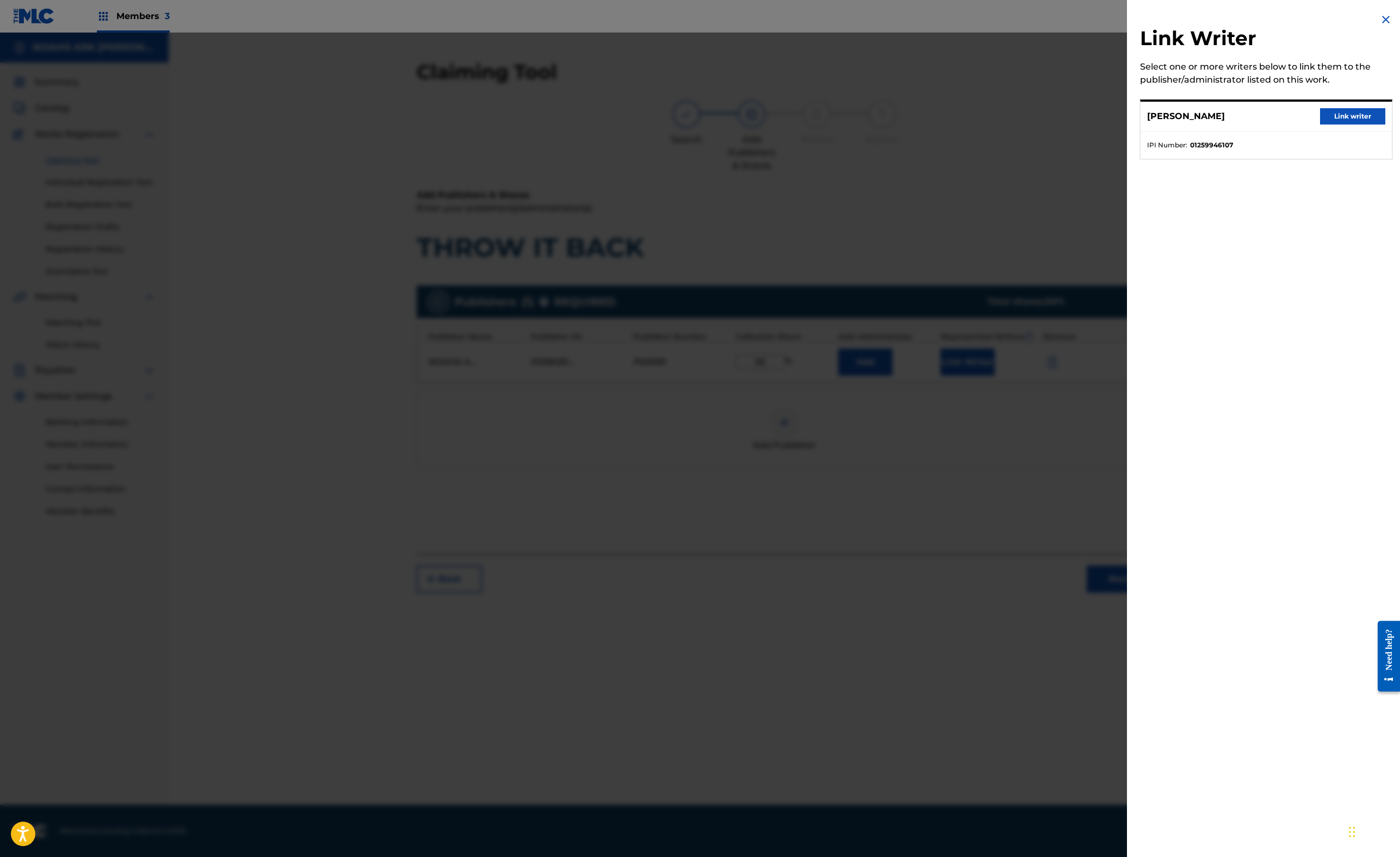
click at [1320, 125] on button "Link writer" at bounding box center [1353, 116] width 65 height 16
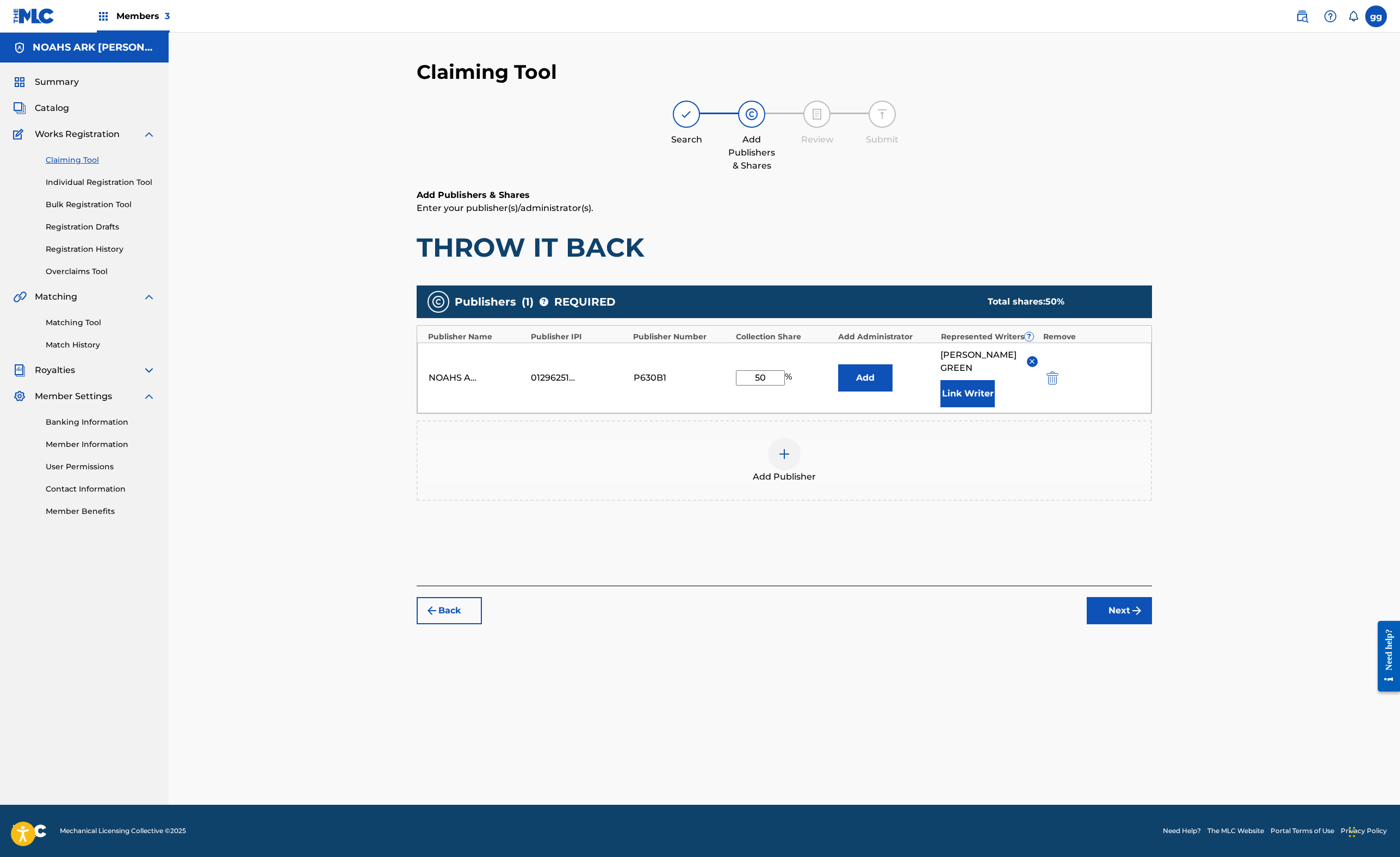
click at [1152, 624] on button "Next" at bounding box center [1119, 611] width 65 height 27
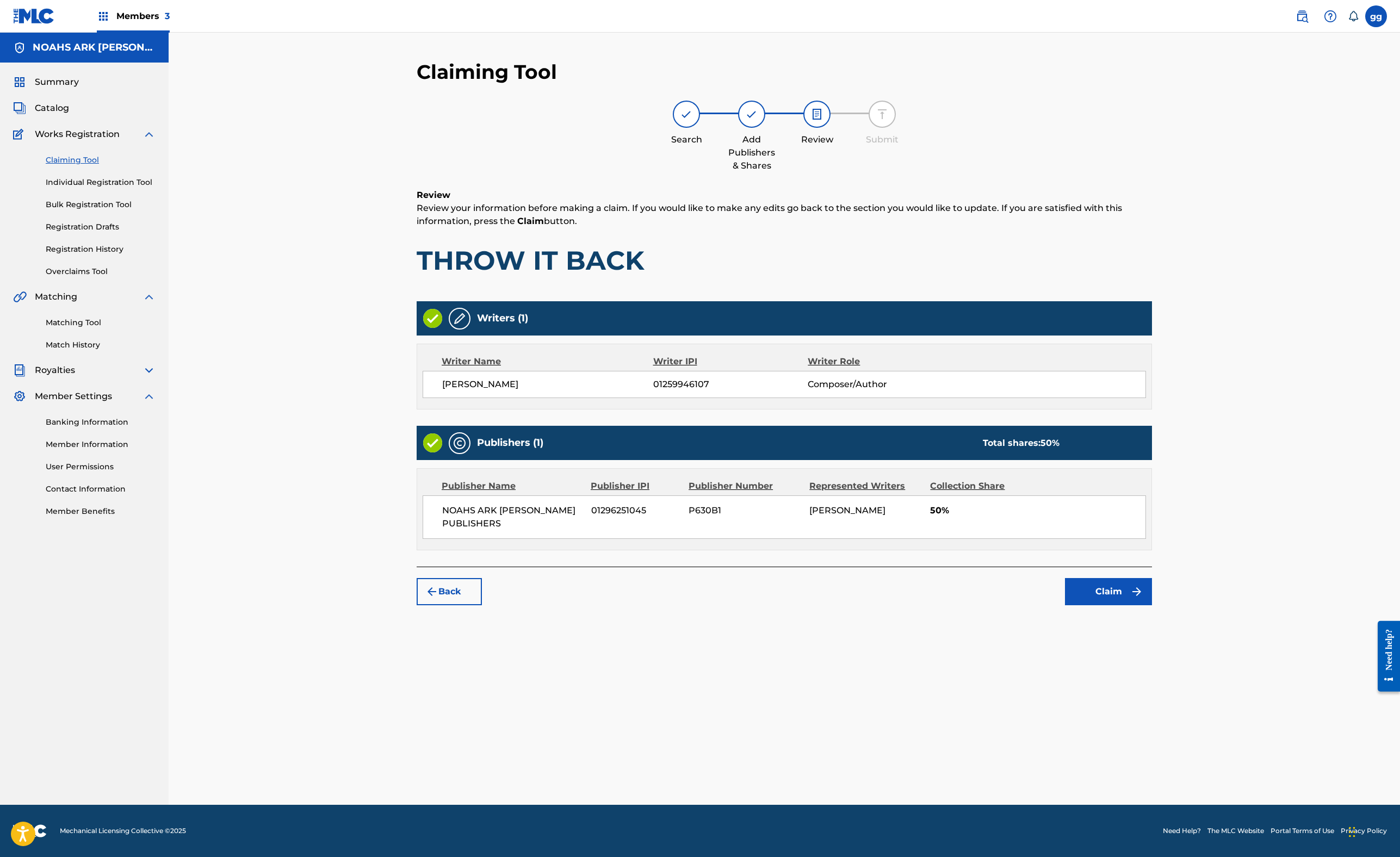
click at [1152, 606] on button "Claim" at bounding box center [1108, 591] width 87 height 27
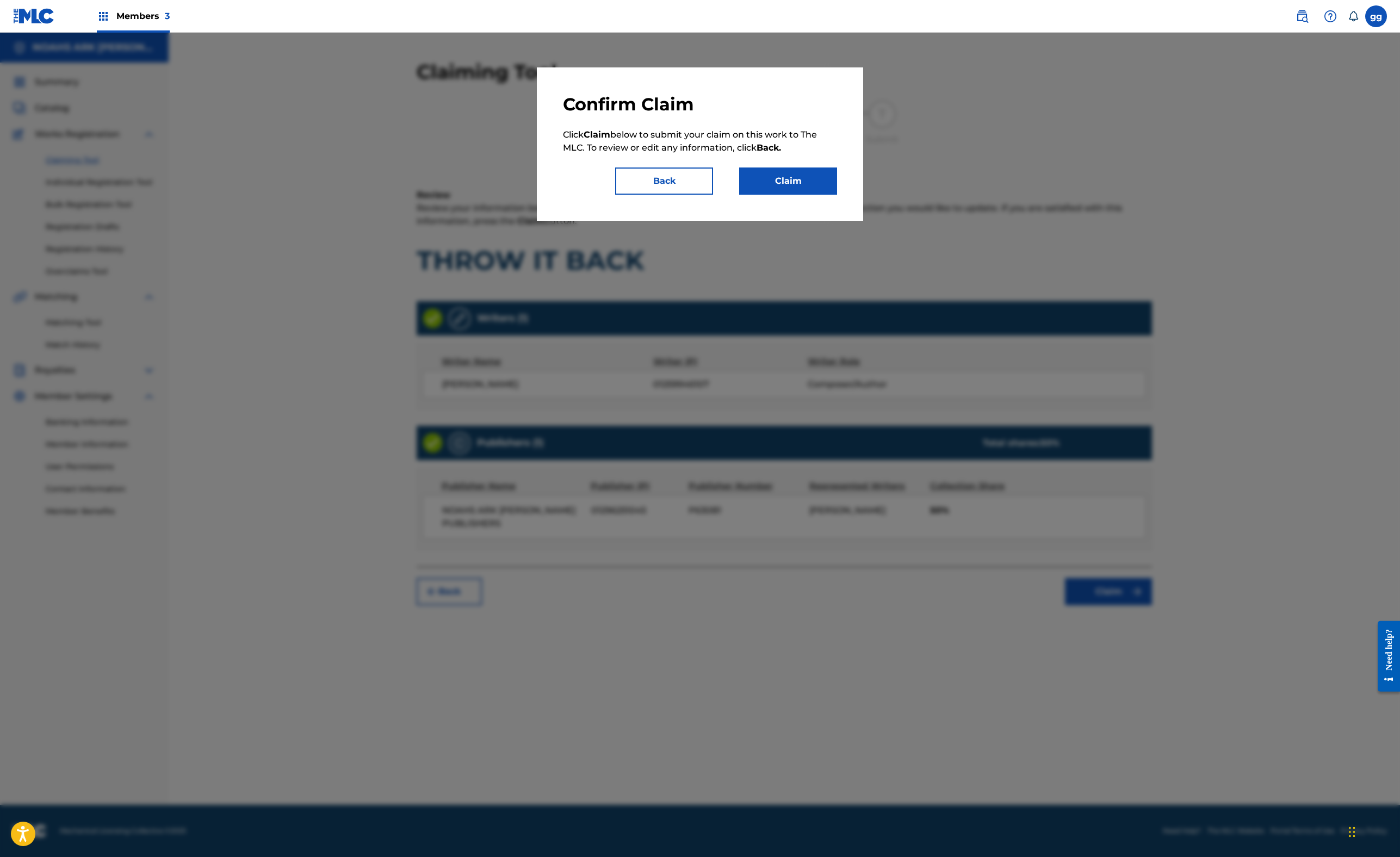
click at [837, 194] on button "Claim" at bounding box center [788, 181] width 98 height 27
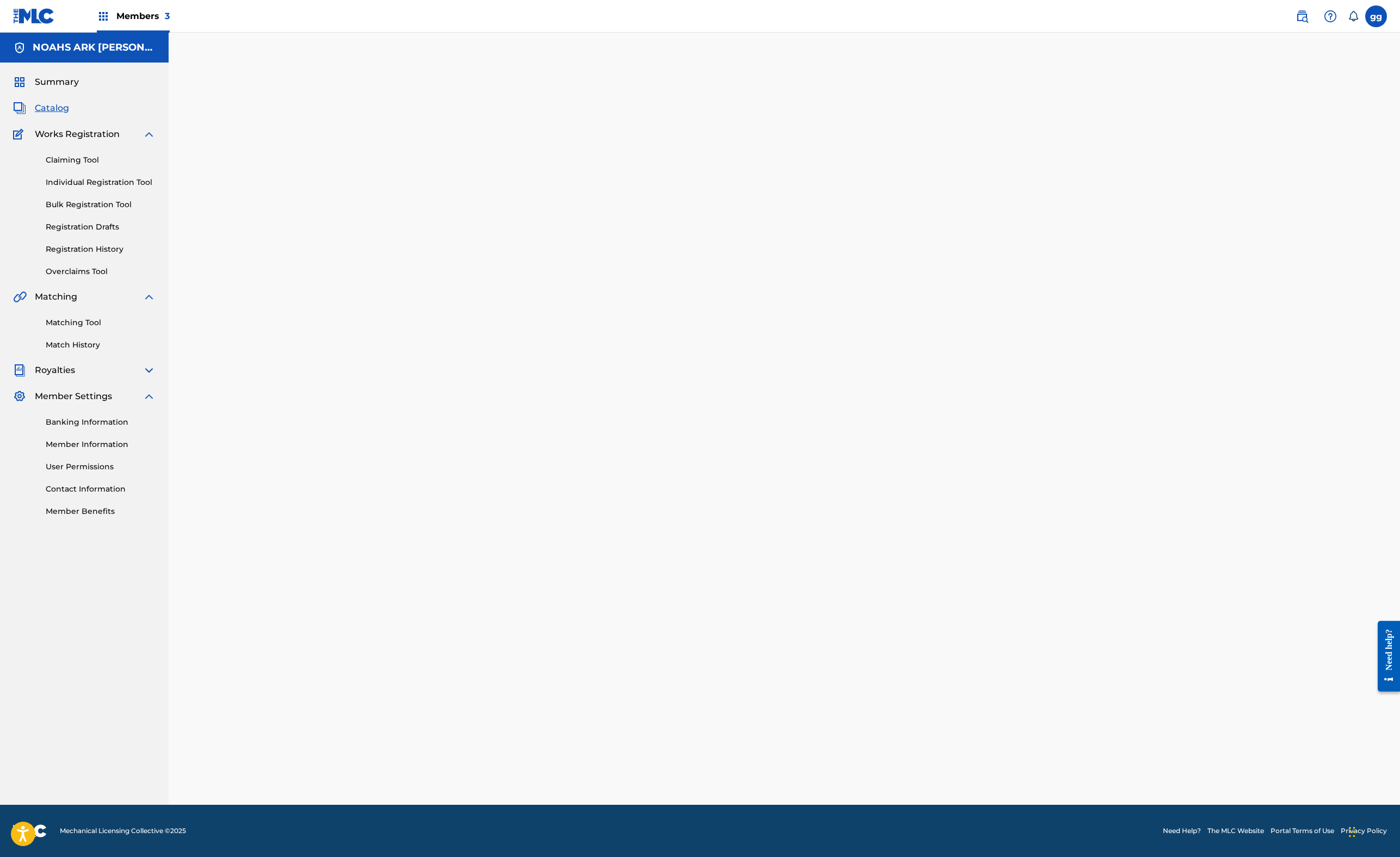
scroll to position [29, 0]
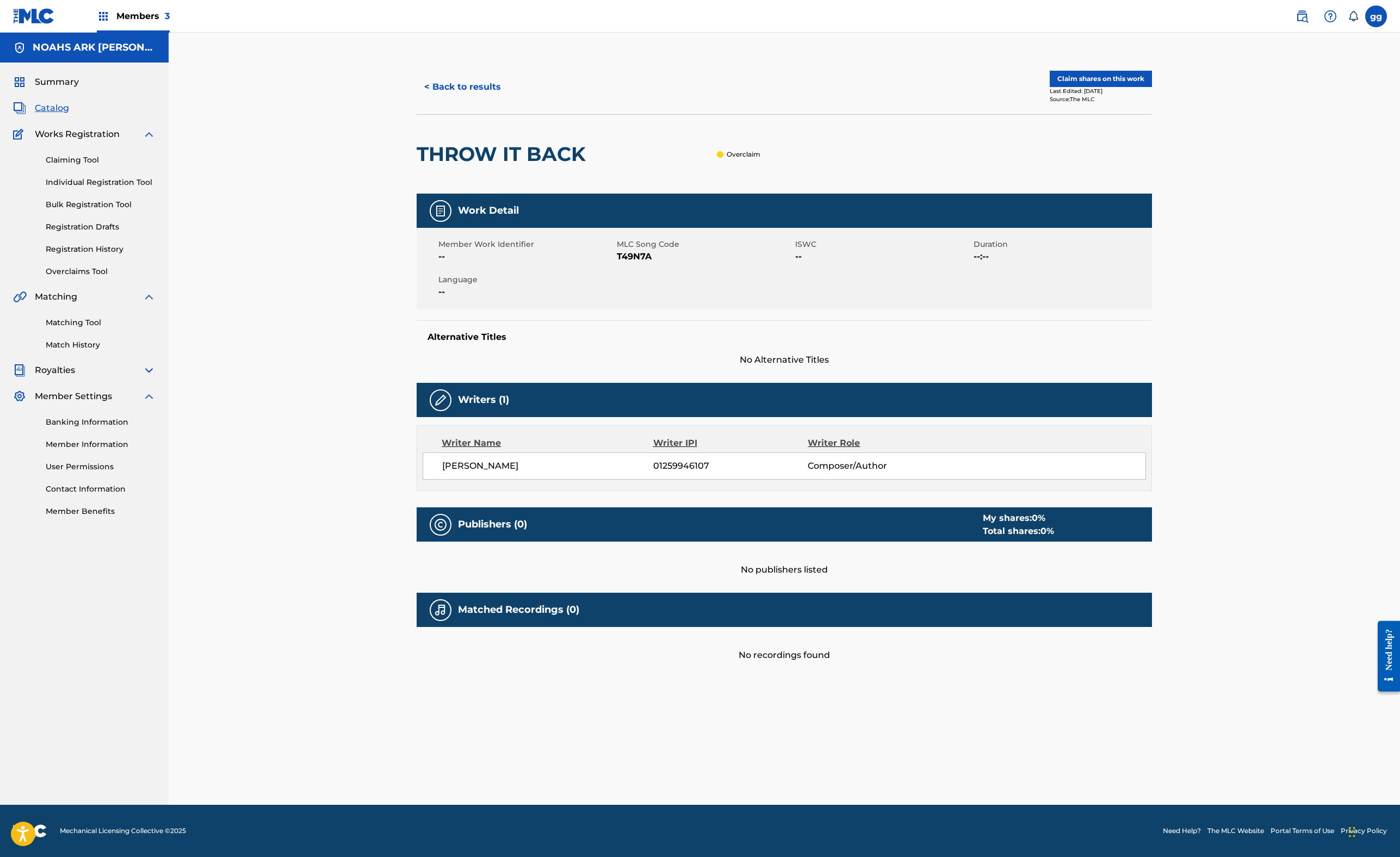
click at [416, 101] on button "< Back to results" at bounding box center [462, 87] width 92 height 27
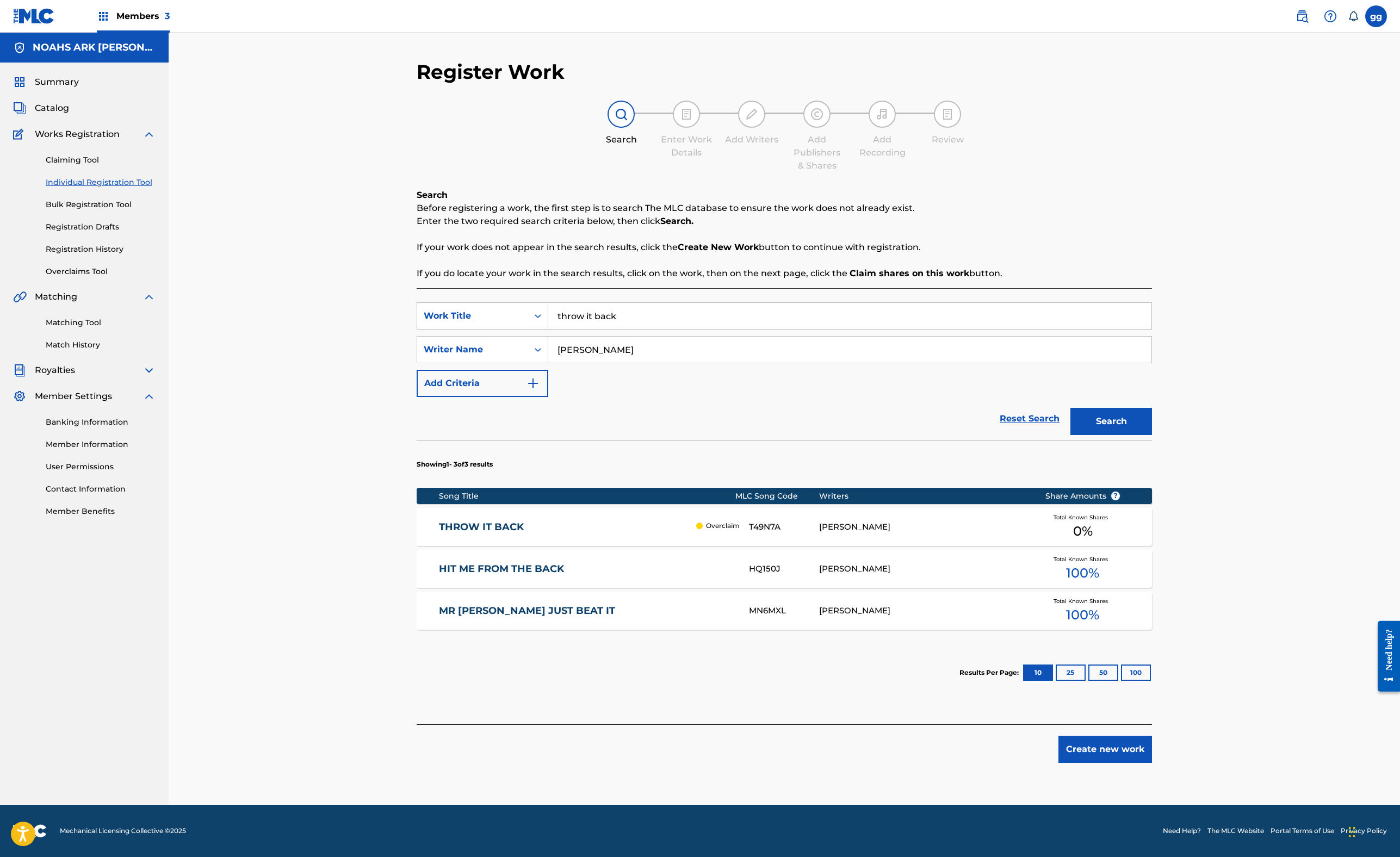
click at [621, 576] on link "HIT ME FROM THE BACK" at bounding box center [586, 569] width 296 height 13
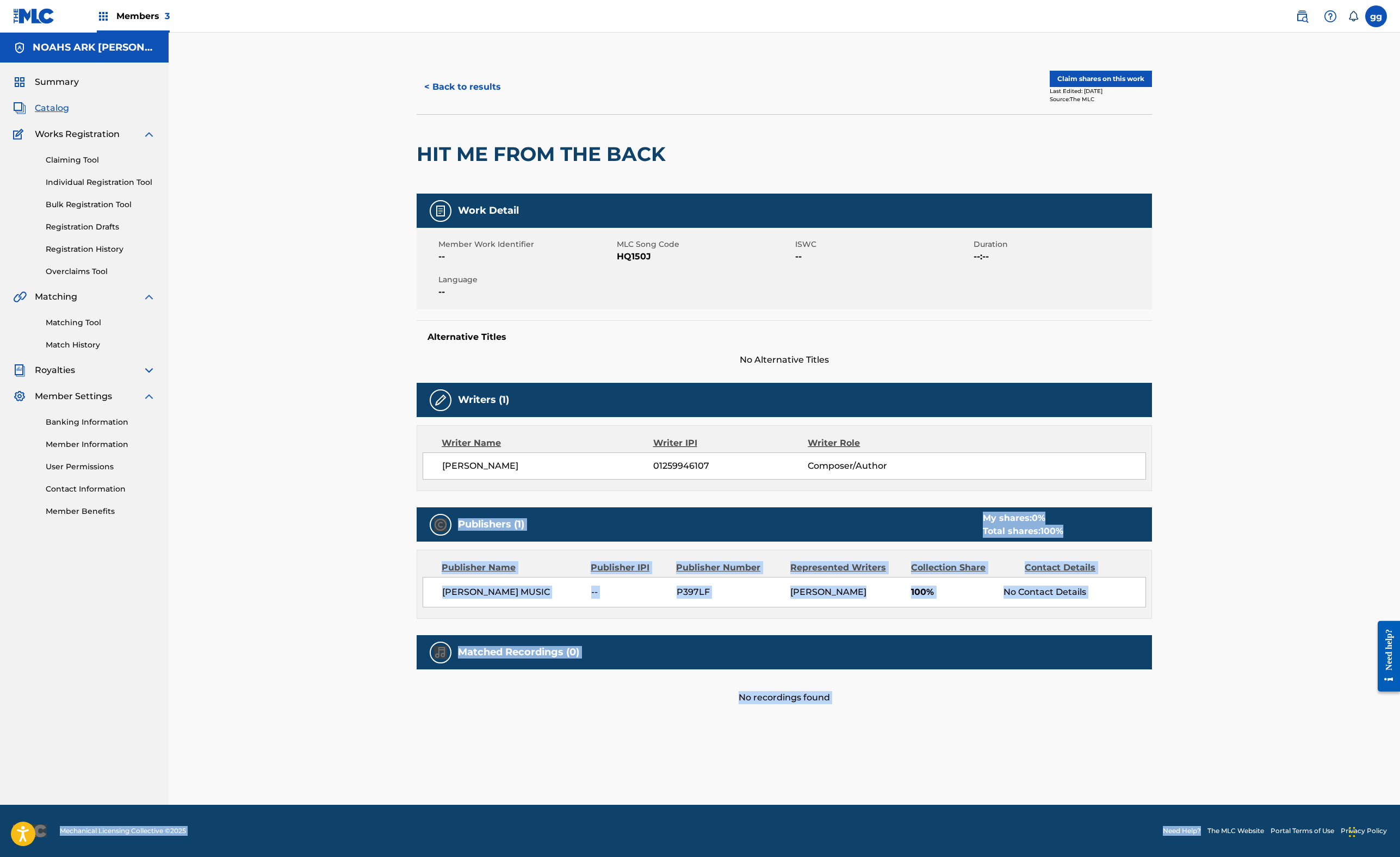
scroll to position [481, 0]
drag, startPoint x: 1046, startPoint y: 773, endPoint x: 1036, endPoint y: 883, distance: 110.5
click at [1036, 763] on html "Accessibility Screen-Reader Guide, Feedback, and Issue Reporting | New window M…" at bounding box center [700, 428] width 1400 height 857
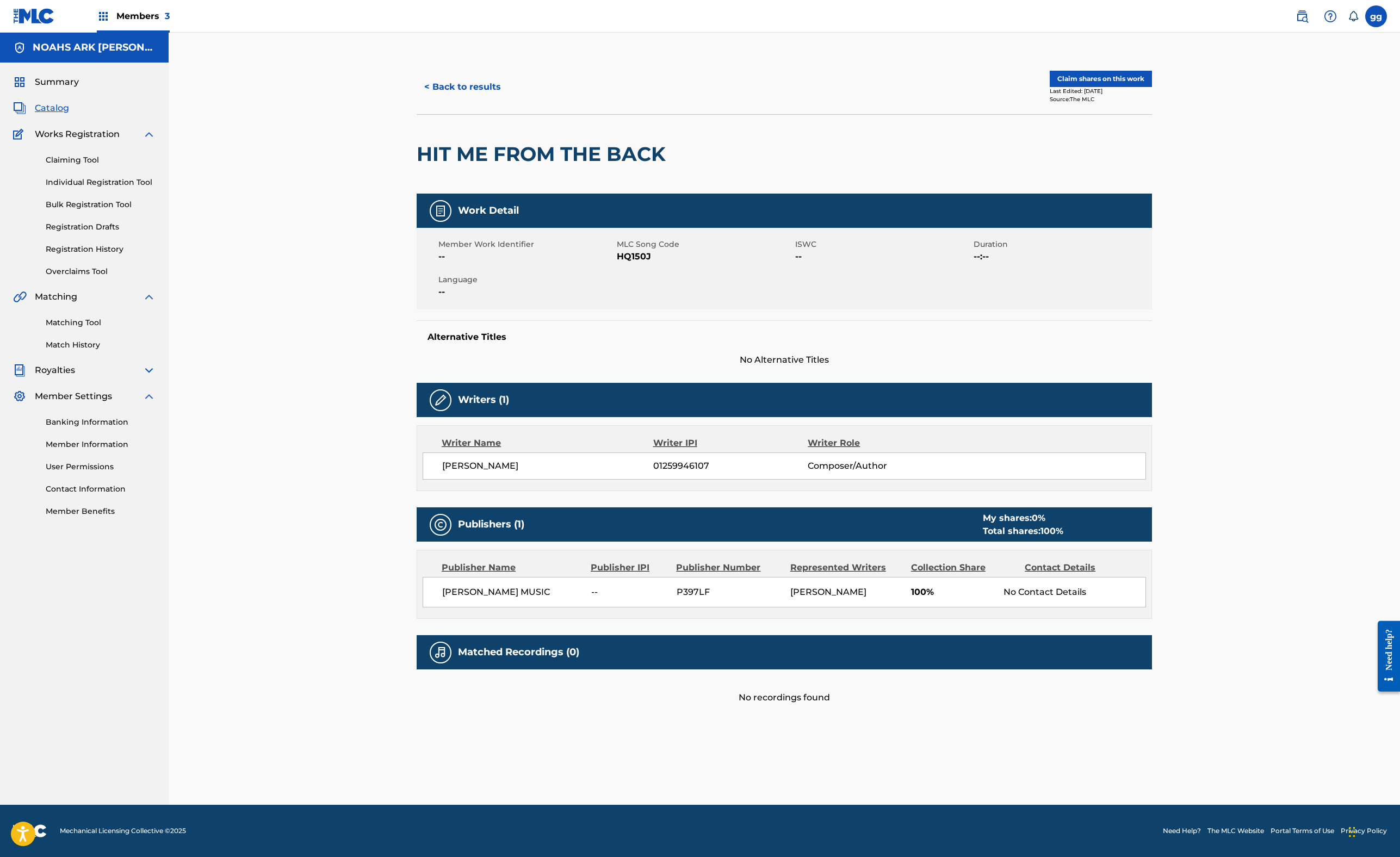
click at [404, 112] on div "< Back to results Claim shares on this work Last Edited: [DATE] Source: The MLC…" at bounding box center [784, 431] width 762 height 745
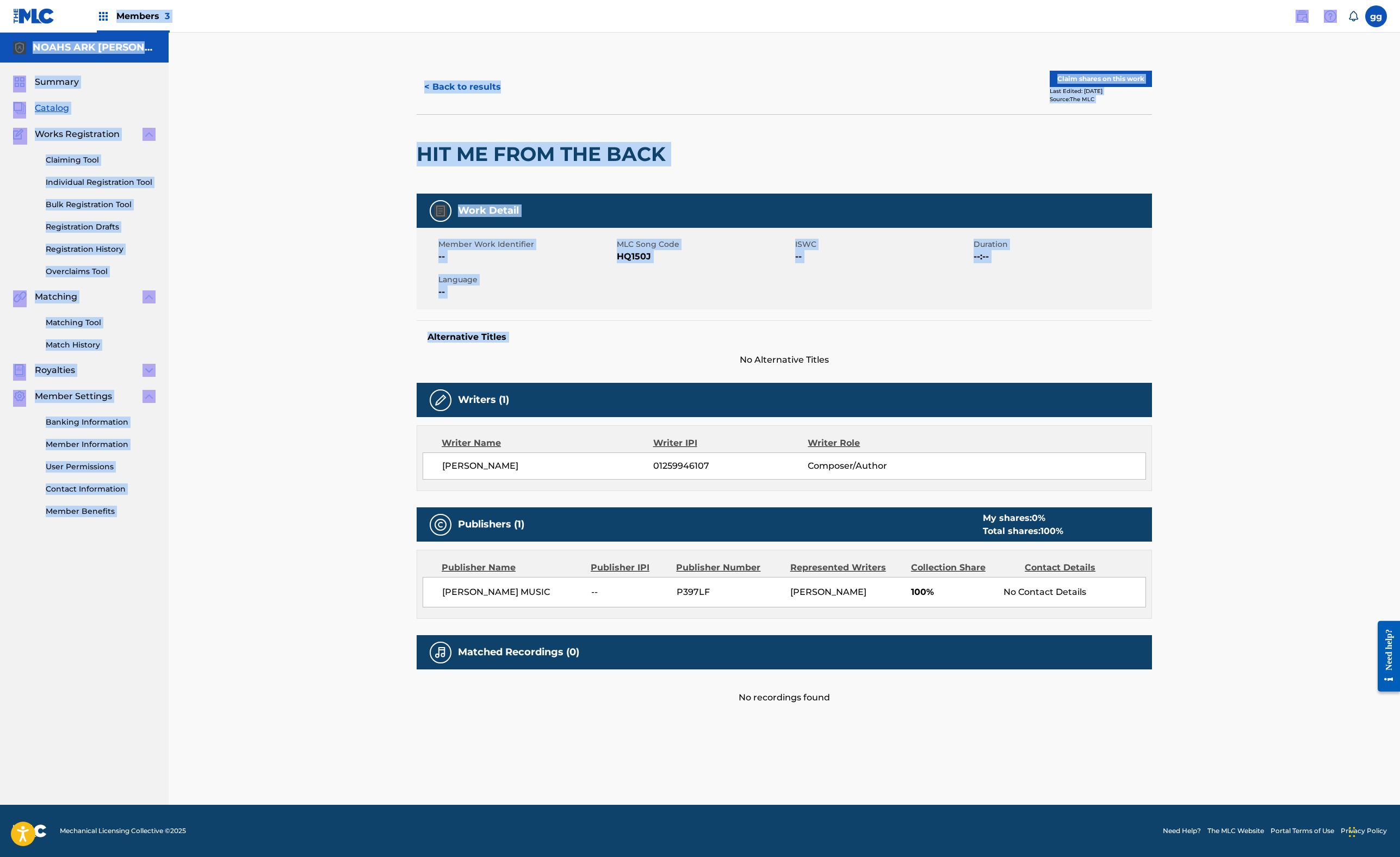
scroll to position [0, 0]
drag, startPoint x: 318, startPoint y: 86, endPoint x: 342, endPoint y: -18, distance: 106.7
click at [342, 0] on html "Accessibility Screen-Reader Guide, Feedback, and Issue Reporting | New window M…" at bounding box center [700, 428] width 1400 height 857
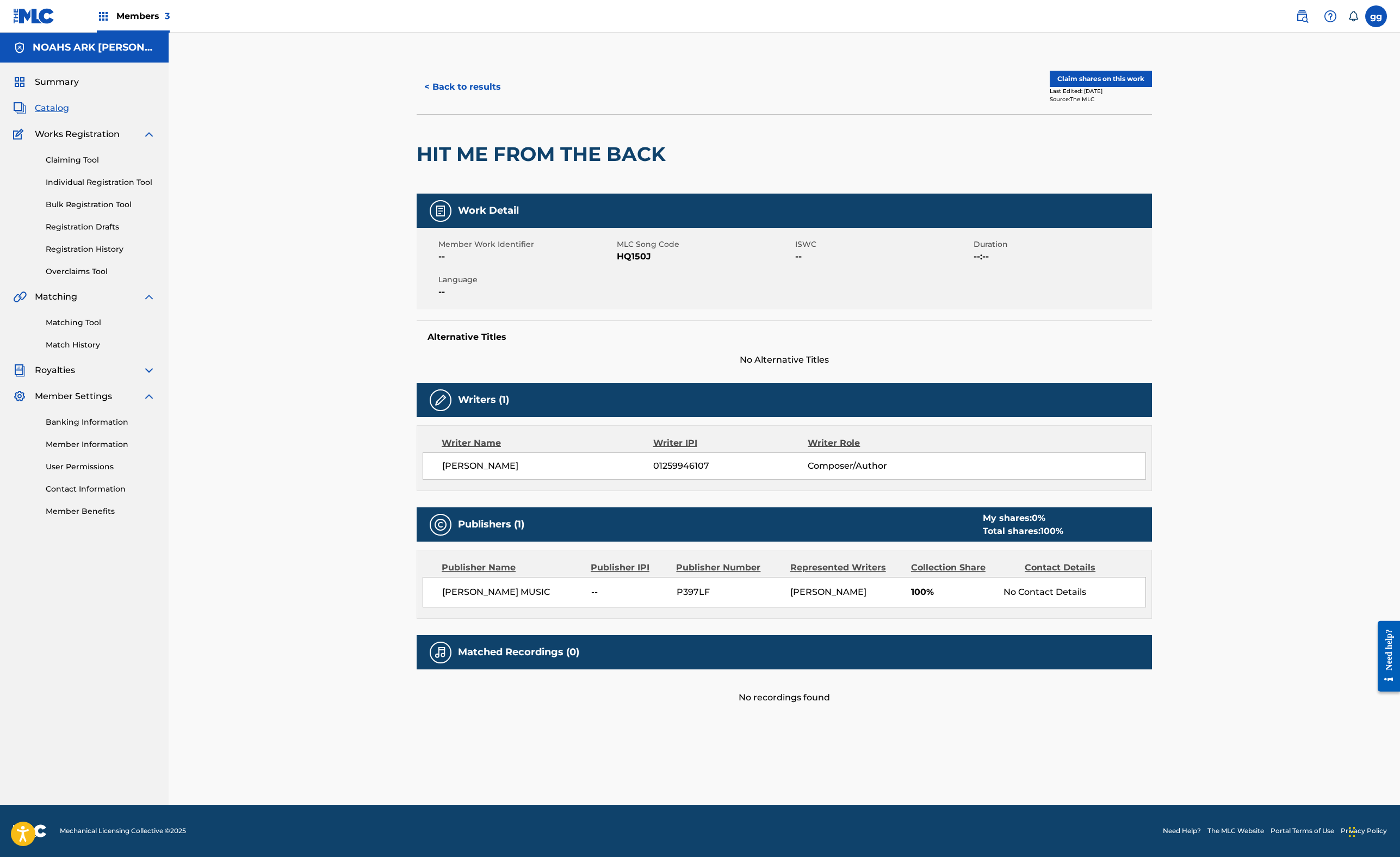
click at [404, 660] on div "< Back to results Claim shares on this work Last Edited: [DATE] Source: The MLC…" at bounding box center [784, 431] width 762 height 745
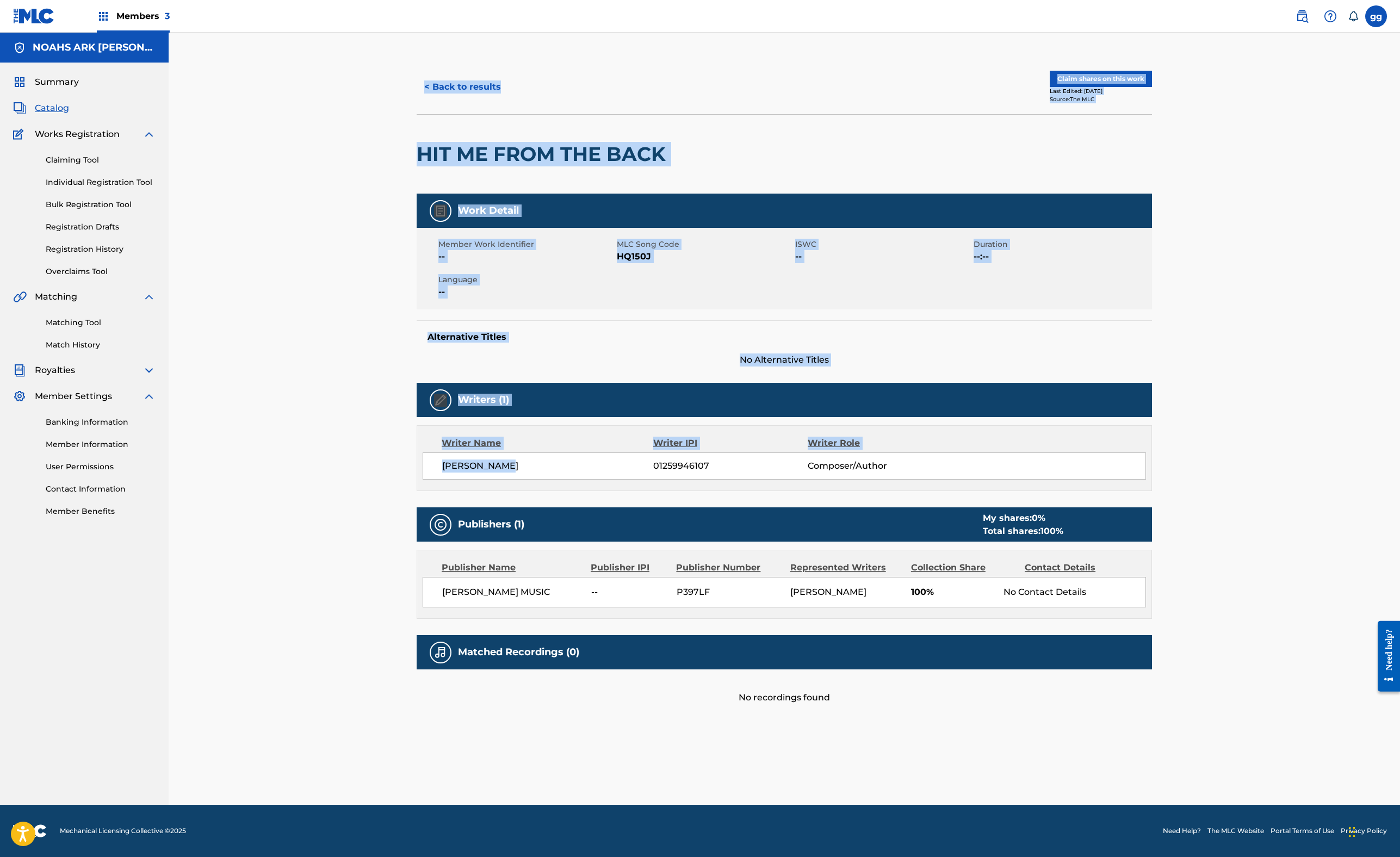
drag, startPoint x: 321, startPoint y: 796, endPoint x: 316, endPoint y: 869, distance: 73.2
click at [316, 763] on html "Accessibility Screen-Reader Guide, Feedback, and Issue Reporting | New window M…" at bounding box center [700, 428] width 1400 height 857
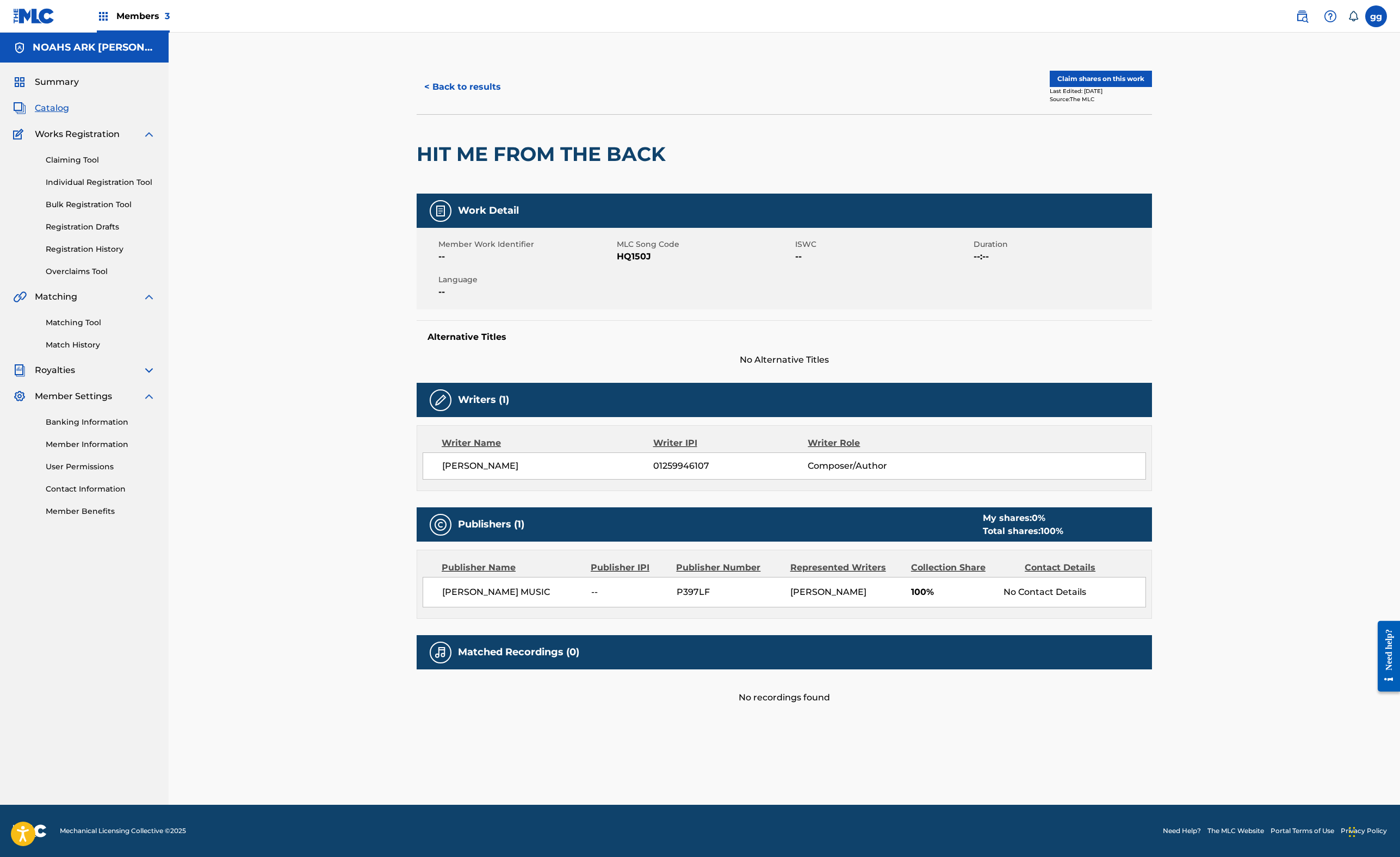
click at [551, 542] on div "Publishers (1) My shares: 0 % Total shares: 100 %" at bounding box center [784, 524] width 736 height 34
click at [572, 607] on div "[PERSON_NAME] MUSIC -- P397LF [PERSON_NAME] 100% No Contact Details" at bounding box center [783, 592] width 723 height 30
click at [434, 531] on img at bounding box center [441, 525] width 13 height 13
drag, startPoint x: 1073, startPoint y: 827, endPoint x: 1067, endPoint y: 875, distance: 48.4
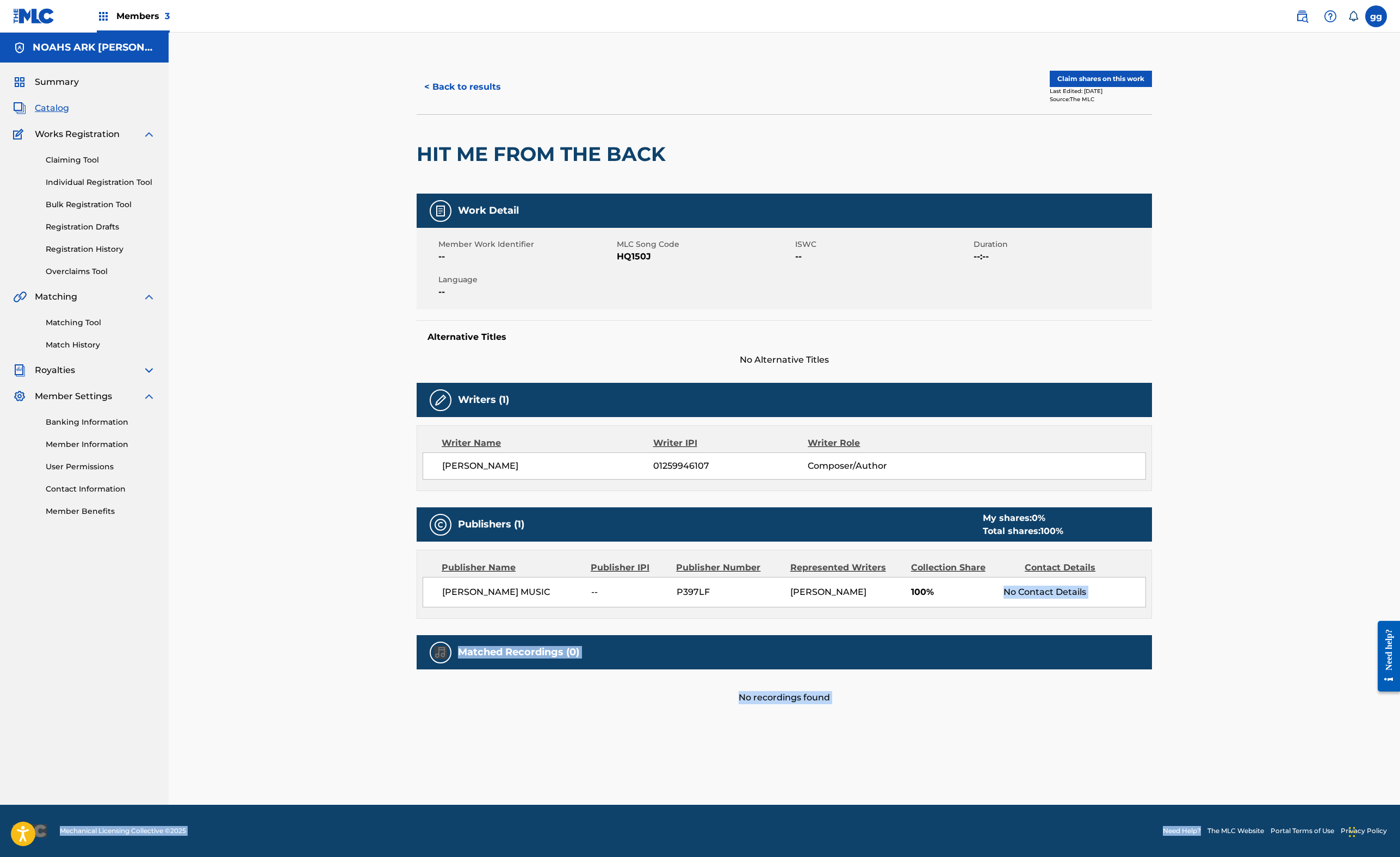
click at [1067, 763] on html "Accessibility Screen-Reader Guide, Feedback, and Issue Reporting | New window M…" at bounding box center [700, 428] width 1400 height 857
click at [1152, 669] on div "No recordings found" at bounding box center [784, 687] width 736 height 35
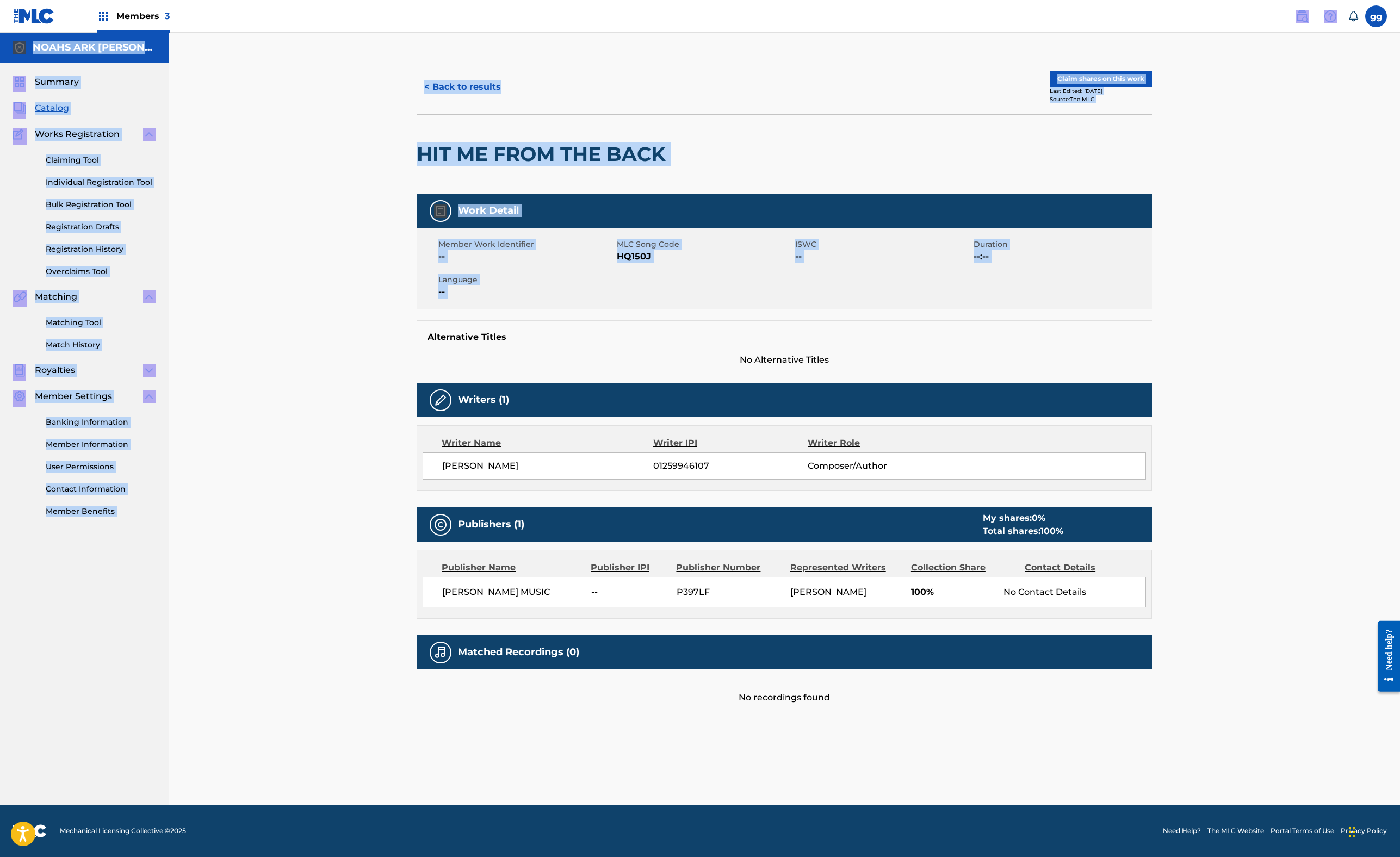
scroll to position [0, 0]
drag, startPoint x: 1170, startPoint y: 59, endPoint x: 1171, endPoint y: -28, distance: 87.0
click at [1171, 0] on html "Accessibility Screen-Reader Guide, Feedback, and Issue Reporting | New window M…" at bounding box center [700, 428] width 1400 height 857
click at [1152, 87] on button "Claim shares on this work" at bounding box center [1101, 78] width 102 height 16
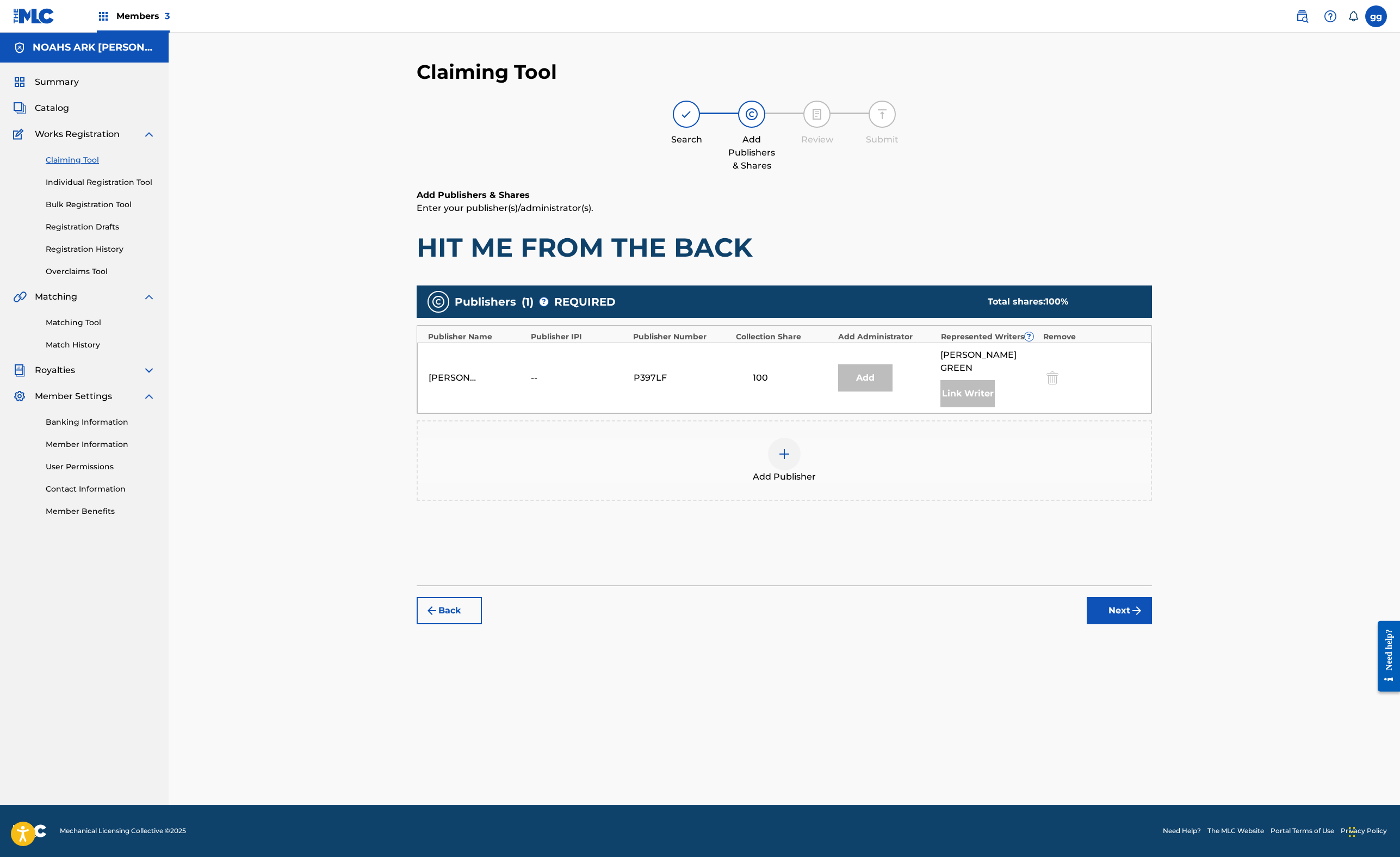
click at [785, 385] on div "100" at bounding box center [760, 378] width 49 height 13
click at [1060, 384] on div at bounding box center [1051, 377] width 16 height 13
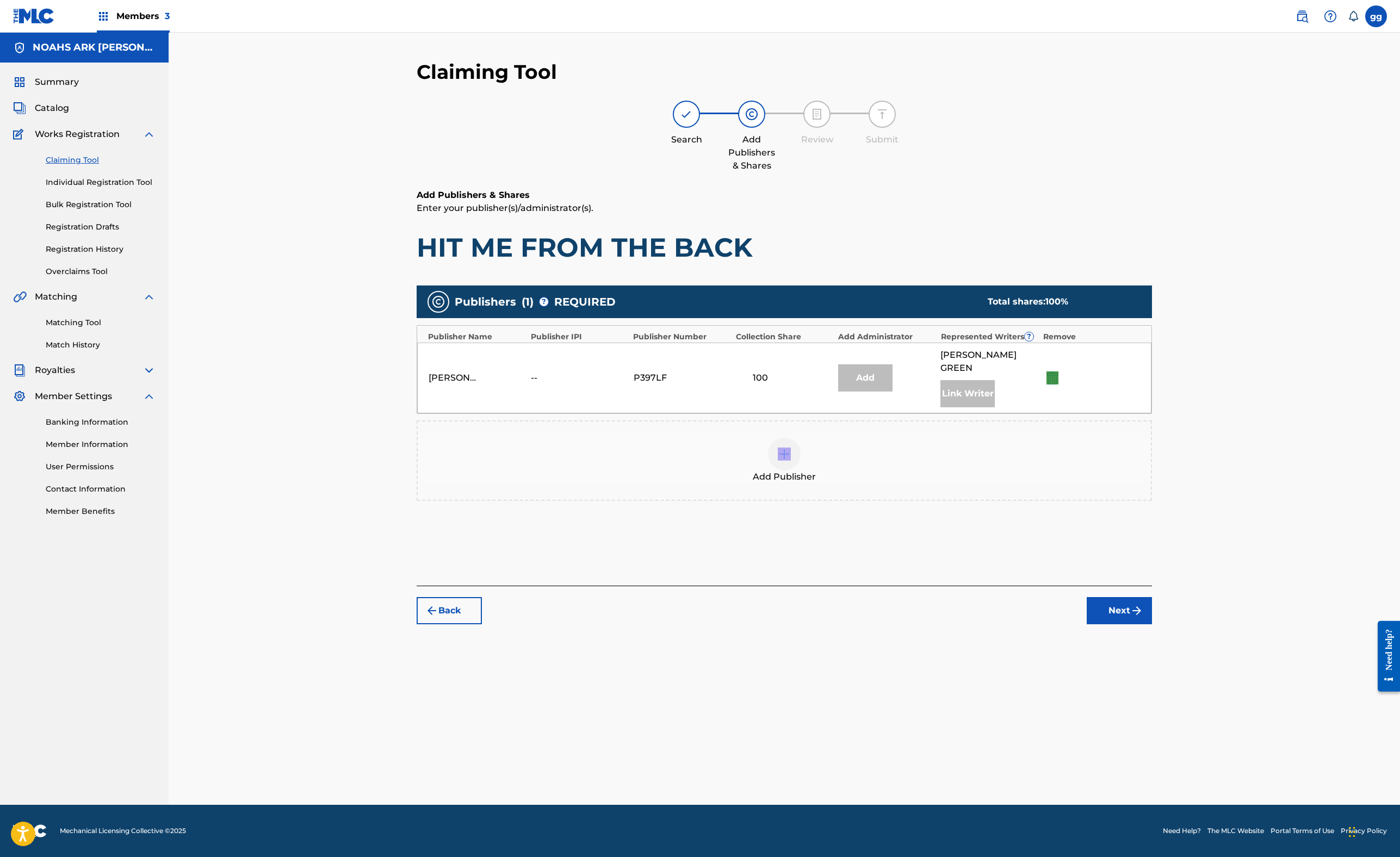
click at [1060, 384] on div at bounding box center [1051, 377] width 16 height 13
click at [147, 277] on link "Overclaims Tool" at bounding box center [101, 271] width 110 height 12
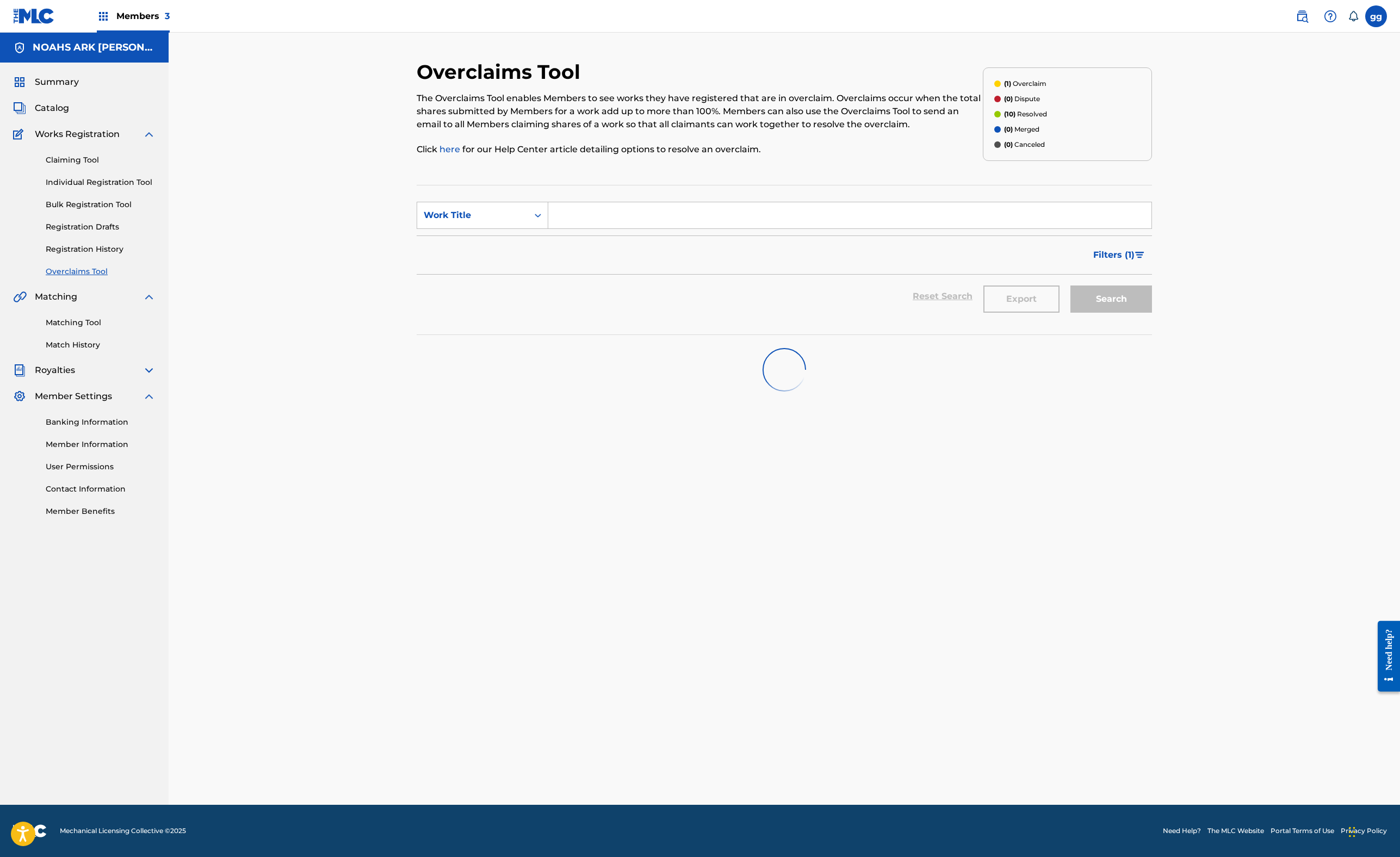
click at [633, 229] on input "Search Form" at bounding box center [850, 214] width 603 height 26
type input "hit me from the back"
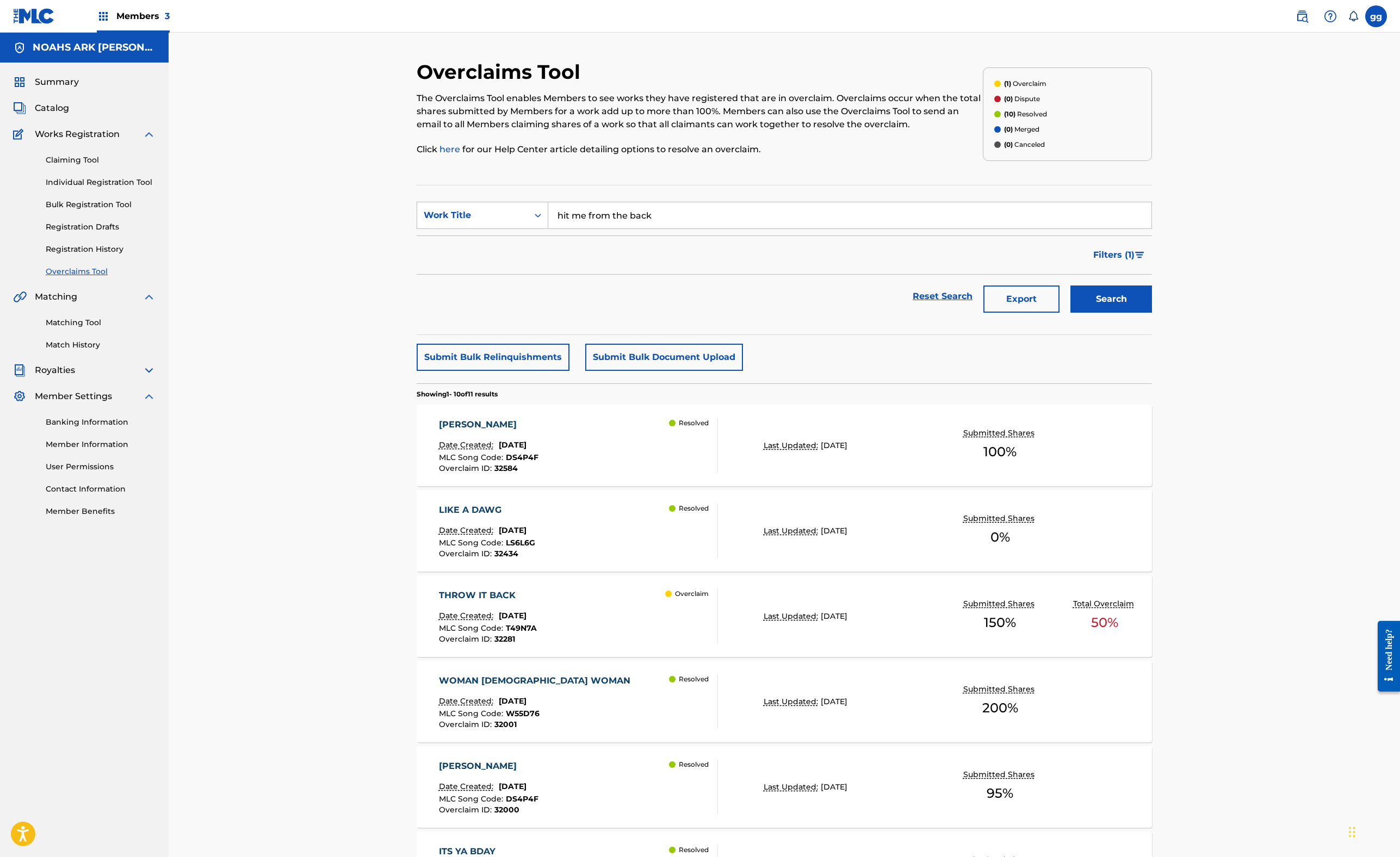
click at [404, 763] on div "Overclaims Tool The Overclaims Tool enables Members to see works they have regi…" at bounding box center [784, 684] width 762 height 1251
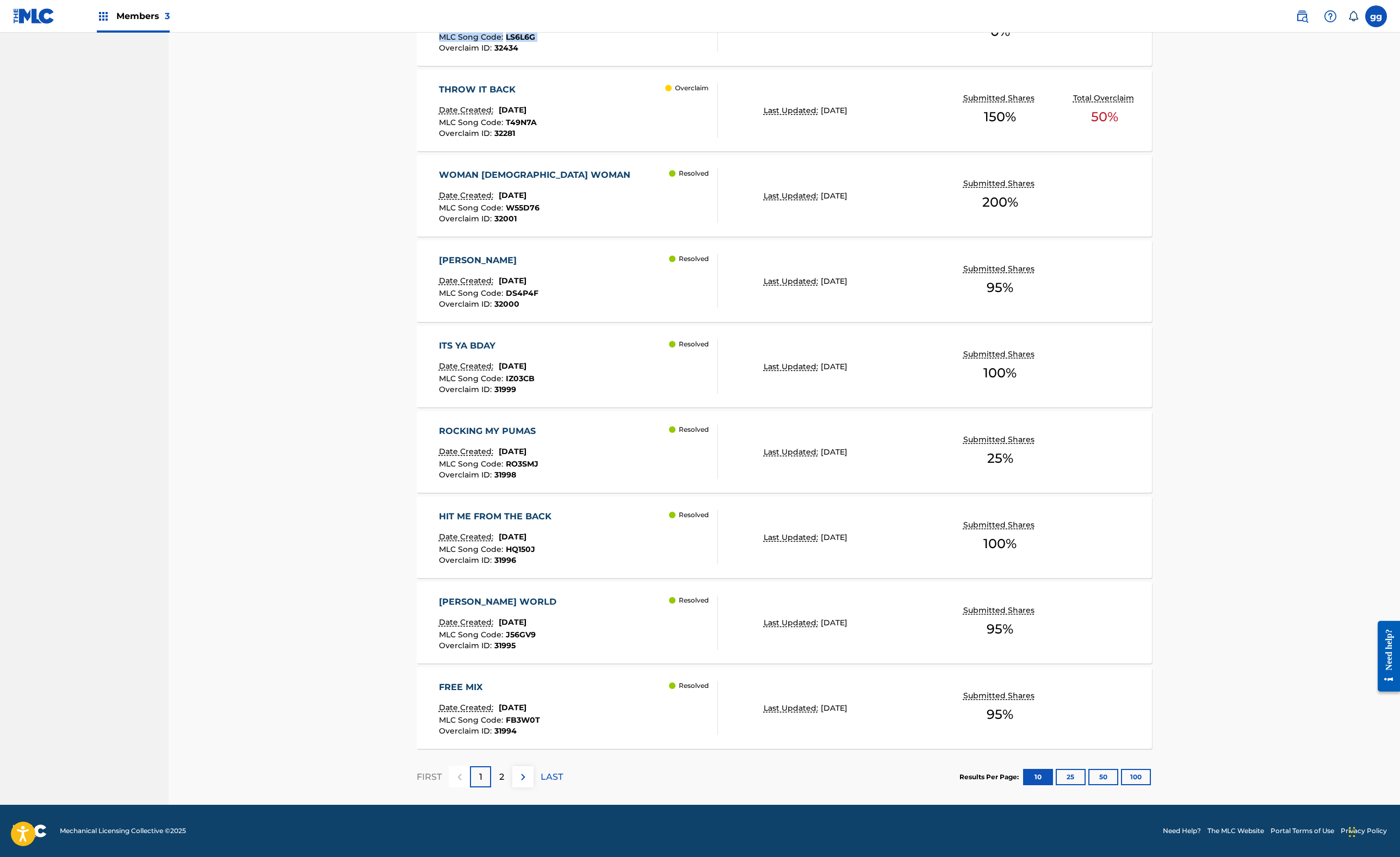
scroll to position [808, 0]
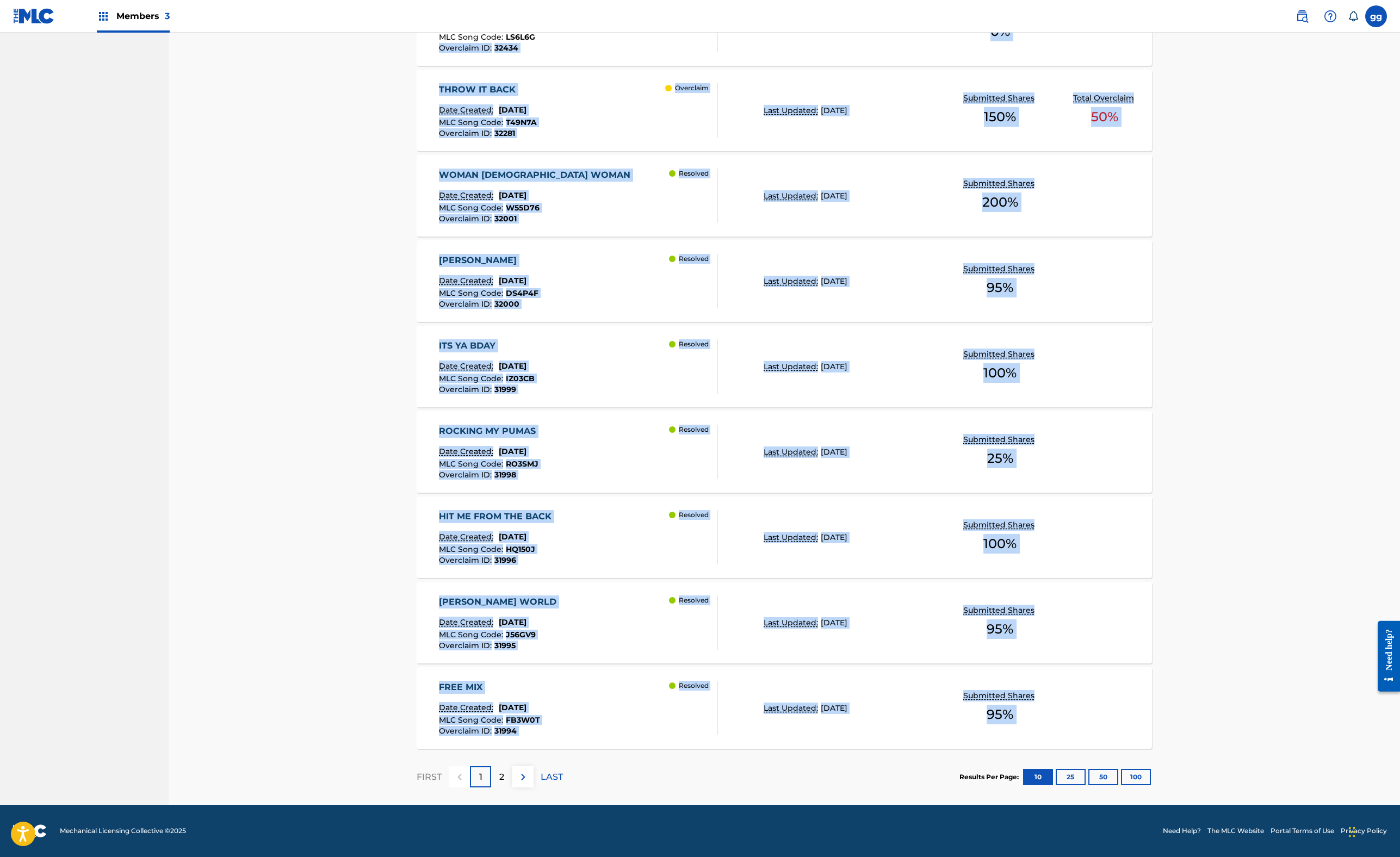
drag, startPoint x: 313, startPoint y: 827, endPoint x: 318, endPoint y: 828, distance: 5.1
click at [404, 763] on div "Overclaims Tool The Overclaims Tool enables Members to see works they have regi…" at bounding box center [784, 179] width 762 height 1251
click at [624, 555] on div "HIT ME FROM THE BACK Date Created: [DATE] MLC Song Code : HQ150J Overclaim ID :…" at bounding box center [579, 537] width 280 height 54
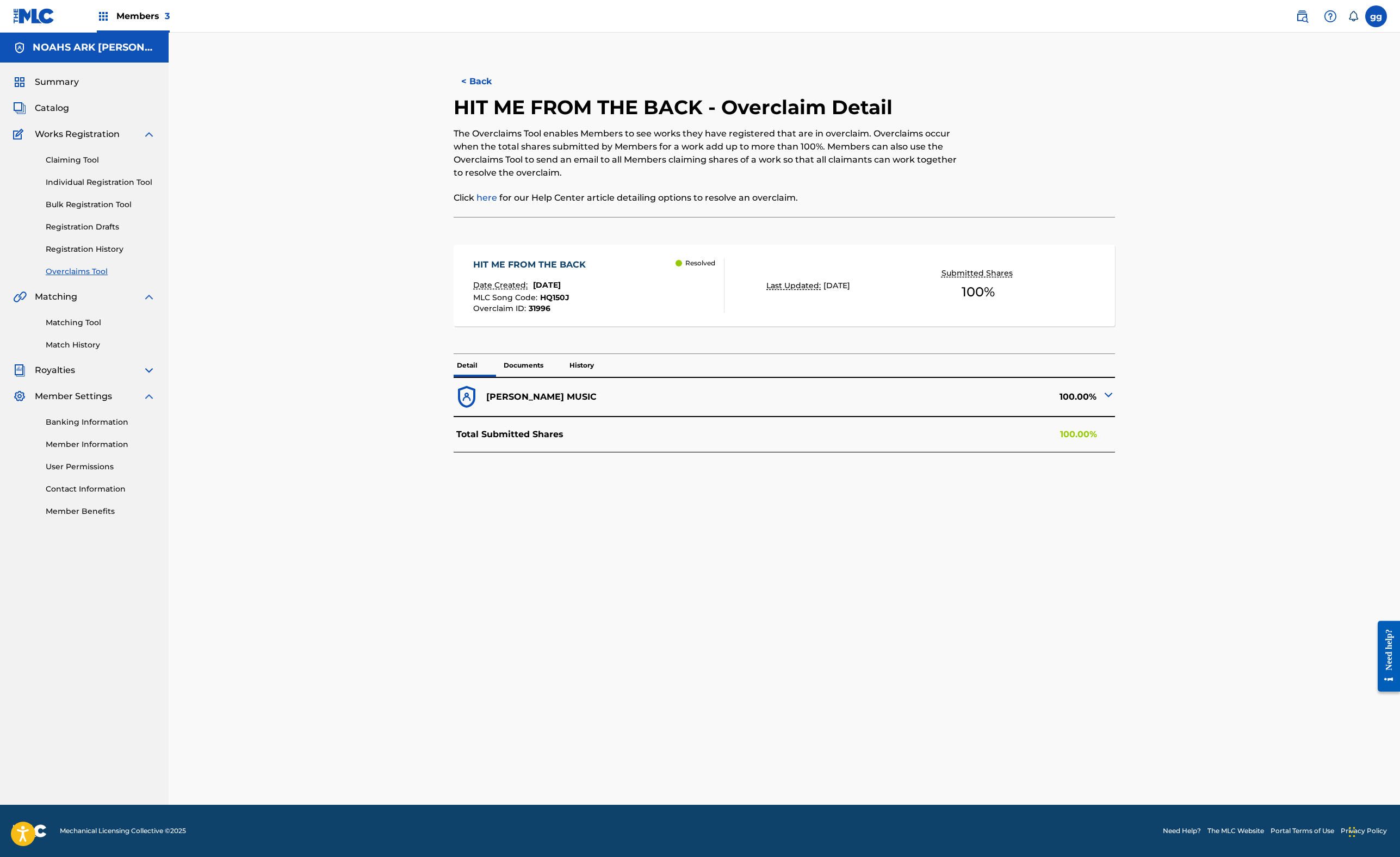
click at [1115, 401] on img at bounding box center [1108, 395] width 13 height 13
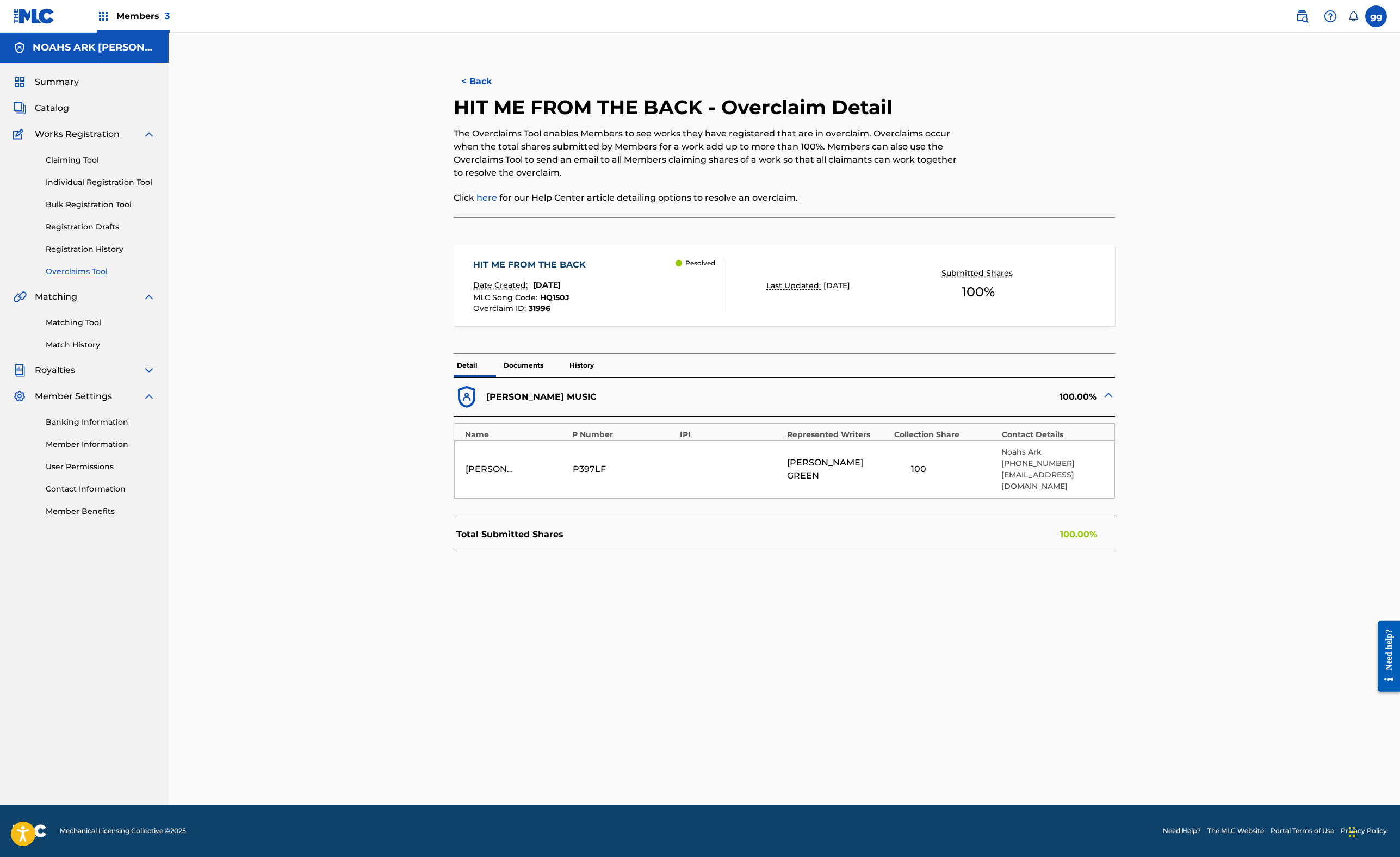
click at [170, 23] on span "Members 3" at bounding box center [143, 16] width 54 height 13
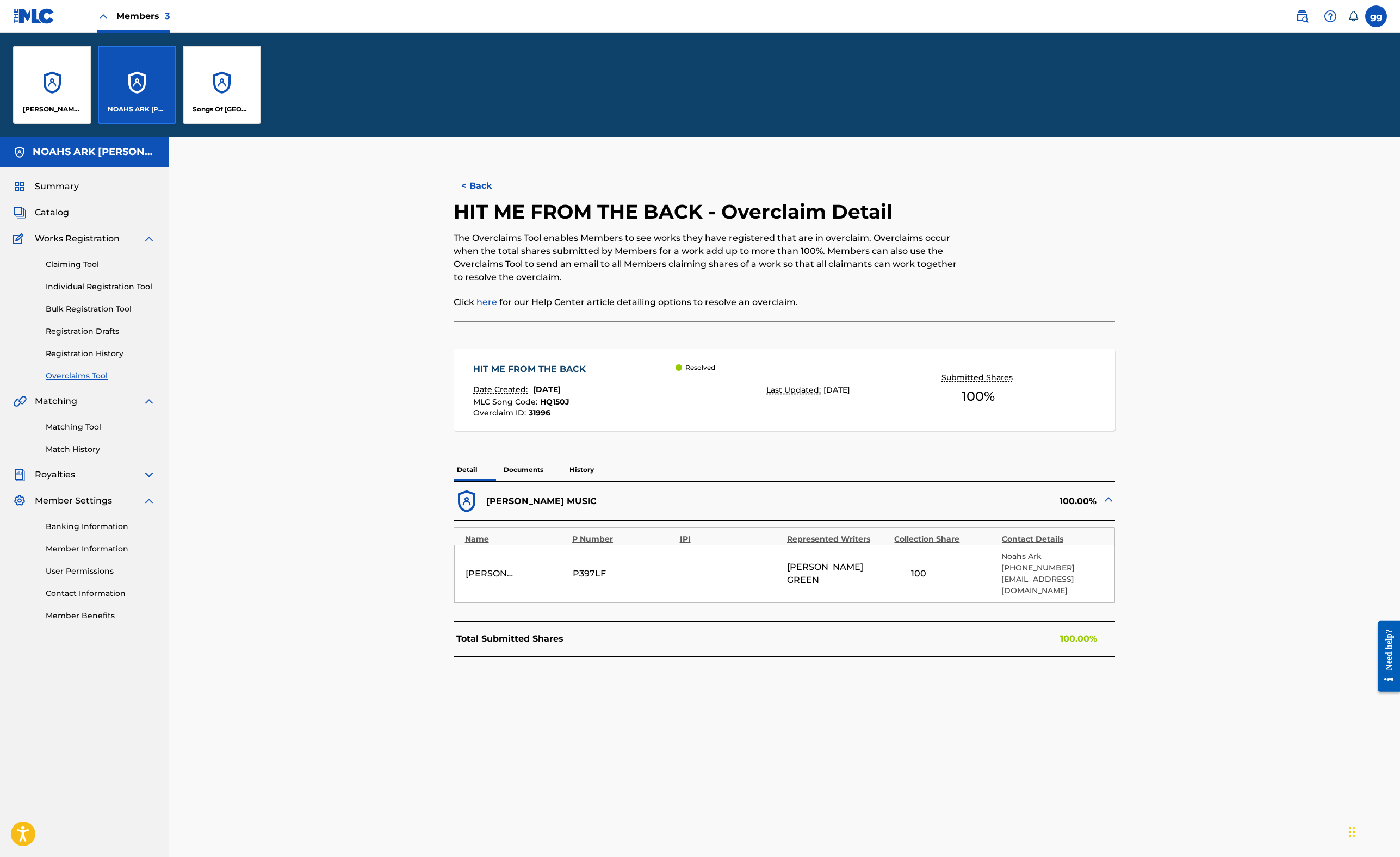
click at [91, 124] on div "[PERSON_NAME] MUSIC" at bounding box center [52, 85] width 78 height 78
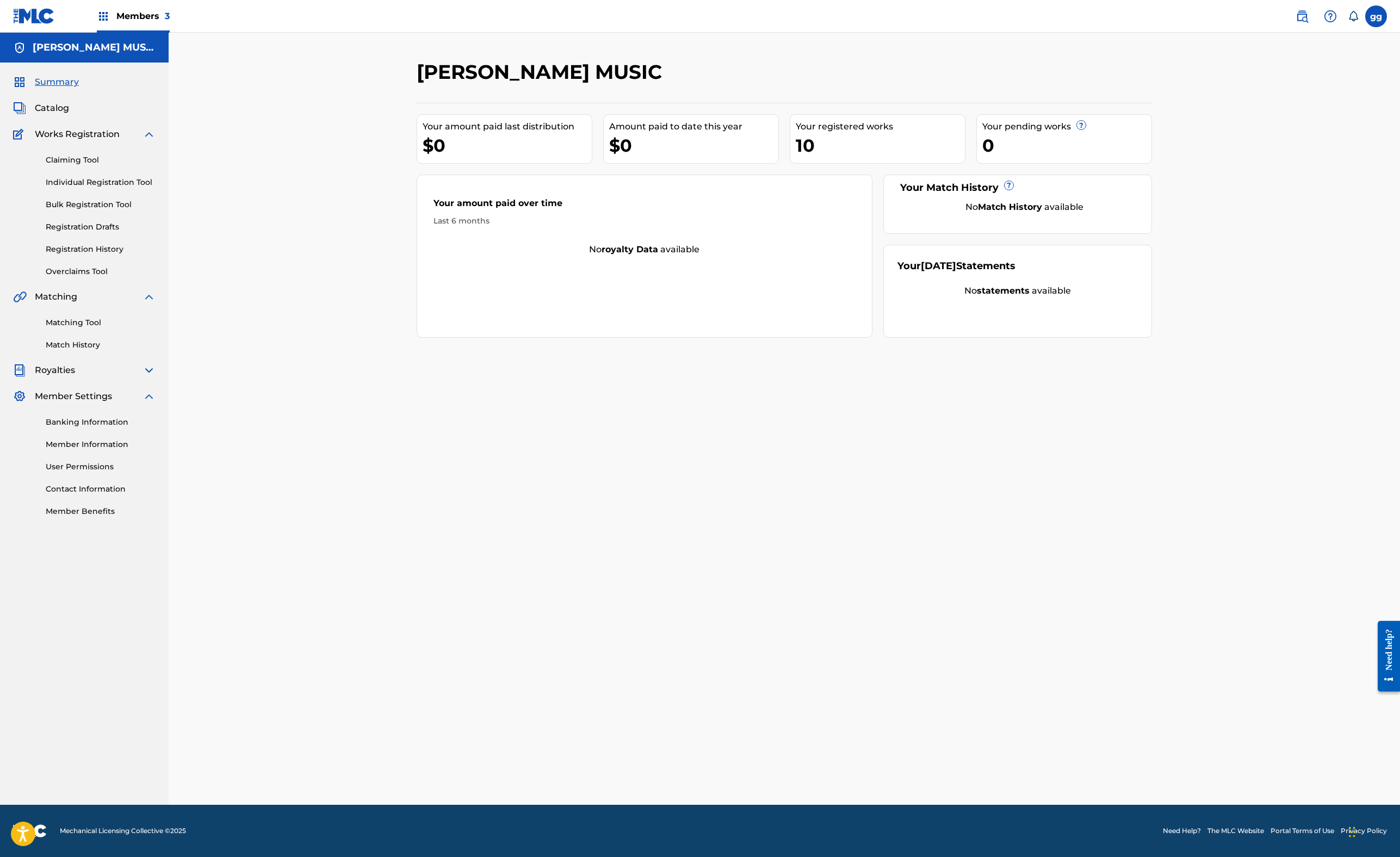
click at [69, 115] on span "Catalog" at bounding box center [52, 108] width 34 height 13
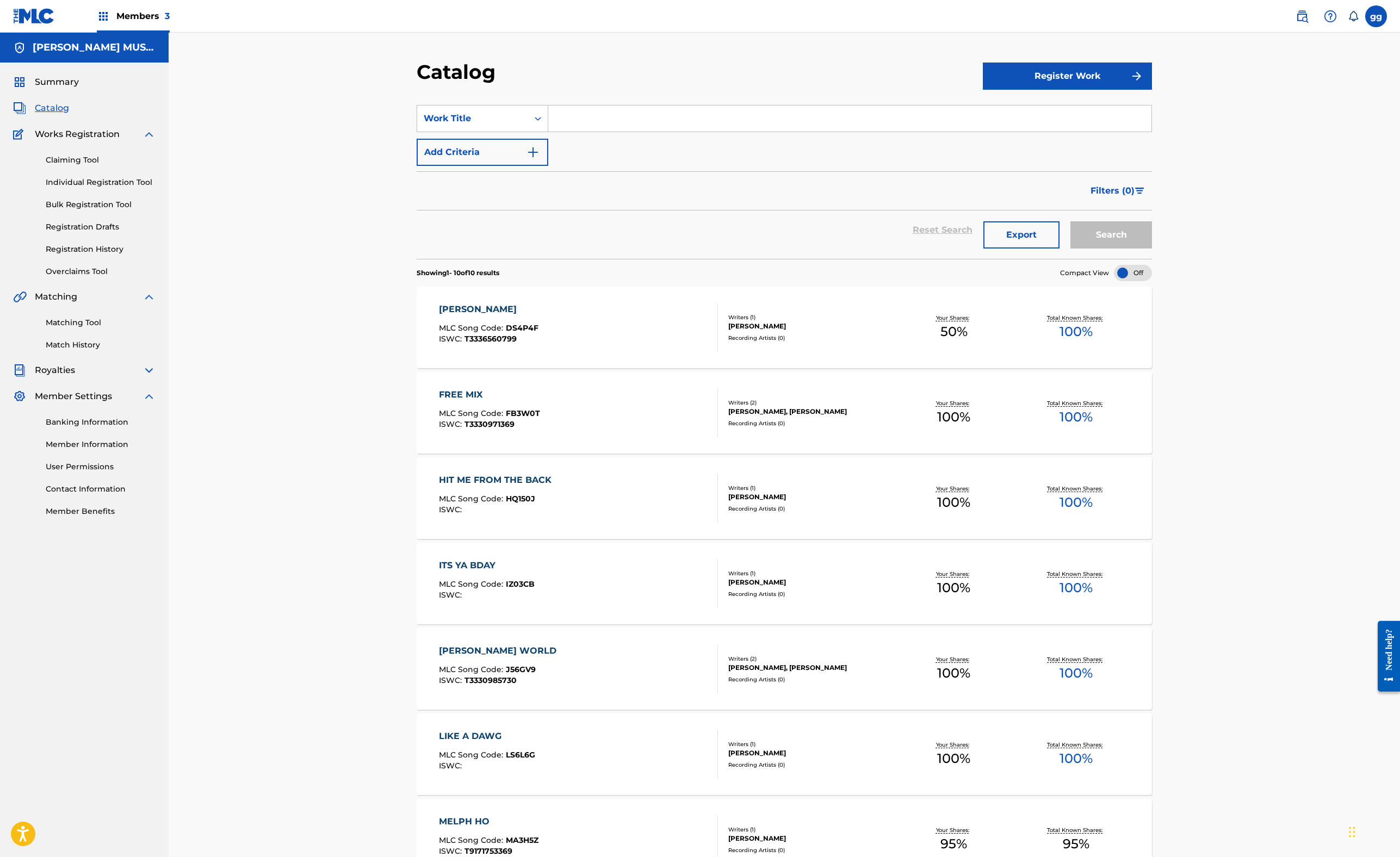
click at [488, 523] on div "HIT ME FROM THE BACK MLC Song Code : HQ150J ISWC :" at bounding box center [498, 498] width 118 height 49
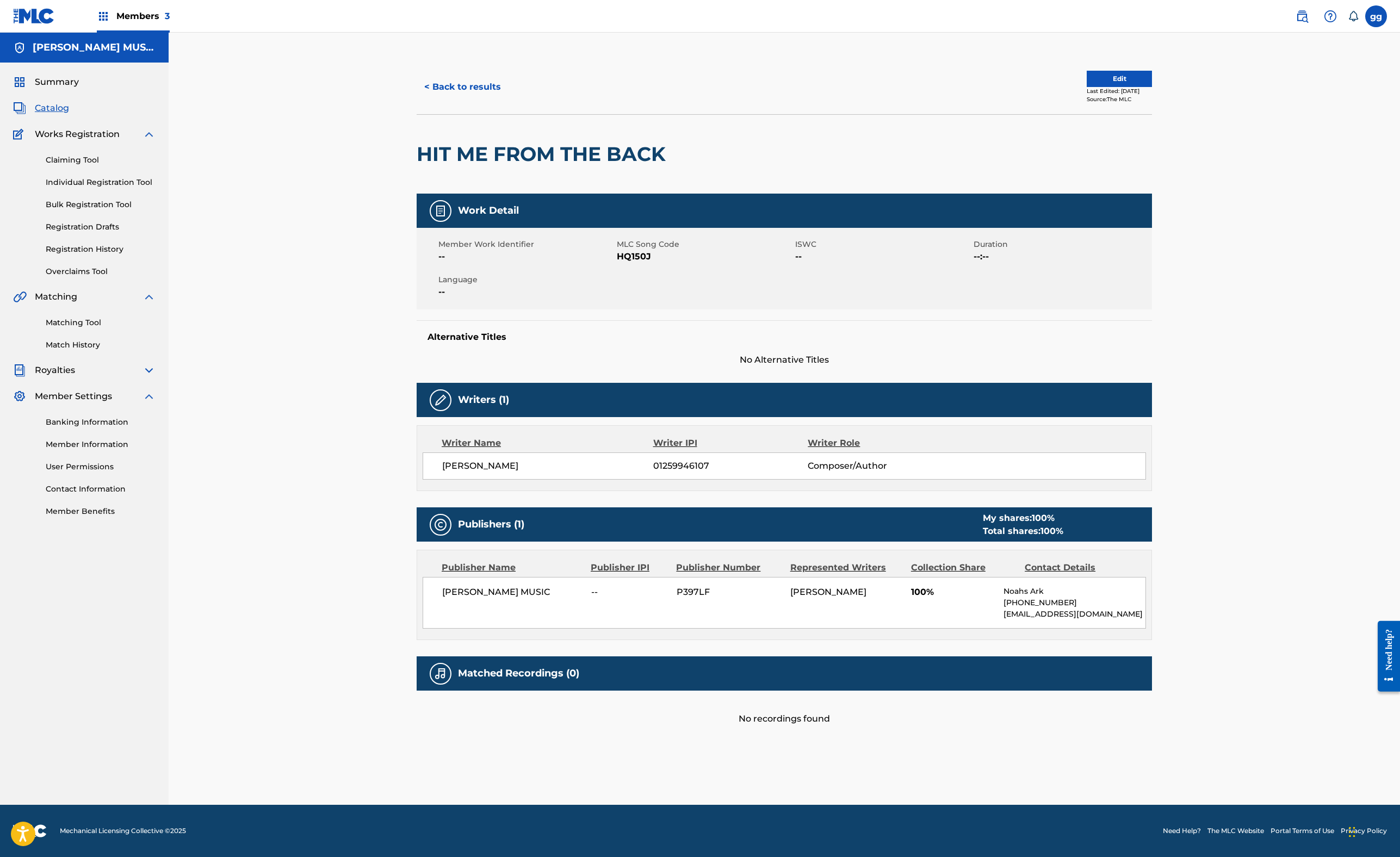
click at [1152, 87] on button "Edit" at bounding box center [1119, 78] width 65 height 16
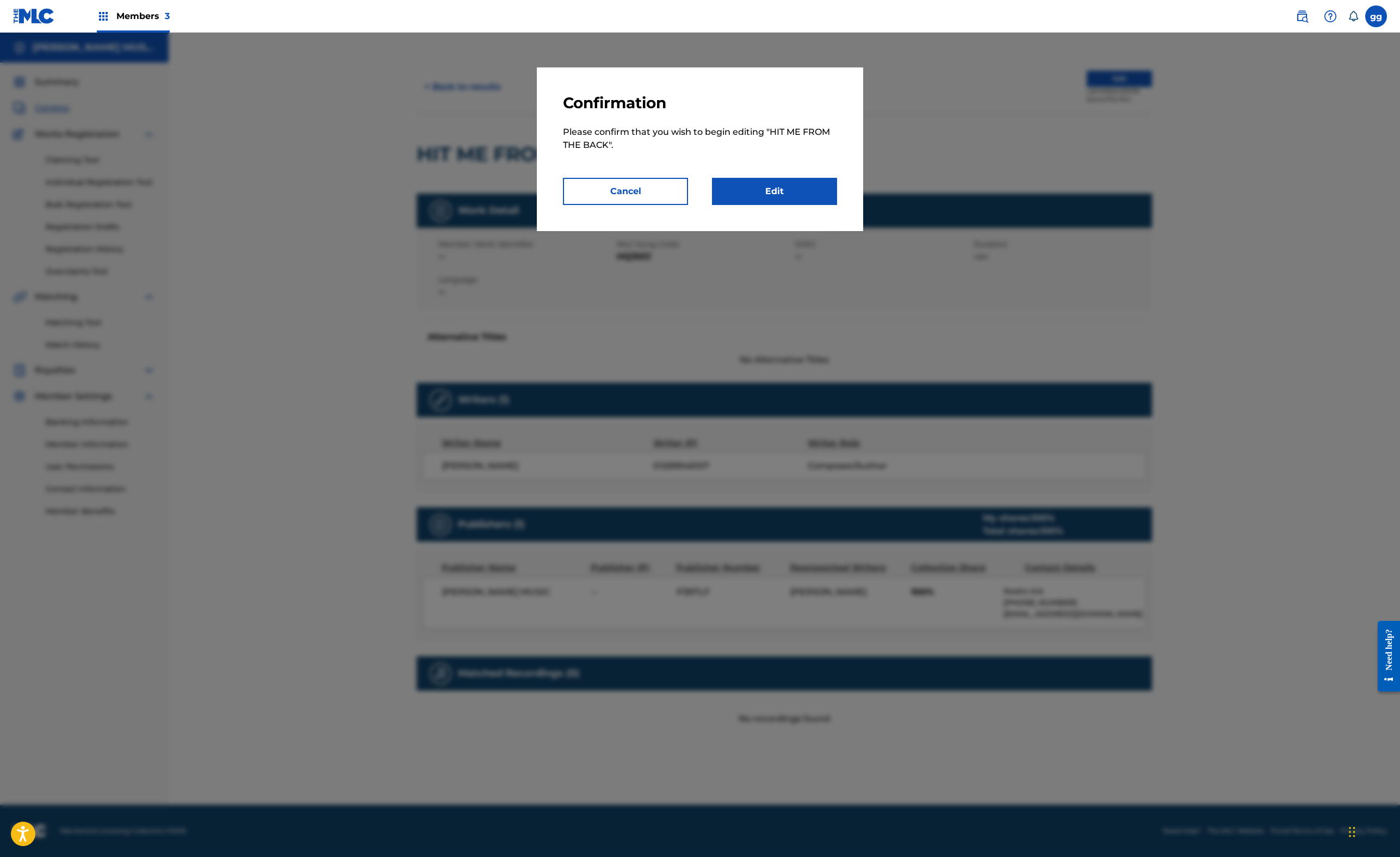
click at [837, 205] on link "Edit" at bounding box center [774, 191] width 125 height 27
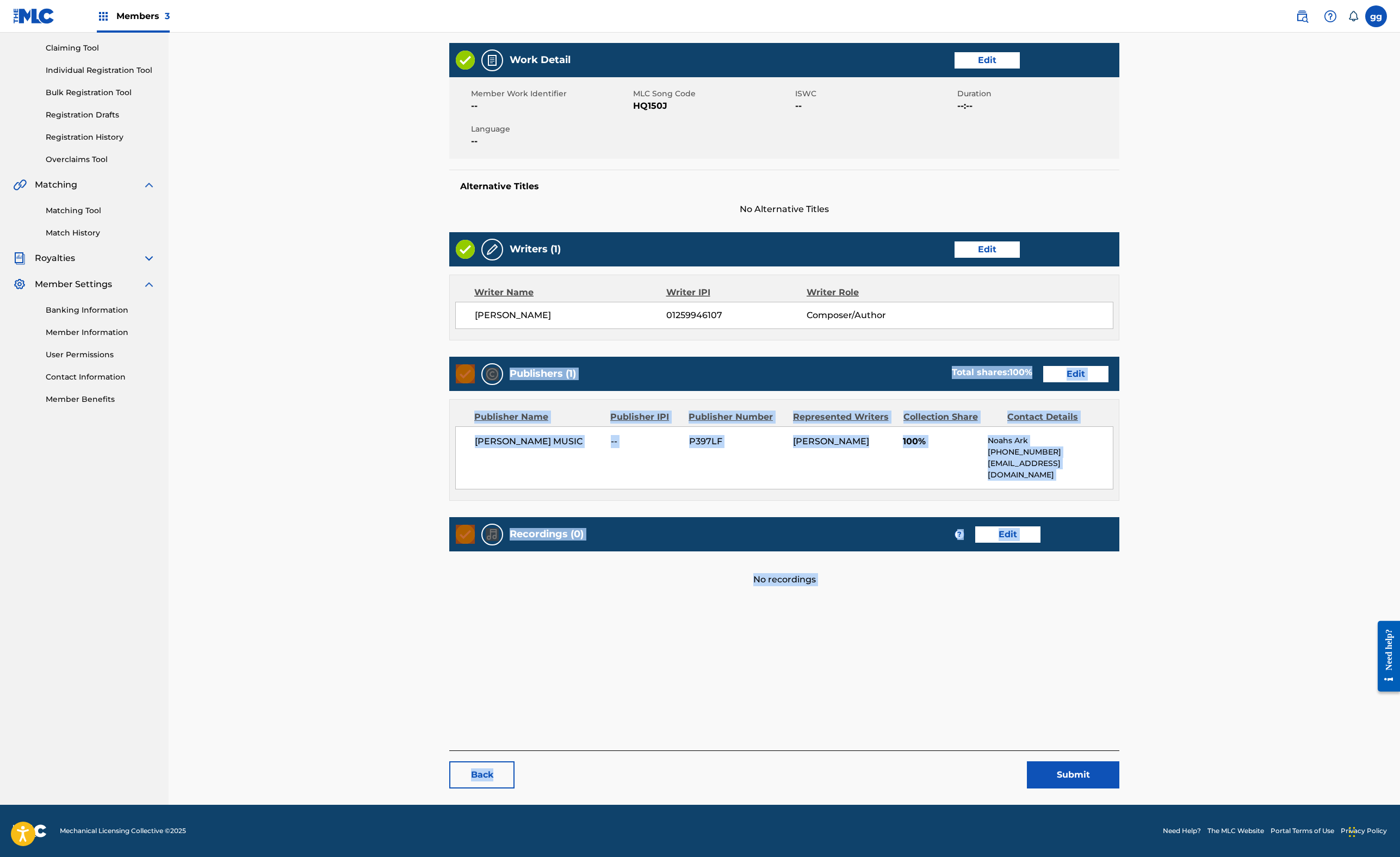
scroll to position [412, 0]
drag, startPoint x: 328, startPoint y: 813, endPoint x: 332, endPoint y: 876, distance: 63.1
click at [332, 745] on html "Accessibility Screen-Reader Guide, Feedback, and Issue Reporting | New window M…" at bounding box center [700, 316] width 1400 height 857
click at [733, 602] on div "Work Detail Edit Member Work Identifier -- MLC Song Code HQ150J ISWC -- Duratio…" at bounding box center [784, 323] width 670 height 560
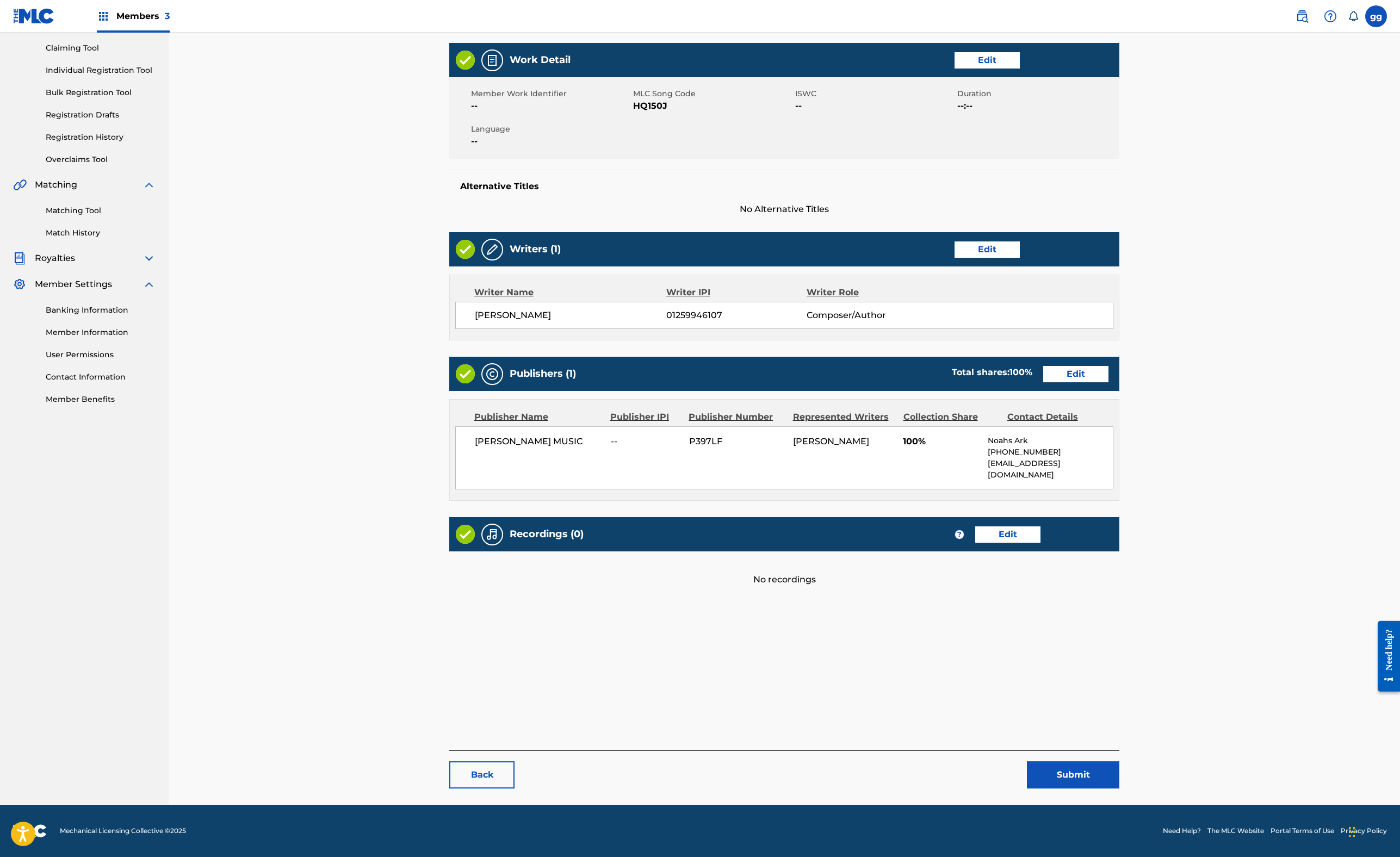
click at [1108, 382] on link "Edit" at bounding box center [1076, 374] width 65 height 16
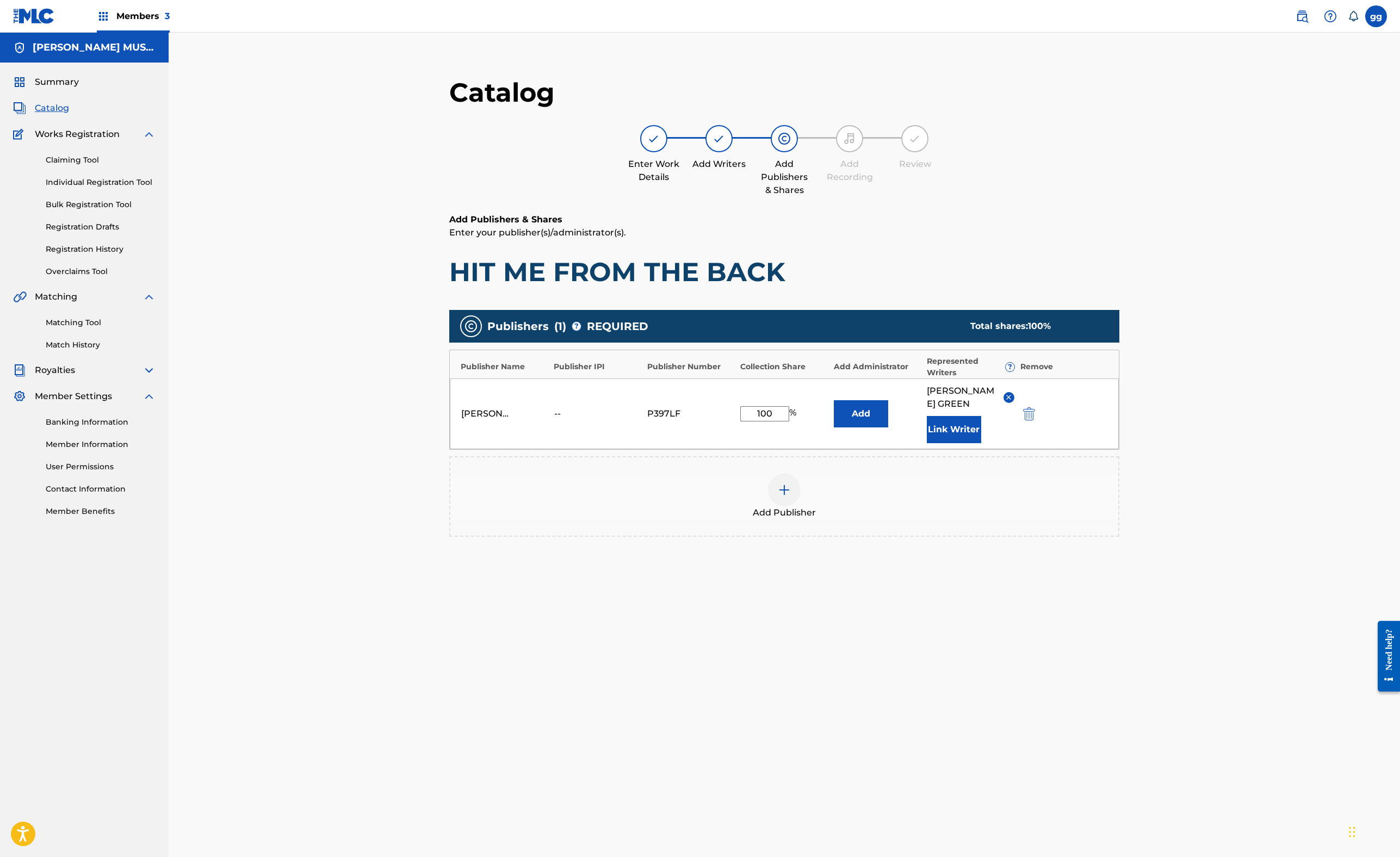
click at [1035, 421] on img "submit" at bounding box center [1029, 414] width 12 height 13
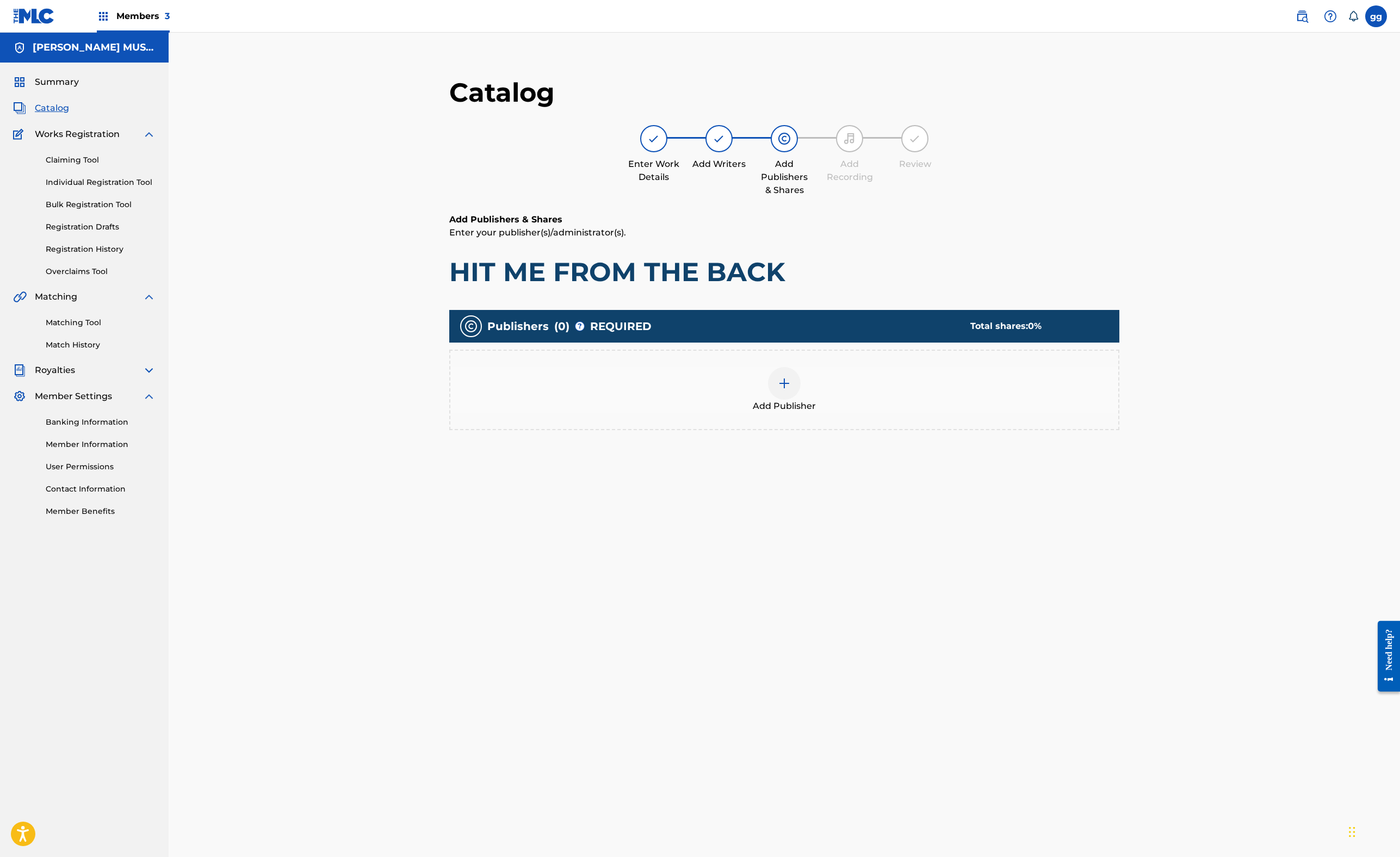
click at [791, 390] on img at bounding box center [784, 384] width 13 height 13
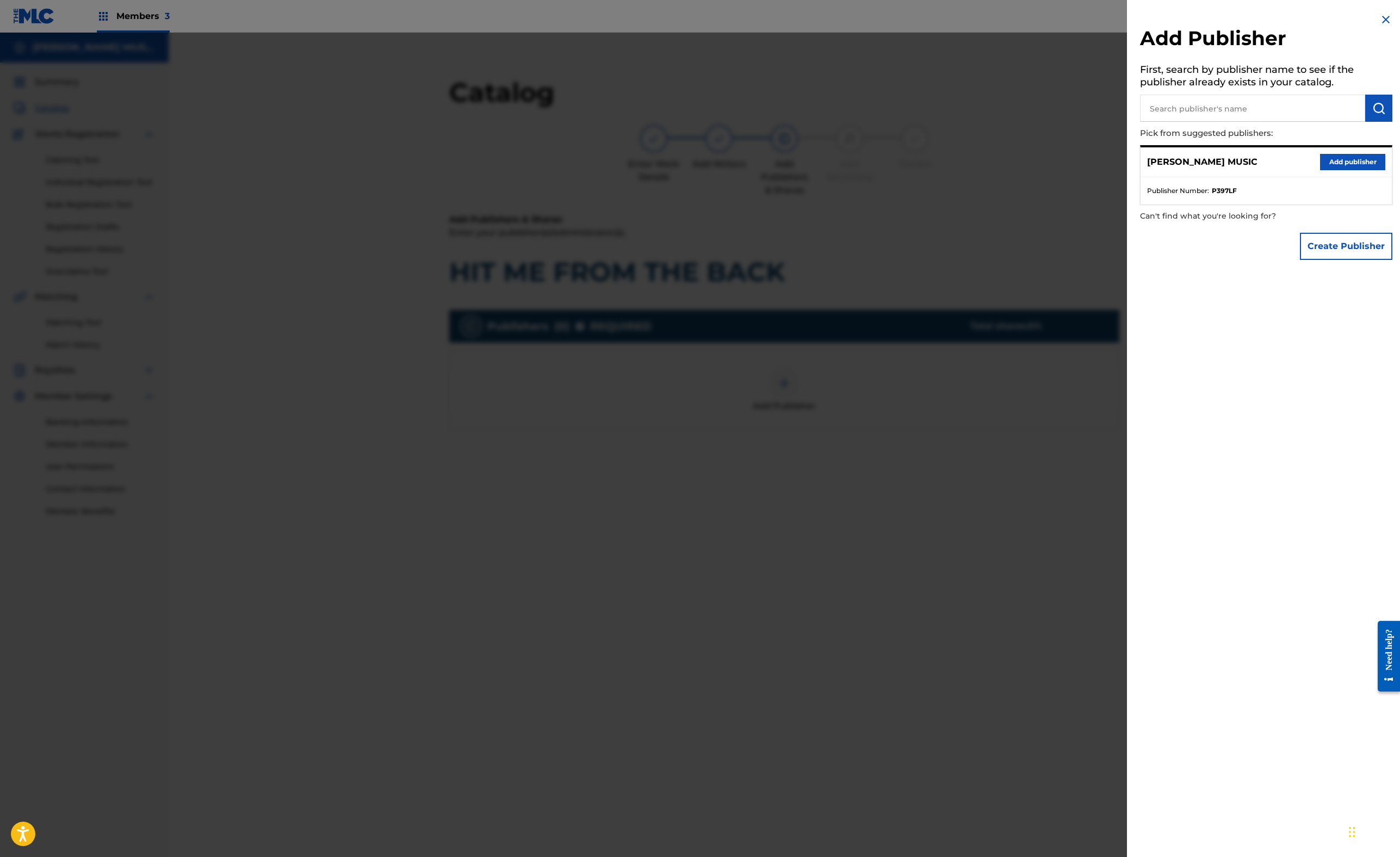
click at [1140, 121] on input "text" at bounding box center [1253, 108] width 225 height 27
paste input "931047260"
click at [1140, 121] on input "931047260" at bounding box center [1253, 108] width 225 height 27
click at [1372, 115] on img "submit" at bounding box center [1379, 108] width 13 height 13
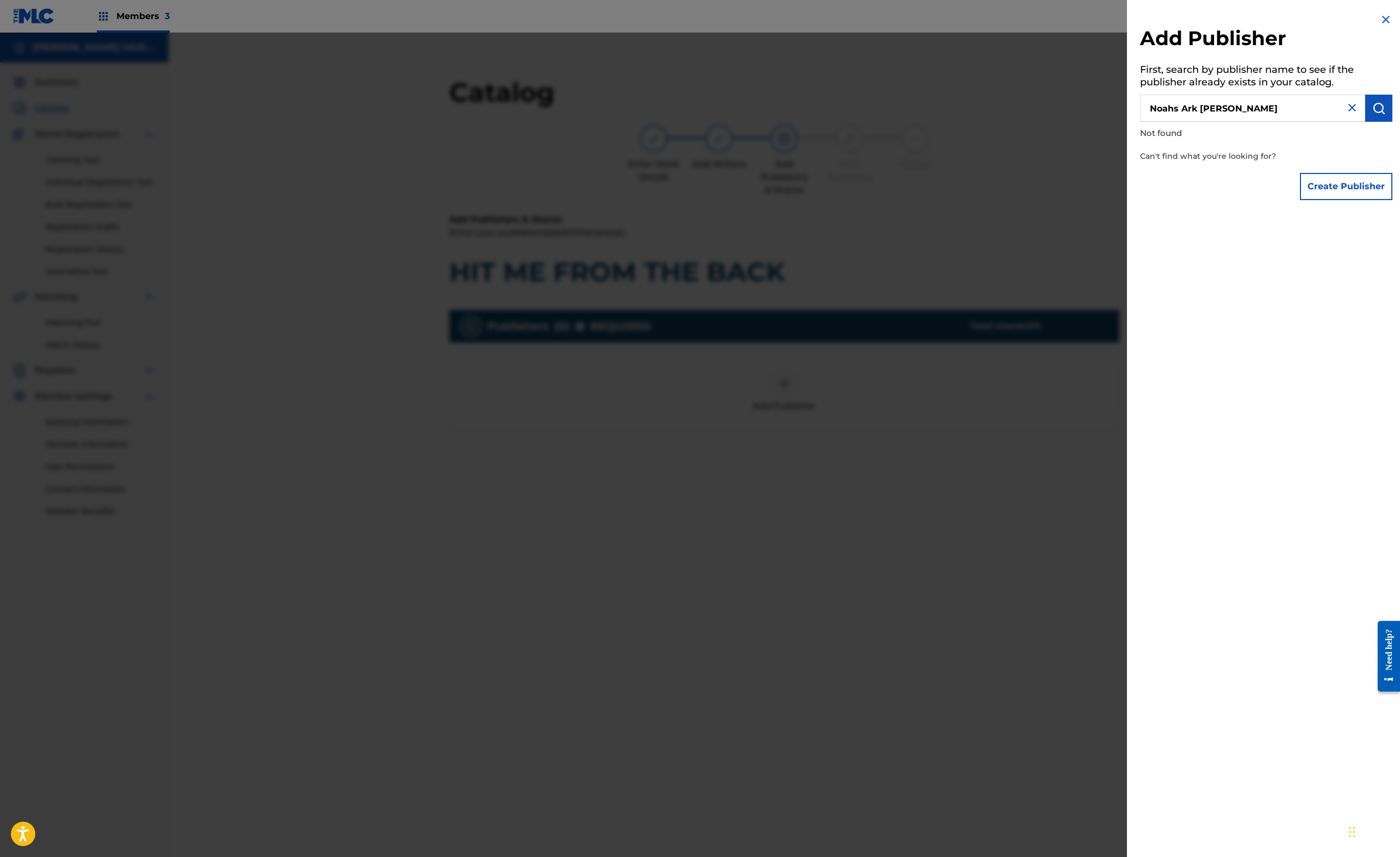
click at [1140, 121] on input "Noahs Ark [PERSON_NAME]" at bounding box center [1253, 108] width 225 height 27
type input "Noahs Ark [PERSON_NAME] Publishers"
click at [1373, 121] on button "submit" at bounding box center [1378, 108] width 27 height 27
click at [1140, 121] on input "Noahs Ark [PERSON_NAME] Publishers" at bounding box center [1253, 108] width 225 height 27
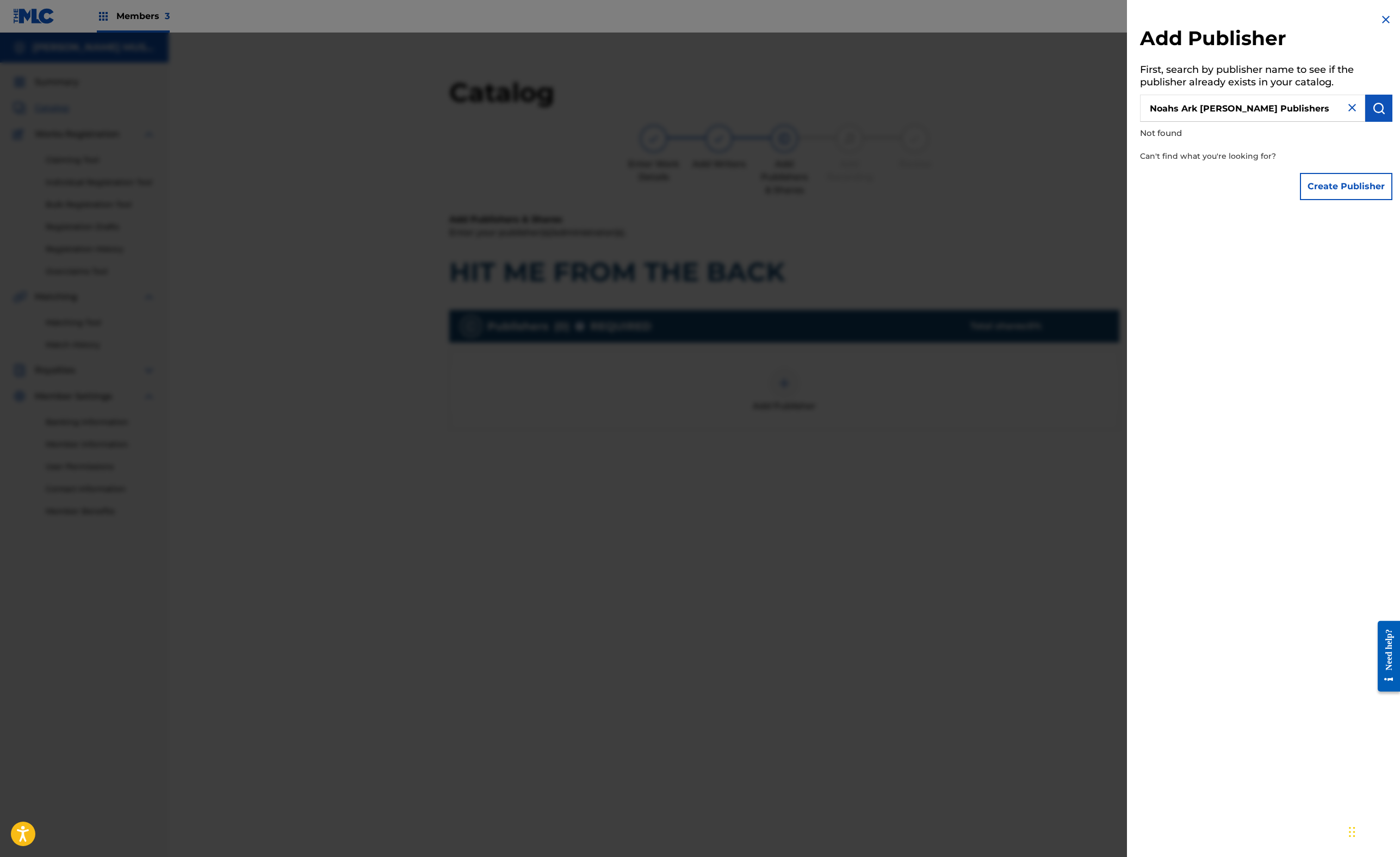
click at [1140, 121] on input "Noahs Ark [PERSON_NAME] Publishers" at bounding box center [1253, 108] width 225 height 27
click at [1305, 200] on button "Create Publisher" at bounding box center [1346, 186] width 92 height 27
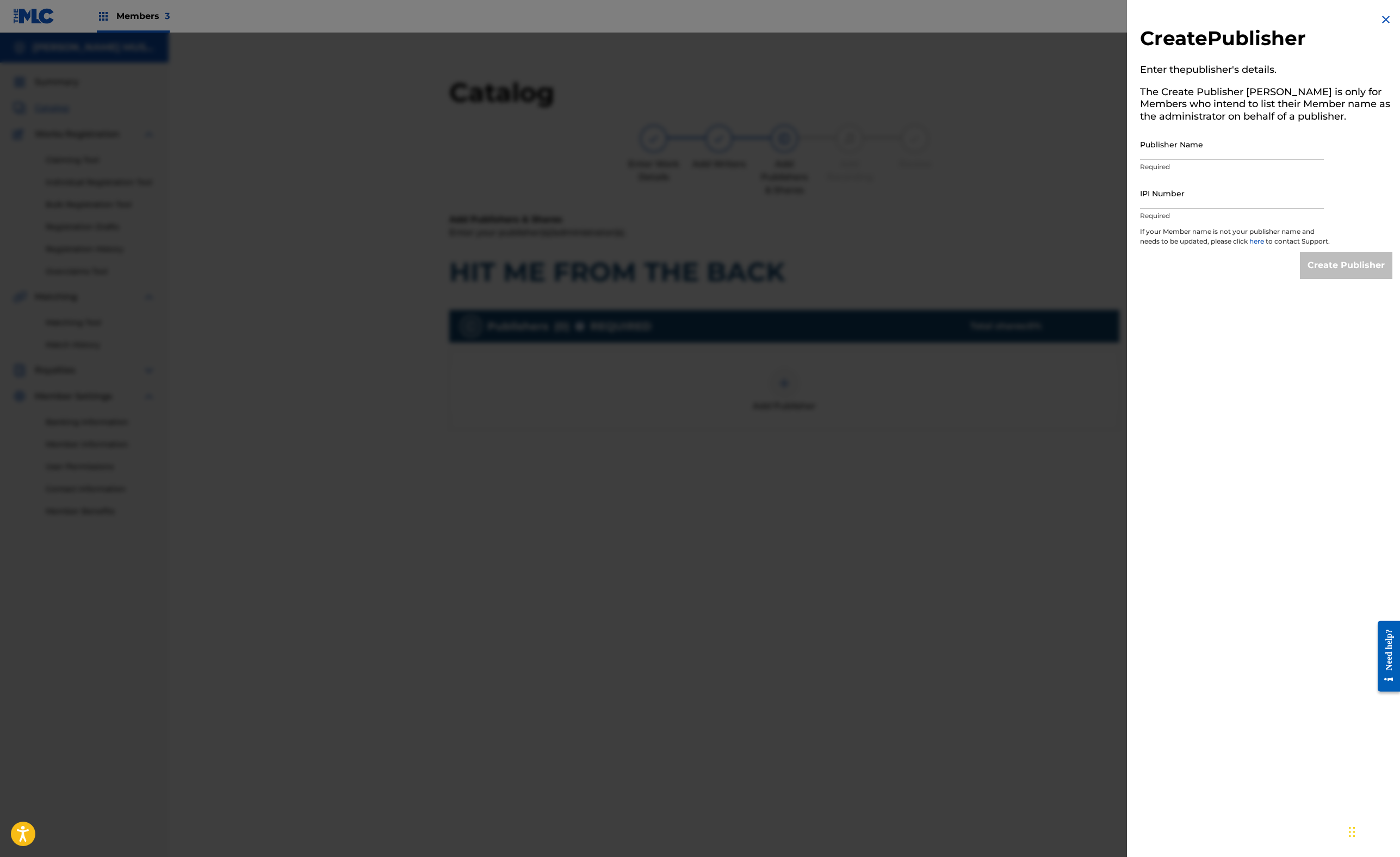
click at [1140, 160] on input "Publisher Name" at bounding box center [1232, 144] width 183 height 31
paste input "Noahs Ark [PERSON_NAME] Publishers"
type input "Noahs Ark [PERSON_NAME] Publishers"
click at [1140, 209] on input "IPI Number" at bounding box center [1232, 193] width 183 height 31
paste input "1296251045"
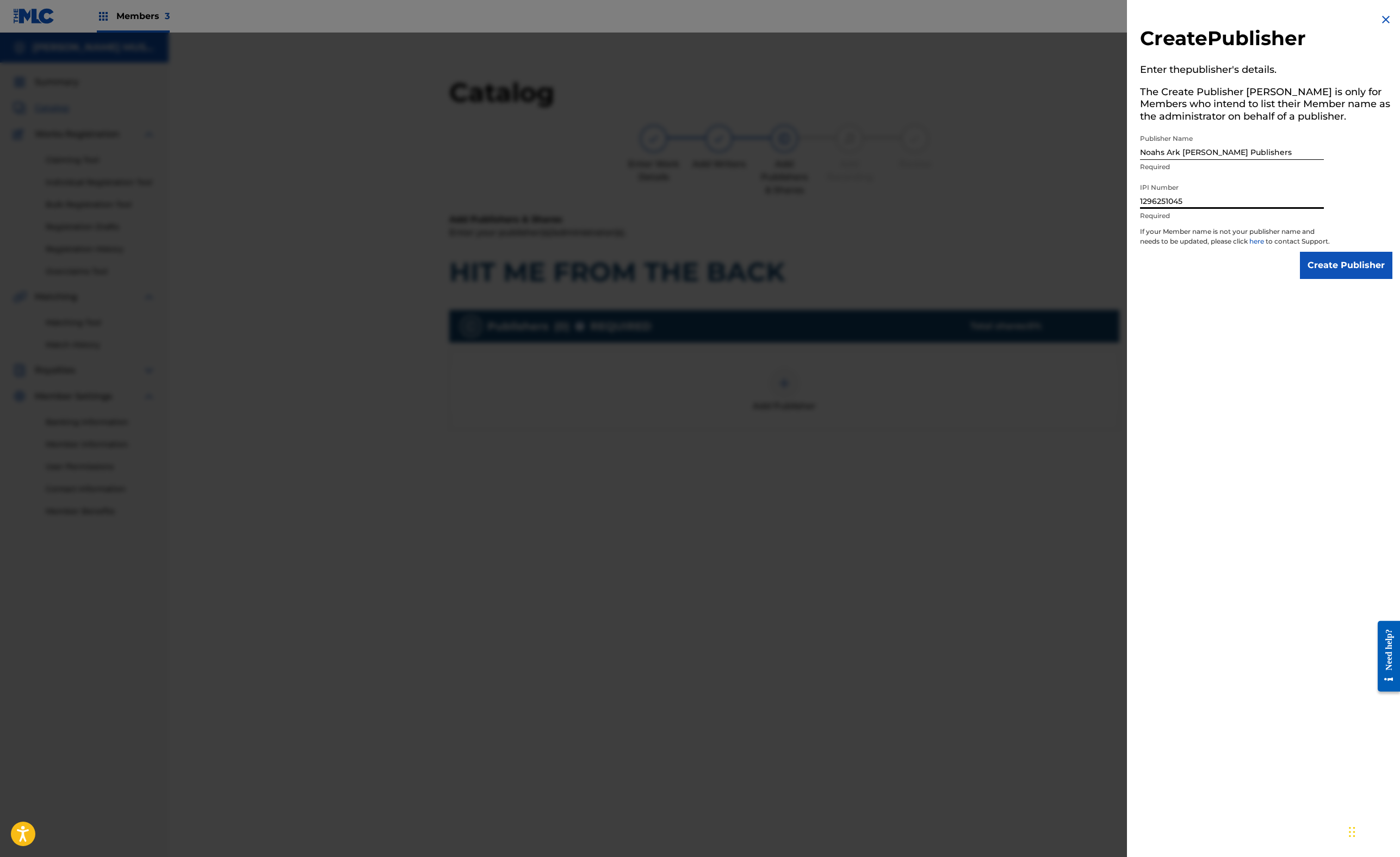
type input "1296251045"
click at [1309, 279] on input "Create Publisher" at bounding box center [1346, 266] width 92 height 27
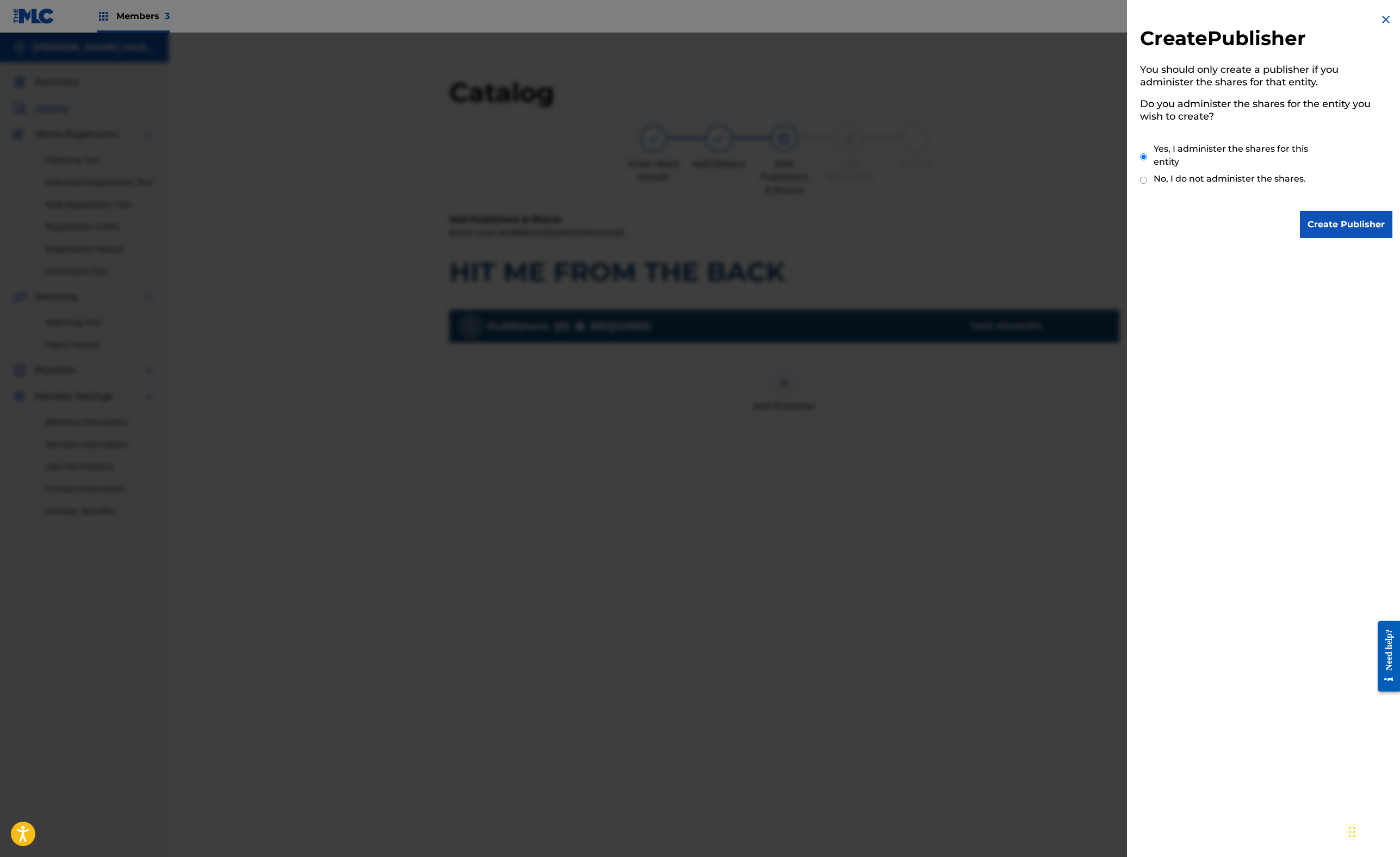
click at [1379, 26] on img at bounding box center [1386, 20] width 13 height 13
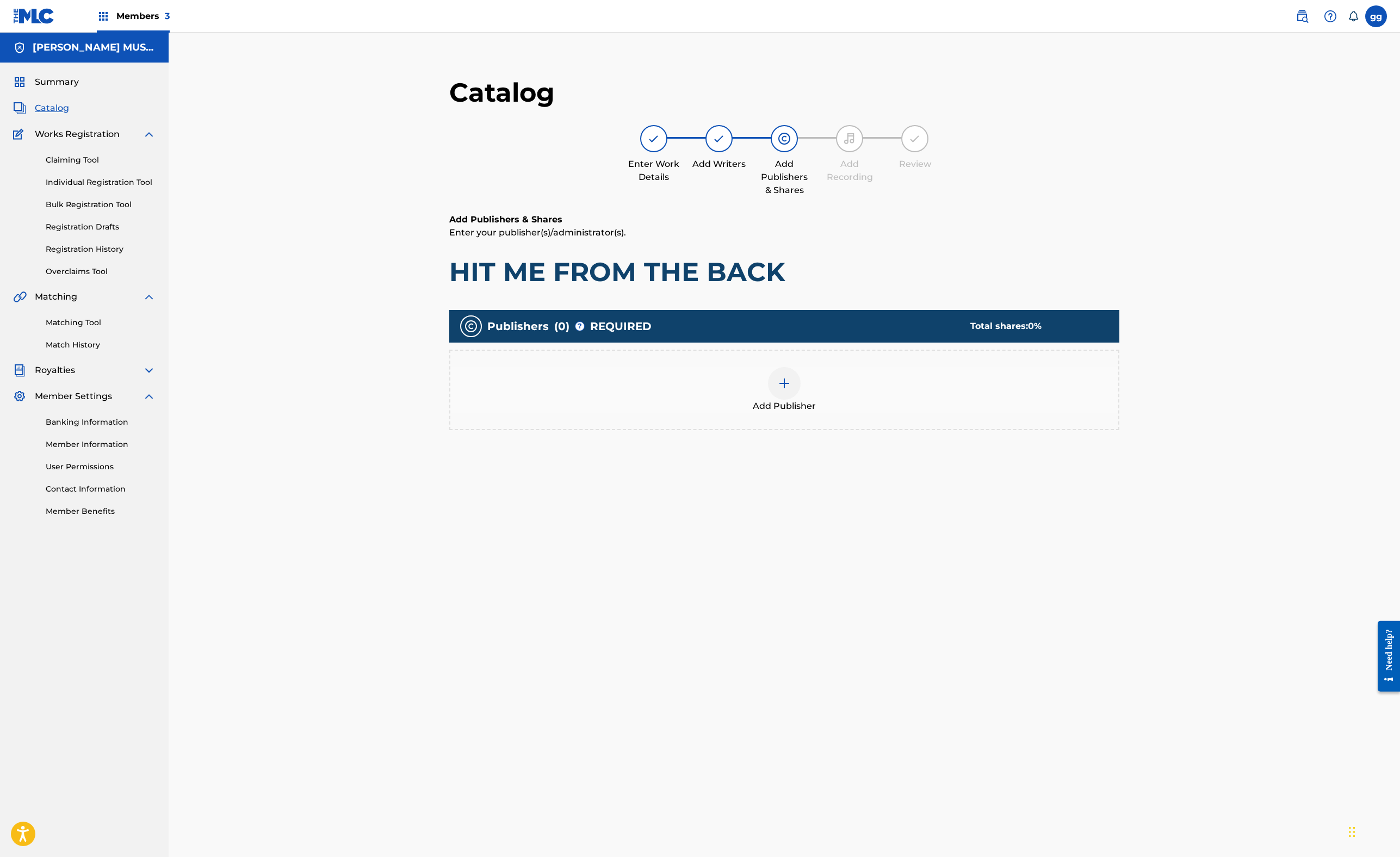
click at [69, 115] on span "Catalog" at bounding box center [52, 108] width 34 height 13
